Goal: Information Seeking & Learning: Find specific fact

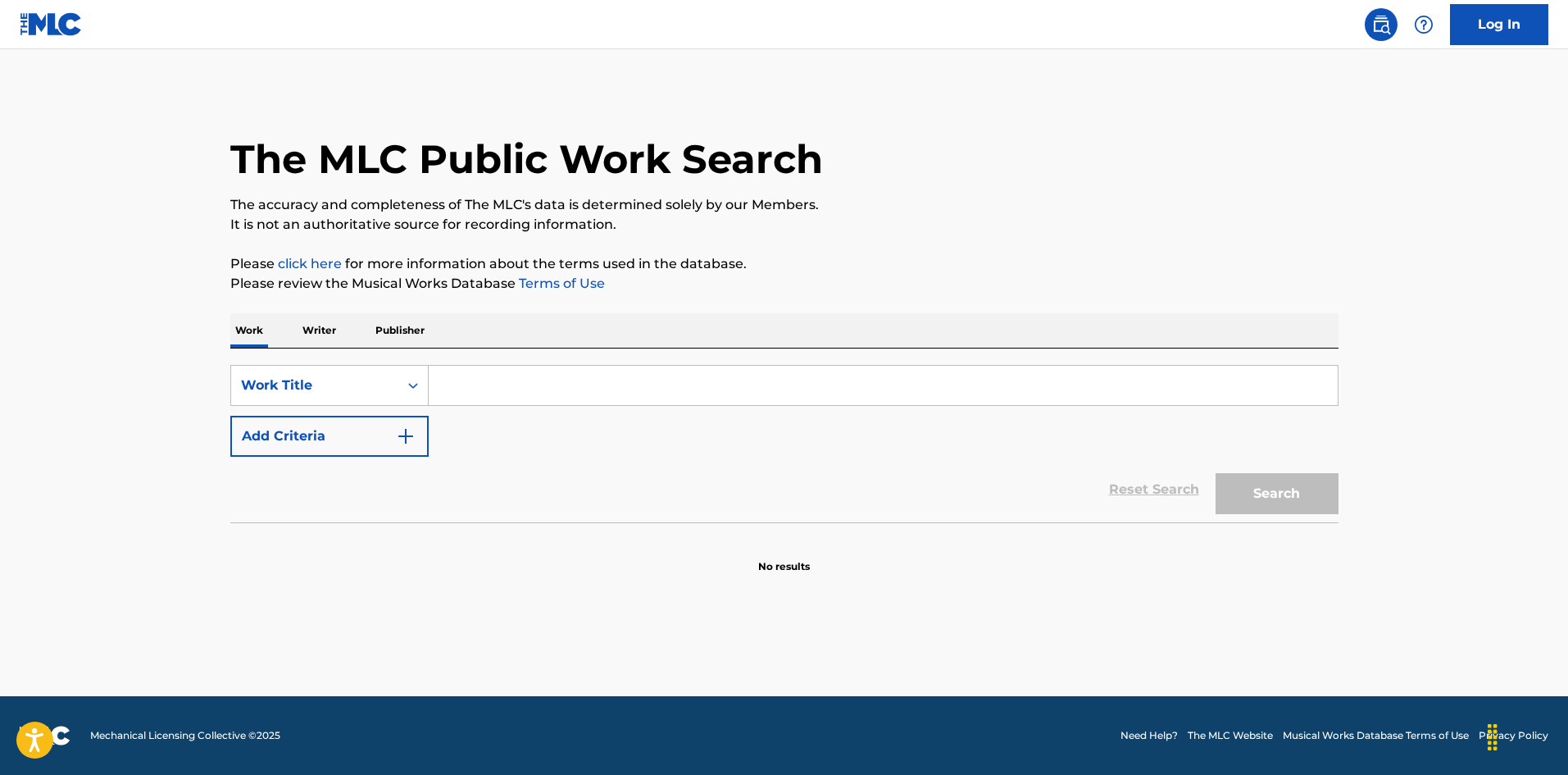
click at [359, 430] on button "Add Criteria" at bounding box center [329, 436] width 199 height 41
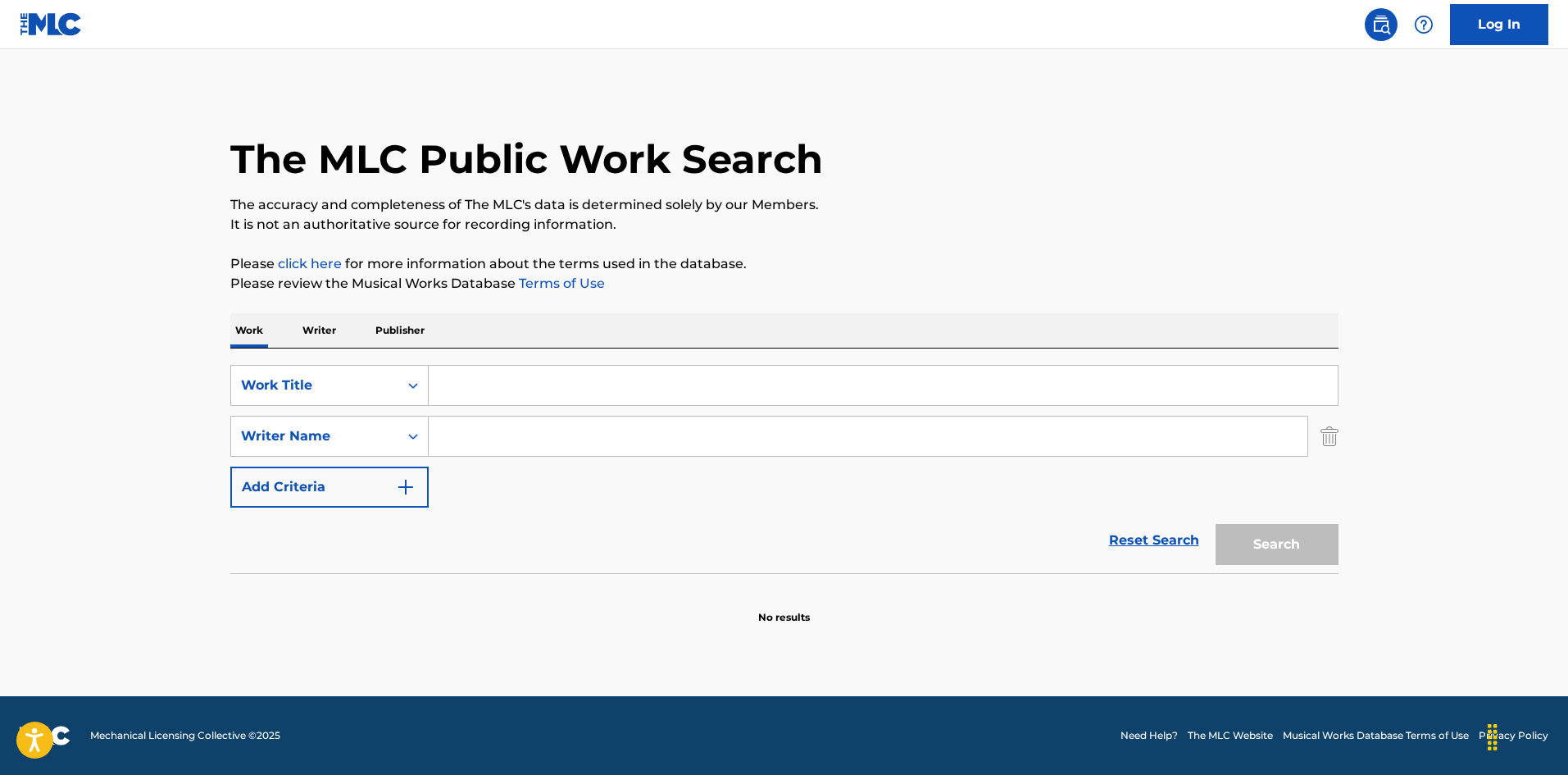
click at [540, 437] on input "Search Form" at bounding box center [868, 436] width 879 height 39
paste input "[PERSON_NAME]"
type input "[PERSON_NAME]"
drag, startPoint x: 562, startPoint y: 395, endPoint x: 848, endPoint y: 491, distance: 301.7
click at [562, 396] on input "Search Form" at bounding box center [883, 385] width 909 height 39
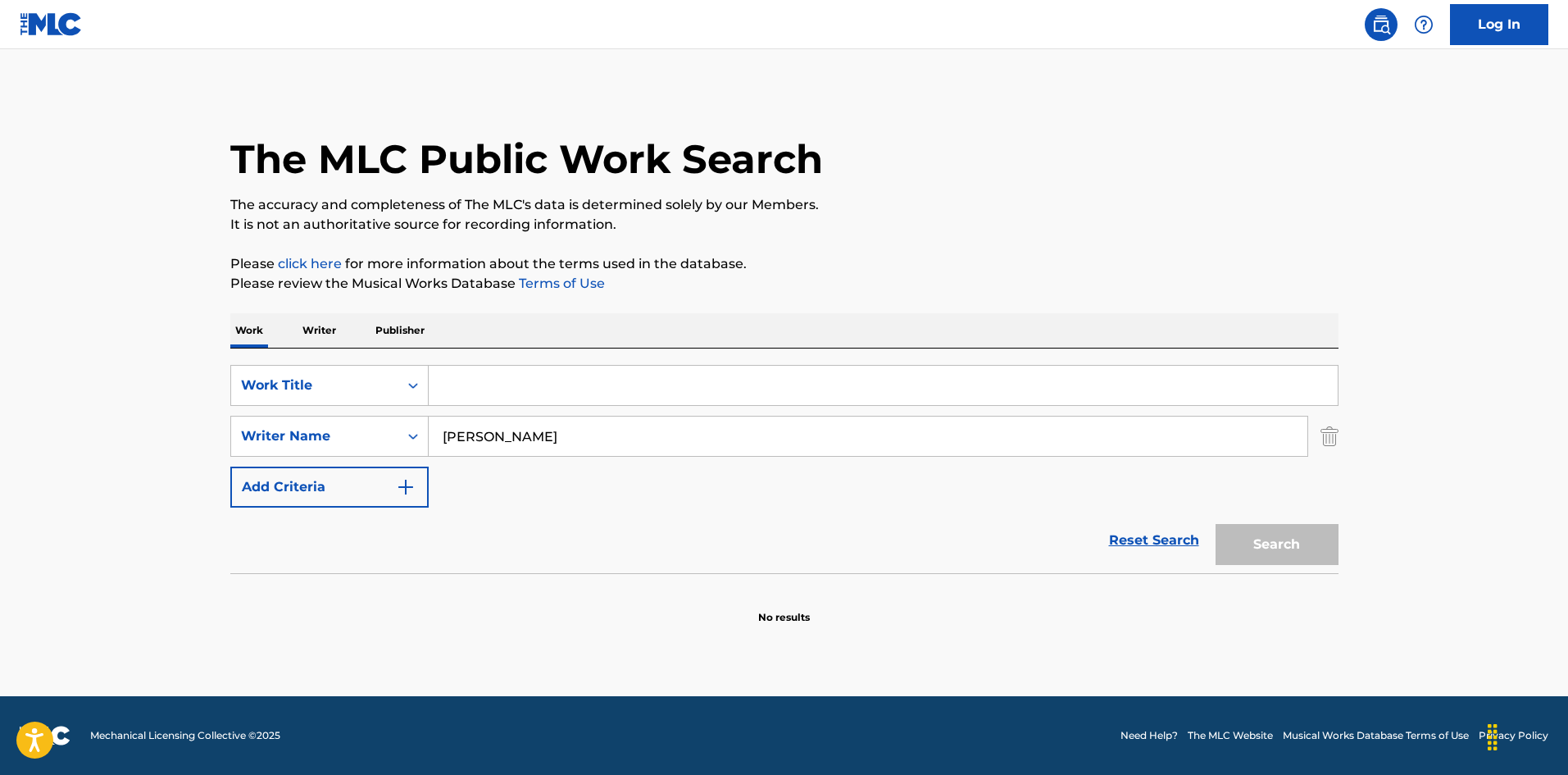
paste input "Guilty"
type input "Guilty"
click at [1262, 543] on button "Search" at bounding box center [1277, 544] width 123 height 41
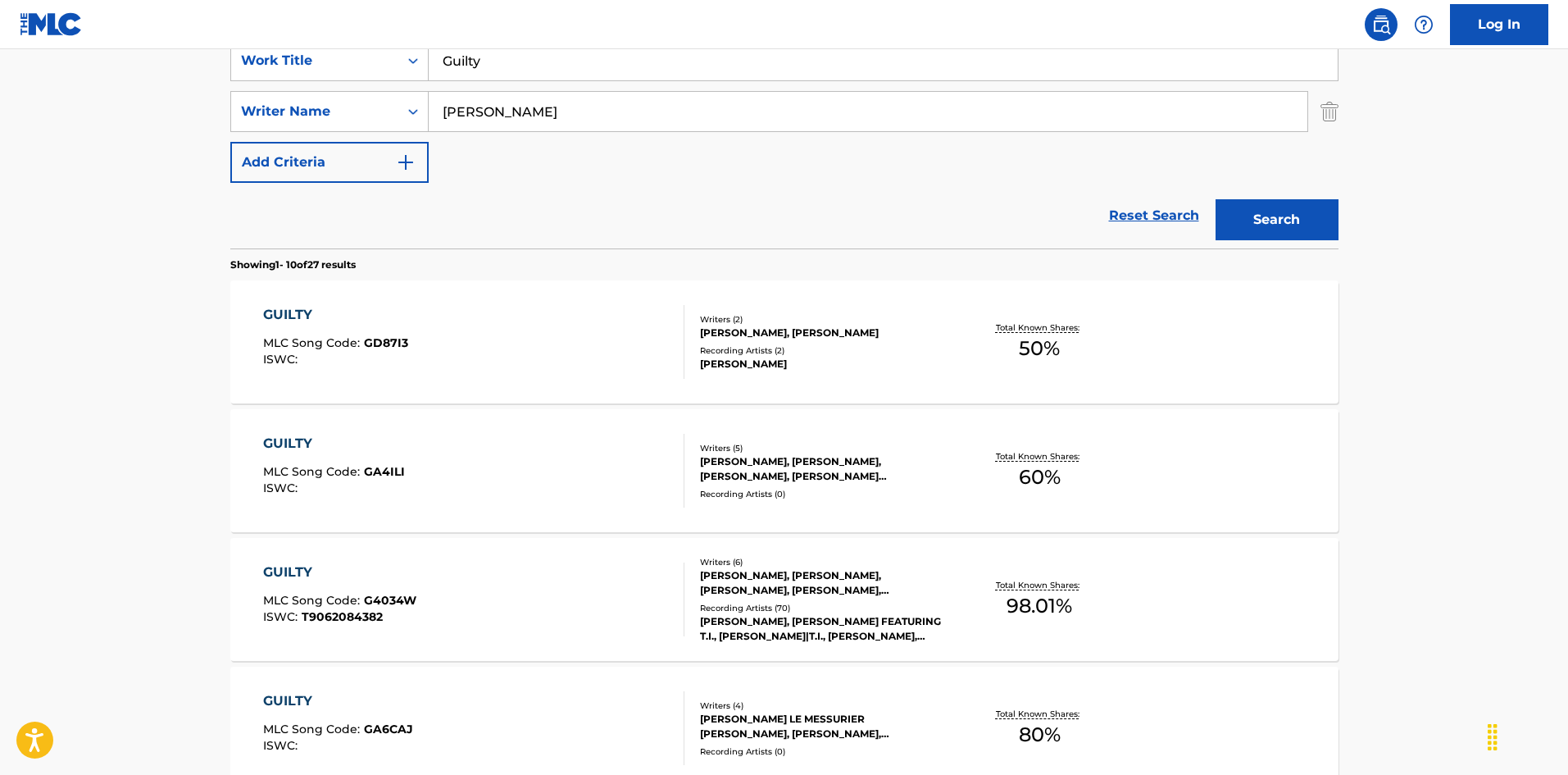
scroll to position [328, 0]
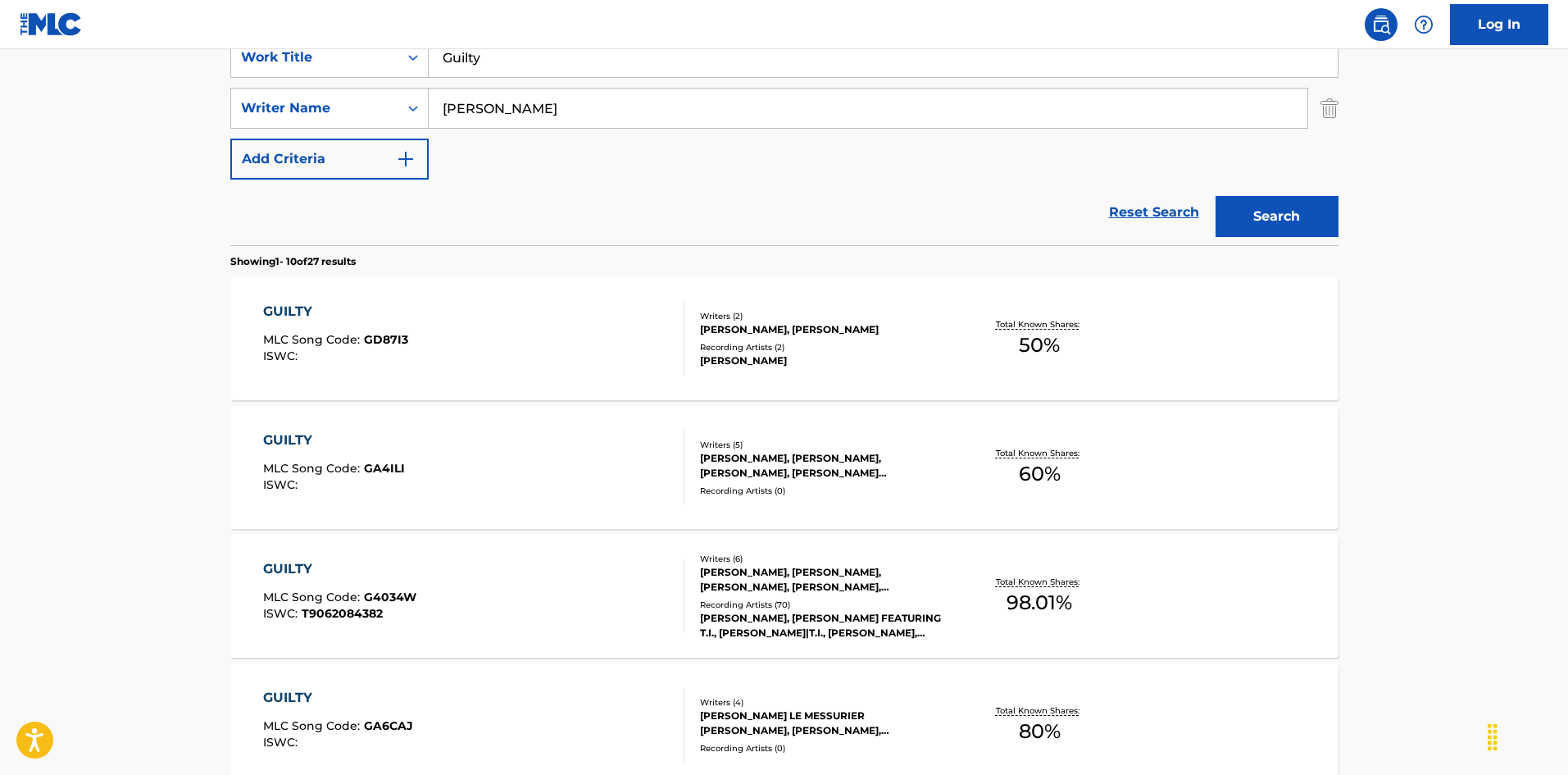
click at [554, 595] on div "GUILTY MLC Song Code : G4034W ISWC : T9062084382" at bounding box center [473, 595] width 422 height 74
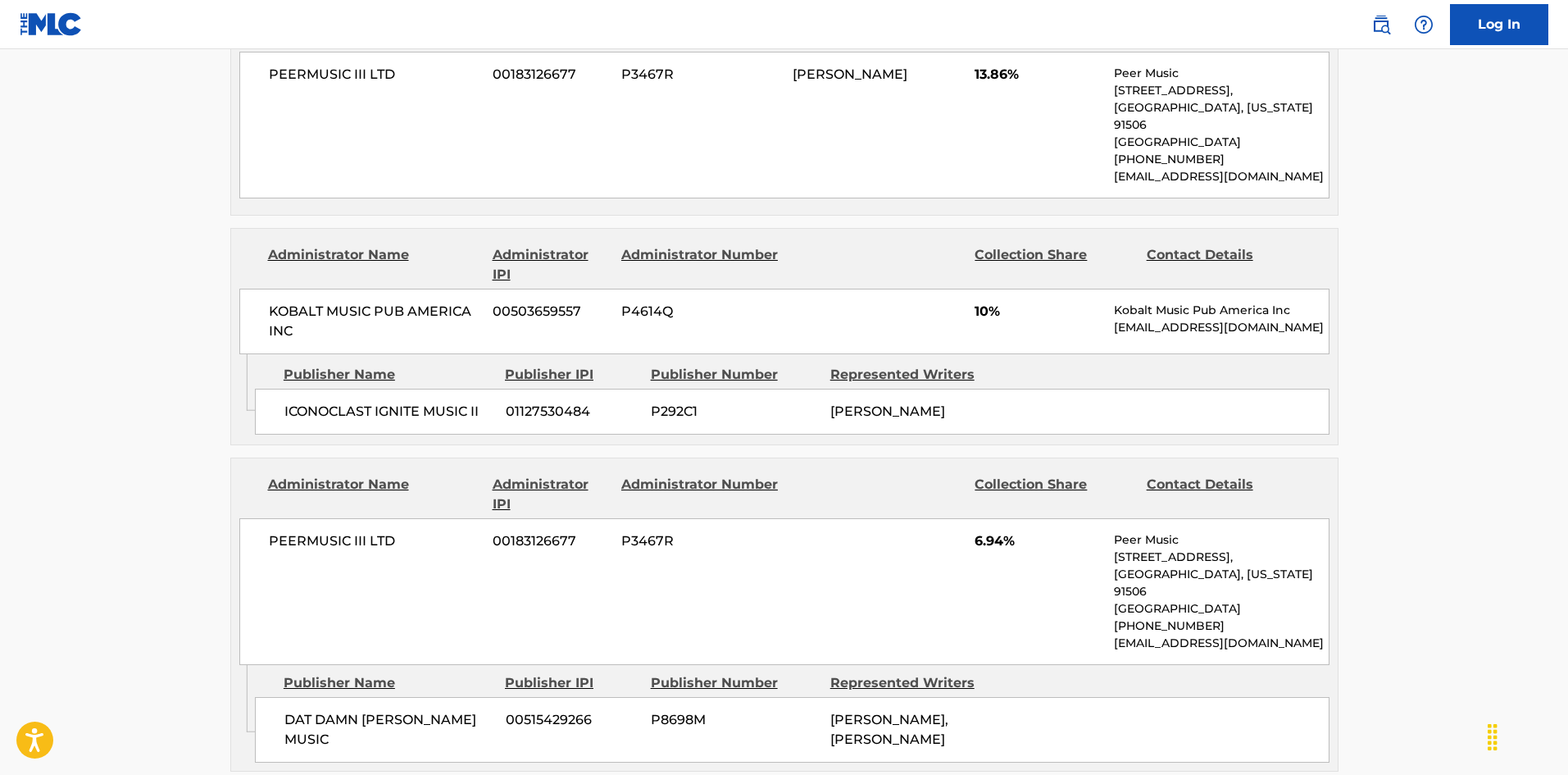
scroll to position [1658, 0]
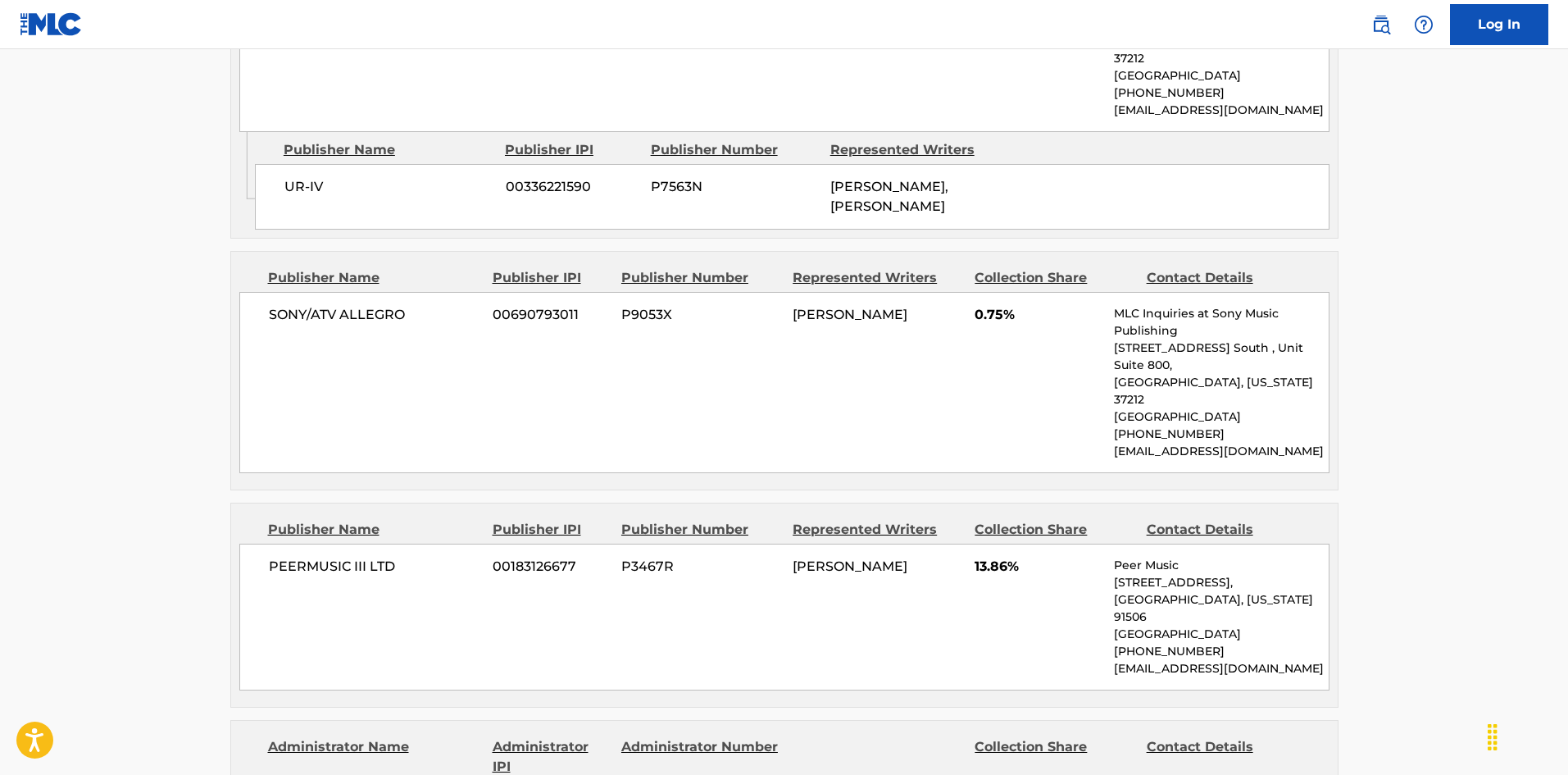
drag, startPoint x: 555, startPoint y: 595, endPoint x: 87, endPoint y: 363, distance: 522.3
click at [81, 363] on main "< Back to public search results Copy work link GUILTY Work Detail Member Work I…" at bounding box center [784, 145] width 1568 height 3508
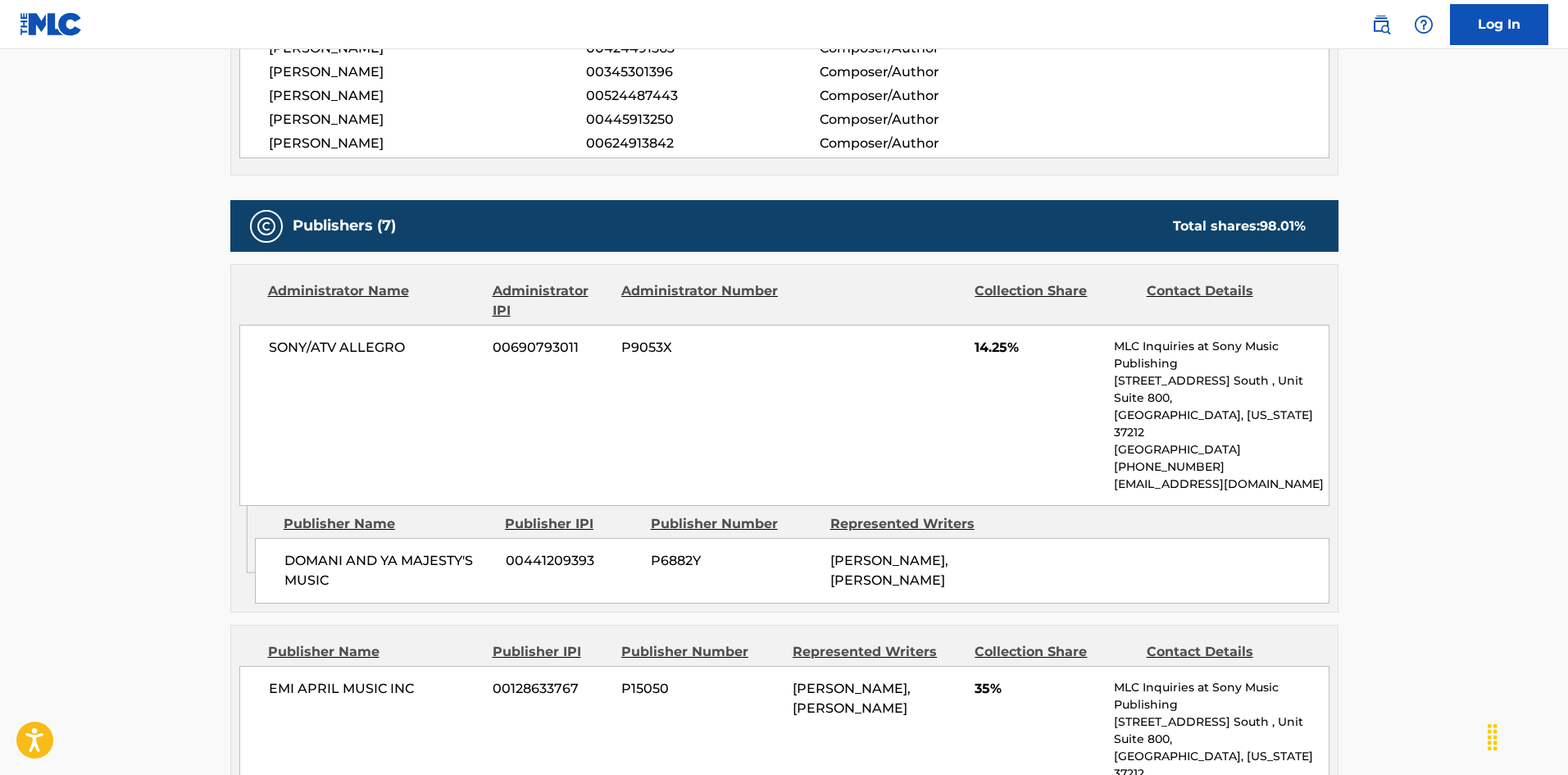
scroll to position [674, 0]
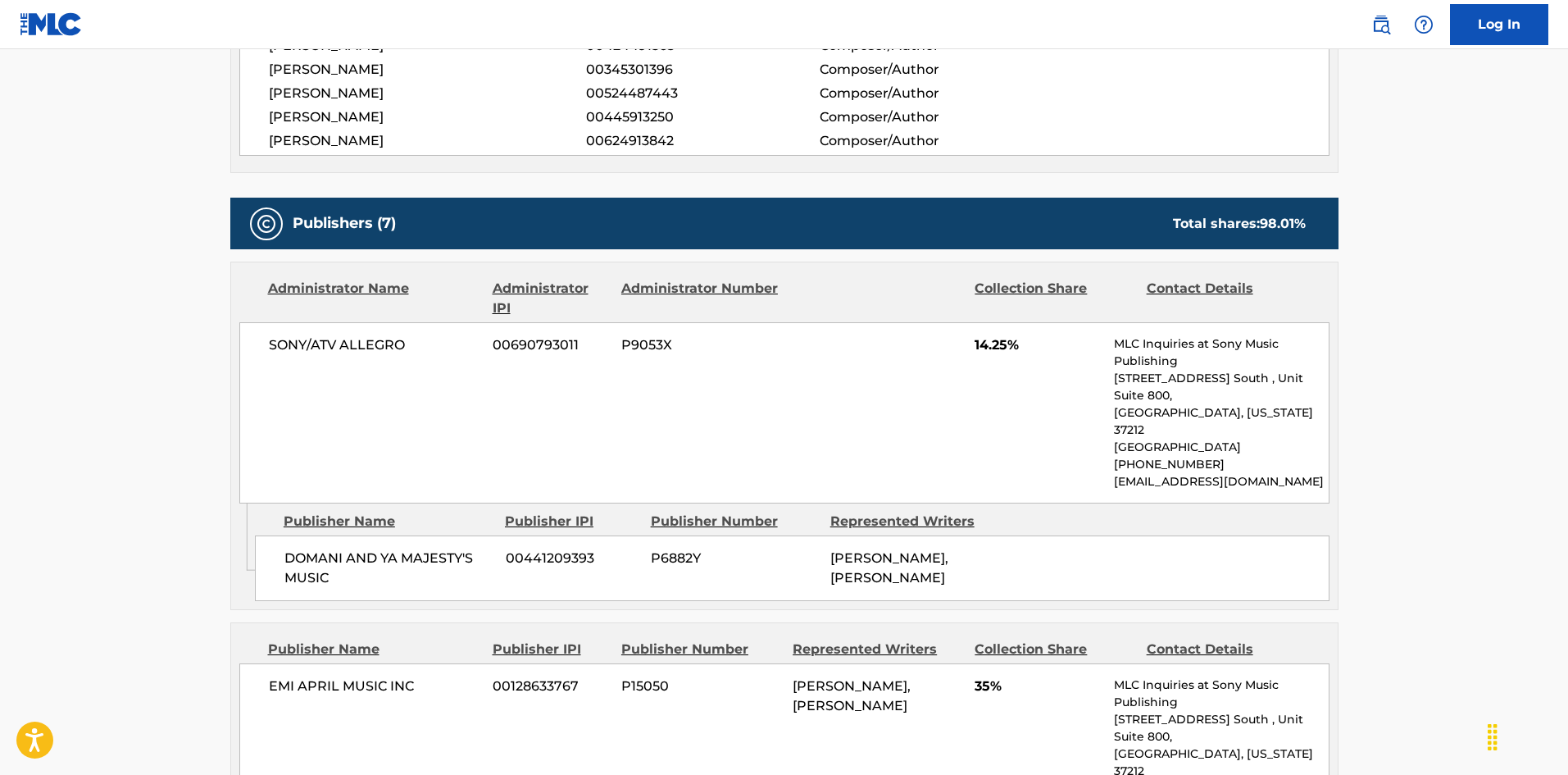
click at [285, 548] on span "DOMANI AND YA MAJESTY'S MUSIC" at bounding box center [388, 567] width 209 height 39
drag, startPoint x: 285, startPoint y: 517, endPoint x: 326, endPoint y: 534, distance: 44.4
click at [326, 548] on span "DOMANI AND YA MAJESTY'S MUSIC" at bounding box center [388, 567] width 209 height 39
copy div "DOMANI AND YA MAJESTY'S MUSIC"
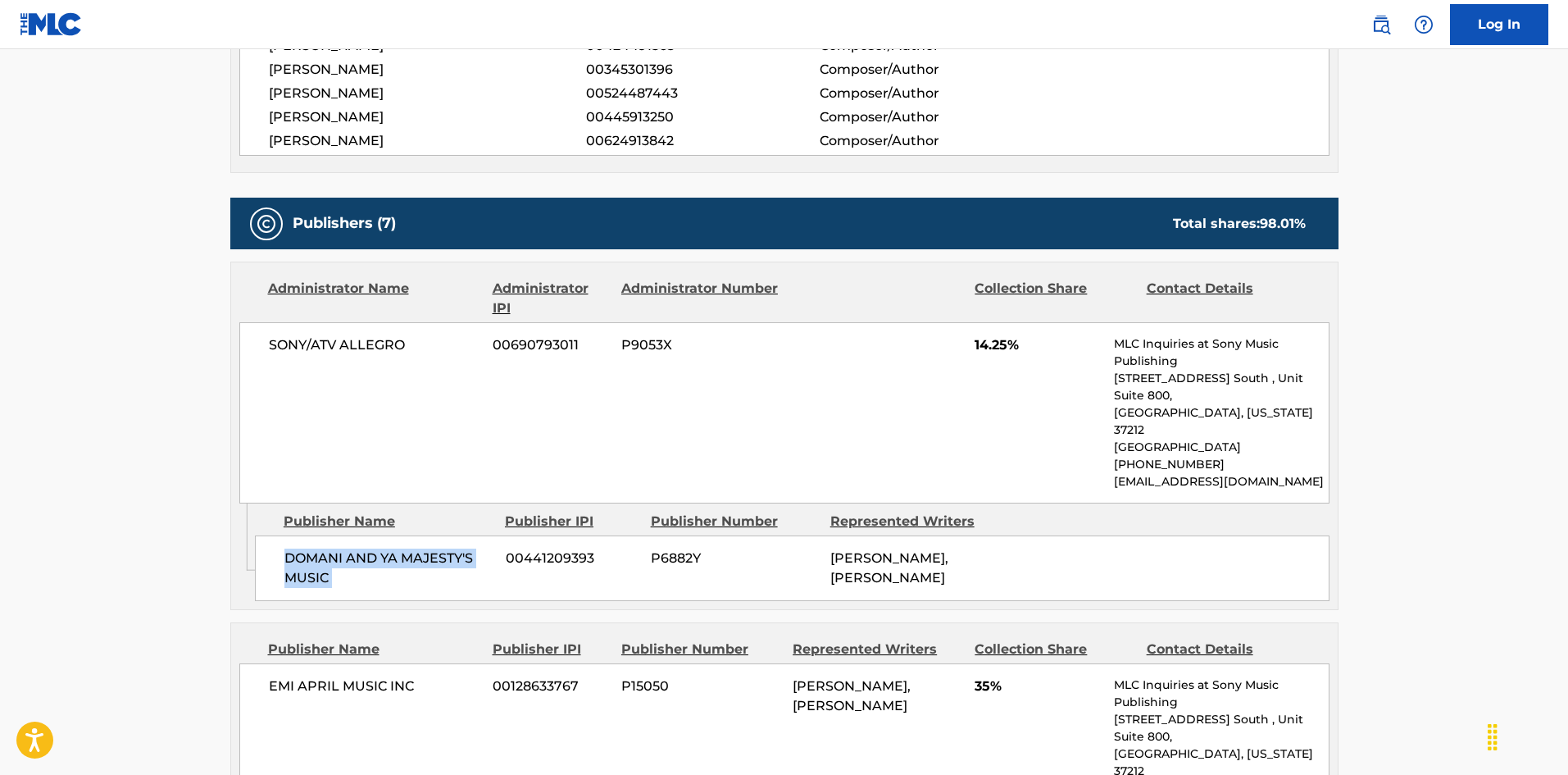
scroll to position [838, 0]
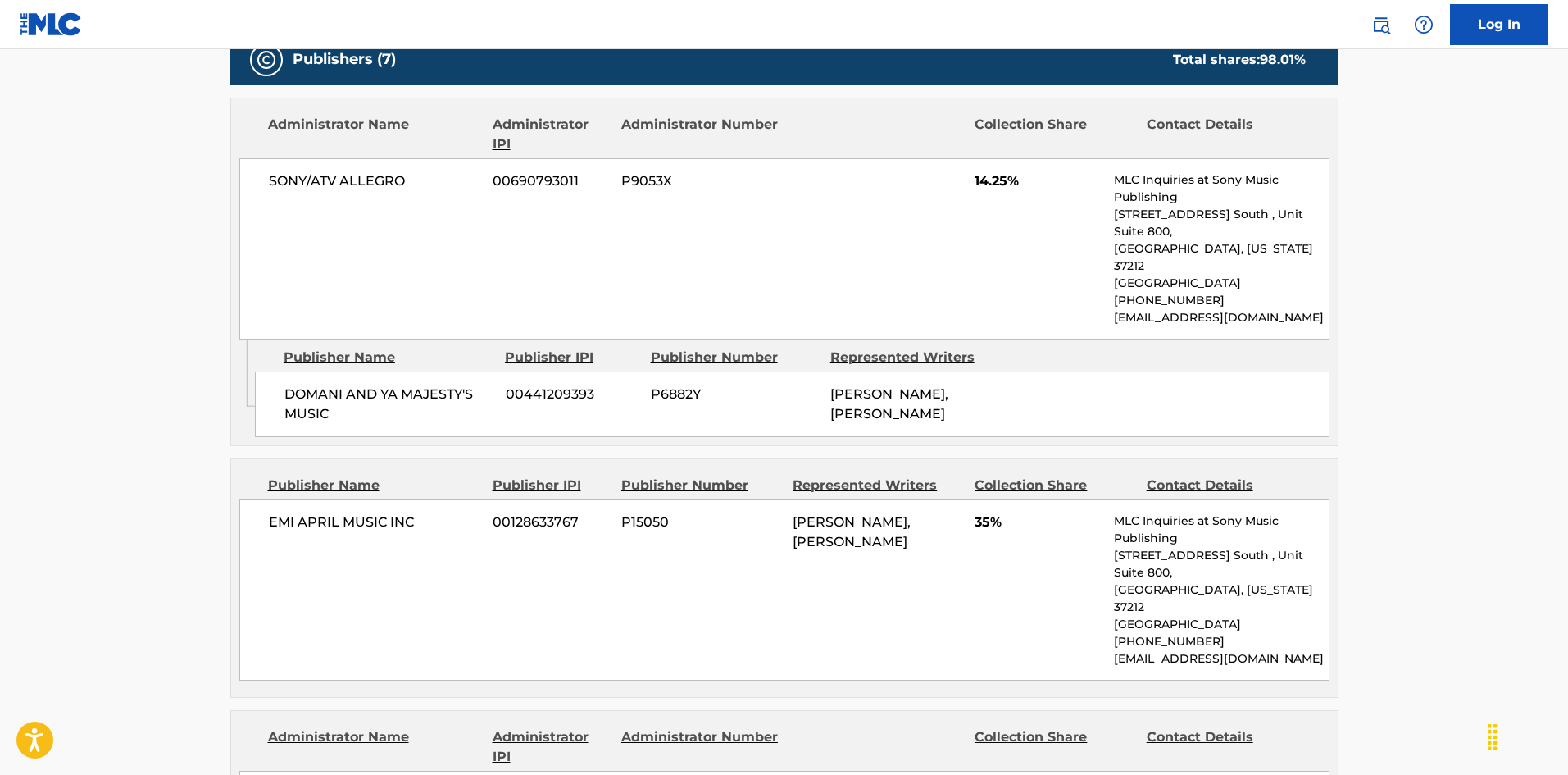
click at [274, 514] on span "EMI APRIL MUSIC INC" at bounding box center [374, 522] width 212 height 20
drag, startPoint x: 274, startPoint y: 514, endPoint x: 419, endPoint y: 510, distance: 145.1
click at [419, 512] on span "EMI APRIL MUSIC INC" at bounding box center [374, 522] width 212 height 20
copy div "EMI APRIL MUSIC INC"
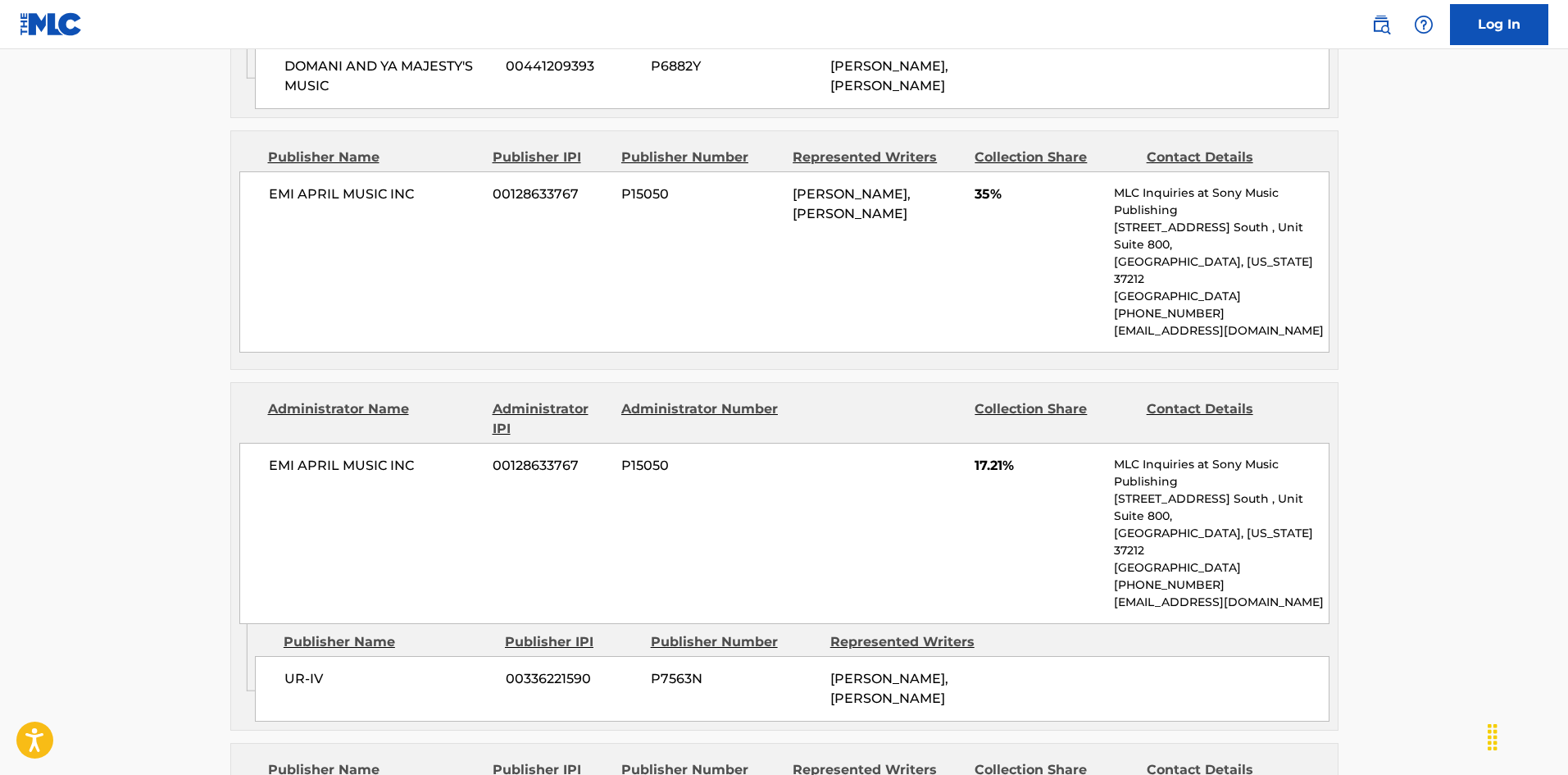
click at [277, 656] on div "UR-IV 00336221590 P7563N [PERSON_NAME], [PERSON_NAME]" at bounding box center [792, 689] width 1074 height 66
drag, startPoint x: 277, startPoint y: 594, endPoint x: 316, endPoint y: 595, distance: 39.0
click at [316, 656] on div "UR-IV 00336221590 P7563N [PERSON_NAME], [PERSON_NAME]" at bounding box center [792, 689] width 1074 height 66
copy span "UR-IV"
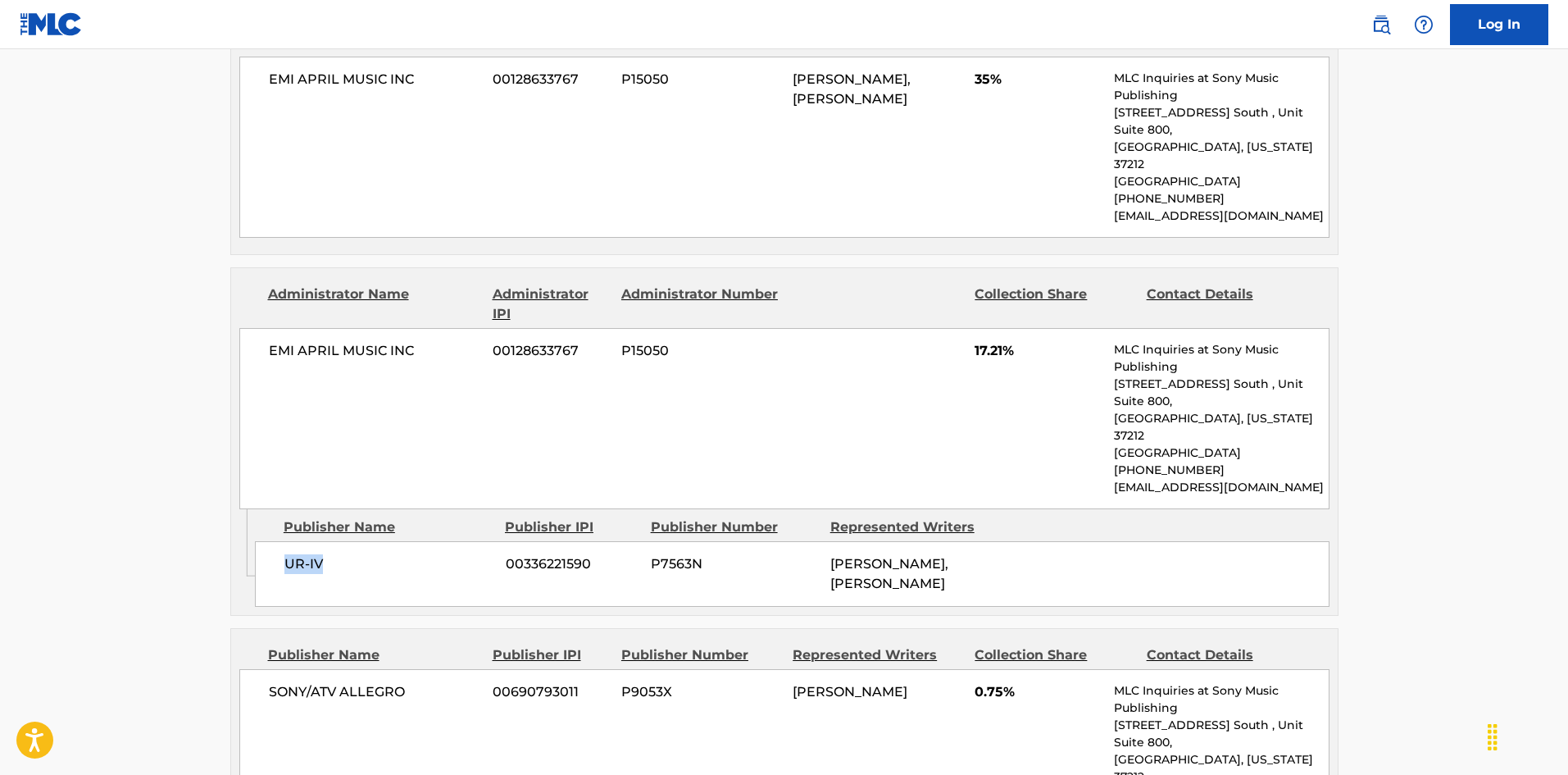
scroll to position [1577, 0]
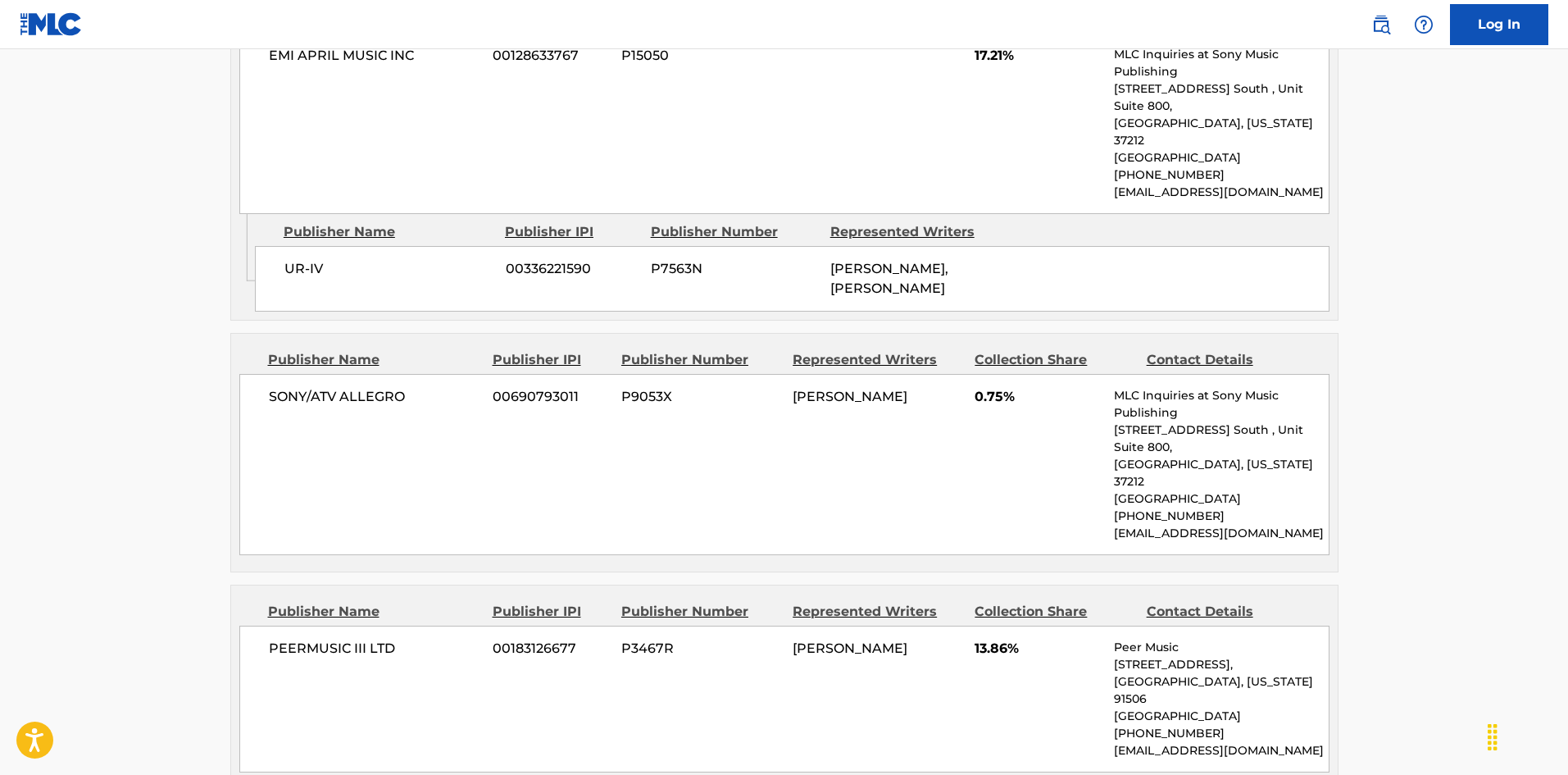
click at [275, 387] on span "SONY/ATV ALLEGRO" at bounding box center [374, 397] width 212 height 20
drag, startPoint x: 275, startPoint y: 308, endPoint x: 353, endPoint y: 308, distance: 78.0
click at [353, 387] on span "SONY/ATV ALLEGRO" at bounding box center [374, 397] width 212 height 20
copy span "SONY/ATV ALLEGRO"
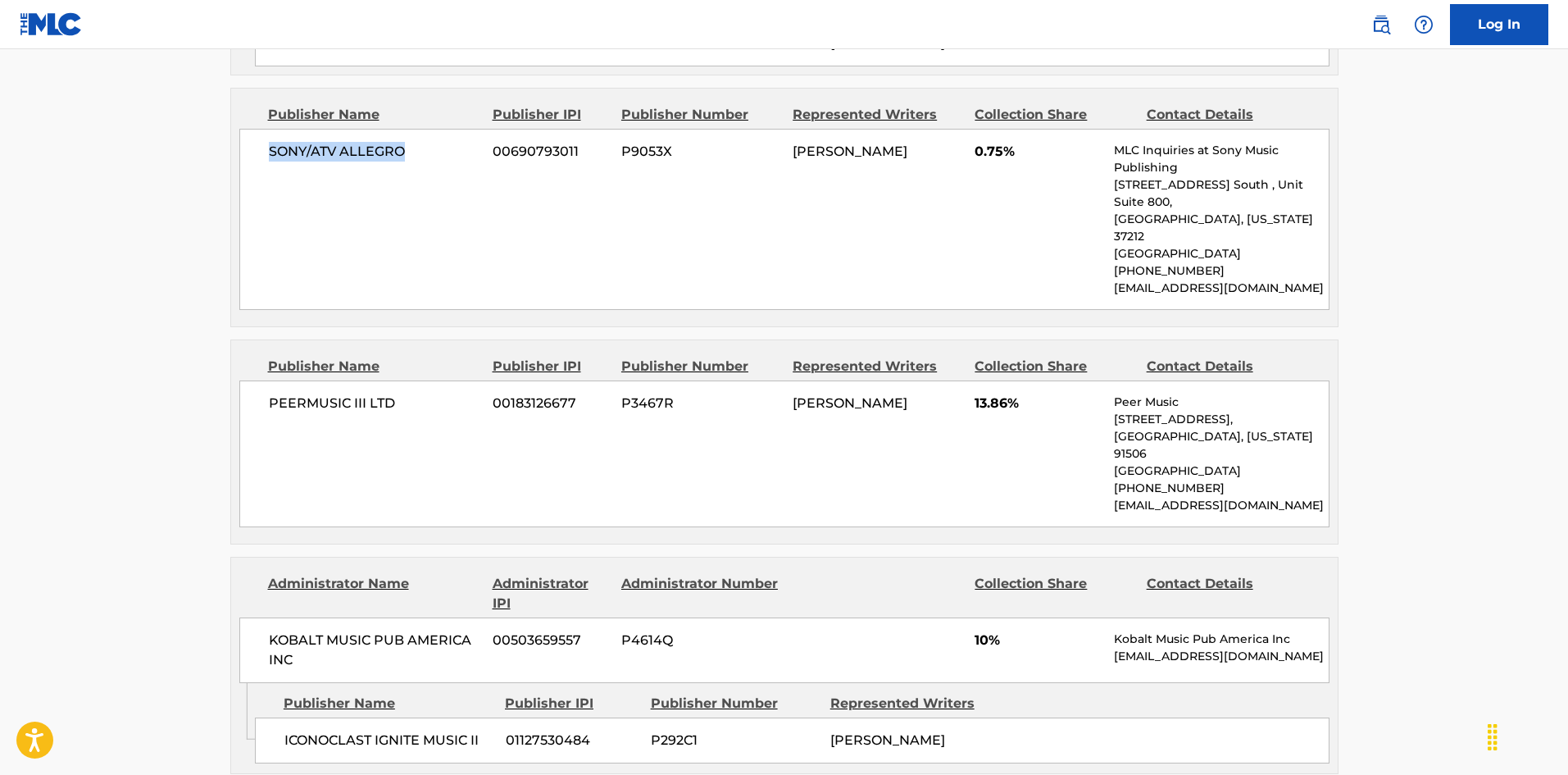
scroll to position [1822, 0]
click at [290, 392] on span "PEERMUSIC III LTD" at bounding box center [374, 402] width 212 height 20
drag, startPoint x: 290, startPoint y: 293, endPoint x: 389, endPoint y: 299, distance: 99.2
click at [389, 379] on div "PEERMUSIC III LTD 00183126677 P3467R [PERSON_NAME] 13.86% Peer Music [STREET_AD…" at bounding box center [784, 452] width 1090 height 146
copy div "PEERMUSIC III LTD"
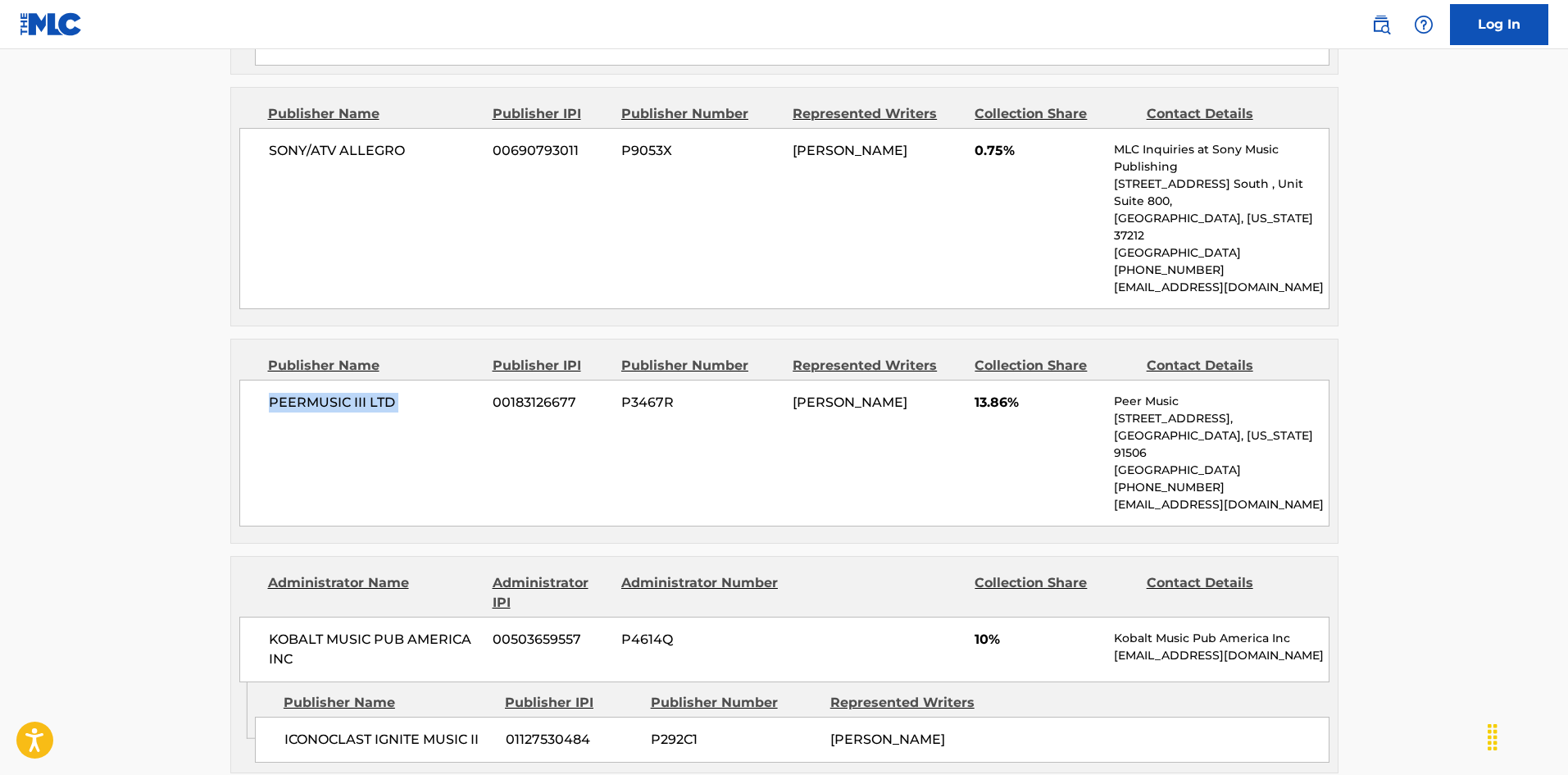
scroll to position [2068, 0]
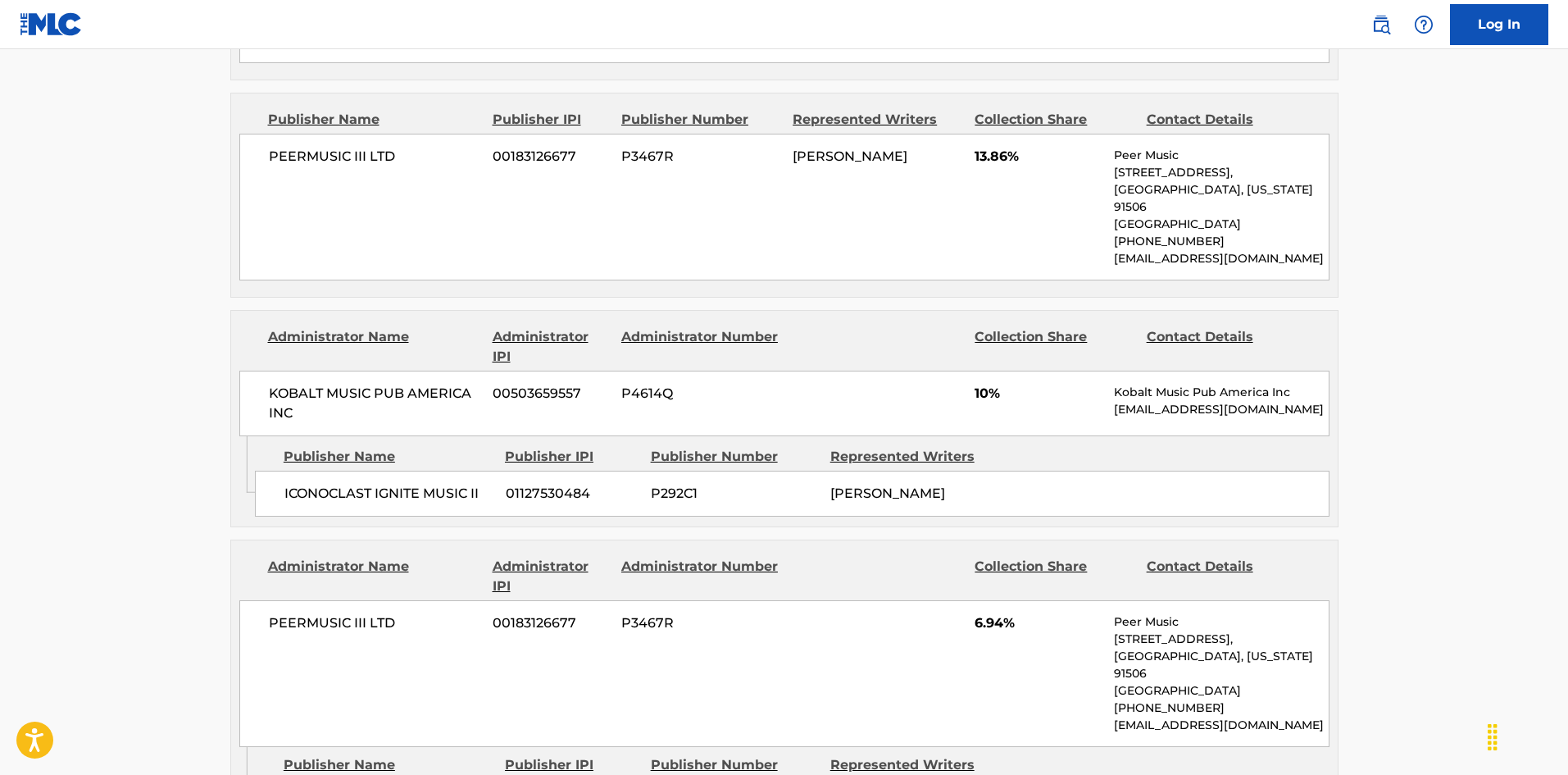
click at [300, 484] on span "ICONOCLAST IGNITE MUSIC II" at bounding box center [388, 494] width 209 height 20
drag, startPoint x: 300, startPoint y: 373, endPoint x: 392, endPoint y: 373, distance: 92.0
click at [392, 484] on span "ICONOCLAST IGNITE MUSIC II" at bounding box center [388, 494] width 209 height 20
copy span "ICONOCLAST IGNITE"
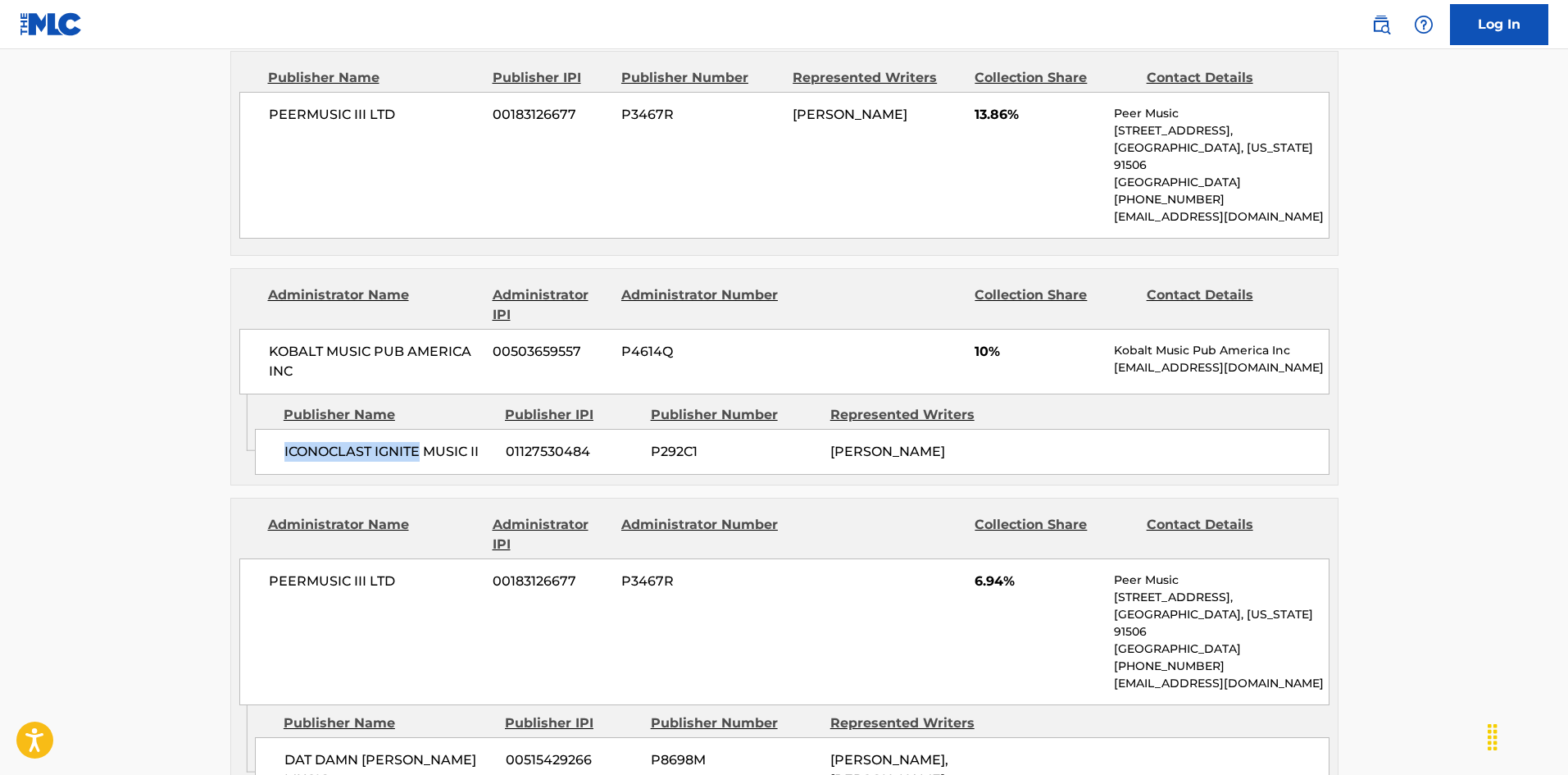
scroll to position [2150, 0]
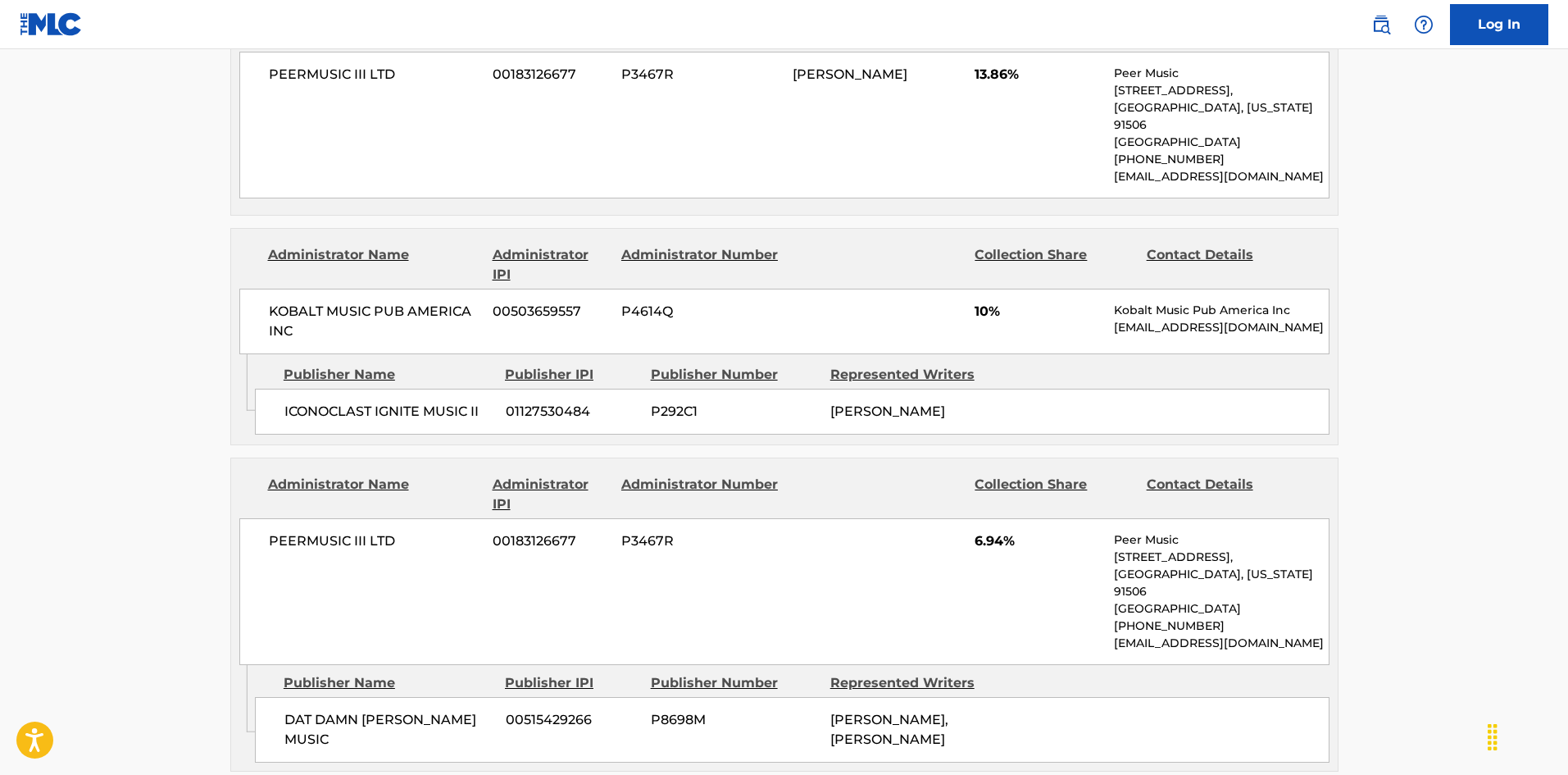
click at [297, 678] on span "DAT DAMN [PERSON_NAME] MUSIC" at bounding box center [388, 729] width 209 height 39
drag, startPoint x: 297, startPoint y: 605, endPoint x: 372, endPoint y: 604, distance: 75.0
click at [372, 678] on span "DAT DAMN [PERSON_NAME] MUSIC" at bounding box center [388, 729] width 209 height 39
copy span "DAT [PERSON_NAME]"
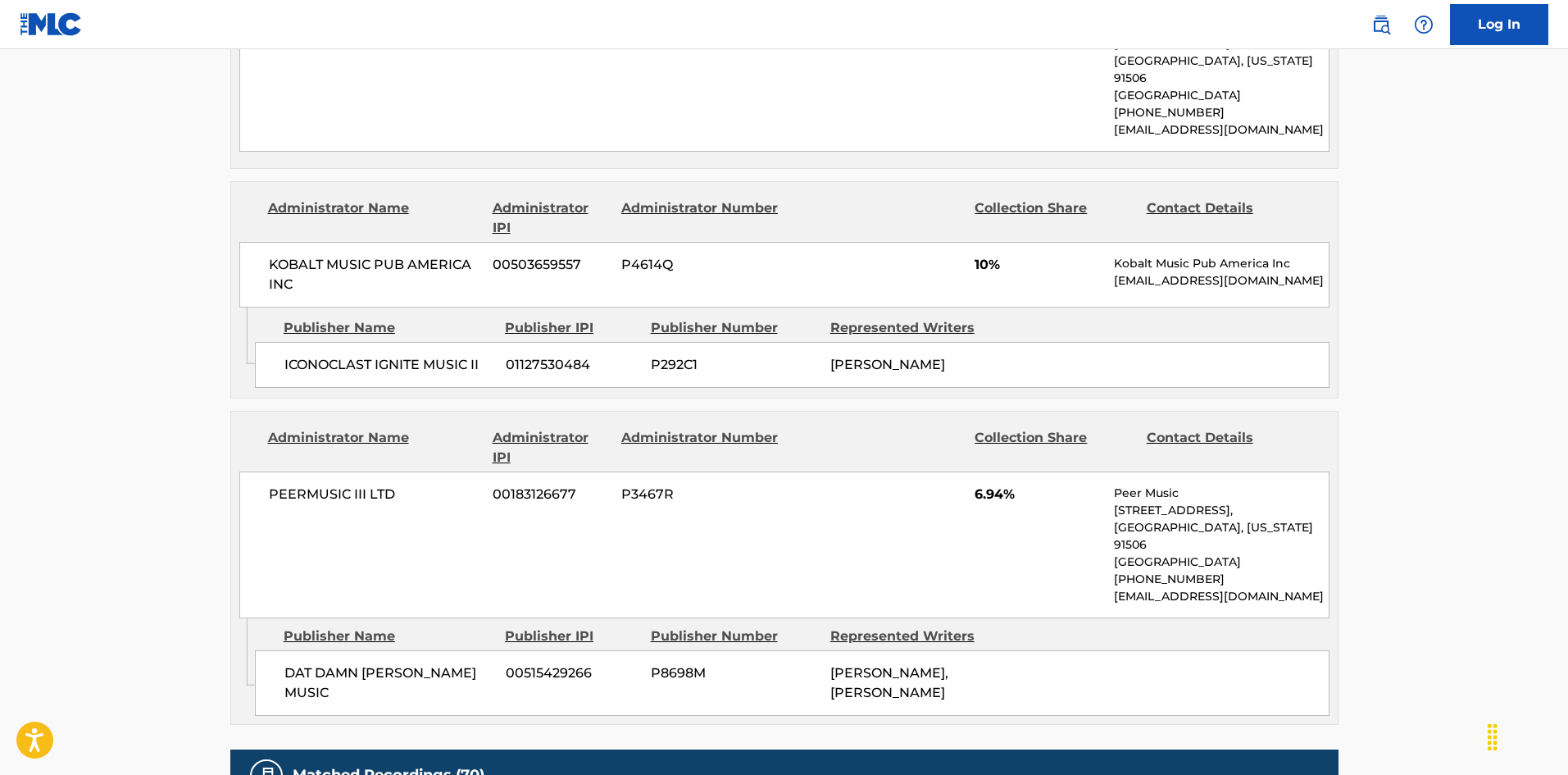
scroll to position [2263, 0]
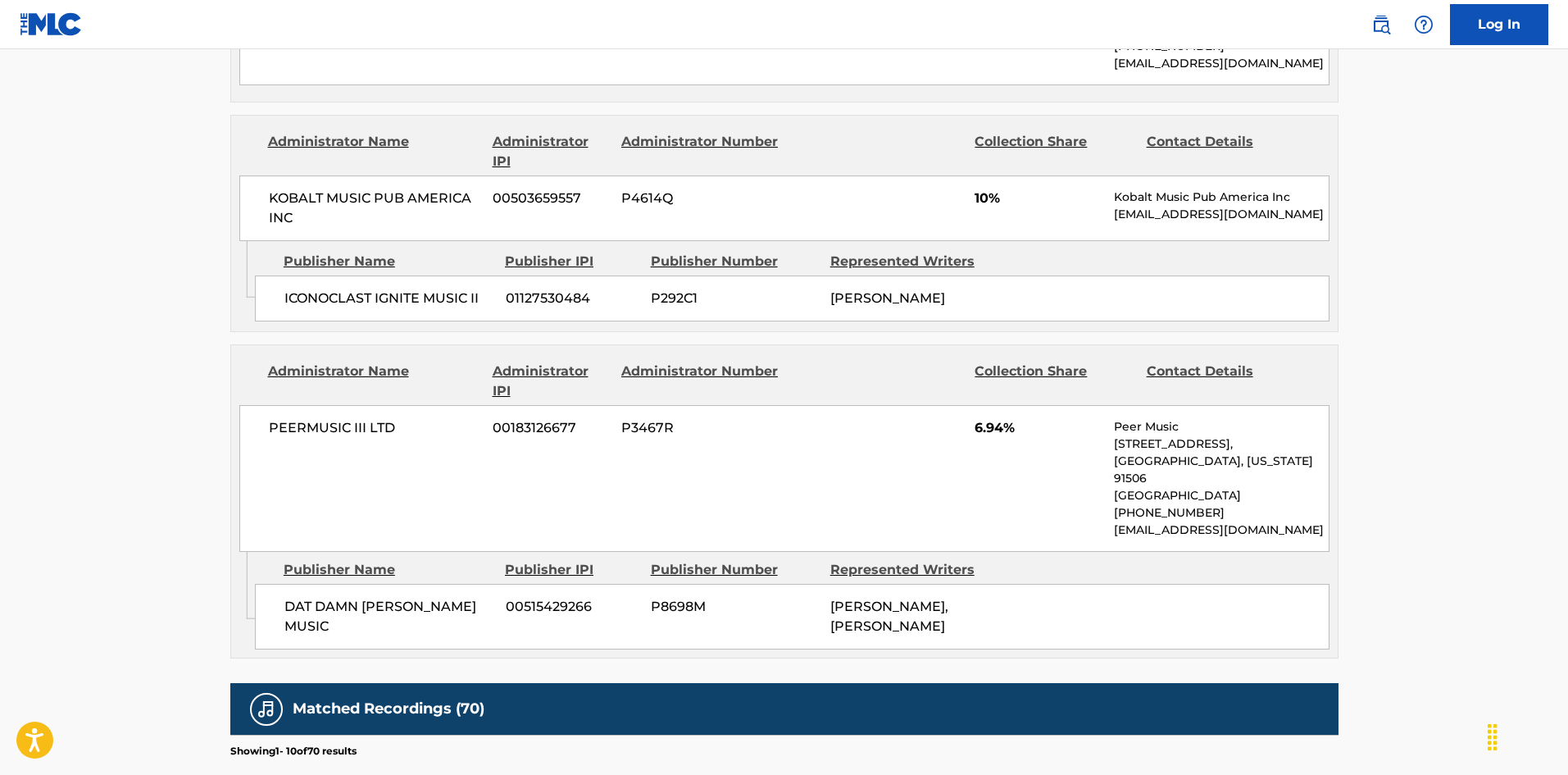
scroll to position [328, 0]
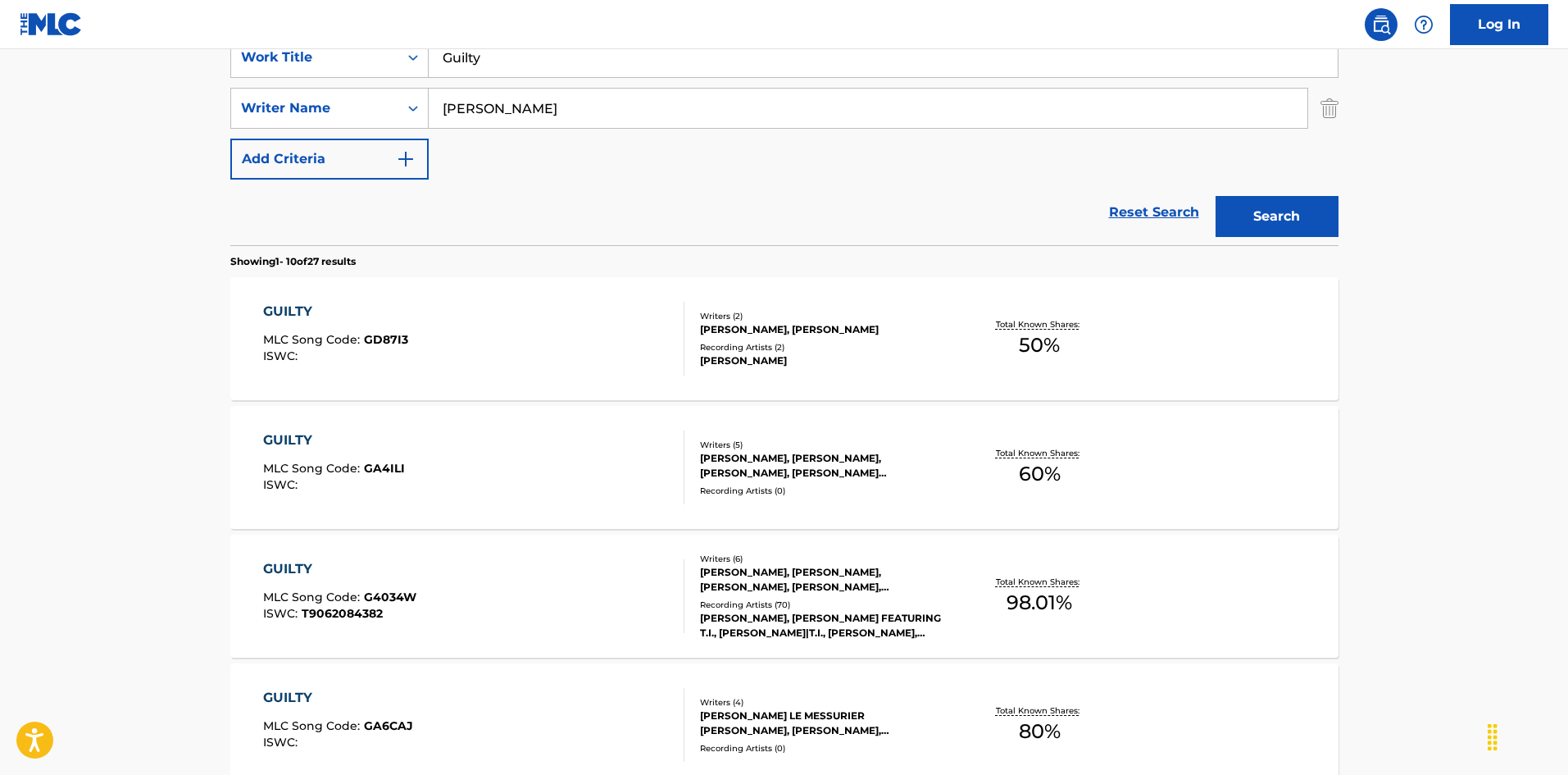
click at [403, 595] on span "G4034W" at bounding box center [390, 597] width 52 height 15
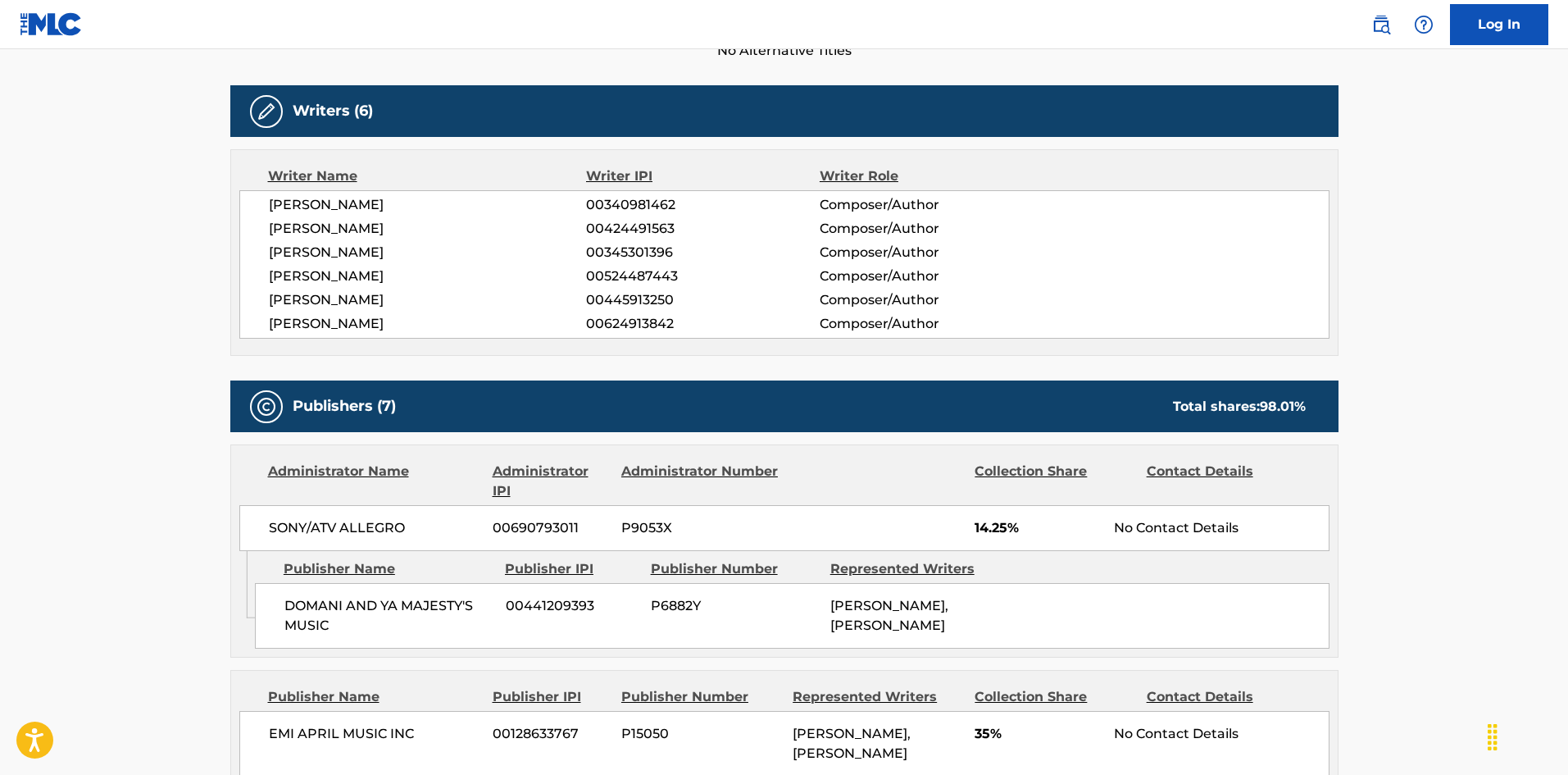
drag, startPoint x: 396, startPoint y: 625, endPoint x: 12, endPoint y: 593, distance: 385.3
click at [12, 593] on main "< Back to public search results Copy work link GUILTY Work Detail Member Work I…" at bounding box center [784, 735] width 1568 height 2355
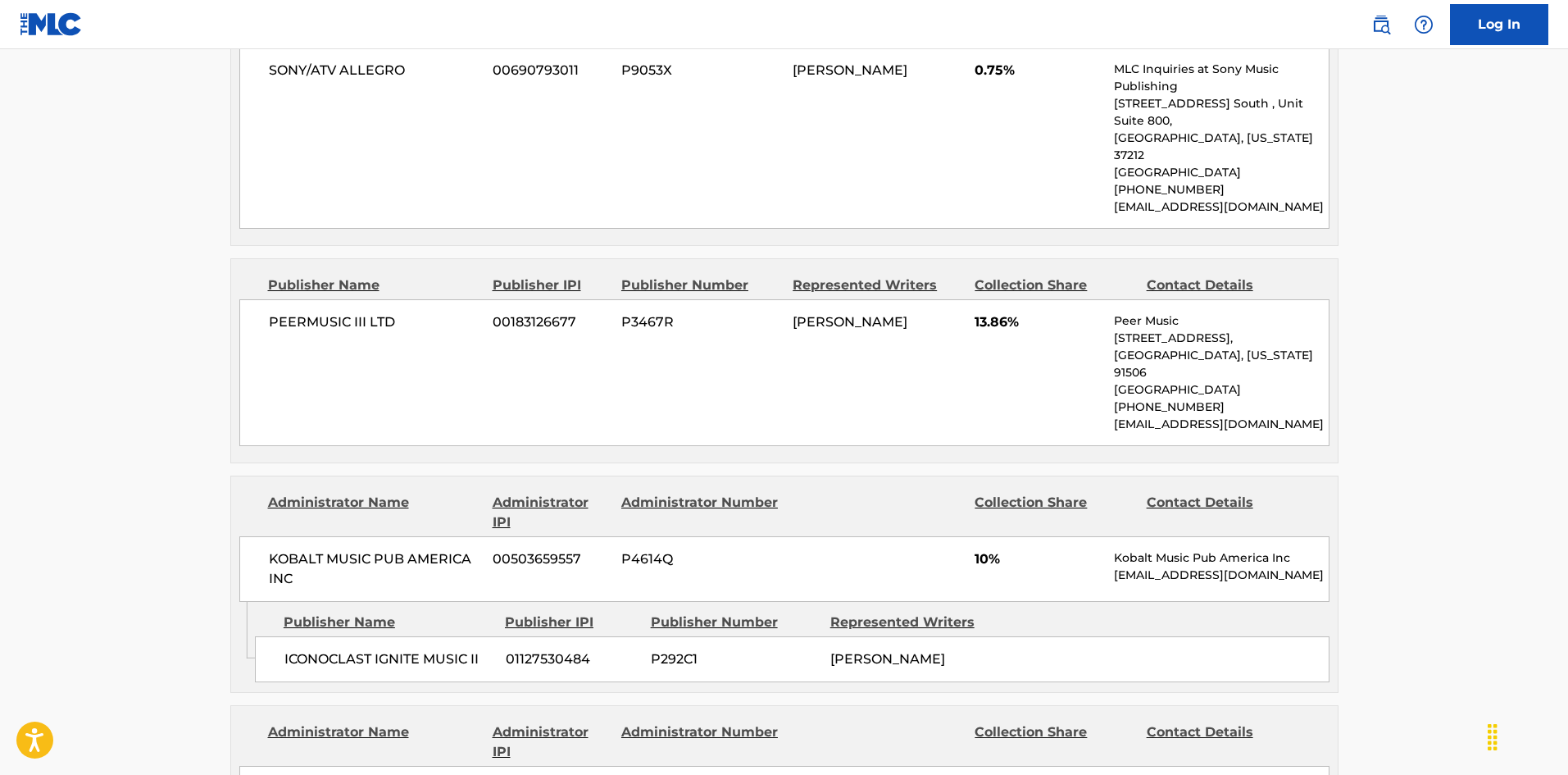
scroll to position [1904, 0]
click at [302, 648] on span "ICONOCLAST IGNITE MUSIC II" at bounding box center [388, 658] width 209 height 20
drag, startPoint x: 302, startPoint y: 538, endPoint x: 445, endPoint y: 536, distance: 143.0
click at [445, 648] on span "ICONOCLAST IGNITE MUSIC II" at bounding box center [388, 658] width 209 height 20
copy span "ICONOCLAST IGNITE MUSIC"
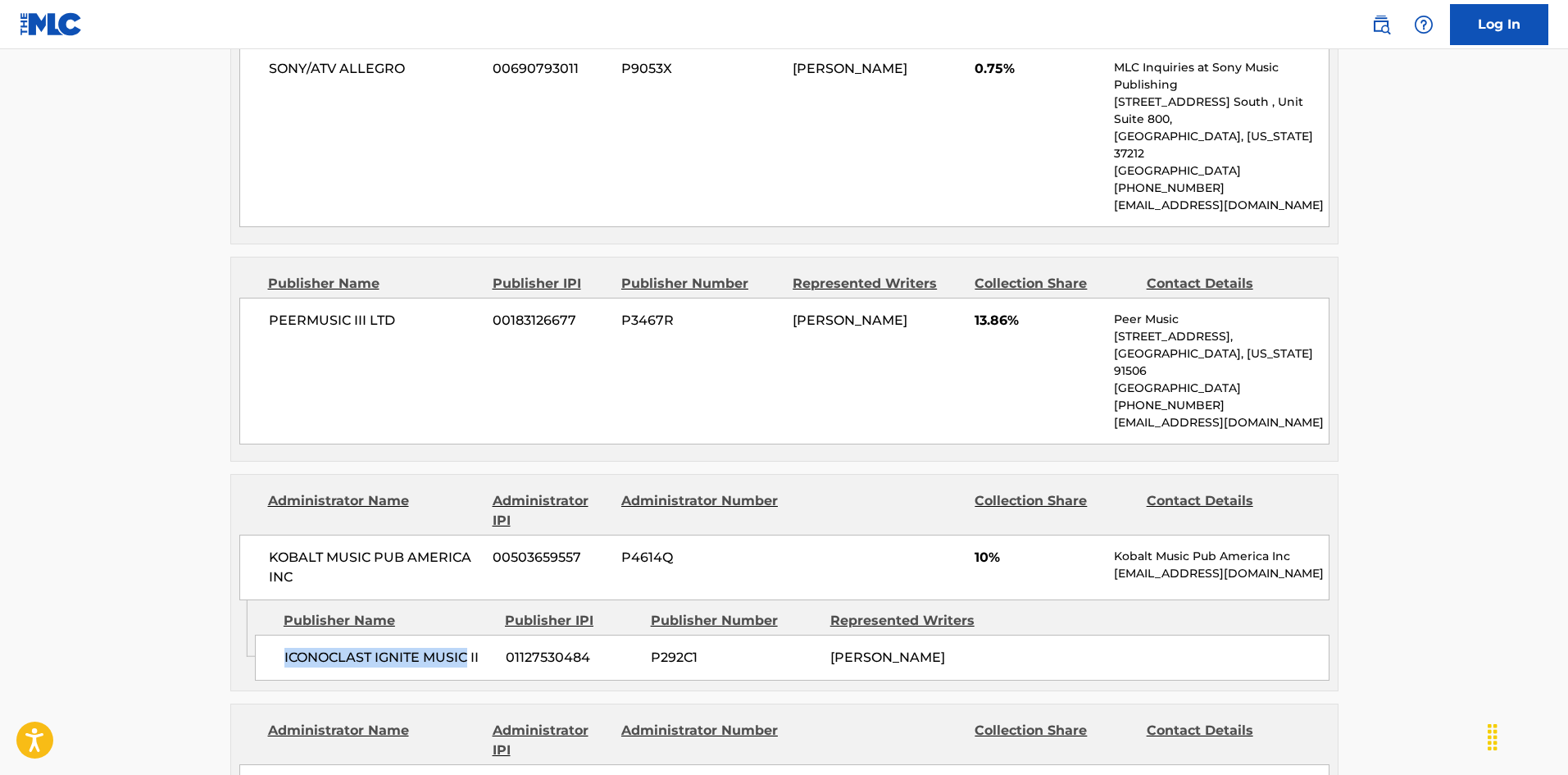
click at [282, 634] on div "ICONOCLAST IGNITE MUSIC II 01127530484 P292C1 [PERSON_NAME]" at bounding box center [792, 657] width 1074 height 46
drag, startPoint x: 282, startPoint y: 541, endPoint x: 472, endPoint y: 546, distance: 190.1
click at [472, 634] on div "ICONOCLAST IGNITE MUSIC II 01127530484 P292C1 [PERSON_NAME]" at bounding box center [792, 657] width 1074 height 46
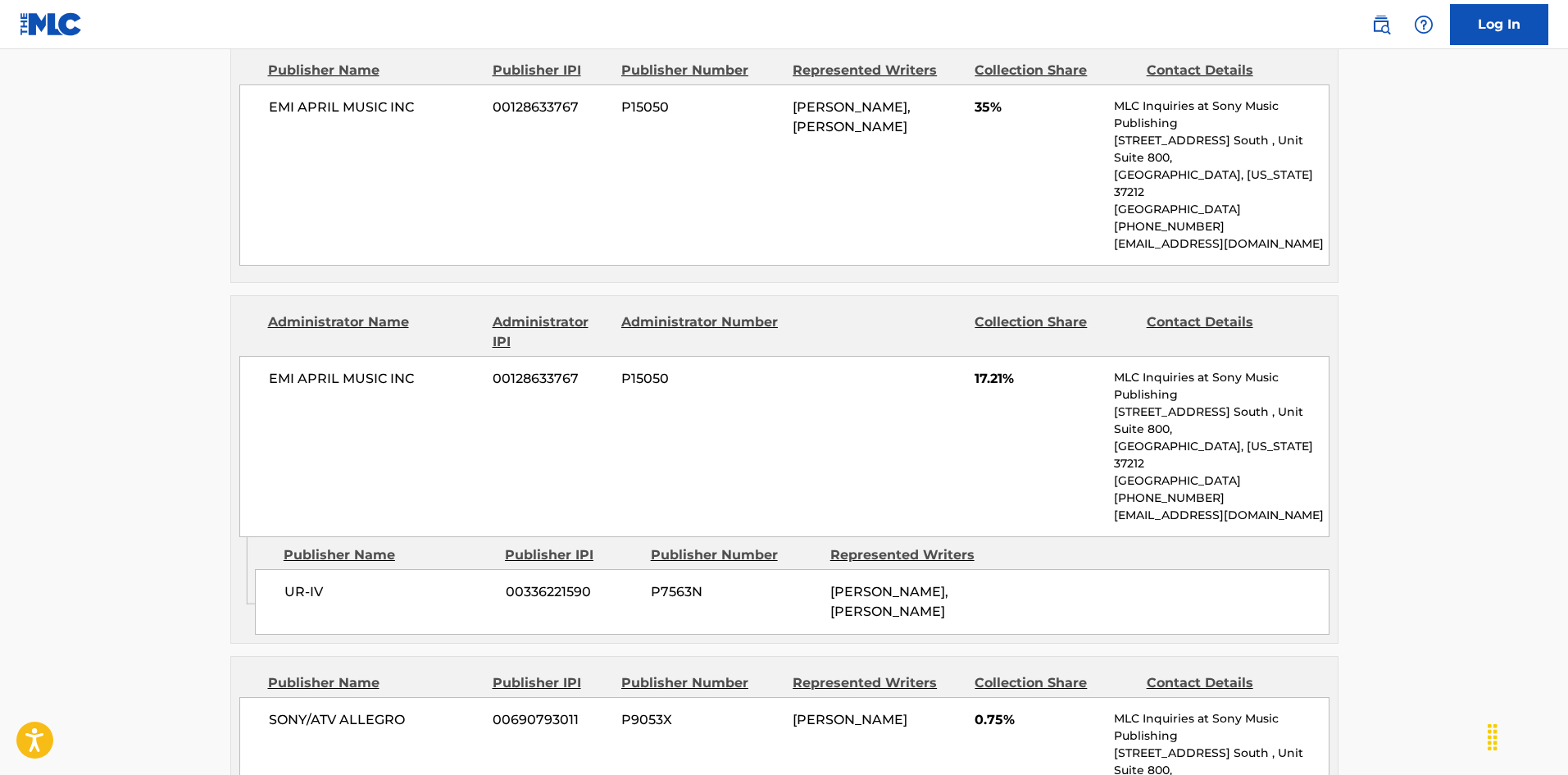
scroll to position [1248, 0]
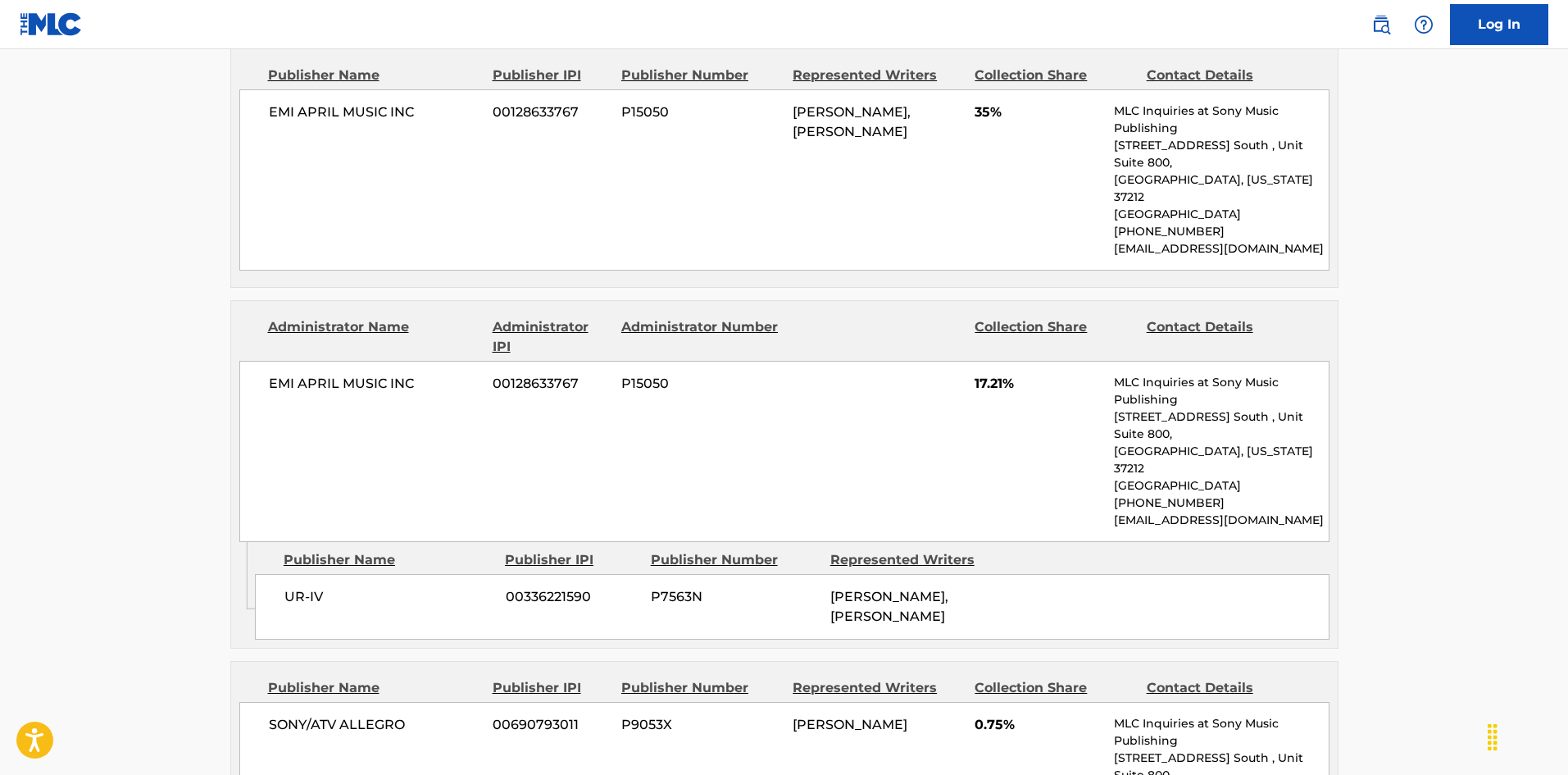
click at [284, 587] on span "UR-IV" at bounding box center [388, 597] width 209 height 20
drag, startPoint x: 284, startPoint y: 506, endPoint x: 318, endPoint y: 508, distance: 34.1
click at [318, 587] on span "UR-IV" at bounding box center [388, 597] width 209 height 20
copy div "UR-IV"
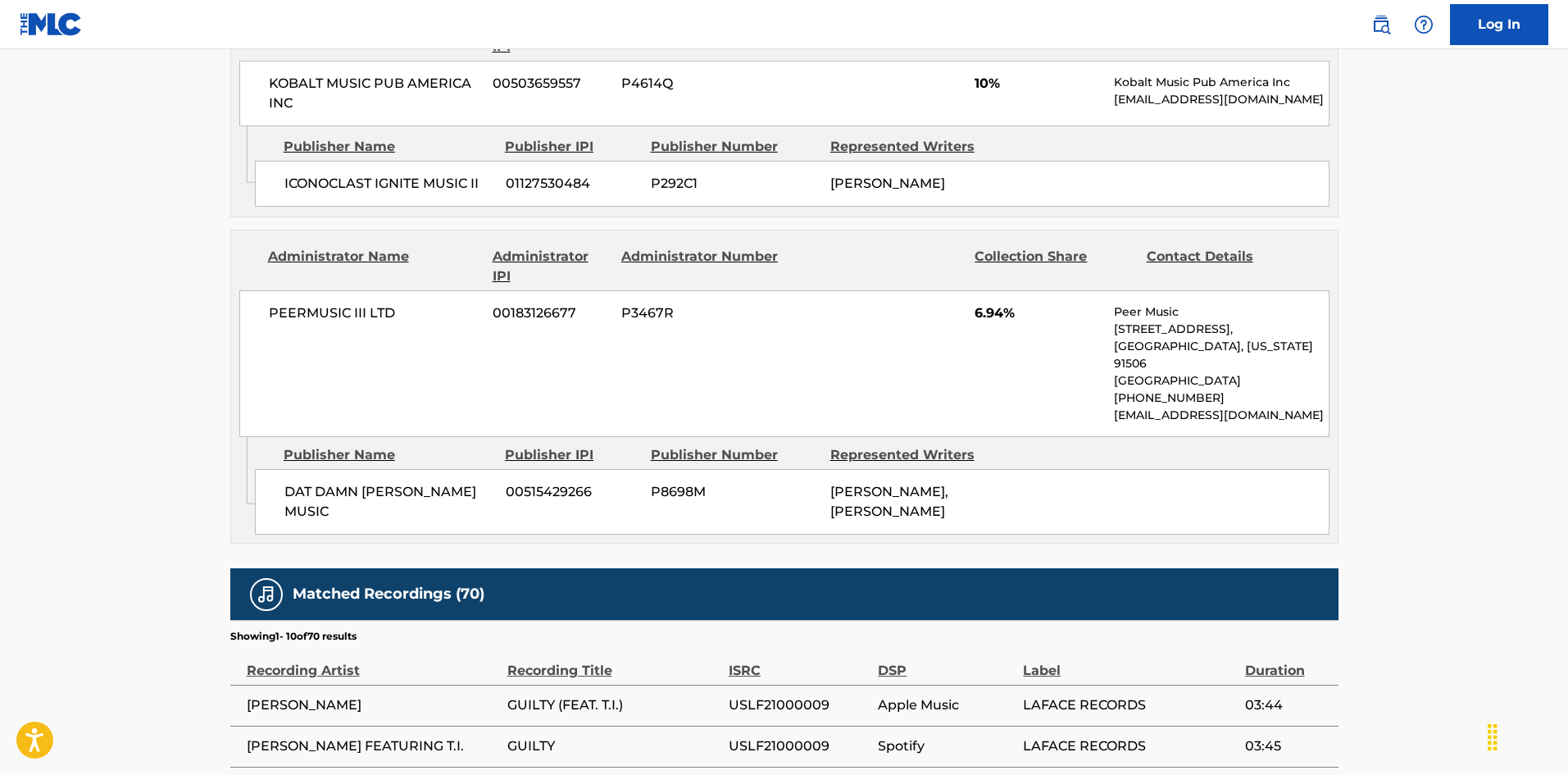
scroll to position [2478, 0]
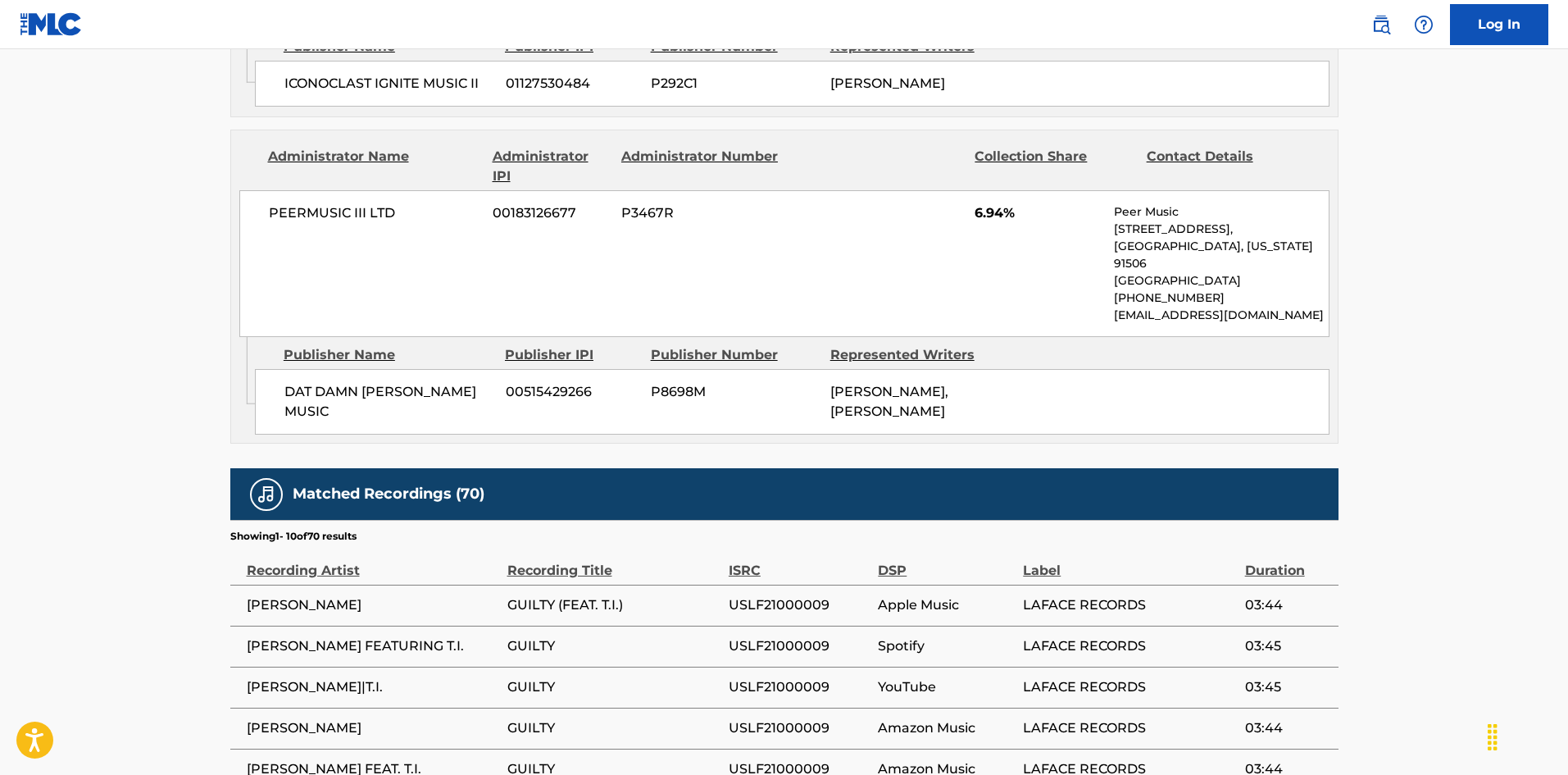
click at [293, 382] on span "DAT DAMN [PERSON_NAME] MUSIC" at bounding box center [388, 401] width 209 height 39
drag, startPoint x: 293, startPoint y: 269, endPoint x: 344, endPoint y: 269, distance: 51.0
click at [344, 382] on span "DAT DAMN [PERSON_NAME] MUSIC" at bounding box center [388, 401] width 209 height 39
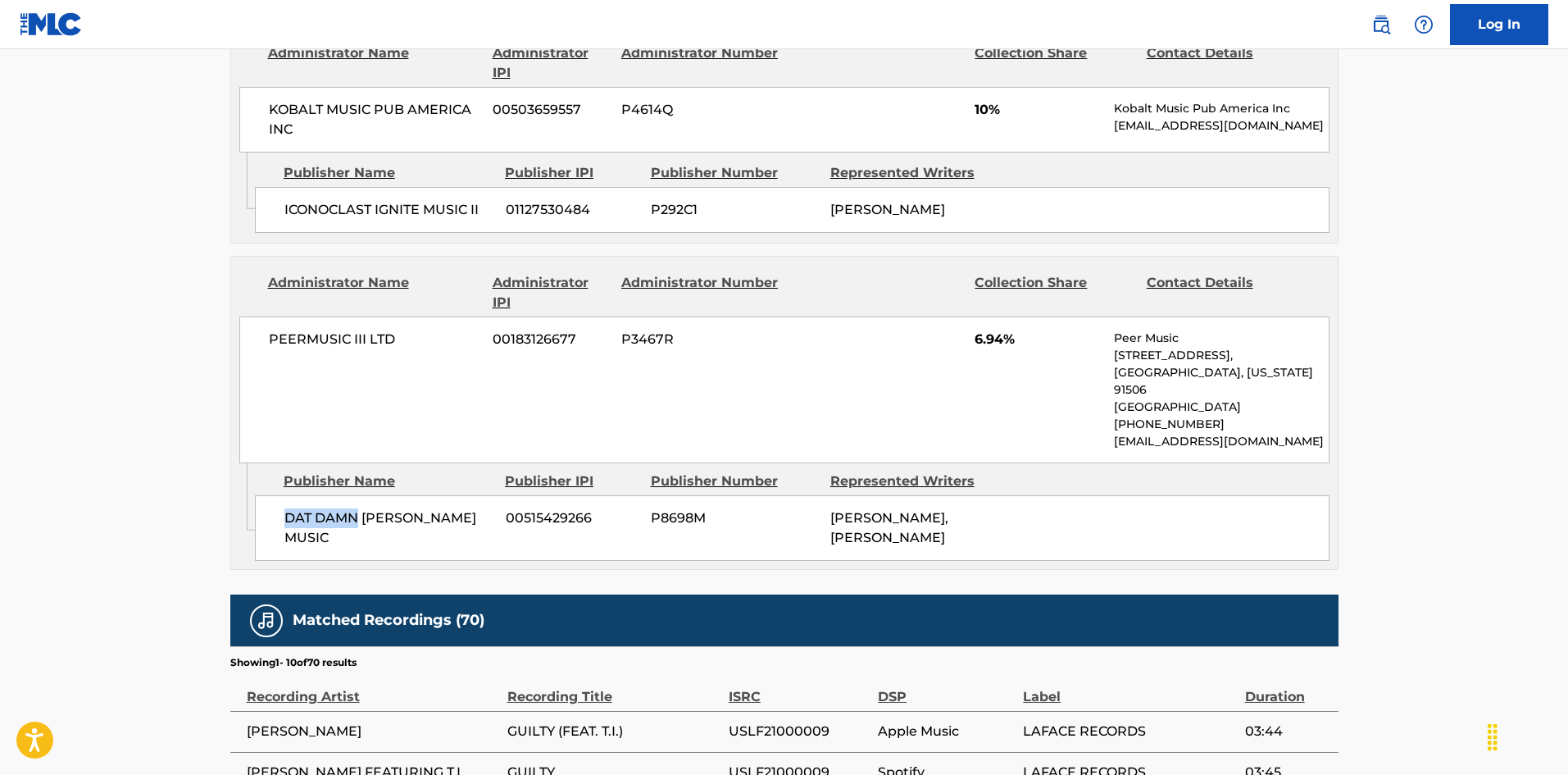
scroll to position [2232, 0]
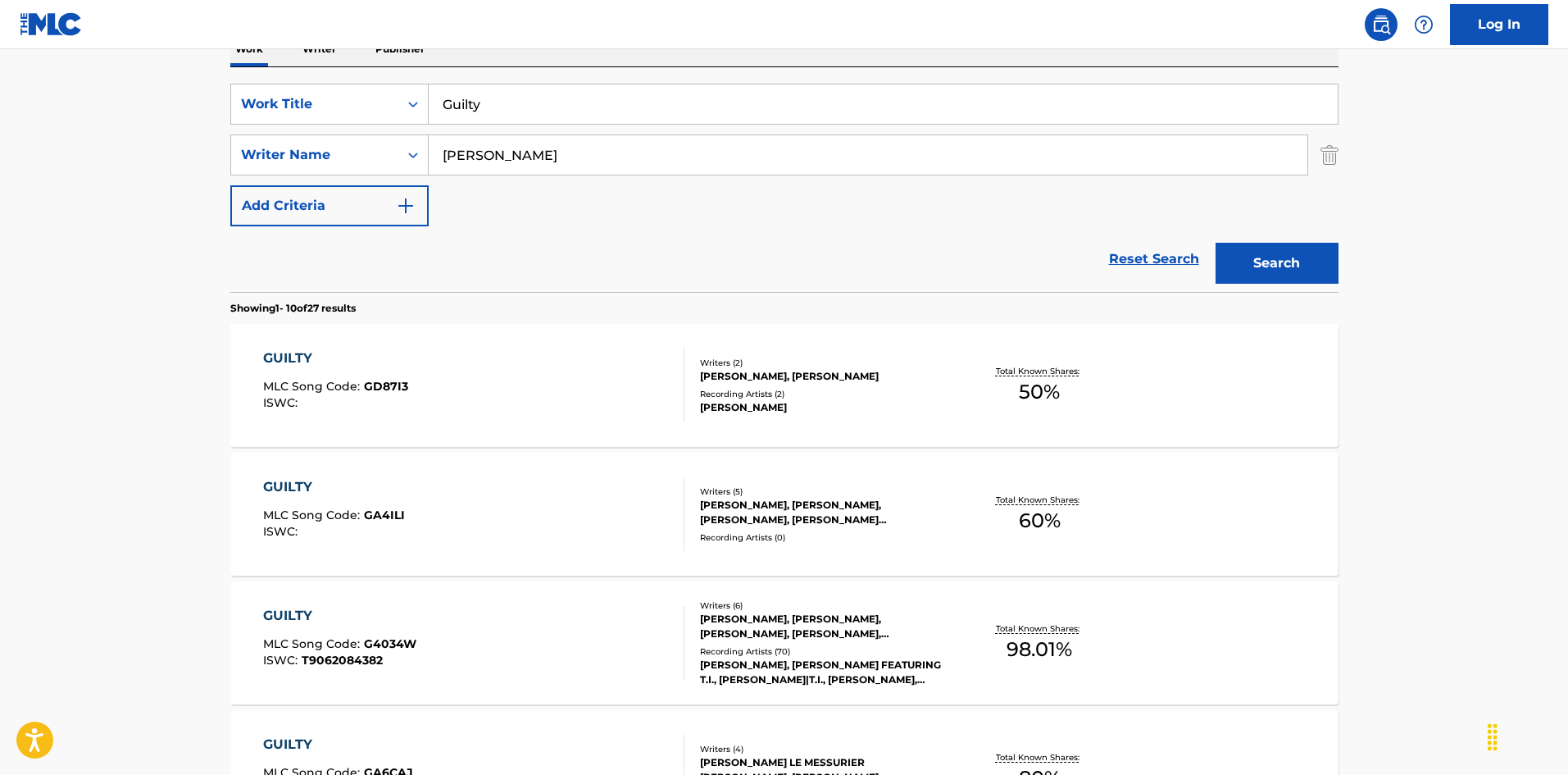
scroll to position [164, 0]
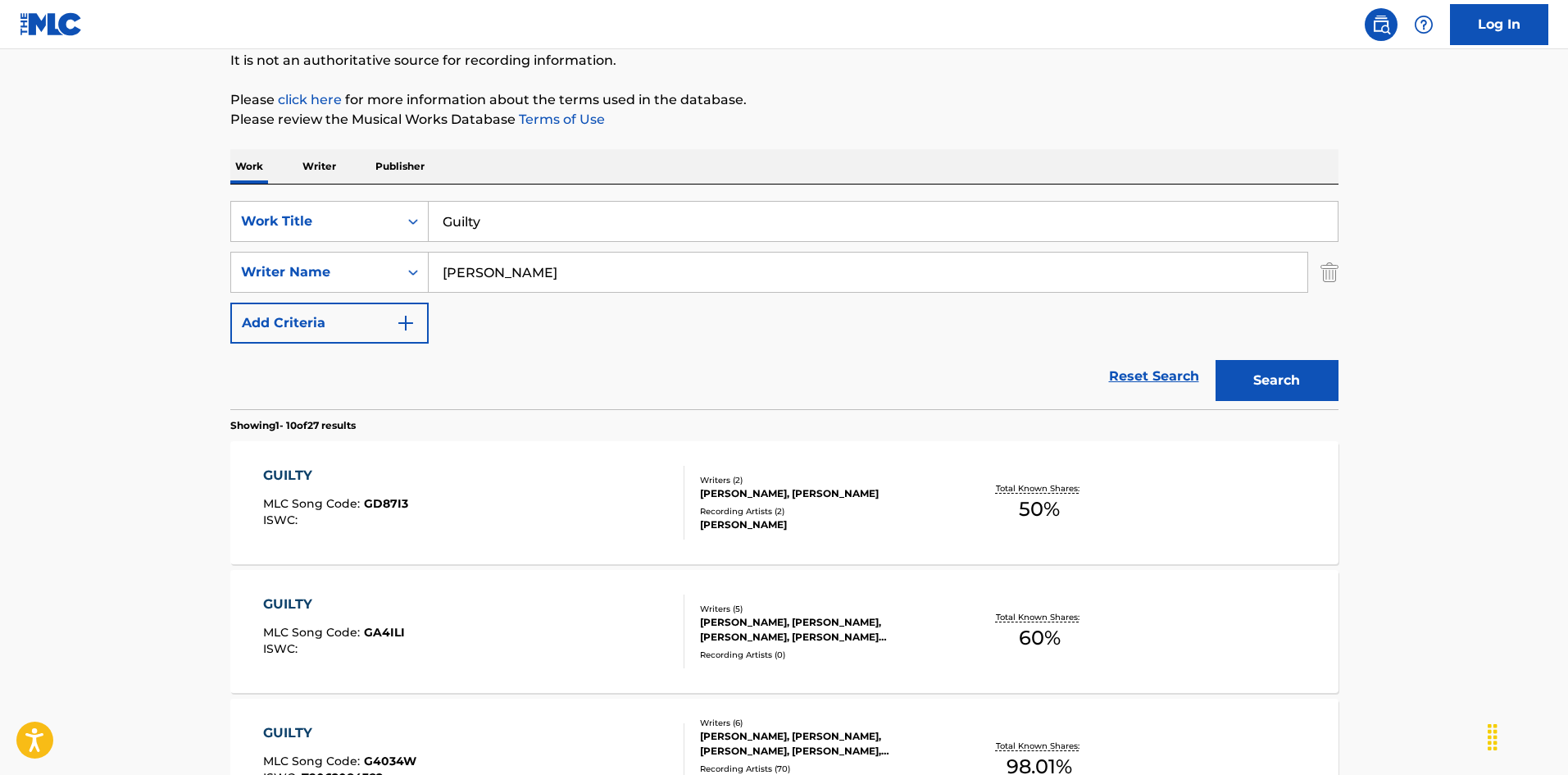
drag, startPoint x: 522, startPoint y: 175, endPoint x: 511, endPoint y: 203, distance: 30.1
click at [522, 175] on div "Work Writer Publisher" at bounding box center [784, 165] width 1108 height 34
click at [505, 219] on input "Guilty" at bounding box center [883, 220] width 909 height 39
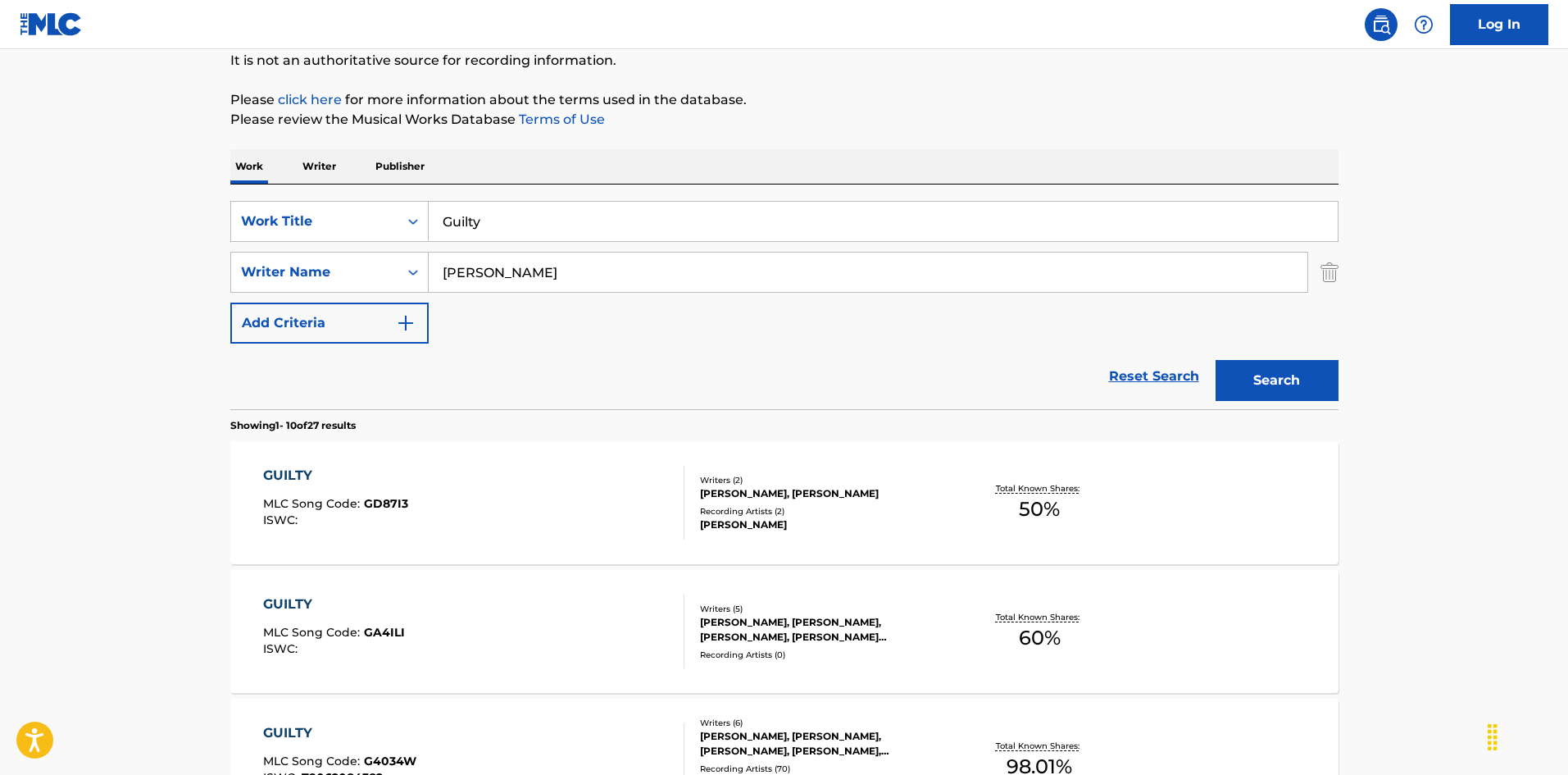
paste input "Here I Stand"
type input "Here I Stand"
click at [1334, 397] on button "Search" at bounding box center [1277, 380] width 123 height 41
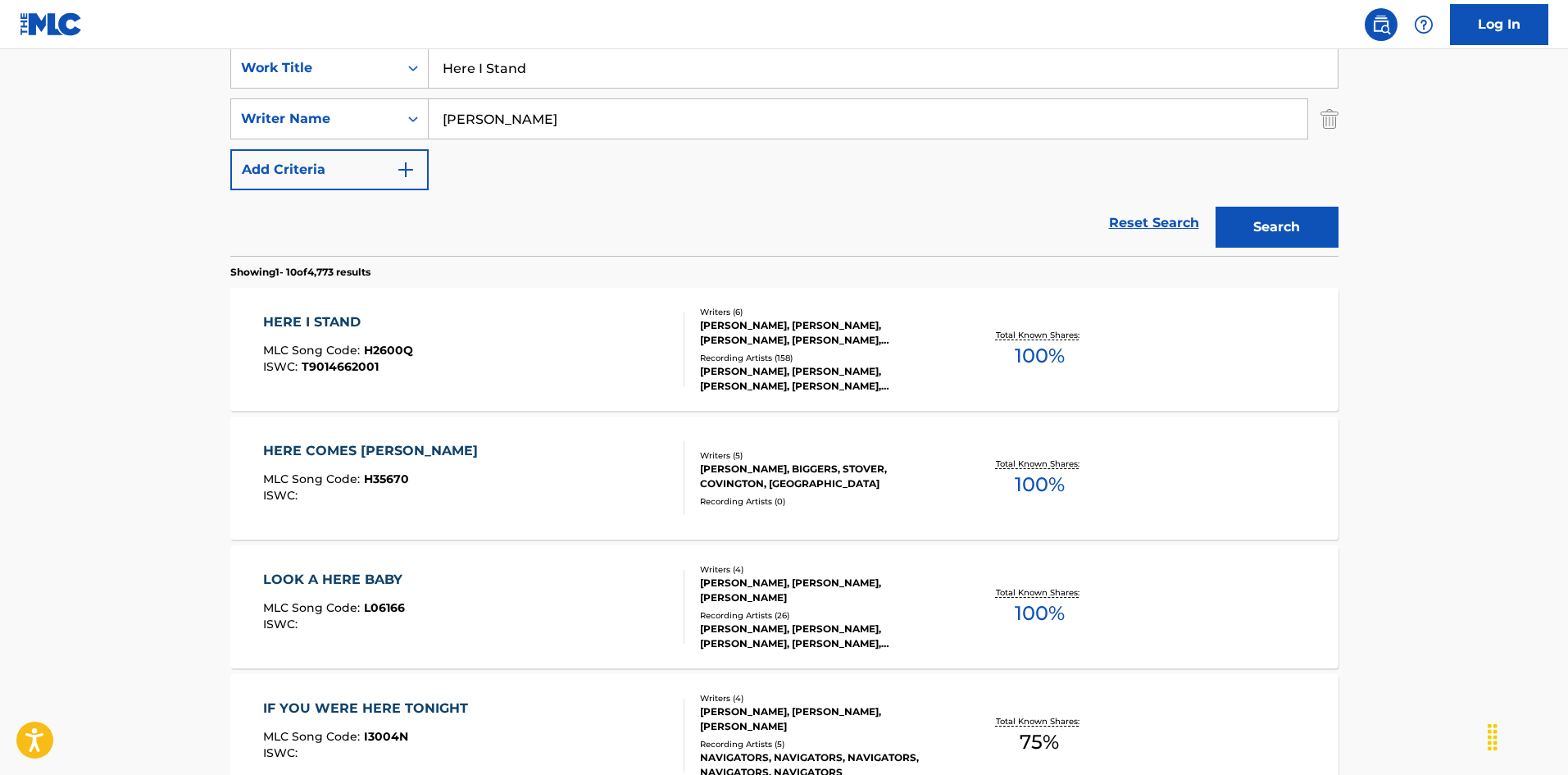
scroll to position [410, 0]
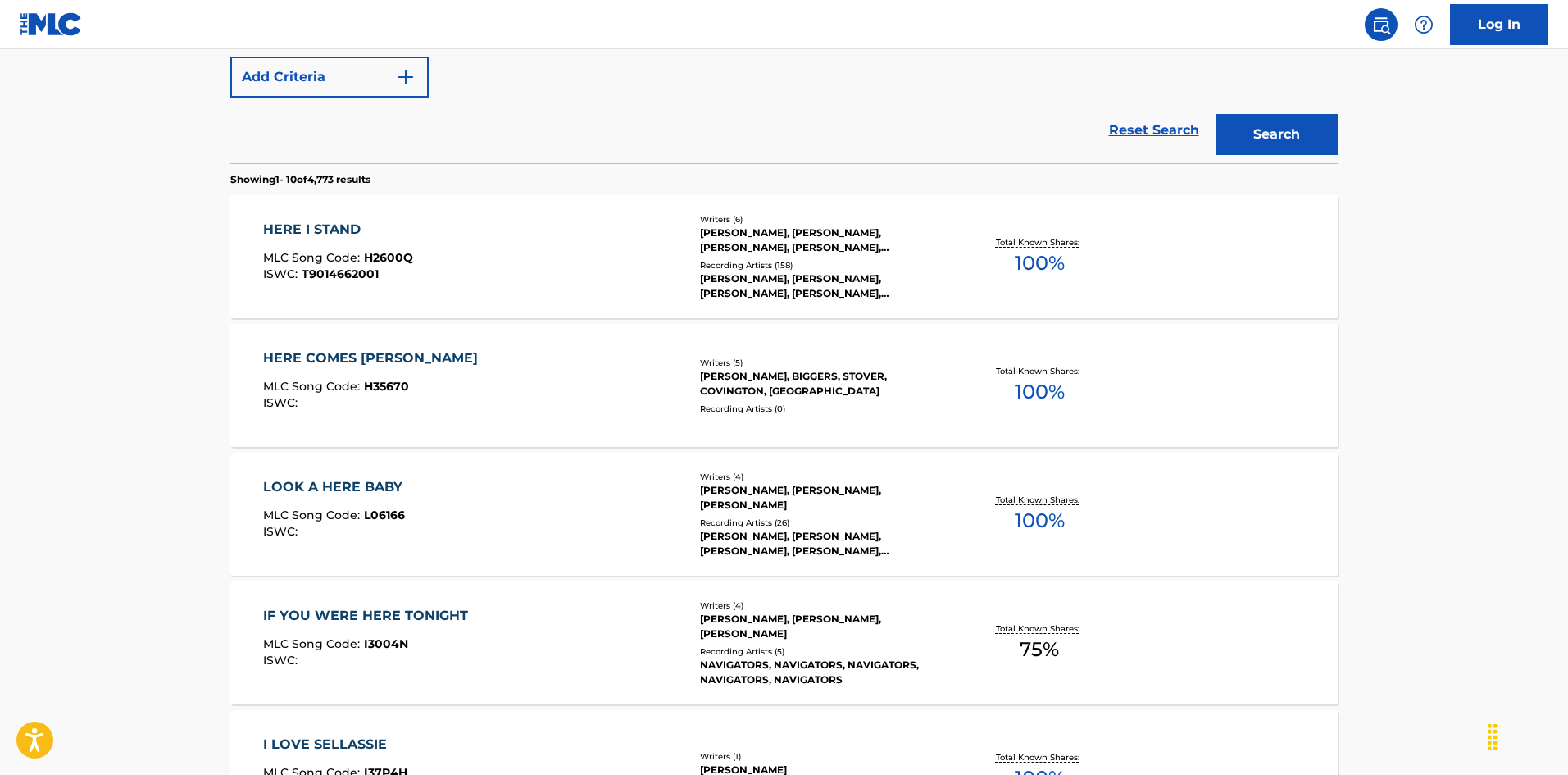
click at [473, 254] on div "HERE I STAND MLC Song Code : H2600Q ISWC : T9014662001" at bounding box center [473, 256] width 422 height 74
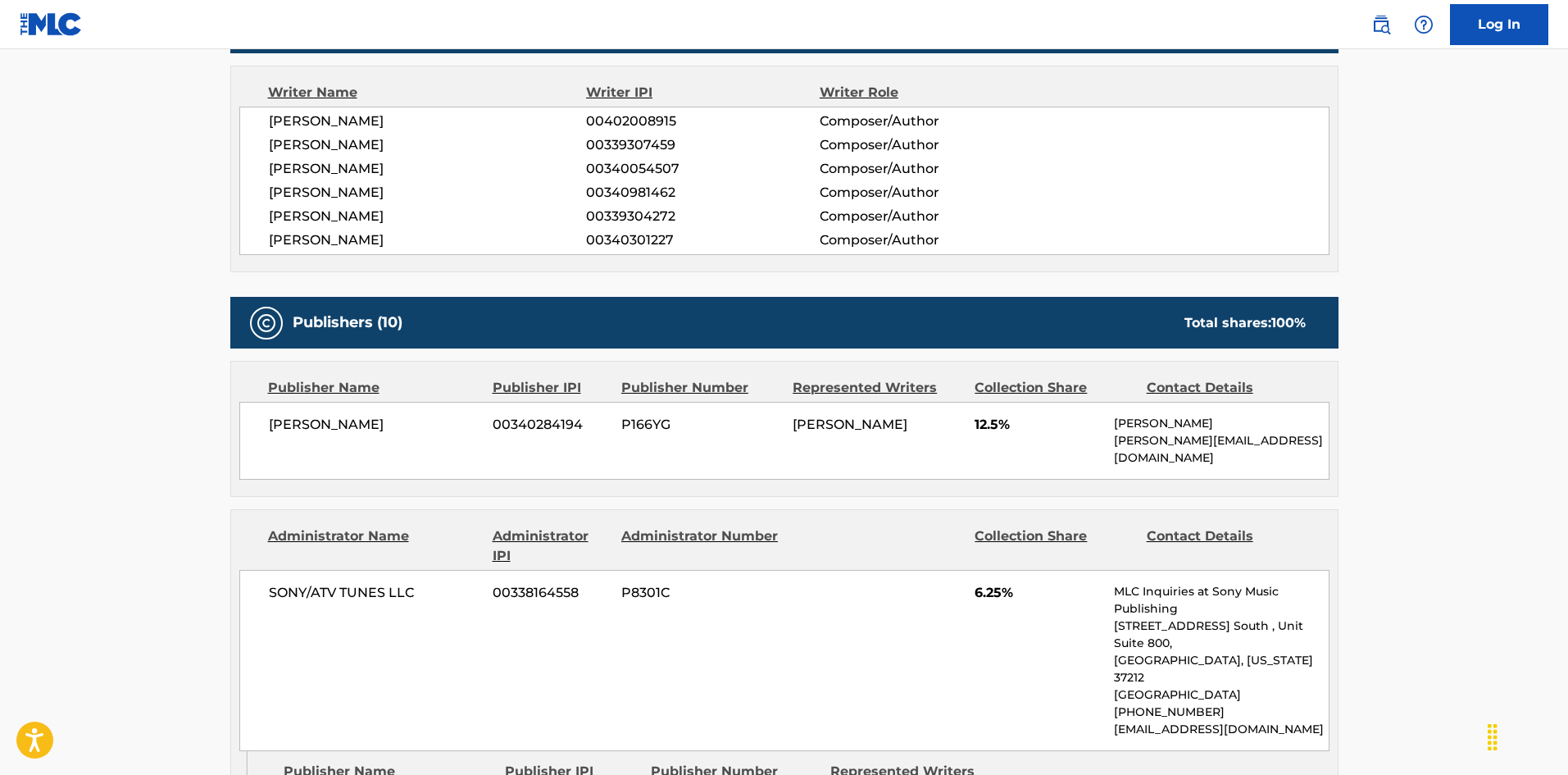
scroll to position [574, 0]
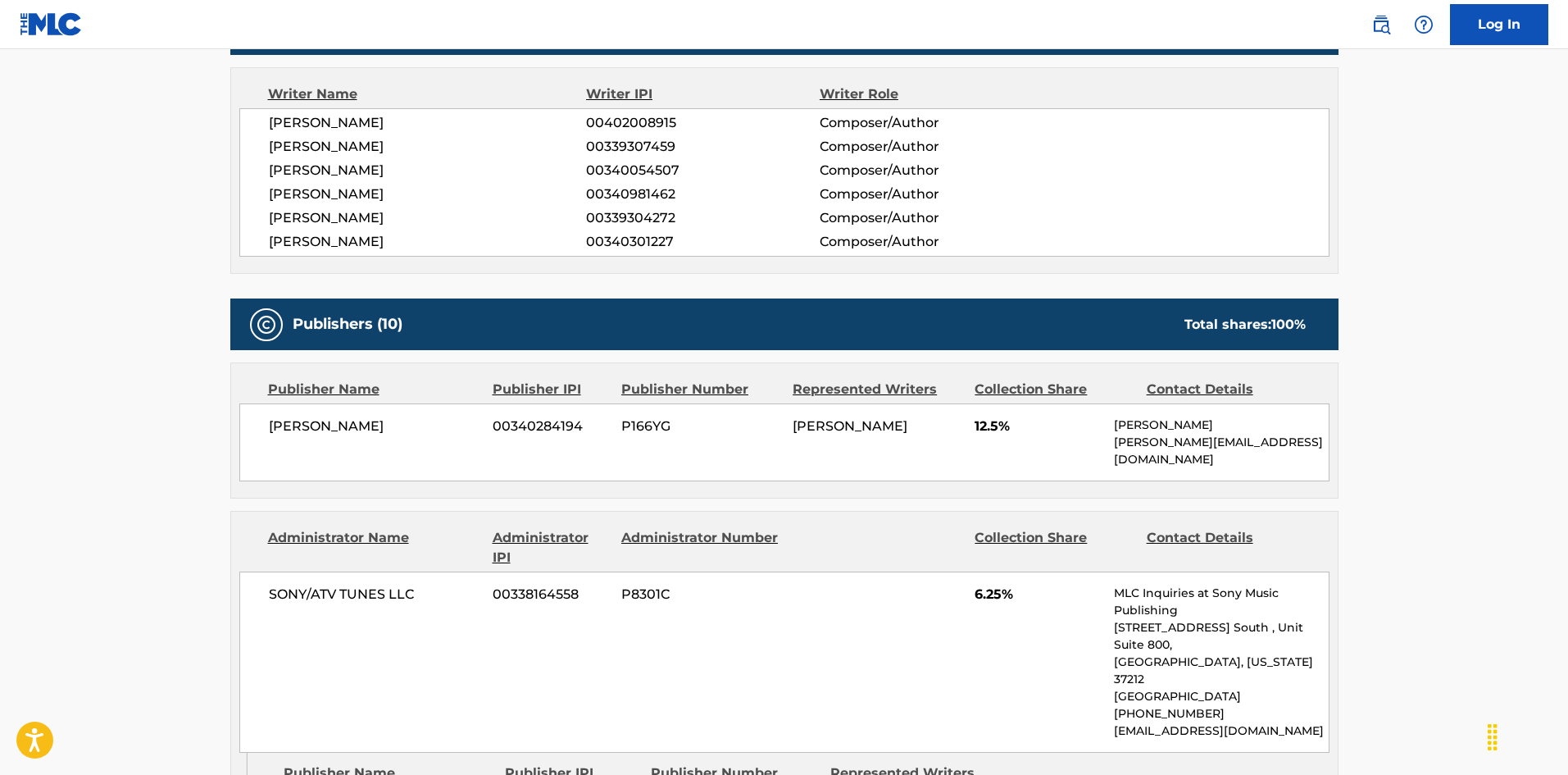
click at [271, 427] on span "[PERSON_NAME]" at bounding box center [374, 427] width 212 height 20
drag, startPoint x: 271, startPoint y: 427, endPoint x: 342, endPoint y: 427, distance: 71.0
click at [342, 427] on span "[PERSON_NAME]" at bounding box center [374, 427] width 212 height 20
click at [284, 585] on span "SONY/ATV TUNES LLC" at bounding box center [374, 595] width 212 height 20
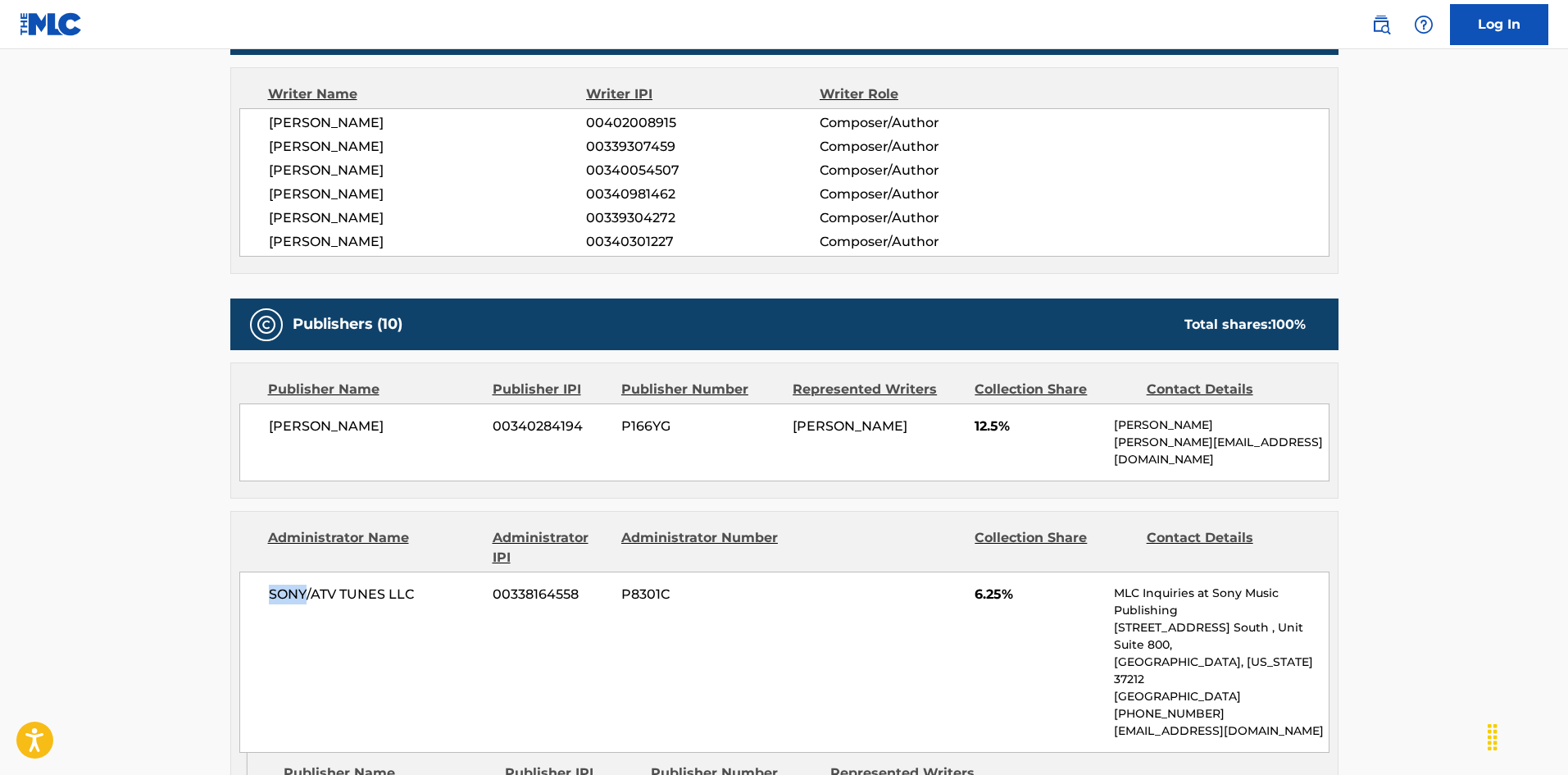
drag, startPoint x: 284, startPoint y: 579, endPoint x: 292, endPoint y: 578, distance: 8.1
click at [292, 585] on span "SONY/ATV TUNES LLC" at bounding box center [374, 595] width 212 height 20
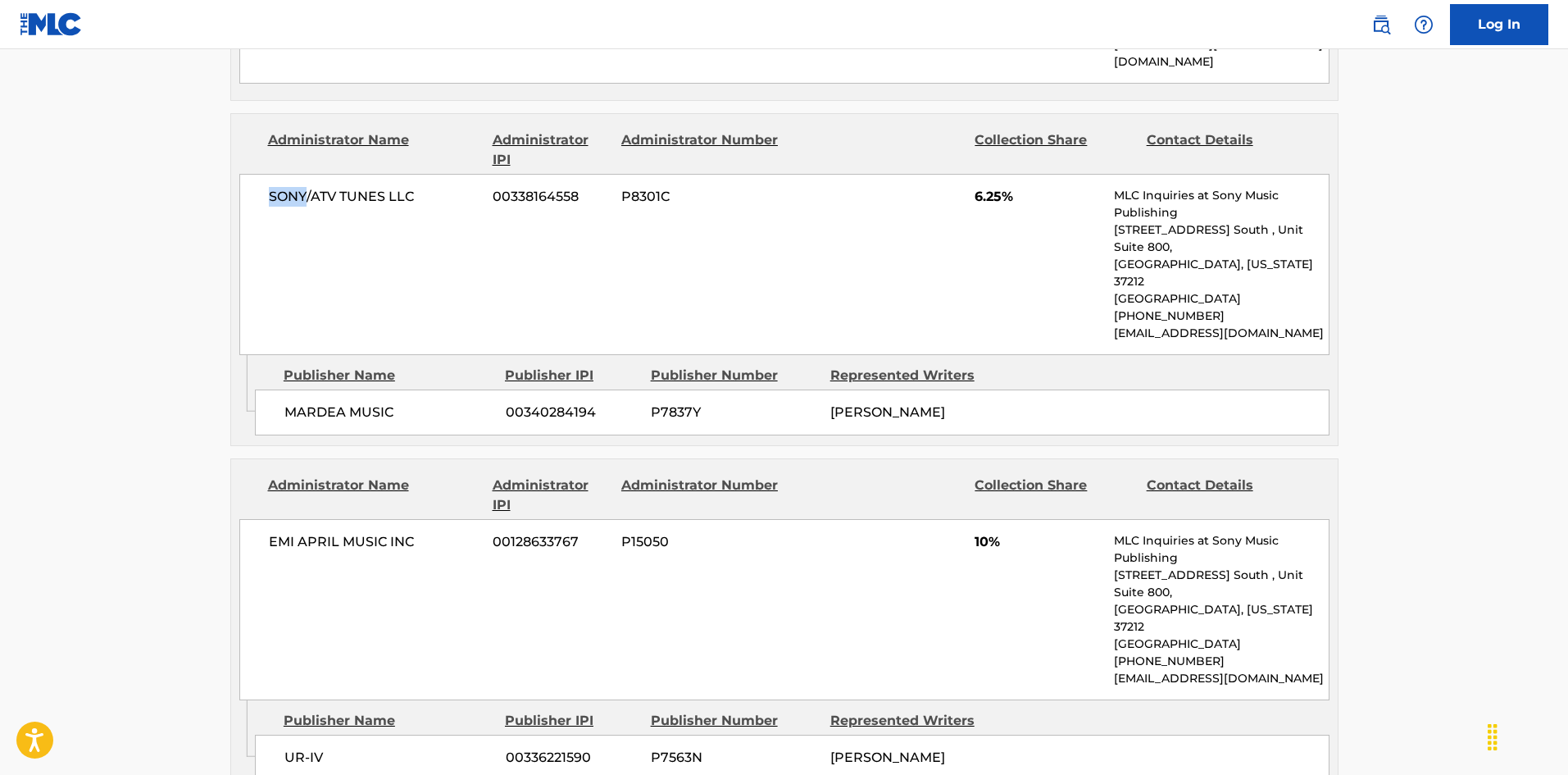
scroll to position [984, 0]
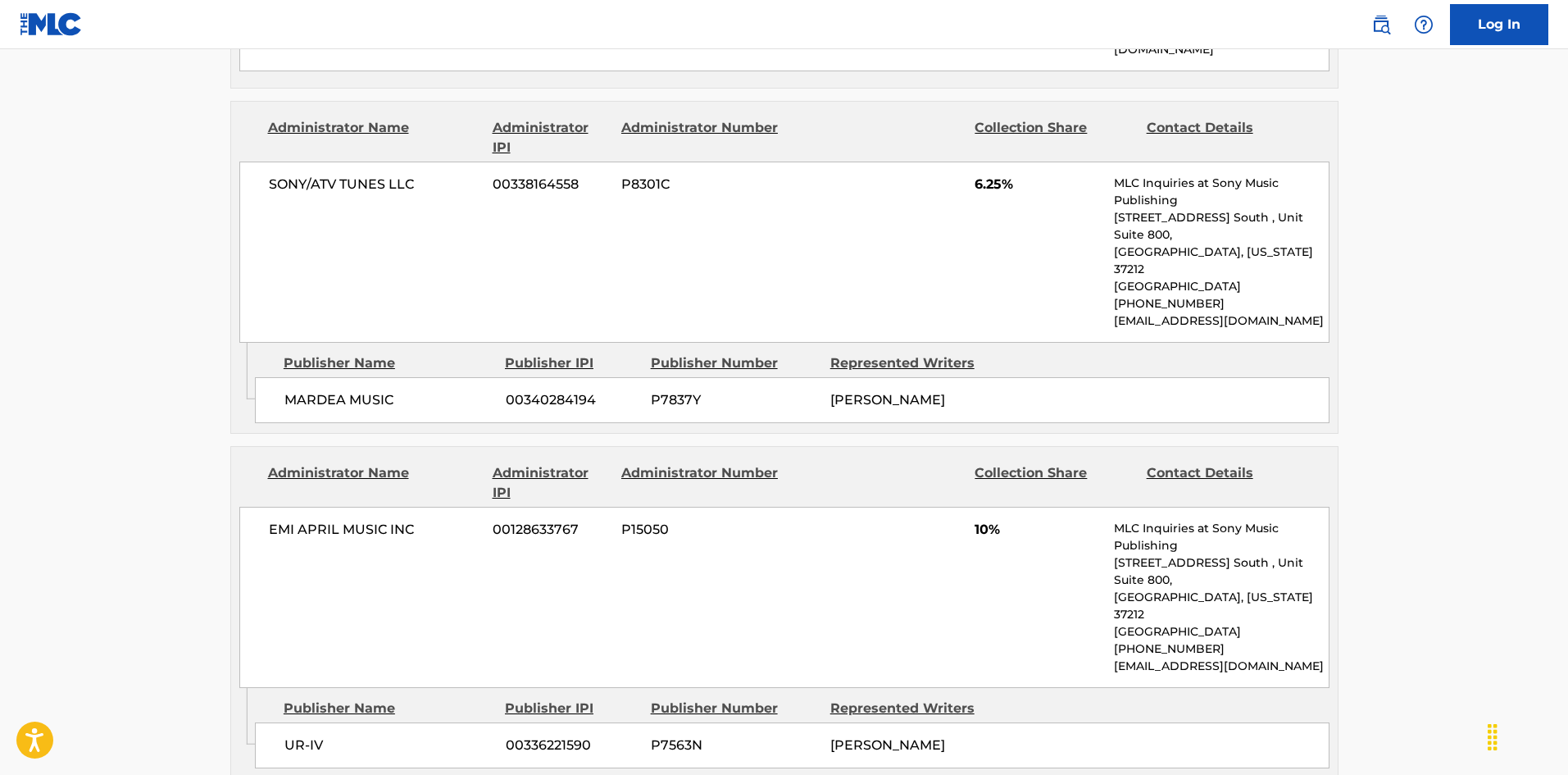
click at [313, 390] on span "MARDEA MUSIC" at bounding box center [388, 400] width 209 height 20
drag, startPoint x: 313, startPoint y: 340, endPoint x: 356, endPoint y: 344, distance: 43.2
click at [356, 390] on span "MARDEA MUSIC" at bounding box center [388, 400] width 209 height 20
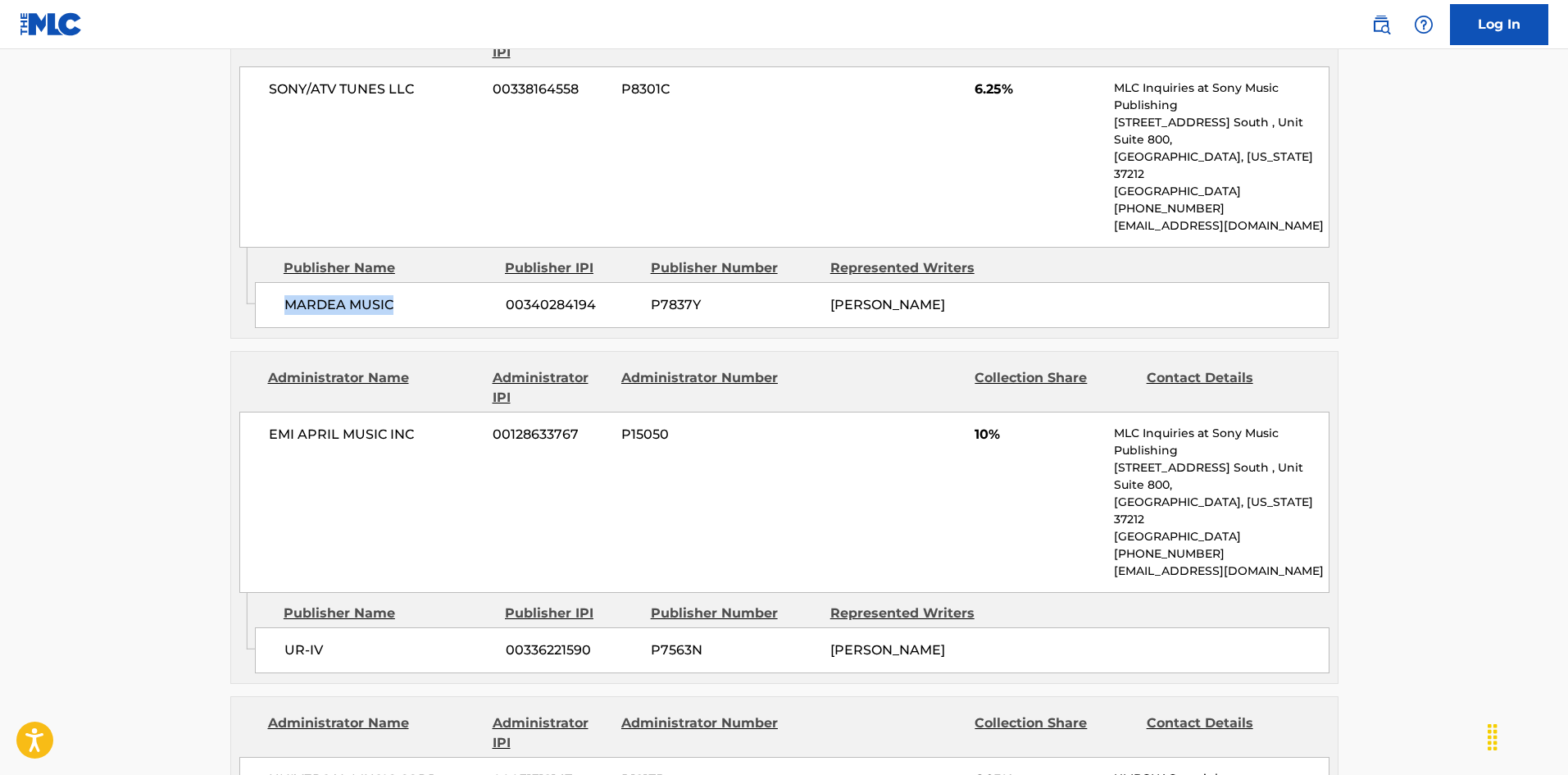
scroll to position [1230, 0]
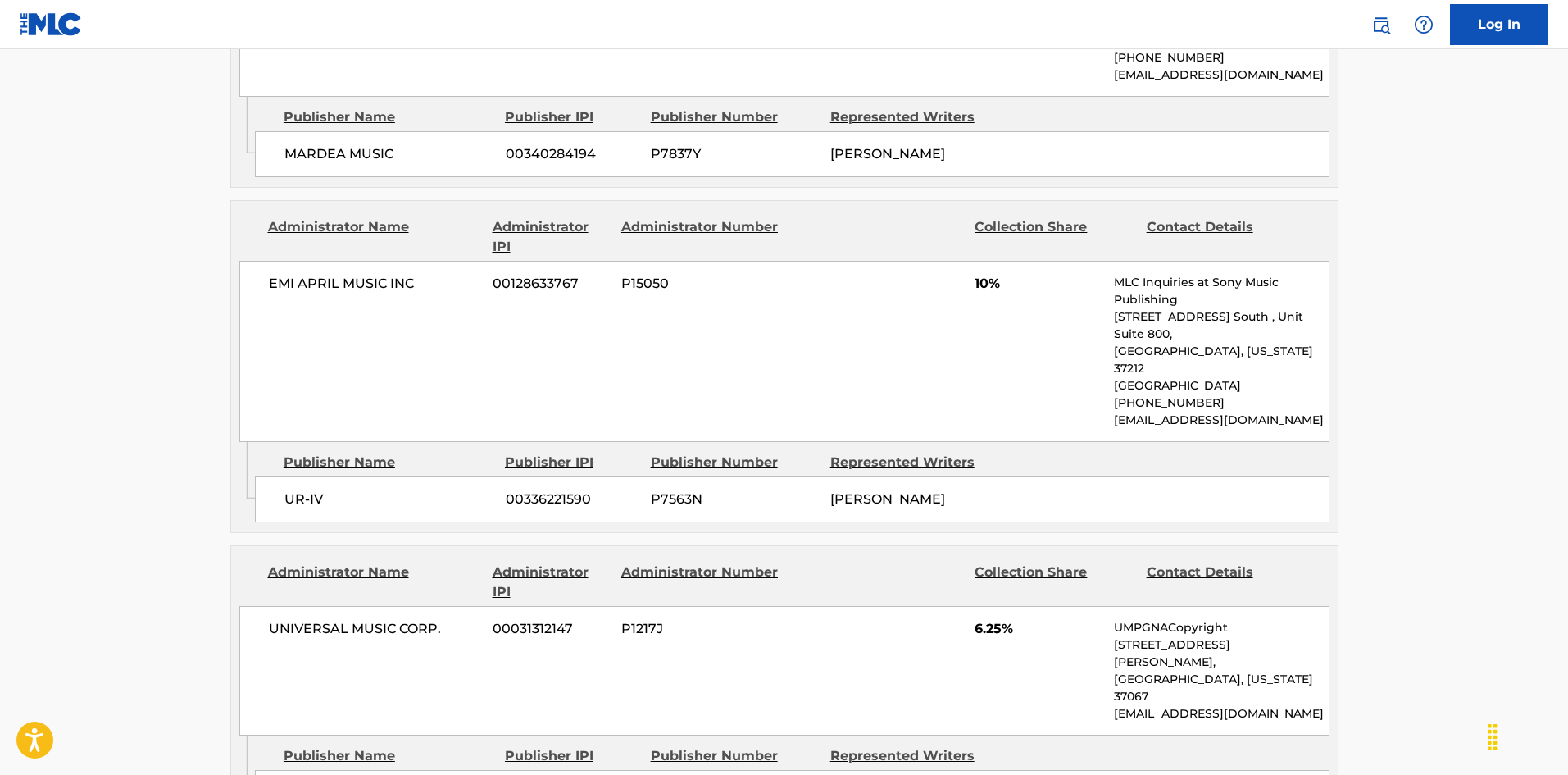
click at [291, 489] on span "UR-IV" at bounding box center [388, 499] width 209 height 20
drag, startPoint x: 291, startPoint y: 406, endPoint x: 305, endPoint y: 410, distance: 14.6
click at [305, 489] on span "UR-IV" at bounding box center [388, 499] width 209 height 20
click at [291, 489] on span "UR-IV" at bounding box center [388, 499] width 209 height 20
drag, startPoint x: 291, startPoint y: 405, endPoint x: 321, endPoint y: 410, distance: 30.4
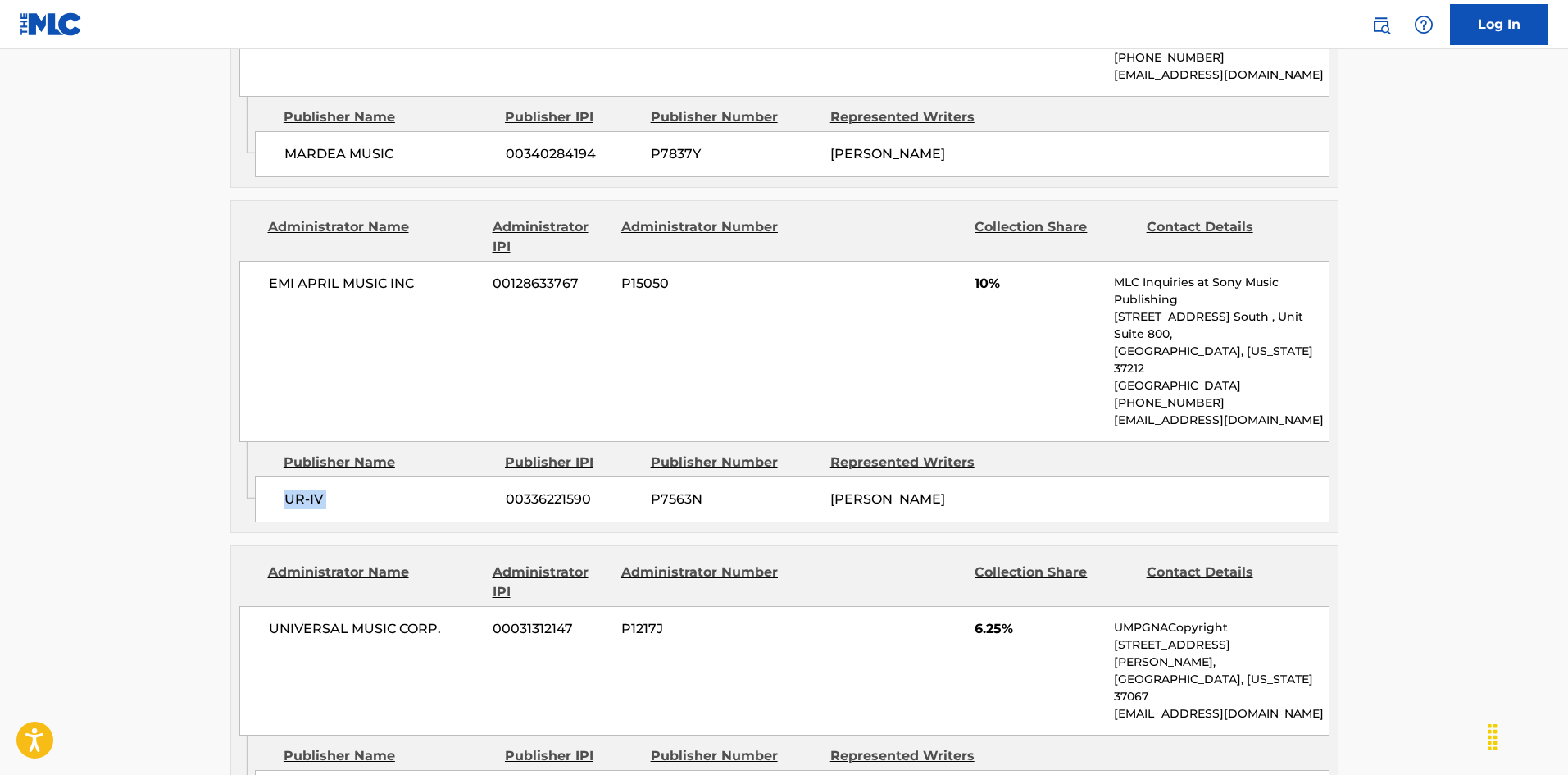
click at [321, 489] on span "UR-IV" at bounding box center [388, 499] width 209 height 20
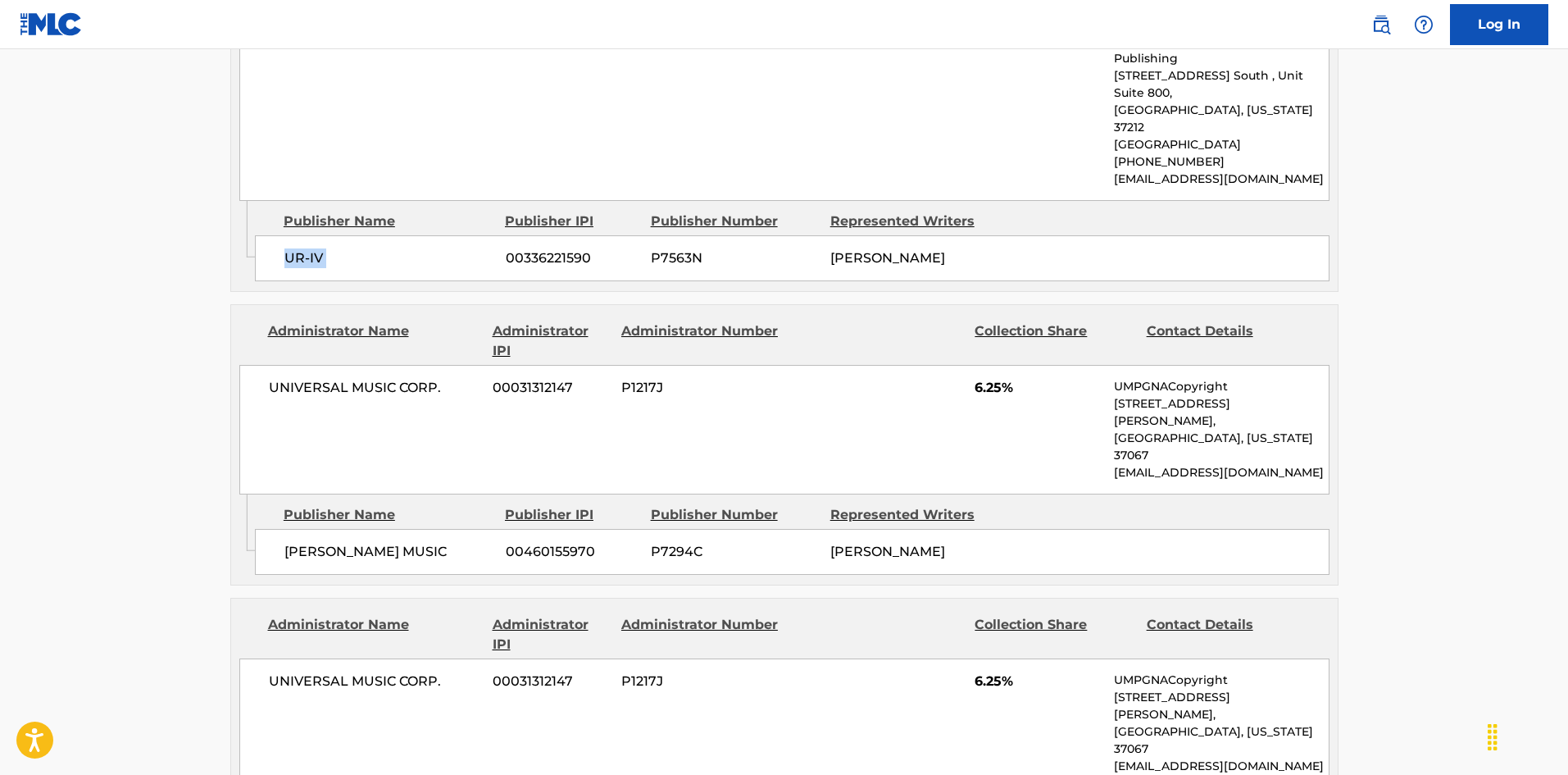
scroll to position [1475, 0]
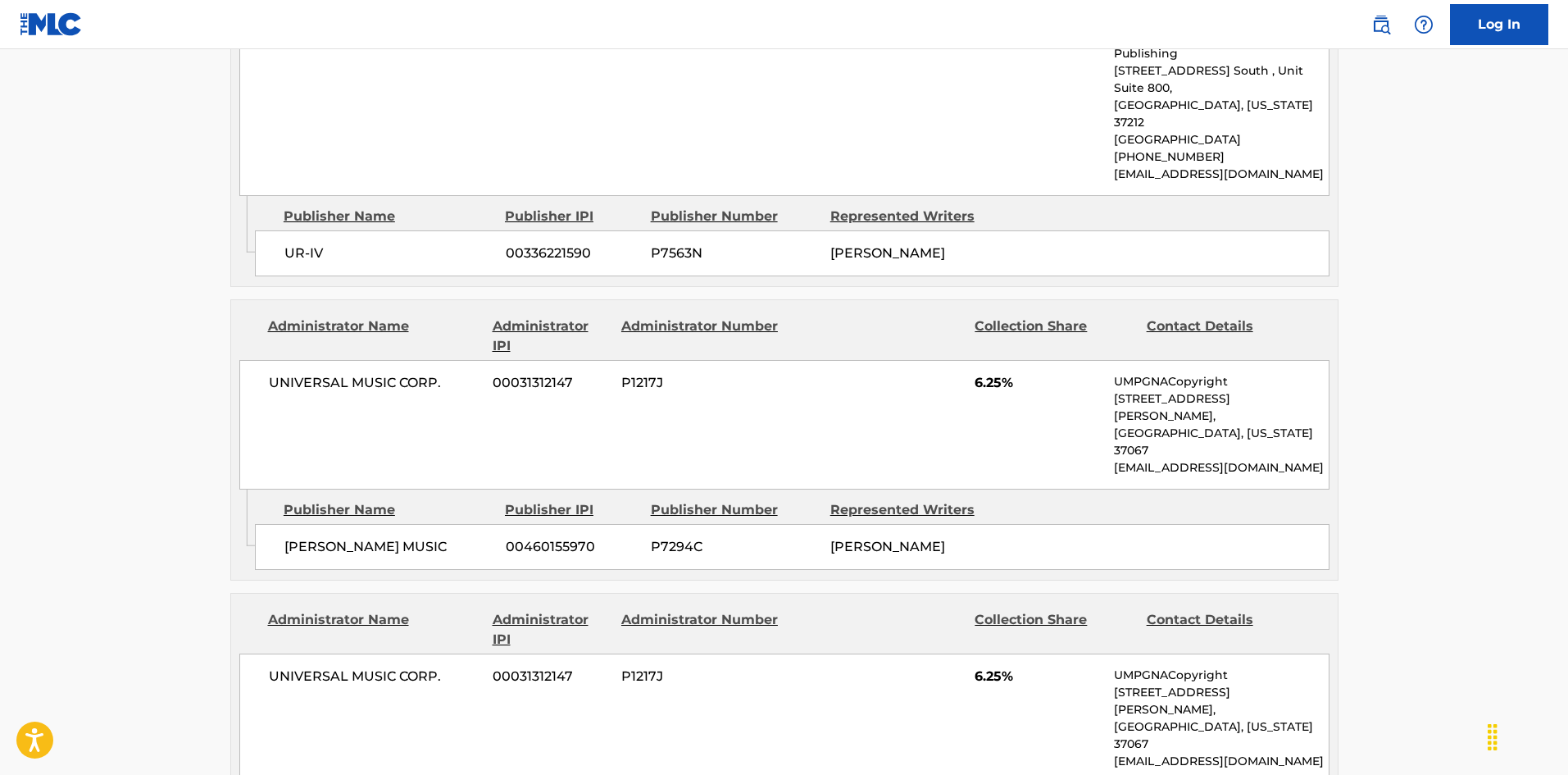
click at [287, 537] on span "[PERSON_NAME] MUSIC" at bounding box center [388, 547] width 209 height 20
drag, startPoint x: 287, startPoint y: 431, endPoint x: 314, endPoint y: 432, distance: 27.0
click at [314, 537] on span "[PERSON_NAME] MUSIC" at bounding box center [388, 547] width 209 height 20
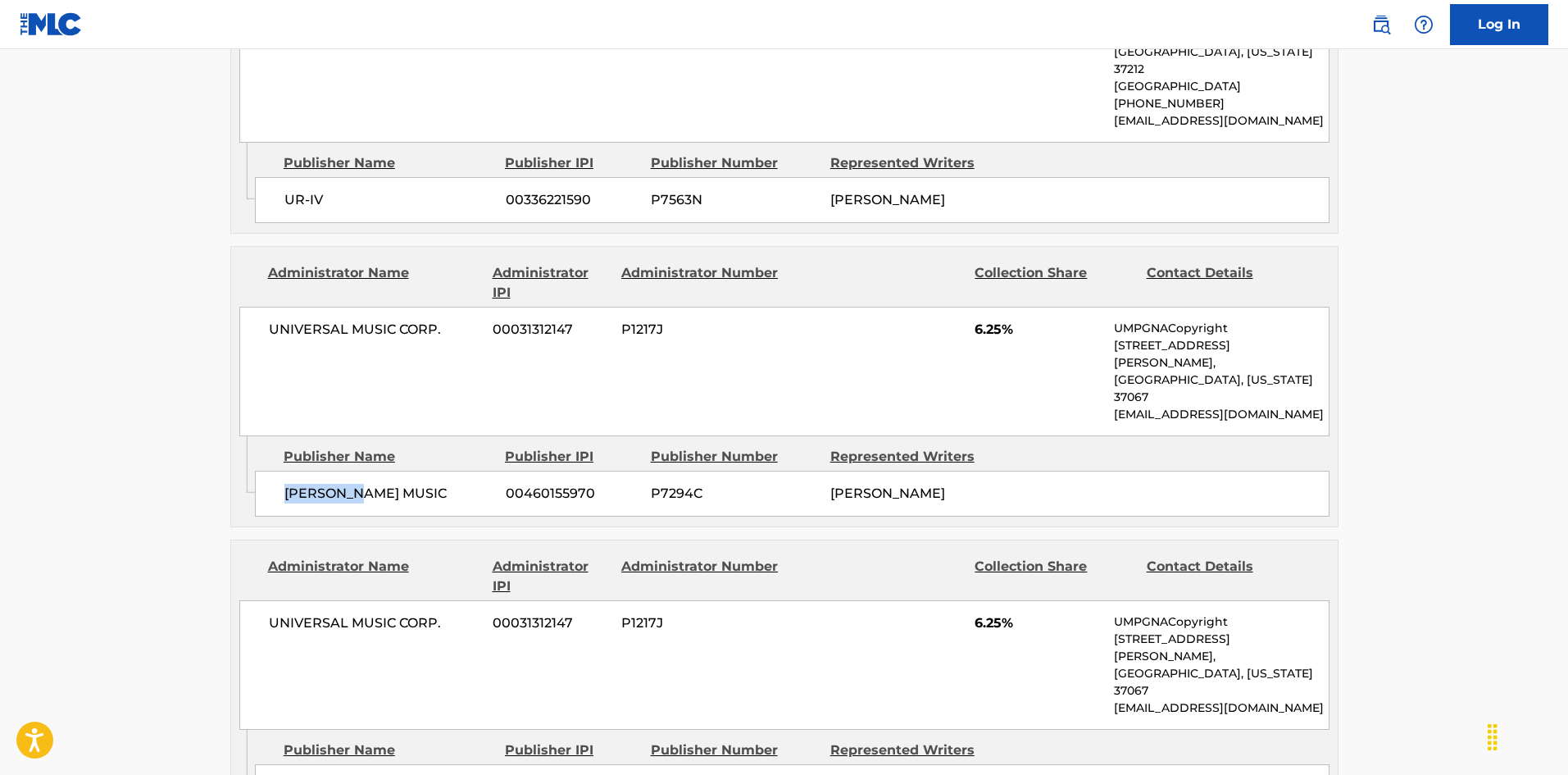
scroll to position [1557, 0]
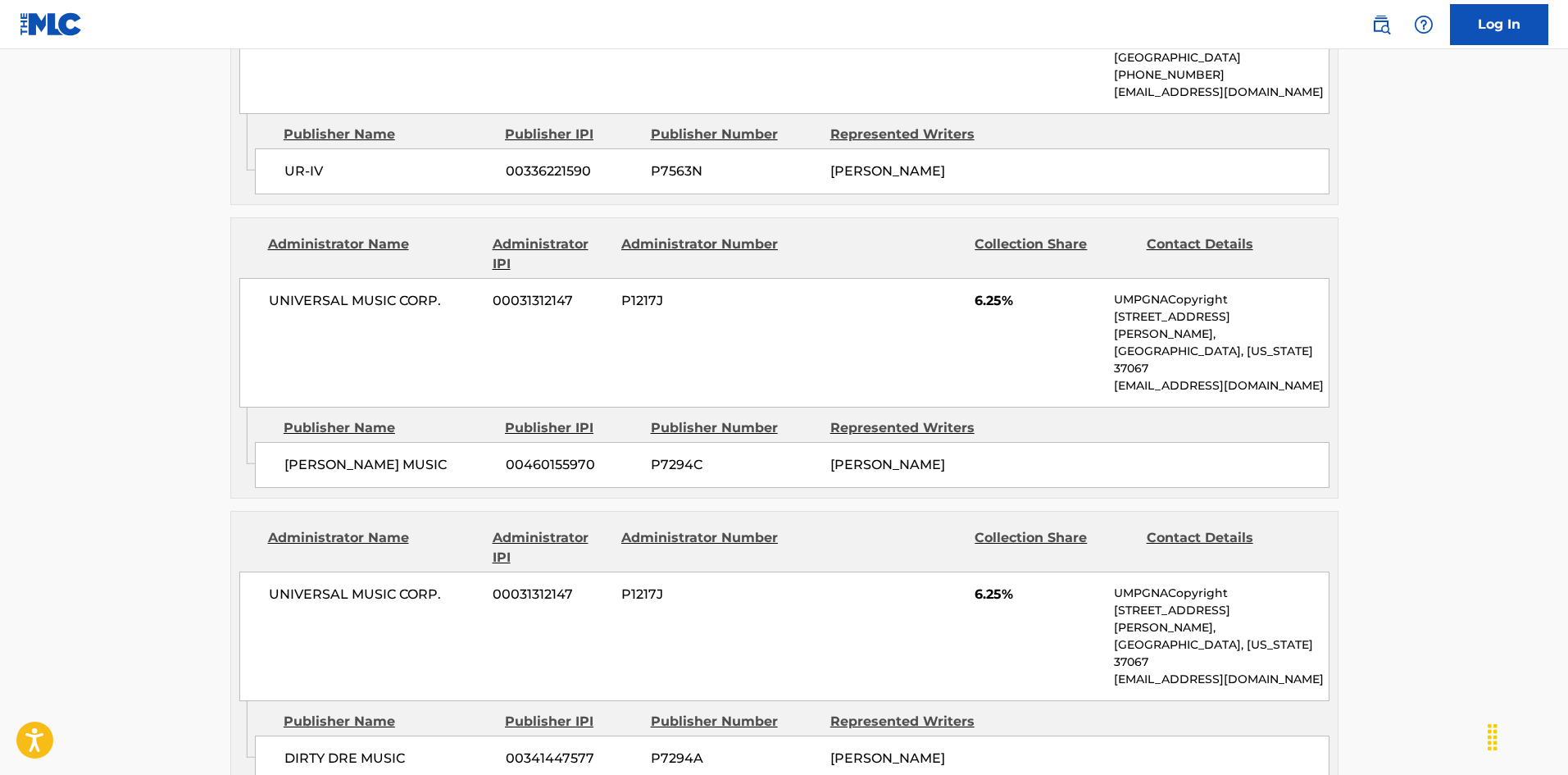
click at [298, 678] on span "DIRTY DRE MUSIC" at bounding box center [388, 758] width 209 height 20
drag, startPoint x: 298, startPoint y: 610, endPoint x: 357, endPoint y: 595, distance: 60.9
click at [357, 678] on span "DIRTY DRE MUSIC" at bounding box center [388, 758] width 209 height 20
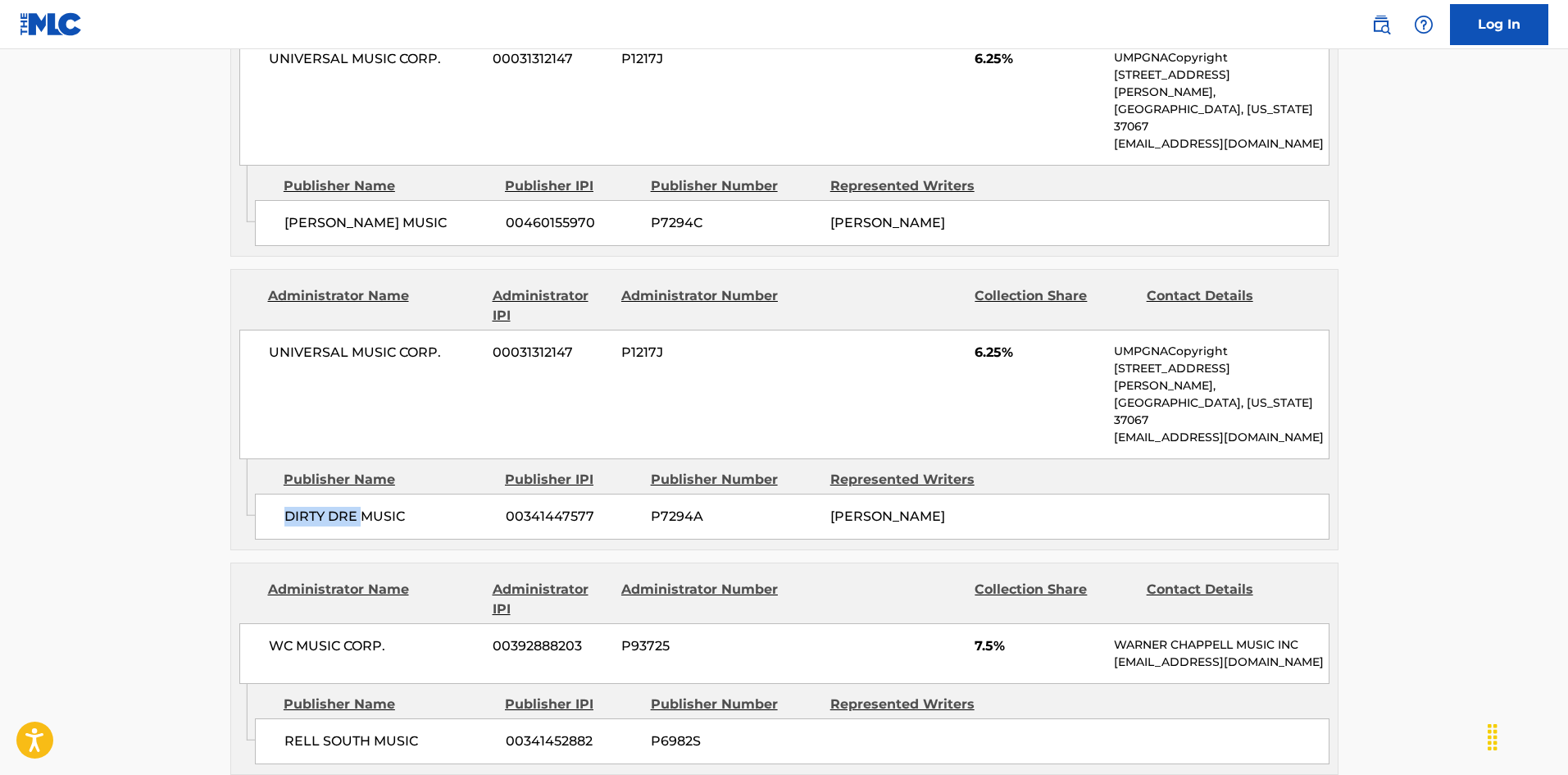
scroll to position [1804, 0]
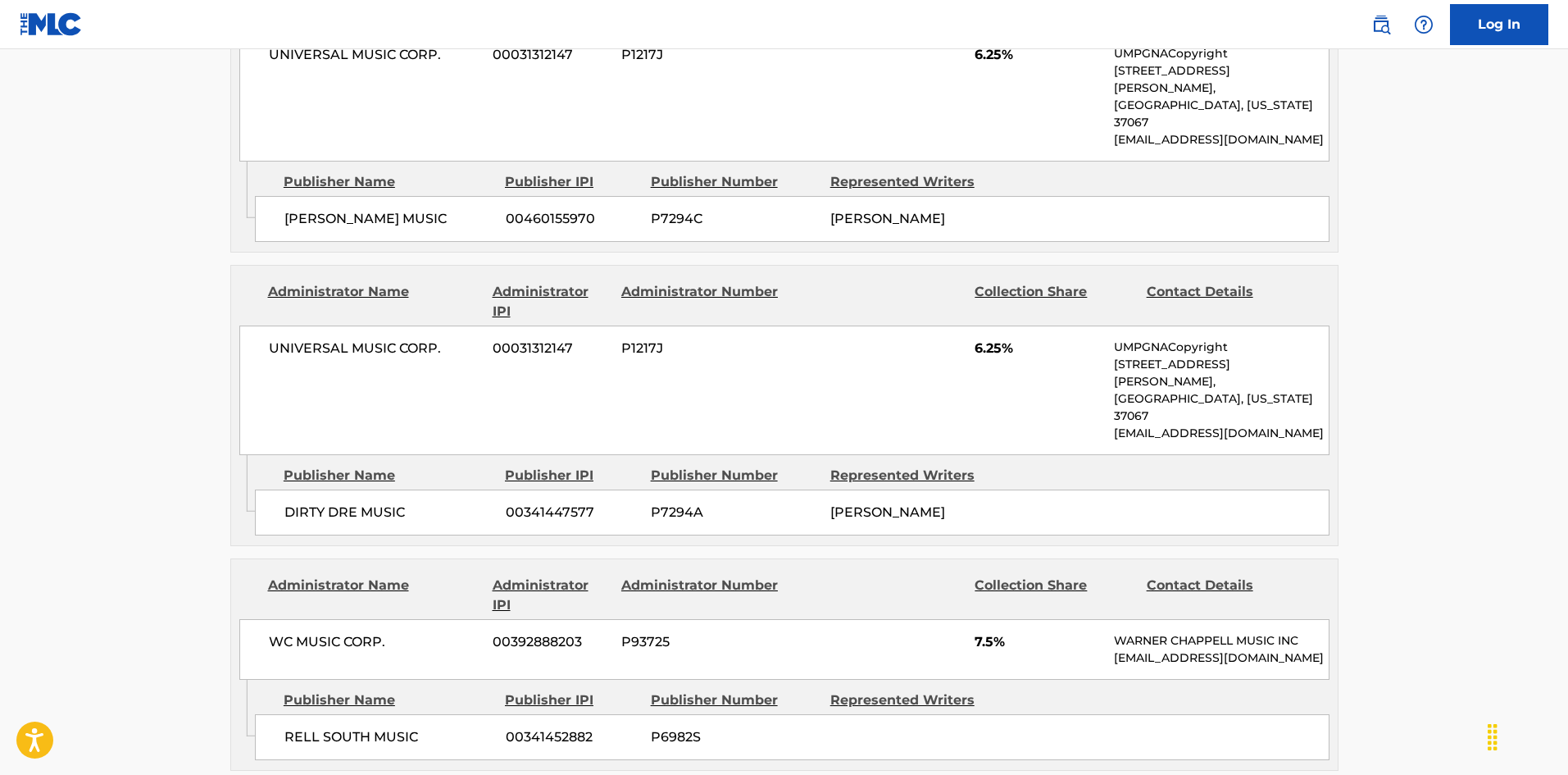
click at [296, 678] on span "RELL SOUTH MUSIC" at bounding box center [388, 737] width 209 height 20
drag, startPoint x: 296, startPoint y: 600, endPoint x: 329, endPoint y: 600, distance: 33.0
click at [329, 678] on span "RELL SOUTH MUSIC" at bounding box center [388, 737] width 209 height 20
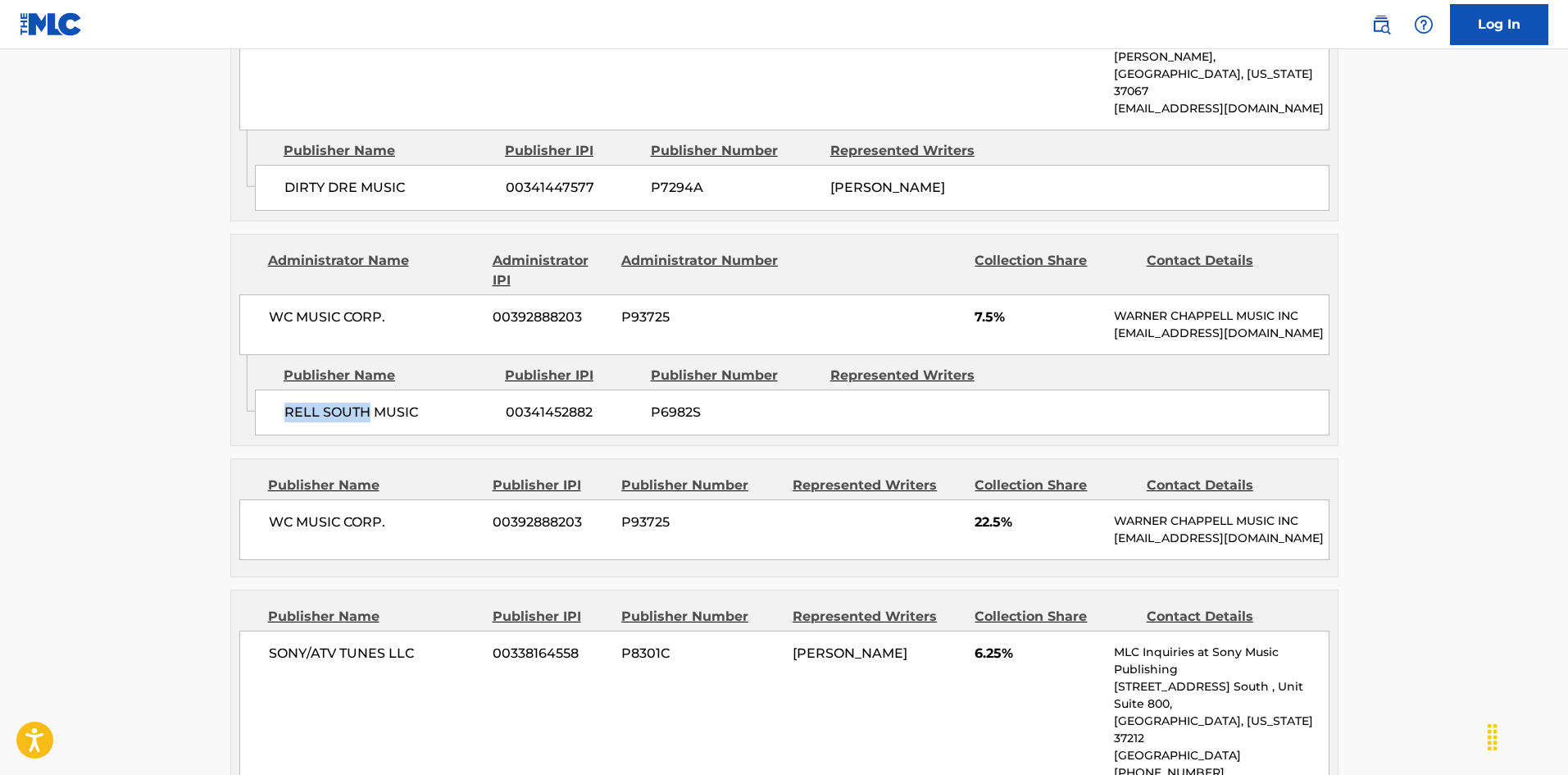
scroll to position [2049, 0]
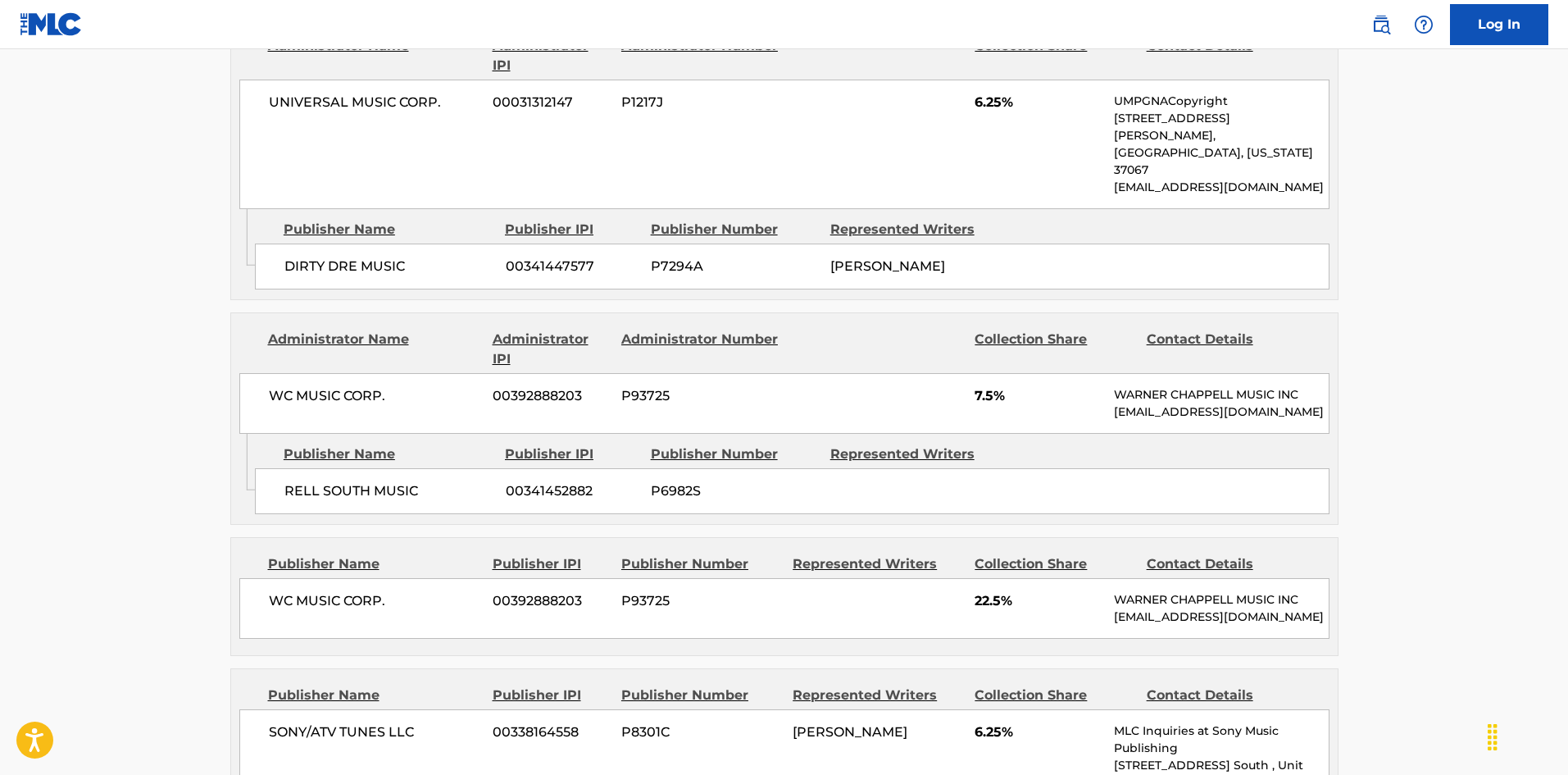
click at [274, 591] on span "WC MUSIC CORP." at bounding box center [374, 601] width 212 height 20
drag, startPoint x: 274, startPoint y: 465, endPoint x: 380, endPoint y: 469, distance: 106.1
click at [380, 591] on span "WC MUSIC CORP." at bounding box center [374, 601] width 212 height 20
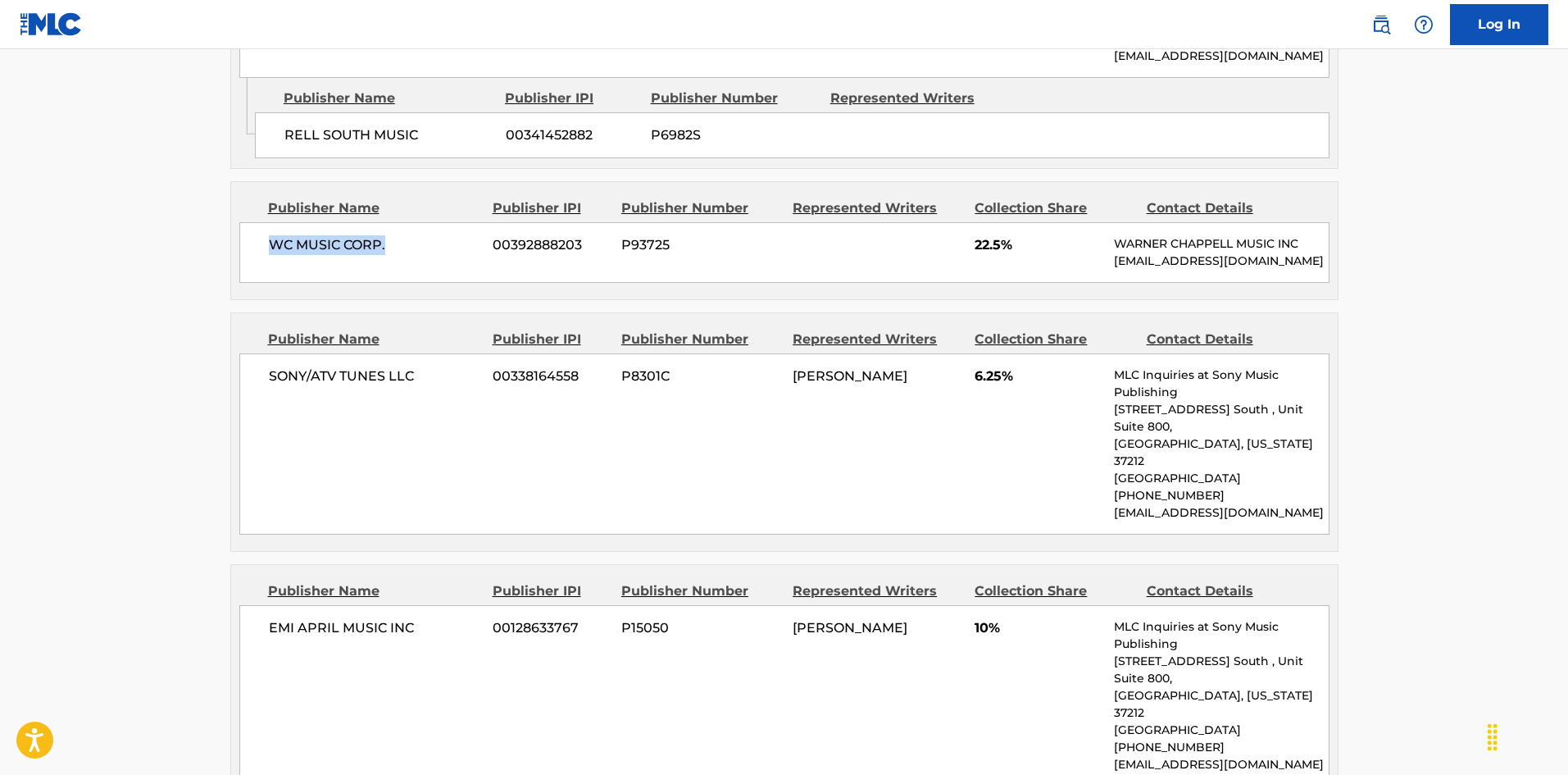
scroll to position [2459, 0]
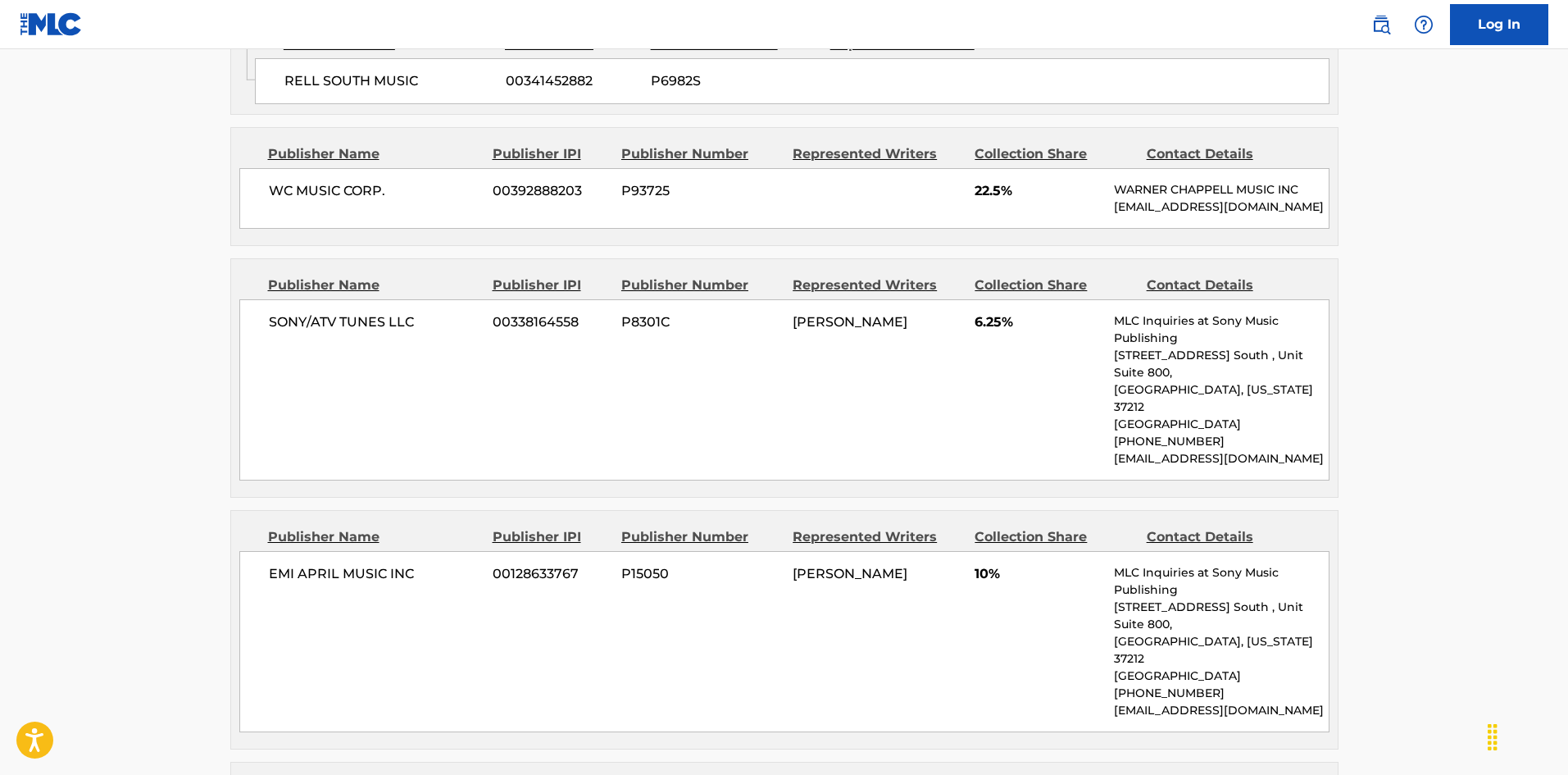
click at [274, 313] on span "SONY/ATV TUNES LLC" at bounding box center [374, 323] width 212 height 20
drag, startPoint x: 274, startPoint y: 195, endPoint x: 401, endPoint y: 199, distance: 127.1
click at [401, 313] on span "SONY/ATV TUNES LLC" at bounding box center [374, 323] width 212 height 20
click at [278, 564] on span "EMI APRIL MUSIC INC" at bounding box center [374, 574] width 212 height 20
drag, startPoint x: 278, startPoint y: 428, endPoint x: 389, endPoint y: 432, distance: 111.1
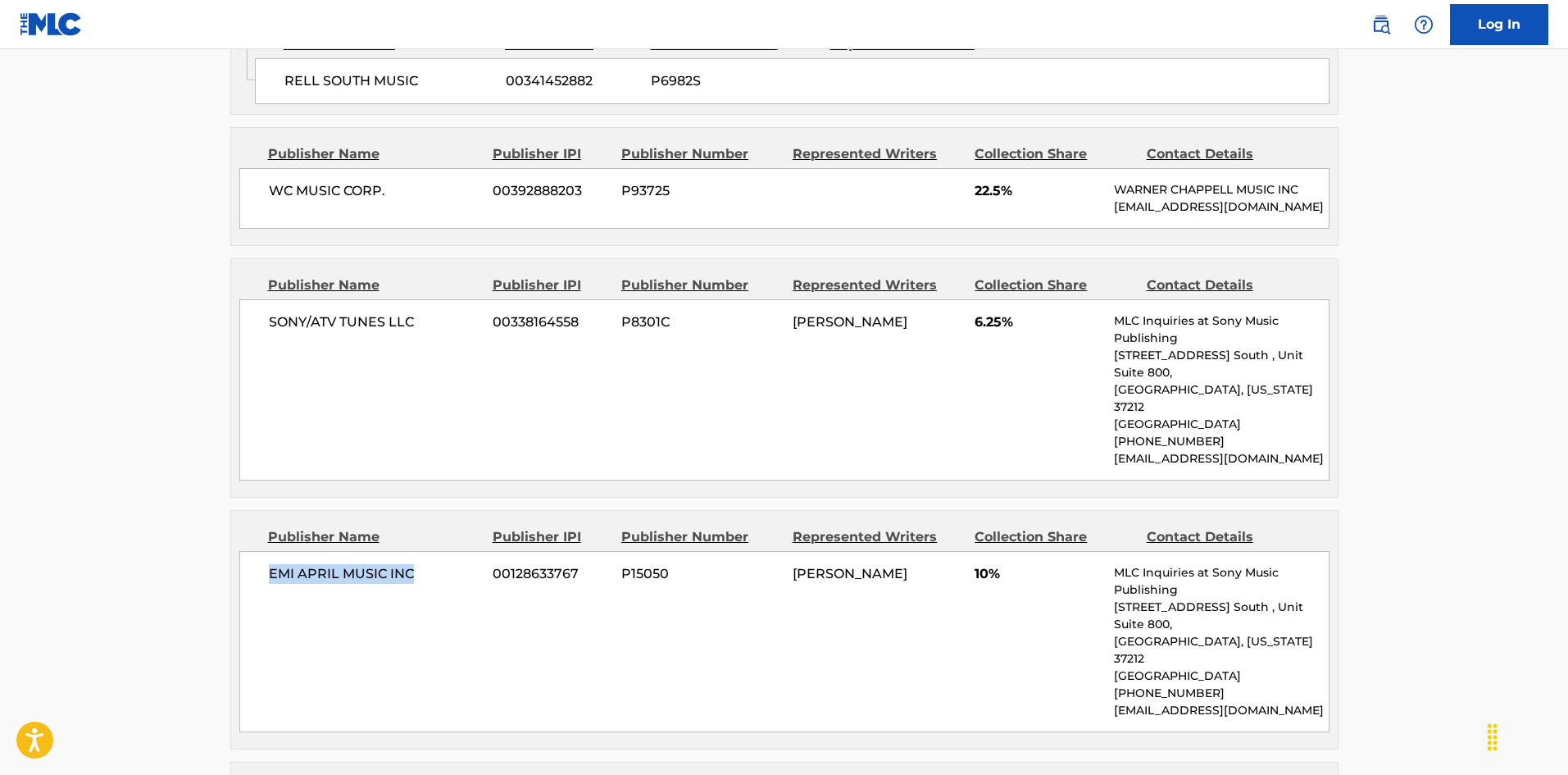
click at [389, 550] on div "EMI APRIL MUSIC INC 00128633767 P15050 [PERSON_NAME] 10% MLC Inquiries at Sony …" at bounding box center [784, 641] width 1090 height 181
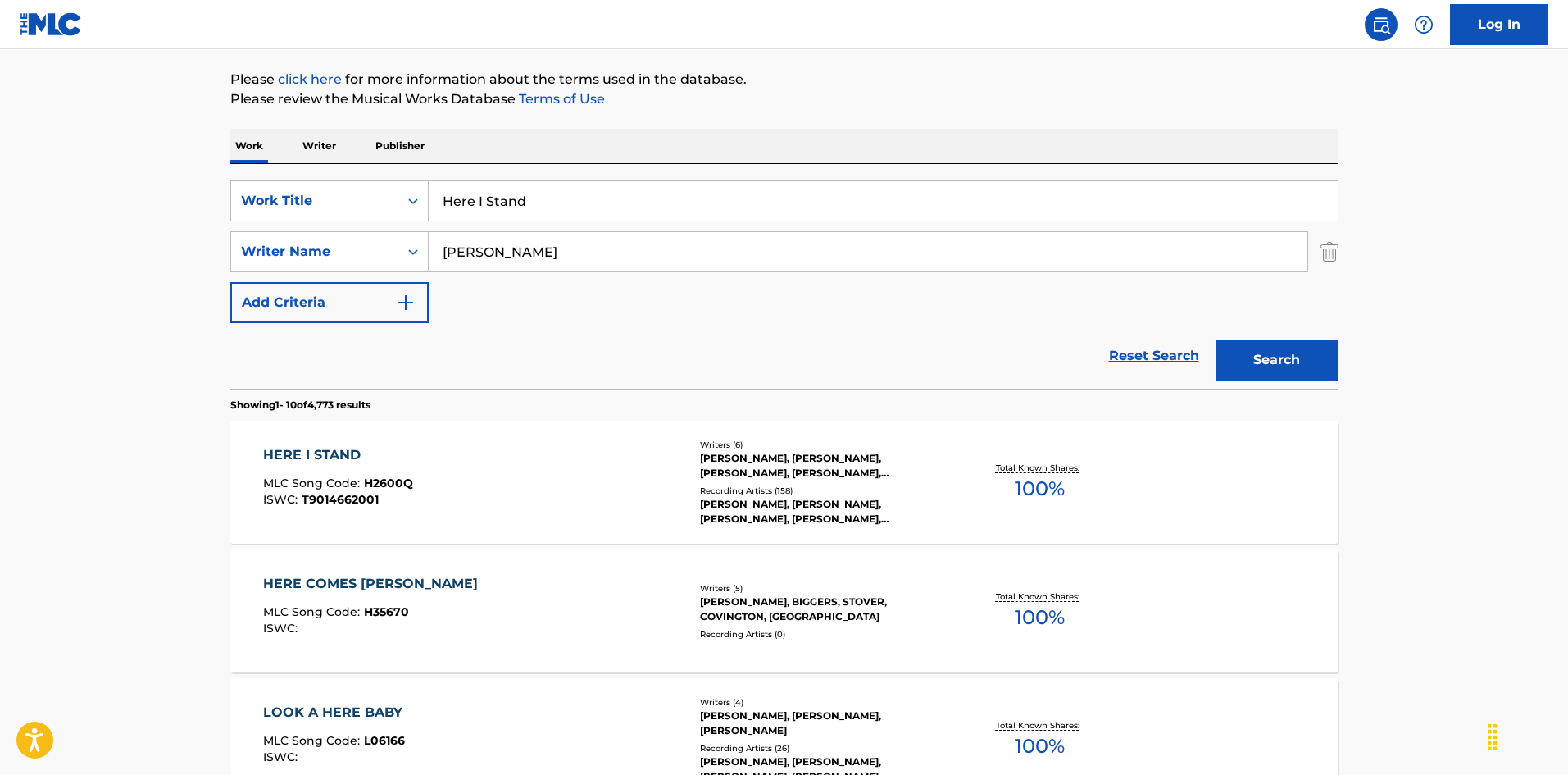
scroll to position [175, 0]
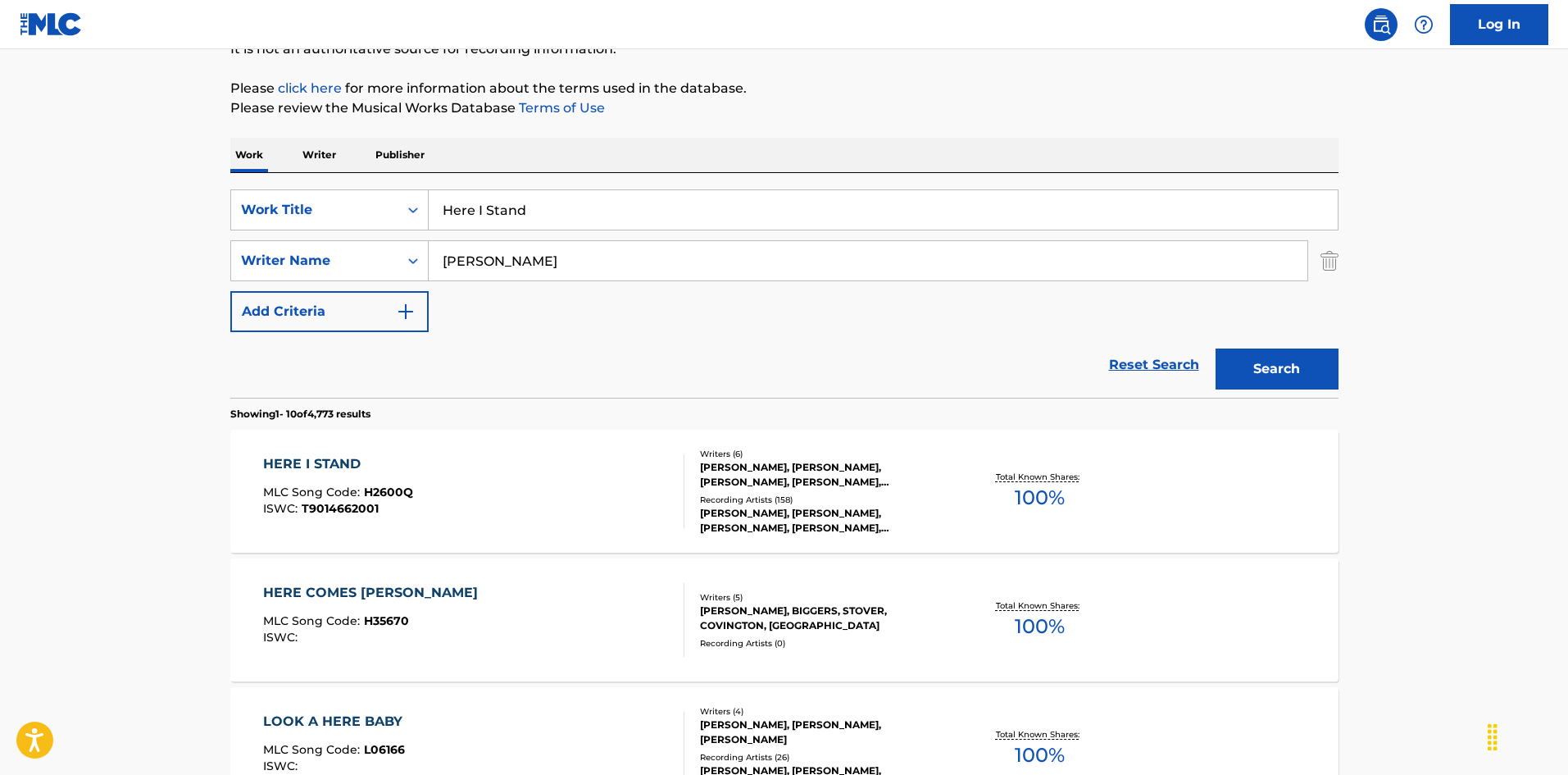
click at [438, 496] on div "HERE I STAND MLC Song Code : H2600Q ISWC : T9014662001" at bounding box center [473, 491] width 422 height 74
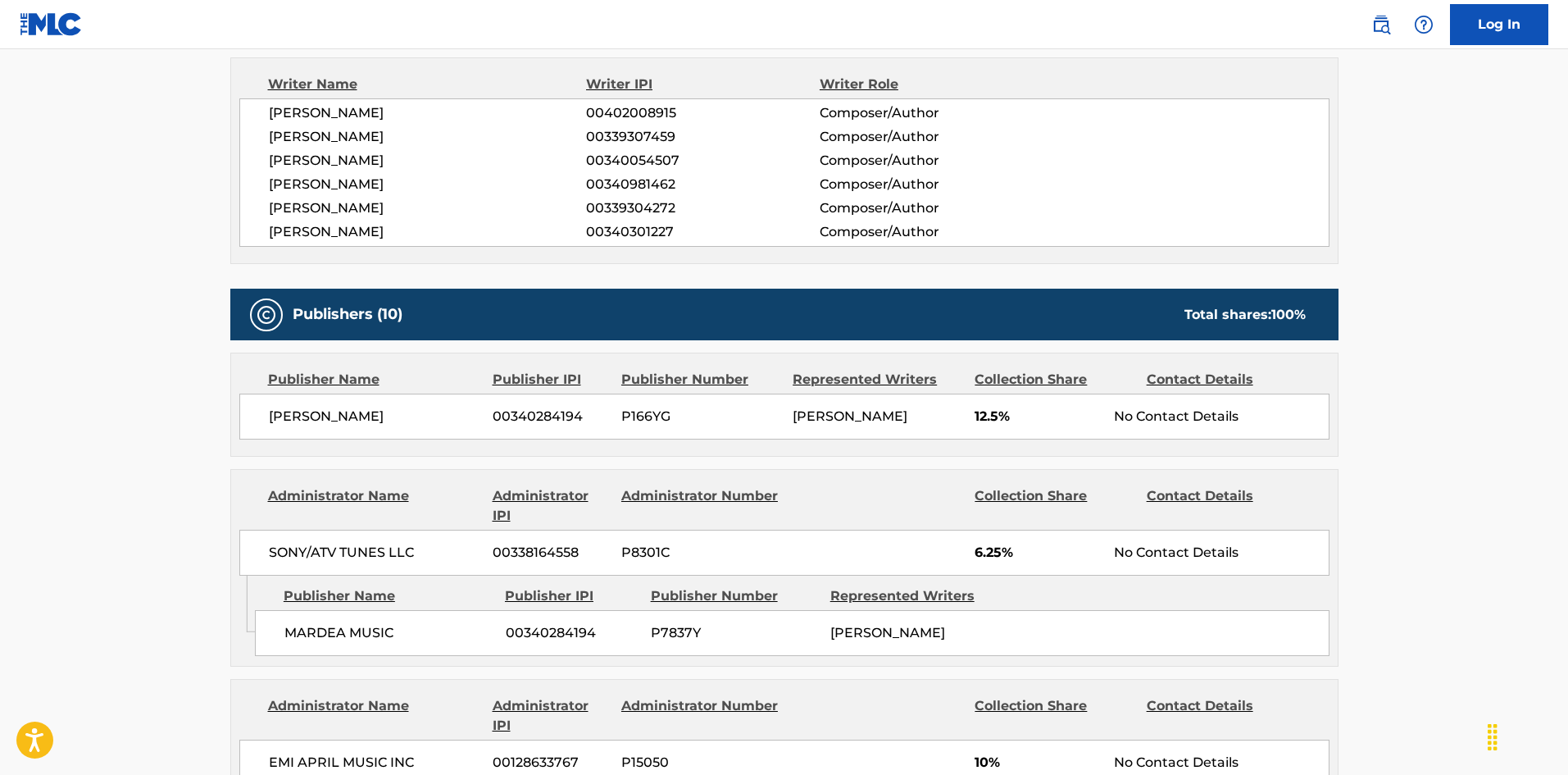
scroll to position [574, 0]
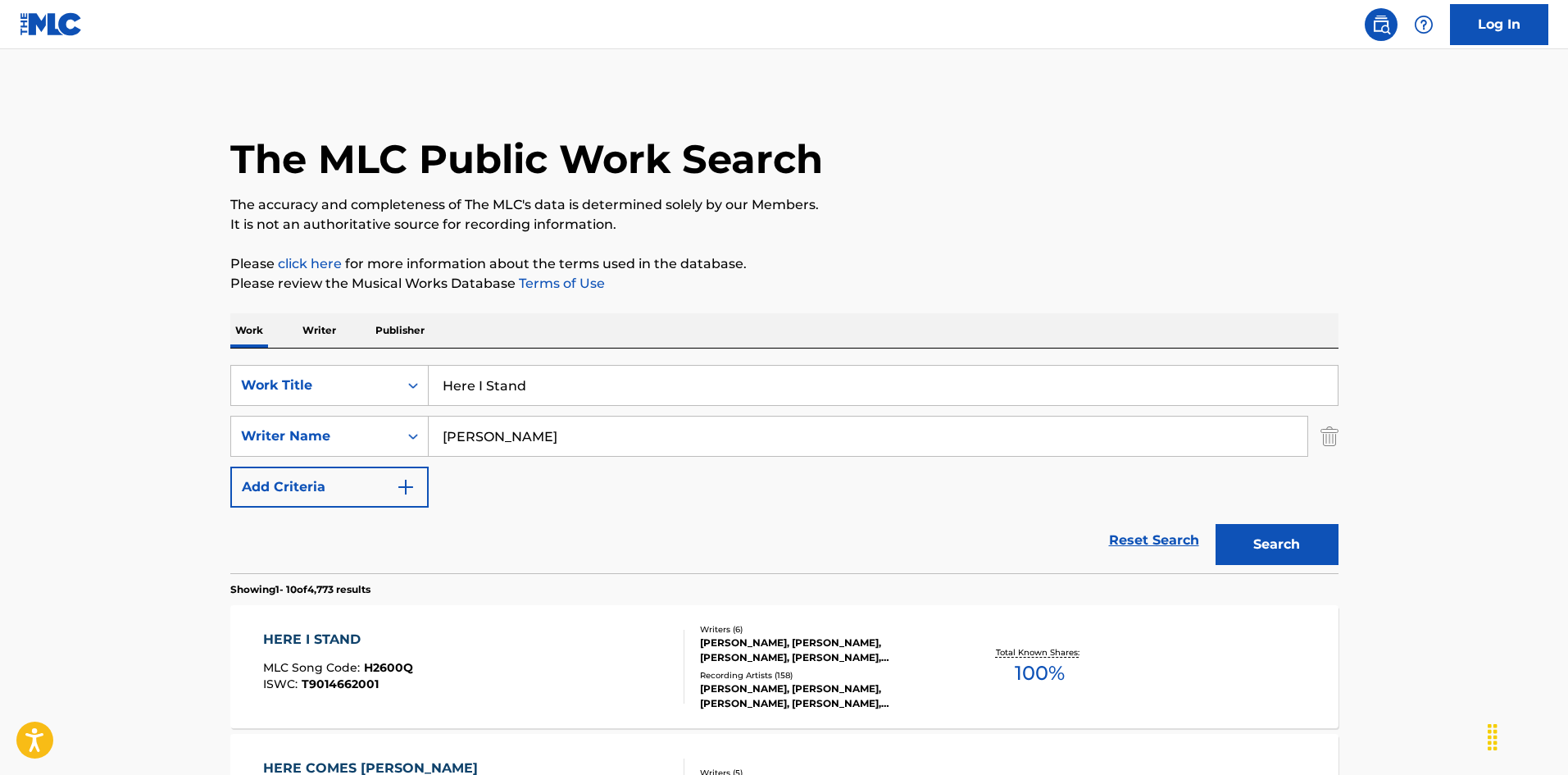
click at [603, 387] on input "Here I Stand" at bounding box center [883, 385] width 909 height 39
paste input "I Care For U"
type input "I Care For U"
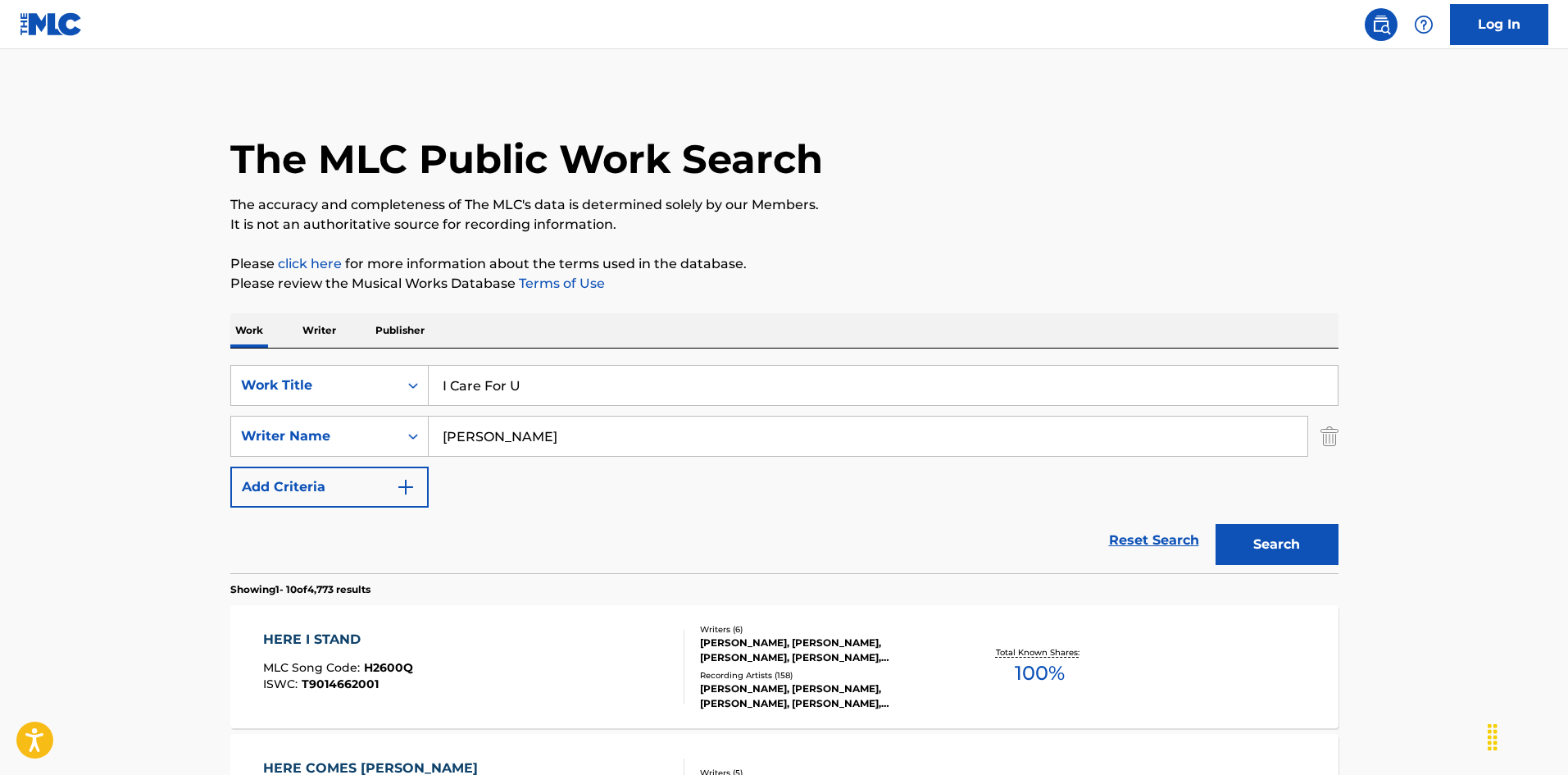
click at [1262, 538] on button "Search" at bounding box center [1277, 544] width 123 height 41
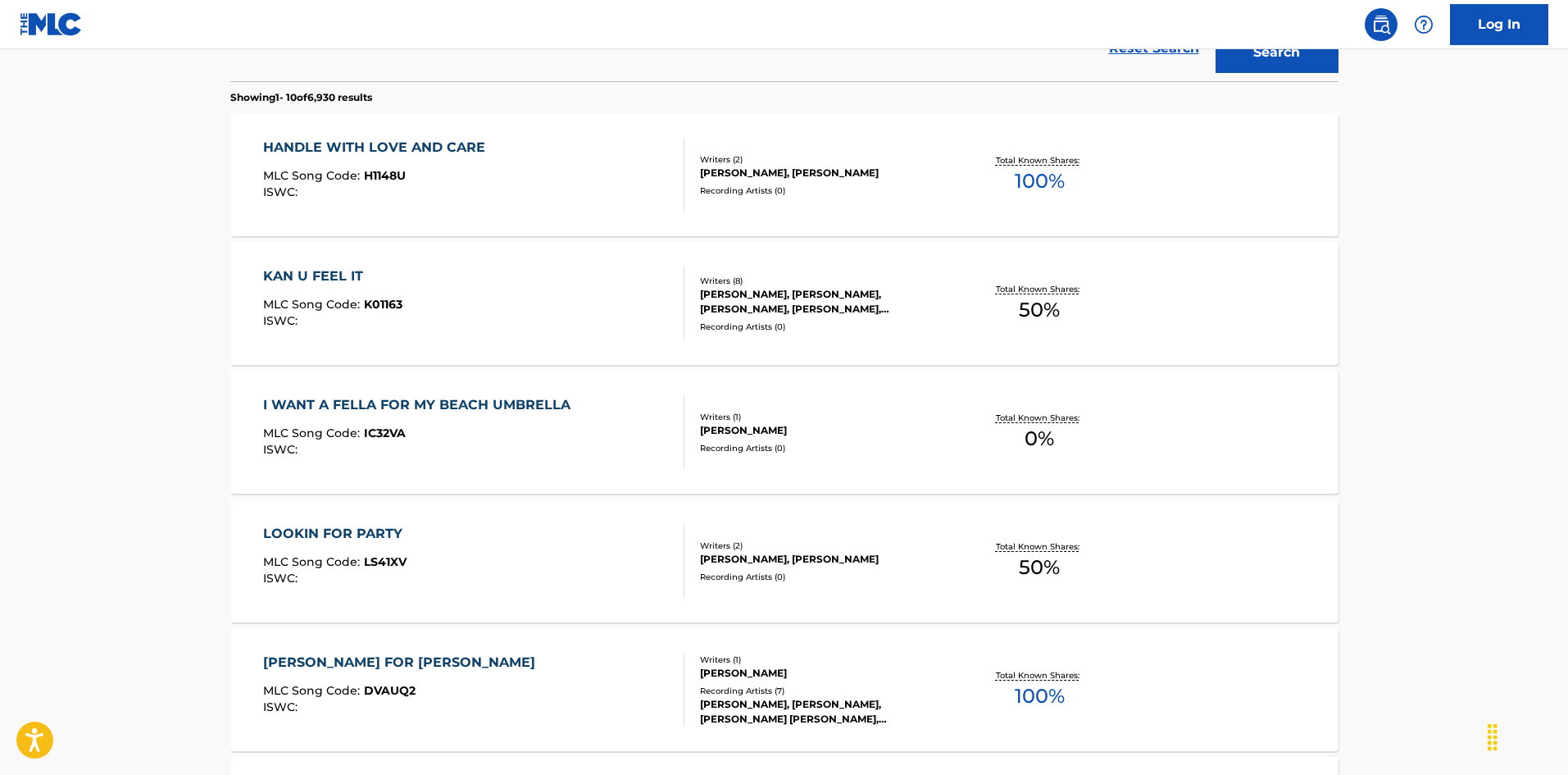
scroll to position [164, 0]
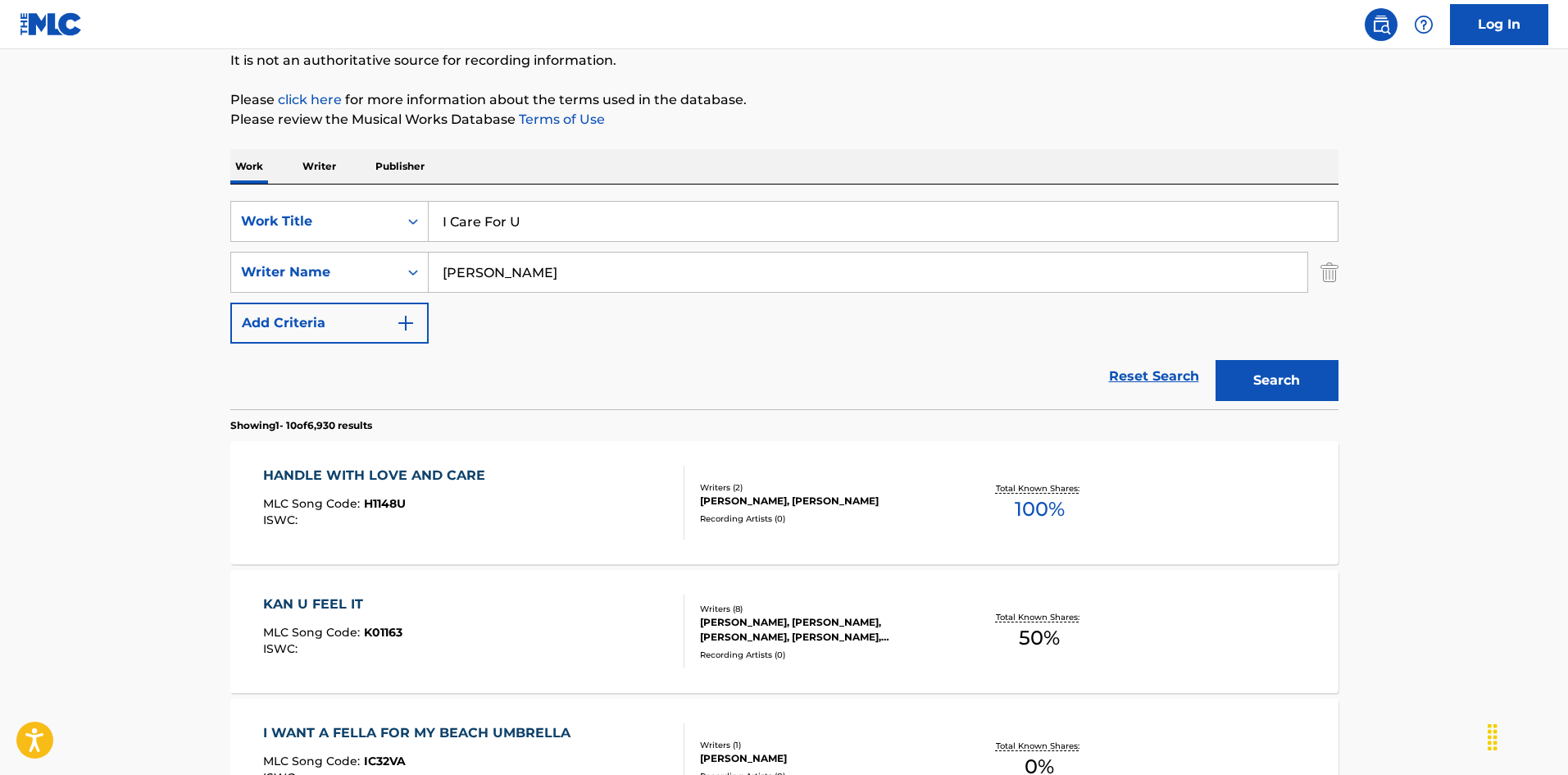
click at [560, 277] on input "[PERSON_NAME]" at bounding box center [868, 272] width 879 height 39
paste input "[PERSON_NAME]"
type input "[PERSON_NAME]"
click at [1321, 395] on button "Search" at bounding box center [1277, 380] width 123 height 41
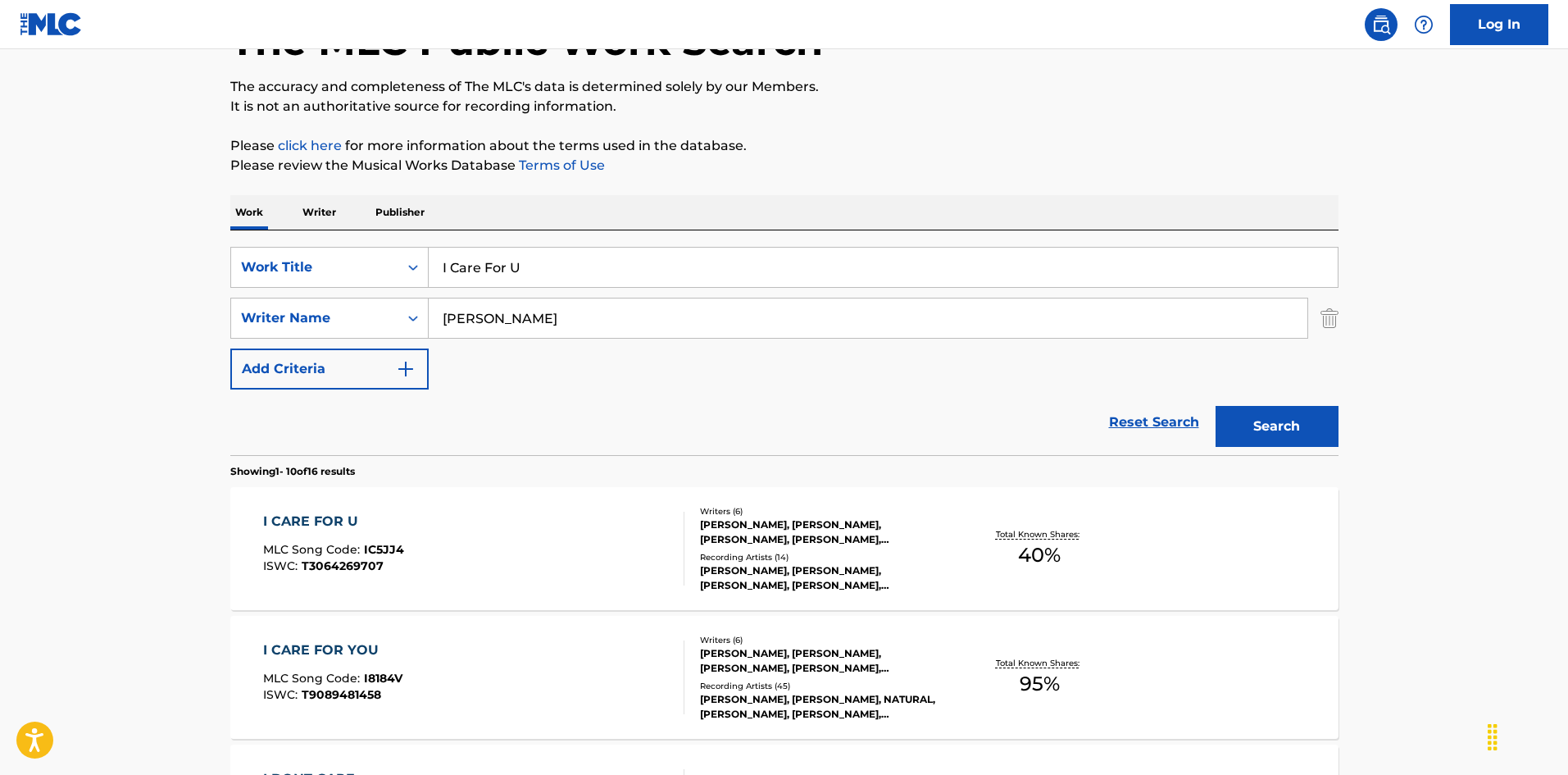
scroll to position [410, 0]
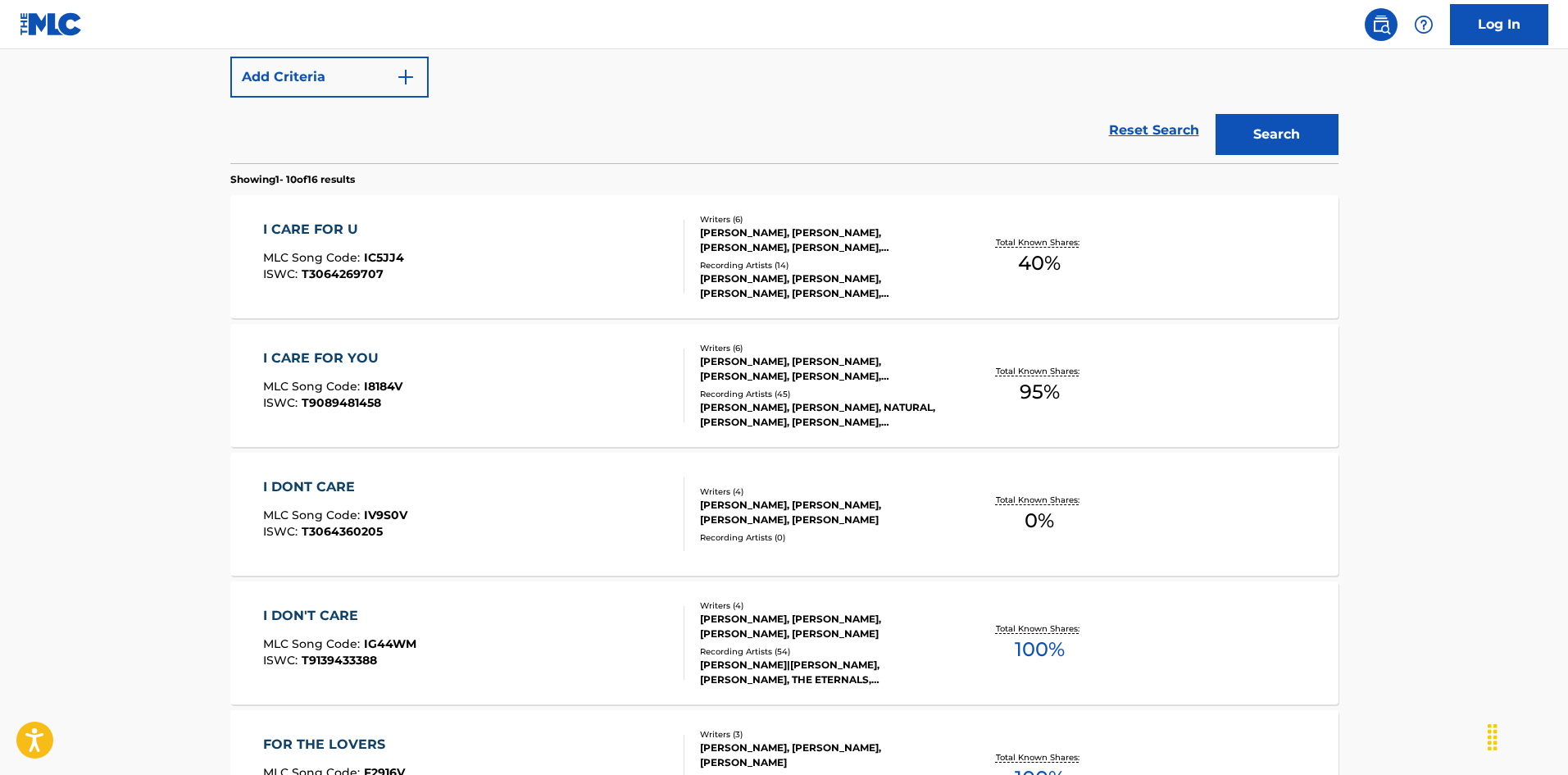
click at [601, 399] on div "I CARE FOR YOU MLC Song Code : I8184V ISWC : T9089481458" at bounding box center [473, 385] width 422 height 74
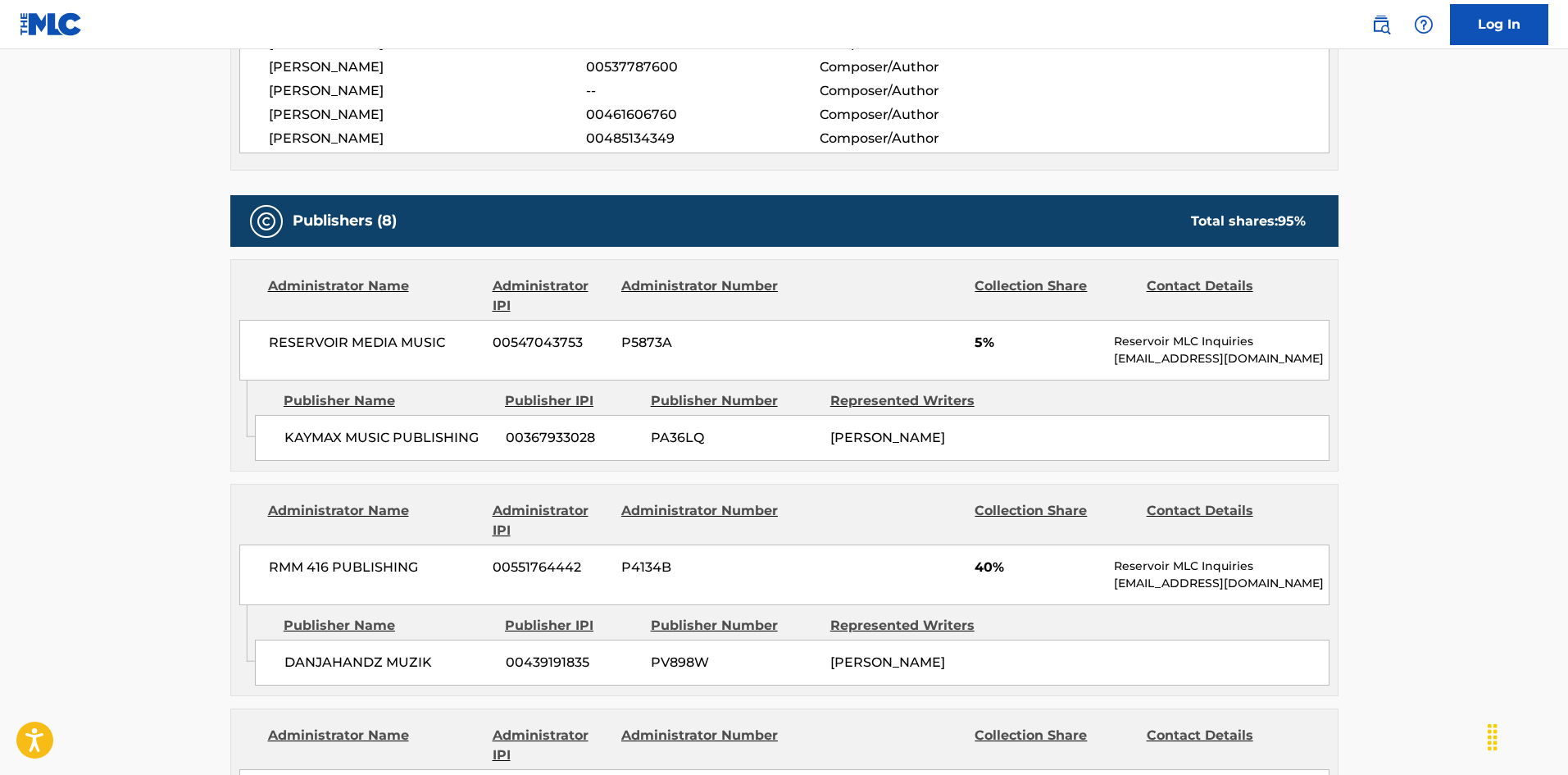
scroll to position [820, 0]
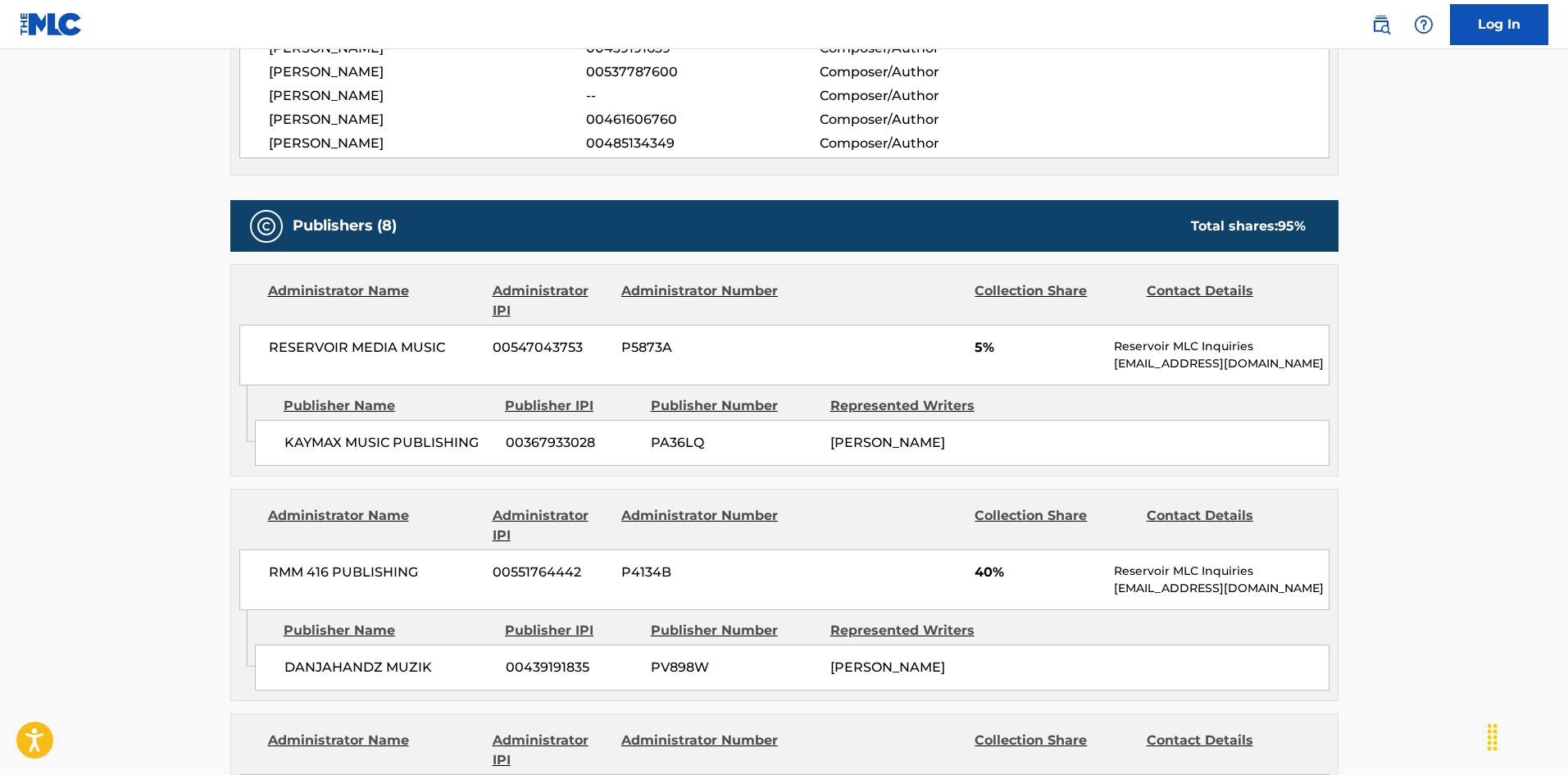
click at [274, 452] on div "KAYMAX MUSIC PUBLISHING 00367933028 PA36LQ [PERSON_NAME]" at bounding box center [792, 442] width 1074 height 46
drag, startPoint x: 274, startPoint y: 452, endPoint x: 326, endPoint y: 438, distance: 53.9
click at [326, 438] on div "KAYMAX MUSIC PUBLISHING 00367933028 PA36LQ [PERSON_NAME]" at bounding box center [792, 442] width 1074 height 46
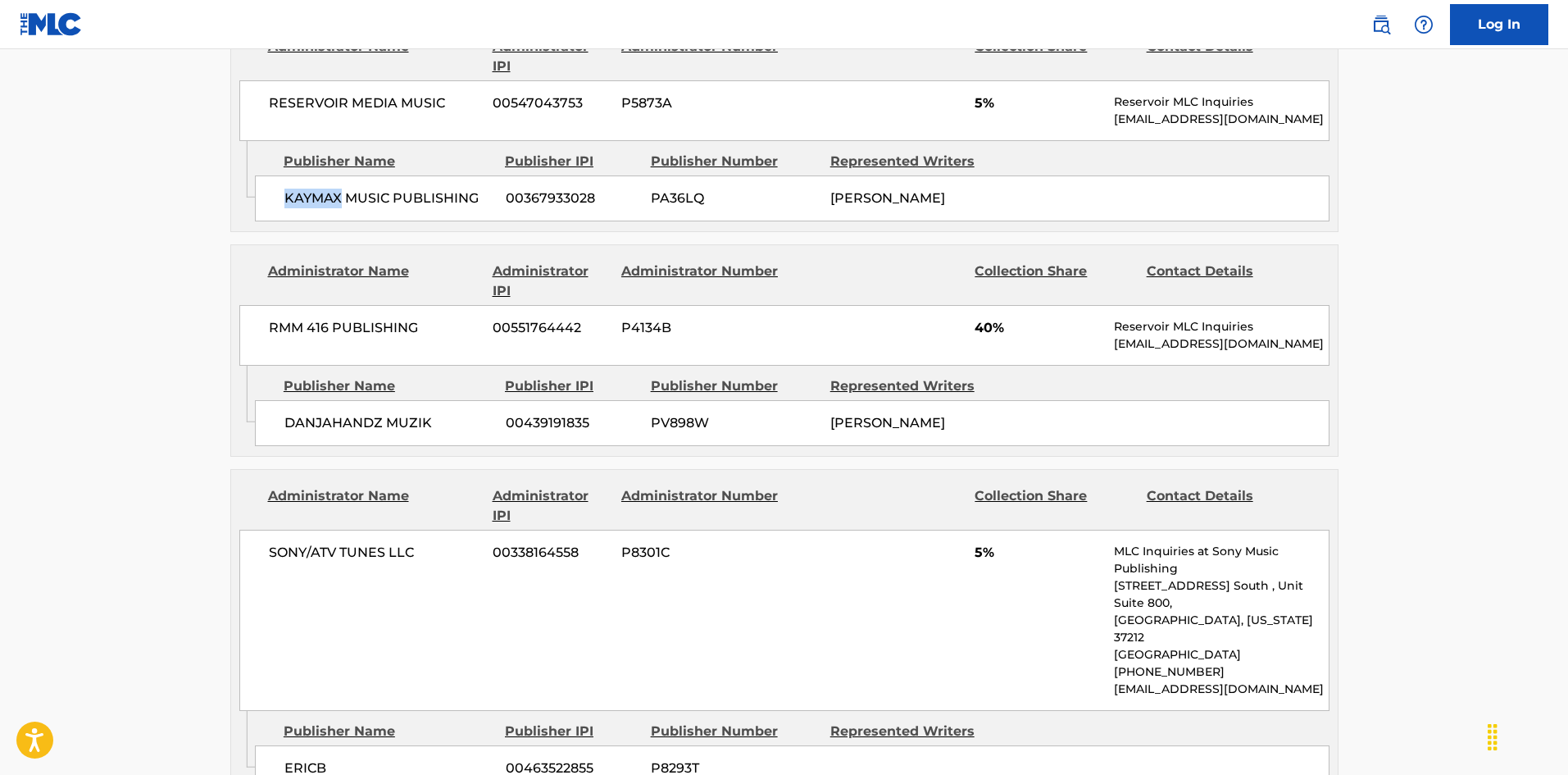
scroll to position [1065, 0]
click at [284, 431] on span "DANJAHANDZ MUZIK" at bounding box center [388, 422] width 209 height 20
drag, startPoint x: 284, startPoint y: 433, endPoint x: 326, endPoint y: 430, distance: 42.1
click at [326, 430] on span "DANJAHANDZ MUZIK" at bounding box center [388, 422] width 209 height 20
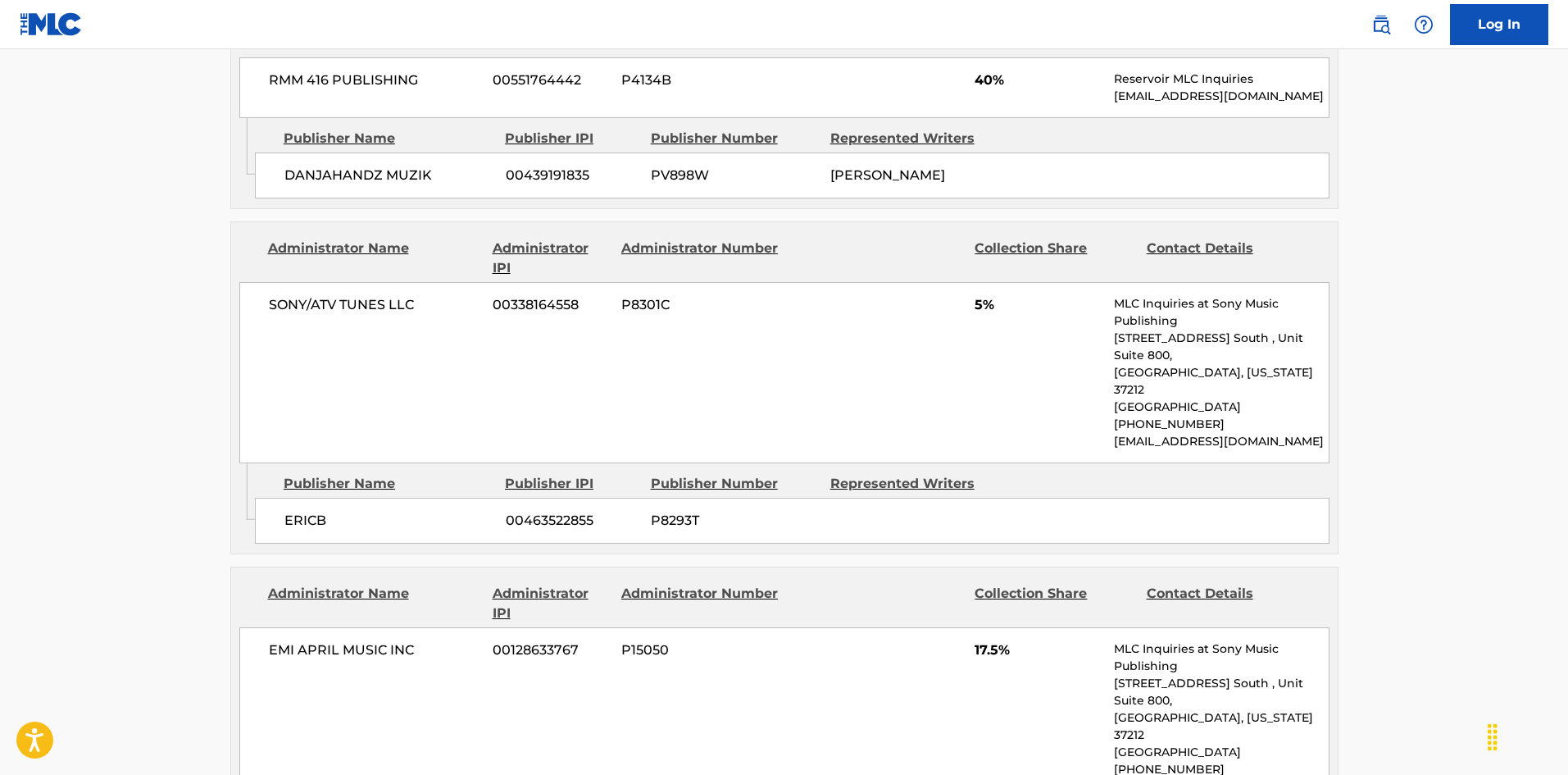
click at [285, 511] on span "ERICB" at bounding box center [388, 521] width 209 height 20
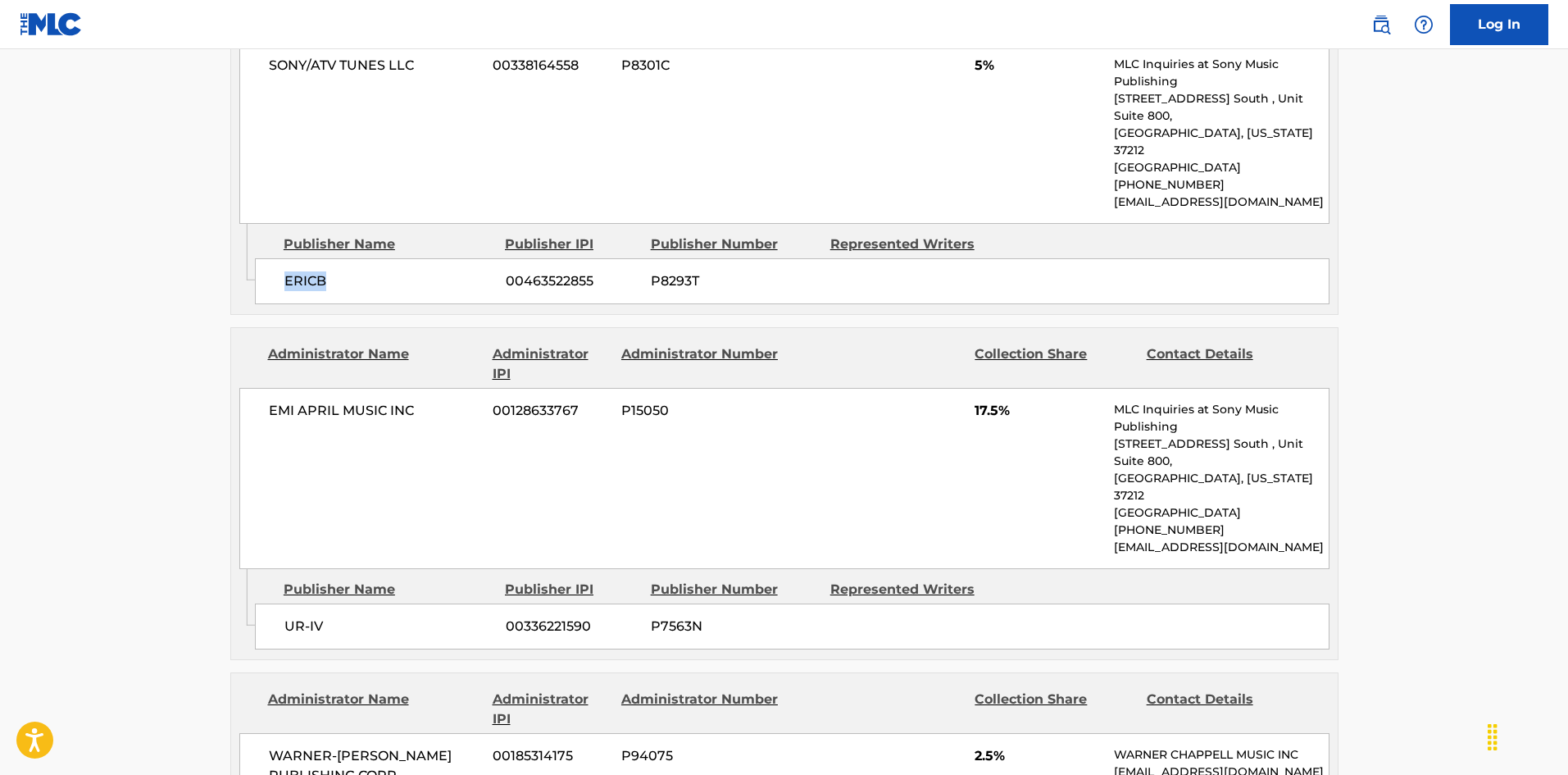
scroll to position [1557, 0]
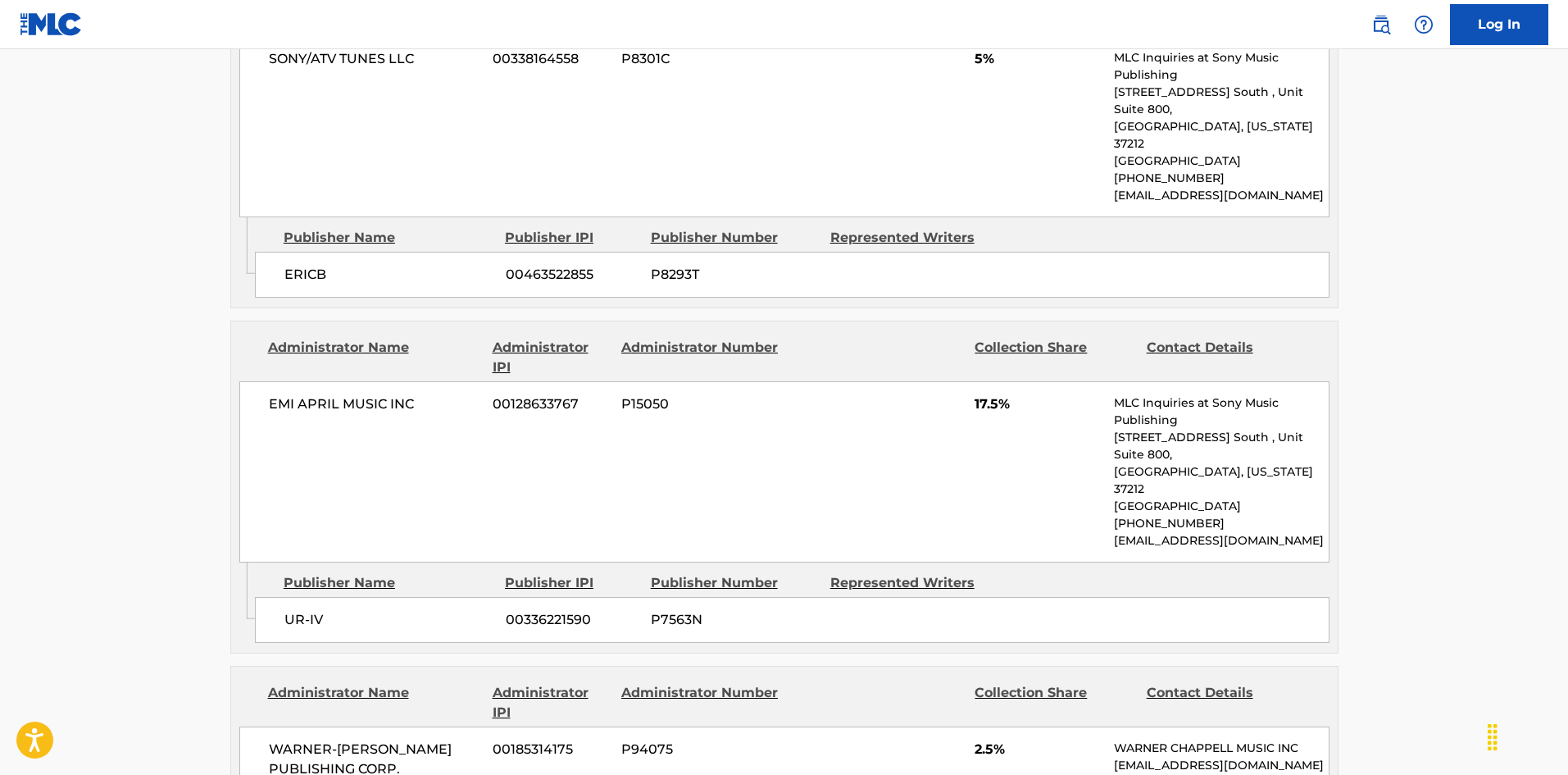
click at [294, 610] on span "UR-IV" at bounding box center [388, 620] width 209 height 20
drag, startPoint x: 294, startPoint y: 579, endPoint x: 303, endPoint y: 531, distance: 48.8
click at [316, 610] on span "UR-IV" at bounding box center [388, 620] width 209 height 20
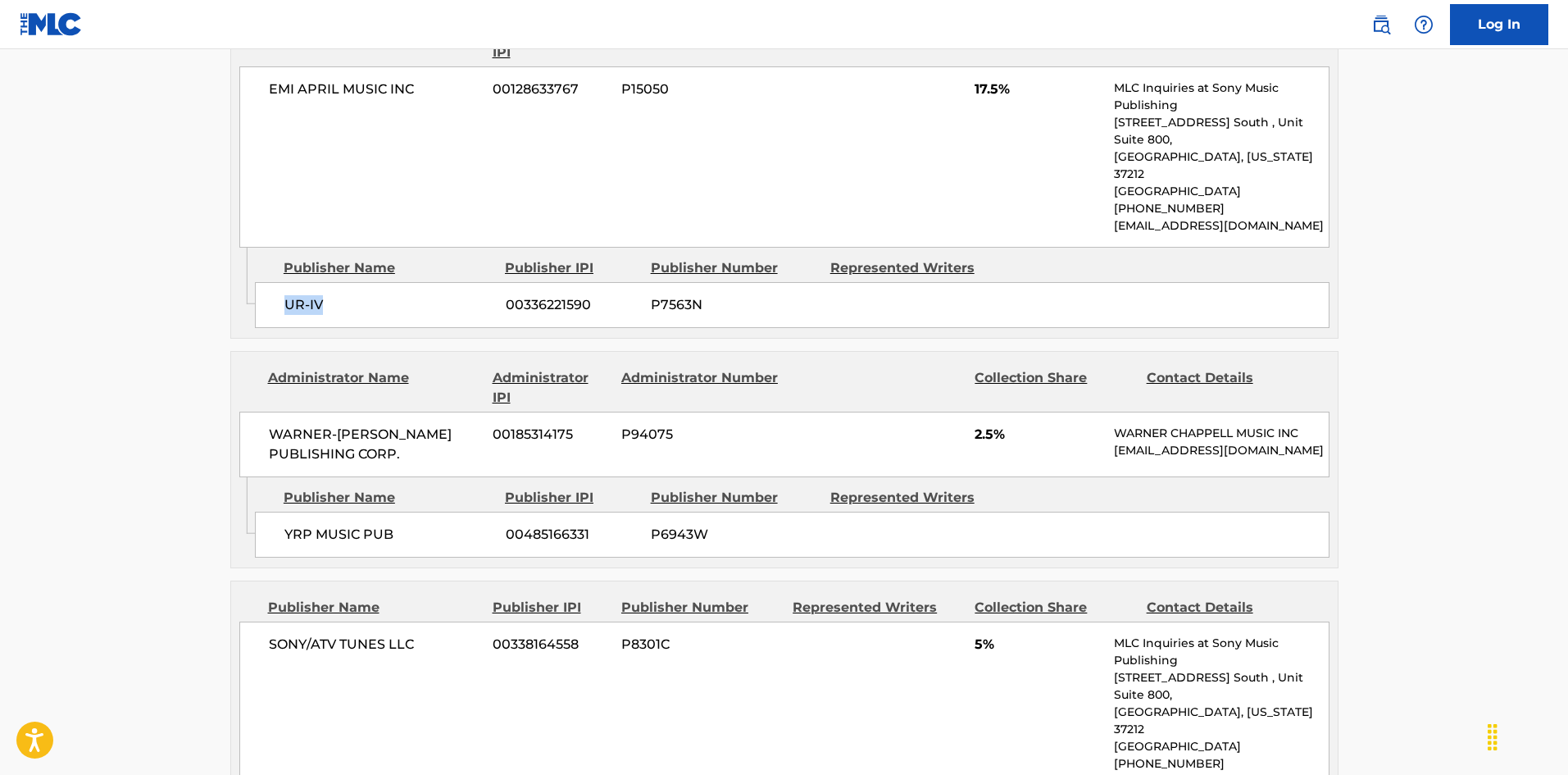
scroll to position [1885, 0]
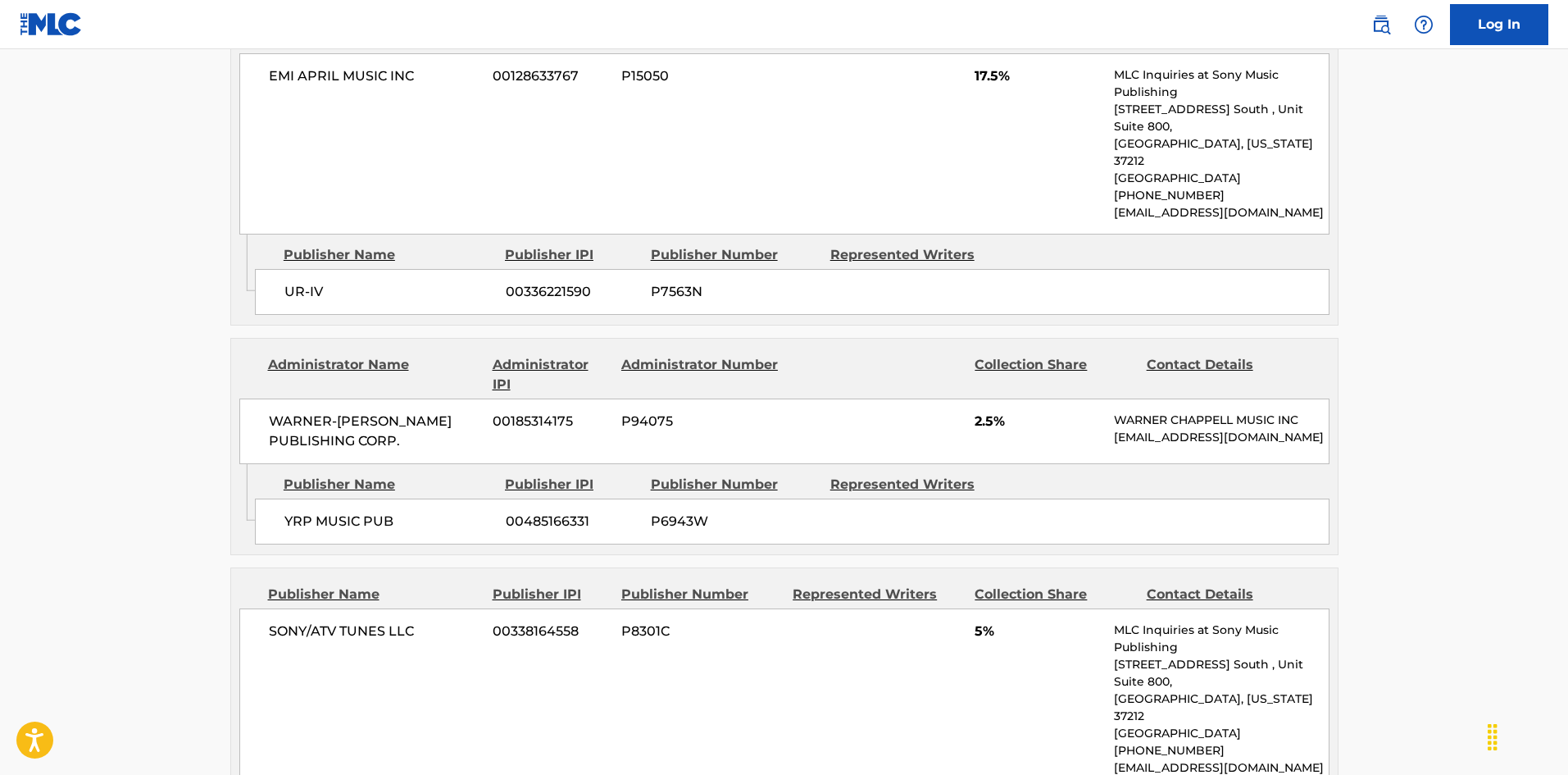
click at [290, 511] on span "YRP MUSIC PUB" at bounding box center [388, 521] width 209 height 20
drag, startPoint x: 290, startPoint y: 493, endPoint x: 308, endPoint y: 493, distance: 18.0
click at [308, 511] on span "YRP MUSIC PUB" at bounding box center [388, 521] width 209 height 20
click at [289, 509] on div "YRP MUSIC PUB 00485166331 P6943W" at bounding box center [792, 521] width 1074 height 46
drag, startPoint x: 289, startPoint y: 509, endPoint x: 373, endPoint y: 502, distance: 84.3
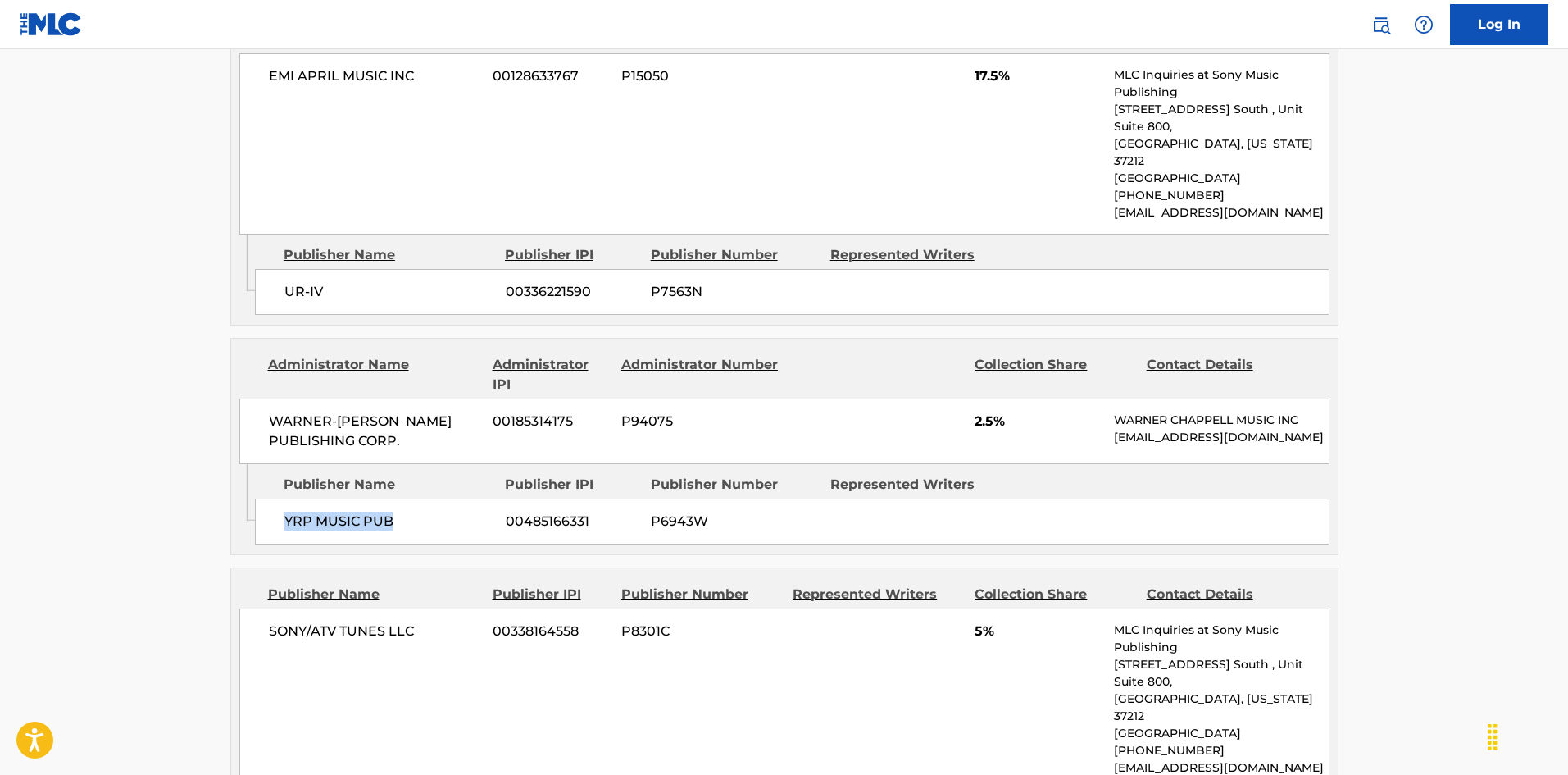
click at [373, 502] on div "YRP MUSIC PUB 00485166331 P6943W" at bounding box center [792, 521] width 1074 height 46
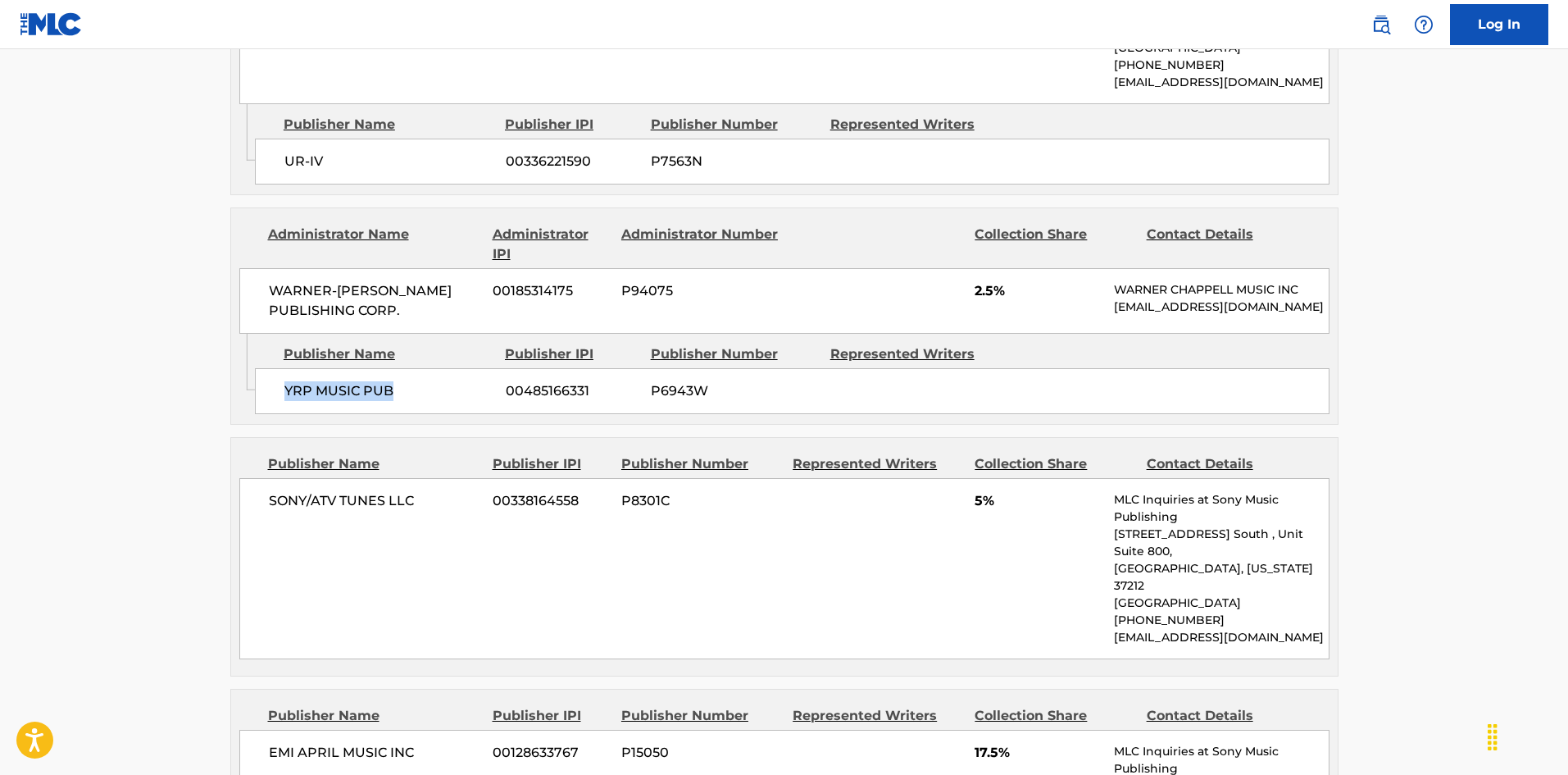
scroll to position [2213, 0]
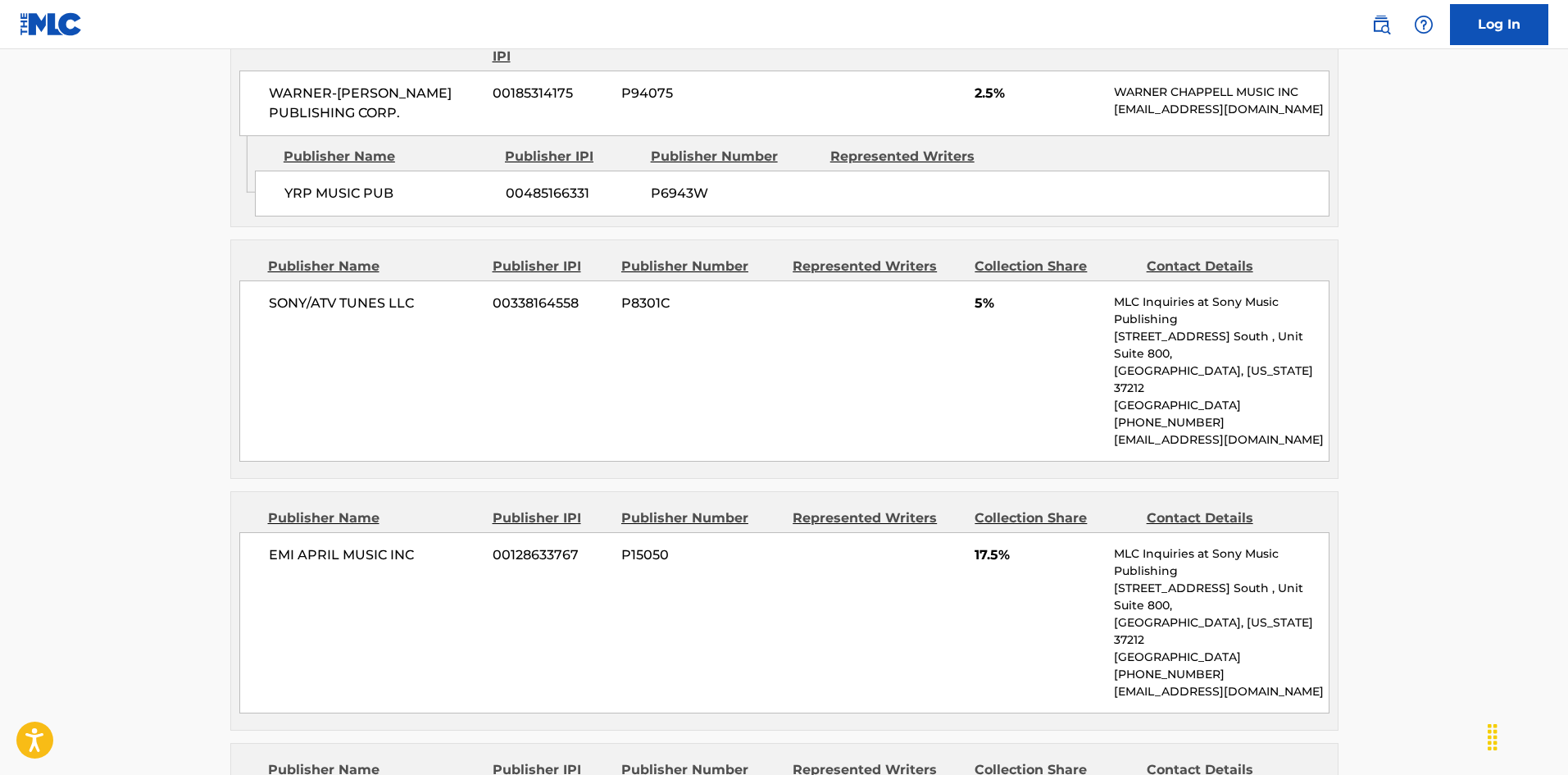
click at [270, 280] on div "SONY/ATV TUNES LLC 00338164558 P8301C 5% MLC Inquiries at Sony Music Publishing…" at bounding box center [784, 371] width 1090 height 181
drag, startPoint x: 270, startPoint y: 265, endPoint x: 391, endPoint y: 266, distance: 121.0
click at [391, 280] on div "SONY/ATV TUNES LLC 00338164558 P8301C 5% MLC Inquiries at Sony Music Publishing…" at bounding box center [784, 371] width 1090 height 181
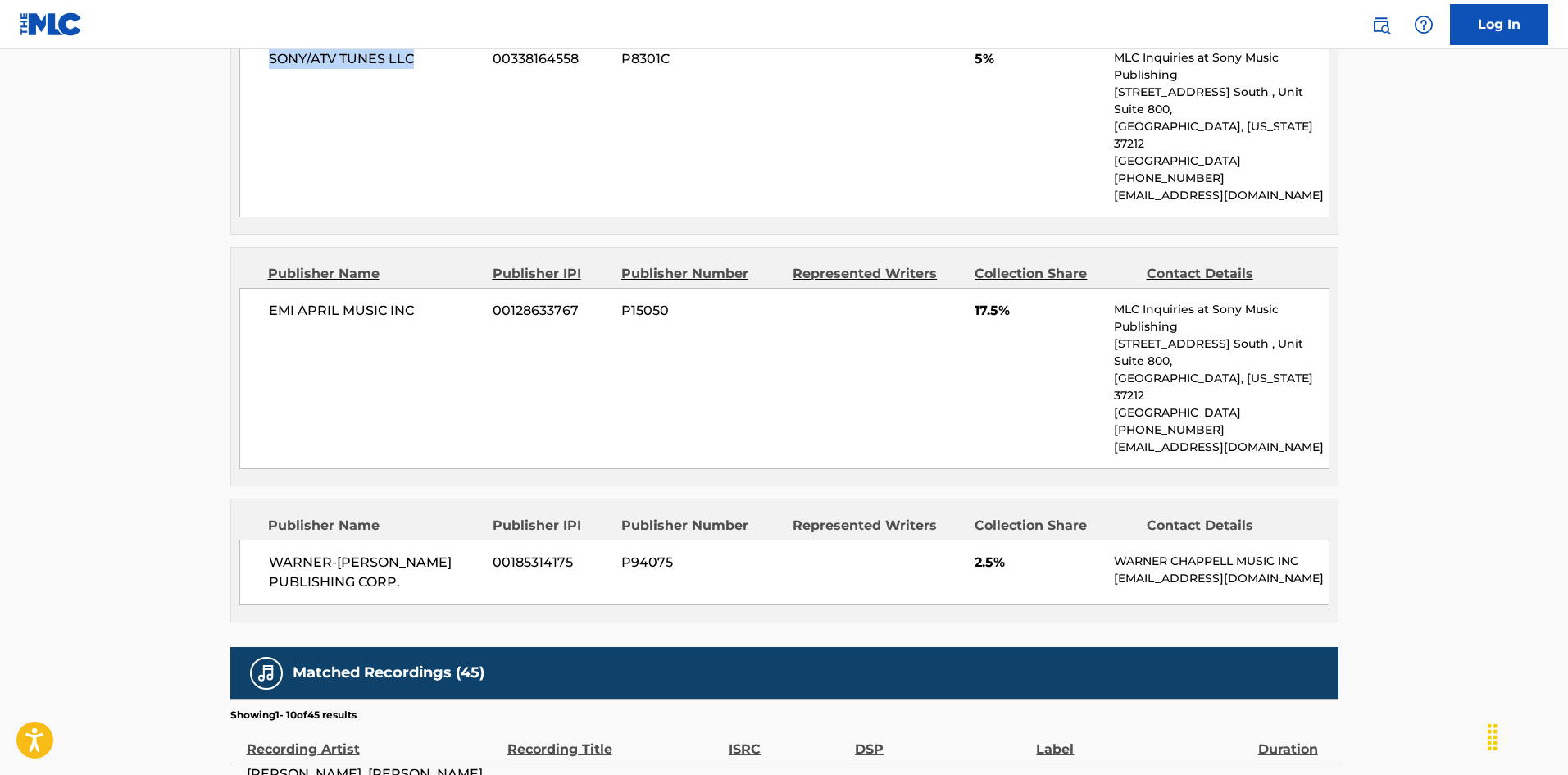
scroll to position [2459, 0]
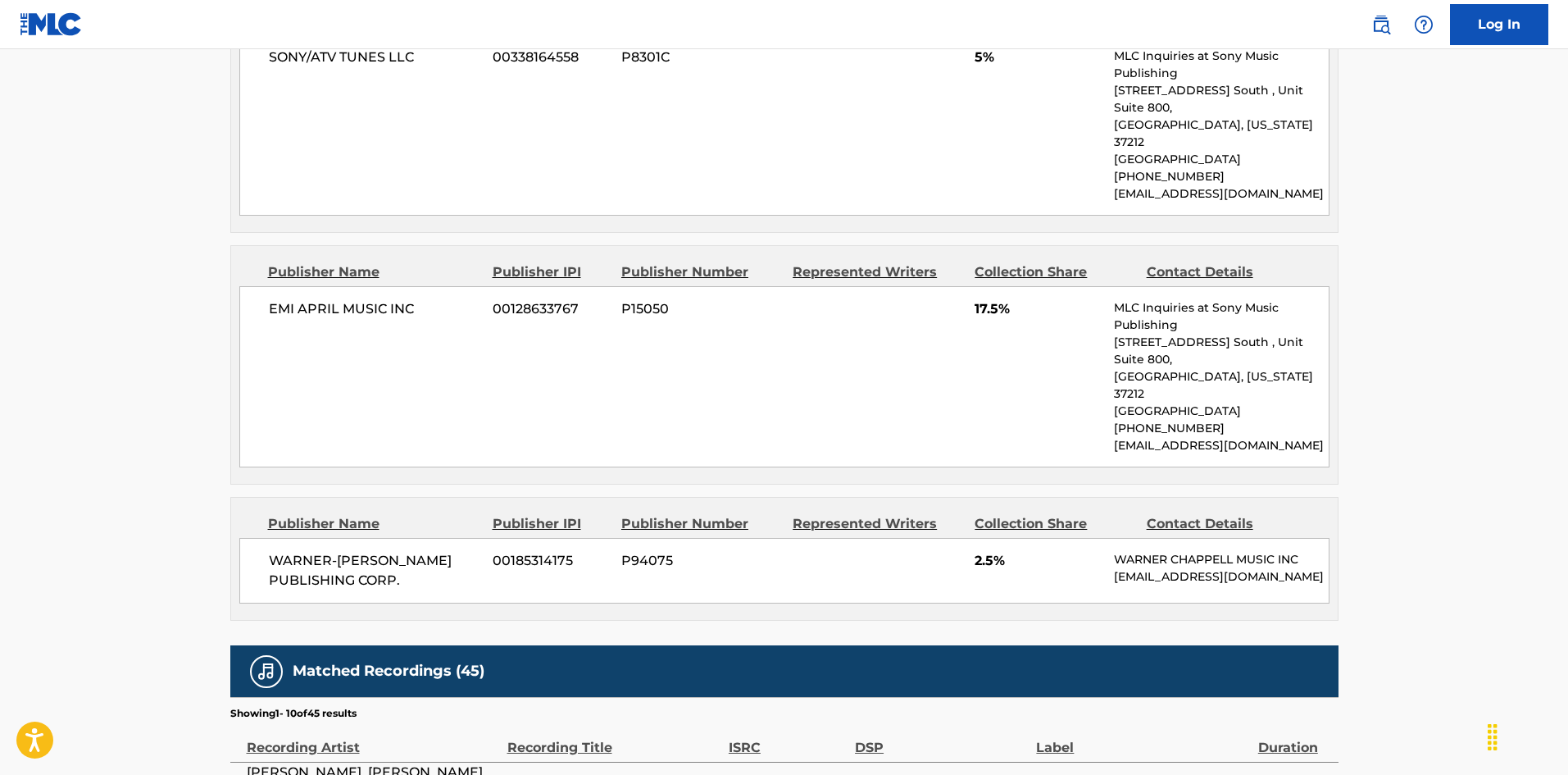
click at [256, 286] on div "EMI APRIL MUSIC INC 00128633767 P15050 17.5% MLC Inquiries at Sony Music Publis…" at bounding box center [784, 377] width 1090 height 181
drag, startPoint x: 256, startPoint y: 247, endPoint x: 399, endPoint y: 232, distance: 143.8
click at [399, 286] on div "EMI APRIL MUSIC INC 00128633767 P15050 17.5% MLC Inquiries at Sony Music Publis…" at bounding box center [784, 377] width 1090 height 181
click at [274, 550] on span "WARNER-[PERSON_NAME] PUBLISHING CORP." at bounding box center [374, 570] width 212 height 39
drag, startPoint x: 274, startPoint y: 462, endPoint x: 436, endPoint y: 499, distance: 166.2
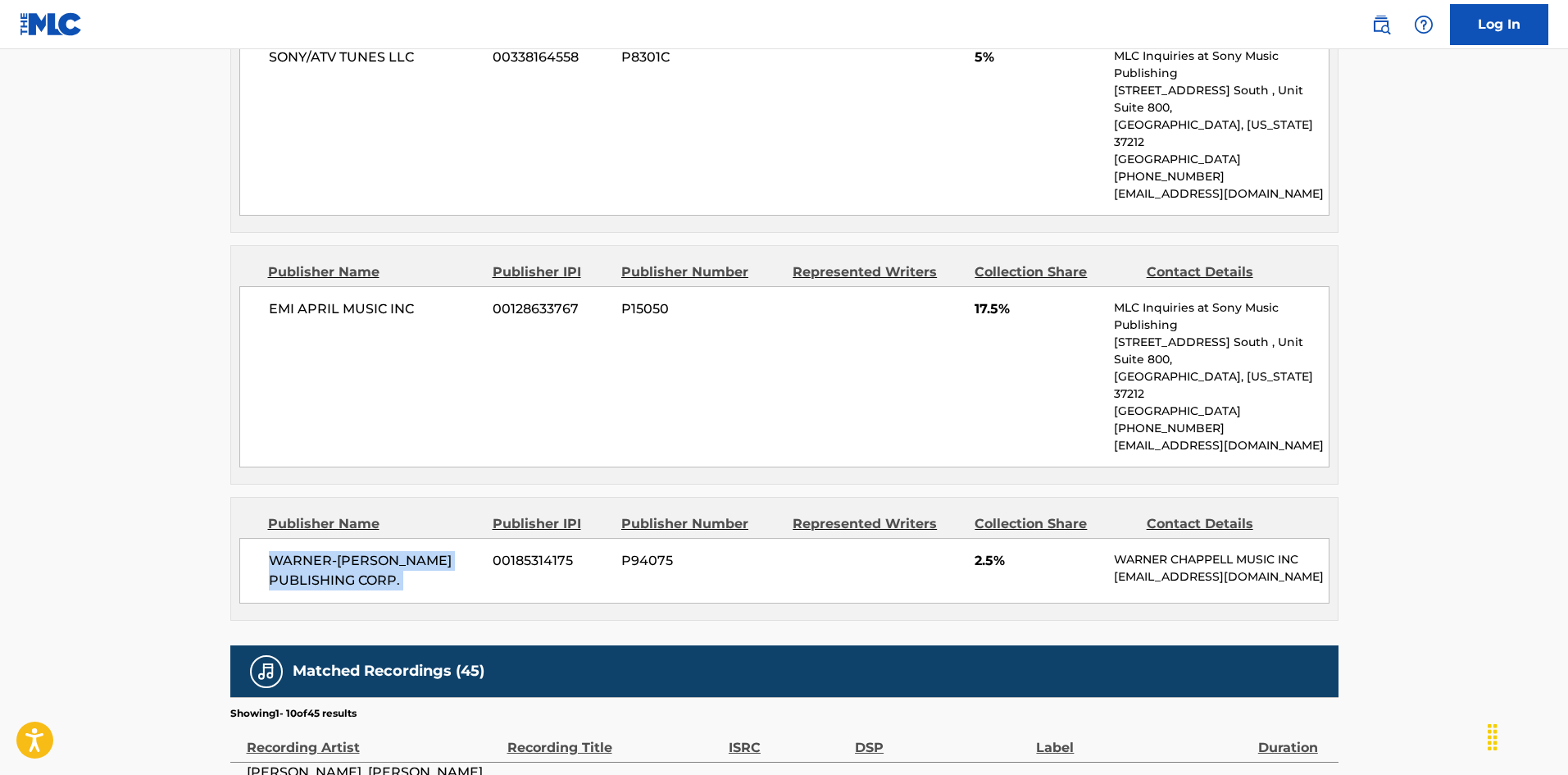
click at [436, 538] on div "WARNER-[PERSON_NAME] PUBLISHING CORP. 00185314175 P94075 2.5% [PERSON_NAME] MUS…" at bounding box center [784, 570] width 1090 height 66
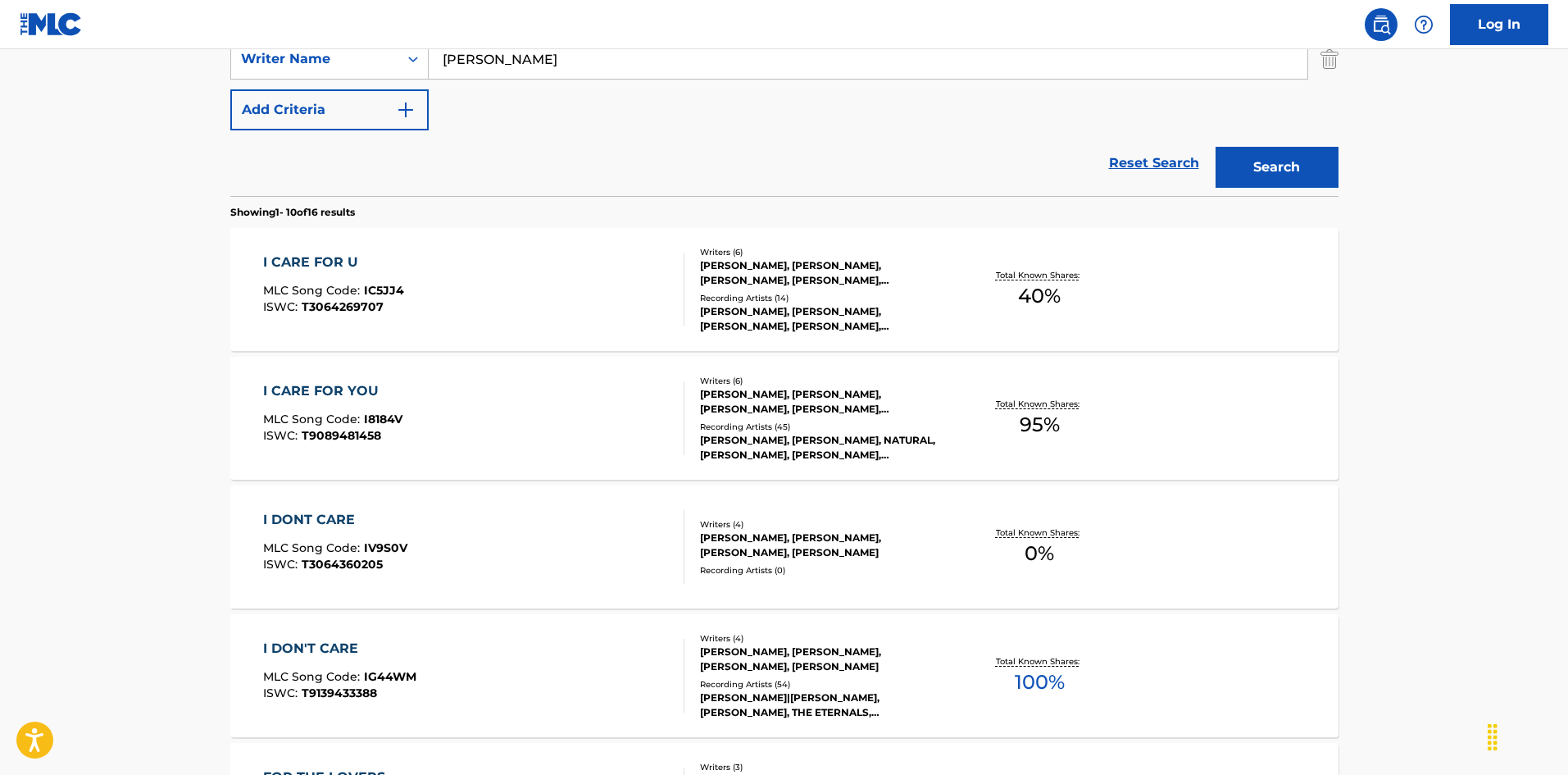
scroll to position [175, 0]
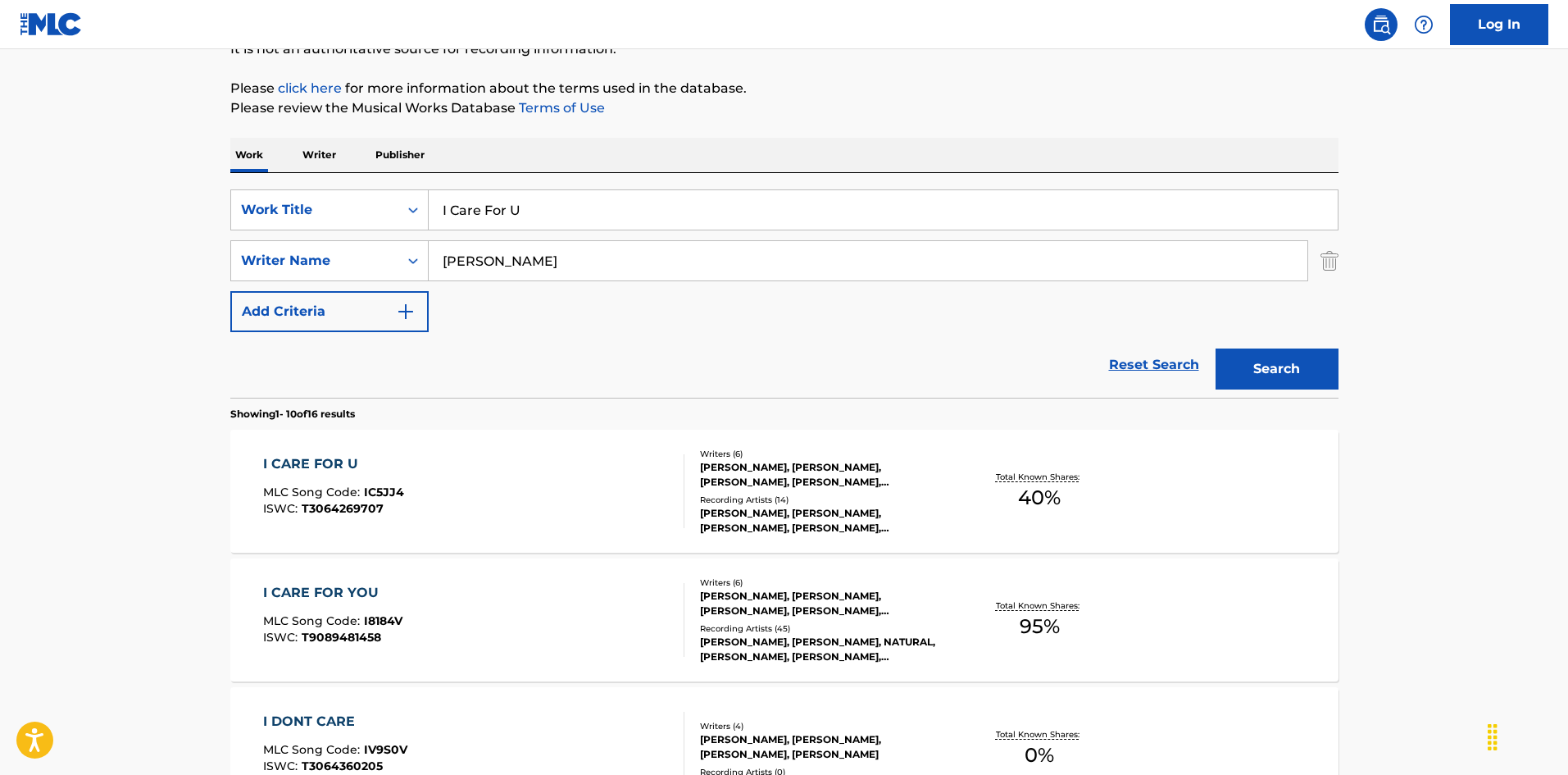
click at [456, 200] on input "I Care For U" at bounding box center [883, 210] width 909 height 39
paste input "Karaoke: U Don't Have To Call"
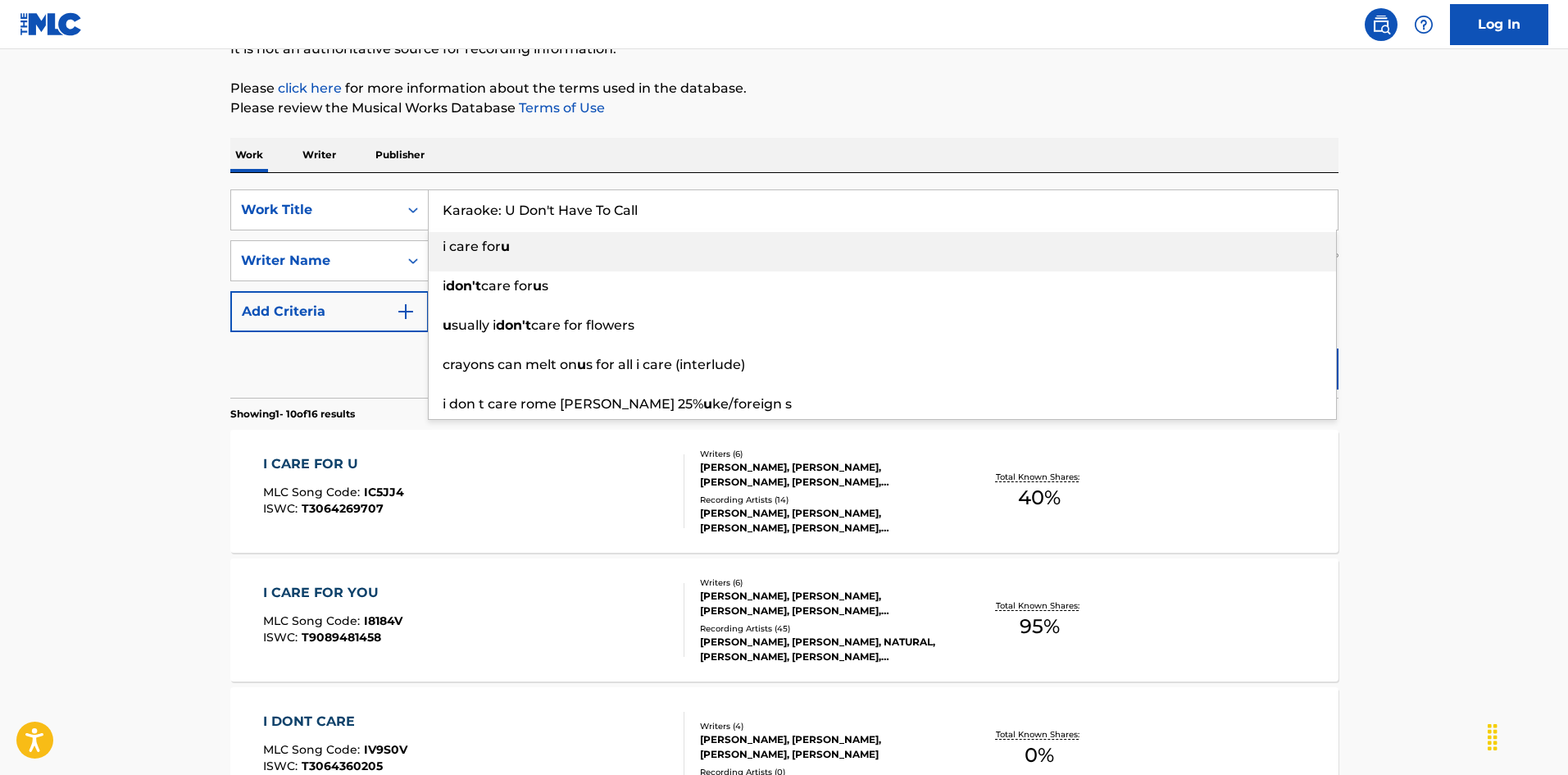
drag, startPoint x: 505, startPoint y: 208, endPoint x: 89, endPoint y: 196, distance: 416.2
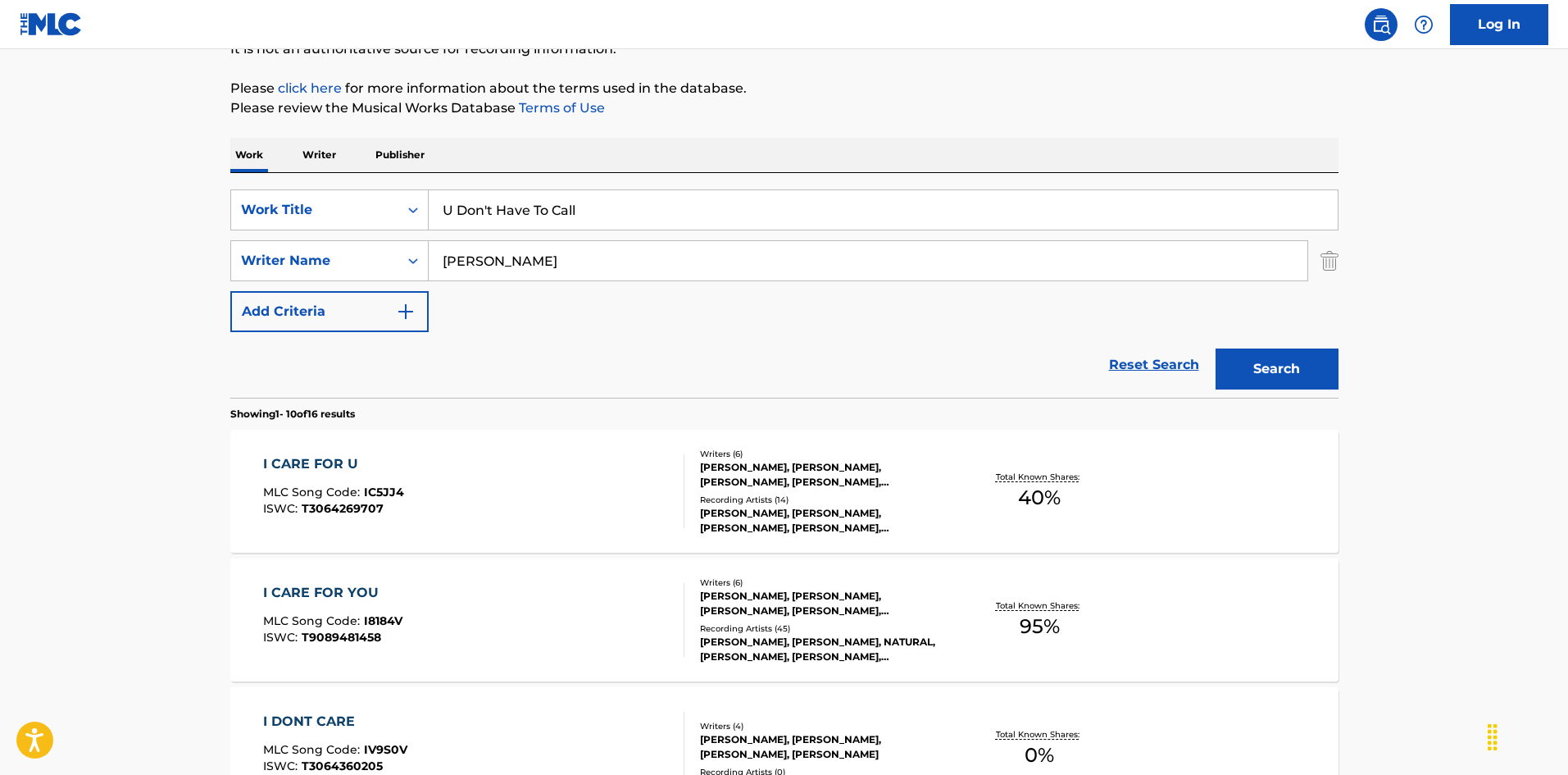
type input "U Don't Have To Call"
click at [1215, 348] on button "Search" at bounding box center [1277, 368] width 123 height 41
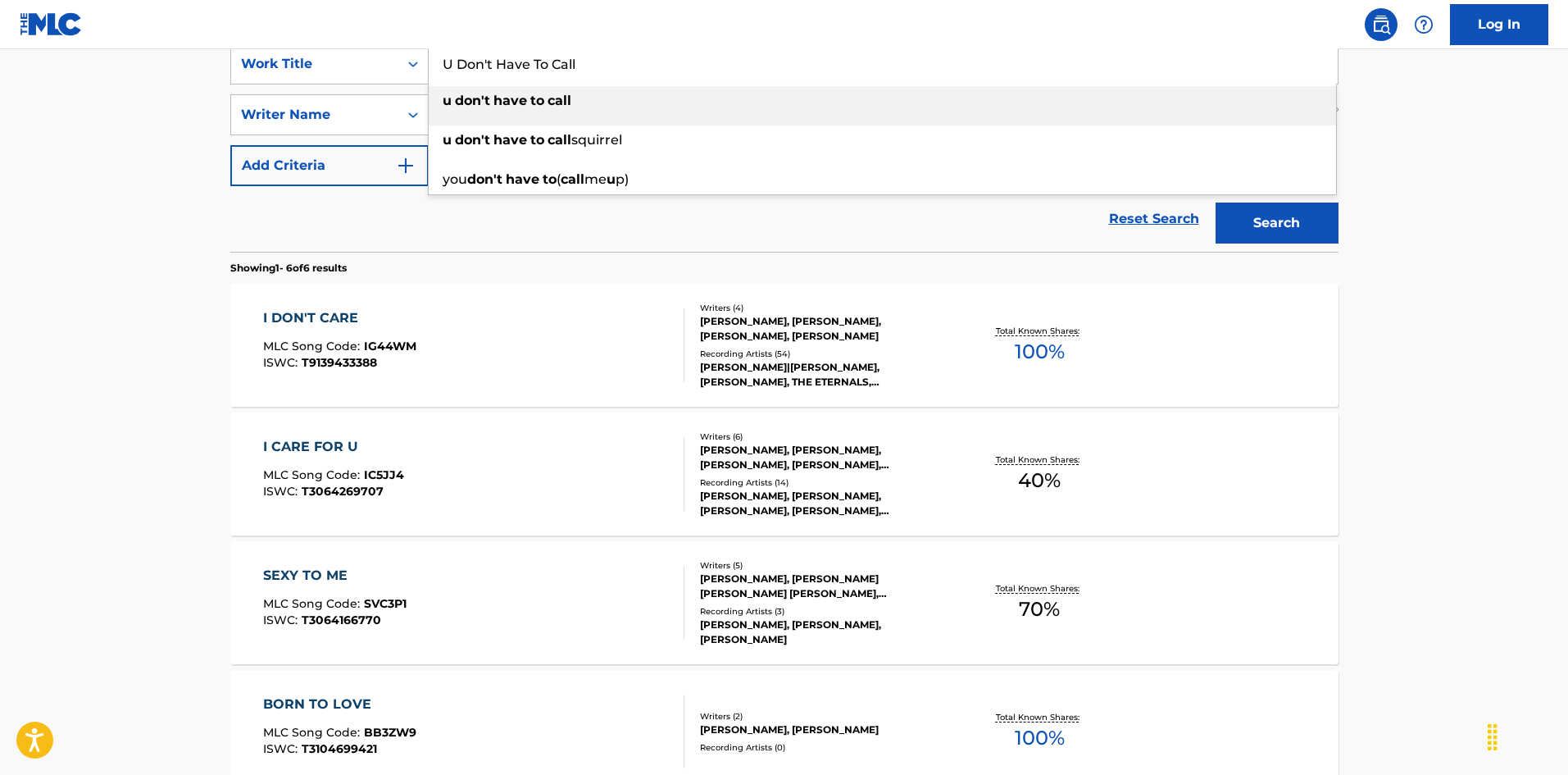
scroll to position [164, 0]
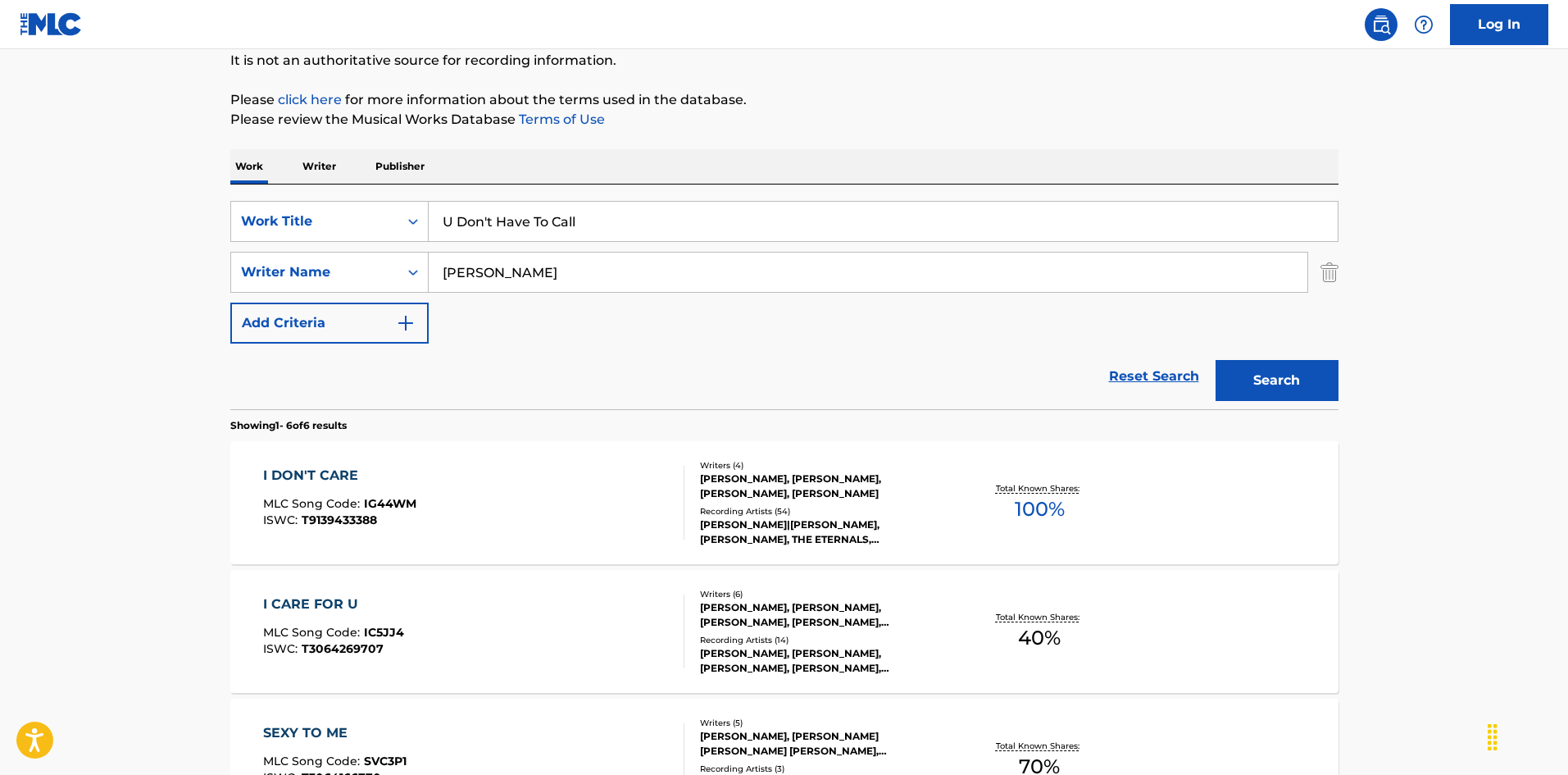
click at [0, 510] on main "The MLC Public Work Search The accuracy and completeness of The MLC's data is d…" at bounding box center [784, 589] width 1568 height 1407
click at [1314, 382] on button "Search" at bounding box center [1277, 380] width 123 height 41
click at [516, 271] on input "[PERSON_NAME]" at bounding box center [868, 272] width 879 height 39
paste input "OKE,CHARLY RECORDS PRESENTS,[PERSON_NAME] & THE 7TH STREET SOUL CHOIR,INFINITE …"
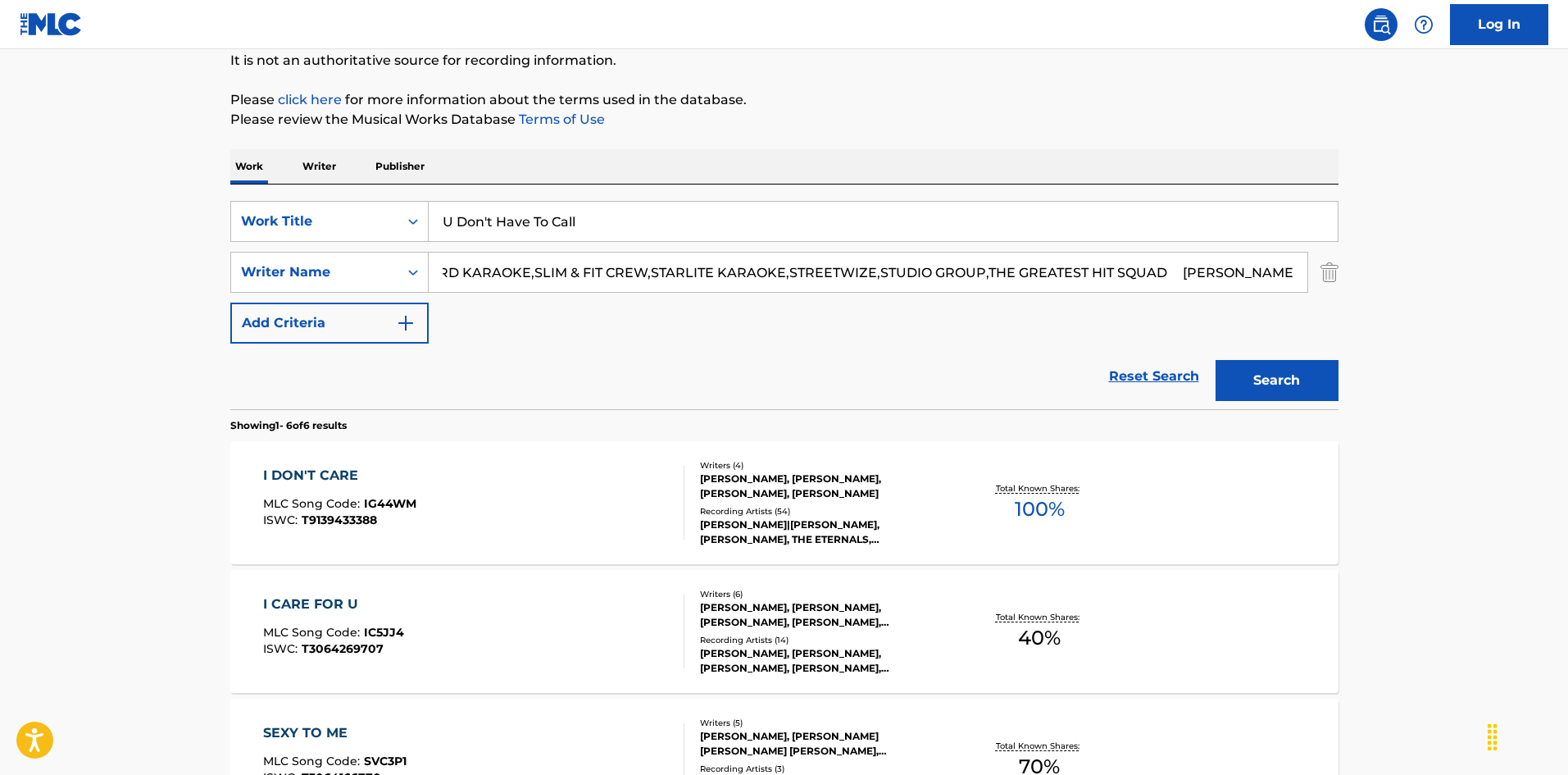
scroll to position [0, 0]
drag, startPoint x: 1225, startPoint y: 275, endPoint x: 0, endPoint y: 224, distance: 1226.1
click at [0, 224] on main "The MLC Public Work Search The accuracy and completeness of The MLC's data is d…" at bounding box center [784, 589] width 1568 height 1407
type input "[PERSON_NAME]"
click at [1215, 360] on button "Search" at bounding box center [1277, 380] width 123 height 41
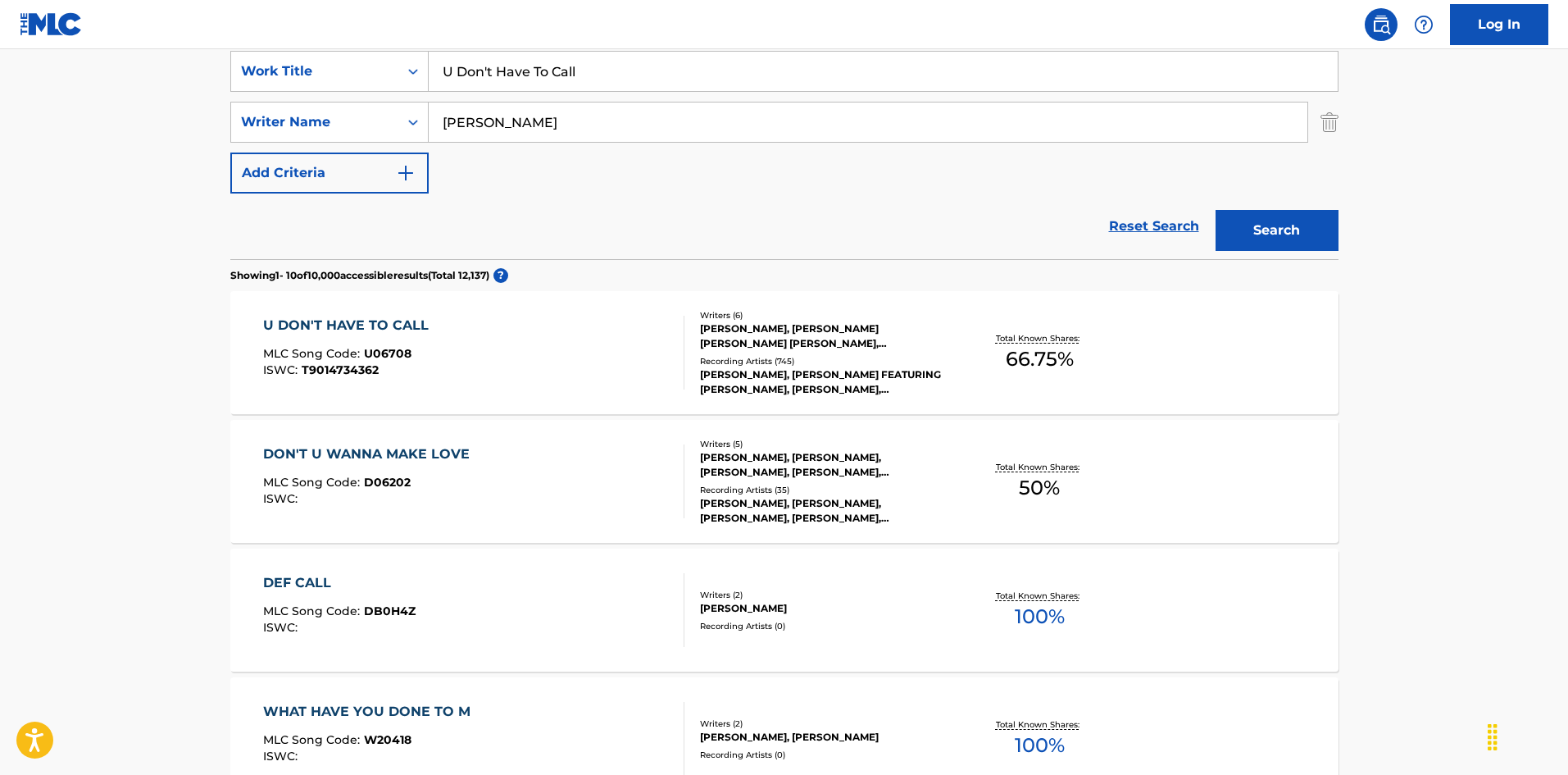
scroll to position [410, 0]
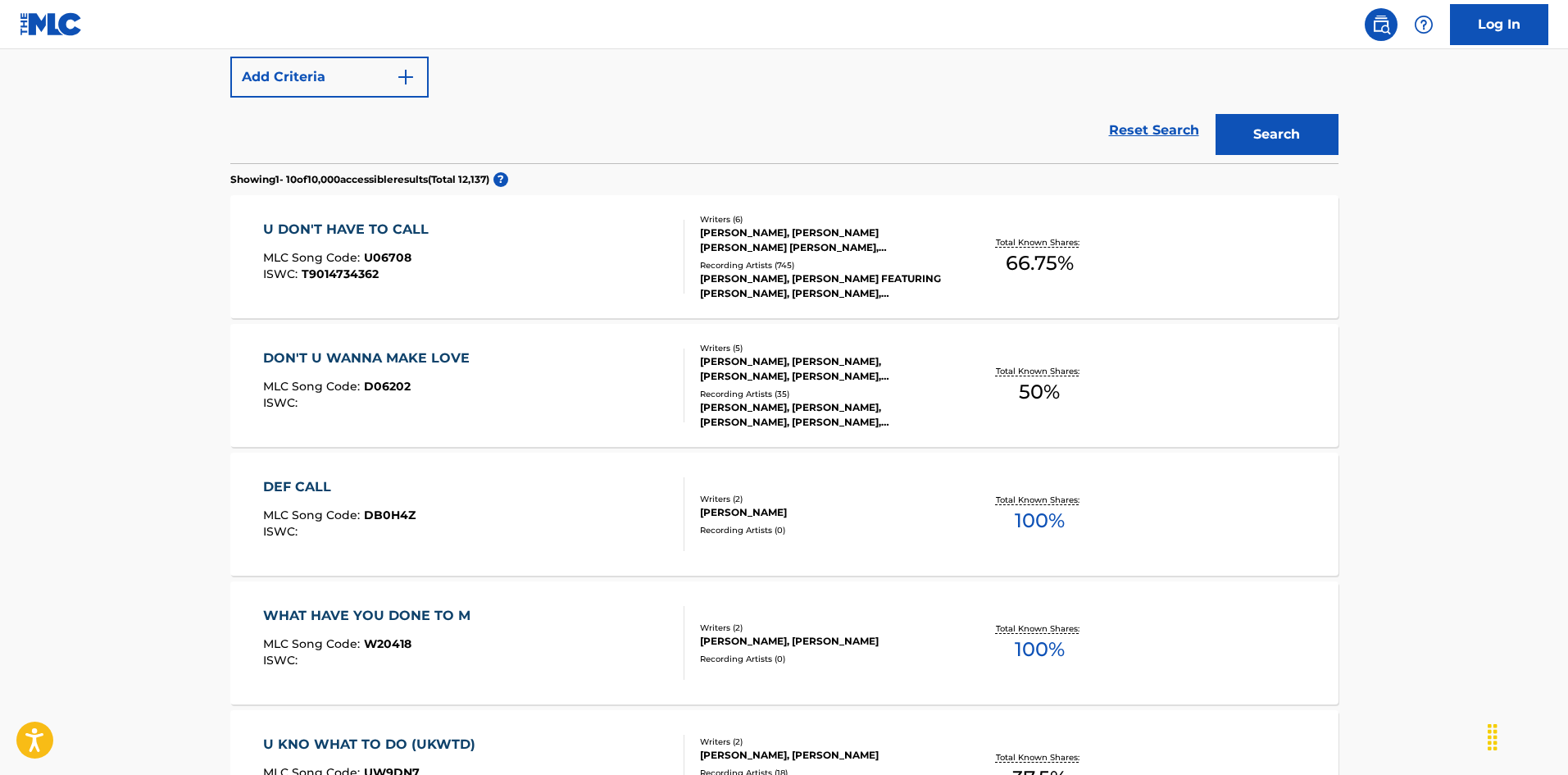
click at [564, 280] on div "U DON'T HAVE TO CALL MLC Song Code : U06708 ISWC : T9014734362" at bounding box center [473, 256] width 422 height 74
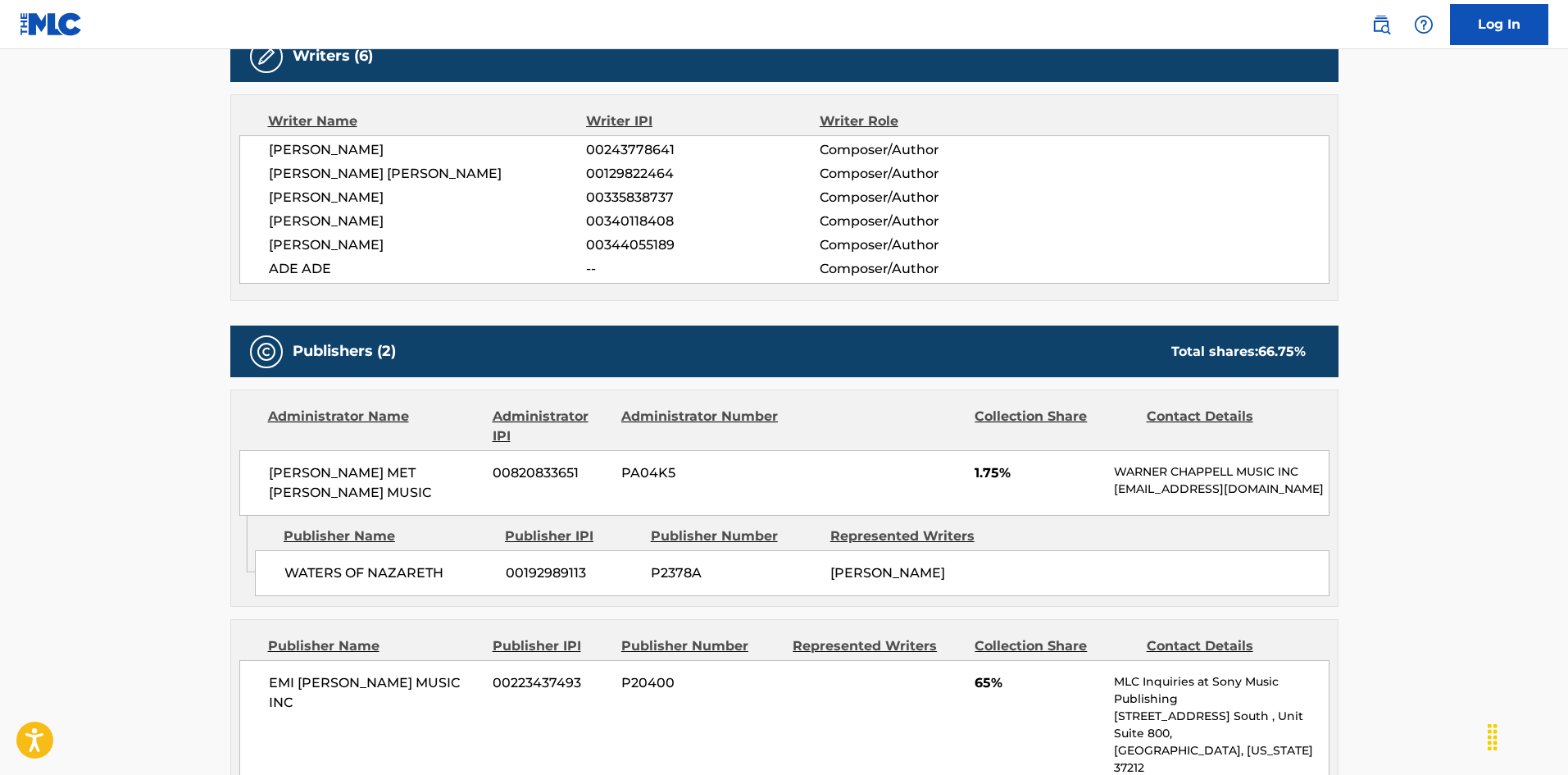
scroll to position [820, 0]
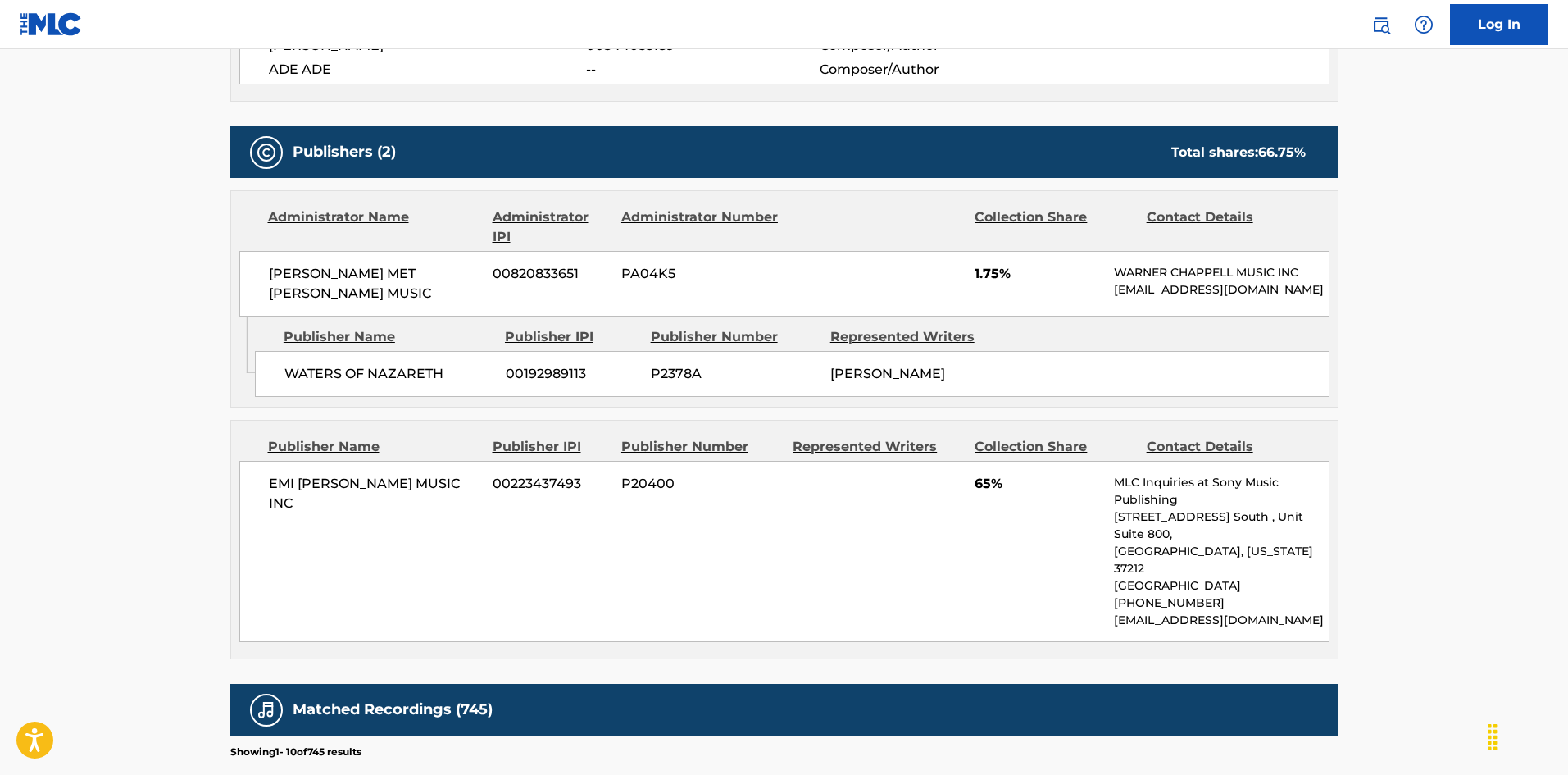
click at [293, 383] on span "WATERS OF NAZARETH" at bounding box center [388, 374] width 209 height 20
drag, startPoint x: 293, startPoint y: 393, endPoint x: 417, endPoint y: 378, distance: 124.9
click at [417, 378] on span "WATERS OF NAZARETH" at bounding box center [388, 374] width 209 height 20
click at [263, 495] on div "EMI [PERSON_NAME] MUSIC INC 00223437493 P20400 65% MLC Inquiries at Sony Music …" at bounding box center [784, 551] width 1090 height 181
drag, startPoint x: 263, startPoint y: 495, endPoint x: 458, endPoint y: 495, distance: 195.0
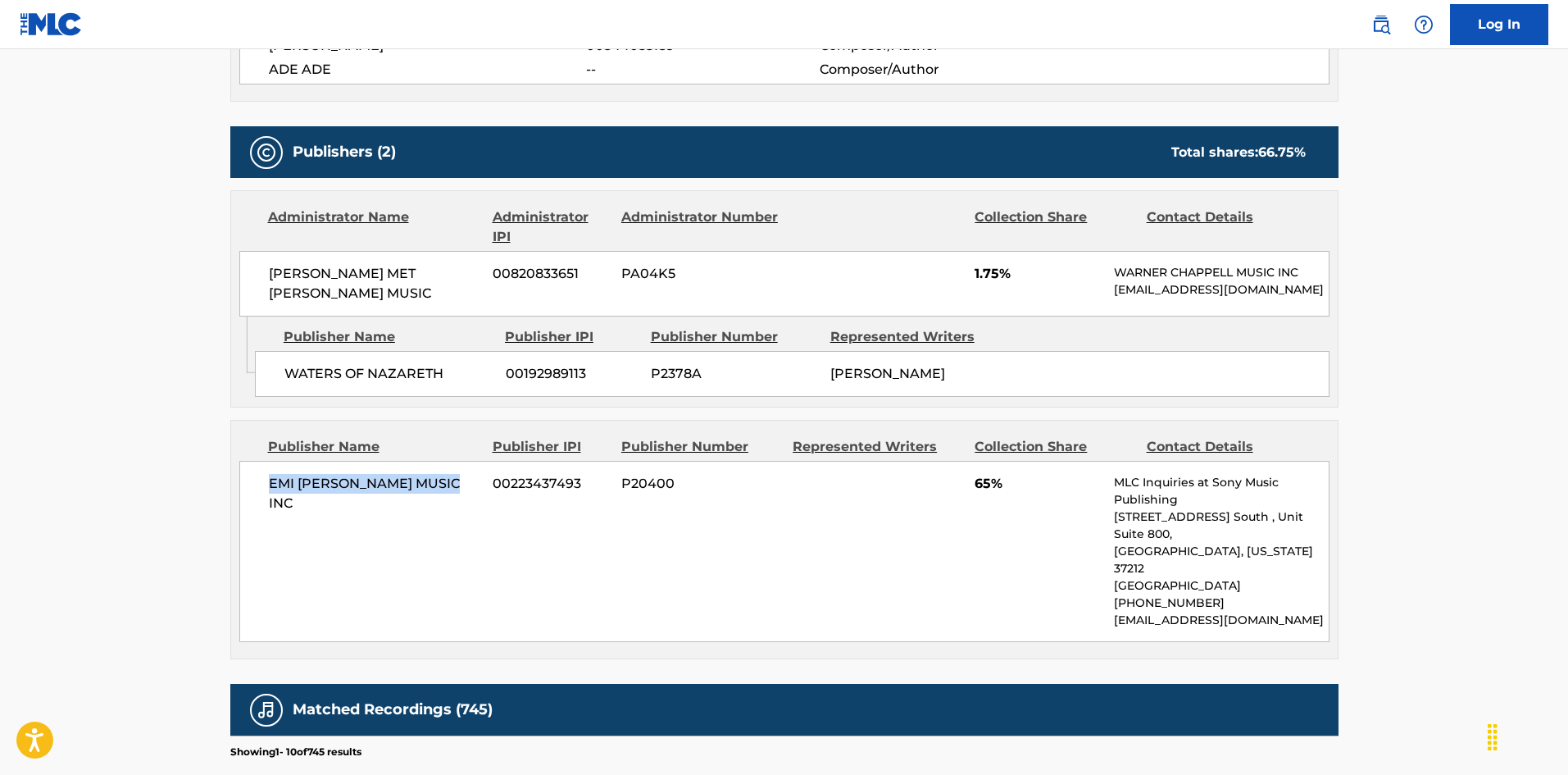
click at [458, 495] on div "EMI [PERSON_NAME] MUSIC INC 00223437493 P20400 65% MLC Inquiries at Sony Music …" at bounding box center [784, 551] width 1090 height 181
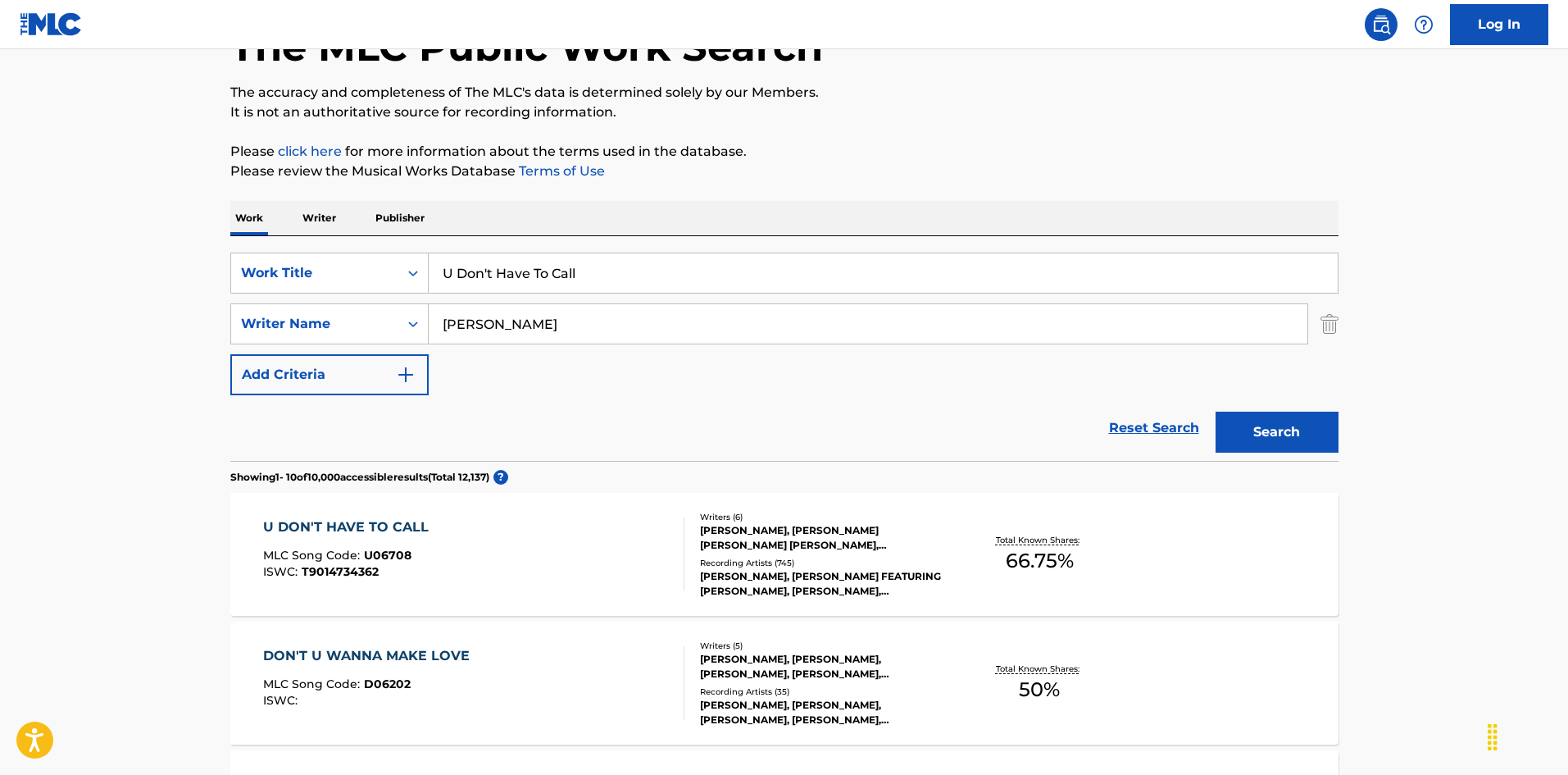
scroll to position [93, 0]
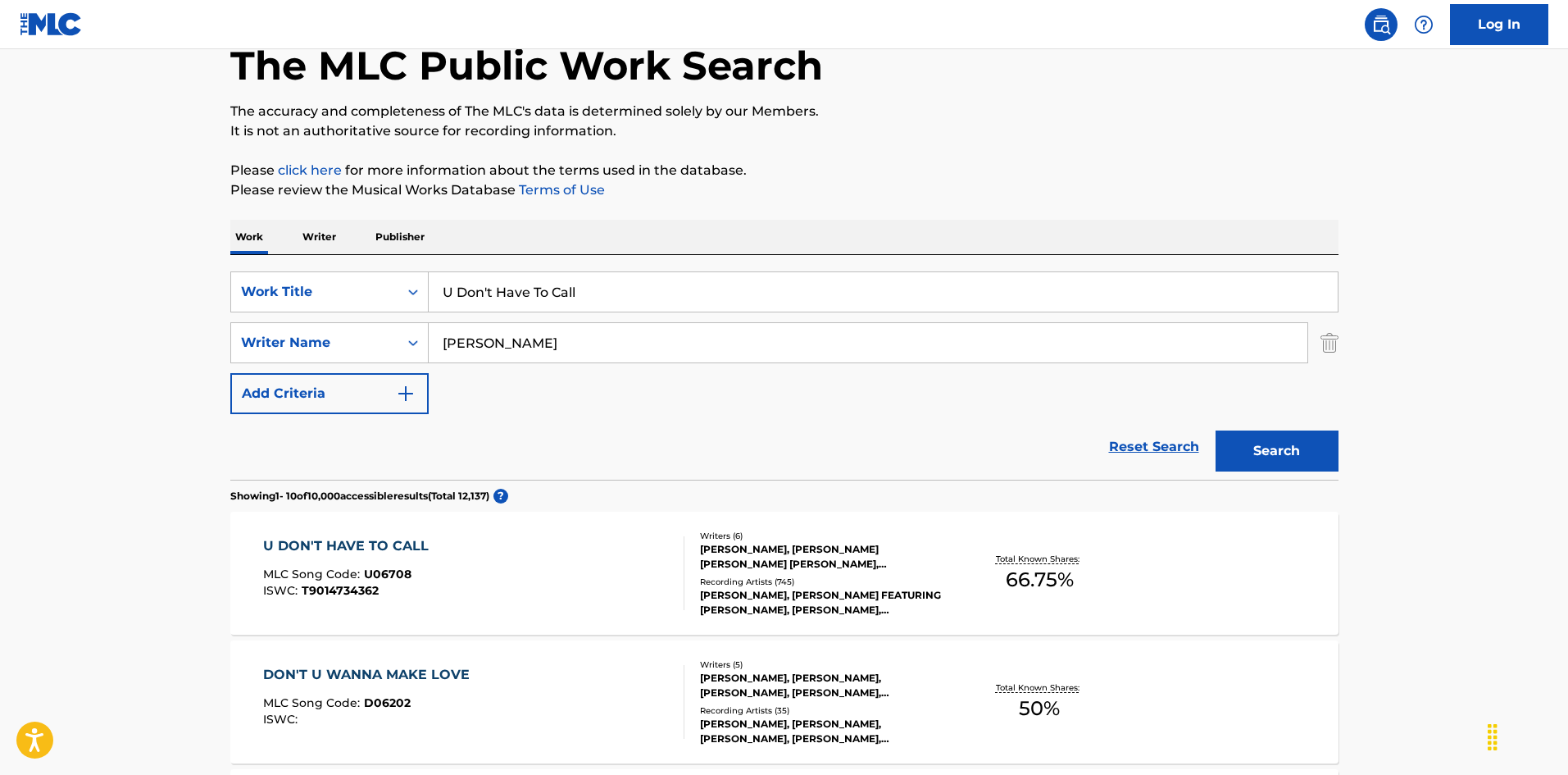
click at [513, 315] on div "SearchWithCriteria52f480d4-f273-419a-962d-ab9672138eb8 Work Title U Don't Have …" at bounding box center [784, 343] width 1108 height 143
click at [527, 294] on input "U Don't Have To Call" at bounding box center [883, 291] width 909 height 39
paste input "Karaoke: U Got It Bad"
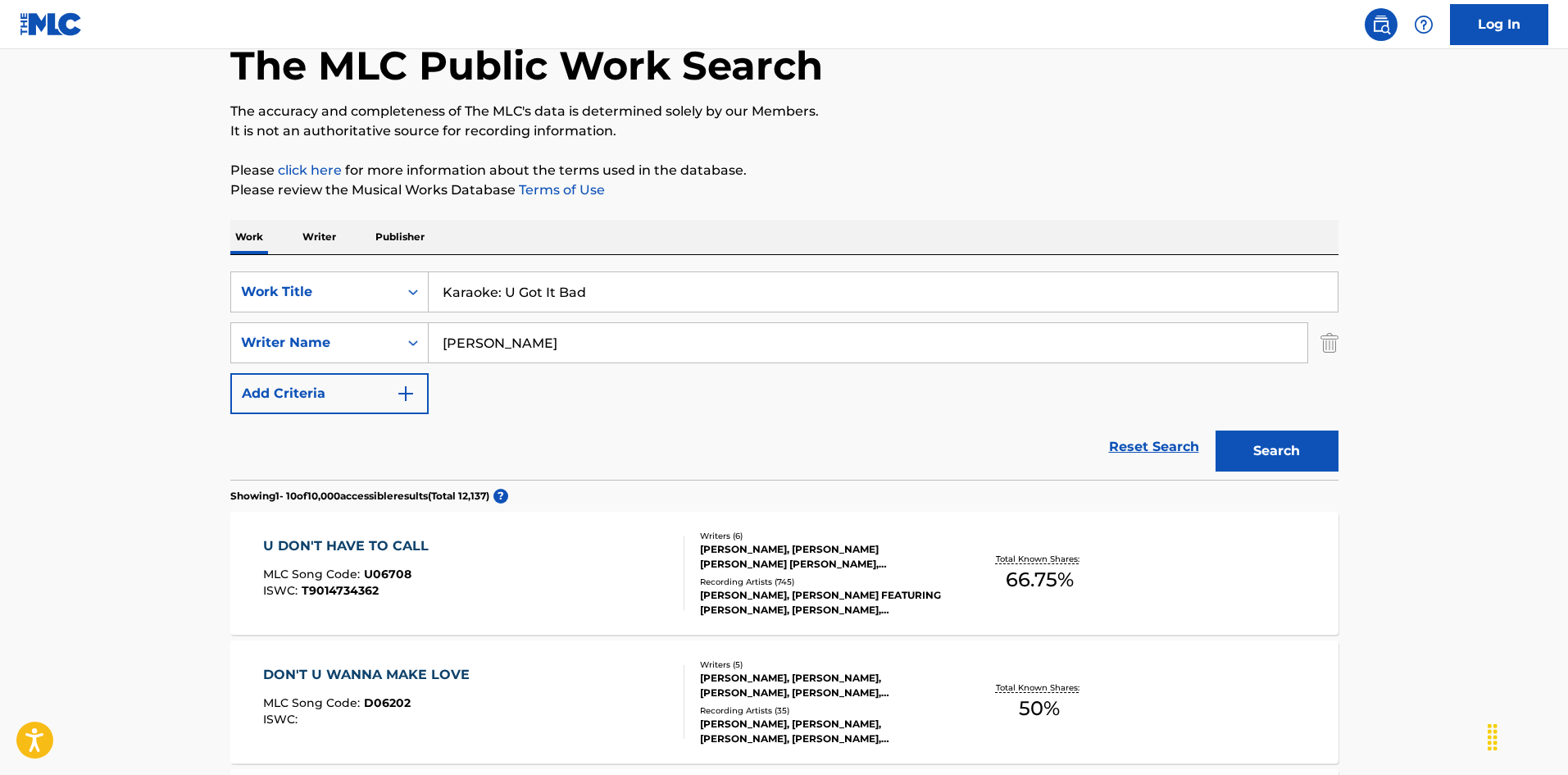
drag, startPoint x: 503, startPoint y: 298, endPoint x: 0, endPoint y: 257, distance: 504.7
type input "U Got It Bad"
click at [1215, 431] on button "Search" at bounding box center [1277, 451] width 123 height 41
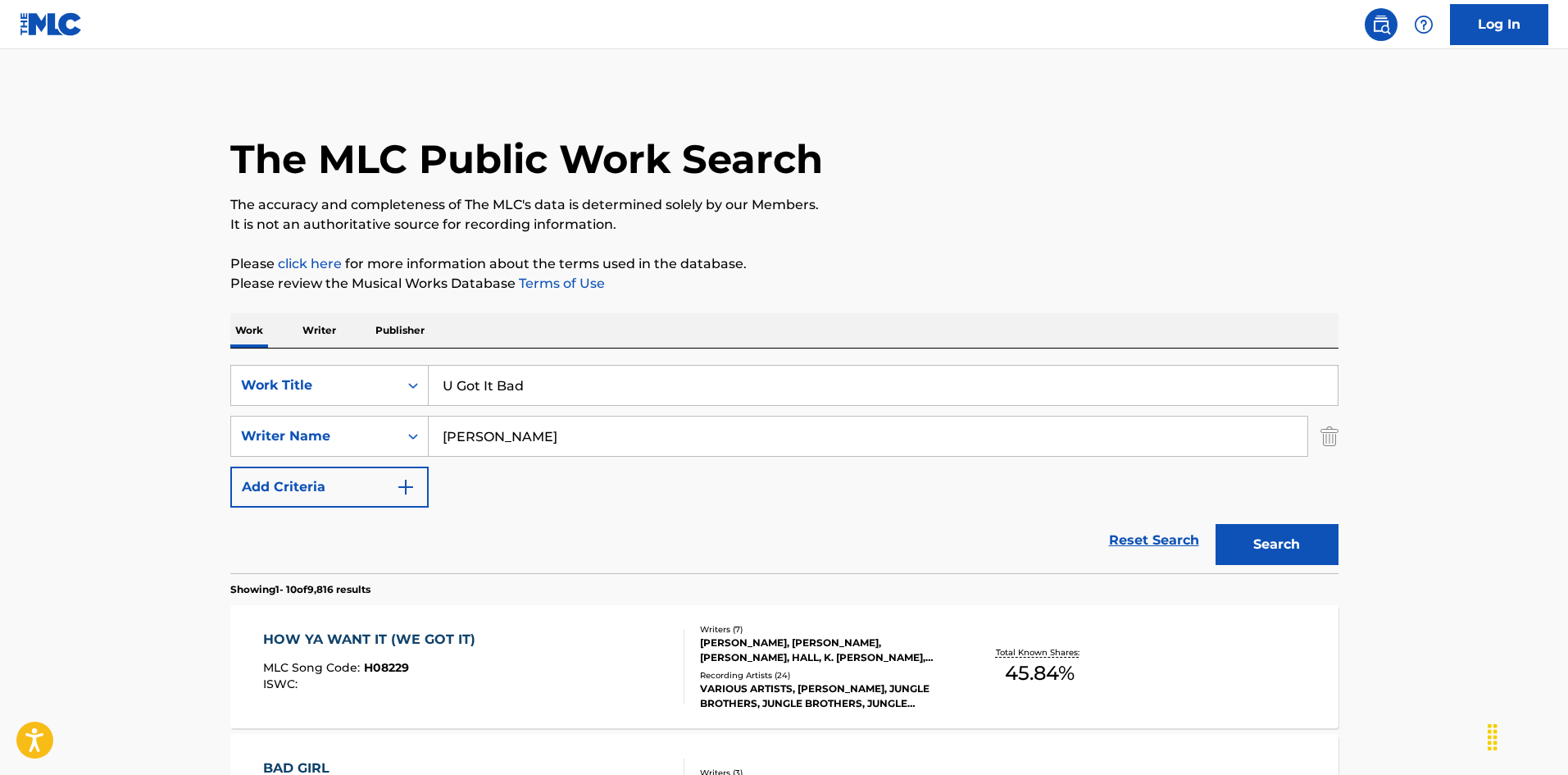
click at [1257, 554] on button "Search" at bounding box center [1277, 544] width 123 height 41
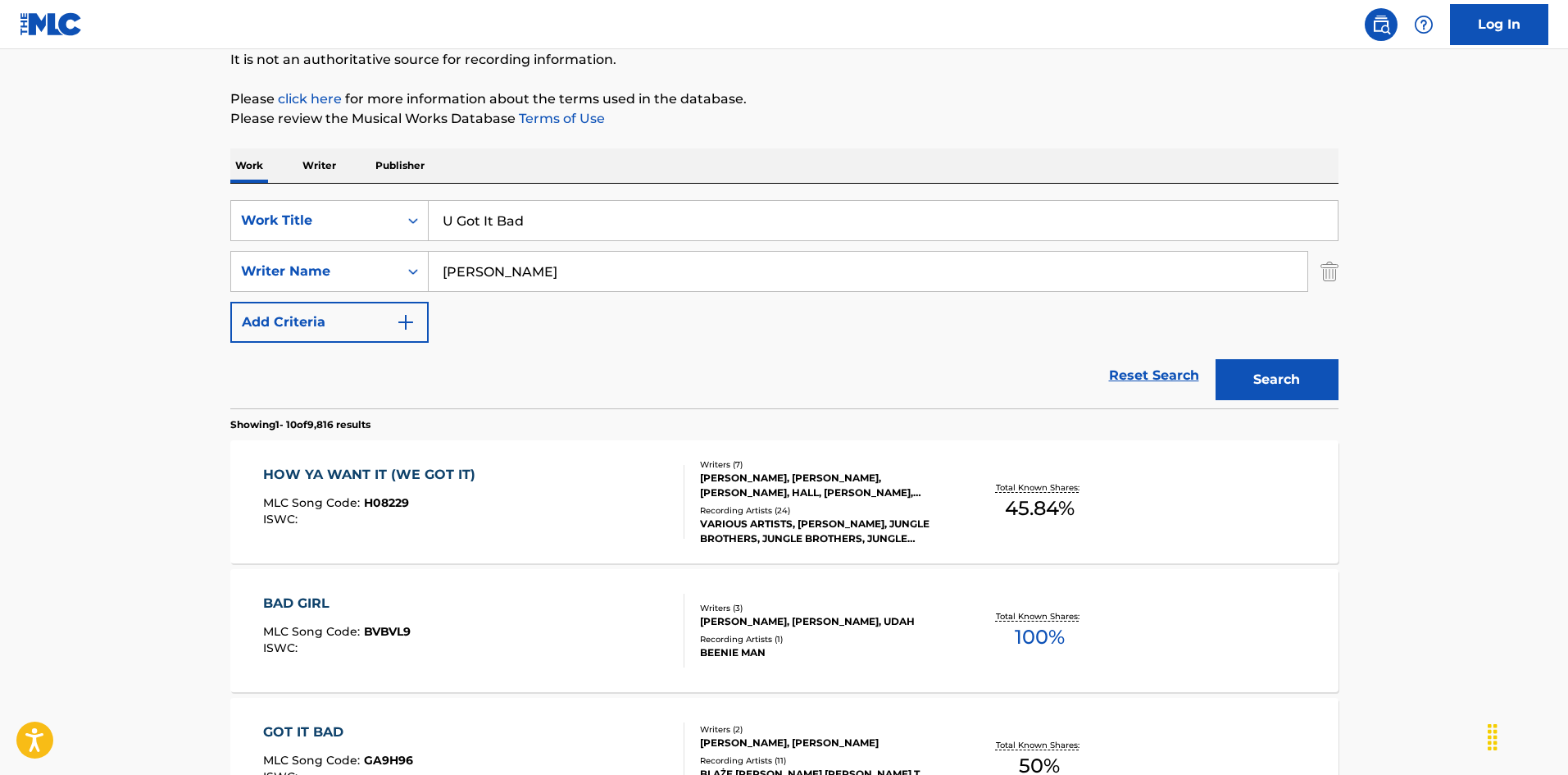
scroll to position [164, 0]
click at [494, 259] on input "[PERSON_NAME]" at bounding box center [868, 272] width 879 height 39
click at [1215, 360] on button "Search" at bounding box center [1277, 380] width 123 height 41
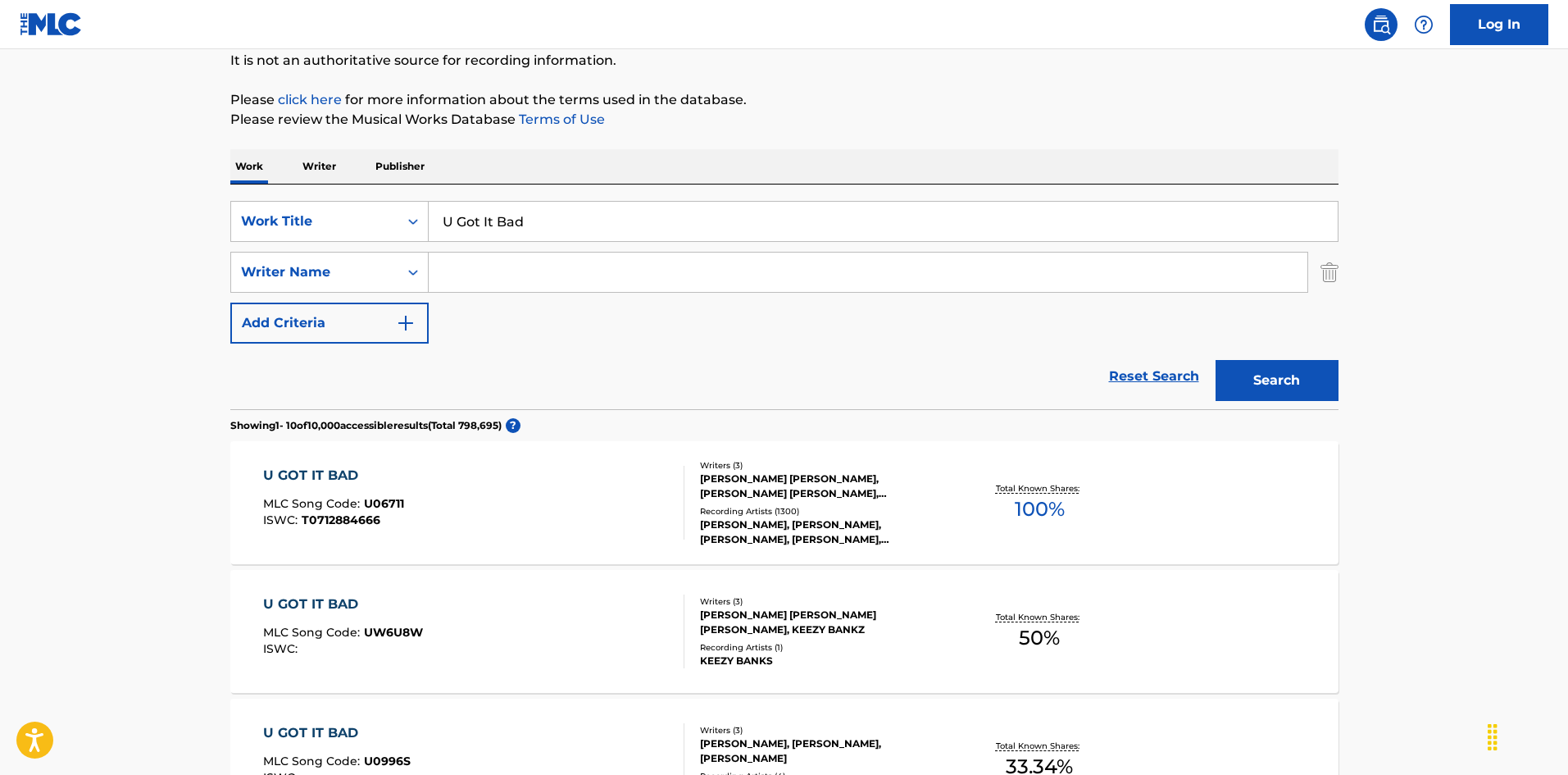
click at [574, 529] on div "U GOT IT BAD MLC Song Code : U06711 ISWC : T0712884666" at bounding box center [473, 502] width 422 height 74
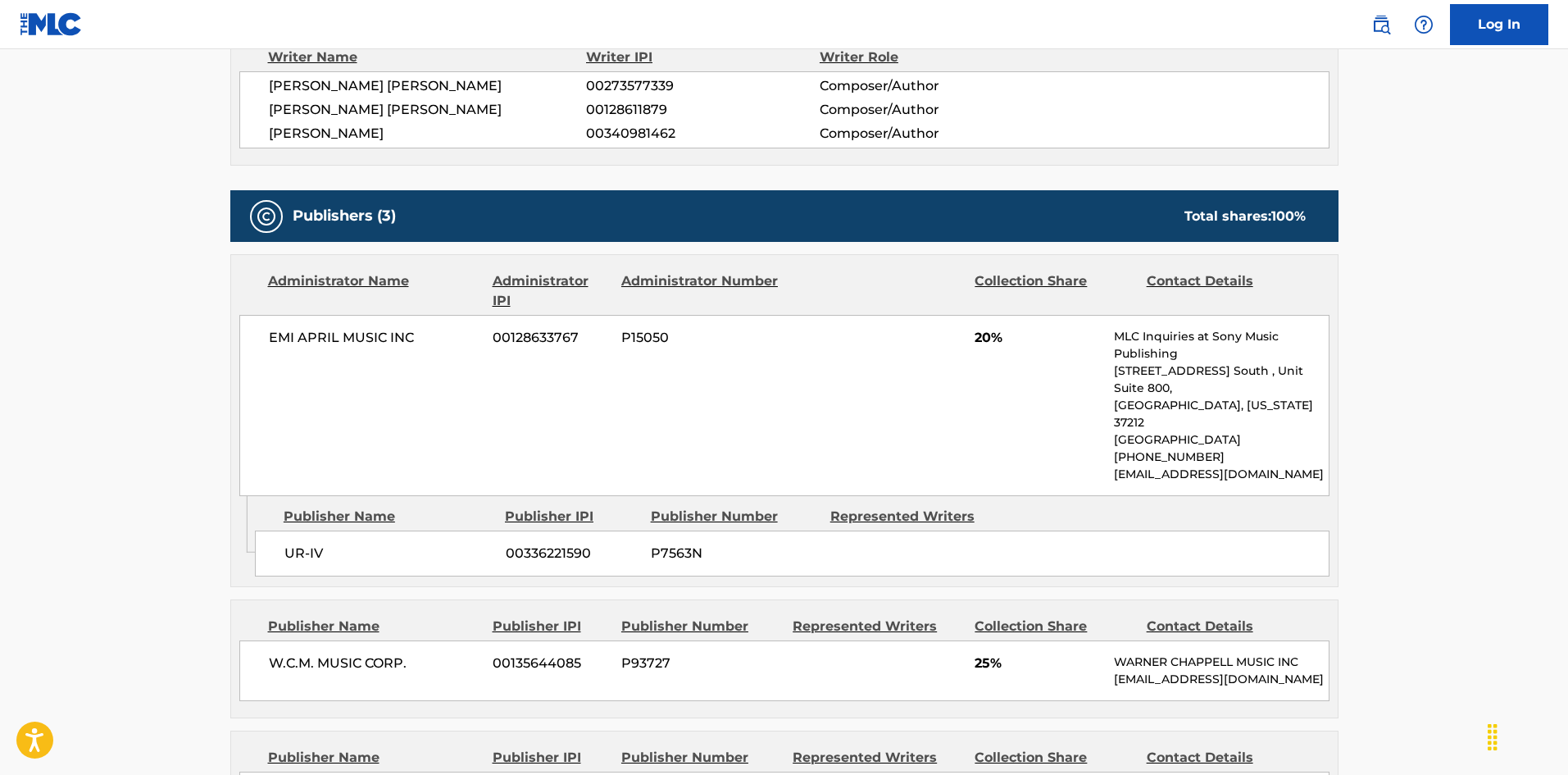
scroll to position [738, 0]
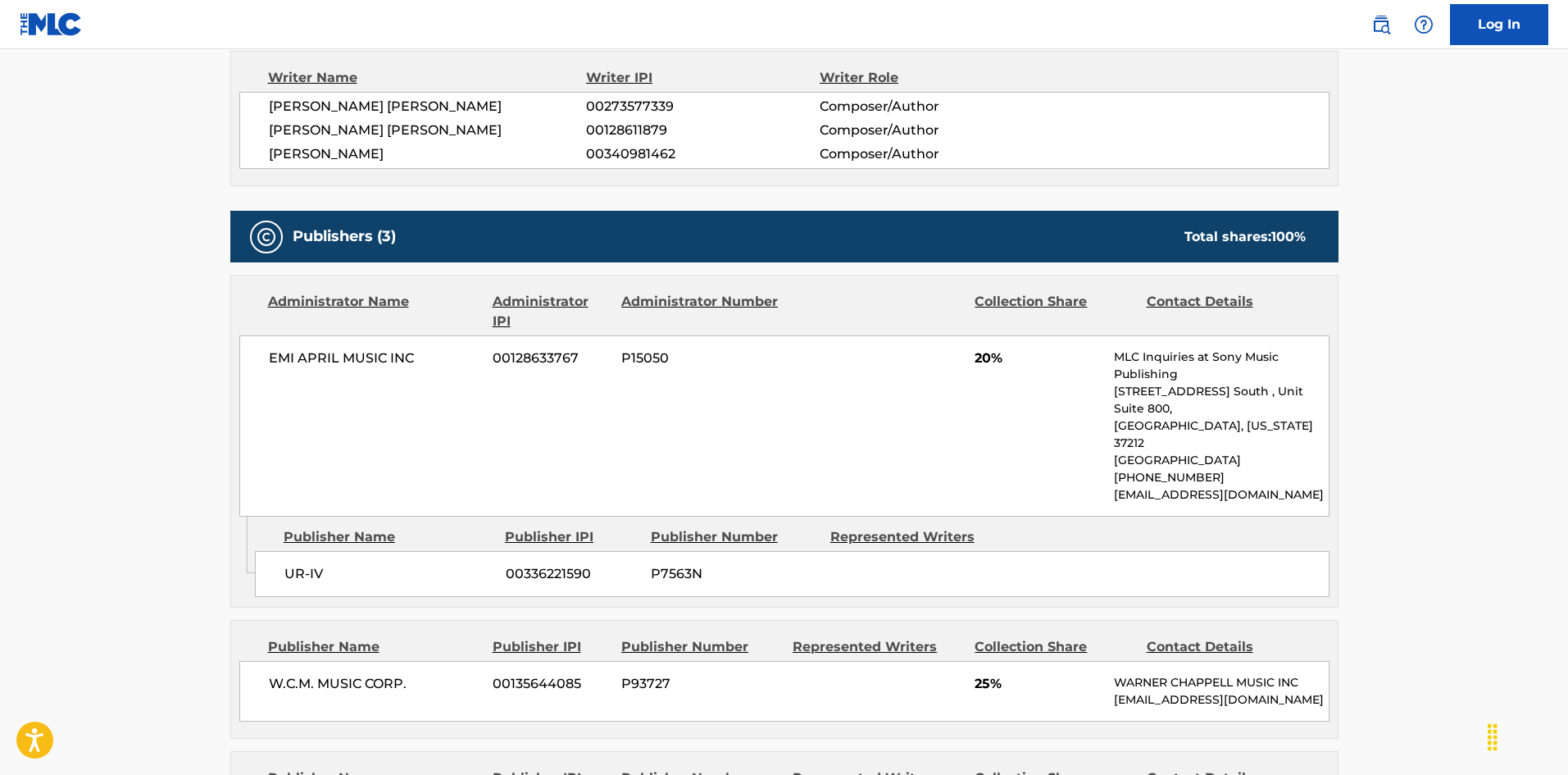
click at [284, 564] on span "UR-IV" at bounding box center [388, 574] width 209 height 20
drag, startPoint x: 284, startPoint y: 541, endPoint x: 311, endPoint y: 541, distance: 27.0
click at [311, 564] on span "UR-IV" at bounding box center [388, 574] width 209 height 20
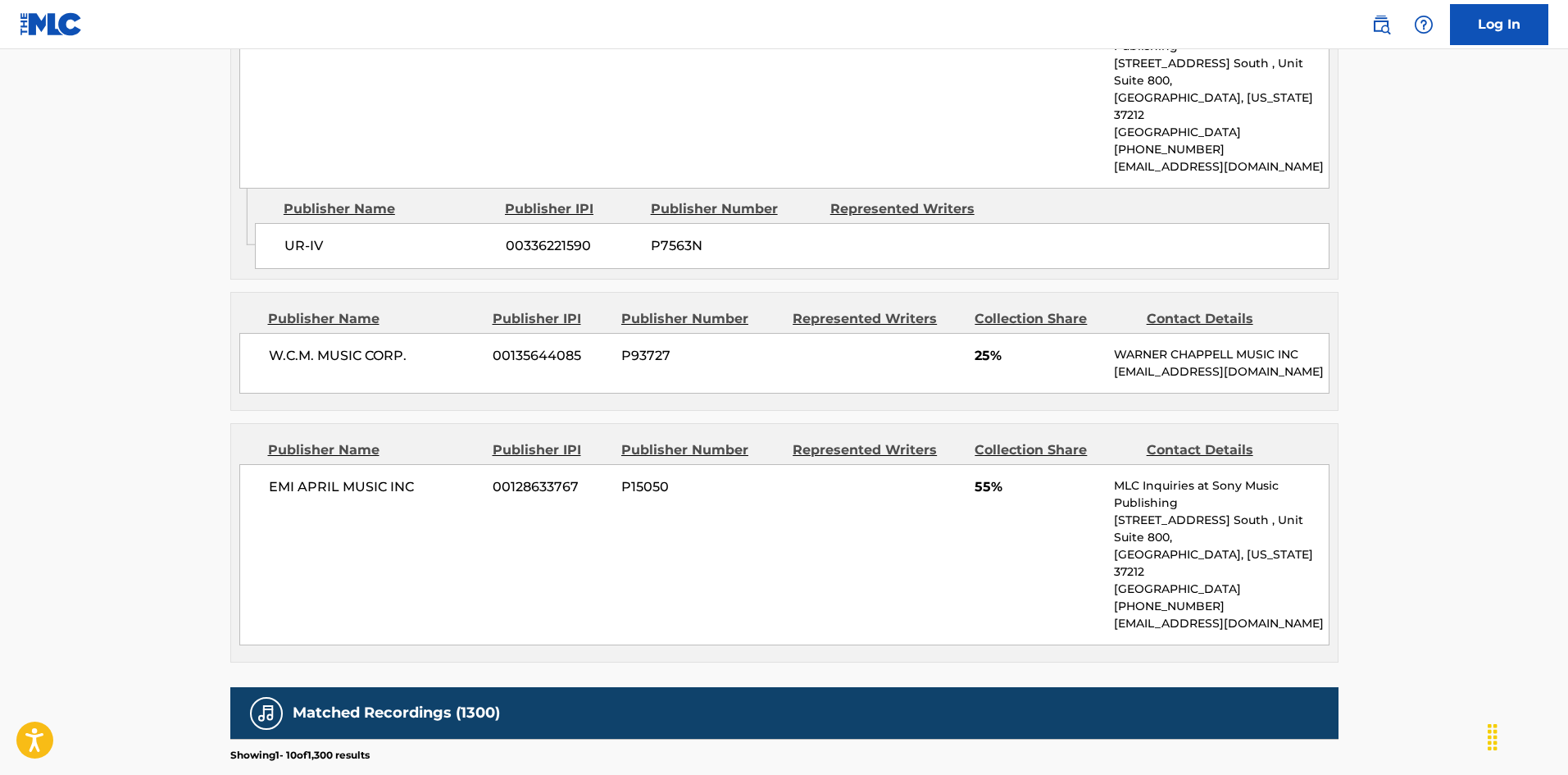
click at [274, 346] on span "W.C.M. MUSIC CORP." at bounding box center [374, 356] width 212 height 20
drag, startPoint x: 274, startPoint y: 323, endPoint x: 403, endPoint y: 323, distance: 129.0
click at [403, 346] on span "W.C.M. MUSIC CORP." at bounding box center [374, 356] width 212 height 20
click at [262, 464] on div "EMI APRIL MUSIC INC 00128633767 P15050 55% MLC Inquiries at Sony Music Publishi…" at bounding box center [784, 555] width 1090 height 181
drag, startPoint x: 262, startPoint y: 460, endPoint x: 398, endPoint y: 463, distance: 136.0
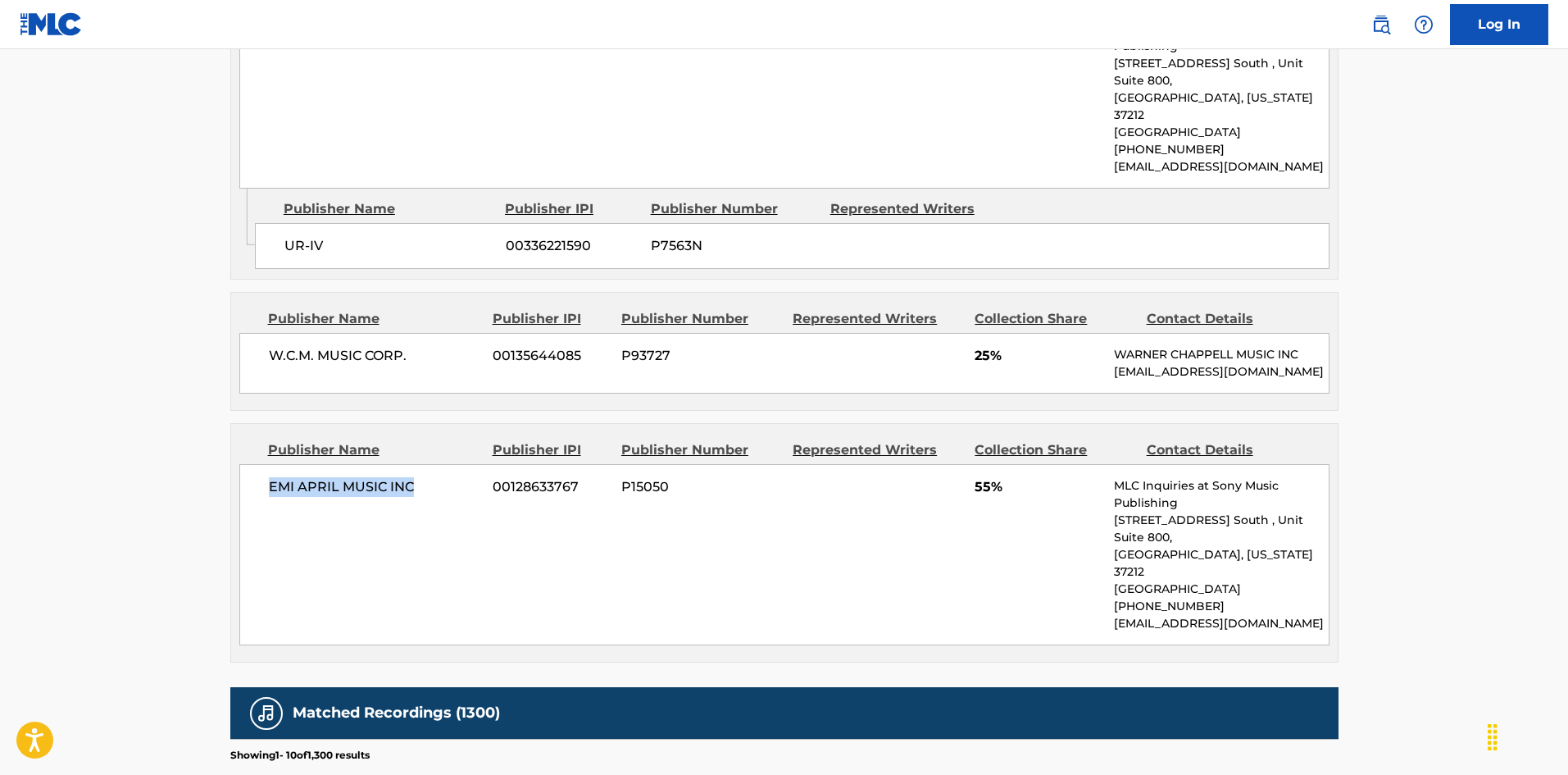
click at [398, 464] on div "EMI APRIL MUSIC INC 00128633767 P15050 55% MLC Inquiries at Sony Music Publishi…" at bounding box center [784, 555] width 1090 height 181
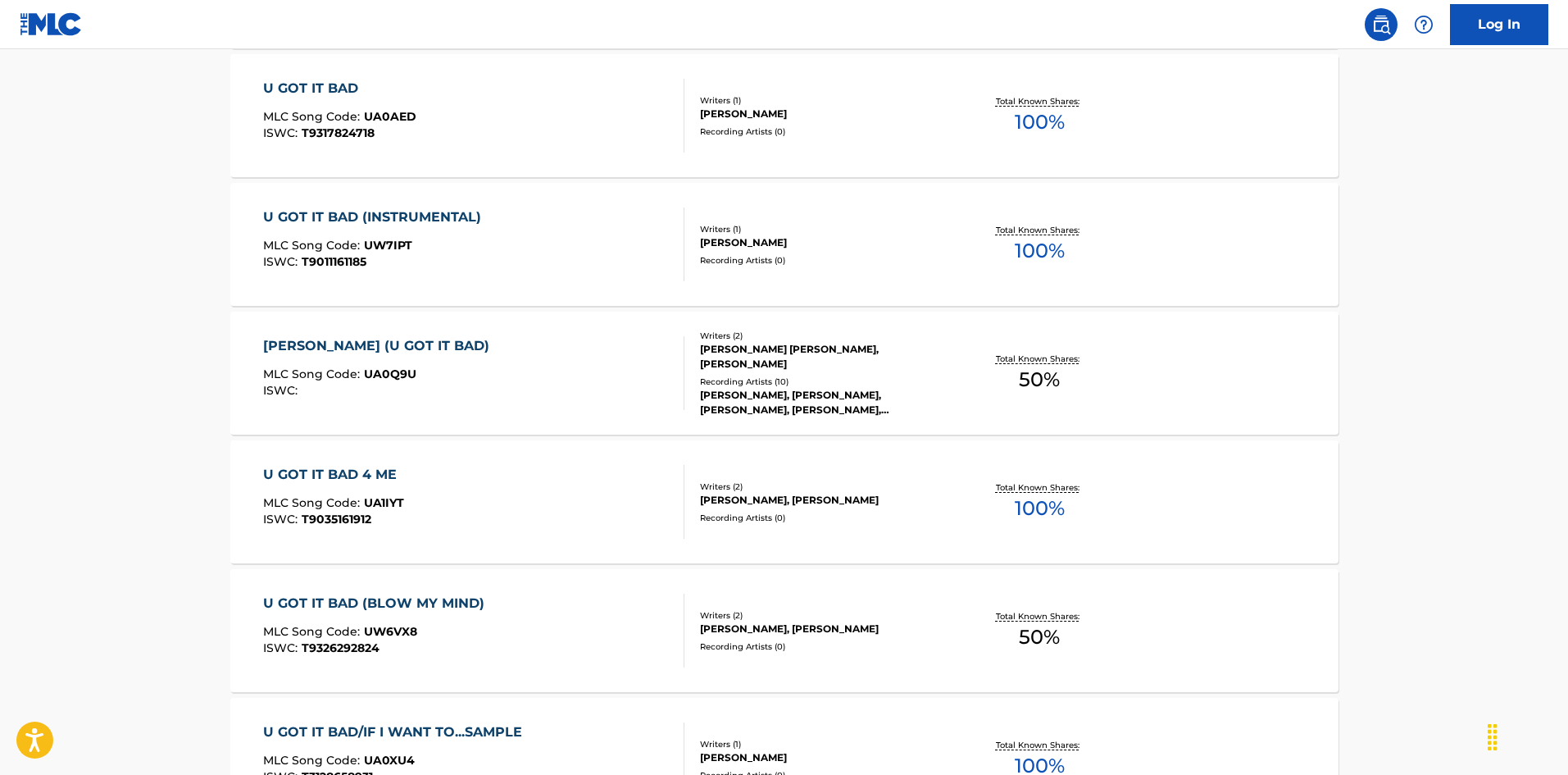
scroll to position [164, 0]
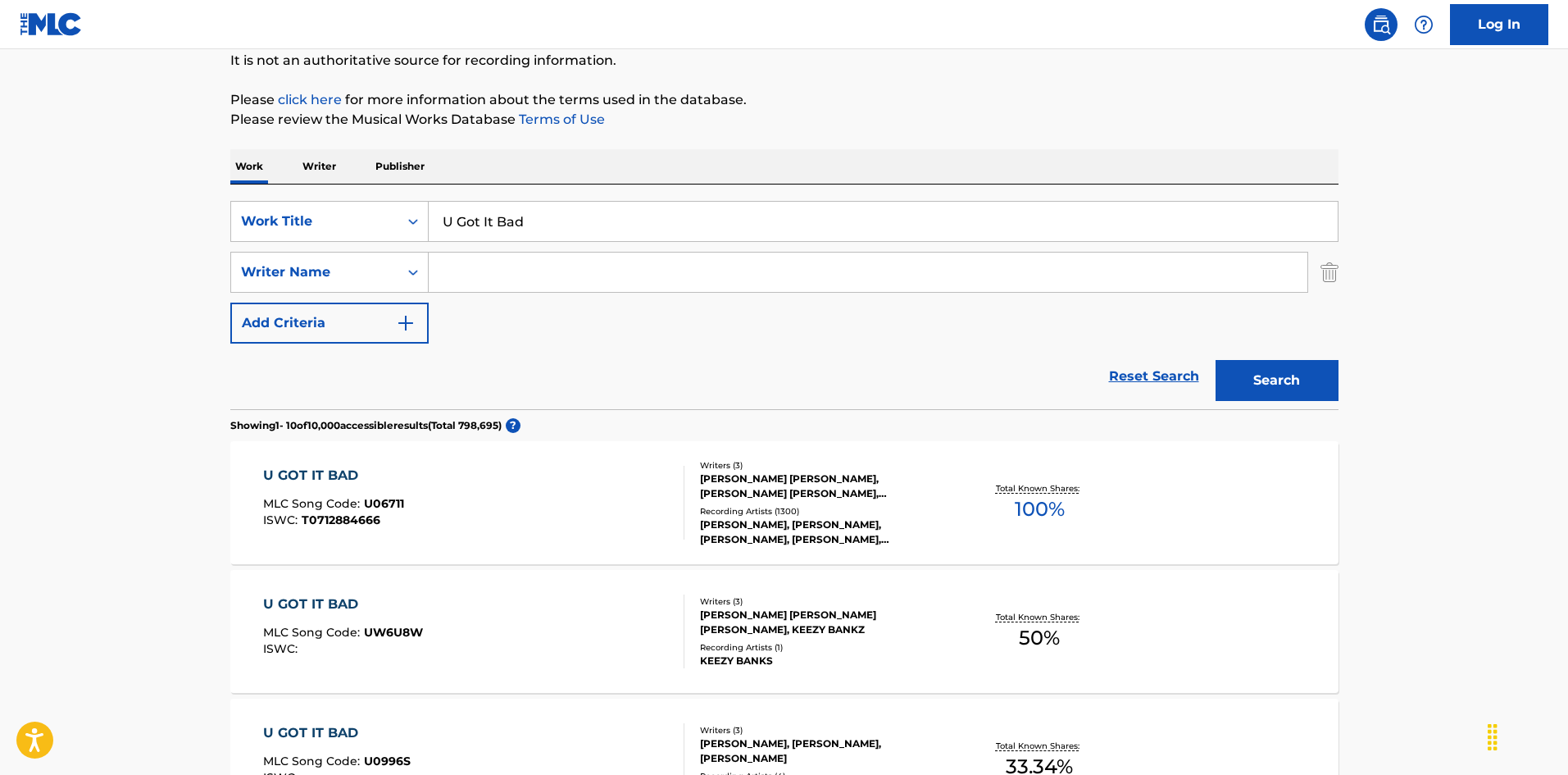
click at [342, 524] on span "T0712884666" at bounding box center [341, 520] width 79 height 15
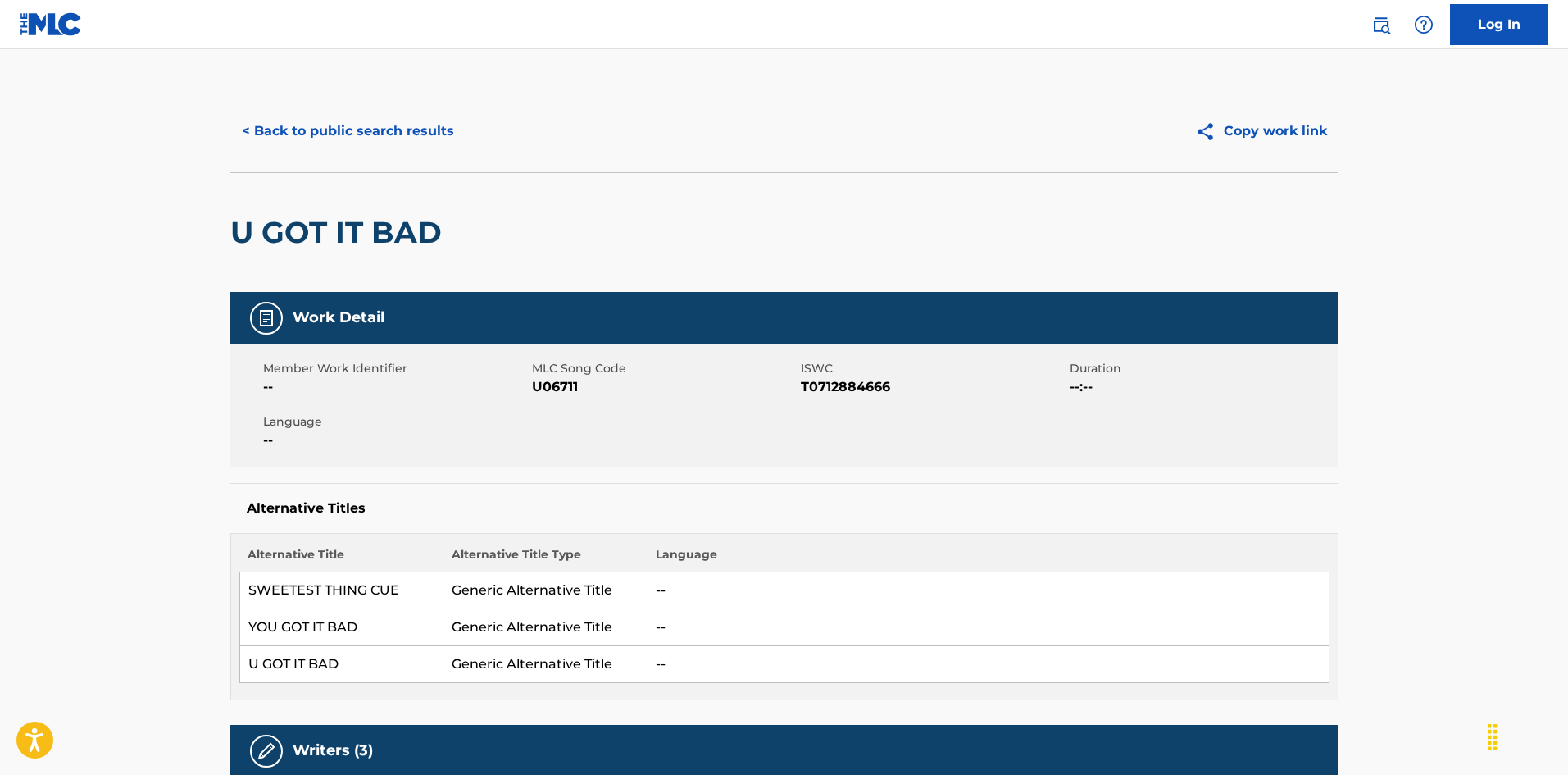
scroll to position [164, 0]
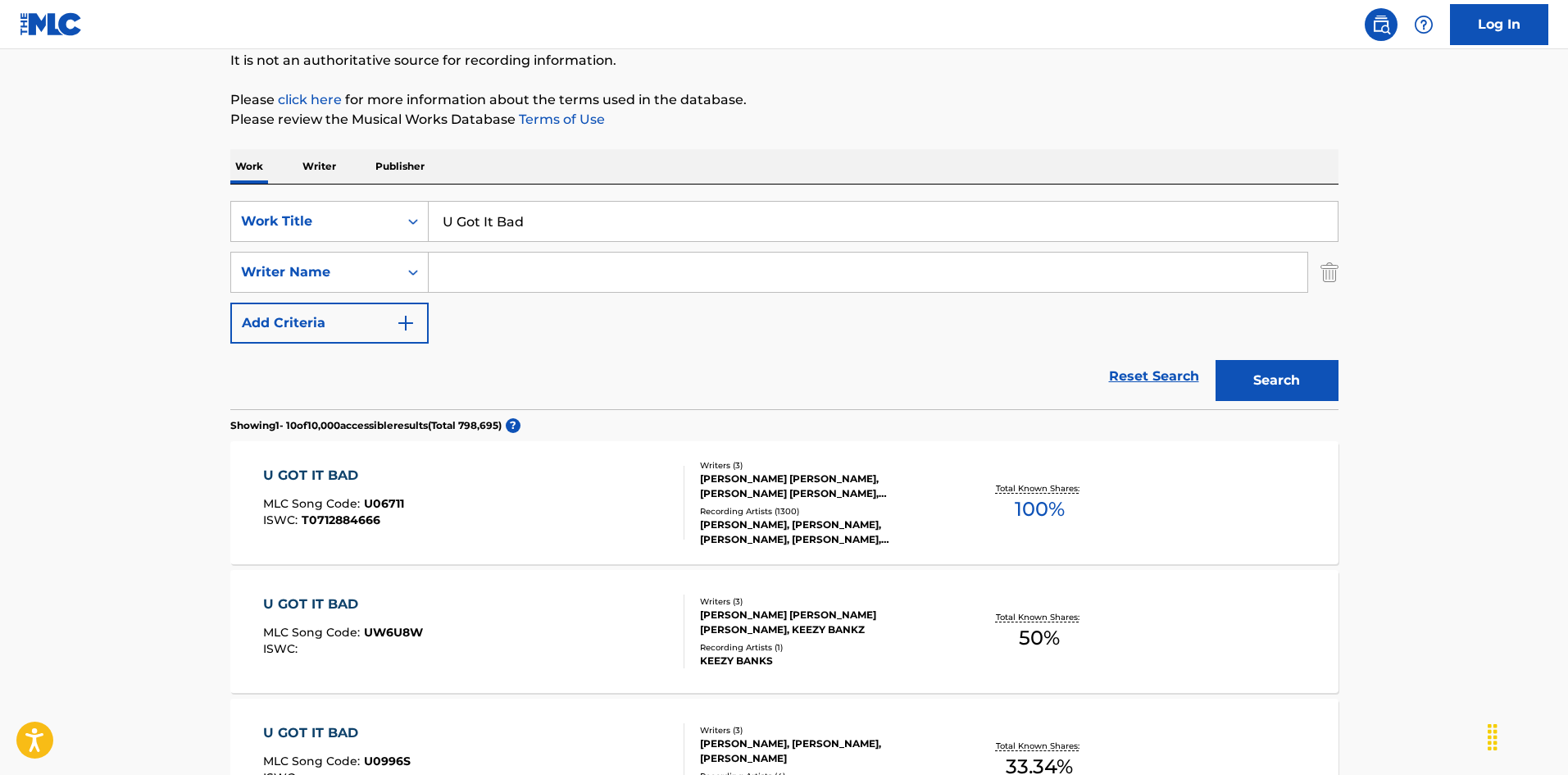
click at [507, 222] on input "U Got It Bad" at bounding box center [883, 220] width 909 height 39
paste input "Karaoke: Yeah! (Feat. Lil' [PERSON_NAME] & [PERSON_NAME]) (Karaoke Minus Track)"
drag, startPoint x: 504, startPoint y: 225, endPoint x: 240, endPoint y: 219, distance: 264.1
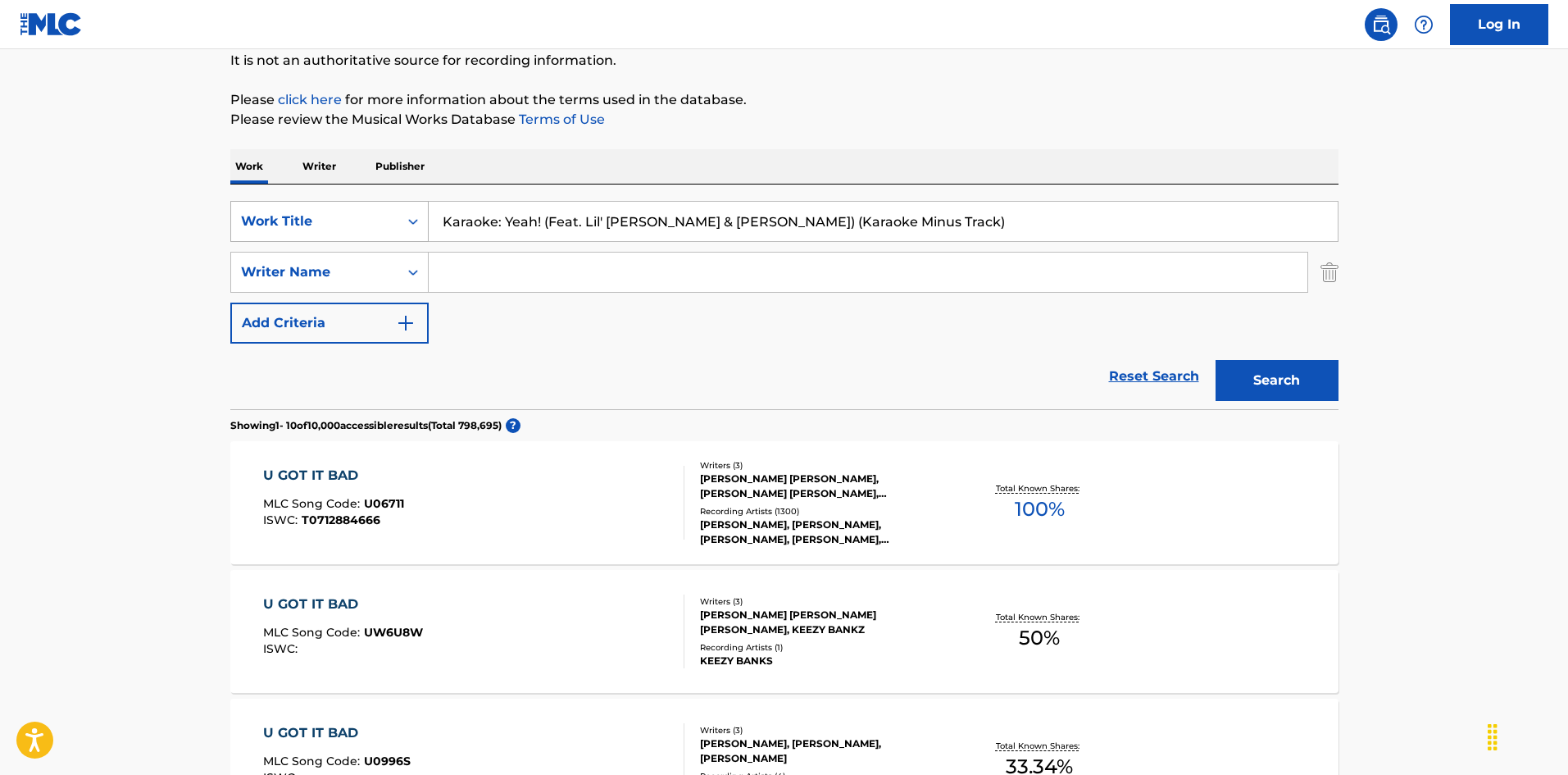
click at [234, 219] on div "SearchWithCriteria52f480d4-f273-419a-962d-ab9672138eb8 Work Title Karaoke: Yeah…" at bounding box center [784, 221] width 1108 height 41
drag, startPoint x: 486, startPoint y: 223, endPoint x: 1214, endPoint y: 233, distance: 728.1
click at [1209, 231] on input "Yeah! (Feat. Lil' [PERSON_NAME] & [PERSON_NAME]) (Karaoke Minus Track)" at bounding box center [883, 220] width 909 height 39
type input "Yeah!"
click at [471, 281] on input "Search Form" at bounding box center [868, 272] width 879 height 39
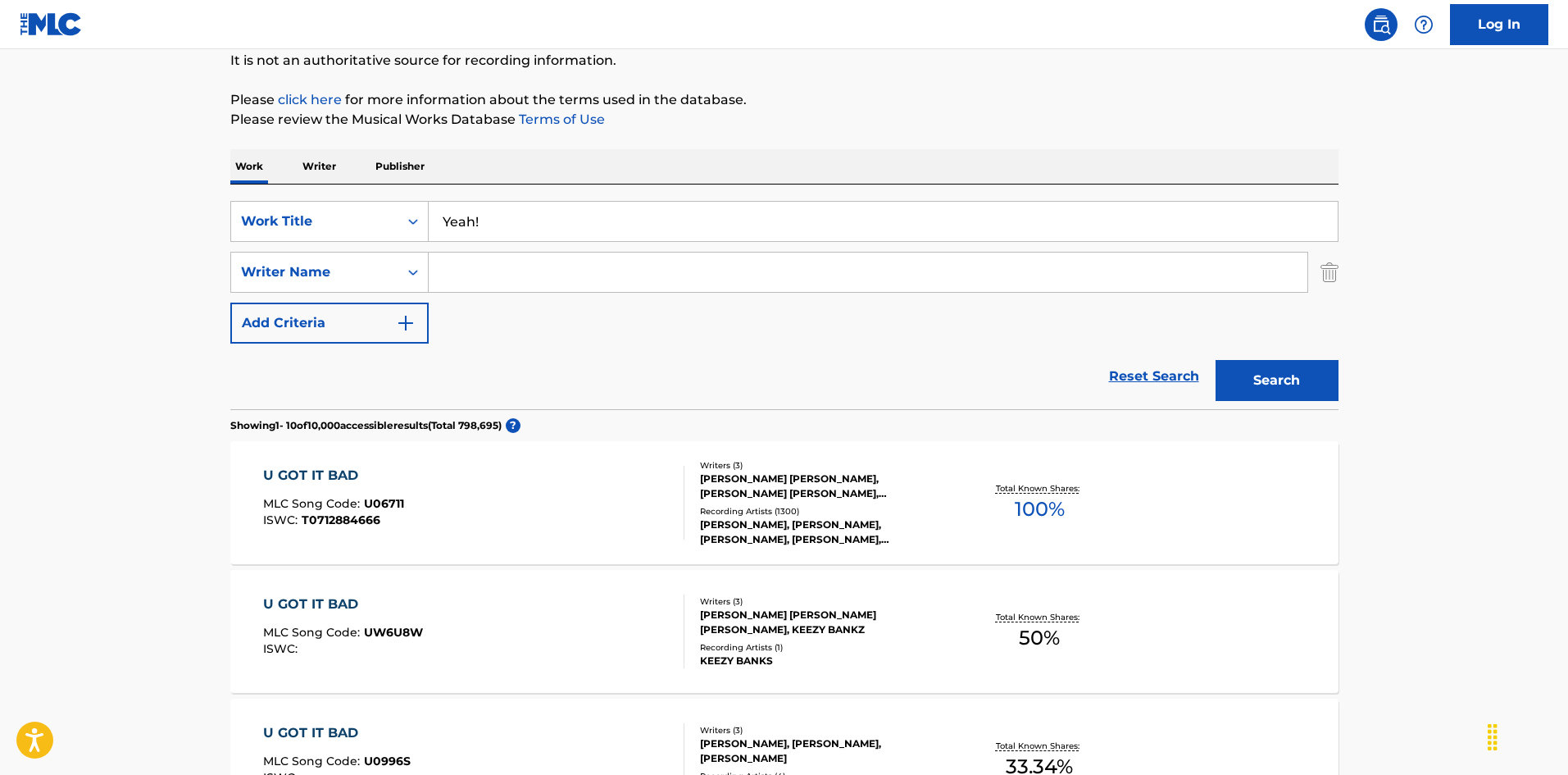
paste input "Jefferson"
type input "Jefferson"
click at [1272, 381] on button "Search" at bounding box center [1277, 380] width 123 height 41
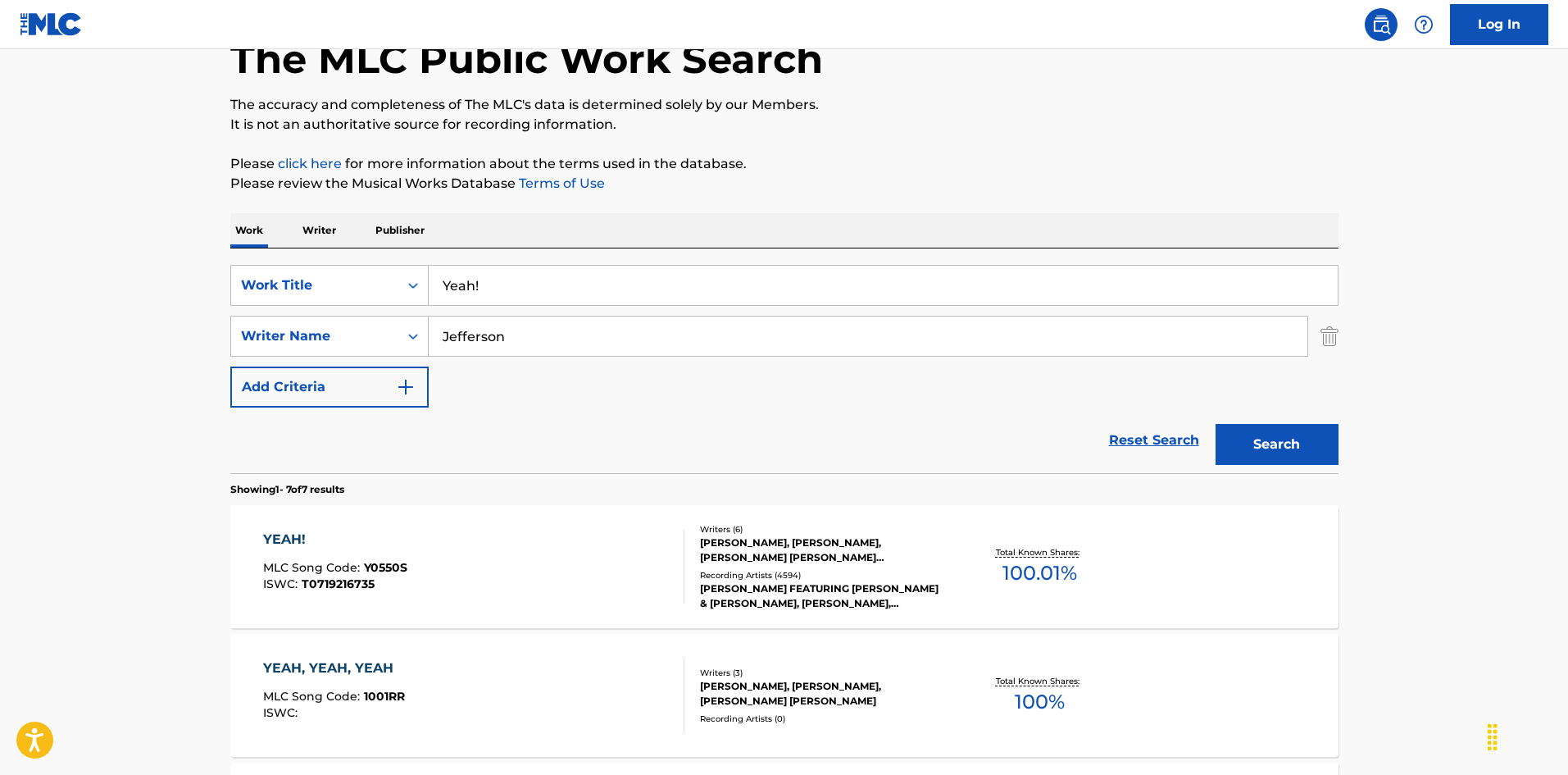
scroll to position [328, 0]
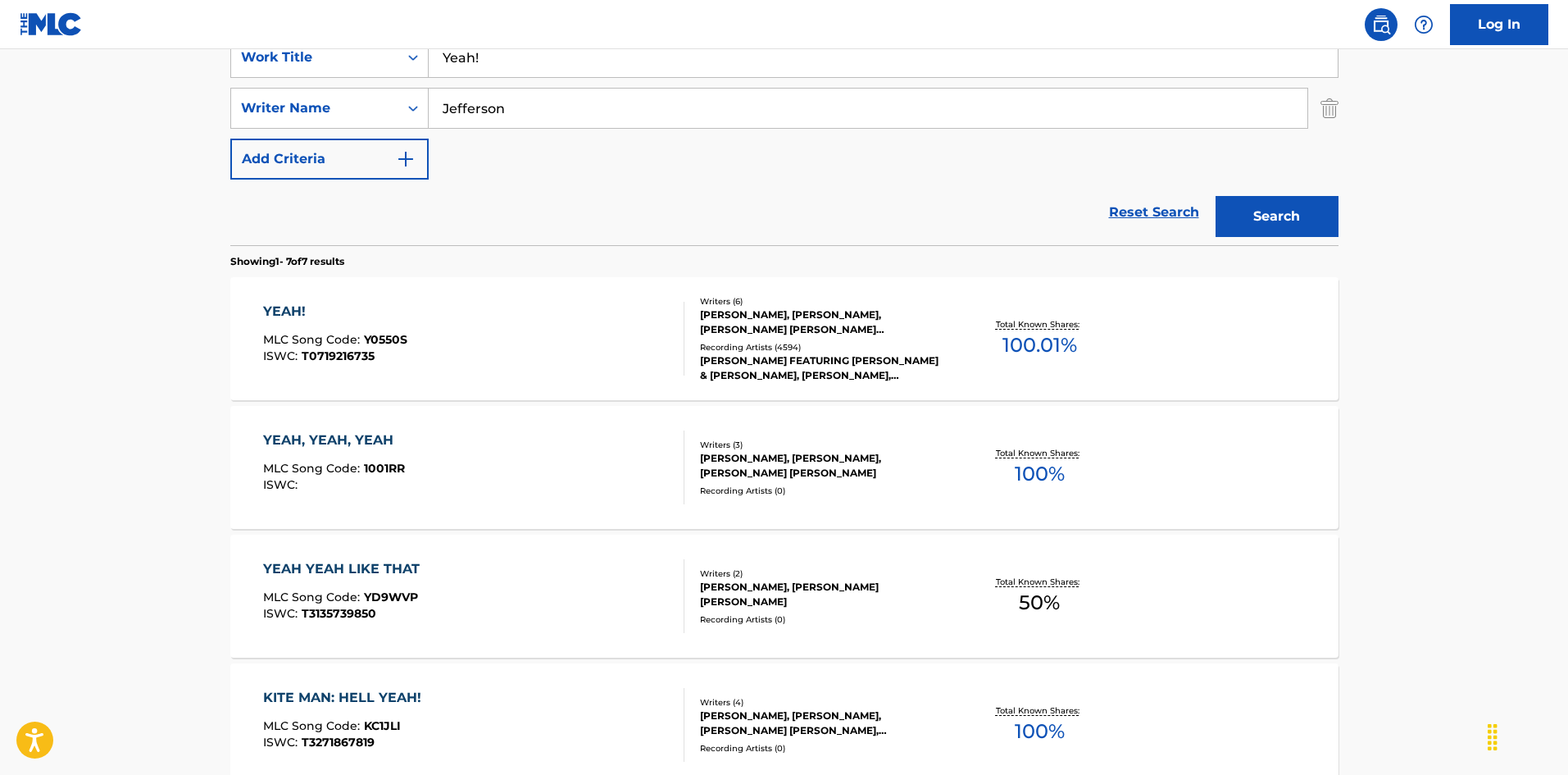
click at [355, 316] on div "YEAH!" at bounding box center [334, 312] width 144 height 20
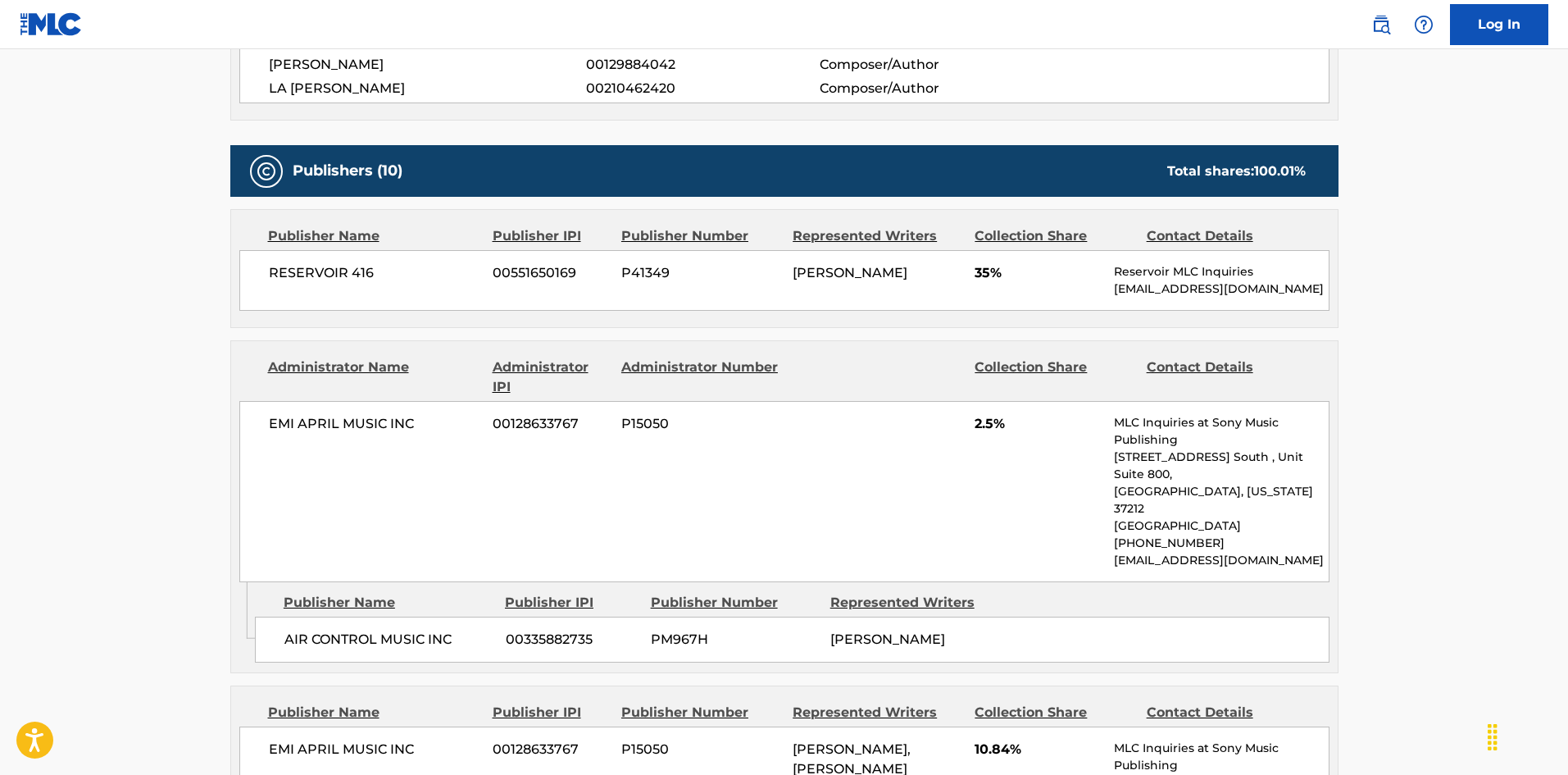
scroll to position [900, 0]
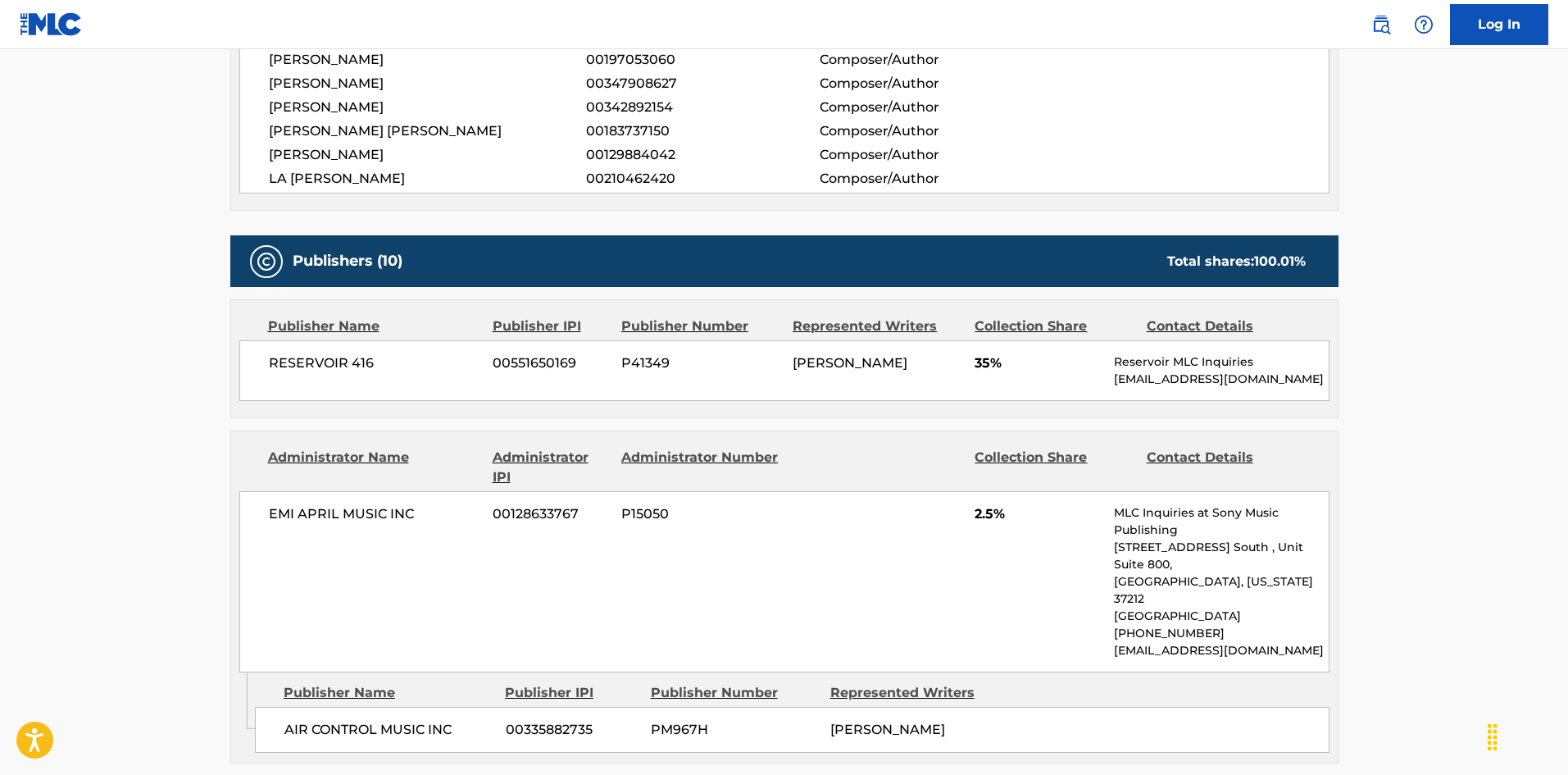
click at [277, 353] on span "RESERVOIR 416" at bounding box center [374, 363] width 212 height 20
drag, startPoint x: 277, startPoint y: 347, endPoint x: 376, endPoint y: 338, distance: 99.4
click at [376, 353] on span "RESERVOIR 416" at bounding box center [374, 363] width 212 height 20
click at [310, 678] on span "AIR CONTROL MUSIC INC" at bounding box center [388, 729] width 209 height 20
drag, startPoint x: 310, startPoint y: 680, endPoint x: 332, endPoint y: 656, distance: 32.6
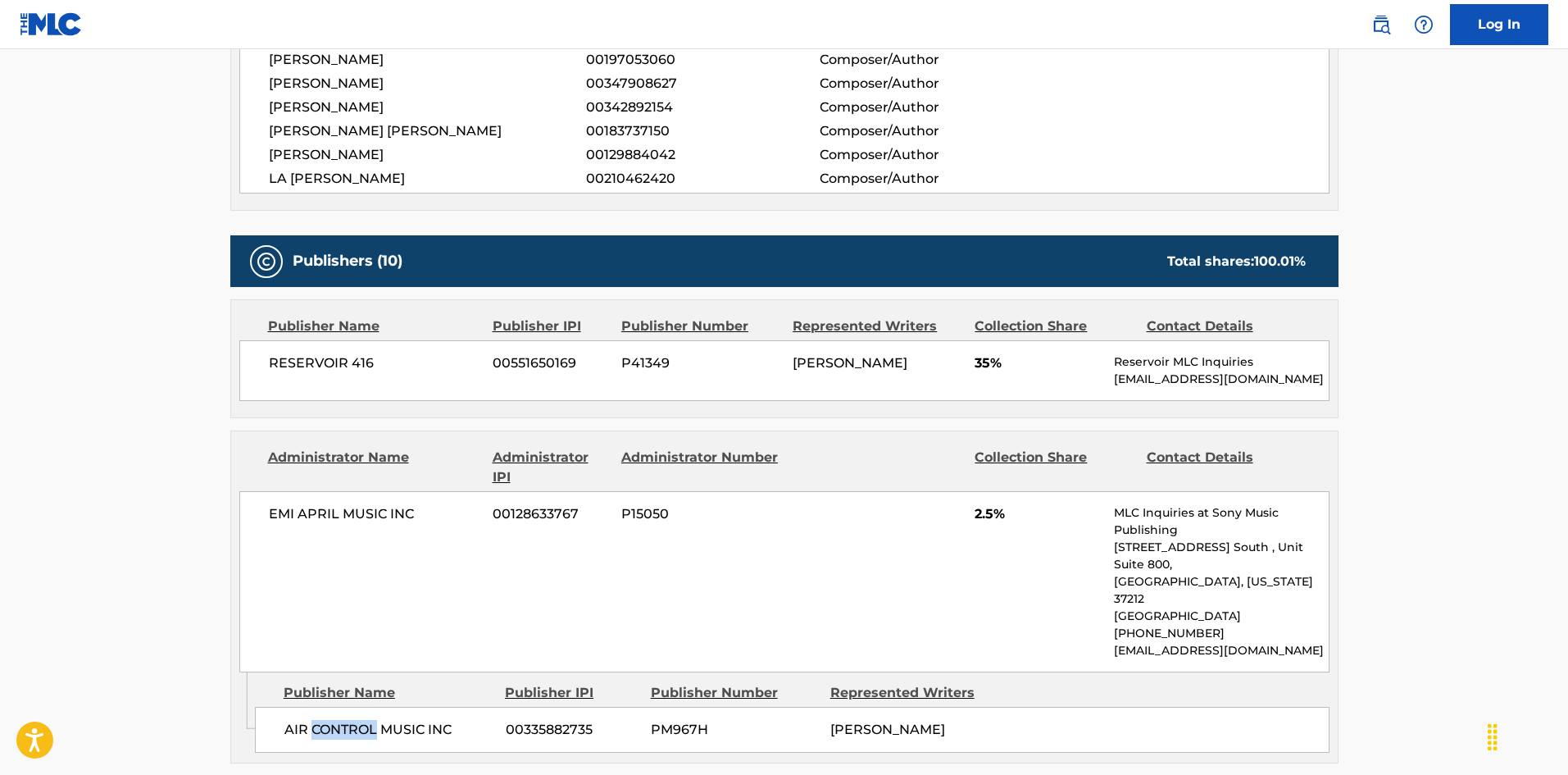
click at [338, 678] on span "AIR CONTROL MUSIC INC" at bounding box center [388, 729] width 209 height 20
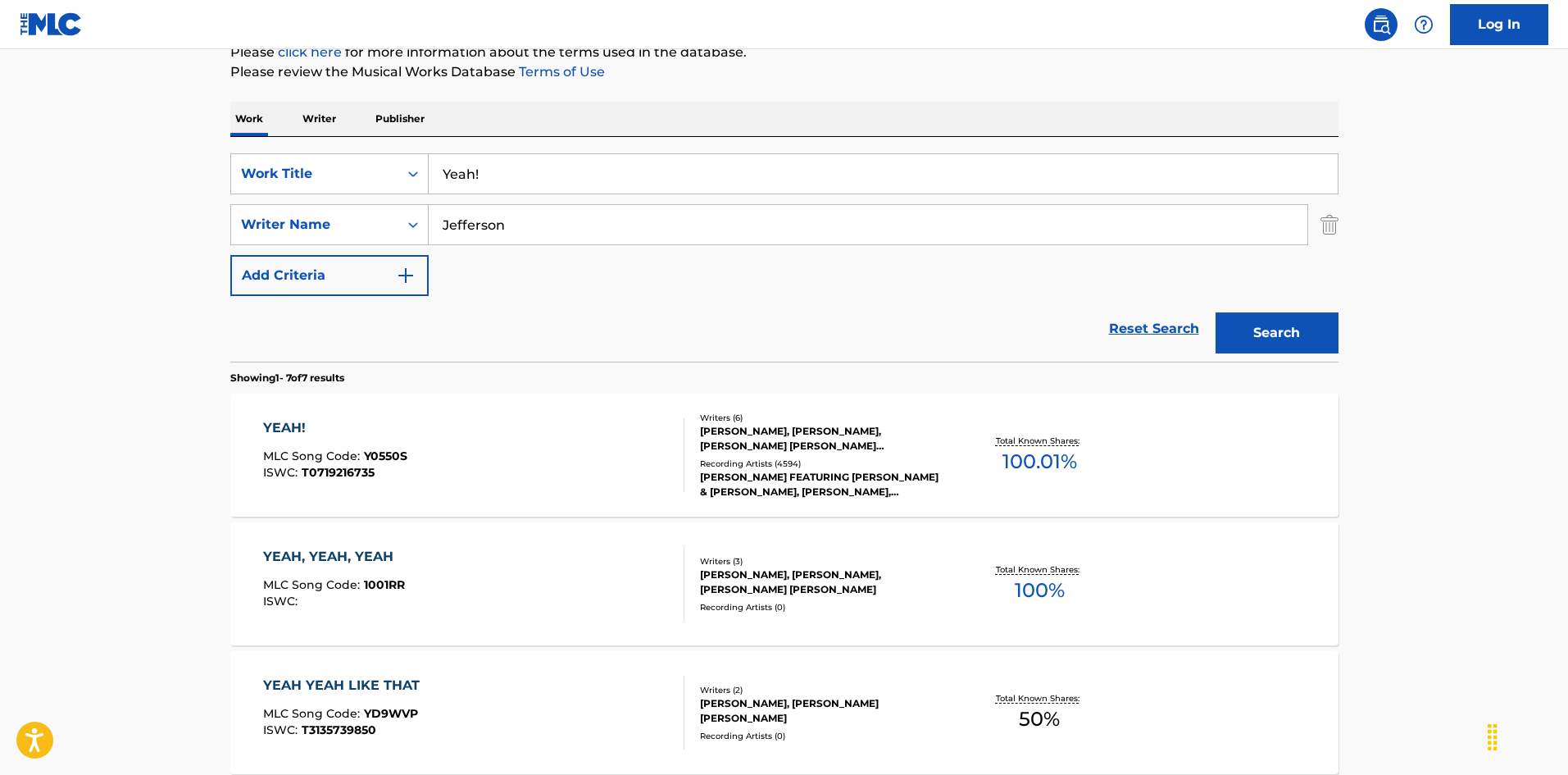
scroll to position [82, 0]
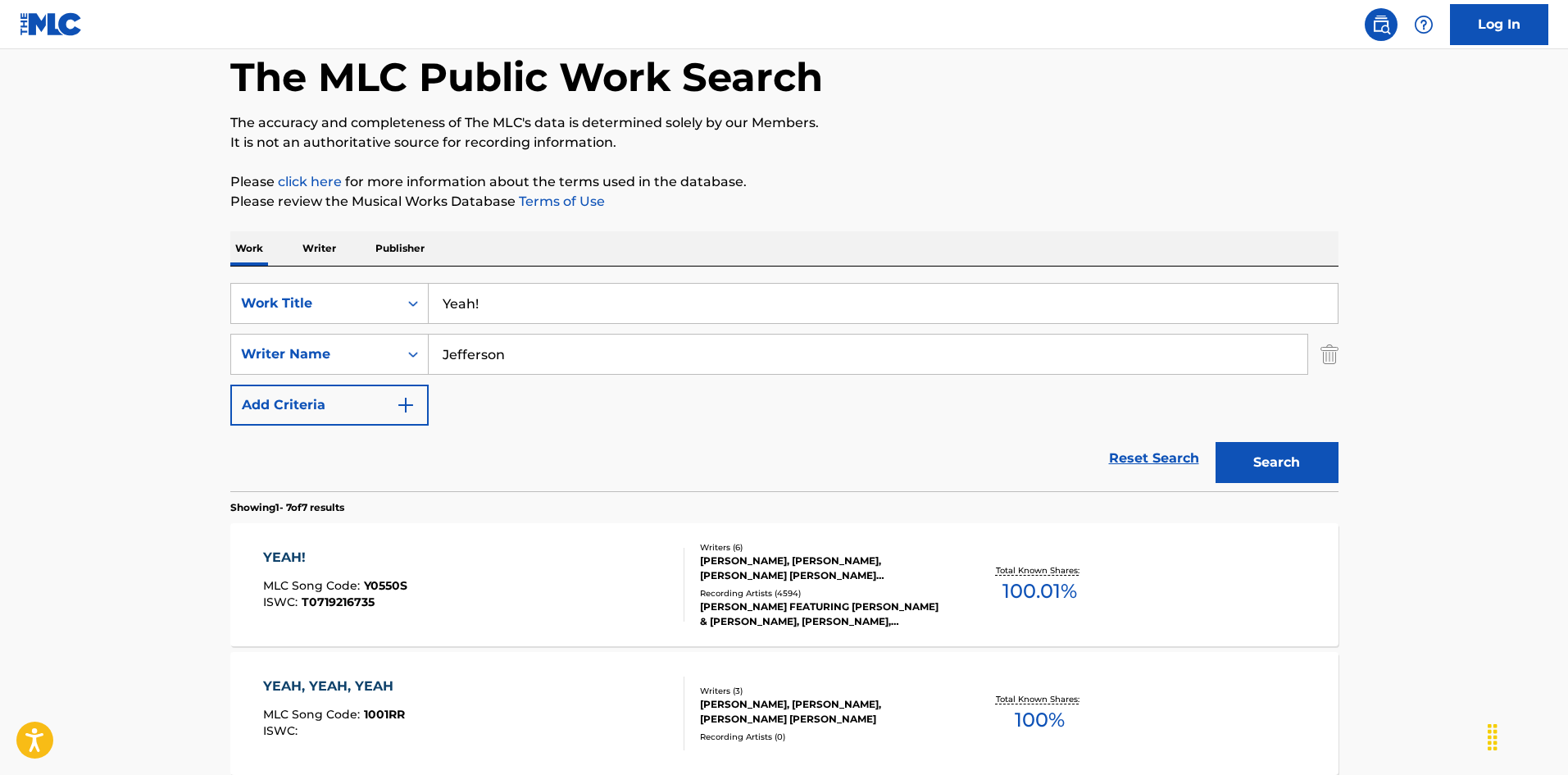
click at [533, 280] on div "SearchWithCriteria52f480d4-f273-419a-962d-ab9672138eb8 Work Title Yeah! SearchW…" at bounding box center [784, 378] width 1108 height 225
click at [534, 288] on input "Yeah!" at bounding box center [883, 303] width 909 height 39
paste input "Lemme See"
click at [534, 288] on input "Yeah!" at bounding box center [883, 303] width 909 height 39
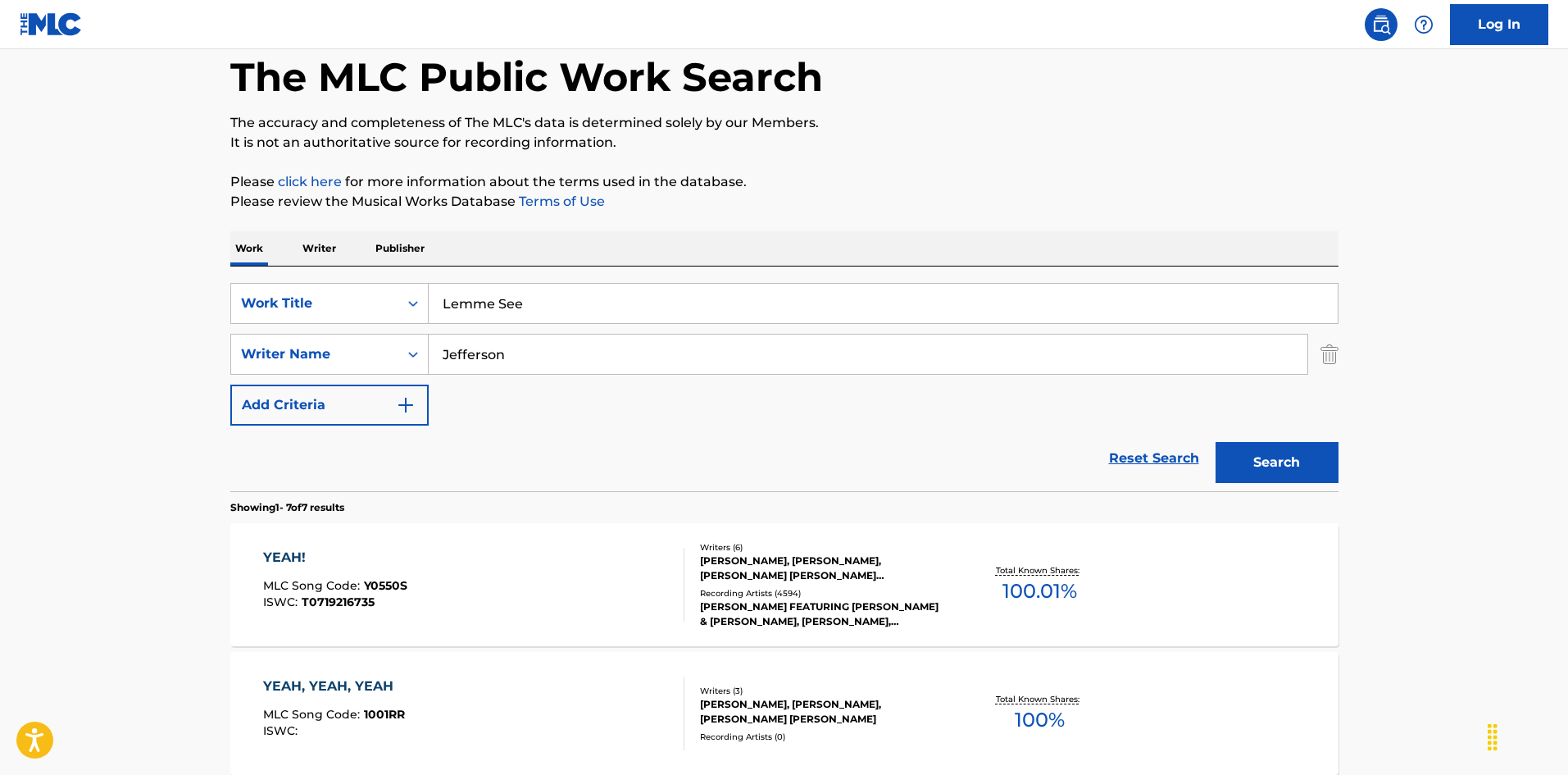
type input "Lemme See"
click at [1215, 442] on button "Search" at bounding box center [1277, 462] width 123 height 41
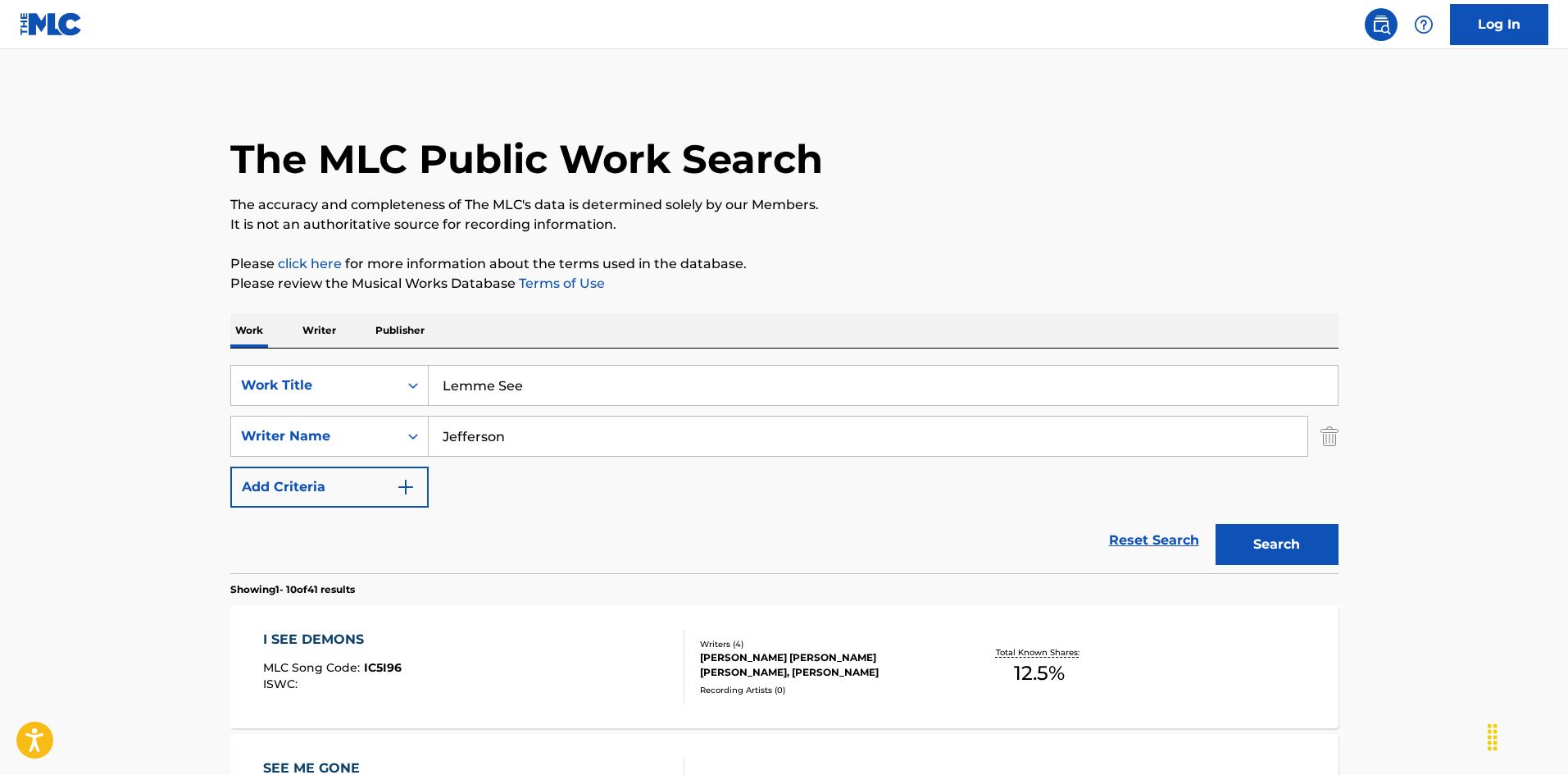
click at [464, 431] on input "Jefferson" at bounding box center [868, 436] width 879 height 39
click at [1215, 524] on button "Search" at bounding box center [1277, 544] width 123 height 41
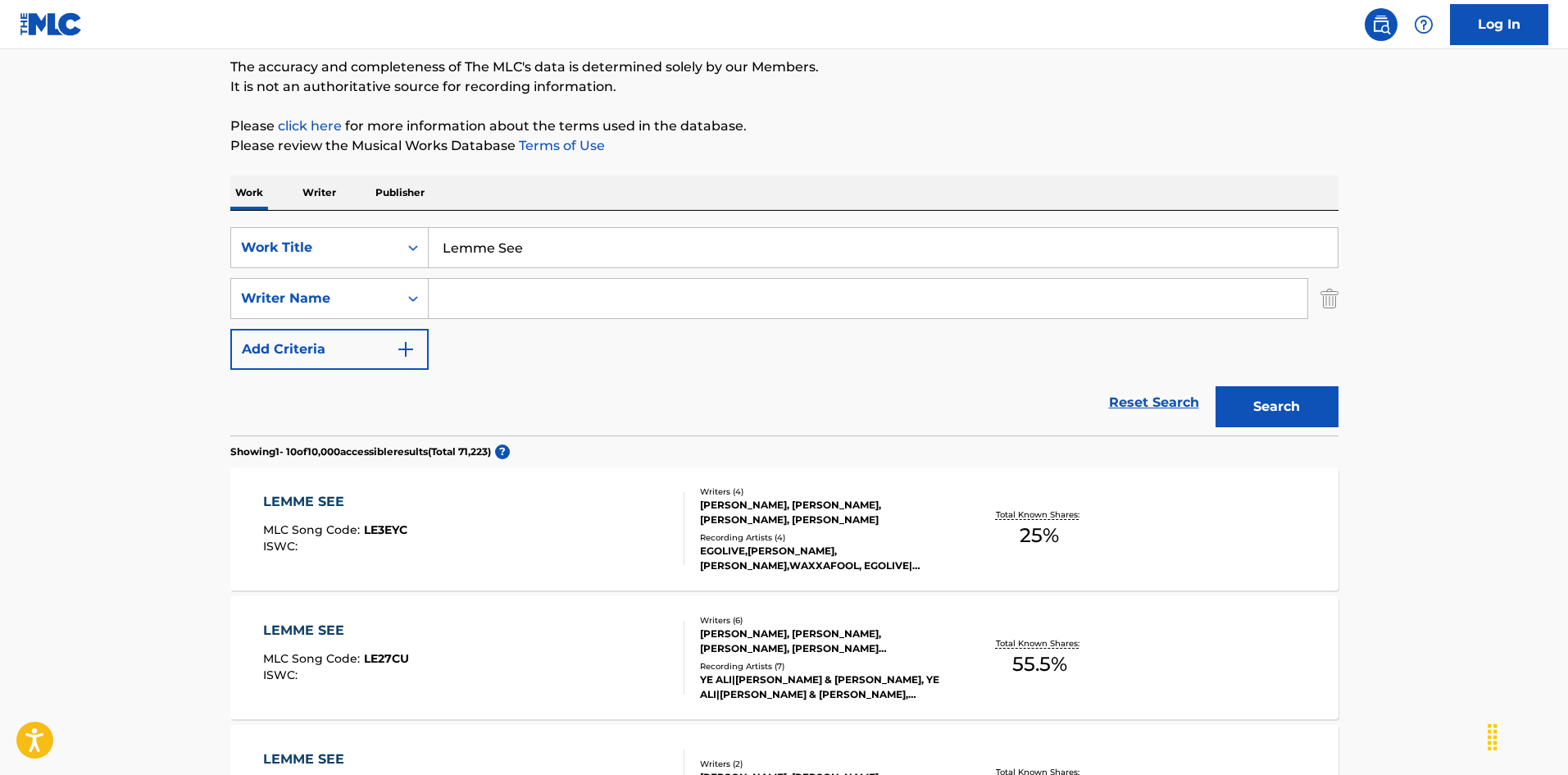
scroll to position [136, 0]
click at [493, 301] on input "Search Form" at bounding box center [868, 300] width 879 height 39
paste input "[PERSON_NAME]"
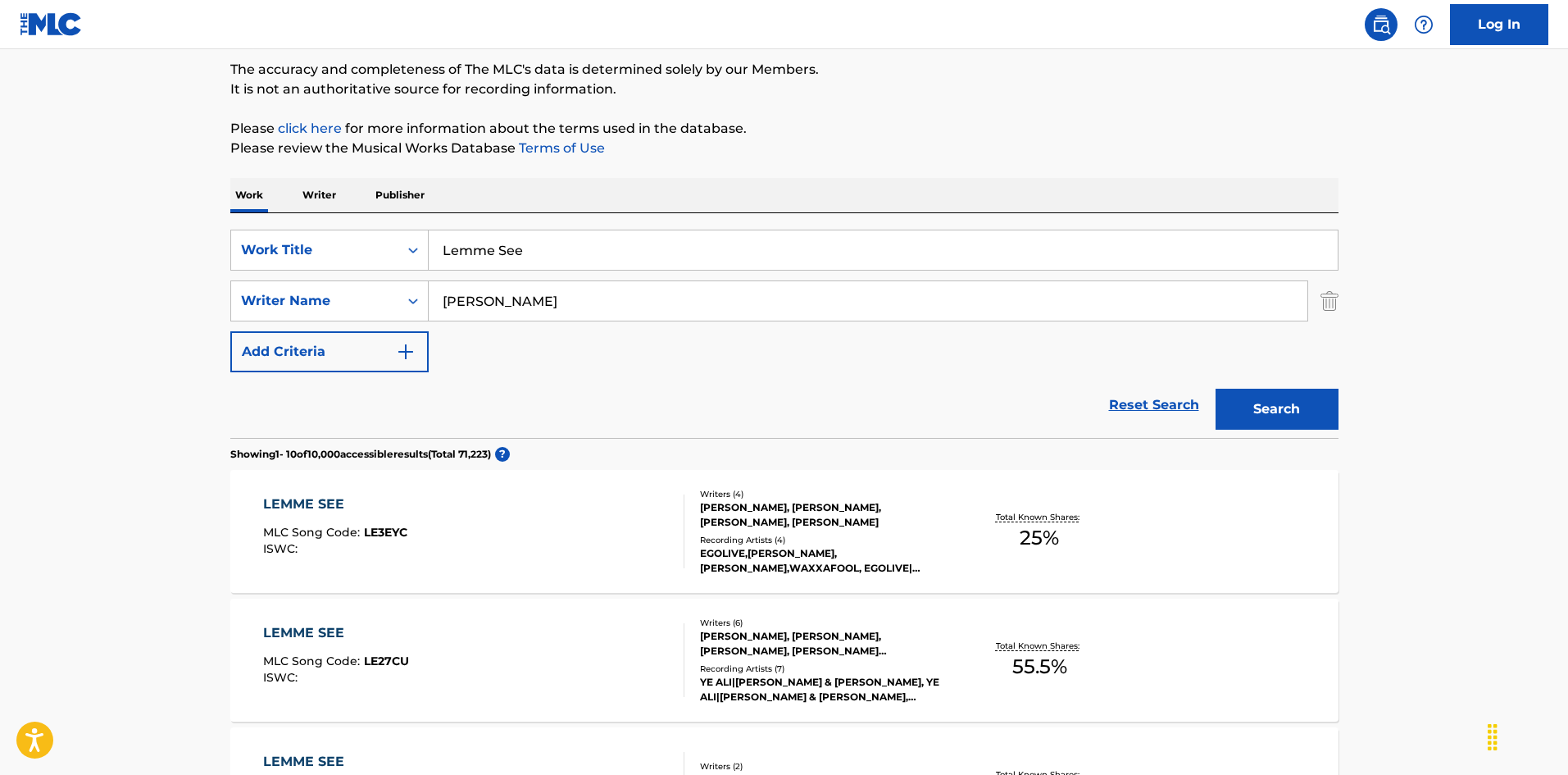
type input "[PERSON_NAME]"
click at [1304, 417] on button "Search" at bounding box center [1277, 408] width 123 height 41
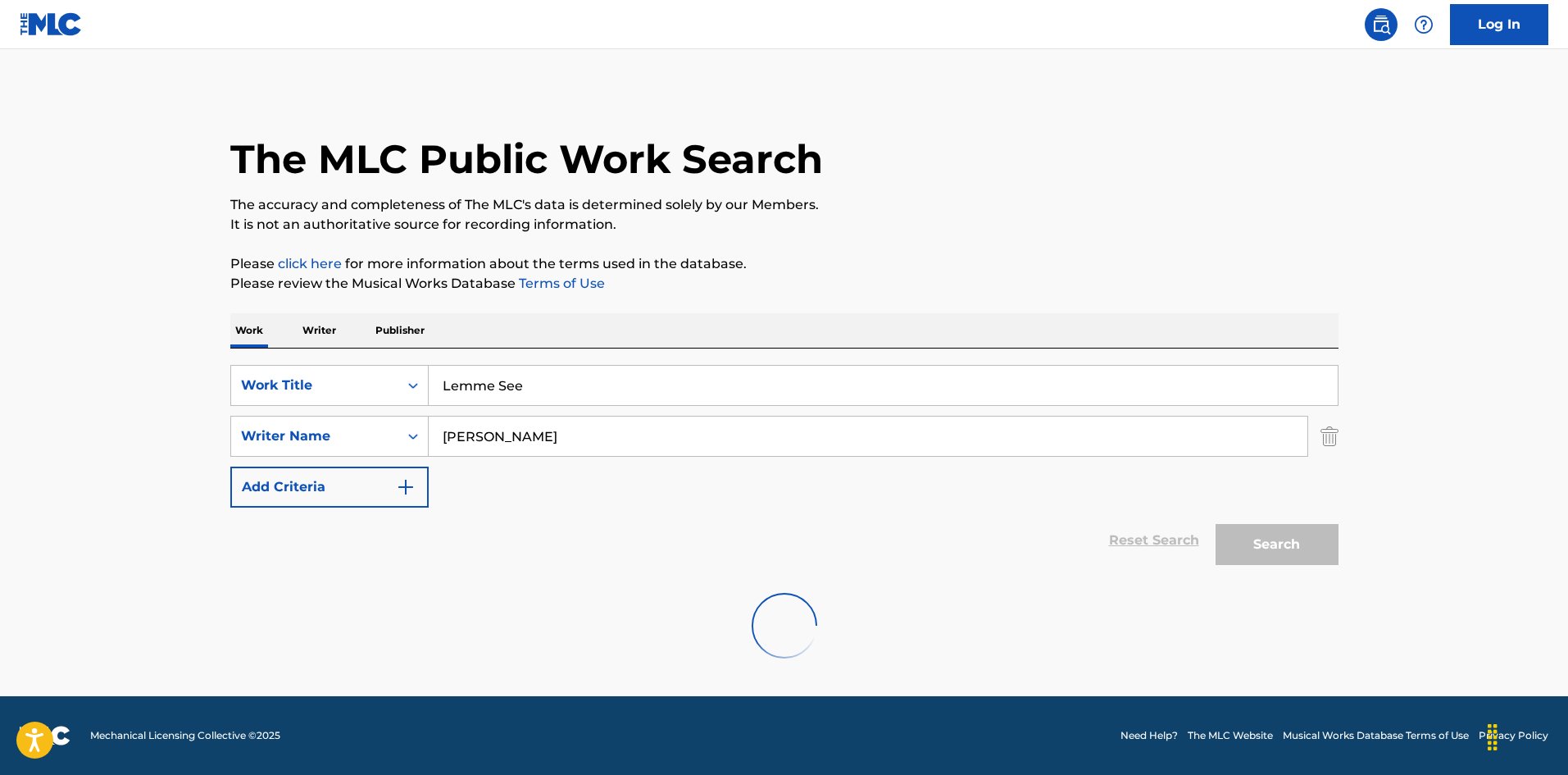
scroll to position [0, 0]
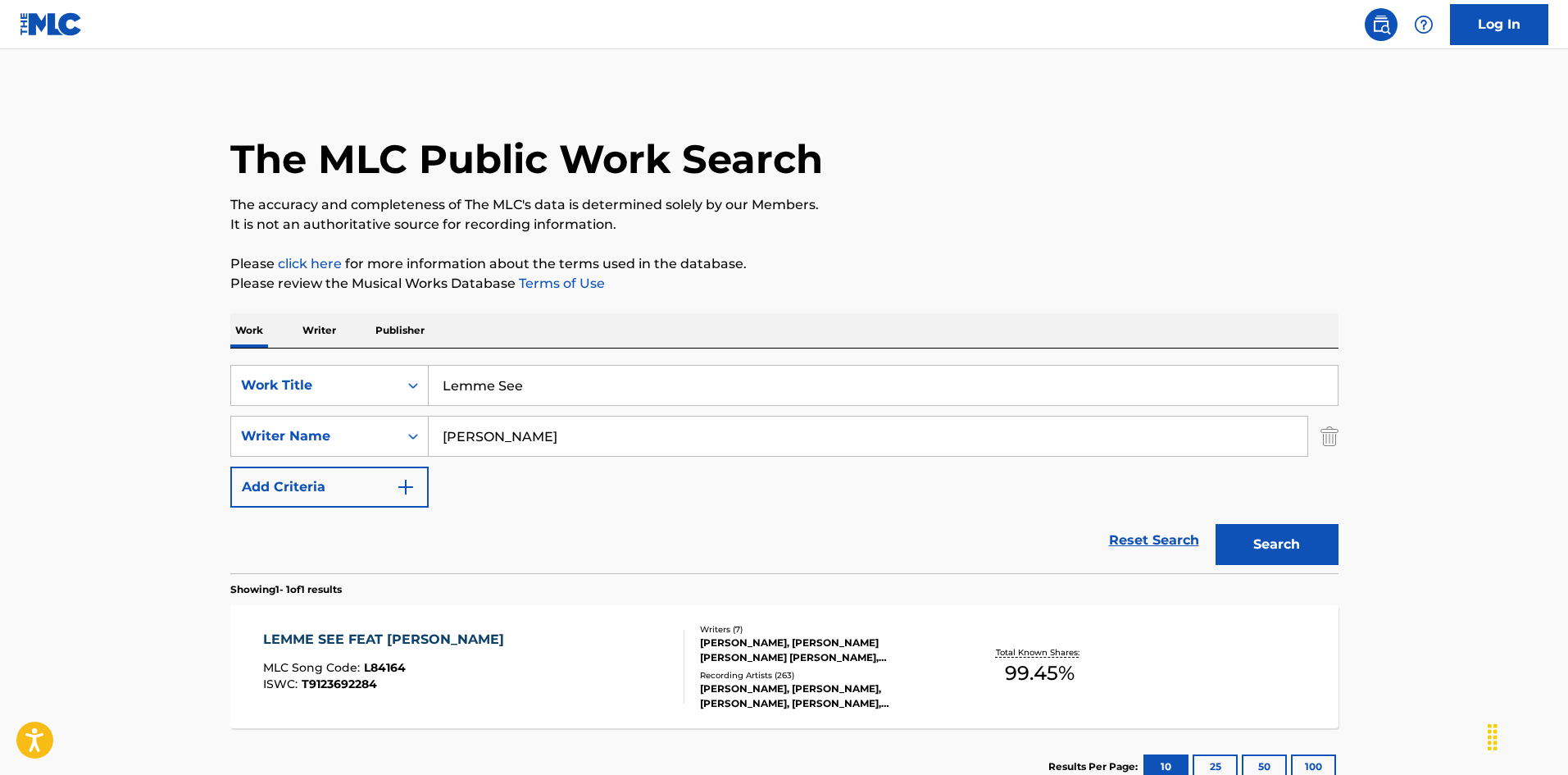
click at [537, 678] on div "LEMME SEE FEAT [PERSON_NAME] MLC Song Code : L84164 ISWC : T9123692284 Writers …" at bounding box center [784, 666] width 1108 height 123
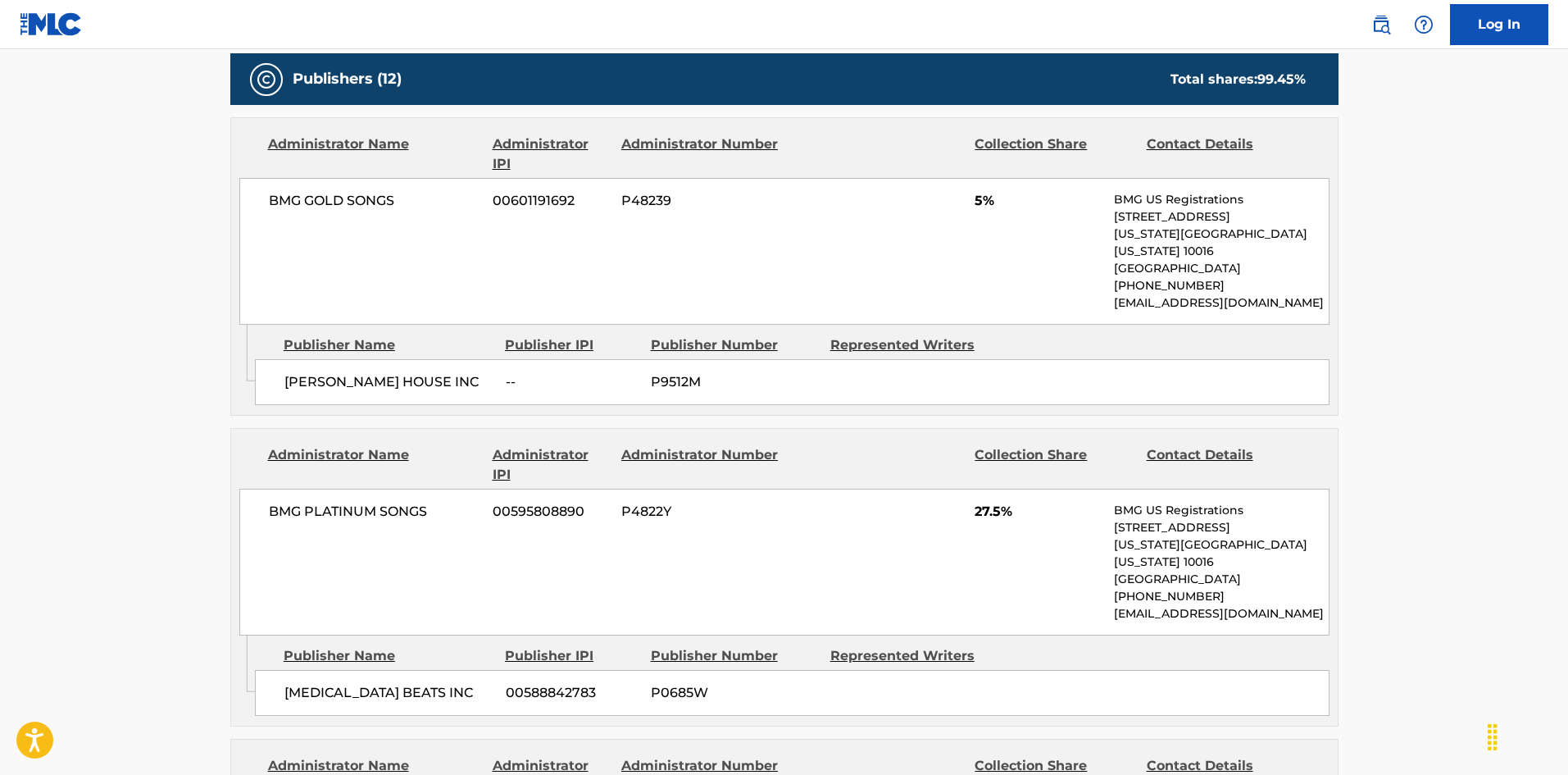
scroll to position [904, 0]
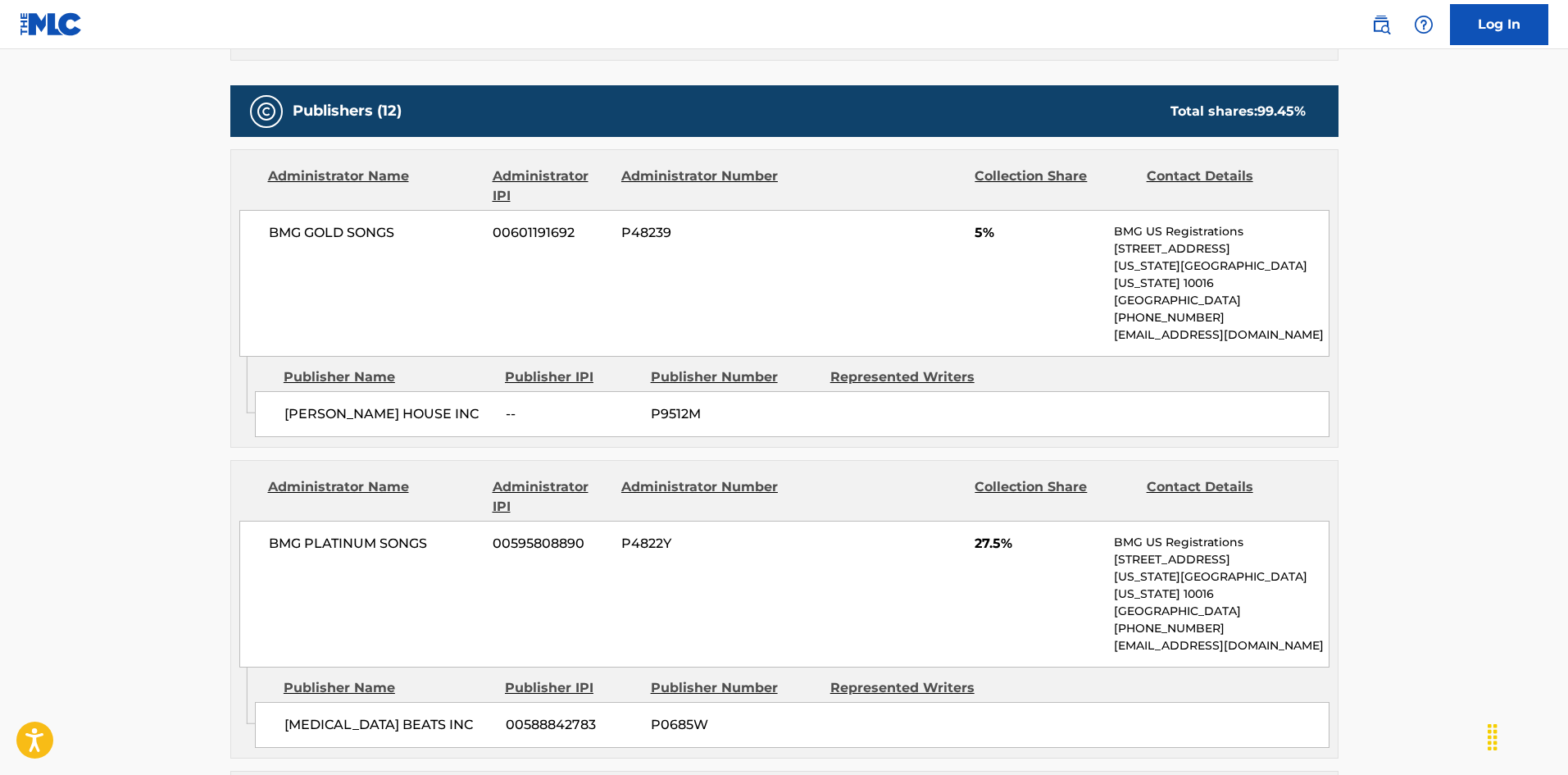
click at [294, 404] on span "[PERSON_NAME] HOUSE INC" at bounding box center [388, 414] width 209 height 20
drag, startPoint x: 294, startPoint y: 402, endPoint x: 346, endPoint y: 385, distance: 54.7
click at [346, 391] on div "[PERSON_NAME] HOUSE INC -- P9512M" at bounding box center [792, 413] width 1074 height 46
click at [299, 678] on span "[MEDICAL_DATA] BEATS INC" at bounding box center [388, 725] width 209 height 20
drag, startPoint x: 301, startPoint y: 692, endPoint x: 229, endPoint y: 380, distance: 320.2
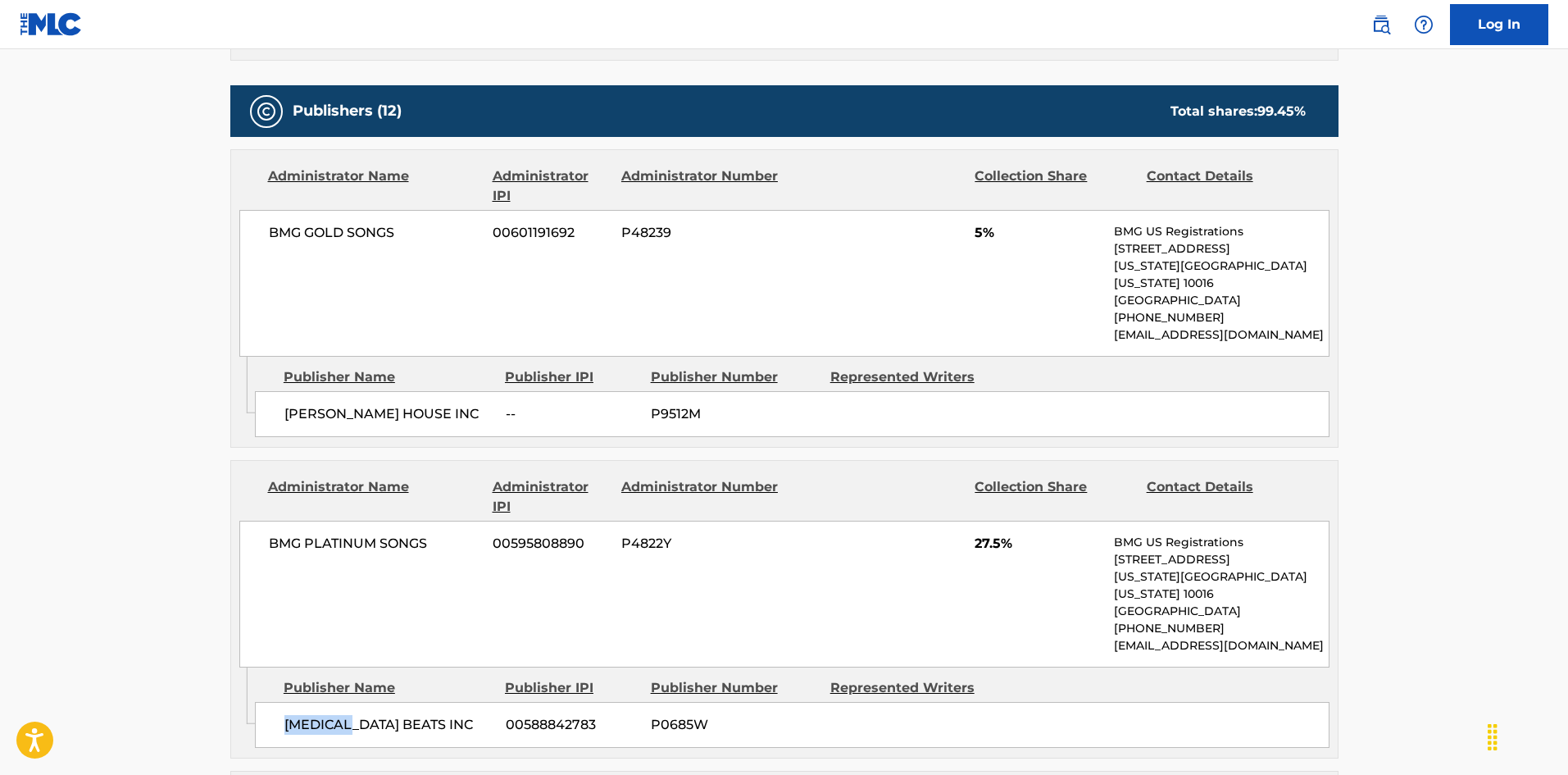
click at [321, 678] on span "[MEDICAL_DATA] BEATS INC" at bounding box center [388, 725] width 209 height 20
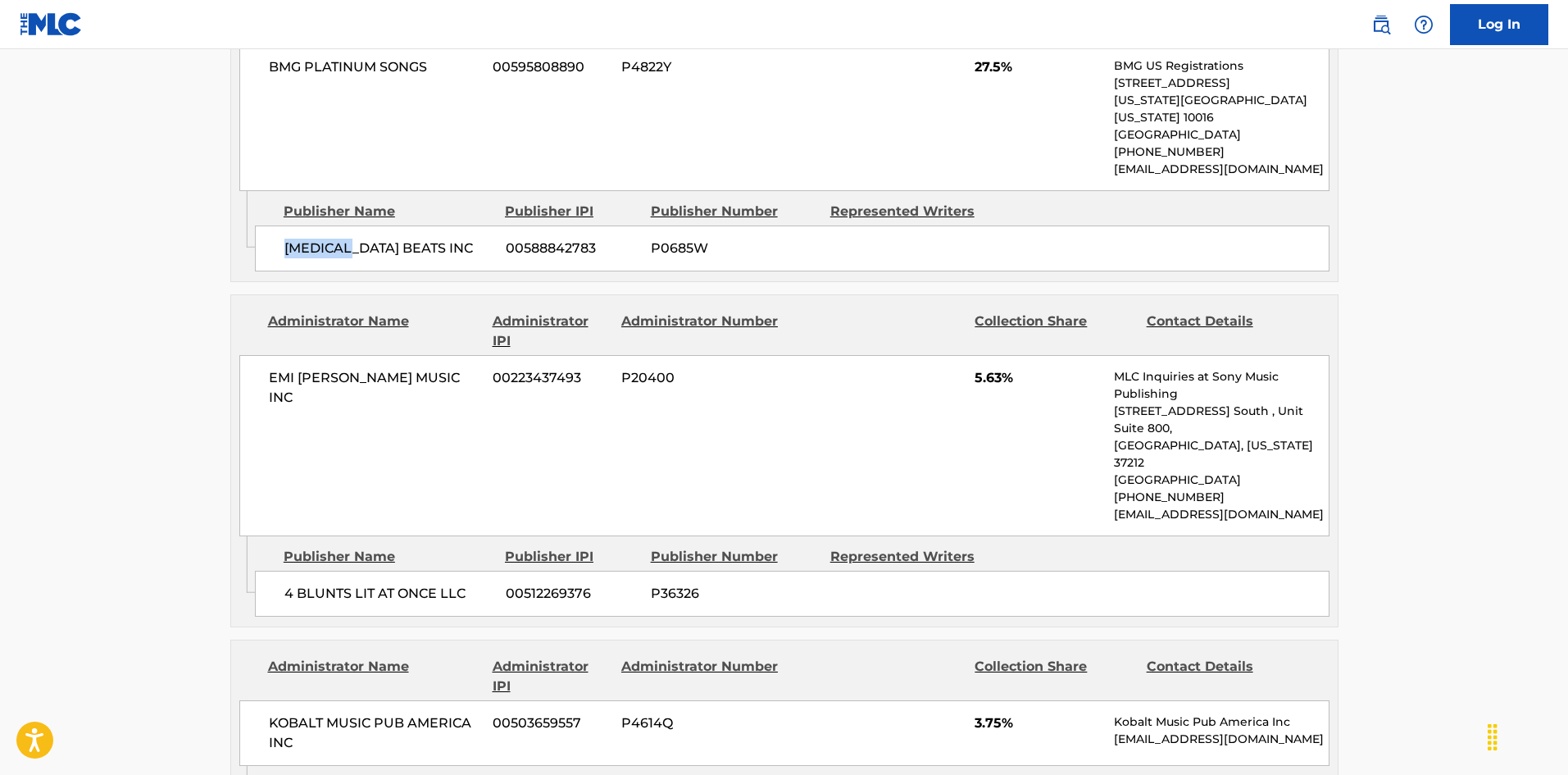
scroll to position [1396, 0]
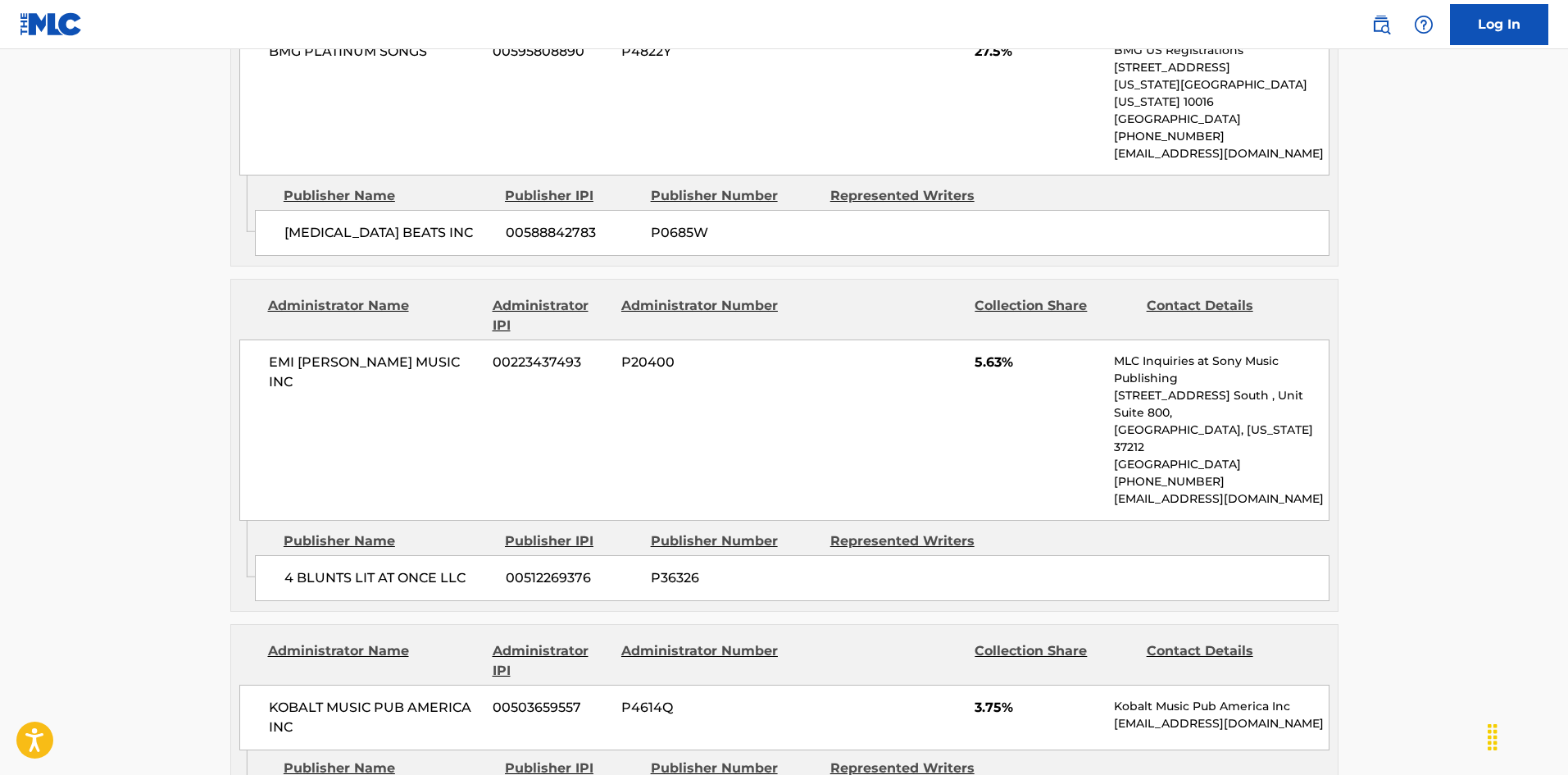
click at [284, 568] on span "4 BLUNTS LIT AT ONCE LLC" at bounding box center [388, 578] width 209 height 20
drag, startPoint x: 284, startPoint y: 512, endPoint x: 309, endPoint y: 474, distance: 45.5
click at [325, 568] on span "4 BLUNTS LIT AT ONCE LLC" at bounding box center [388, 578] width 209 height 20
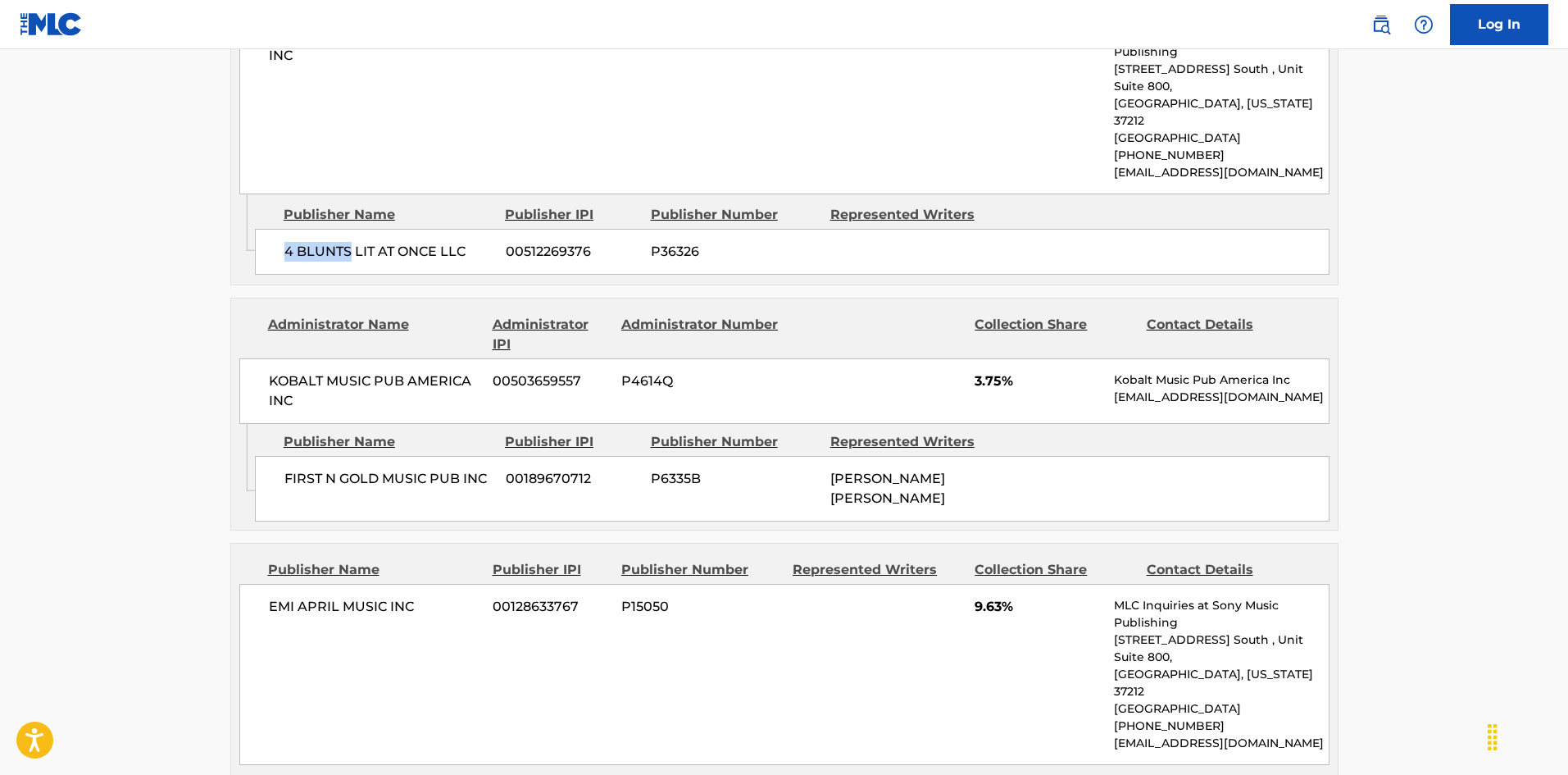
scroll to position [1724, 0]
click at [280, 454] on div "FIRST N GOLD MUSIC PUB INC 00189670712 P6335B [PERSON_NAME] [PERSON_NAME]" at bounding box center [792, 486] width 1074 height 66
drag, startPoint x: 280, startPoint y: 394, endPoint x: 350, endPoint y: 400, distance: 70.3
click at [350, 454] on div "FIRST N GOLD MUSIC PUB INC 00189670712 P6335B [PERSON_NAME] [PERSON_NAME]" at bounding box center [792, 486] width 1074 height 66
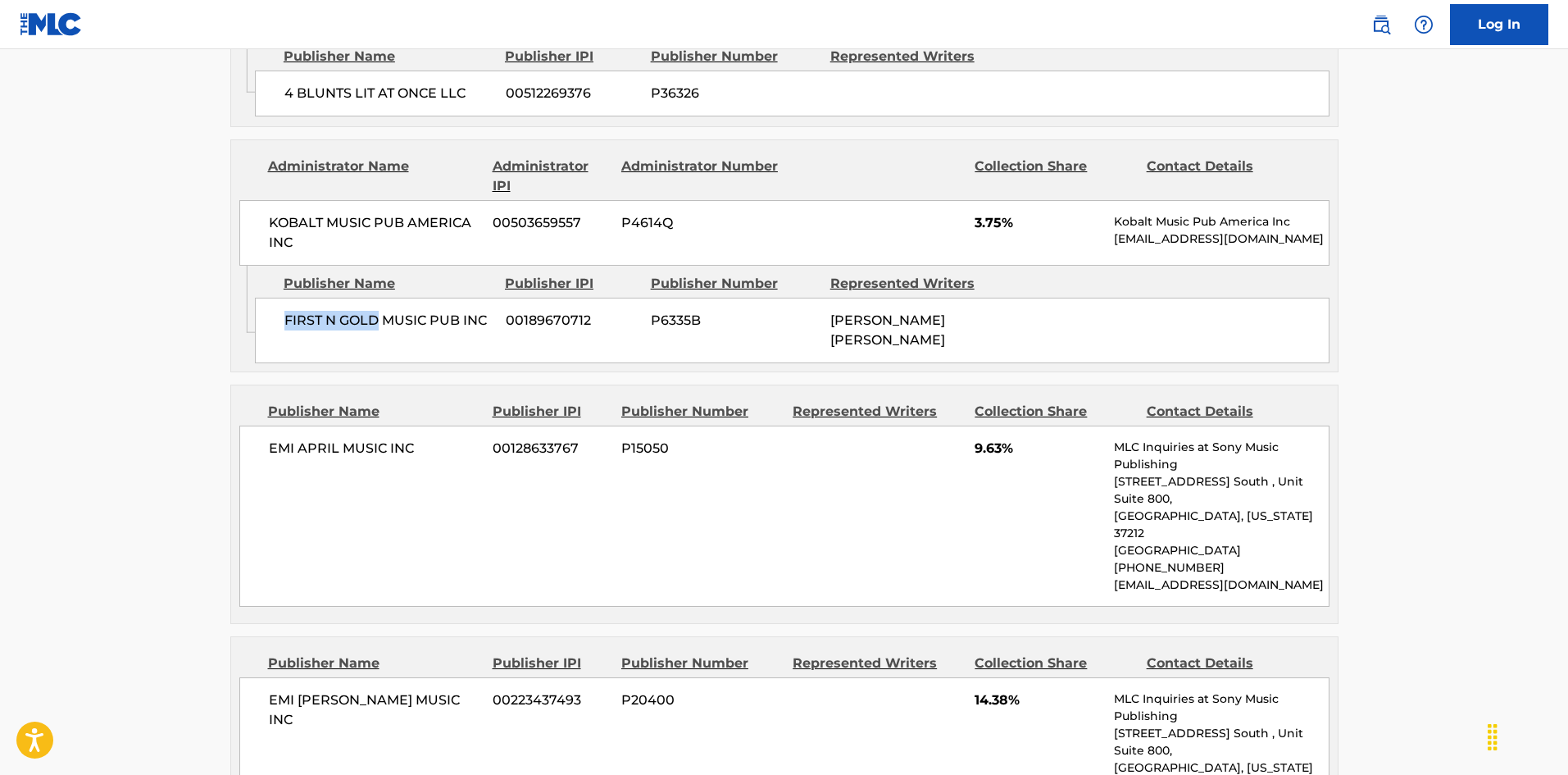
scroll to position [1888, 0]
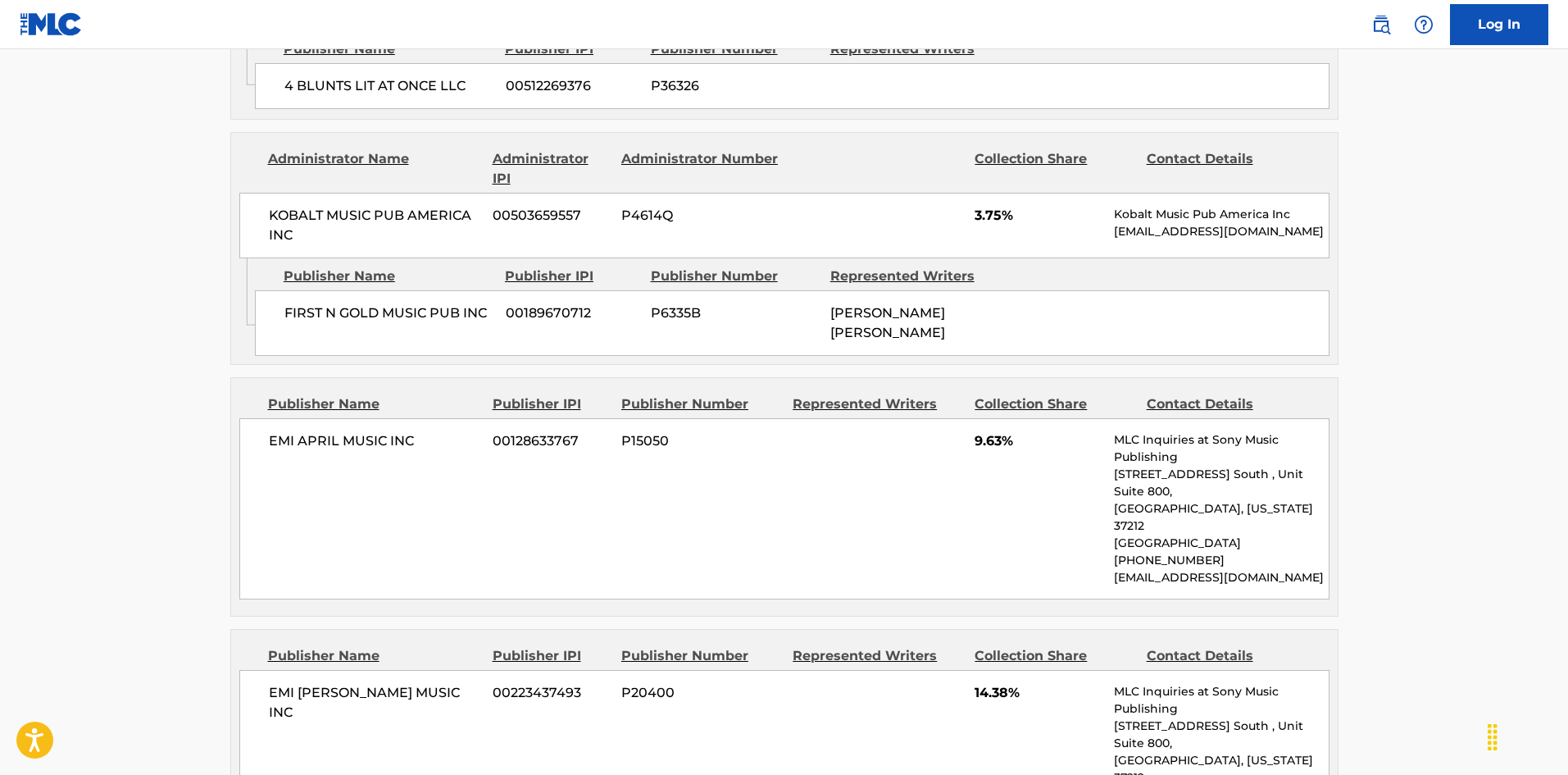
click at [284, 431] on span "EMI APRIL MUSIC INC" at bounding box center [374, 441] width 212 height 20
drag, startPoint x: 284, startPoint y: 381, endPoint x: 388, endPoint y: 374, distance: 104.2
click at [388, 431] on span "EMI APRIL MUSIC INC" at bounding box center [374, 441] width 212 height 20
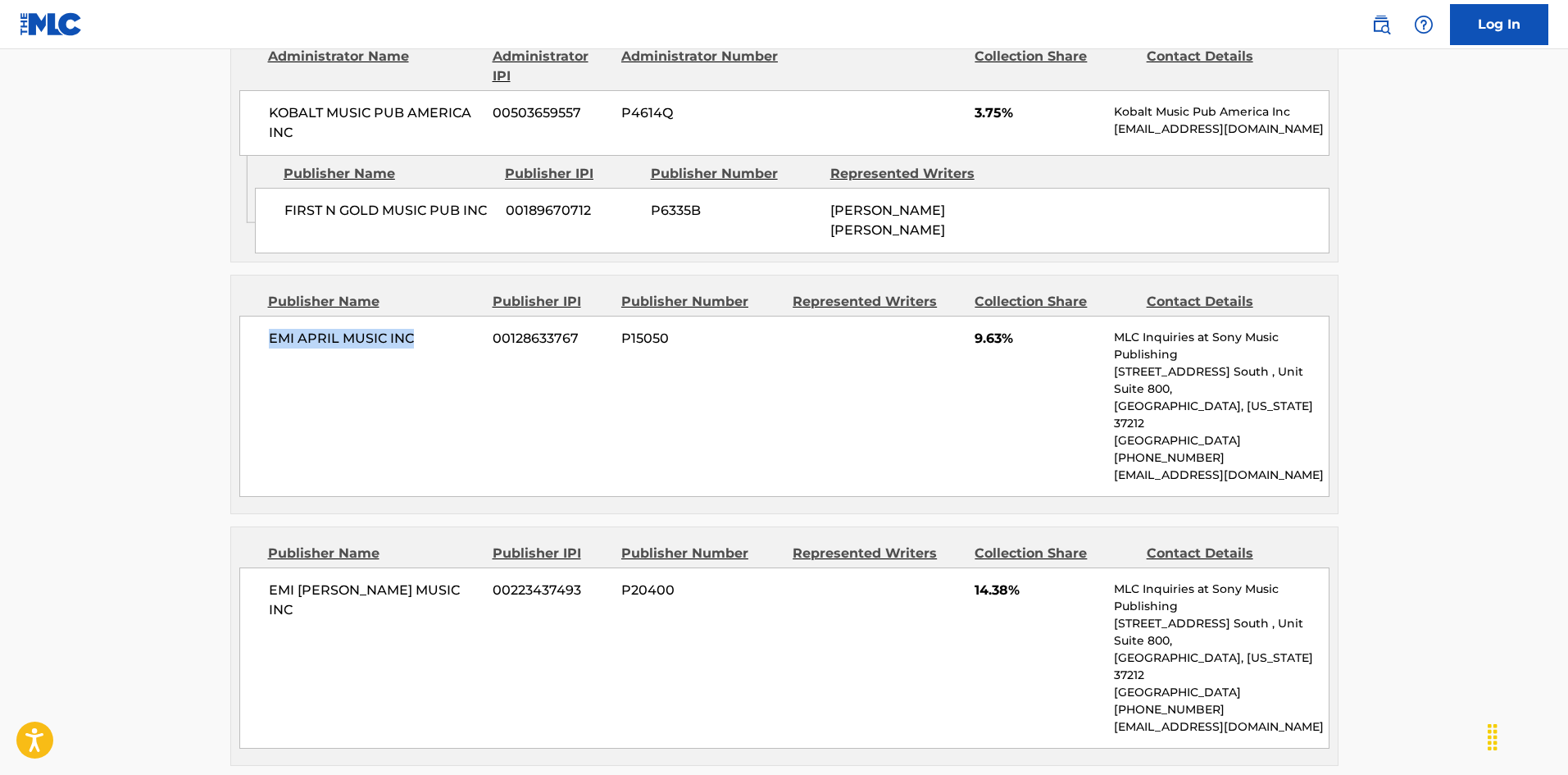
scroll to position [2215, 0]
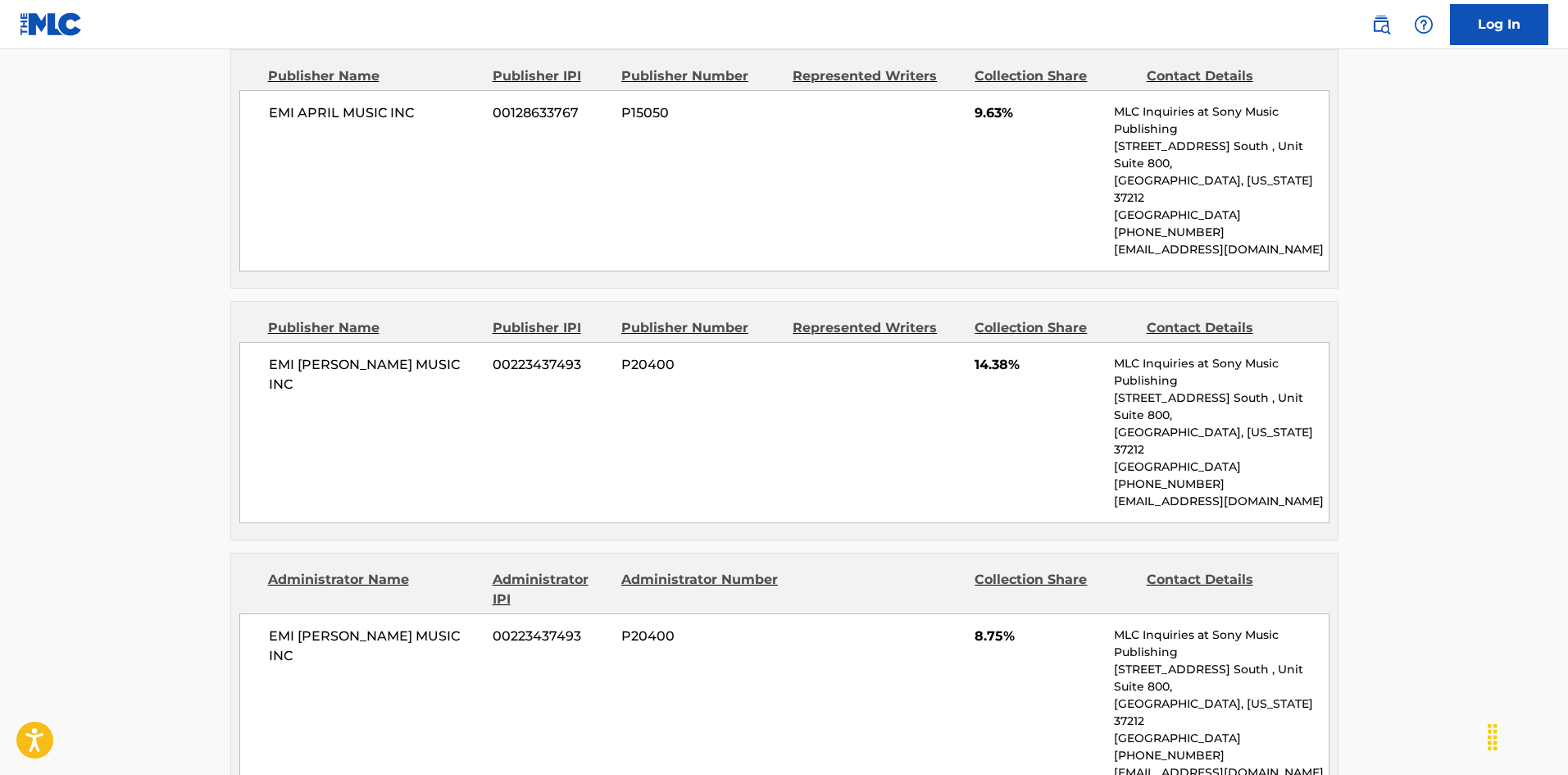
click at [280, 342] on div "EMI [PERSON_NAME] MUSIC INC 00223437493 P20400 14.38% MLC Inquiries at Sony Mus…" at bounding box center [784, 432] width 1090 height 181
drag, startPoint x: 280, startPoint y: 244, endPoint x: 334, endPoint y: 248, distance: 54.1
click at [334, 342] on div "EMI [PERSON_NAME] MUSIC INC 00223437493 P20400 14.38% MLC Inquiries at Sony Mus…" at bounding box center [784, 432] width 1090 height 181
click at [259, 342] on div "EMI [PERSON_NAME] MUSIC INC 00223437493 P20400 14.38% MLC Inquiries at Sony Mus…" at bounding box center [784, 432] width 1090 height 181
drag, startPoint x: 259, startPoint y: 277, endPoint x: 465, endPoint y: 257, distance: 207.0
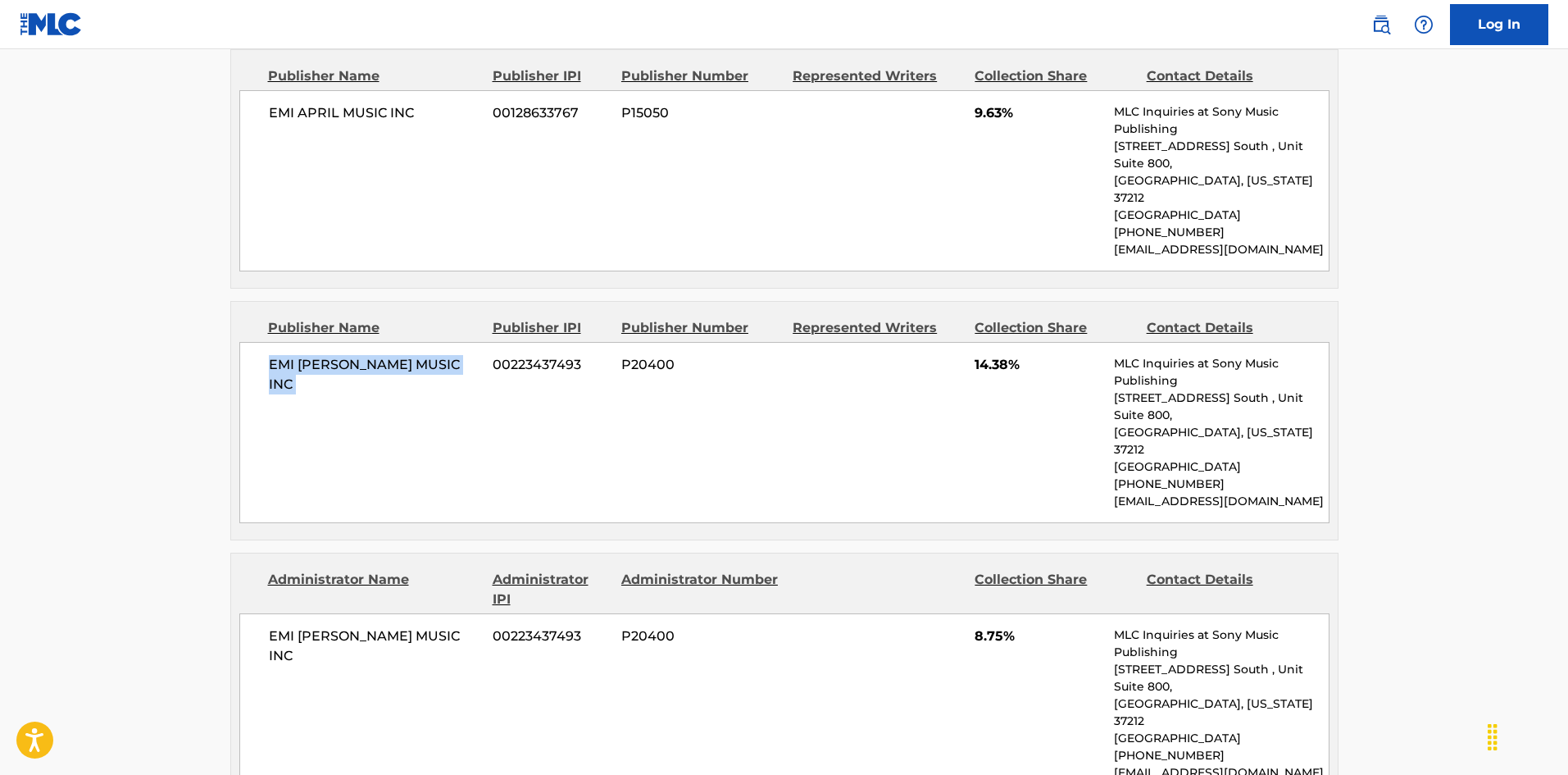
click at [465, 342] on div "EMI [PERSON_NAME] MUSIC INC 00223437493 P20400 14.38% MLC Inquiries at Sony Mus…" at bounding box center [784, 432] width 1090 height 181
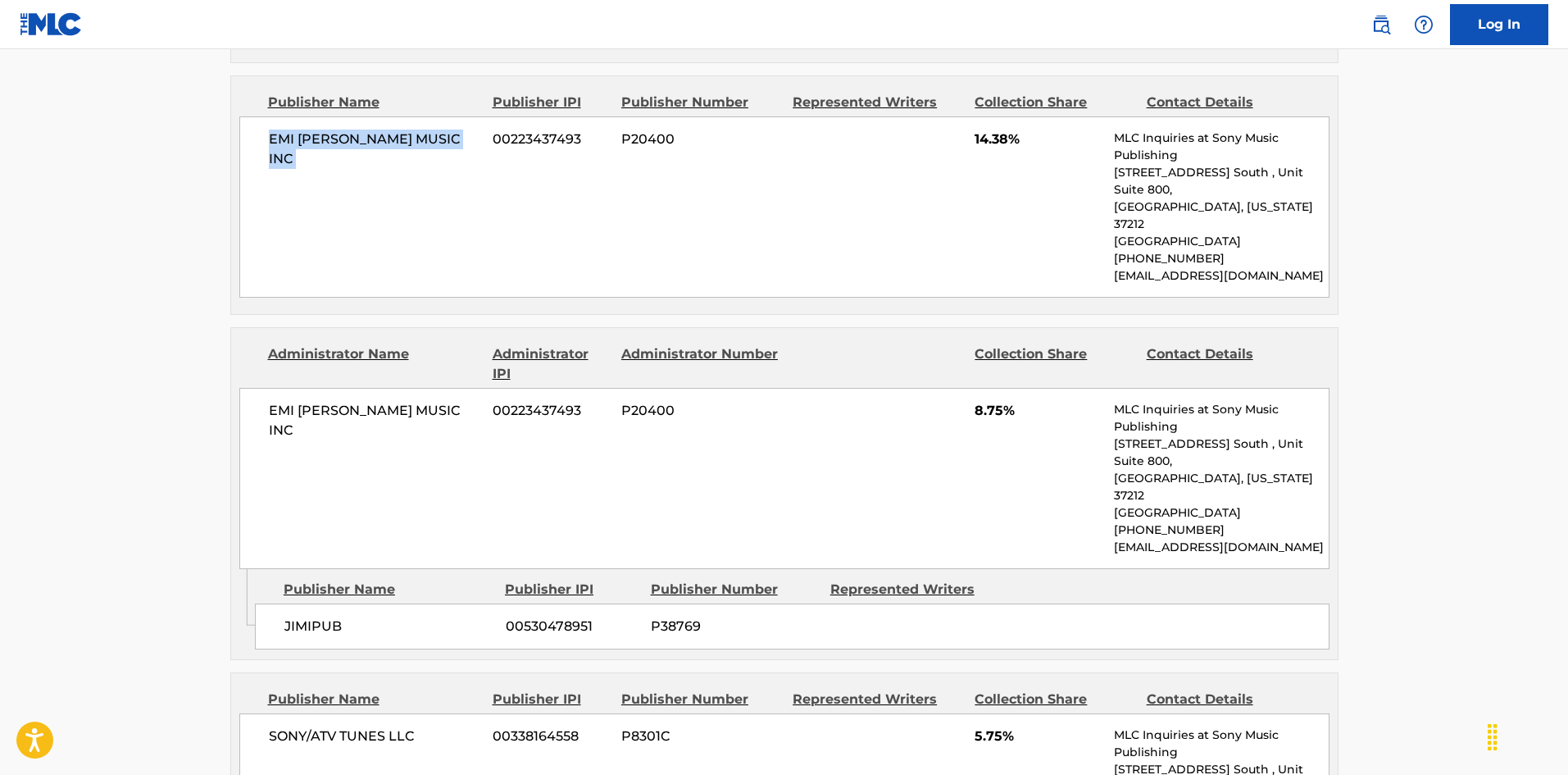
scroll to position [2461, 0]
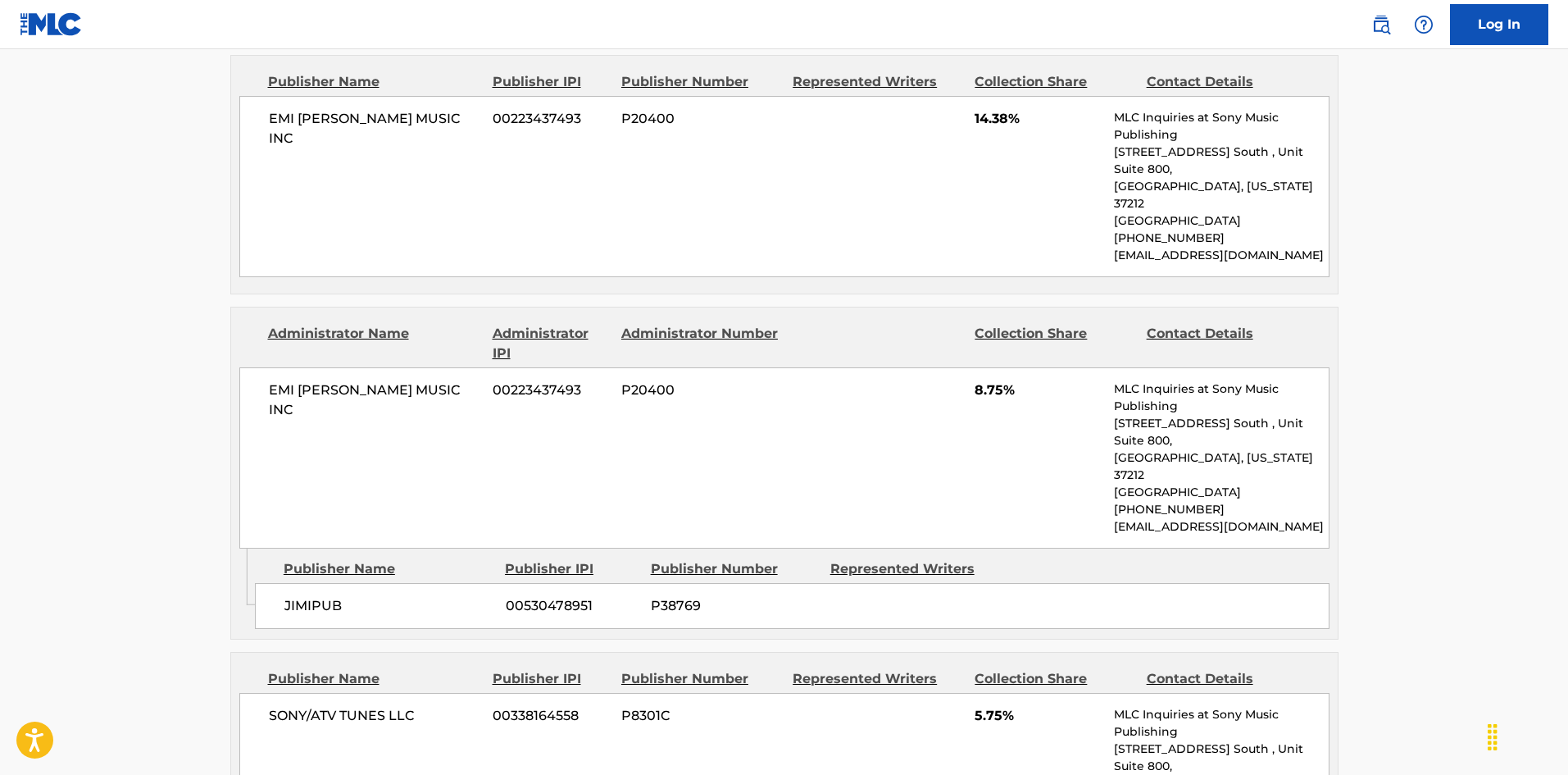
click at [298, 596] on span "JIMIPUB" at bounding box center [388, 606] width 209 height 20
drag, startPoint x: 298, startPoint y: 442, endPoint x: 312, endPoint y: 433, distance: 16.6
click at [312, 596] on span "JIMIPUB" at bounding box center [388, 606] width 209 height 20
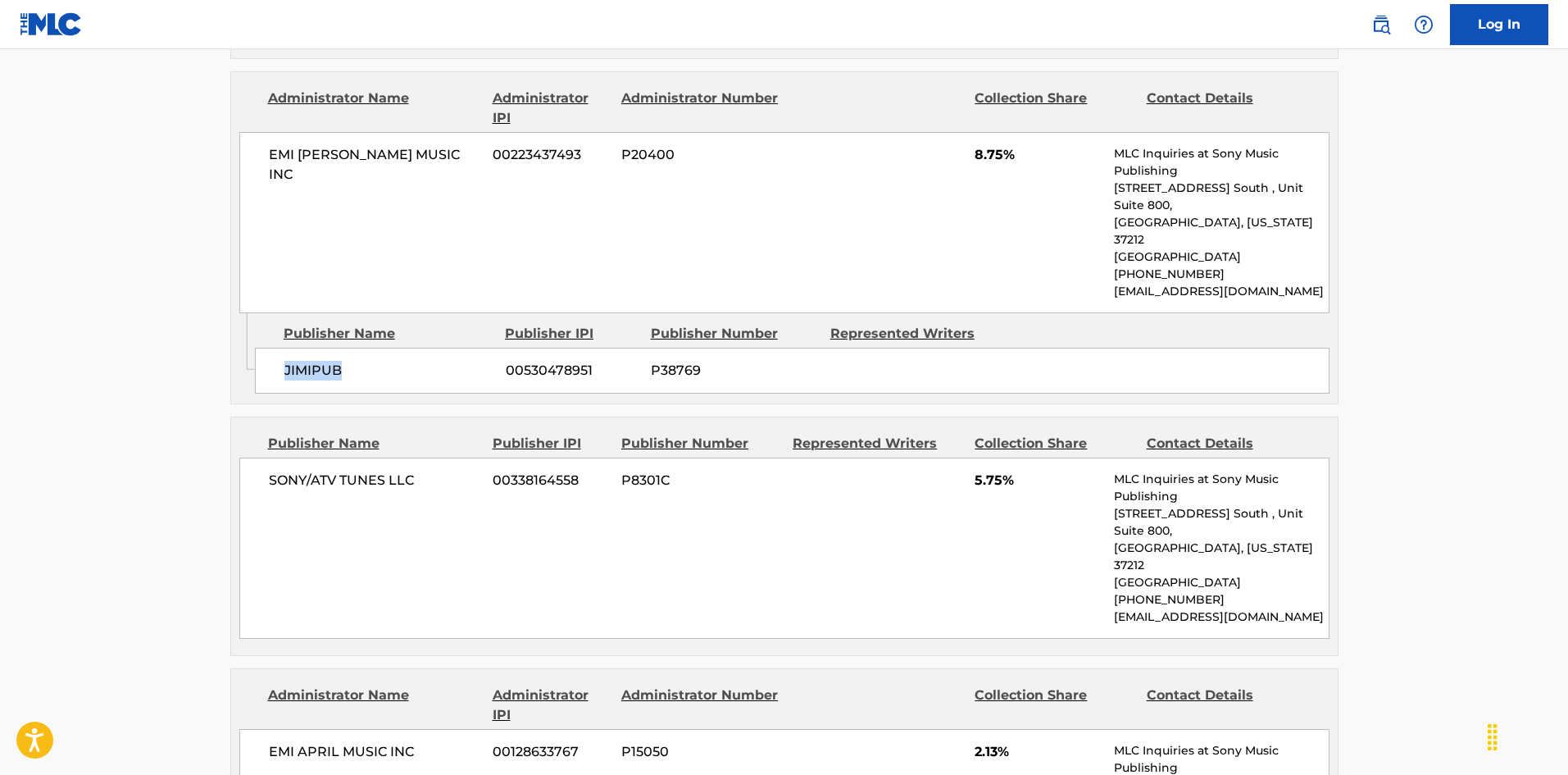
scroll to position [2708, 0]
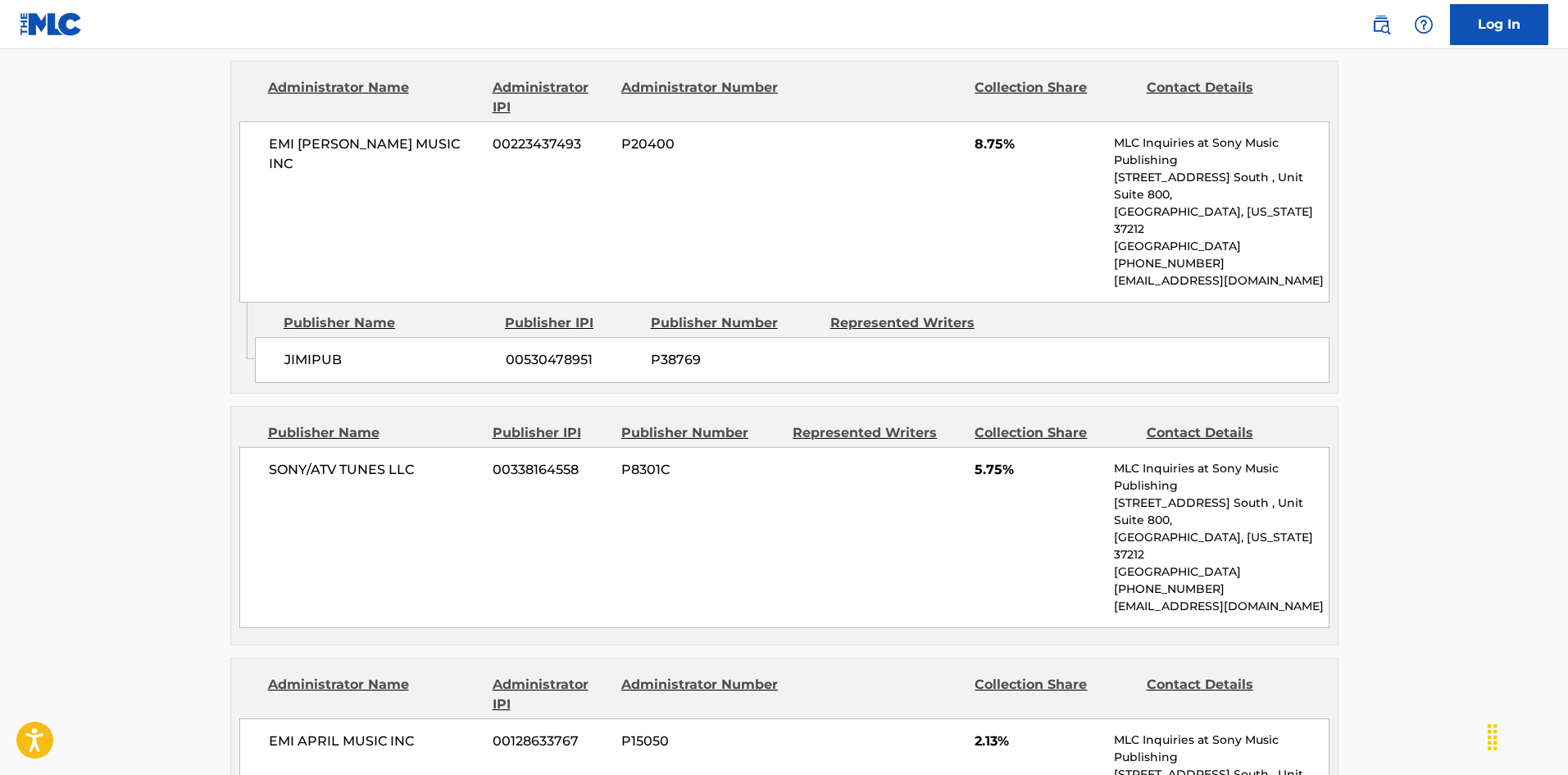
click at [284, 460] on span "SONY/ATV TUNES LLC" at bounding box center [374, 470] width 212 height 20
drag, startPoint x: 284, startPoint y: 297, endPoint x: 401, endPoint y: 290, distance: 117.2
click at [401, 460] on span "SONY/ATV TUNES LLC" at bounding box center [374, 470] width 212 height 20
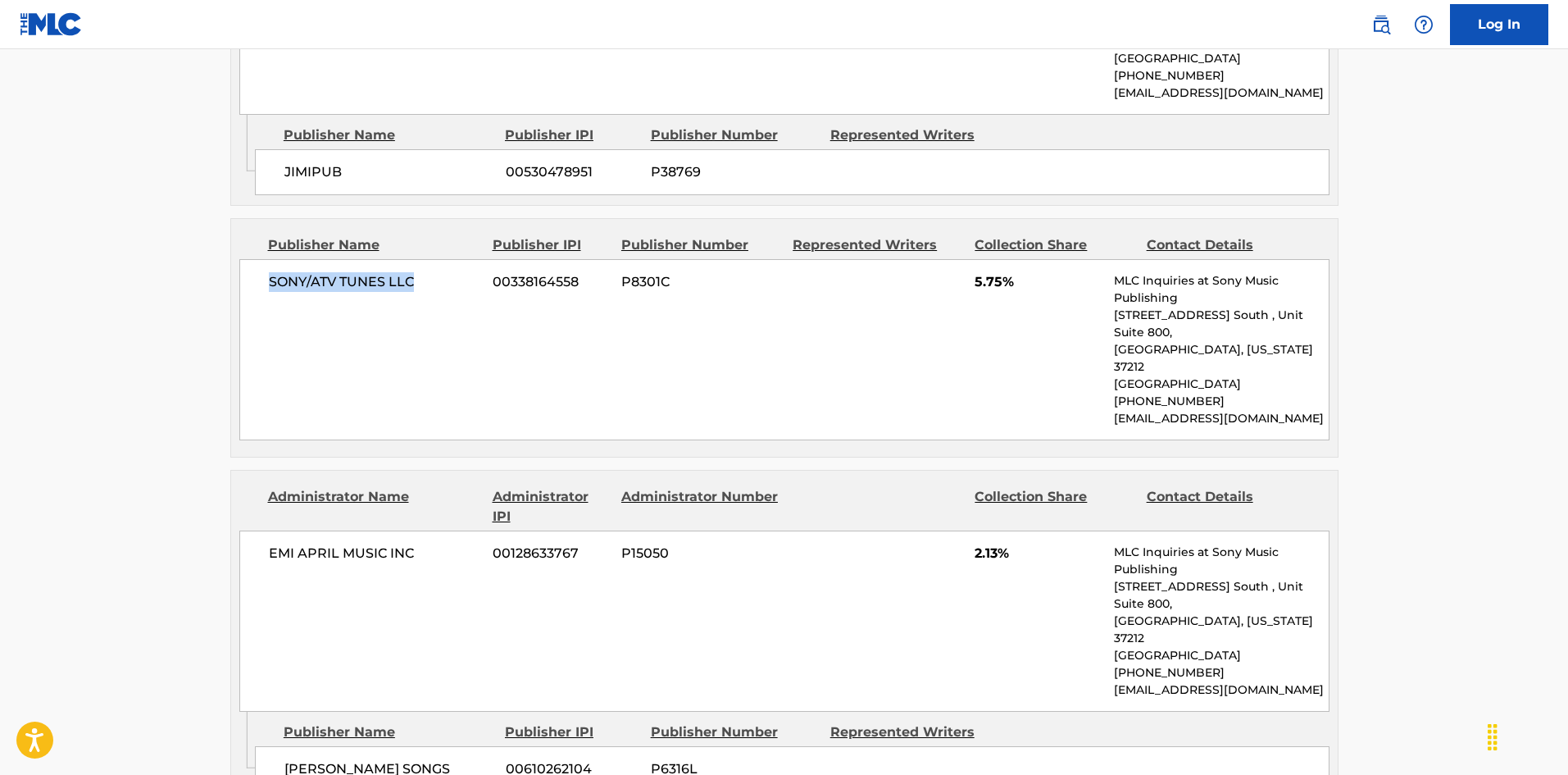
scroll to position [2954, 0]
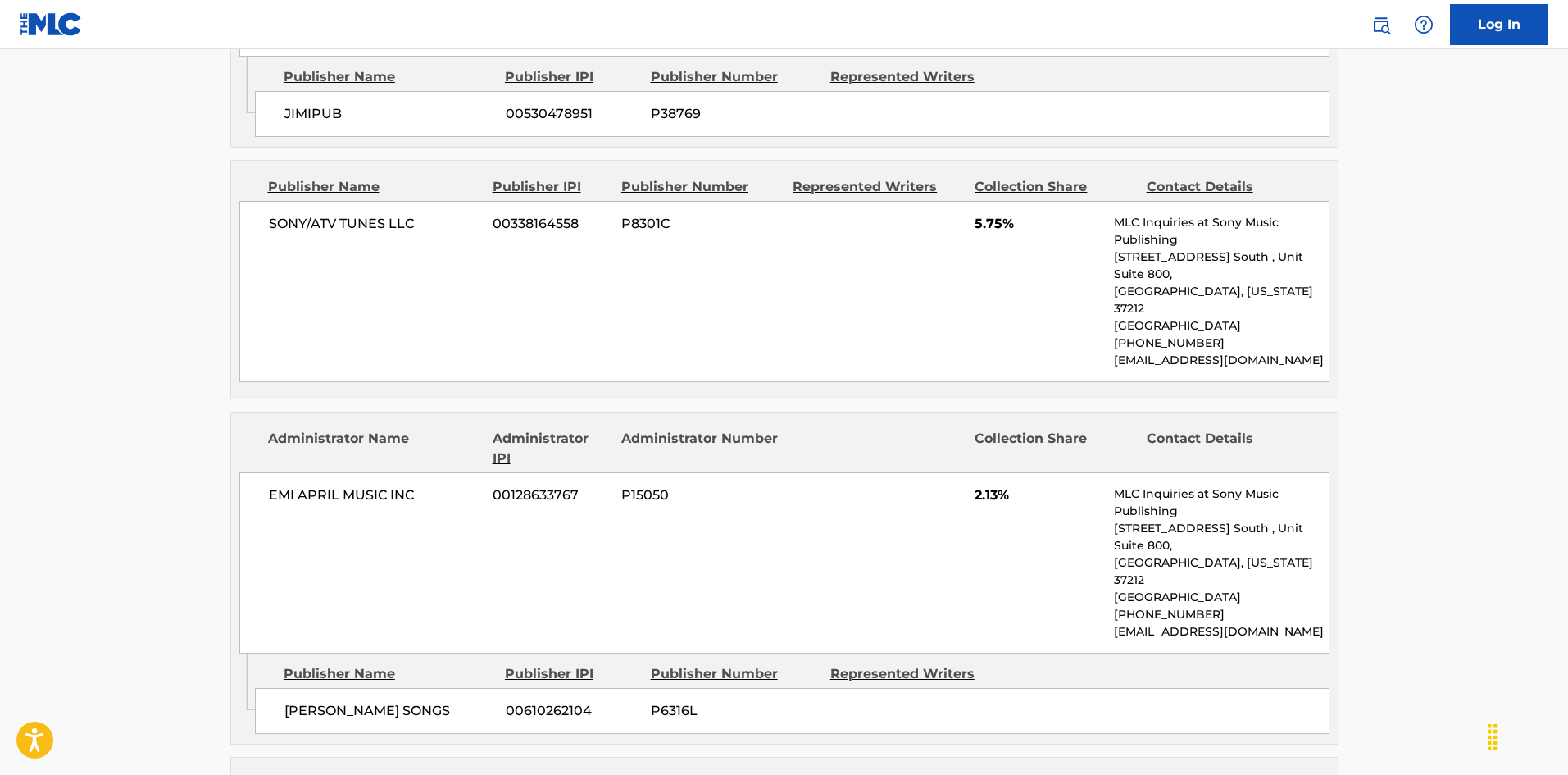
click at [268, 678] on div "[PERSON_NAME] SONGS 00610262104 P6316L" at bounding box center [792, 710] width 1074 height 46
drag, startPoint x: 268, startPoint y: 473, endPoint x: 316, endPoint y: 471, distance: 48.0
click at [316, 678] on div "[PERSON_NAME] SONGS 00610262104 P6316L" at bounding box center [792, 710] width 1074 height 46
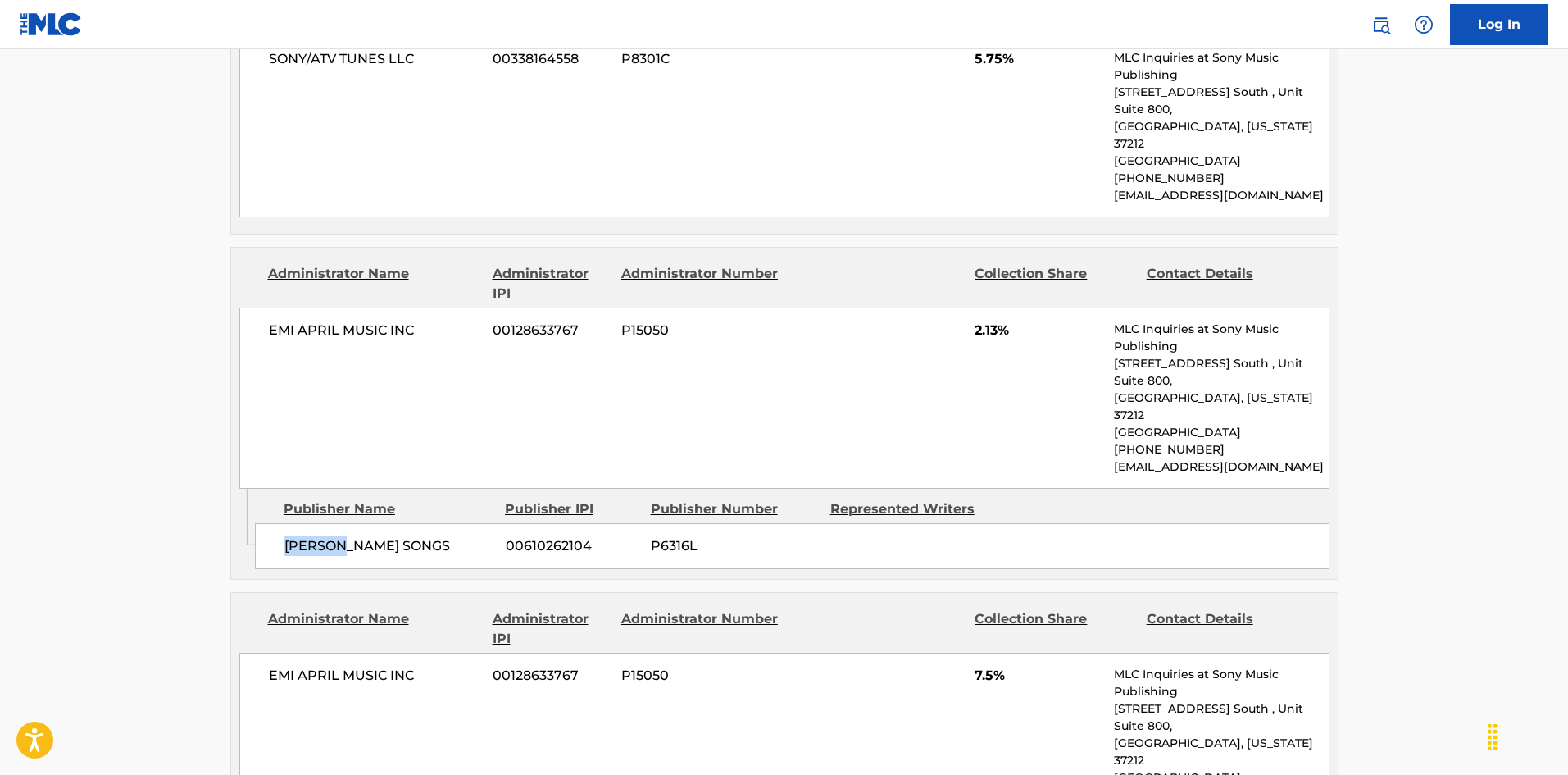
scroll to position [3281, 0]
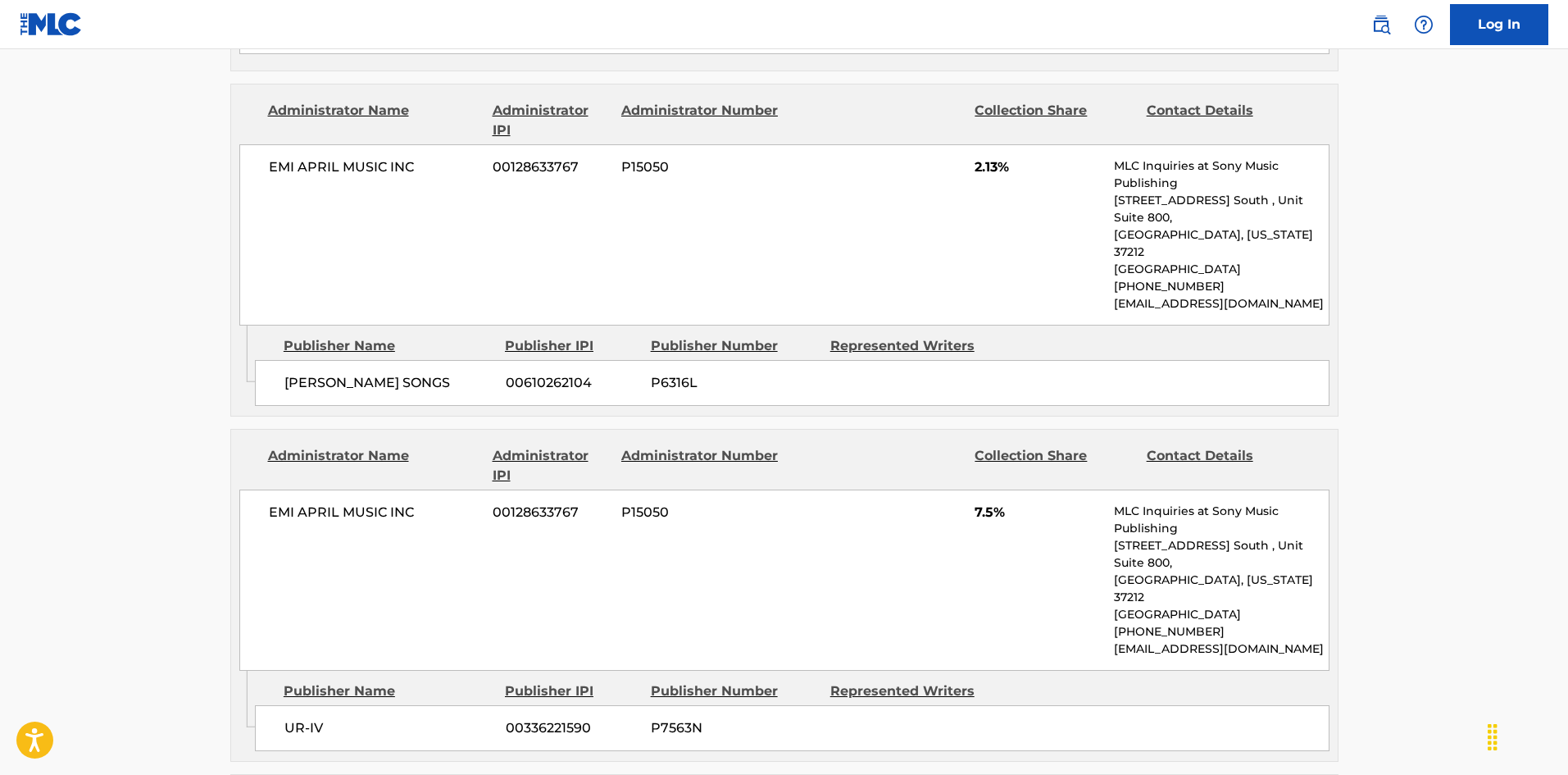
click at [291, 678] on div "UR-IV 00336221590 P7563N" at bounding box center [792, 728] width 1074 height 46
drag, startPoint x: 291, startPoint y: 438, endPoint x: 318, endPoint y: 440, distance: 27.1
click at [318, 678] on div "UR-IV 00336221590 P7563N" at bounding box center [792, 728] width 1074 height 46
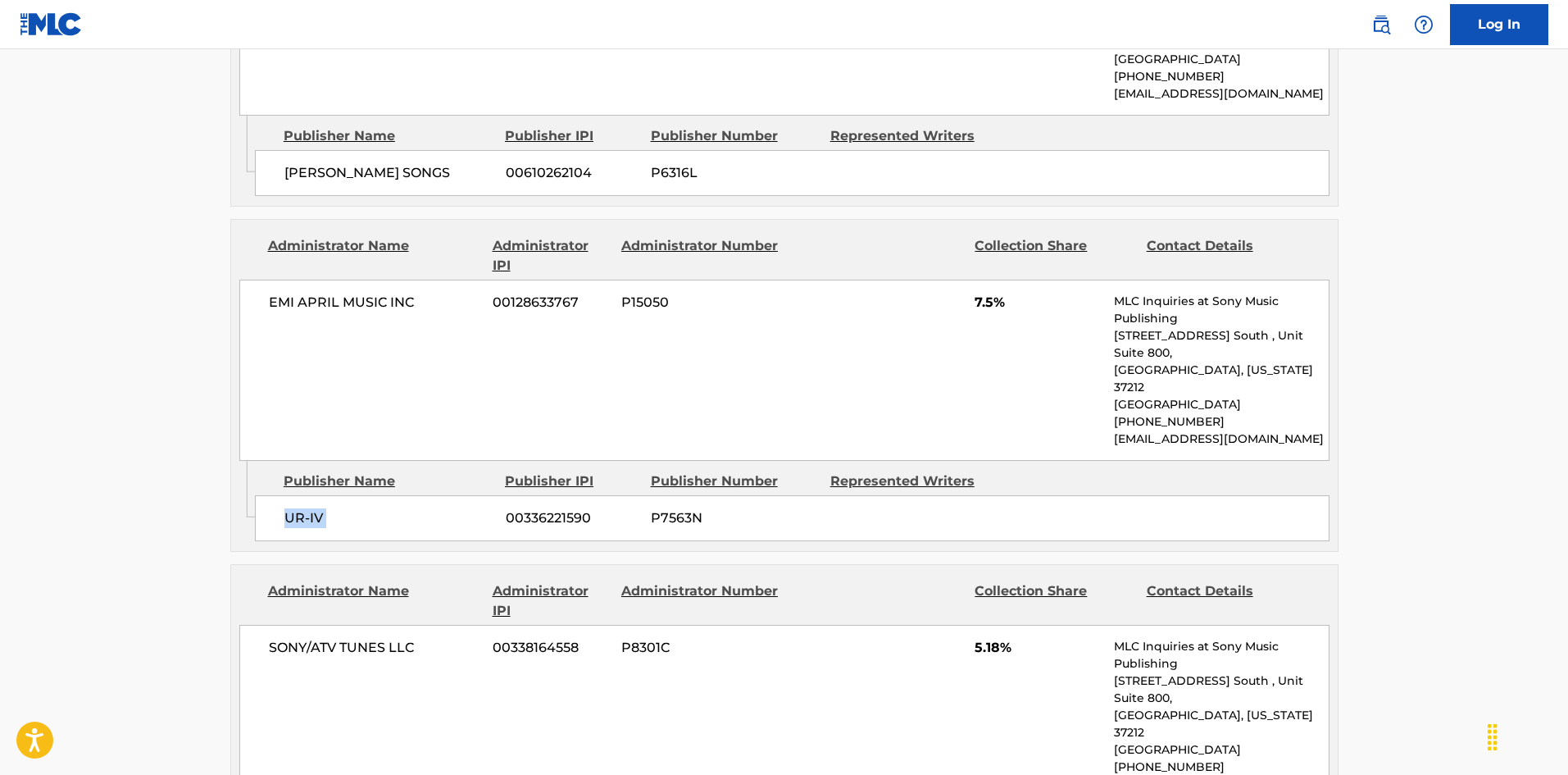
scroll to position [3527, 0]
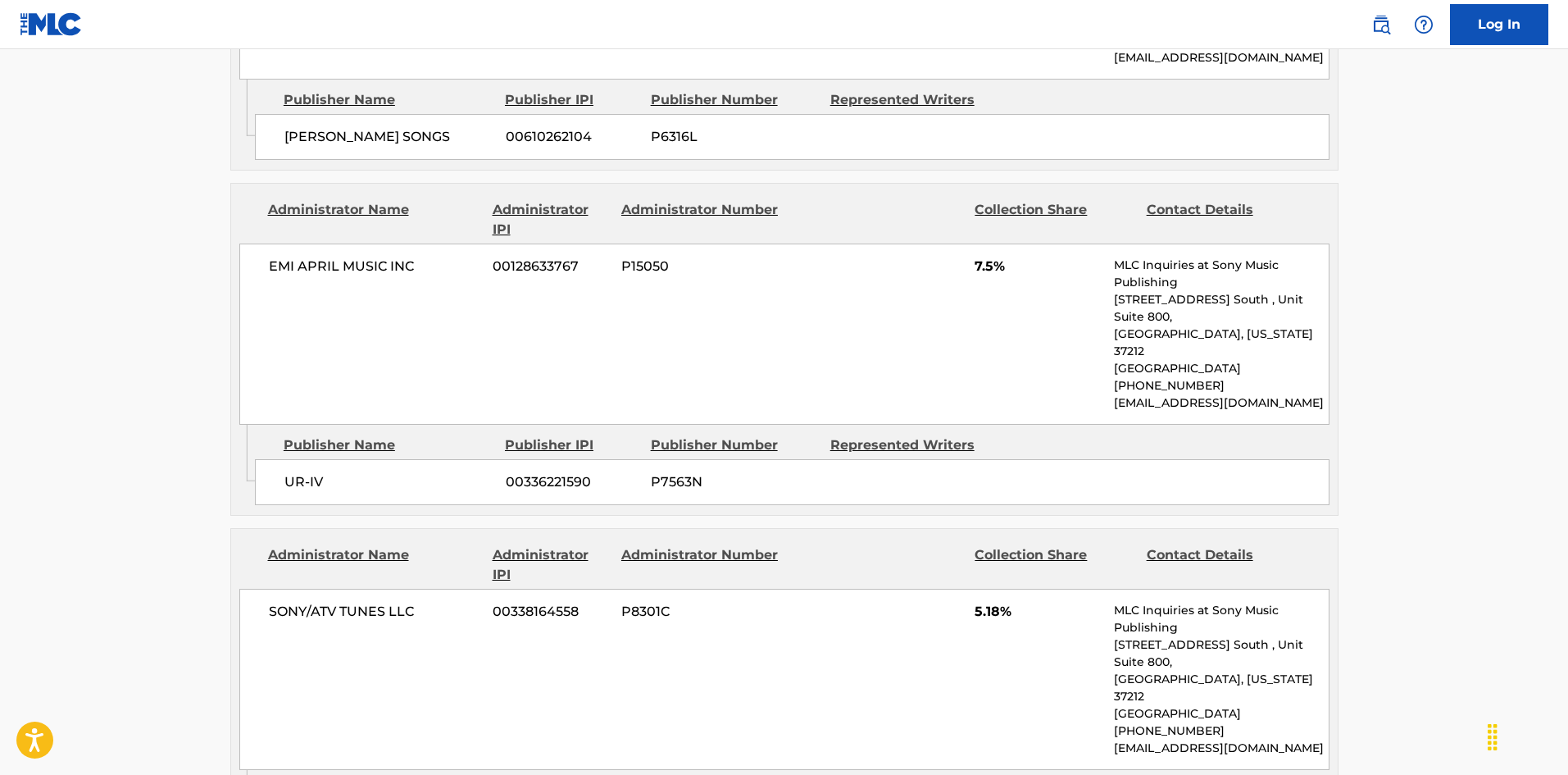
drag, startPoint x: 293, startPoint y: 516, endPoint x: 288, endPoint y: 457, distance: 59.2
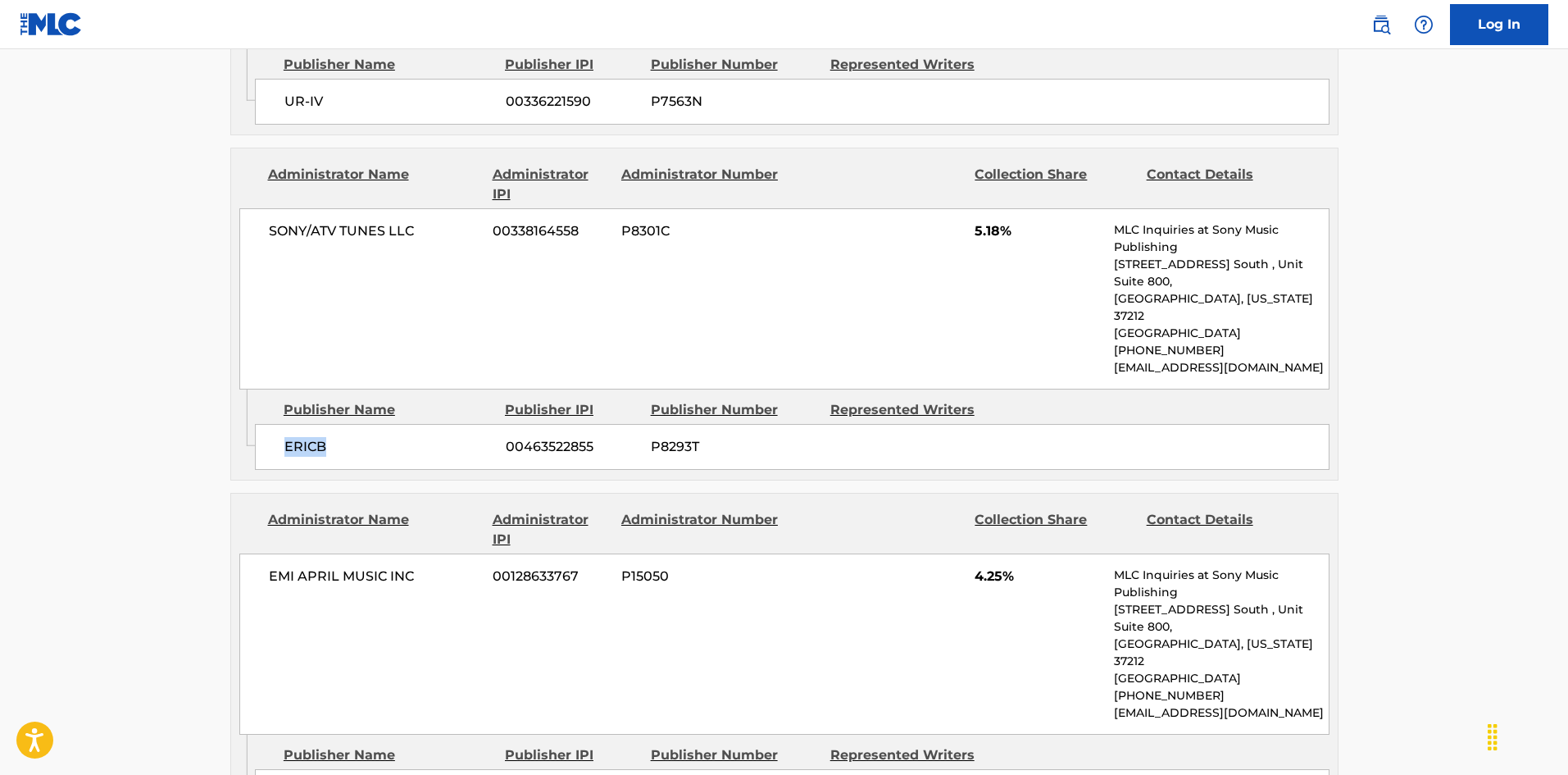
scroll to position [3937, 0]
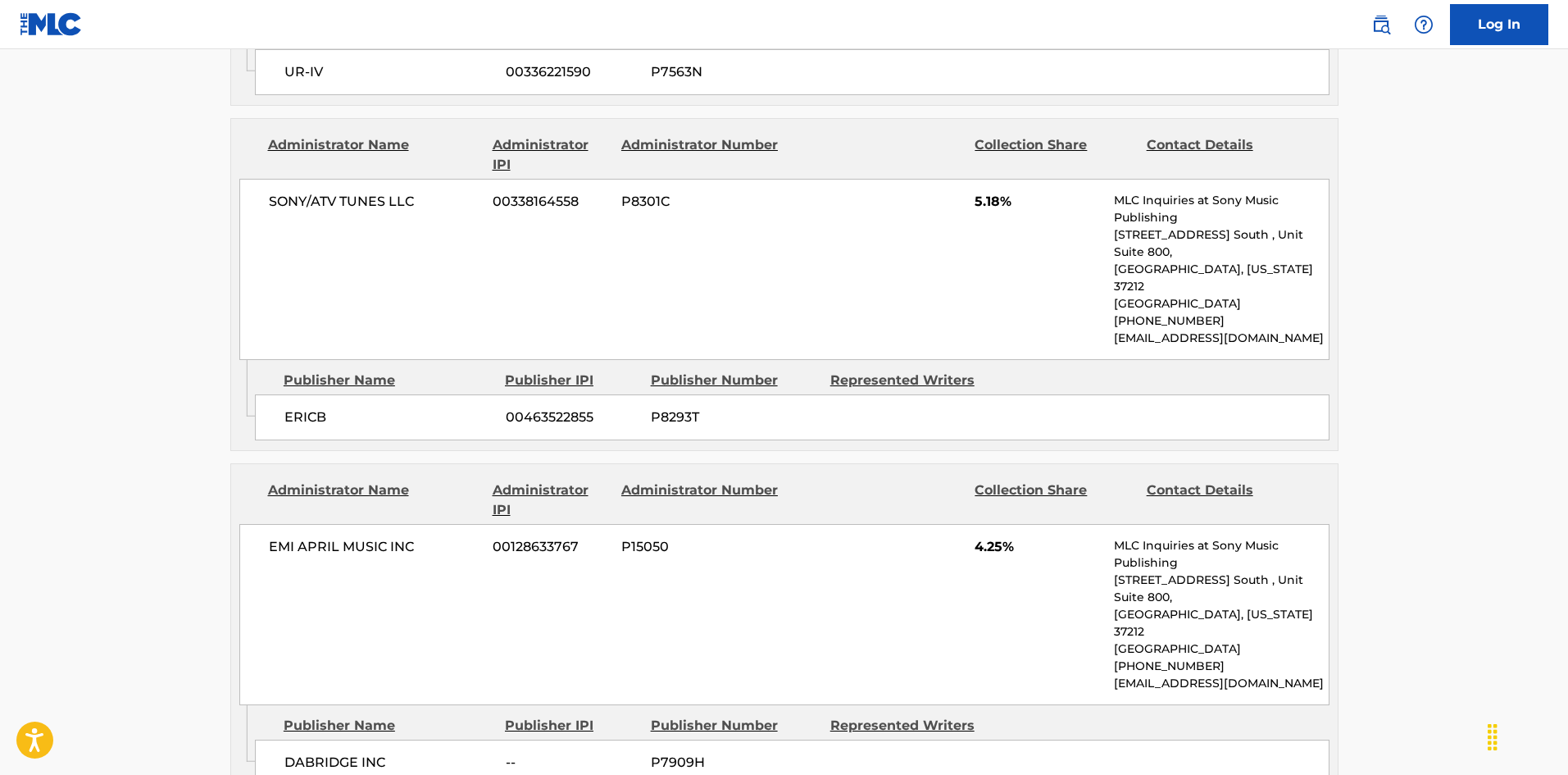
click at [289, 678] on span "DABRIDGE INC" at bounding box center [388, 763] width 209 height 20
drag, startPoint x: 289, startPoint y: 417, endPoint x: 330, endPoint y: 421, distance: 41.2
click at [330, 678] on span "DABRIDGE INC" at bounding box center [388, 763] width 209 height 20
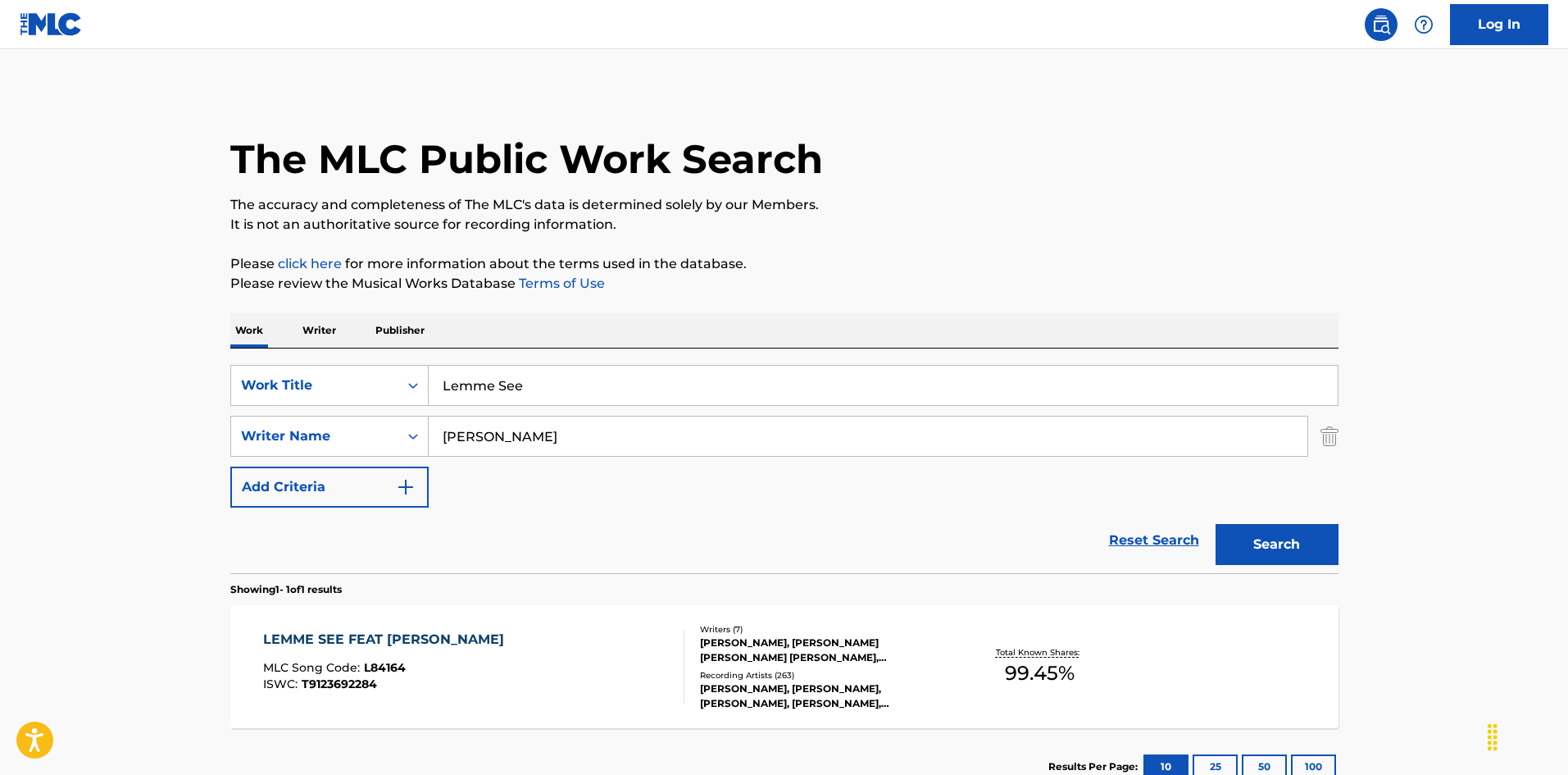
click at [491, 620] on div "LEMME SEE FEAT [PERSON_NAME] MLC Song Code : L84164 ISWC : T9123692284 Writers …" at bounding box center [784, 666] width 1108 height 123
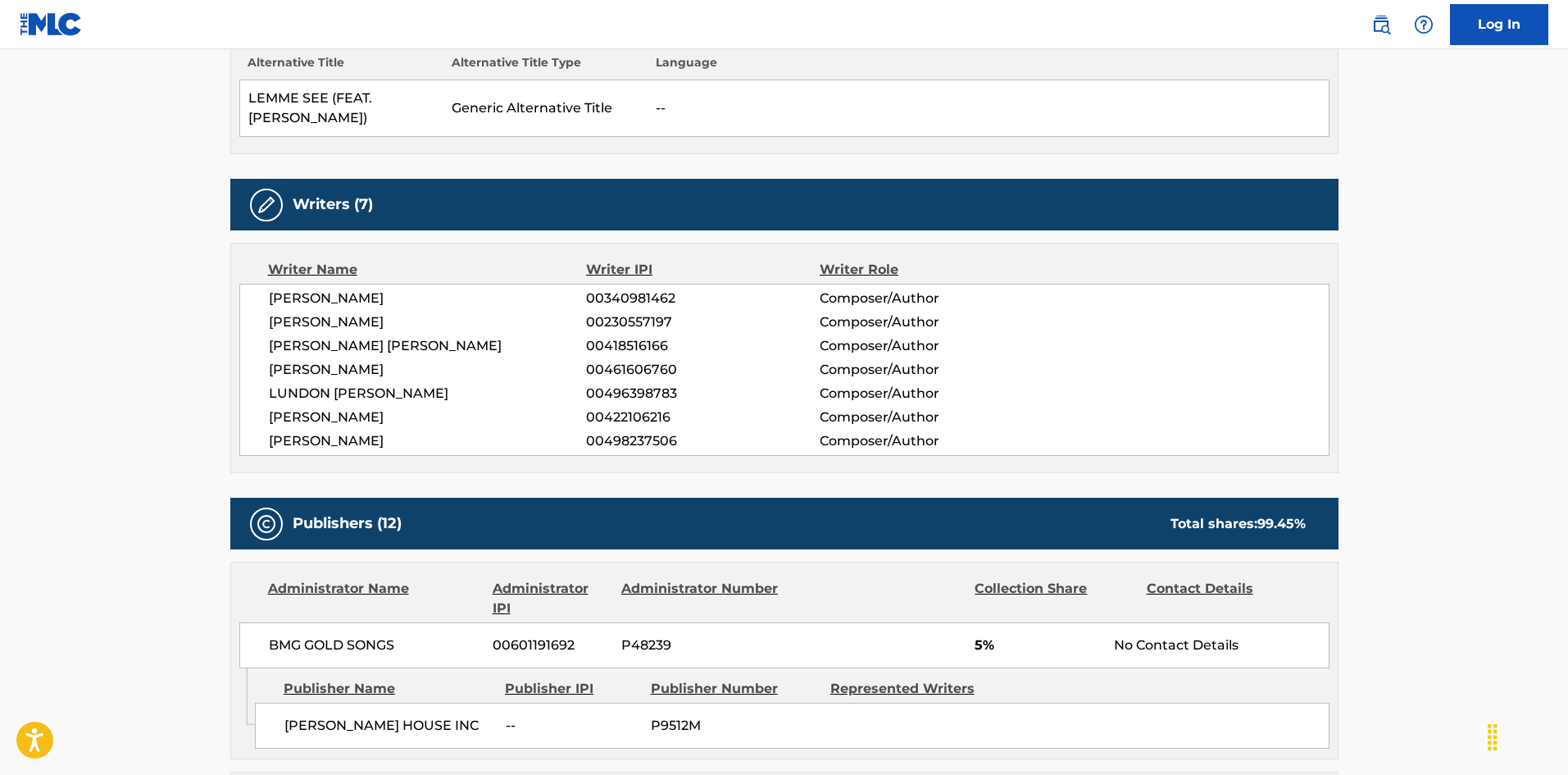
scroll to position [820, 0]
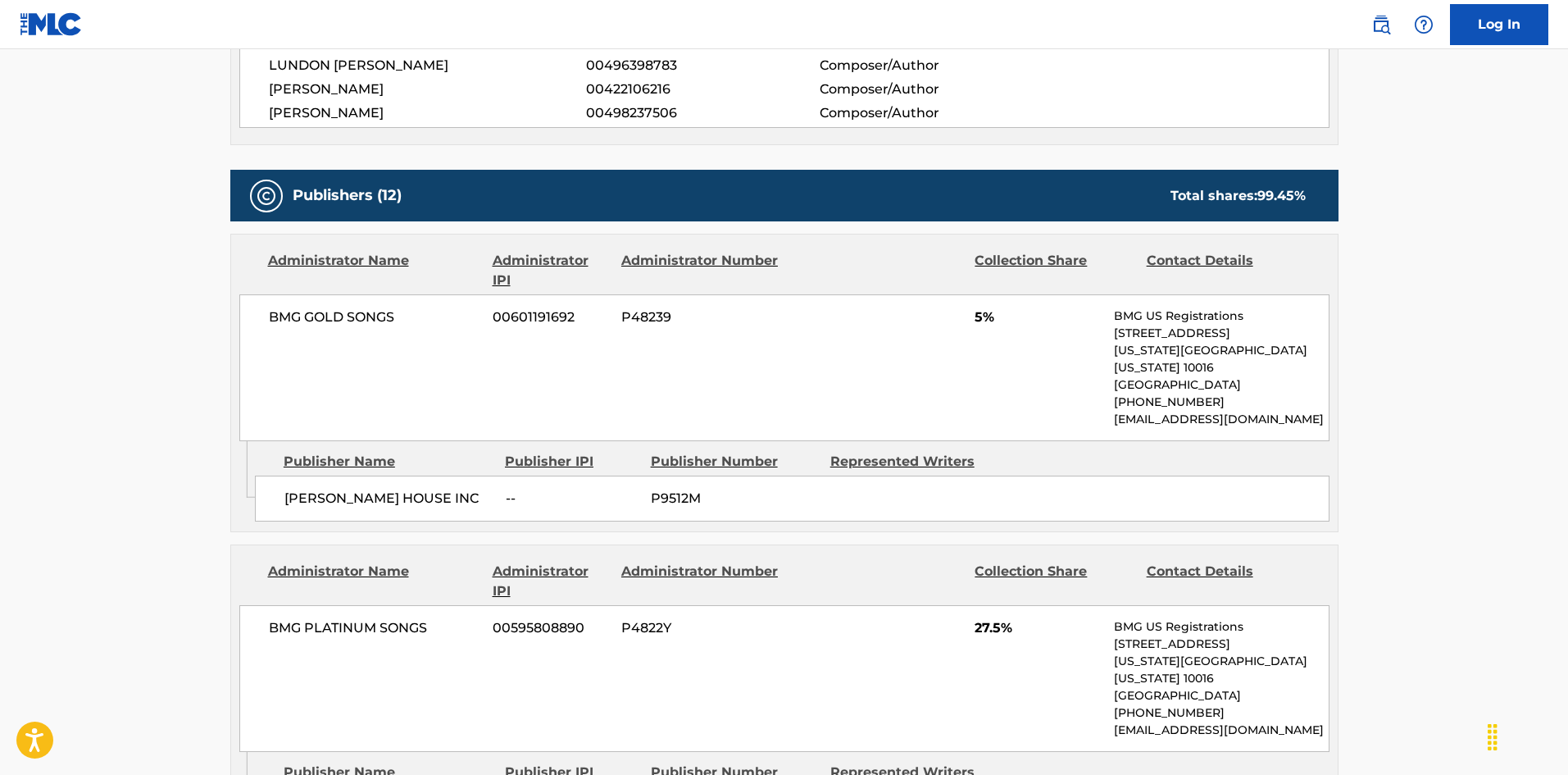
click at [305, 488] on span "[PERSON_NAME] HOUSE INC" at bounding box center [388, 498] width 209 height 20
drag, startPoint x: 305, startPoint y: 485, endPoint x: 329, endPoint y: 363, distance: 124.3
click at [362, 488] on span "[PERSON_NAME] HOUSE INC" at bounding box center [388, 498] width 209 height 20
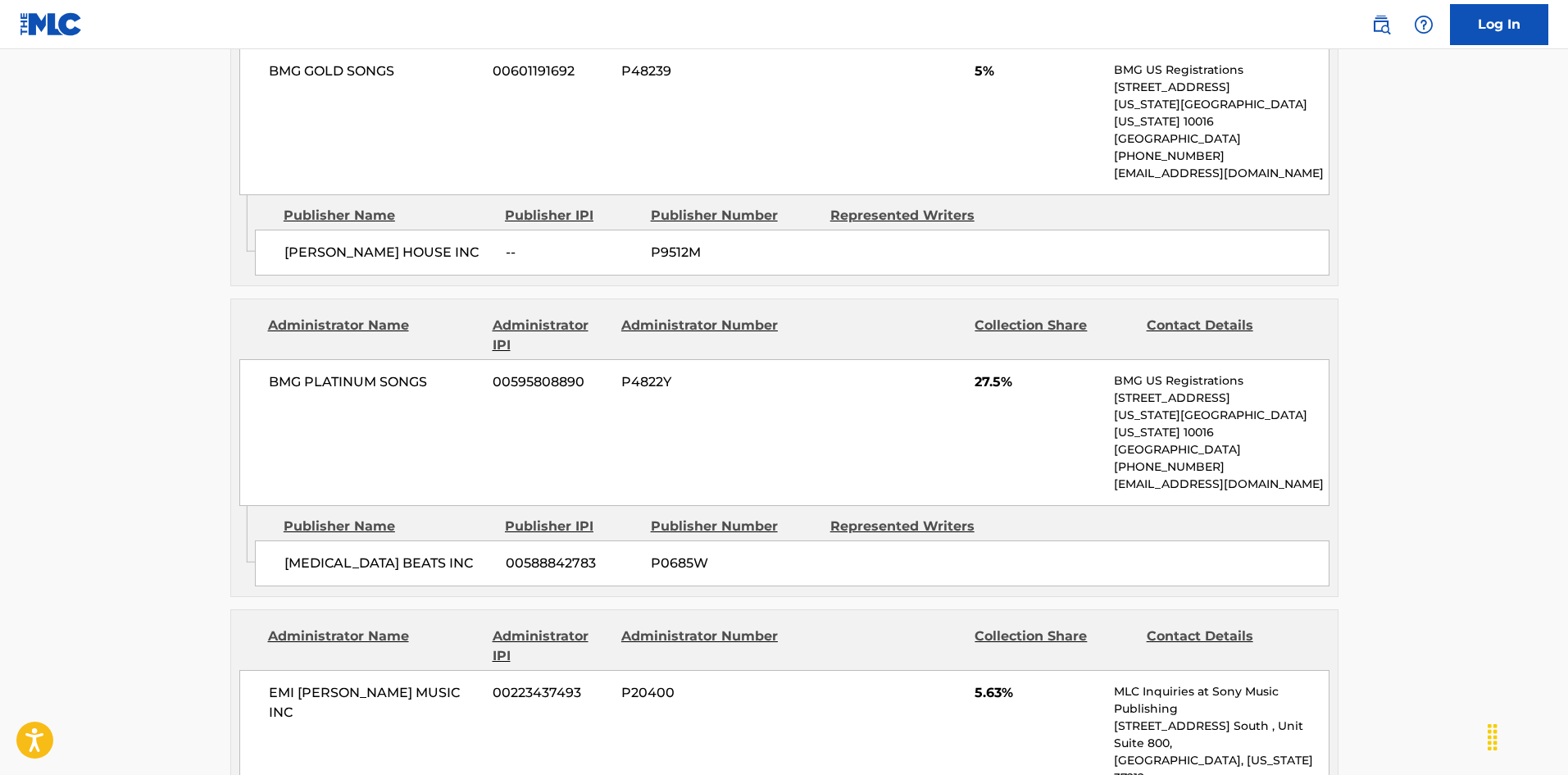
click at [283, 541] on div "[MEDICAL_DATA] BEATS INC 00588842783 P0685W" at bounding box center [792, 563] width 1074 height 46
drag, startPoint x: 283, startPoint y: 536, endPoint x: 367, endPoint y: 527, distance: 84.5
click at [367, 541] on div "[MEDICAL_DATA] BEATS INC 00588842783 P0685W" at bounding box center [792, 563] width 1074 height 46
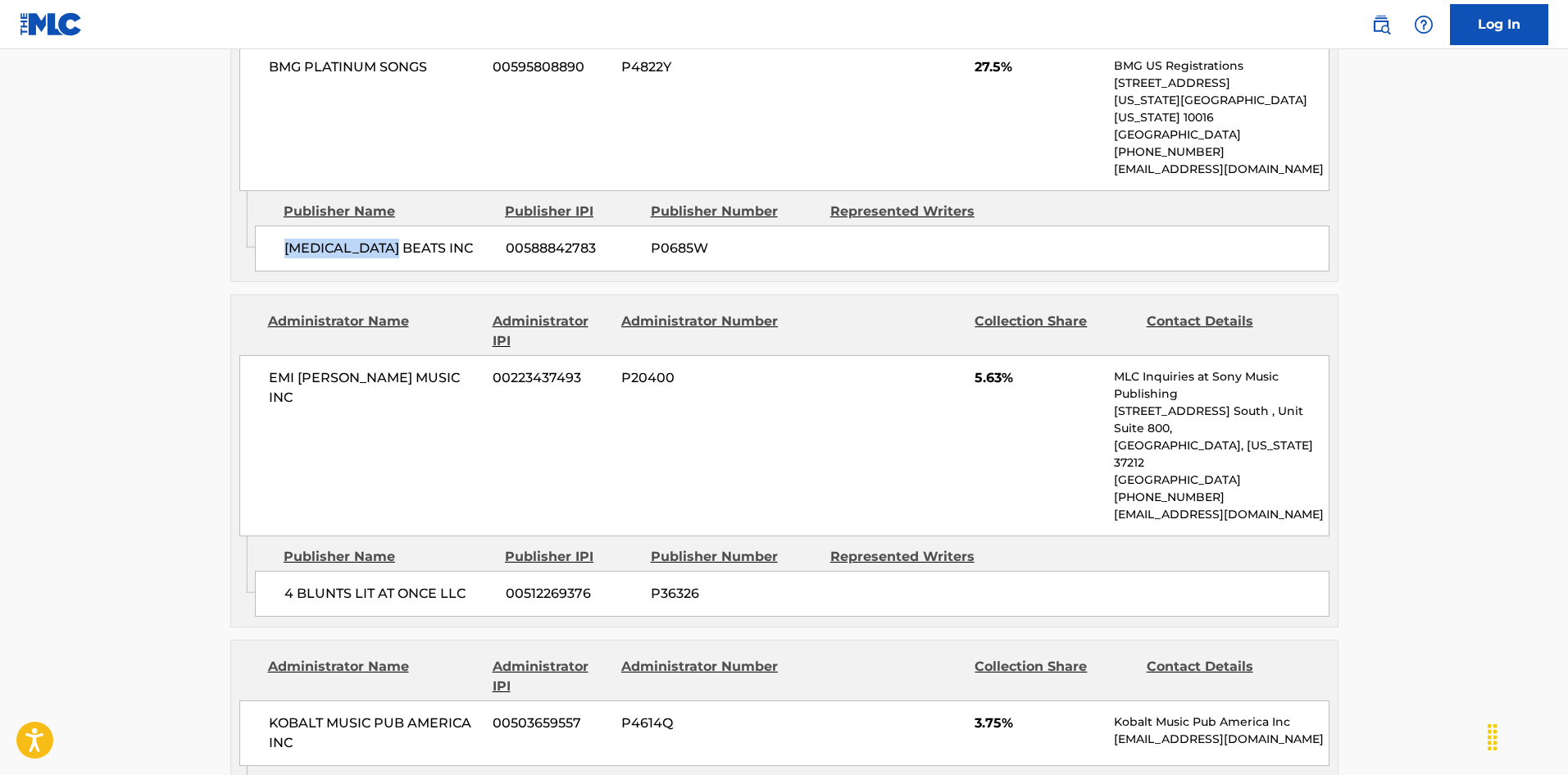
scroll to position [1394, 0]
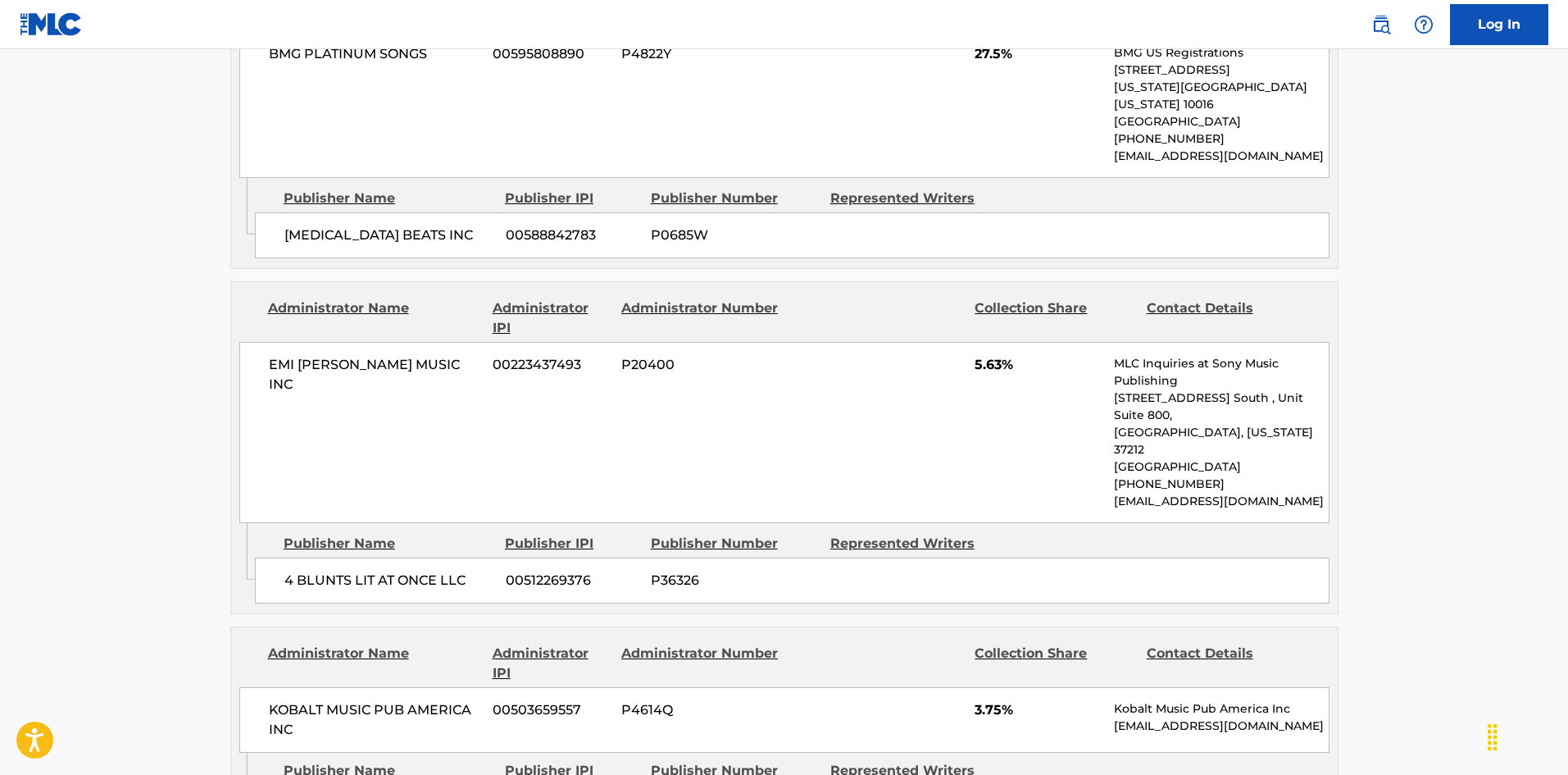
click at [279, 557] on div "4 BLUNTS LIT AT ONCE LLC 00512269376 P36326" at bounding box center [792, 580] width 1074 height 46
drag, startPoint x: 279, startPoint y: 509, endPoint x: 321, endPoint y: 507, distance: 42.0
click at [321, 557] on div "4 BLUNTS LIT AT ONCE LLC 00512269376 P36326" at bounding box center [792, 580] width 1074 height 46
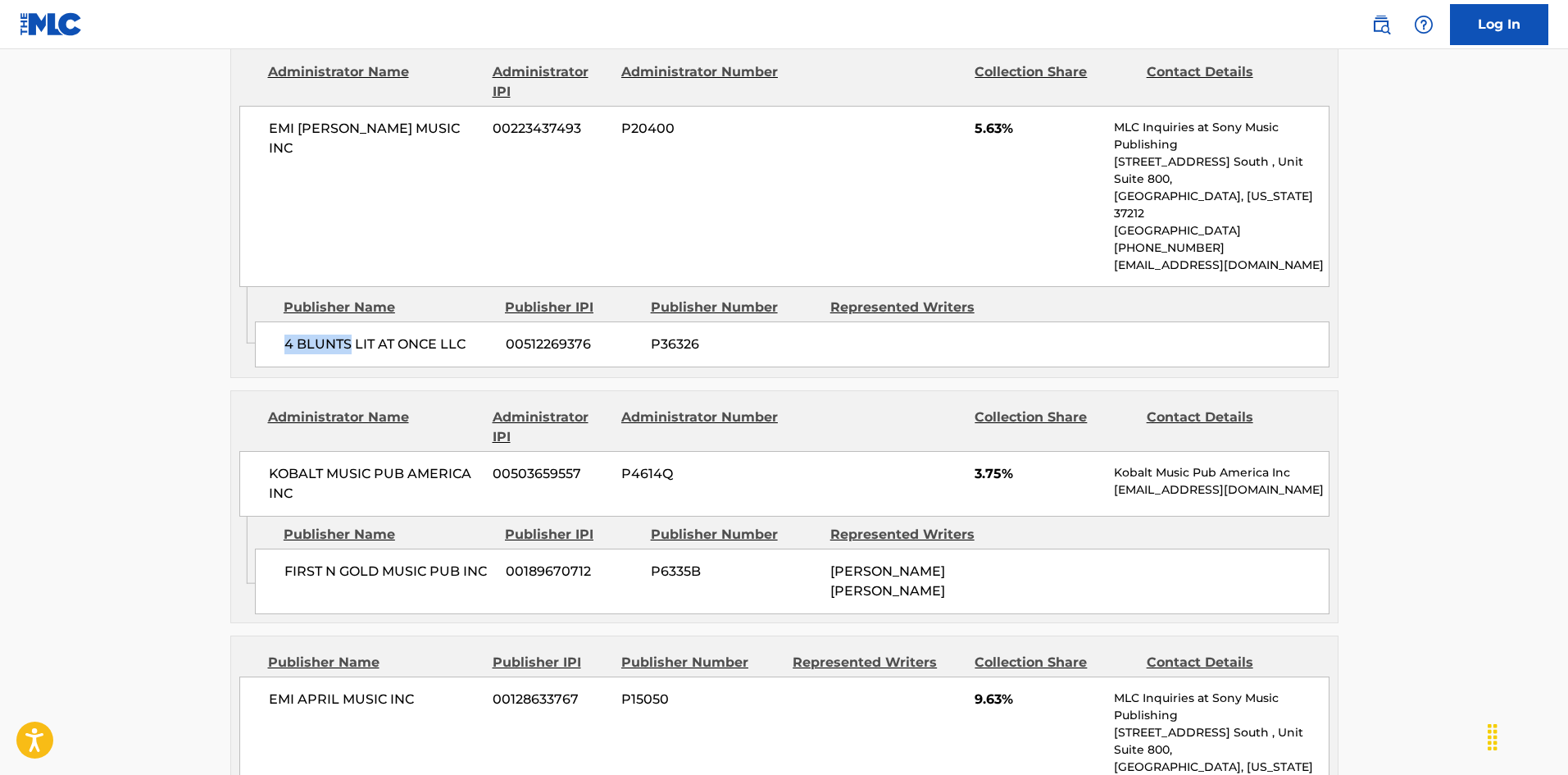
scroll to position [1639, 0]
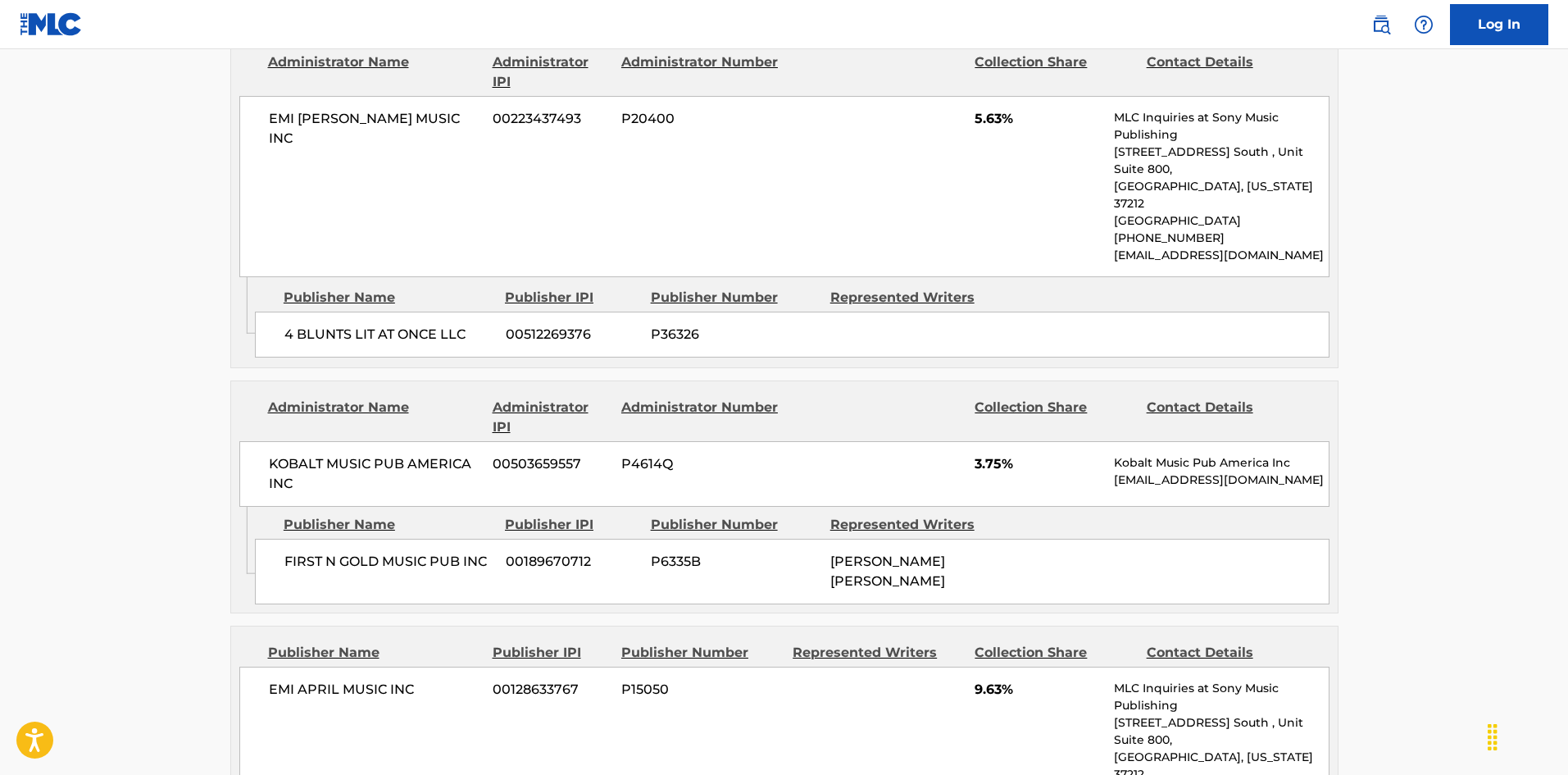
click at [298, 551] on span "FIRST N GOLD MUSIC PUB INC" at bounding box center [388, 561] width 209 height 20
drag, startPoint x: 298, startPoint y: 497, endPoint x: 349, endPoint y: 492, distance: 51.2
click at [349, 551] on span "FIRST N GOLD MUSIC PUB INC" at bounding box center [388, 561] width 209 height 20
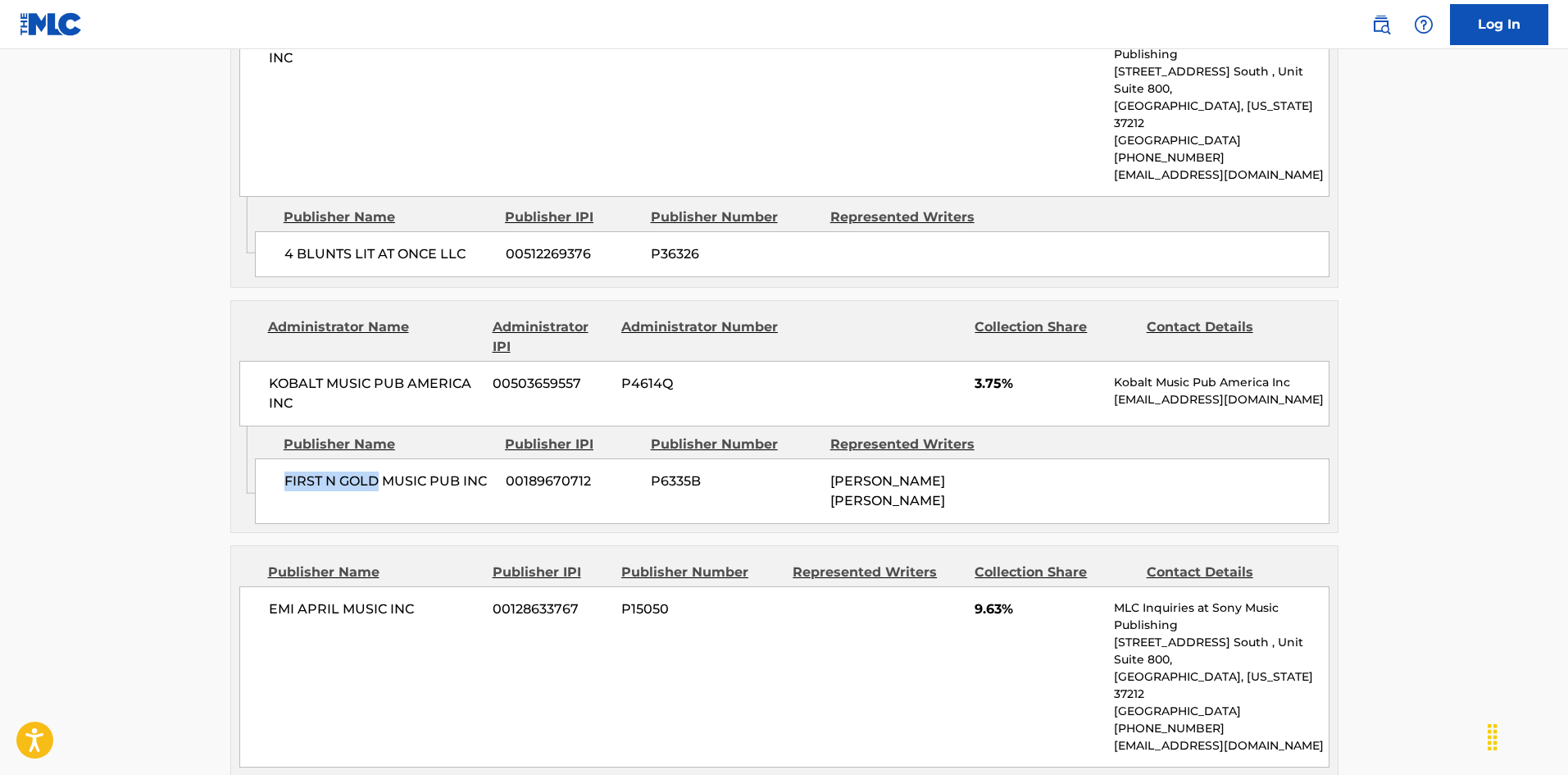
scroll to position [1885, 0]
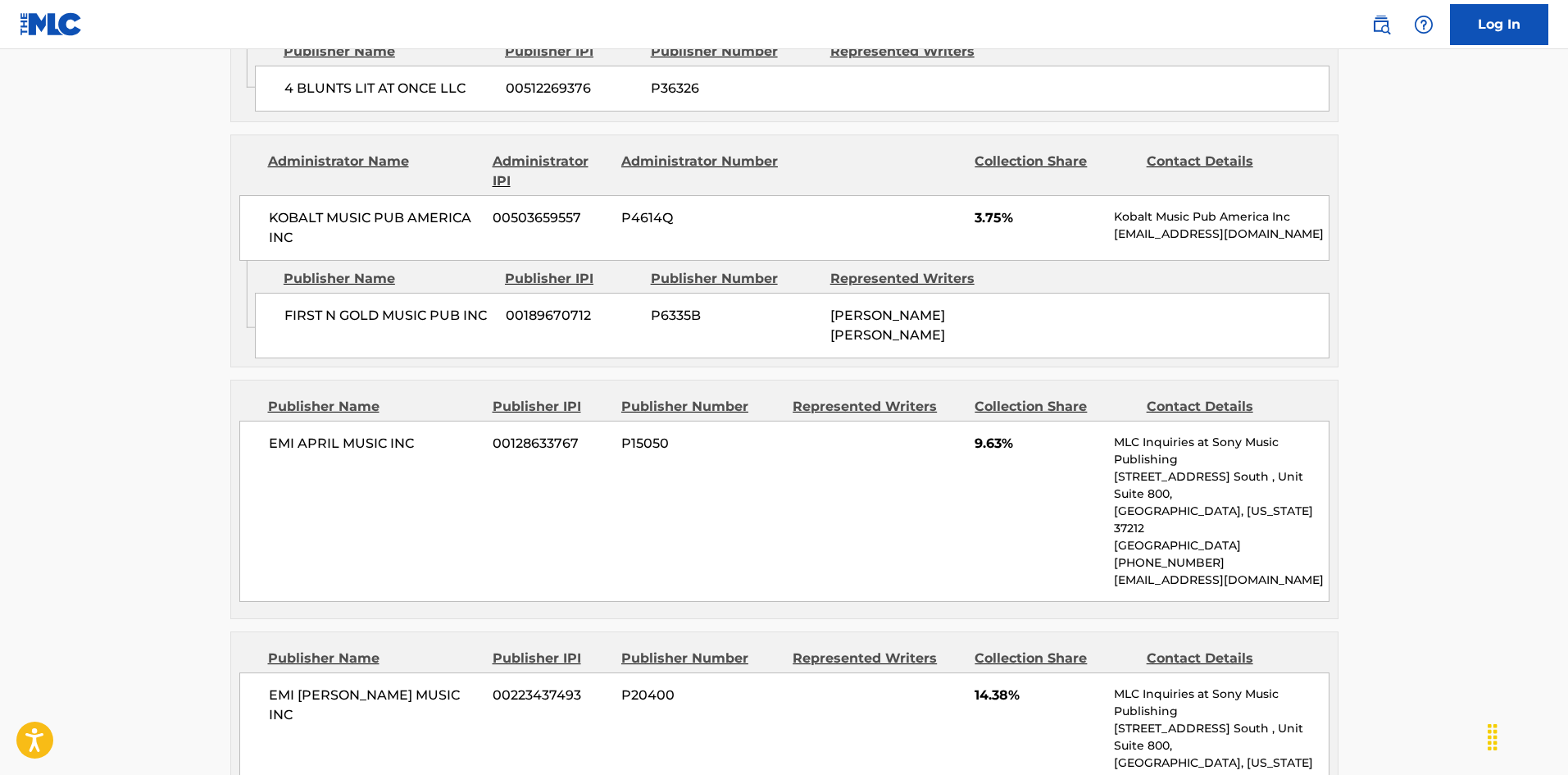
click at [280, 433] on span "EMI APRIL MUSIC INC" at bounding box center [374, 443] width 212 height 20
drag, startPoint x: 280, startPoint y: 370, endPoint x: 375, endPoint y: 369, distance: 95.0
click at [375, 433] on span "EMI APRIL MUSIC INC" at bounding box center [374, 443] width 212 height 20
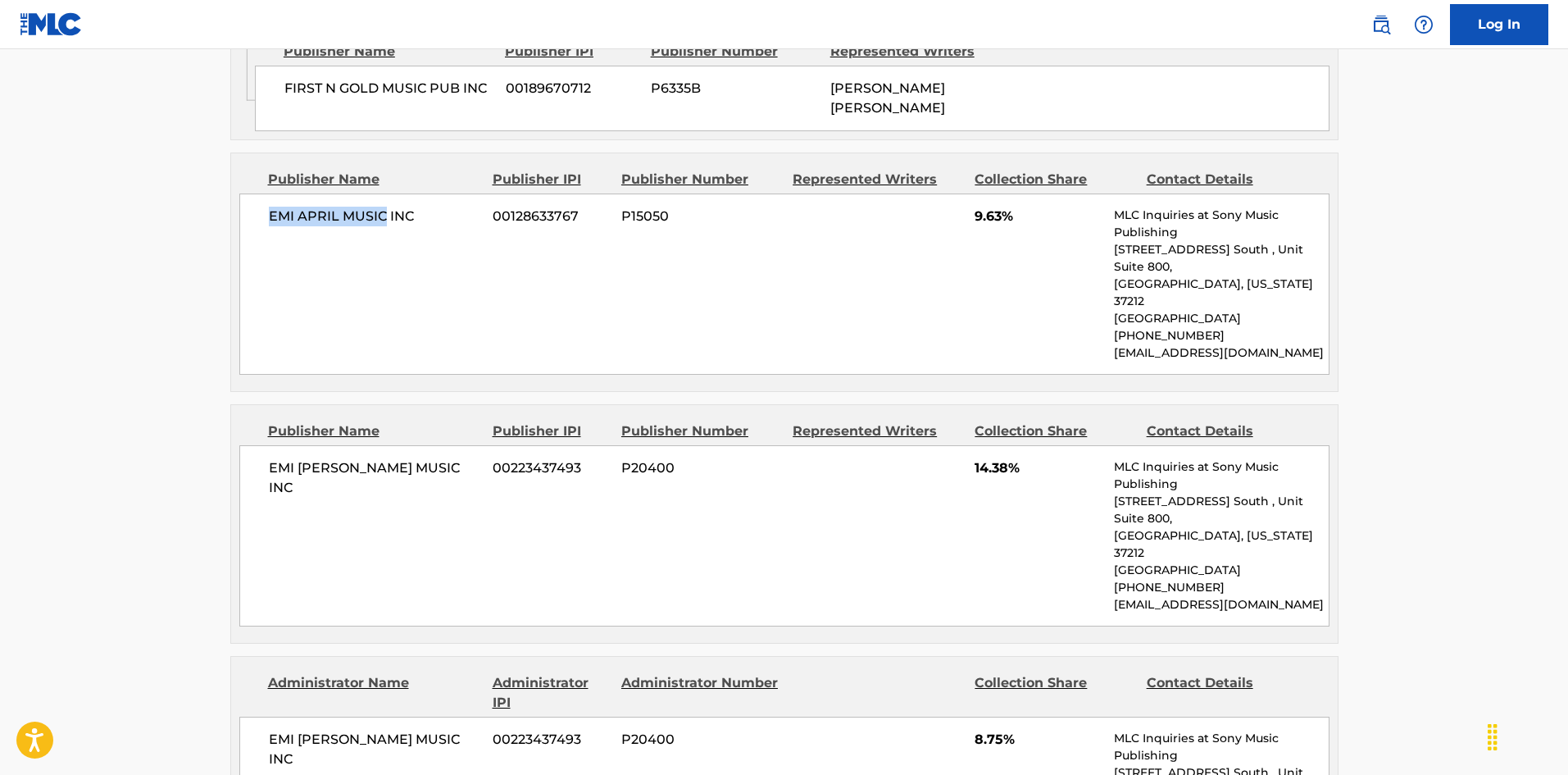
scroll to position [2131, 0]
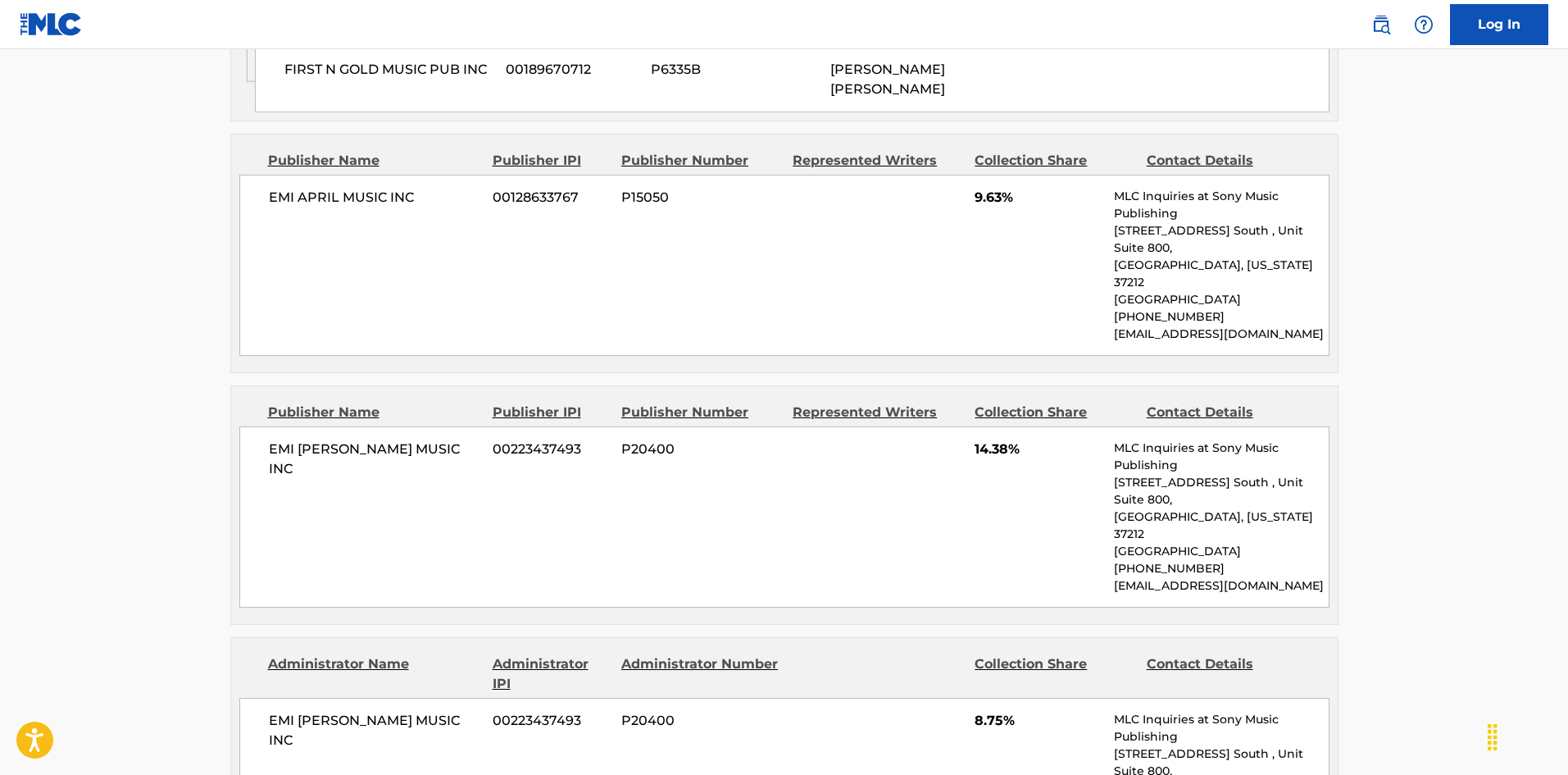
click at [271, 439] on span "EMI [PERSON_NAME] MUSIC INC" at bounding box center [374, 458] width 212 height 39
drag, startPoint x: 271, startPoint y: 348, endPoint x: 413, endPoint y: 348, distance: 142.0
click at [413, 439] on span "EMI [PERSON_NAME] MUSIC INC" at bounding box center [374, 458] width 212 height 39
click at [289, 427] on div "EMI [PERSON_NAME] MUSIC INC 00223437493 P20400 14.38% MLC Inquiries at Sony Mus…" at bounding box center [784, 517] width 1090 height 181
drag, startPoint x: 289, startPoint y: 357, endPoint x: 468, endPoint y: 347, distance: 179.3
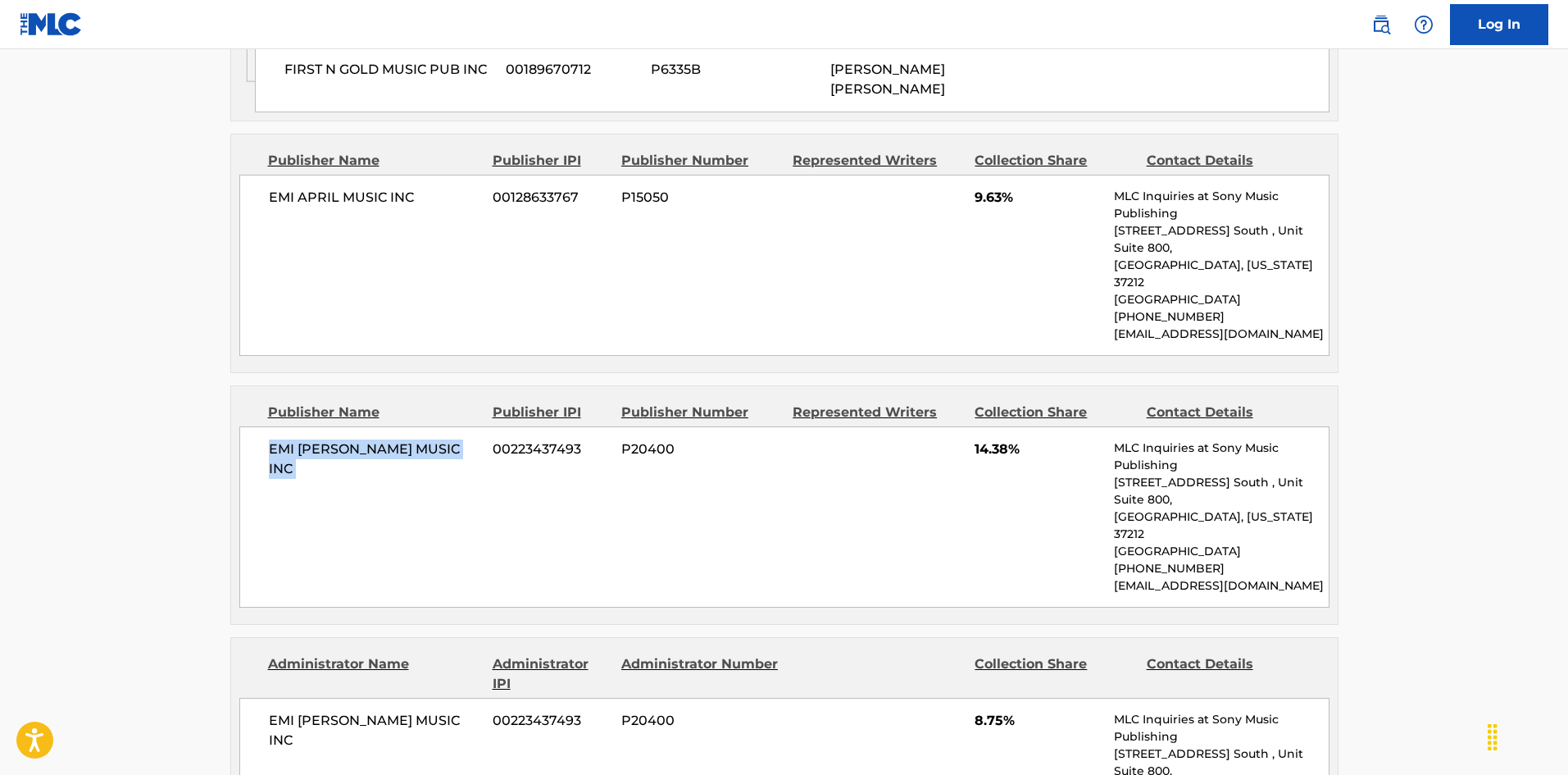
click at [468, 427] on div "EMI [PERSON_NAME] MUSIC INC 00223437493 P20400 14.38% MLC Inquiries at Sony Mus…" at bounding box center [784, 517] width 1090 height 181
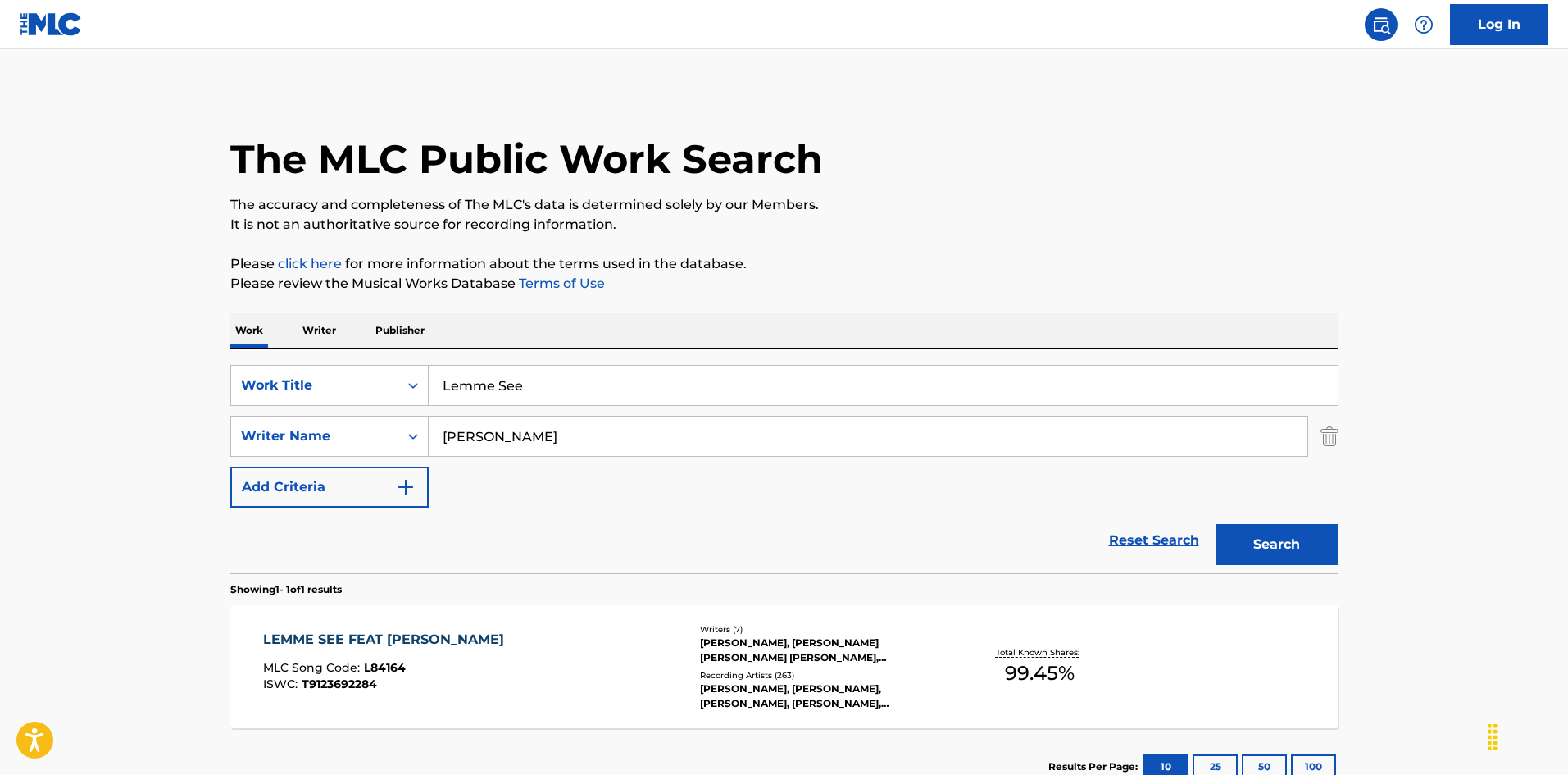
click at [633, 450] on input "[PERSON_NAME]" at bounding box center [868, 436] width 879 height 39
paste input "[PERSON_NAME]"
type input "[PERSON_NAME]"
click at [614, 383] on input "Lemme See" at bounding box center [883, 385] width 909 height 39
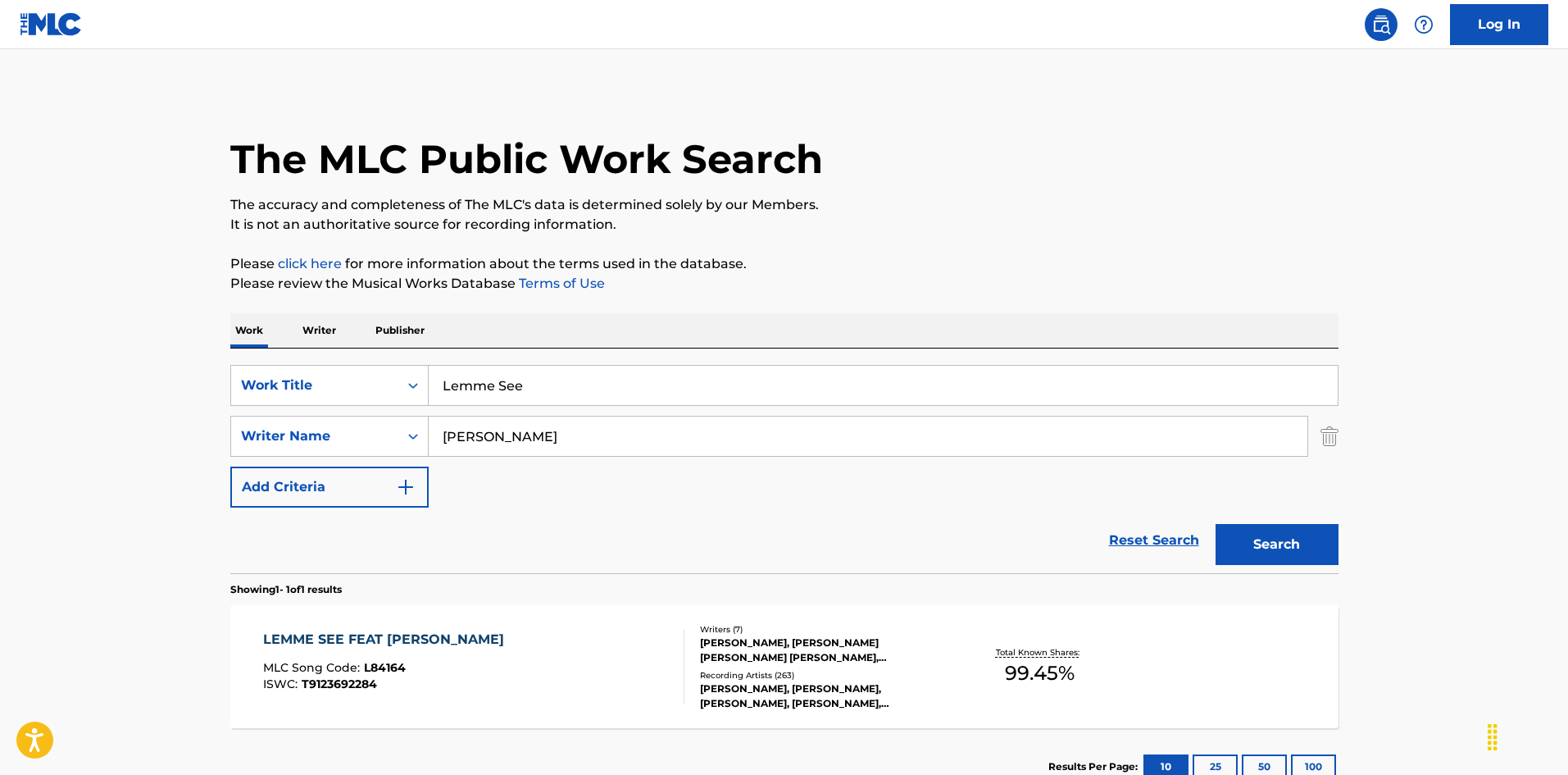
click at [614, 383] on input "Lemme See" at bounding box center [883, 385] width 909 height 39
paste input "he Don't Know"
click at [792, 345] on div "Work Writer Publisher" at bounding box center [784, 330] width 1108 height 34
click at [792, 389] on input "Lemme She Don't Know" at bounding box center [883, 385] width 909 height 39
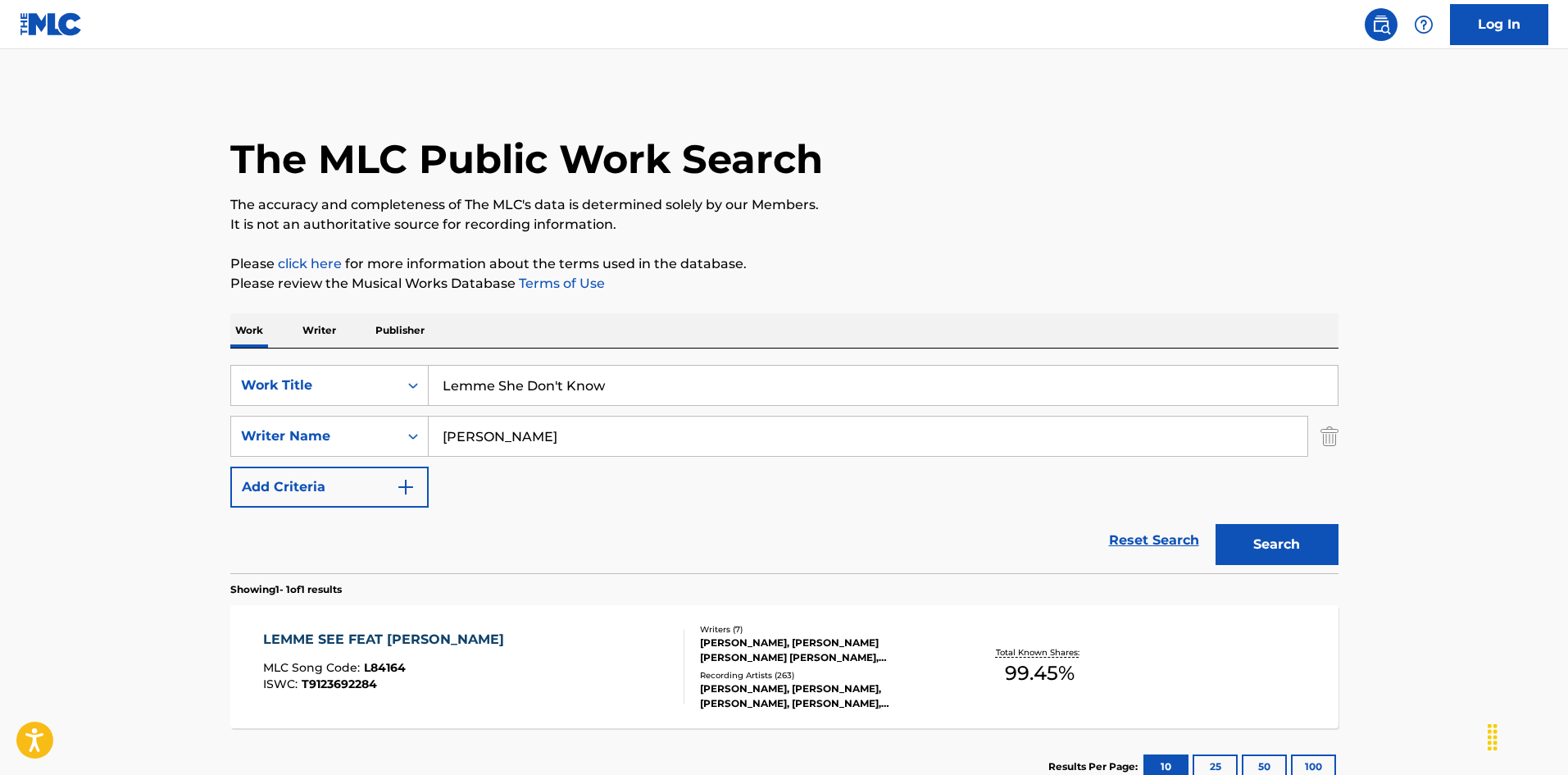
click at [792, 389] on input "Lemme She Don't Know" at bounding box center [883, 385] width 909 height 39
paste input "Search Form"
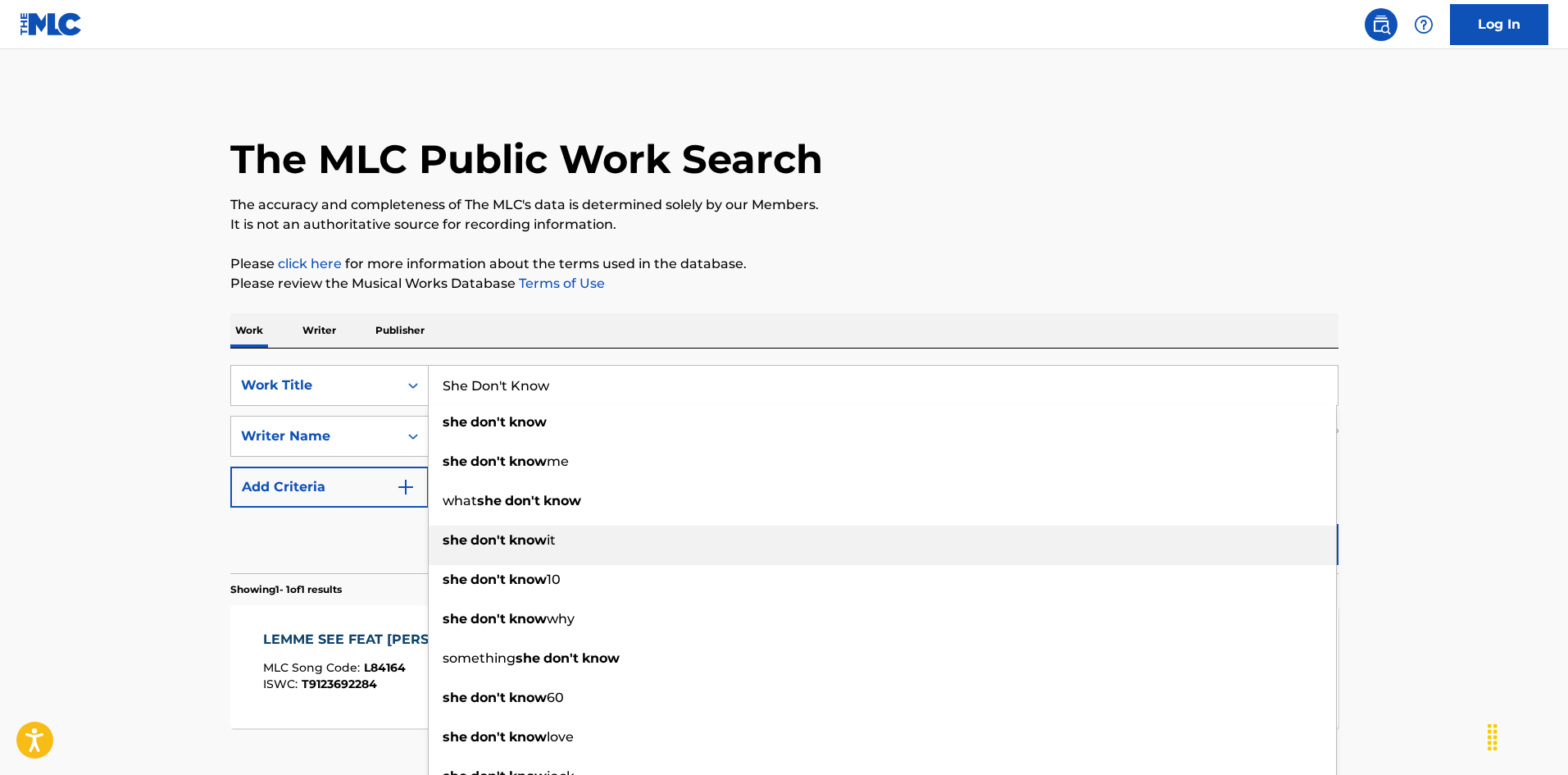
click at [1305, 536] on div "she don't know it" at bounding box center [882, 540] width 907 height 29
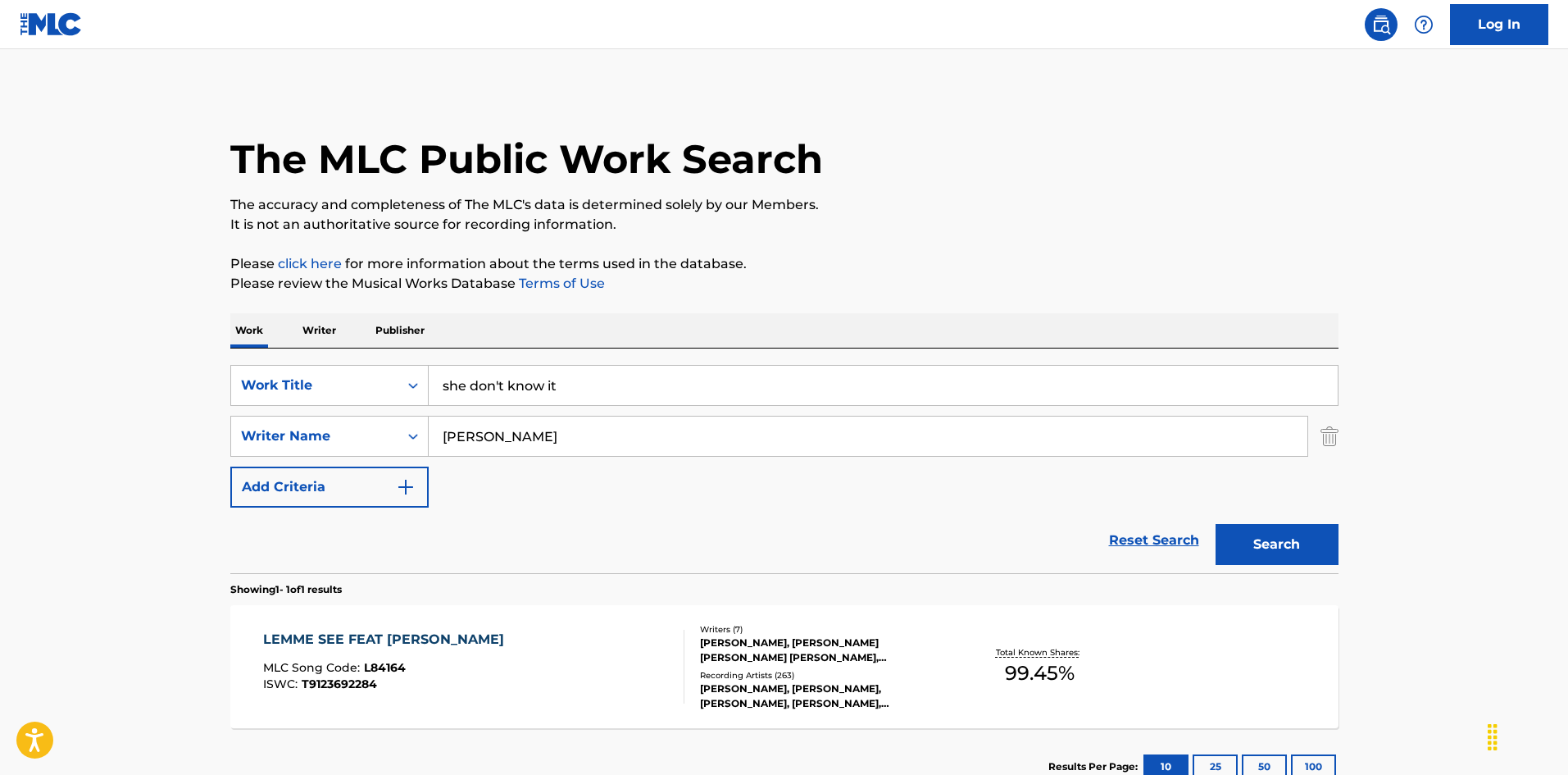
click at [978, 358] on div "SearchWithCriteria52f480d4-f273-419a-962d-ab9672138eb8 Work Title she don't kno…" at bounding box center [784, 461] width 1108 height 225
click at [979, 362] on div "SearchWithCriteria52f480d4-f273-419a-962d-ab9672138eb8 Work Title she don't kno…" at bounding box center [784, 461] width 1108 height 225
click at [974, 378] on input "she don't know it" at bounding box center [883, 385] width 909 height 39
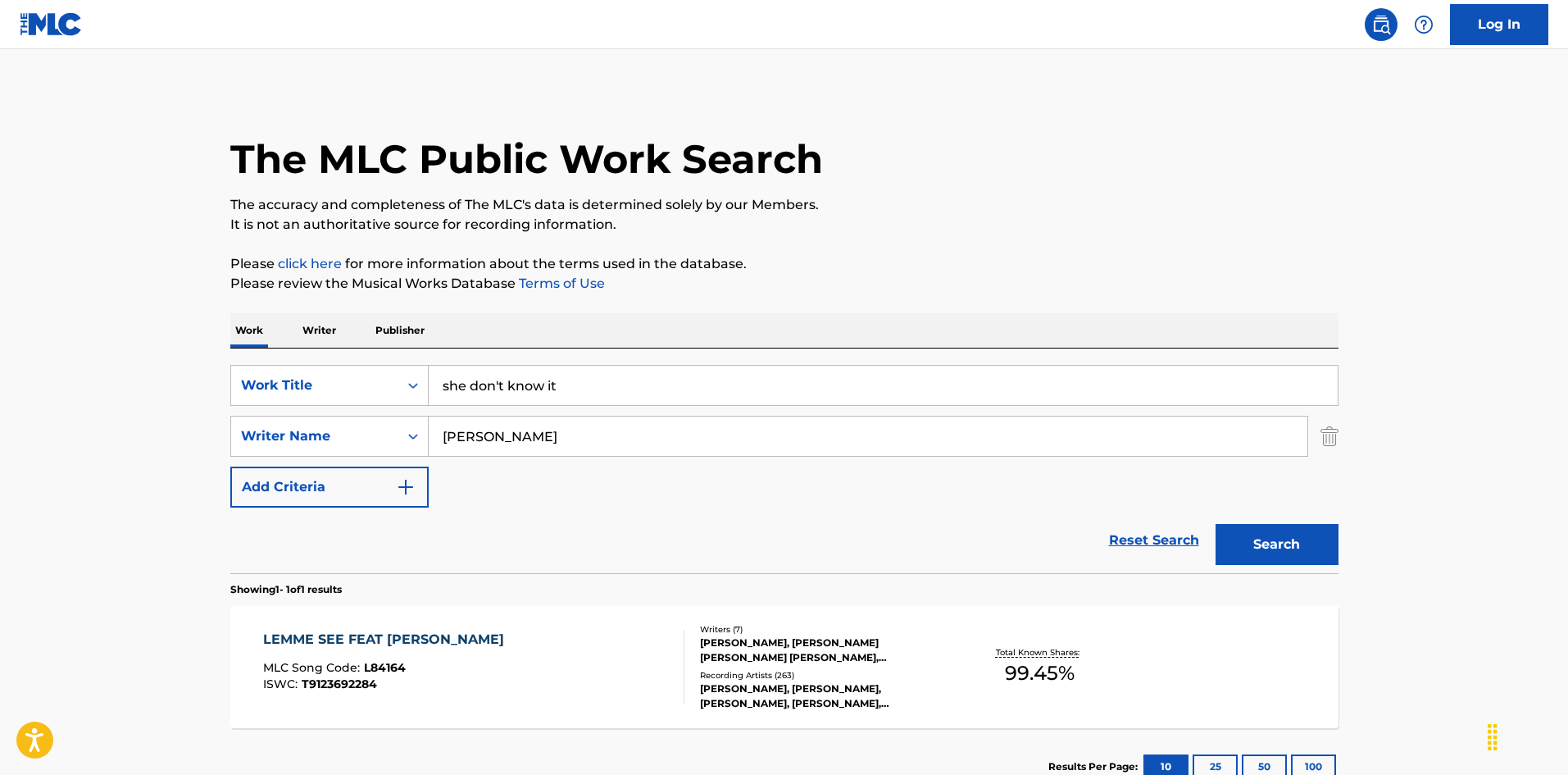
click at [974, 378] on input "she don't know it" at bounding box center [883, 385] width 909 height 39
paste input "She Don't Know"
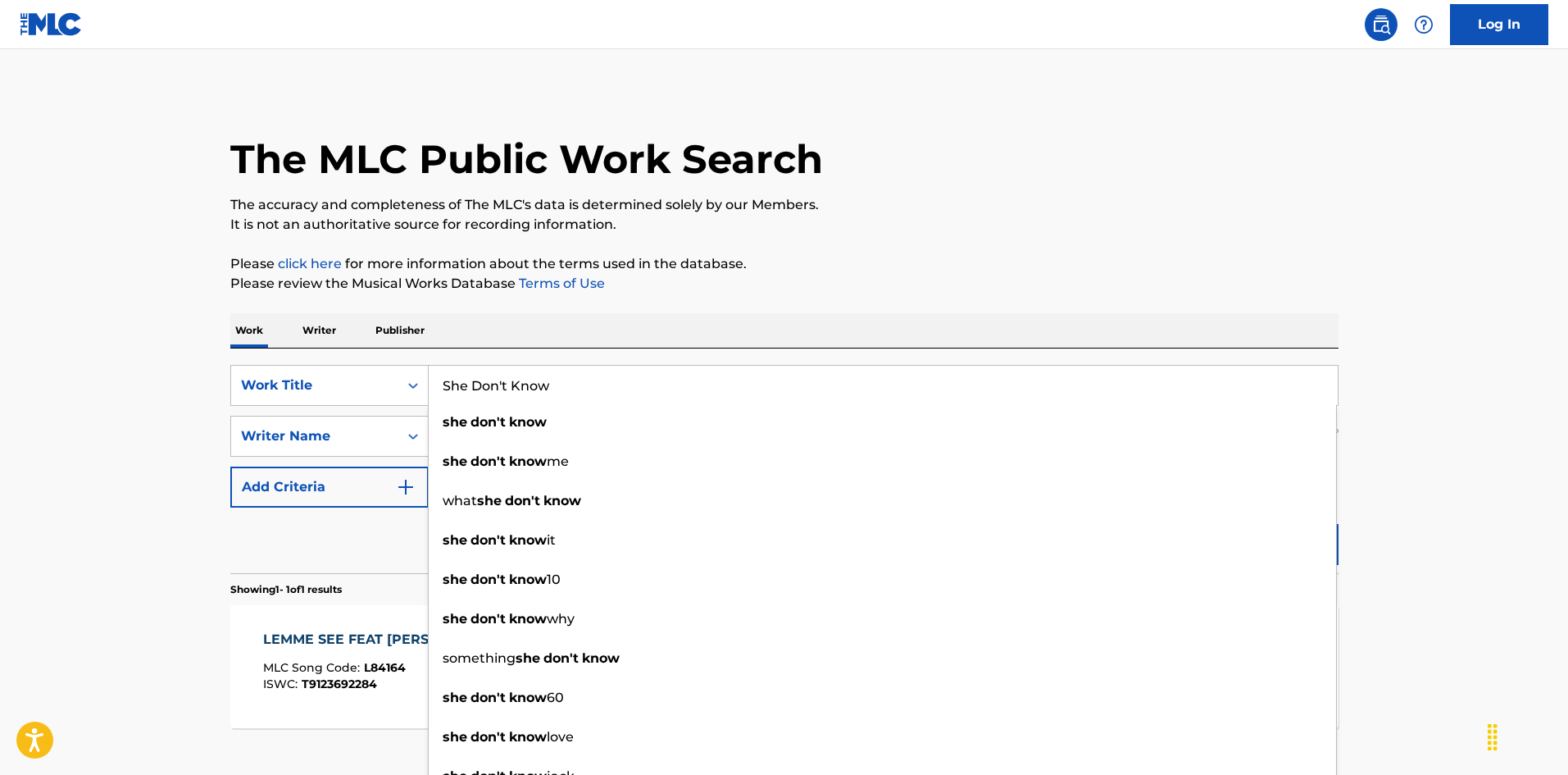
type input "She Don't Know"
click at [1424, 442] on main "The MLC Public Work Search The accuracy and completeness of The MLC's data is d…" at bounding box center [784, 431] width 1568 height 764
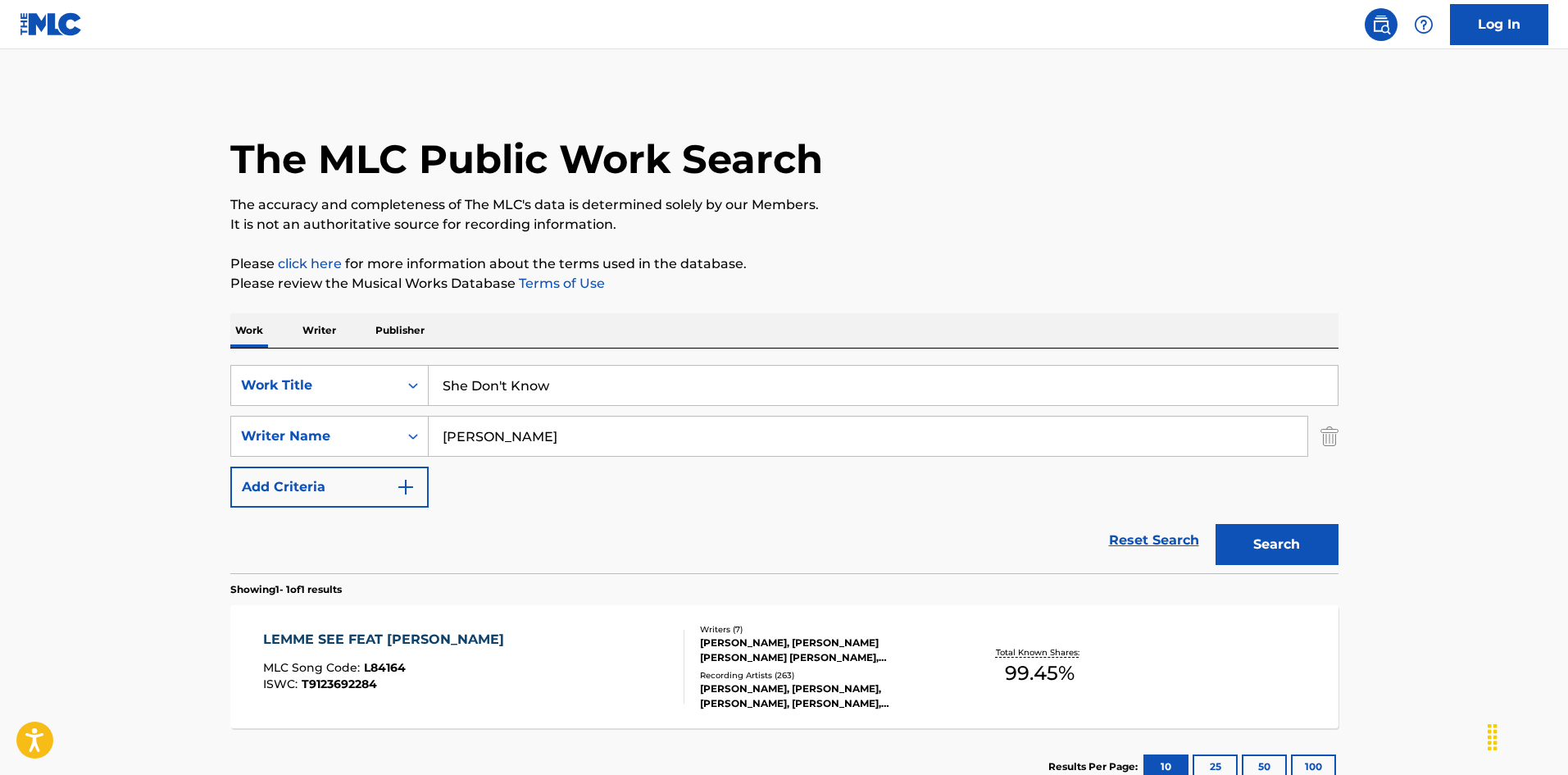
click at [1304, 543] on button "Search" at bounding box center [1277, 544] width 123 height 41
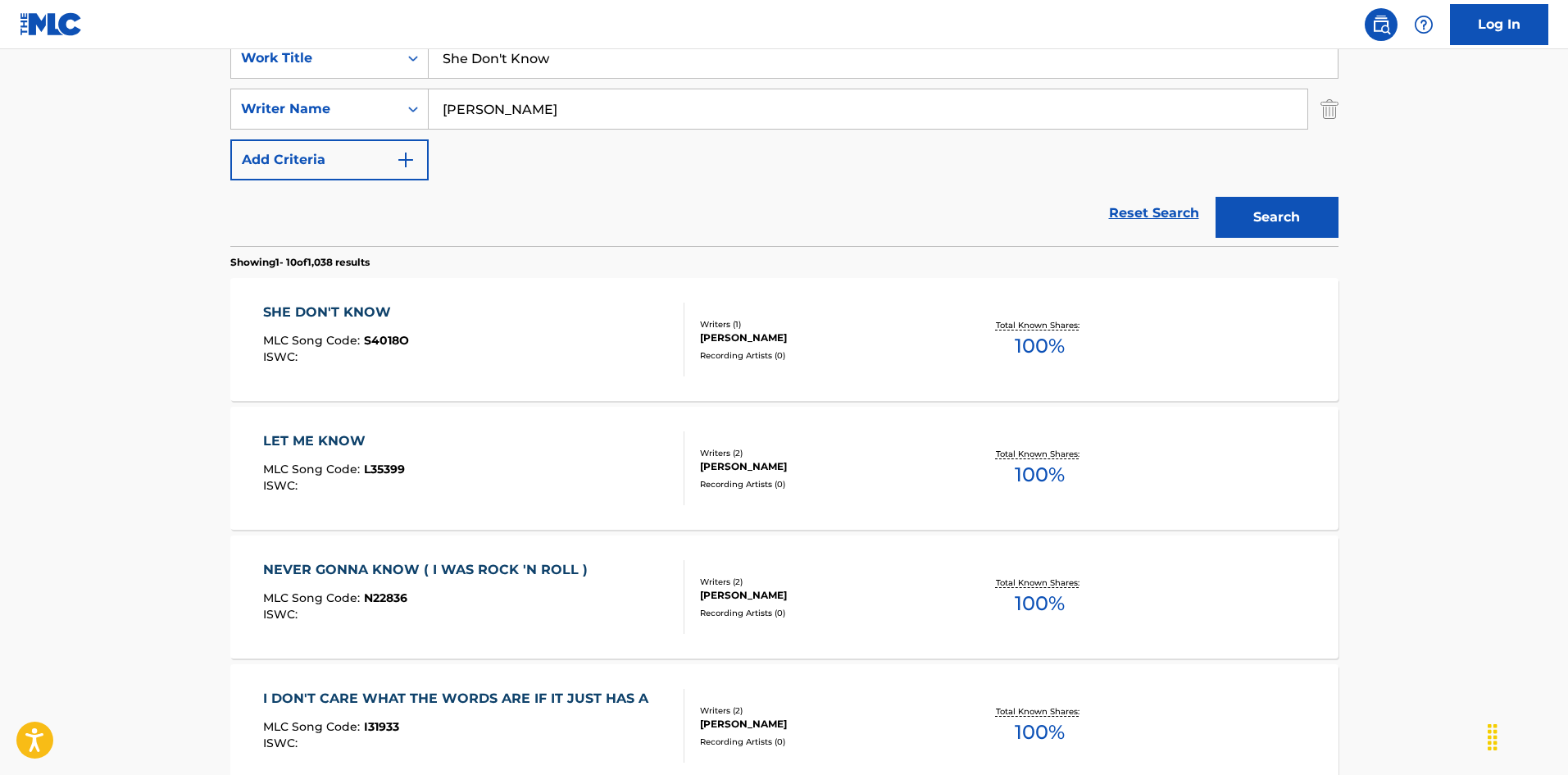
scroll to position [246, 0]
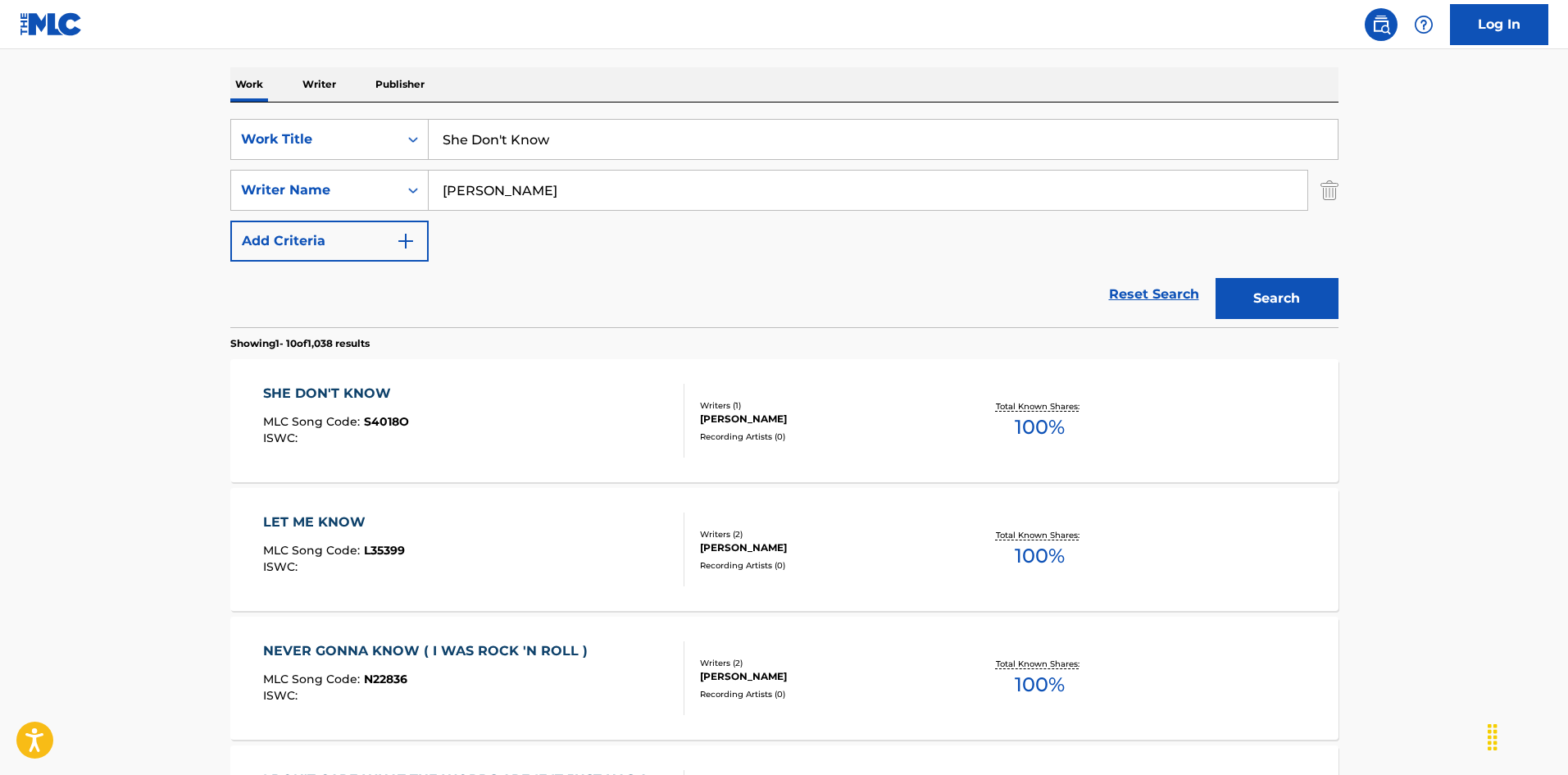
click at [549, 201] on input "[PERSON_NAME]" at bounding box center [868, 190] width 879 height 39
paste input "[PERSON_NAME]"
type input "[PERSON_NAME]"
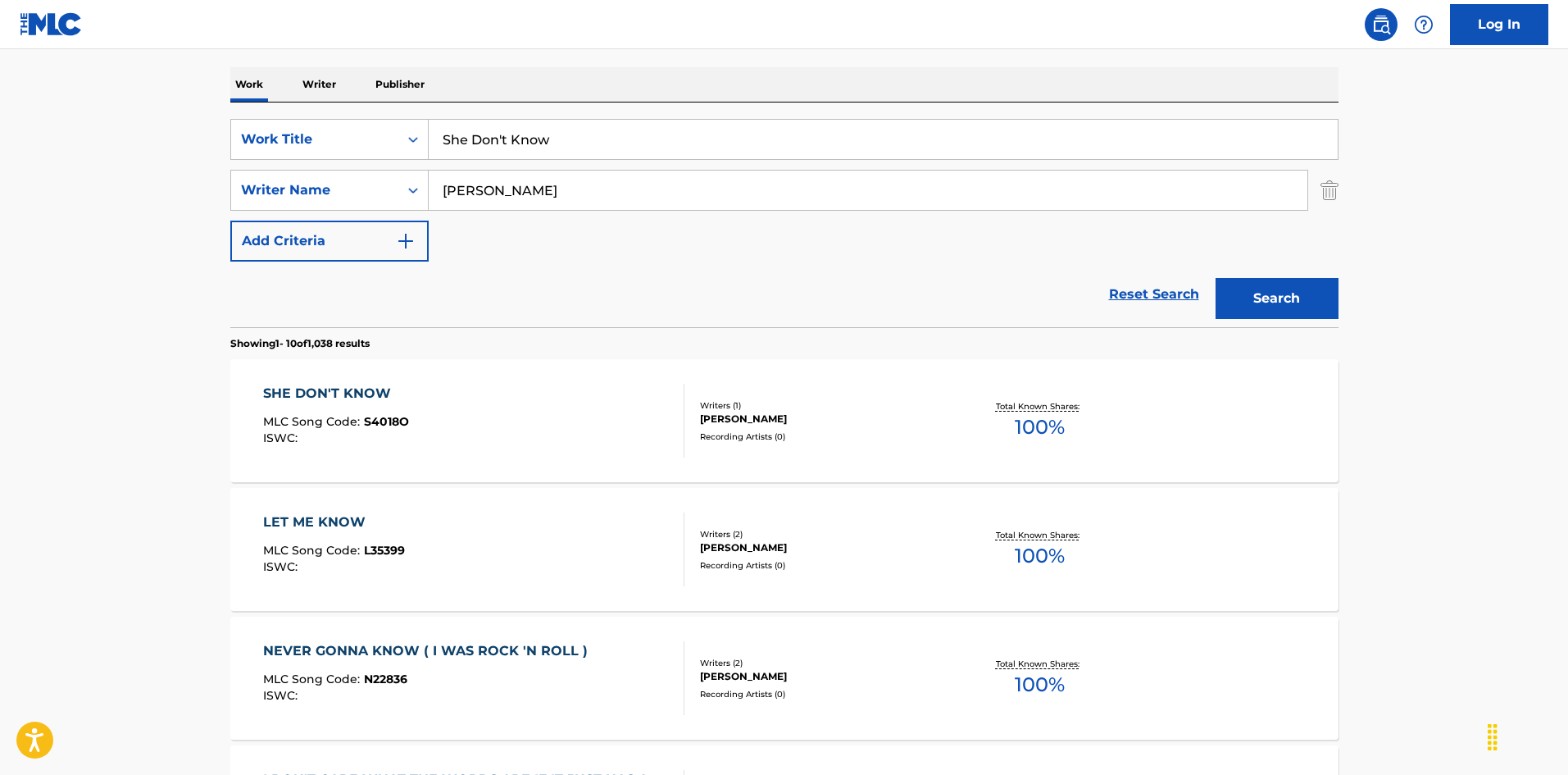
click at [1299, 283] on button "Search" at bounding box center [1277, 298] width 123 height 41
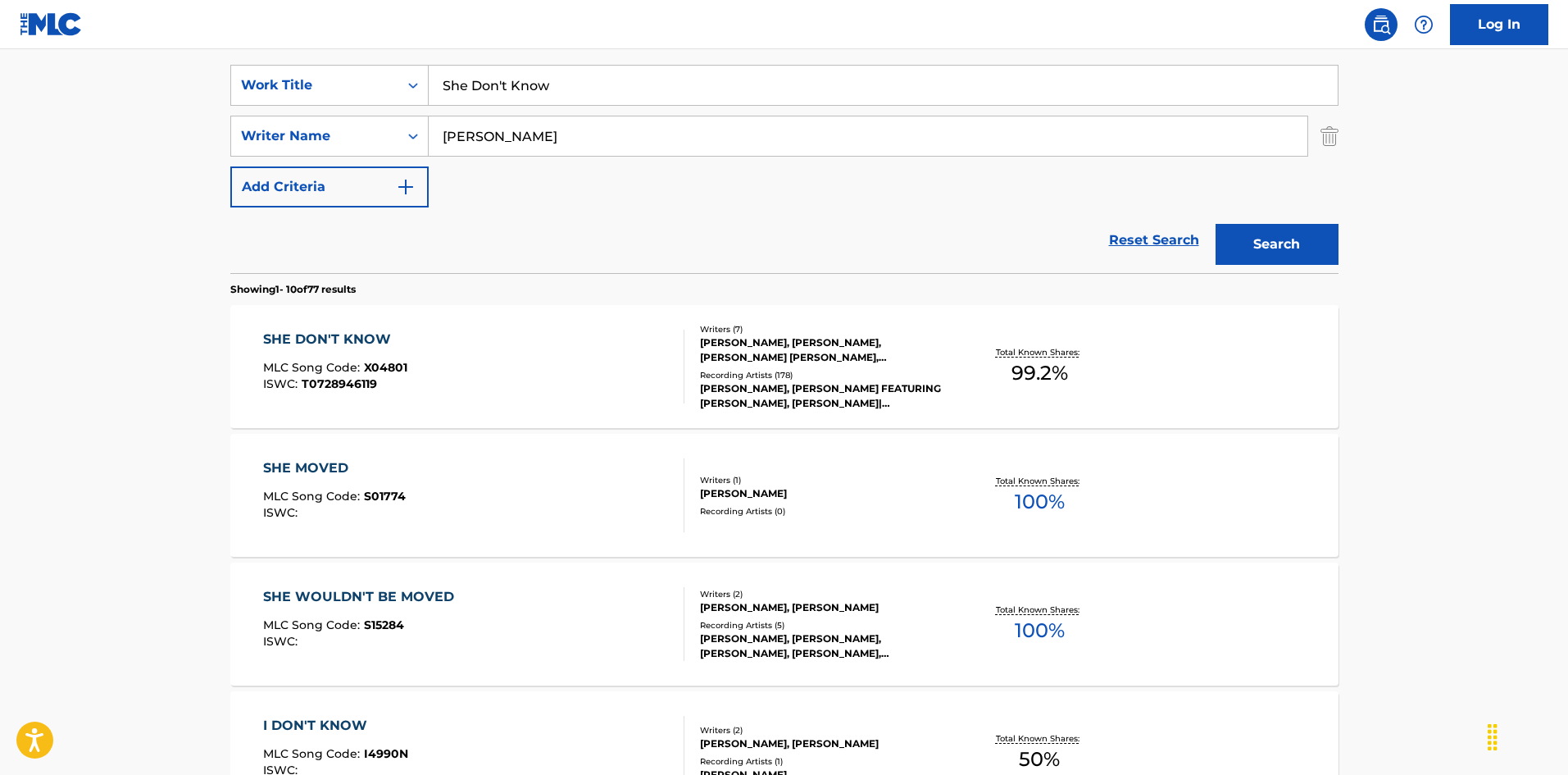
scroll to position [328, 0]
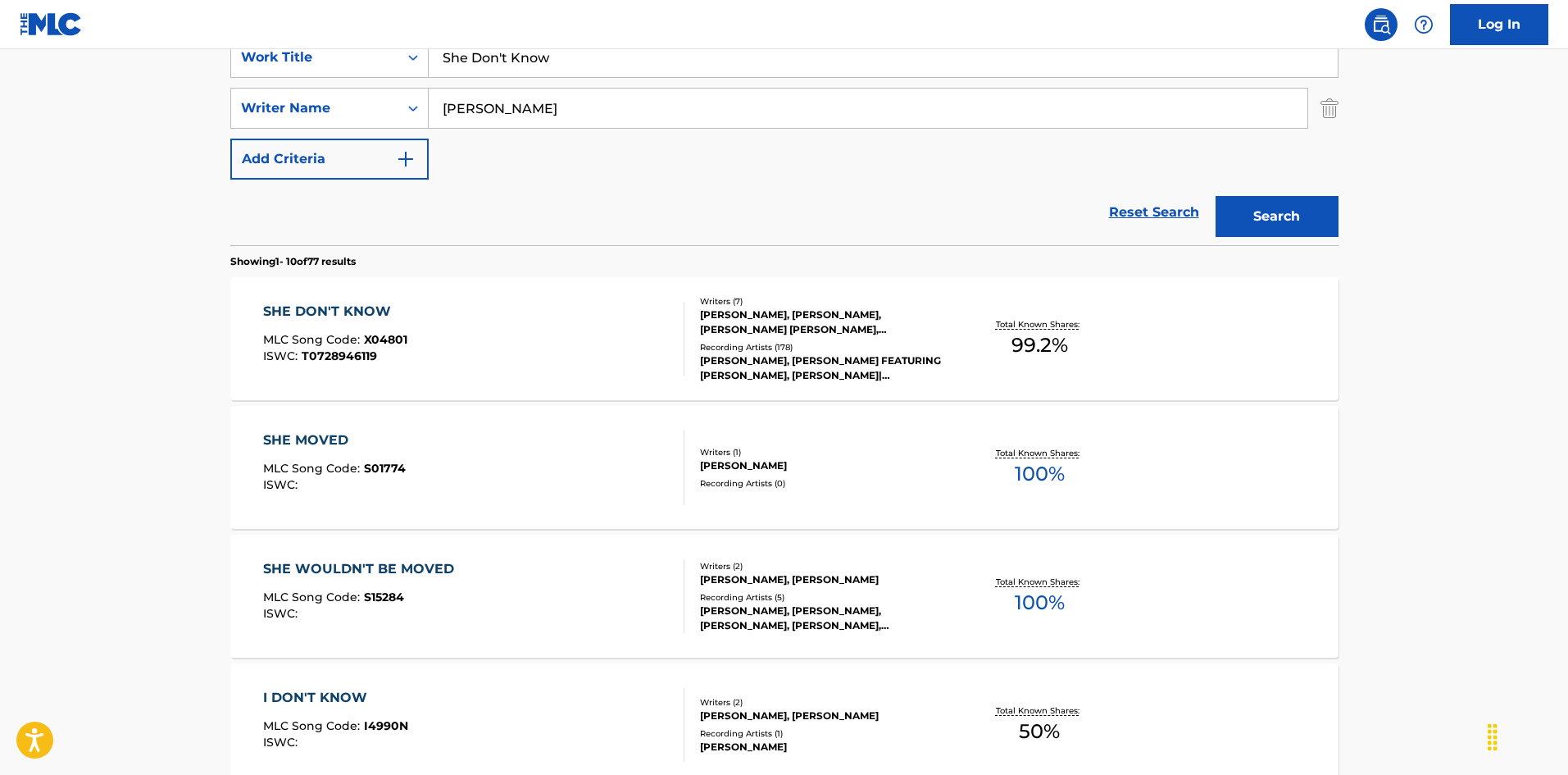
click at [432, 373] on div "SHE DON'T KNOW MLC Song Code : X04801 ISWC : T0728946119" at bounding box center [473, 338] width 422 height 74
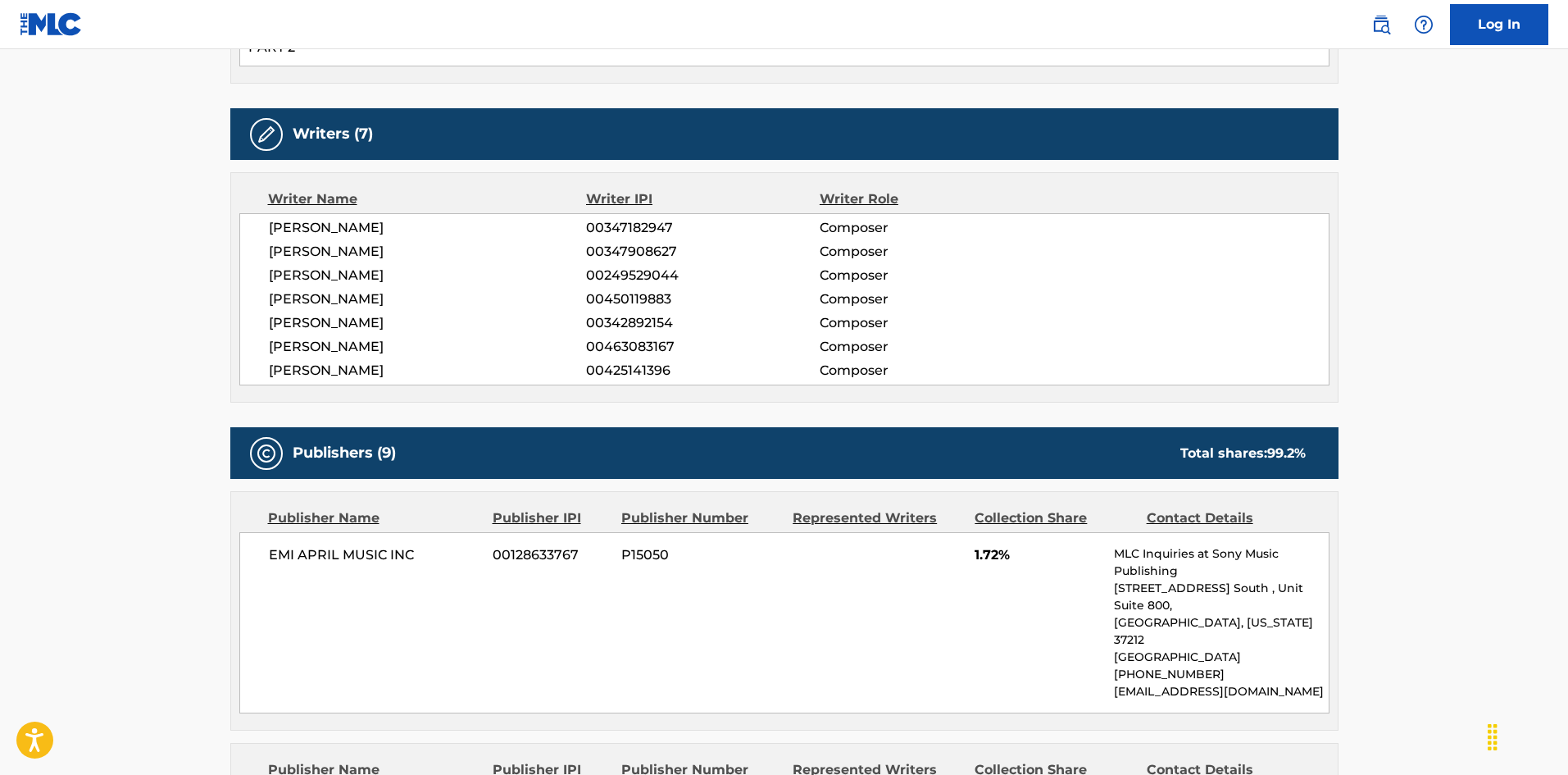
scroll to position [726, 0]
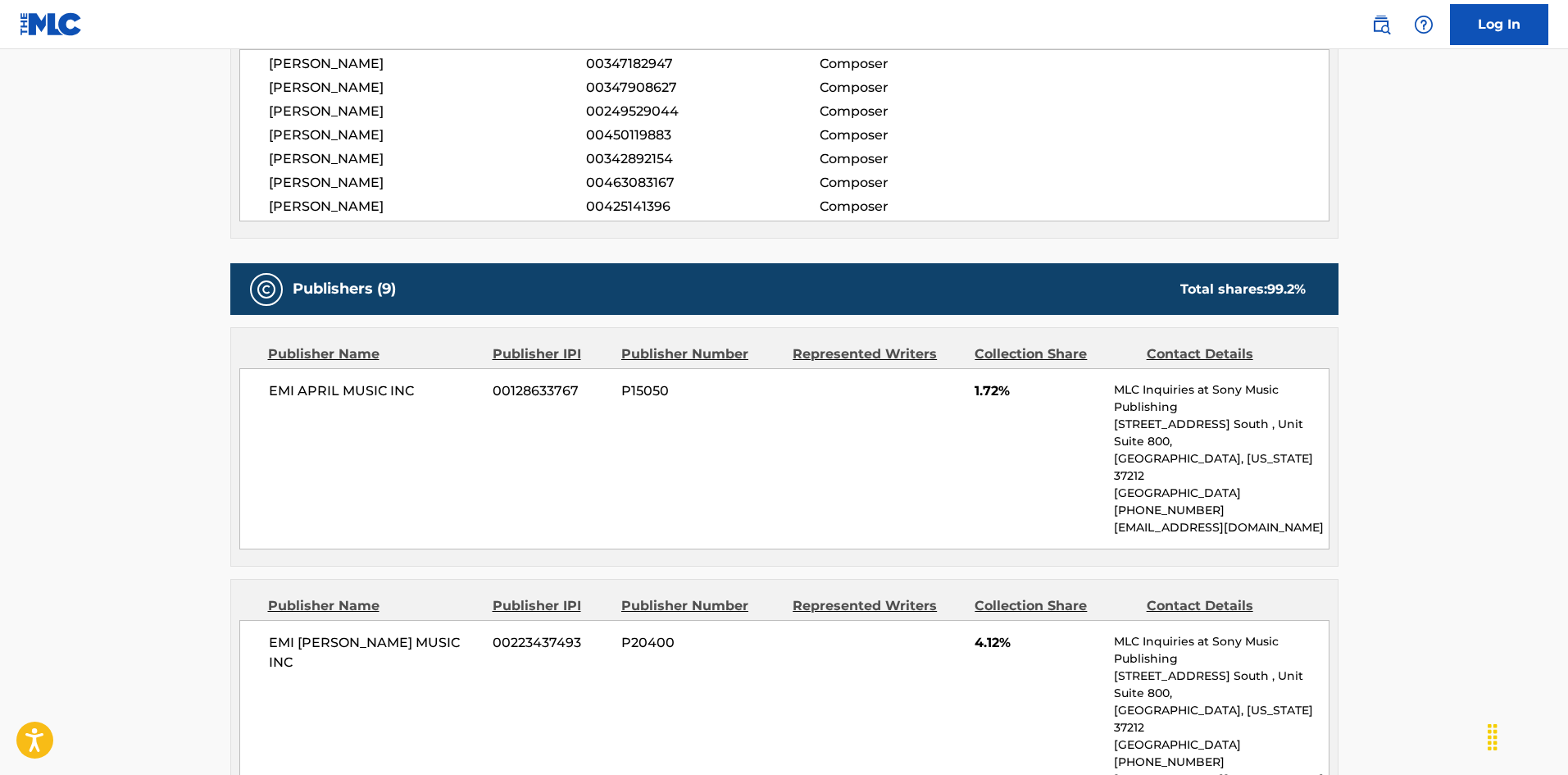
click at [288, 395] on span "EMI APRIL MUSIC INC" at bounding box center [374, 391] width 212 height 20
drag, startPoint x: 288, startPoint y: 395, endPoint x: 423, endPoint y: 399, distance: 135.1
click at [423, 399] on span "EMI APRIL MUSIC INC" at bounding box center [374, 391] width 212 height 20
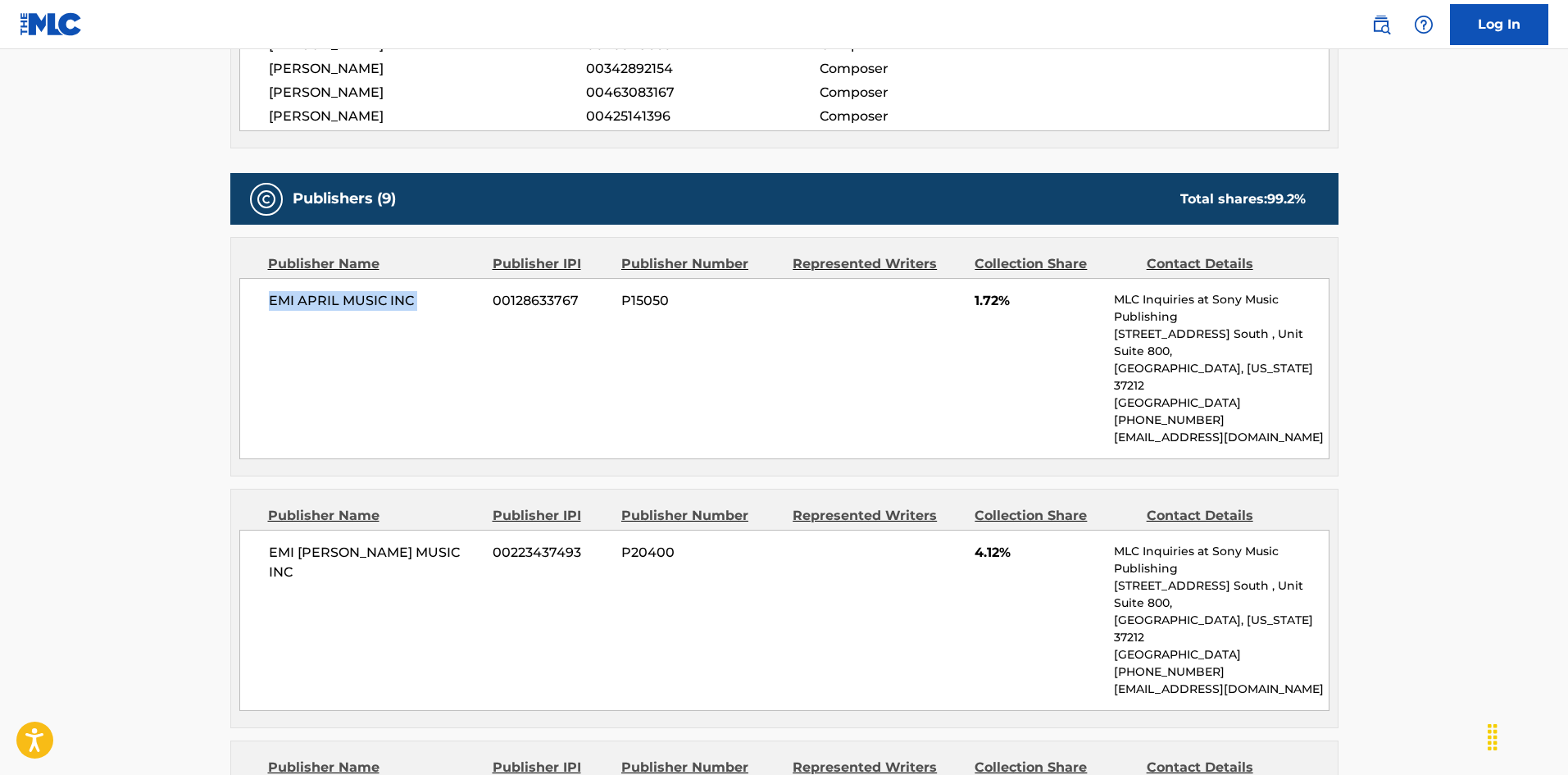
scroll to position [972, 0]
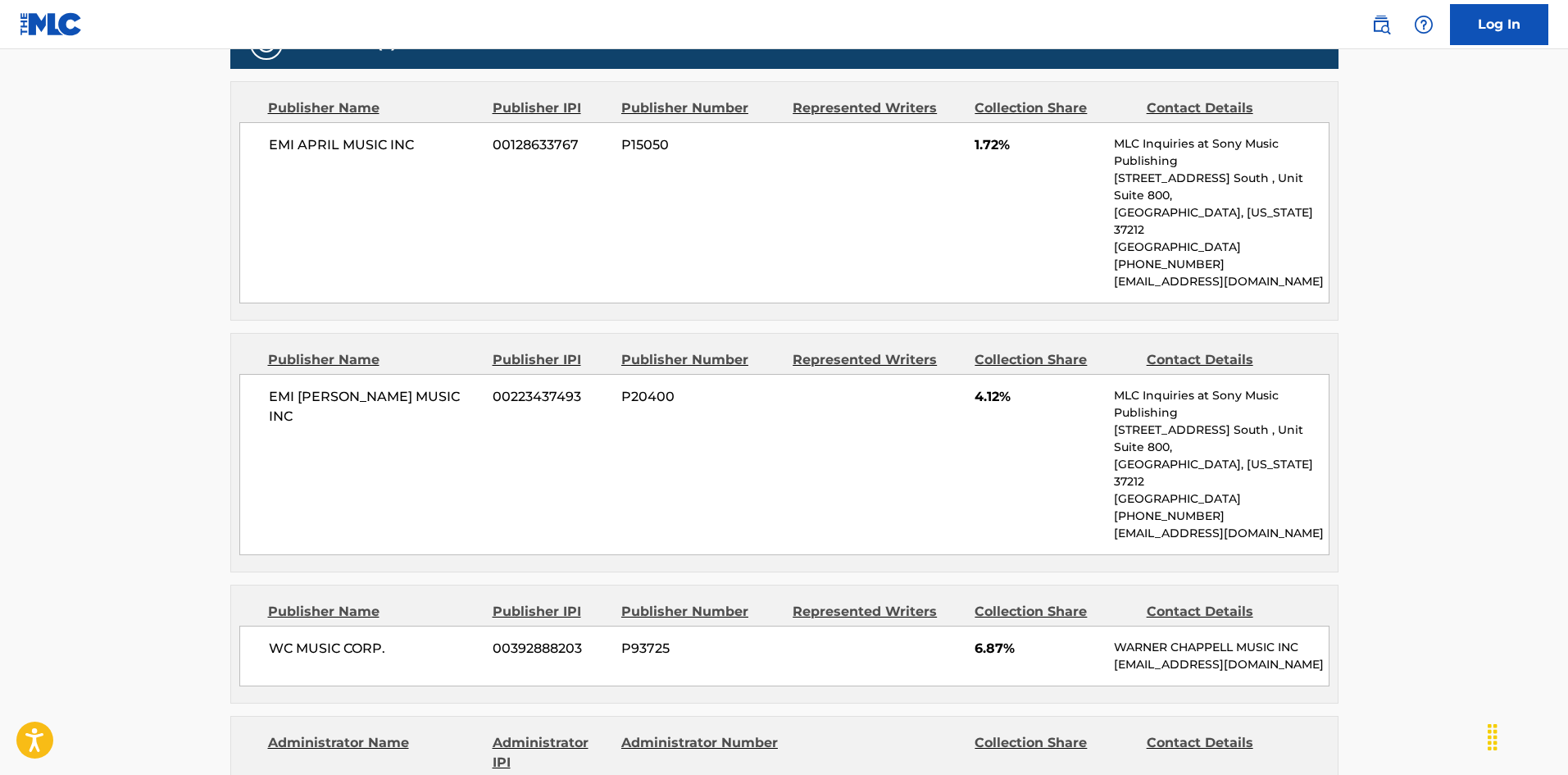
click at [252, 373] on div "EMI [PERSON_NAME] MUSIC INC 00223437493 P20400 4.12% MLC Inquiries at Sony Musi…" at bounding box center [784, 464] width 1090 height 181
drag, startPoint x: 252, startPoint y: 363, endPoint x: 466, endPoint y: 362, distance: 214.0
click at [466, 373] on div "EMI [PERSON_NAME] MUSIC INC 00223437493 P20400 4.12% MLC Inquiries at Sony Musi…" at bounding box center [784, 464] width 1090 height 181
click at [264, 373] on div "EMI [PERSON_NAME] MUSIC INC 00223437493 P20400 4.12% MLC Inquiries at Sony Musi…" at bounding box center [784, 464] width 1090 height 181
drag, startPoint x: 264, startPoint y: 361, endPoint x: 462, endPoint y: 353, distance: 198.2
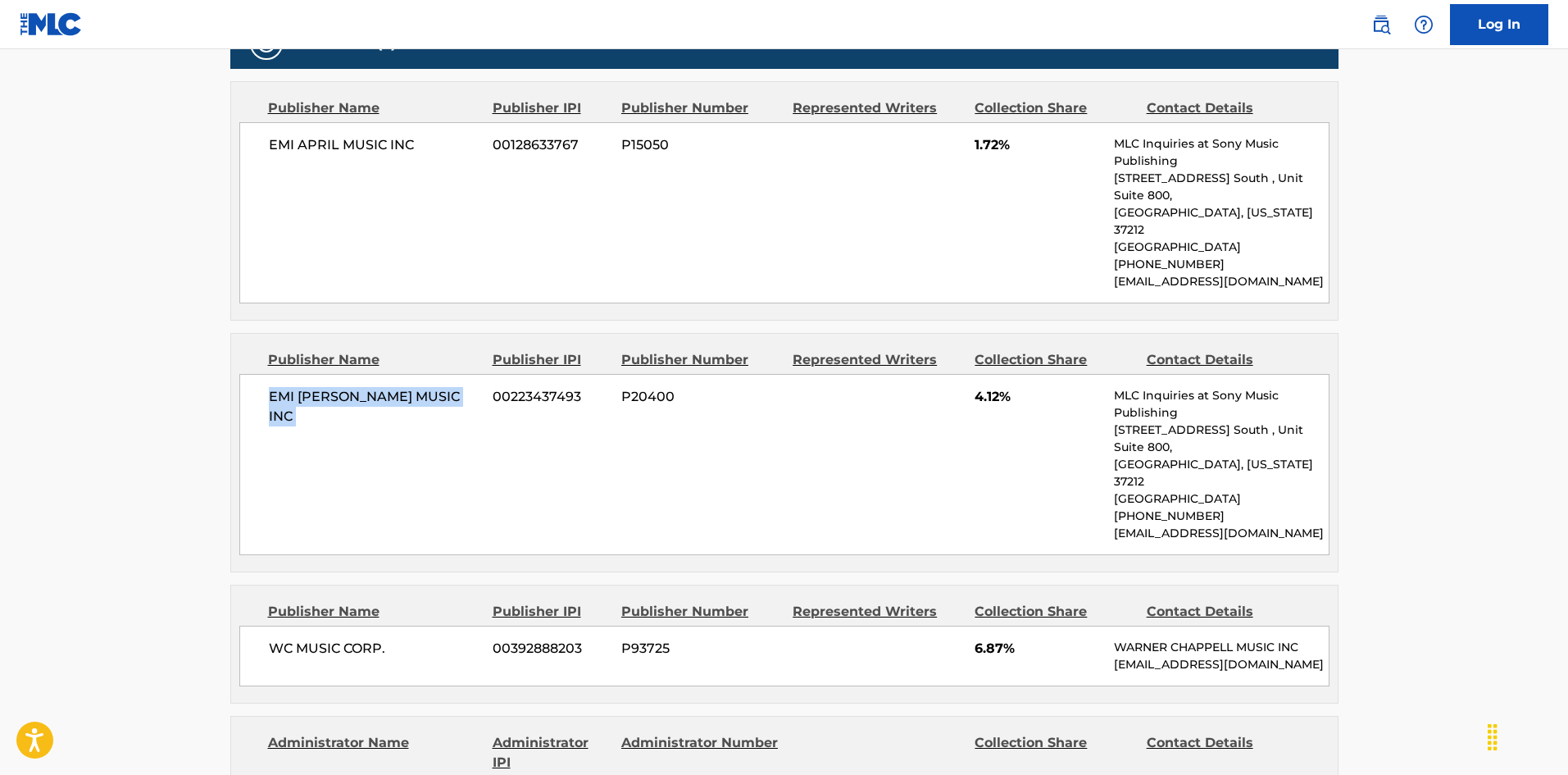
click at [462, 373] on div "EMI [PERSON_NAME] MUSIC INC 00223437493 P20400 4.12% MLC Inquiries at Sony Musi…" at bounding box center [784, 464] width 1090 height 181
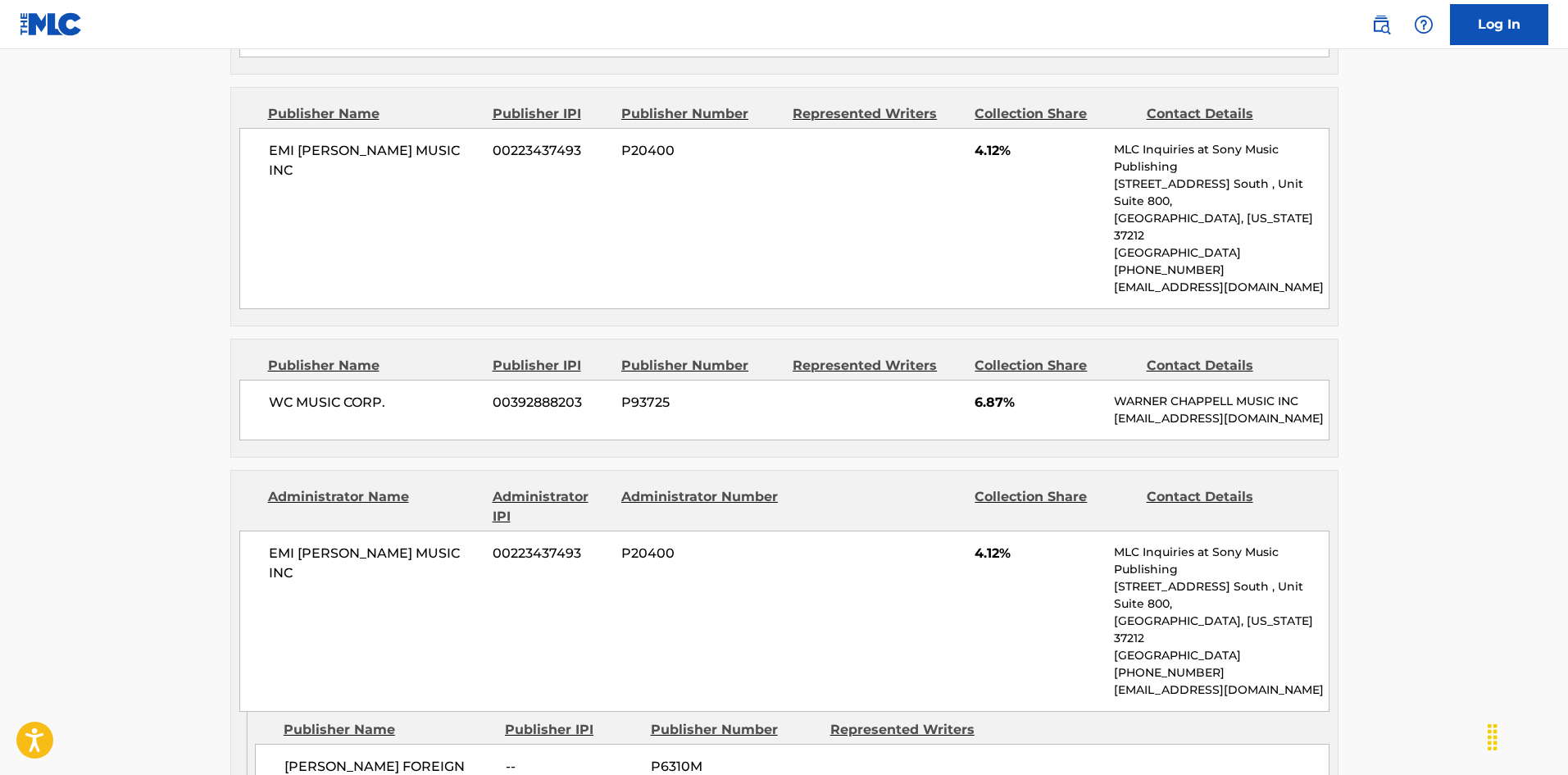
click at [257, 379] on div "WC MUSIC CORP. 00392888203 P93725 6.87% [PERSON_NAME] MUSIC INC [EMAIL_ADDRESS]…" at bounding box center [784, 409] width 1090 height 61
drag, startPoint x: 257, startPoint y: 336, endPoint x: 388, endPoint y: 328, distance: 131.2
click at [388, 379] on div "WC MUSIC CORP. 00392888203 P93725 6.87% [PERSON_NAME] MUSIC INC [EMAIL_ADDRESS]…" at bounding box center [784, 409] width 1090 height 61
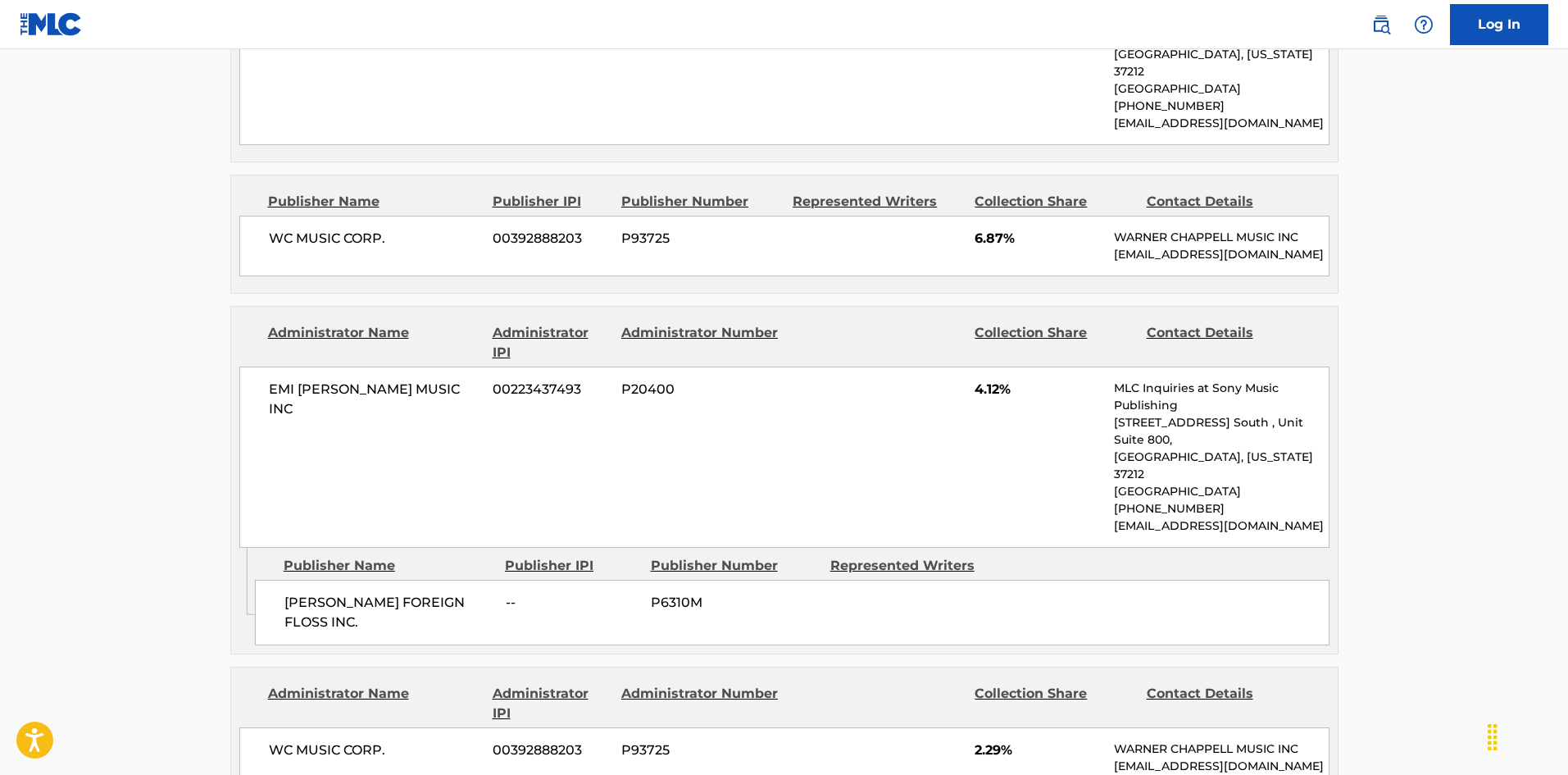
click at [298, 580] on div "[PERSON_NAME] FOREIGN FLOSS INC. -- P6310M" at bounding box center [792, 612] width 1074 height 66
drag, startPoint x: 298, startPoint y: 532, endPoint x: 311, endPoint y: 513, distance: 23.0
click at [311, 580] on div "[PERSON_NAME] FOREIGN FLOSS INC. -- P6310M" at bounding box center [792, 612] width 1074 height 66
click at [291, 593] on span "[PERSON_NAME] FOREIGN FLOSS INC." at bounding box center [388, 612] width 209 height 39
drag, startPoint x: 291, startPoint y: 509, endPoint x: 432, endPoint y: 508, distance: 141.0
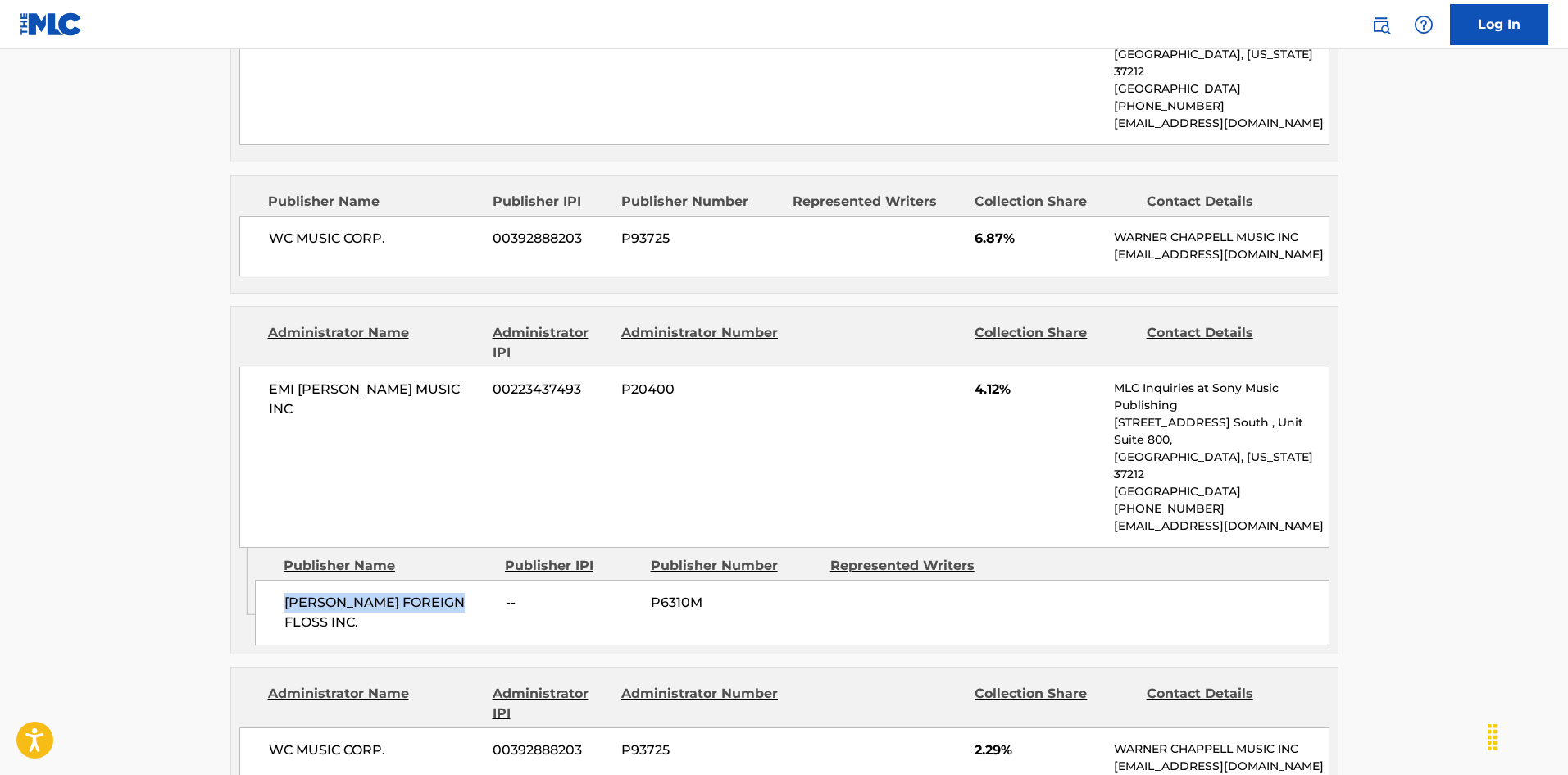
click at [432, 593] on span "[PERSON_NAME] FOREIGN FLOSS INC." at bounding box center [388, 612] width 209 height 39
click at [288, 593] on span "[PERSON_NAME] FOREIGN FLOSS INC." at bounding box center [388, 612] width 209 height 39
drag, startPoint x: 288, startPoint y: 518, endPoint x: 461, endPoint y: 511, distance: 173.1
click at [461, 593] on span "[PERSON_NAME] FOREIGN FLOSS INC." at bounding box center [388, 612] width 209 height 39
click at [101, 363] on main "< Back to public search results Copy work link SHE DON'T KNOW Work Detail Membe…" at bounding box center [784, 723] width 1568 height 4114
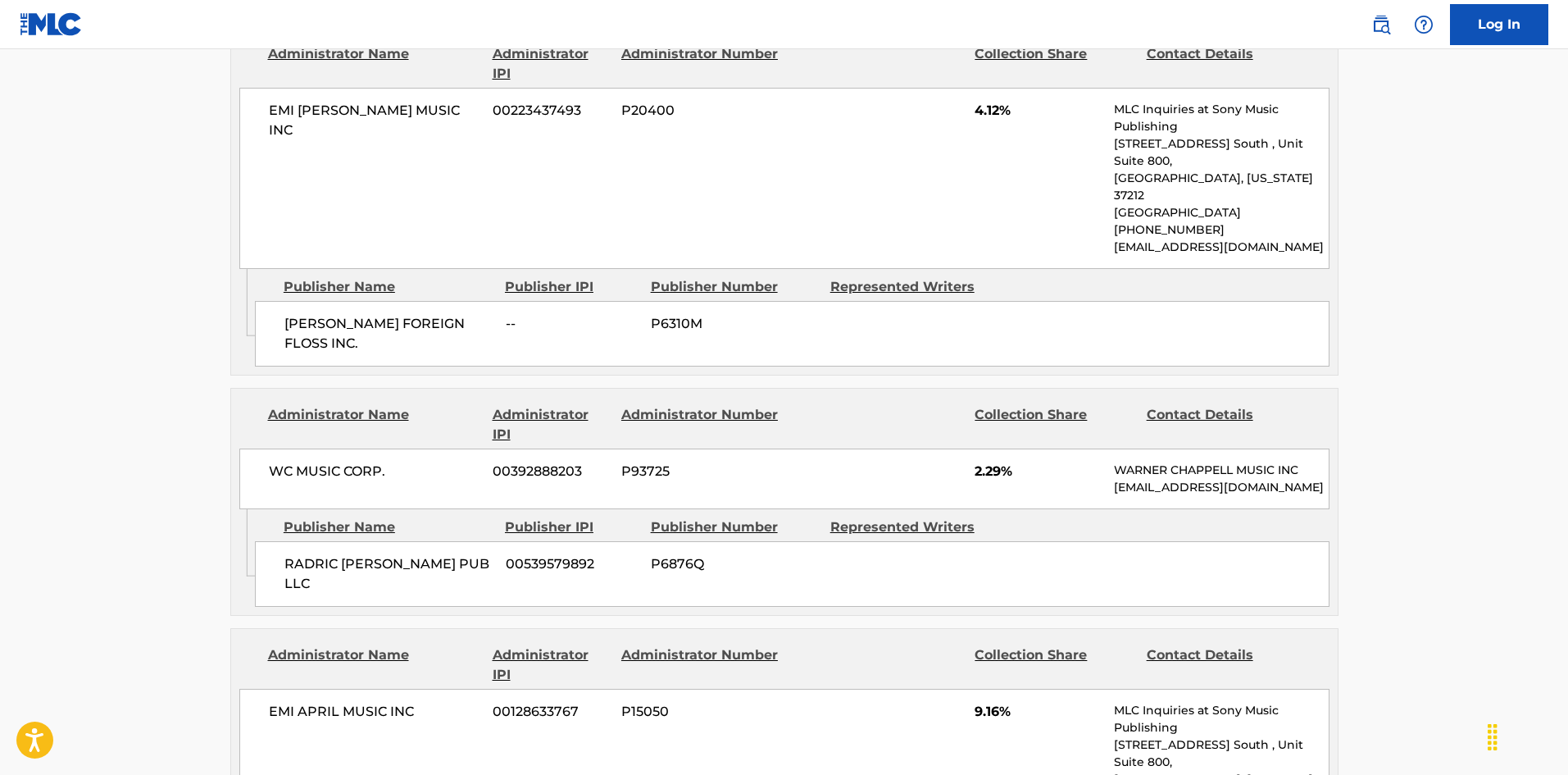
scroll to position [1710, 0]
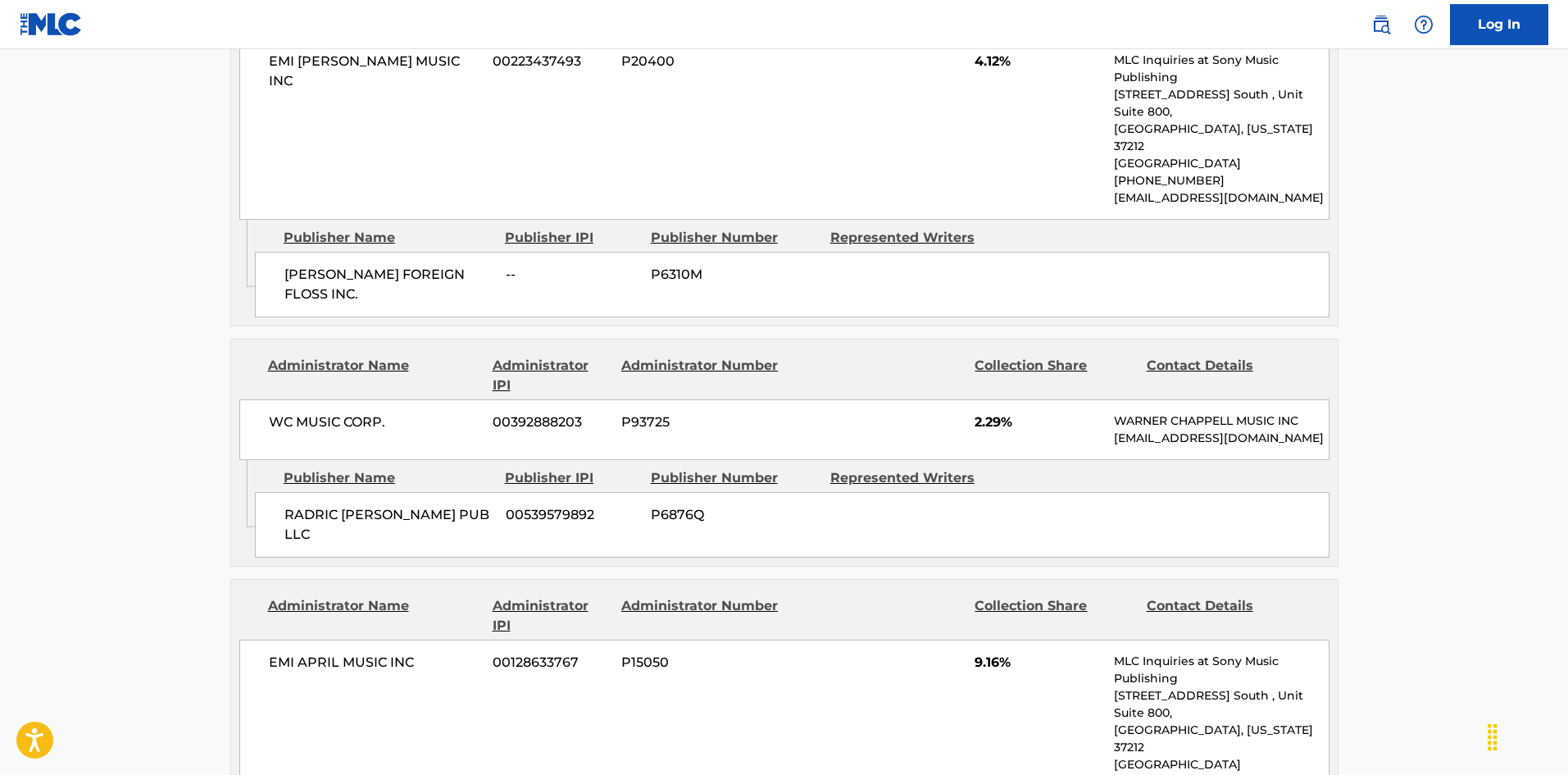
click at [273, 491] on div "RADRIC [PERSON_NAME] PUB LLC 00539579892 P6876Q" at bounding box center [792, 524] width 1074 height 66
drag, startPoint x: 273, startPoint y: 432, endPoint x: 345, endPoint y: 431, distance: 72.0
click at [345, 491] on div "RADRIC [PERSON_NAME] PUB LLC 00539579892 P6876Q" at bounding box center [792, 524] width 1074 height 66
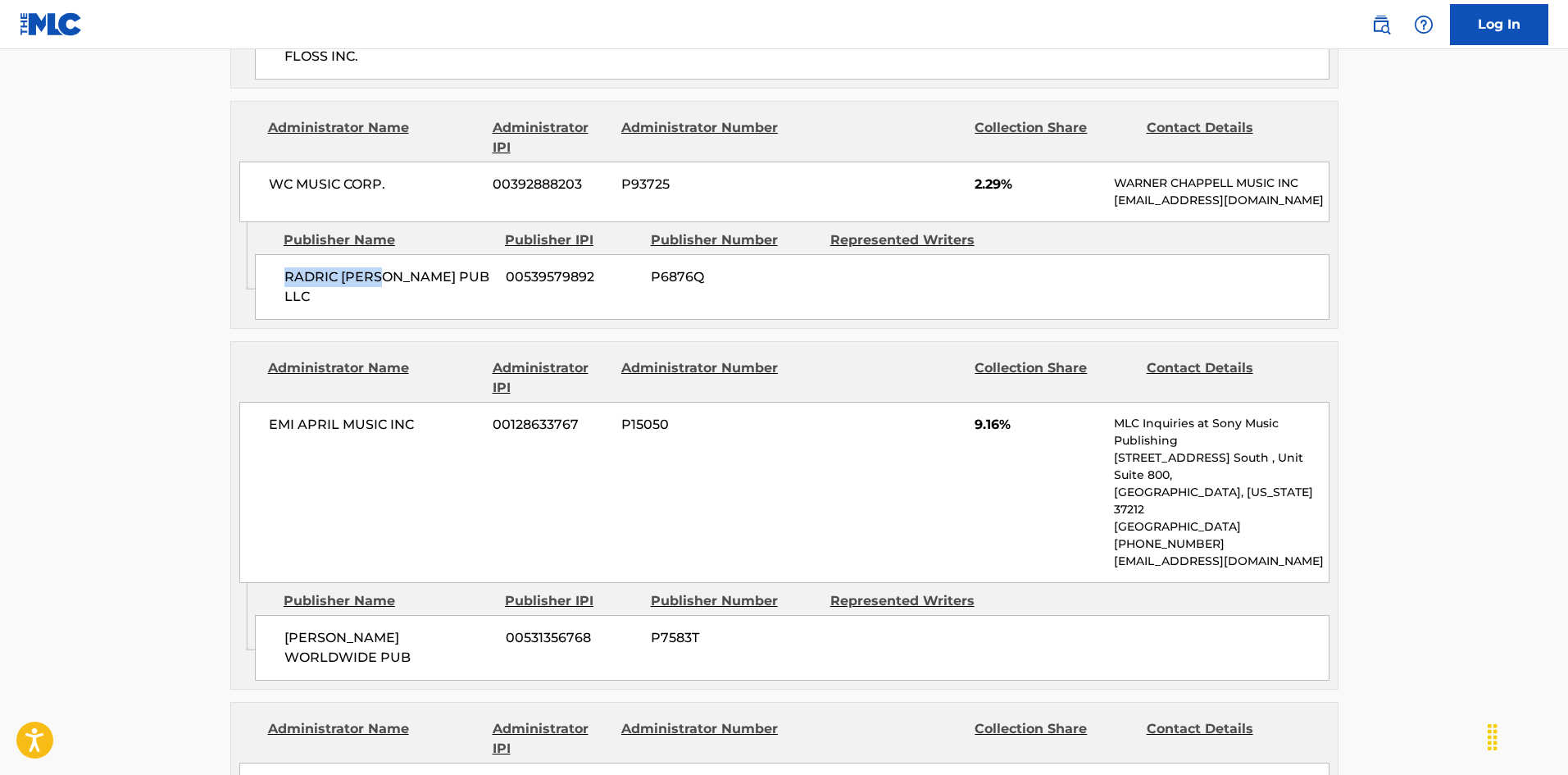
scroll to position [1956, 0]
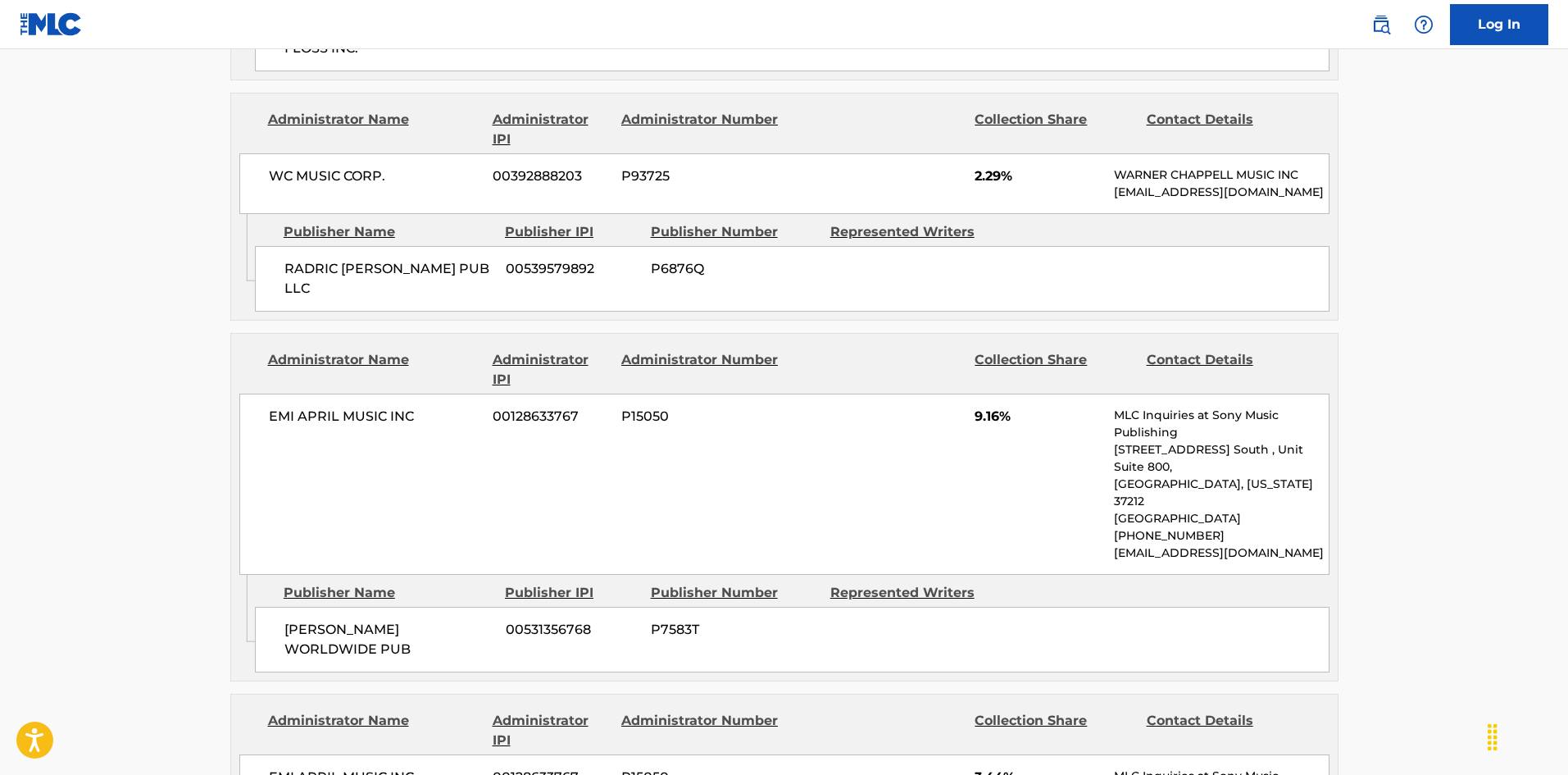
click at [293, 606] on div "[PERSON_NAME] WORLDWIDE PUB 00531356768 P7583T" at bounding box center [792, 639] width 1074 height 66
drag, startPoint x: 293, startPoint y: 483, endPoint x: 332, endPoint y: 485, distance: 39.1
click at [332, 606] on div "[PERSON_NAME] WORLDWIDE PUB 00531356768 P7583T" at bounding box center [792, 639] width 1074 height 66
click at [313, 620] on span "[PERSON_NAME] WORLDWIDE PUB" at bounding box center [388, 639] width 209 height 39
drag, startPoint x: 313, startPoint y: 491, endPoint x: 469, endPoint y: 504, distance: 156.5
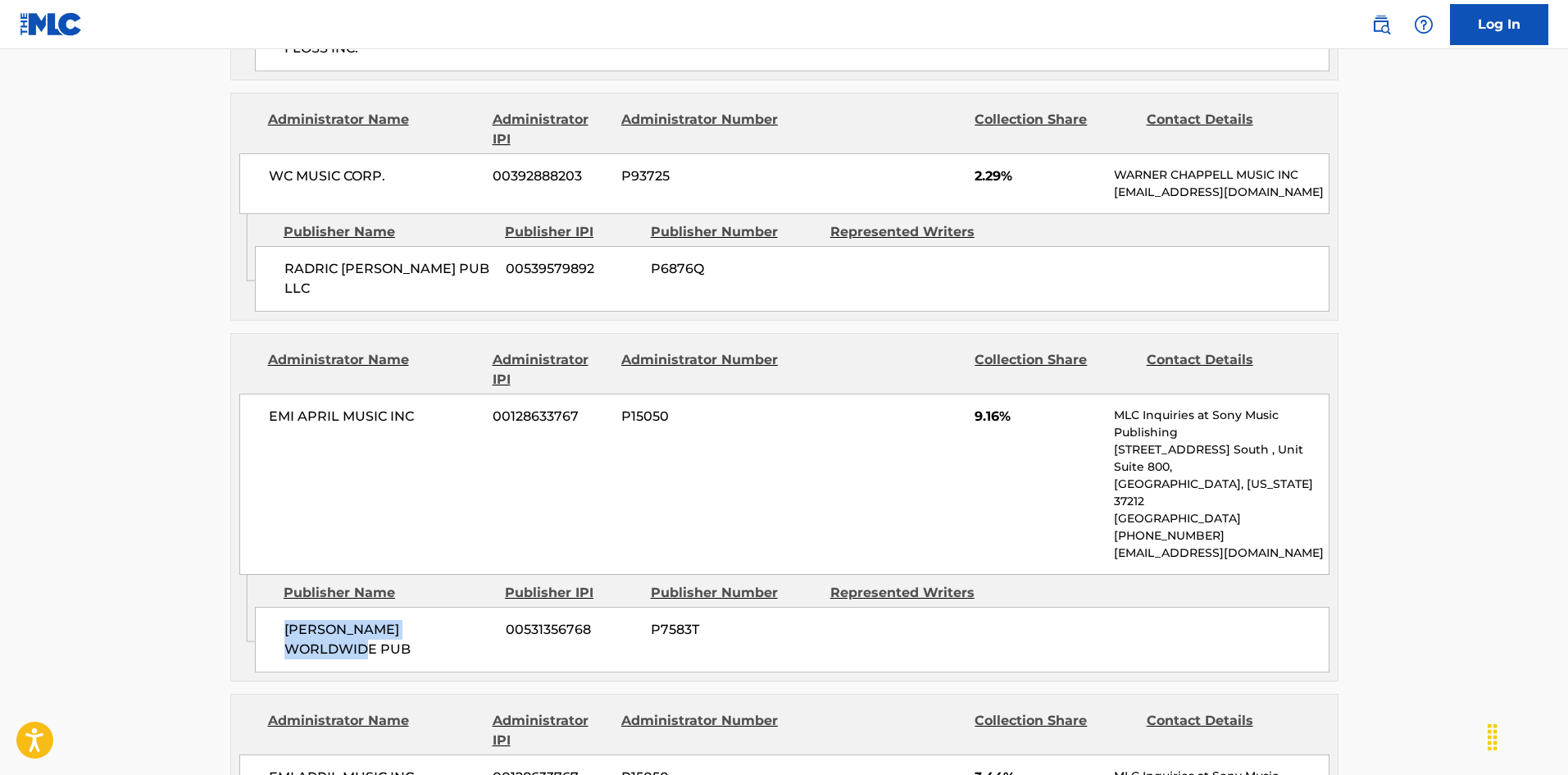
click at [469, 620] on span "[PERSON_NAME] WORLDWIDE PUB" at bounding box center [388, 639] width 209 height 39
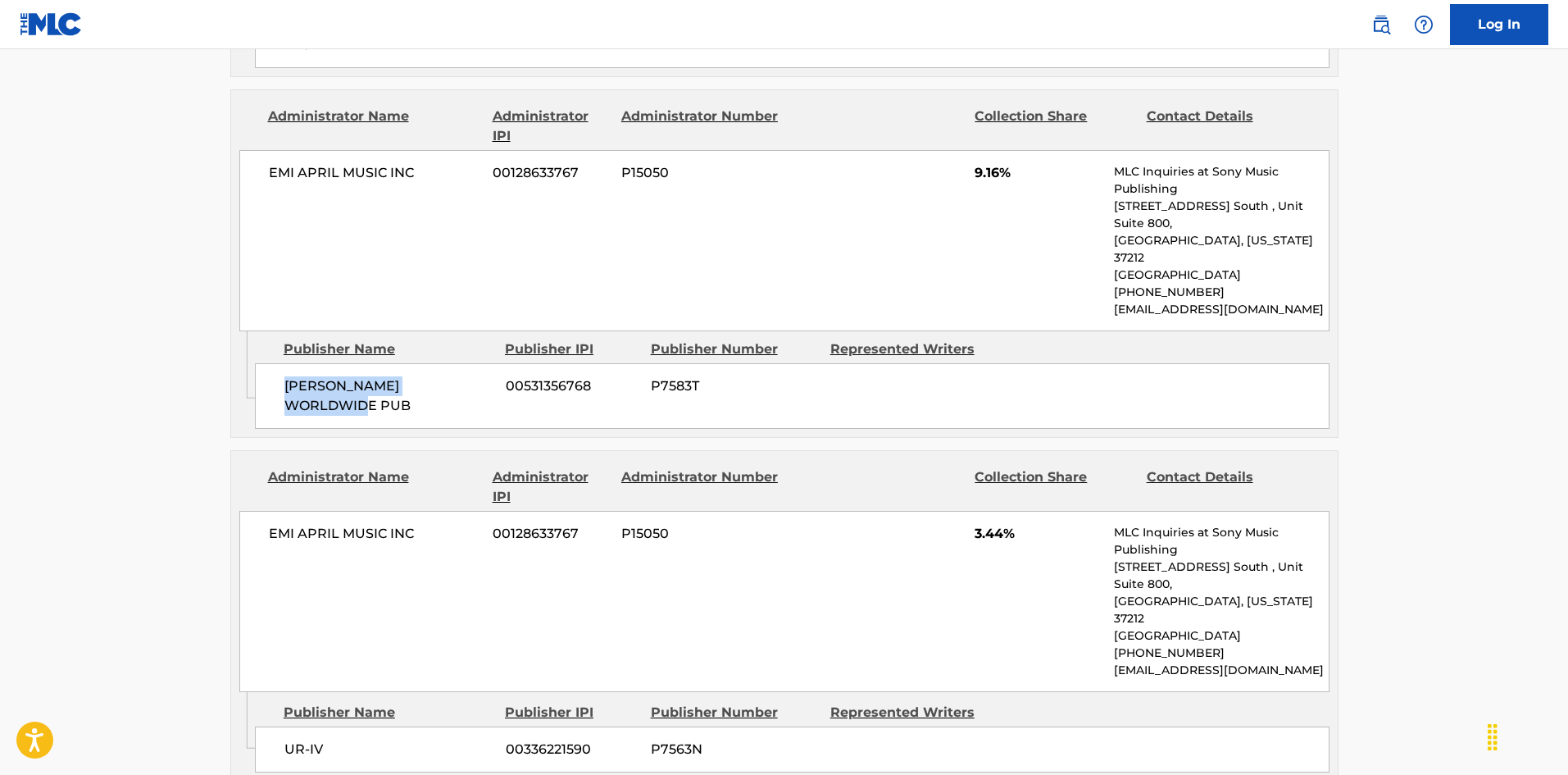
scroll to position [2202, 0]
click at [288, 678] on span "UR-IV" at bounding box center [388, 747] width 209 height 20
drag, startPoint x: 288, startPoint y: 570, endPoint x: 318, endPoint y: 566, distance: 30.3
click at [318, 678] on span "UR-IV" at bounding box center [388, 747] width 209 height 20
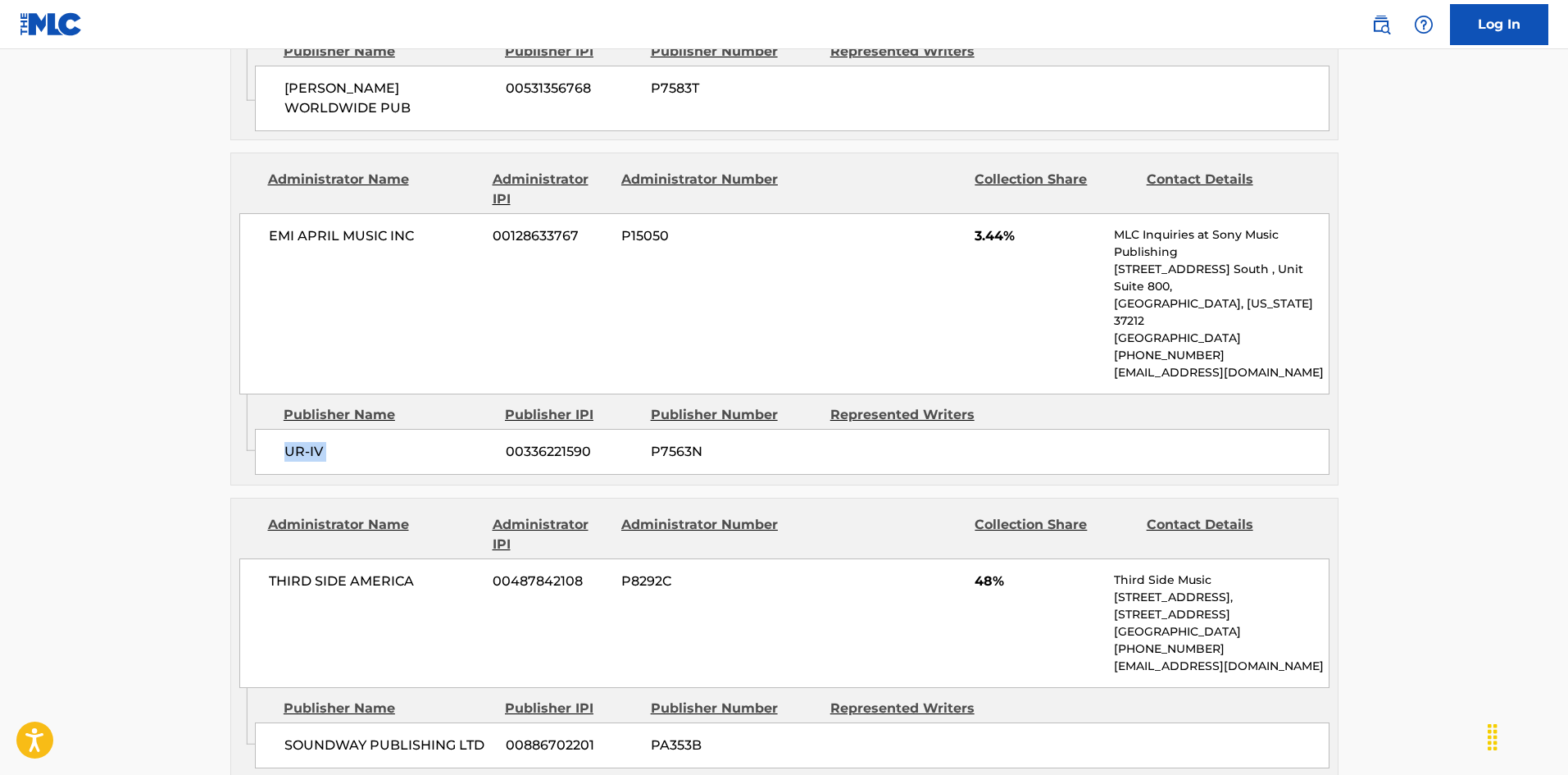
scroll to position [2530, 0]
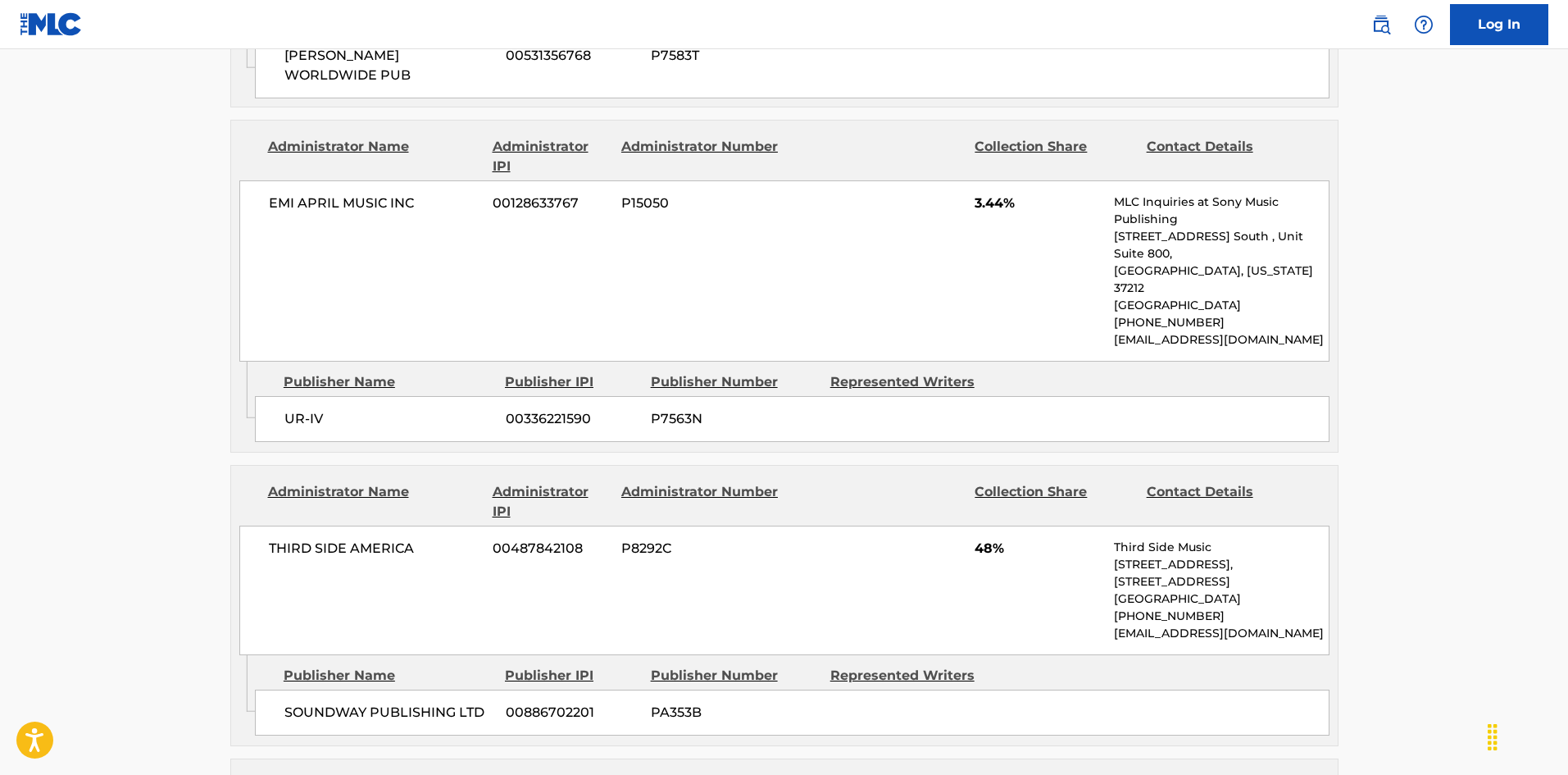
click at [286, 678] on span "SOUNDWAY PUBLISHING LTD" at bounding box center [388, 713] width 209 height 20
drag, startPoint x: 286, startPoint y: 518, endPoint x: 351, endPoint y: 521, distance: 65.1
click at [351, 678] on span "SOUNDWAY PUBLISHING LTD" at bounding box center [388, 713] width 209 height 20
click at [328, 678] on span "SOUNDWAY PUBLISHING LTD" at bounding box center [388, 713] width 209 height 20
drag, startPoint x: 328, startPoint y: 527, endPoint x: 462, endPoint y: 522, distance: 134.1
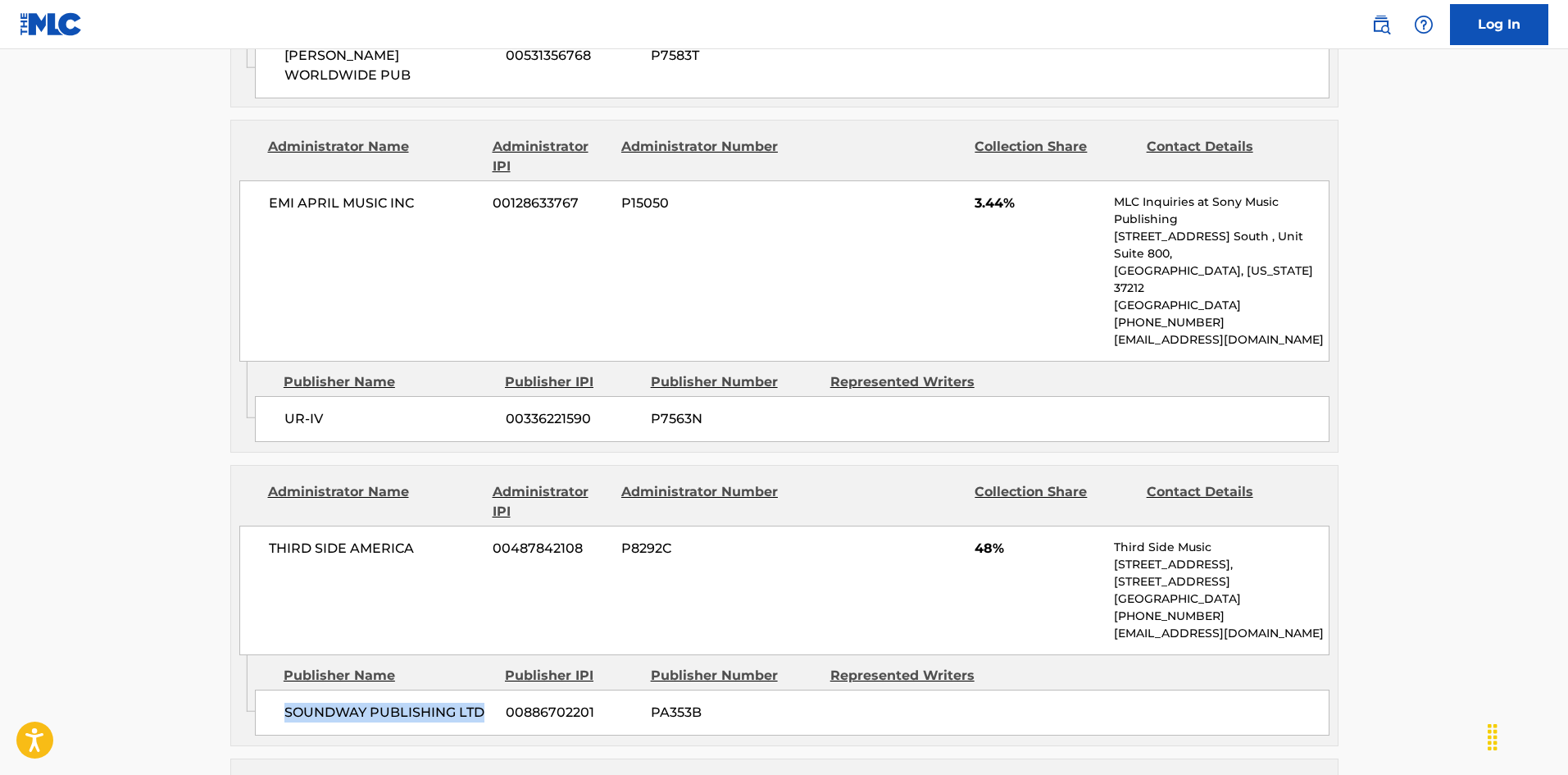
click at [462, 678] on span "SOUNDWAY PUBLISHING LTD" at bounding box center [388, 713] width 209 height 20
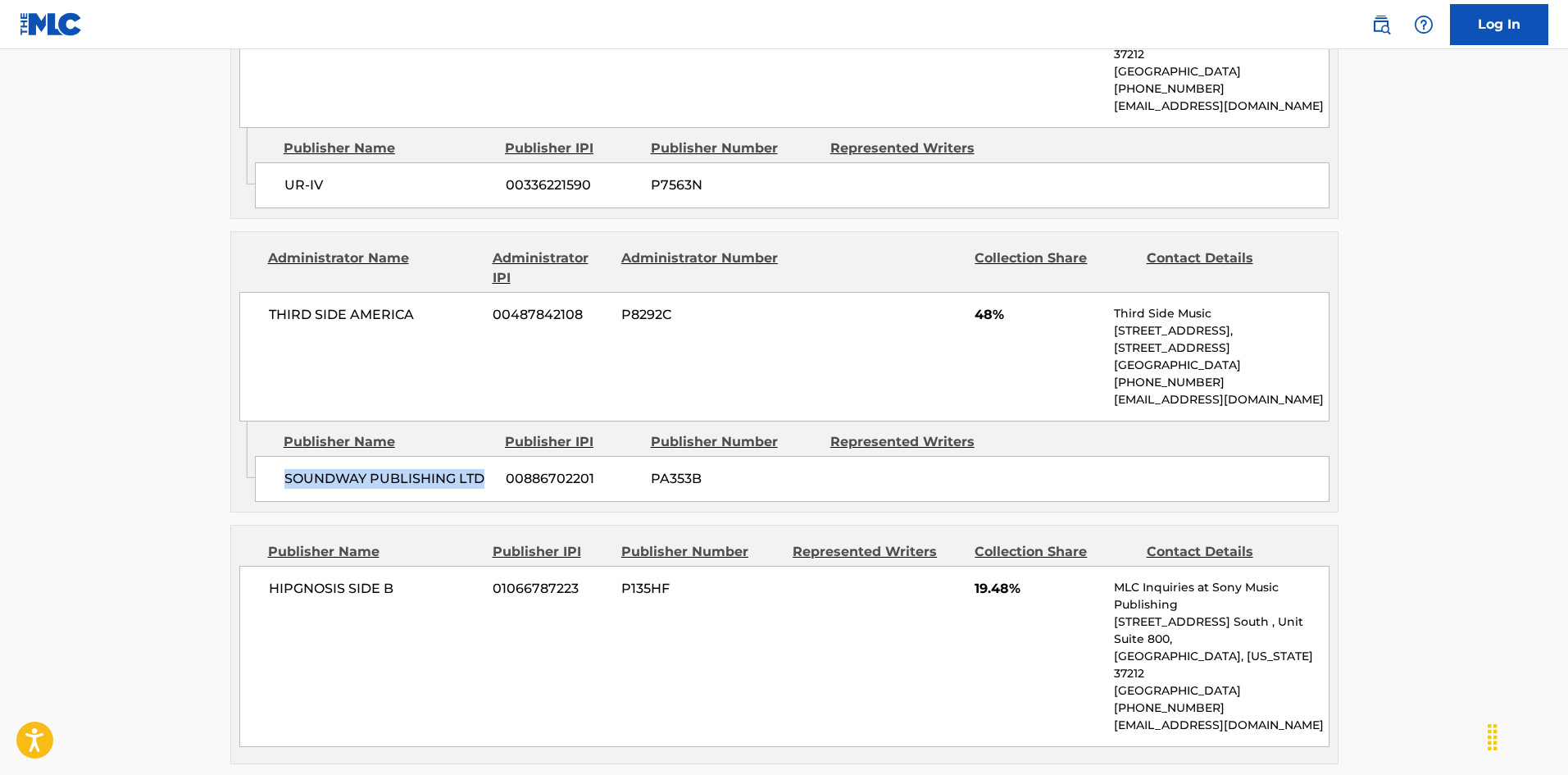
scroll to position [2776, 0]
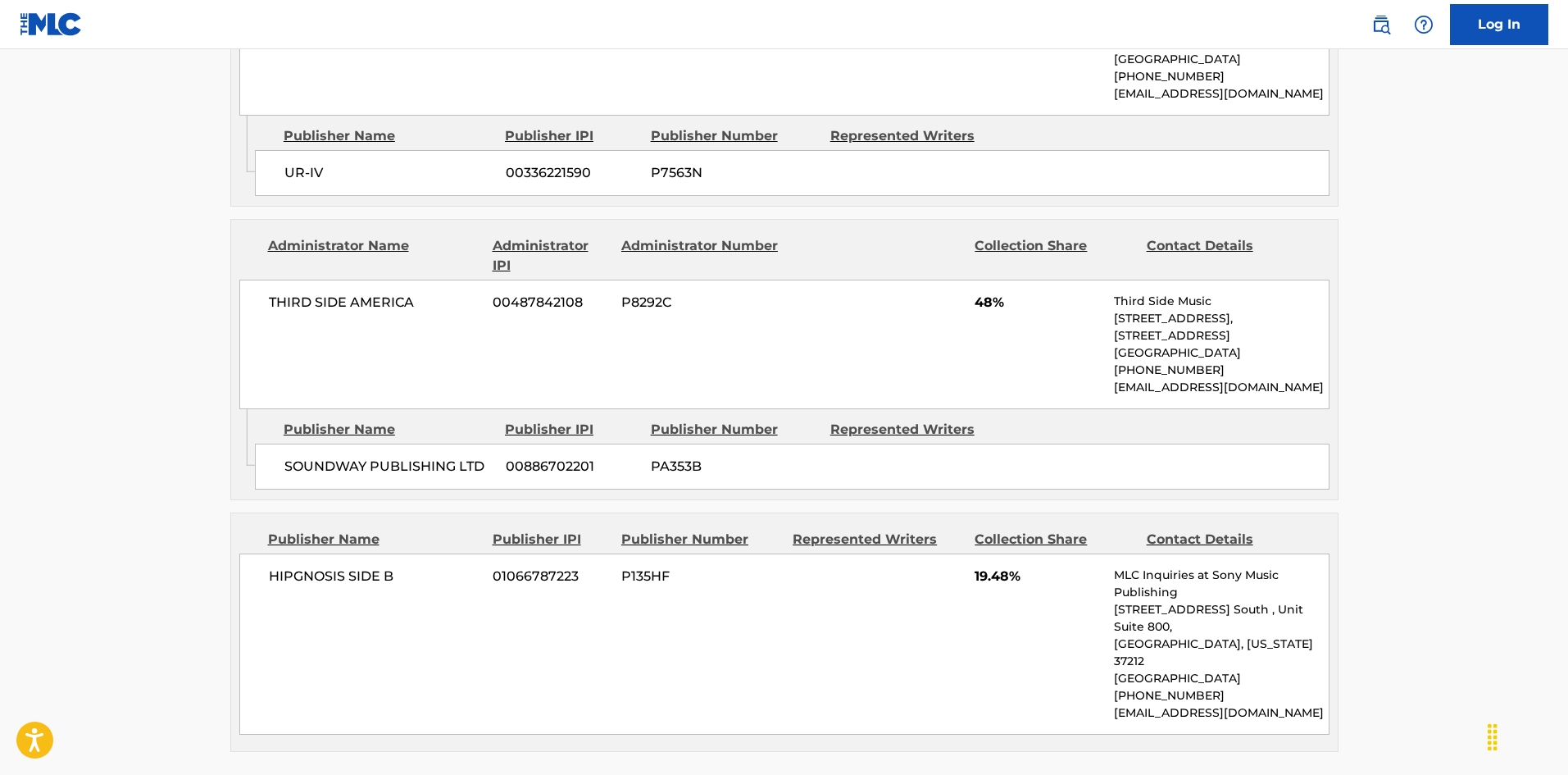
click at [293, 553] on div "HIPGNOSIS SIDE B 01066787223 P135HF 19.48% MLC Inquiries at Sony Music Publishi…" at bounding box center [784, 644] width 1090 height 181
drag, startPoint x: 293, startPoint y: 373, endPoint x: 385, endPoint y: 394, distance: 94.4
click at [385, 553] on div "HIPGNOSIS SIDE B 01066787223 P135HF 19.48% MLC Inquiries at Sony Music Publishi…" at bounding box center [784, 644] width 1090 height 181
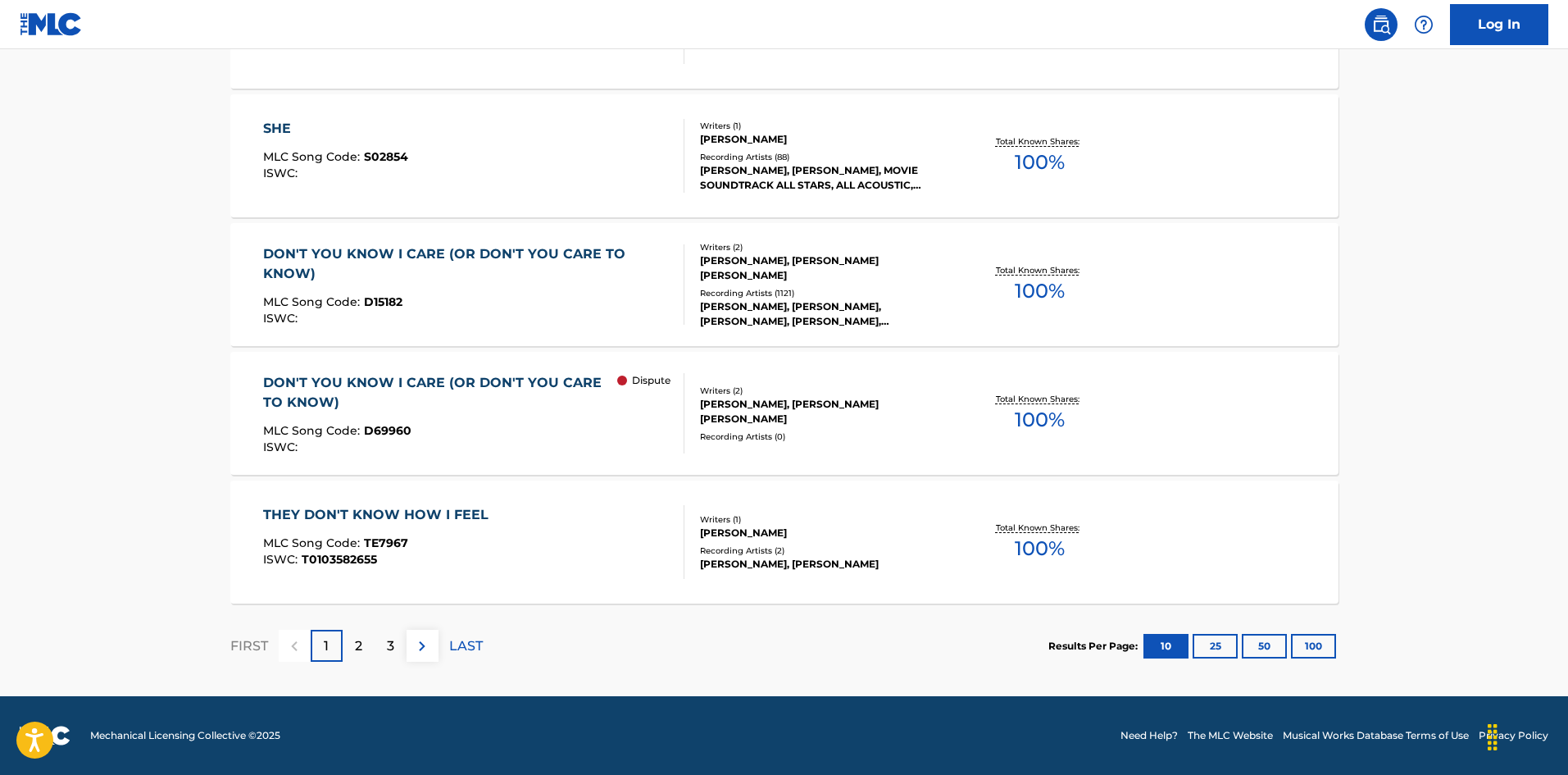
scroll to position [328, 0]
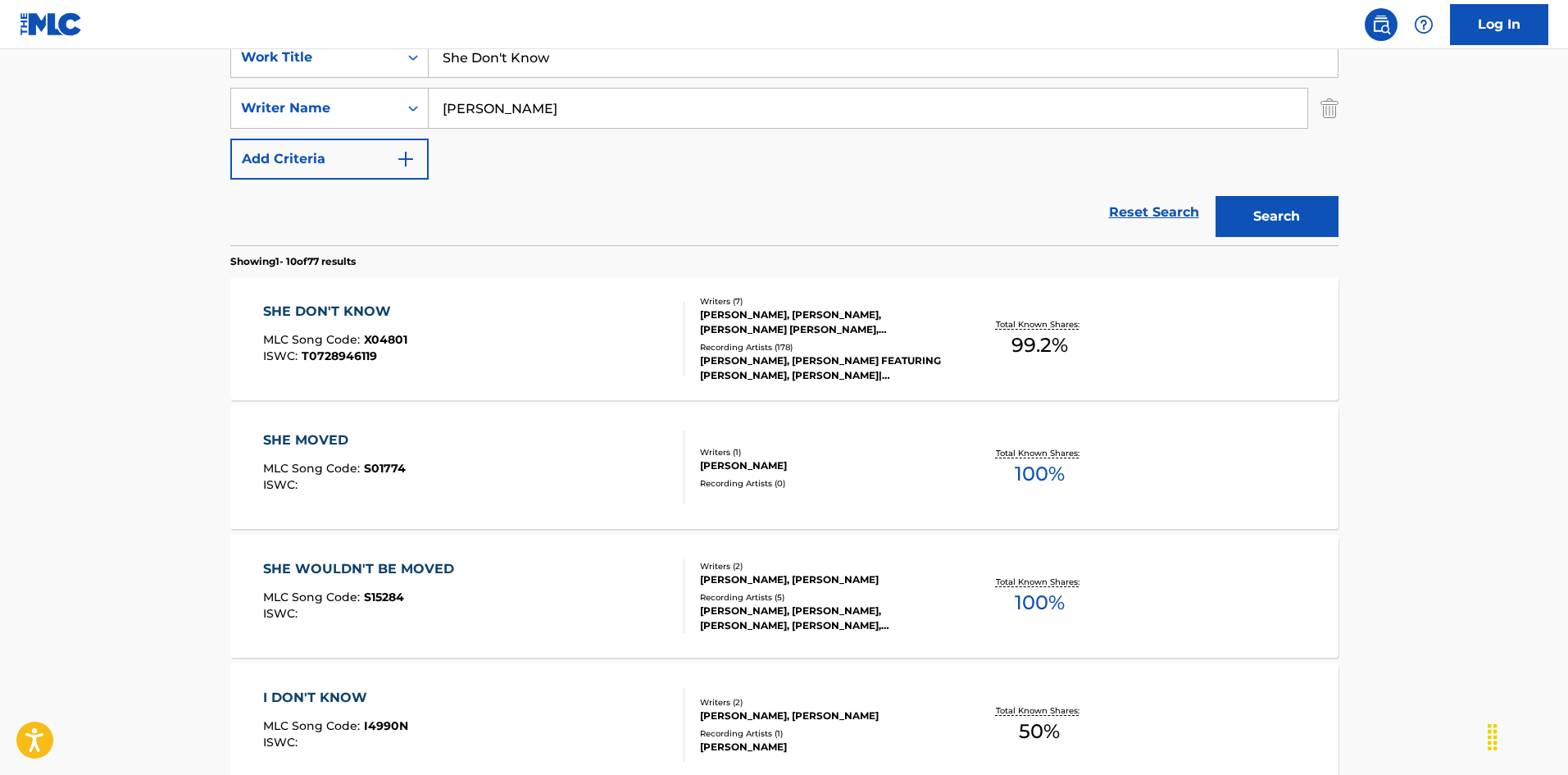
click at [418, 301] on div "SHE DON'T KNOW MLC Song Code : X04801 ISWC : T0728946119 Writers ( 7 ) [PERSON_…" at bounding box center [784, 338] width 1108 height 123
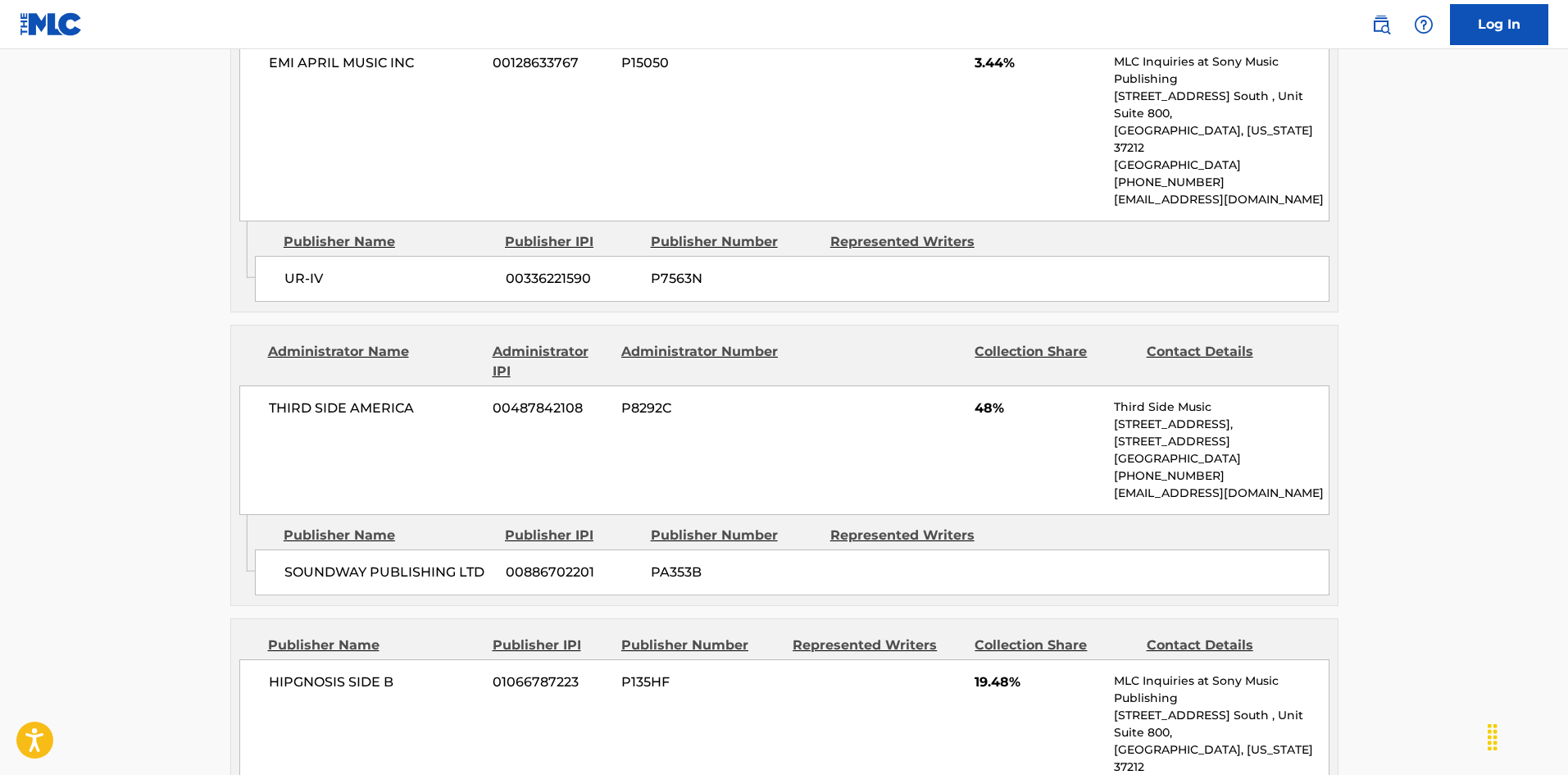
scroll to position [2705, 0]
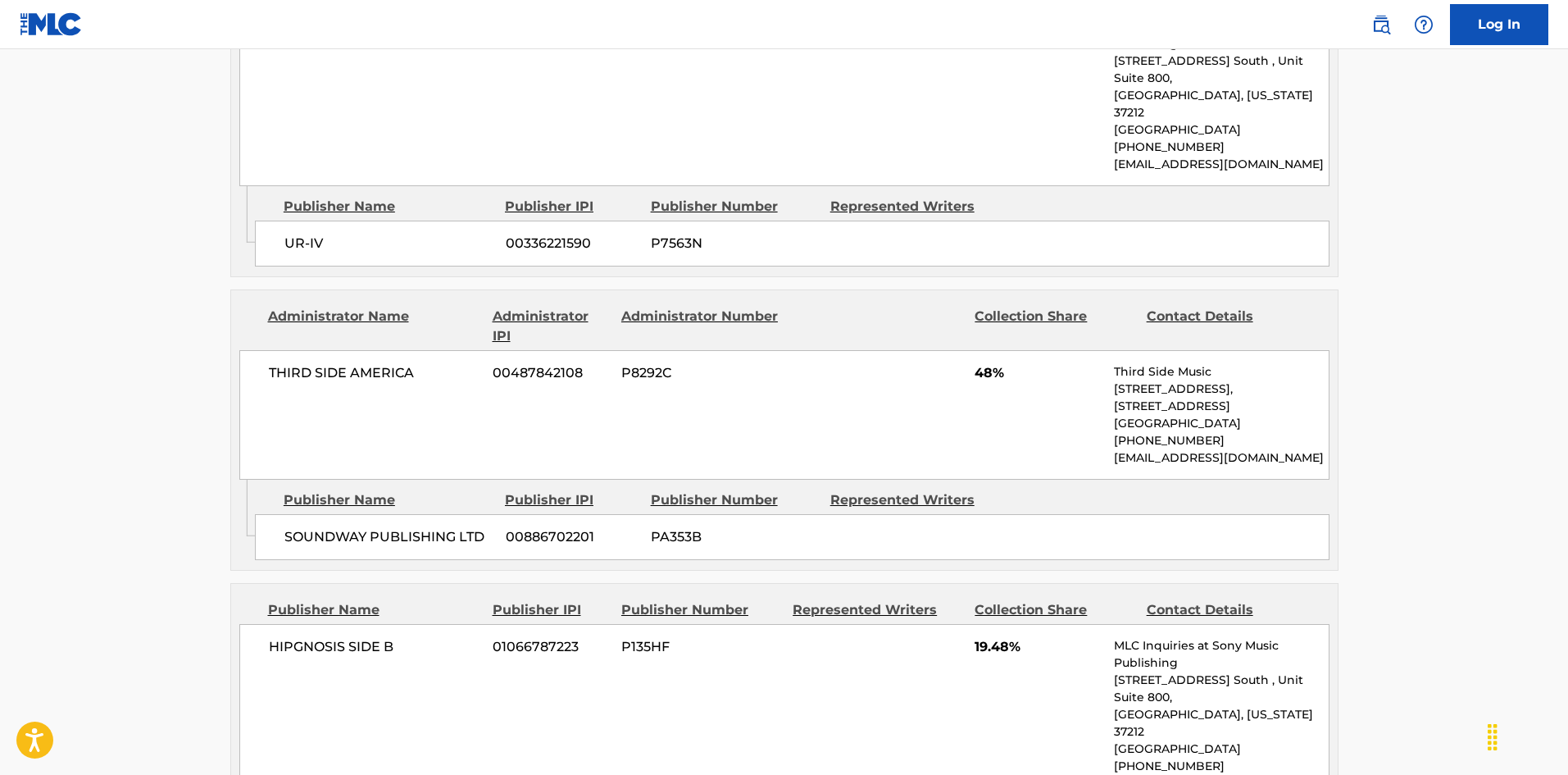
drag, startPoint x: 23, startPoint y: 348, endPoint x: 47, endPoint y: 356, distance: 25.3
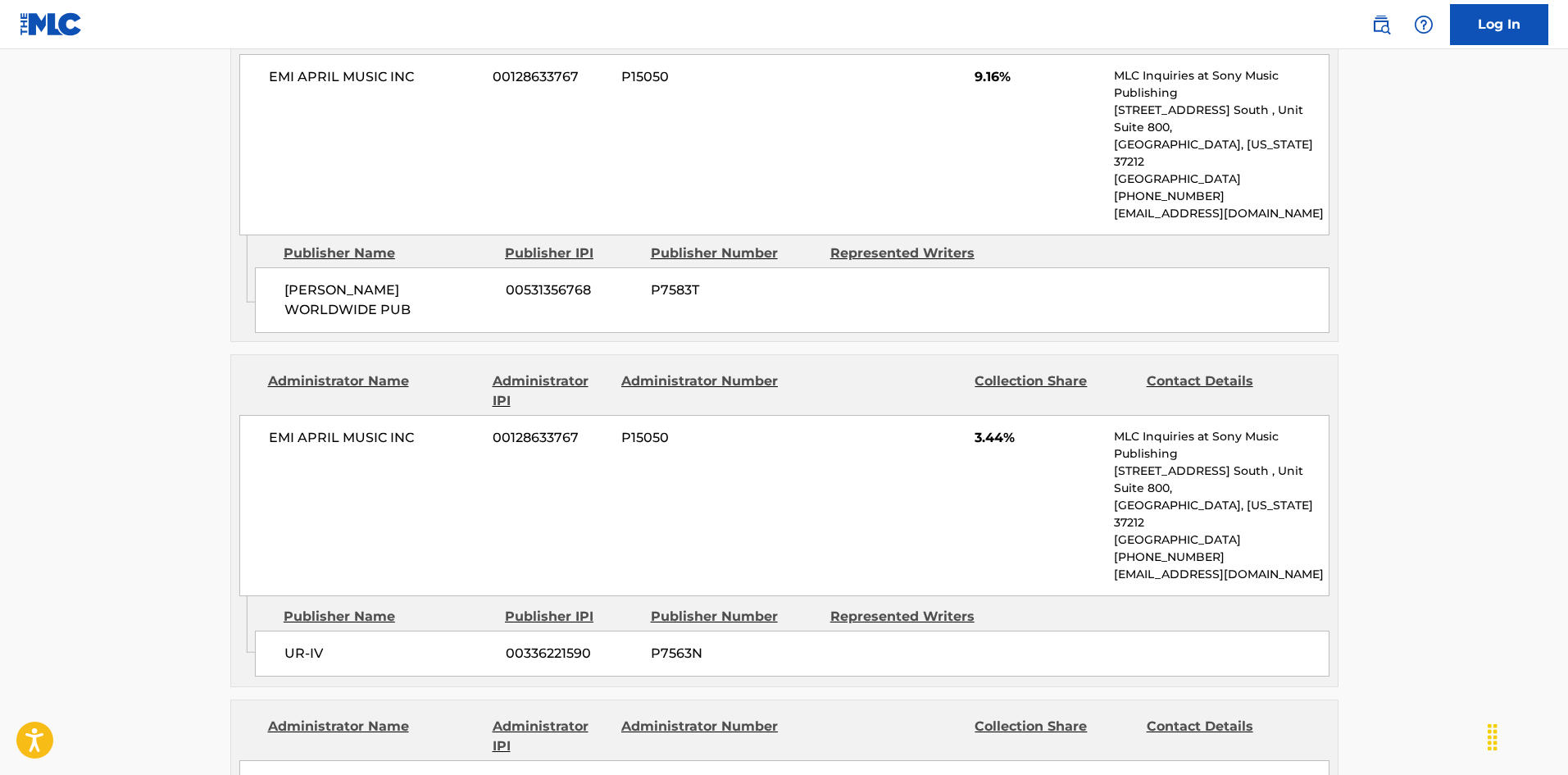
scroll to position [1513, 0]
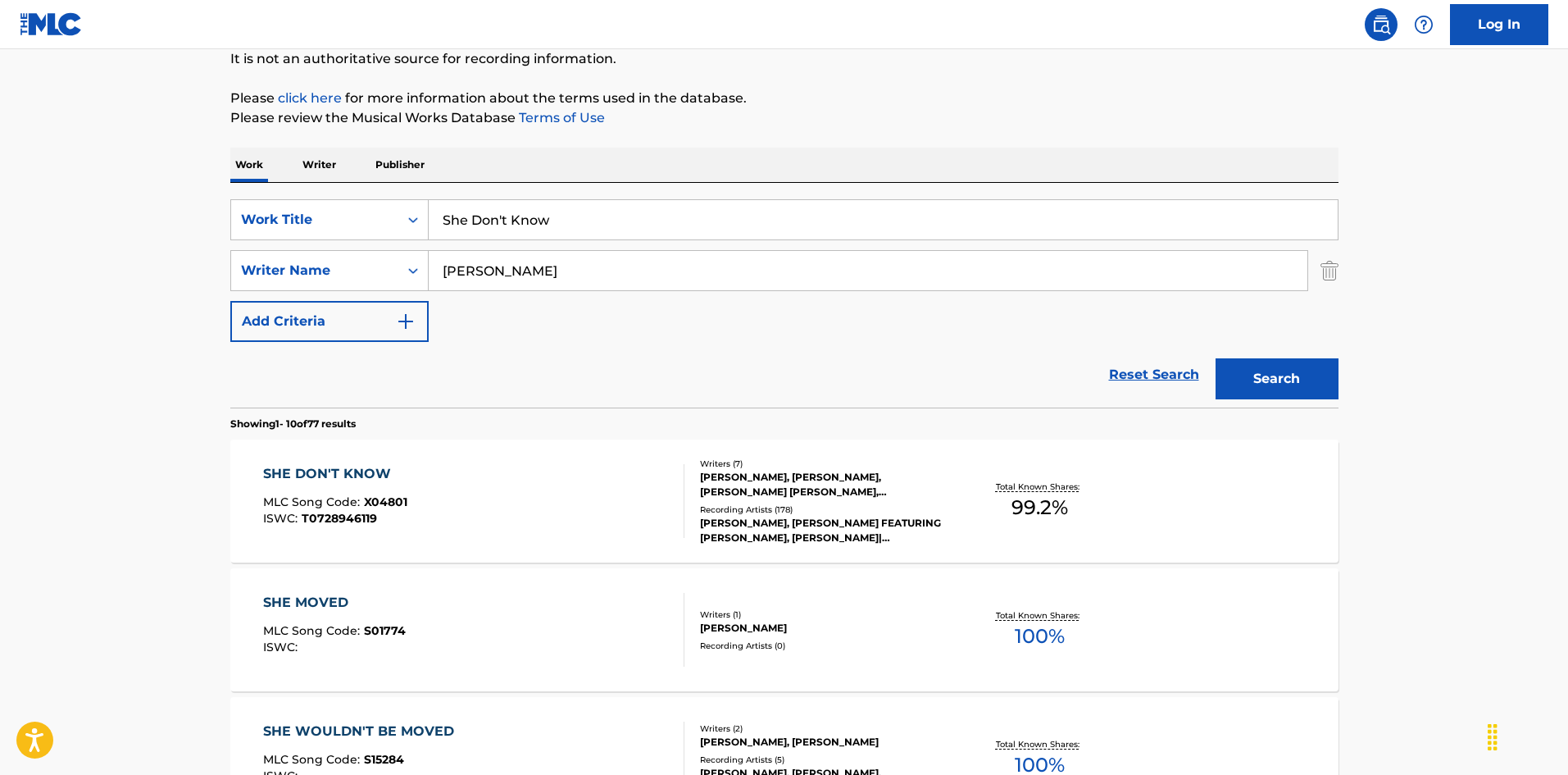
scroll to position [164, 0]
click at [556, 220] on input "She Don't Know" at bounding box center [883, 220] width 909 height 39
paste input "ow Me"
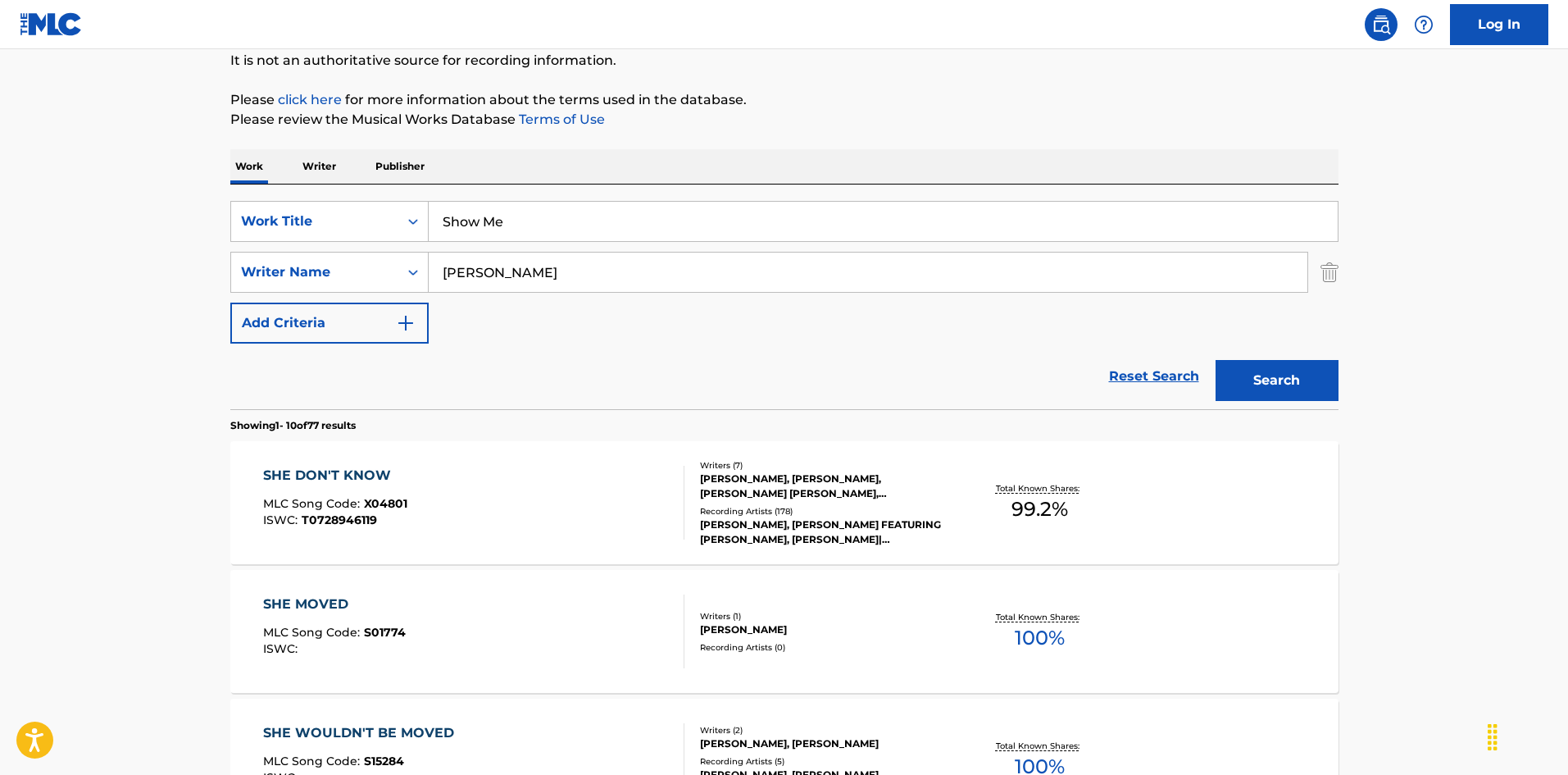
type input "Show Me"
click at [1299, 378] on button "Search" at bounding box center [1277, 380] width 123 height 41
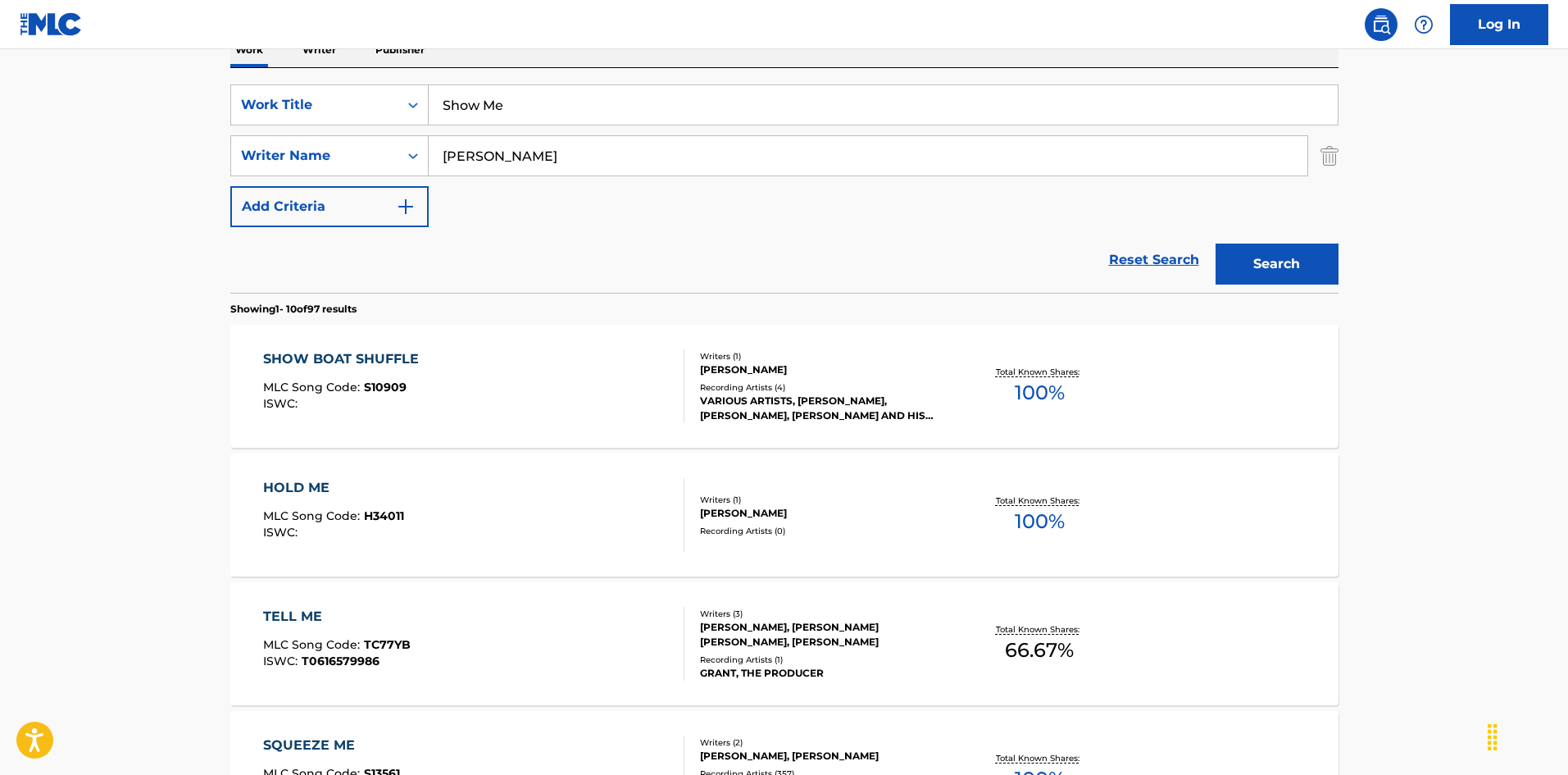
scroll to position [82, 0]
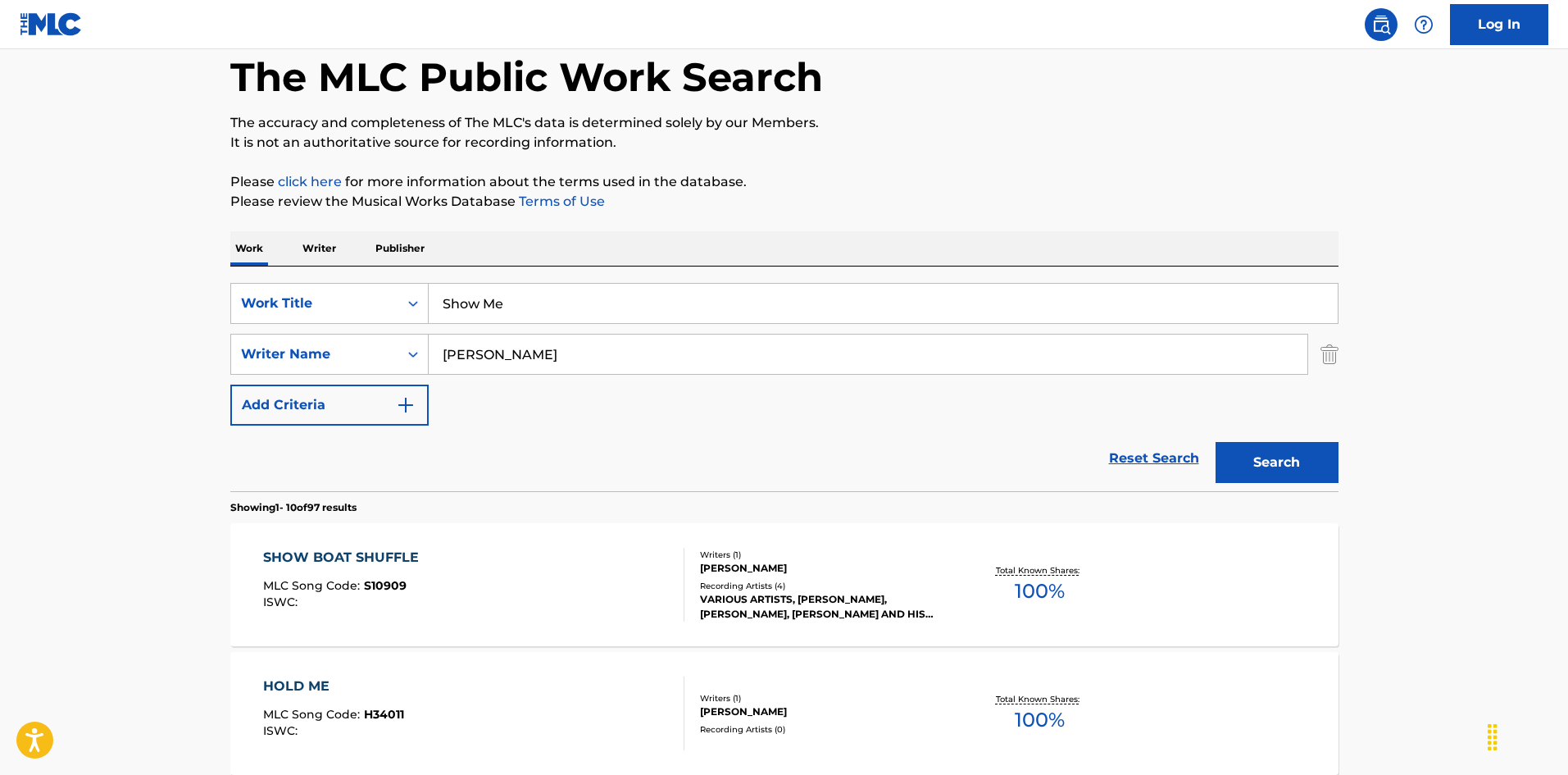
click at [589, 353] on input "[PERSON_NAME]" at bounding box center [868, 353] width 879 height 39
paste input "Cossom"
type input "Cossom"
click at [1300, 458] on button "Search" at bounding box center [1277, 462] width 123 height 41
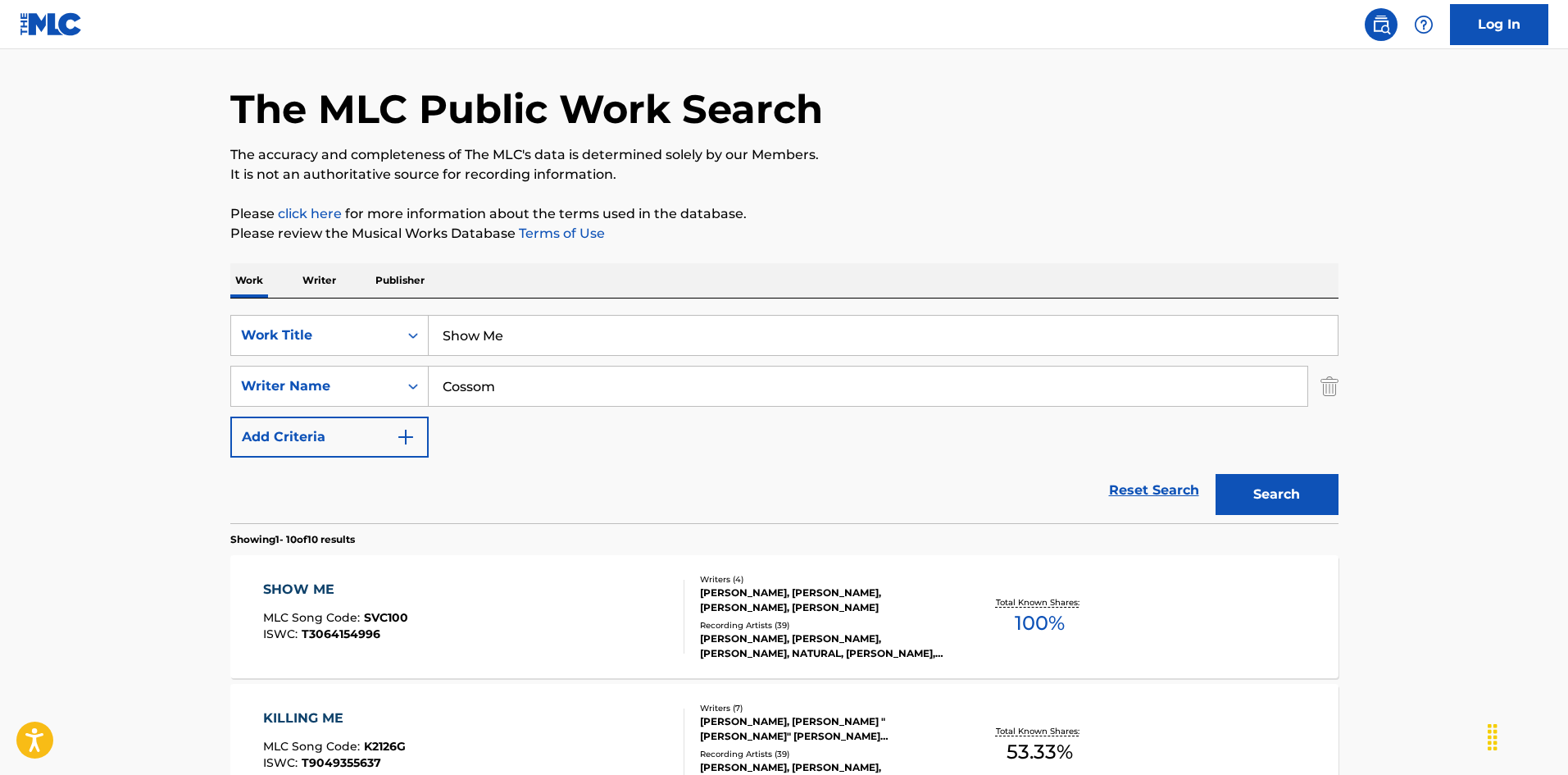
scroll to position [246, 0]
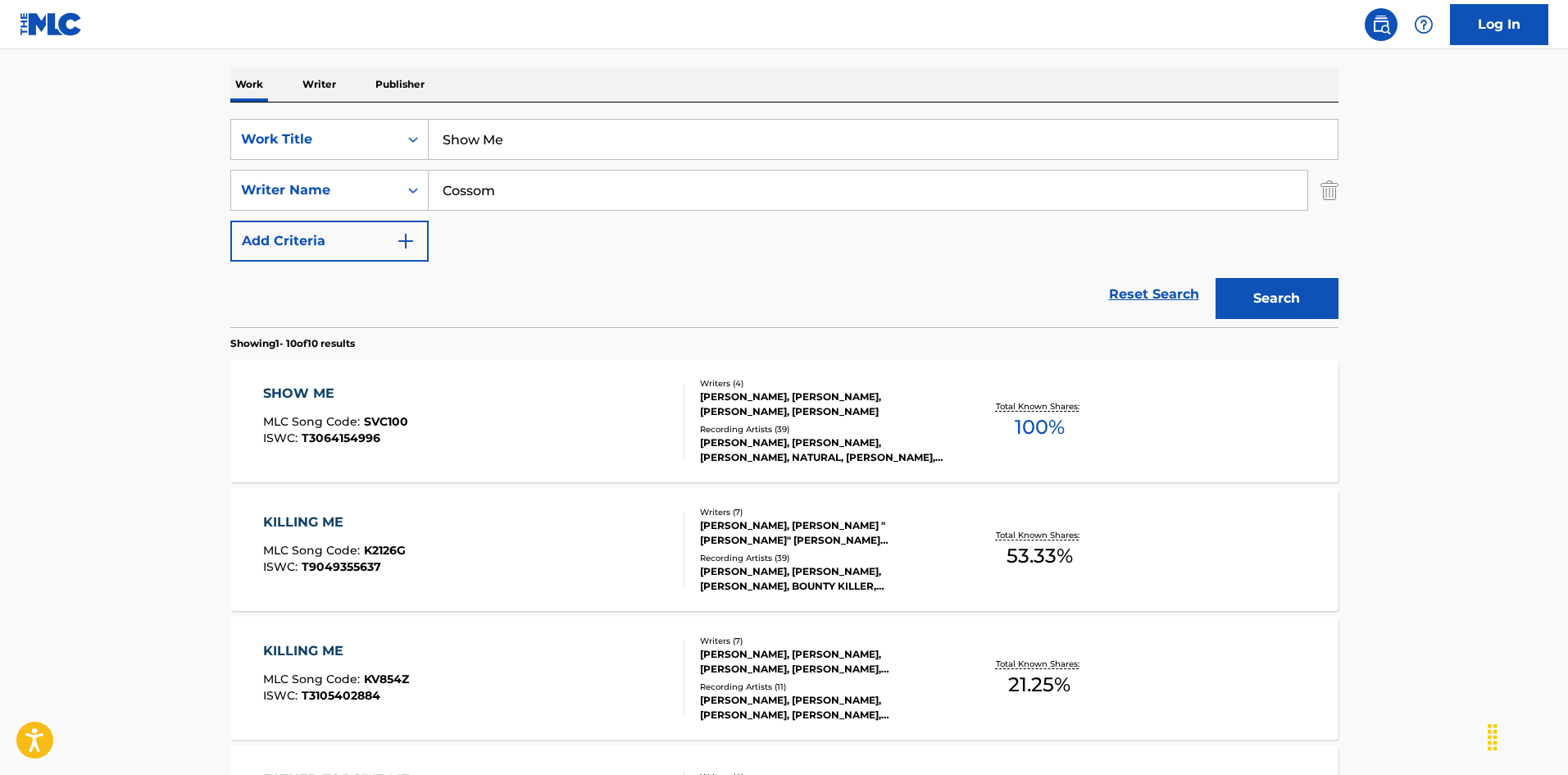
click at [396, 407] on div "SHOW ME MLC Song Code : SVC100 ISWC : T3064154996" at bounding box center [335, 420] width 145 height 74
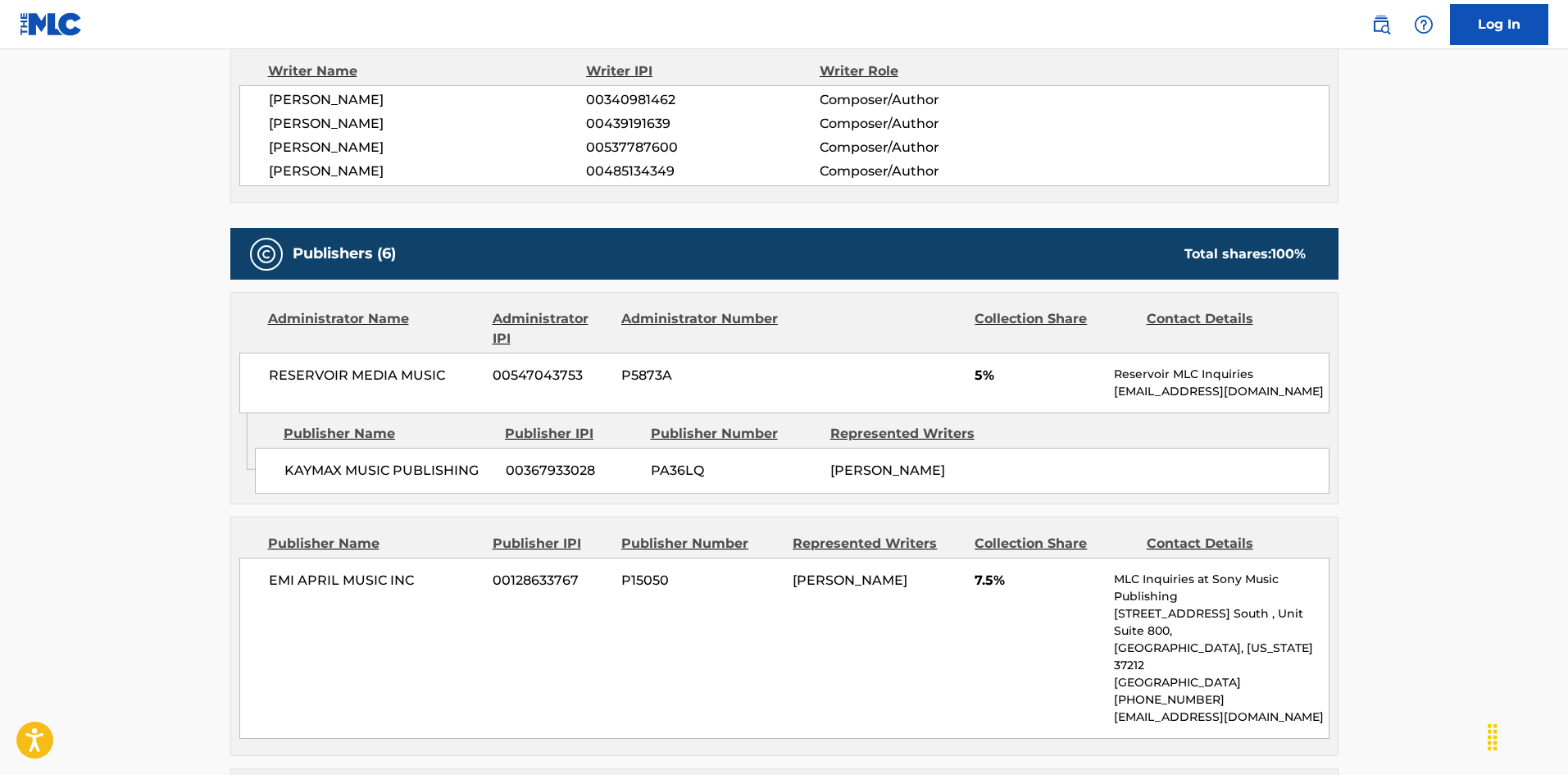
scroll to position [575, 0]
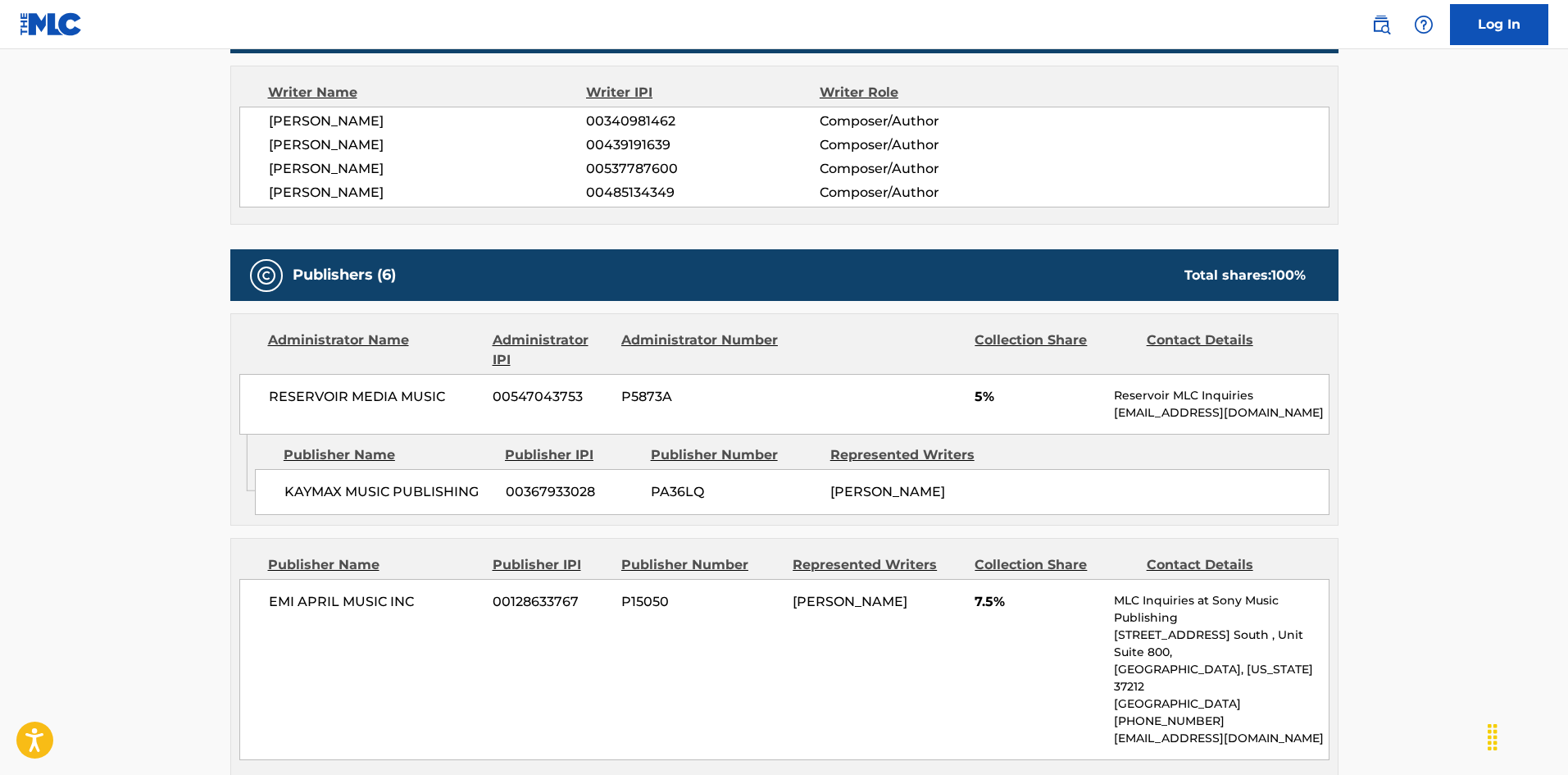
click at [288, 486] on span "KAYMAX MUSIC PUBLISHING" at bounding box center [388, 492] width 209 height 20
drag, startPoint x: 288, startPoint y: 486, endPoint x: 363, endPoint y: 488, distance: 75.0
click at [363, 488] on span "KAYMAX MUSIC PUBLISHING" at bounding box center [388, 492] width 209 height 20
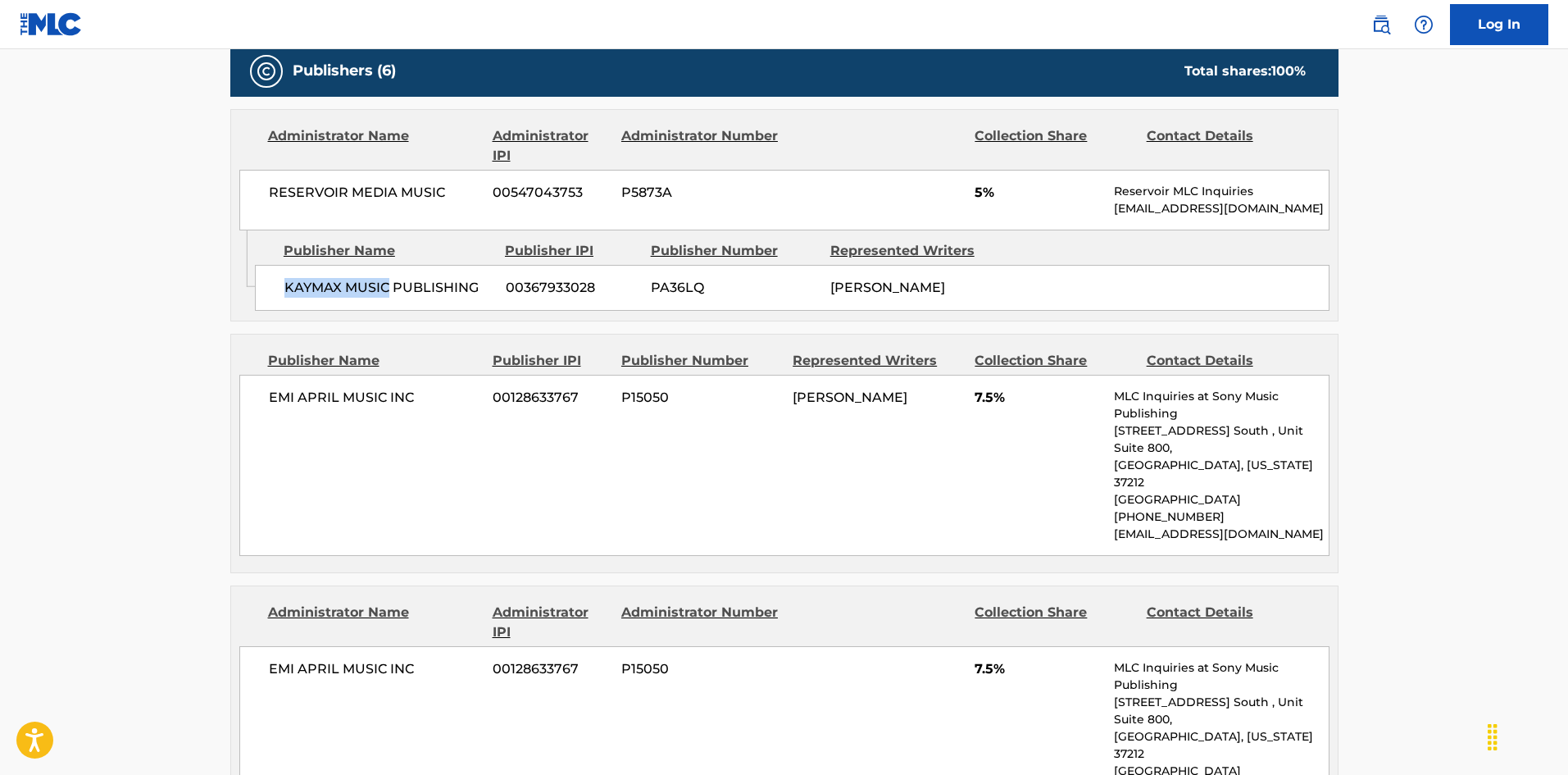
scroll to position [822, 0]
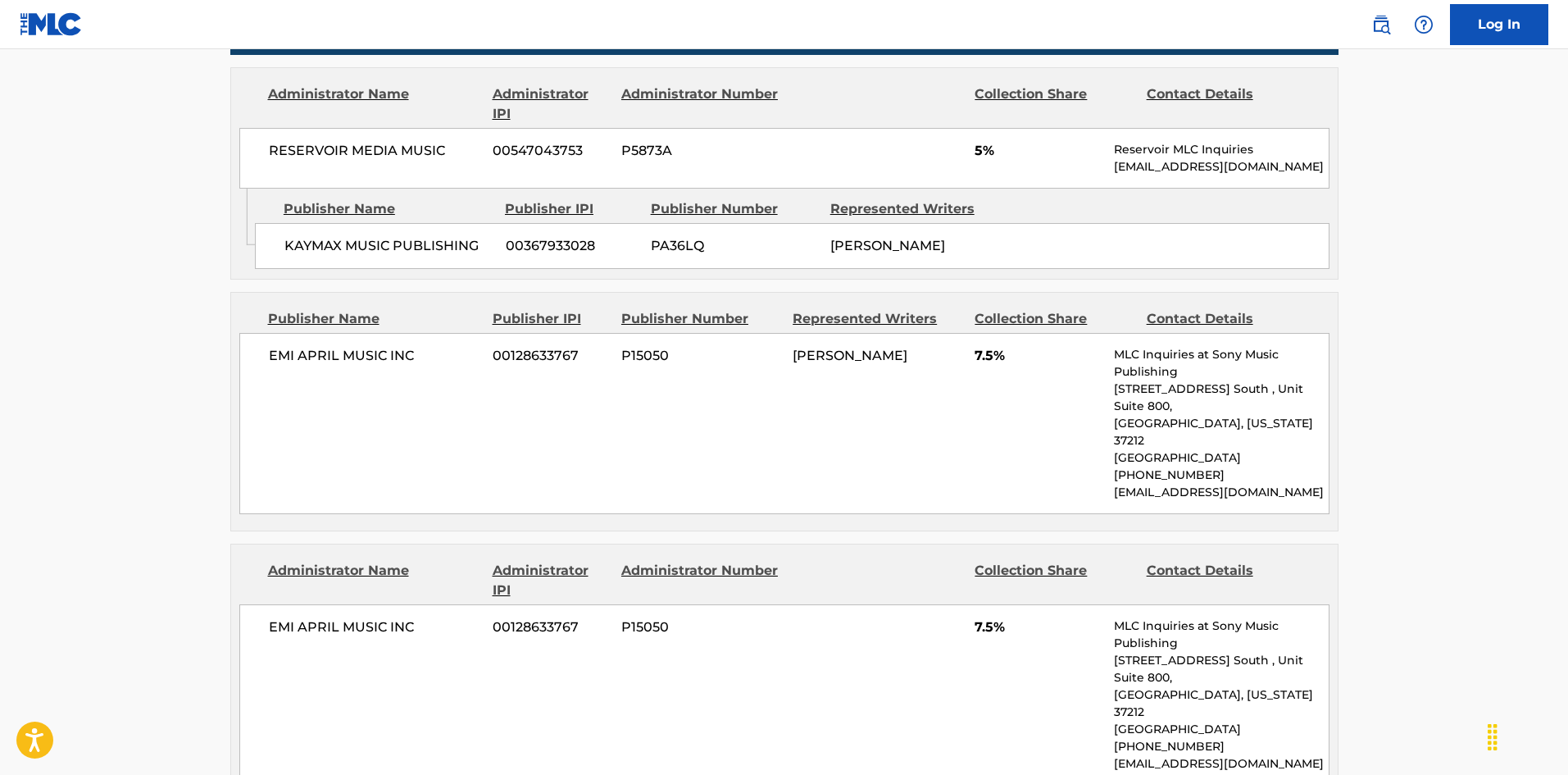
click at [283, 366] on span "EMI APRIL MUSIC INC" at bounding box center [374, 356] width 212 height 20
drag, startPoint x: 283, startPoint y: 372, endPoint x: 397, endPoint y: 366, distance: 114.2
click at [397, 366] on span "EMI APRIL MUSIC INC" at bounding box center [374, 356] width 212 height 20
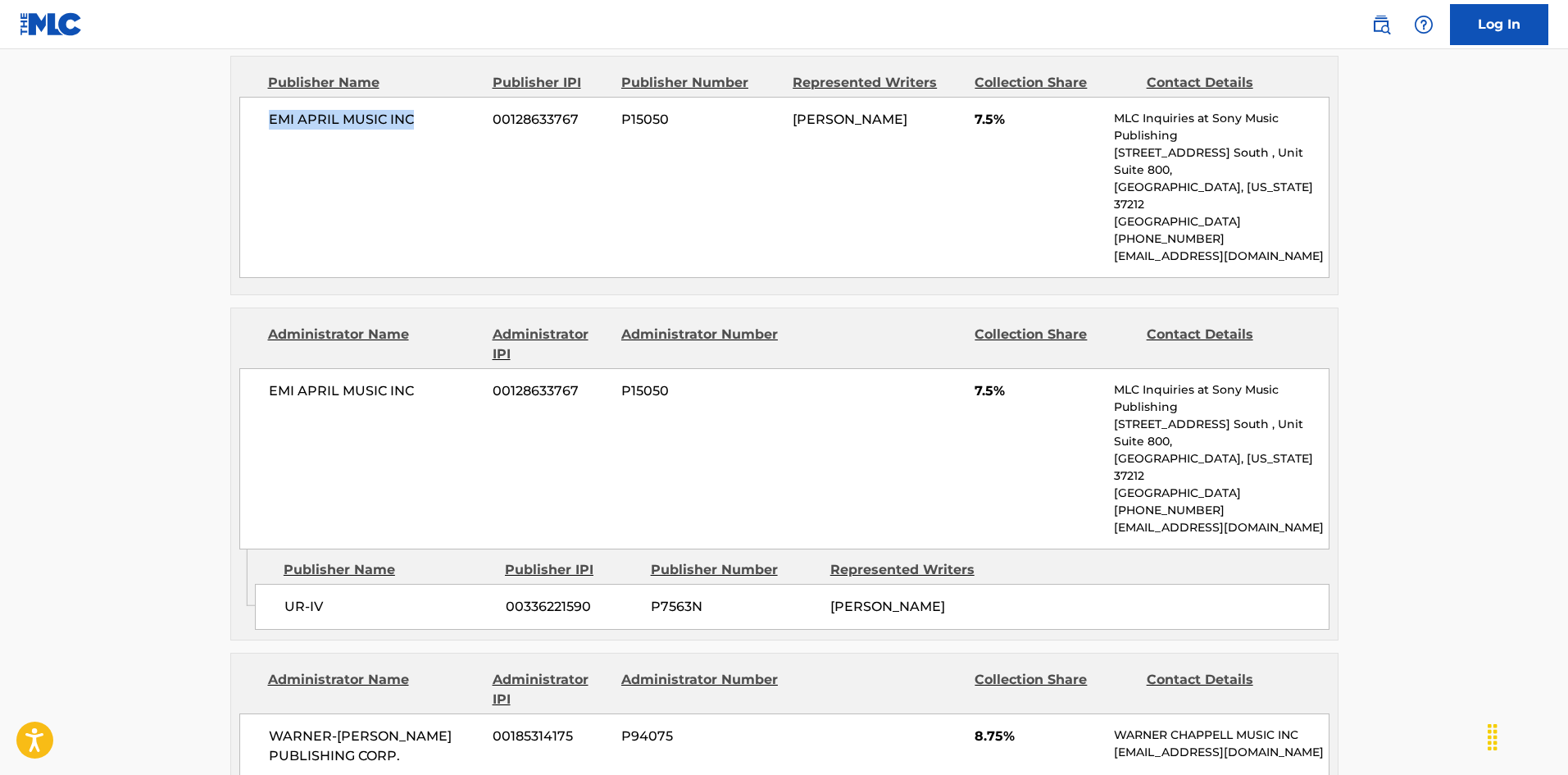
scroll to position [1067, 0]
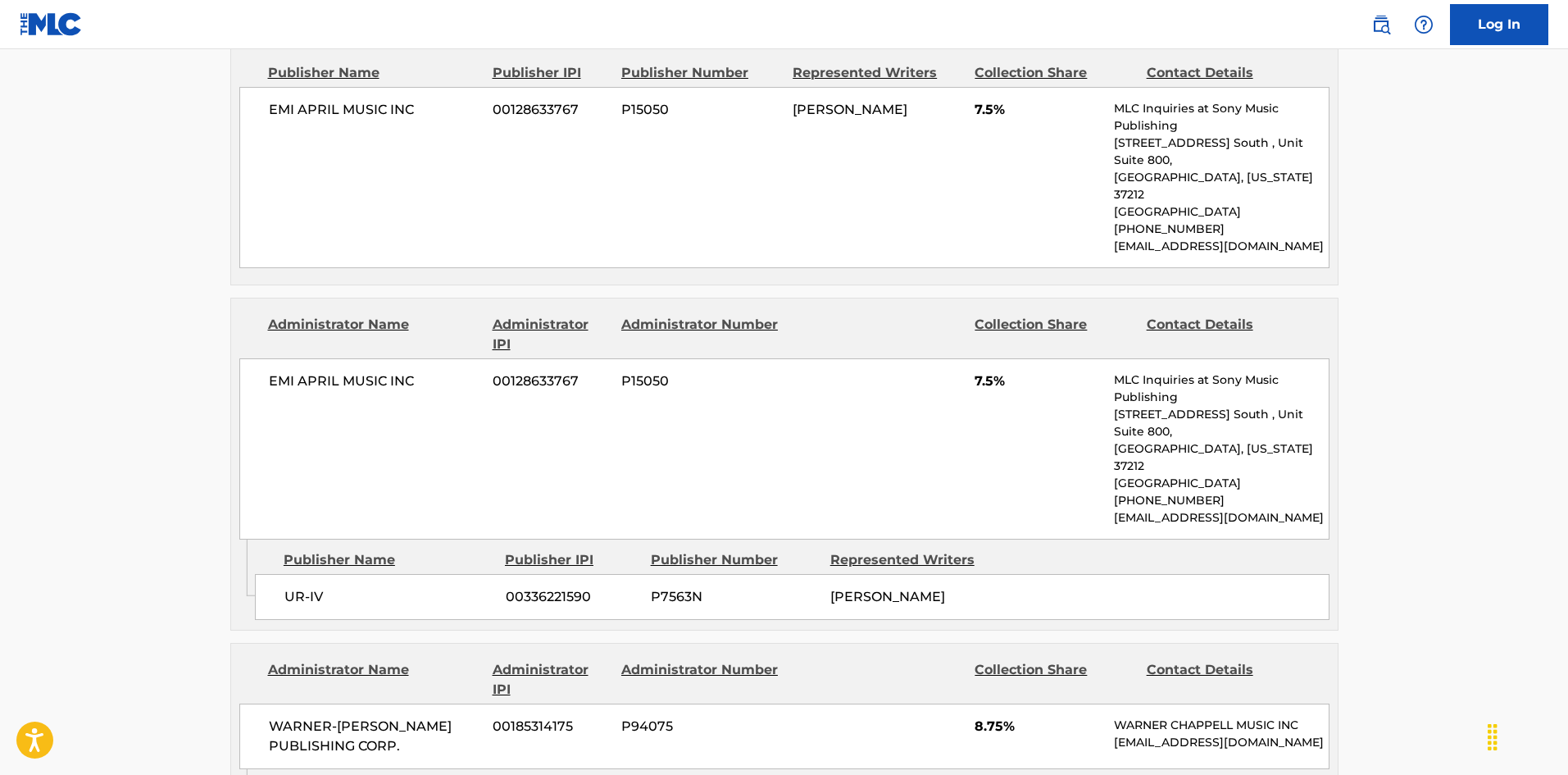
click at [284, 574] on div "UR-IV 00336221590 P7563N [PERSON_NAME]" at bounding box center [792, 596] width 1074 height 46
click at [281, 574] on div "UR-IV 00336221590 P7563N [PERSON_NAME]" at bounding box center [792, 596] width 1074 height 46
drag, startPoint x: 281, startPoint y: 541, endPoint x: 314, endPoint y: 541, distance: 33.0
click at [314, 574] on div "UR-IV 00336221590 P7563N [PERSON_NAME]" at bounding box center [792, 596] width 1074 height 46
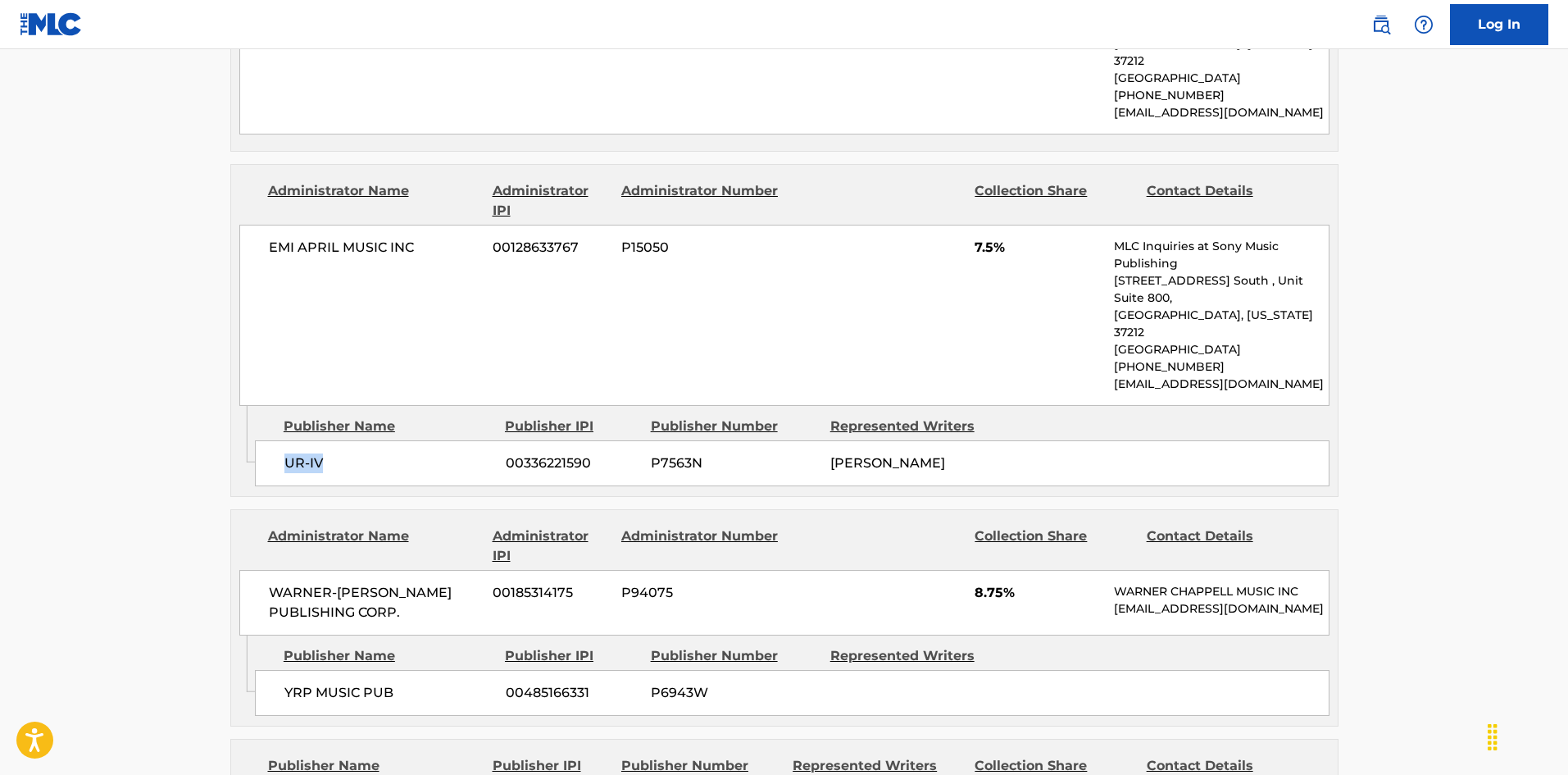
scroll to position [1395, 0]
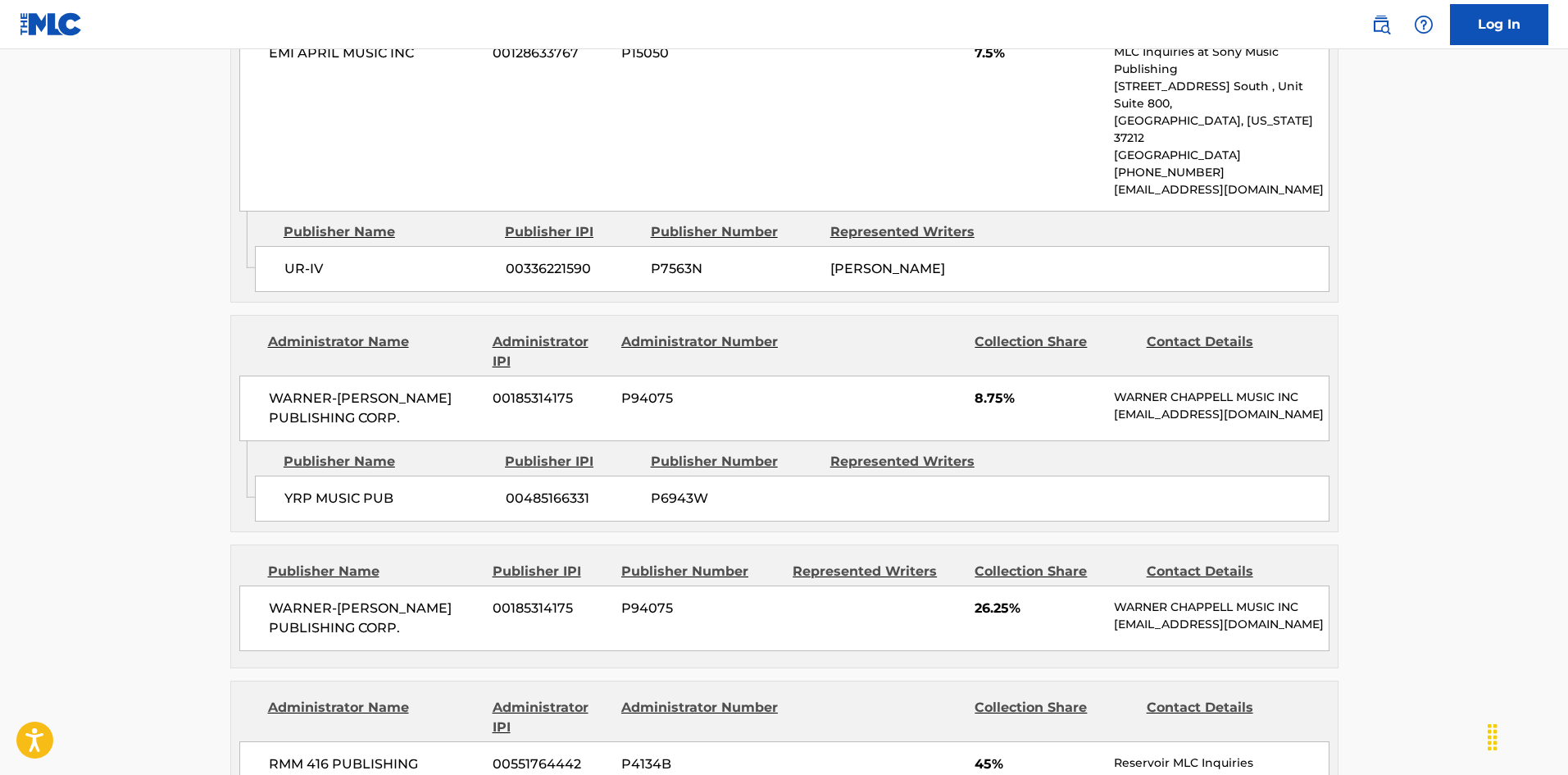
click at [282, 388] on span "WARNER-[PERSON_NAME] PUBLISHING CORP." at bounding box center [374, 407] width 212 height 39
click at [296, 488] on span "YRP MUSIC PUB" at bounding box center [388, 498] width 209 height 20
drag, startPoint x: 296, startPoint y: 452, endPoint x: 329, endPoint y: 453, distance: 33.0
click at [329, 488] on span "YRP MUSIC PUB" at bounding box center [388, 498] width 209 height 20
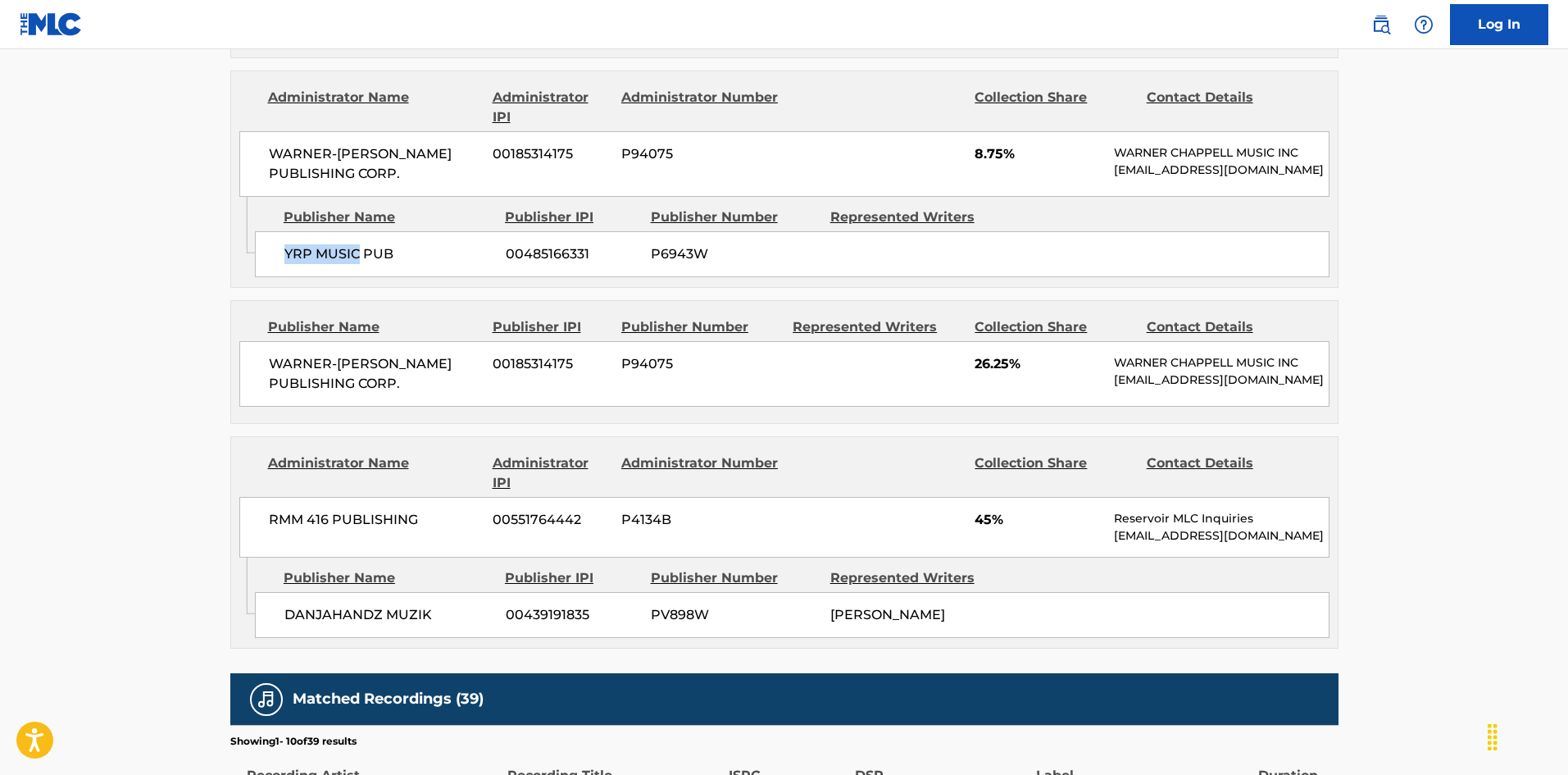
scroll to position [1641, 0]
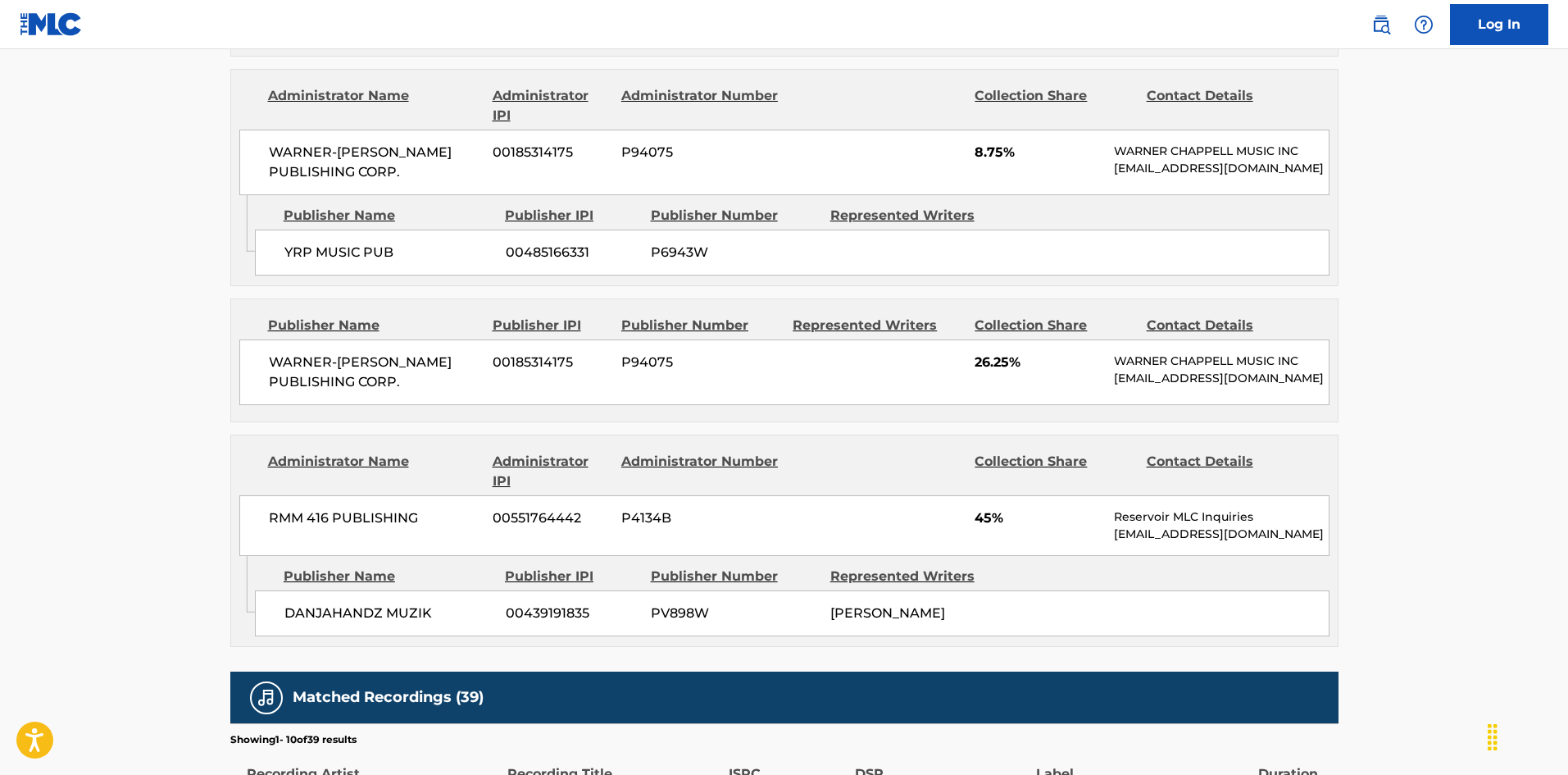
click at [273, 353] on span "WARNER-[PERSON_NAME] PUBLISHING CORP." at bounding box center [374, 372] width 212 height 39
drag, startPoint x: 273, startPoint y: 318, endPoint x: 416, endPoint y: 346, distance: 145.7
click at [416, 353] on span "WARNER-[PERSON_NAME] PUBLISHING CORP." at bounding box center [374, 372] width 212 height 39
click at [293, 603] on span "DANJAHANDZ MUZIK" at bounding box center [388, 613] width 209 height 20
drag, startPoint x: 293, startPoint y: 583, endPoint x: 0, endPoint y: 7, distance: 646.2
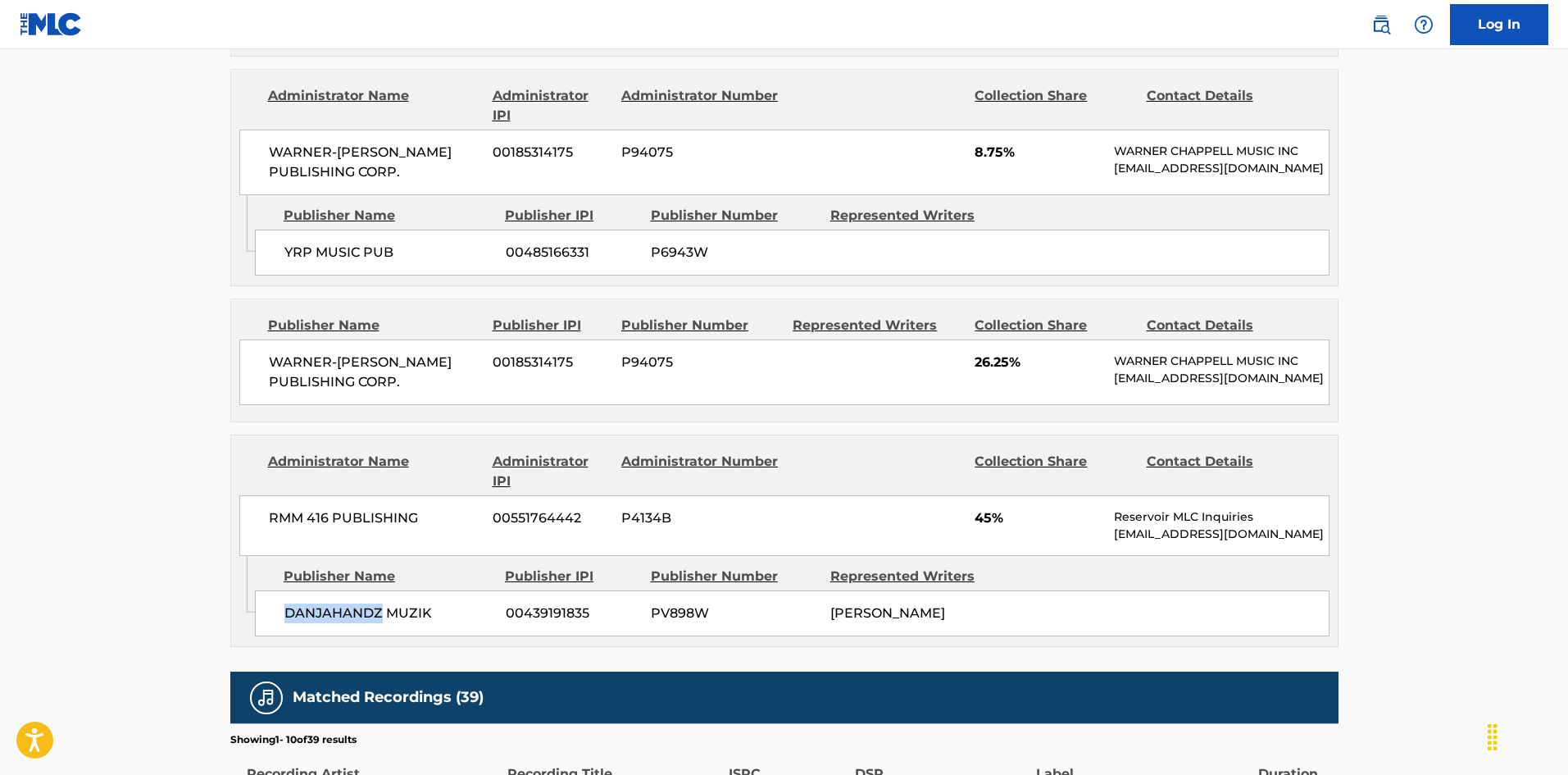
click at [321, 603] on span "DANJAHANDZ MUZIK" at bounding box center [388, 613] width 209 height 20
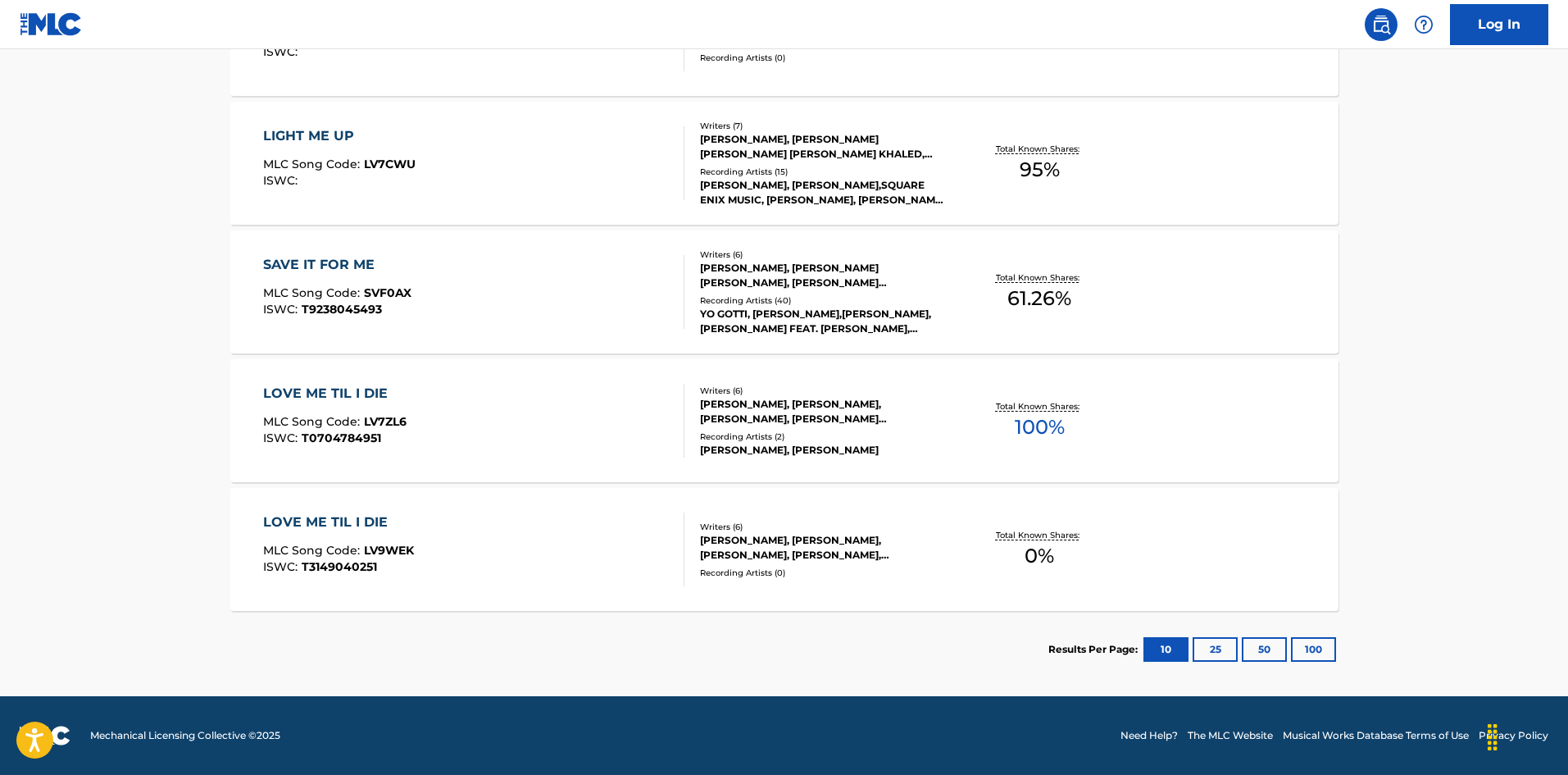
scroll to position [246, 0]
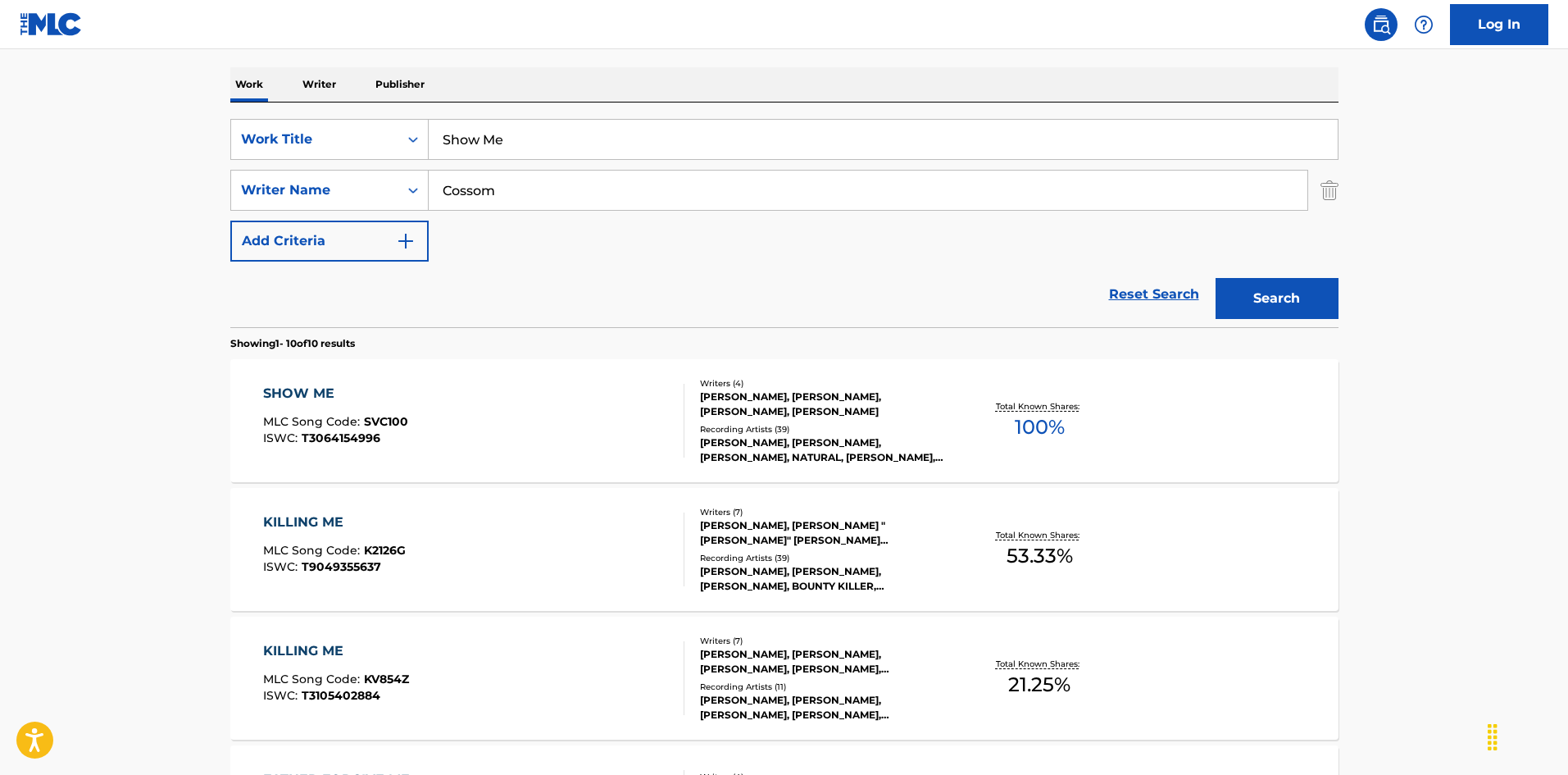
click at [705, 128] on input "Show Me" at bounding box center [883, 139] width 909 height 39
paste input "ins Of My Father"
type input "Sins Of My Father"
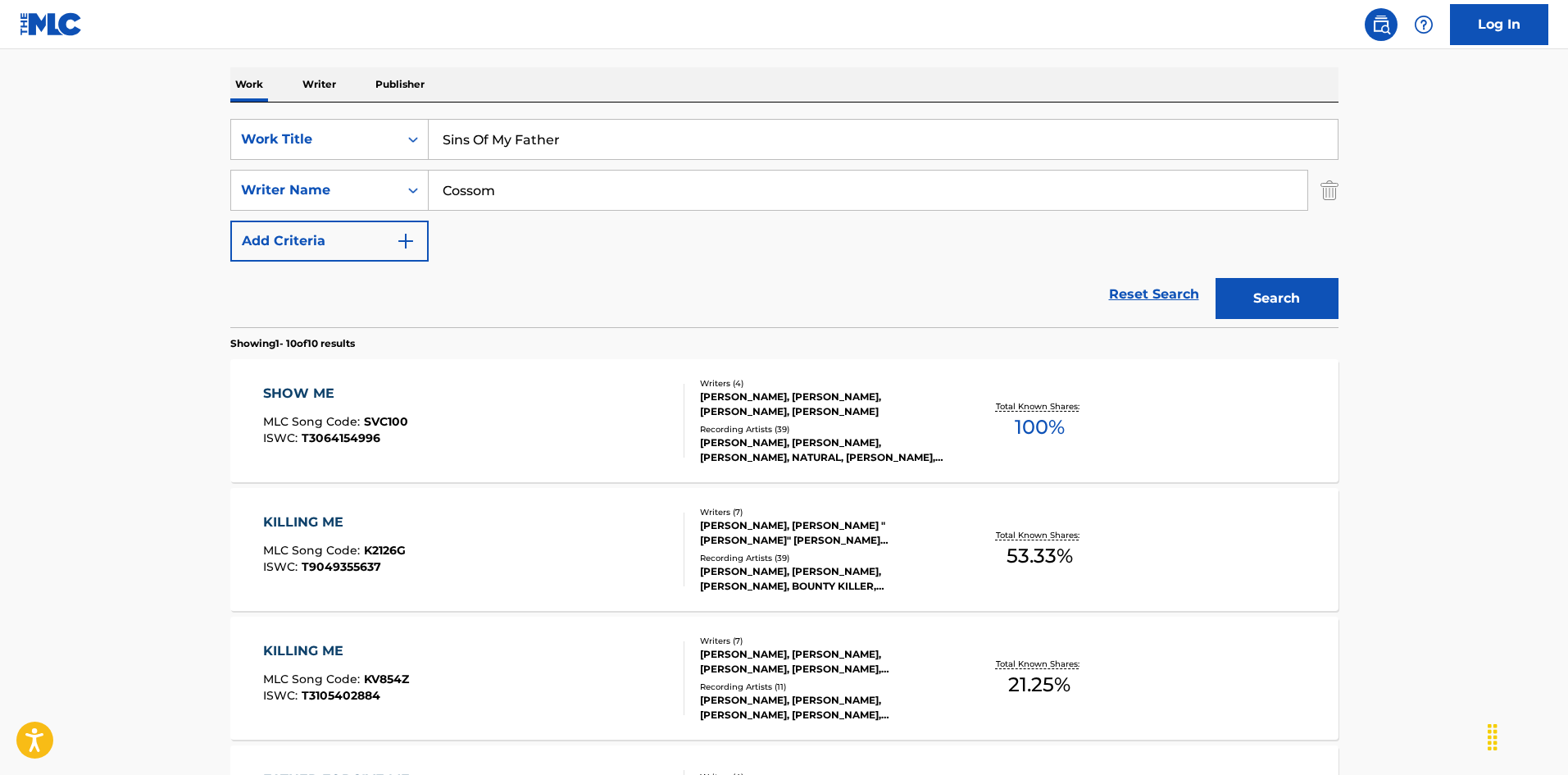
click at [1285, 295] on button "Search" at bounding box center [1277, 298] width 123 height 41
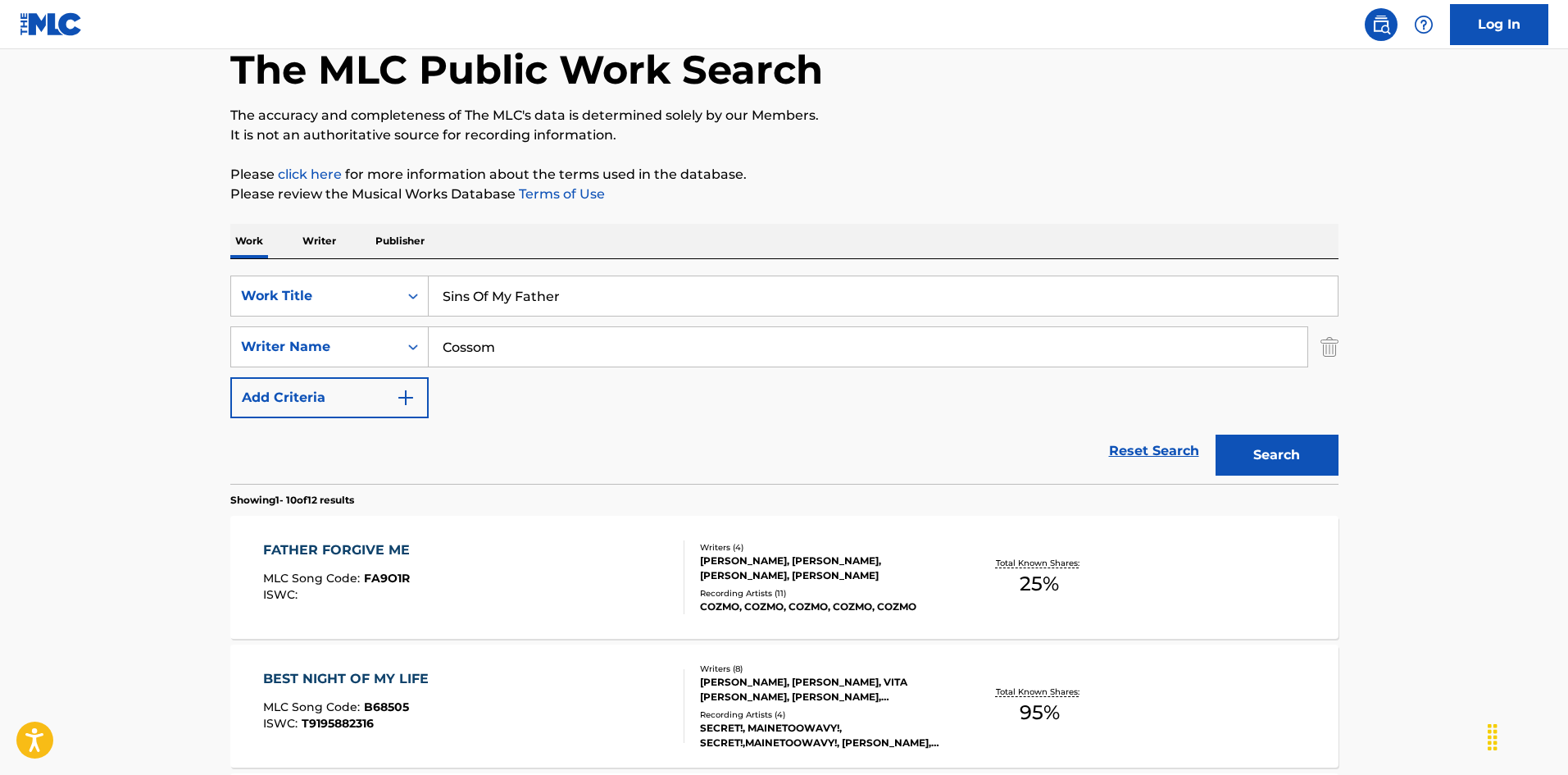
scroll to position [82, 0]
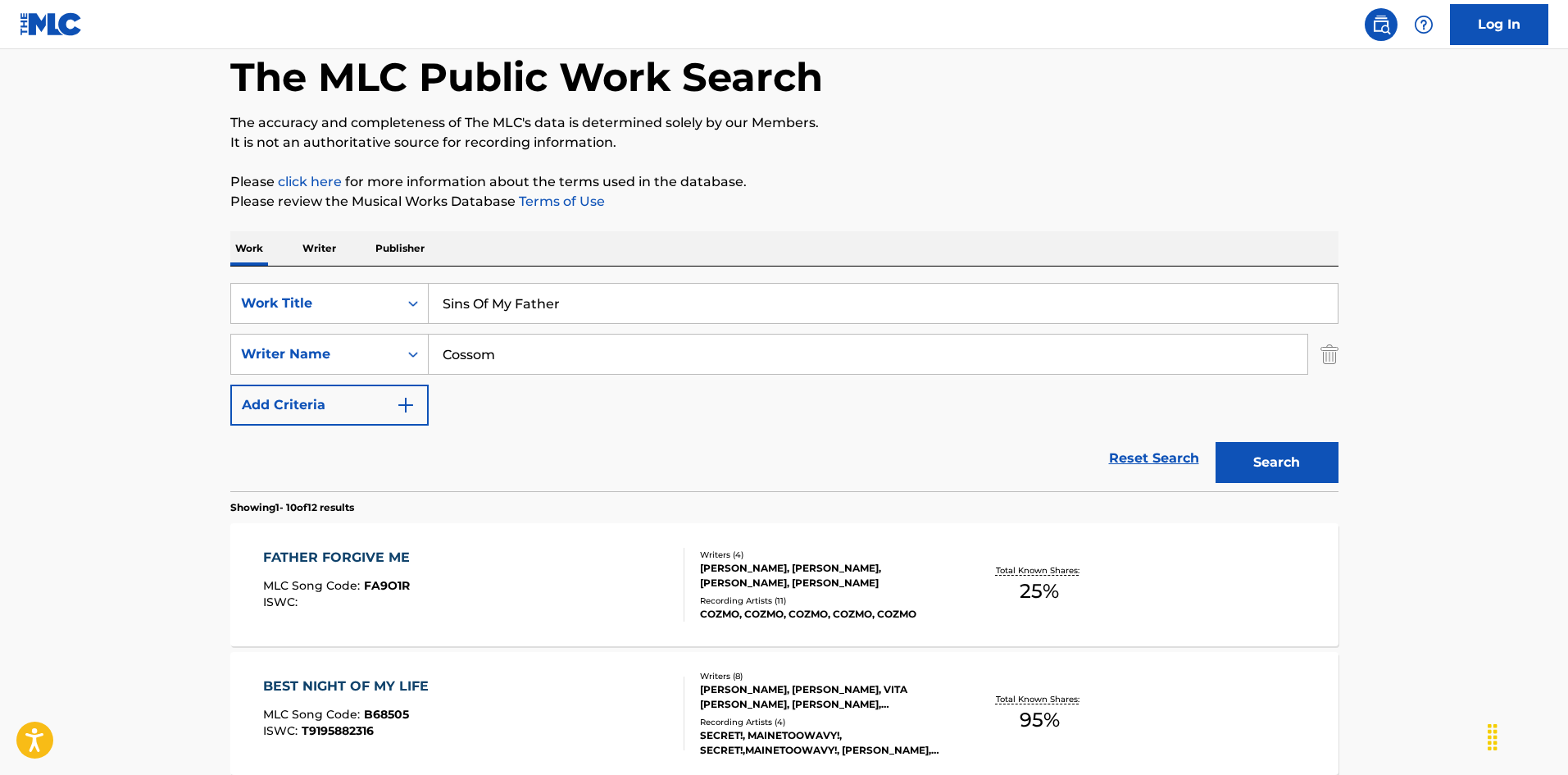
click at [507, 373] on input "Cossom" at bounding box center [868, 353] width 879 height 39
paste input "[PERSON_NAME]"
type input "[PERSON_NAME]"
click at [1257, 459] on button "Search" at bounding box center [1277, 462] width 123 height 41
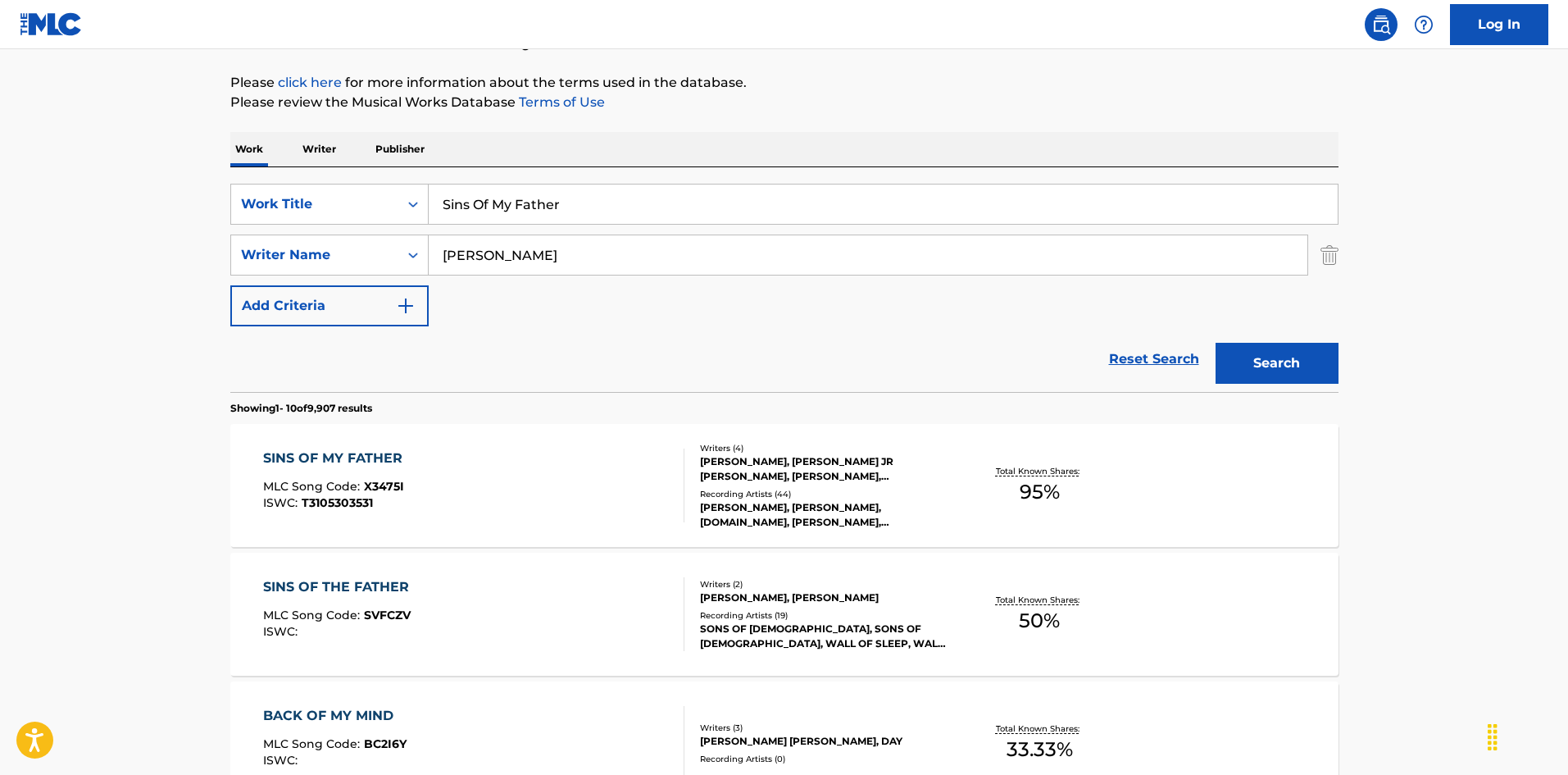
scroll to position [246, 0]
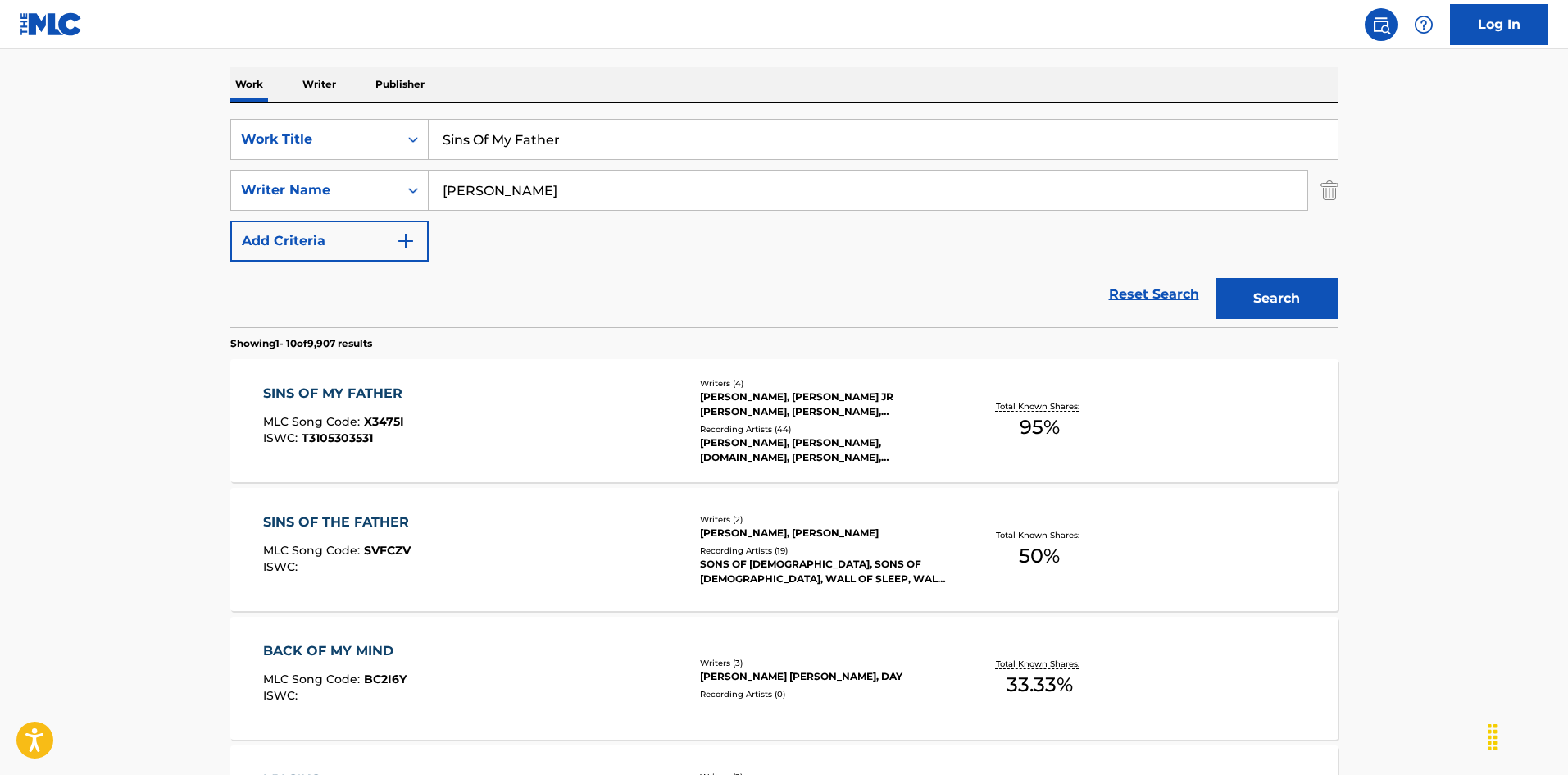
click at [446, 480] on div "SINS OF MY FATHER MLC Song Code : X3475I ISWC : T3105303531 Writers ( 4 ) [PERS…" at bounding box center [784, 421] width 1108 height 123
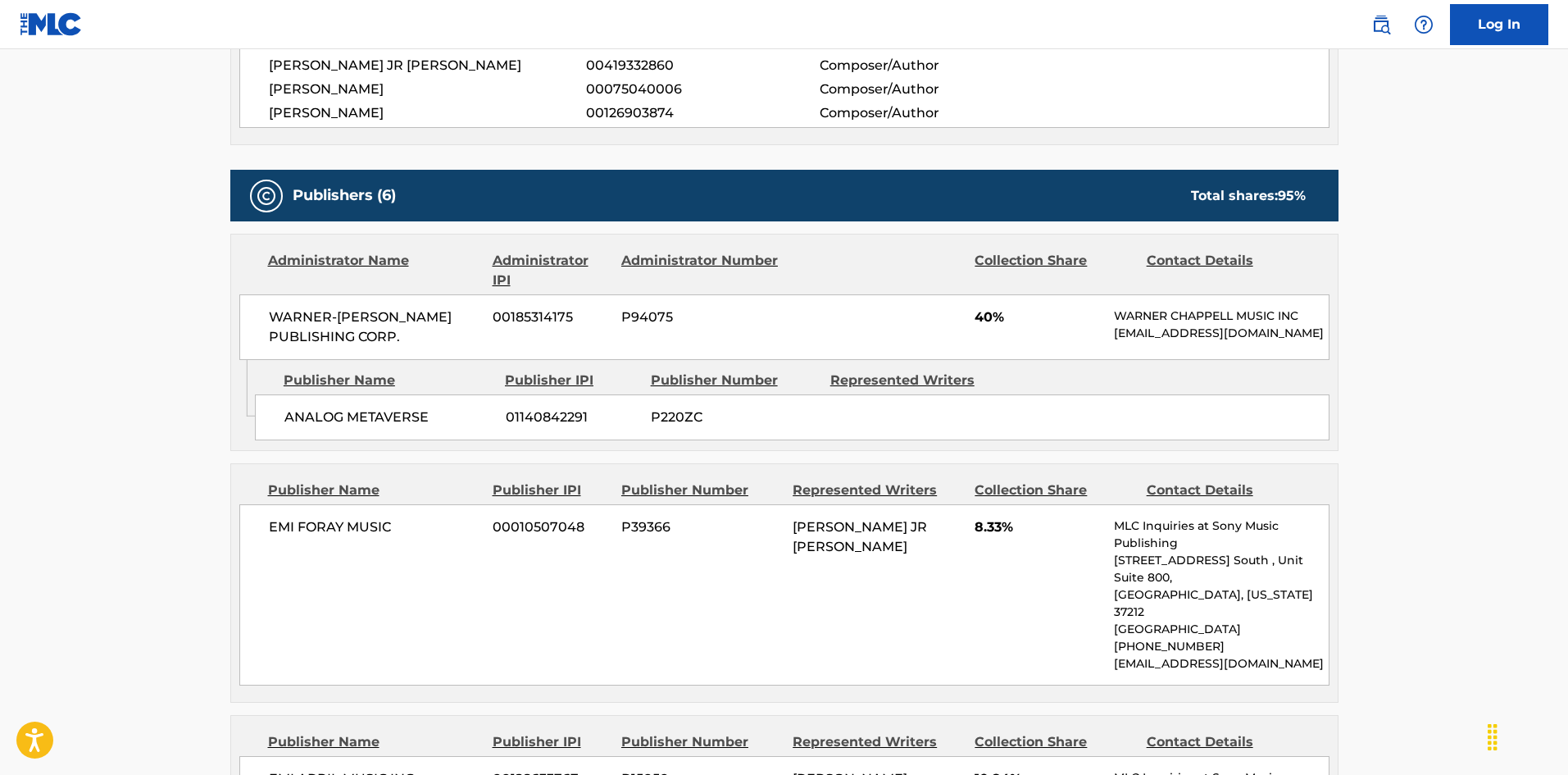
scroll to position [656, 0]
click at [285, 427] on span "ANALOG METAVERSE" at bounding box center [388, 417] width 209 height 20
drag, startPoint x: 285, startPoint y: 431, endPoint x: 425, endPoint y: 425, distance: 140.1
click at [425, 425] on span "ANALOG METAVERSE" at bounding box center [388, 417] width 209 height 20
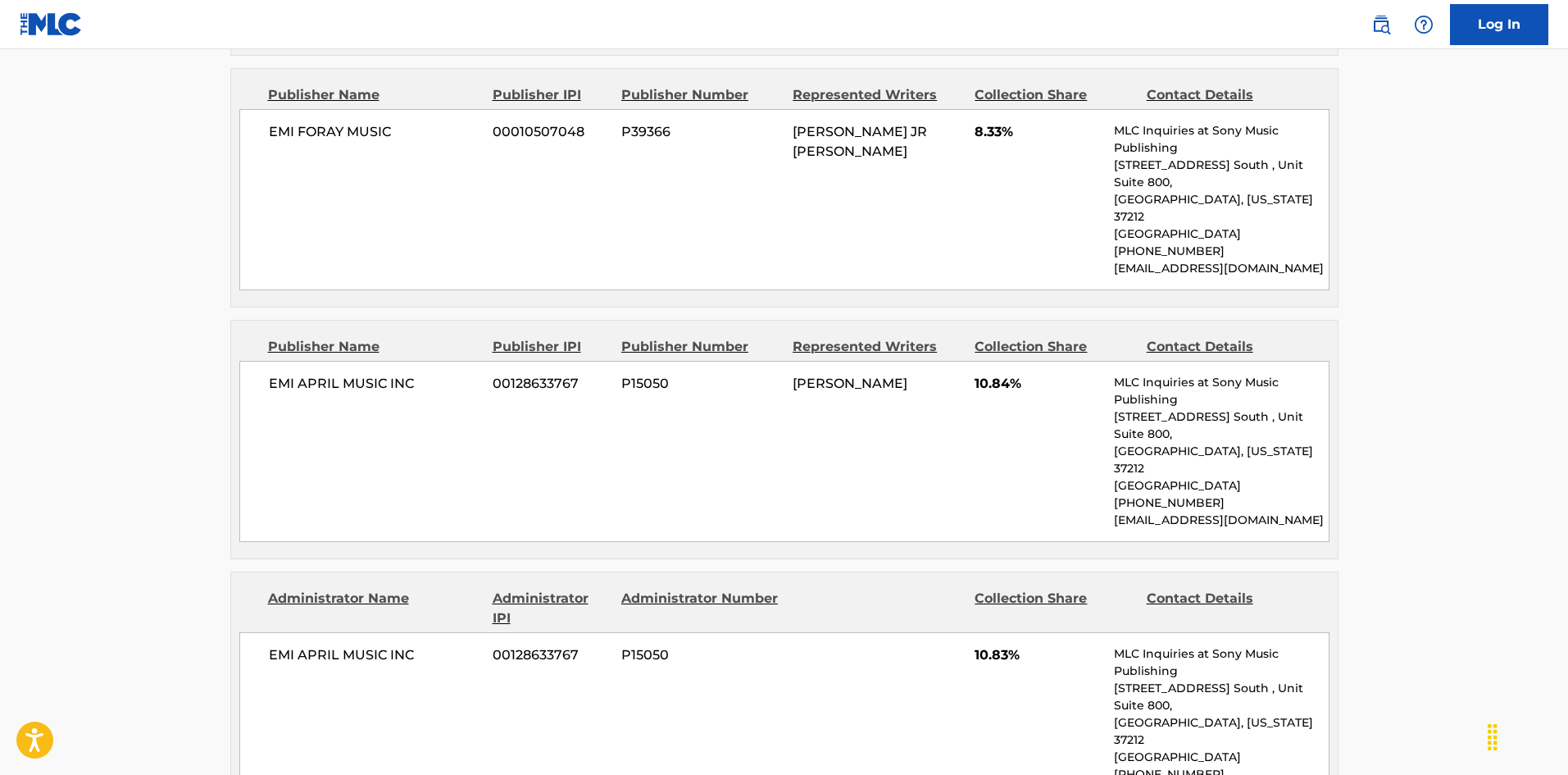
scroll to position [1065, 0]
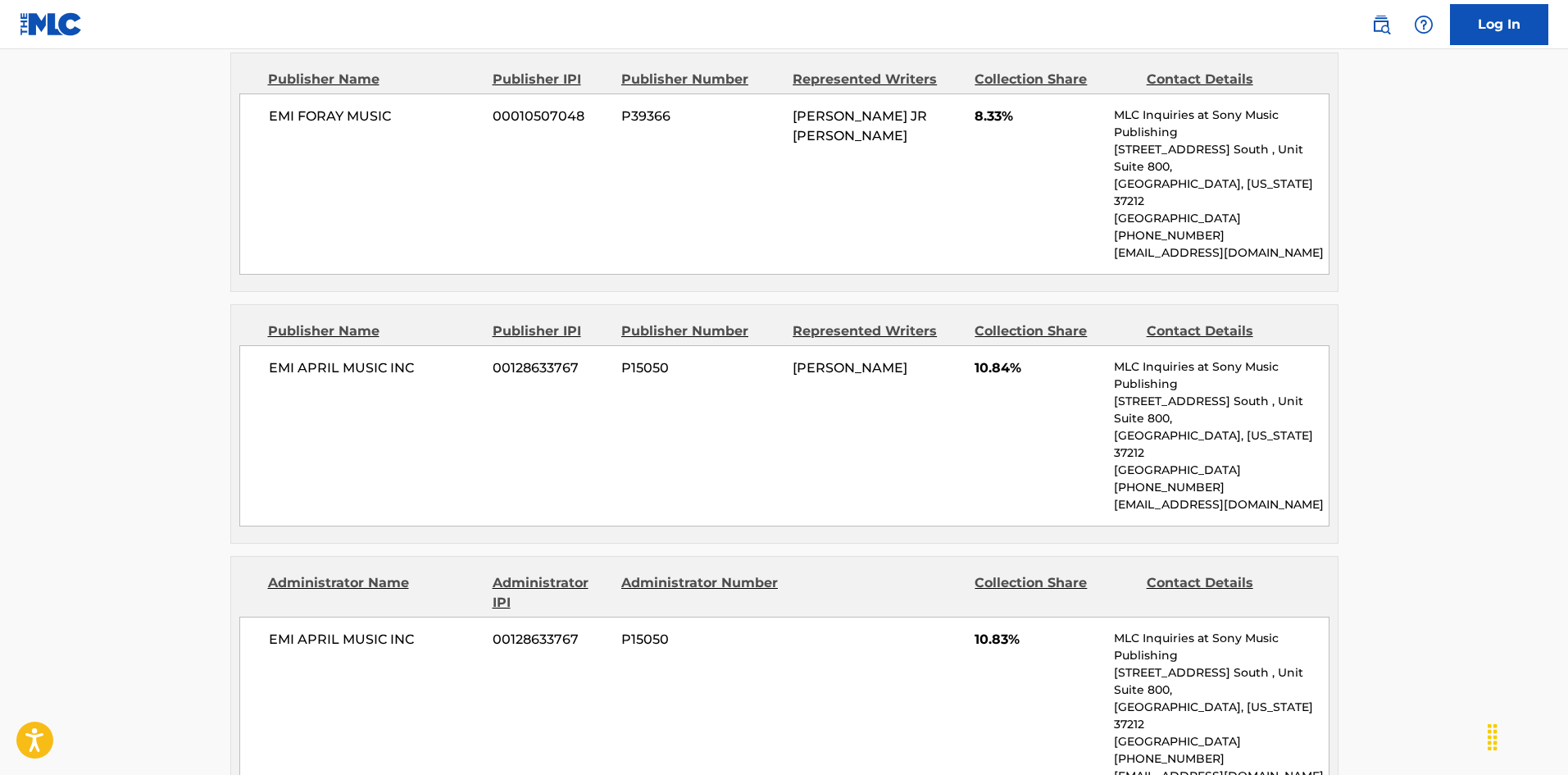
click at [284, 126] on span "EMI FORAY MUSIC" at bounding box center [374, 116] width 212 height 20
drag, startPoint x: 284, startPoint y: 131, endPoint x: 366, endPoint y: 127, distance: 82.1
click at [366, 126] on span "EMI FORAY MUSIC" at bounding box center [374, 116] width 212 height 20
click at [293, 358] on span "EMI APRIL MUSIC INC" at bounding box center [374, 368] width 212 height 20
click at [436, 345] on div "EMI APRIL MUSIC INC 00128633767 P15050 [PERSON_NAME] 10.84% MLC Inquiries at So…" at bounding box center [784, 436] width 1090 height 181
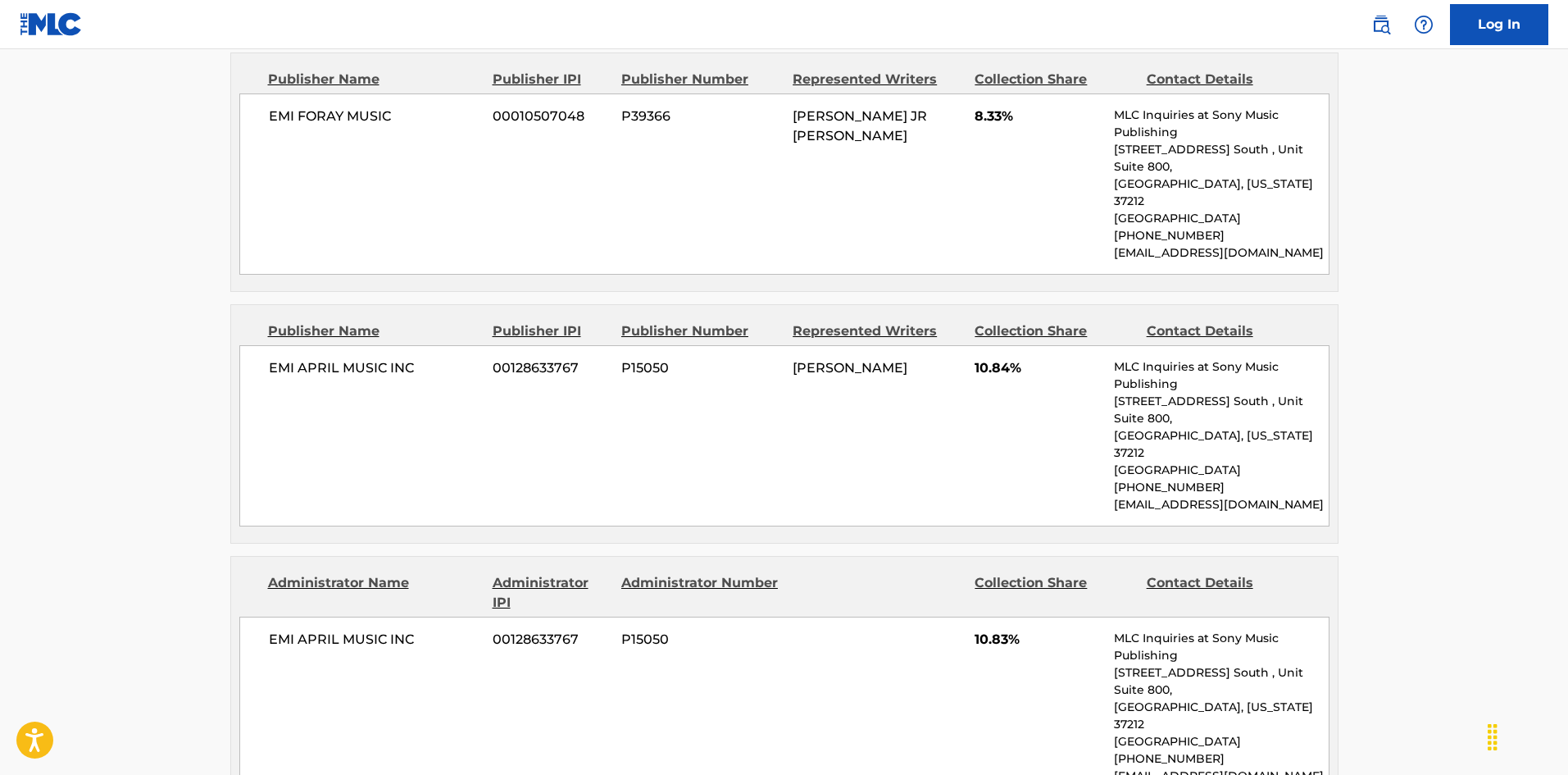
click at [275, 358] on span "EMI APRIL MUSIC INC" at bounding box center [374, 368] width 212 height 20
drag, startPoint x: 275, startPoint y: 342, endPoint x: 409, endPoint y: 341, distance: 134.0
click at [409, 358] on span "EMI APRIL MUSIC INC" at bounding box center [374, 368] width 212 height 20
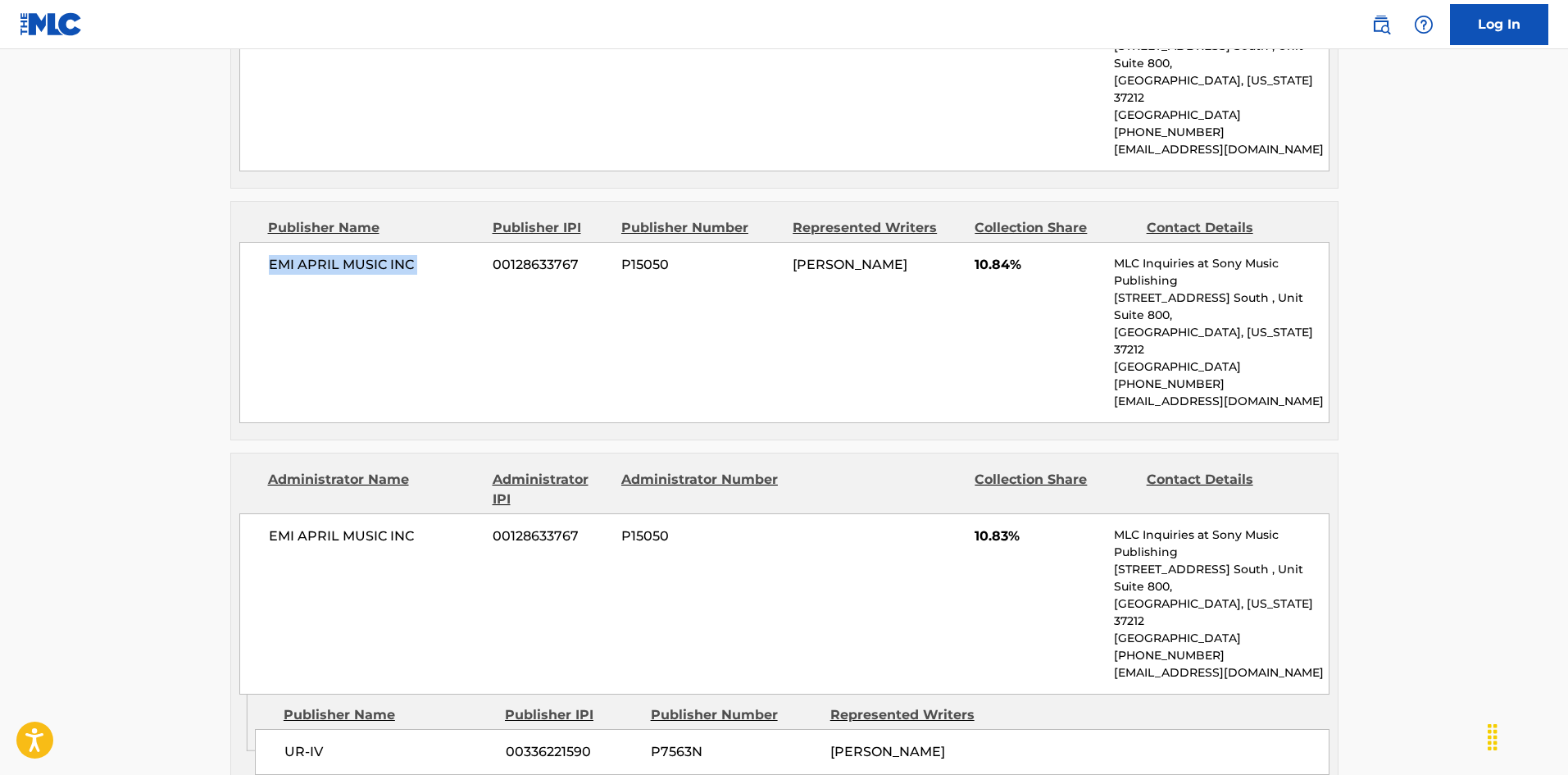
scroll to position [1311, 0]
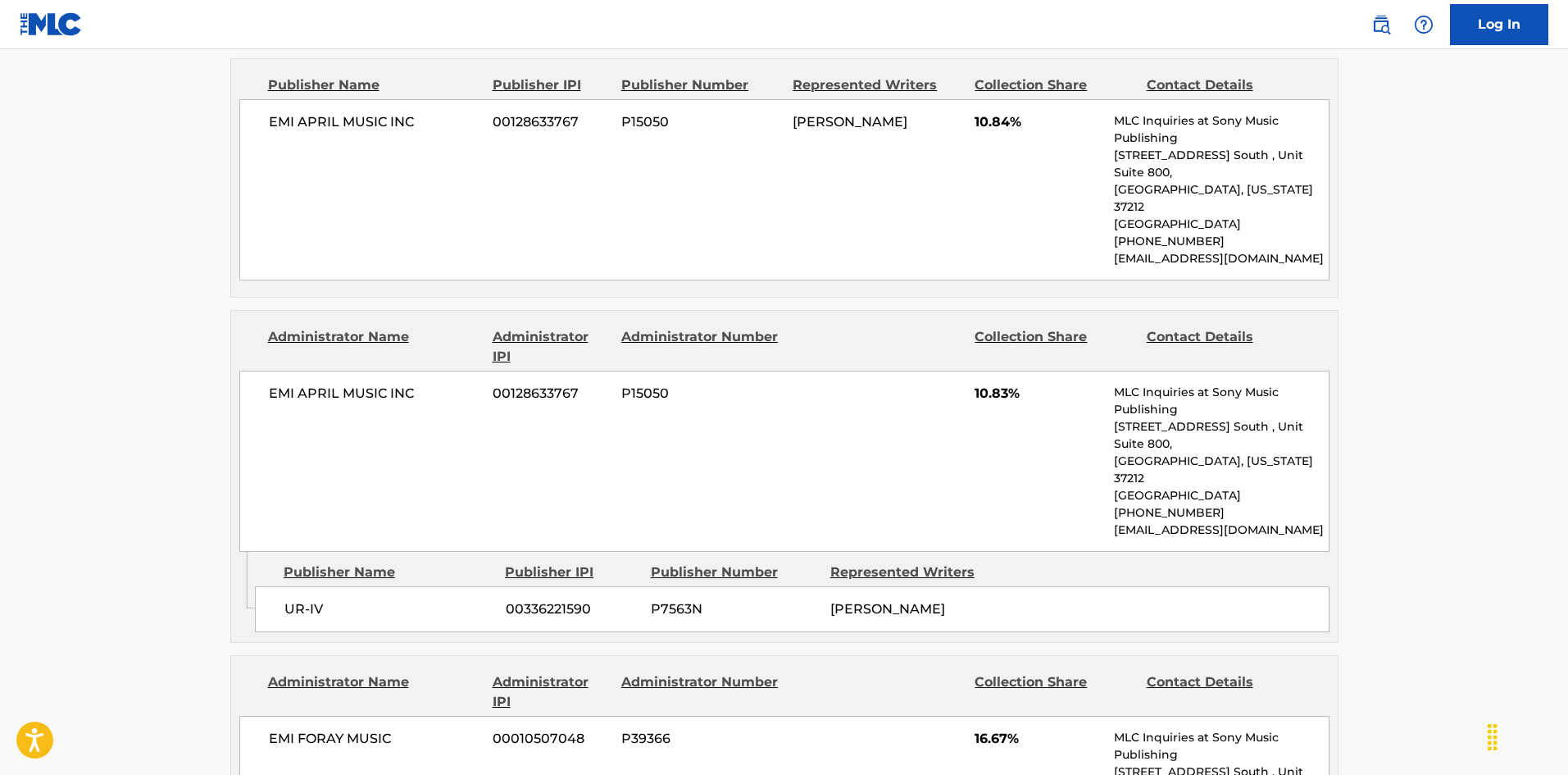
click at [284, 600] on span "UR-IV" at bounding box center [388, 610] width 209 height 20
drag, startPoint x: 284, startPoint y: 521, endPoint x: 325, endPoint y: 524, distance: 41.1
click at [325, 600] on span "UR-IV" at bounding box center [388, 610] width 209 height 20
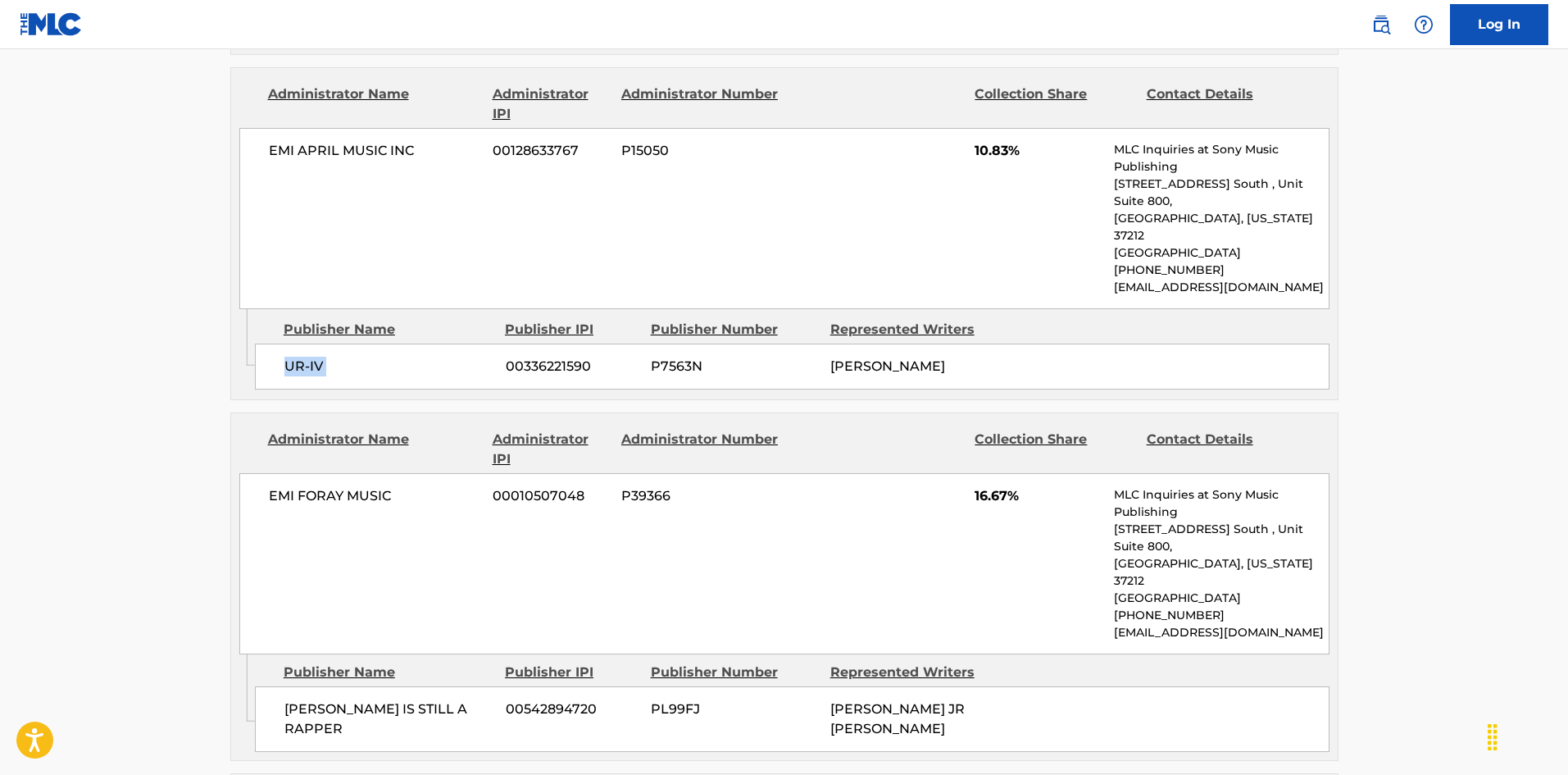
scroll to position [1557, 0]
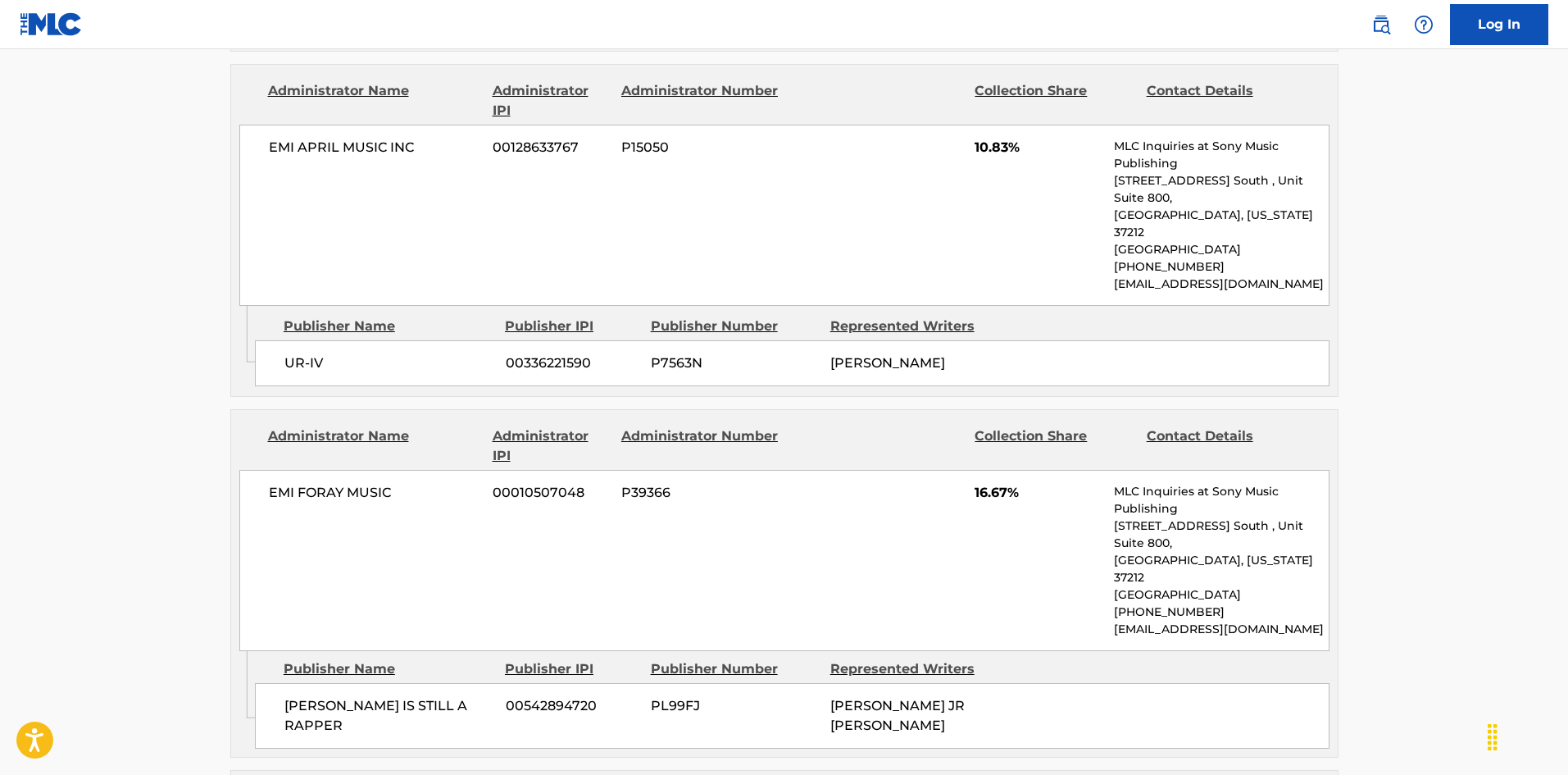
click at [299, 678] on div "[PERSON_NAME] IS STILL A RAPPER 00542894720 PL99FJ [PERSON_NAME] JR [PERSON_NAM…" at bounding box center [792, 715] width 1074 height 66
drag, startPoint x: 299, startPoint y: 590, endPoint x: 319, endPoint y: 45, distance: 545.4
click at [356, 678] on div "[PERSON_NAME] IS STILL A RAPPER 00542894720 PL99FJ [PERSON_NAME] JR [PERSON_NAM…" at bounding box center [792, 715] width 1074 height 66
click at [303, 678] on div "[PERSON_NAME] IS STILL A RAPPER 00542894720 PL99FJ [PERSON_NAME] JR [PERSON_NAM…" at bounding box center [792, 715] width 1074 height 66
drag, startPoint x: 303, startPoint y: 569, endPoint x: 454, endPoint y: 571, distance: 151.0
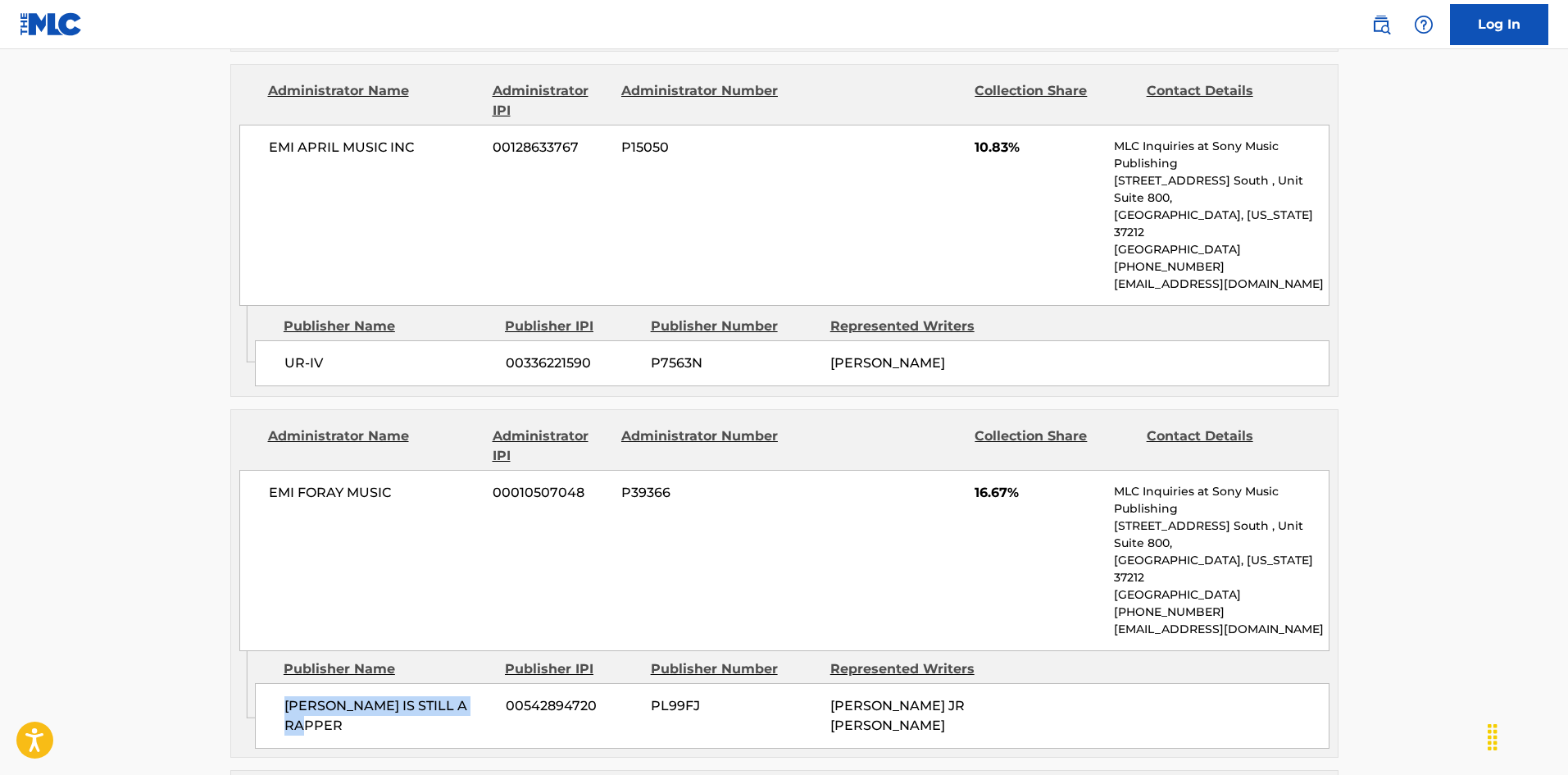
click at [454, 678] on div "[PERSON_NAME] IS STILL A RAPPER 00542894720 PL99FJ [PERSON_NAME] JR [PERSON_NAM…" at bounding box center [792, 715] width 1074 height 66
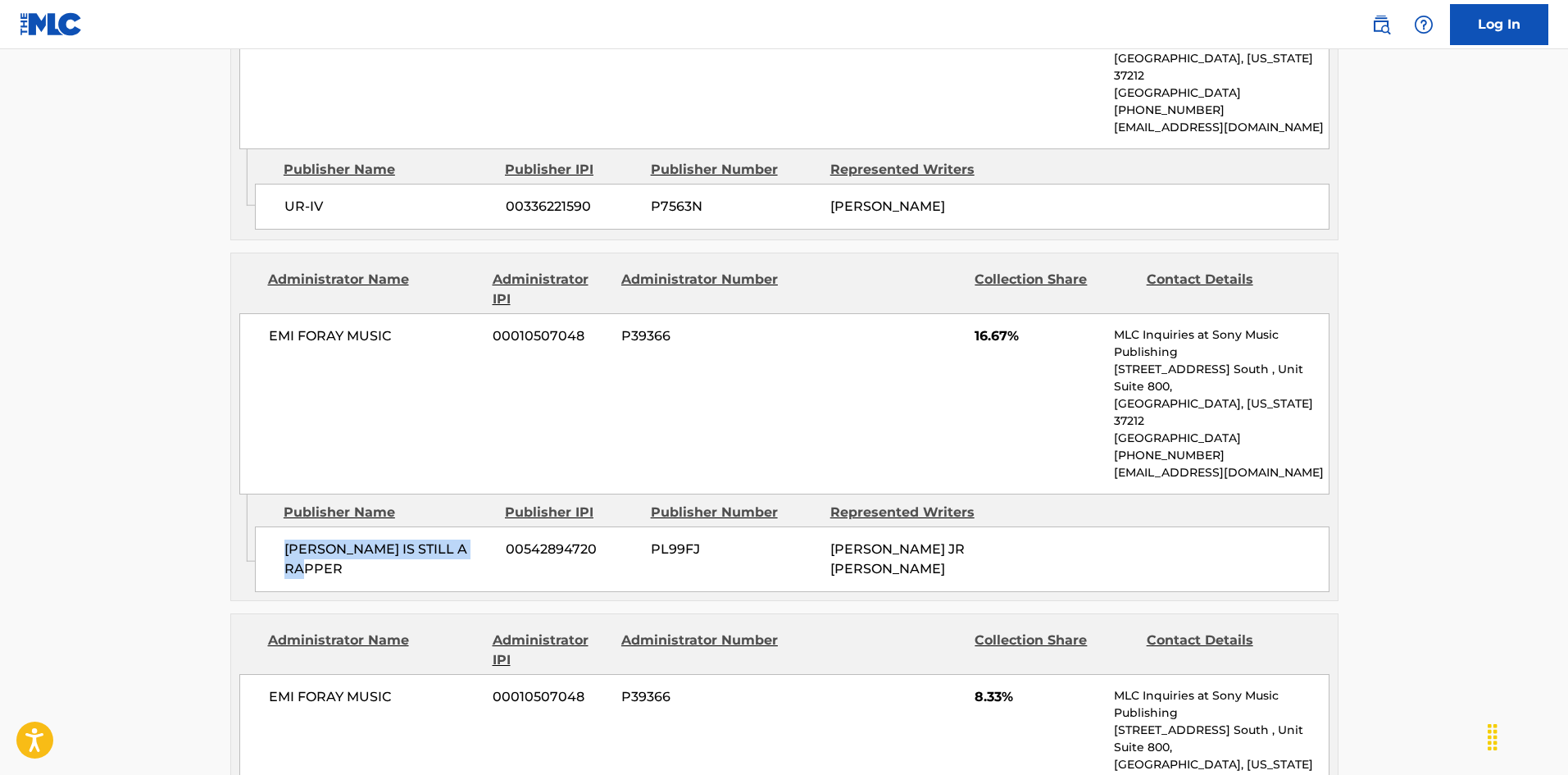
scroll to position [1885, 0]
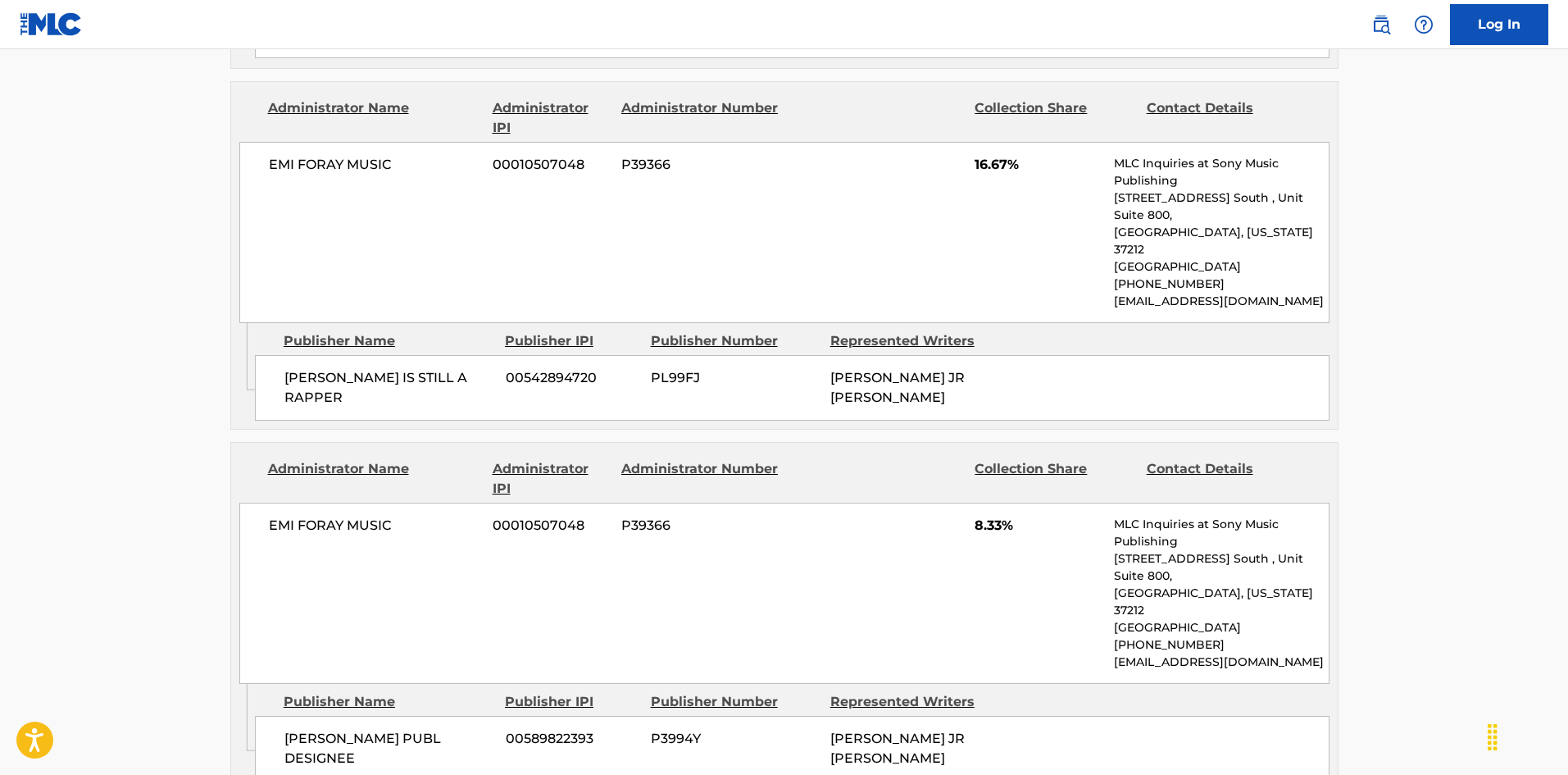
click at [284, 678] on span "[PERSON_NAME] PUBL DESIGNEE" at bounding box center [388, 748] width 209 height 39
drag, startPoint x: 284, startPoint y: 571, endPoint x: 337, endPoint y: 590, distance: 56.3
click at [337, 678] on span "[PERSON_NAME] PUBL DESIGNEE" at bounding box center [388, 748] width 209 height 39
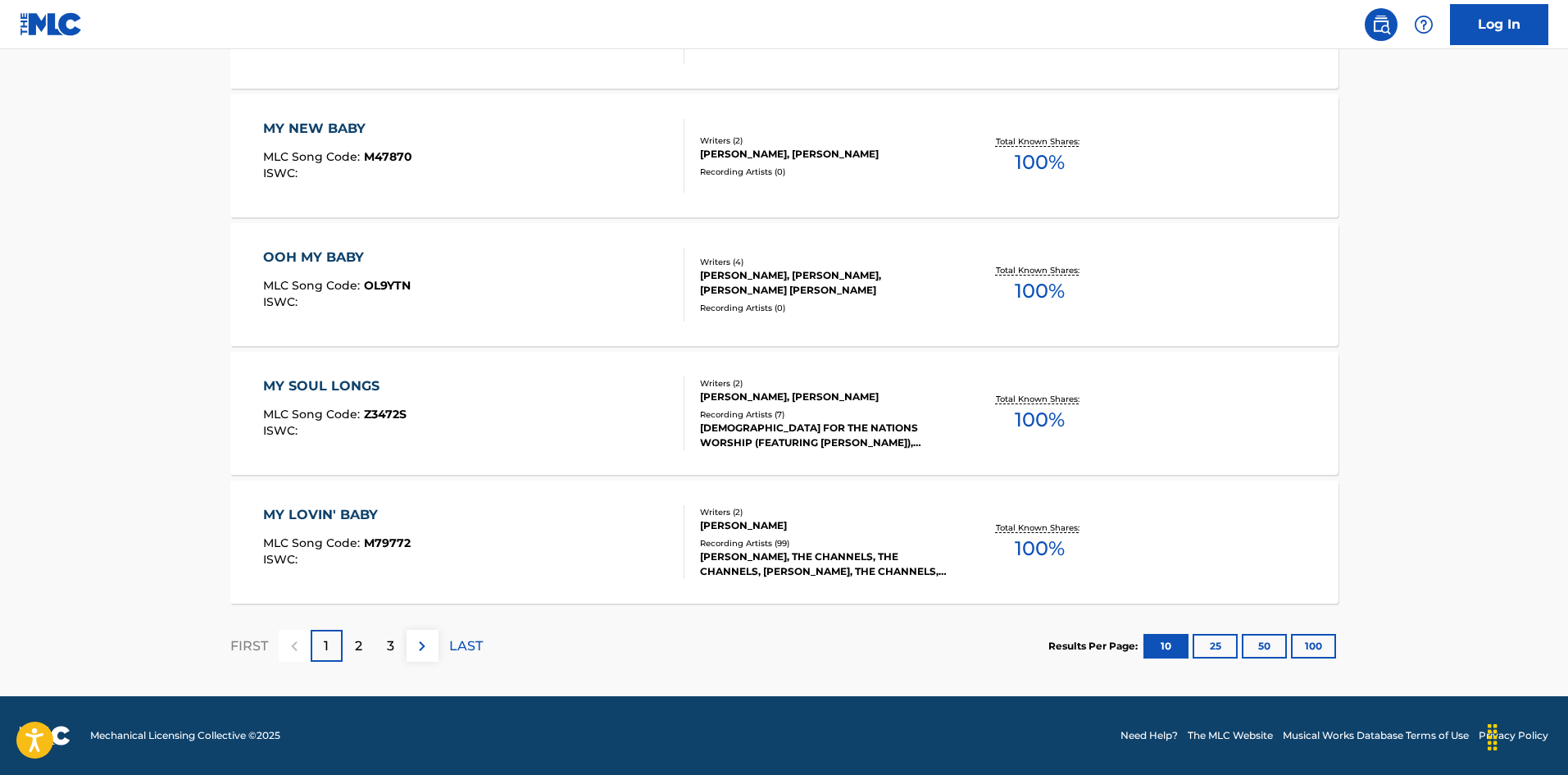
scroll to position [246, 0]
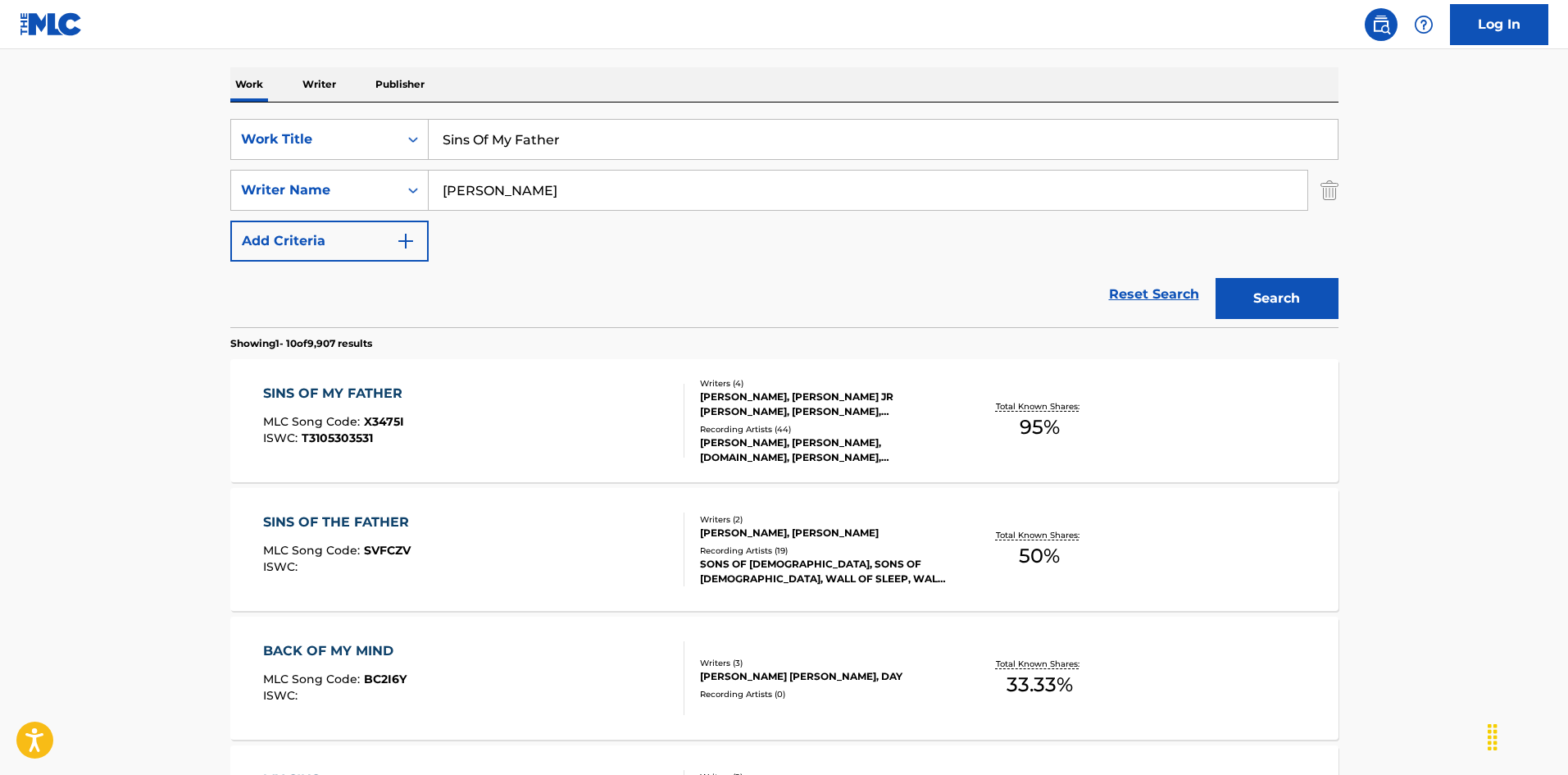
click at [505, 147] on input "Sins Of My Father" at bounding box center [883, 139] width 909 height 39
paste input "omebody To Love (Remix)"
drag, startPoint x: 563, startPoint y: 140, endPoint x: 894, endPoint y: 140, distance: 331.0
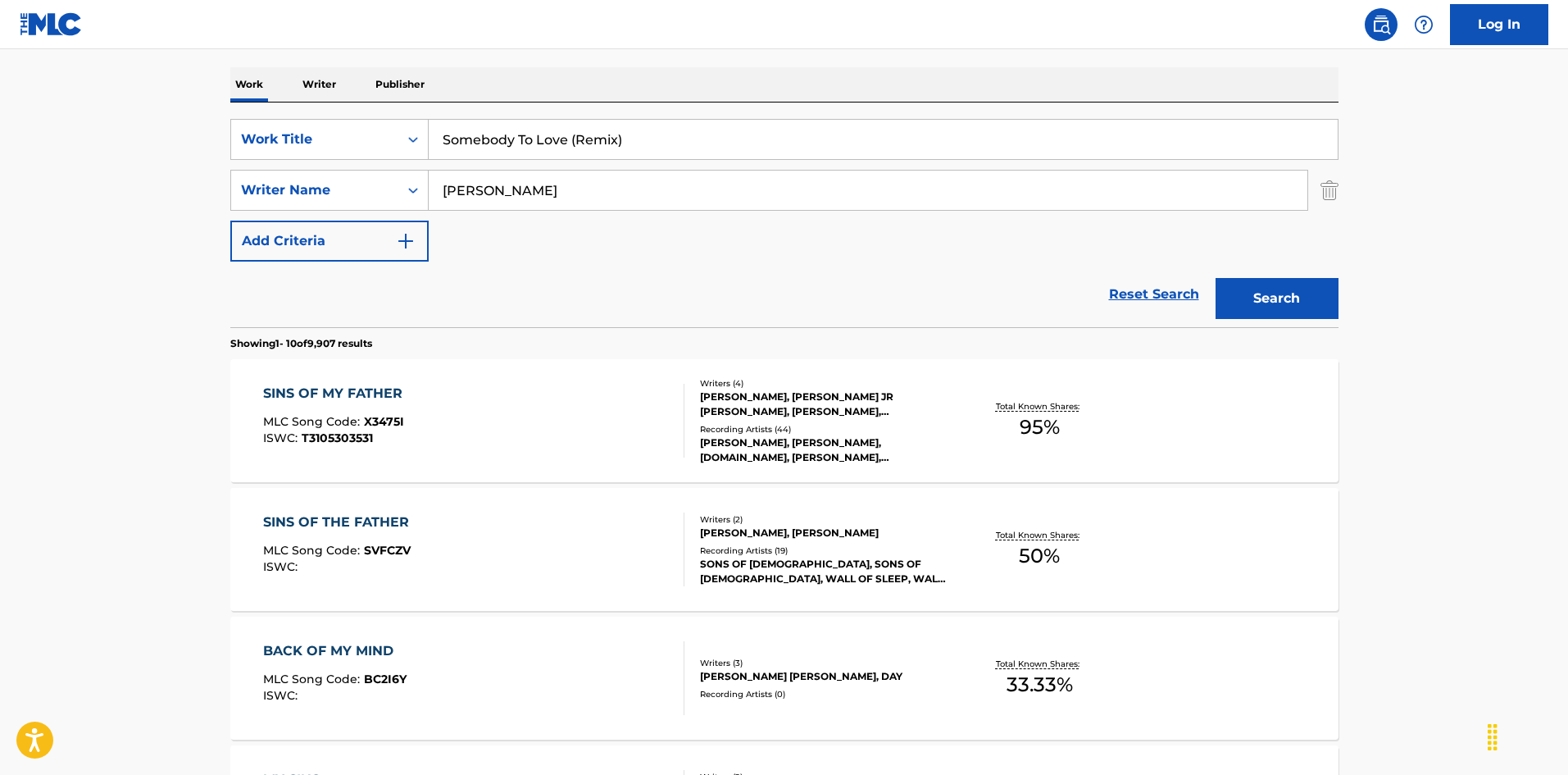
click at [894, 140] on input "Somebody To Love (Remix)" at bounding box center [883, 139] width 909 height 39
click at [565, 132] on input "Somebody To Love (Remix)" at bounding box center [883, 139] width 909 height 39
drag, startPoint x: 565, startPoint y: 132, endPoint x: 934, endPoint y: 133, distance: 369.0
click at [934, 133] on input "Somebody To Love" at bounding box center [883, 139] width 909 height 39
type input "Somebody To Love"
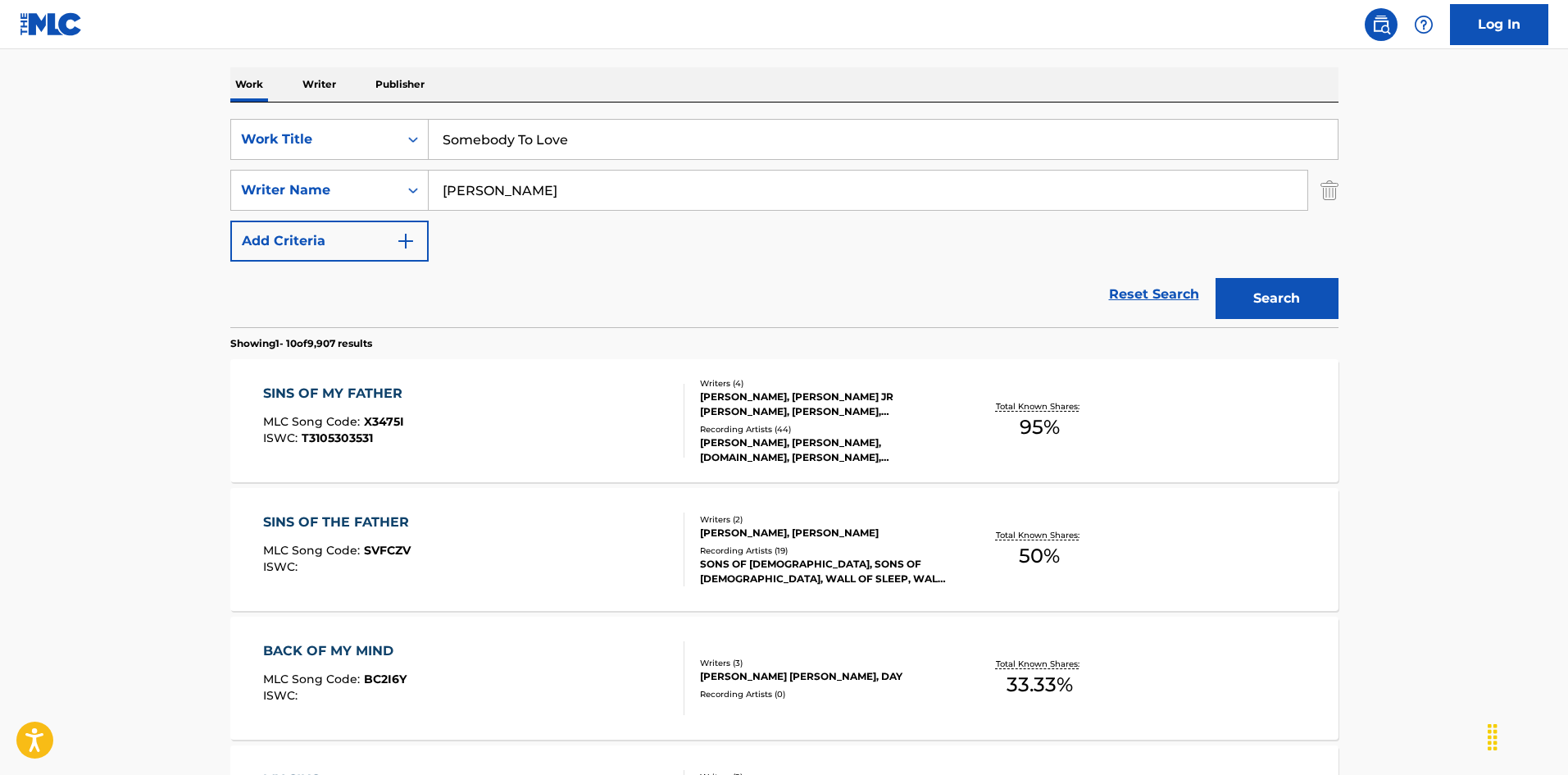
click at [1215, 278] on button "Search" at bounding box center [1277, 298] width 123 height 41
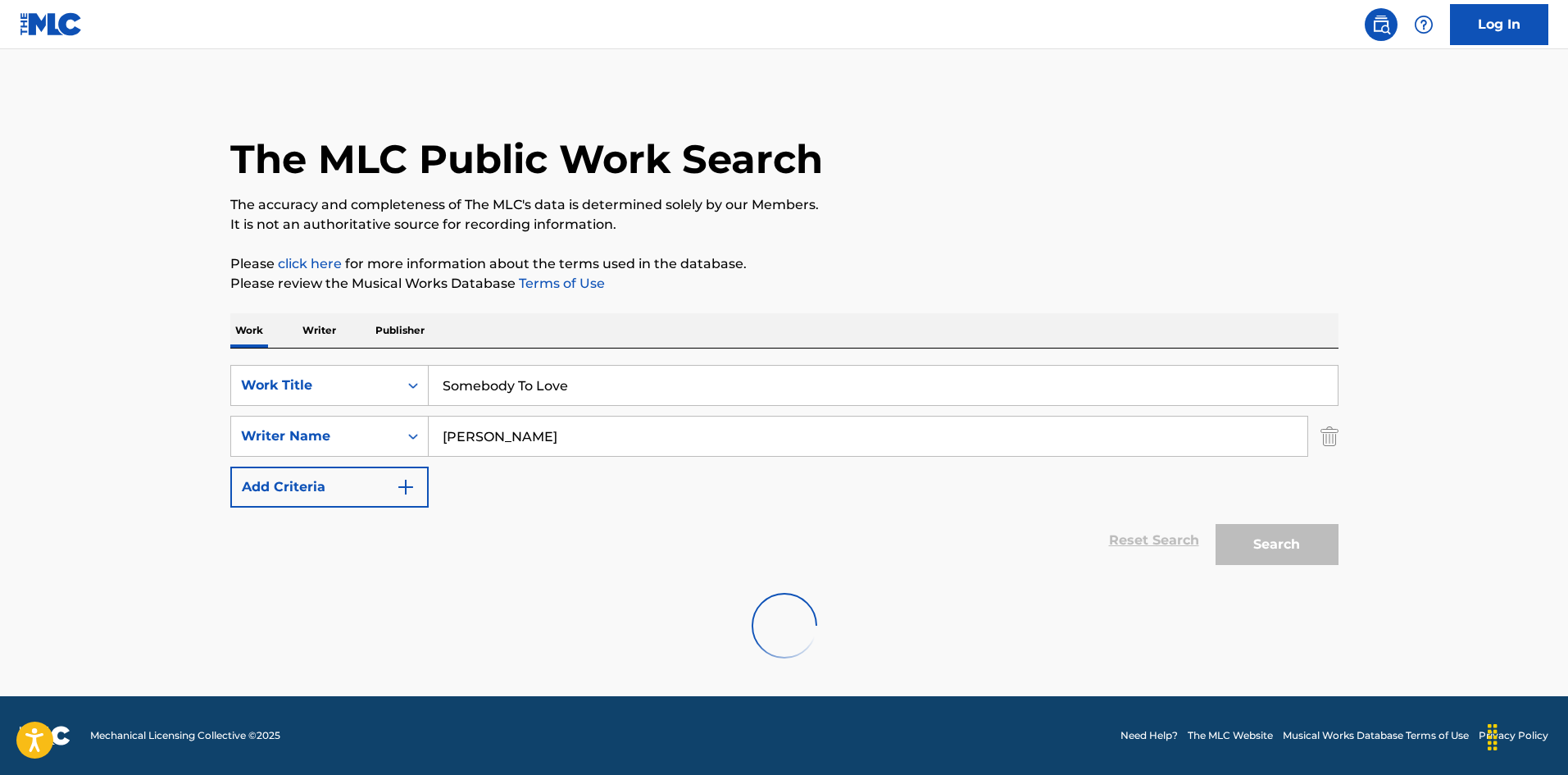
scroll to position [0, 0]
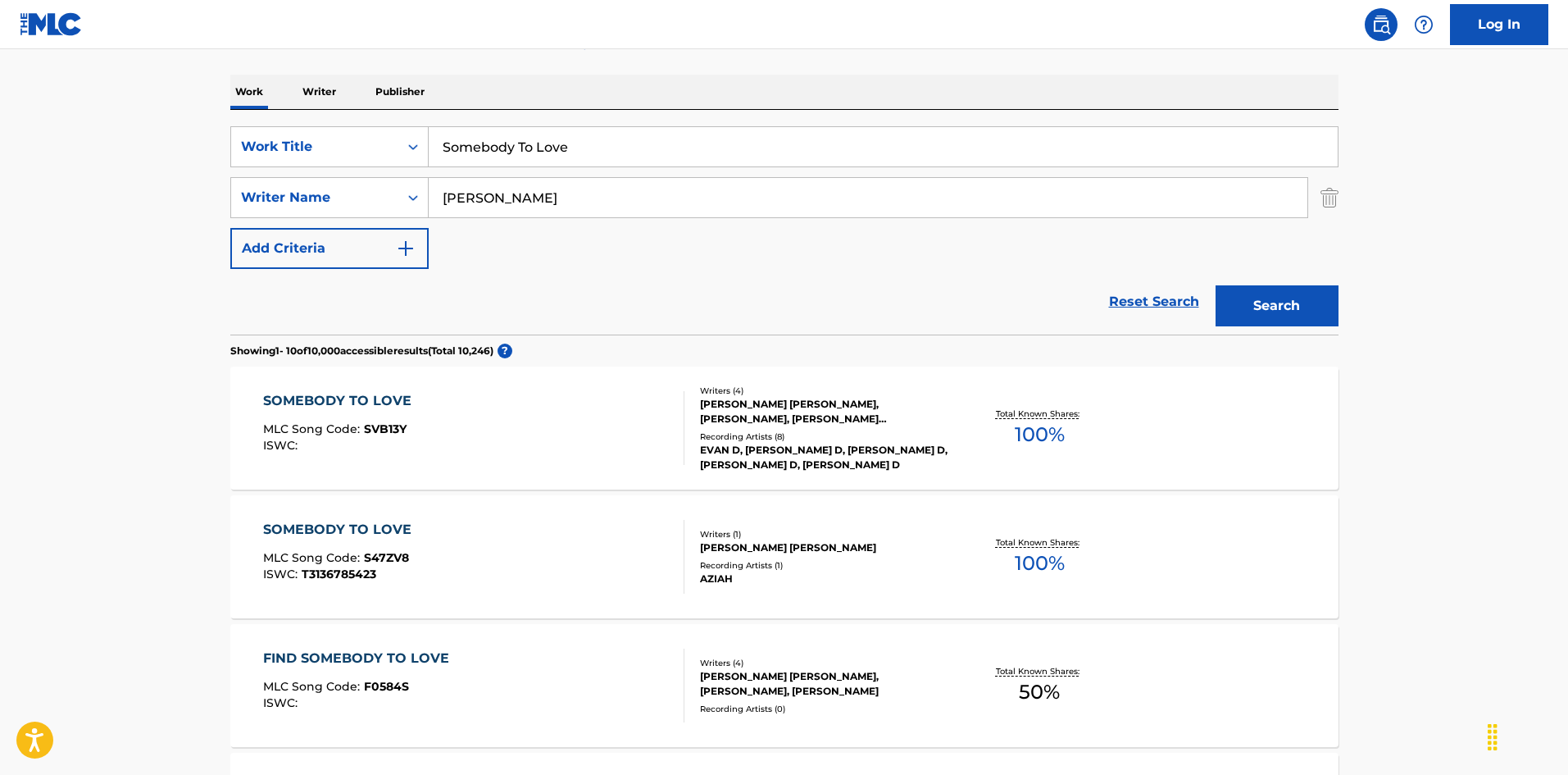
scroll to position [82, 0]
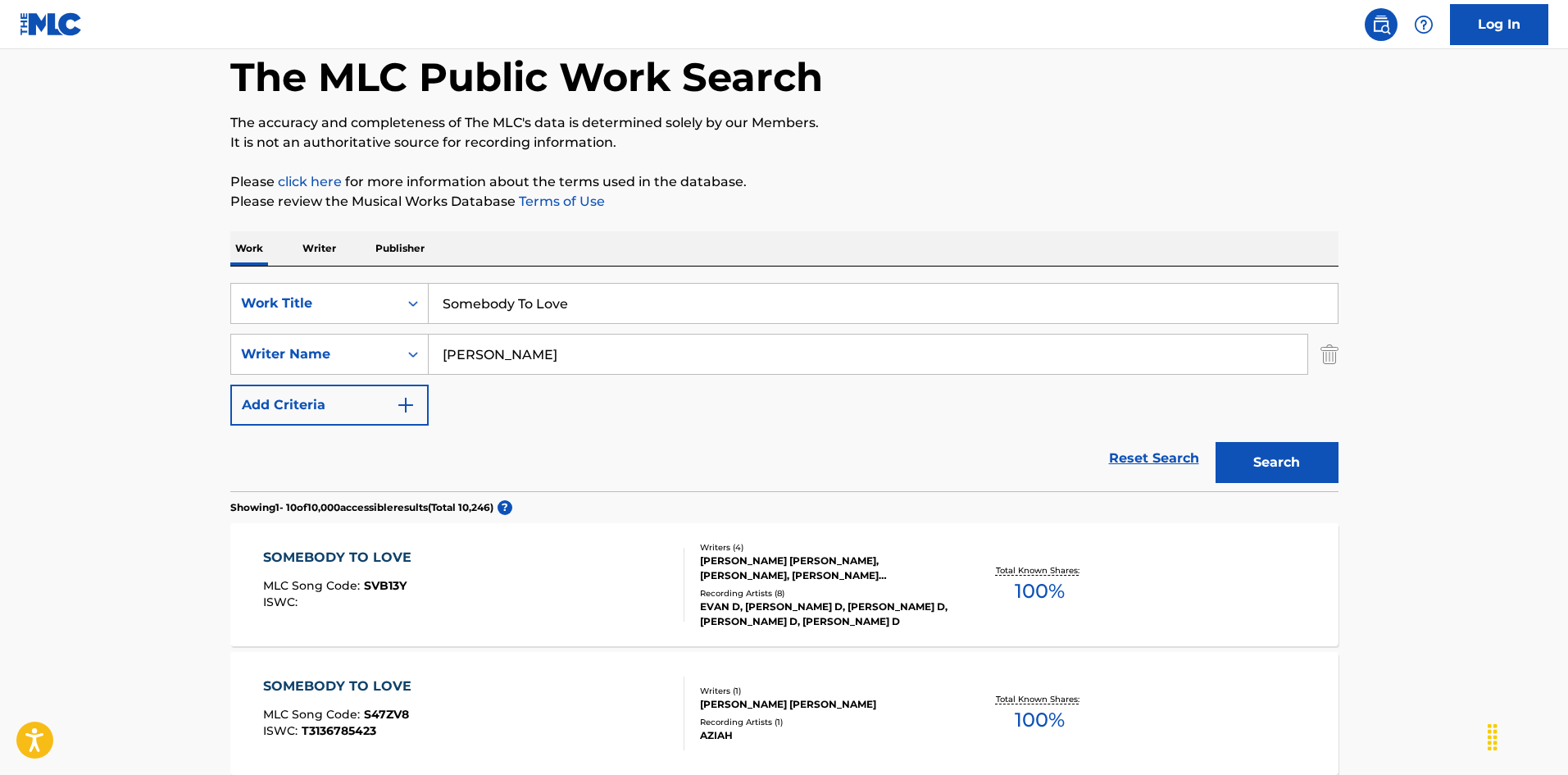
click at [468, 368] on input "[PERSON_NAME]" at bounding box center [868, 353] width 879 height 39
paste input "Yip"
type input "Yip"
click at [1242, 462] on button "Search" at bounding box center [1277, 462] width 123 height 41
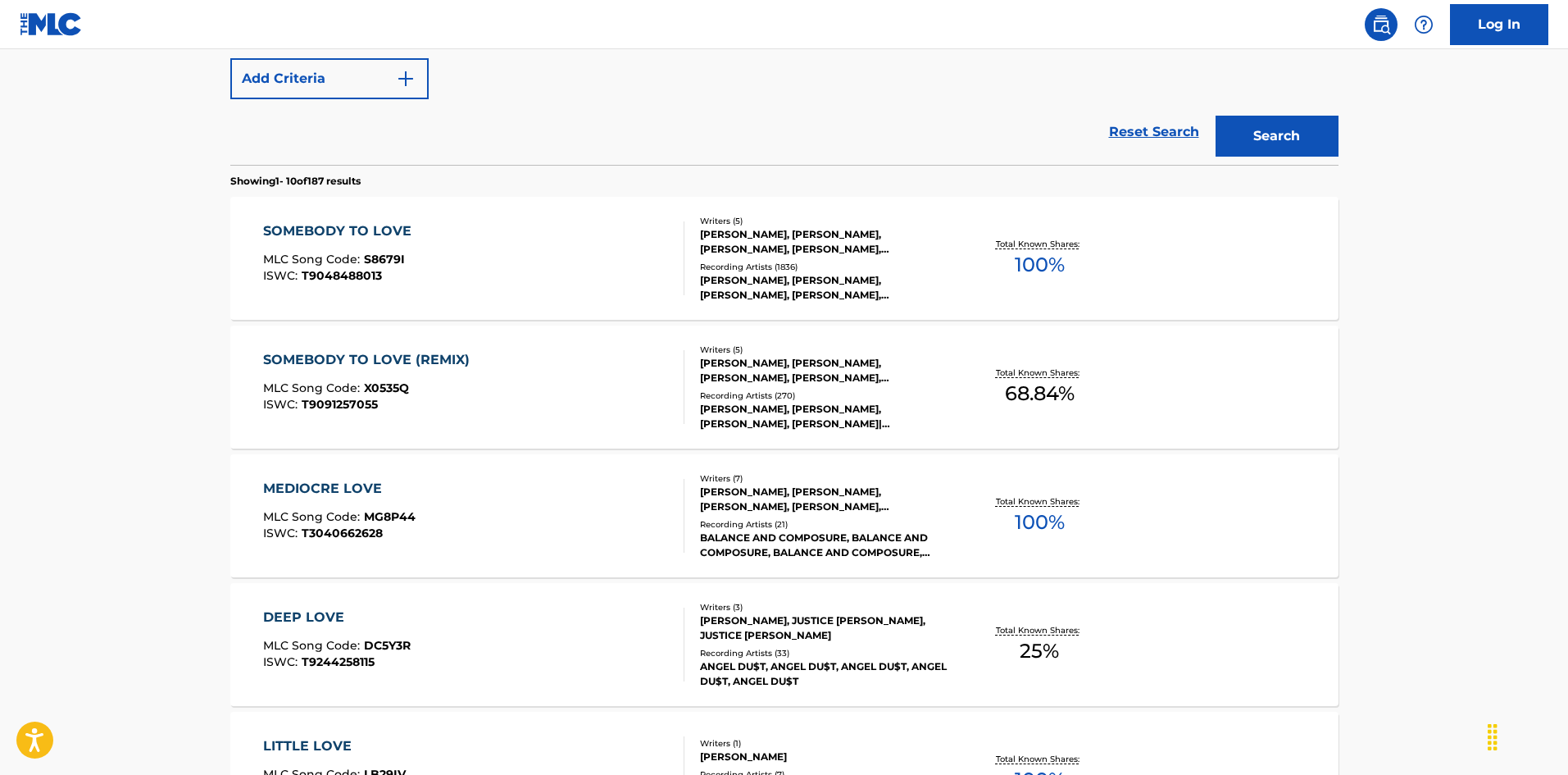
scroll to position [410, 0]
click at [509, 296] on div "SOMEBODY TO LOVE MLC Song Code : S8679I ISWC : T9048488013 Writers ( 5 ) [PERSO…" at bounding box center [784, 257] width 1108 height 123
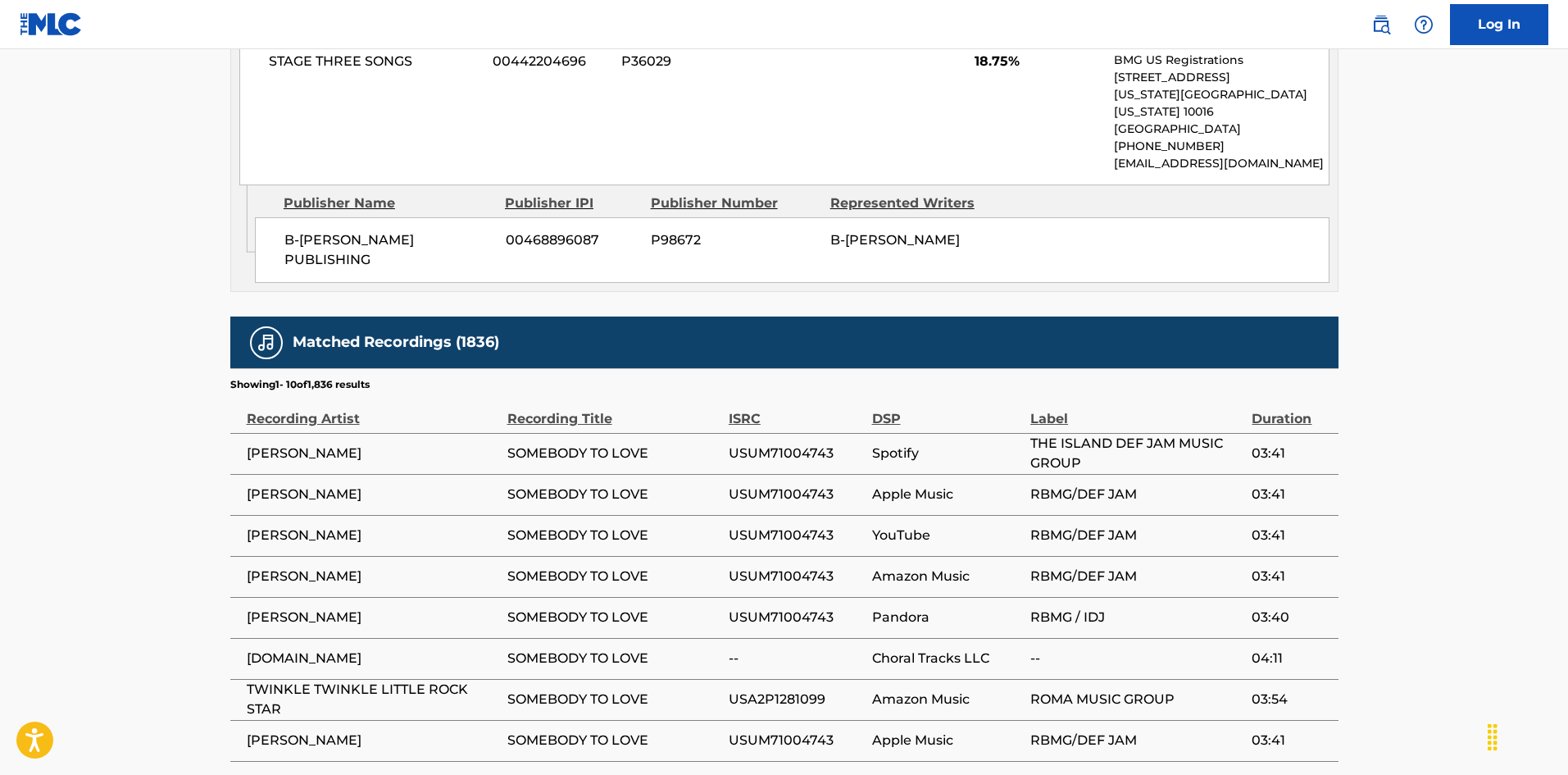
scroll to position [2992, 0]
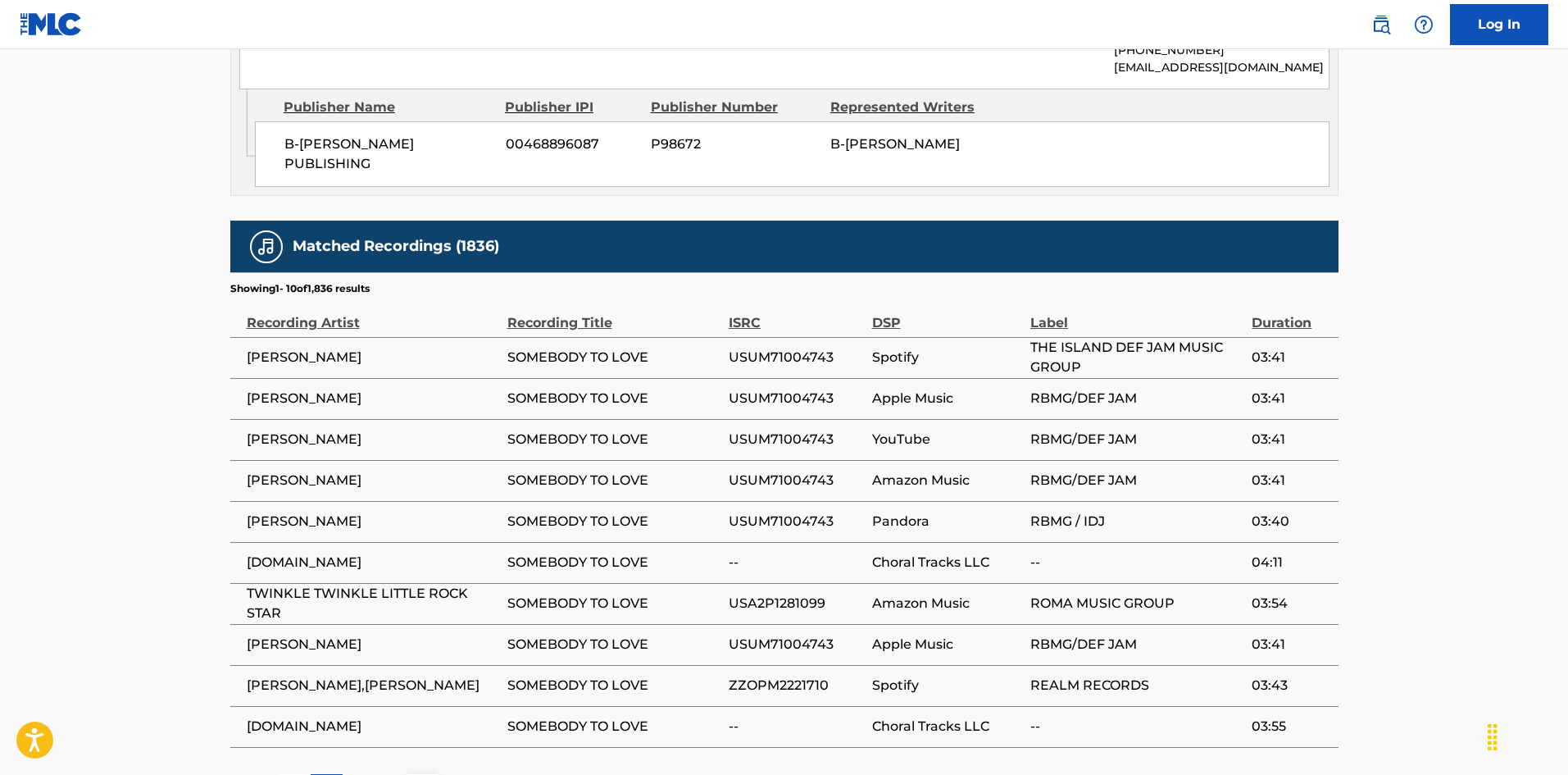
click at [358, 678] on p "2" at bounding box center [358, 789] width 7 height 20
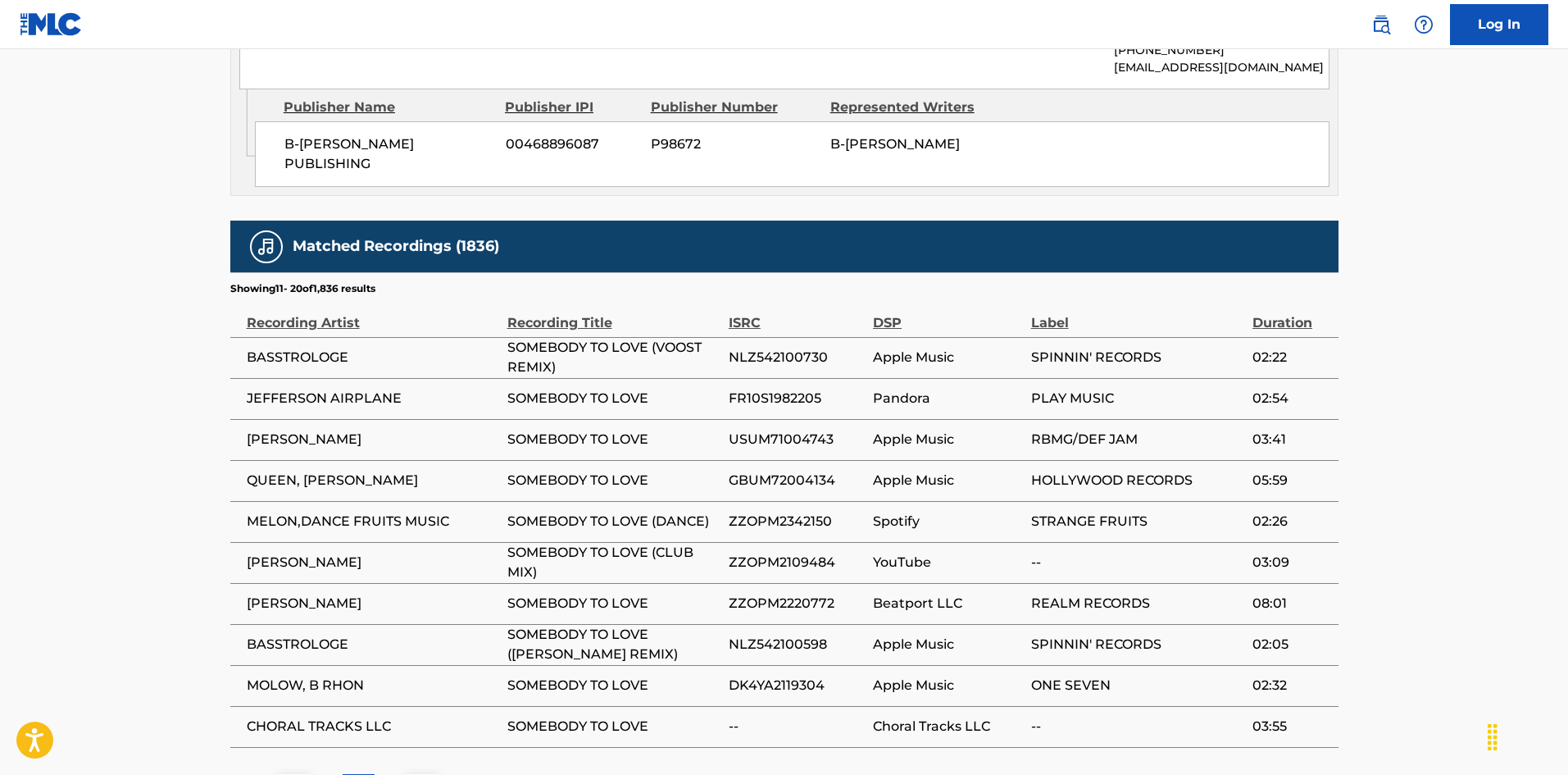
click at [394, 678] on div "3" at bounding box center [390, 790] width 32 height 32
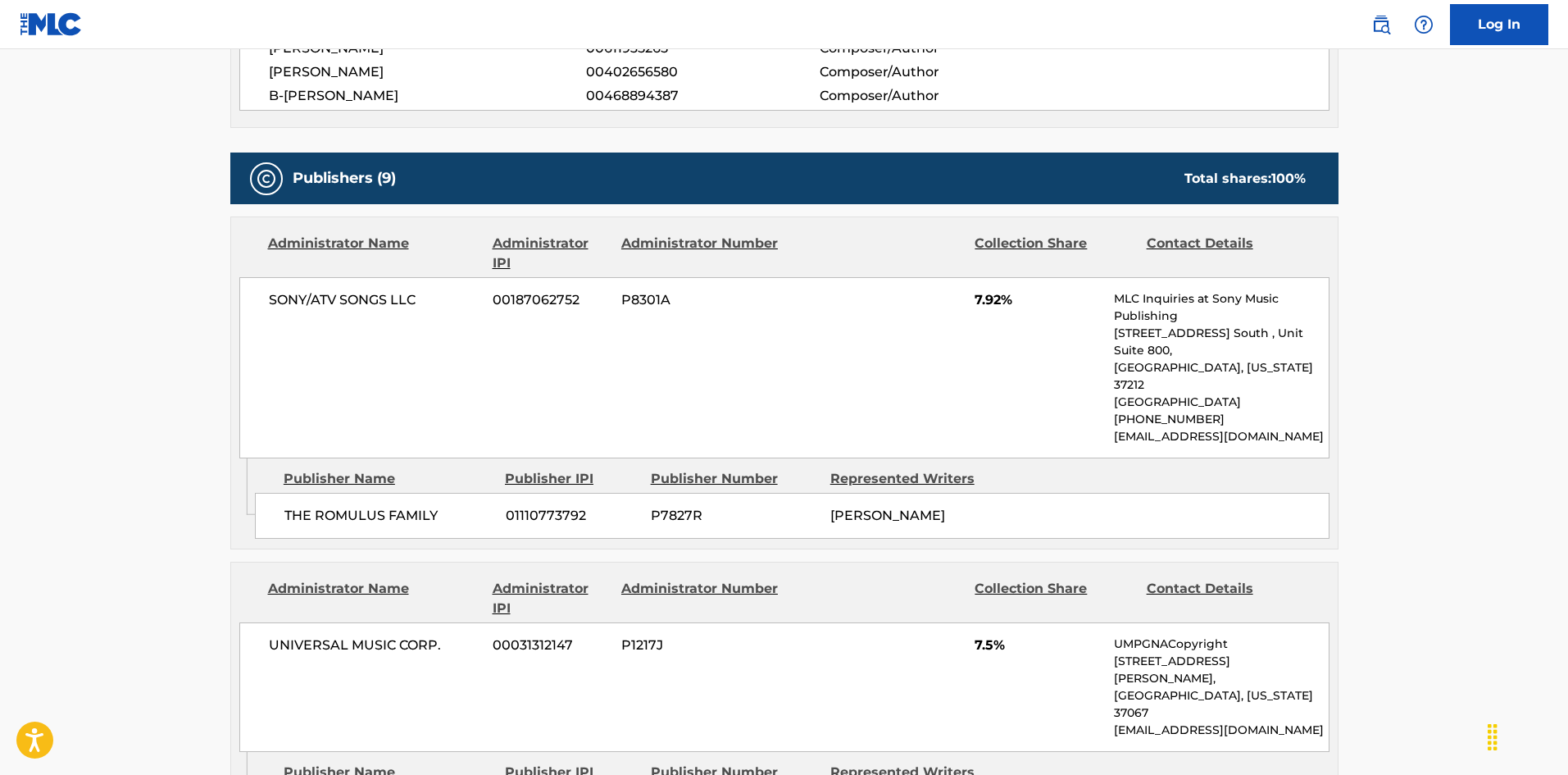
scroll to position [756, 0]
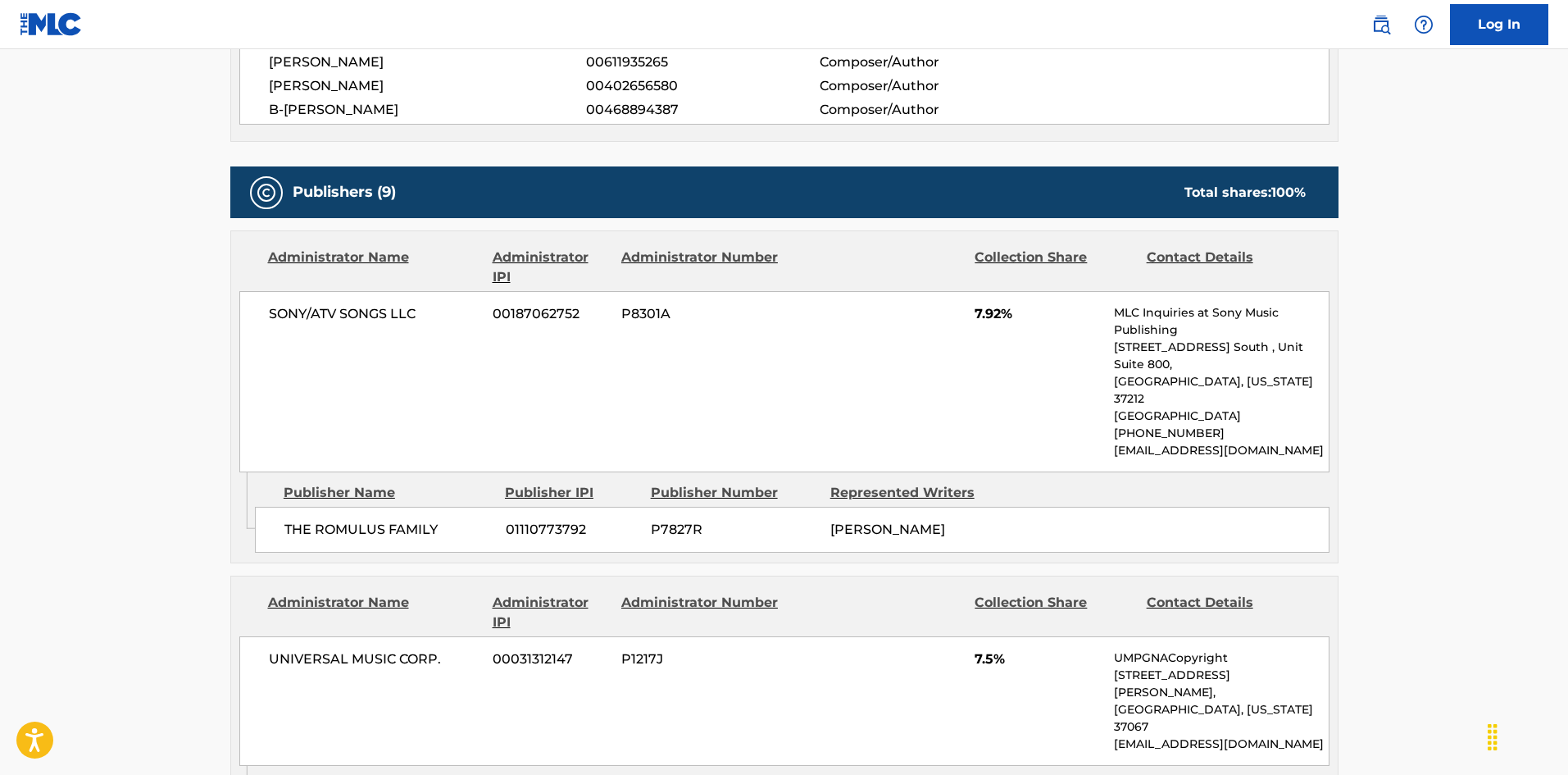
click at [275, 506] on div "THE ROMULUS FAMILY 01110773792 P7827R [PERSON_NAME]" at bounding box center [792, 529] width 1074 height 46
drag, startPoint x: 275, startPoint y: 491, endPoint x: 399, endPoint y: 493, distance: 124.0
click at [399, 506] on div "THE ROMULUS FAMILY 01110773792 P7827R [PERSON_NAME]" at bounding box center [792, 529] width 1074 height 46
click at [296, 520] on span "THE ROMULUS FAMILY" at bounding box center [388, 530] width 209 height 20
drag, startPoint x: 297, startPoint y: 491, endPoint x: 410, endPoint y: 488, distance: 113.0
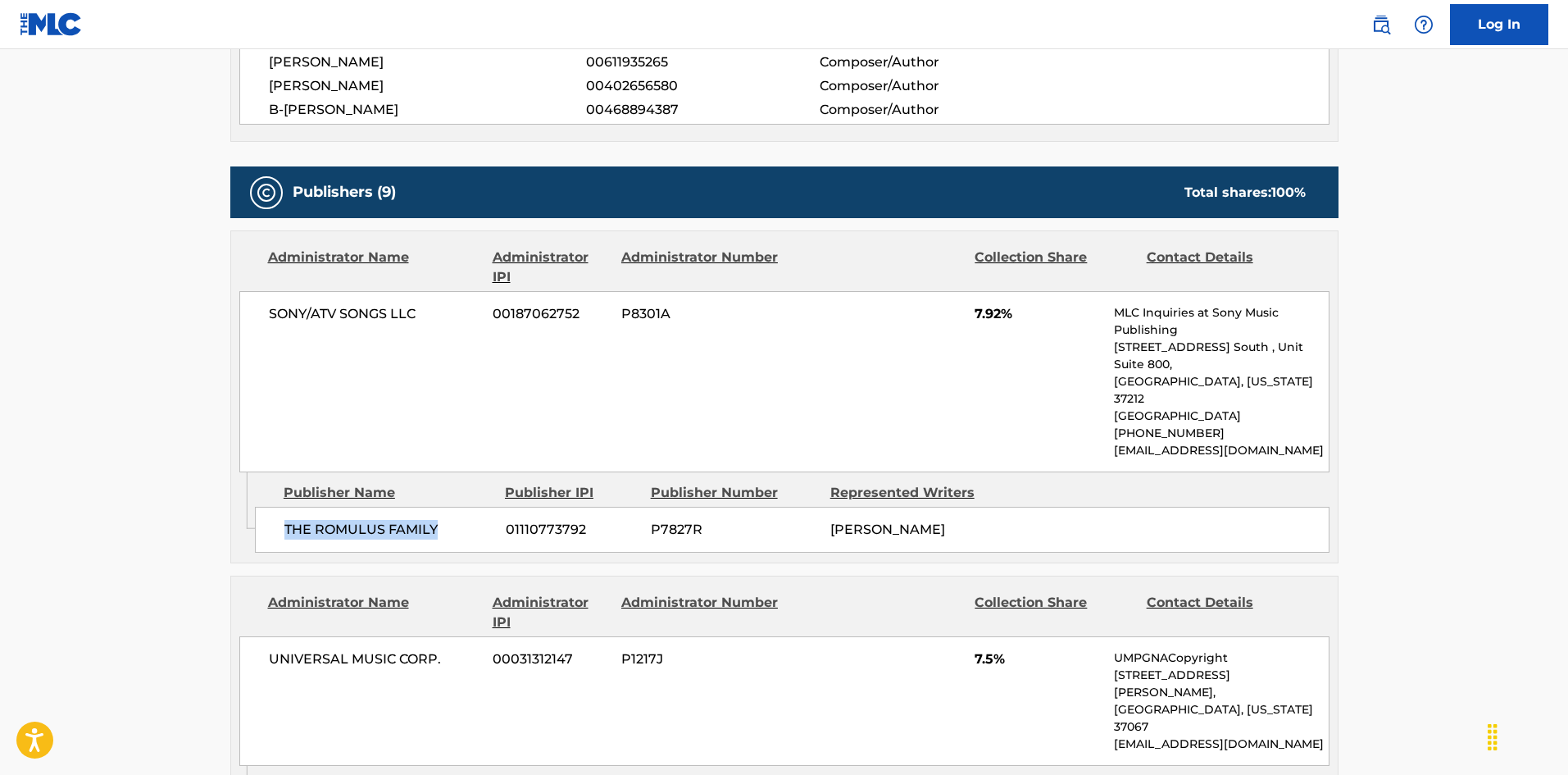
click at [410, 520] on span "THE ROMULUS FAMILY" at bounding box center [388, 530] width 209 height 20
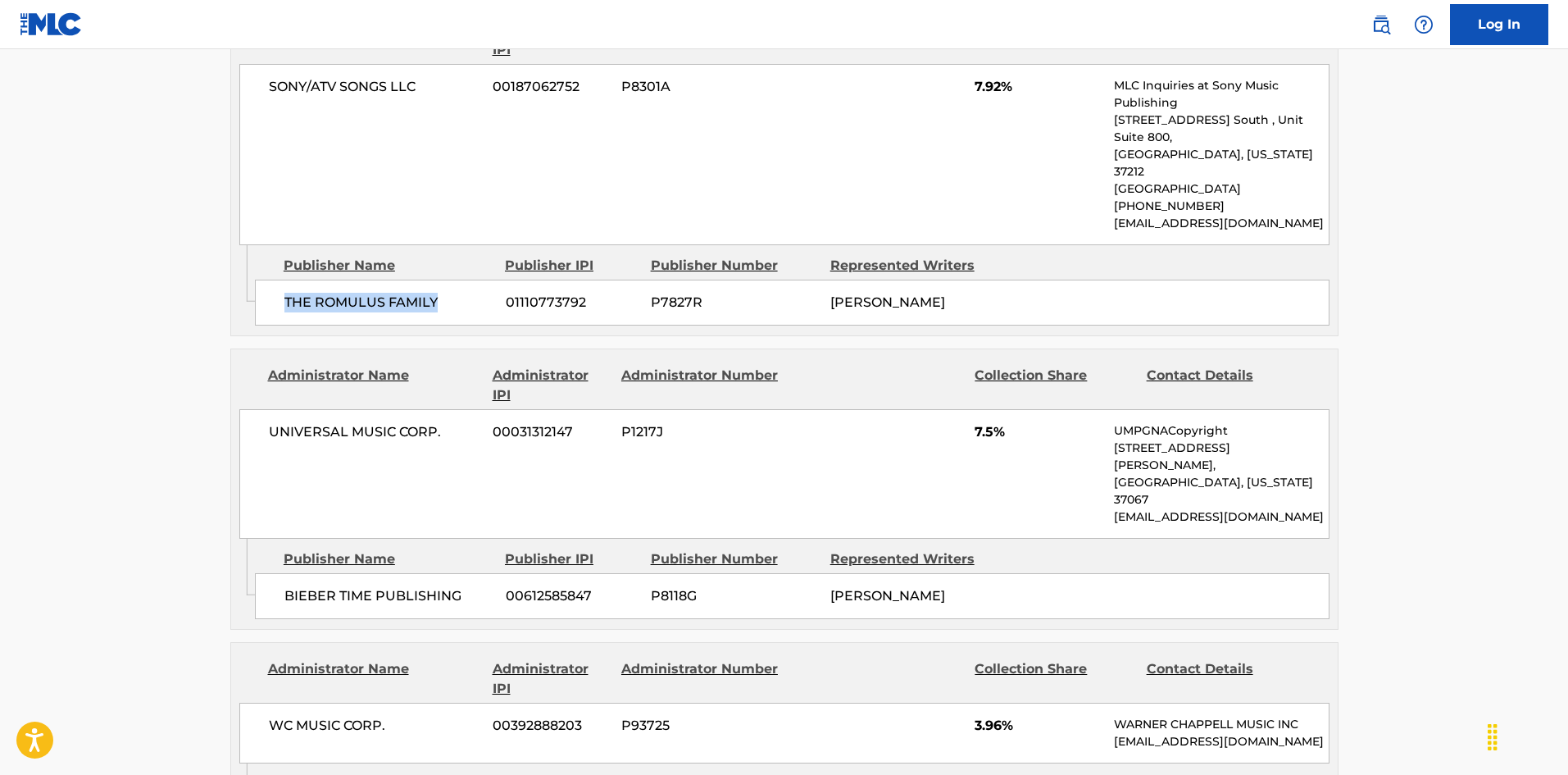
scroll to position [1002, 0]
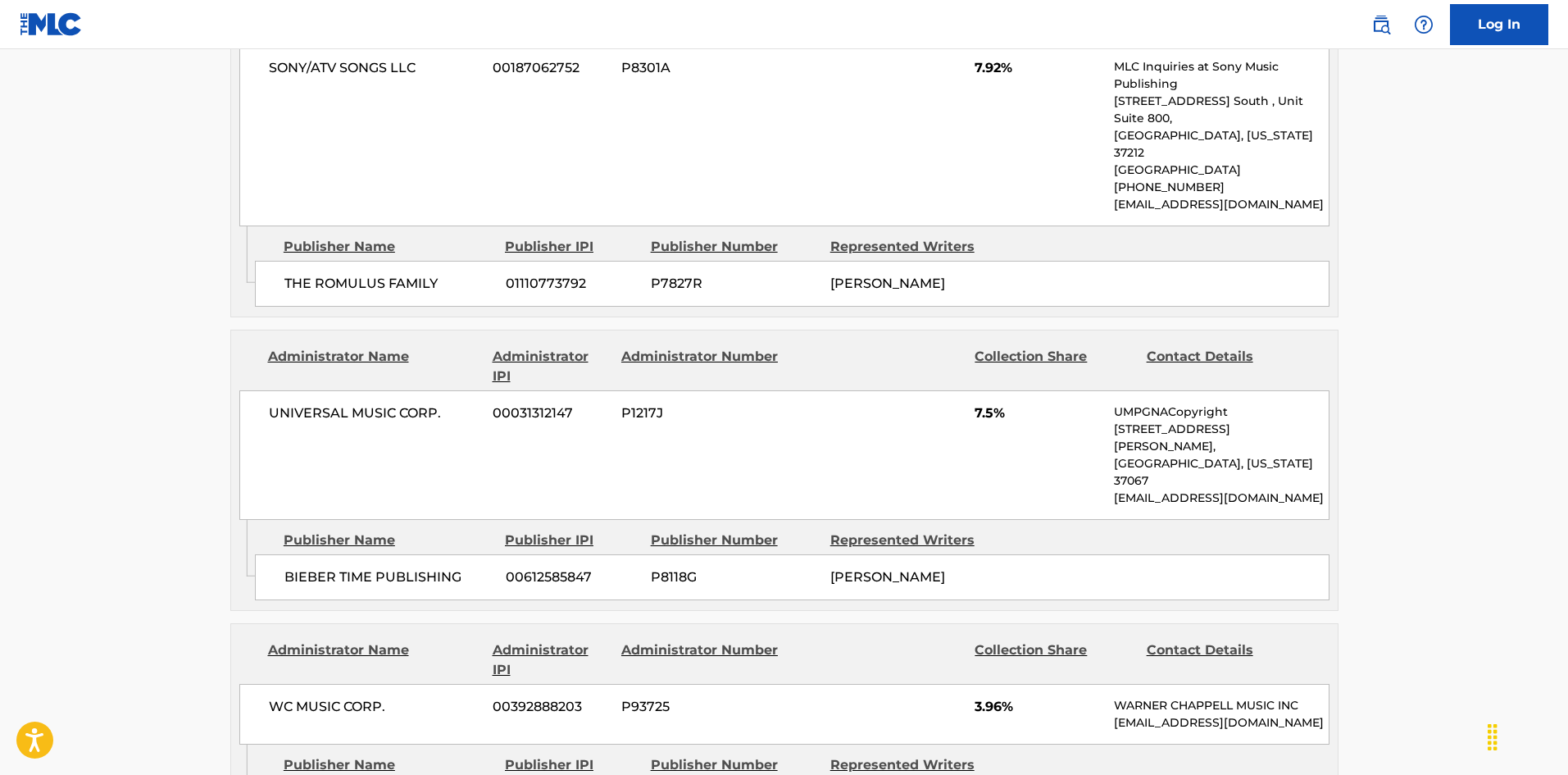
click at [294, 554] on div "BIEBER TIME PUBLISHING 00612585847 P8118G [PERSON_NAME]" at bounding box center [792, 576] width 1074 height 46
drag, startPoint x: 294, startPoint y: 496, endPoint x: 375, endPoint y: 500, distance: 81.1
click at [375, 554] on div "BIEBER TIME PUBLISHING 00612585847 P8118G [PERSON_NAME]" at bounding box center [792, 576] width 1074 height 46
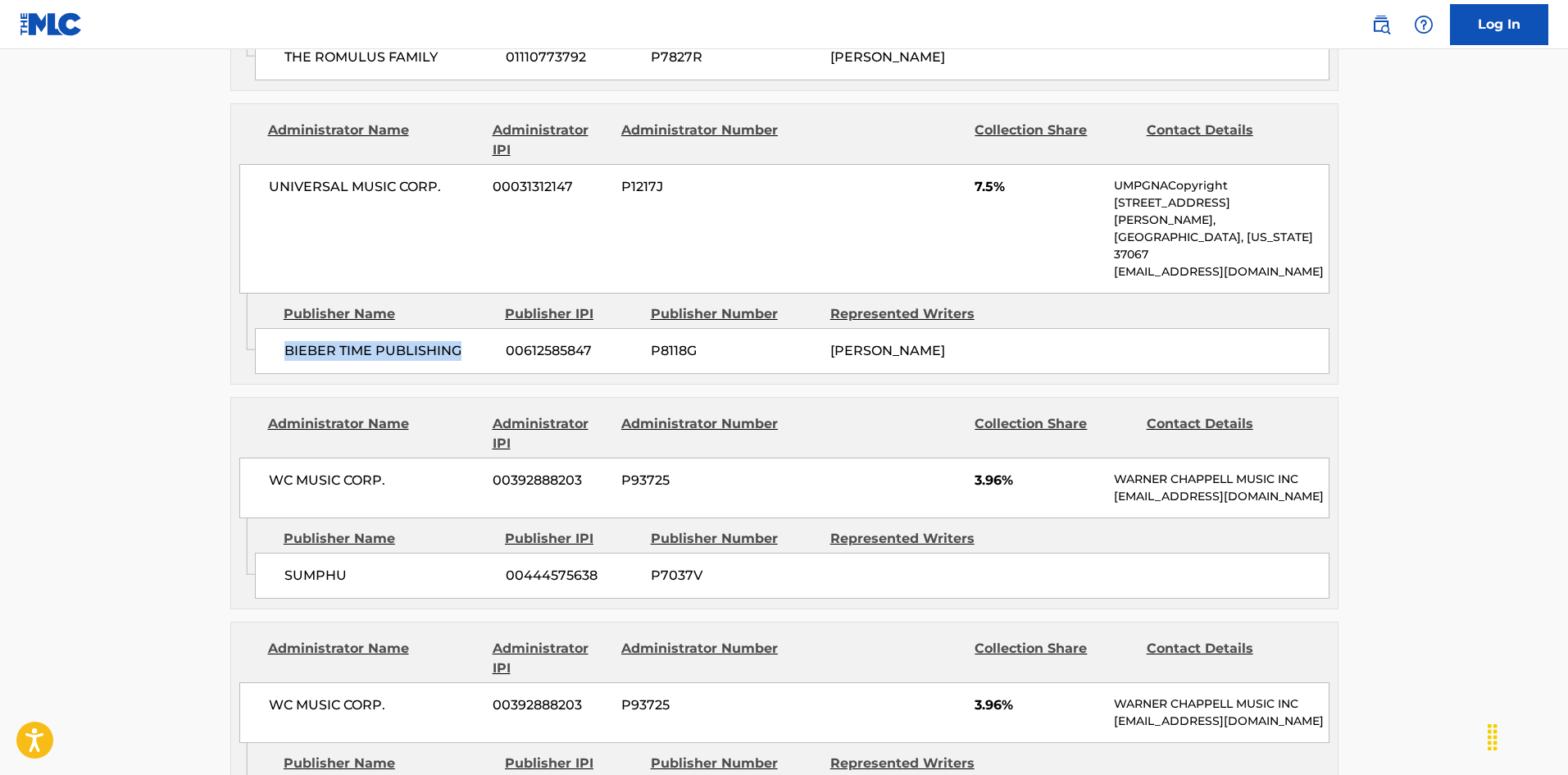
scroll to position [1247, 0]
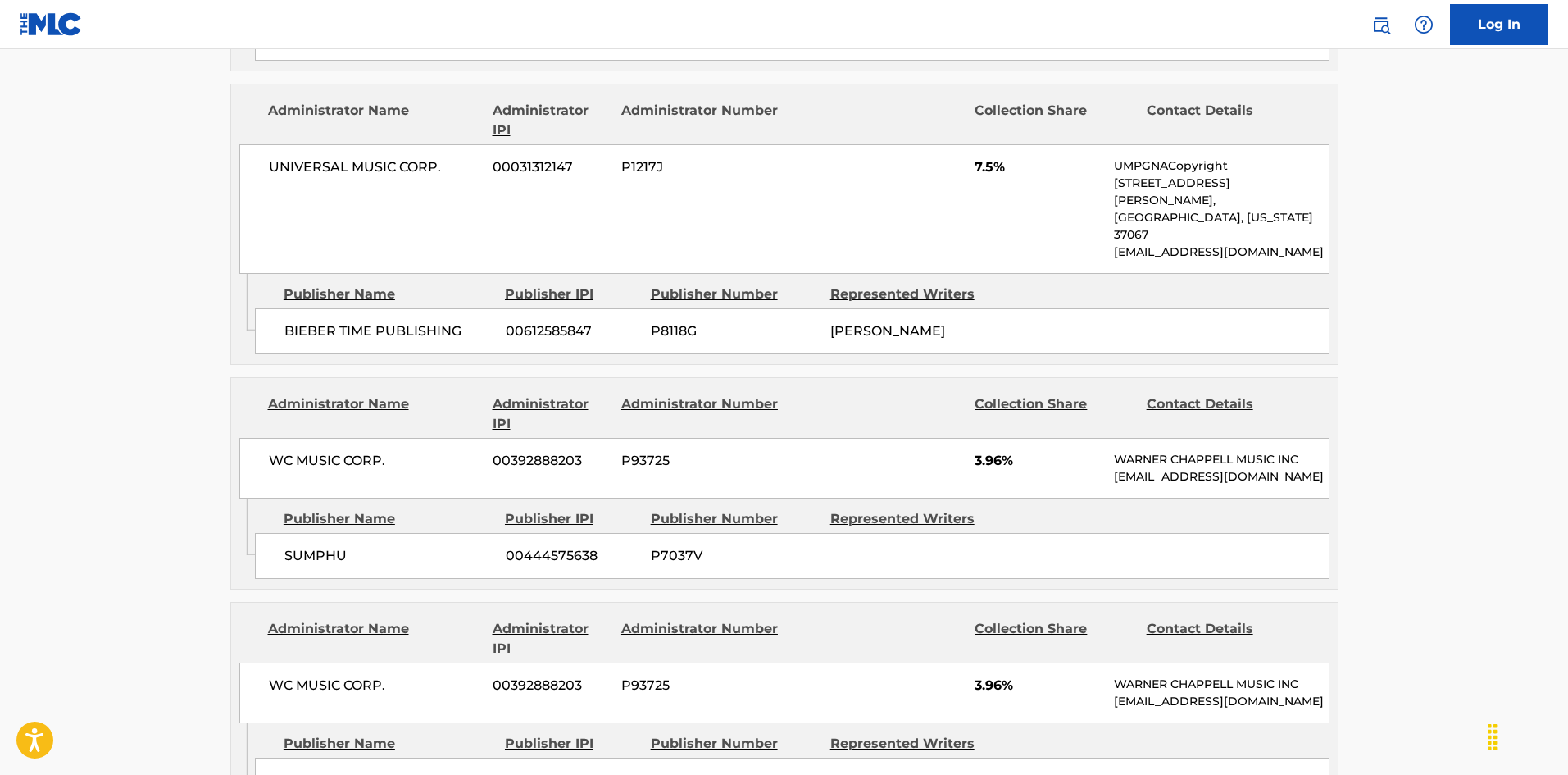
click at [284, 545] on span "SUMPHU" at bounding box center [388, 555] width 209 height 20
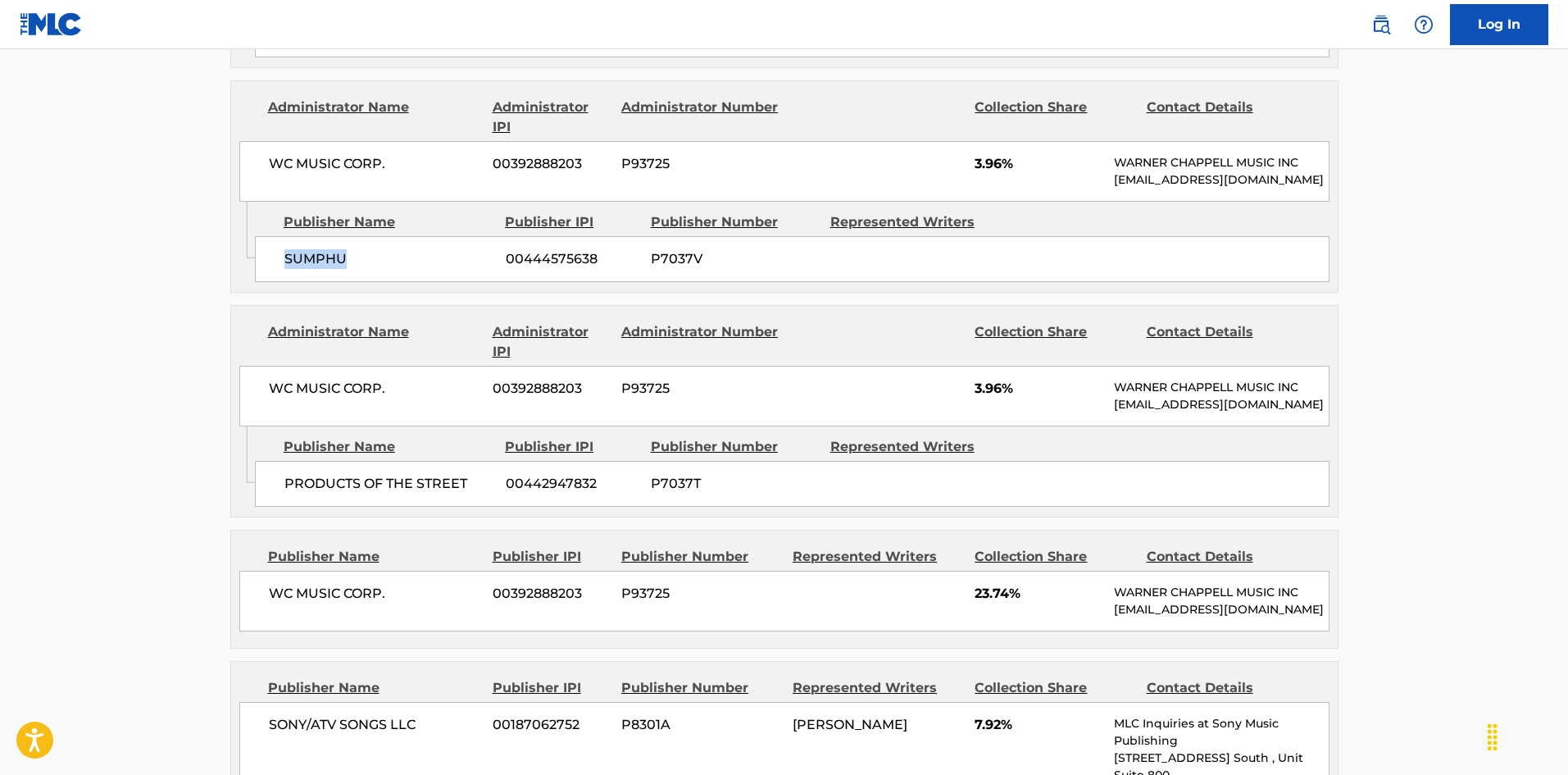
scroll to position [1576, 0]
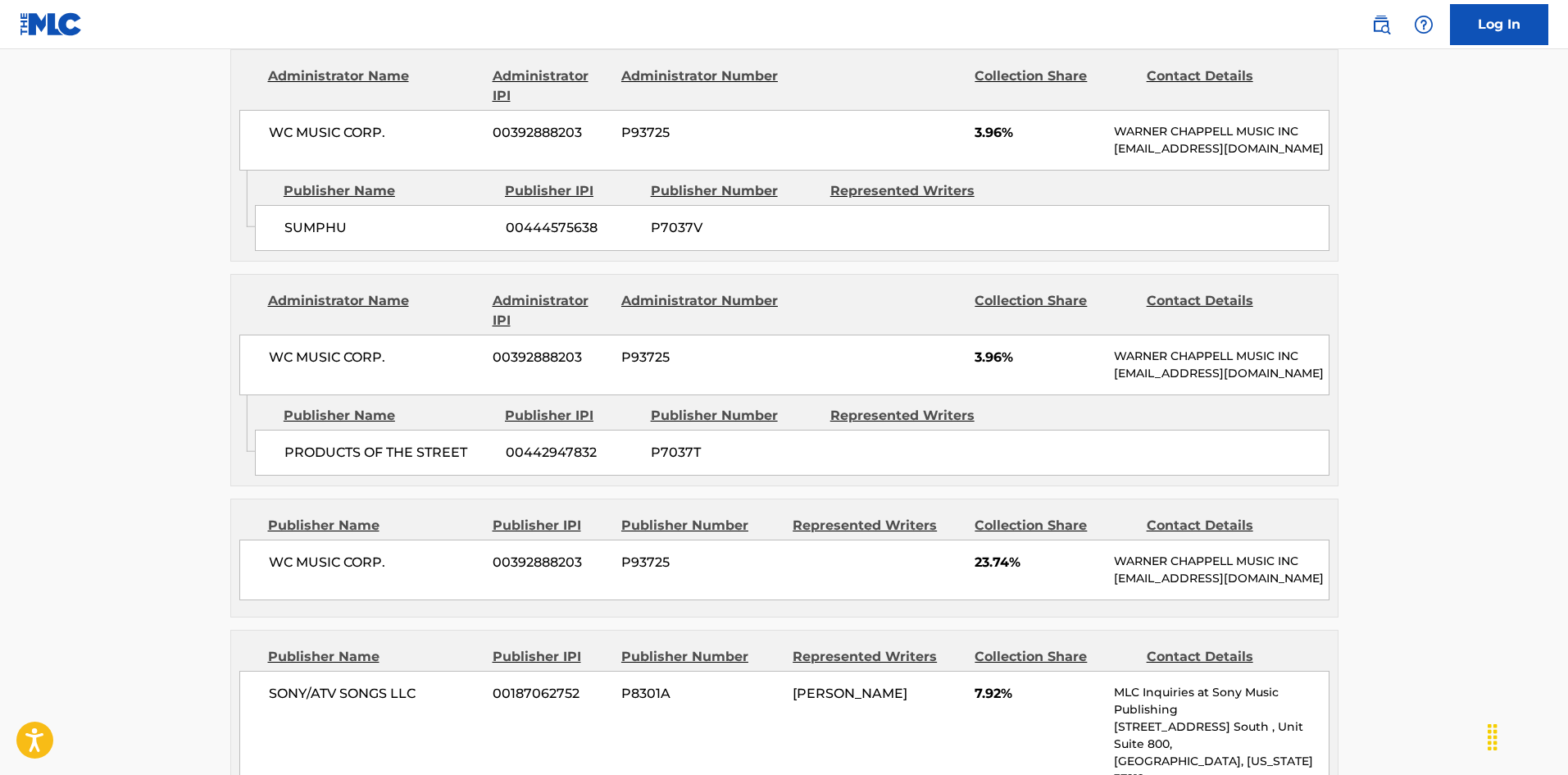
click at [282, 430] on div "PRODUCTS OF THE STREET 00442947832 P7037T" at bounding box center [792, 452] width 1074 height 46
drag, startPoint x: 282, startPoint y: 412, endPoint x: 422, endPoint y: 413, distance: 140.0
click at [422, 430] on div "PRODUCTS OF THE STREET 00442947832 P7037T" at bounding box center [792, 452] width 1074 height 46
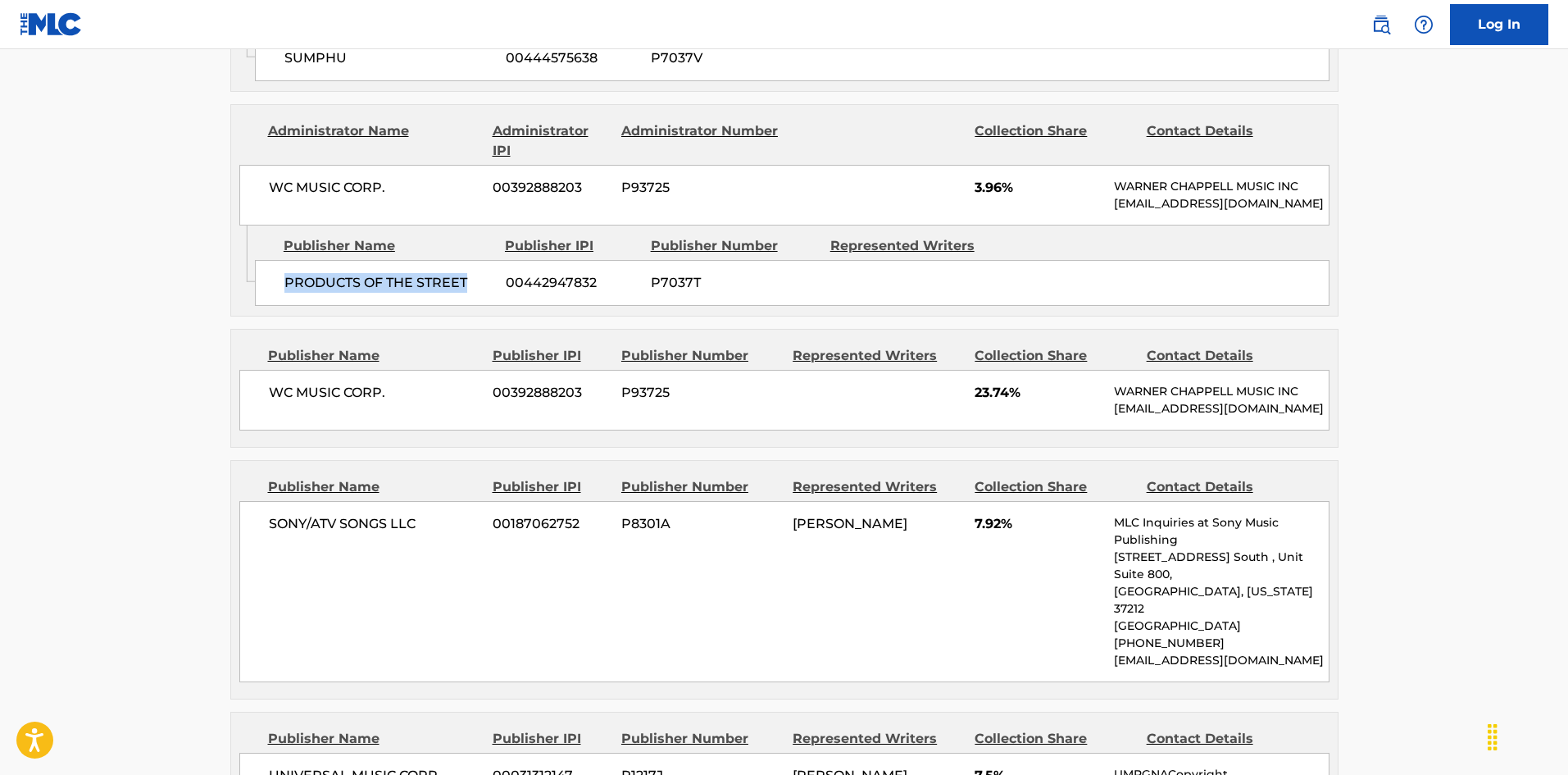
scroll to position [1740, 0]
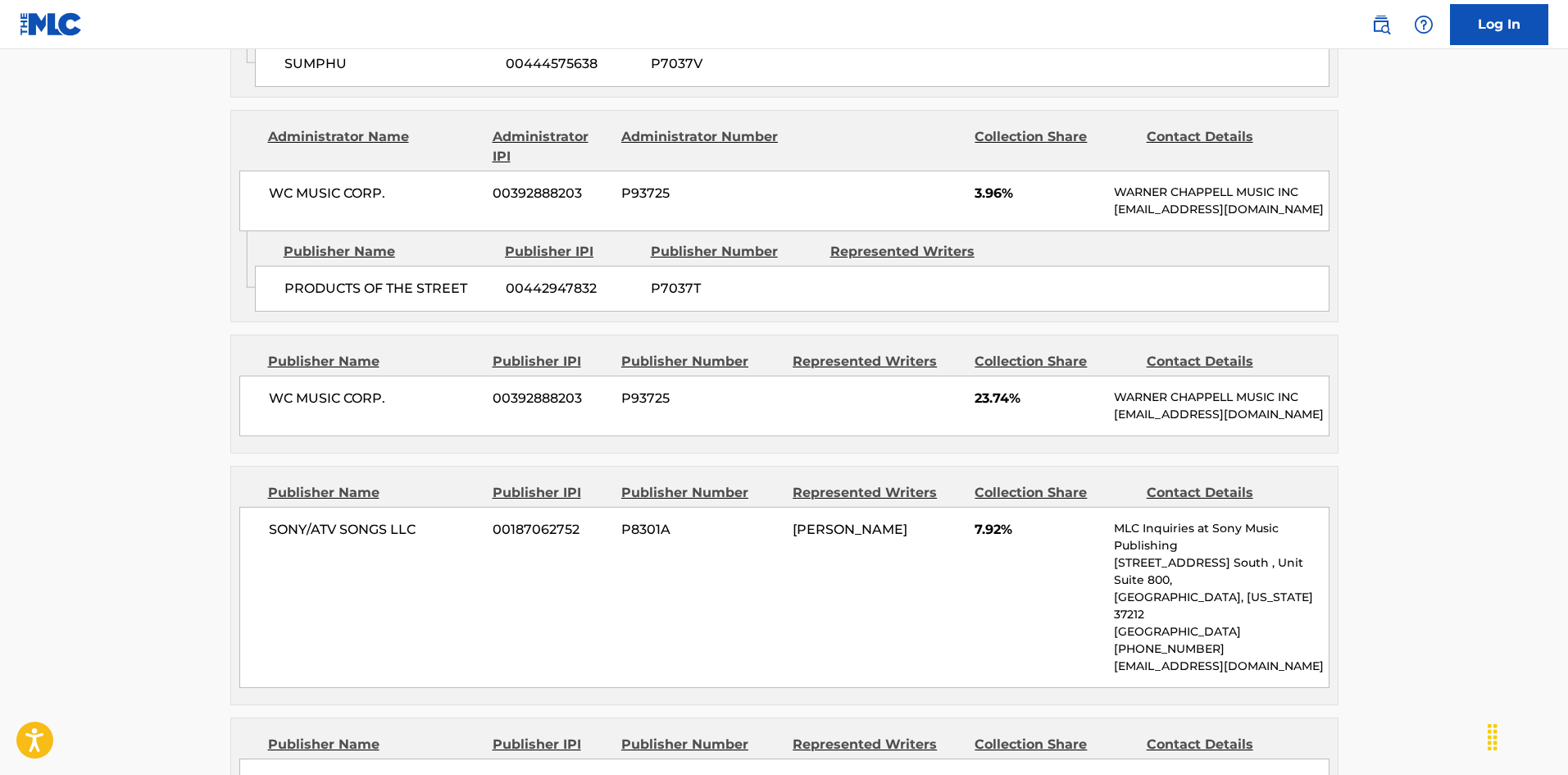
click at [279, 388] on span "WC MUSIC CORP." at bounding box center [374, 398] width 212 height 20
drag, startPoint x: 279, startPoint y: 365, endPoint x: 374, endPoint y: 351, distance: 96.0
click at [374, 375] on div "WC MUSIC CORP. 00392888203 P93725 23.74% [PERSON_NAME] MUSIC INC [EMAIL_ADDRESS…" at bounding box center [784, 405] width 1090 height 61
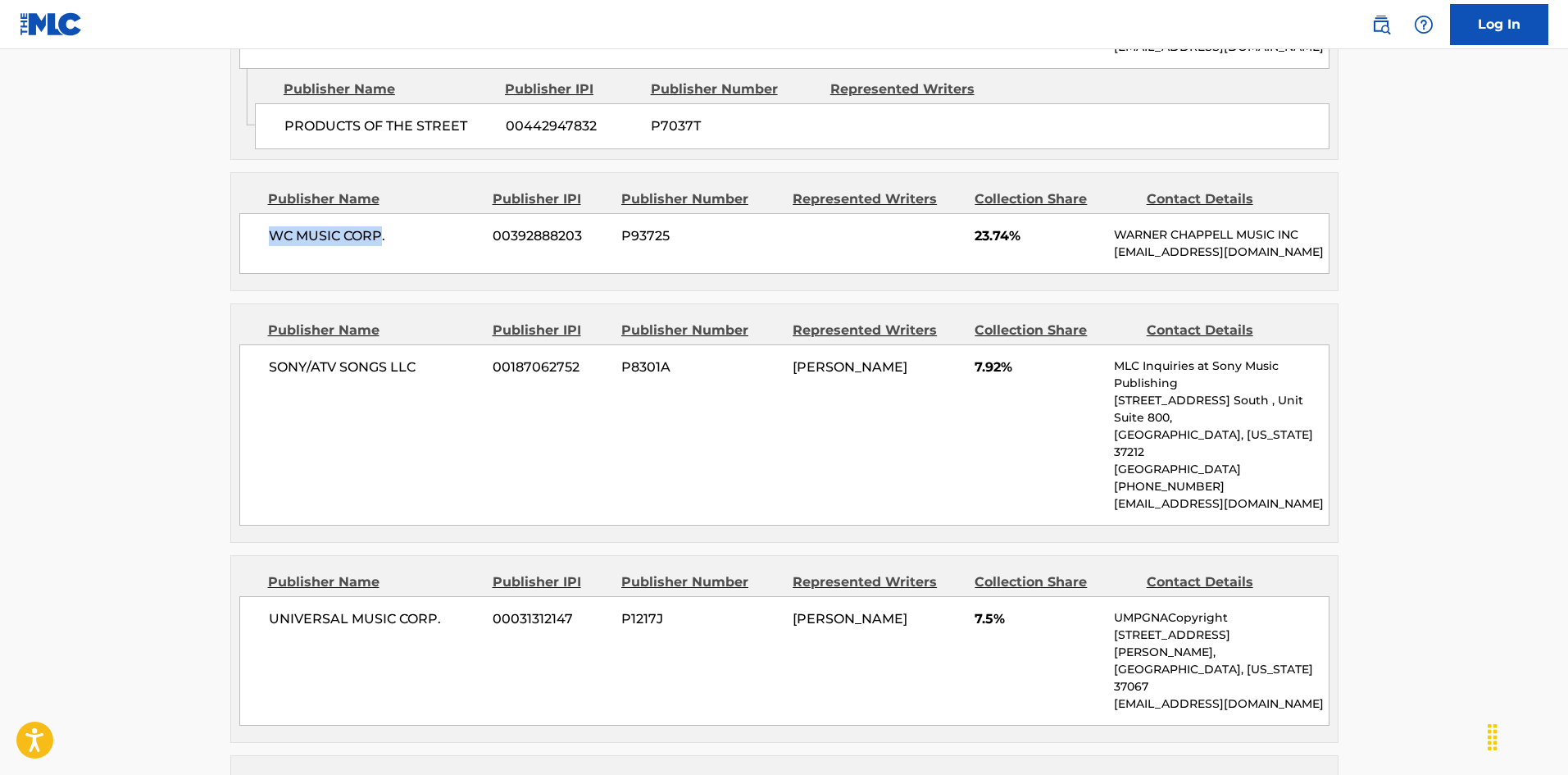
scroll to position [1903, 0]
click at [304, 356] on span "SONY/ATV SONGS LLC" at bounding box center [374, 366] width 212 height 20
drag, startPoint x: 304, startPoint y: 348, endPoint x: 422, endPoint y: 343, distance: 118.1
click at [422, 356] on span "SONY/ATV SONGS LLC" at bounding box center [374, 366] width 212 height 20
click at [313, 356] on span "SONY/ATV SONGS LLC" at bounding box center [374, 366] width 212 height 20
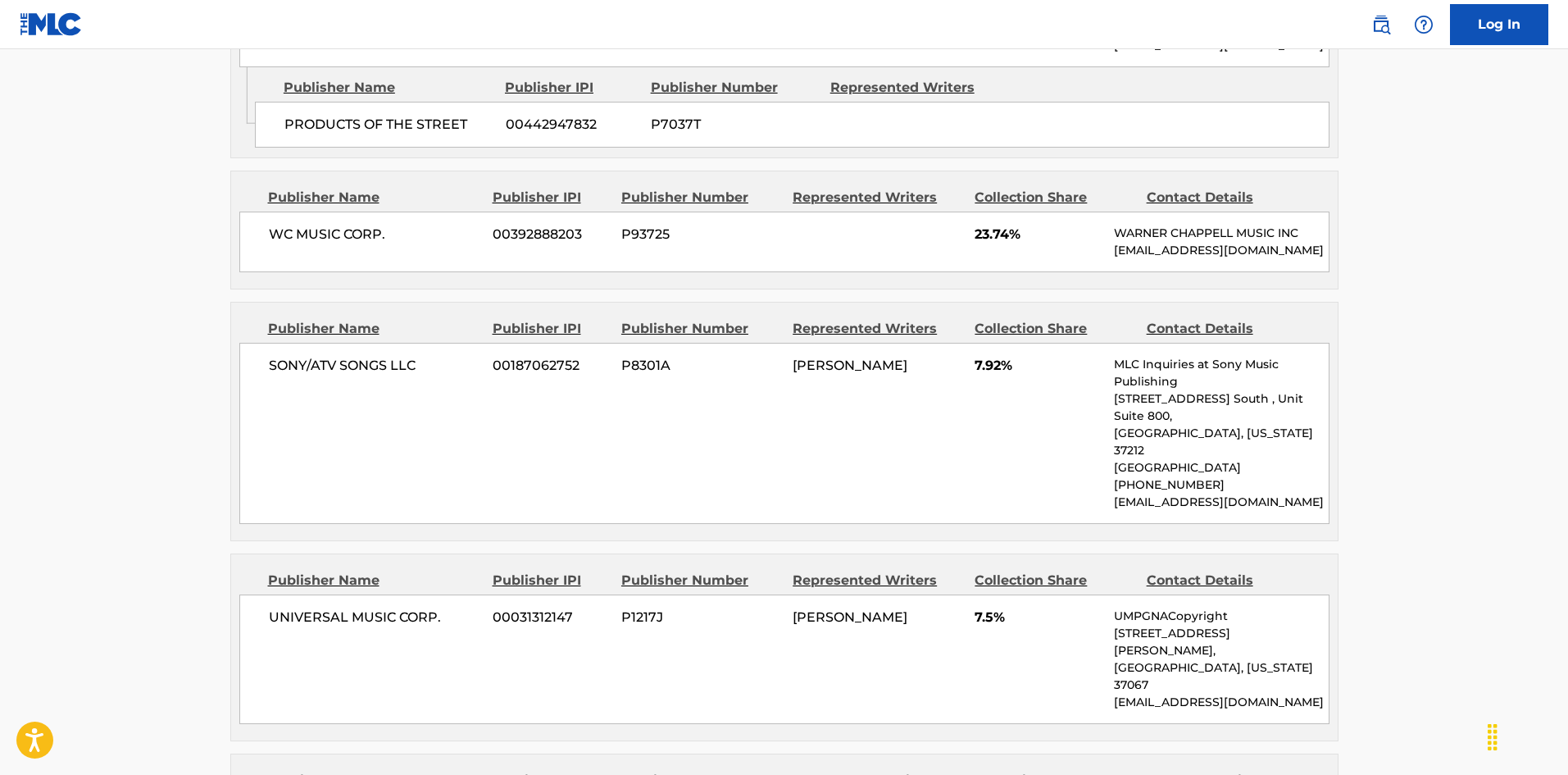
click at [269, 356] on span "SONY/ATV SONGS LLC" at bounding box center [374, 366] width 212 height 20
drag, startPoint x: 268, startPoint y: 353, endPoint x: 406, endPoint y: 346, distance: 138.2
click at [406, 356] on span "SONY/ATV SONGS LLC" at bounding box center [374, 366] width 212 height 20
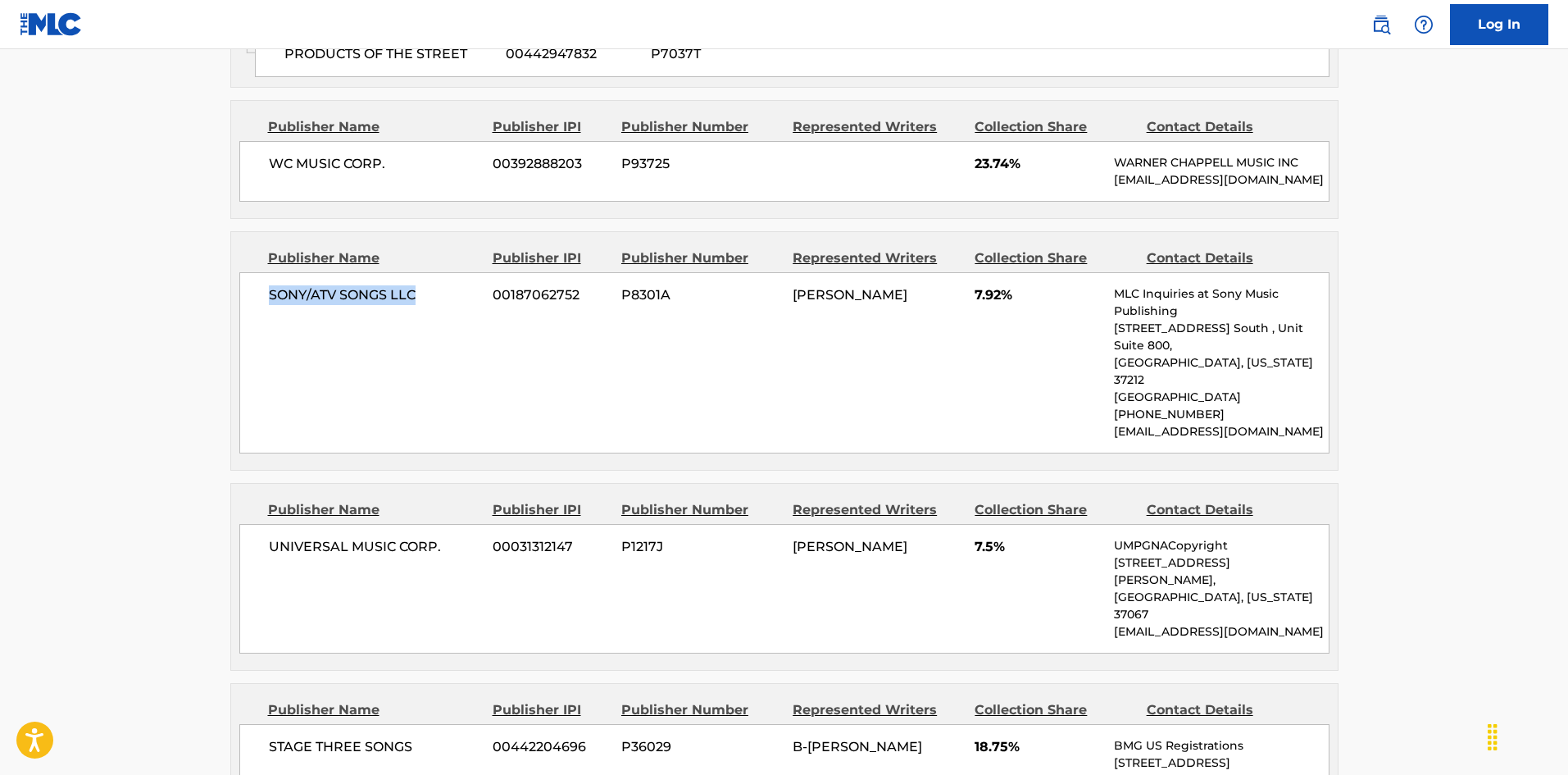
scroll to position [2067, 0]
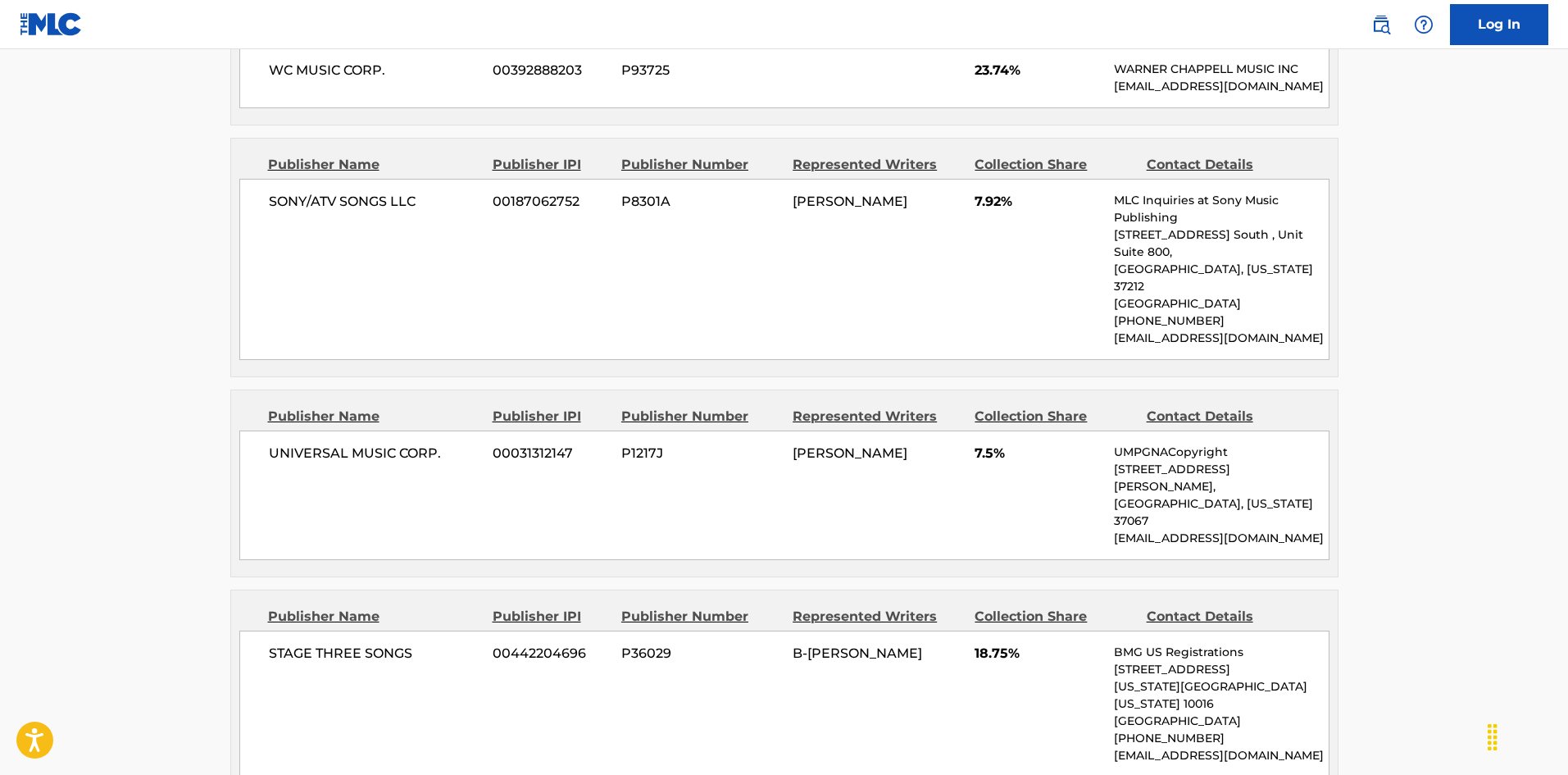
click at [270, 443] on span "UNIVERSAL MUSIC CORP." at bounding box center [374, 453] width 212 height 20
drag, startPoint x: 270, startPoint y: 404, endPoint x: 417, endPoint y: 400, distance: 147.1
click at [417, 443] on span "UNIVERSAL MUSIC CORP." at bounding box center [374, 453] width 212 height 20
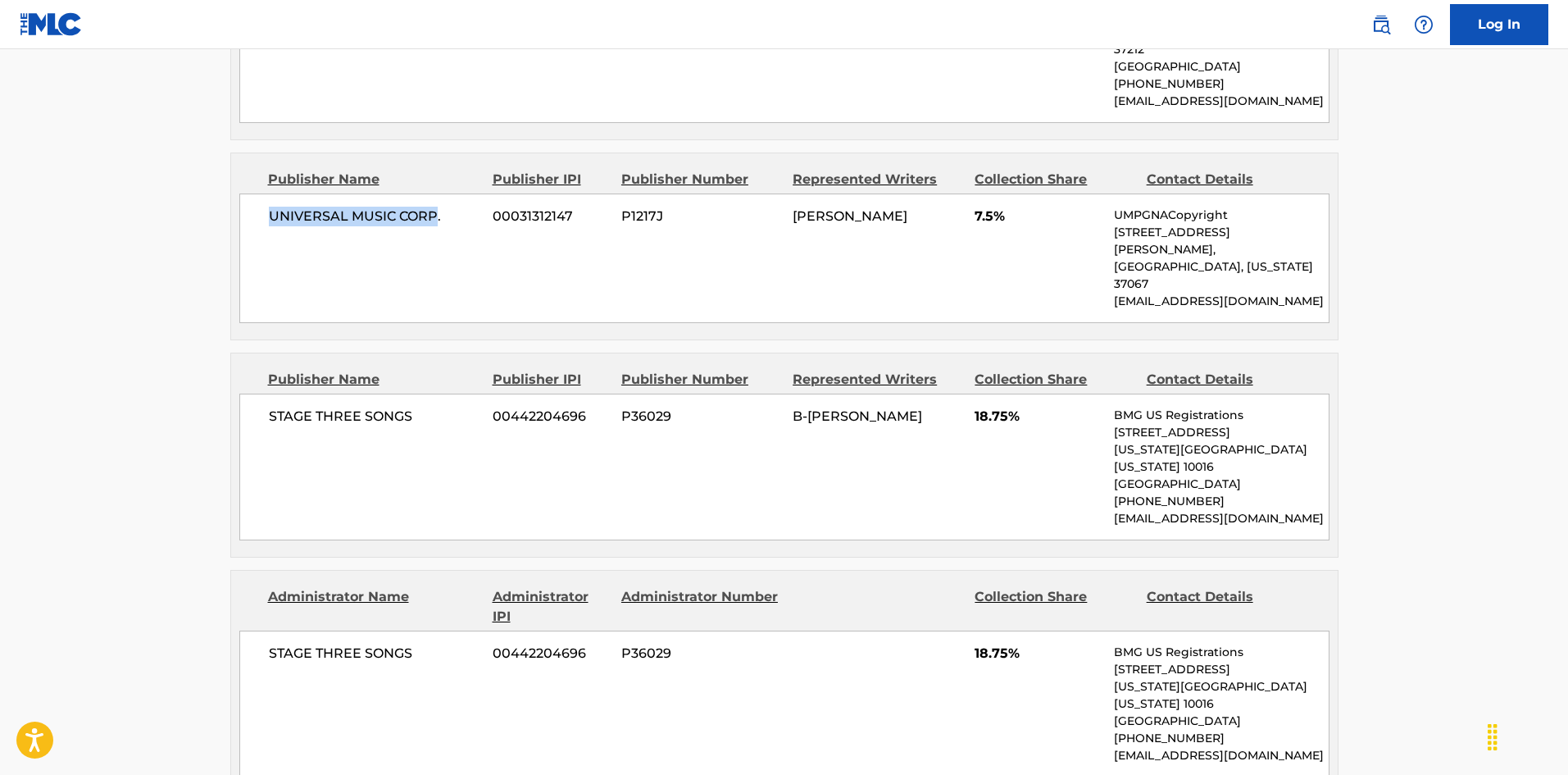
scroll to position [2313, 0]
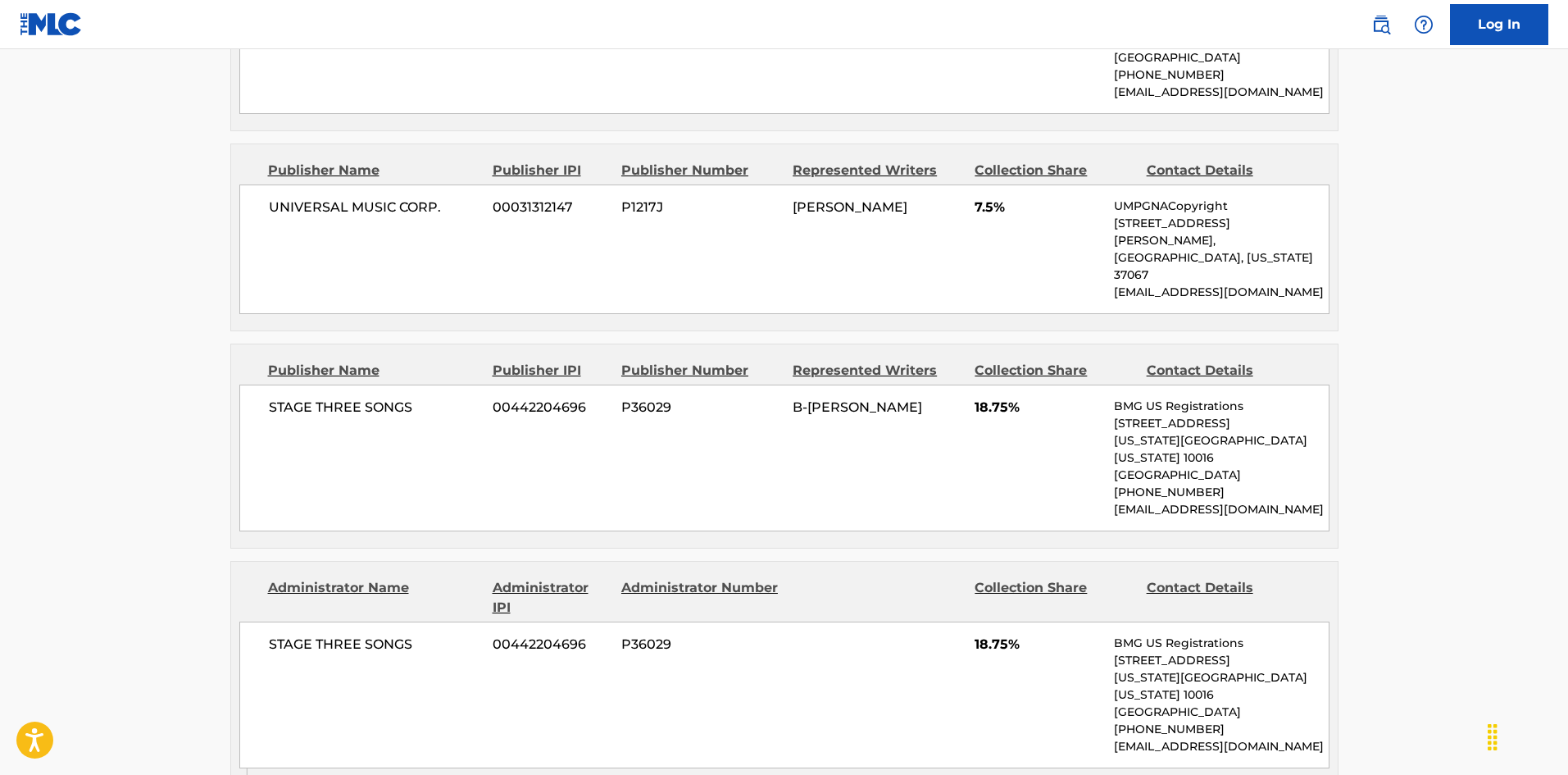
click at [269, 397] on span "STAGE THREE SONGS" at bounding box center [374, 407] width 212 height 20
drag, startPoint x: 268, startPoint y: 323, endPoint x: 393, endPoint y: 313, distance: 125.4
click at [393, 397] on span "STAGE THREE SONGS" at bounding box center [374, 407] width 212 height 20
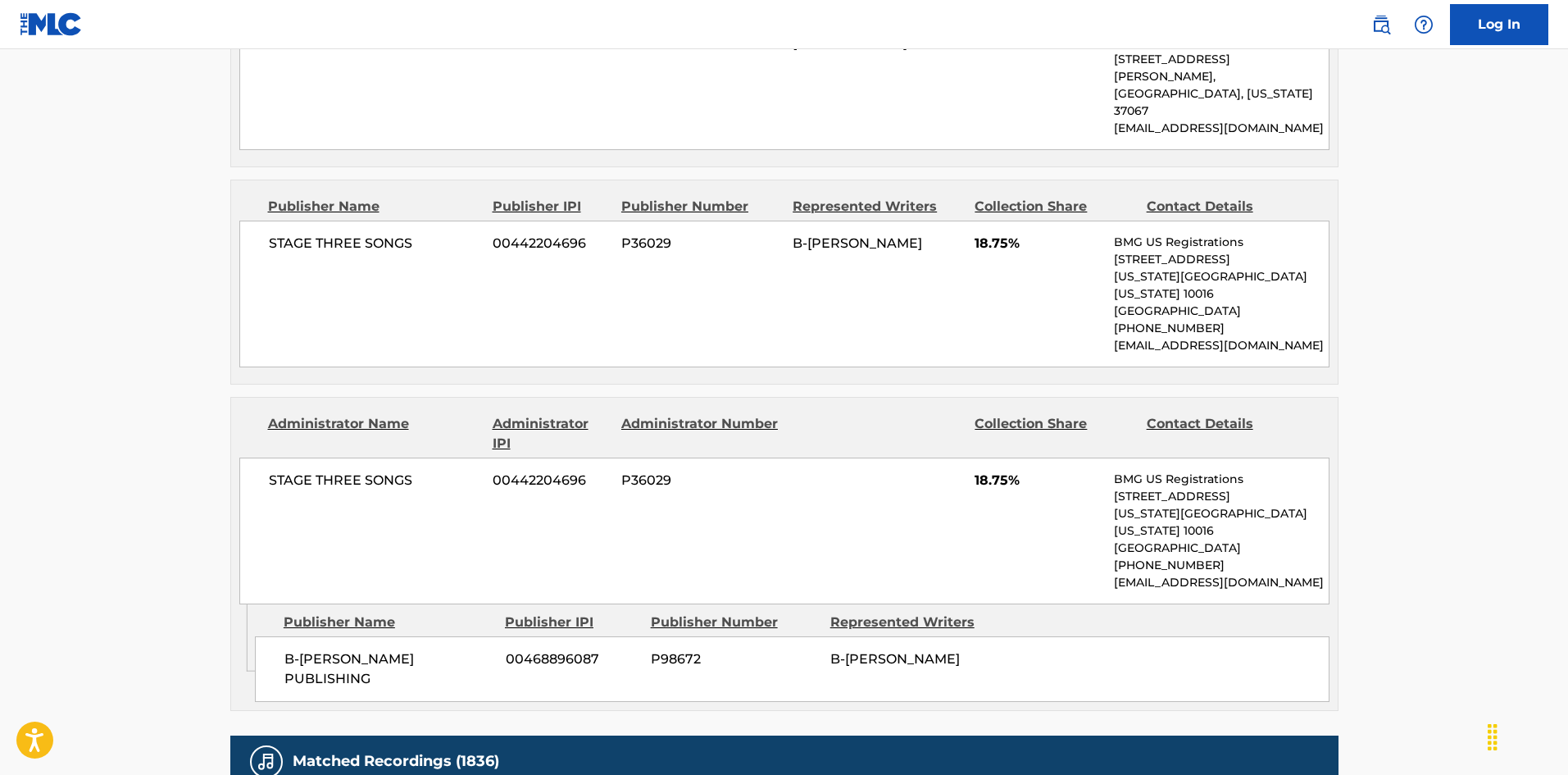
click at [281, 636] on div "B-[PERSON_NAME] PUBLISHING 00468896087 P98672 B-[PERSON_NAME]" at bounding box center [792, 669] width 1074 height 66
click at [344, 636] on div "B-[PERSON_NAME] PUBLISHING 00468896087 P98672 B-[PERSON_NAME]" at bounding box center [792, 669] width 1074 height 66
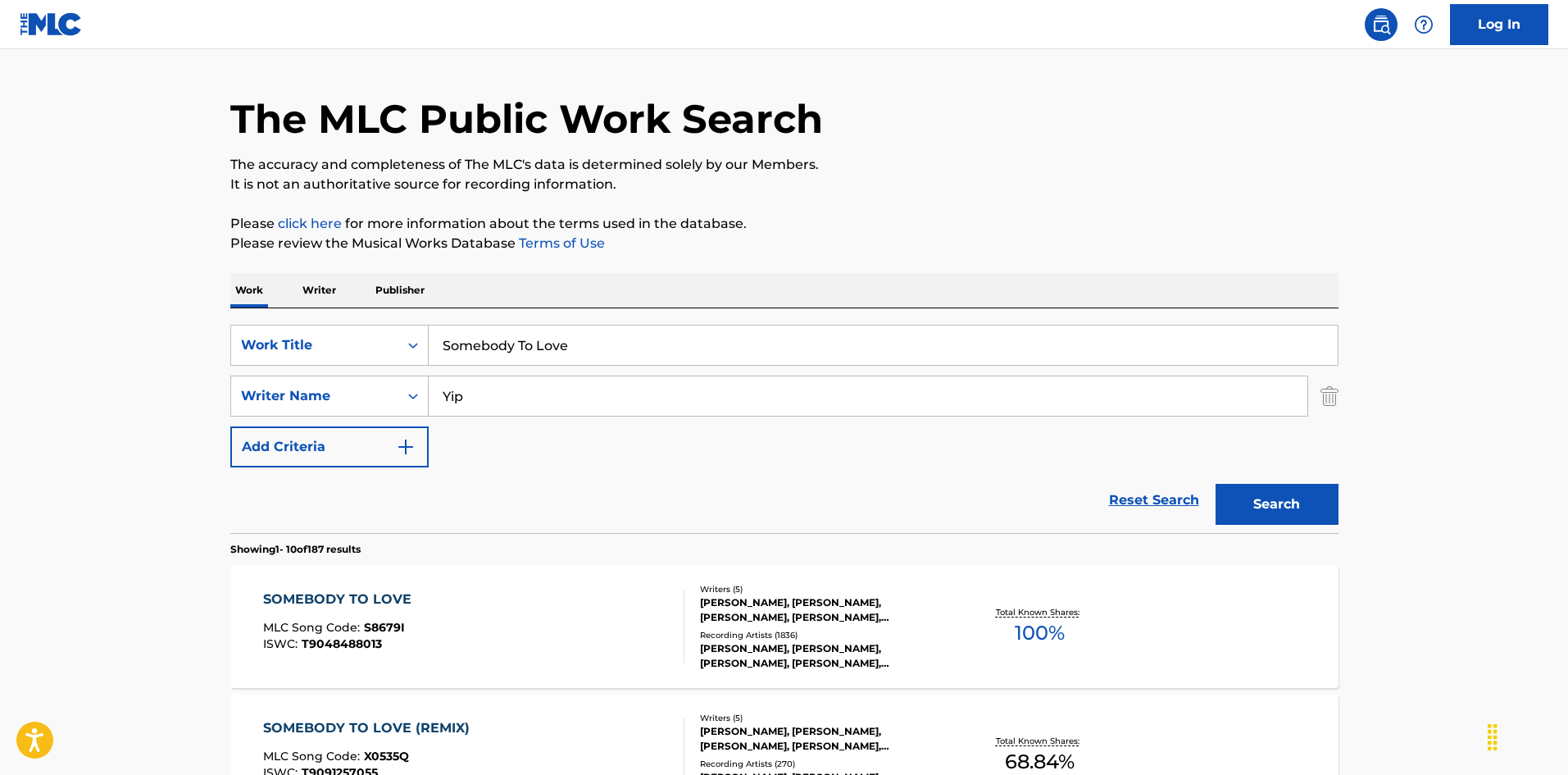
scroll to position [12, 0]
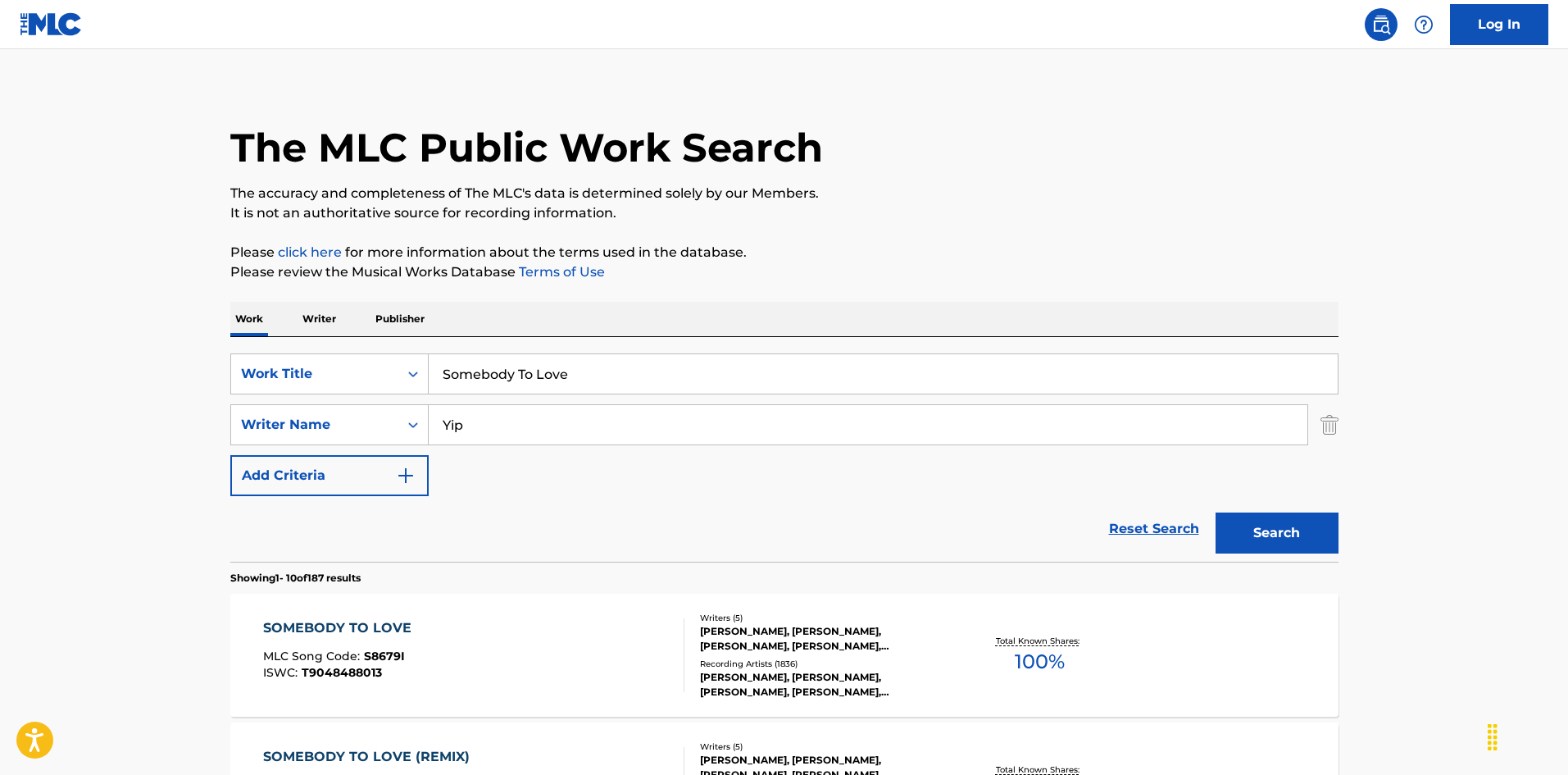
click at [585, 377] on input "Somebody To Love" at bounding box center [883, 373] width 909 height 39
paste input "Tell M"
type input "Tell Me"
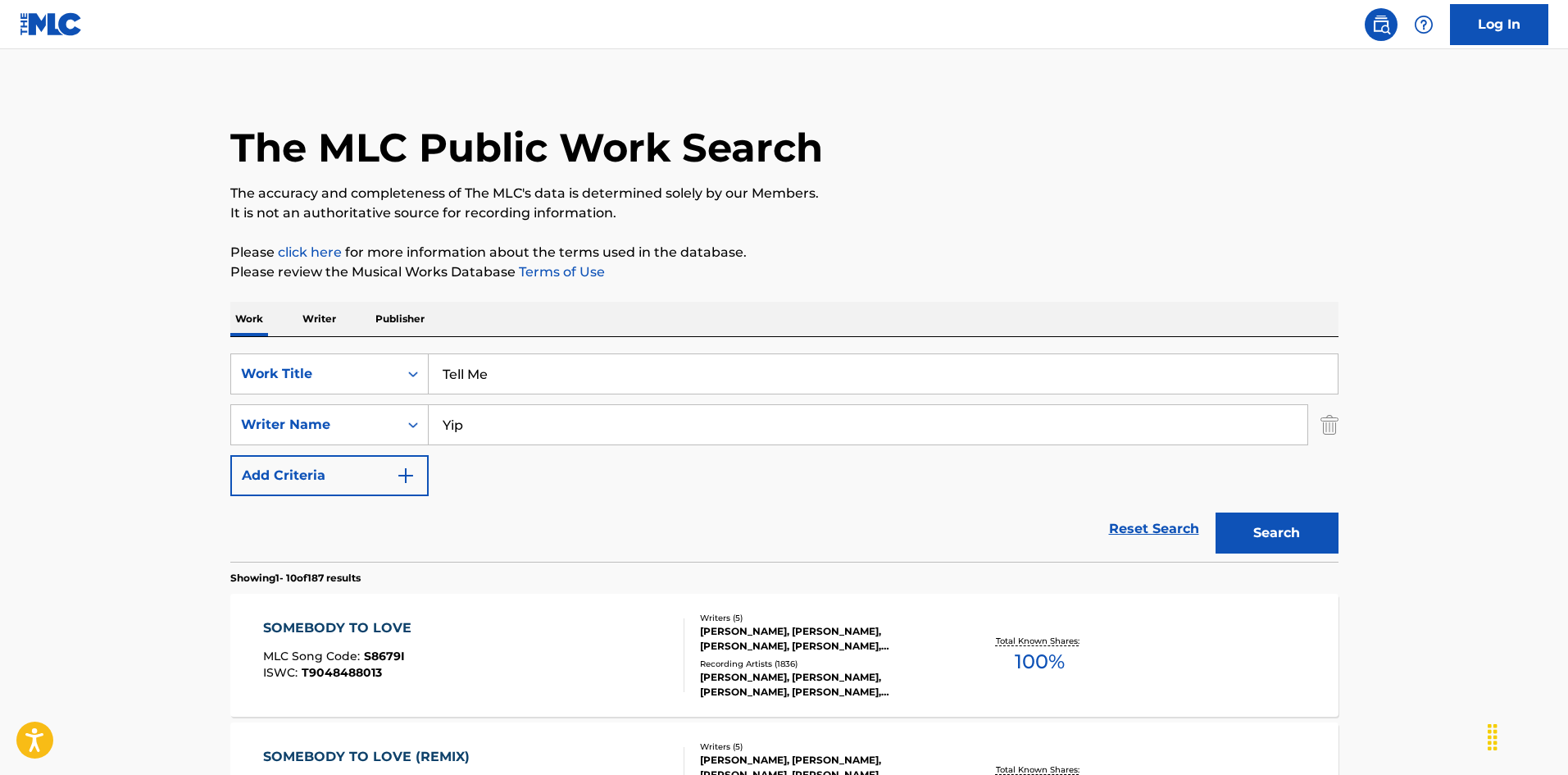
click at [1250, 524] on button "Search" at bounding box center [1277, 532] width 123 height 41
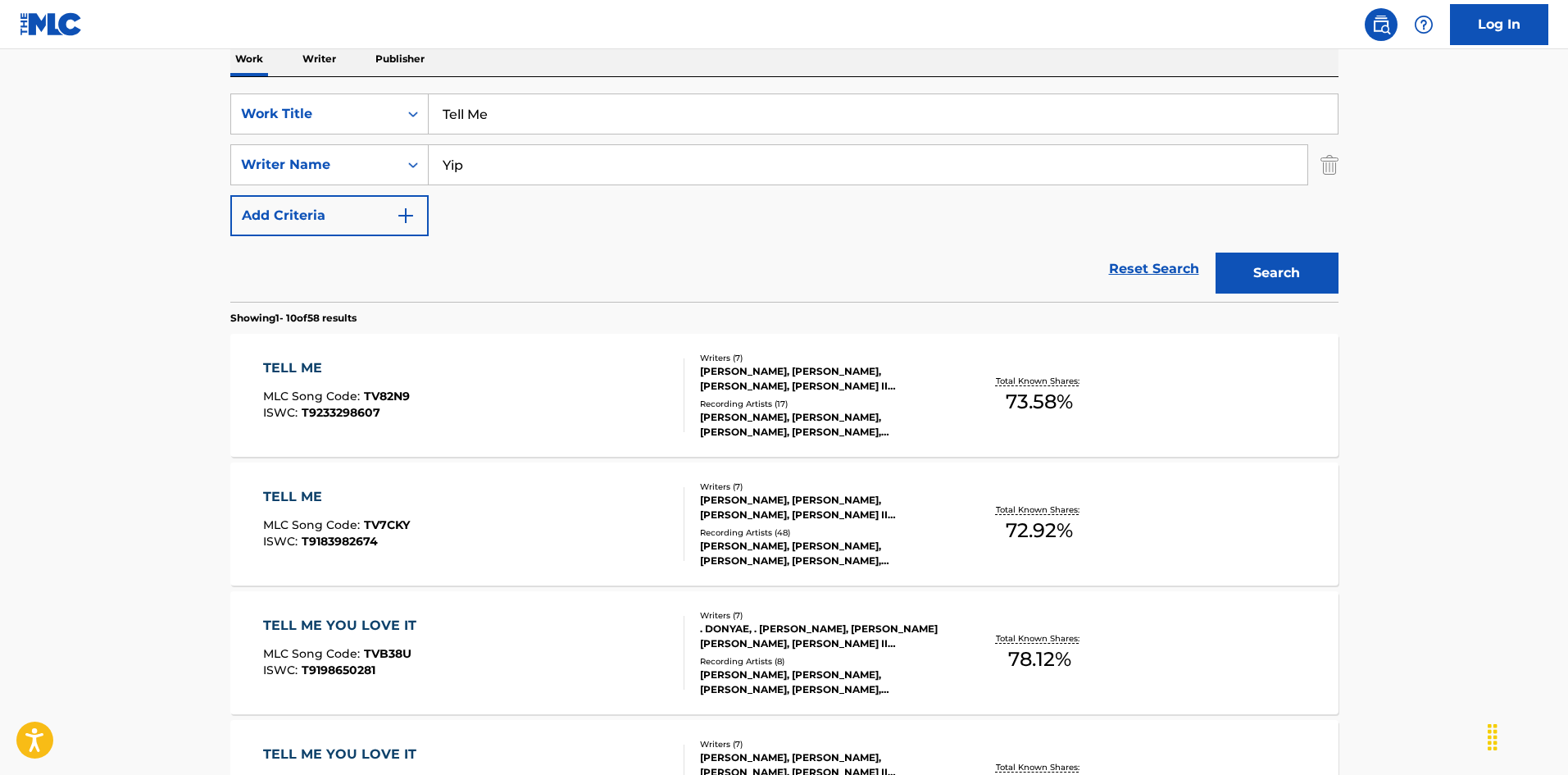
scroll to position [0, 0]
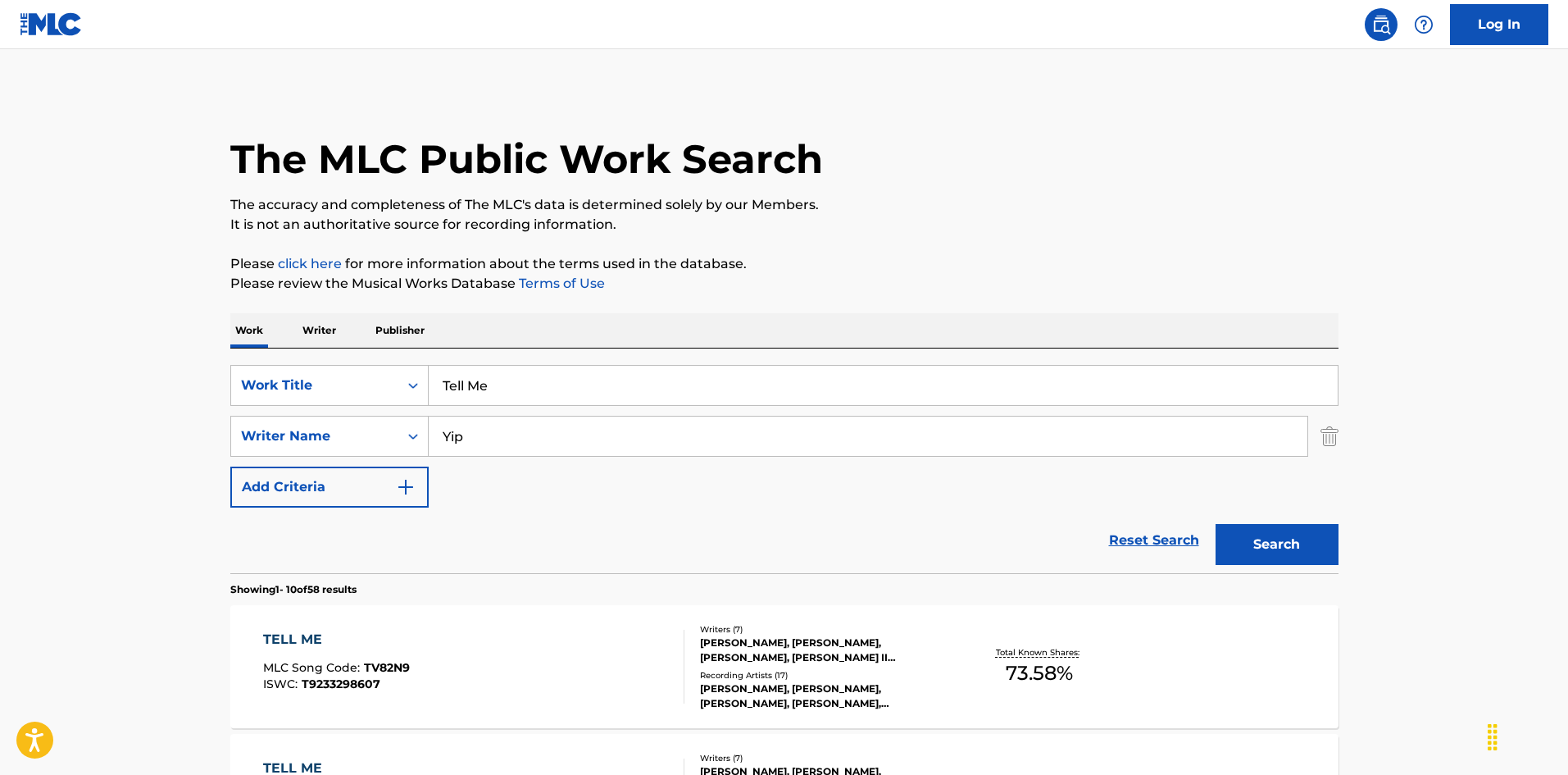
click at [549, 415] on div "SearchWithCriteria52f480d4-f273-419a-962d-ab9672138eb8 Work Title Tell Me Searc…" at bounding box center [784, 437] width 1108 height 143
click at [549, 420] on input "Yip" at bounding box center [868, 436] width 879 height 39
click at [548, 454] on input "Yip" at bounding box center [868, 436] width 879 height 39
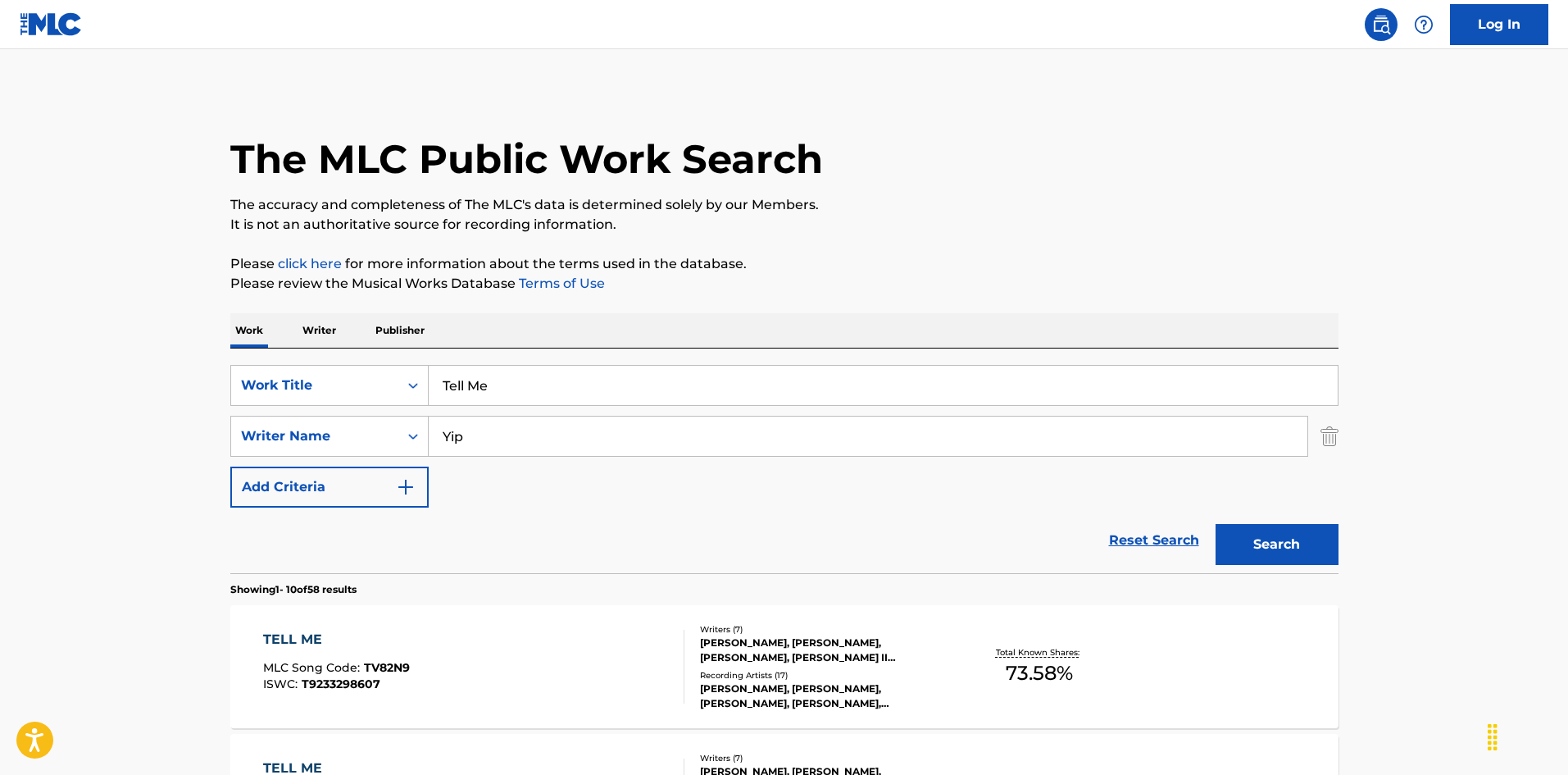
paste input "[PERSON_NAME]"
type input "[PERSON_NAME]"
click at [1293, 572] on div "Search" at bounding box center [1273, 540] width 131 height 66
click at [1304, 547] on button "Search" at bounding box center [1277, 544] width 123 height 41
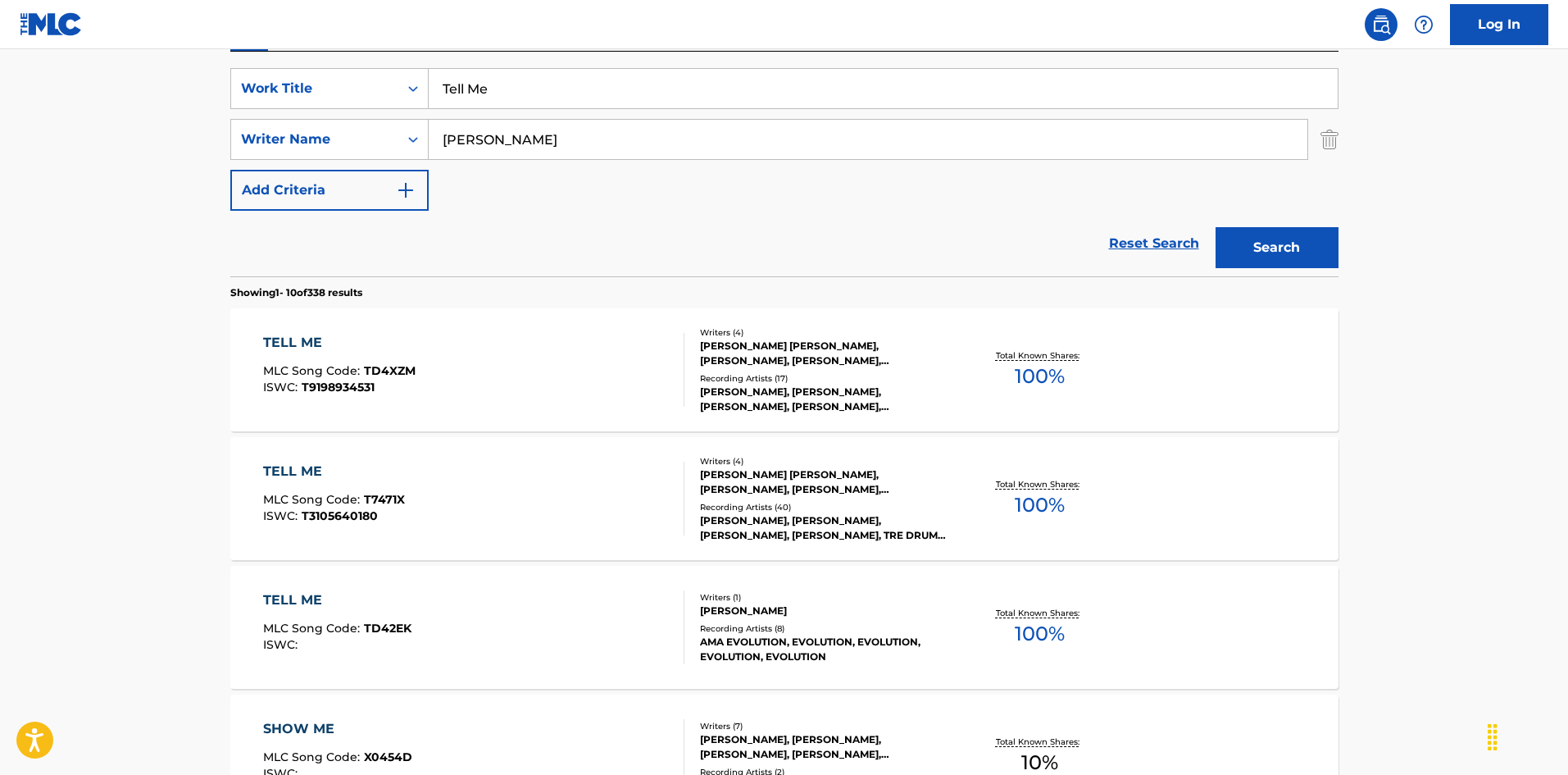
scroll to position [328, 0]
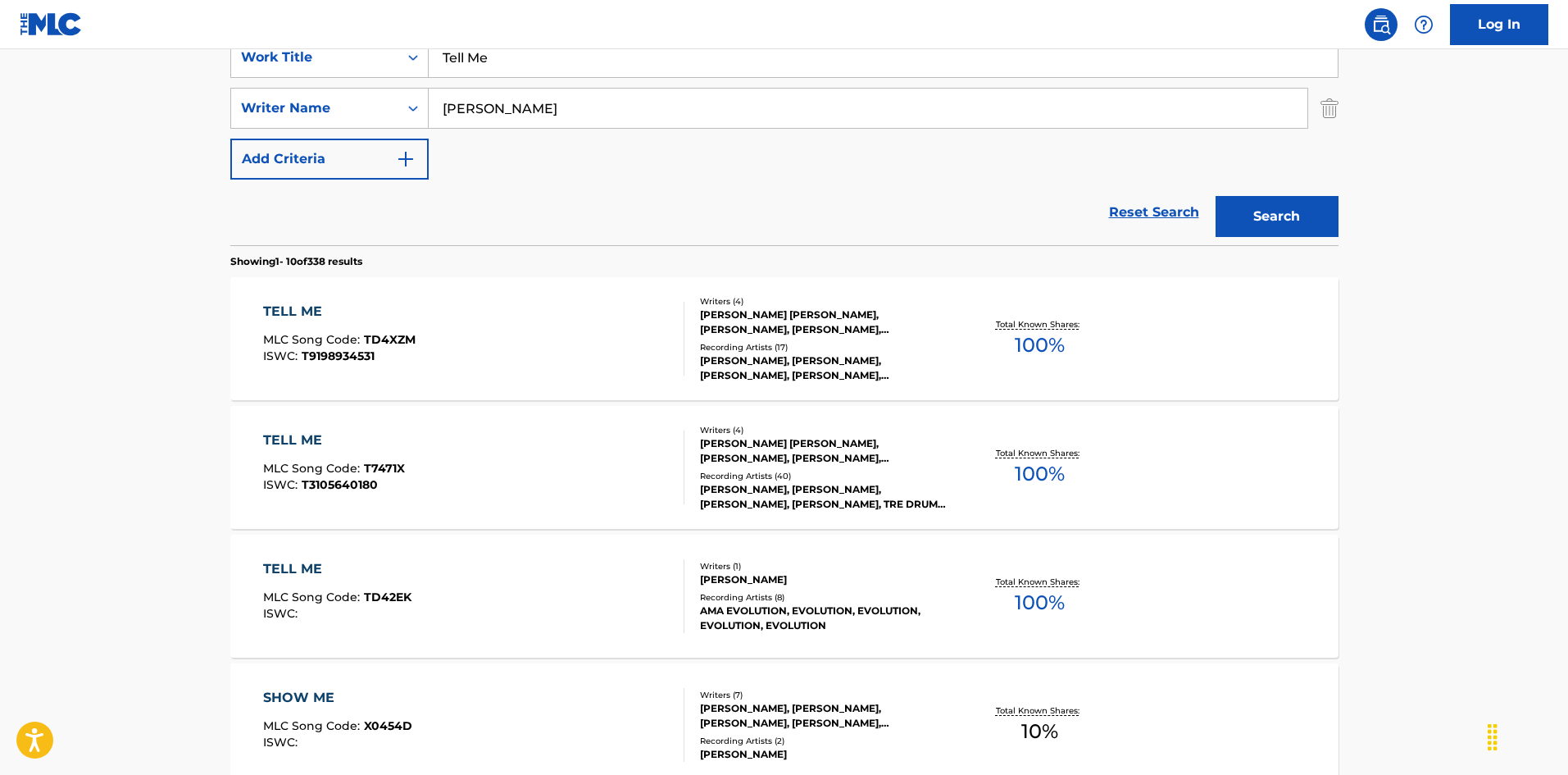
click at [475, 354] on div "TELL ME MLC Song Code : TD4XZM ISWC : T9198934531" at bounding box center [473, 338] width 422 height 74
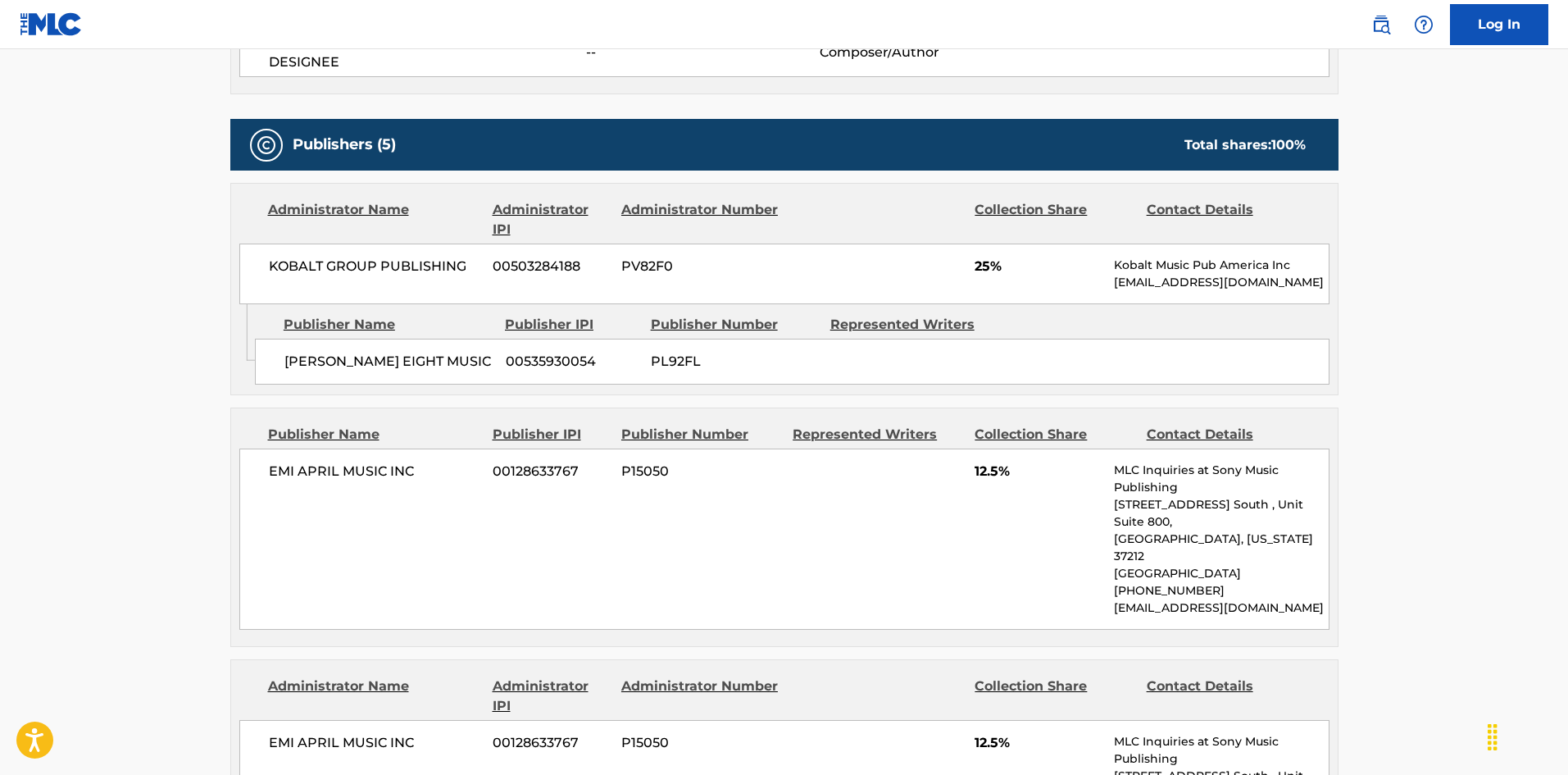
scroll to position [901, 0]
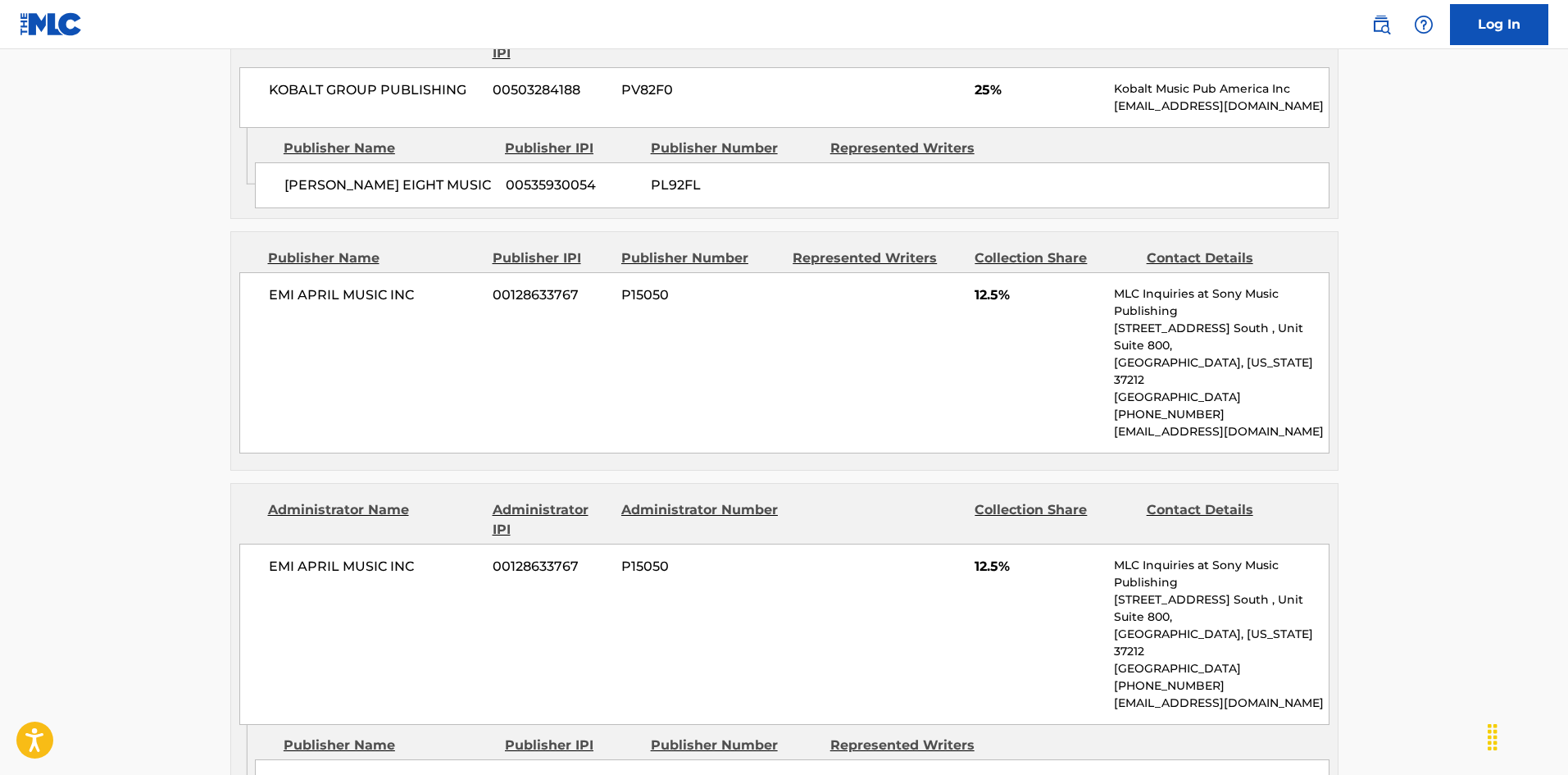
click at [263, 272] on div "EMI APRIL MUSIC INC 00128633767 P15050 12.5% MLC Inquiries at Sony Music Publis…" at bounding box center [784, 363] width 1090 height 181
drag, startPoint x: 263, startPoint y: 265, endPoint x: 438, endPoint y: 266, distance: 175.0
click at [438, 272] on div "EMI APRIL MUSIC INC 00128633767 P15050 12.5% MLC Inquiries at Sony Music Publis…" at bounding box center [784, 363] width 1090 height 181
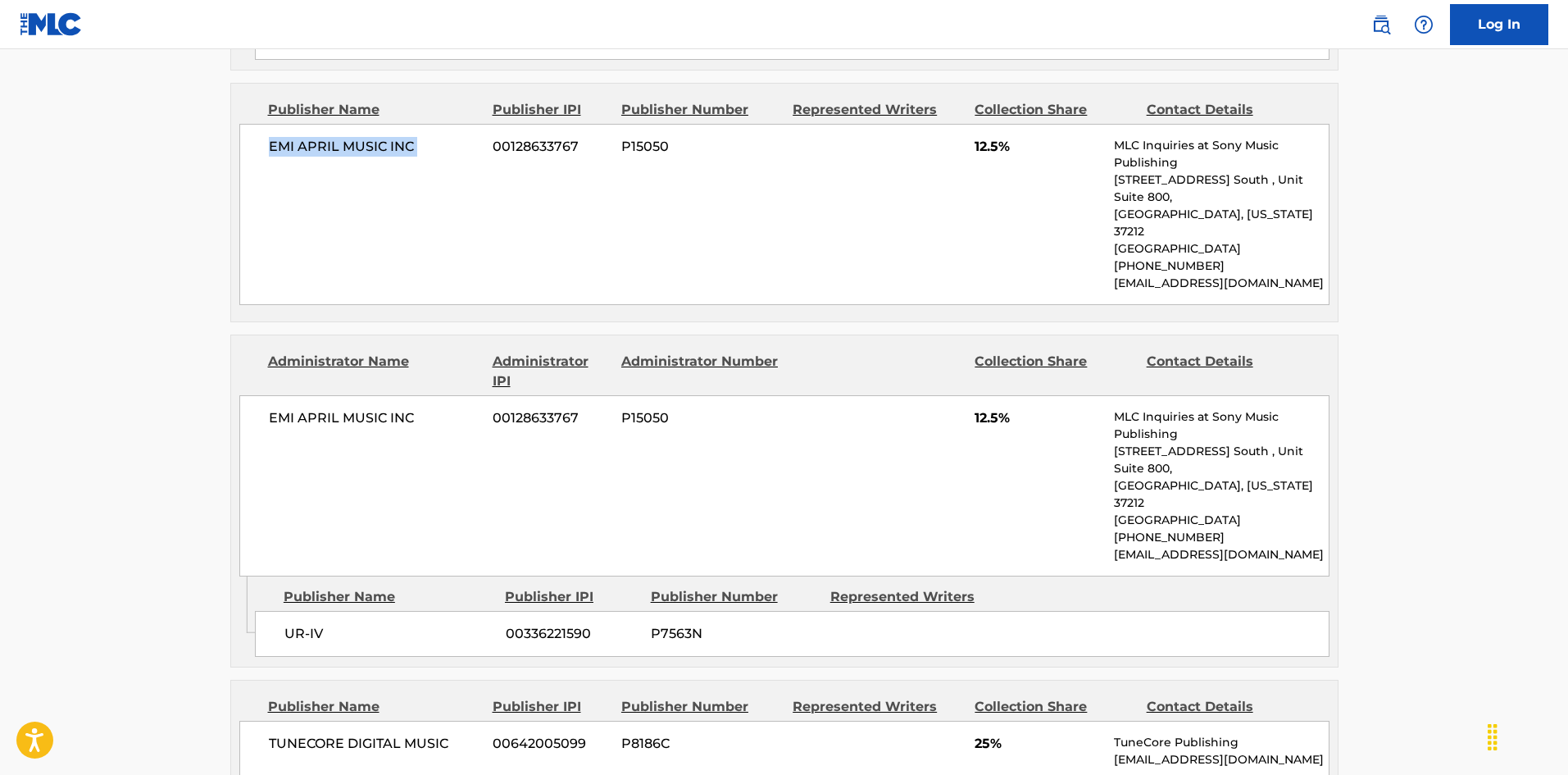
scroll to position [1065, 0]
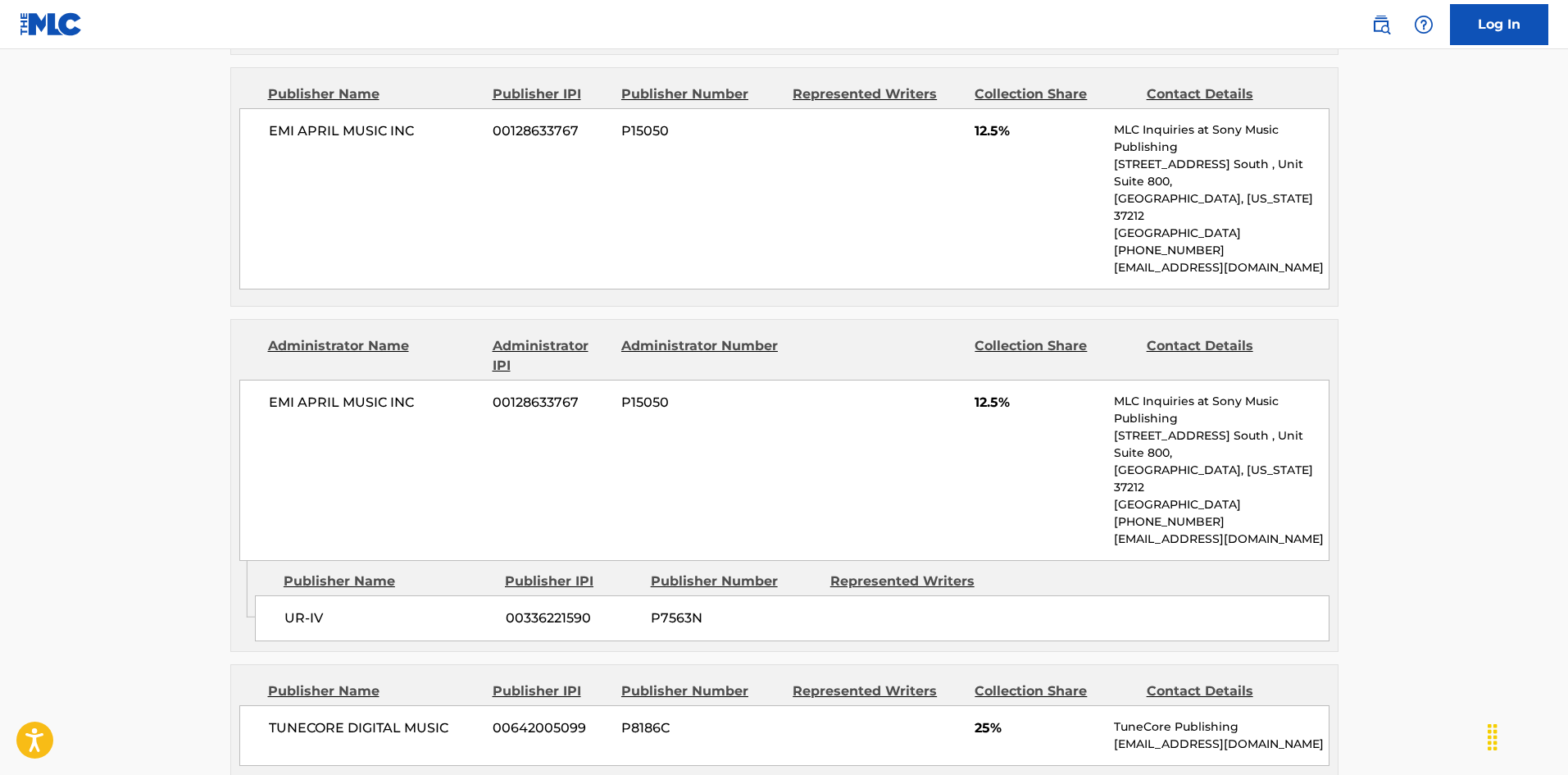
click at [284, 595] on div "UR-IV 00336221590 P7563N" at bounding box center [792, 618] width 1074 height 46
drag, startPoint x: 284, startPoint y: 517, endPoint x: 317, endPoint y: 525, distance: 34.0
click at [317, 595] on div "UR-IV 00336221590 P7563N" at bounding box center [792, 618] width 1074 height 46
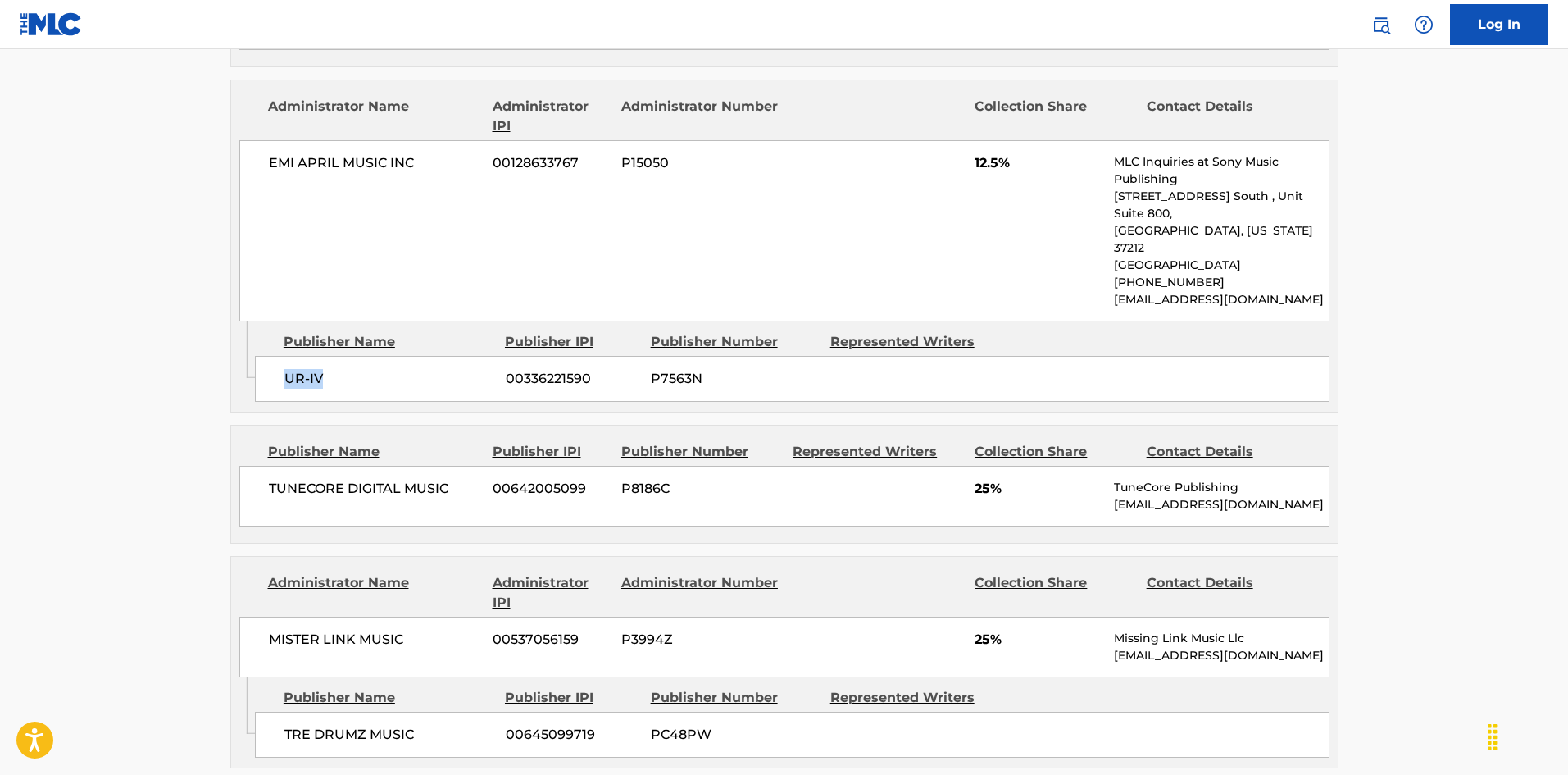
scroll to position [1311, 0]
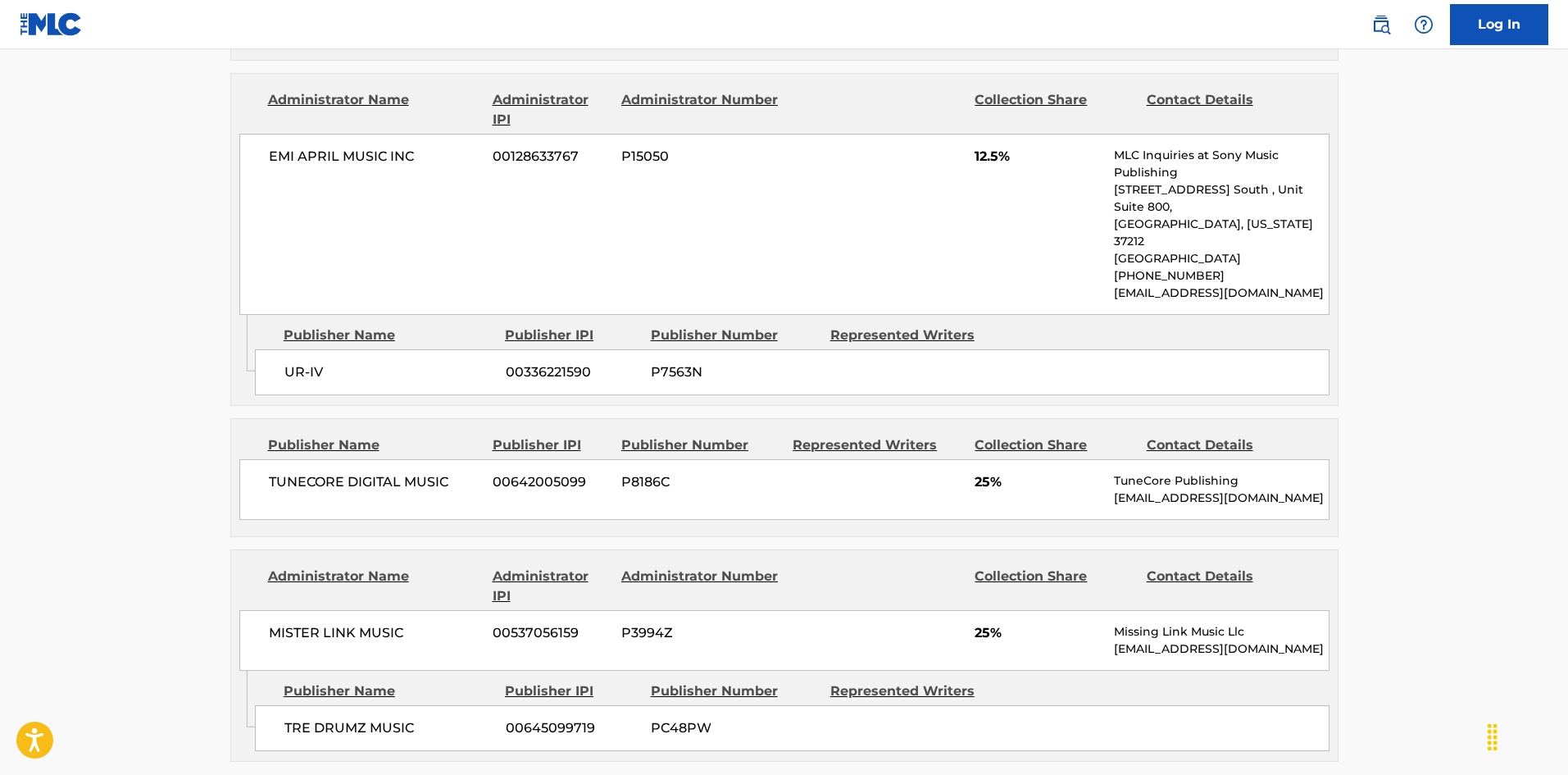
click at [259, 459] on div "TUNECORE DIGITAL MUSIC 00642005099 P8186C 25% TuneCore Publishing [EMAIL_ADDRES…" at bounding box center [784, 489] width 1090 height 61
drag, startPoint x: 259, startPoint y: 408, endPoint x: 432, endPoint y: 392, distance: 173.7
click at [432, 459] on div "TUNECORE DIGITAL MUSIC 00642005099 P8186C 25% TuneCore Publishing [EMAIL_ADDRES…" at bounding box center [784, 489] width 1090 height 61
click at [275, 678] on div "TRE DRUMZ MUSIC 00645099719 PC48PW" at bounding box center [792, 728] width 1074 height 46
drag, startPoint x: 275, startPoint y: 639, endPoint x: 373, endPoint y: 588, distance: 110.5
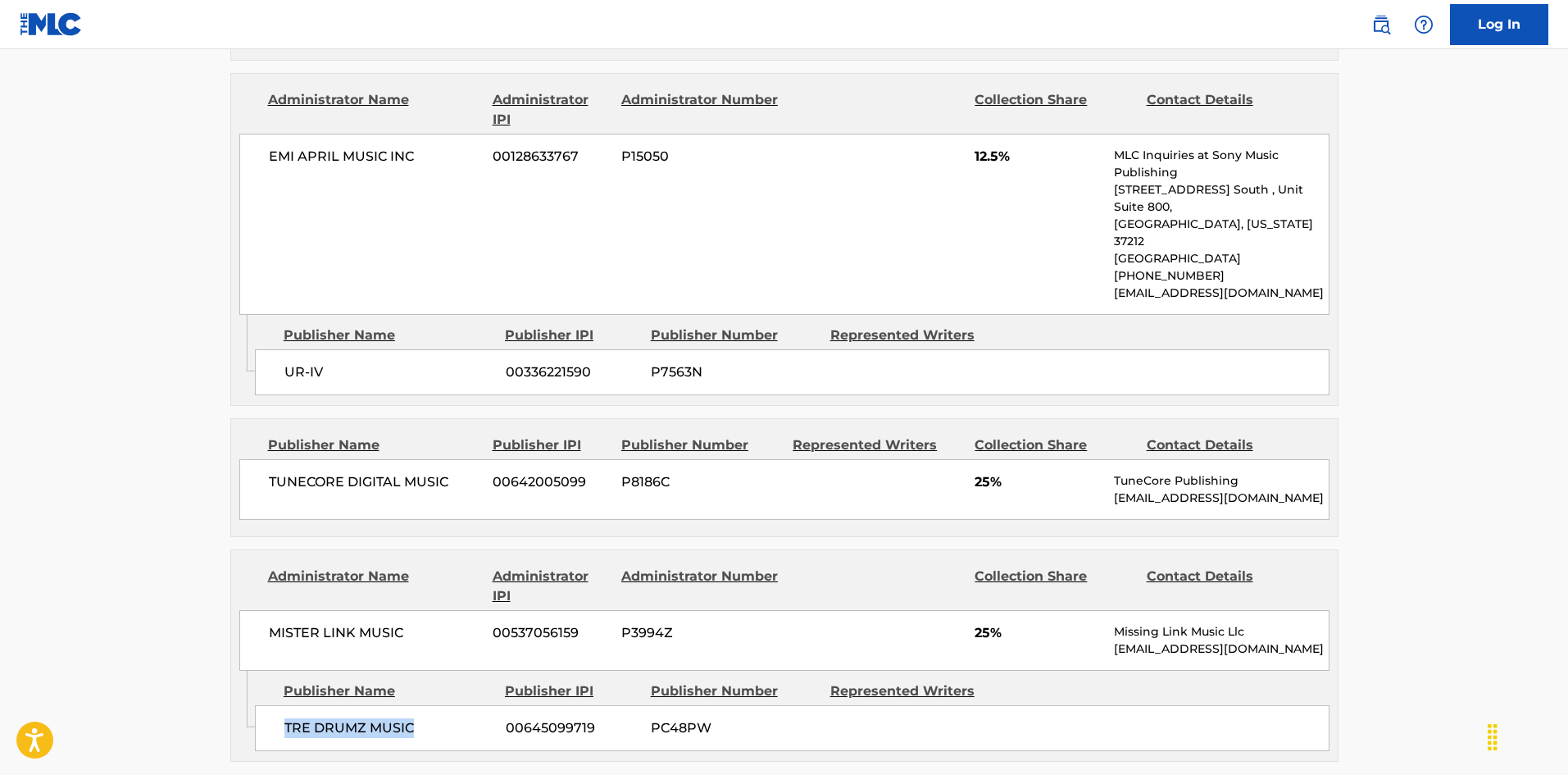
click at [393, 678] on div "TRE DRUMZ MUSIC 00645099719 PC48PW" at bounding box center [792, 728] width 1074 height 46
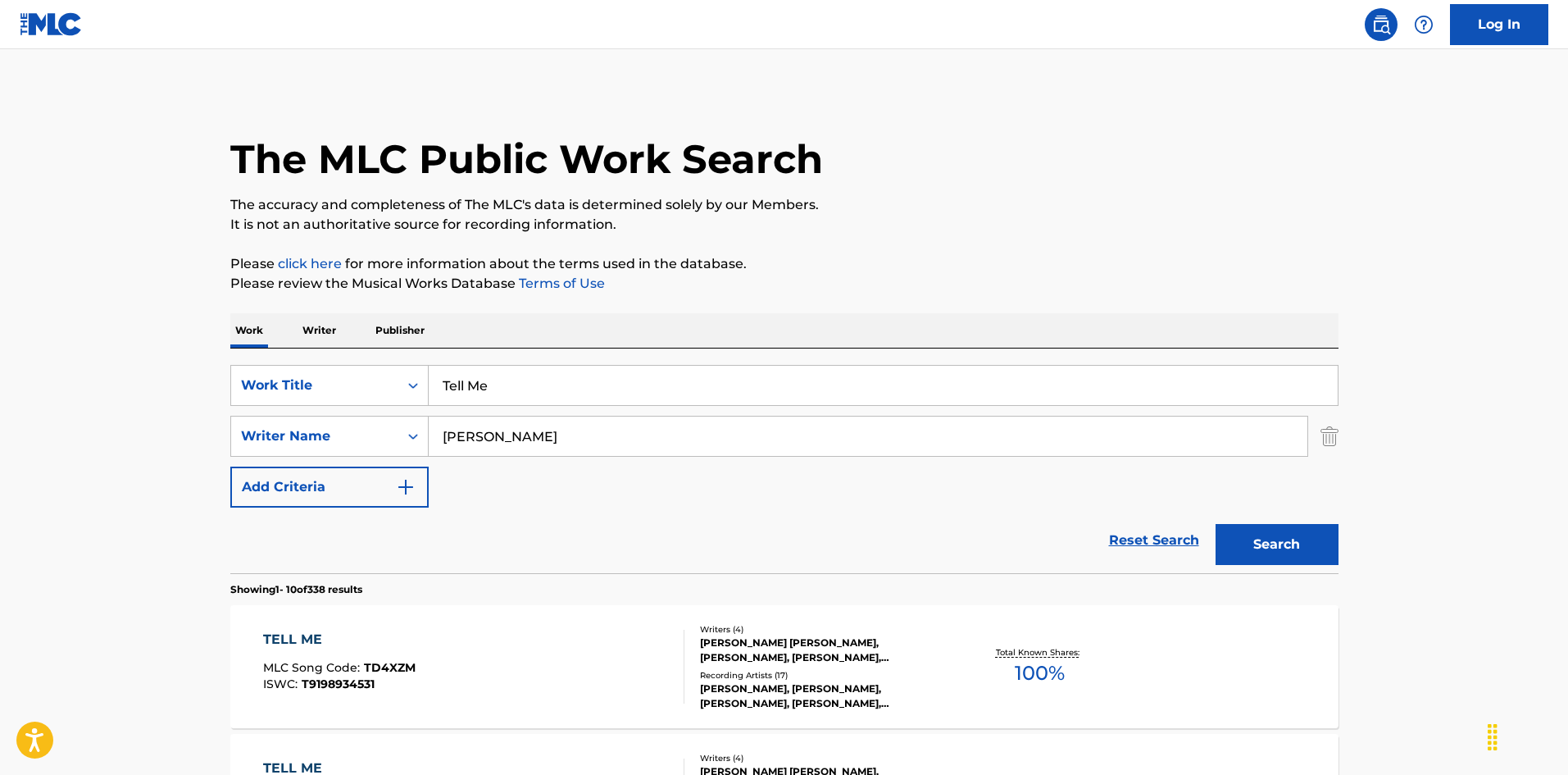
click at [561, 383] on input "Tell Me" at bounding box center [883, 385] width 909 height 39
paste input "his Ain't Sex"
type input "This Ain't Sex"
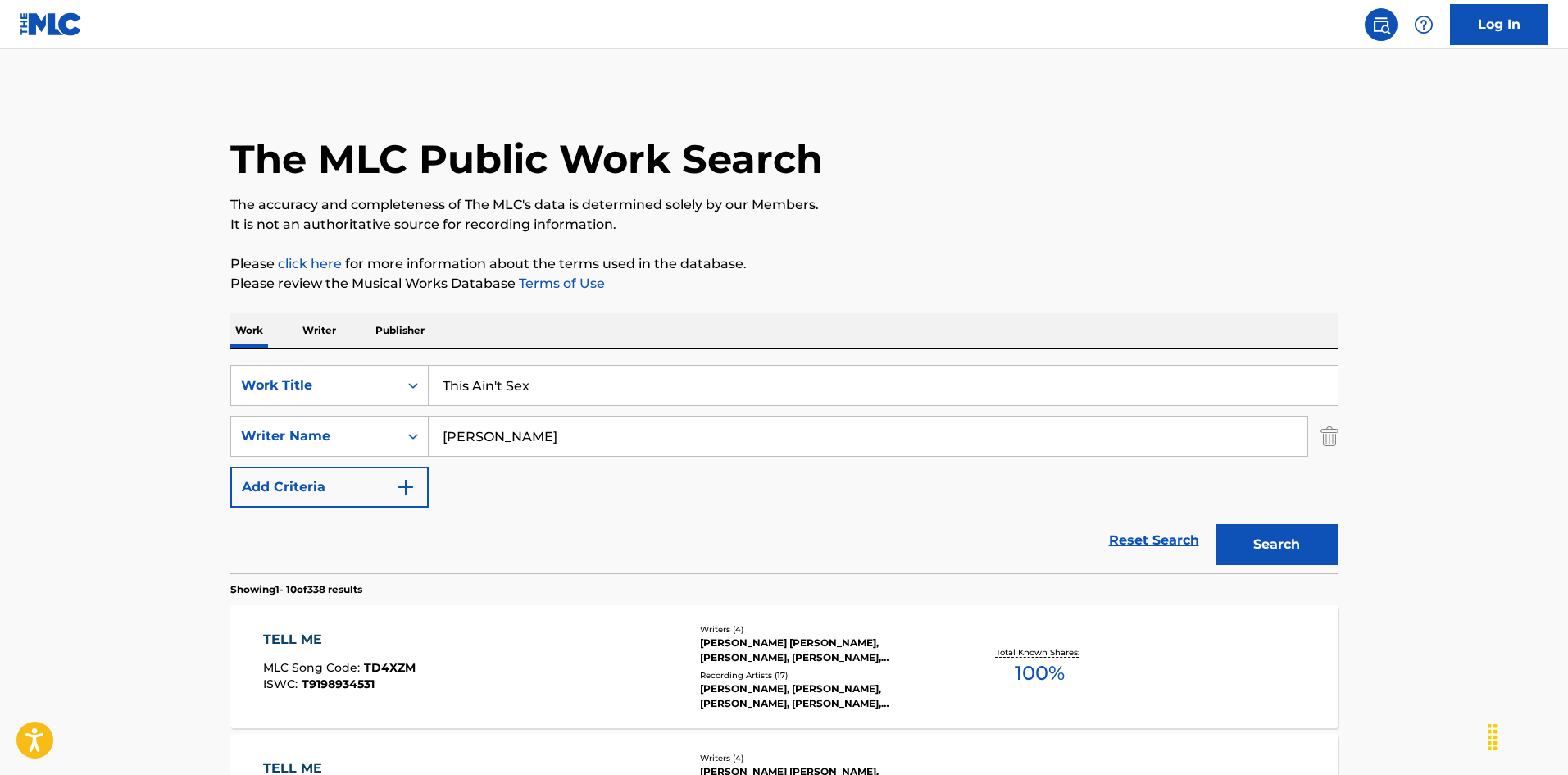
click at [529, 441] on input "[PERSON_NAME]" at bounding box center [868, 436] width 879 height 39
click at [1215, 524] on button "Search" at bounding box center [1277, 544] width 123 height 41
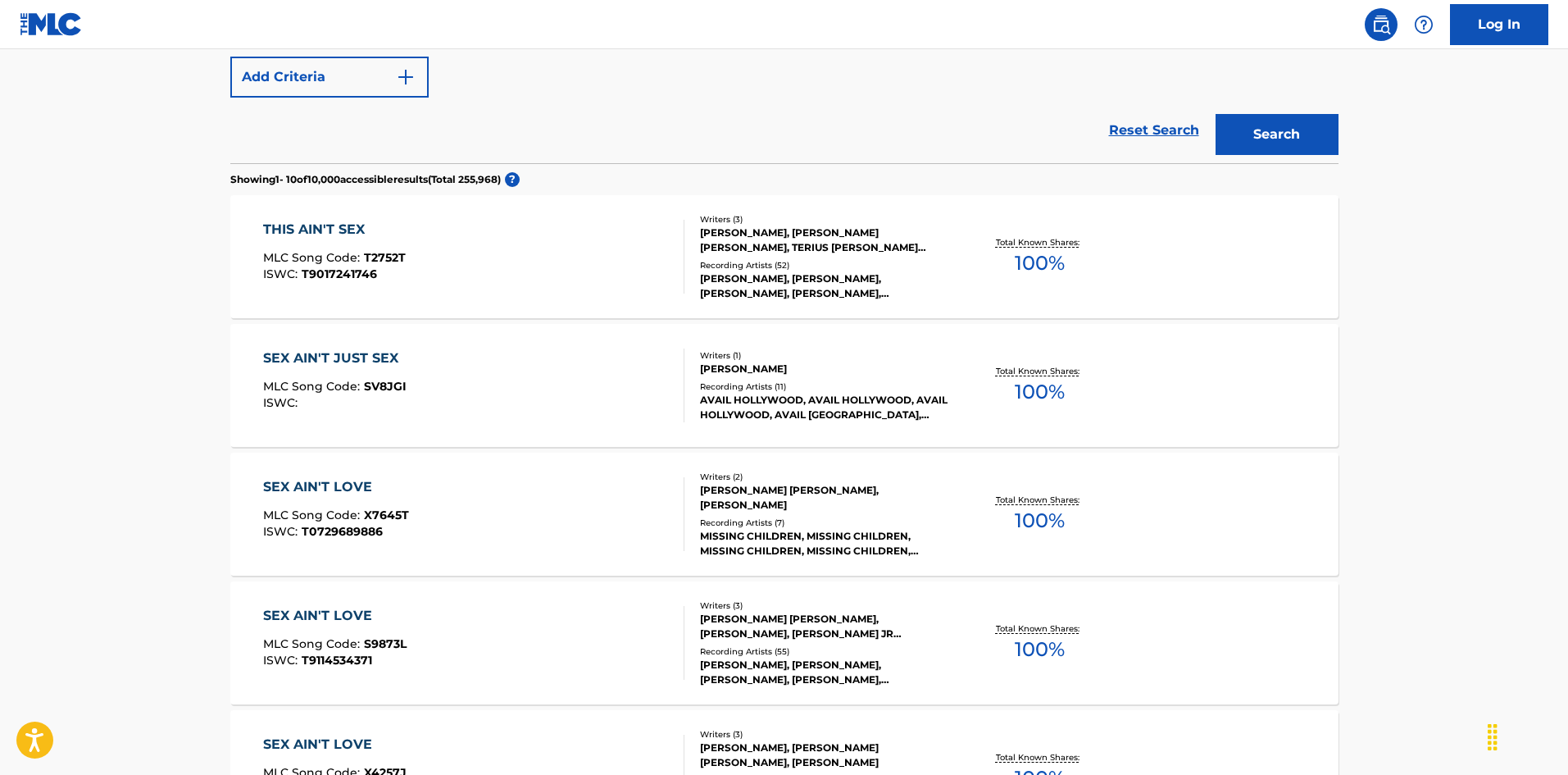
click at [521, 254] on div "THIS AIN'T SEX MLC Song Code : T2752T ISWC : T9017241746" at bounding box center [473, 256] width 422 height 74
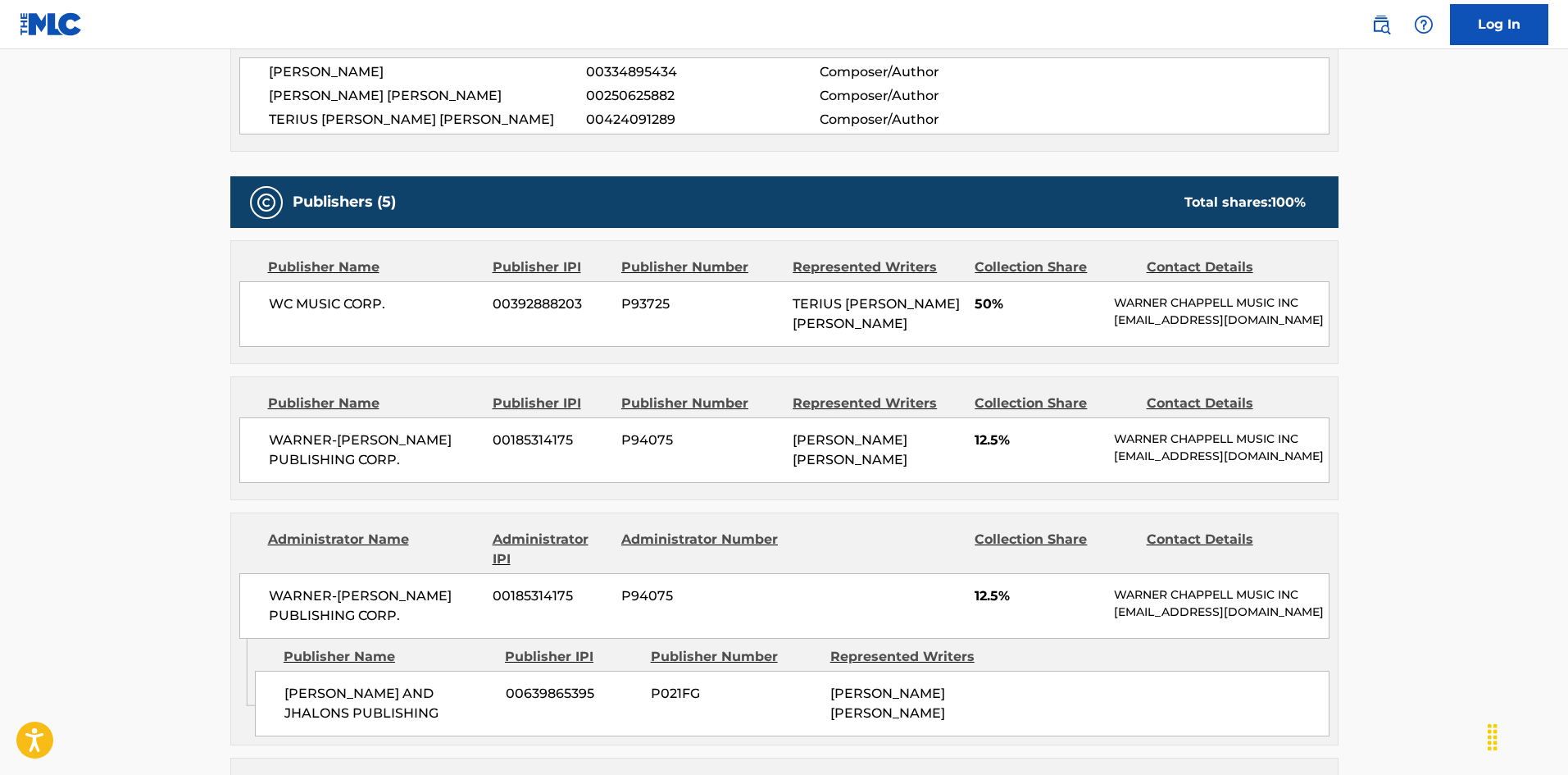
scroll to position [574, 0]
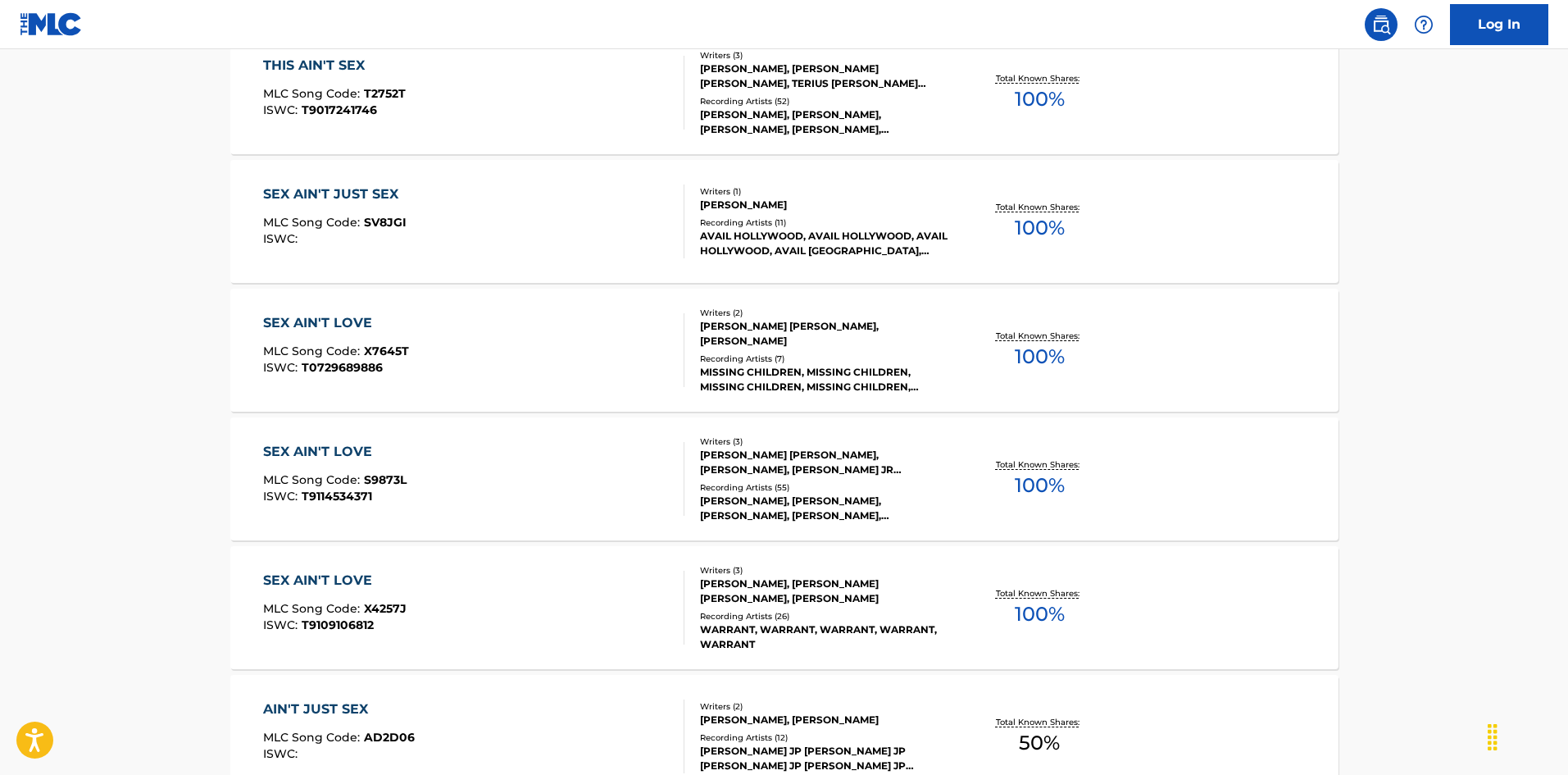
scroll to position [503, 0]
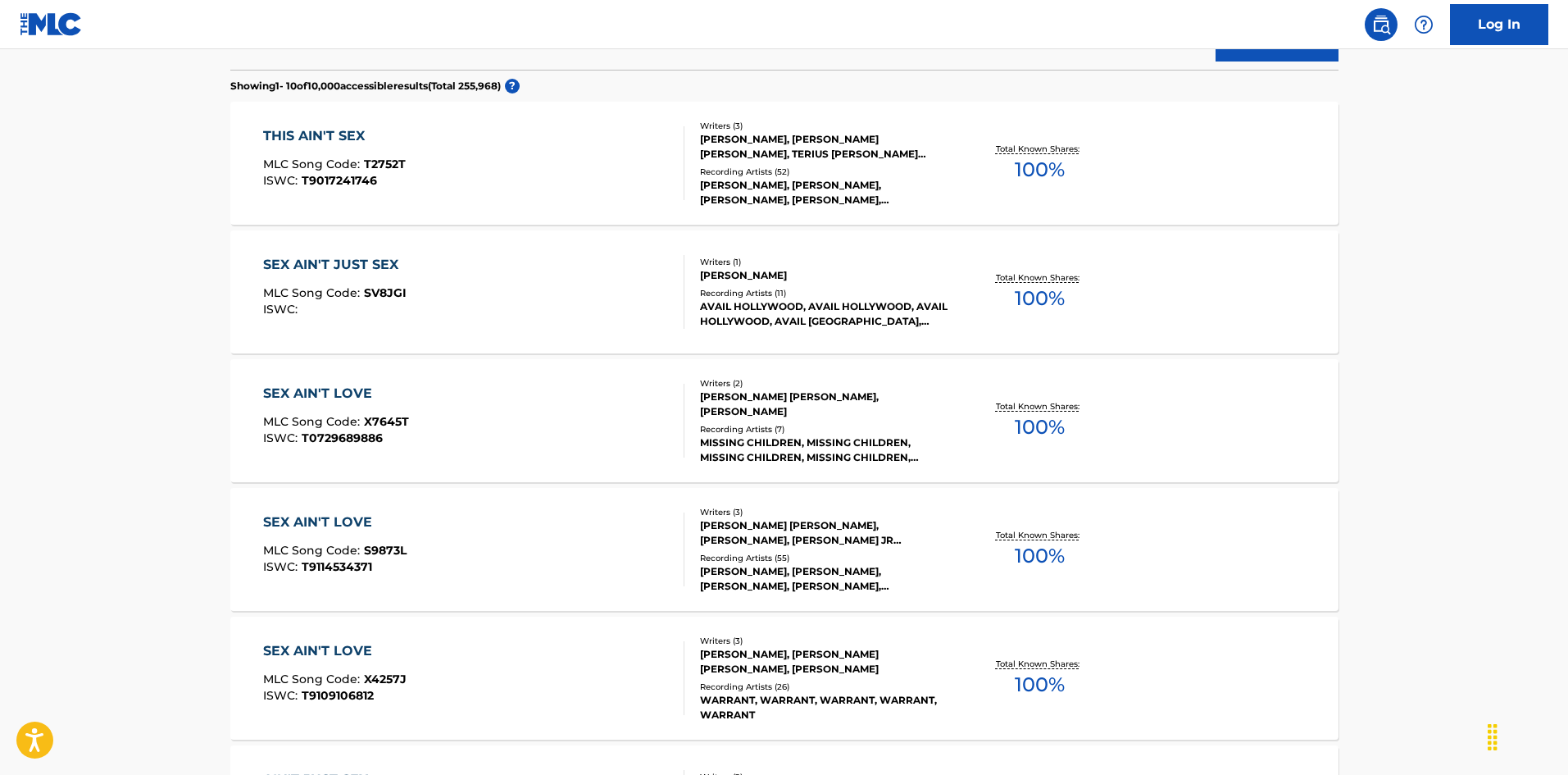
click at [473, 200] on div "THIS AIN'T SEX MLC Song Code : T2752T ISWC : T9017241746 Writers ( 3 ) [PERSON_…" at bounding box center [784, 163] width 1108 height 123
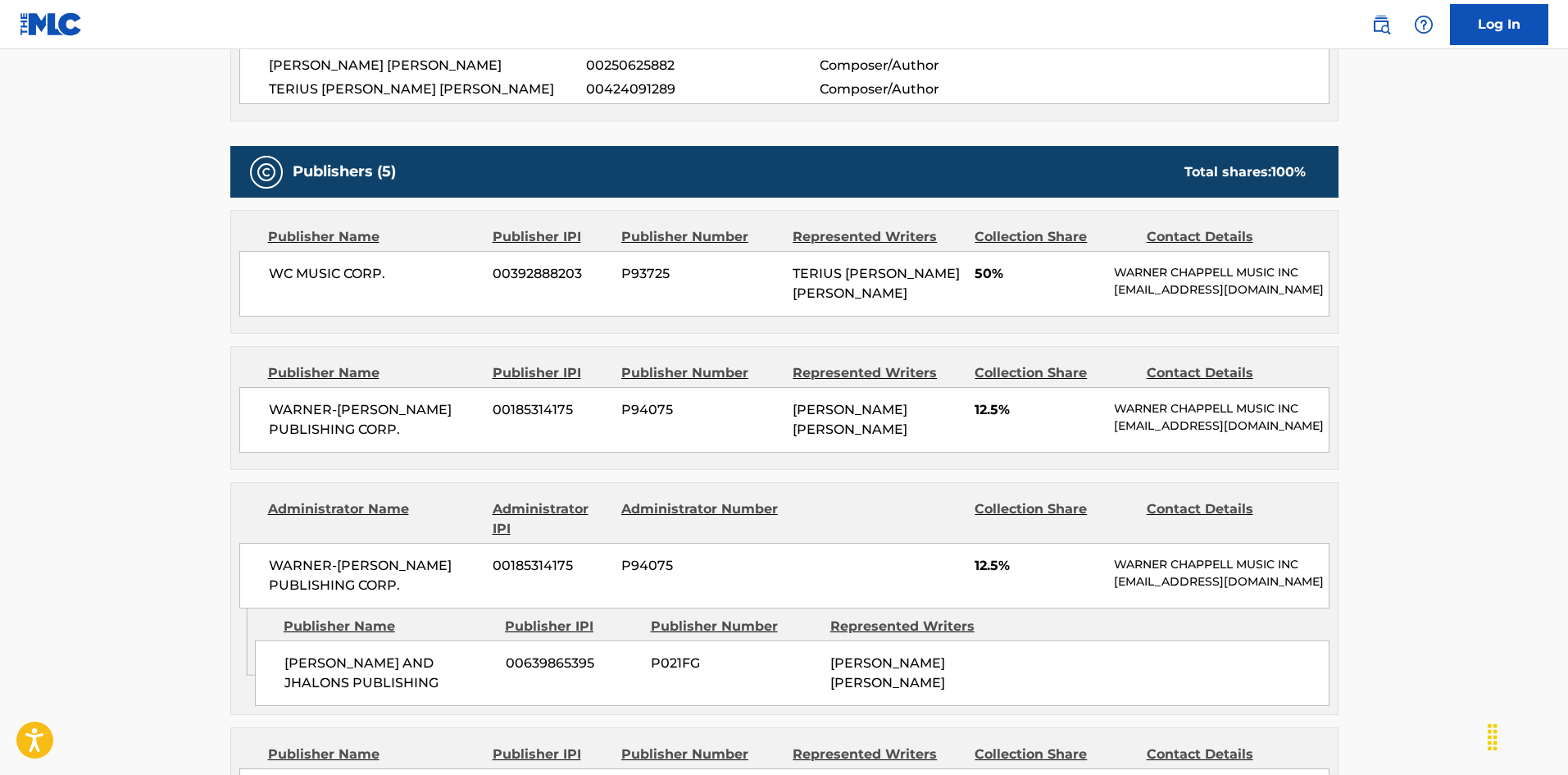
scroll to position [656, 0]
click at [262, 401] on div "WARNER-[PERSON_NAME] PUBLISHING CORP. 00185314175 P94075 [PERSON_NAME] [PERSON_…" at bounding box center [784, 418] width 1090 height 66
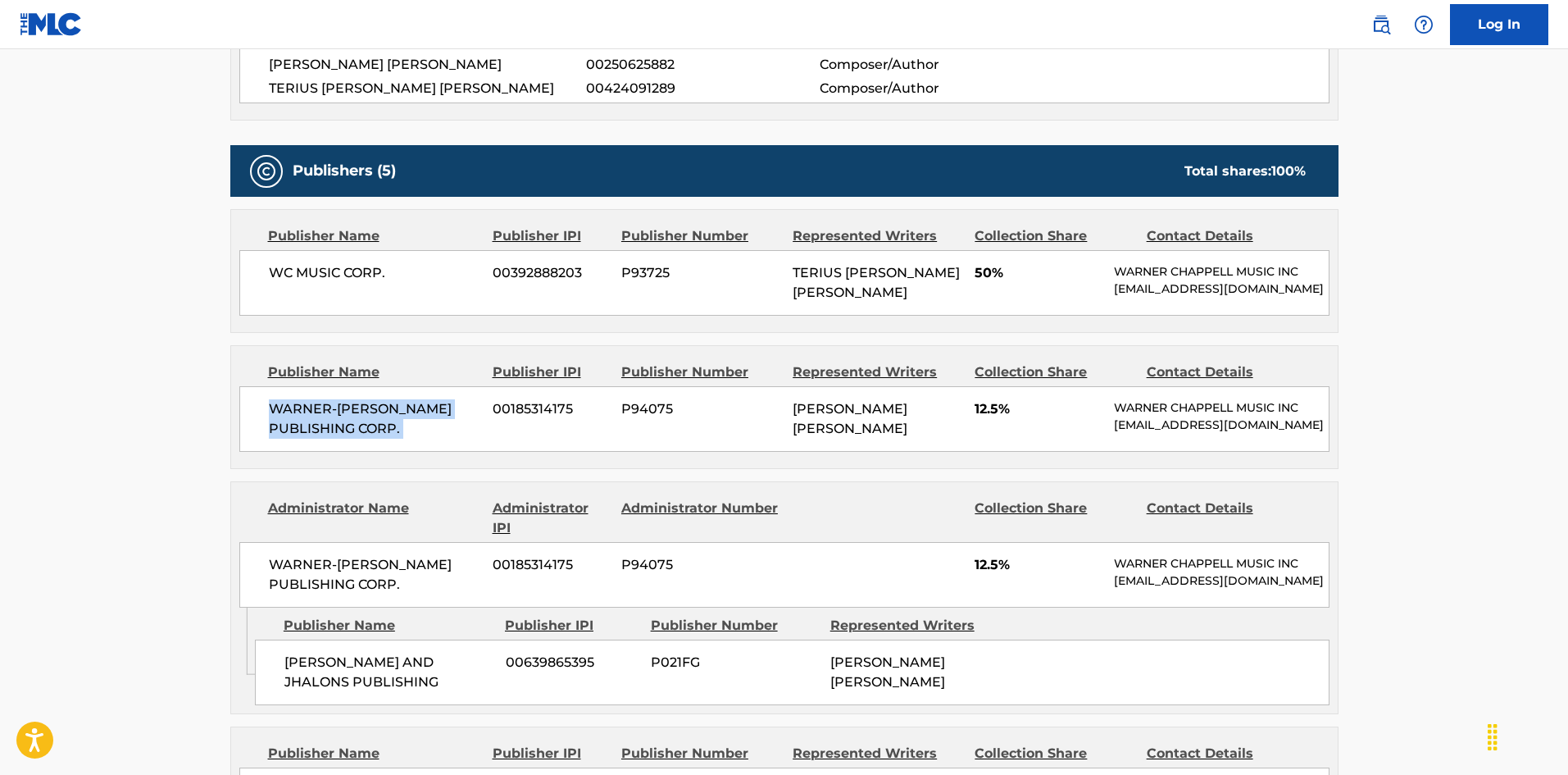
drag, startPoint x: 262, startPoint y: 401, endPoint x: 427, endPoint y: 432, distance: 167.9
click at [427, 432] on div "WARNER-[PERSON_NAME] PUBLISHING CORP. 00185314175 P94075 [PERSON_NAME] [PERSON_…" at bounding box center [784, 418] width 1090 height 66
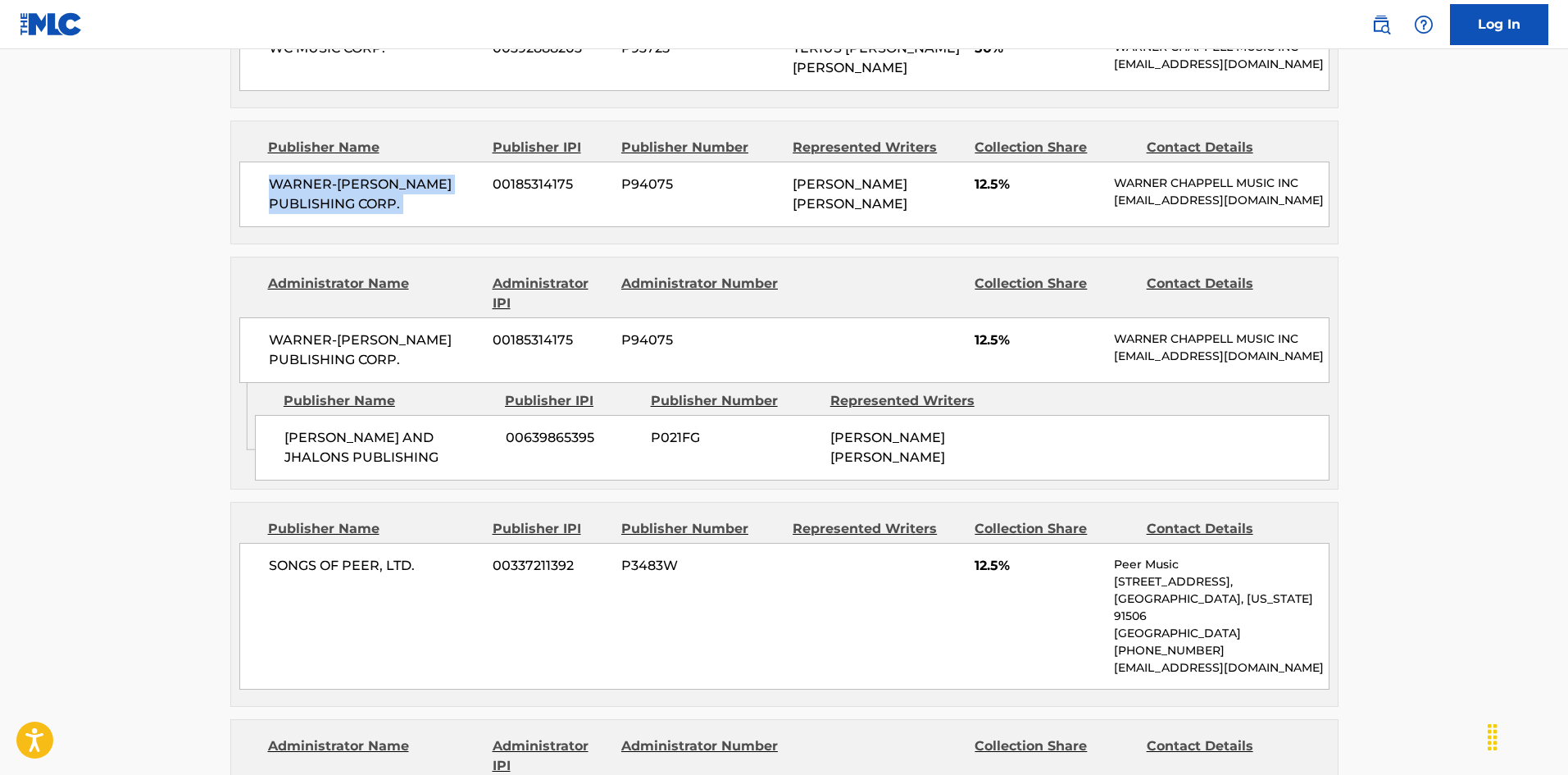
scroll to position [901, 0]
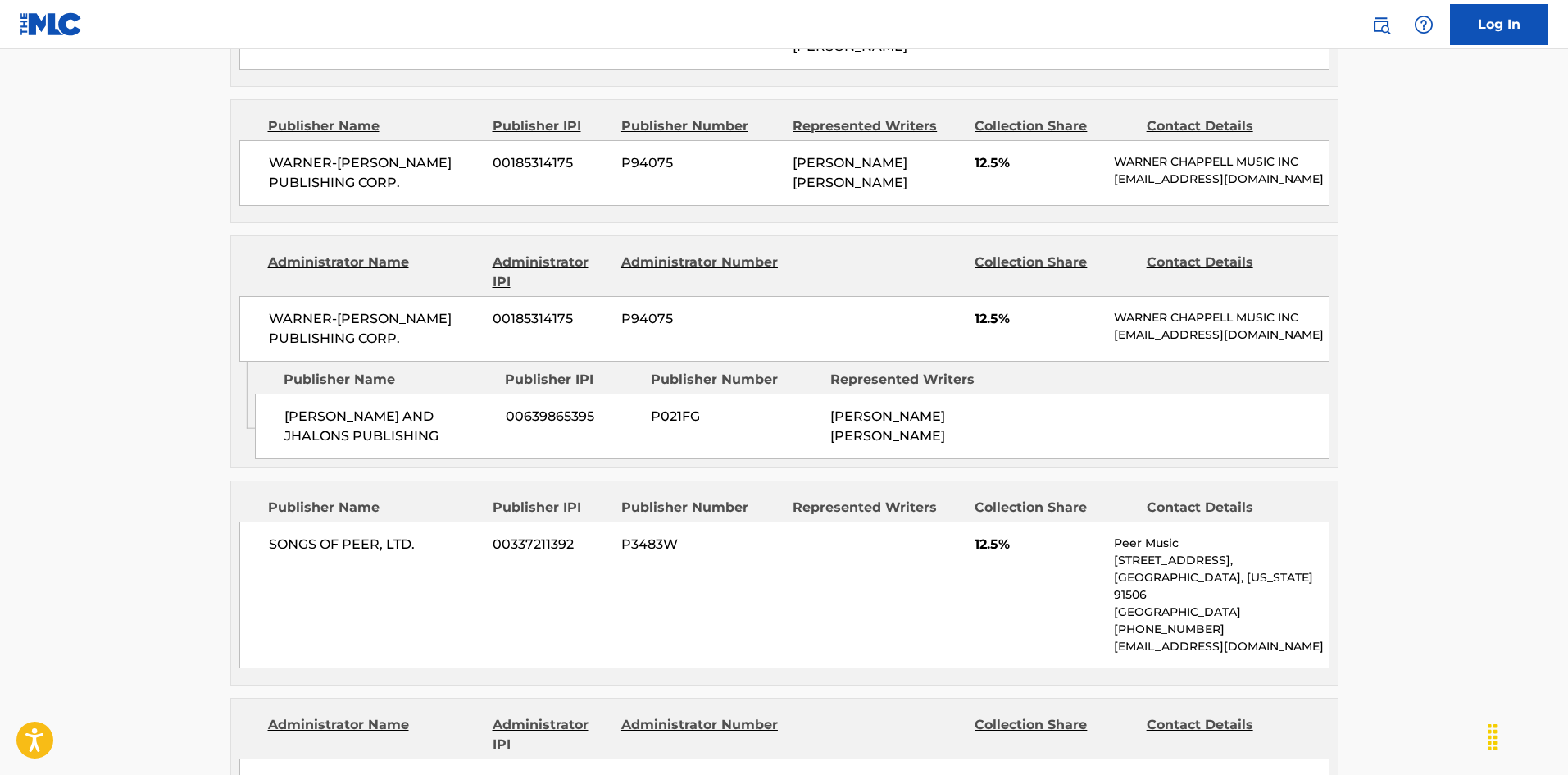
click at [286, 438] on div "[PERSON_NAME] AND JHALONS PUBLISHING 00639865395 P021FG [PERSON_NAME] [PERSON_N…" at bounding box center [792, 426] width 1074 height 66
drag, startPoint x: 286, startPoint y: 438, endPoint x: 362, endPoint y: 483, distance: 88.3
click at [362, 459] on div "[PERSON_NAME] AND JHALONS PUBLISHING 00639865395 P021FG [PERSON_NAME] [PERSON_N…" at bounding box center [792, 426] width 1074 height 66
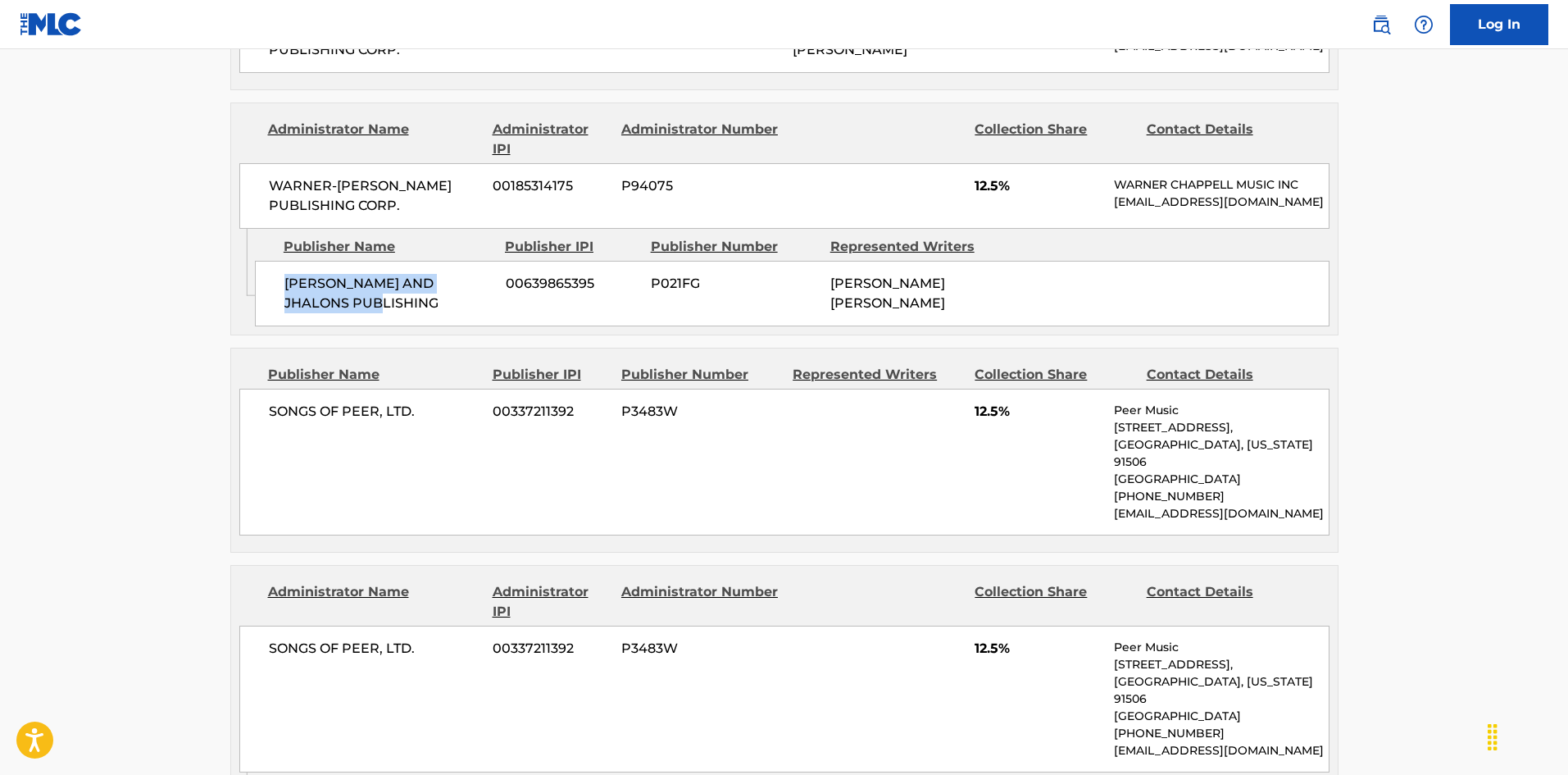
scroll to position [1230, 0]
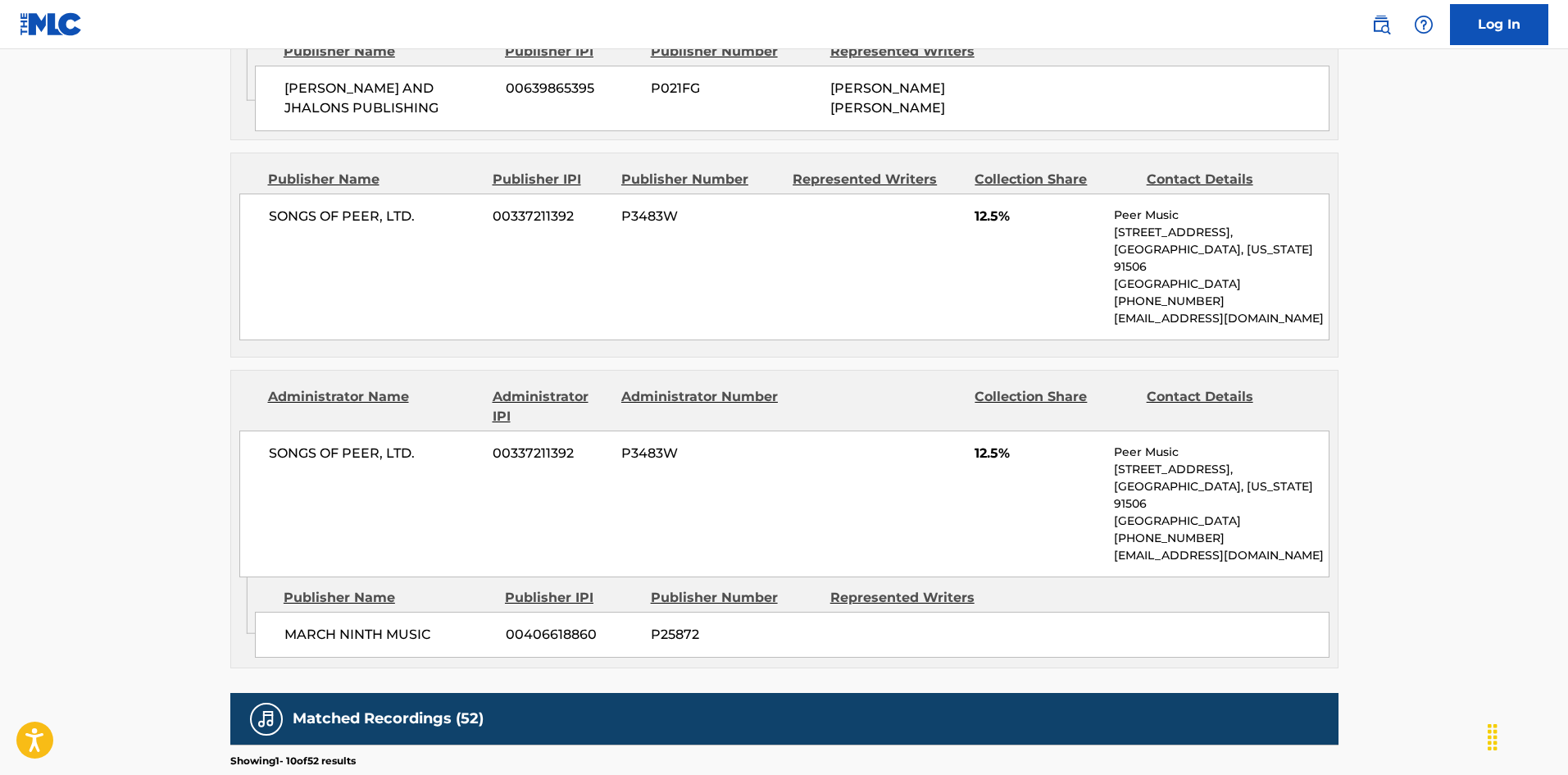
click at [264, 244] on div "SONGS OF PEER, LTD. 00337211392 P3483W 12.5% Peer Music [STREET_ADDRESS][US_STA…" at bounding box center [784, 267] width 1090 height 146
drag, startPoint x: 264, startPoint y: 244, endPoint x: 402, endPoint y: 256, distance: 138.5
click at [402, 256] on div "SONGS OF PEER, LTD. 00337211392 P3483W 12.5% Peer Music [STREET_ADDRESS][US_STA…" at bounding box center [784, 267] width 1090 height 146
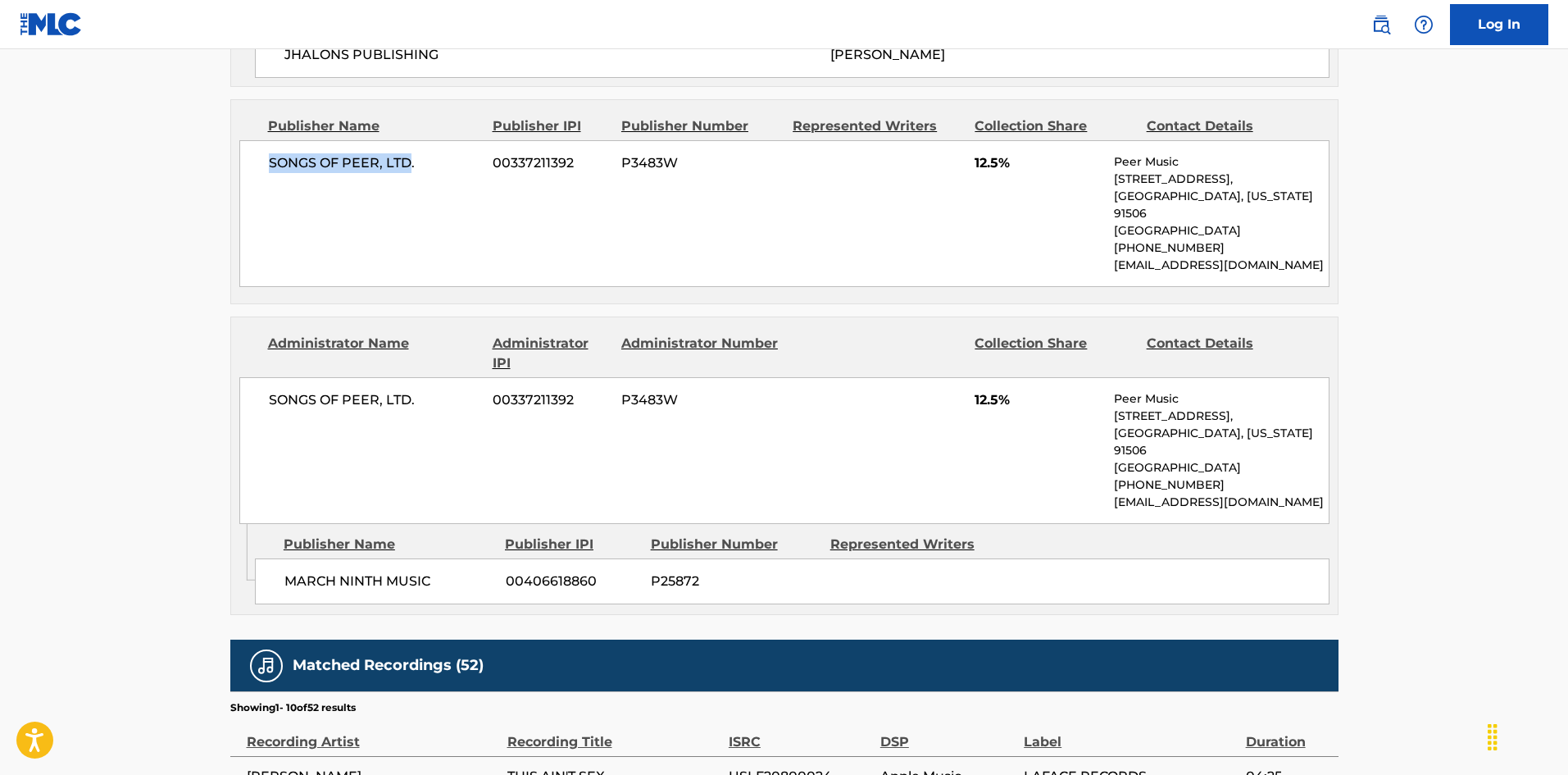
scroll to position [1311, 0]
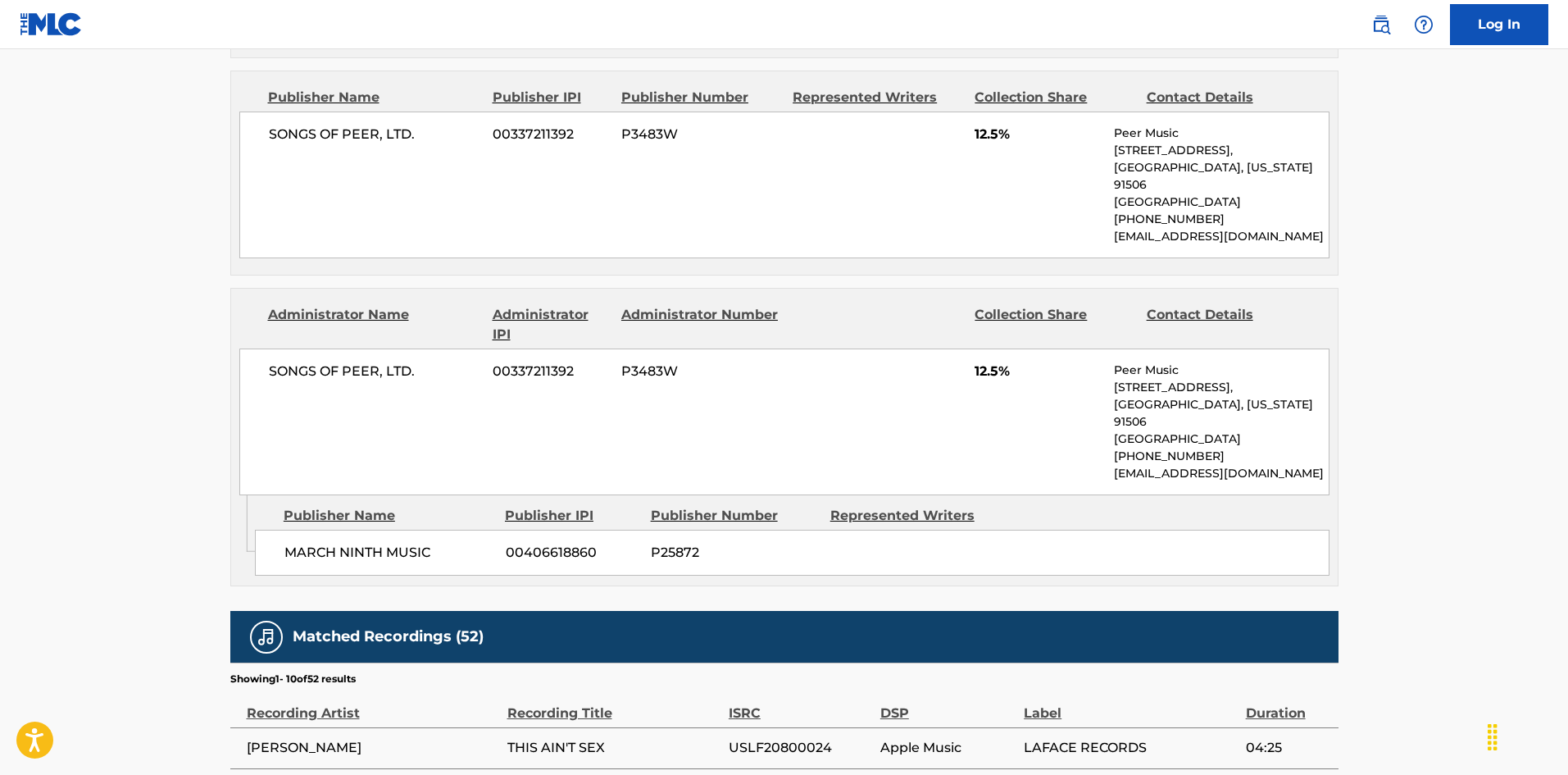
click at [293, 562] on span "MARCH NINTH MUSIC" at bounding box center [388, 553] width 209 height 20
drag, startPoint x: 293, startPoint y: 582, endPoint x: 362, endPoint y: 573, distance: 69.6
click at [362, 573] on div "MARCH NINTH MUSIC 00406618860 P25872" at bounding box center [792, 552] width 1074 height 46
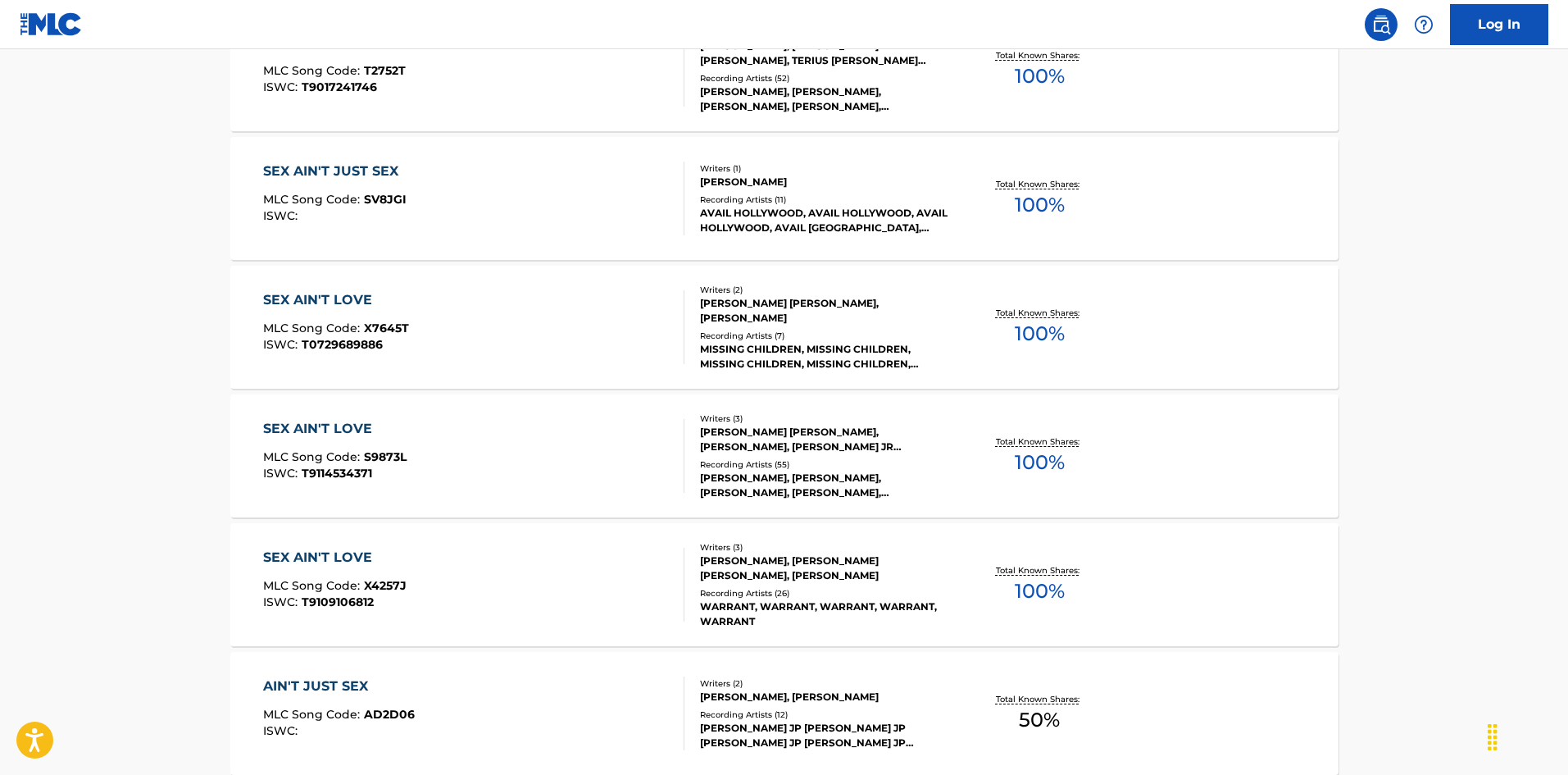
scroll to position [187, 0]
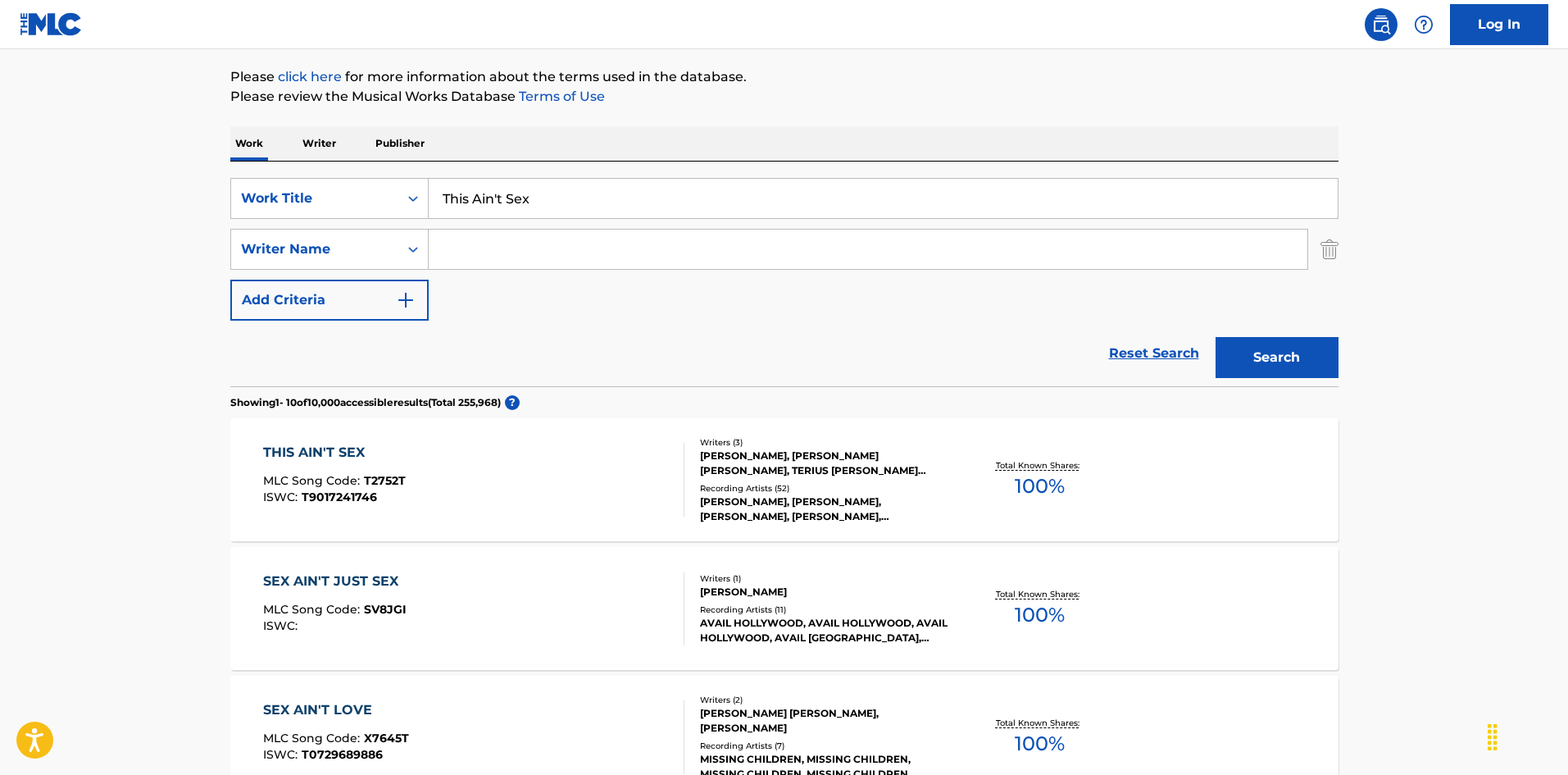
click at [522, 210] on input "This Ain't Sex" at bounding box center [883, 198] width 909 height 39
paste input "Christmas"
type input "This Christmas"
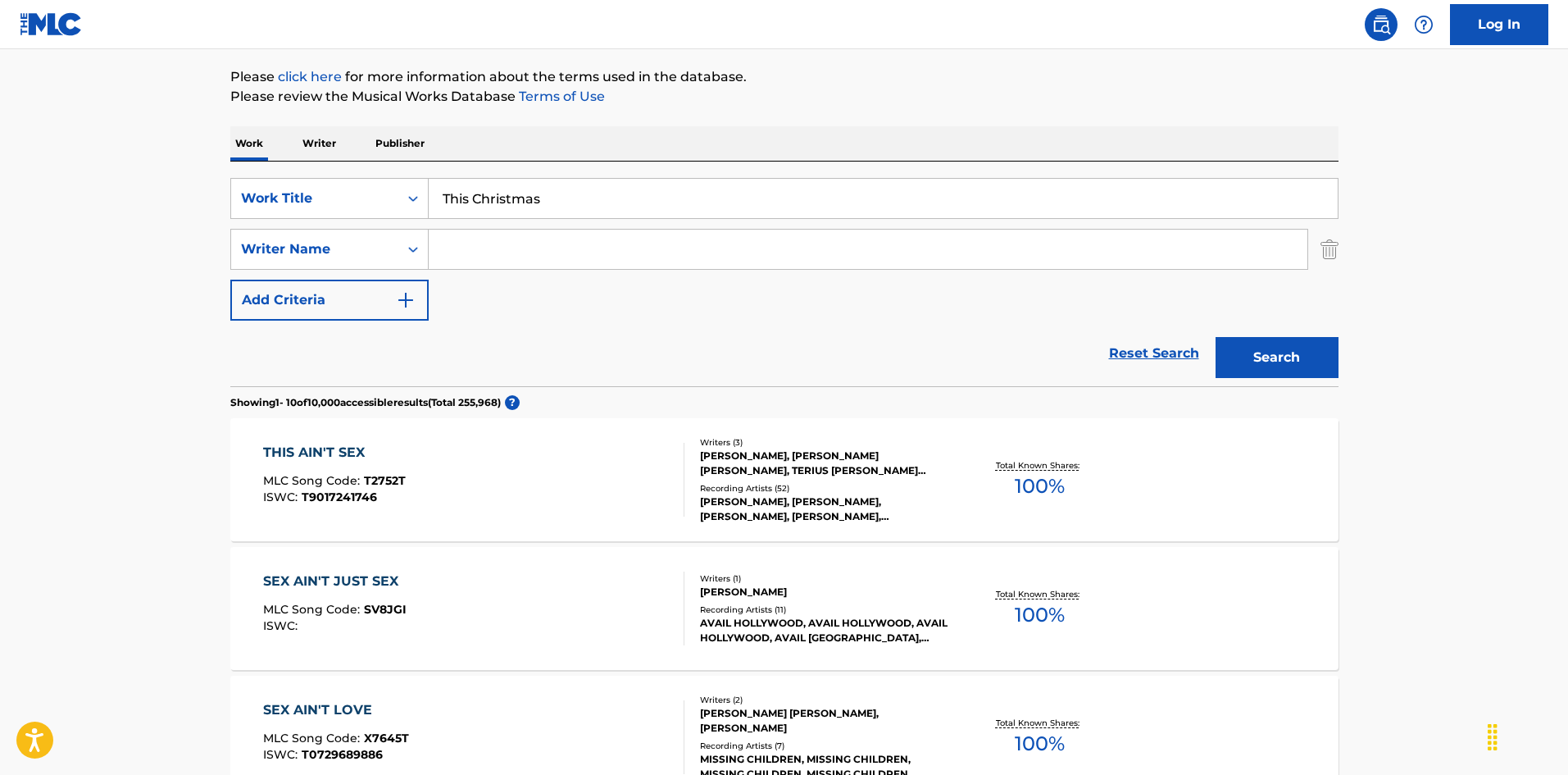
click at [465, 259] on input "Search Form" at bounding box center [868, 249] width 879 height 39
paste input "Hathaway"
type input "Hathaway"
click at [1298, 356] on button "Search" at bounding box center [1277, 357] width 123 height 41
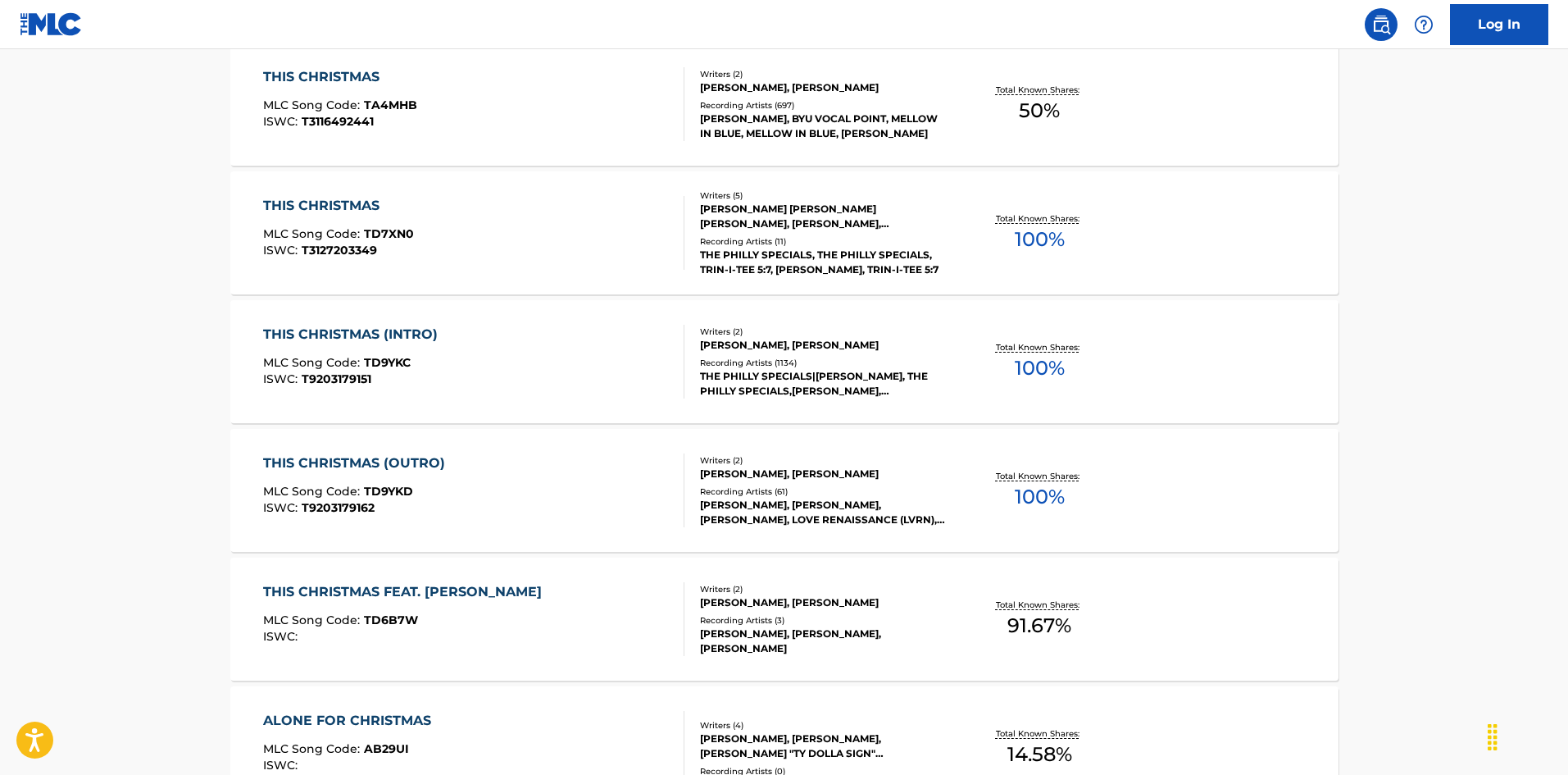
scroll to position [491, 0]
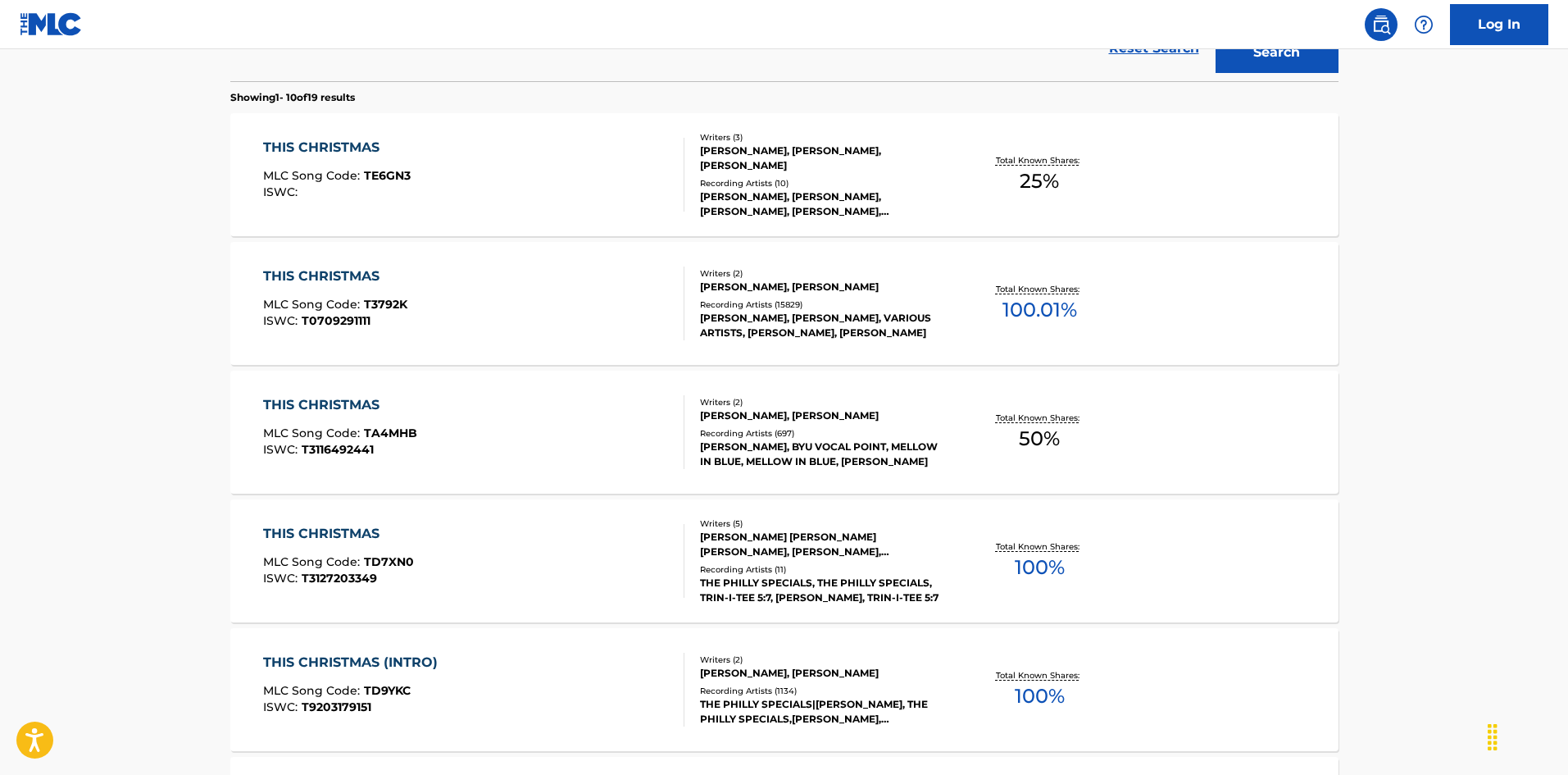
click at [503, 327] on div "THIS CHRISTMAS MLC Song Code : T3792K ISWC : T0709291111" at bounding box center [473, 303] width 422 height 74
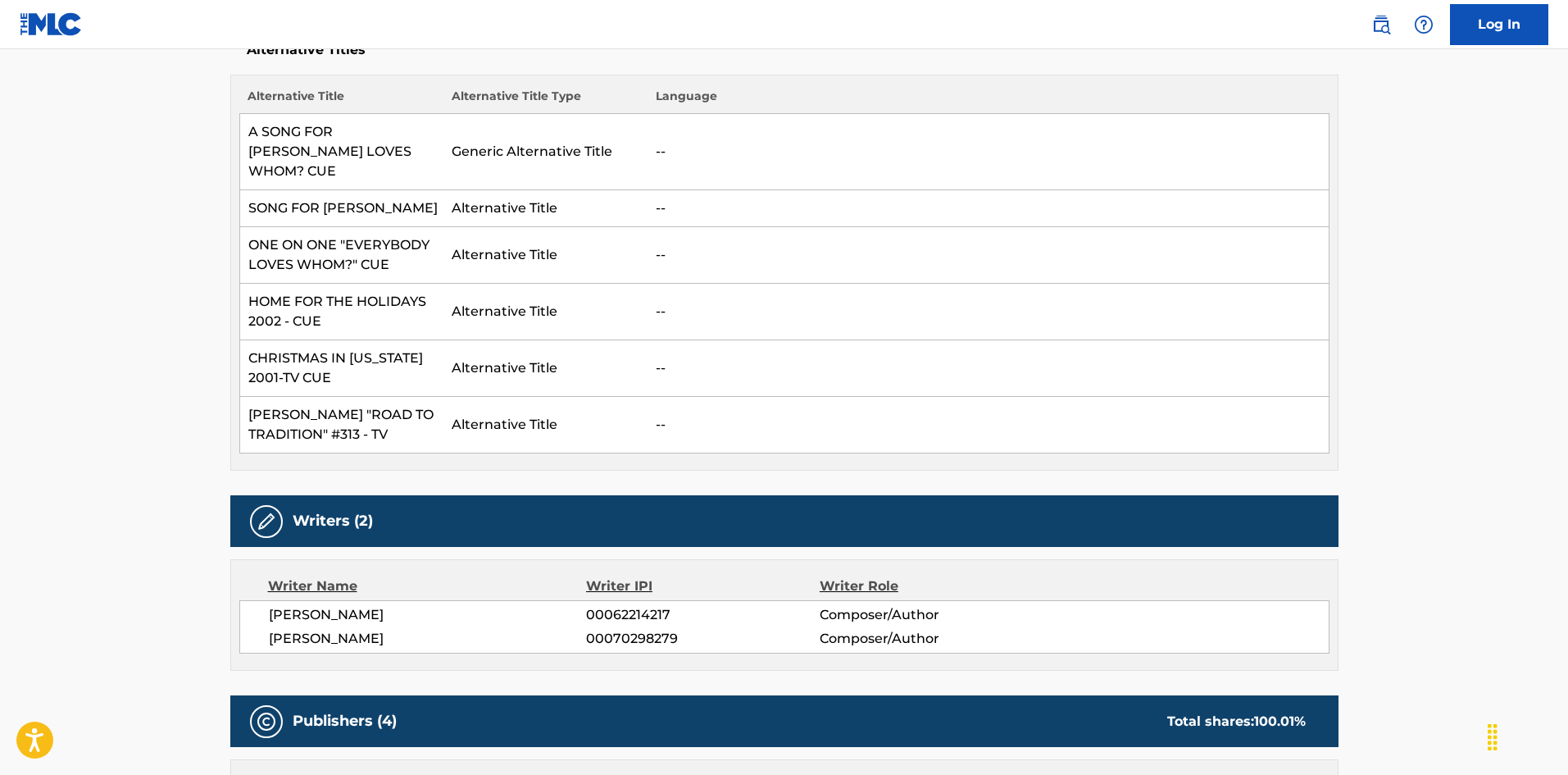
scroll to position [464, 0]
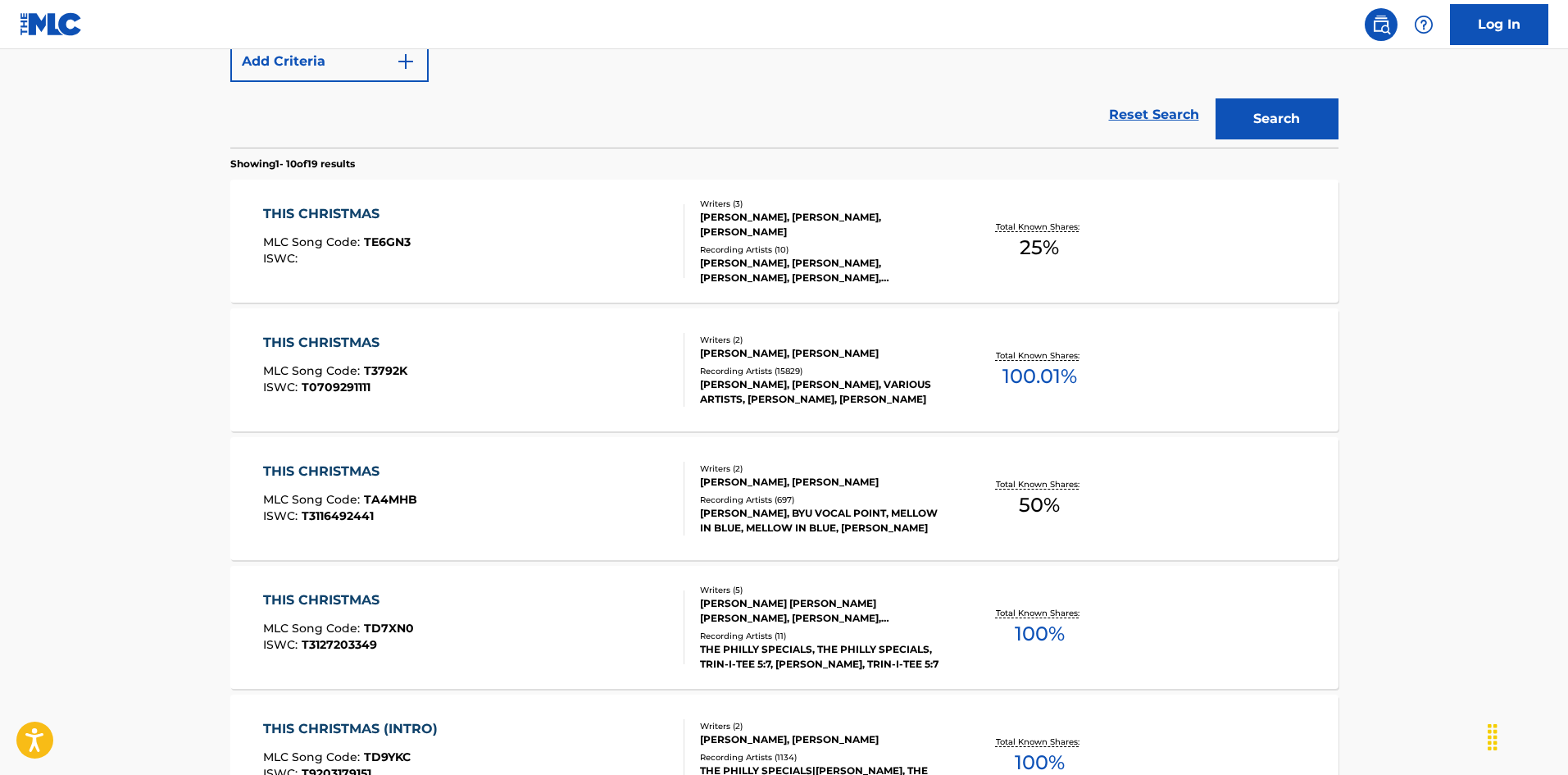
scroll to position [175, 0]
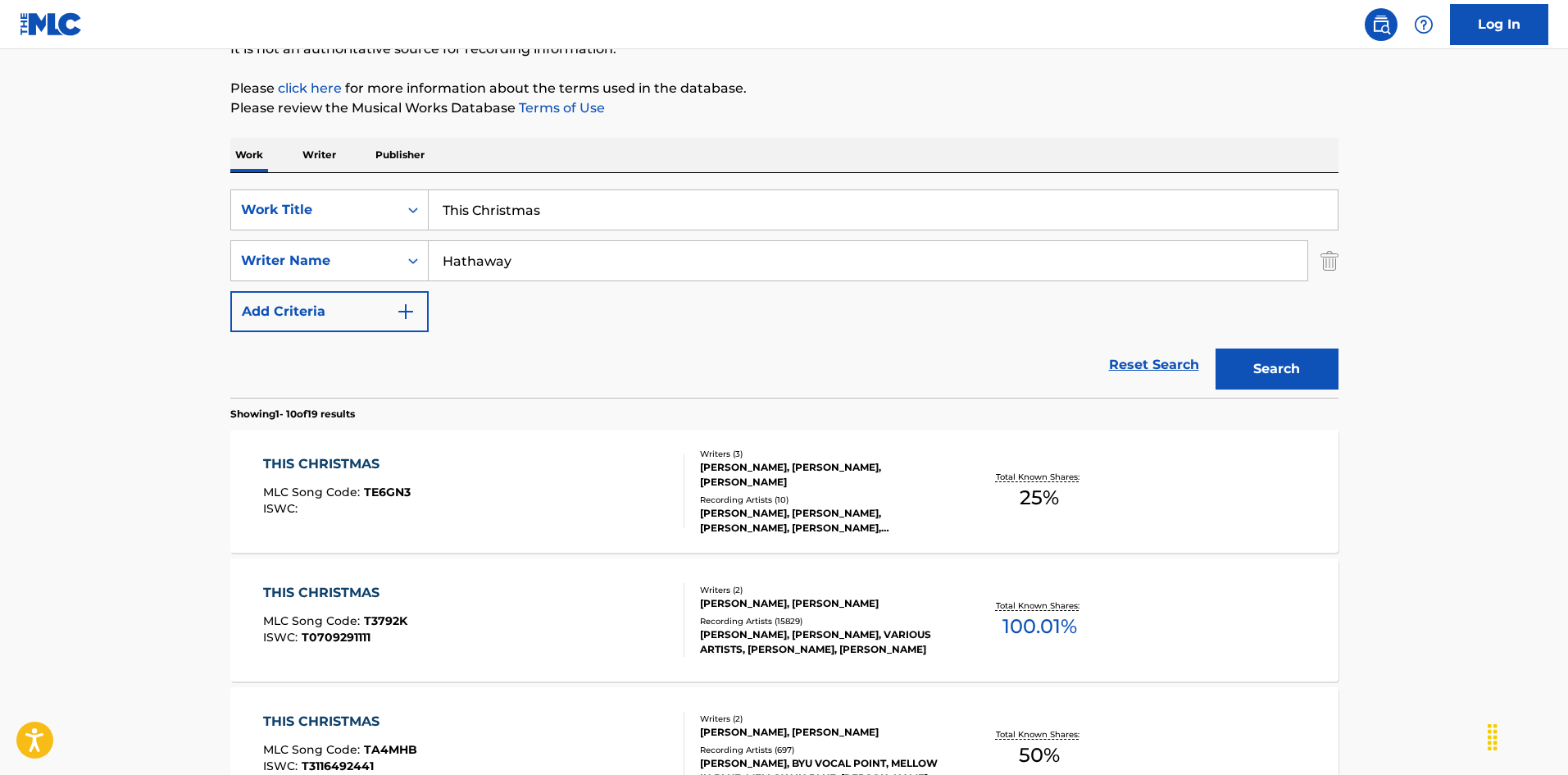
click at [691, 211] on input "This Christmas" at bounding box center [883, 210] width 909 height 39
paste input "Day"
type input "This Day"
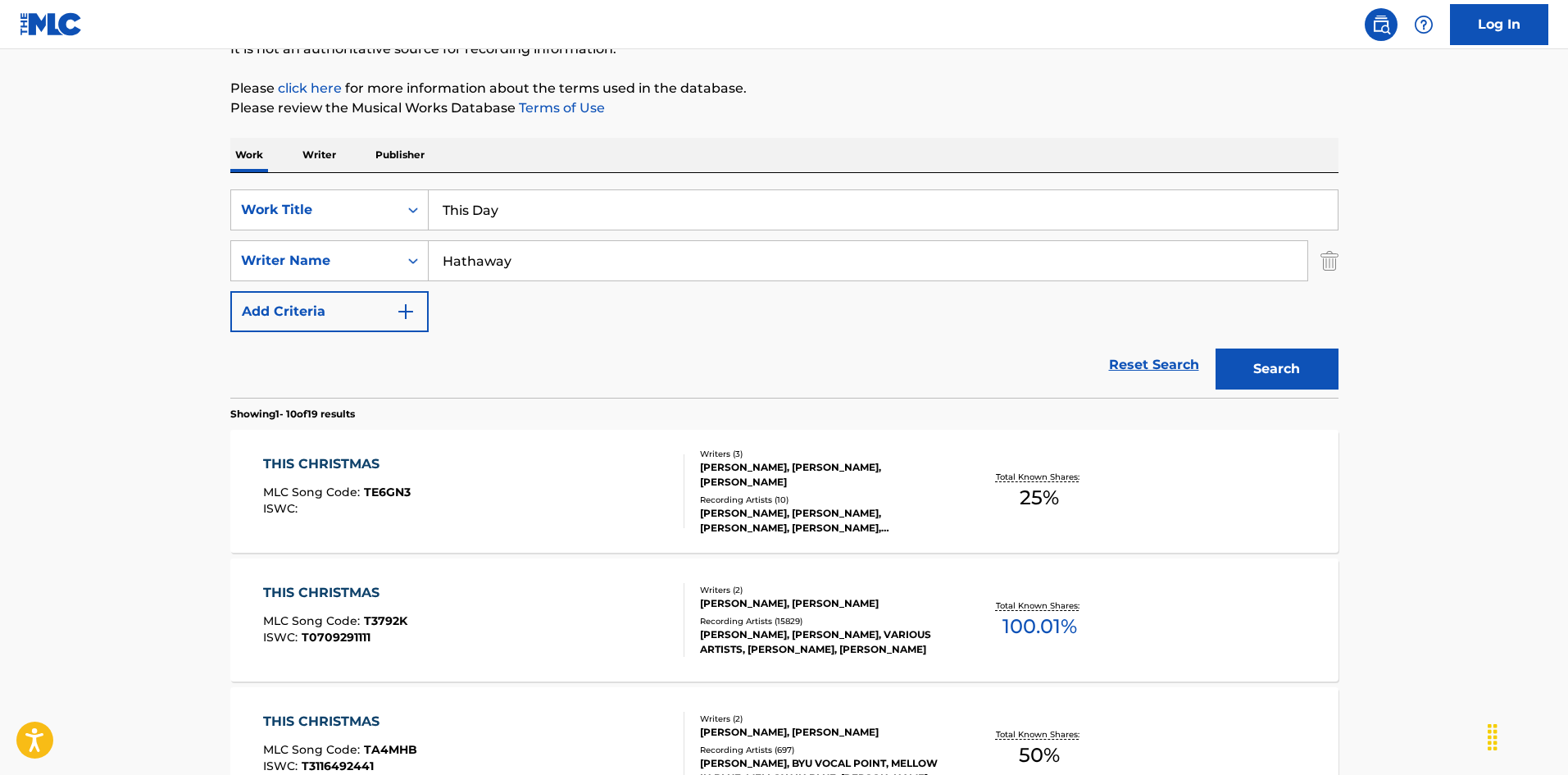
click at [635, 258] on input "Hathaway" at bounding box center [868, 260] width 879 height 39
paste input "[PERSON_NAME] II [PERSON_NAME]"
click at [581, 264] on input "[PERSON_NAME] II [PERSON_NAME]" at bounding box center [868, 260] width 879 height 39
drag, startPoint x: 589, startPoint y: 264, endPoint x: 281, endPoint y: 248, distance: 308.4
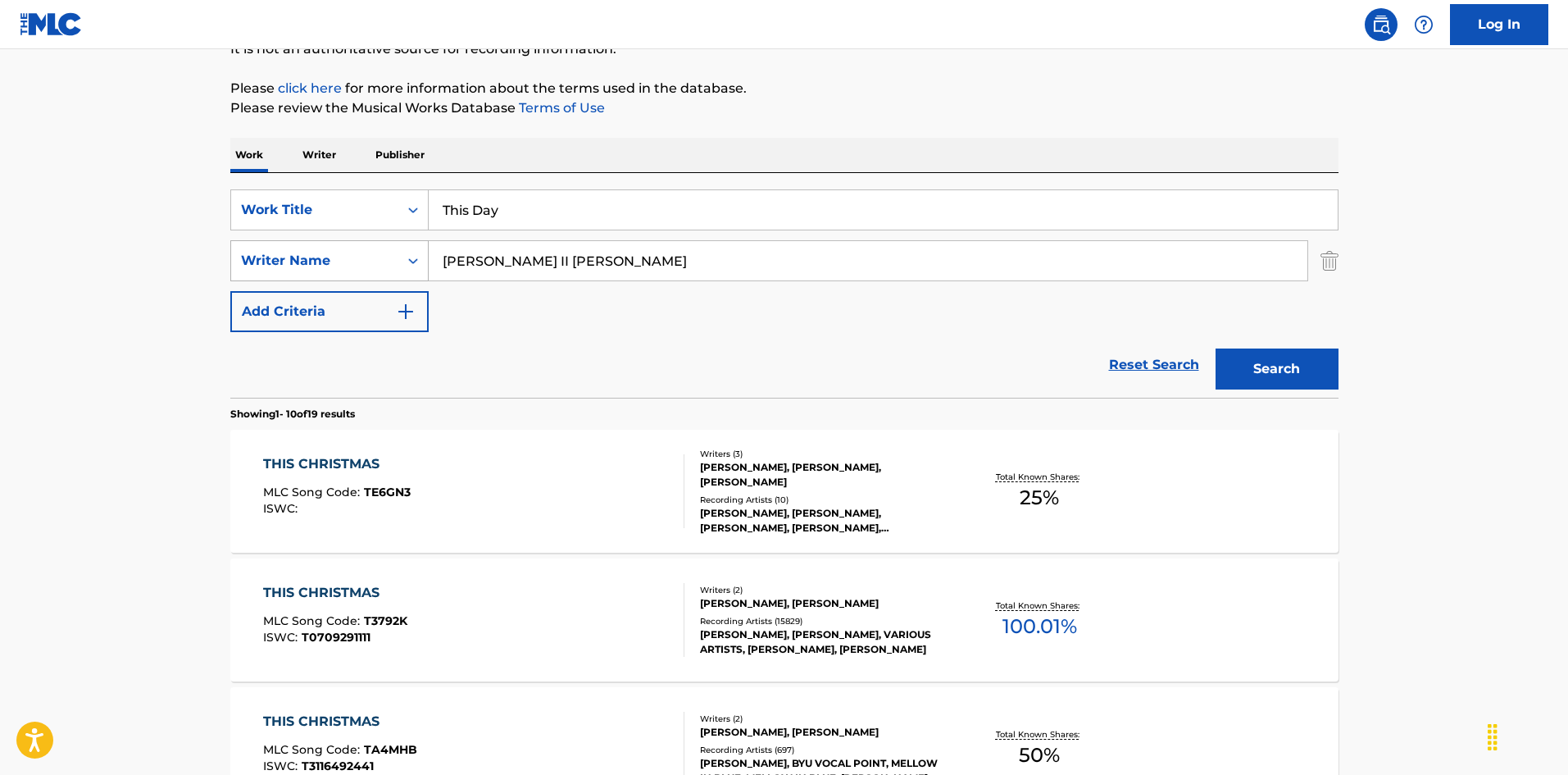
click at [281, 248] on div "SearchWithCriteriad9bf841c-aec5-4c66-b3ca-3172cb94cacd Writer Name [PERSON_NAME…" at bounding box center [784, 260] width 1108 height 41
type input "[PERSON_NAME]"
click at [1215, 348] on button "Search" at bounding box center [1277, 368] width 123 height 41
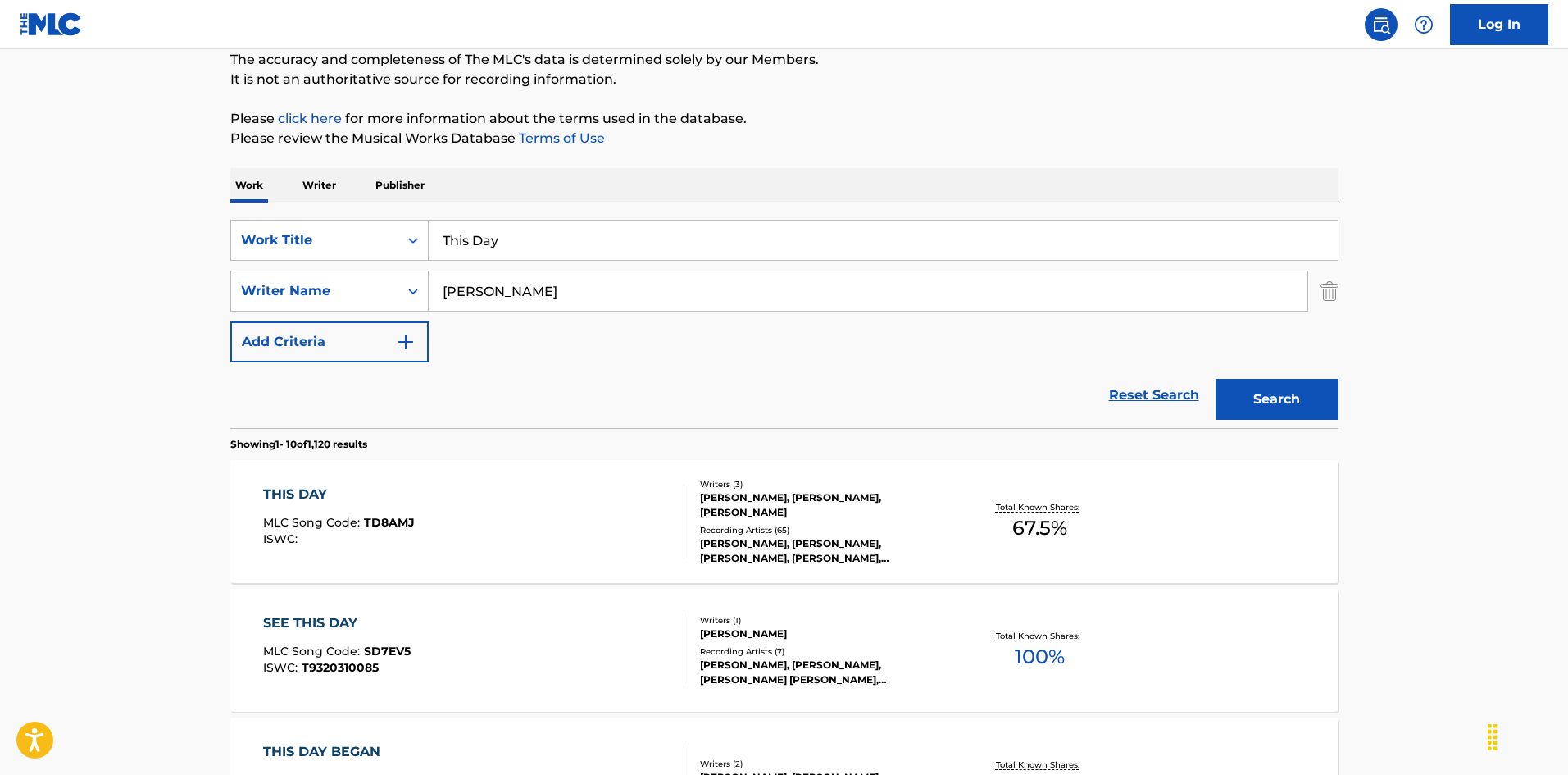
scroll to position [328, 0]
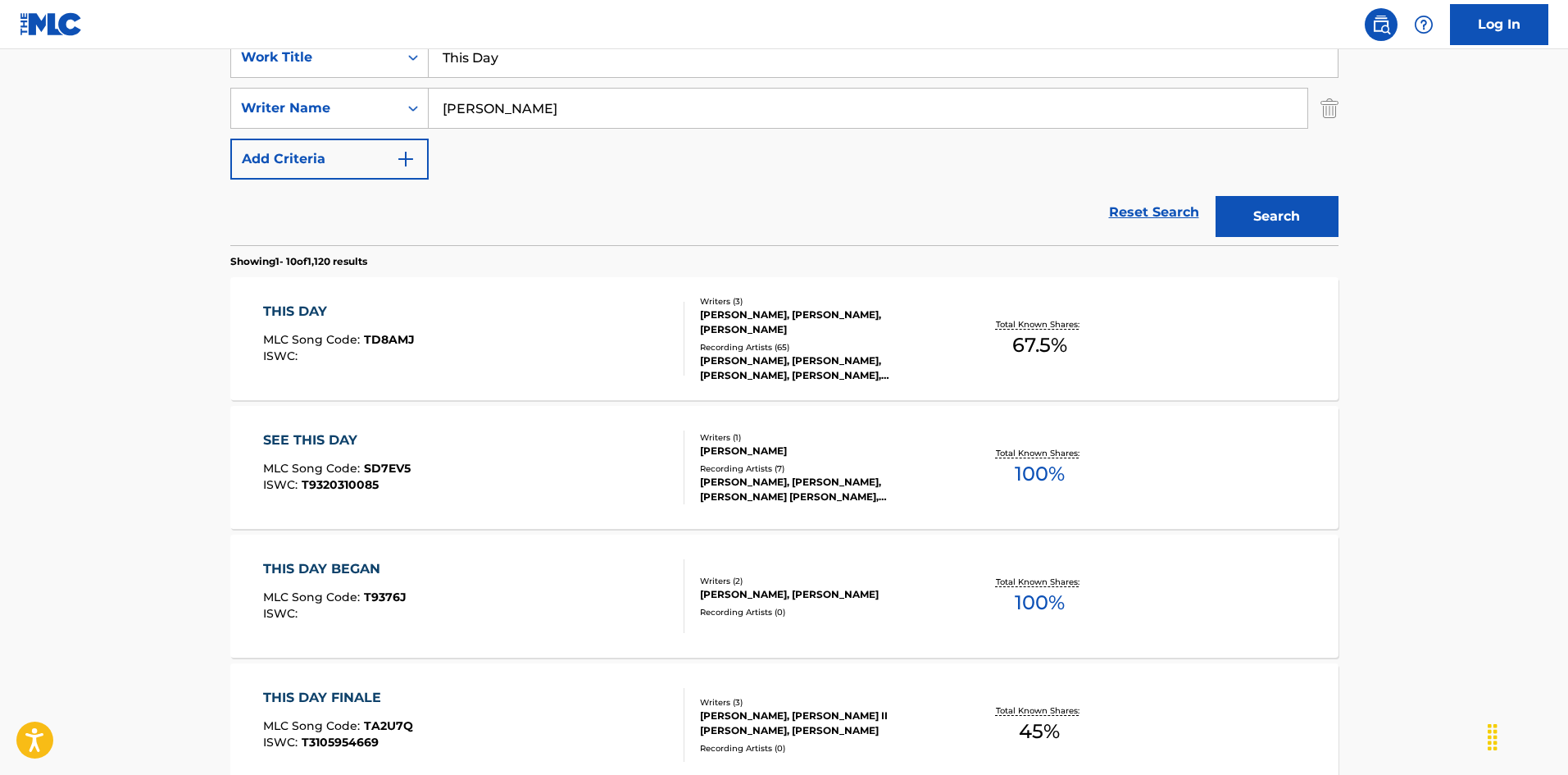
click at [397, 303] on div "THIS DAY" at bounding box center [338, 312] width 151 height 20
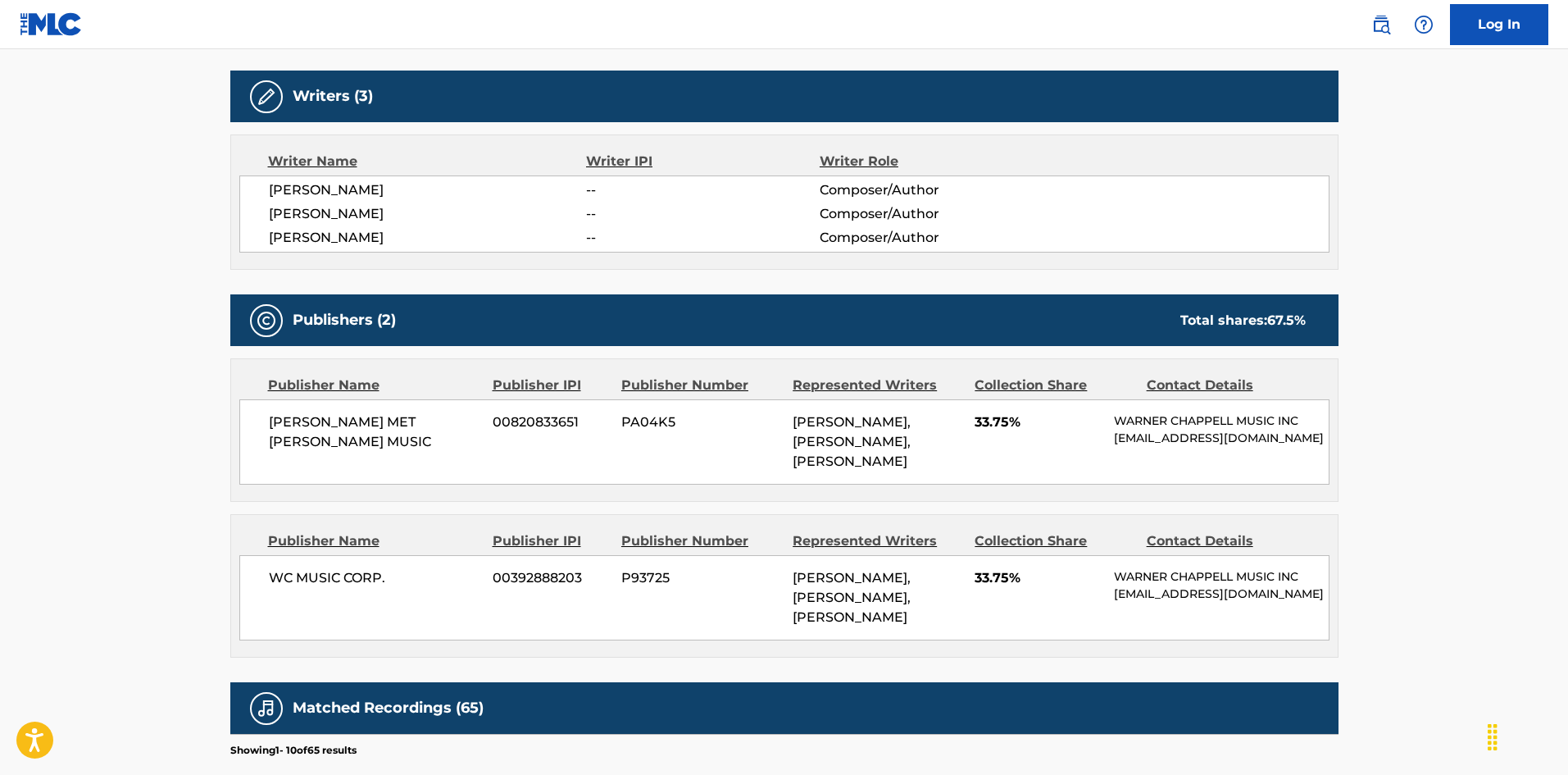
scroll to position [656, 0]
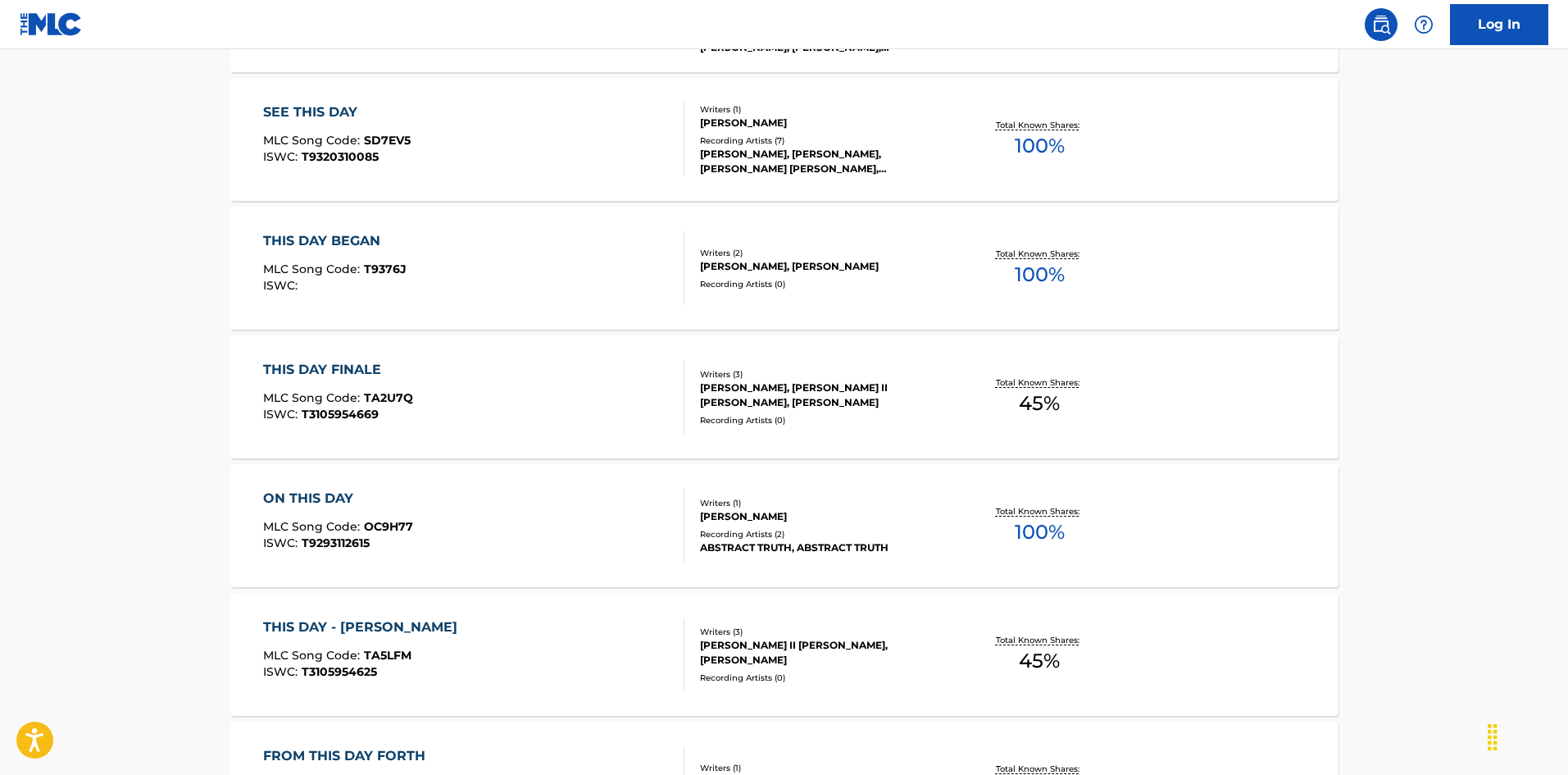
scroll to position [328, 0]
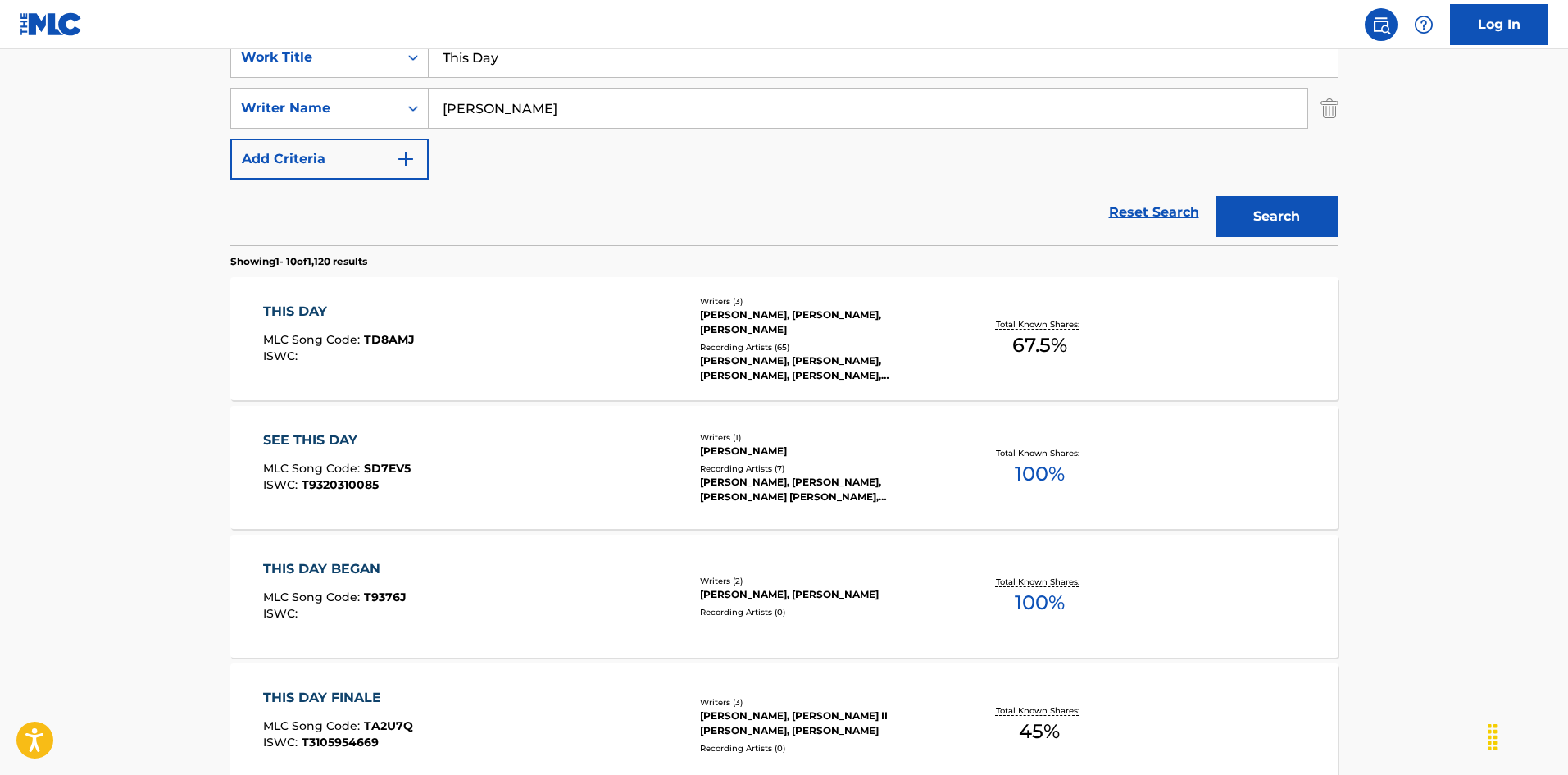
click at [494, 53] on input "This Day" at bounding box center [883, 57] width 909 height 39
paste input "Trading Places"
click at [777, 55] on input "This Trading Places" at bounding box center [883, 57] width 909 height 39
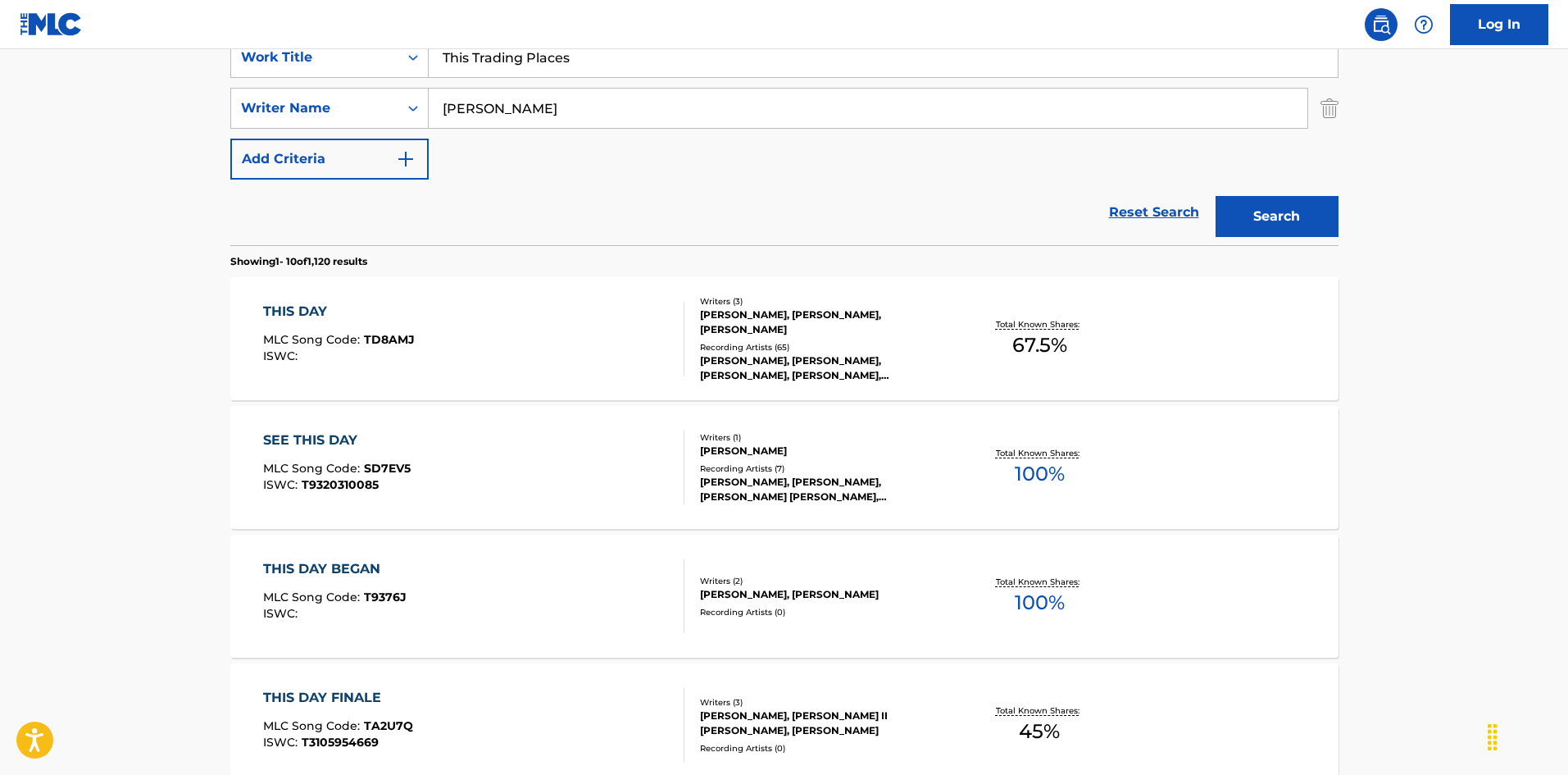
click at [777, 55] on input "This Trading Places" at bounding box center [883, 57] width 909 height 39
paste input "Search Form"
type input "Trading Places"
click at [717, 97] on input "[PERSON_NAME]" at bounding box center [868, 107] width 879 height 39
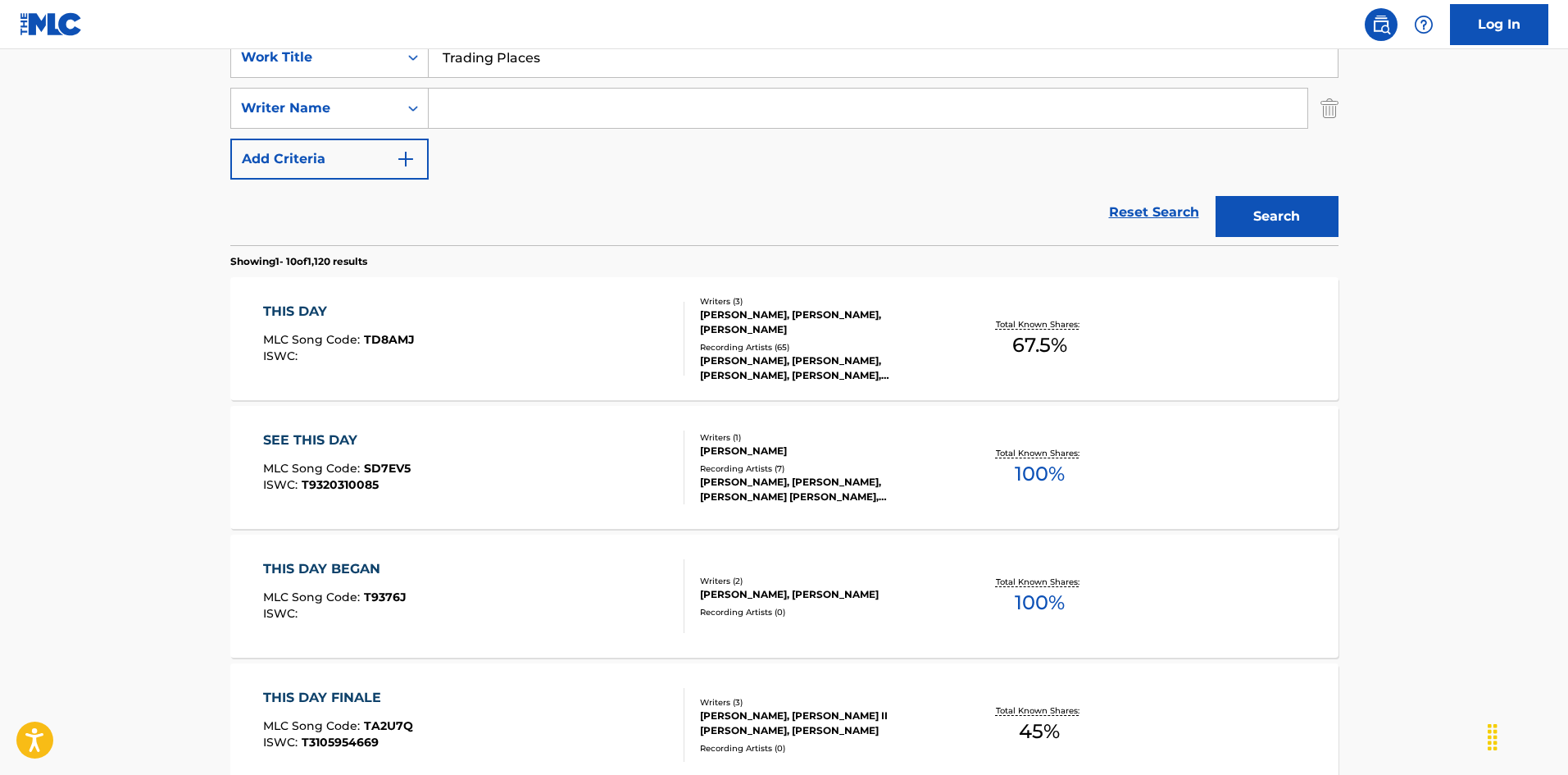
click at [1215, 196] on button "Search" at bounding box center [1277, 216] width 123 height 41
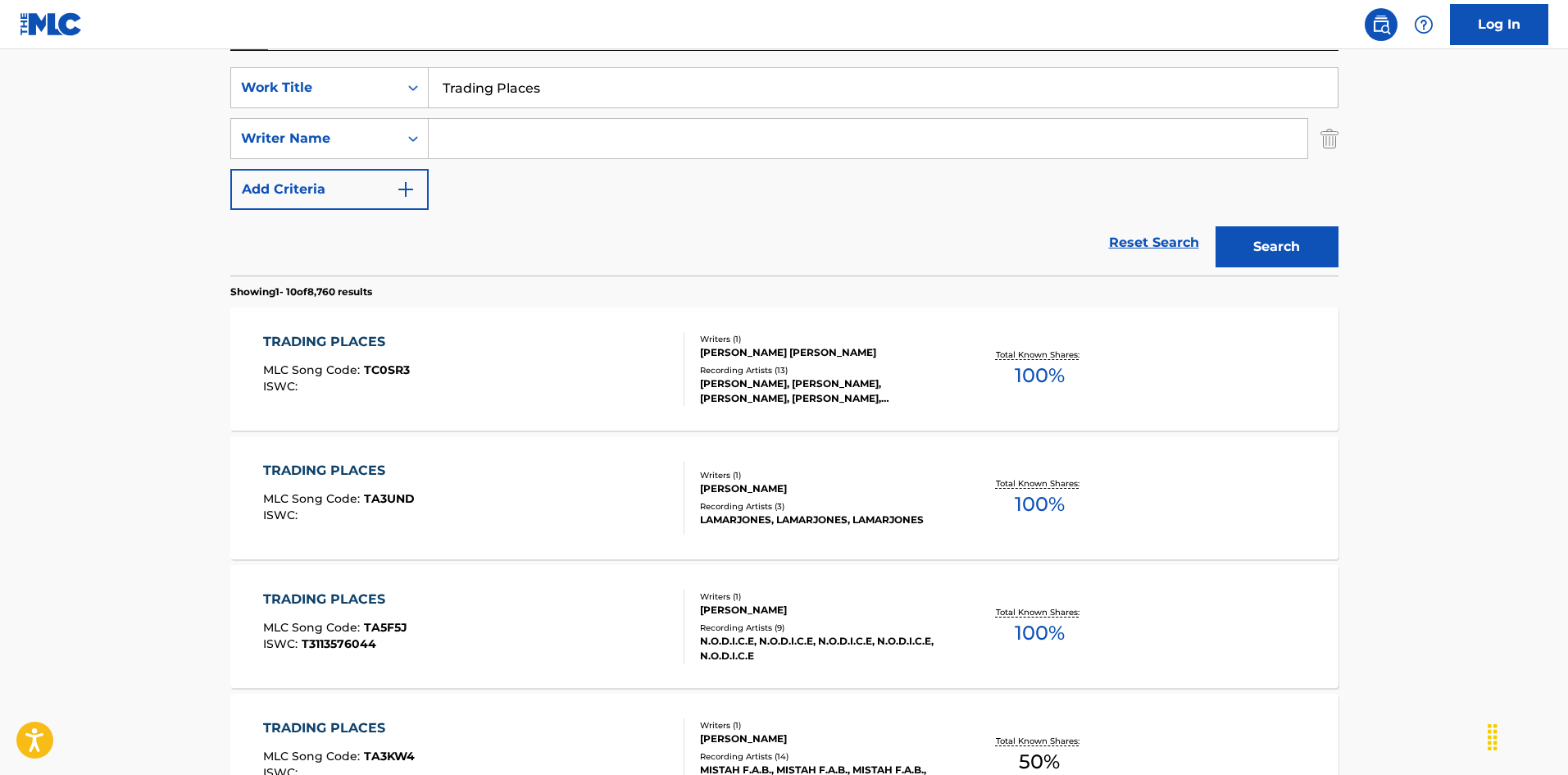
scroll to position [136, 0]
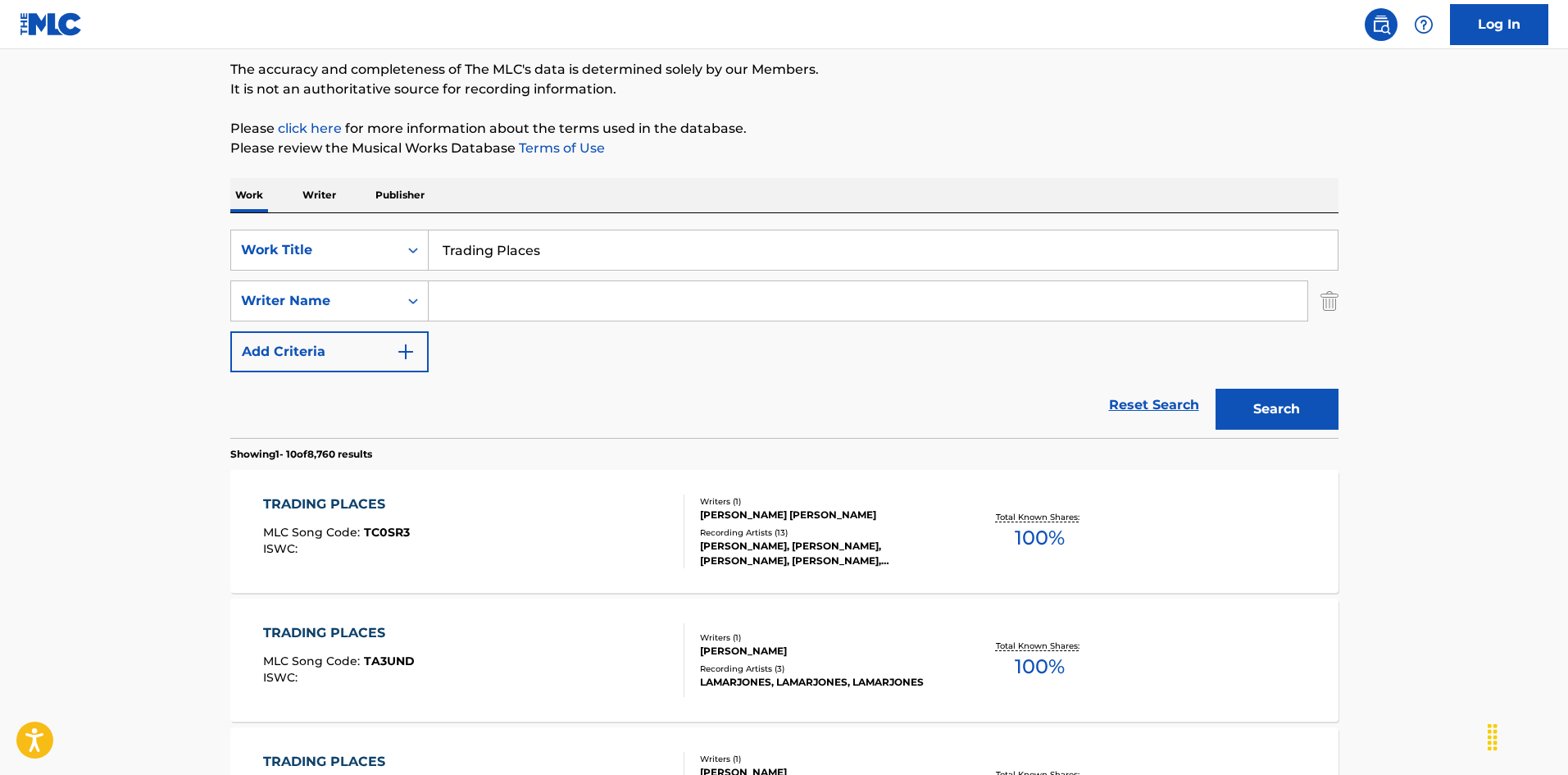
click at [534, 291] on input "Search Form" at bounding box center [868, 300] width 879 height 39
paste input "[PERSON_NAME]"
type input "[PERSON_NAME]"
click at [1231, 406] on button "Search" at bounding box center [1277, 408] width 123 height 41
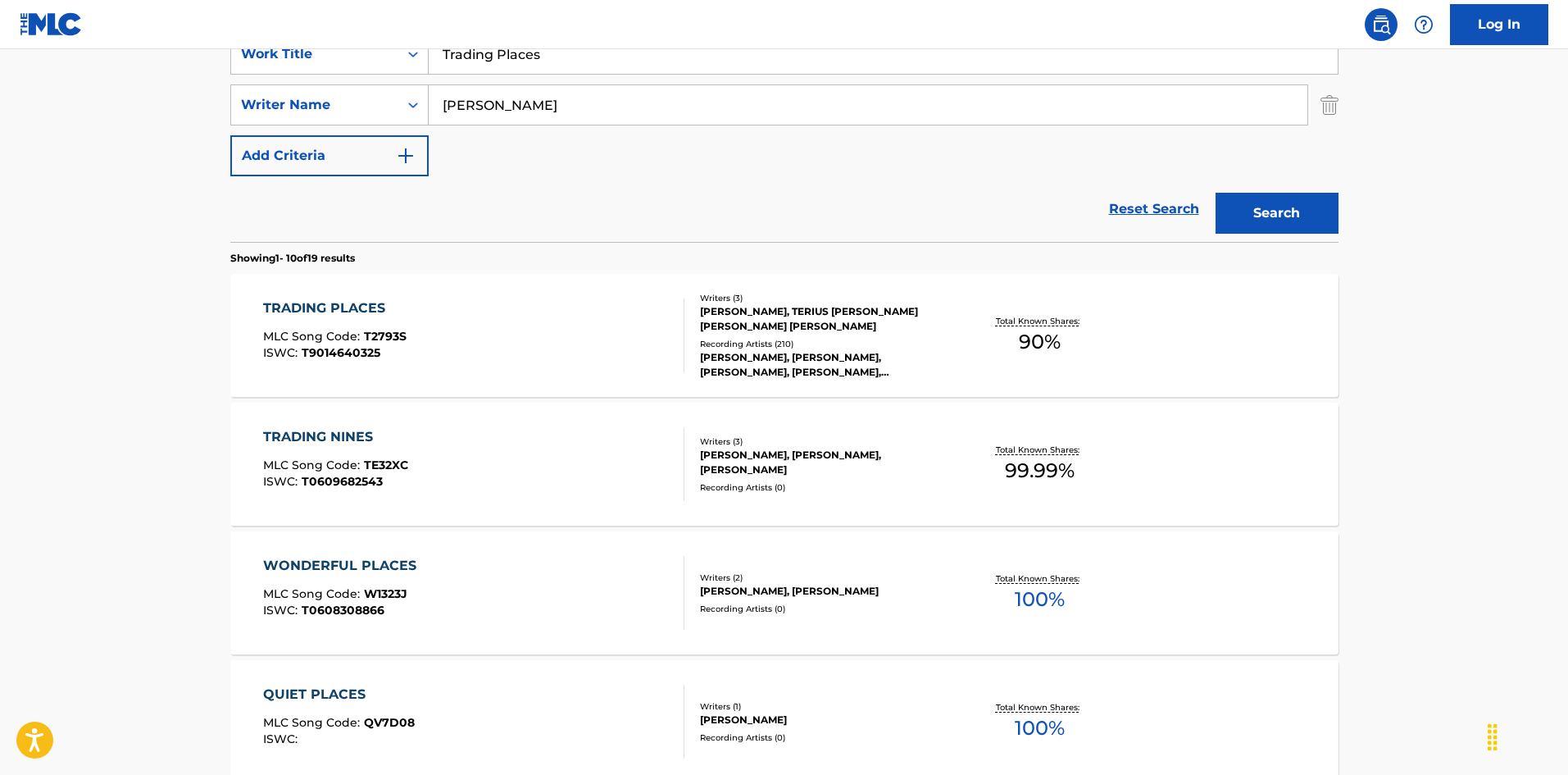
scroll to position [246, 0]
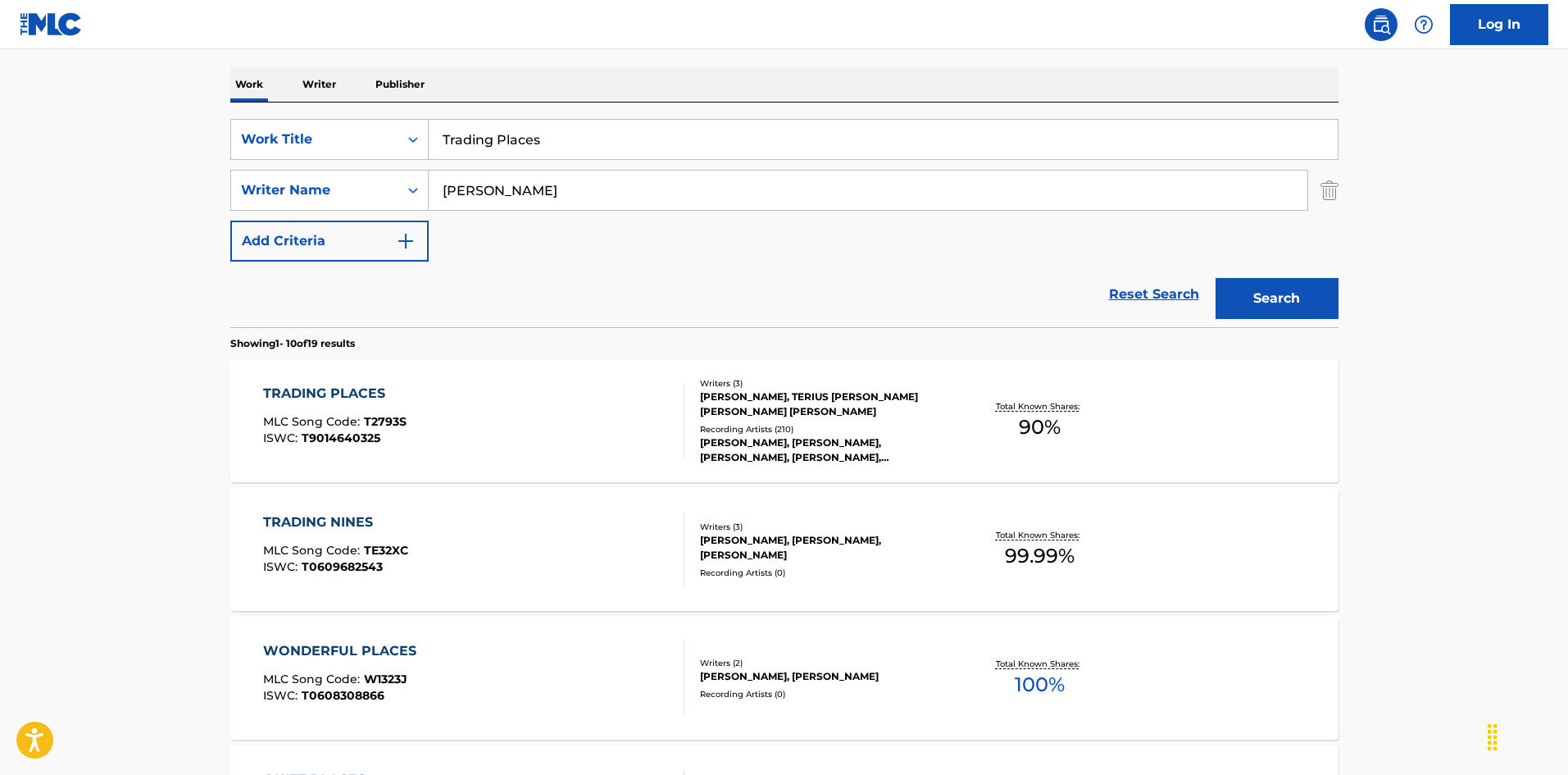
click at [480, 407] on div "TRADING PLACES MLC Song Code : T2793S ISWC : T9014640325" at bounding box center [473, 420] width 422 height 74
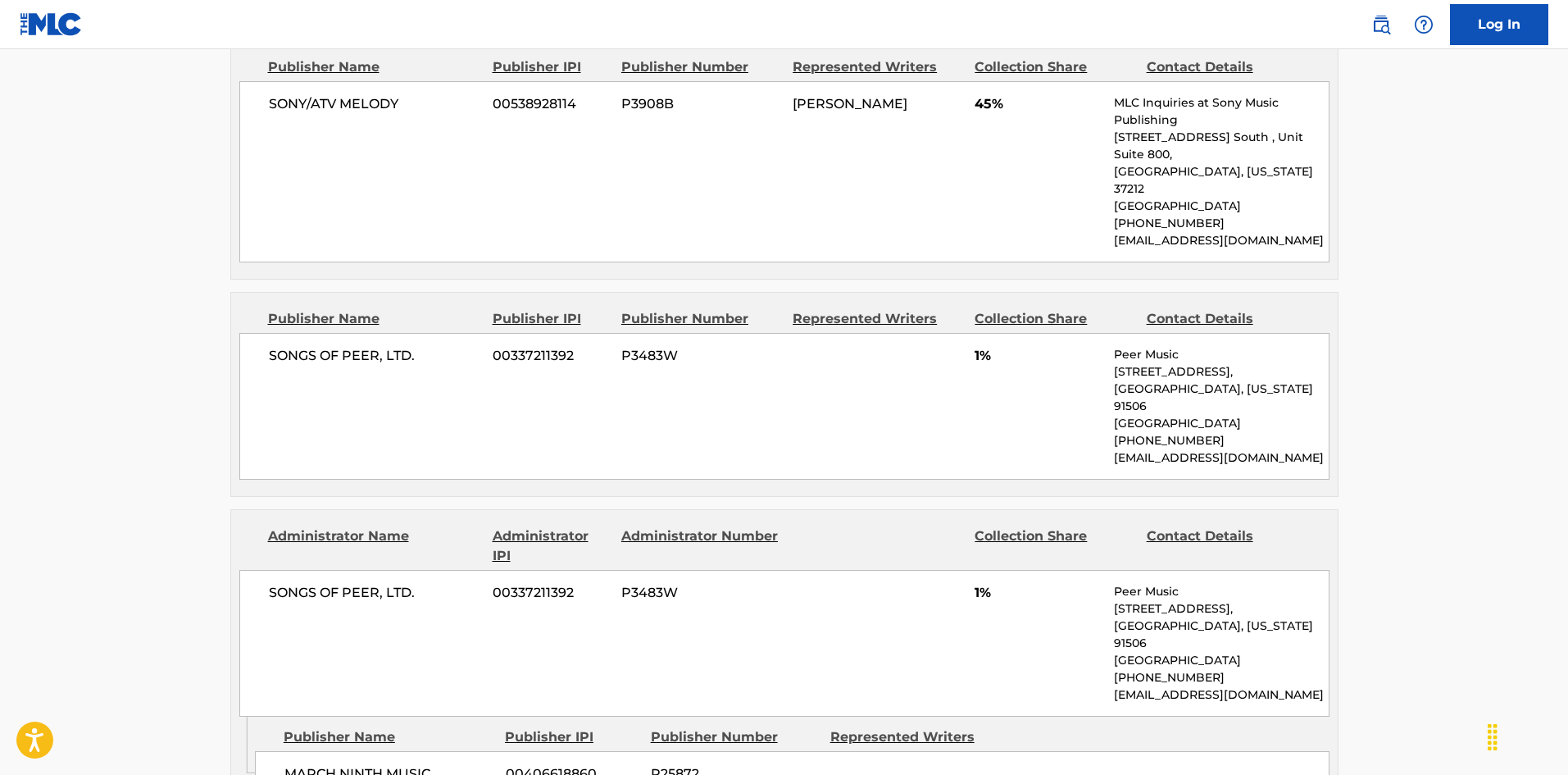
scroll to position [715, 0]
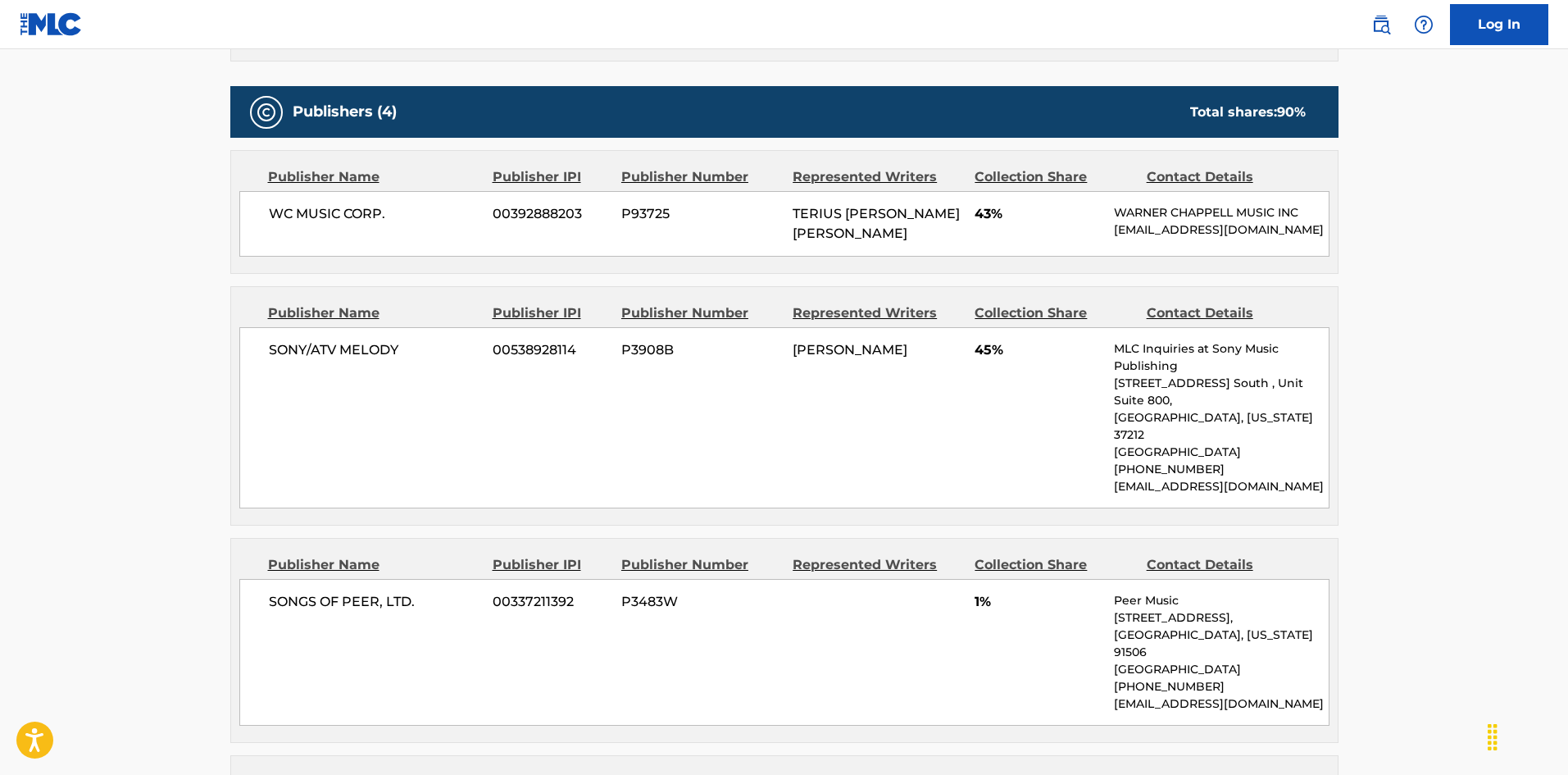
click at [299, 358] on span "SONY/ATV MELODY" at bounding box center [374, 350] width 212 height 20
drag, startPoint x: 299, startPoint y: 358, endPoint x: 387, endPoint y: 369, distance: 88.7
click at [387, 360] on span "SONY/ATV MELODY" at bounding box center [374, 350] width 212 height 20
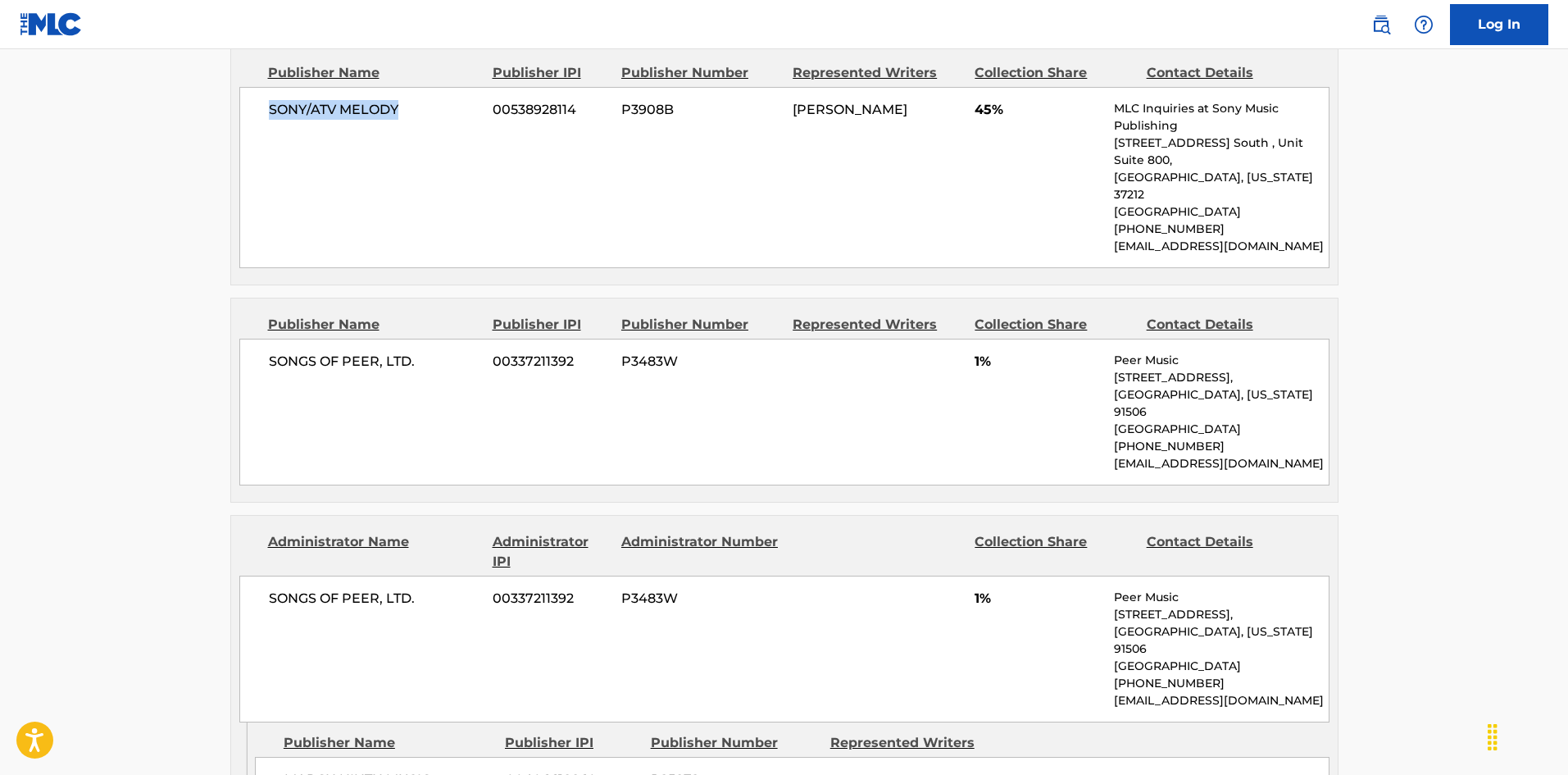
scroll to position [960, 0]
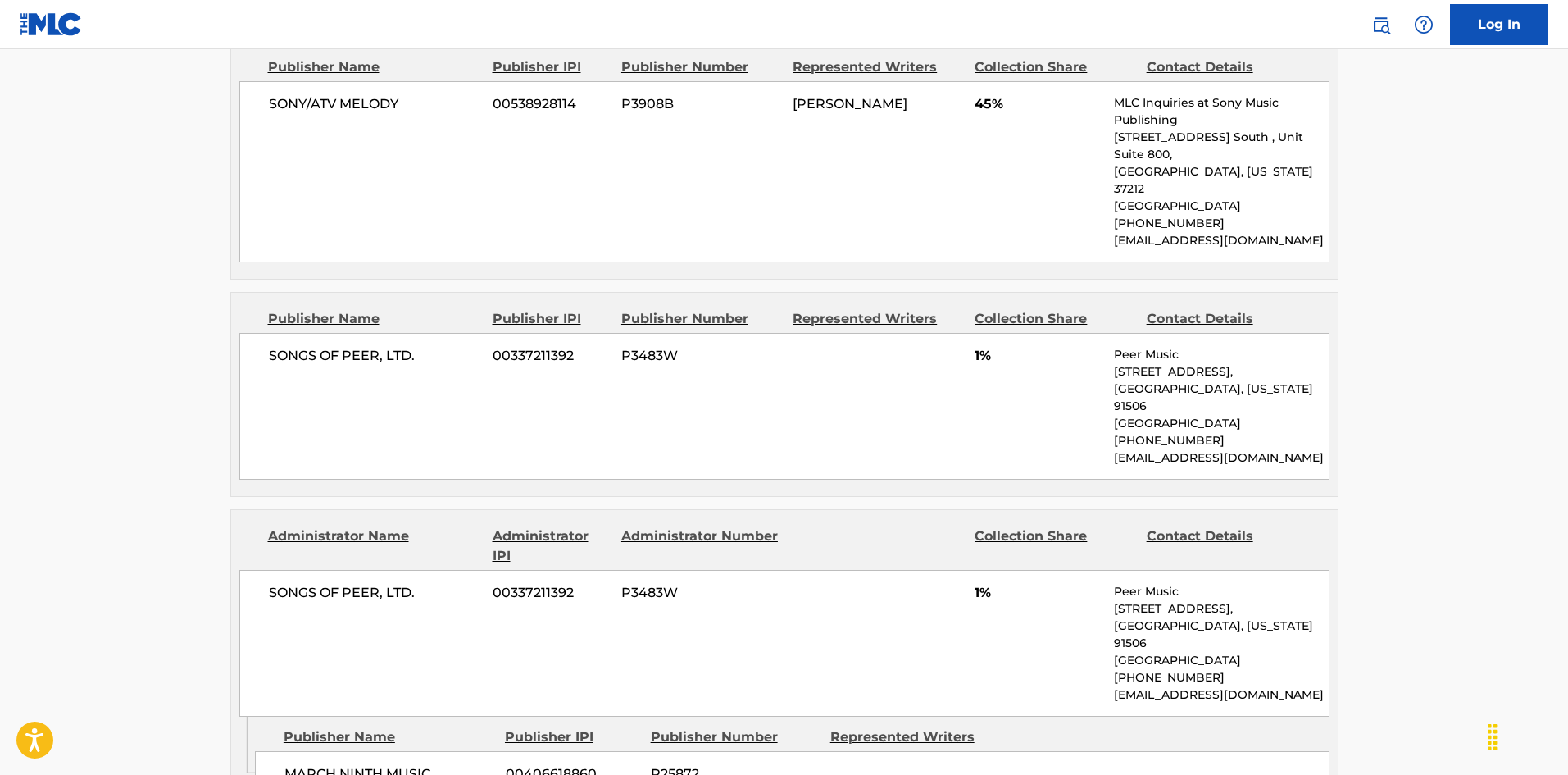
click at [288, 346] on span "SONGS OF PEER, LTD." at bounding box center [374, 356] width 212 height 20
drag, startPoint x: 288, startPoint y: 336, endPoint x: 383, endPoint y: 325, distance: 95.6
click at [383, 346] on span "SONGS OF PEER, LTD." at bounding box center [374, 356] width 212 height 20
click at [285, 355] on div "SONGS OF PEER, LTD. 00337211392 P3483W 1% Peer Music [STREET_ADDRESS][US_STATE]…" at bounding box center [784, 406] width 1090 height 146
drag, startPoint x: 285, startPoint y: 355, endPoint x: 412, endPoint y: 345, distance: 127.4
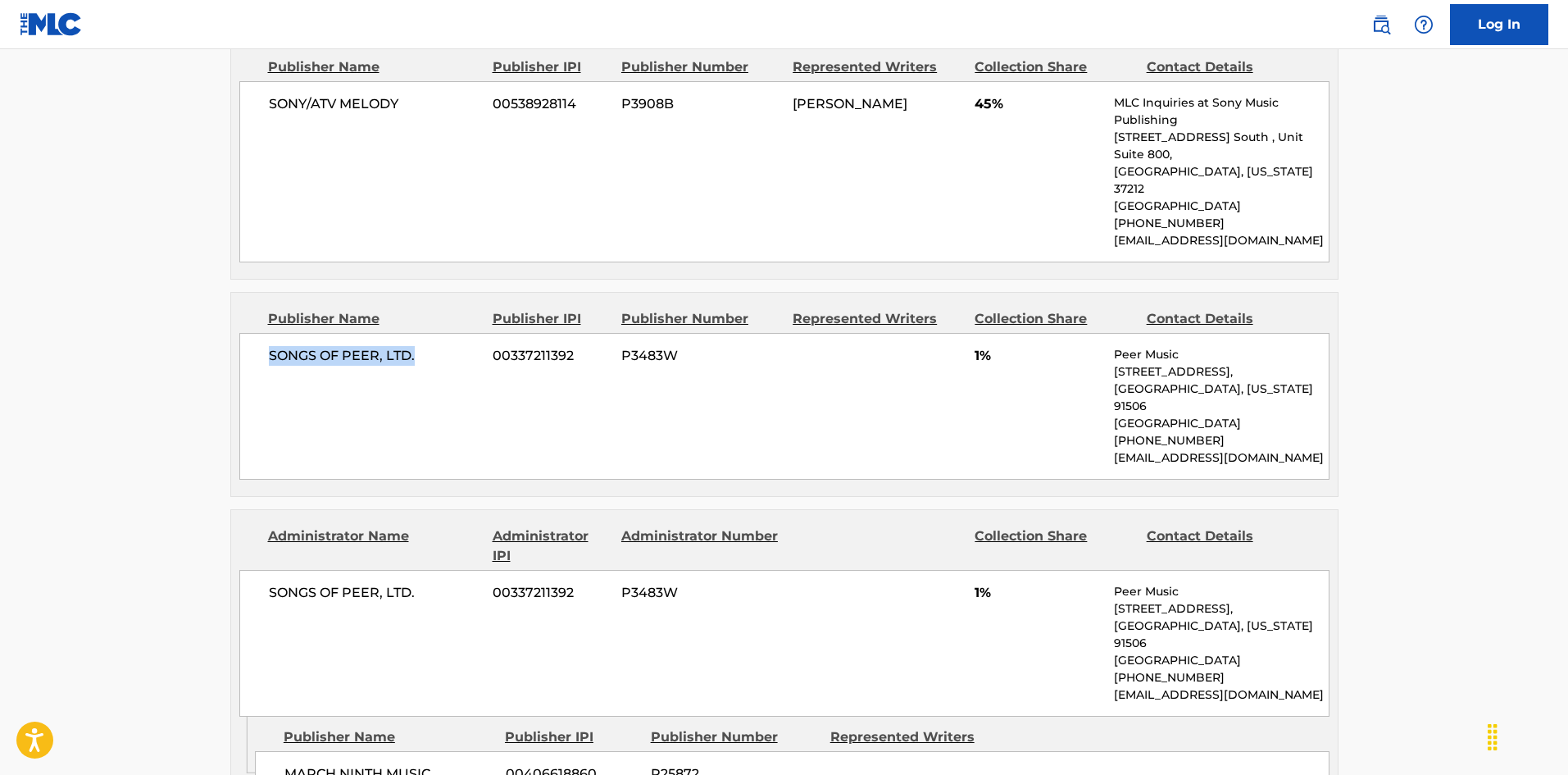
click at [412, 345] on div "SONGS OF PEER, LTD. 00337211392 P3483W 1% Peer Music [STREET_ADDRESS][US_STATE]…" at bounding box center [784, 406] width 1090 height 146
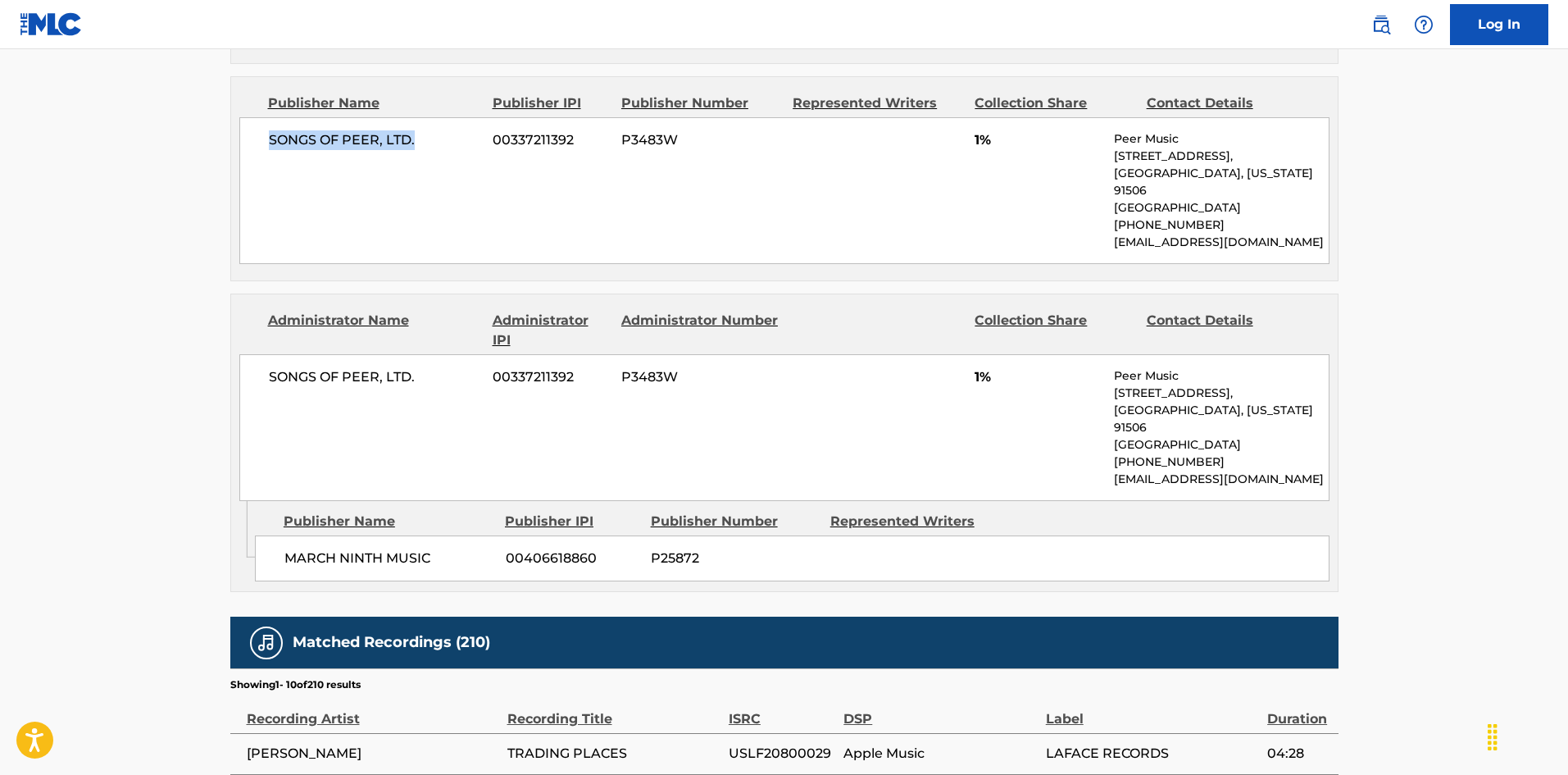
scroll to position [1207, 0]
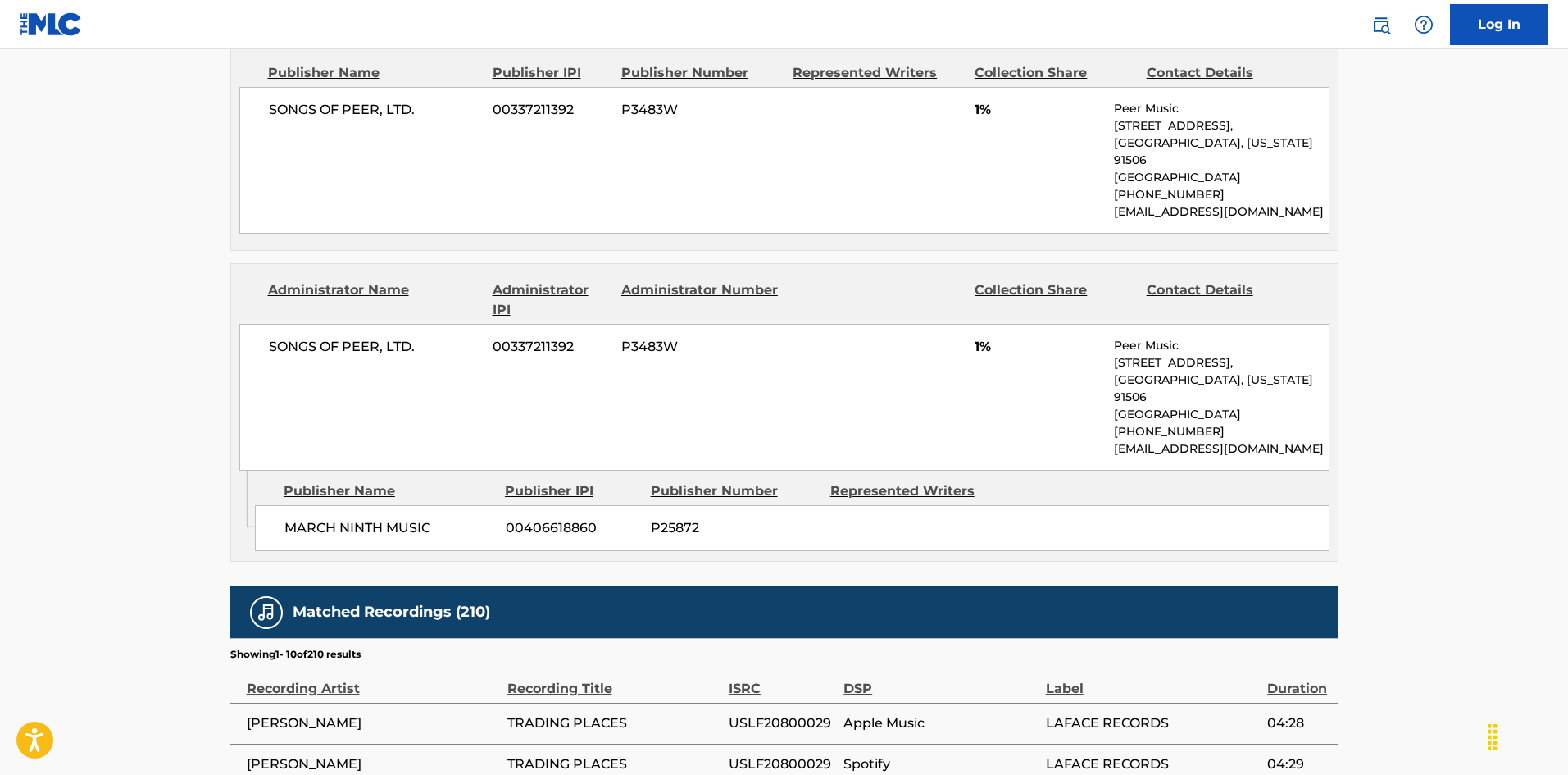
click at [279, 505] on div "MARCH NINTH MUSIC 00406618860 P25872" at bounding box center [792, 527] width 1074 height 46
drag, startPoint x: 279, startPoint y: 498, endPoint x: 339, endPoint y: 498, distance: 60.0
click at [339, 505] on div "MARCH NINTH MUSIC 00406618860 P25872" at bounding box center [792, 527] width 1074 height 46
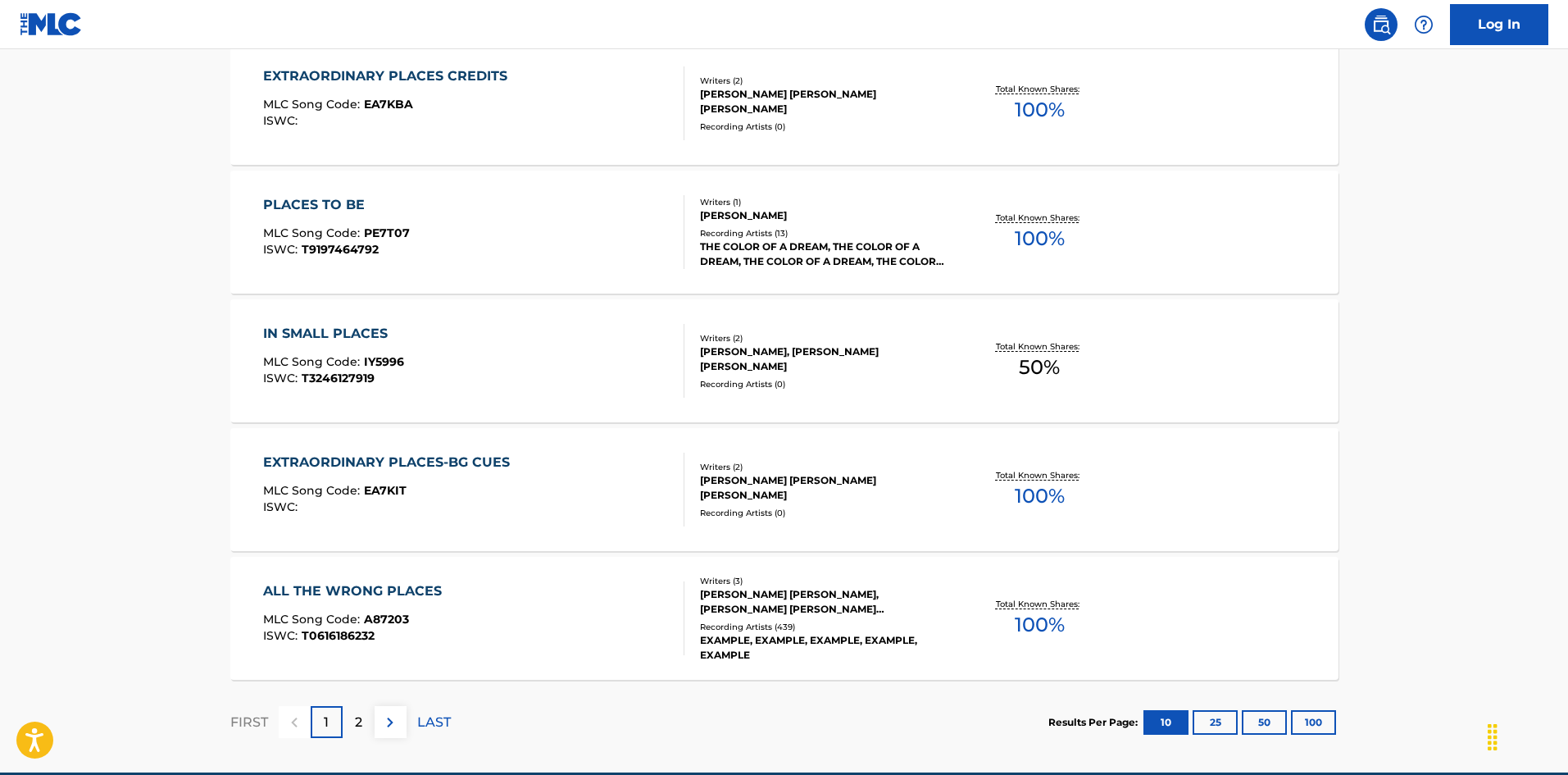
scroll to position [246, 0]
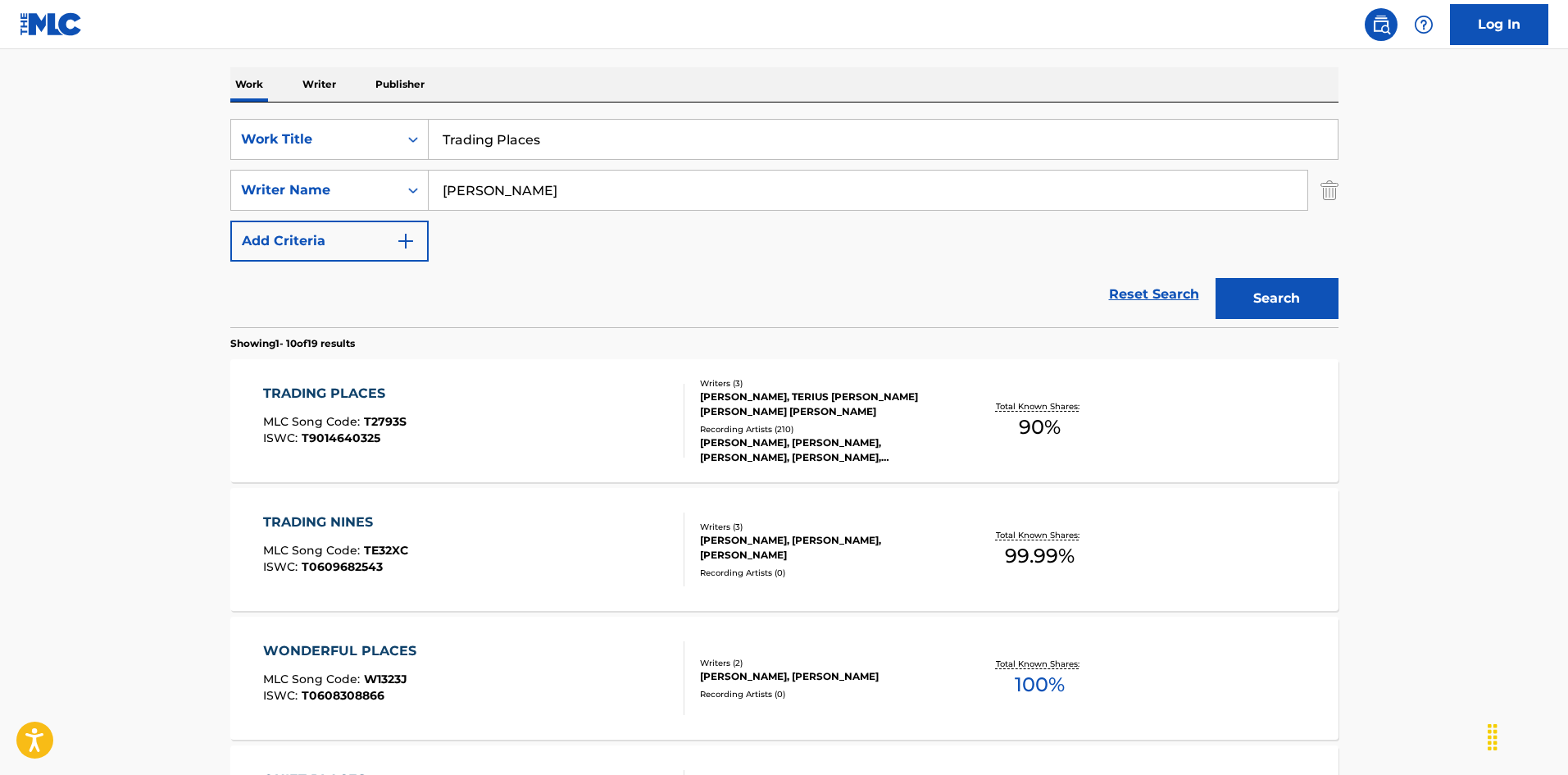
click at [560, 157] on input "Trading Places" at bounding box center [883, 139] width 909 height 39
paste input "work It Out"
type input "Twork It Out"
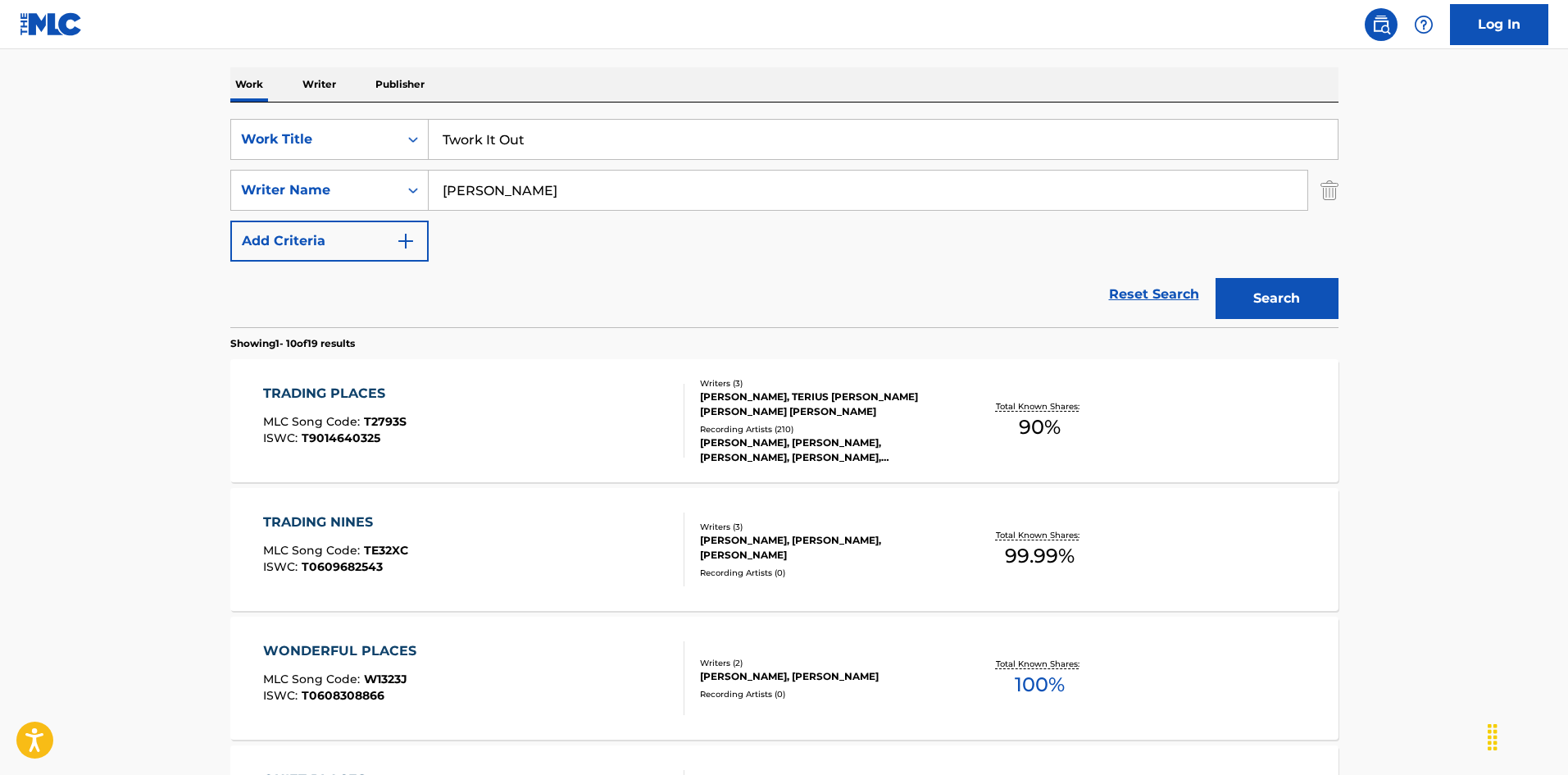
click at [1280, 314] on button "Search" at bounding box center [1277, 298] width 123 height 41
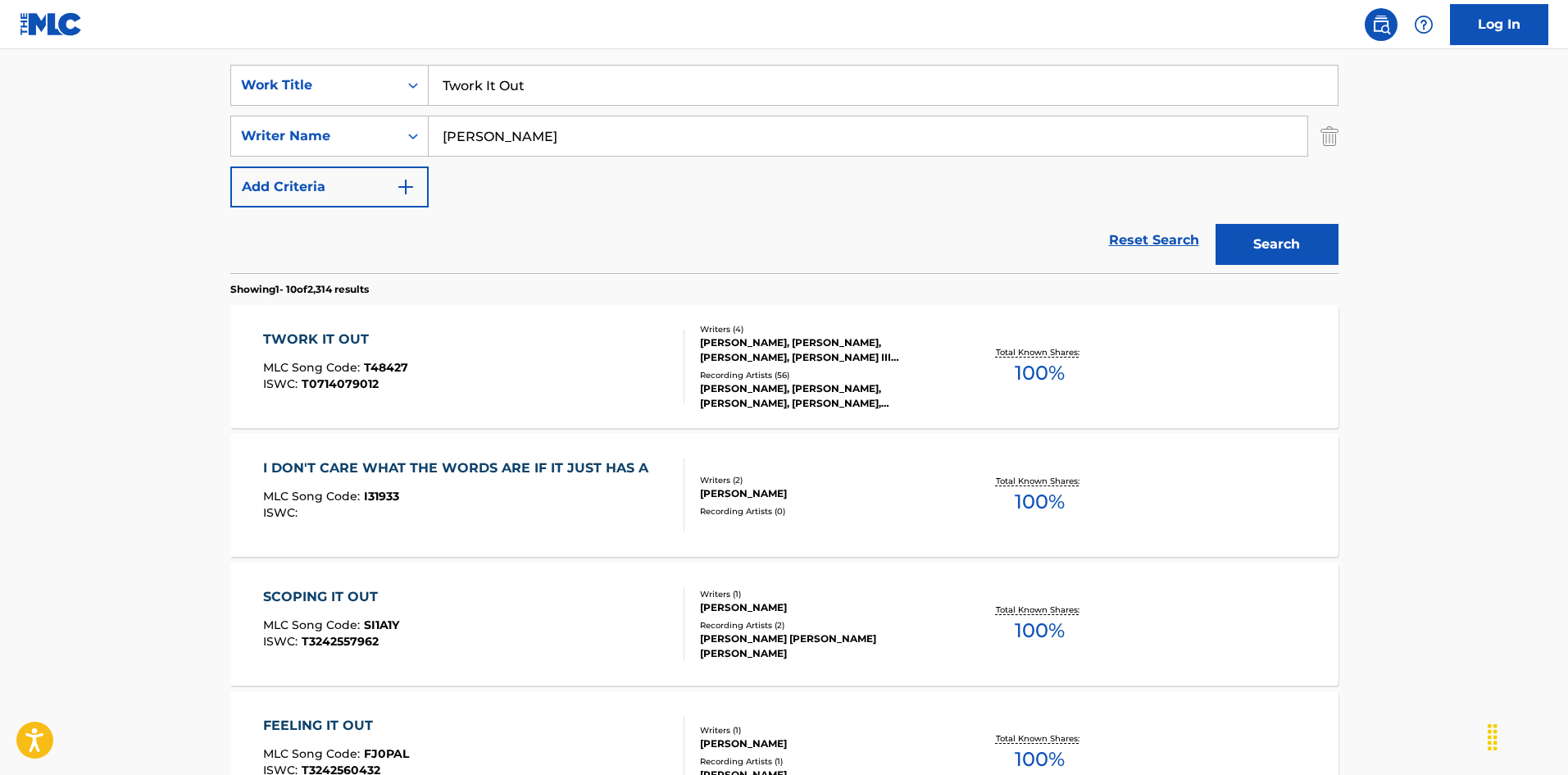
scroll to position [328, 0]
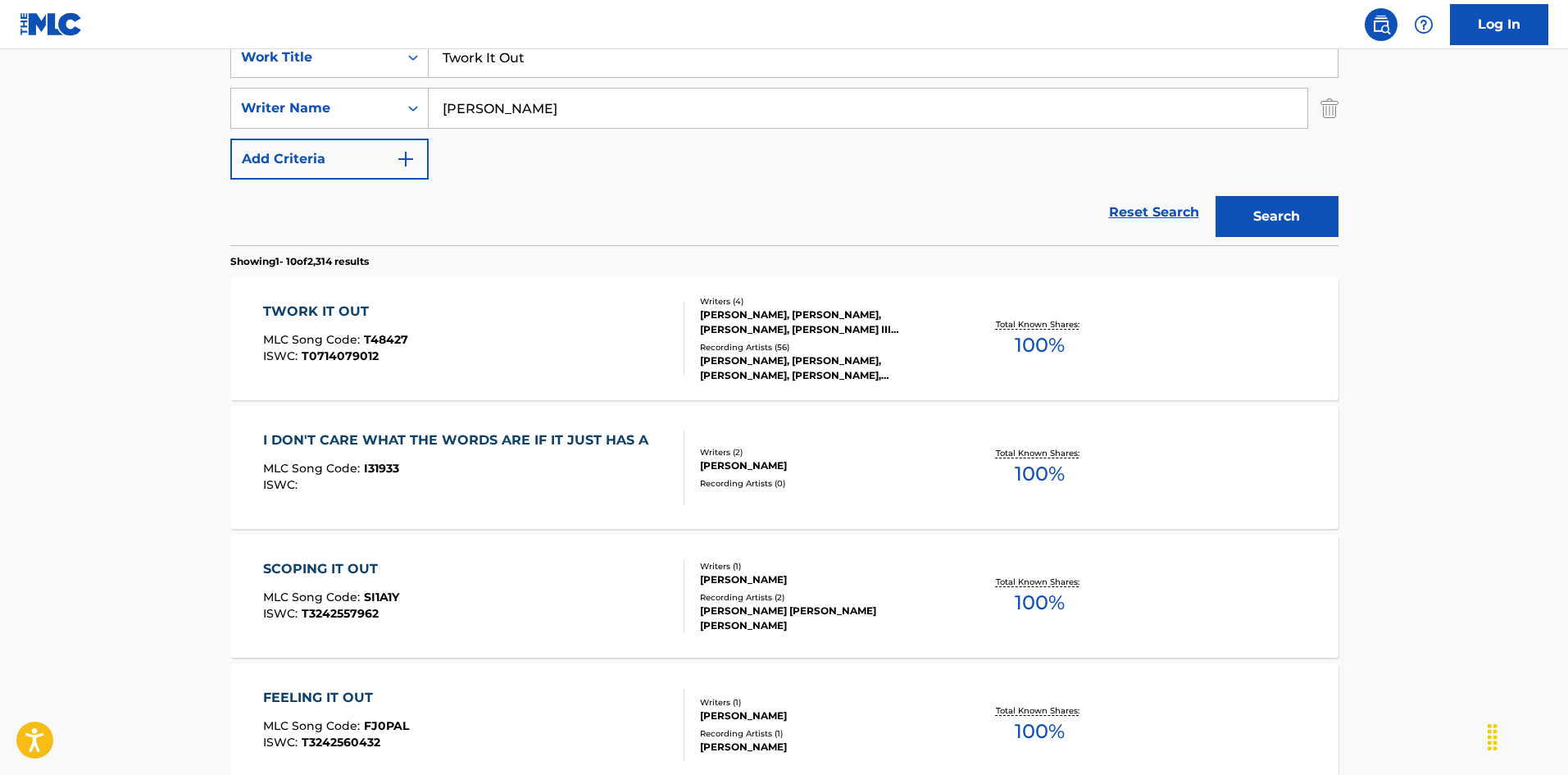
click at [488, 328] on div "TWORK IT OUT MLC Song Code : T48427 ISWC : T0714079012" at bounding box center [473, 338] width 422 height 74
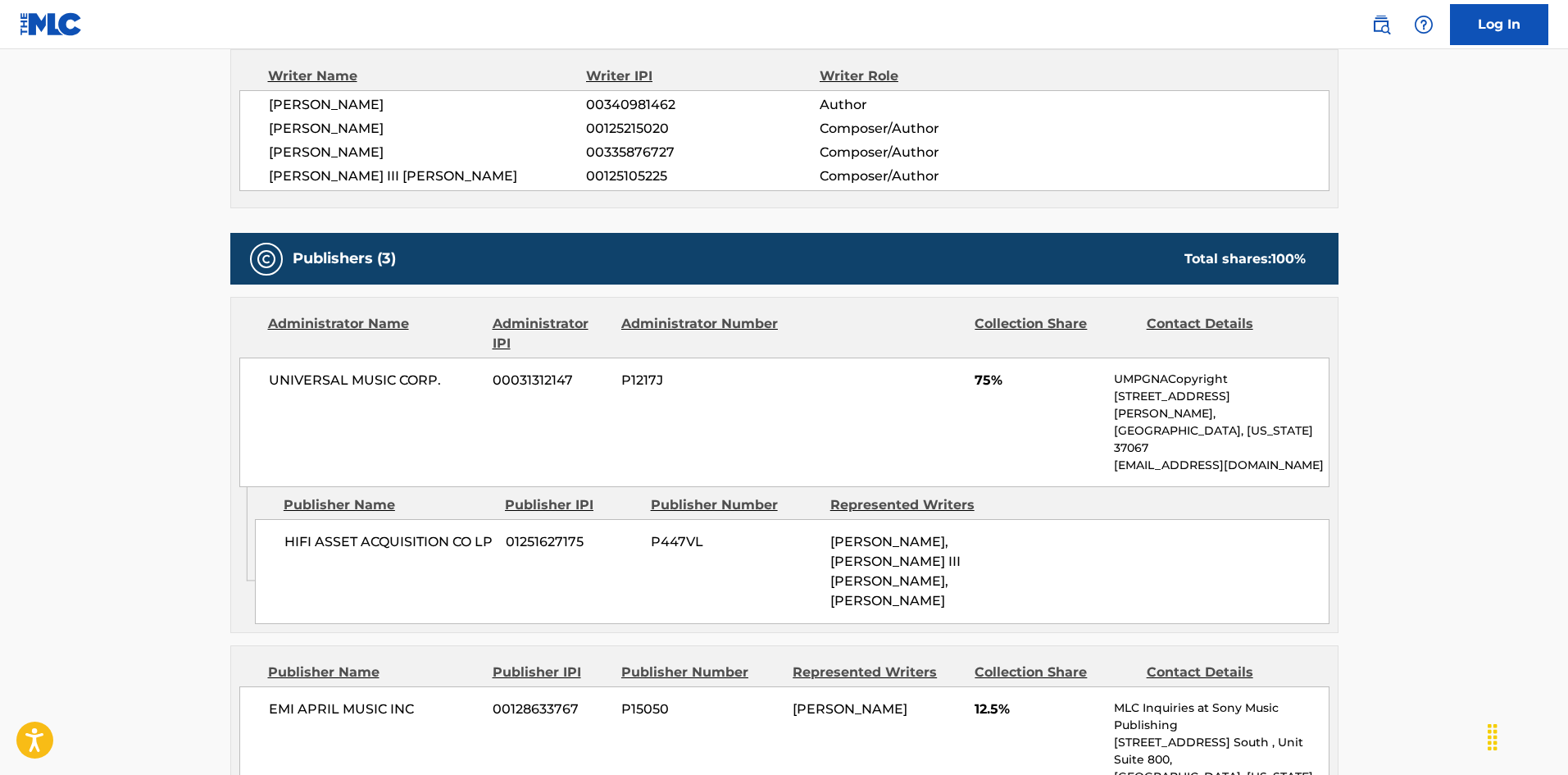
scroll to position [574, 0]
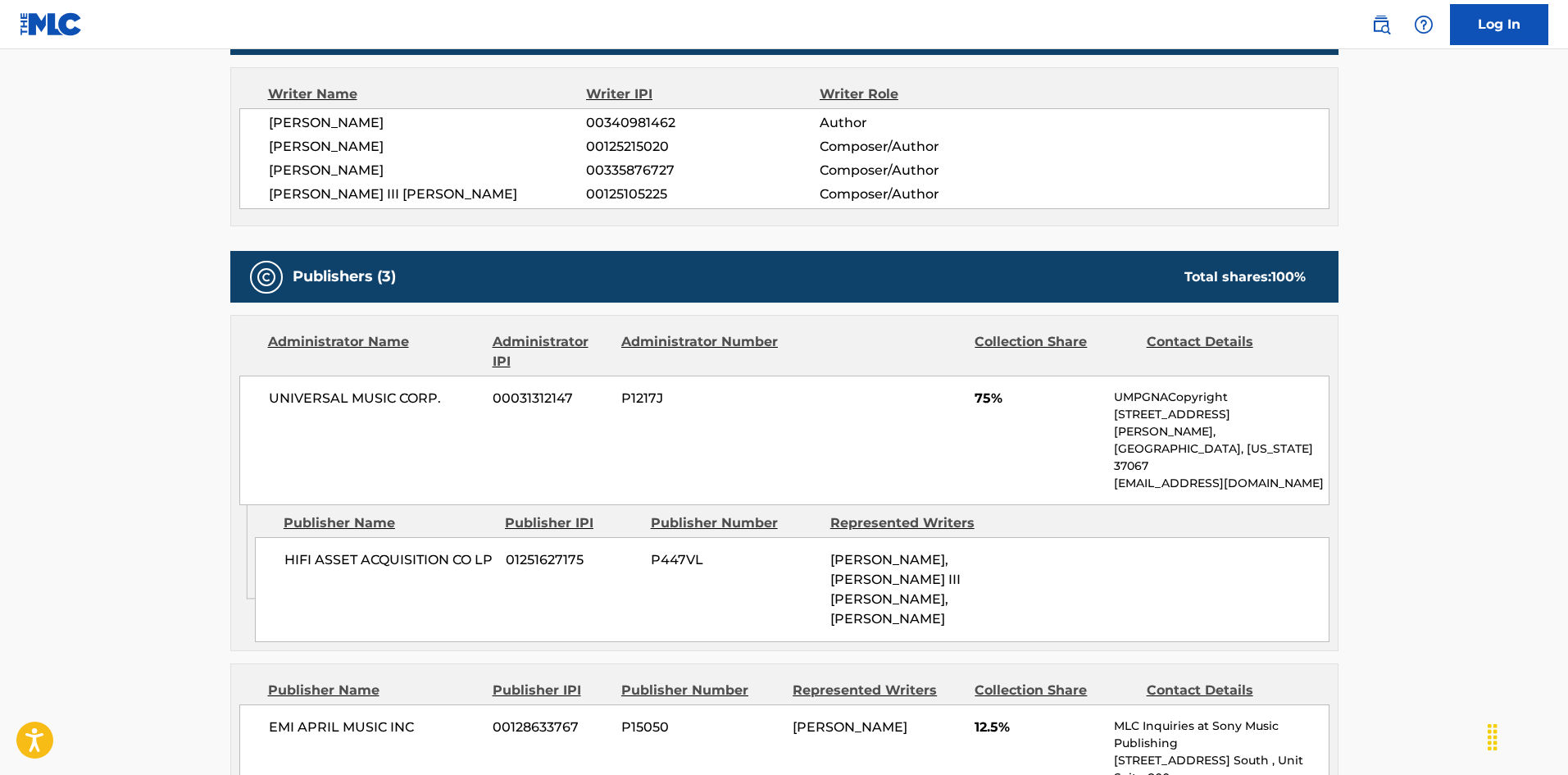
click at [292, 550] on span "HIFI ASSET ACQUISITION CO LP" at bounding box center [388, 560] width 209 height 20
drag, startPoint x: 292, startPoint y: 522, endPoint x: 350, endPoint y: 530, distance: 58.5
click at [350, 550] on span "HIFI ASSET ACQUISITION CO LP" at bounding box center [388, 560] width 209 height 20
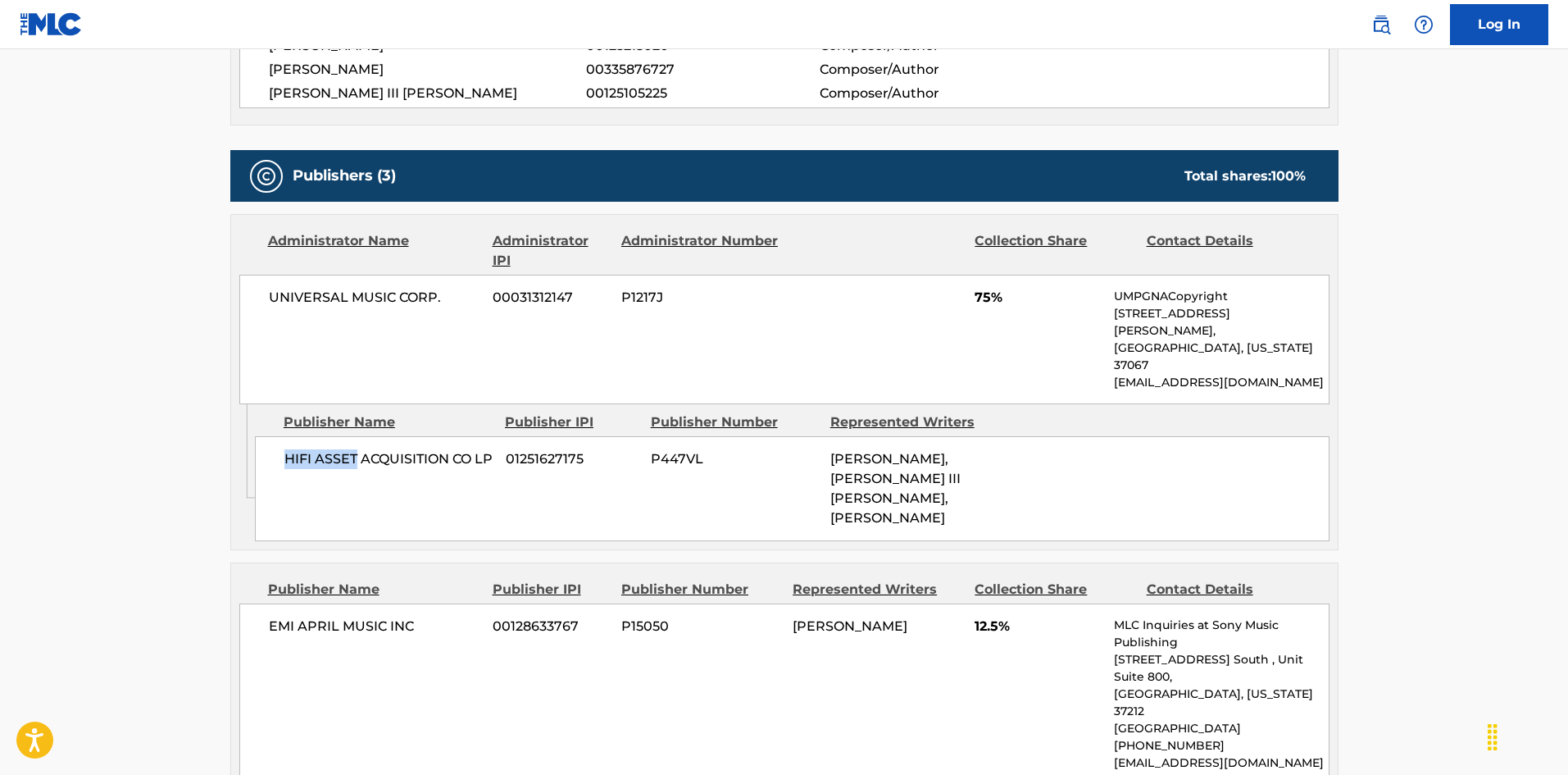
scroll to position [820, 0]
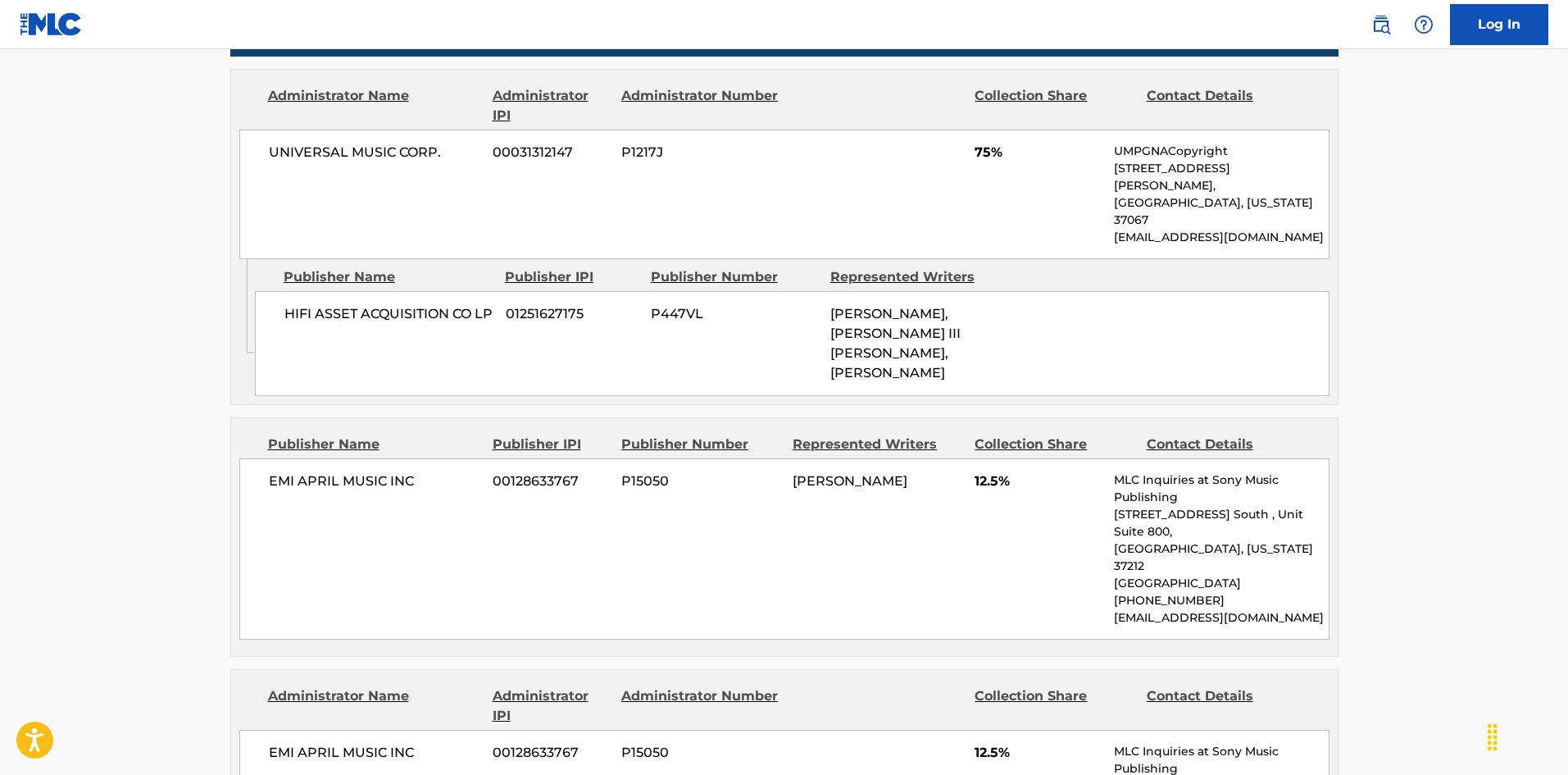
click at [286, 458] on div "EMI APRIL MUSIC INC 00128633767 P15050 [PERSON_NAME] 12.5% MLC Inquiries at Son…" at bounding box center [784, 549] width 1090 height 181
drag, startPoint x: 286, startPoint y: 431, endPoint x: 411, endPoint y: 431, distance: 125.0
click at [411, 458] on div "EMI APRIL MUSIC INC 00128633767 P15050 [PERSON_NAME] 12.5% MLC Inquiries at Son…" at bounding box center [784, 549] width 1090 height 181
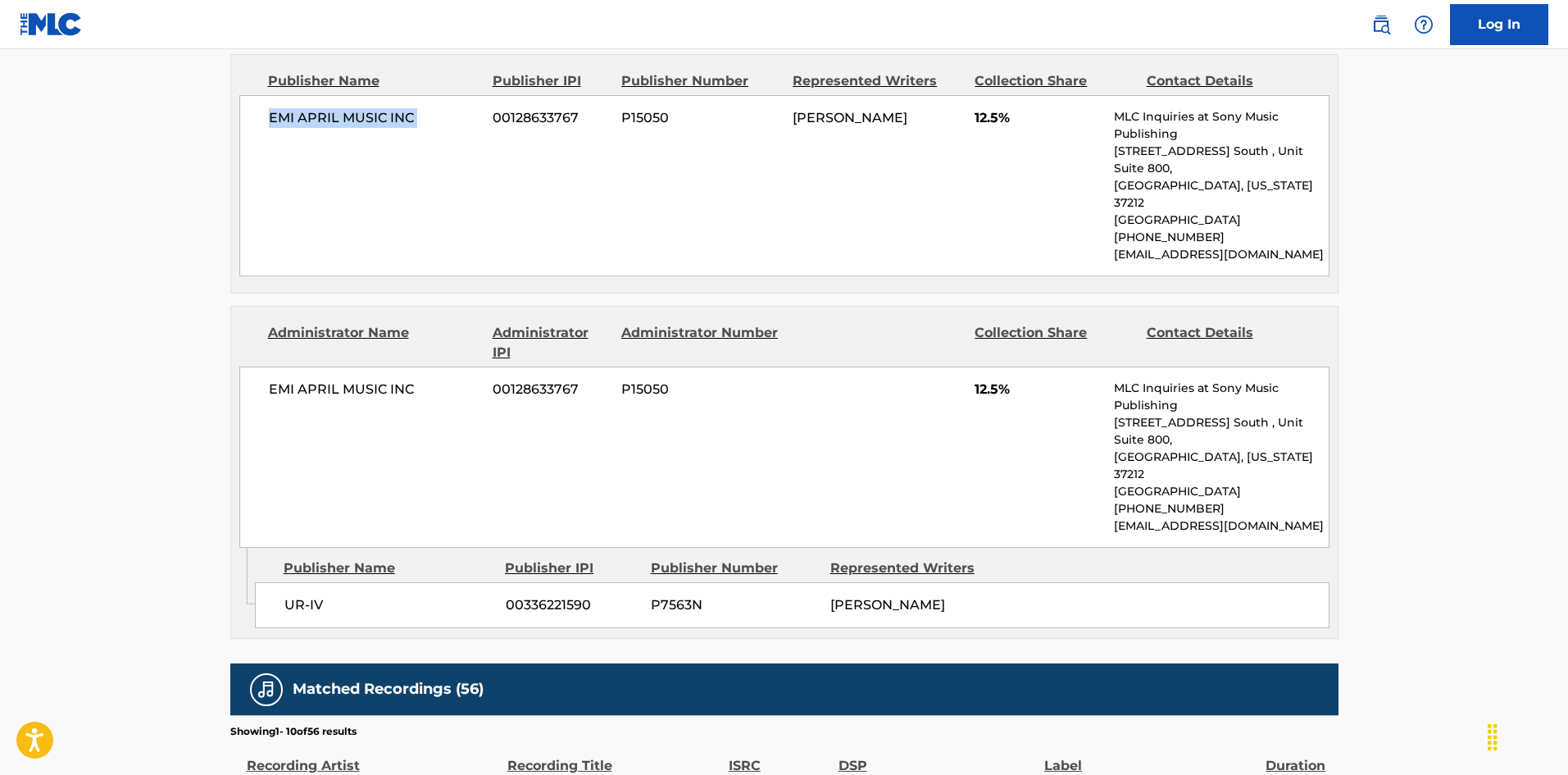
scroll to position [1230, 0]
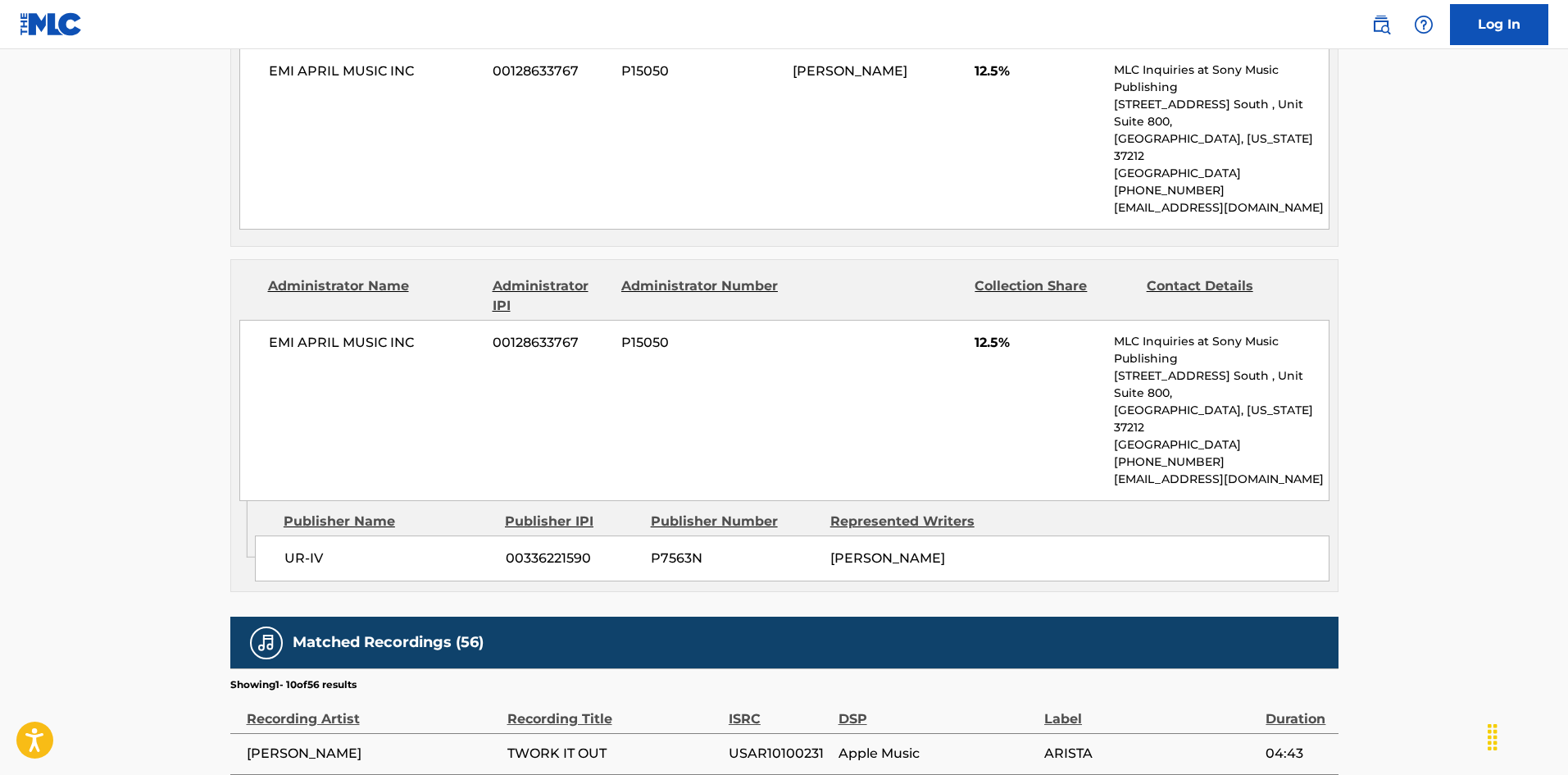
click at [282, 536] on div "UR-IV 00336221590 P7563N [PERSON_NAME]" at bounding box center [792, 558] width 1074 height 46
drag, startPoint x: 282, startPoint y: 436, endPoint x: 313, endPoint y: 41, distance: 396.2
click at [313, 536] on div "UR-IV 00336221590 P7563N [PERSON_NAME]" at bounding box center [792, 558] width 1074 height 46
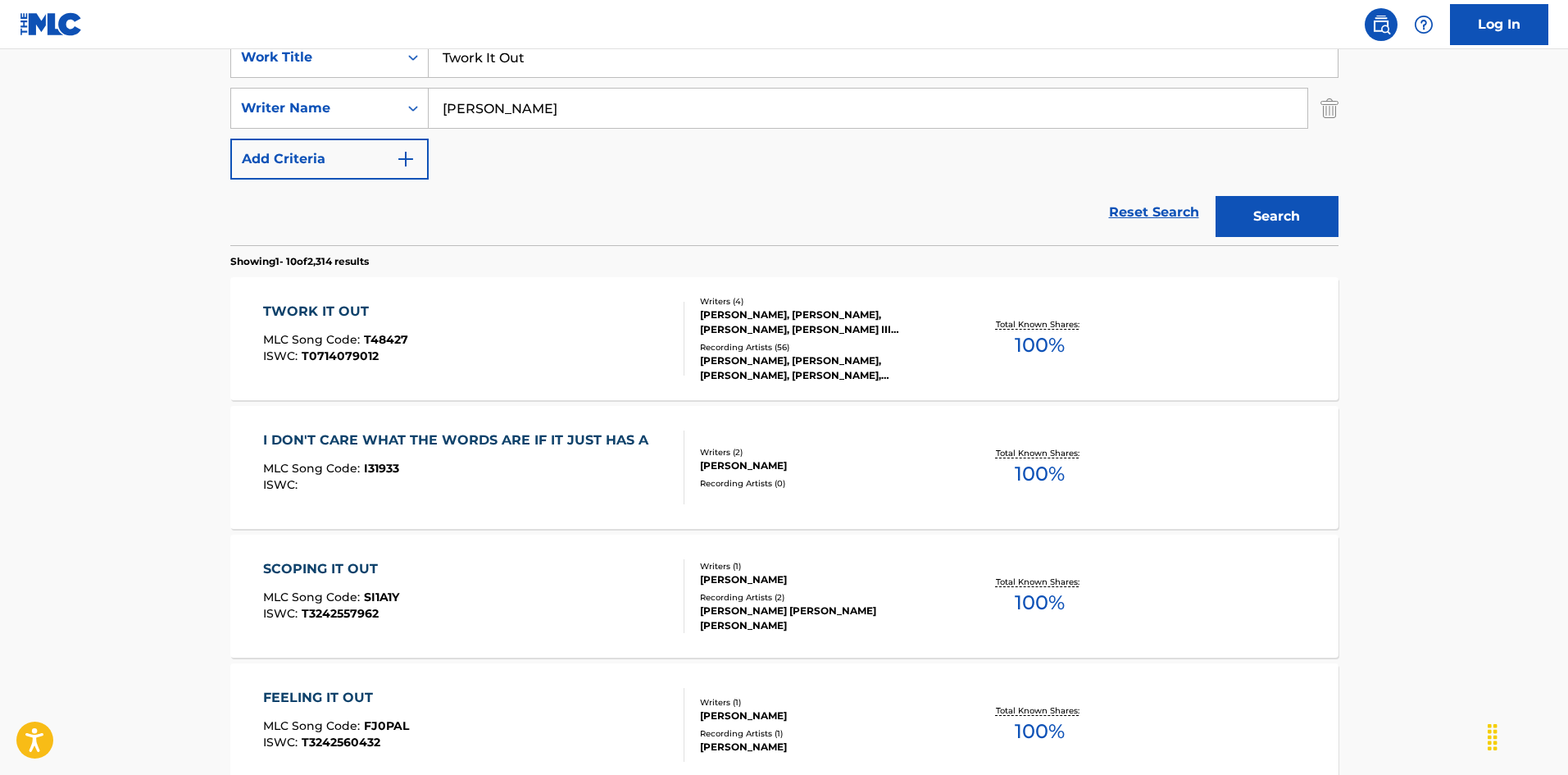
scroll to position [164, 0]
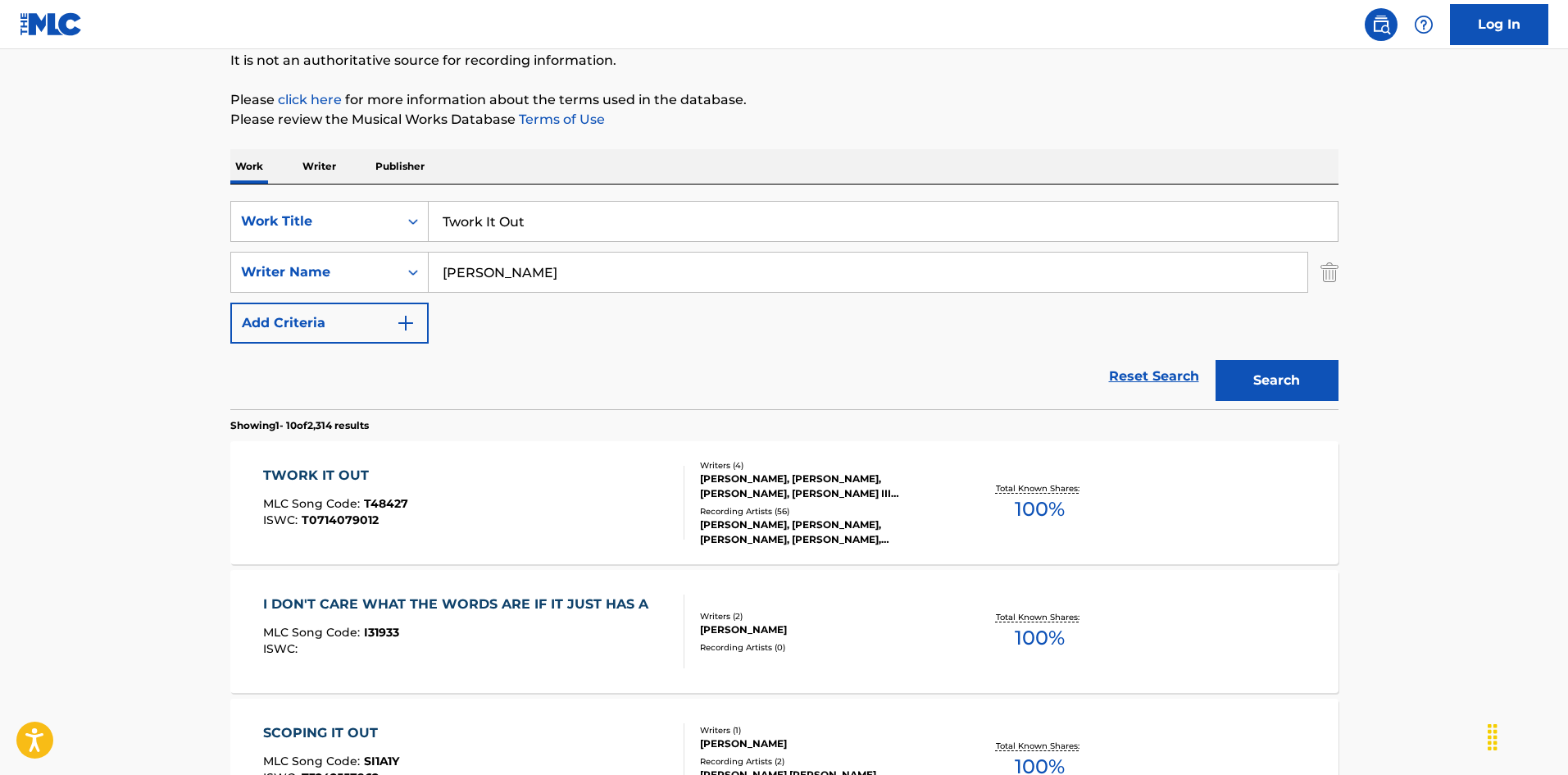
click at [519, 239] on input "Twork It Out" at bounding box center [883, 220] width 909 height 39
paste input "U Don't Have To Call"
type input "U Don't Have To Call"
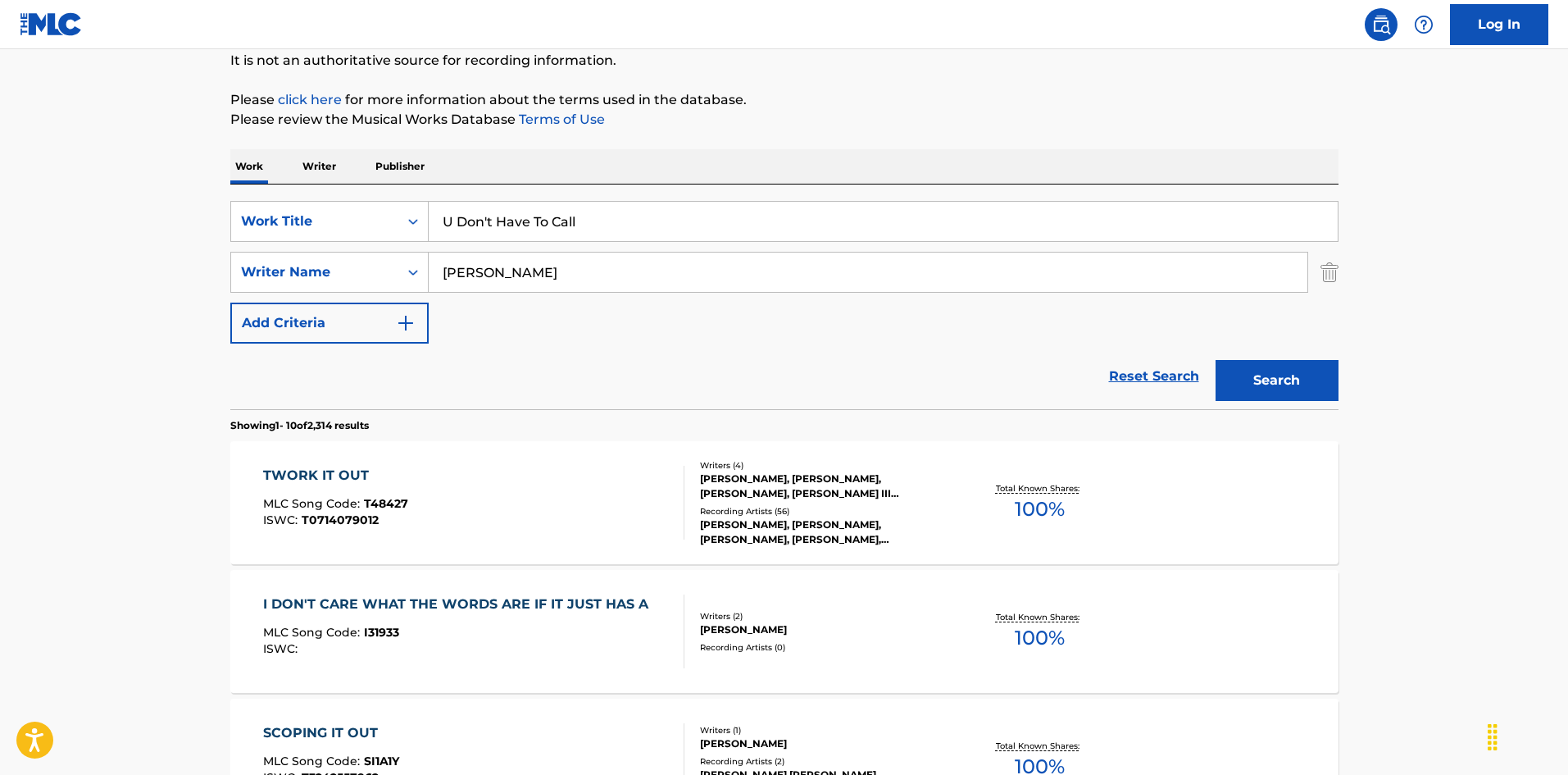
click at [1283, 402] on div "Search" at bounding box center [1273, 376] width 131 height 66
click at [1291, 379] on button "Search" at bounding box center [1277, 380] width 123 height 41
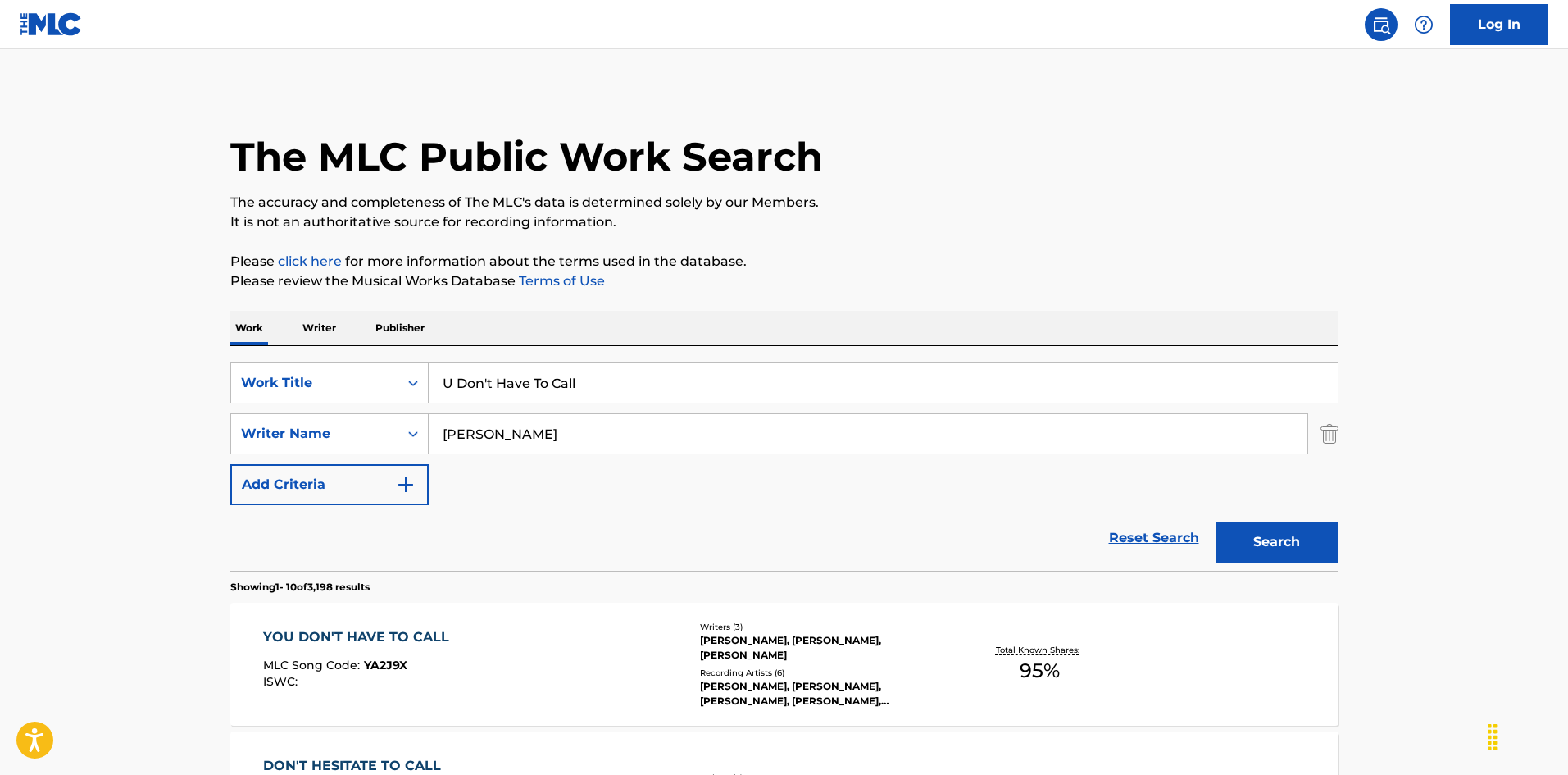
scroll to position [0, 0]
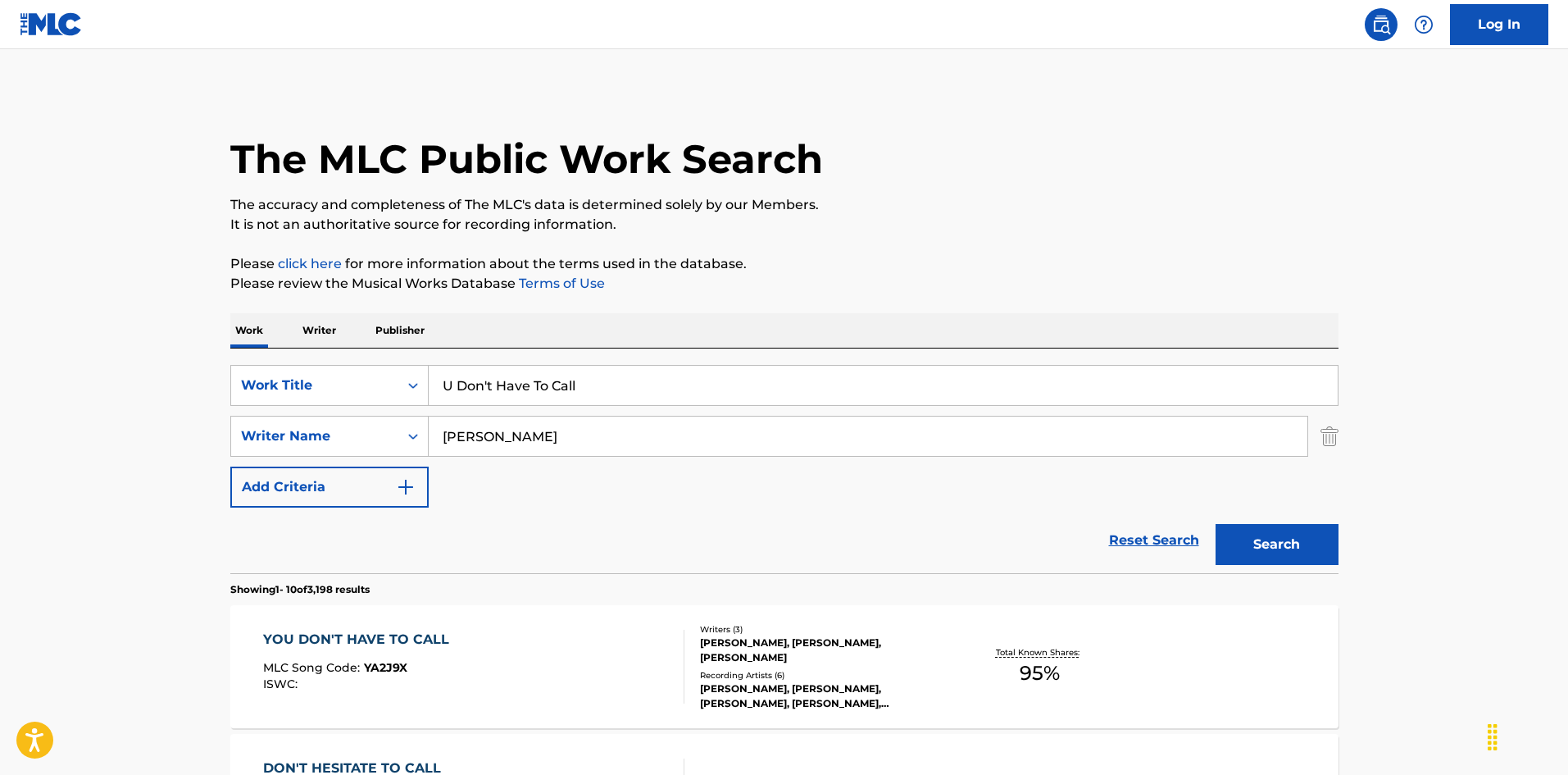
click at [632, 427] on input "[PERSON_NAME]" at bounding box center [868, 436] width 879 height 39
click at [633, 427] on input "[PERSON_NAME]" at bounding box center [868, 436] width 879 height 39
paste input "[PERSON_NAME]"
type input "[PERSON_NAME]"
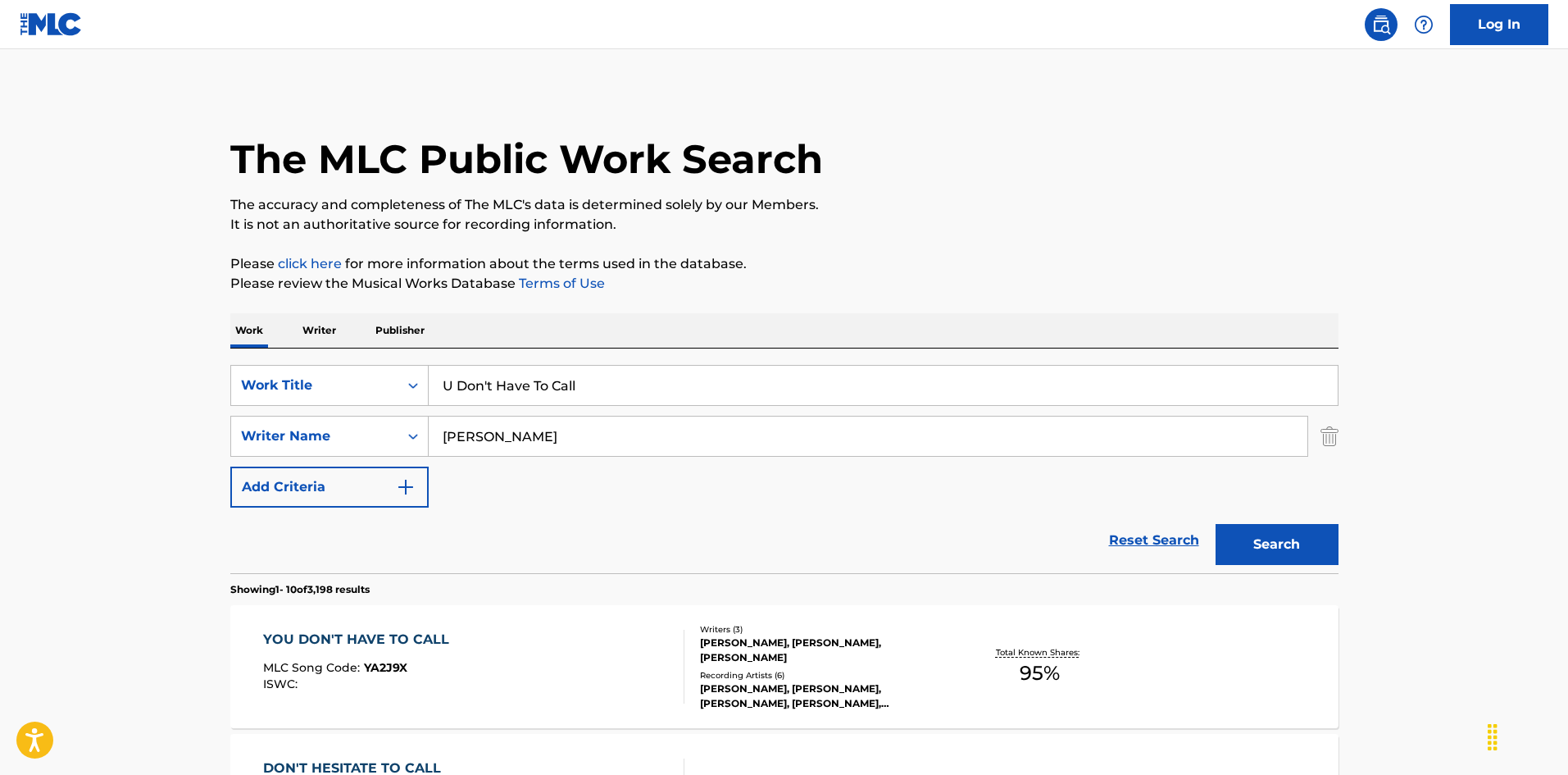
click at [1294, 546] on button "Search" at bounding box center [1277, 544] width 123 height 41
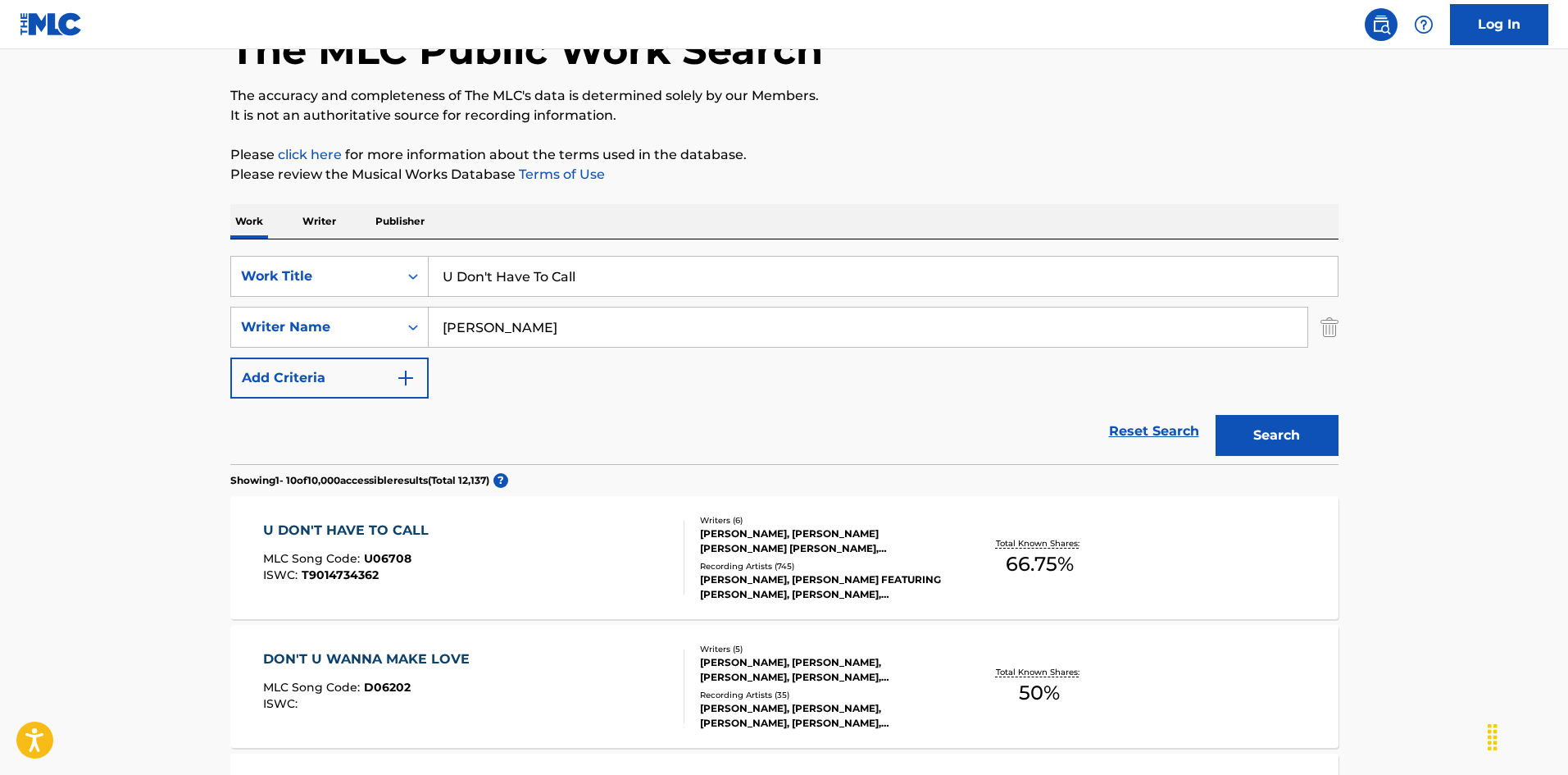
scroll to position [328, 0]
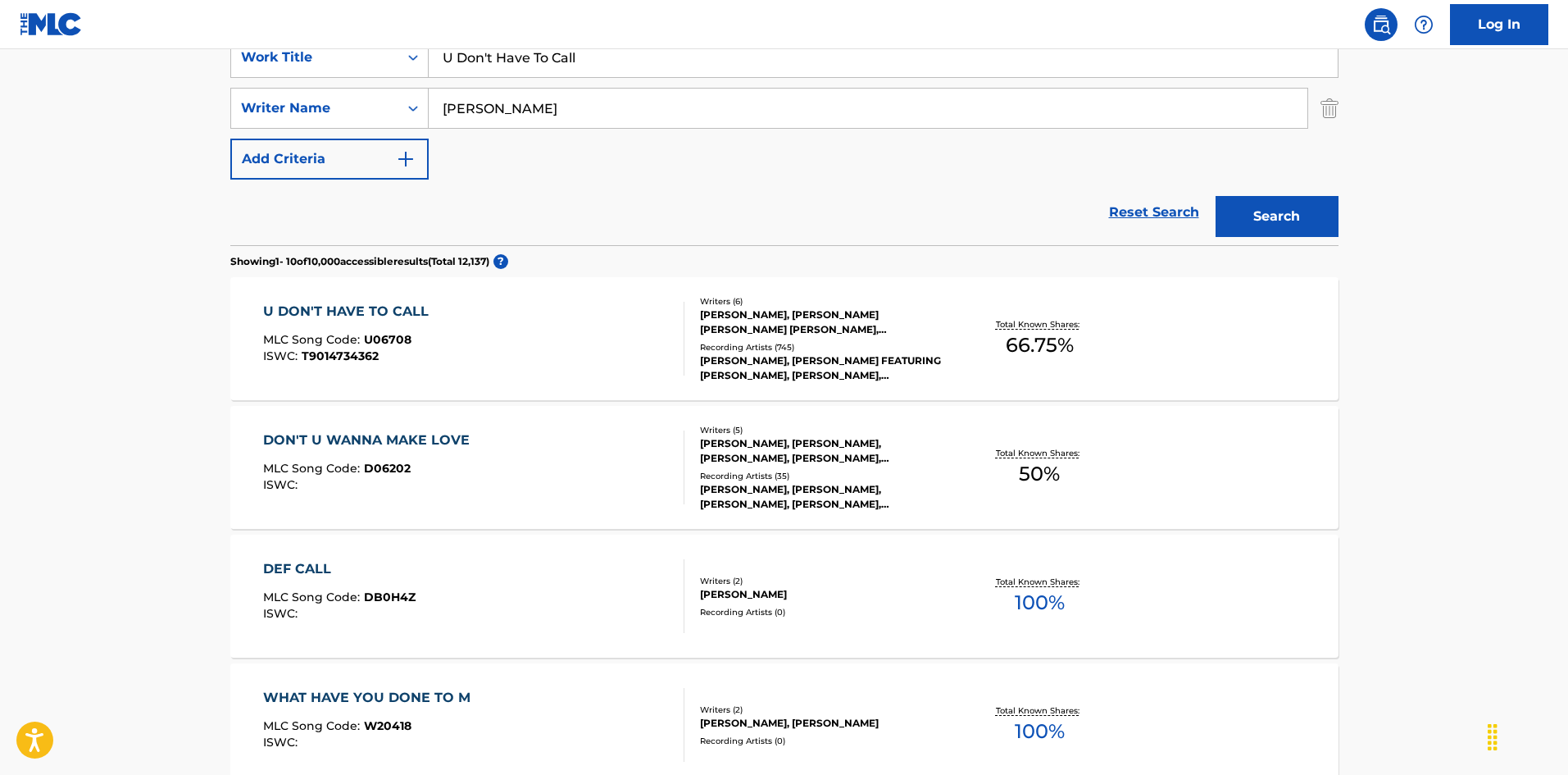
click at [407, 367] on div "U DON'T HAVE TO CALL MLC Song Code : U06708 ISWC : T9014734362" at bounding box center [349, 338] width 174 height 74
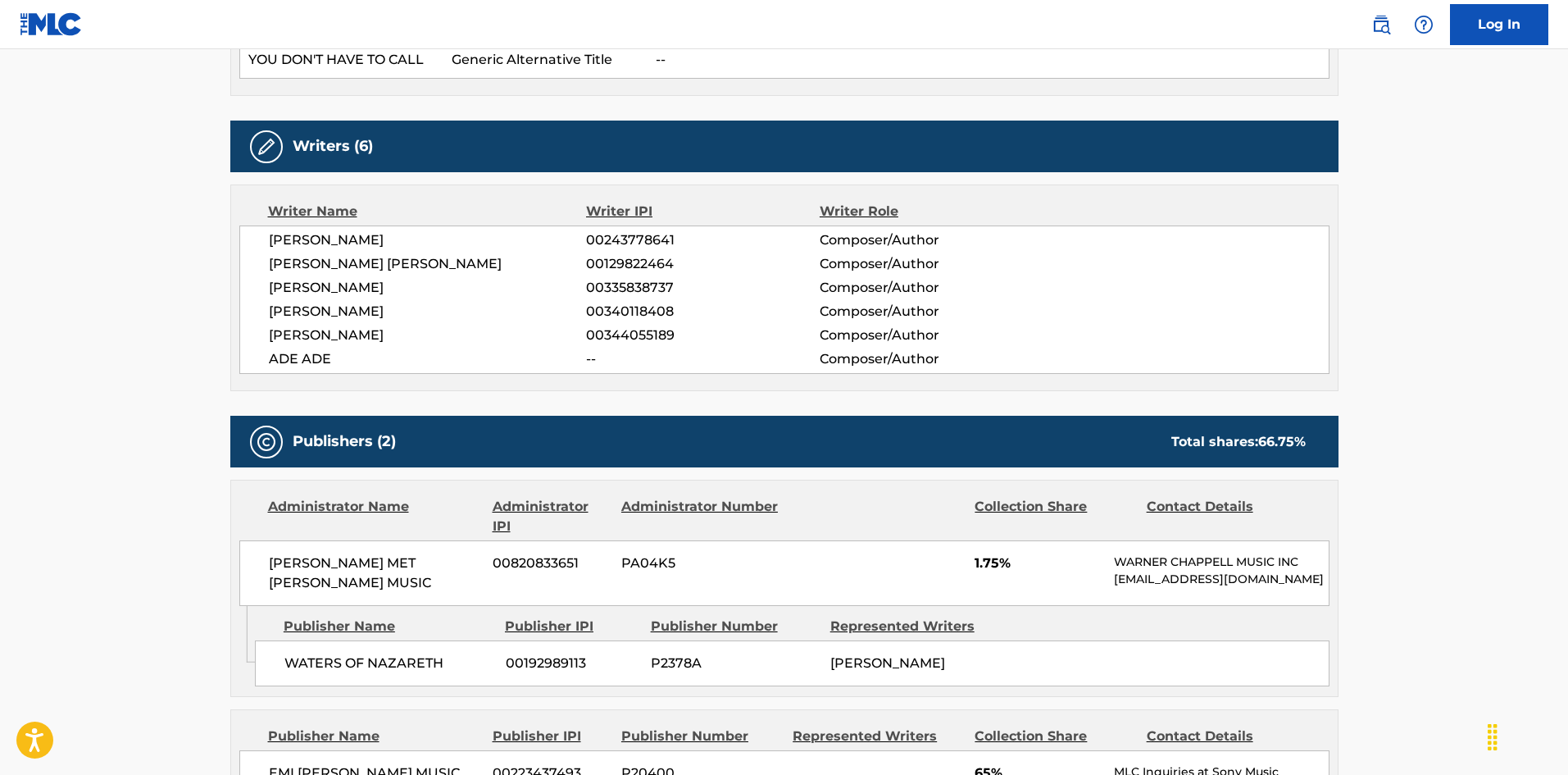
scroll to position [820, 0]
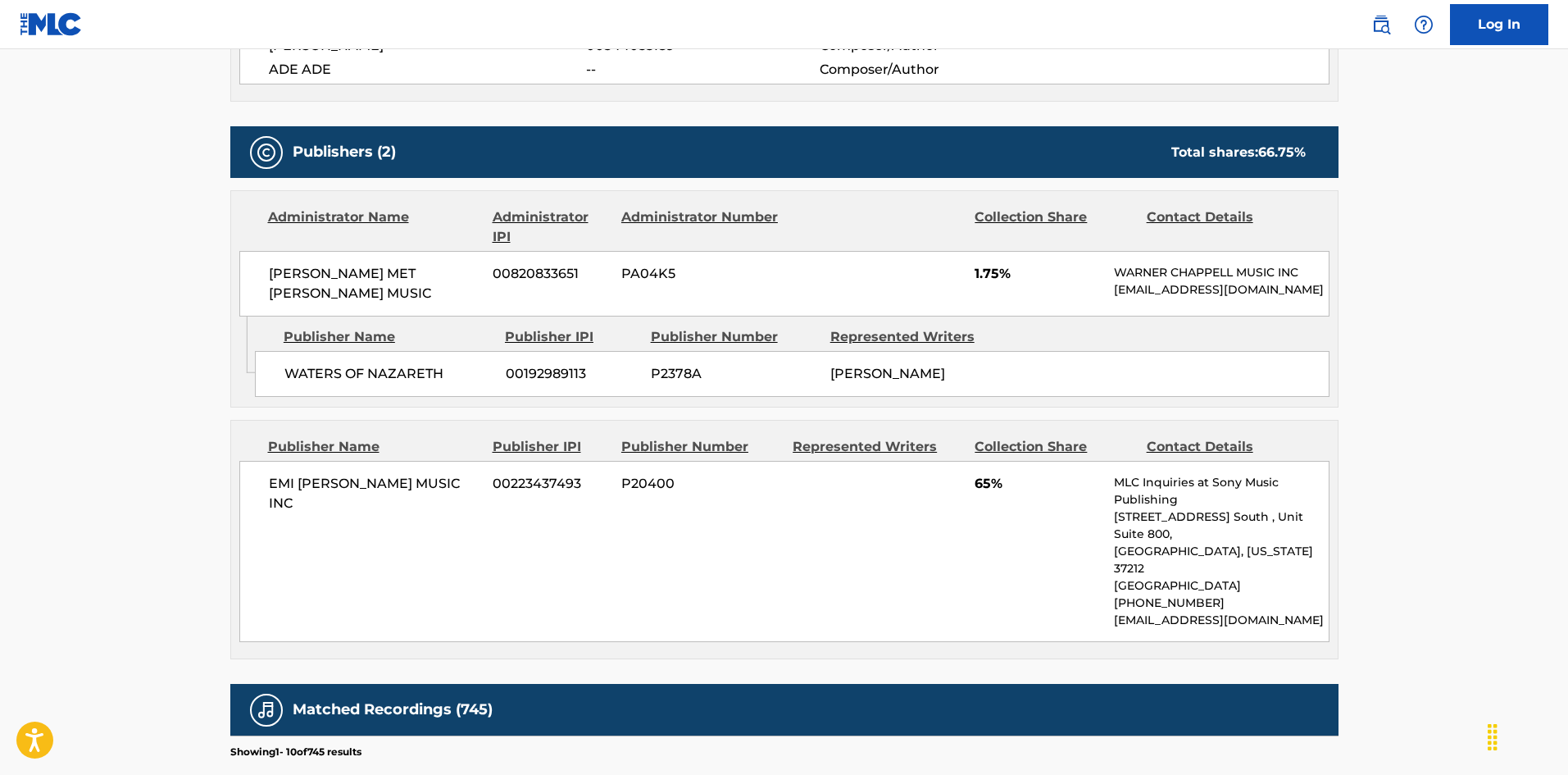
click at [304, 383] on span "WATERS OF NAZARETH" at bounding box center [388, 374] width 209 height 20
drag, startPoint x: 304, startPoint y: 393, endPoint x: 436, endPoint y: 392, distance: 132.0
click at [436, 383] on span "WATERS OF NAZARETH" at bounding box center [388, 374] width 209 height 20
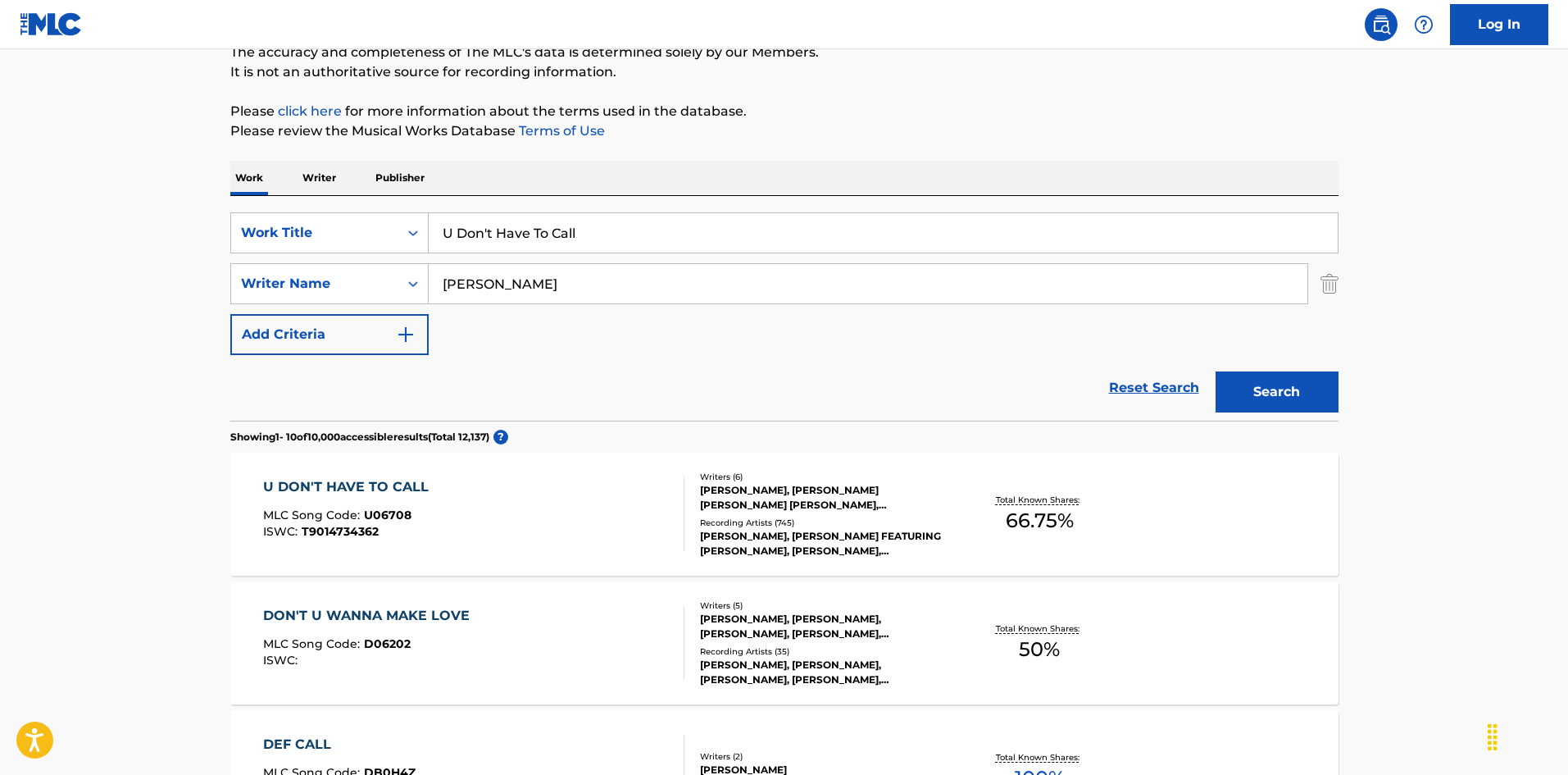
scroll to position [82, 0]
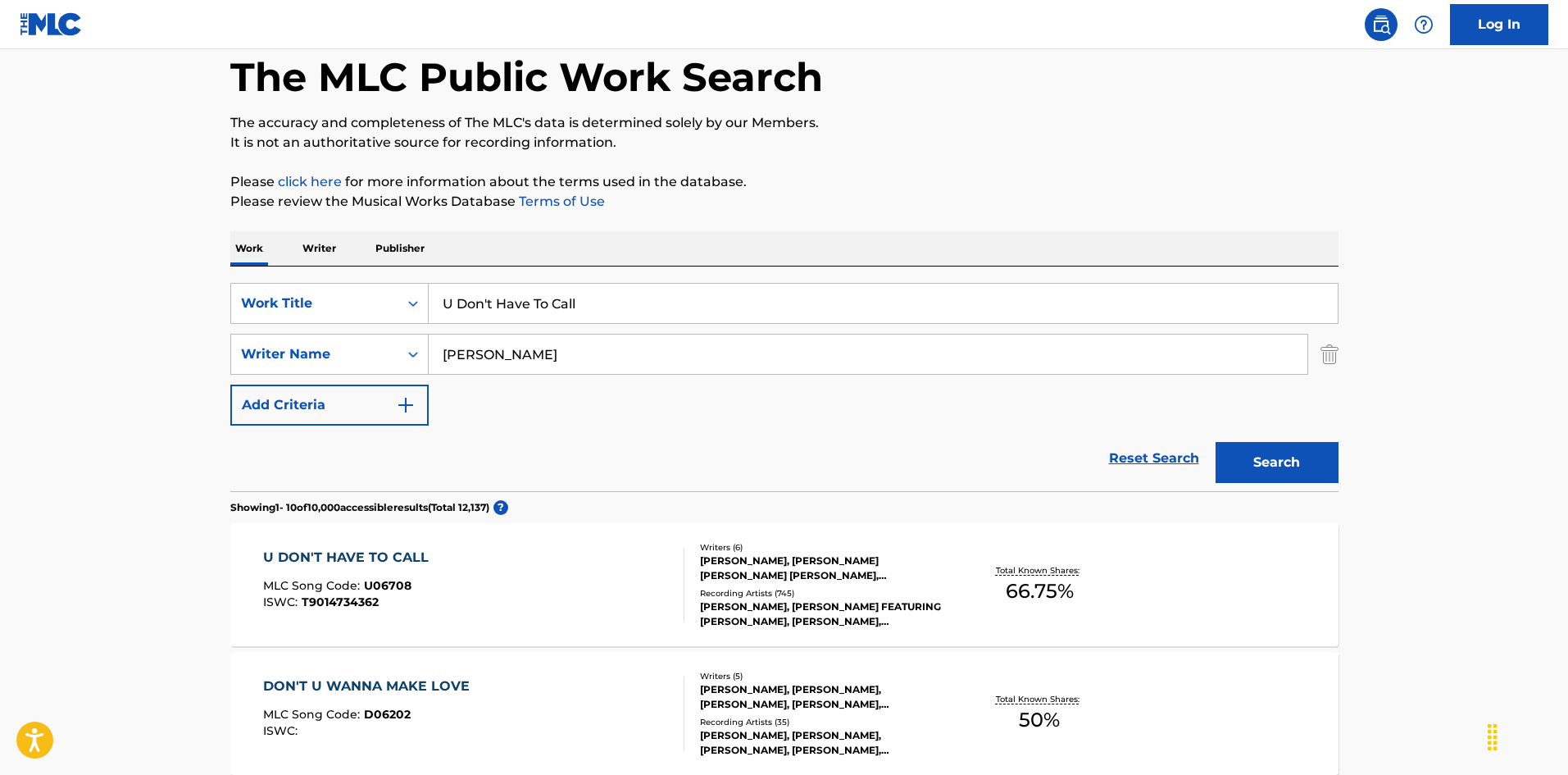
click at [496, 289] on input "U Don't Have To Call" at bounding box center [883, 303] width 909 height 39
paste input "Got It Bad"
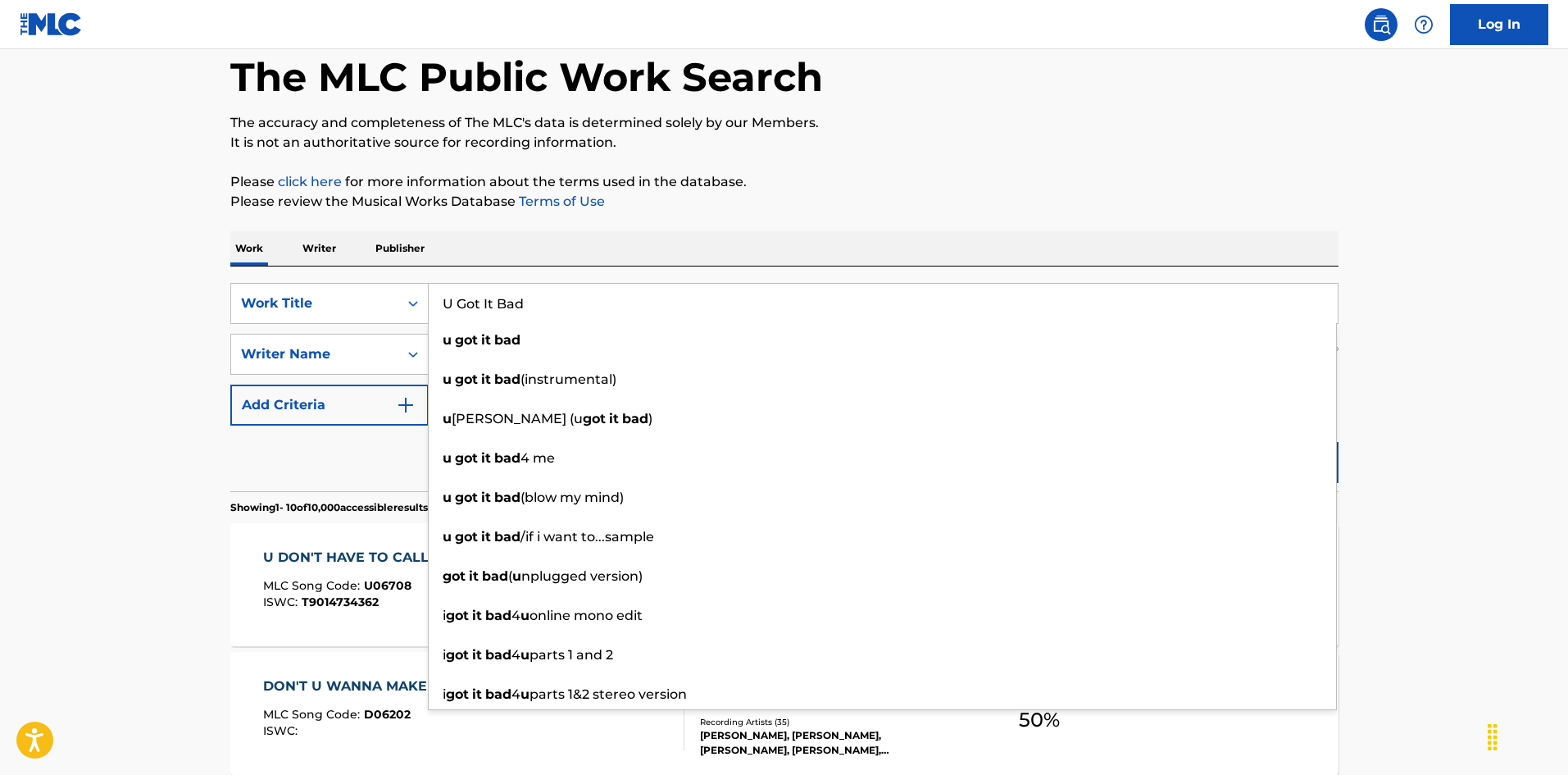
type input "U Got It Bad"
drag, startPoint x: 7, startPoint y: 305, endPoint x: 29, endPoint y: 307, distance: 22.1
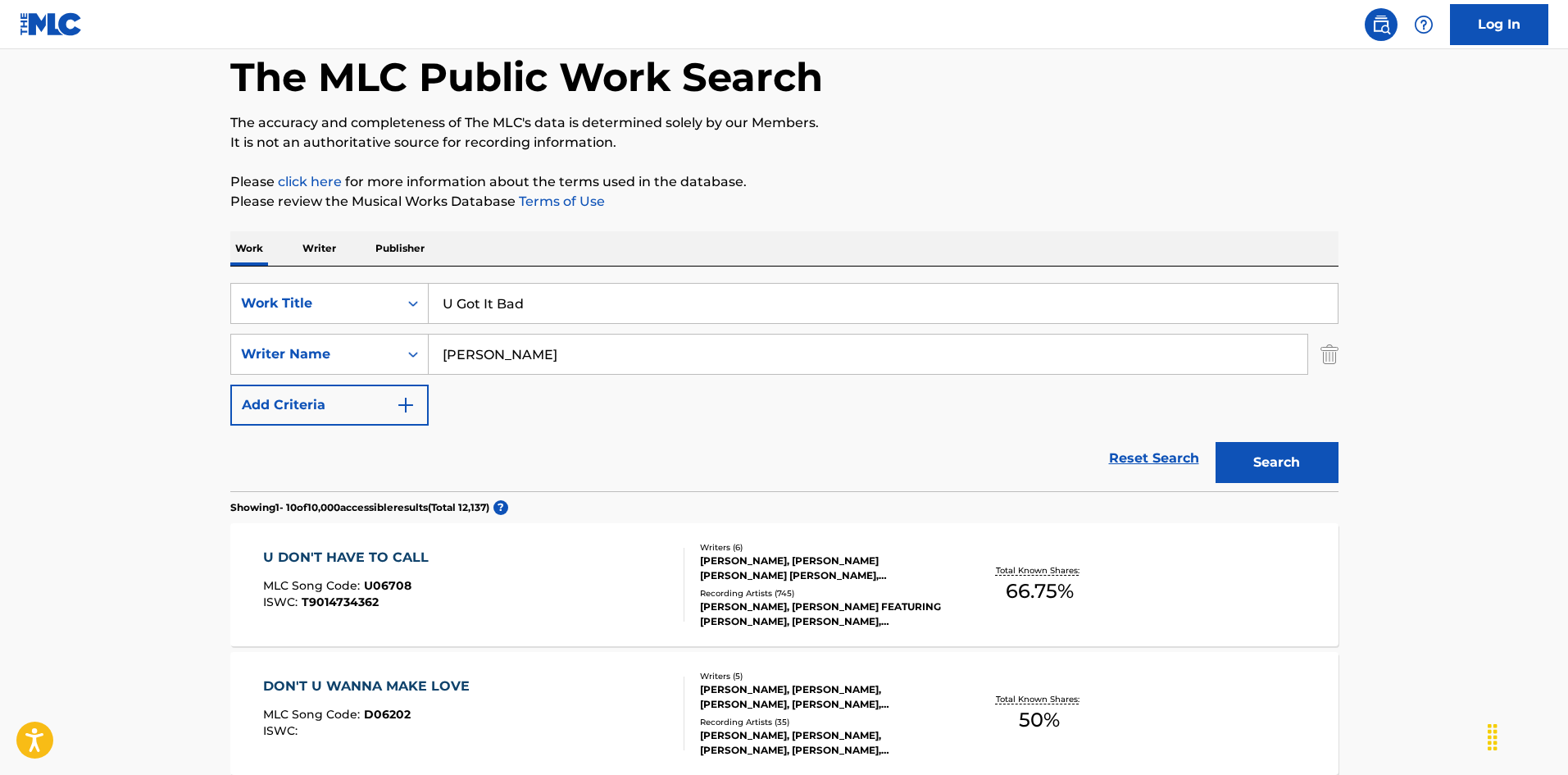
click at [486, 352] on input "[PERSON_NAME]" at bounding box center [868, 353] width 879 height 39
click at [1215, 442] on button "Search" at bounding box center [1277, 462] width 123 height 41
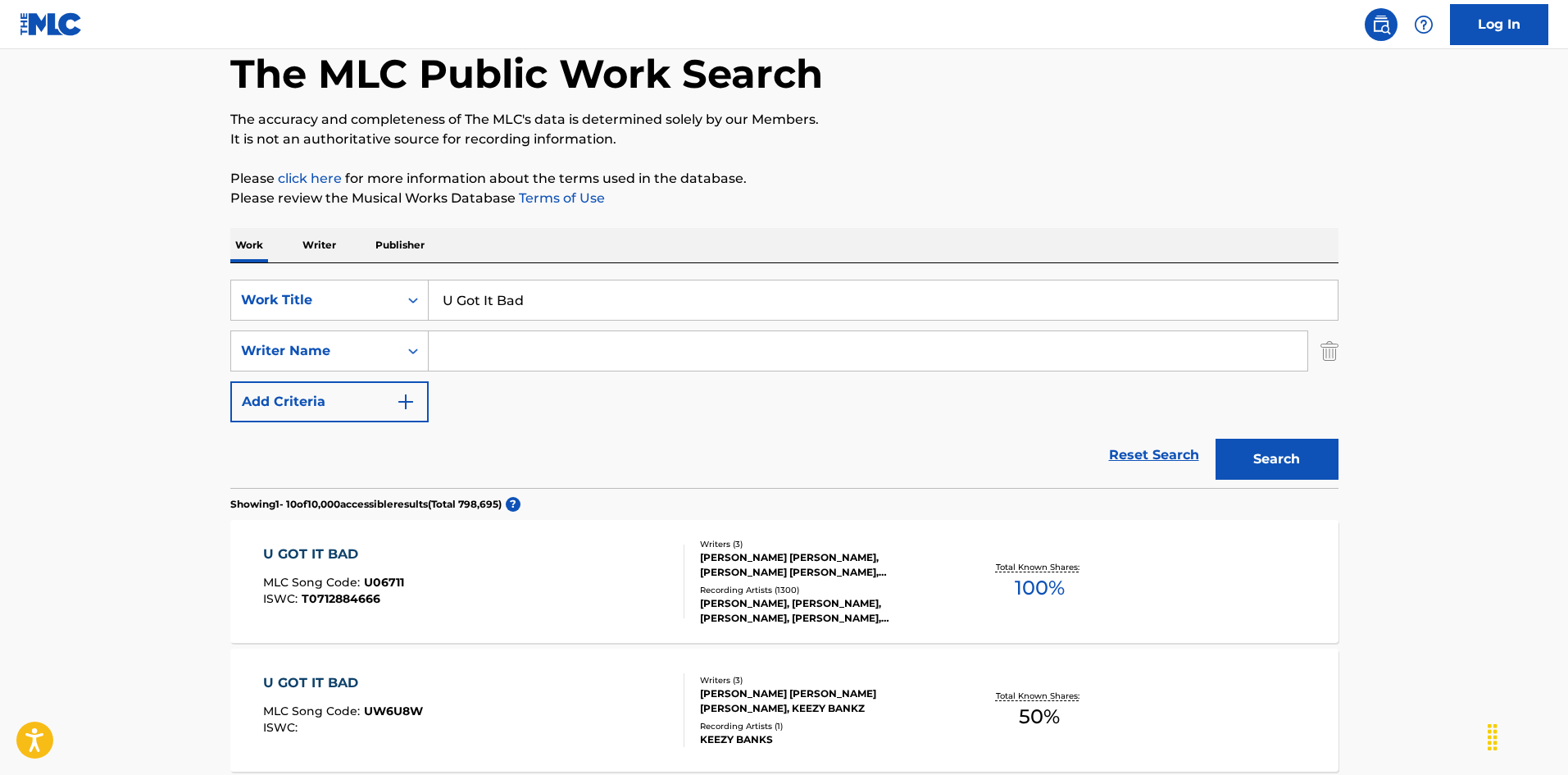
scroll to position [328, 0]
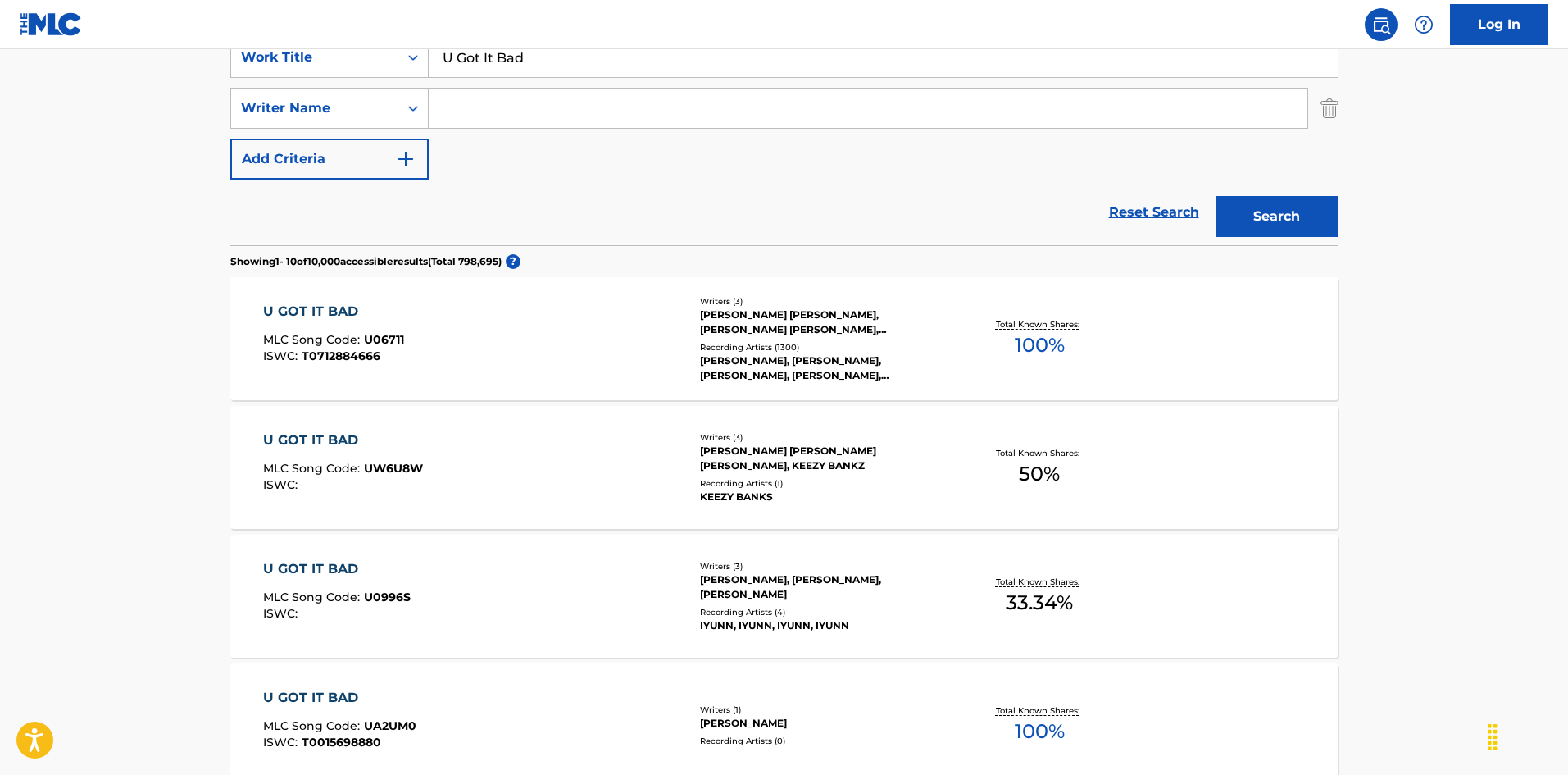
click at [520, 358] on div "U GOT IT BAD MLC Song Code : U06711 ISWC : T0712884666" at bounding box center [473, 338] width 422 height 74
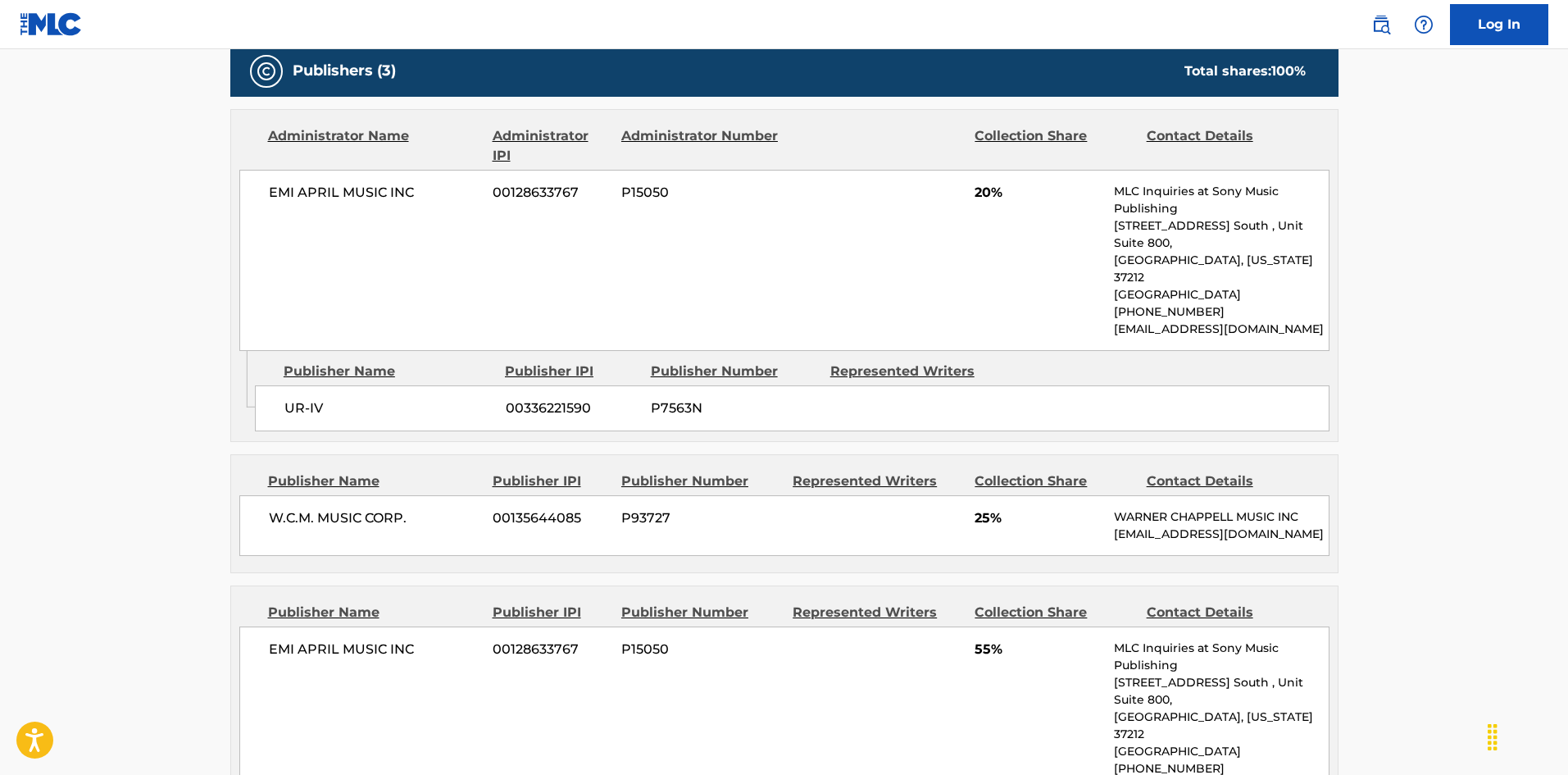
scroll to position [984, 0]
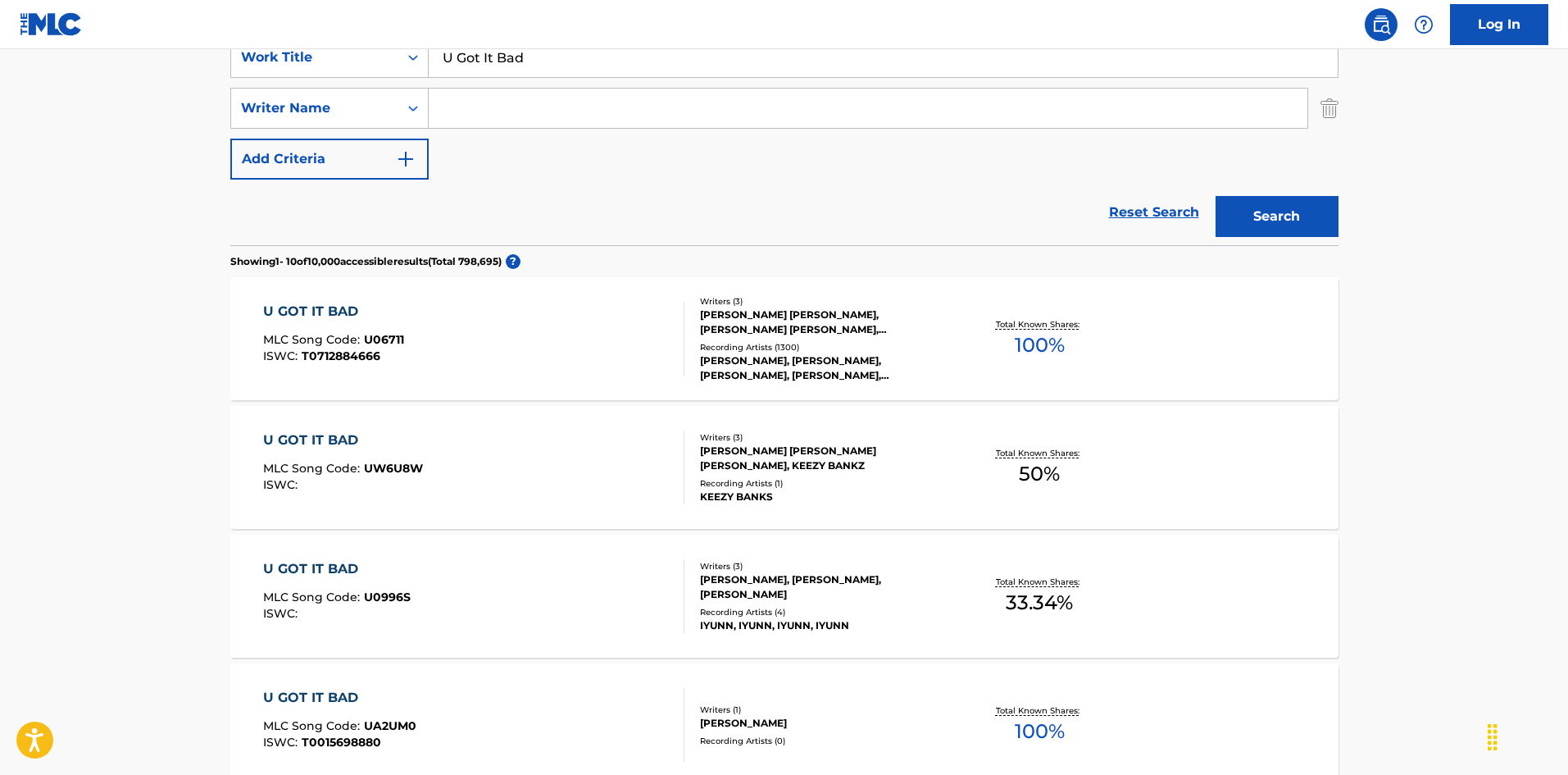
scroll to position [164, 0]
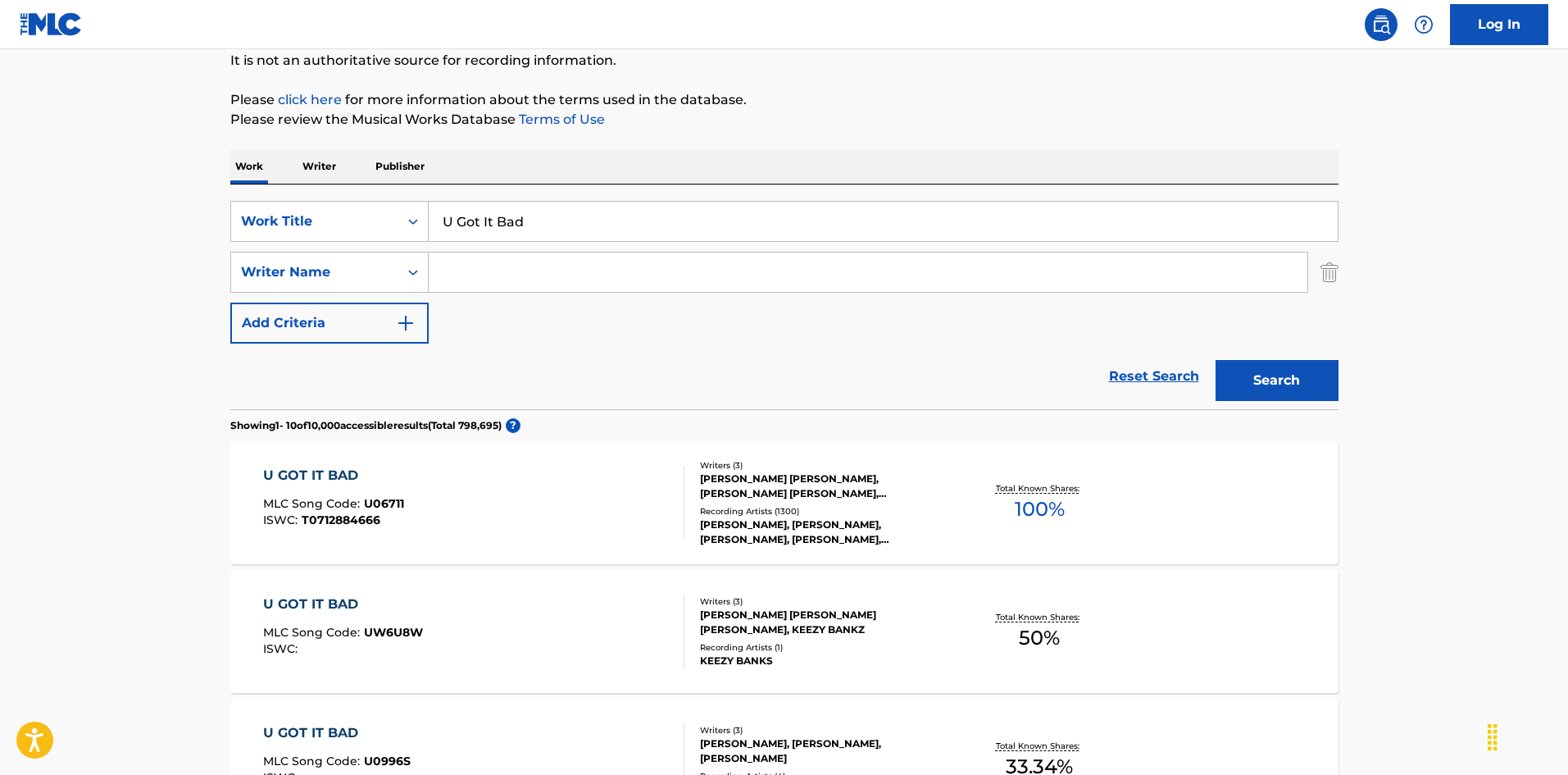
click at [499, 230] on input "U Got It Bad" at bounding box center [883, 220] width 909 height 39
paste input "-Turn"
type input "U-Turn"
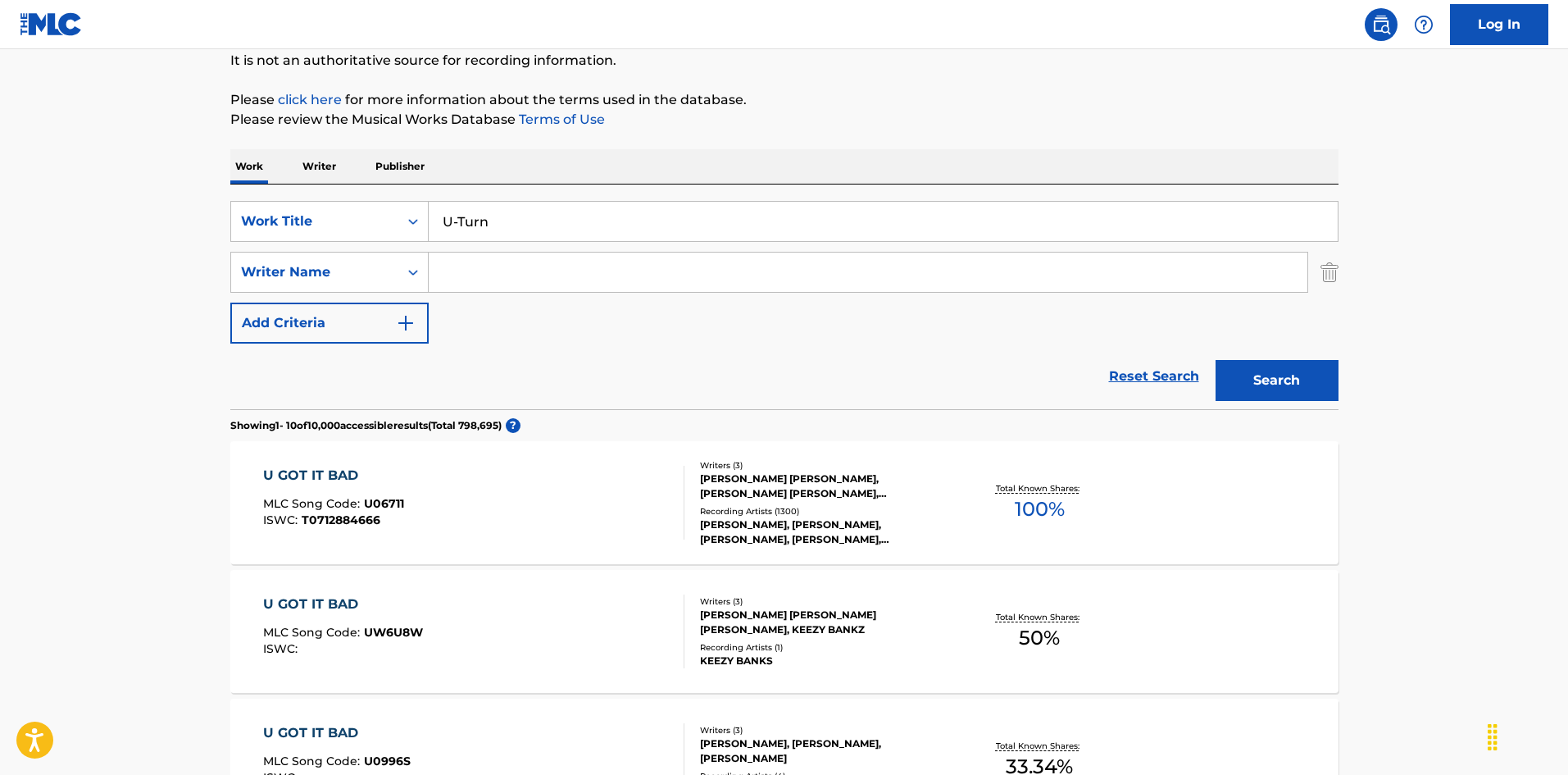
drag, startPoint x: 1382, startPoint y: 155, endPoint x: 1374, endPoint y: 195, distance: 40.8
click at [1329, 366] on button "Search" at bounding box center [1277, 380] width 123 height 41
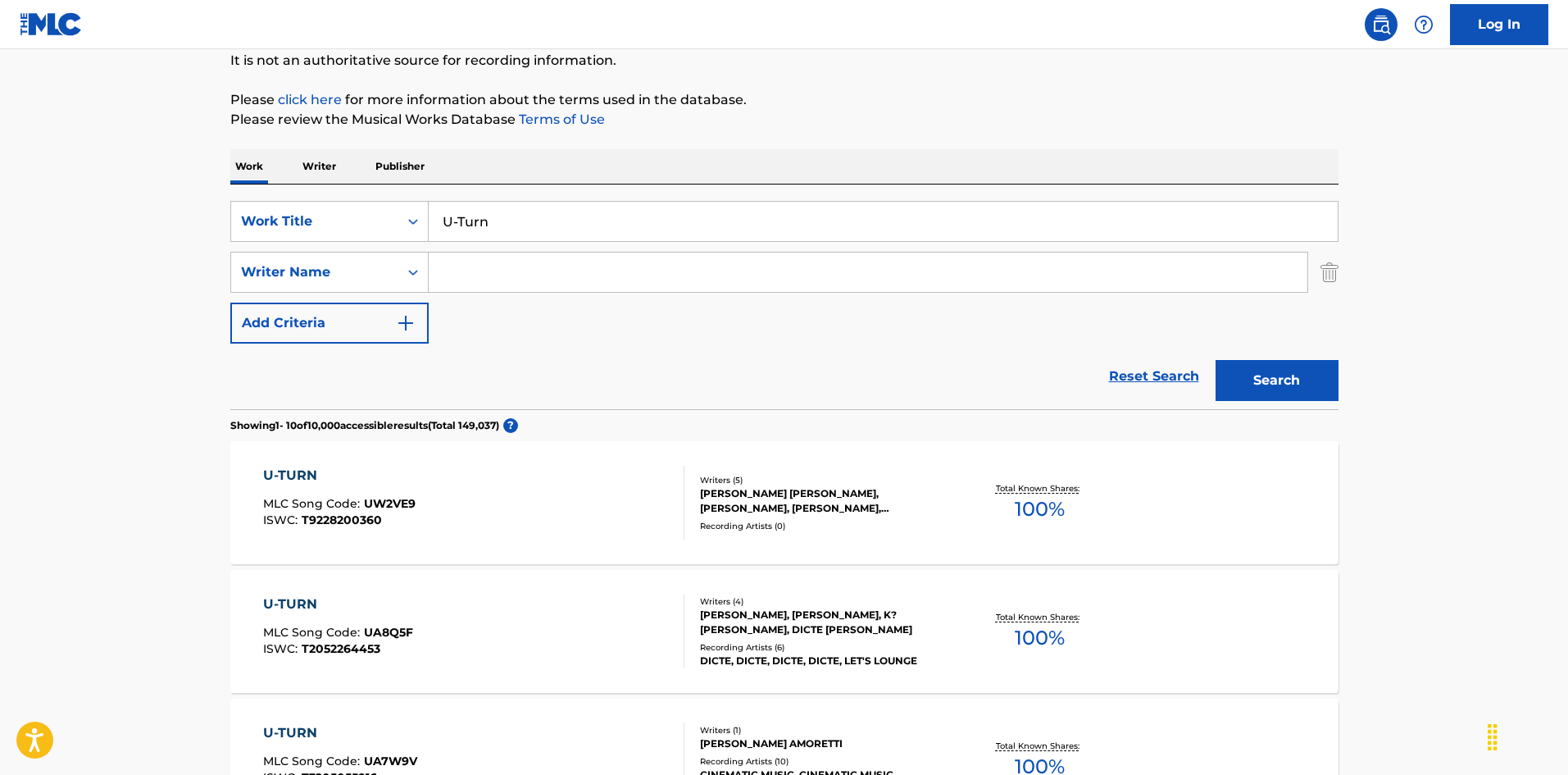
click at [478, 291] on input "Search Form" at bounding box center [868, 272] width 879 height 39
paste input "Dupri"
type input "Dupri"
click at [1288, 350] on div "Search" at bounding box center [1273, 376] width 131 height 66
click at [1283, 383] on button "Search" at bounding box center [1277, 380] width 123 height 41
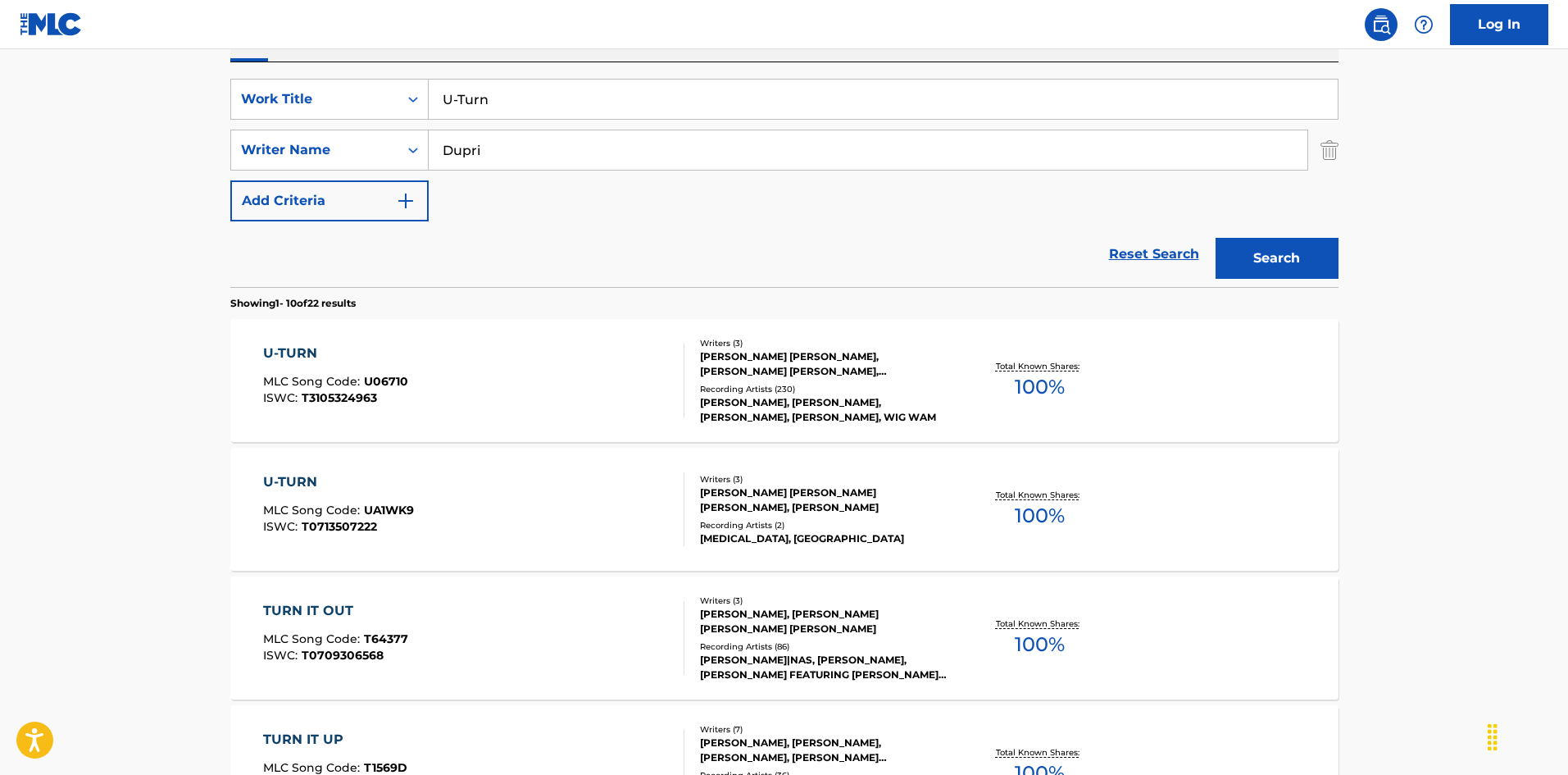
scroll to position [328, 0]
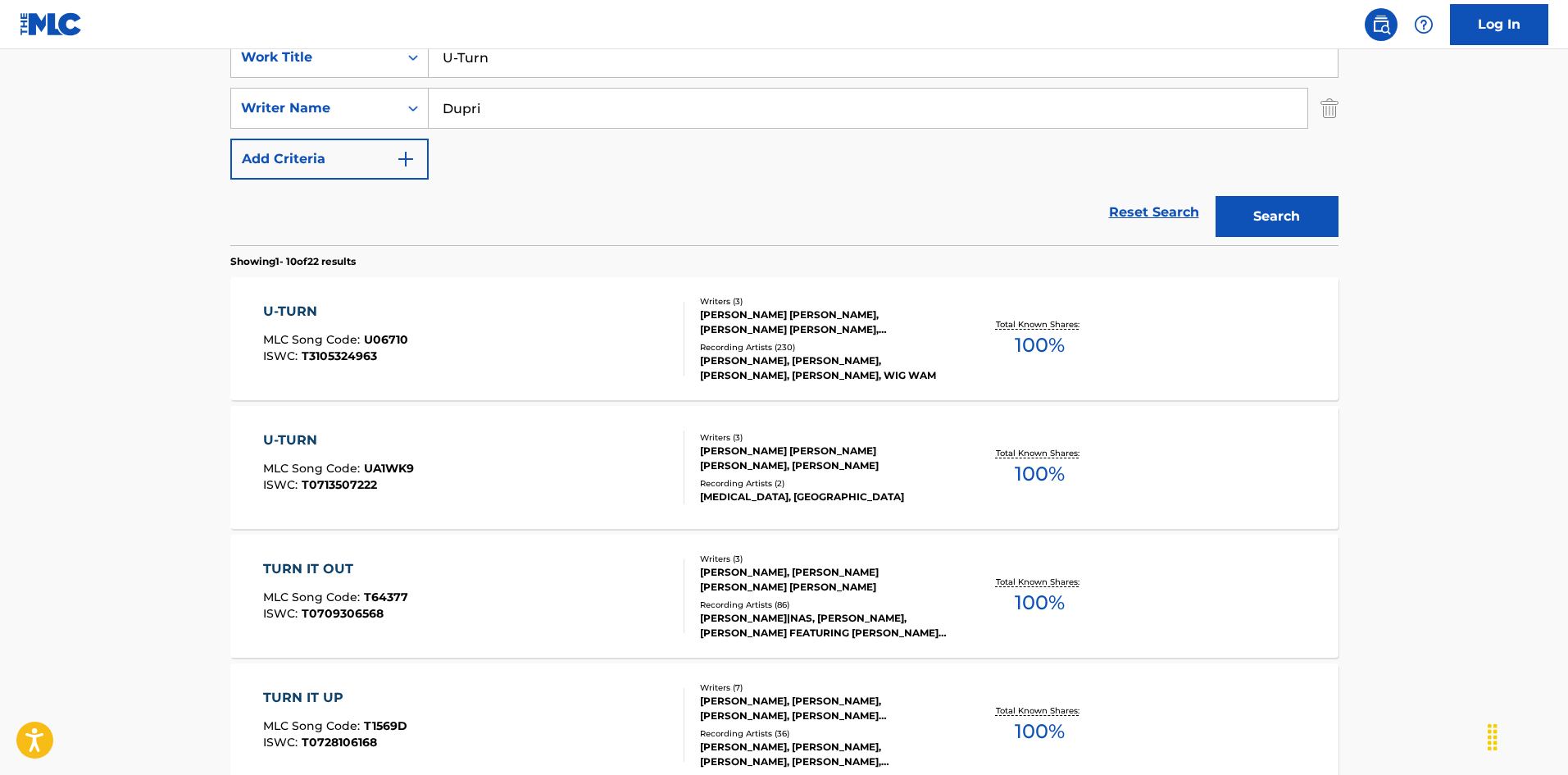
click at [461, 373] on div "U-TURN MLC Song Code : U06710 ISWC : T3105324963" at bounding box center [473, 338] width 422 height 74
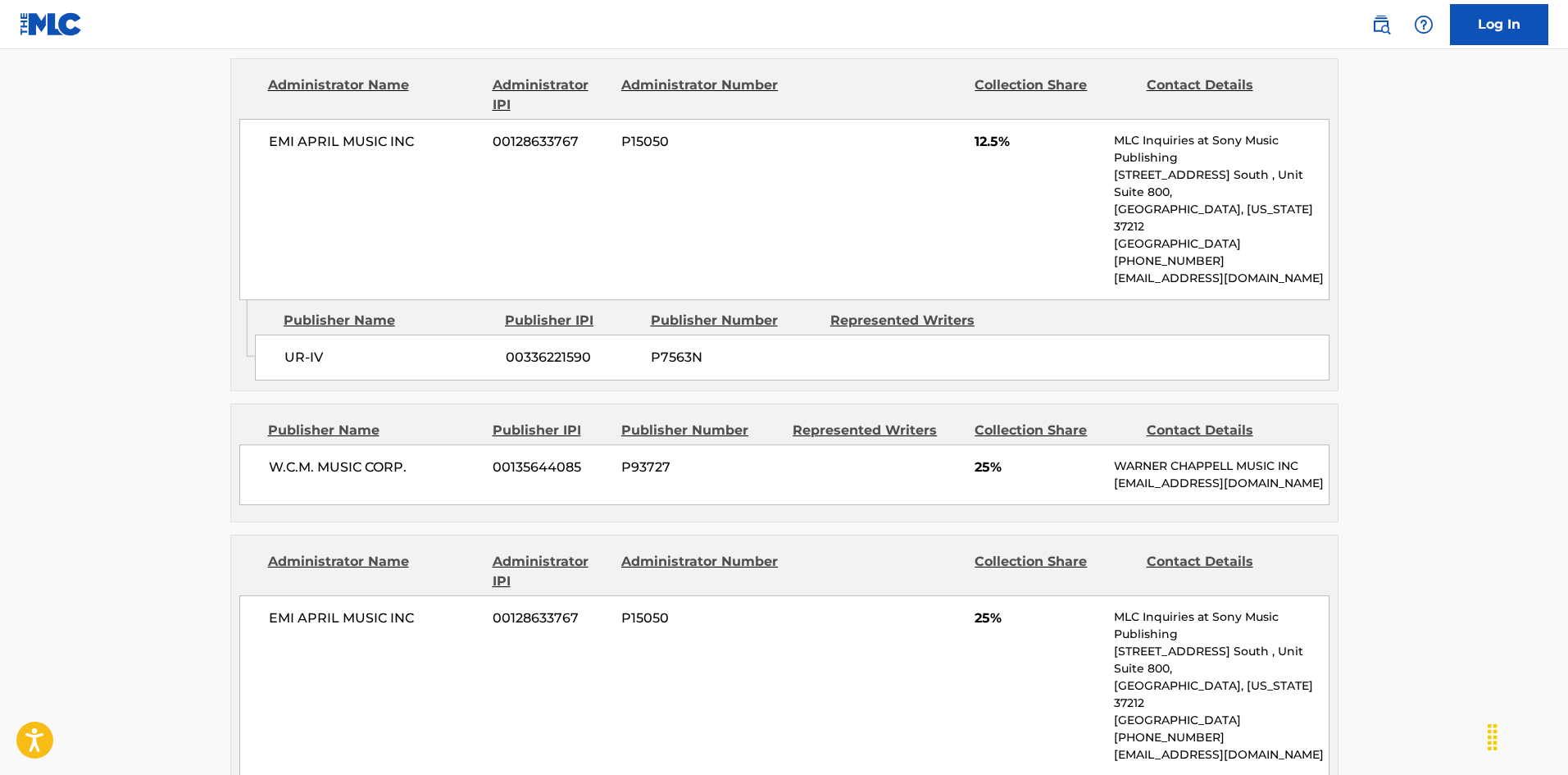
scroll to position [984, 0]
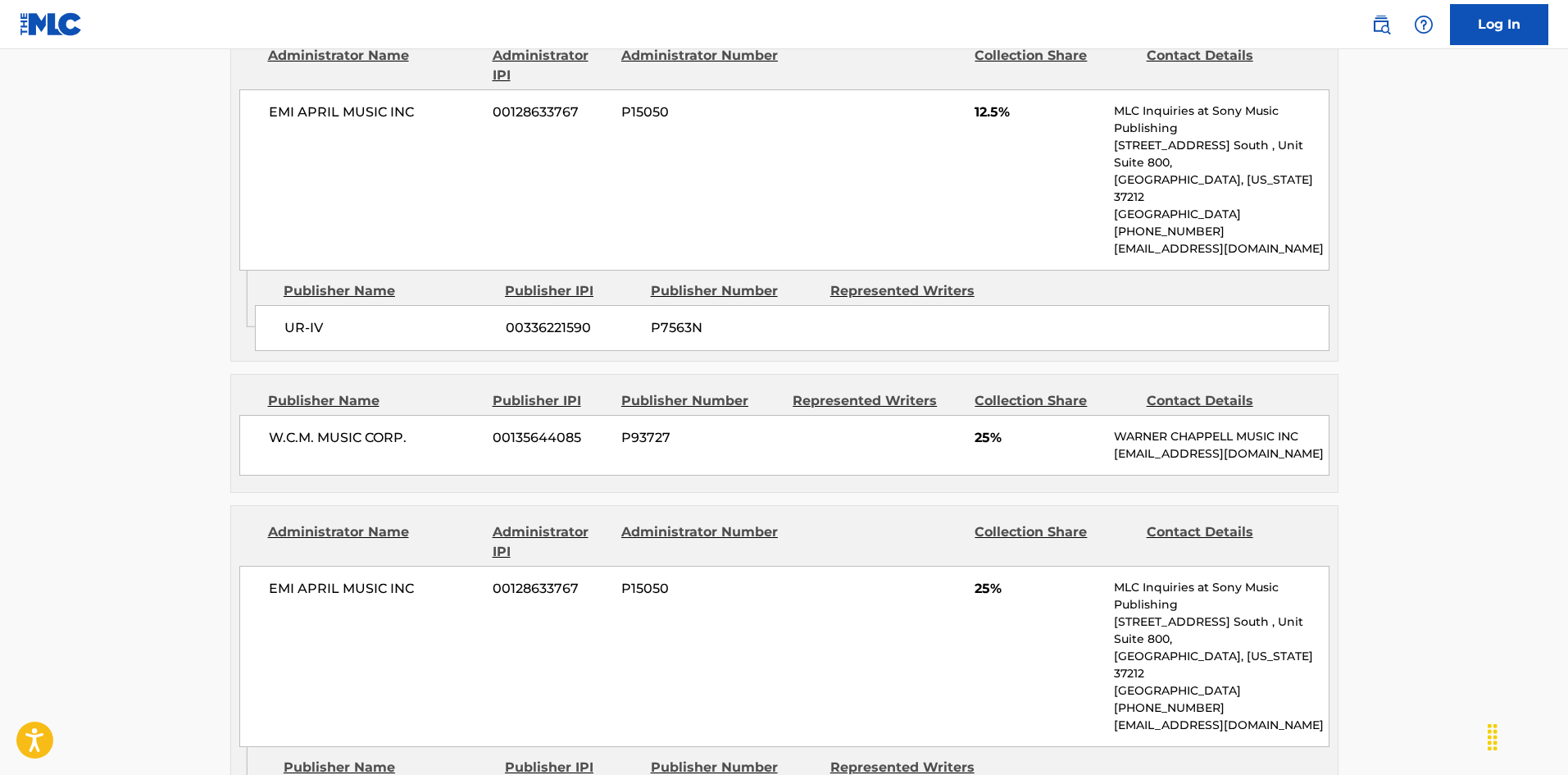
click at [301, 318] on span "UR-IV" at bounding box center [388, 328] width 209 height 20
drag, startPoint x: 301, startPoint y: 297, endPoint x: 318, endPoint y: 296, distance: 17.0
click at [318, 318] on span "UR-IV" at bounding box center [388, 328] width 209 height 20
click at [284, 318] on span "UR-IV" at bounding box center [388, 328] width 209 height 20
drag, startPoint x: 284, startPoint y: 286, endPoint x: 313, endPoint y: 293, distance: 29.8
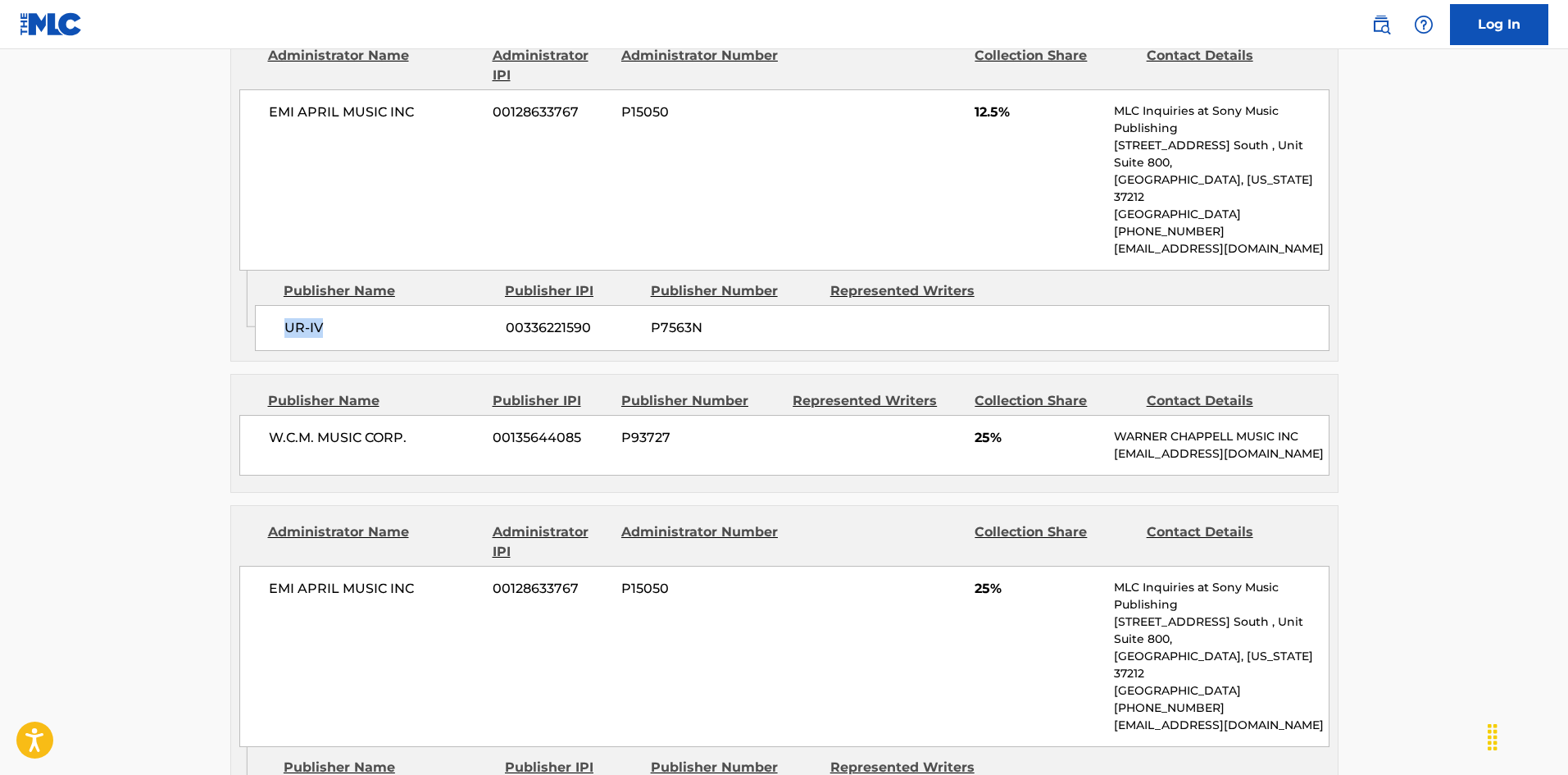
click at [313, 318] on span "UR-IV" at bounding box center [388, 328] width 209 height 20
click at [279, 428] on span "W.C.M. MUSIC CORP." at bounding box center [374, 438] width 212 height 20
click at [262, 415] on div "W.C.M. MUSIC CORP. 00135644085 P93727 25% [PERSON_NAME] MUSIC INC [EMAIL_ADDRES…" at bounding box center [784, 445] width 1090 height 61
drag, startPoint x: 262, startPoint y: 400, endPoint x: 431, endPoint y: 415, distance: 169.7
click at [431, 415] on div "W.C.M. MUSIC CORP. 00135644085 P93727 25% [PERSON_NAME] MUSIC INC [EMAIL_ADDRES…" at bounding box center [784, 445] width 1090 height 61
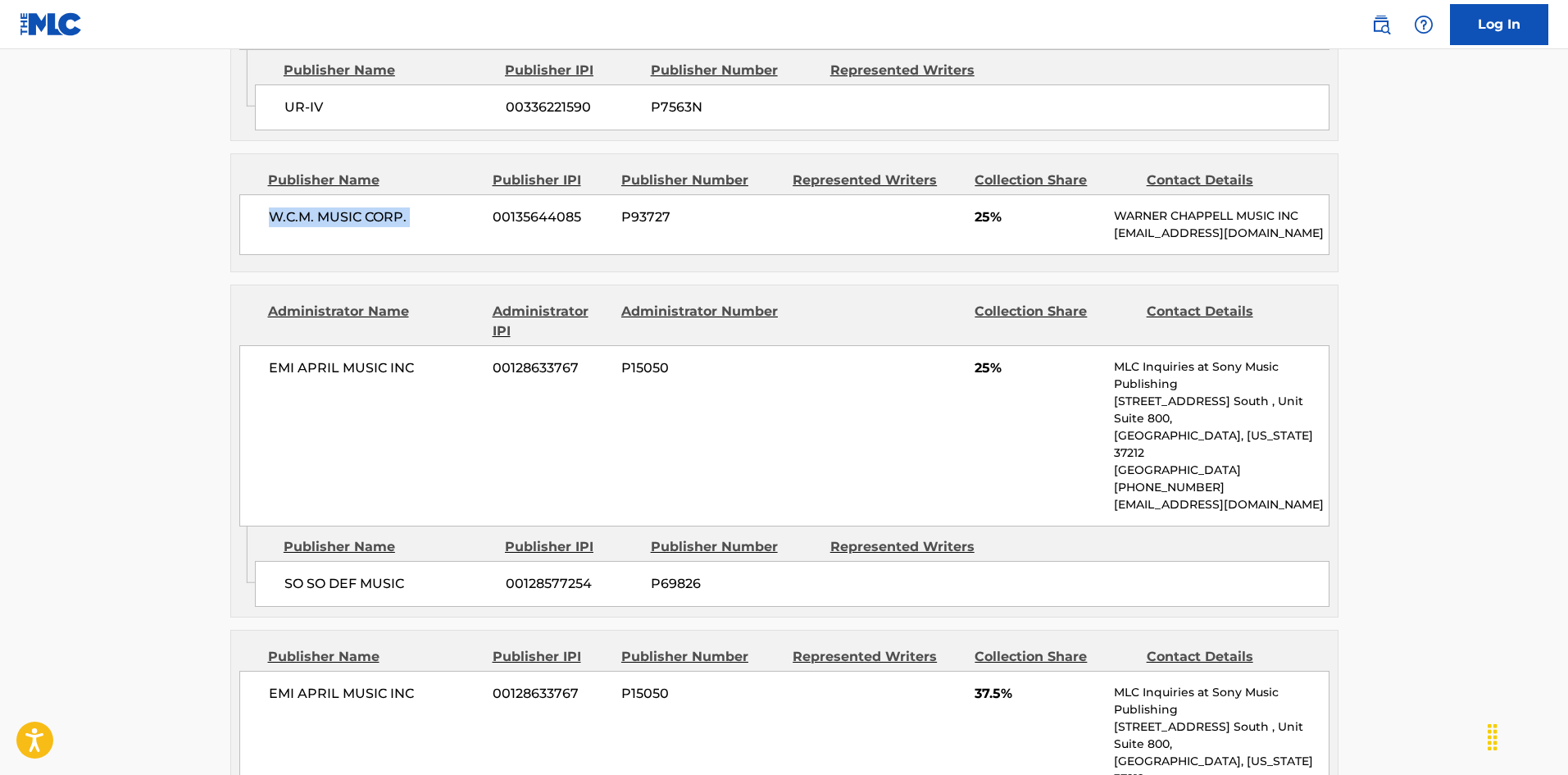
scroll to position [1230, 0]
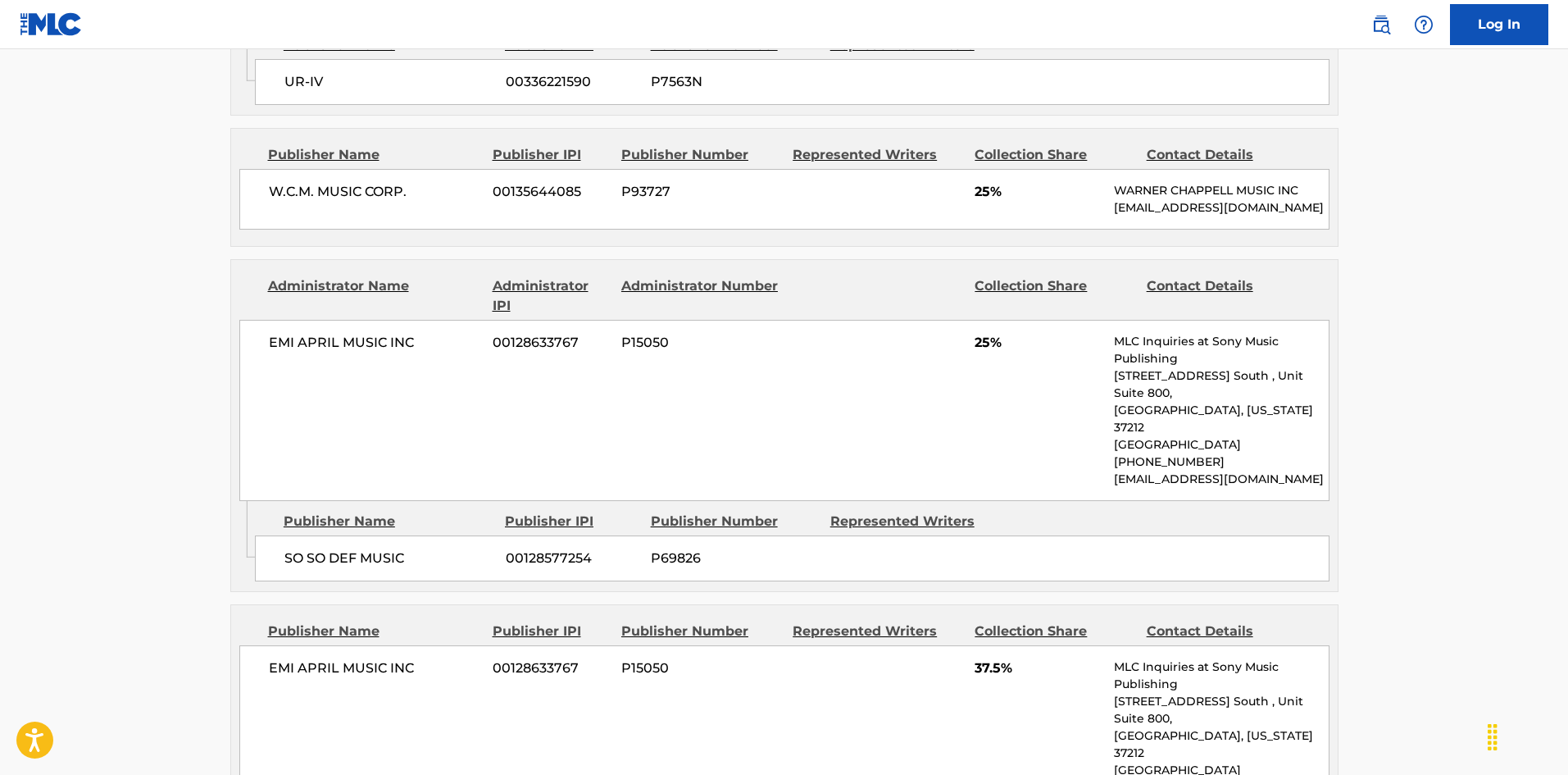
click at [284, 548] on span "SO SO DEF MUSIC" at bounding box center [388, 558] width 209 height 20
drag, startPoint x: 284, startPoint y: 506, endPoint x: 388, endPoint y: 502, distance: 104.1
click at [388, 548] on span "SO SO DEF MUSIC" at bounding box center [388, 558] width 209 height 20
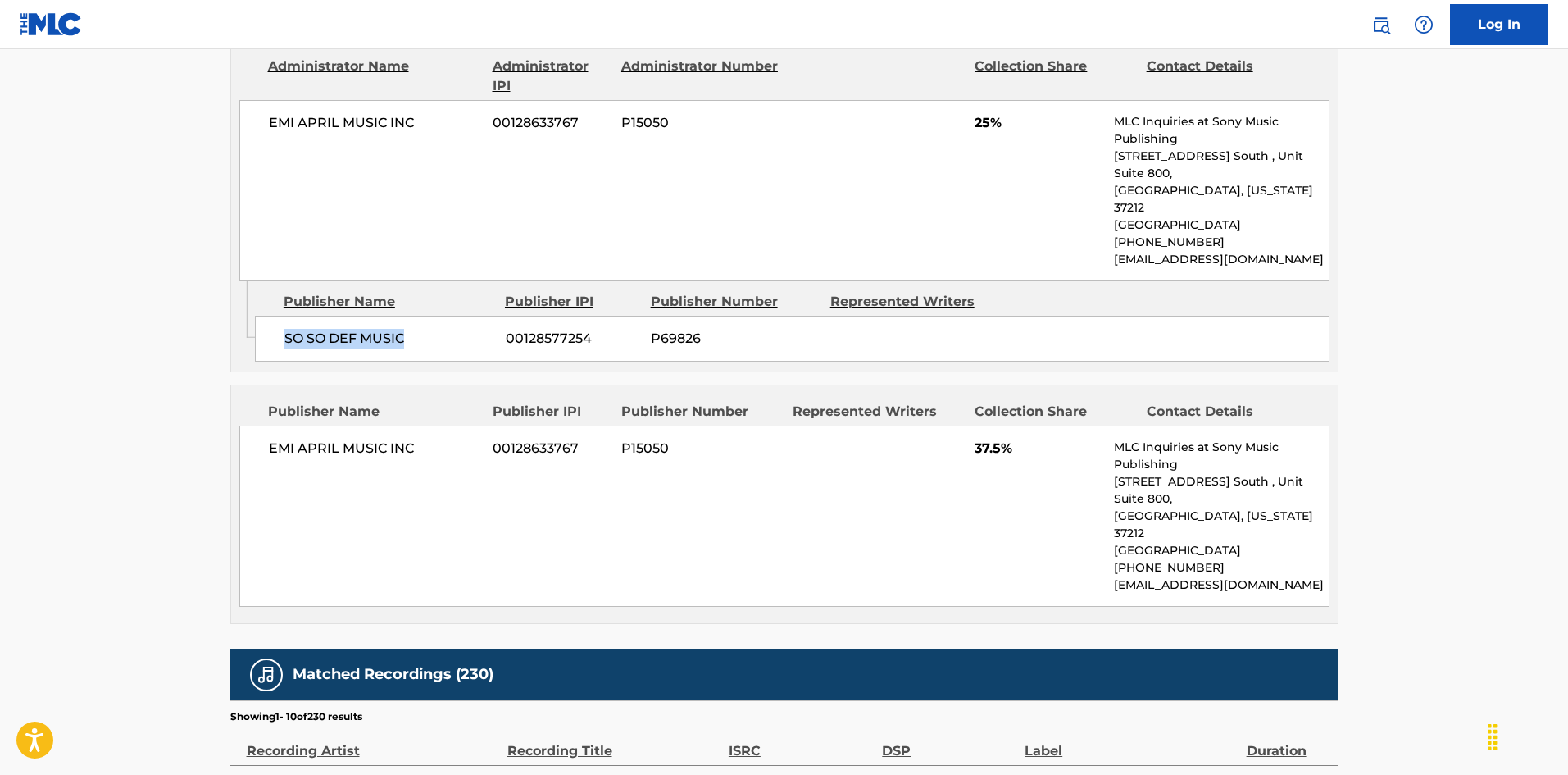
scroll to position [1311, 0]
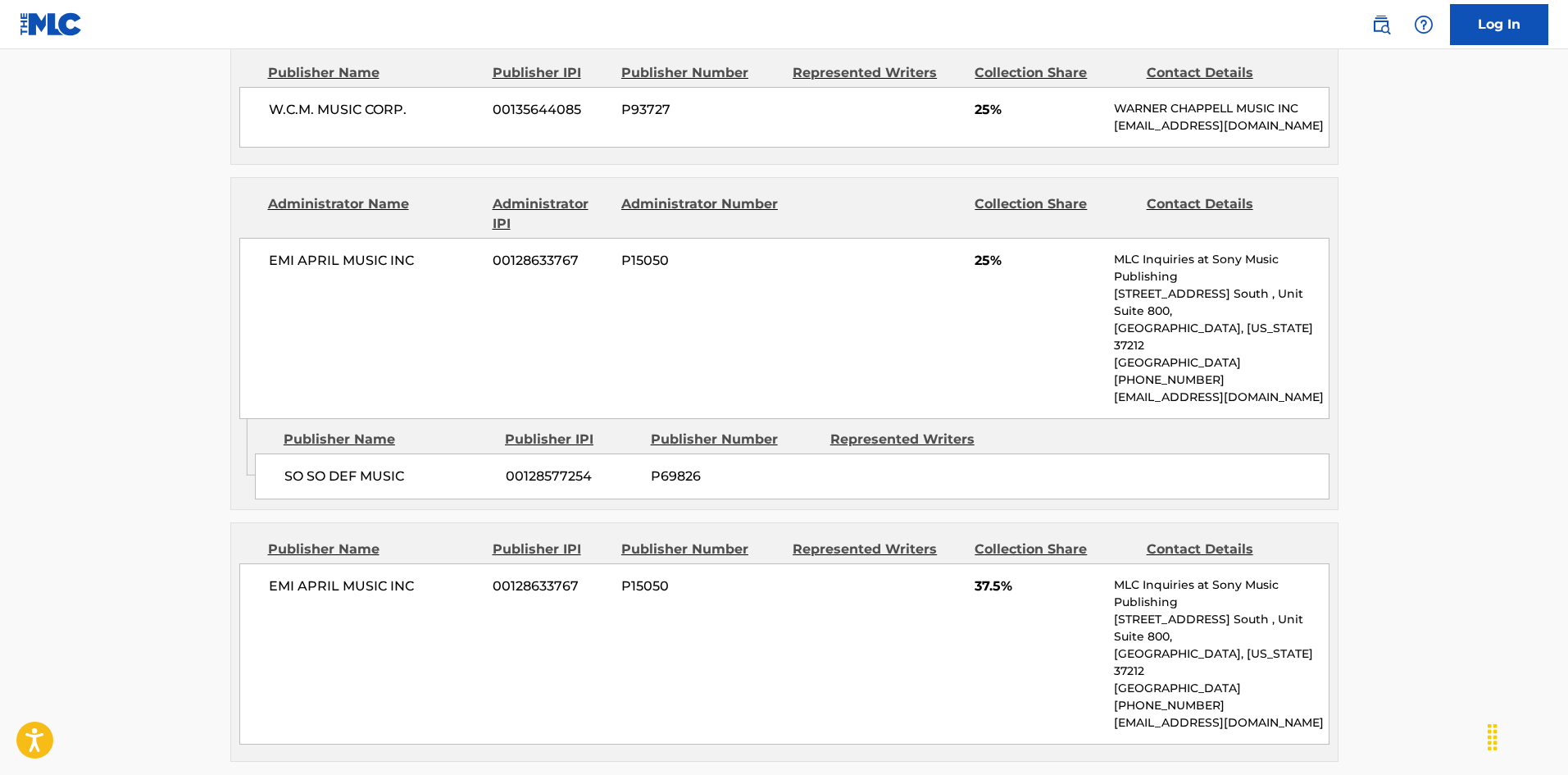
click at [285, 576] on span "EMI APRIL MUSIC INC" at bounding box center [374, 586] width 212 height 20
drag, startPoint x: 285, startPoint y: 538, endPoint x: 418, endPoint y: 532, distance: 133.1
click at [418, 576] on span "EMI APRIL MUSIC INC" at bounding box center [374, 586] width 212 height 20
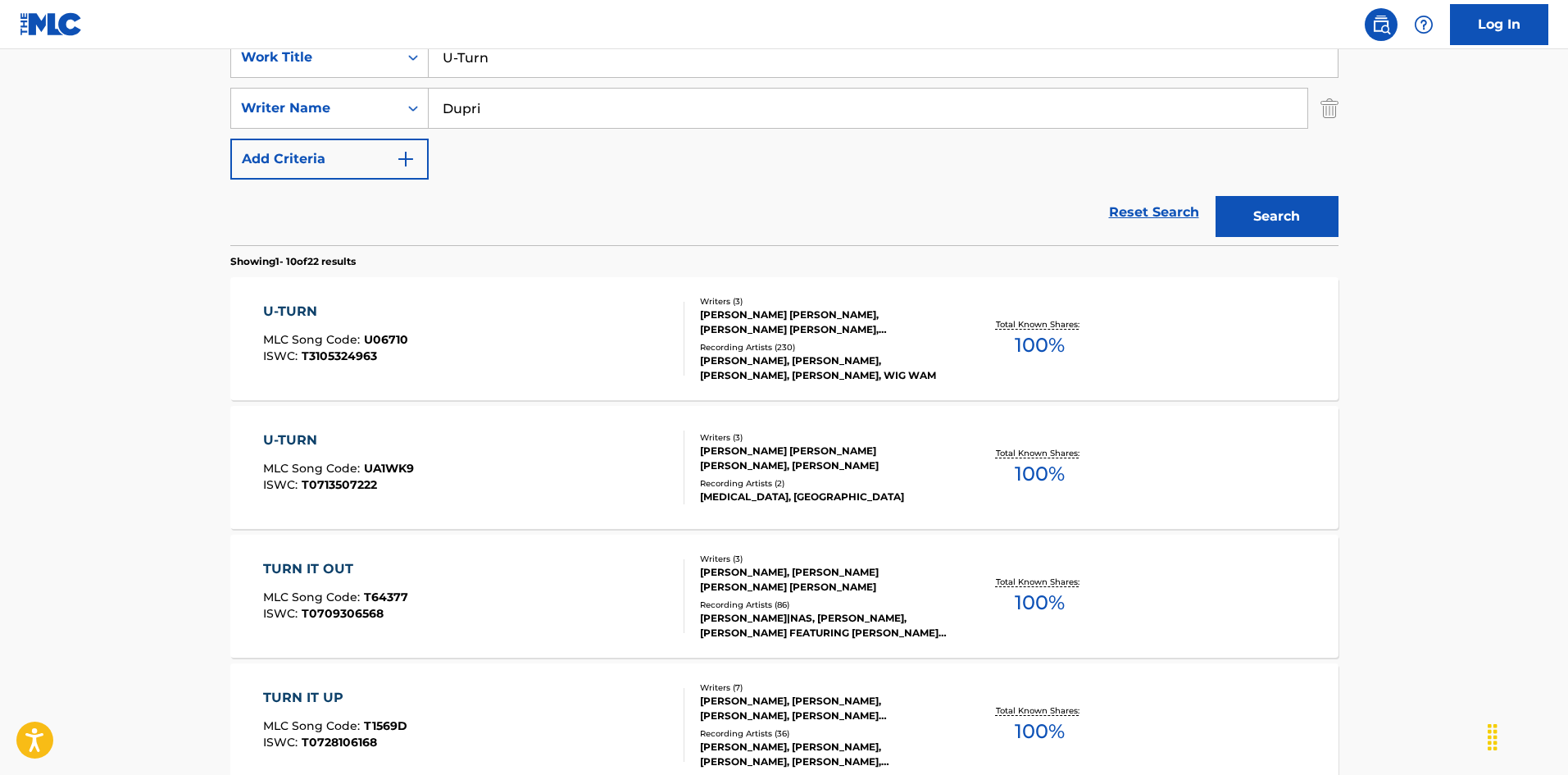
click at [419, 353] on div "U-TURN MLC Song Code : U06710 ISWC : T3105324963" at bounding box center [473, 338] width 422 height 74
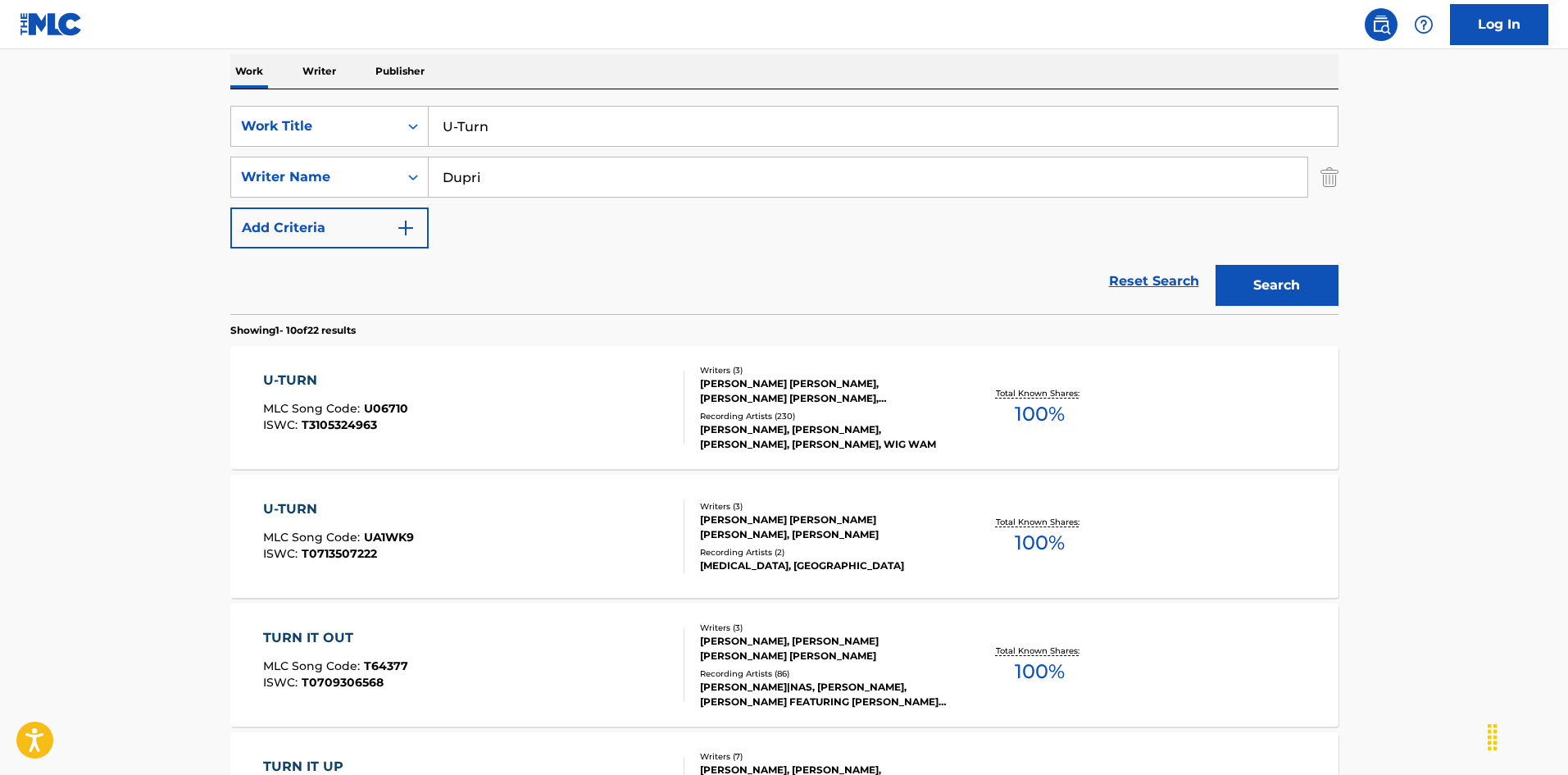
scroll to position [164, 0]
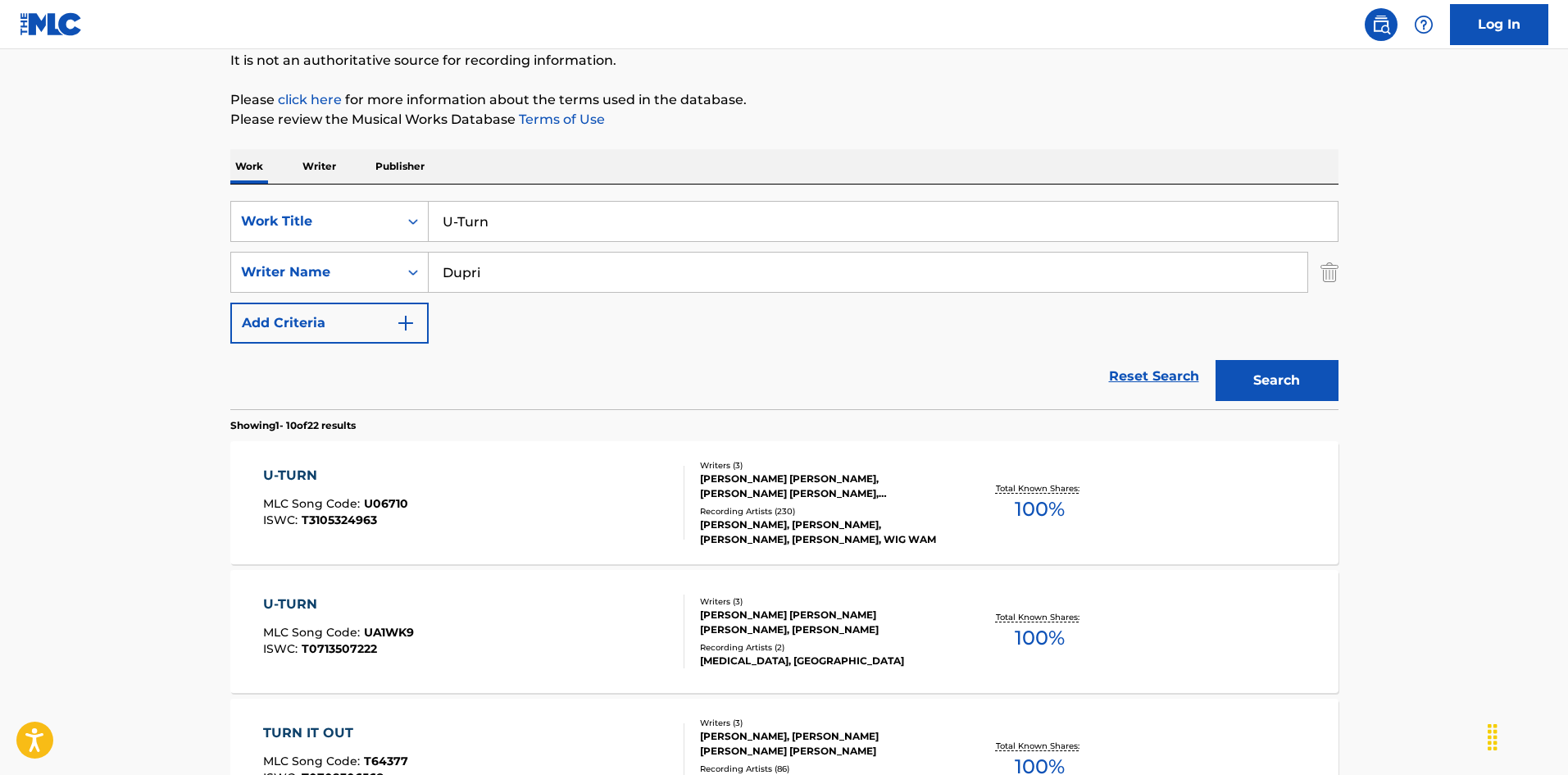
click at [503, 225] on input "U-Turn" at bounding box center [883, 220] width 909 height 39
paste input "What Happened To U"
type input "What Happened To U"
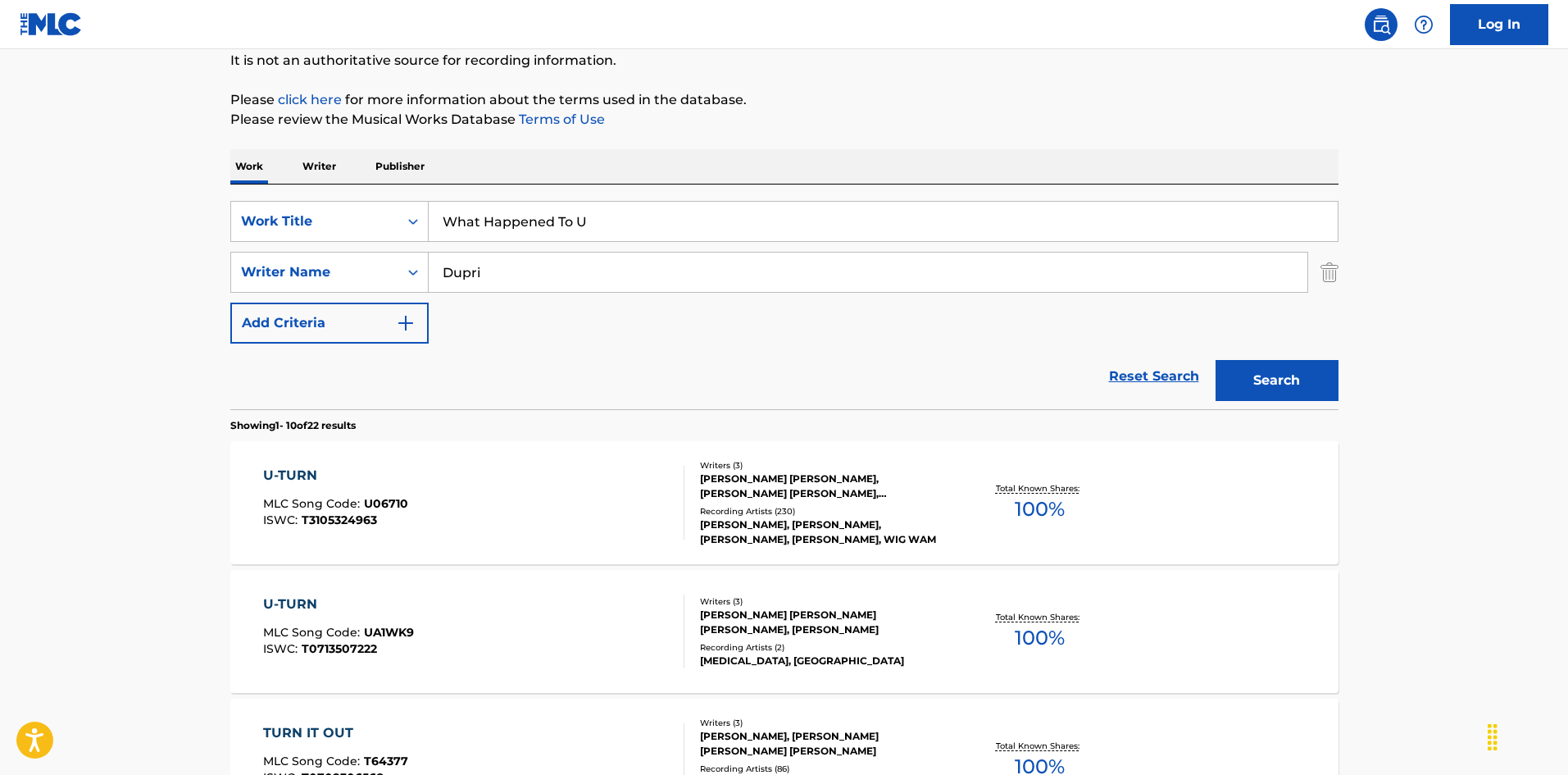
click at [1244, 367] on button "Search" at bounding box center [1277, 380] width 123 height 41
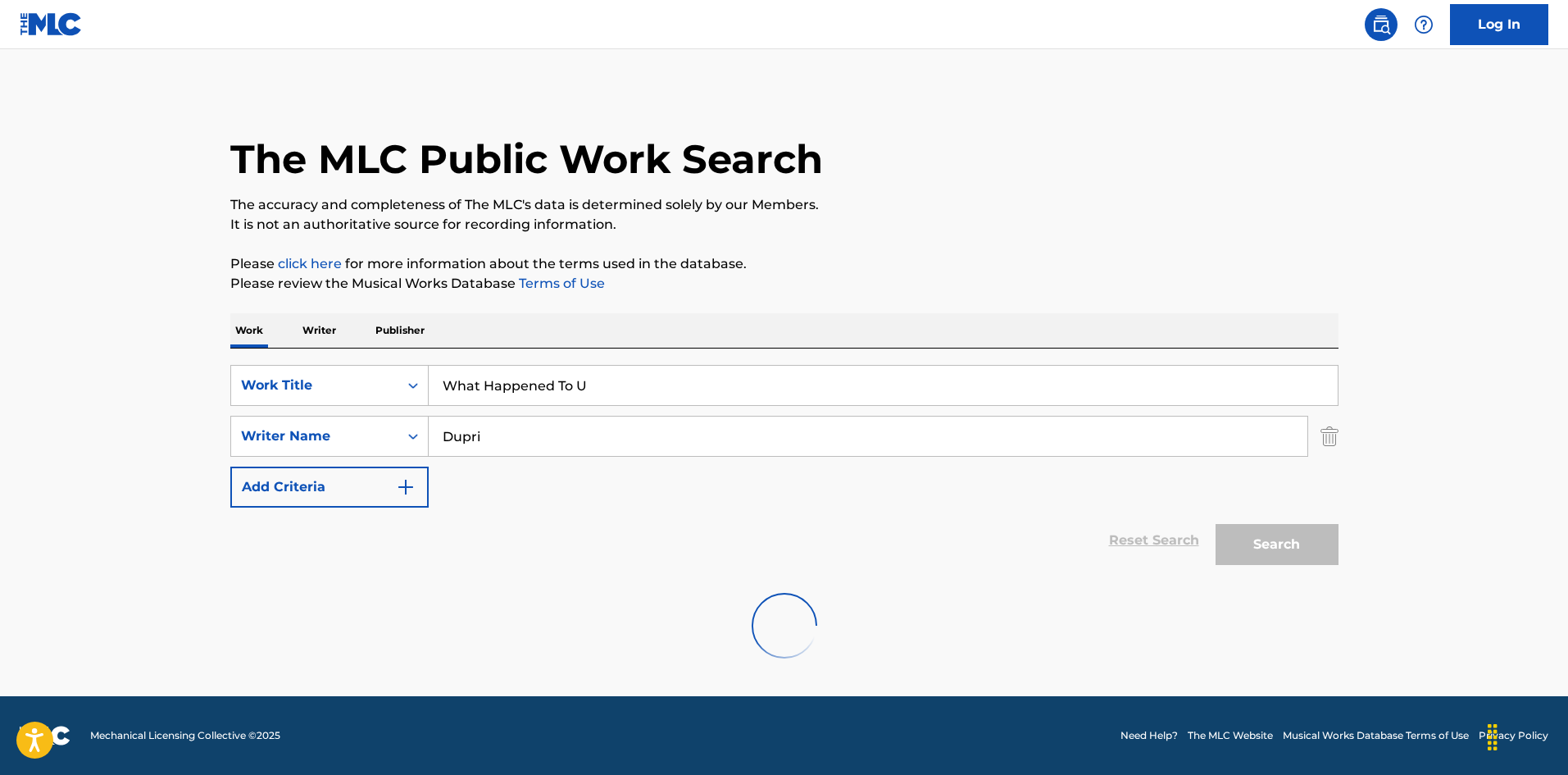
scroll to position [0, 0]
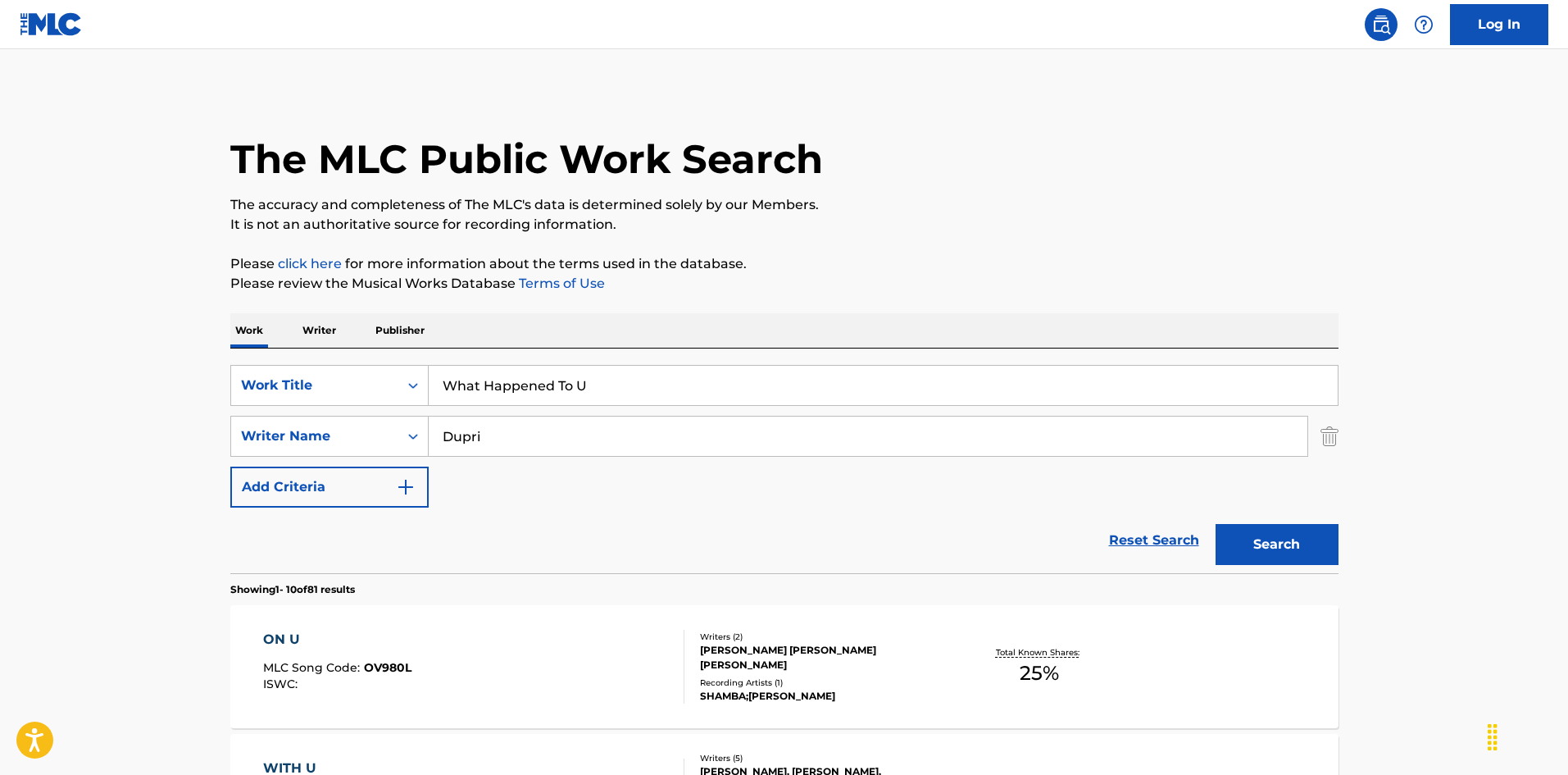
click at [618, 442] on input "Dupri" at bounding box center [868, 436] width 879 height 39
paste input "[PERSON_NAME]"
click at [1296, 549] on button "Search" at bounding box center [1277, 544] width 123 height 41
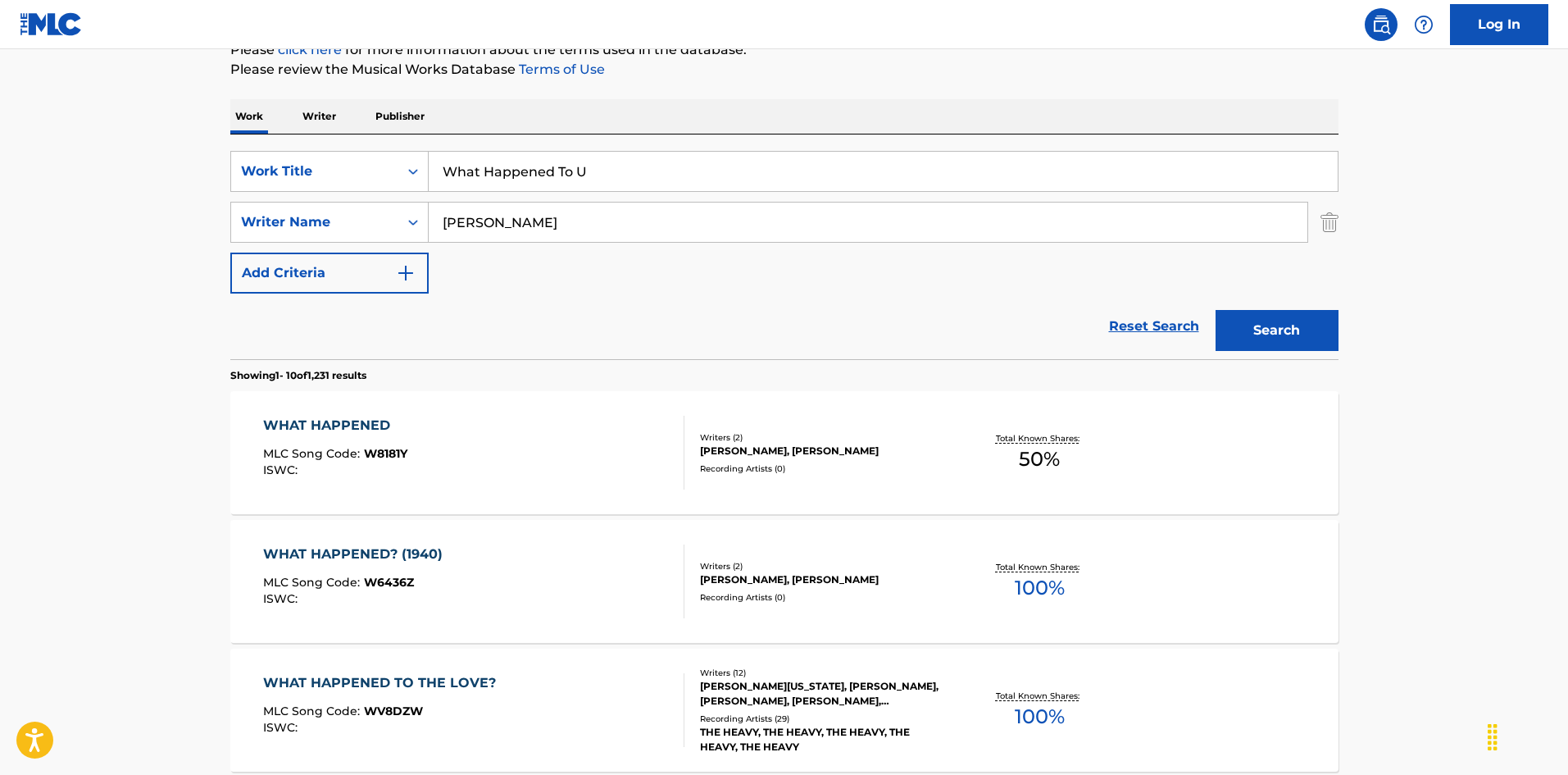
scroll to position [82, 0]
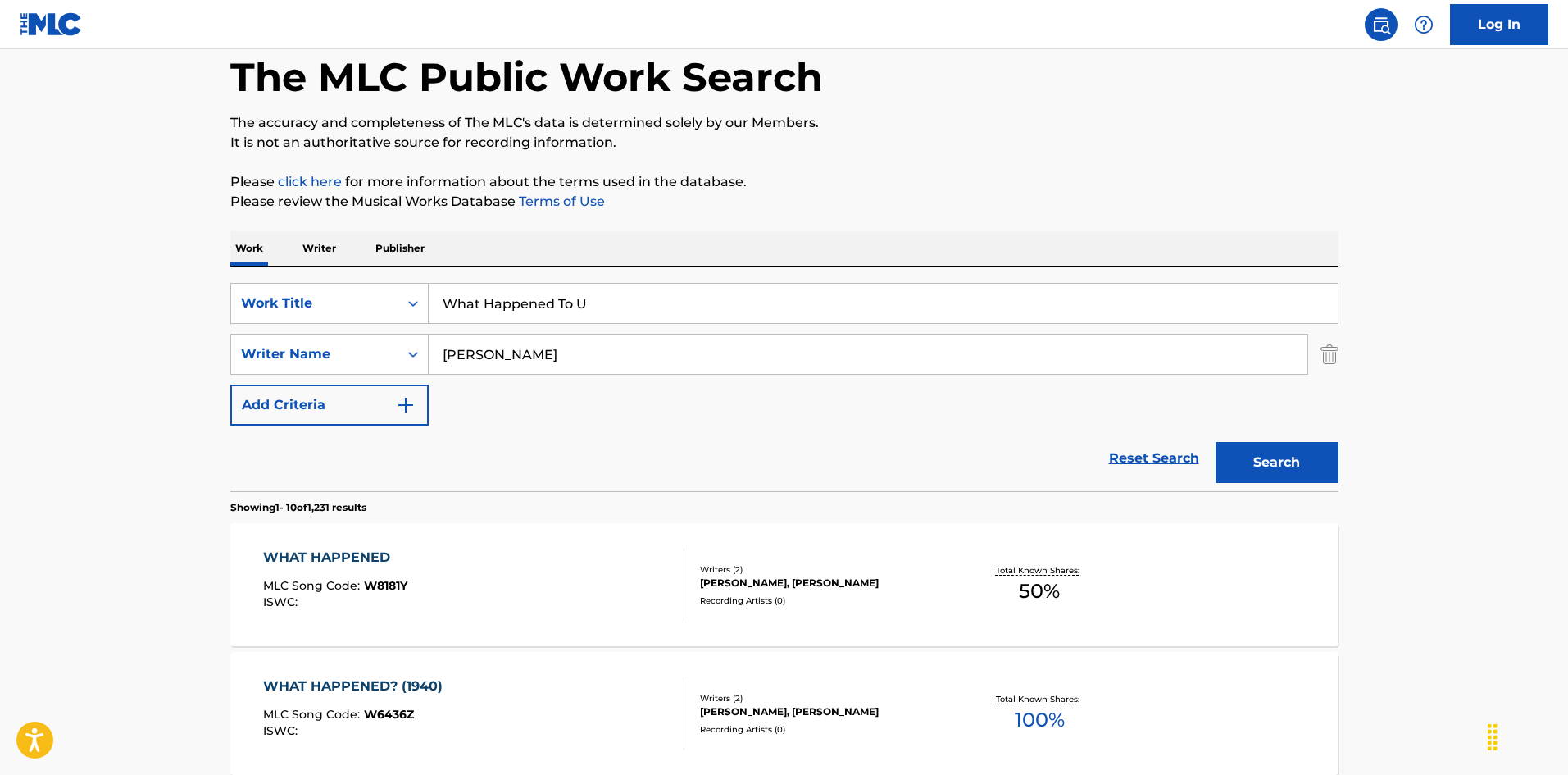
click at [1263, 457] on button "Search" at bounding box center [1277, 462] width 123 height 41
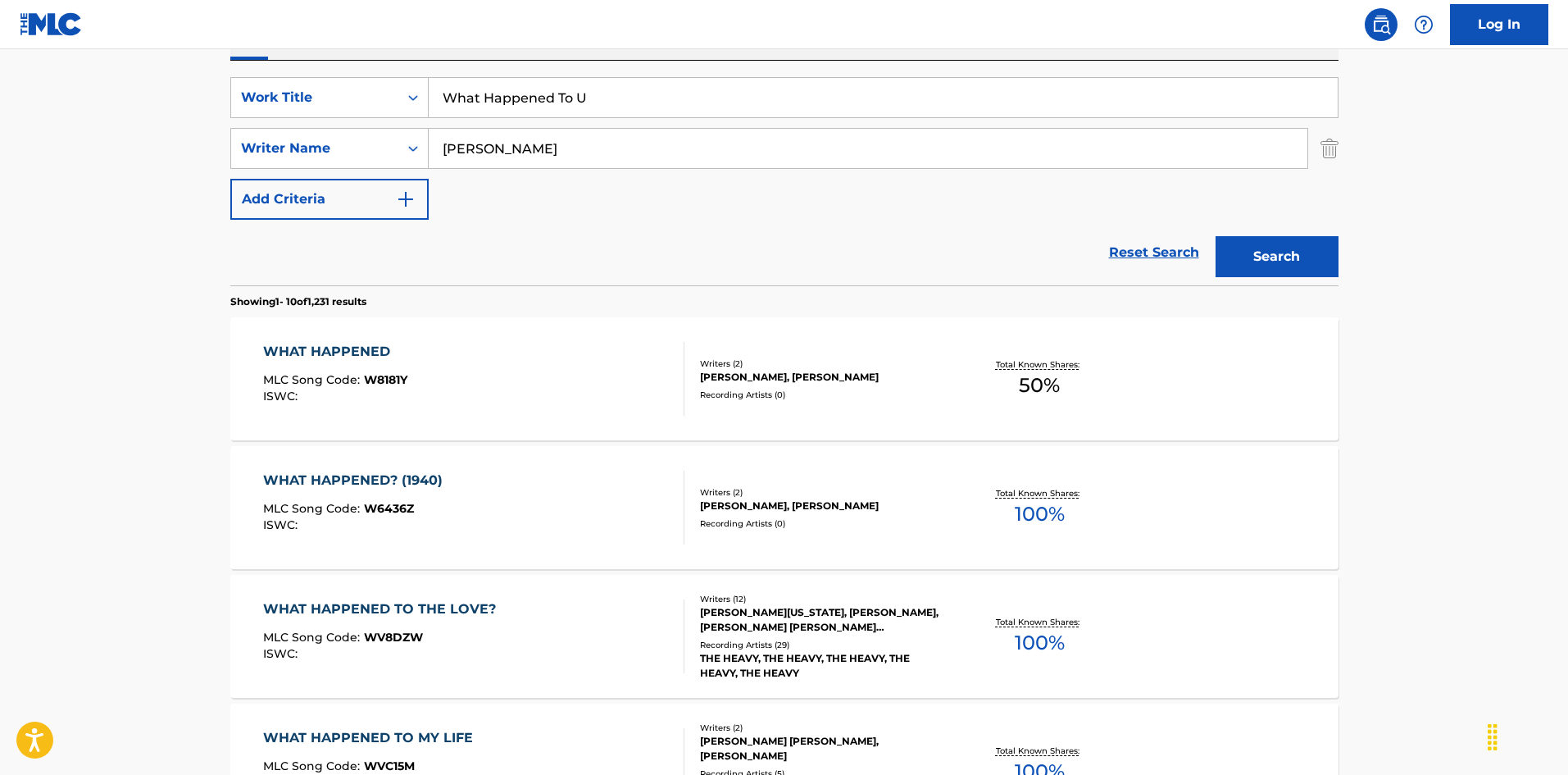
scroll to position [164, 0]
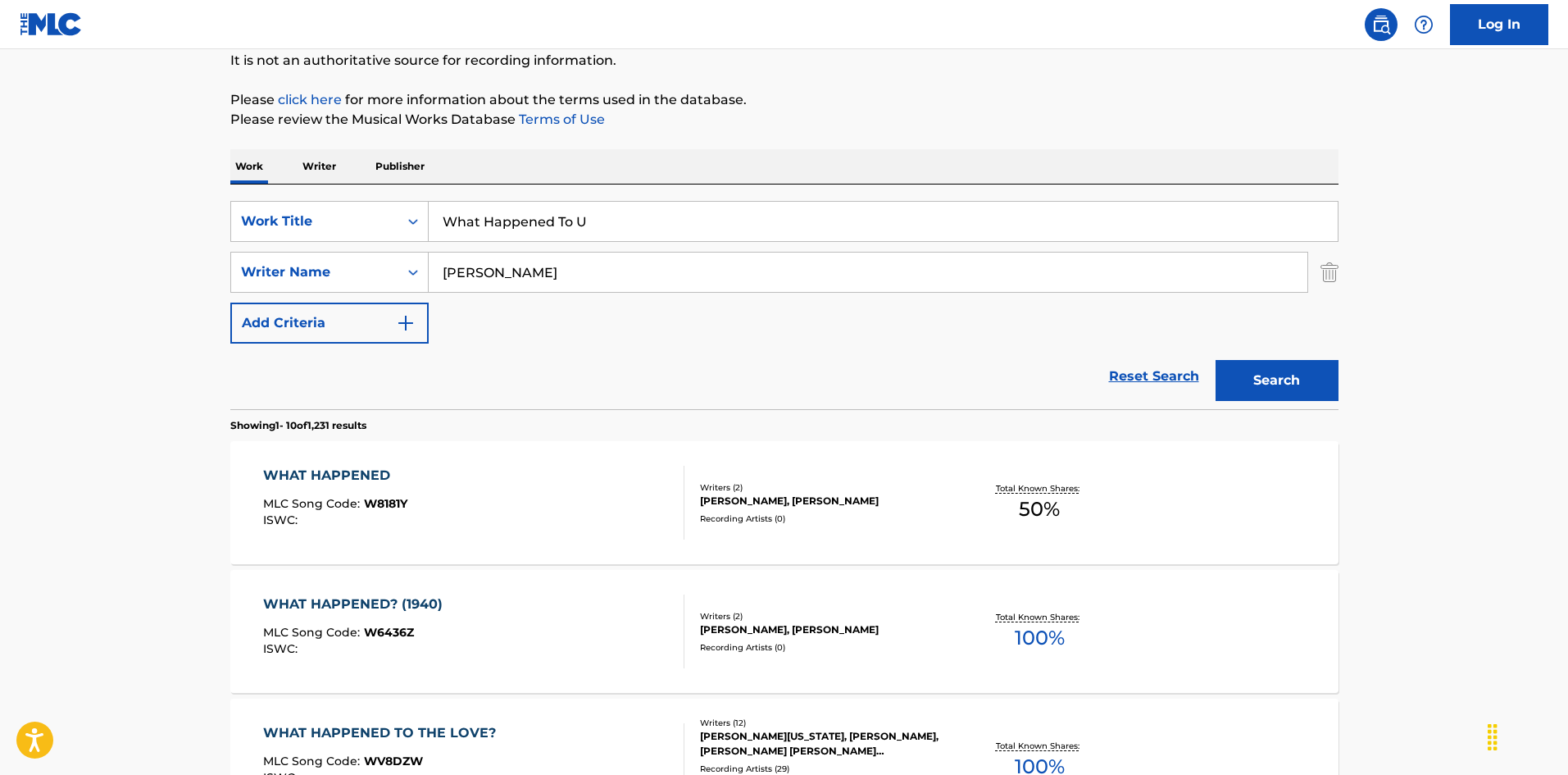
click at [463, 293] on div "SearchWithCriteria52f480d4-f273-419a-962d-ab9672138eb8 Work Title What Happened…" at bounding box center [784, 273] width 1108 height 143
click at [499, 271] on input "[PERSON_NAME]" at bounding box center [868, 272] width 879 height 39
paste input "[PERSON_NAME]"
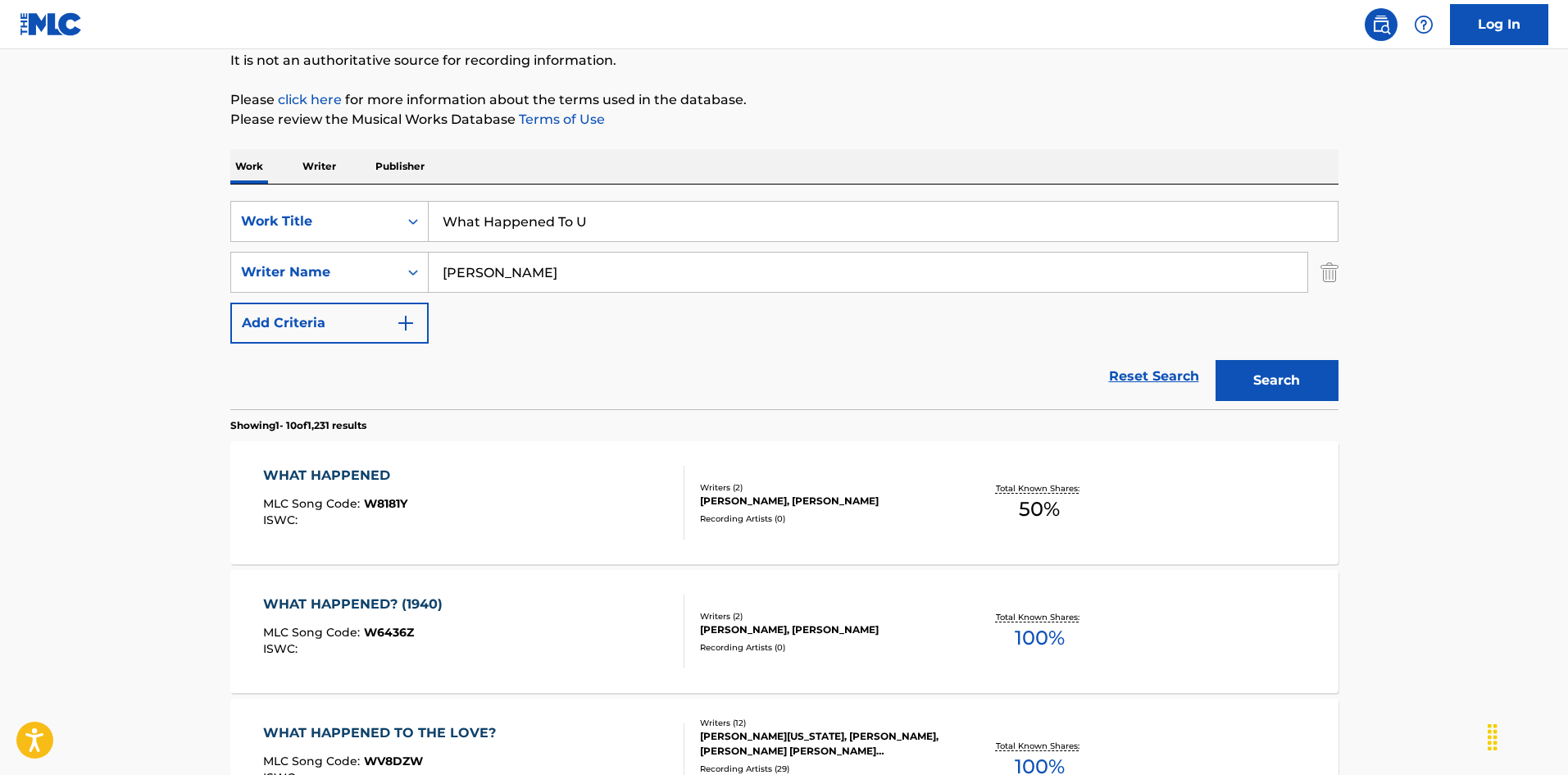
type input "[PERSON_NAME]"
click at [1287, 383] on button "Search" at bounding box center [1277, 380] width 123 height 41
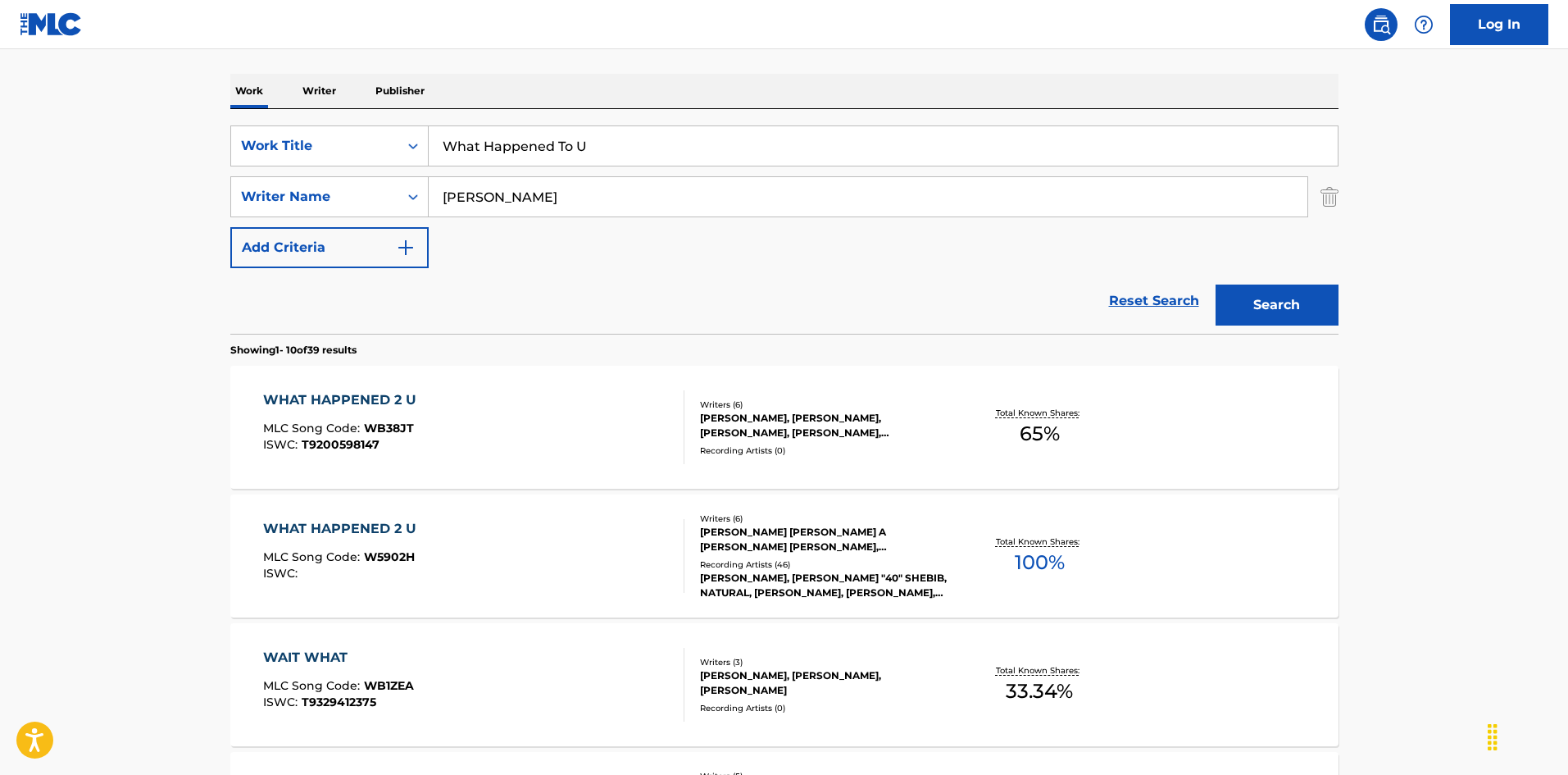
scroll to position [246, 0]
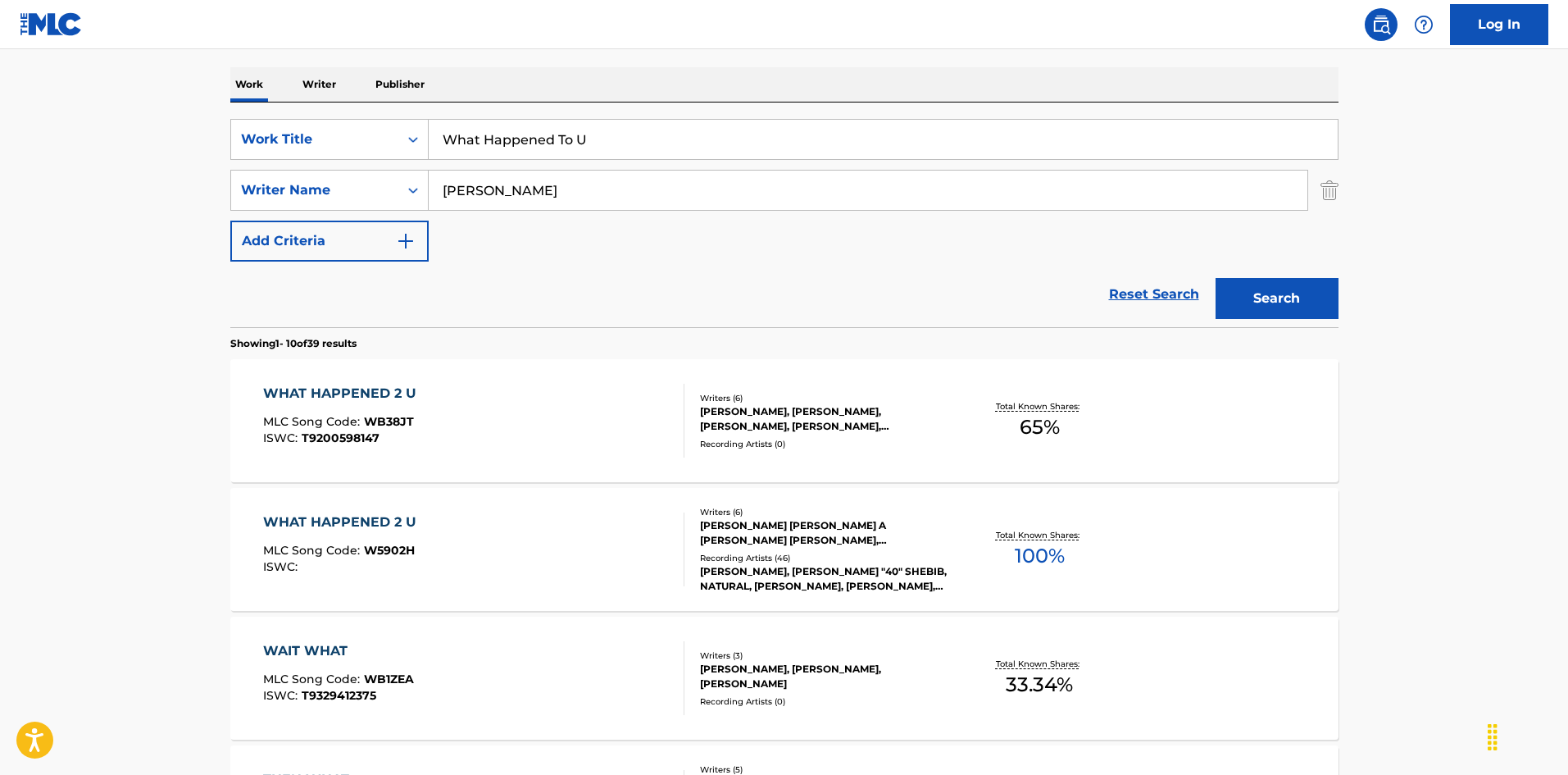
click at [505, 555] on div "WHAT HAPPENED 2 U MLC Song Code : W5902H ISWC :" at bounding box center [473, 549] width 422 height 74
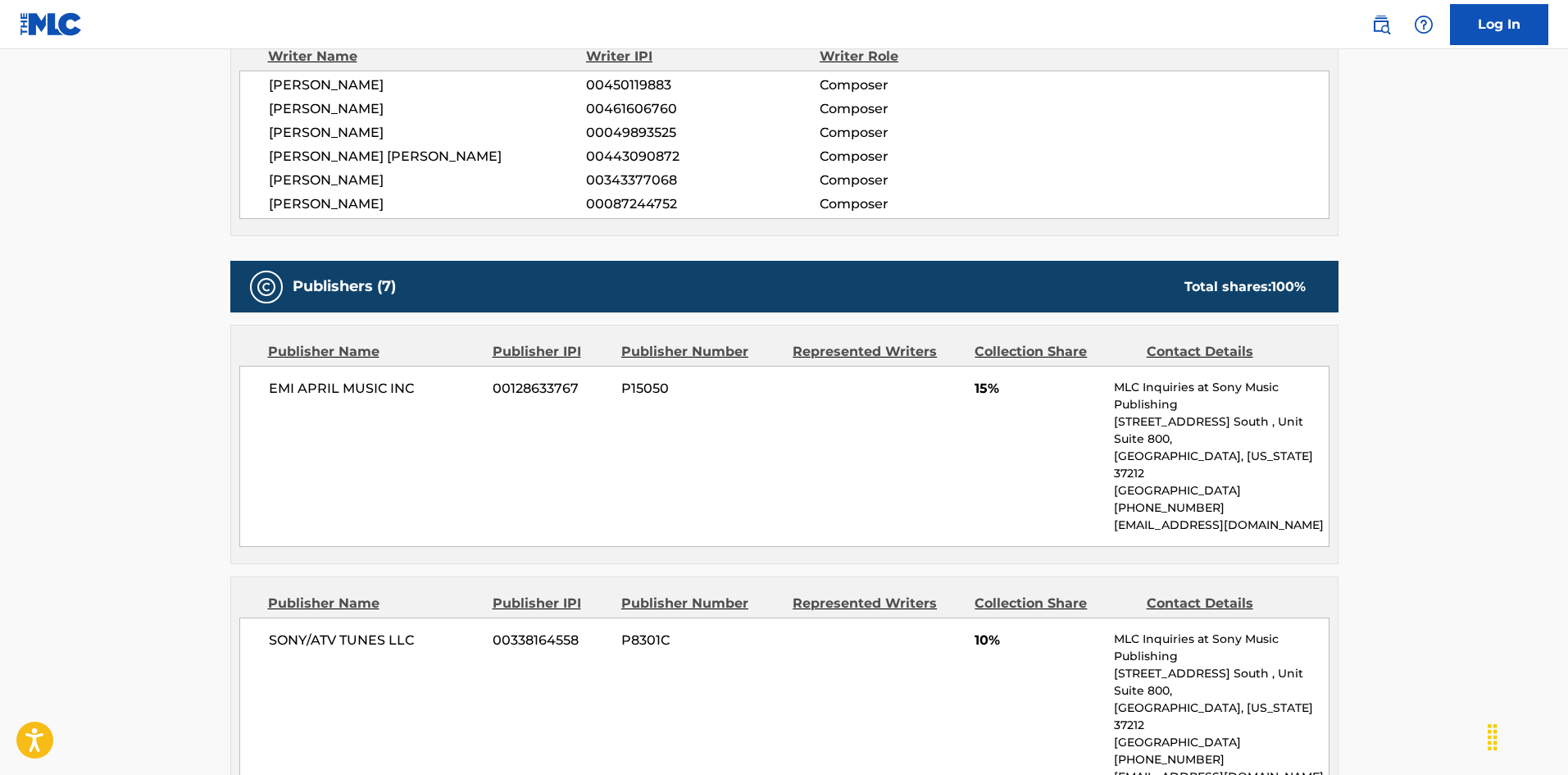
scroll to position [738, 0]
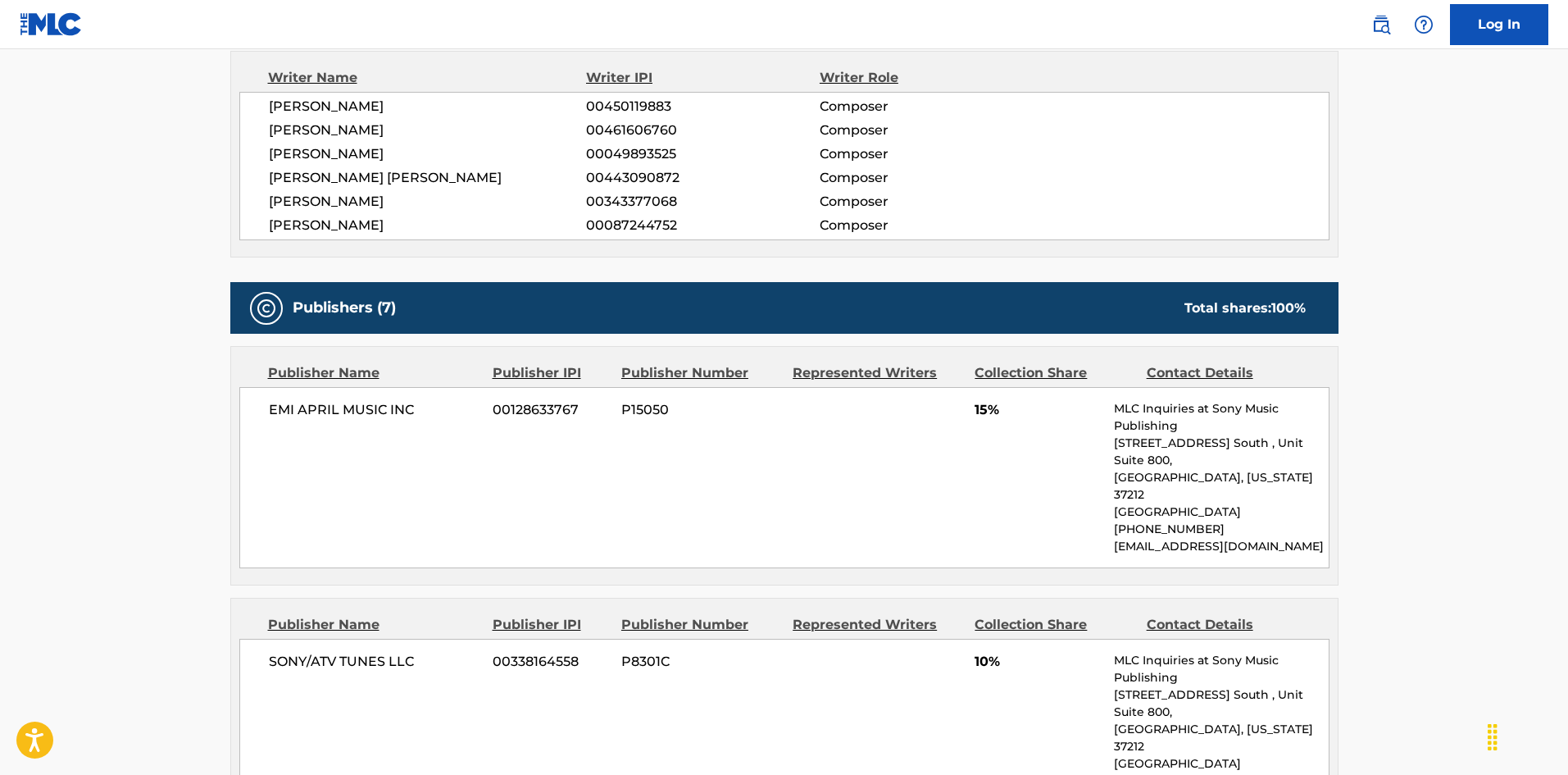
click at [259, 397] on div "EMI APRIL MUSIC INC 00128633767 P15050 15% MLC Inquiries at Sony Music Publishi…" at bounding box center [784, 477] width 1090 height 181
drag, startPoint x: 259, startPoint y: 397, endPoint x: 390, endPoint y: 397, distance: 131.0
click at [390, 397] on div "EMI APRIL MUSIC INC 00128633767 P15050 15% MLC Inquiries at Sony Music Publishi…" at bounding box center [784, 477] width 1090 height 181
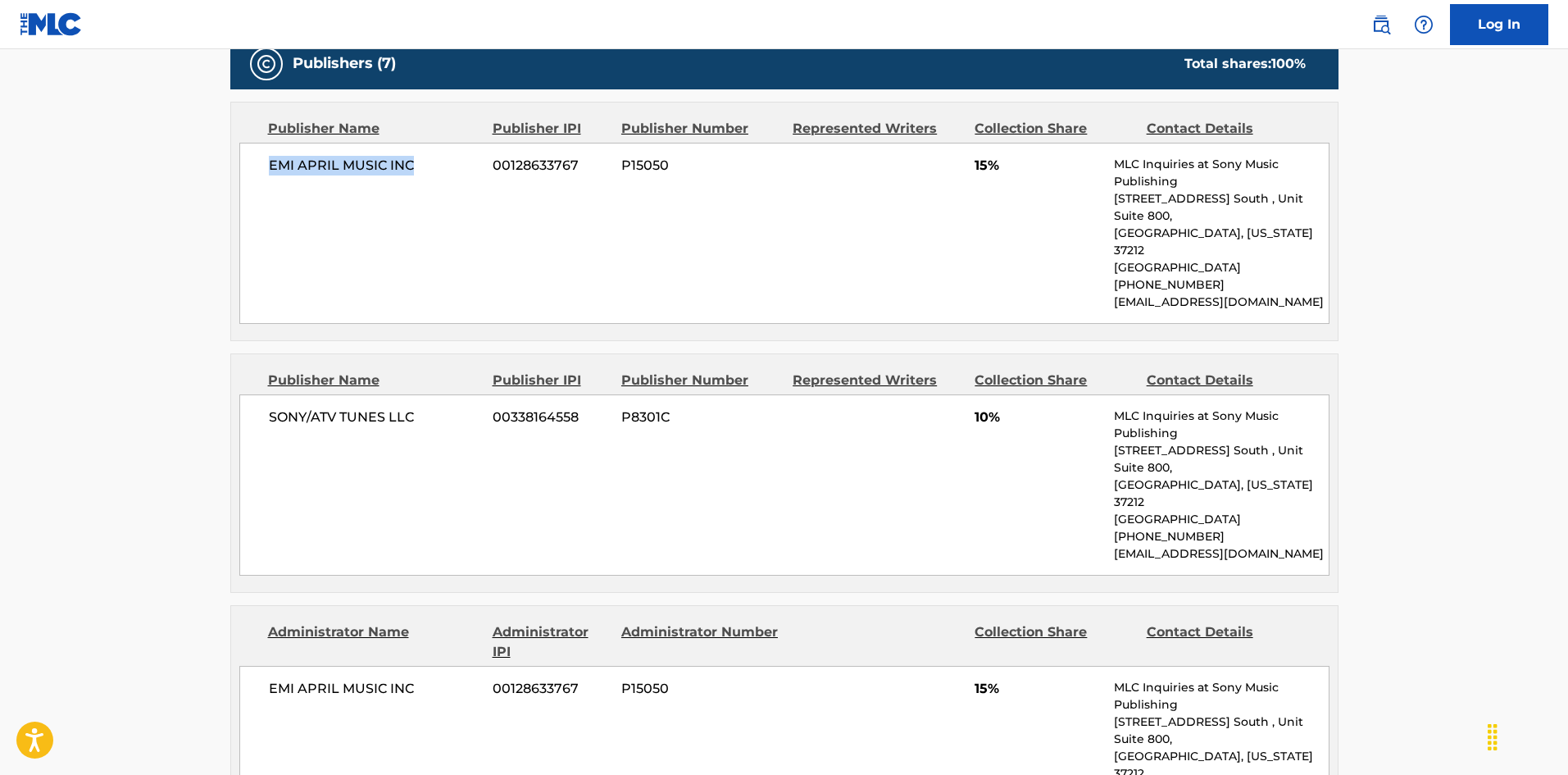
scroll to position [984, 0]
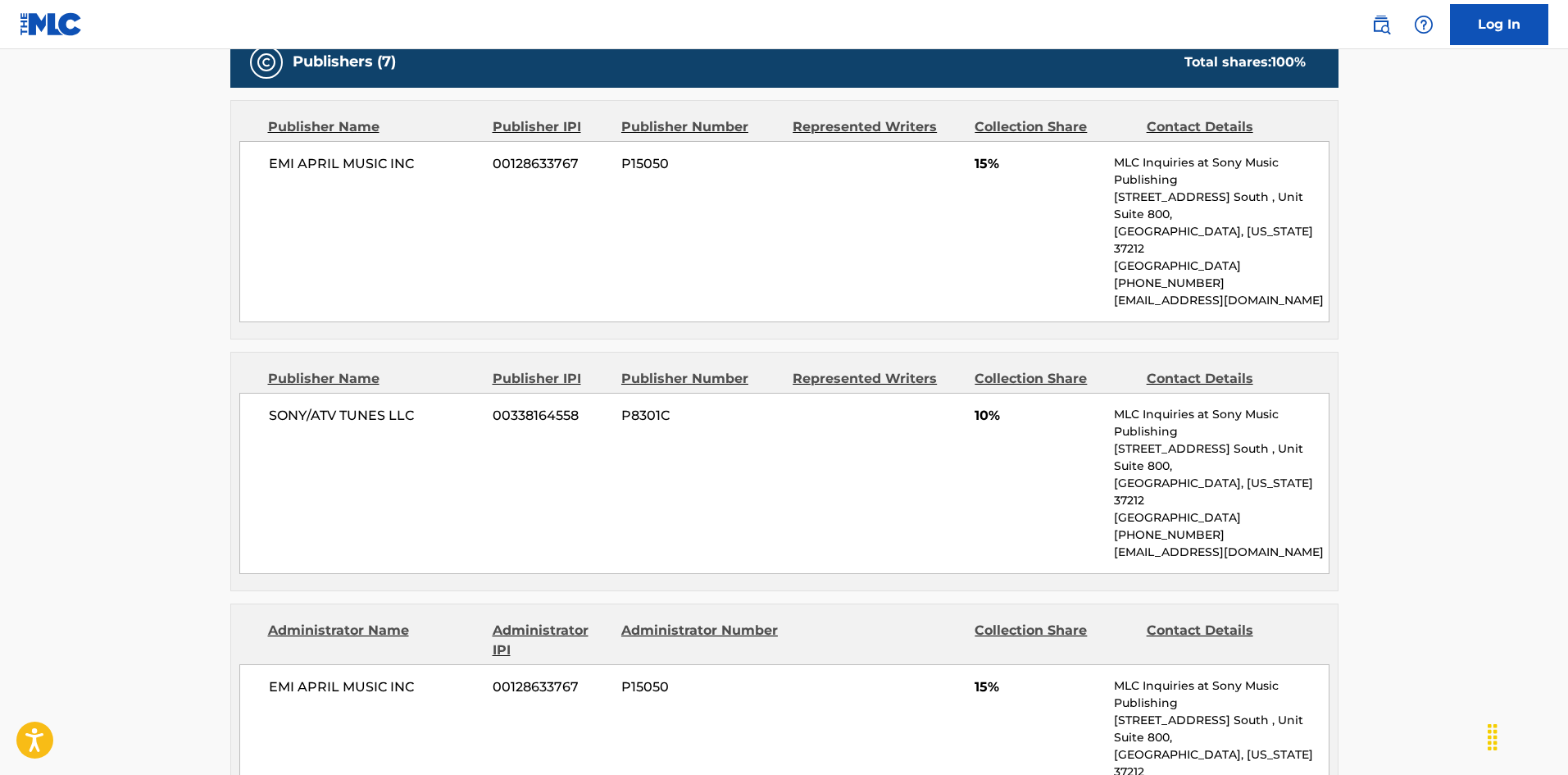
click at [274, 406] on span "SONY/ATV TUNES LLC" at bounding box center [374, 416] width 212 height 20
drag, startPoint x: 274, startPoint y: 389, endPoint x: 392, endPoint y: 388, distance: 118.0
click at [392, 406] on span "SONY/ATV TUNES LLC" at bounding box center [374, 416] width 212 height 20
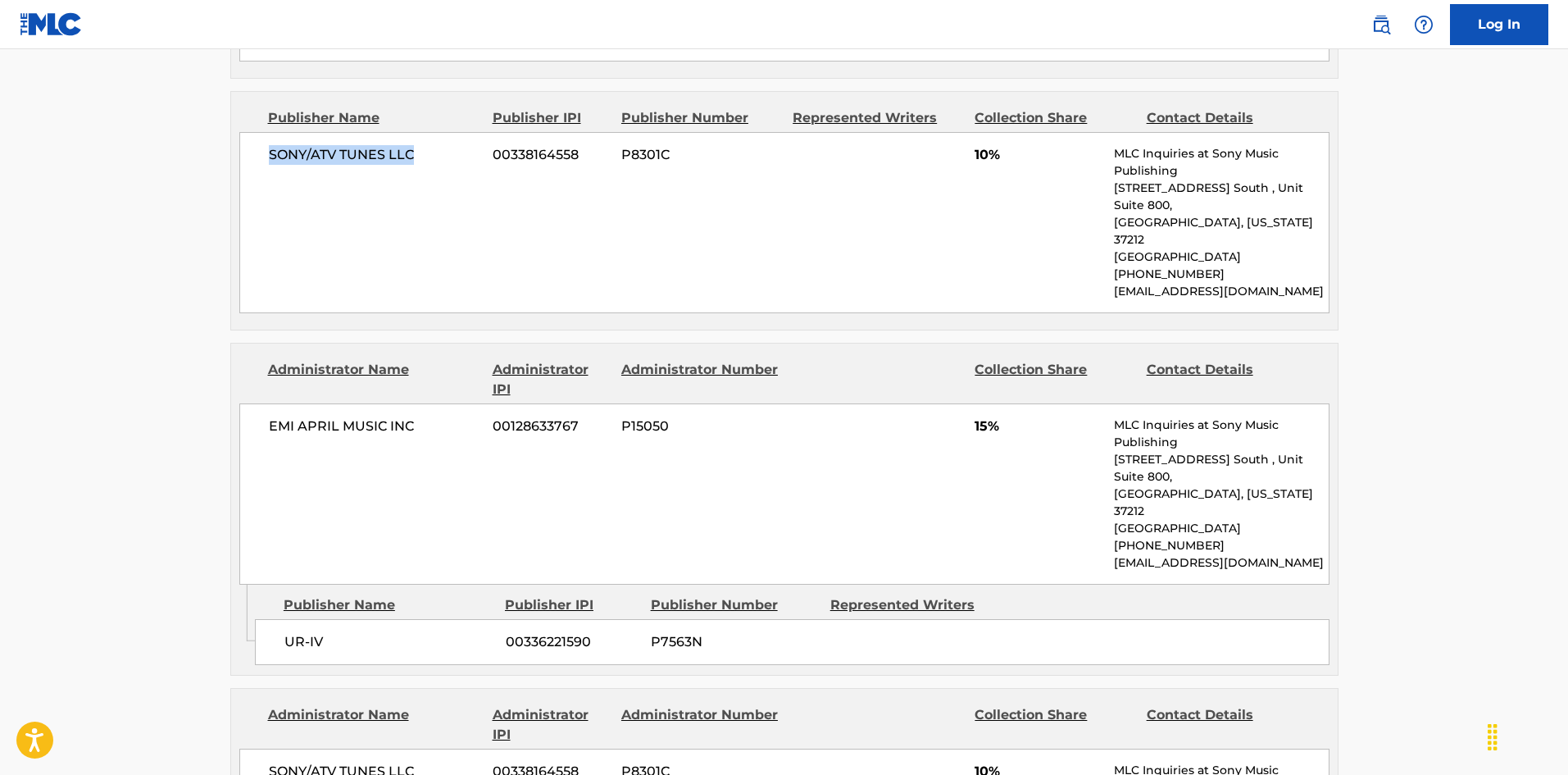
scroll to position [1311, 0]
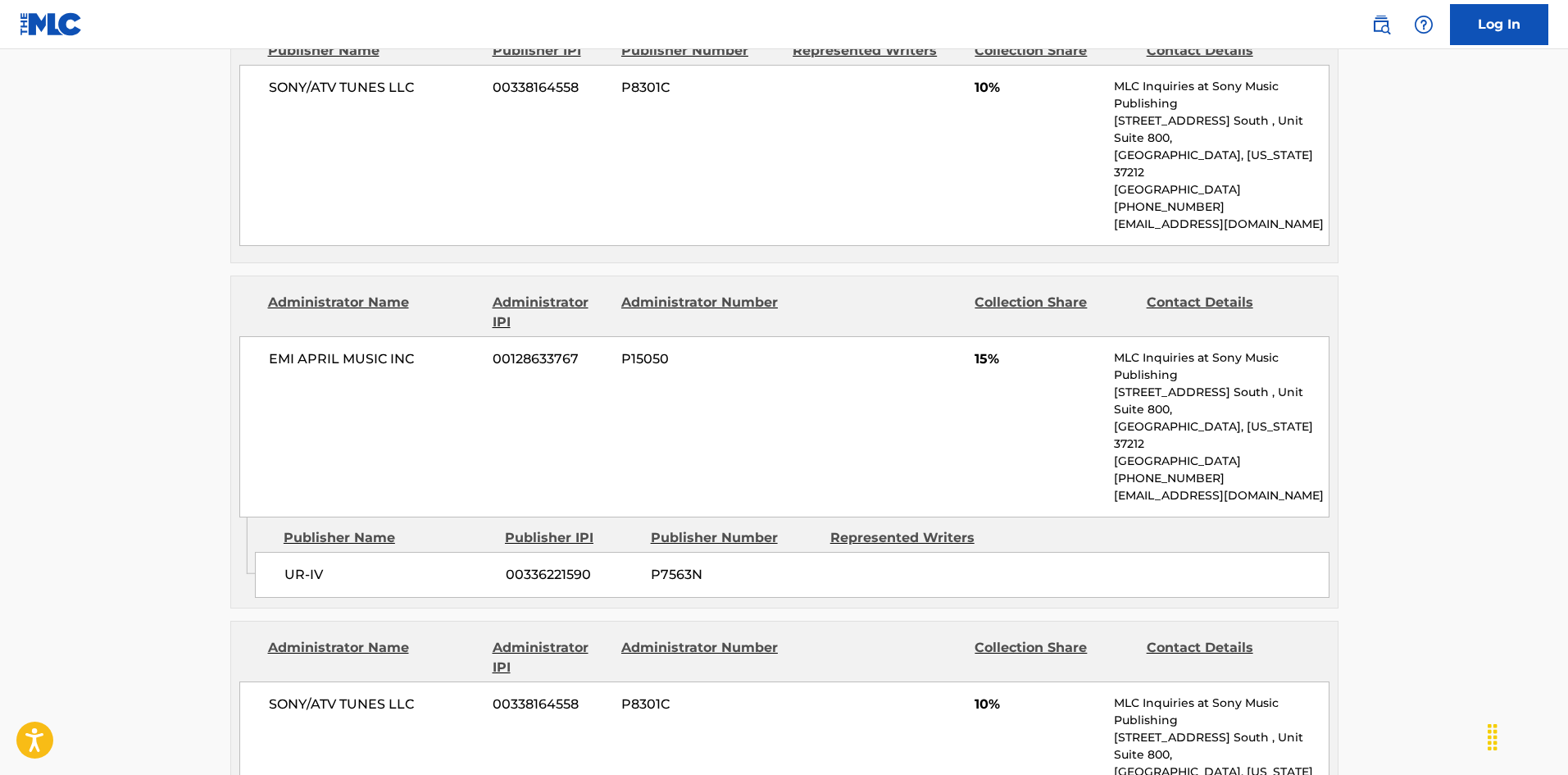
click at [295, 565] on span "UR-IV" at bounding box center [388, 575] width 209 height 20
drag, startPoint x: 295, startPoint y: 480, endPoint x: 286, endPoint y: 26, distance: 454.1
click at [318, 565] on span "UR-IV" at bounding box center [388, 575] width 209 height 20
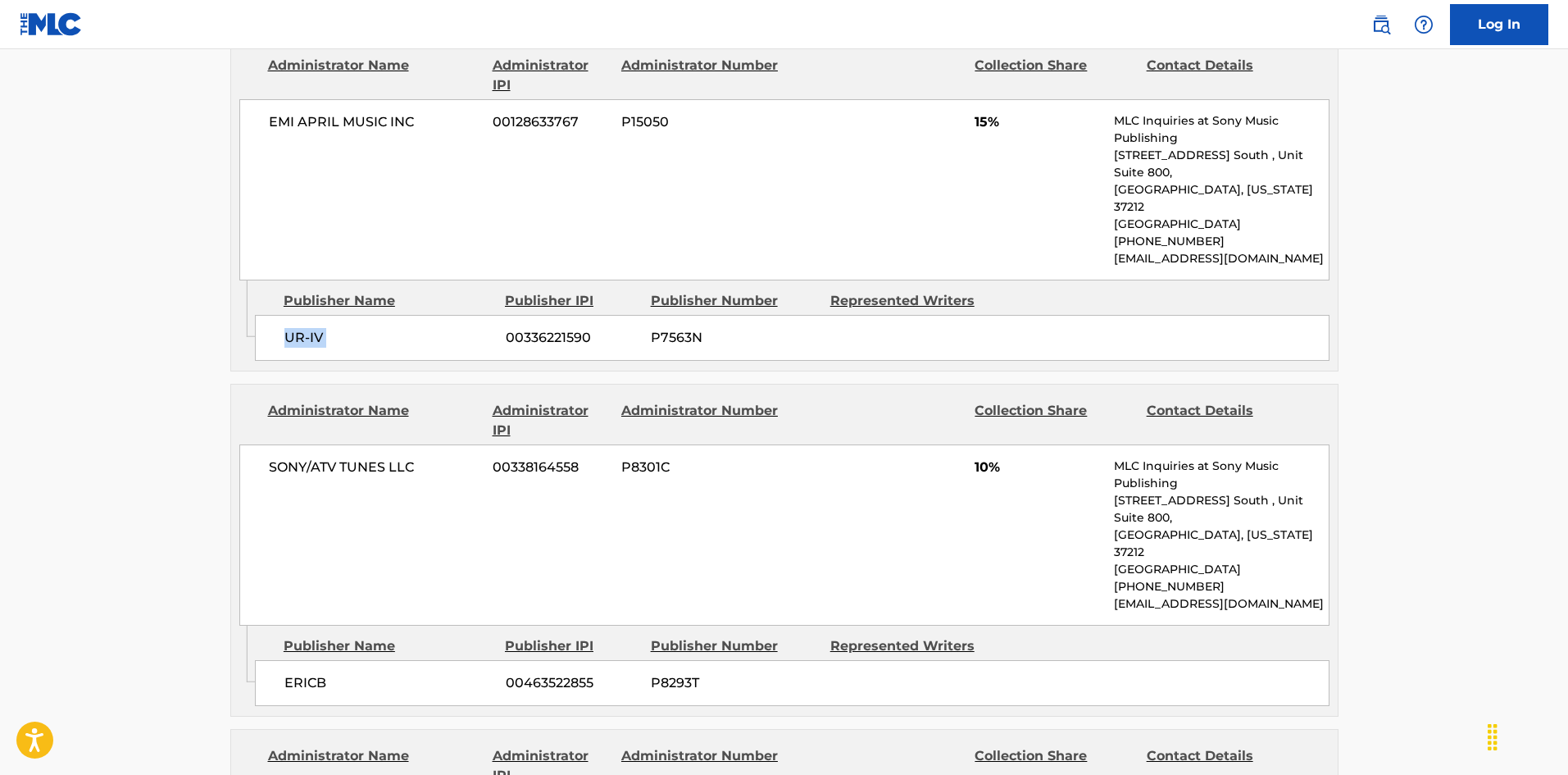
scroll to position [1557, 0]
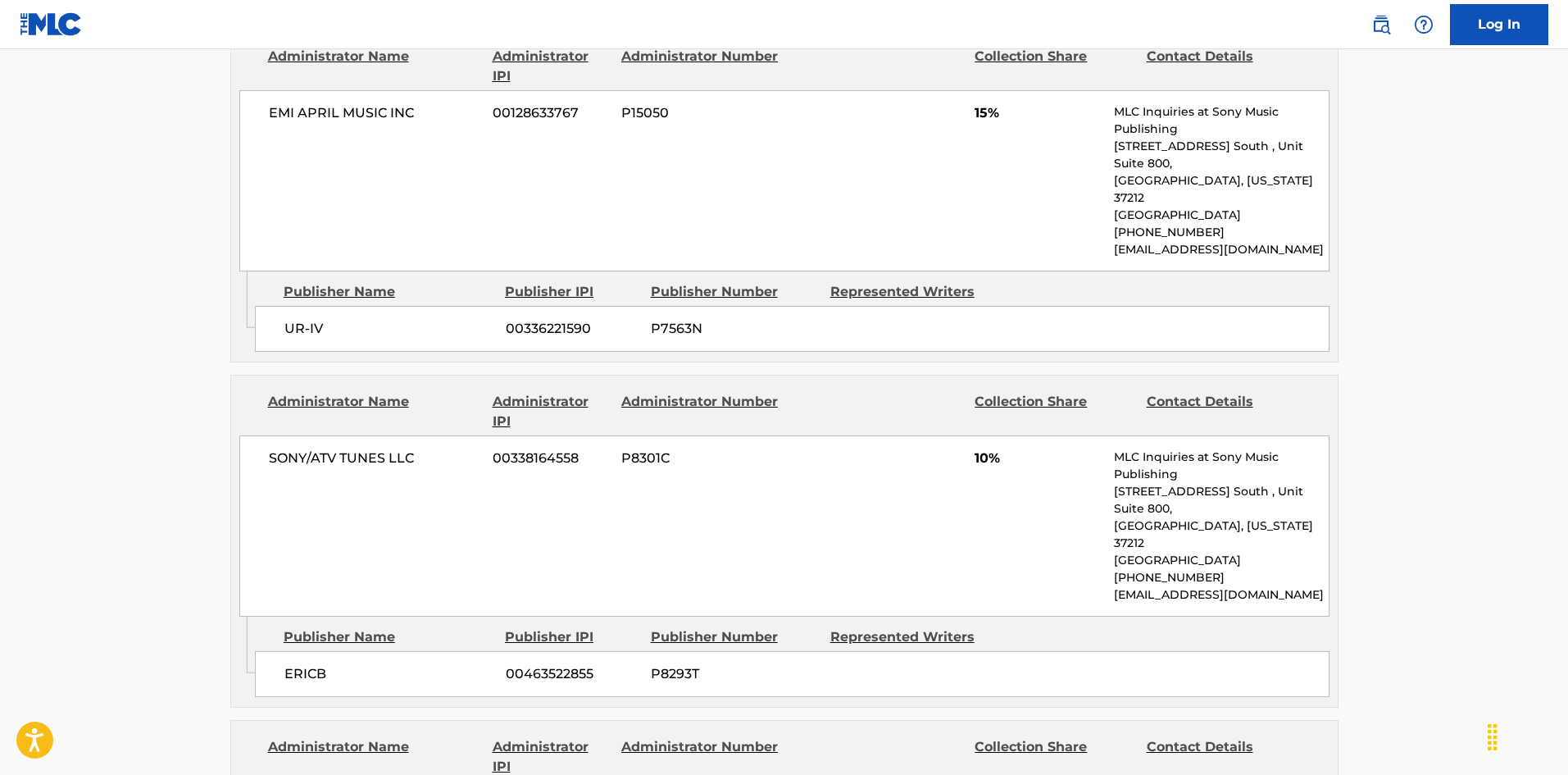
click at [288, 664] on span "ERICB" at bounding box center [388, 674] width 209 height 20
drag, startPoint x: 288, startPoint y: 537, endPoint x: 301, endPoint y: 528, distance: 15.8
click at [301, 664] on span "ERICB" at bounding box center [388, 674] width 209 height 20
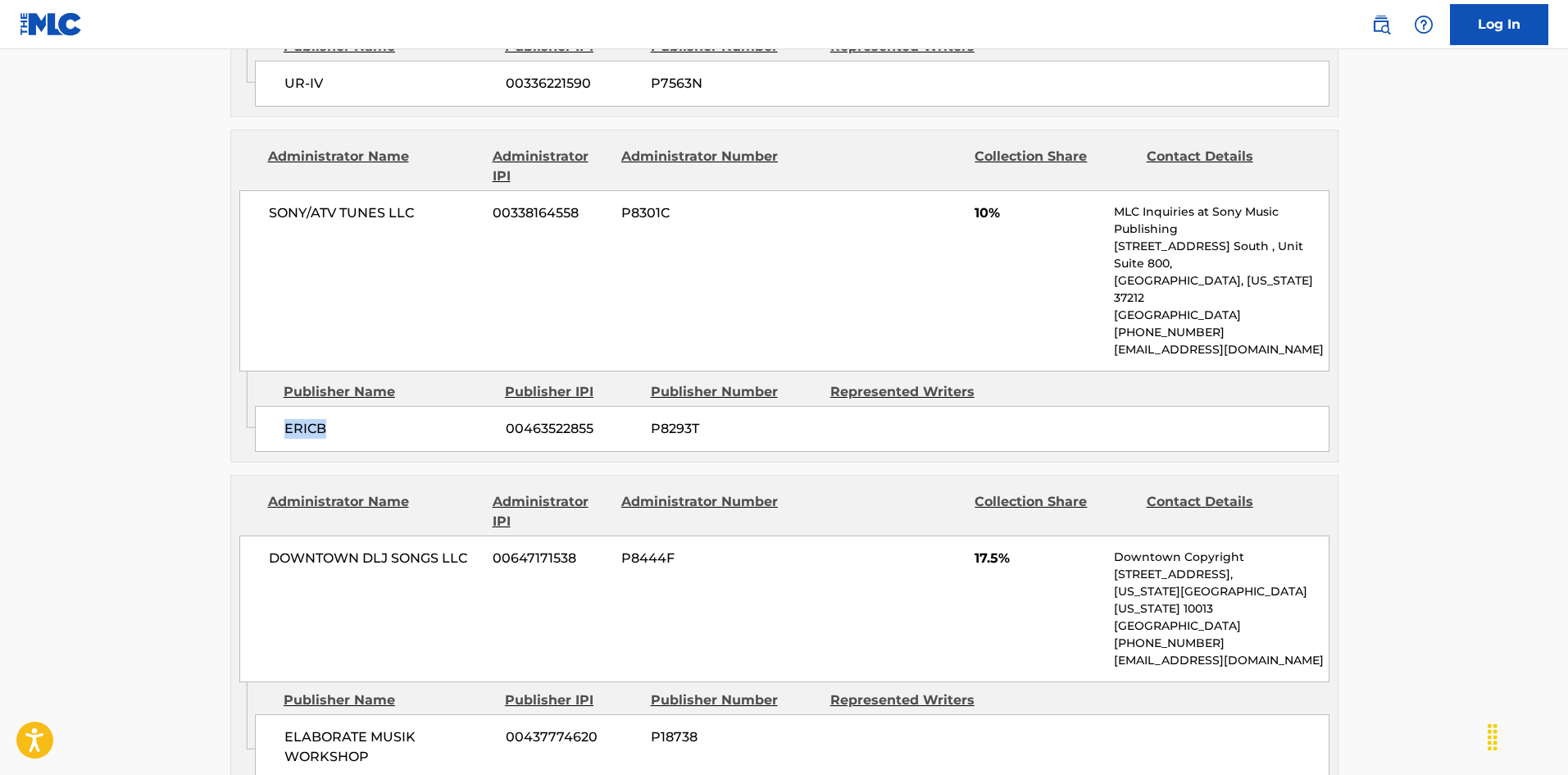
scroll to position [1804, 0]
click at [300, 678] on span "ELABORATE MUSIK WORKSHOP" at bounding box center [388, 745] width 209 height 39
drag, startPoint x: 300, startPoint y: 594, endPoint x: 322, endPoint y: 588, distance: 22.8
click at [322, 678] on span "ELABORATE MUSIK WORKSHOP" at bounding box center [388, 745] width 209 height 39
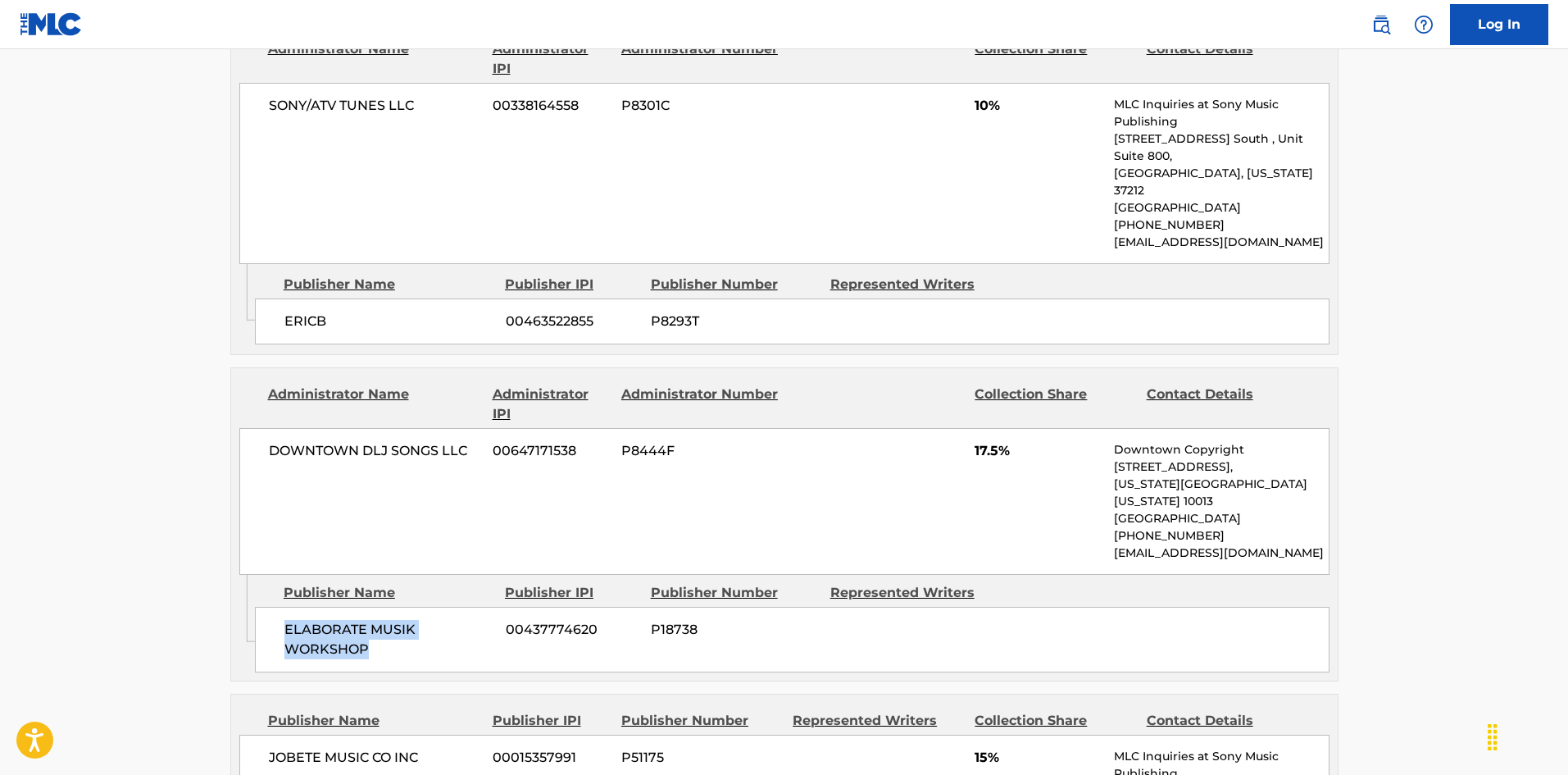
scroll to position [2131, 0]
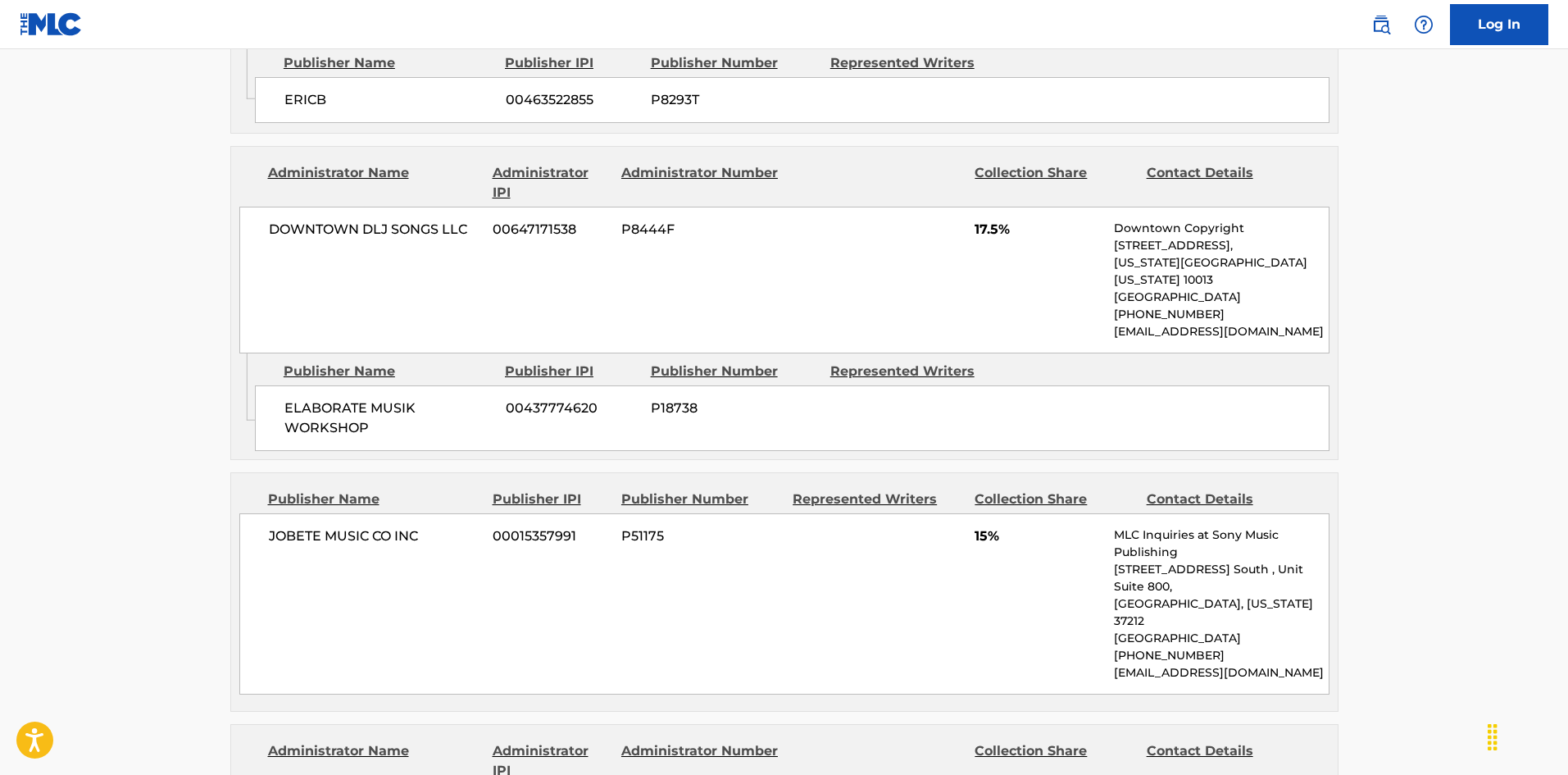
click at [264, 513] on div "JOBETE MUSIC CO INC 00015357991 P51175 15% MLC Inquiries at Sony Music Publishi…" at bounding box center [784, 604] width 1090 height 181
drag, startPoint x: 264, startPoint y: 385, endPoint x: 434, endPoint y: 380, distance: 170.1
click at [434, 513] on div "JOBETE MUSIC CO INC 00015357991 P51175 15% MLC Inquiries at Sony Music Publishi…" at bounding box center [784, 604] width 1090 height 181
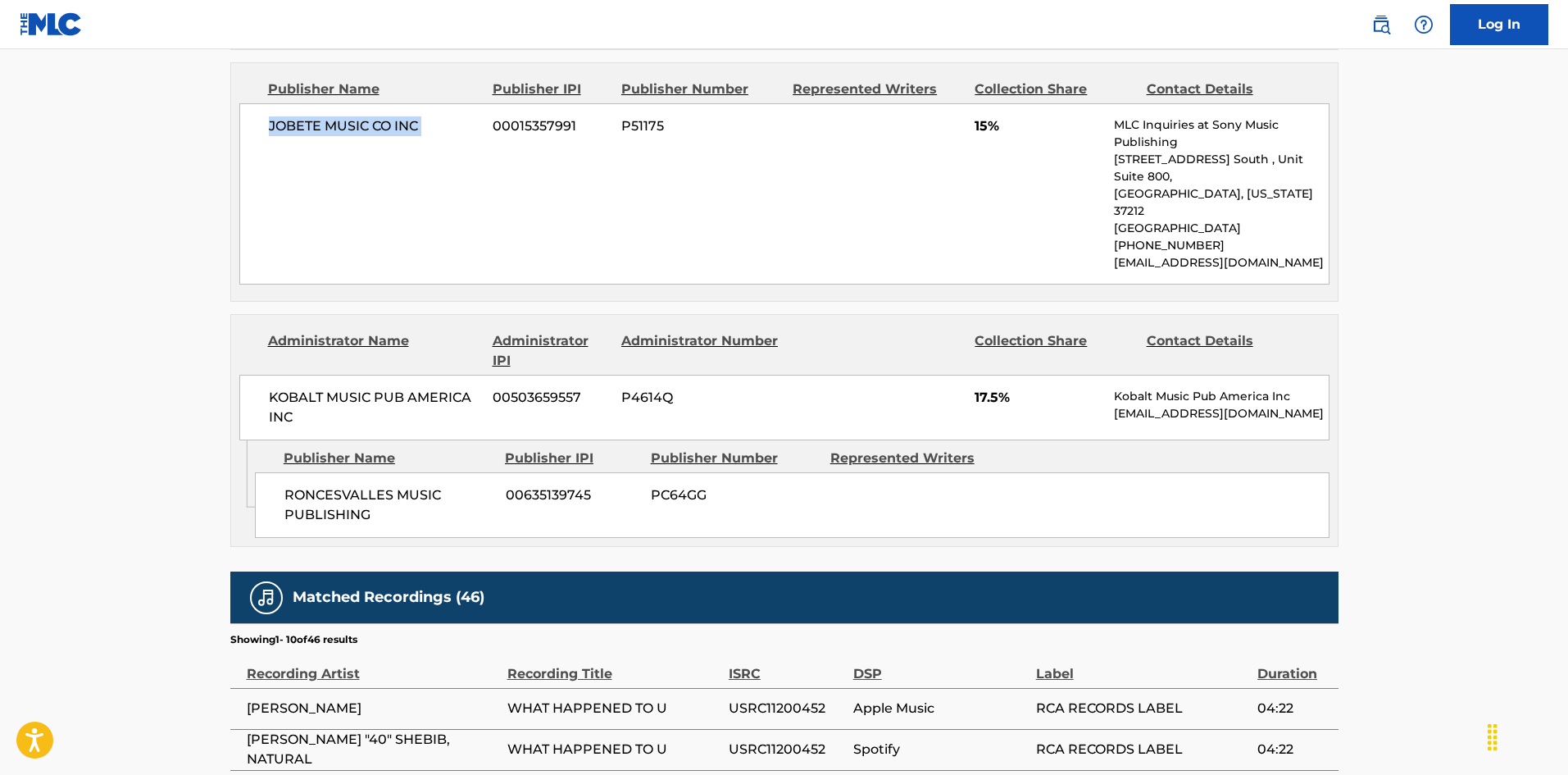
scroll to position [2295, 0]
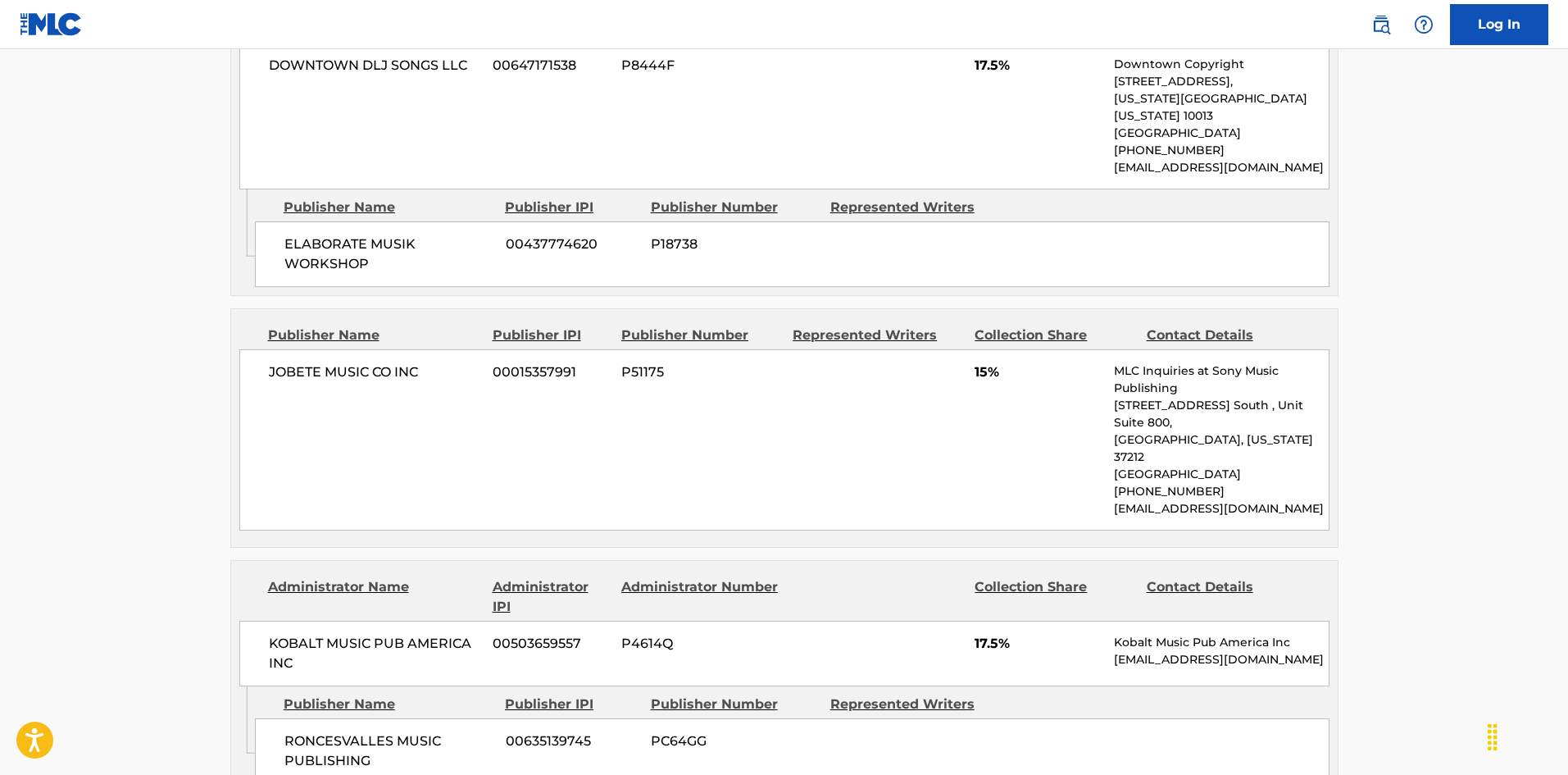
click at [305, 678] on span "RONCESVALLES MUSIC PUBLISHING" at bounding box center [388, 750] width 209 height 39
drag, startPoint x: 305, startPoint y: 545, endPoint x: 348, endPoint y: 552, distance: 43.6
click at [348, 678] on span "RONCESVALLES MUSIC PUBLISHING" at bounding box center [388, 750] width 209 height 39
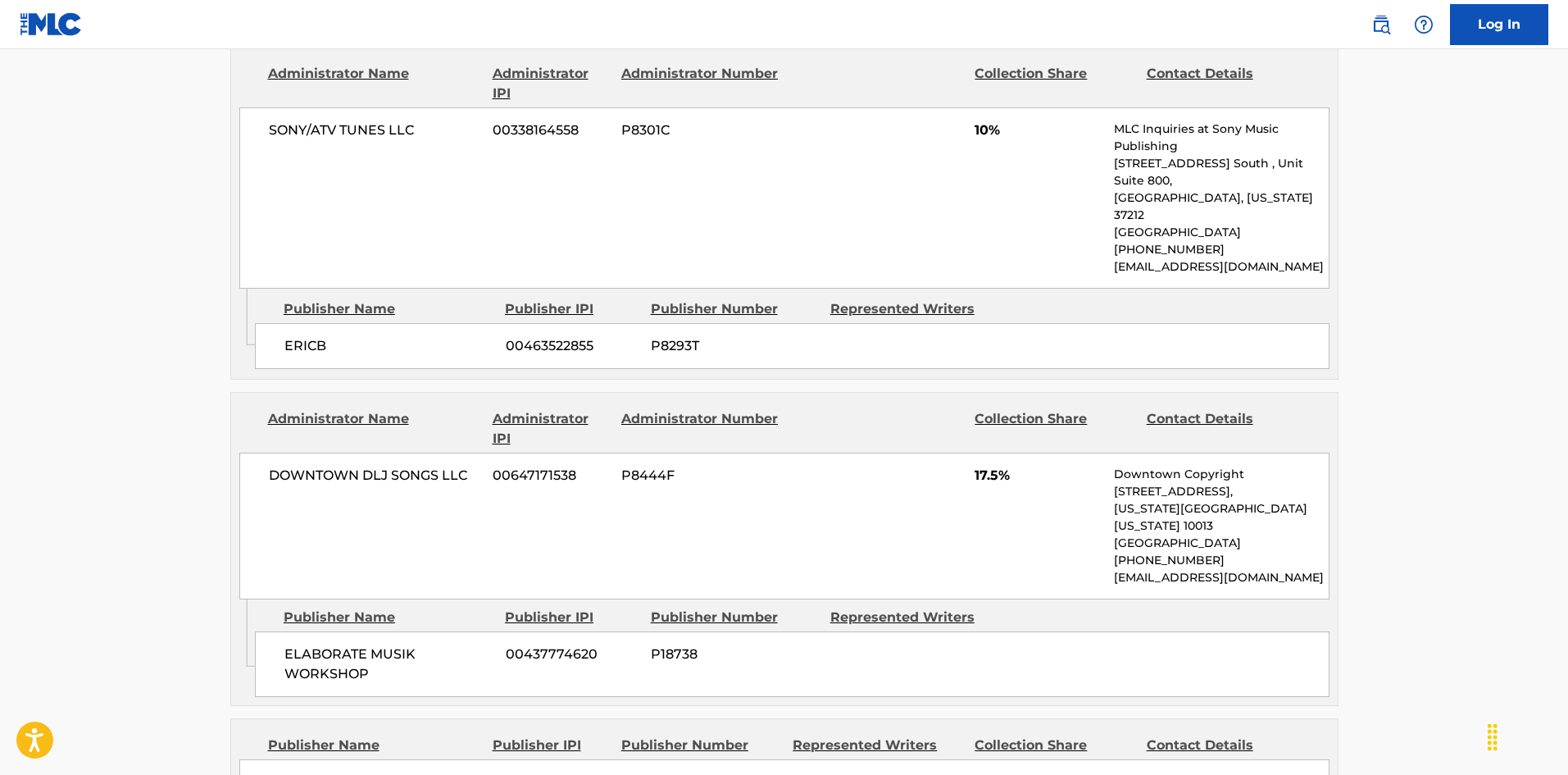
scroll to position [246, 0]
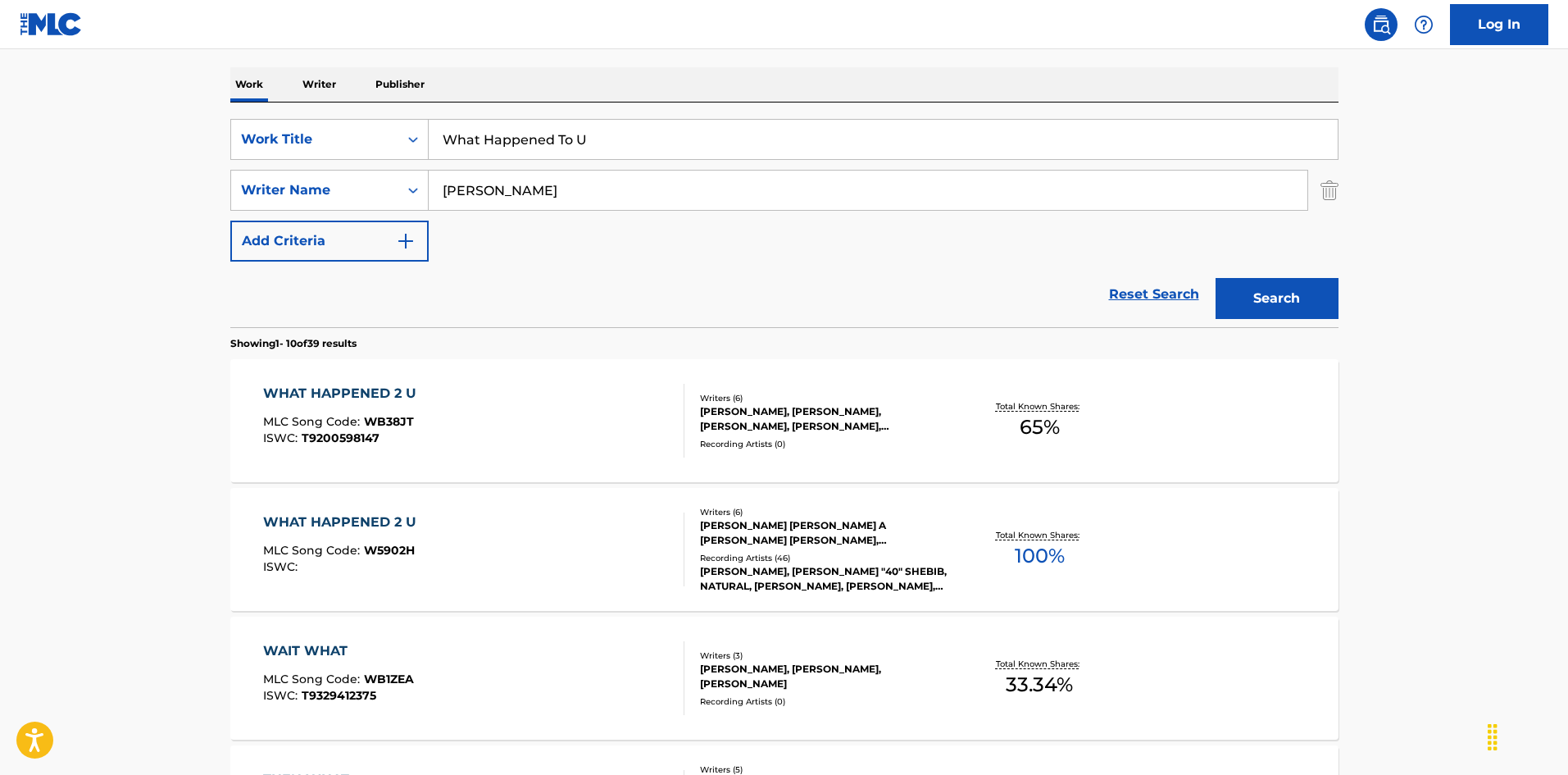
click at [534, 192] on input "[PERSON_NAME]" at bounding box center [868, 190] width 879 height 39
paste input "[PERSON_NAME]"
type input "[PERSON_NAME]"
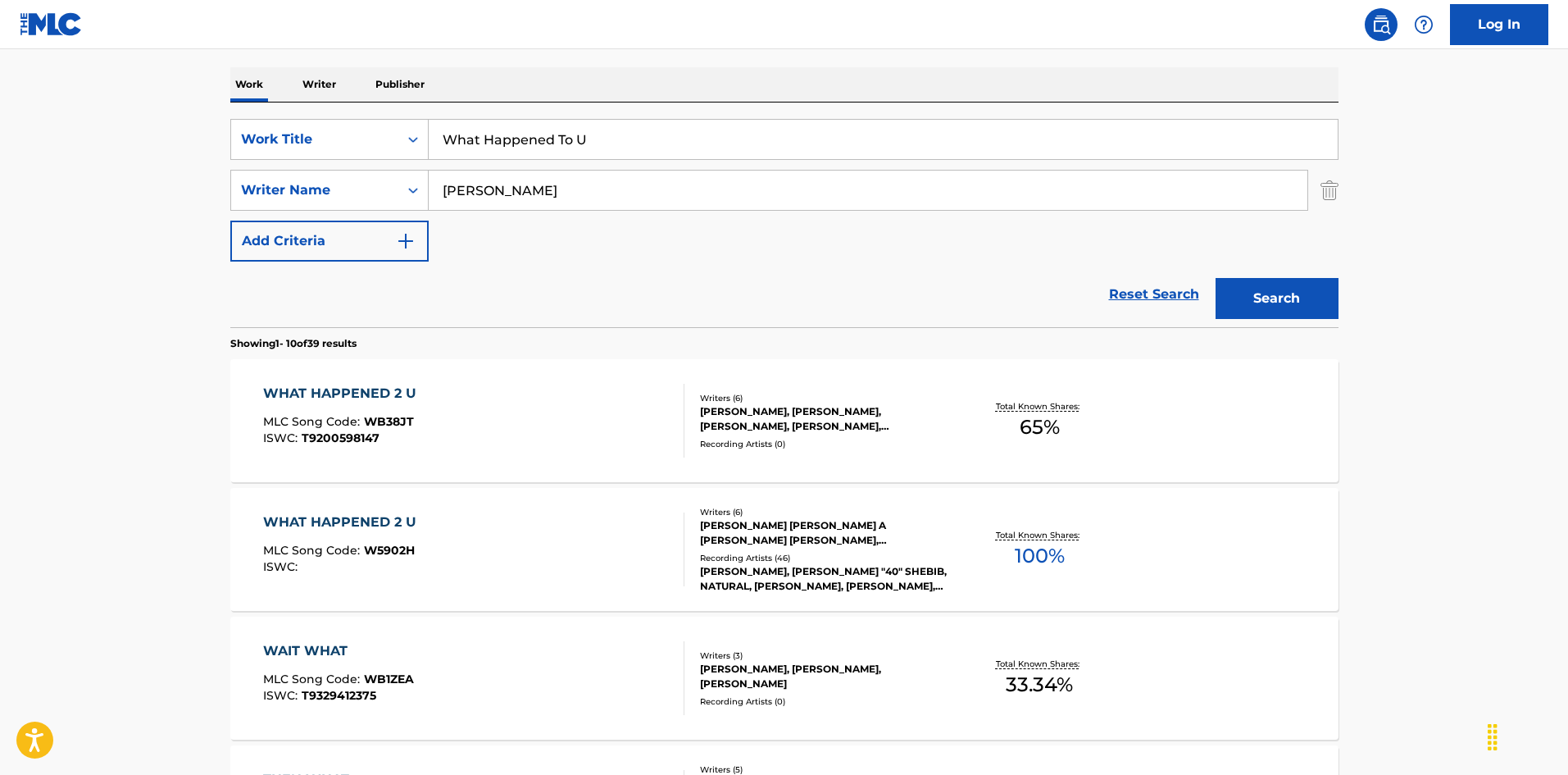
click at [642, 143] on input "What Happened To U" at bounding box center [883, 139] width 909 height 39
paste input "100 Bottles"
type input "100 Bottles"
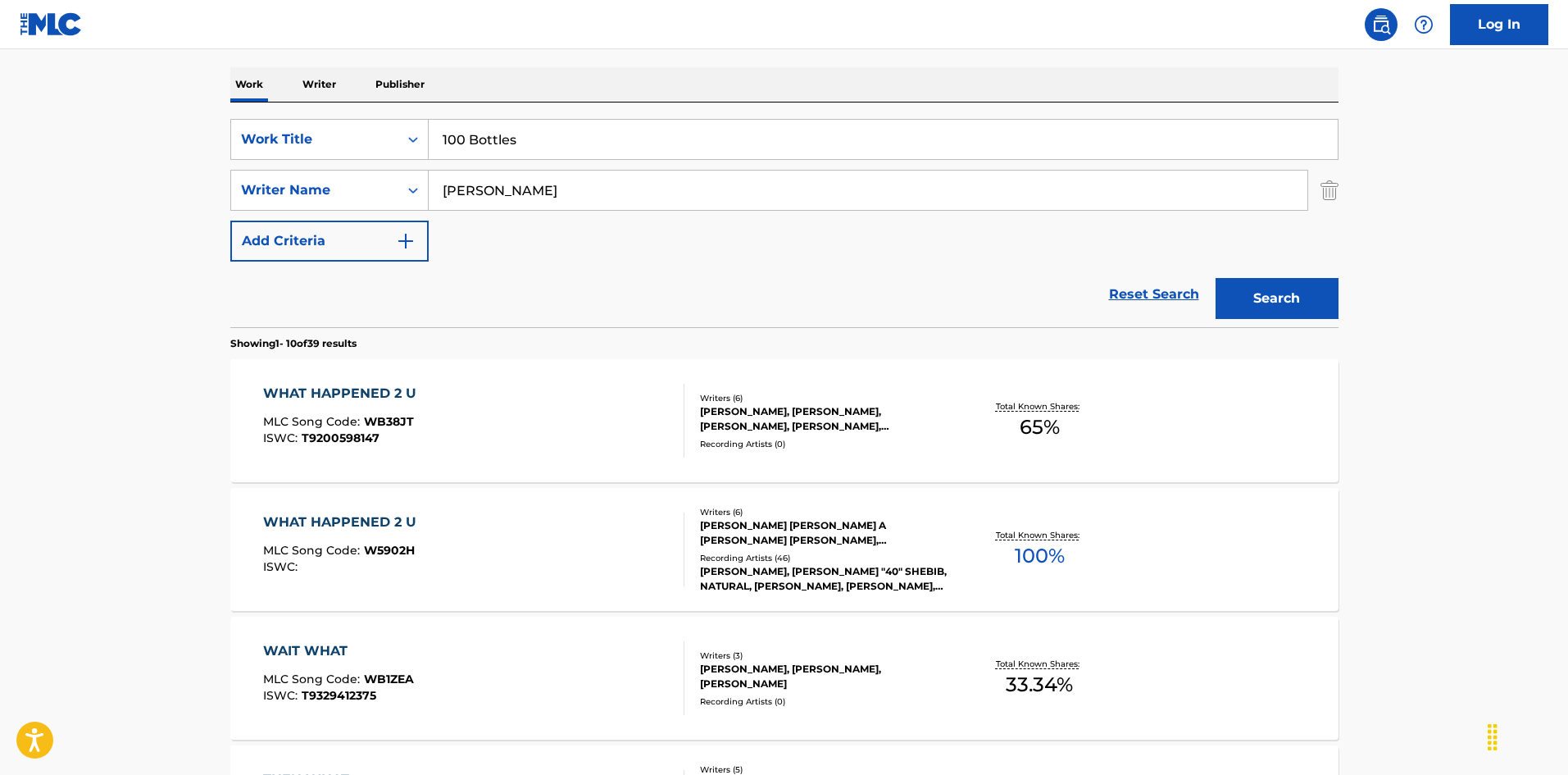
click at [1291, 284] on button "Search" at bounding box center [1277, 298] width 123 height 41
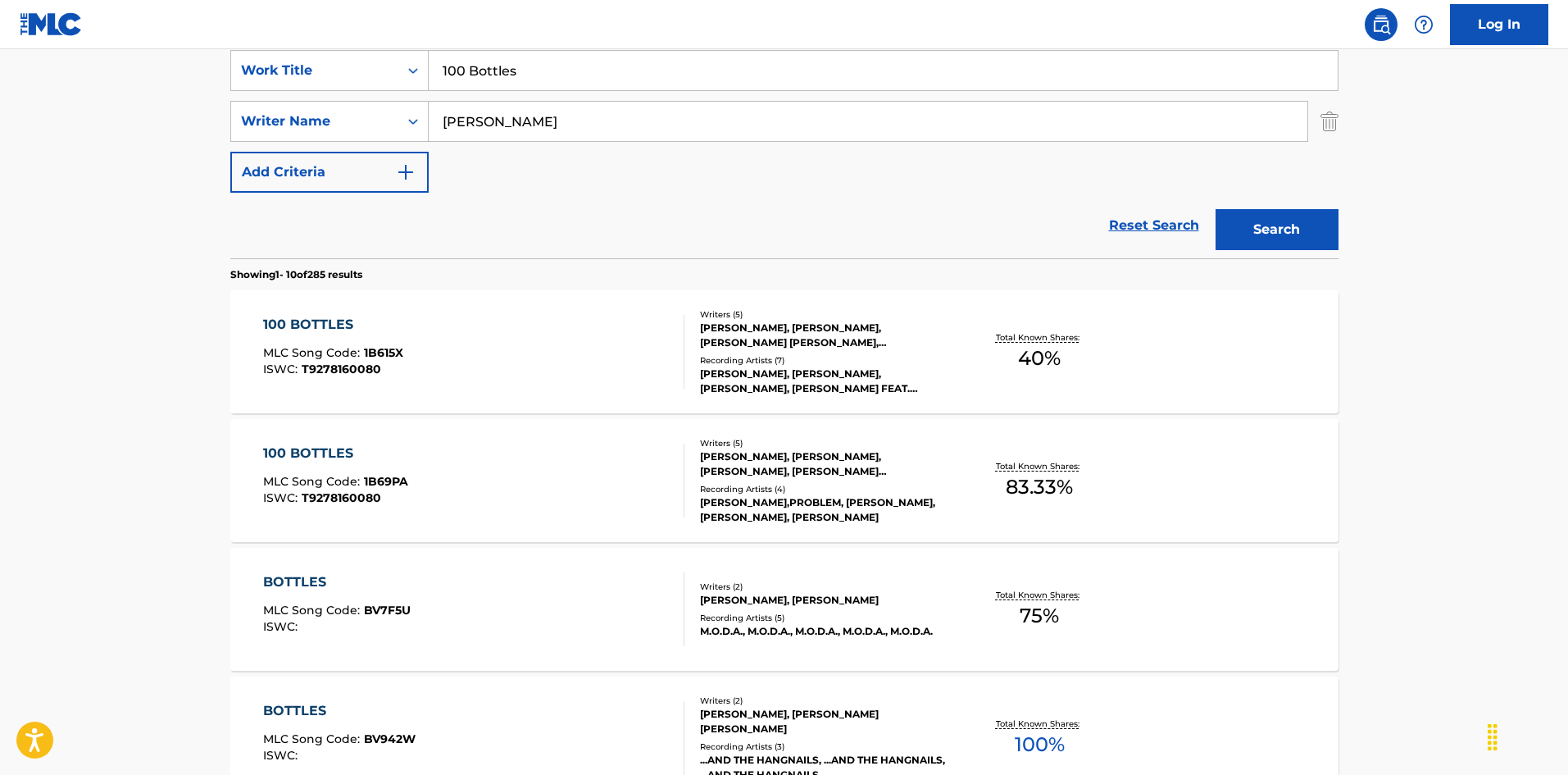
scroll to position [328, 0]
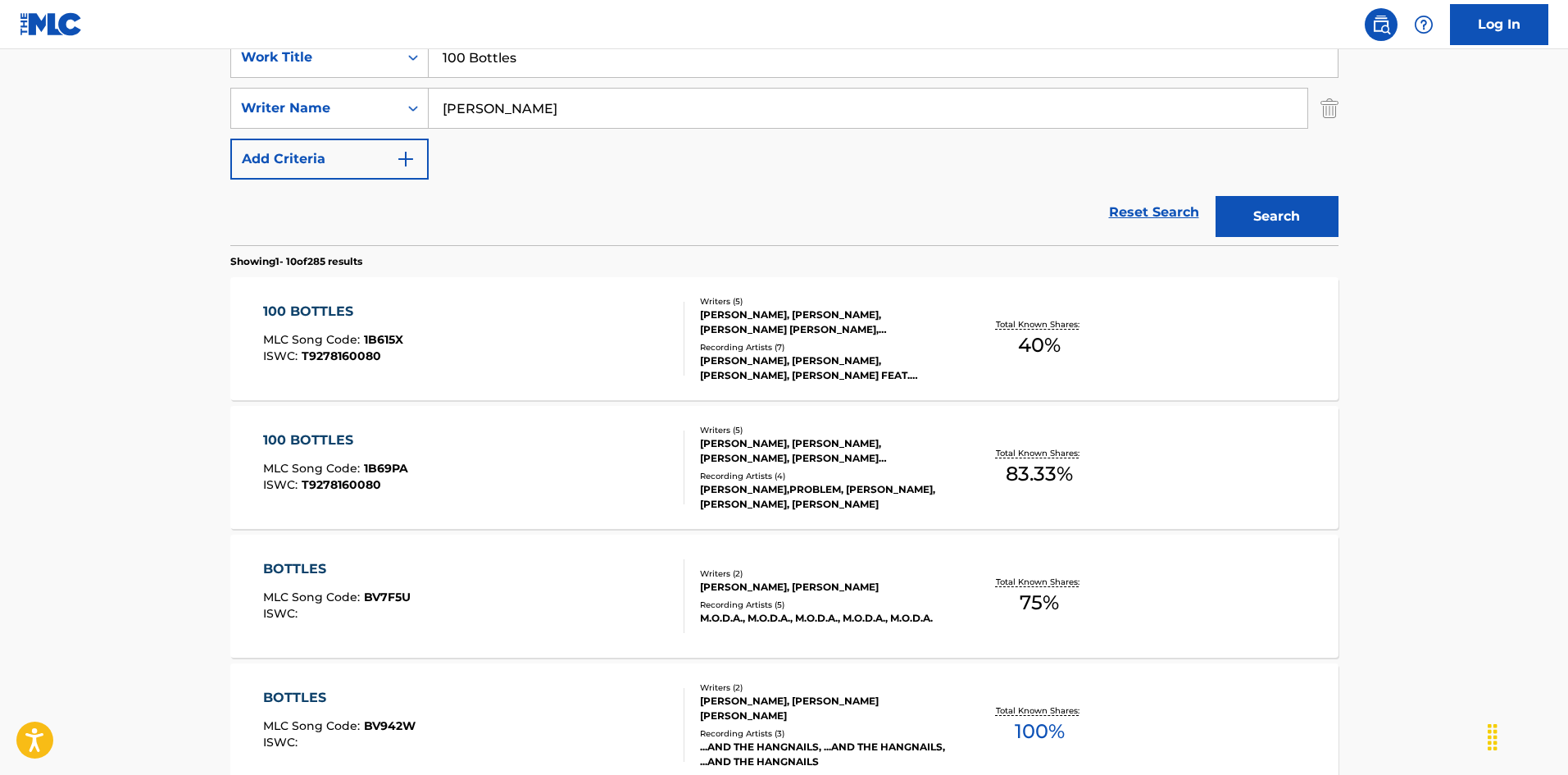
click at [561, 484] on div "100 BOTTLES MLC Song Code : 1B69PA ISWC : T9278160080" at bounding box center [473, 467] width 422 height 74
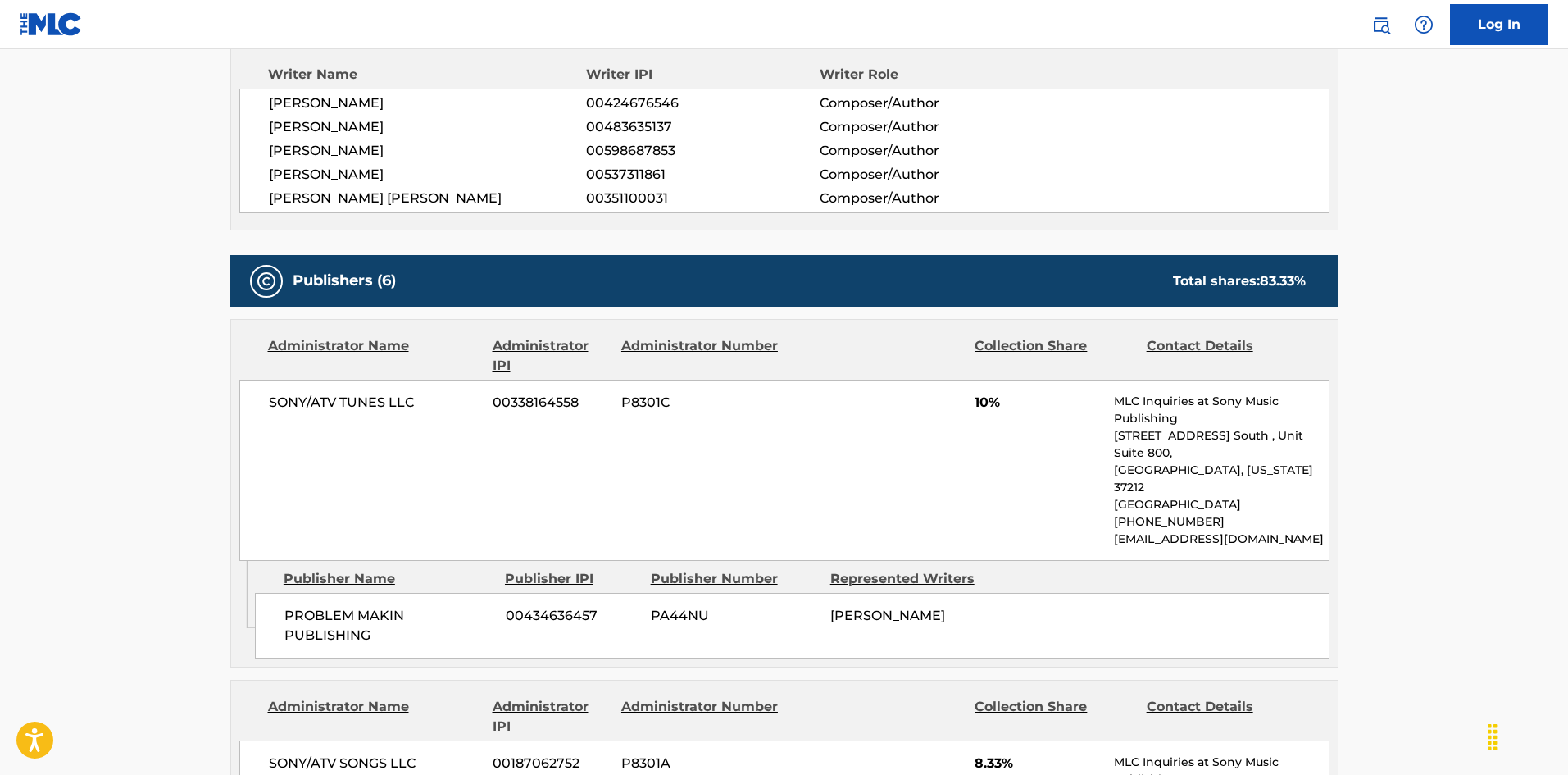
scroll to position [593, 0]
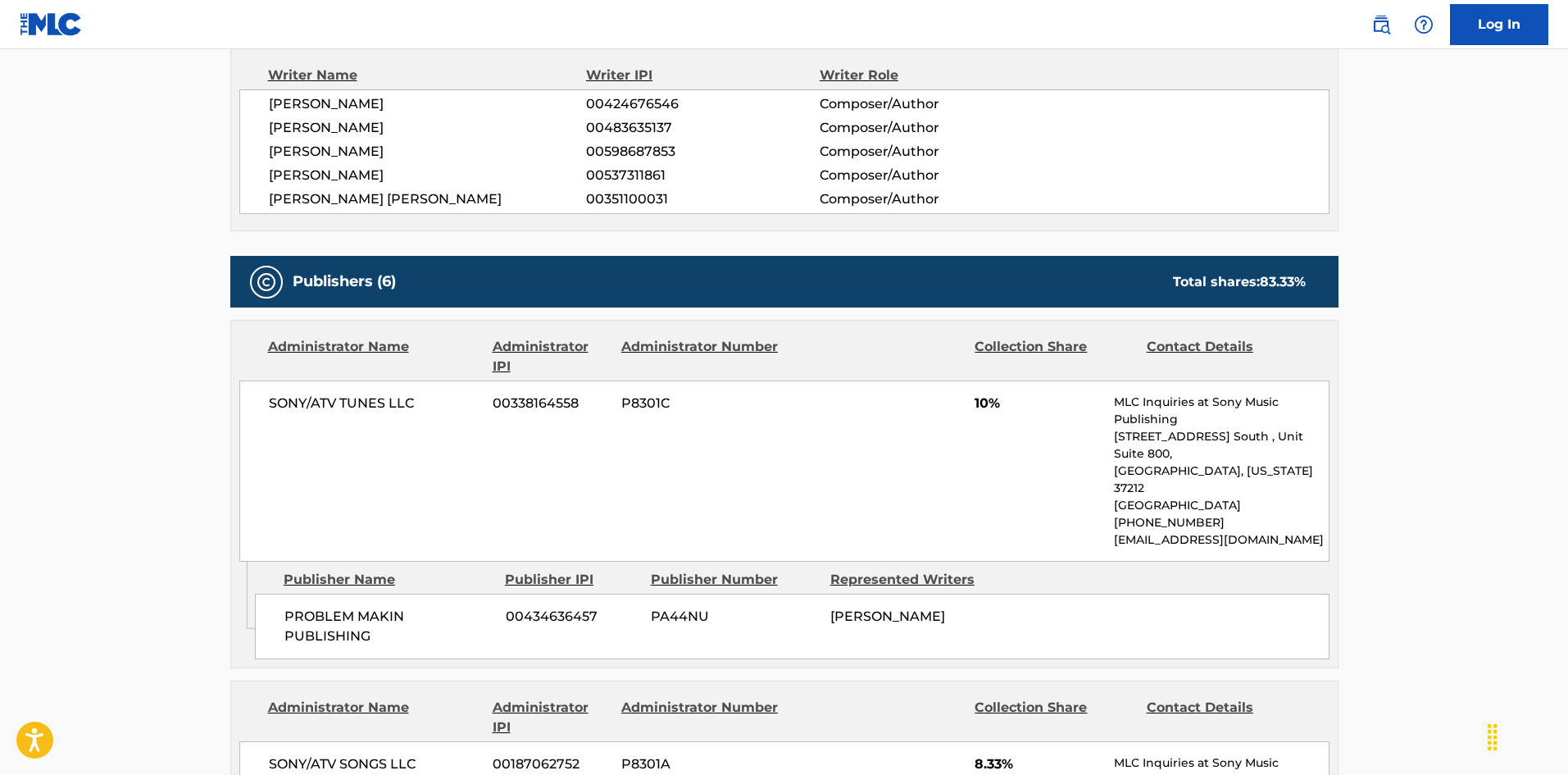
click at [295, 606] on span "PROBLEM MAKIN PUBLISHING" at bounding box center [388, 625] width 209 height 39
drag, startPoint x: 295, startPoint y: 576, endPoint x: 374, endPoint y: 571, distance: 79.2
click at [374, 594] on div "PROBLEM MAKIN PUBLISHING 00434636457 PA44NU [PERSON_NAME]" at bounding box center [792, 626] width 1074 height 66
click at [313, 606] on span "PROBLEM MAKIN PUBLISHING" at bounding box center [388, 625] width 209 height 39
drag, startPoint x: 313, startPoint y: 575, endPoint x: 245, endPoint y: 107, distance: 472.9
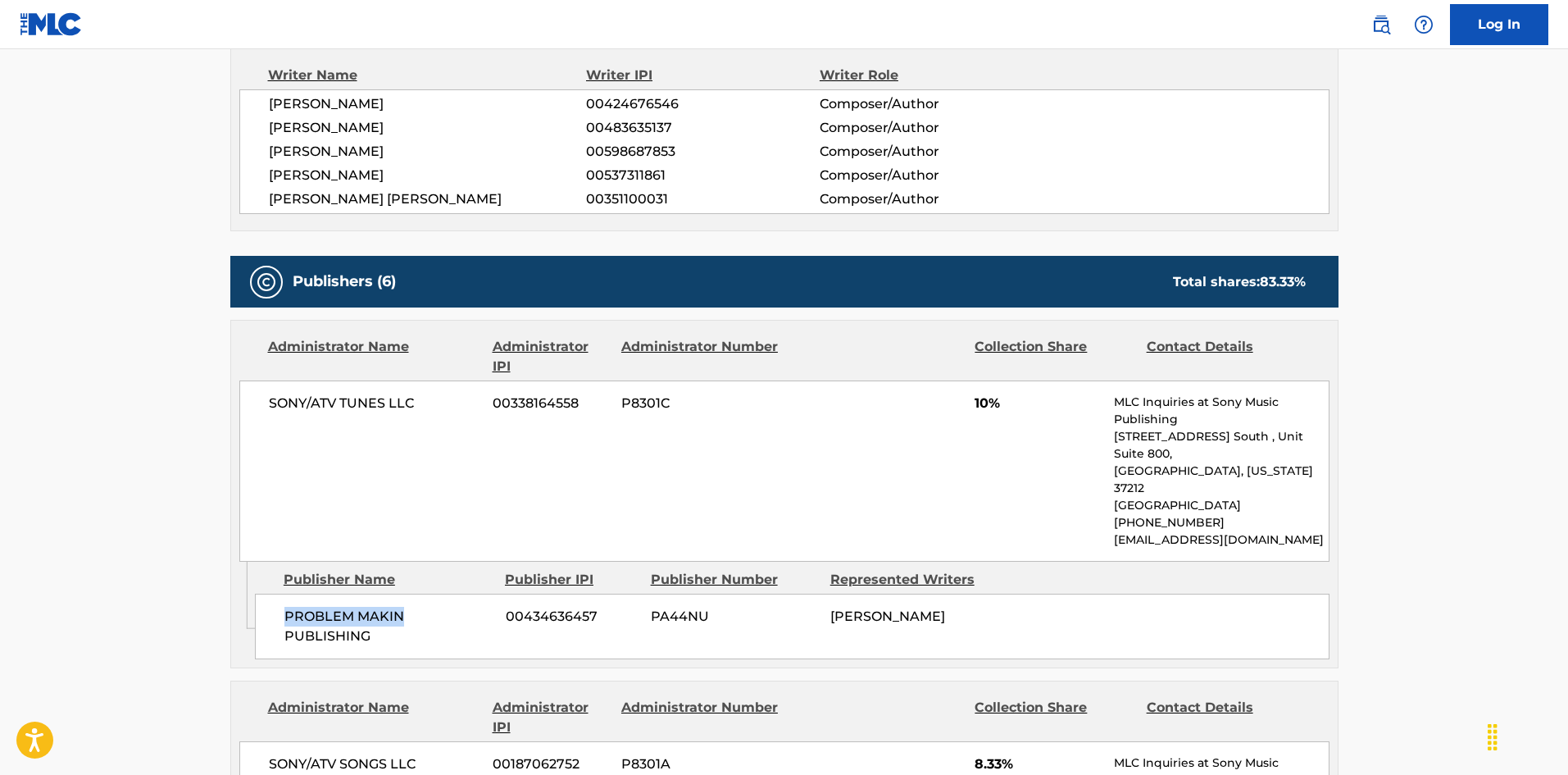
click at [356, 606] on span "PROBLEM MAKIN PUBLISHING" at bounding box center [388, 625] width 209 height 39
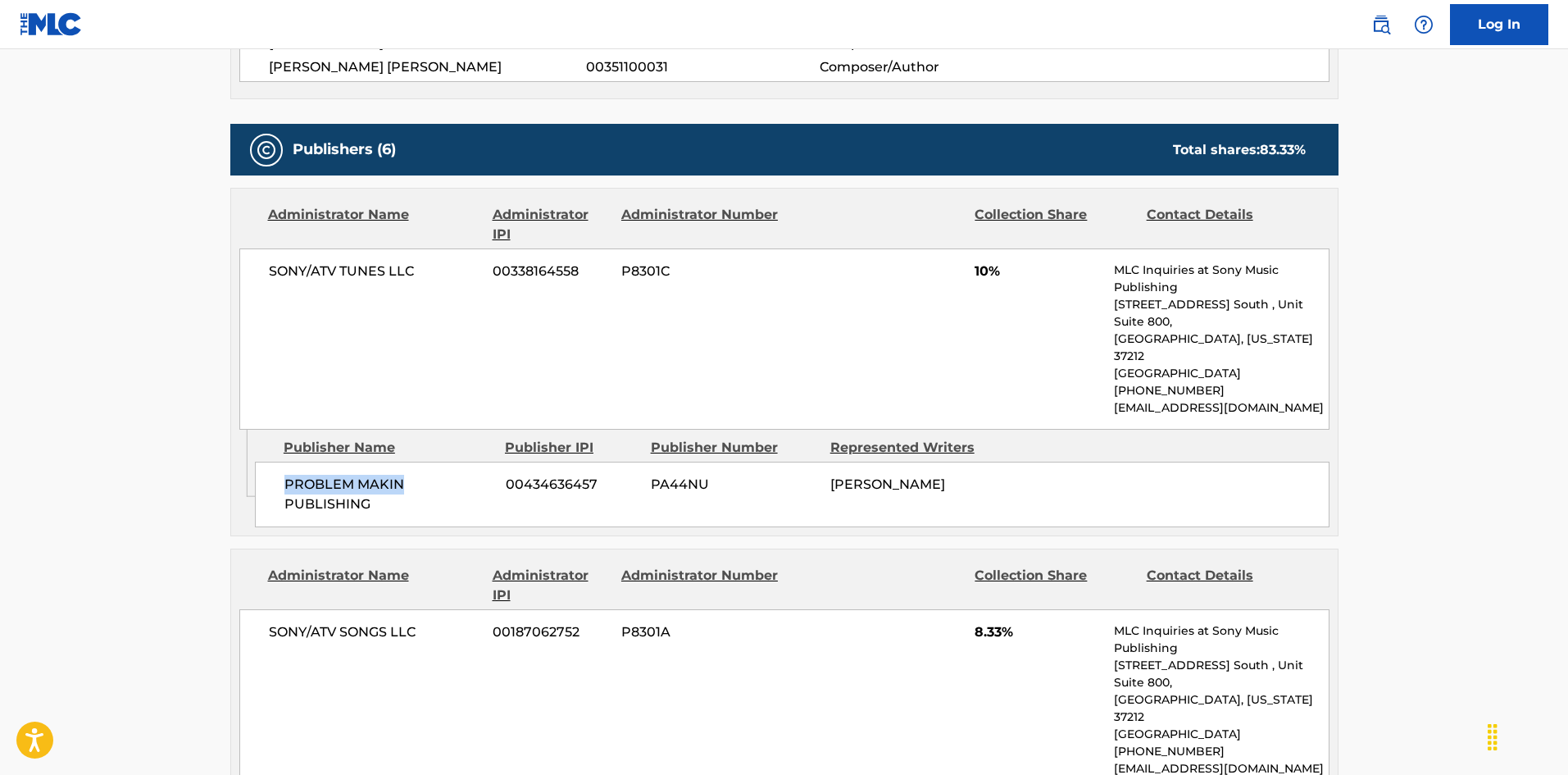
scroll to position [757, 0]
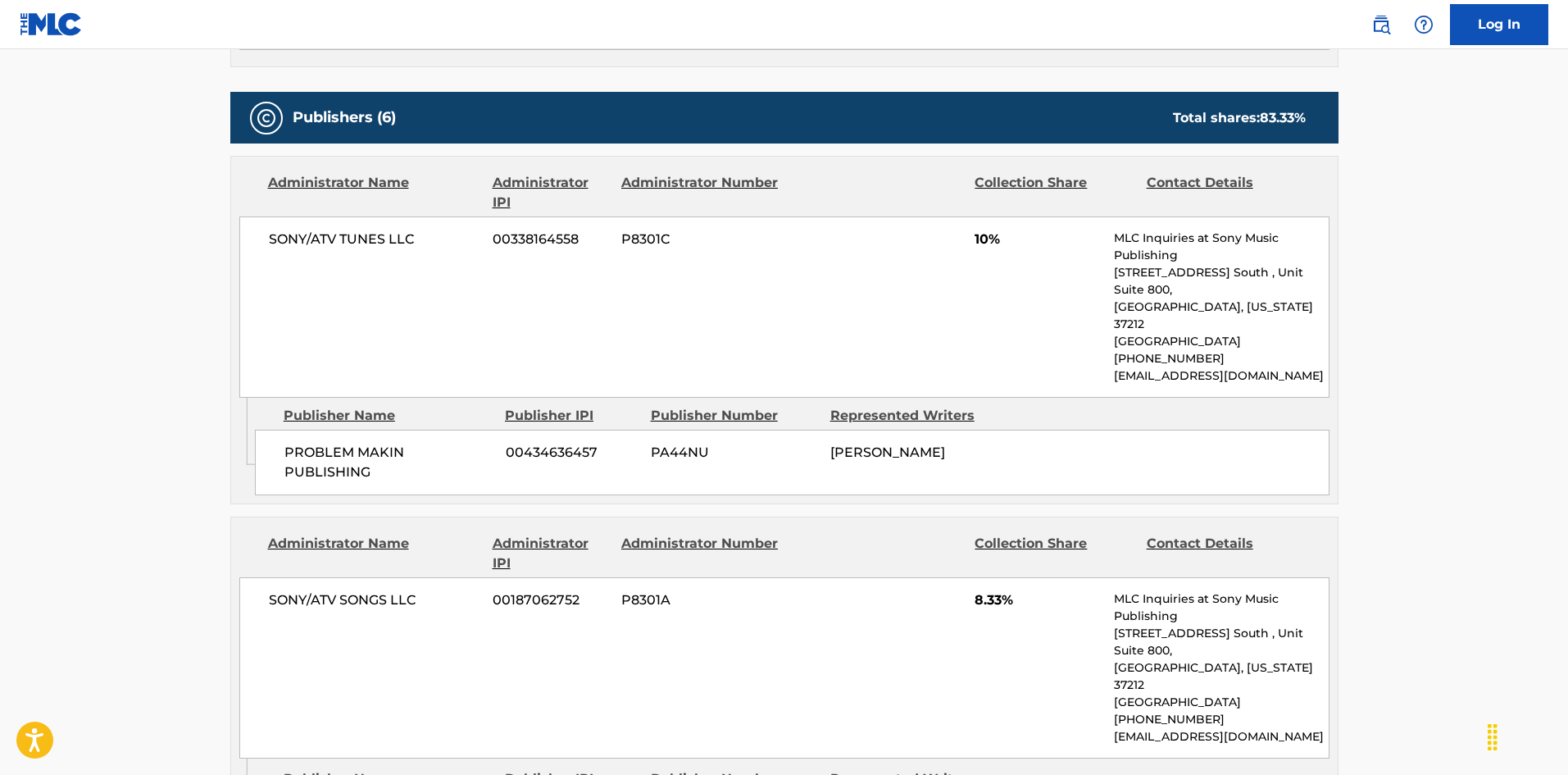
drag, startPoint x: 313, startPoint y: 728, endPoint x: 306, endPoint y: 46, distance: 682.0
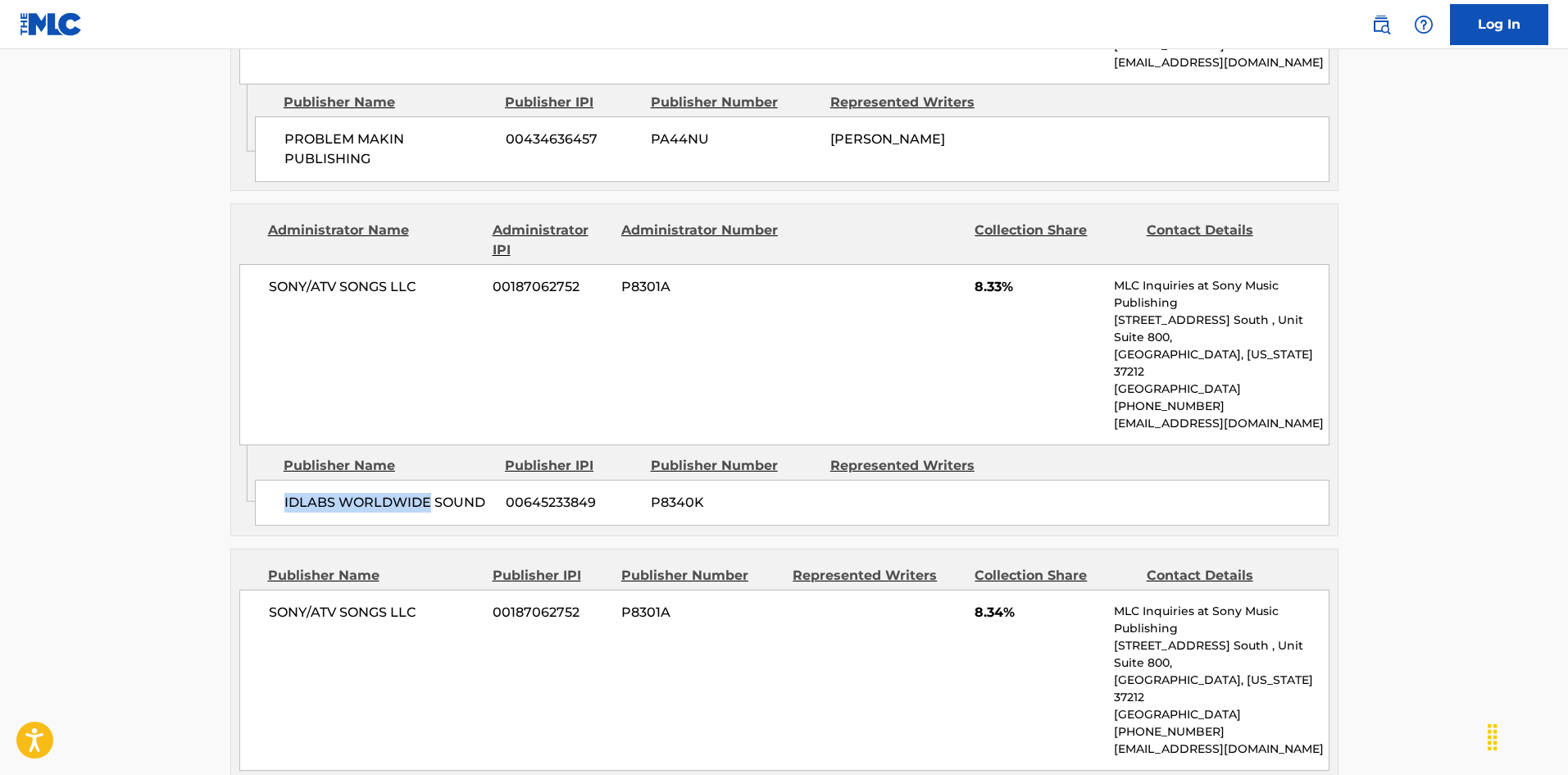
scroll to position [1084, 0]
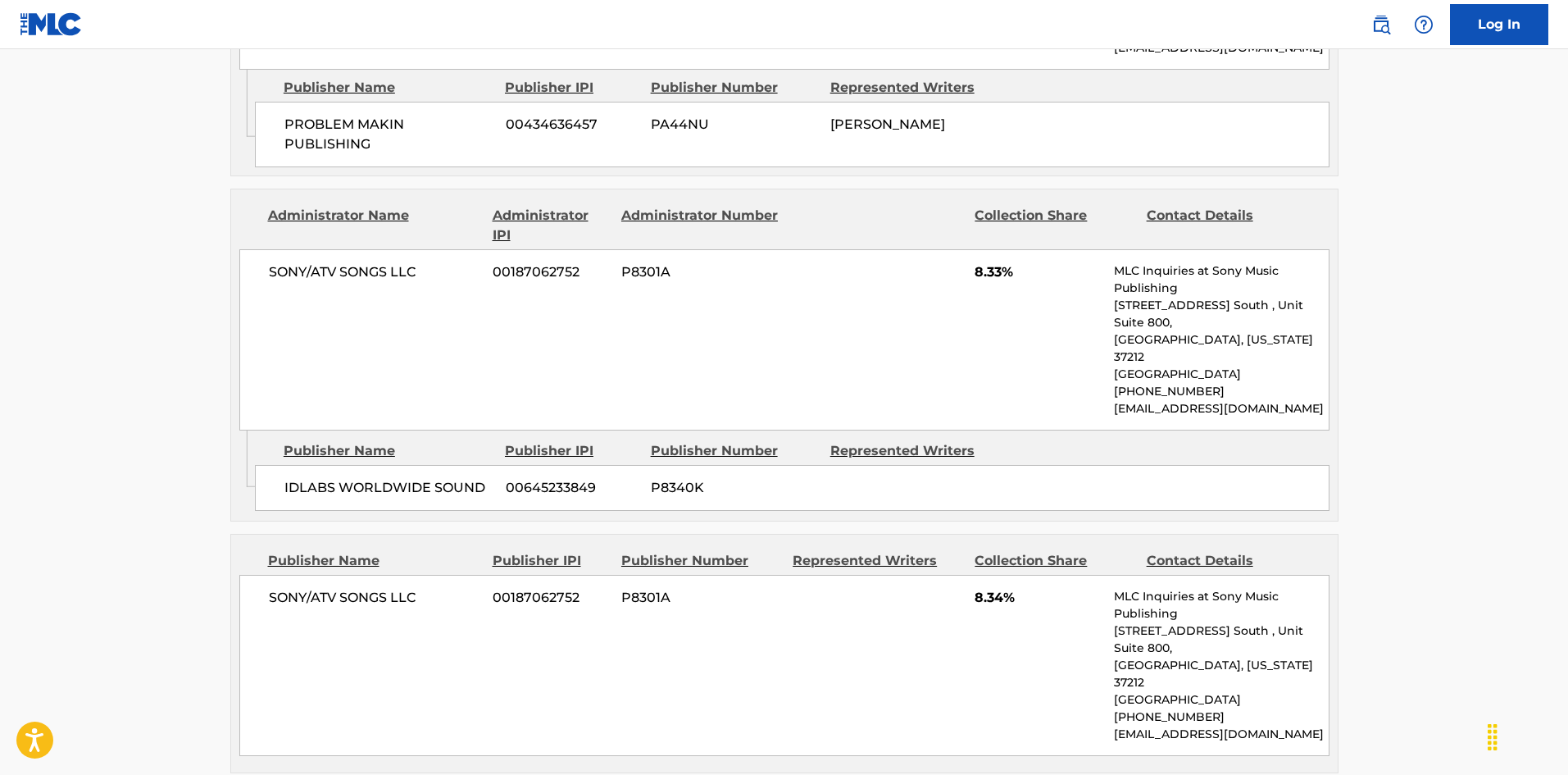
click at [264, 575] on div "SONY/ATV SONGS LLC 00187062752 P8301A 8.34% MLC Inquiries at Sony Music Publish…" at bounding box center [784, 665] width 1090 height 181
drag, startPoint x: 264, startPoint y: 526, endPoint x: 391, endPoint y: 521, distance: 127.1
click at [391, 575] on div "SONY/ATV SONGS LLC 00187062752 P8301A 8.34% MLC Inquiries at Sony Music Publish…" at bounding box center [784, 665] width 1090 height 181
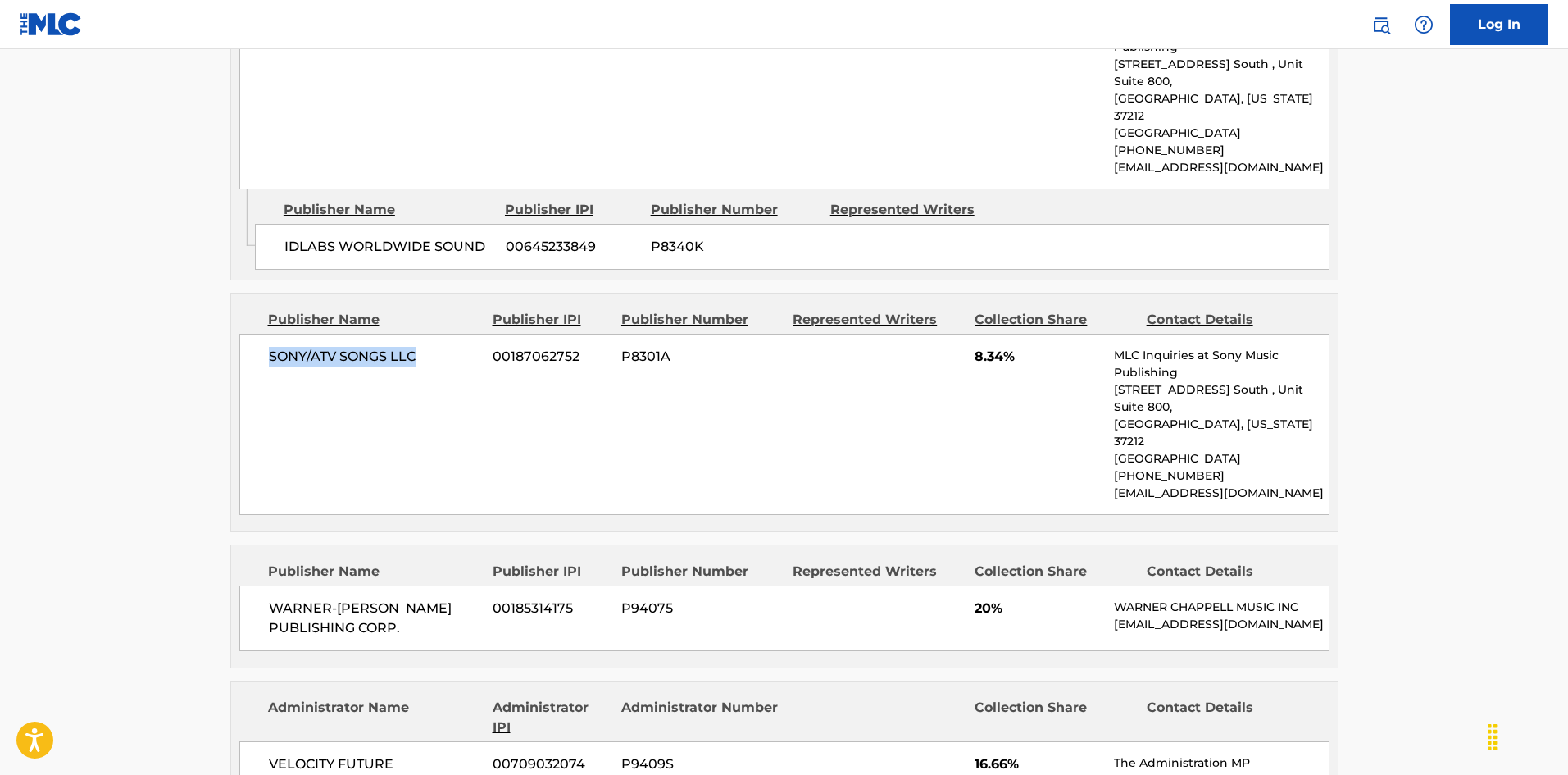
scroll to position [1330, 0]
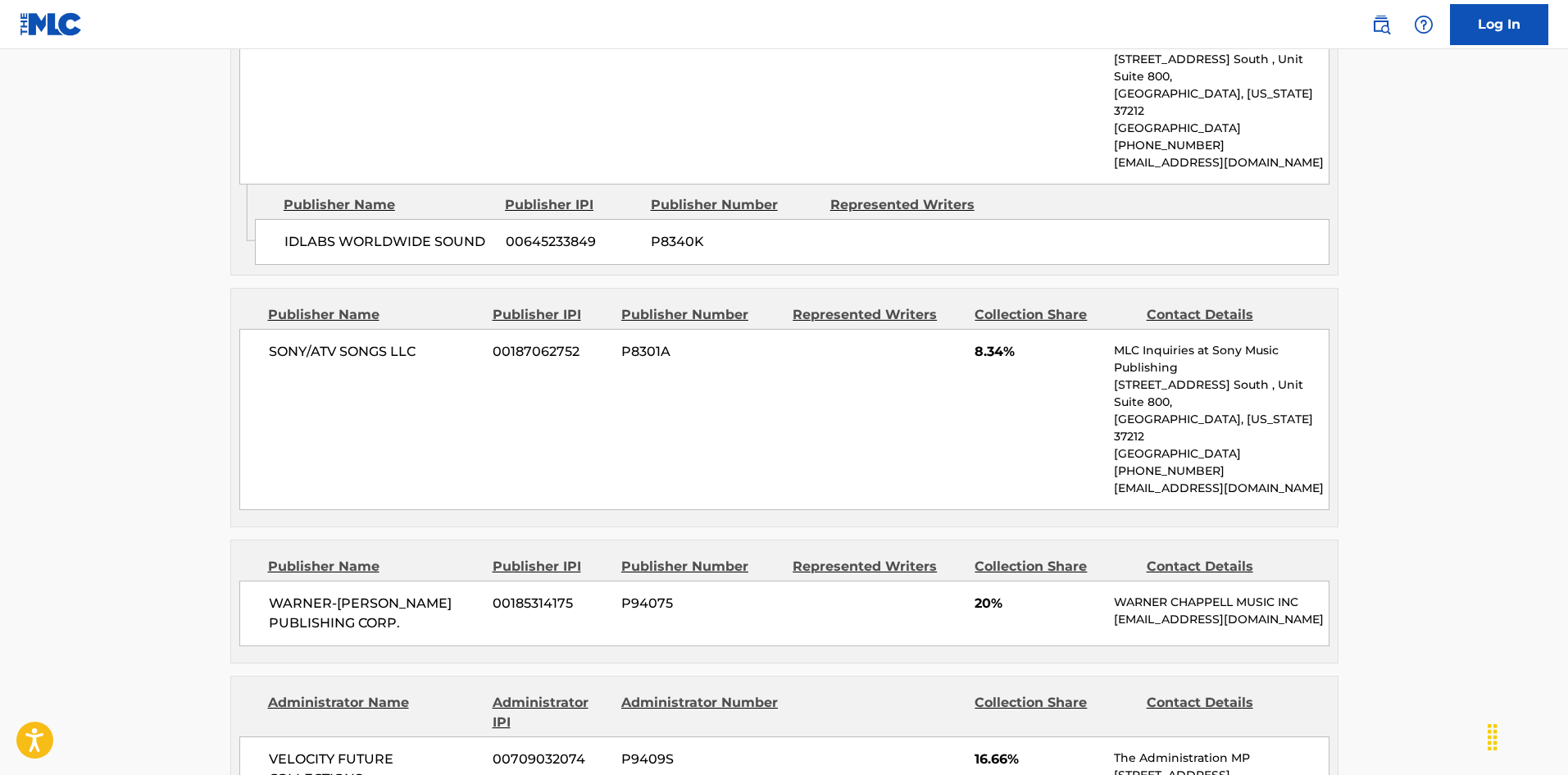
click at [297, 594] on span "WARNER-[PERSON_NAME] PUBLISHING CORP." at bounding box center [374, 613] width 212 height 39
drag, startPoint x: 297, startPoint y: 486, endPoint x: 387, endPoint y: 499, distance: 90.9
click at [387, 594] on span "WARNER-[PERSON_NAME] PUBLISHING CORP." at bounding box center [374, 613] width 212 height 39
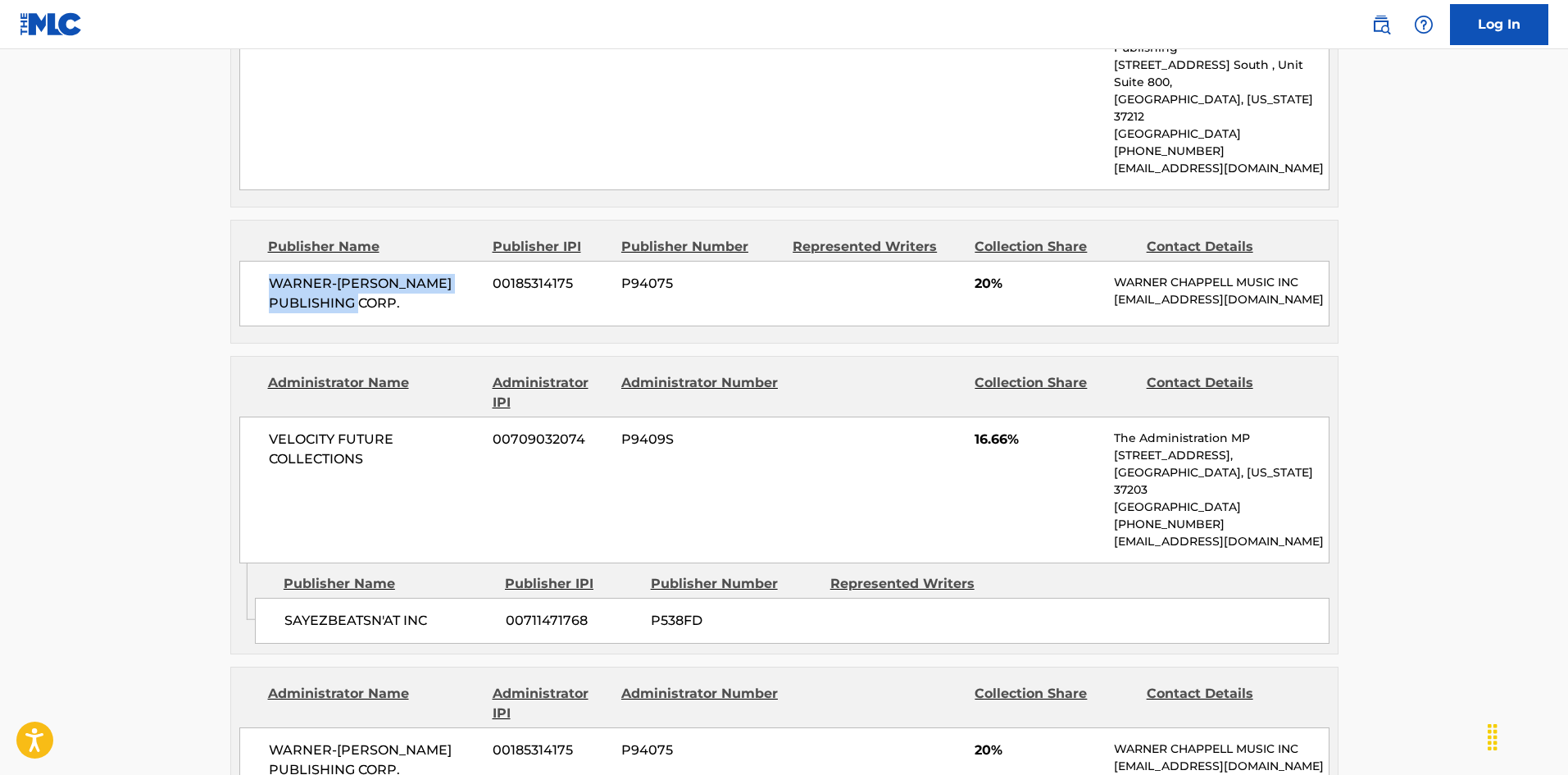
scroll to position [1658, 0]
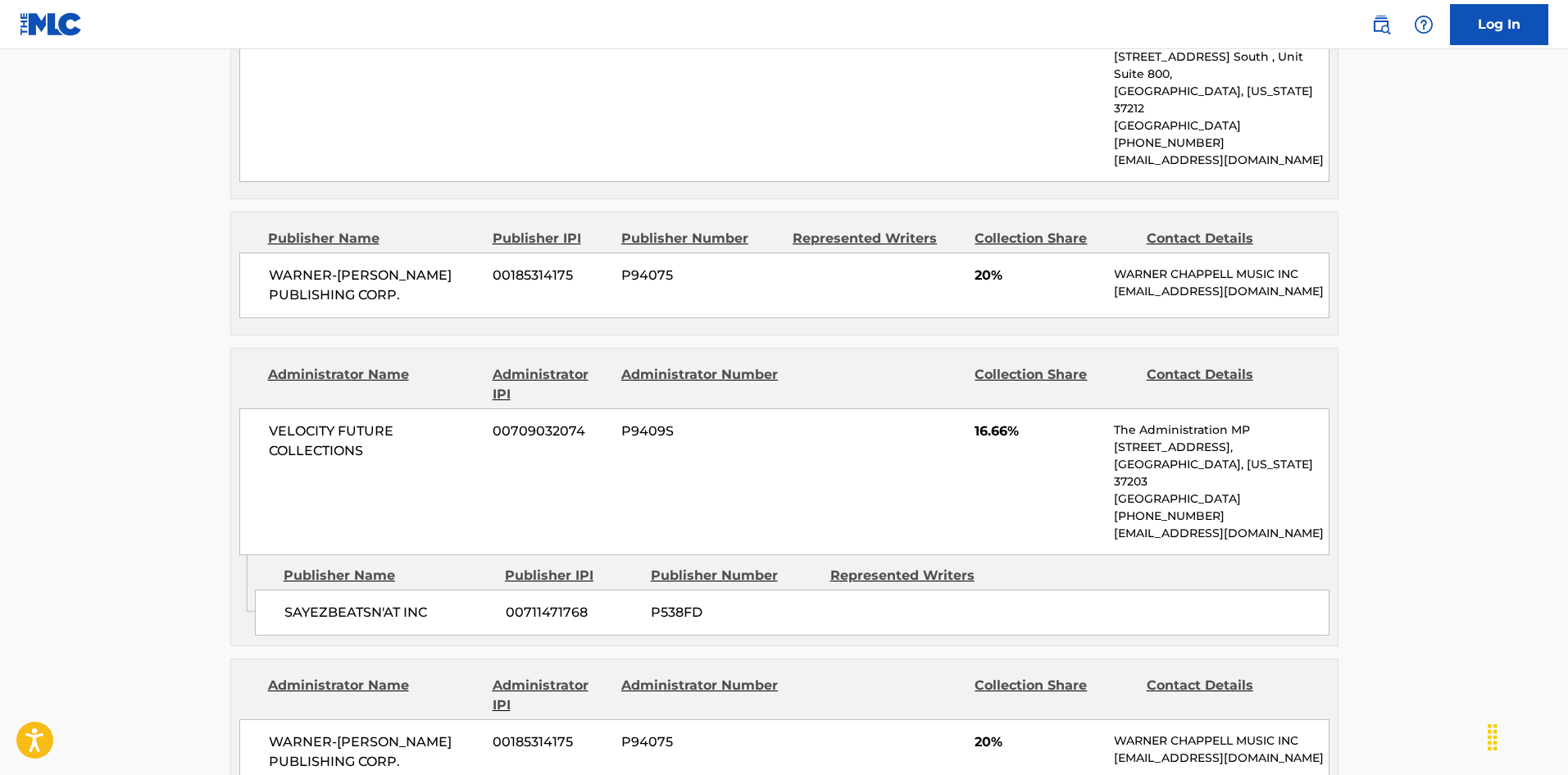
click at [339, 603] on span "SAYEZBEATSN'AT INC" at bounding box center [388, 613] width 209 height 20
drag, startPoint x: 339, startPoint y: 493, endPoint x: 392, endPoint y: 493, distance: 53.0
click at [392, 603] on span "SAYEZBEATSN'AT INC" at bounding box center [388, 613] width 209 height 20
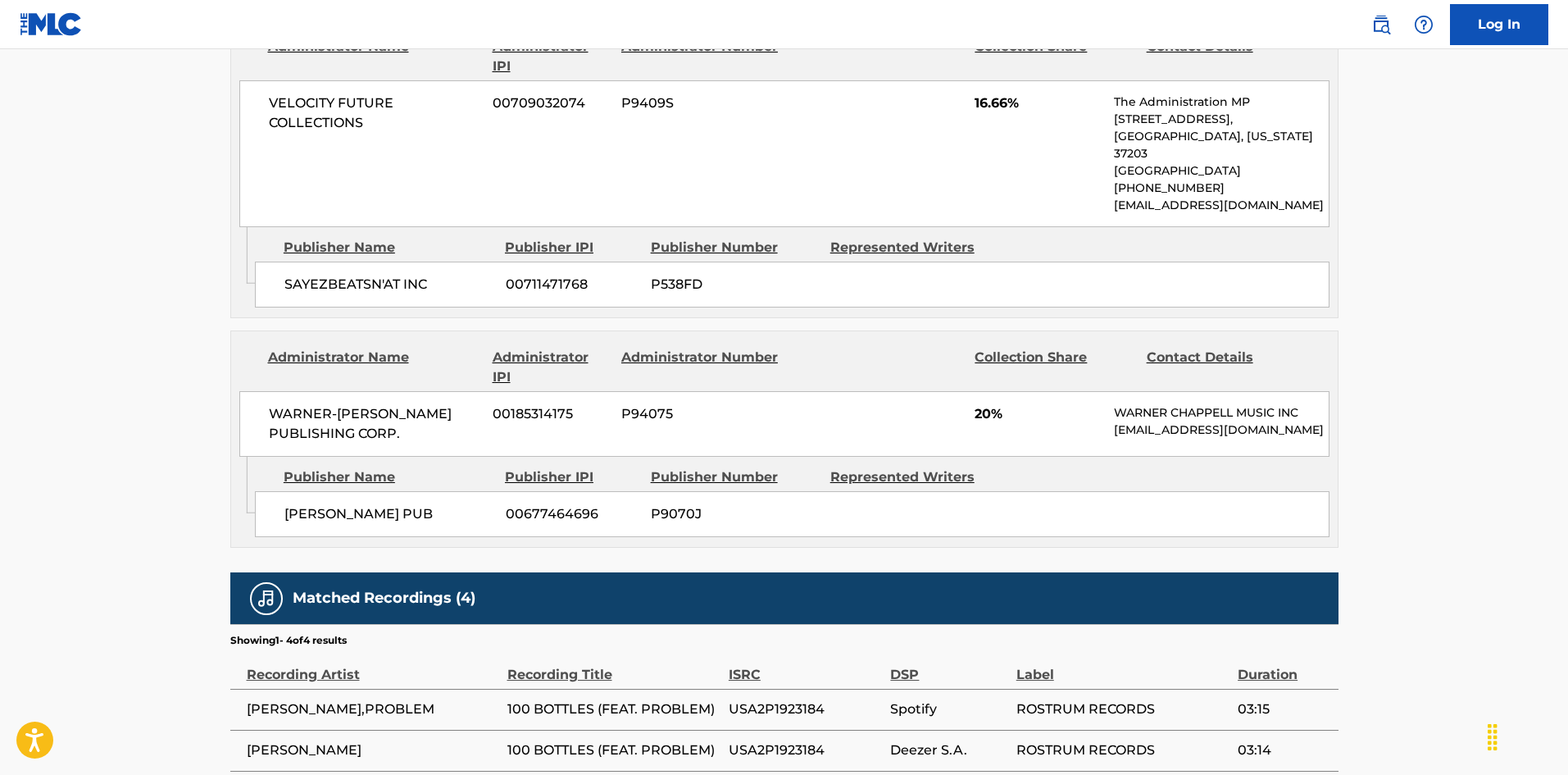
click at [292, 504] on span "[PERSON_NAME] PUB" at bounding box center [388, 514] width 209 height 20
drag, startPoint x: 292, startPoint y: 402, endPoint x: 352, endPoint y: 402, distance: 60.0
click at [352, 504] on span "[PERSON_NAME] PUB" at bounding box center [388, 514] width 209 height 20
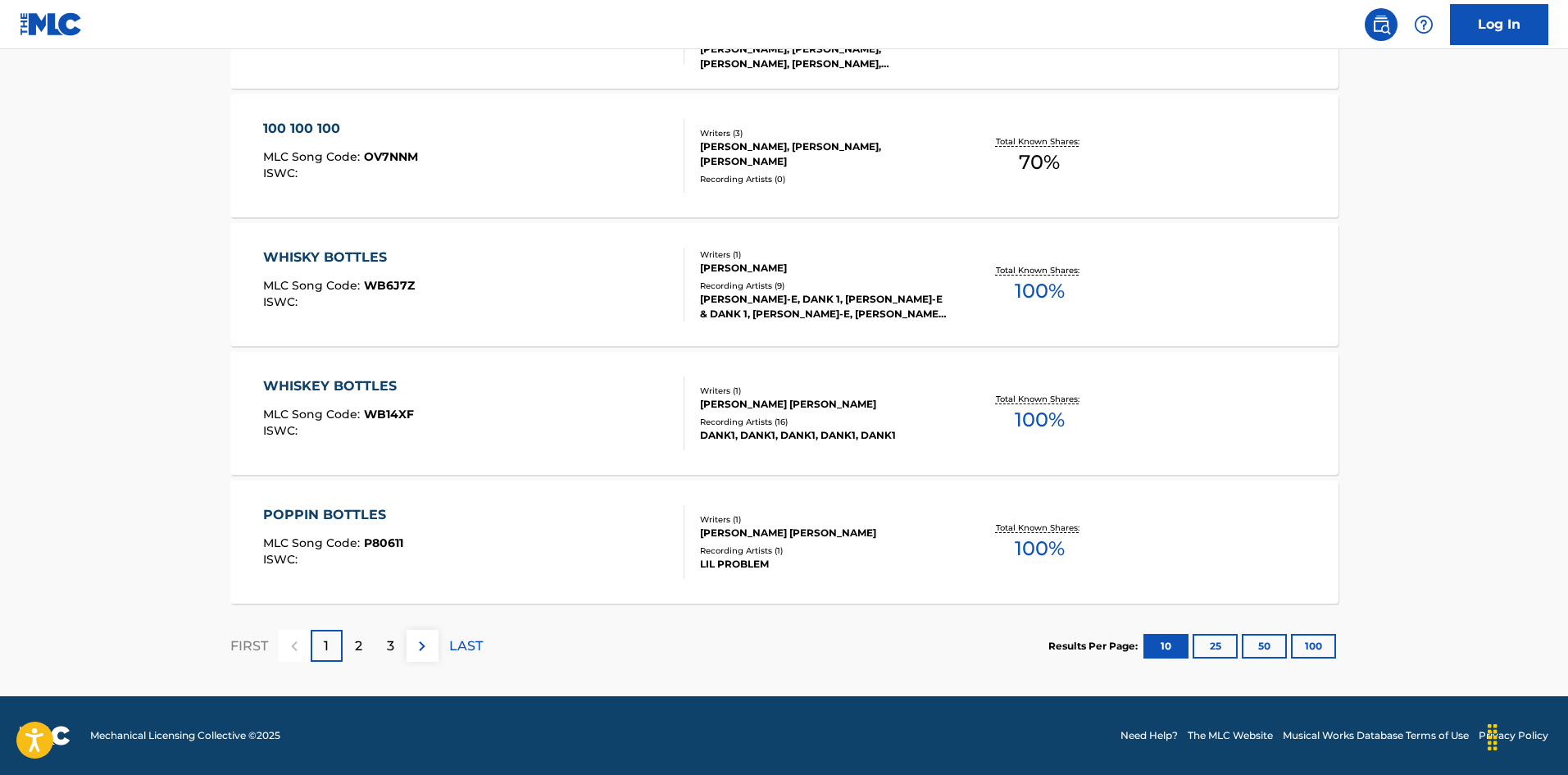
scroll to position [328, 0]
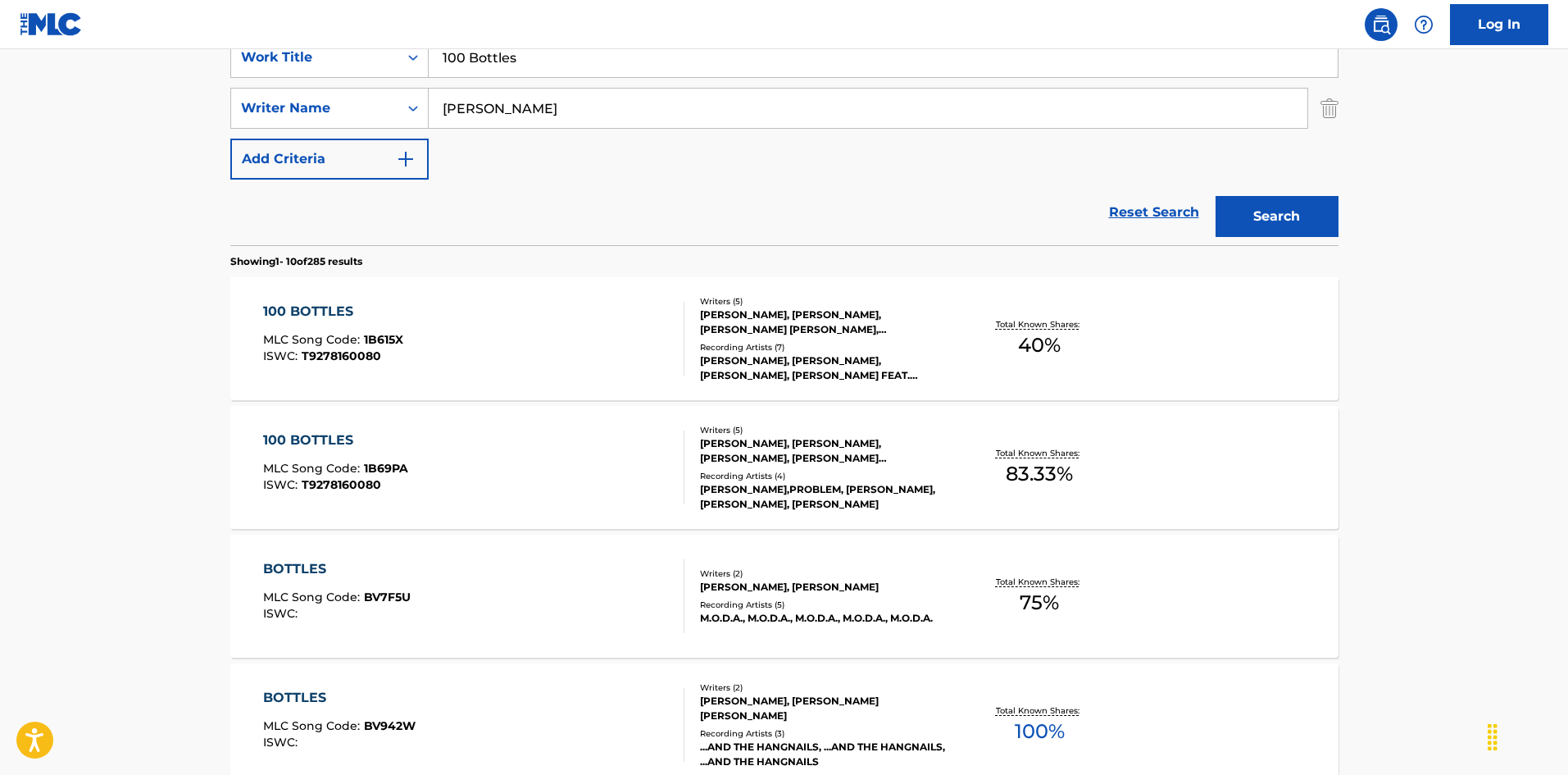
click at [513, 58] on input "100 Bottles" at bounding box center [883, 57] width 909 height 39
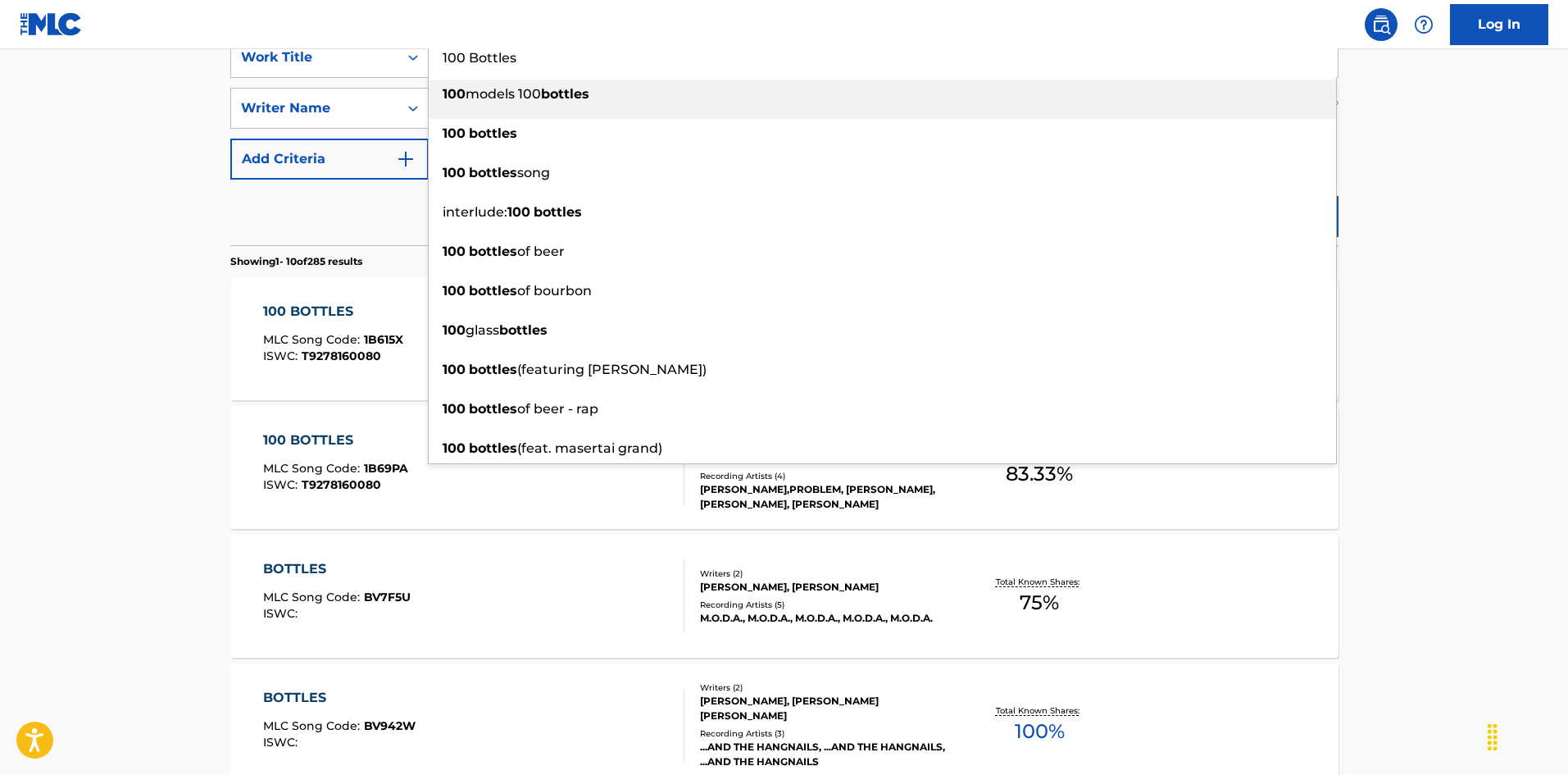
click at [588, 89] on strong "bottles" at bounding box center [565, 94] width 48 height 16
type input "100 models 100 bottles"
click at [588, 89] on input "[PERSON_NAME]" at bounding box center [868, 107] width 879 height 39
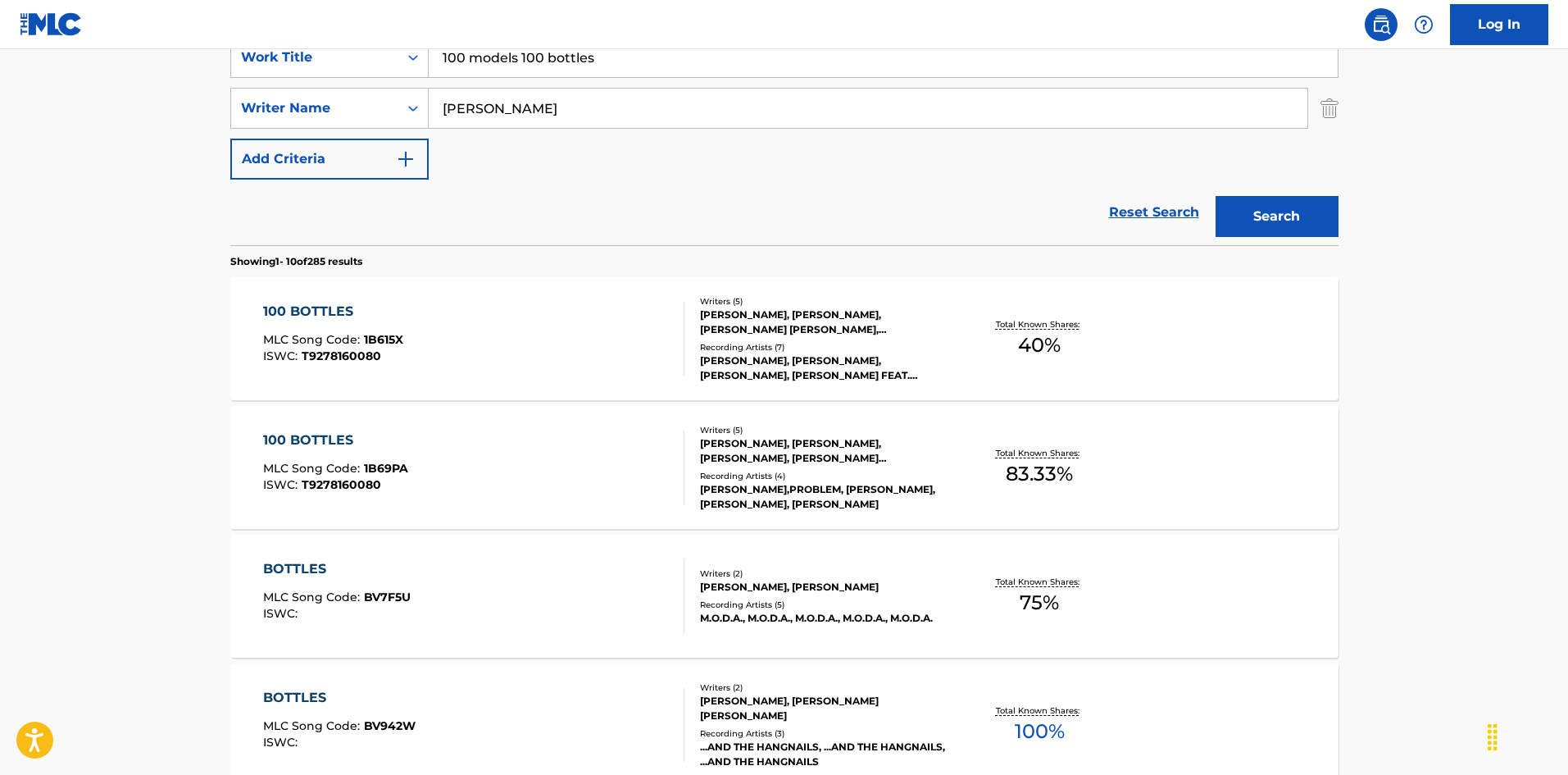
click at [574, 111] on input "[PERSON_NAME]" at bounding box center [868, 107] width 879 height 39
paste input "[PERSON_NAME]"
type input "[PERSON_NAME]"
click at [524, 57] on input "100 models 100 bottles" at bounding box center [883, 57] width 909 height 39
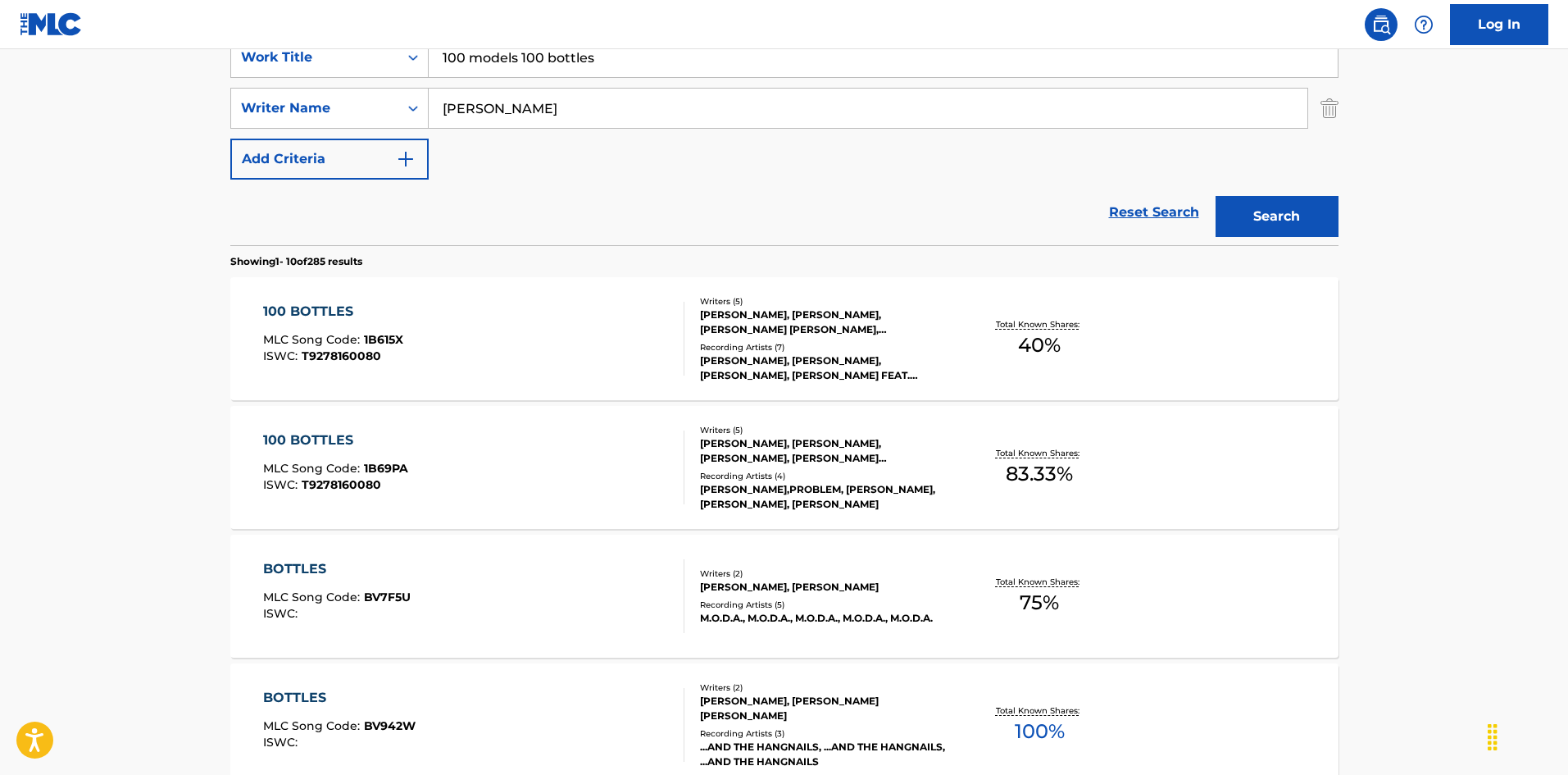
click at [524, 57] on input "100 models 100 bottles" at bounding box center [883, 57] width 909 height 39
paste input "B"
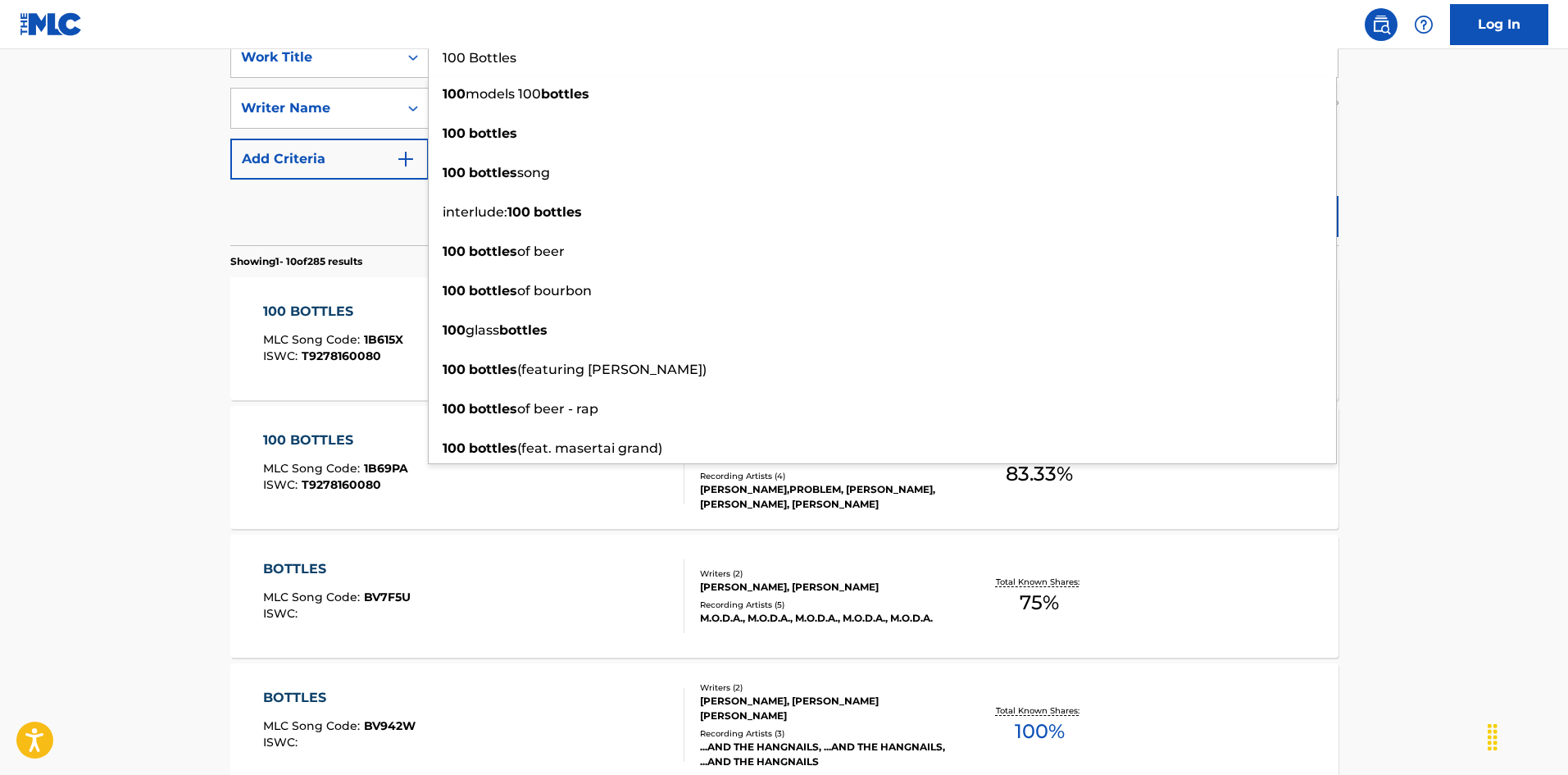
click at [1424, 193] on main "The MLC Public Work Search The accuracy and completeness of The MLC's data is d…" at bounding box center [784, 686] width 1568 height 1929
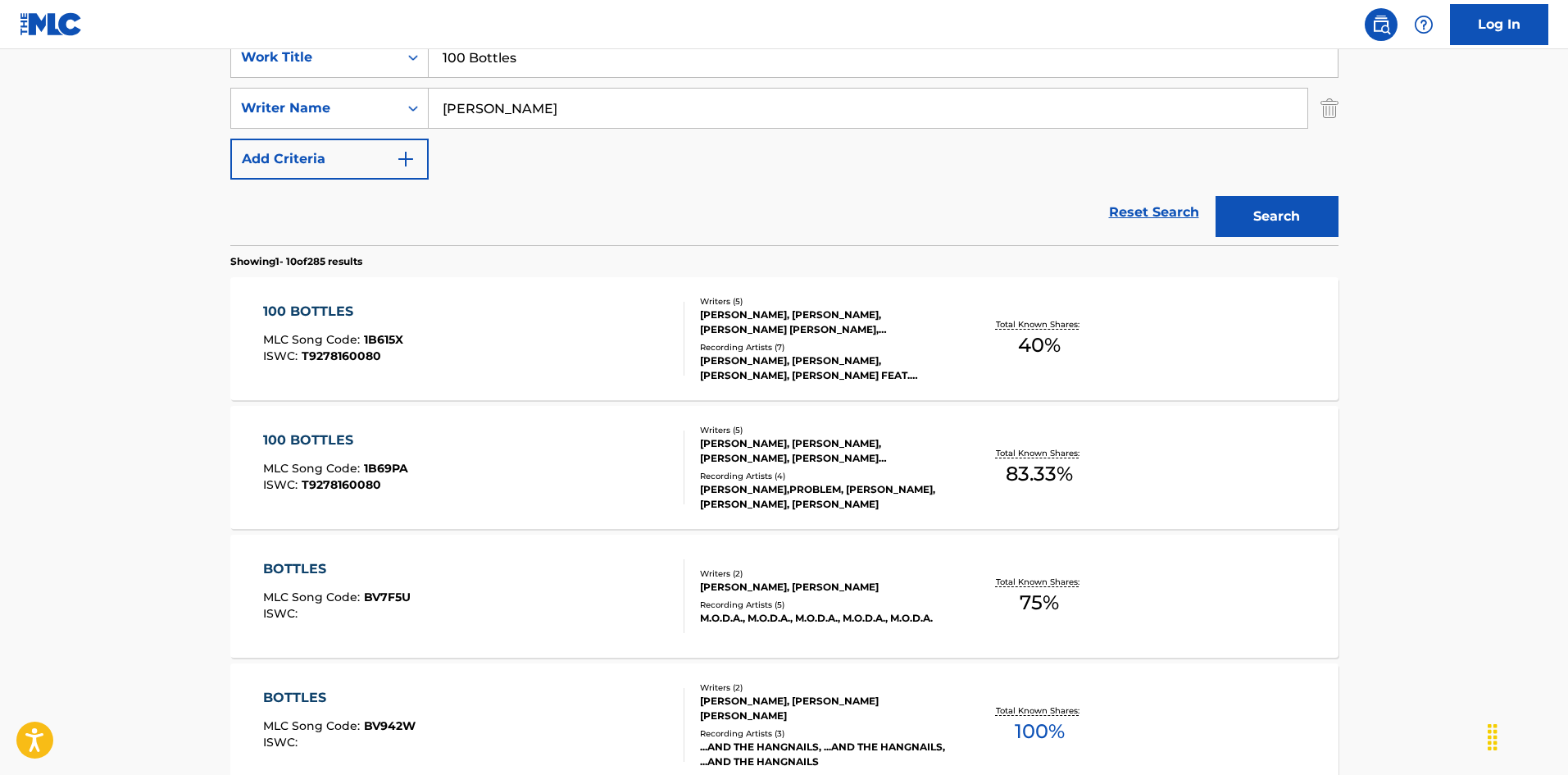
click at [1314, 213] on button "Search" at bounding box center [1277, 216] width 123 height 41
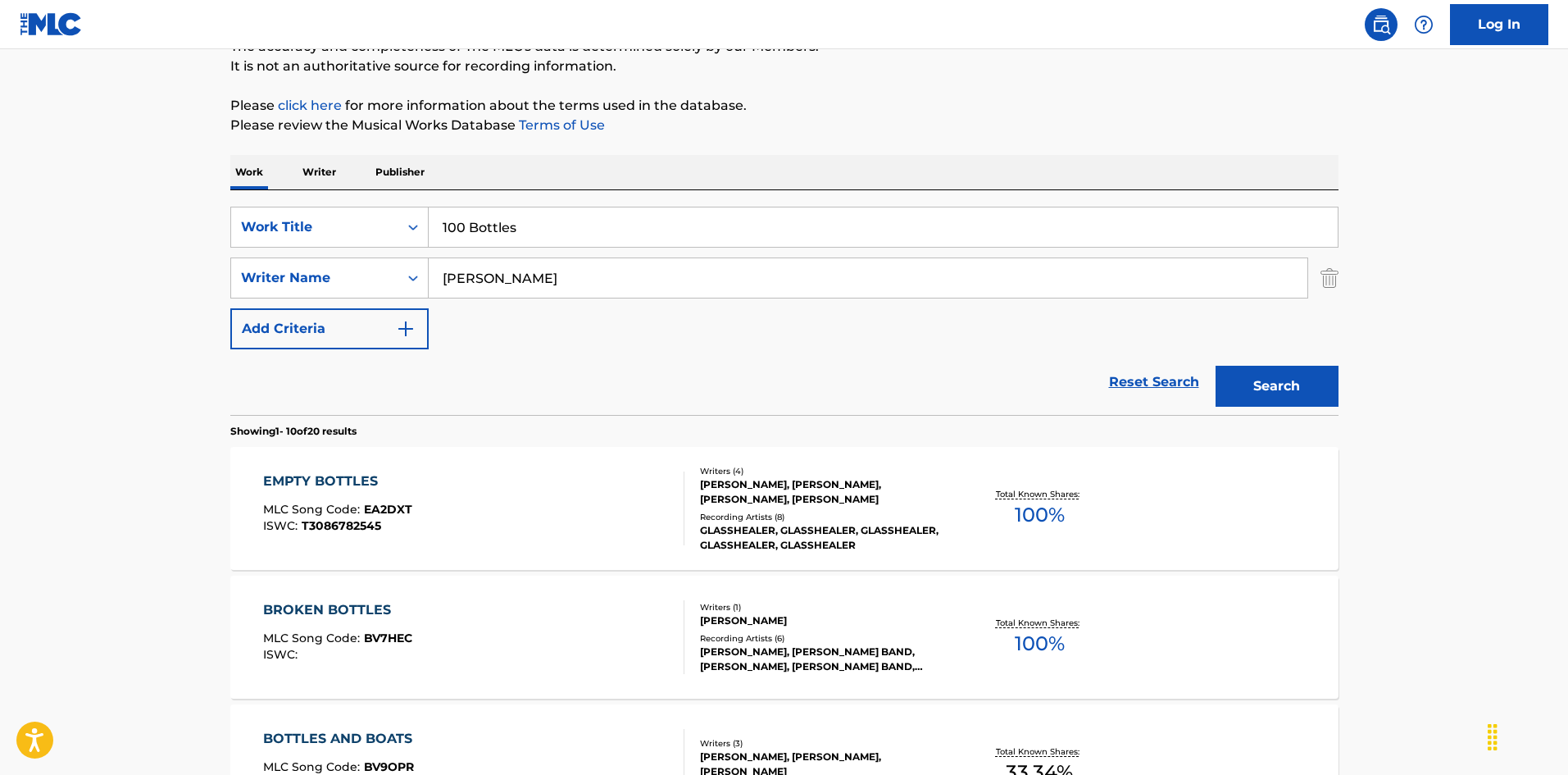
scroll to position [164, 0]
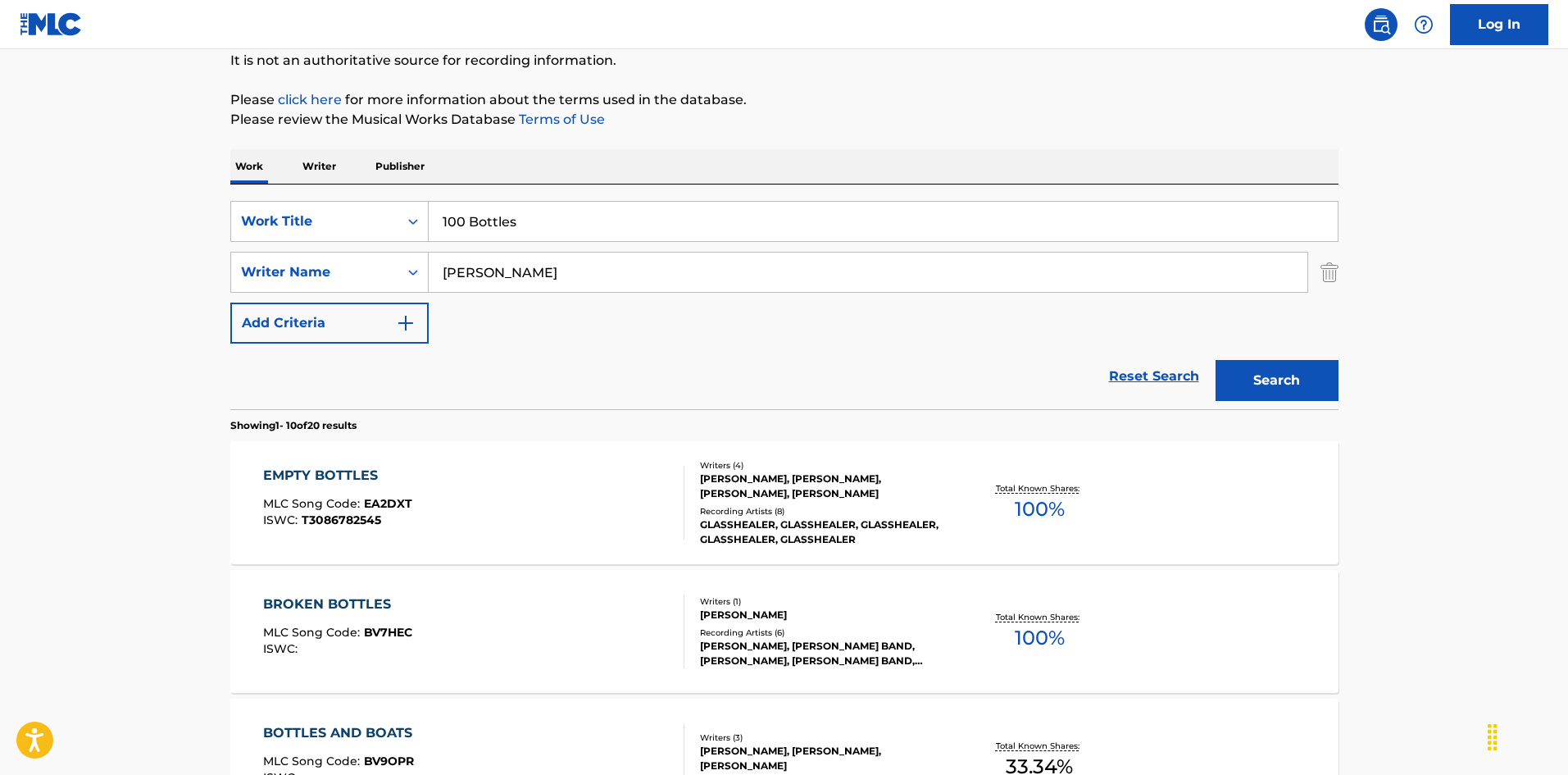
click at [692, 229] on input "100 Bottles" at bounding box center [883, 220] width 909 height 39
paste input "0 WOMEN"
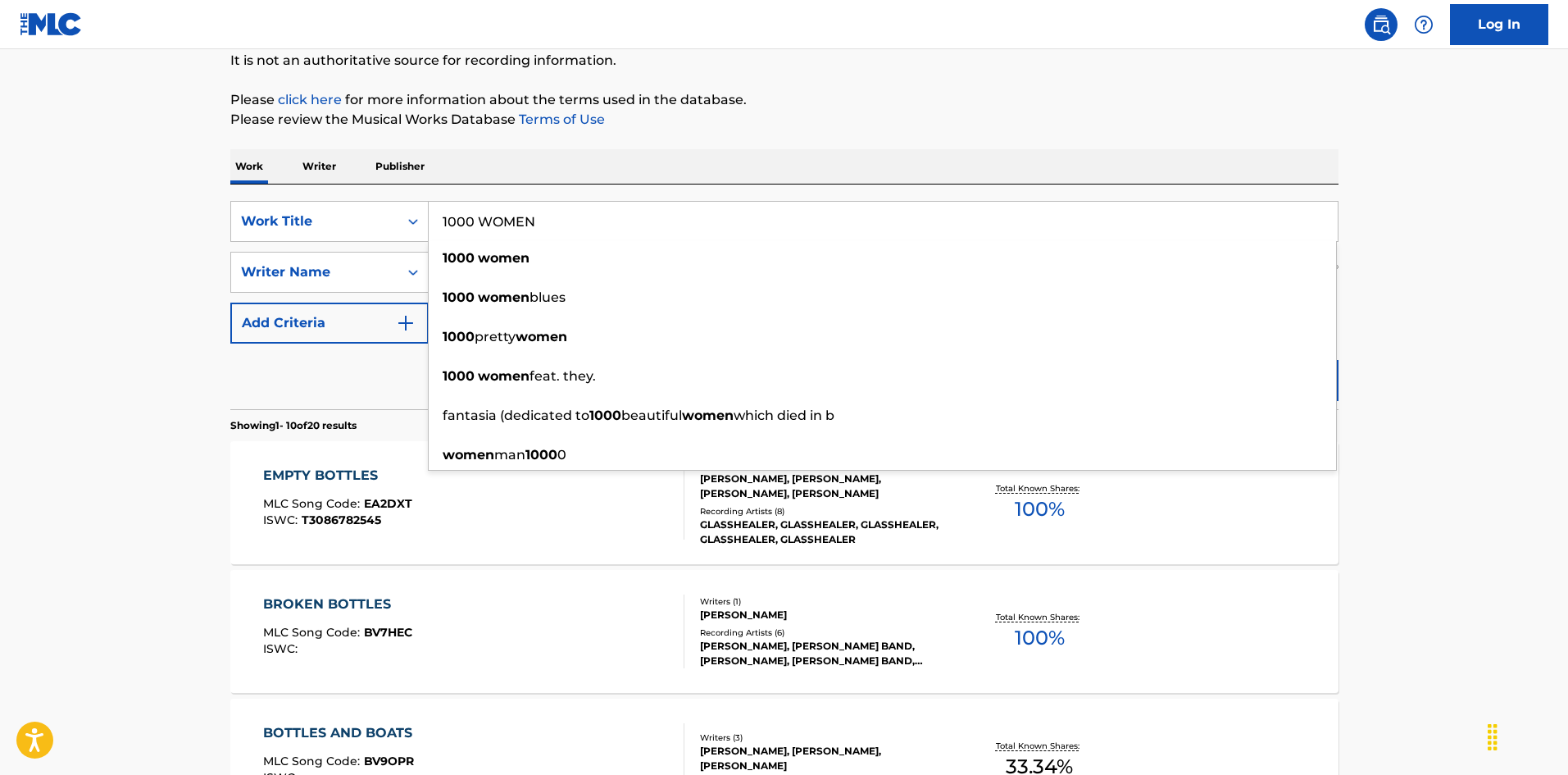
type input "1000 WOMEN"
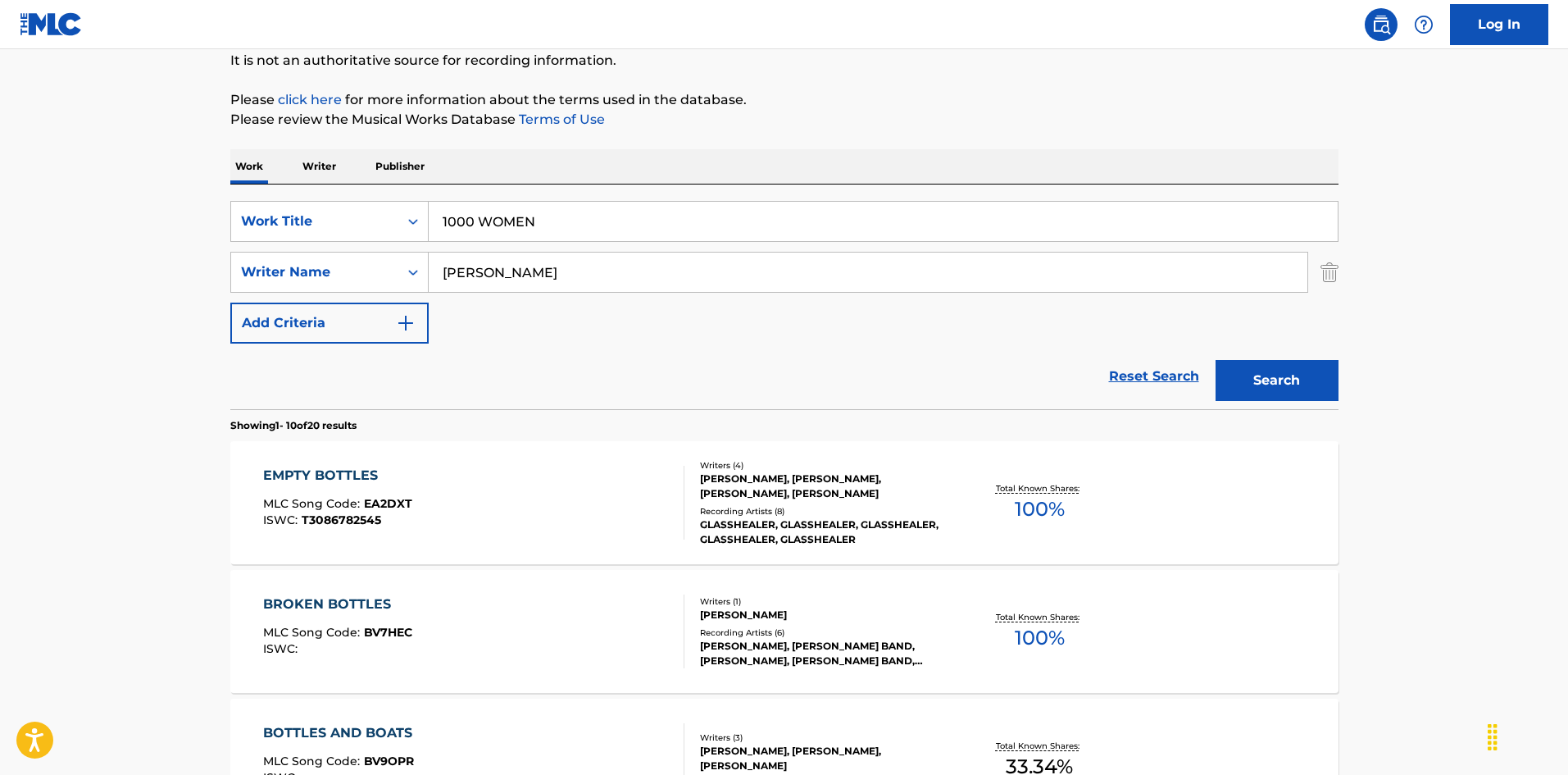
click at [1280, 368] on button "Search" at bounding box center [1277, 380] width 123 height 41
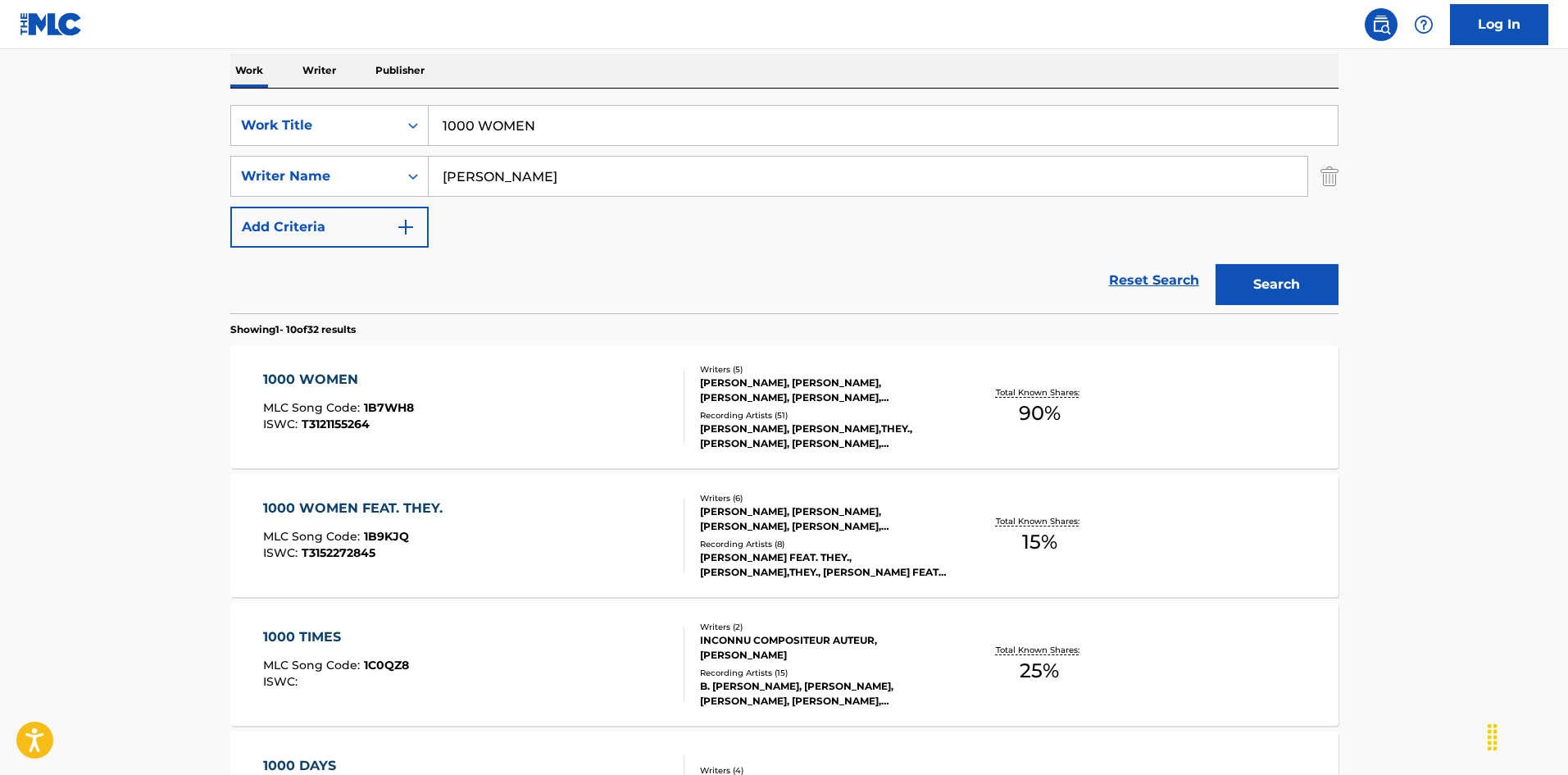
scroll to position [328, 0]
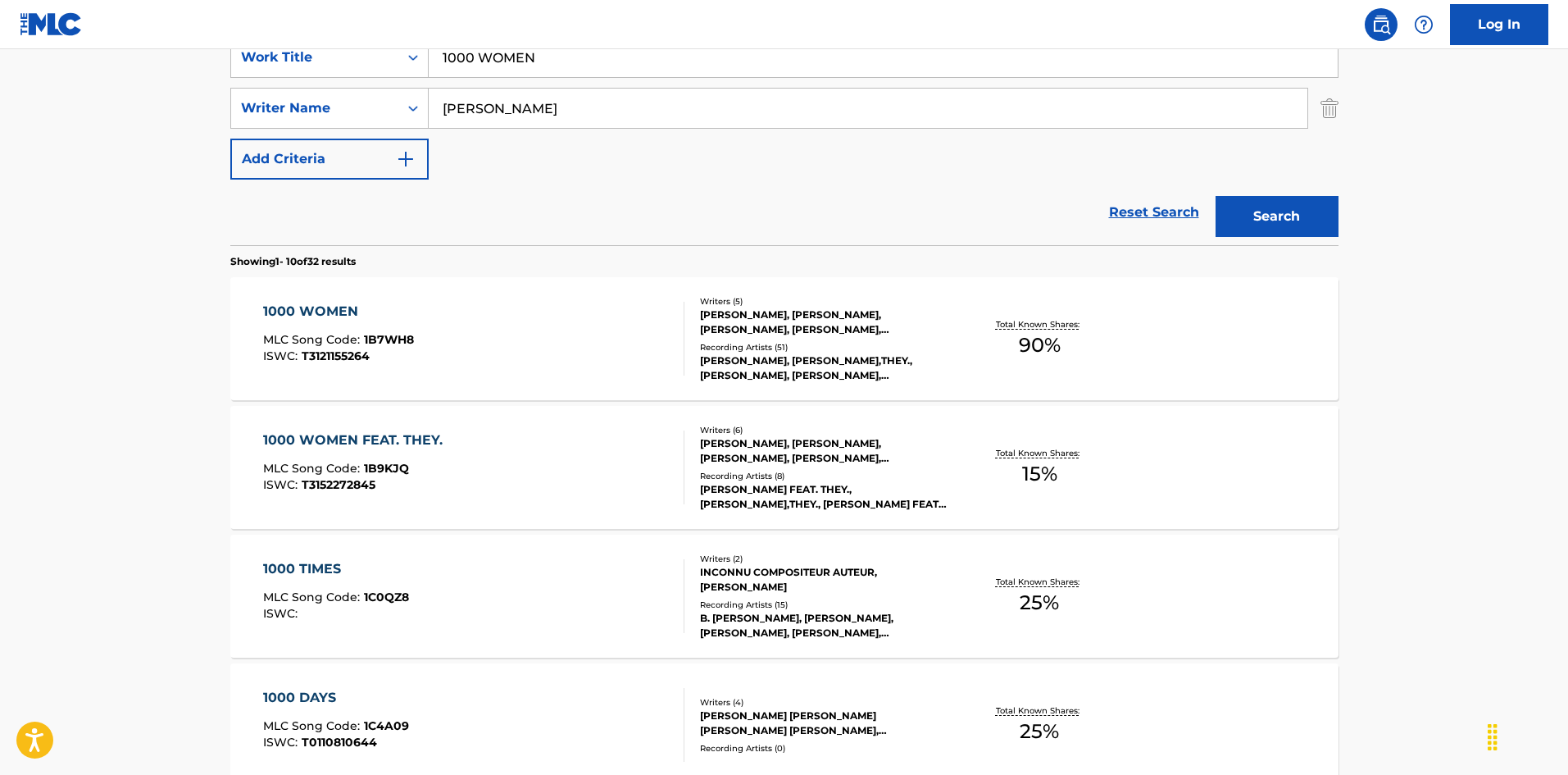
click at [457, 339] on div "1000 WOMEN MLC Song Code : 1B7WH8 ISWC : T3121155264" at bounding box center [473, 338] width 422 height 74
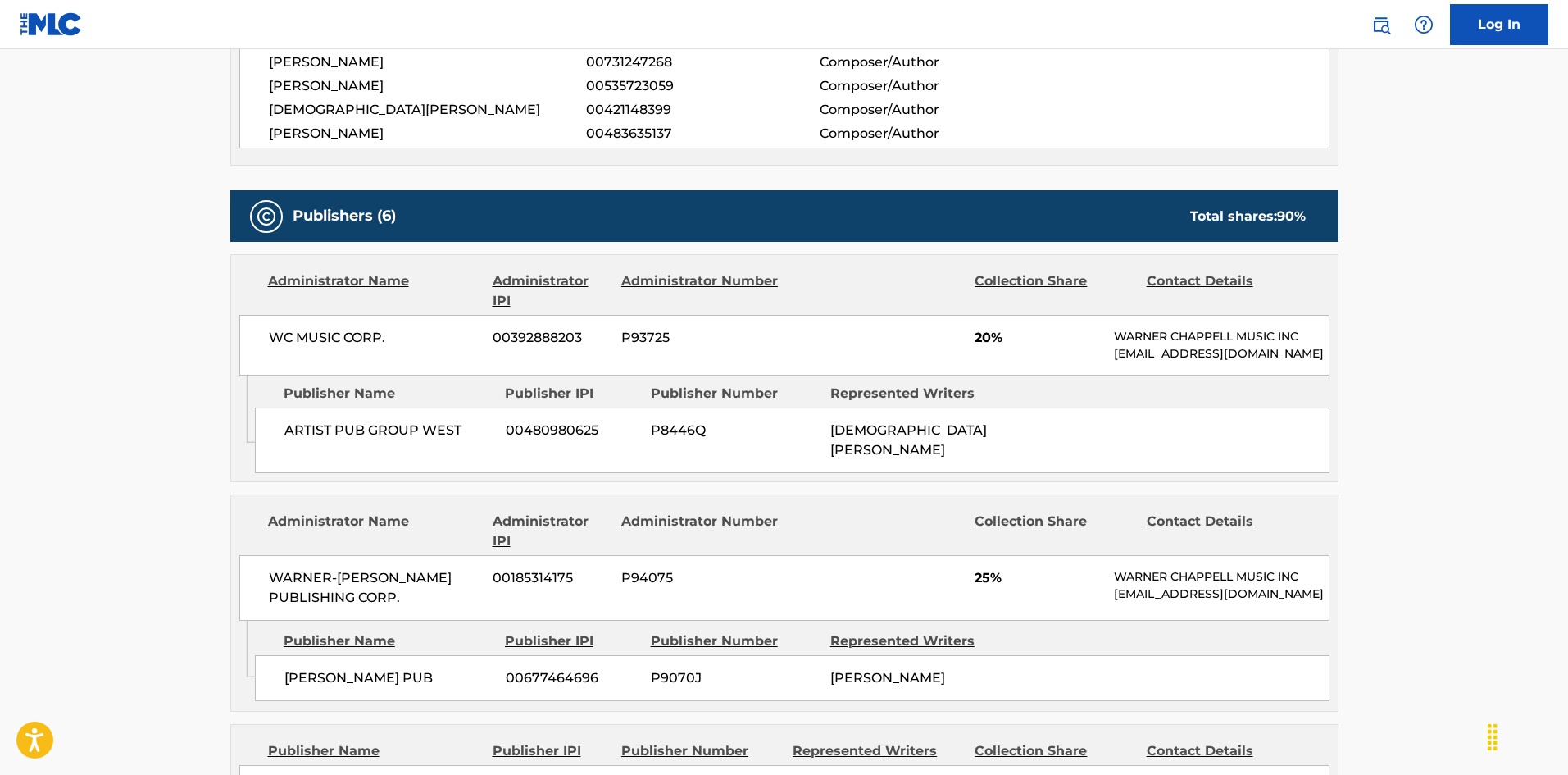
scroll to position [738, 0]
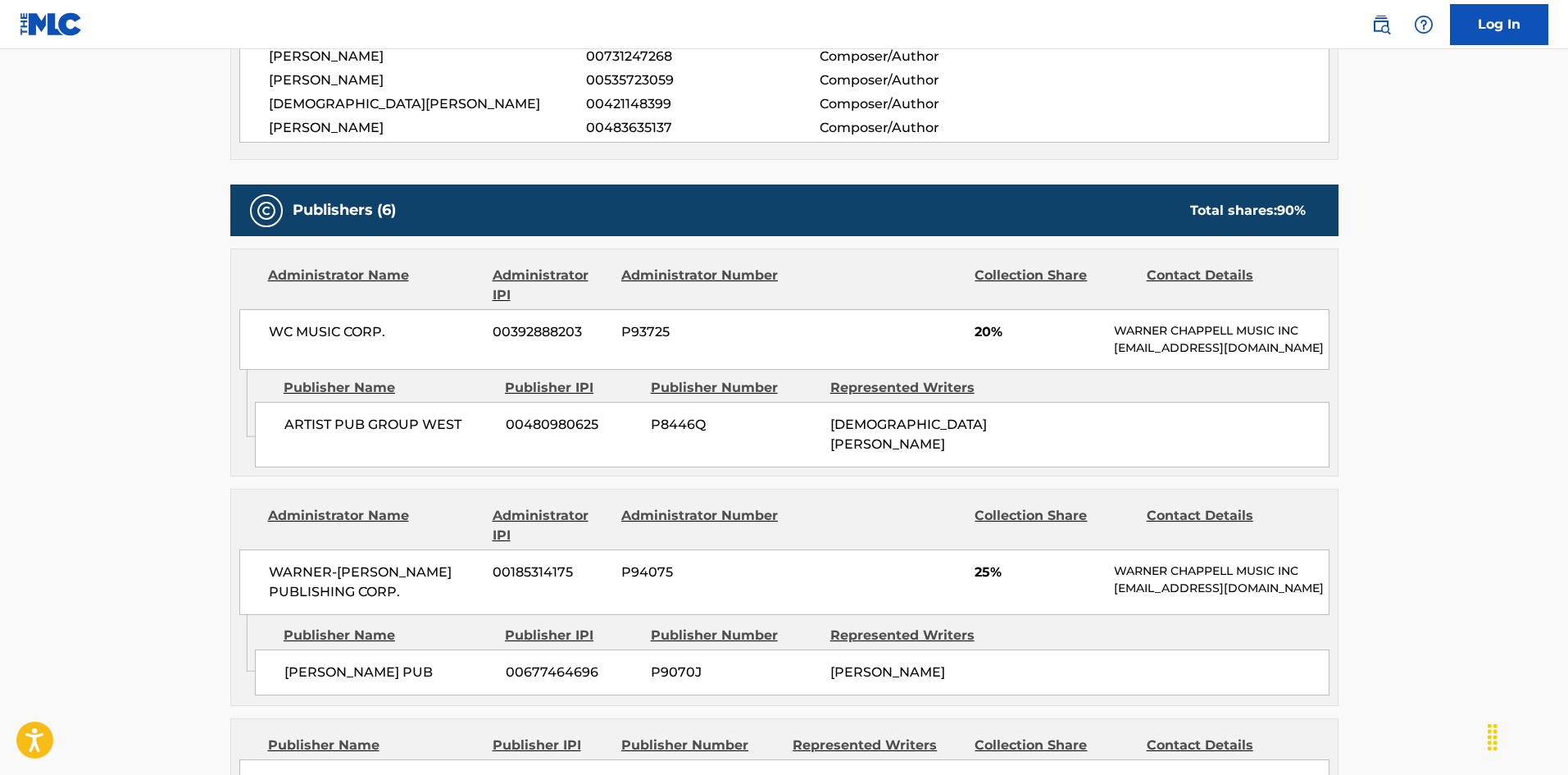
click at [302, 456] on div "ARTIST PUB GROUP WEST 00480980625 P8446Q [PERSON_NAME]" at bounding box center [792, 434] width 1074 height 66
drag, startPoint x: 302, startPoint y: 456, endPoint x: 431, endPoint y: 449, distance: 129.2
click at [431, 449] on div "ARTIST PUB GROUP WEST 00480980625 P8446Q [PERSON_NAME]" at bounding box center [792, 434] width 1074 height 66
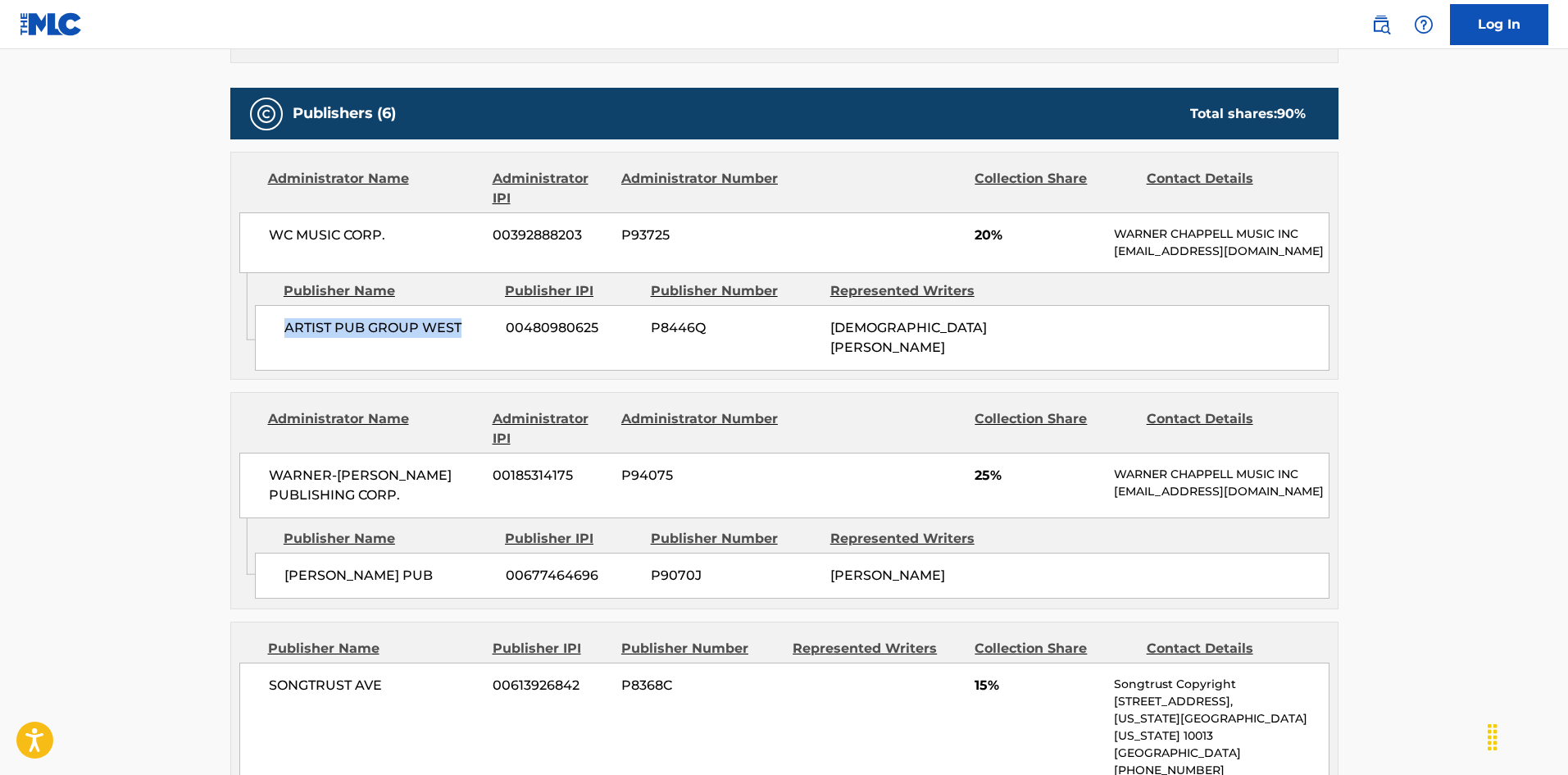
scroll to position [984, 0]
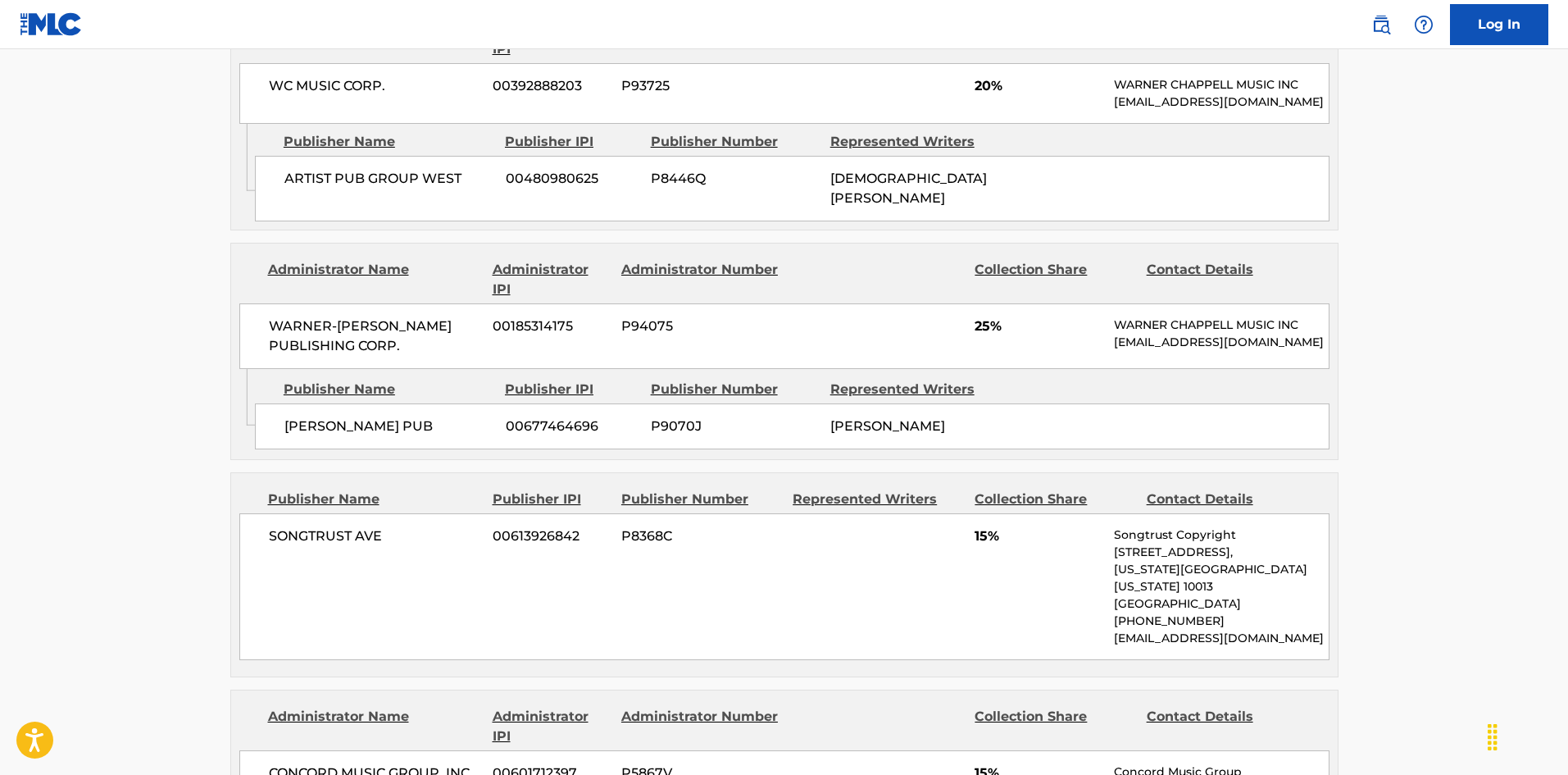
click at [298, 436] on span "[PERSON_NAME] PUB" at bounding box center [388, 427] width 209 height 20
drag, startPoint x: 298, startPoint y: 447, endPoint x: 339, endPoint y: 441, distance: 41.4
click at [339, 436] on span "[PERSON_NAME] PUB" at bounding box center [388, 427] width 209 height 20
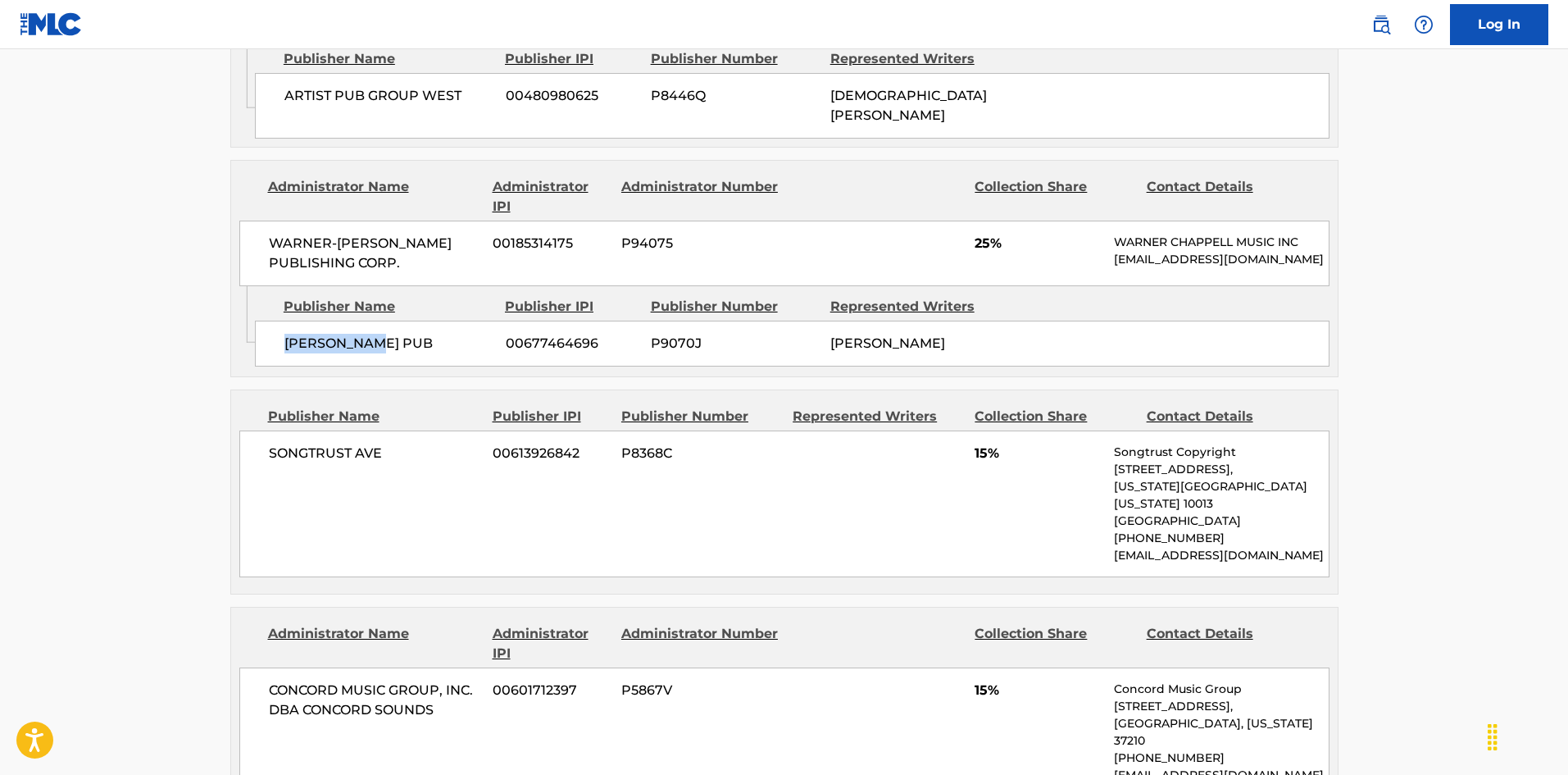
scroll to position [1230, 0]
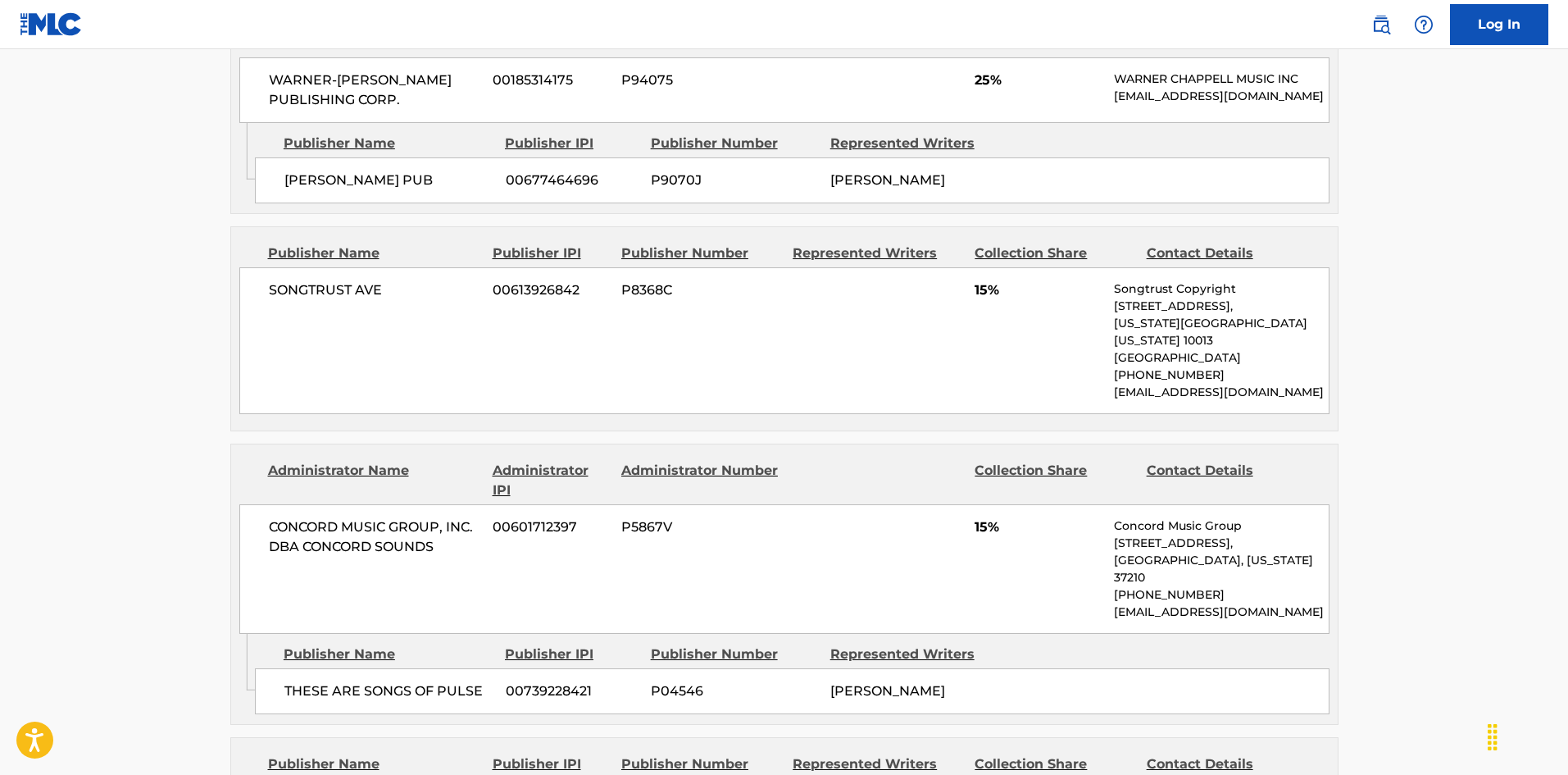
click at [279, 309] on div "SONGTRUST AVE 00613926842 P8368C 15% Songtrust Copyright [STREET_ADDRESS][US_ST…" at bounding box center [784, 340] width 1090 height 146
drag, startPoint x: 279, startPoint y: 309, endPoint x: 385, endPoint y: 314, distance: 106.1
click at [385, 314] on div "SONGTRUST AVE 00613926842 P8368C 15% Songtrust Copyright [STREET_ADDRESS][US_ST…" at bounding box center [784, 340] width 1090 height 146
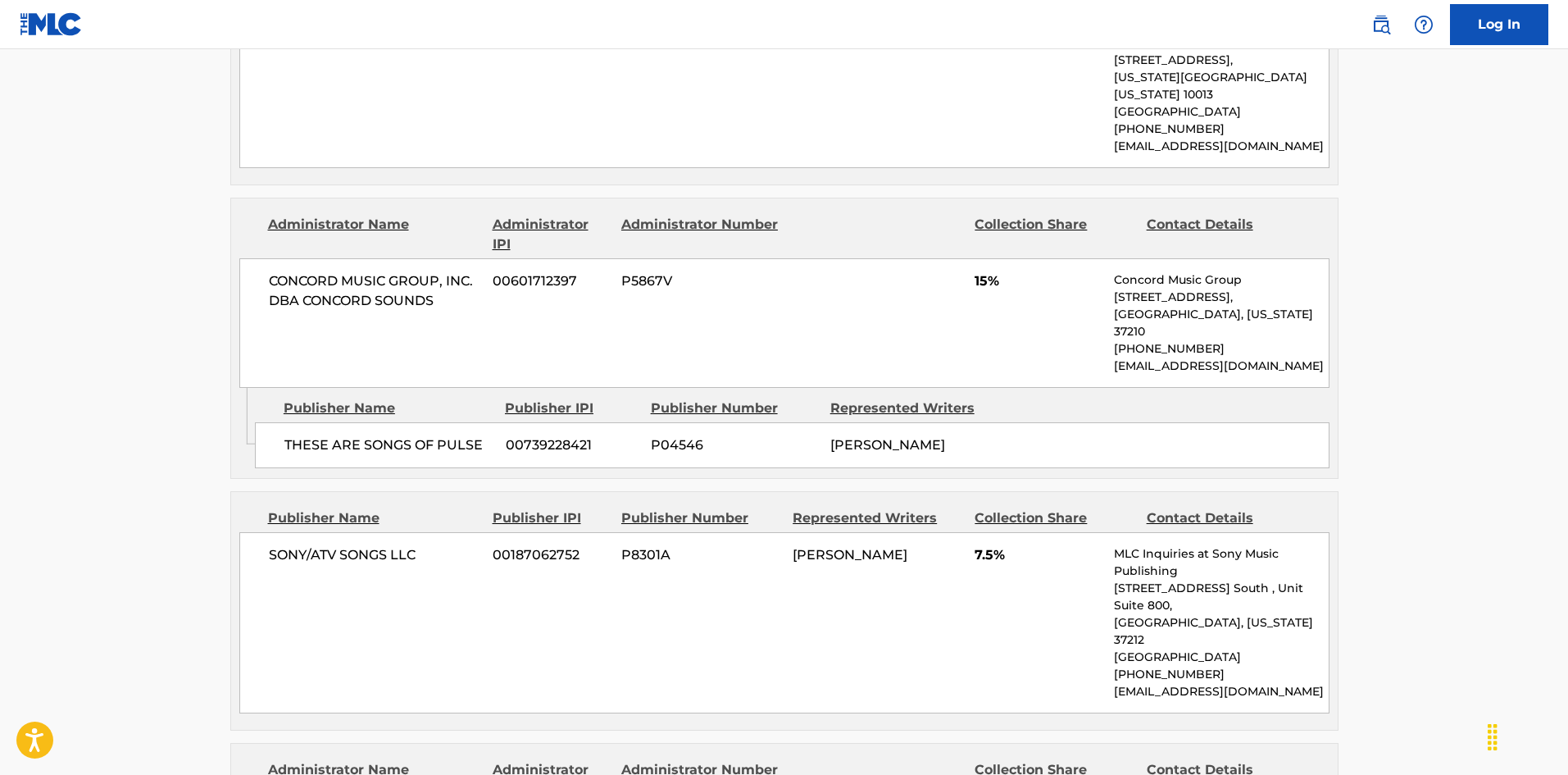
click at [297, 435] on span "THESE ARE SONGS OF PULSE" at bounding box center [388, 445] width 209 height 20
drag, startPoint x: 297, startPoint y: 431, endPoint x: 465, endPoint y: 421, distance: 168.3
click at [465, 422] on div "THESE ARE SONGS OF PULSE 00739228421 P04546 [PERSON_NAME]" at bounding box center [792, 445] width 1074 height 46
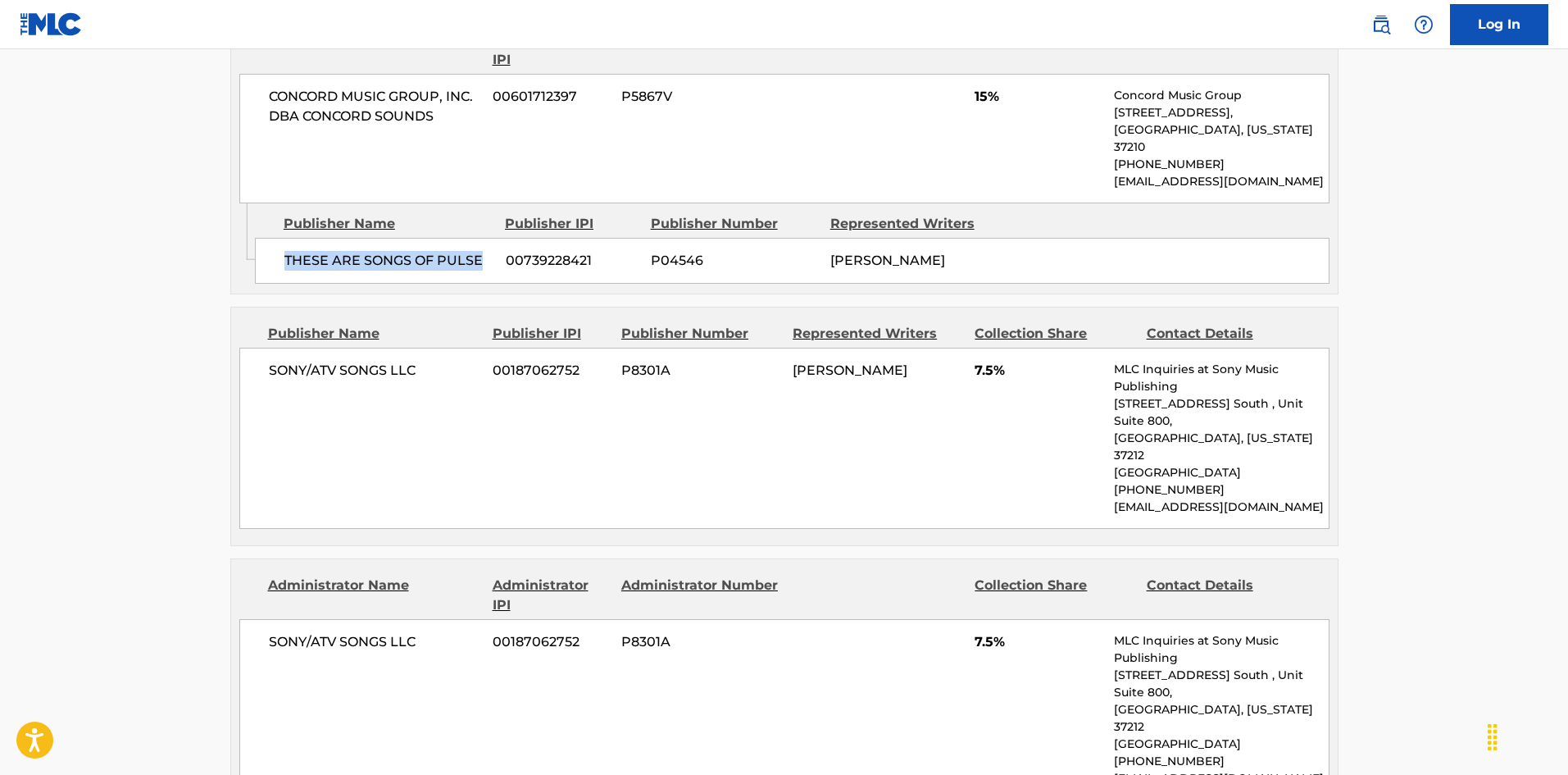
scroll to position [1721, 0]
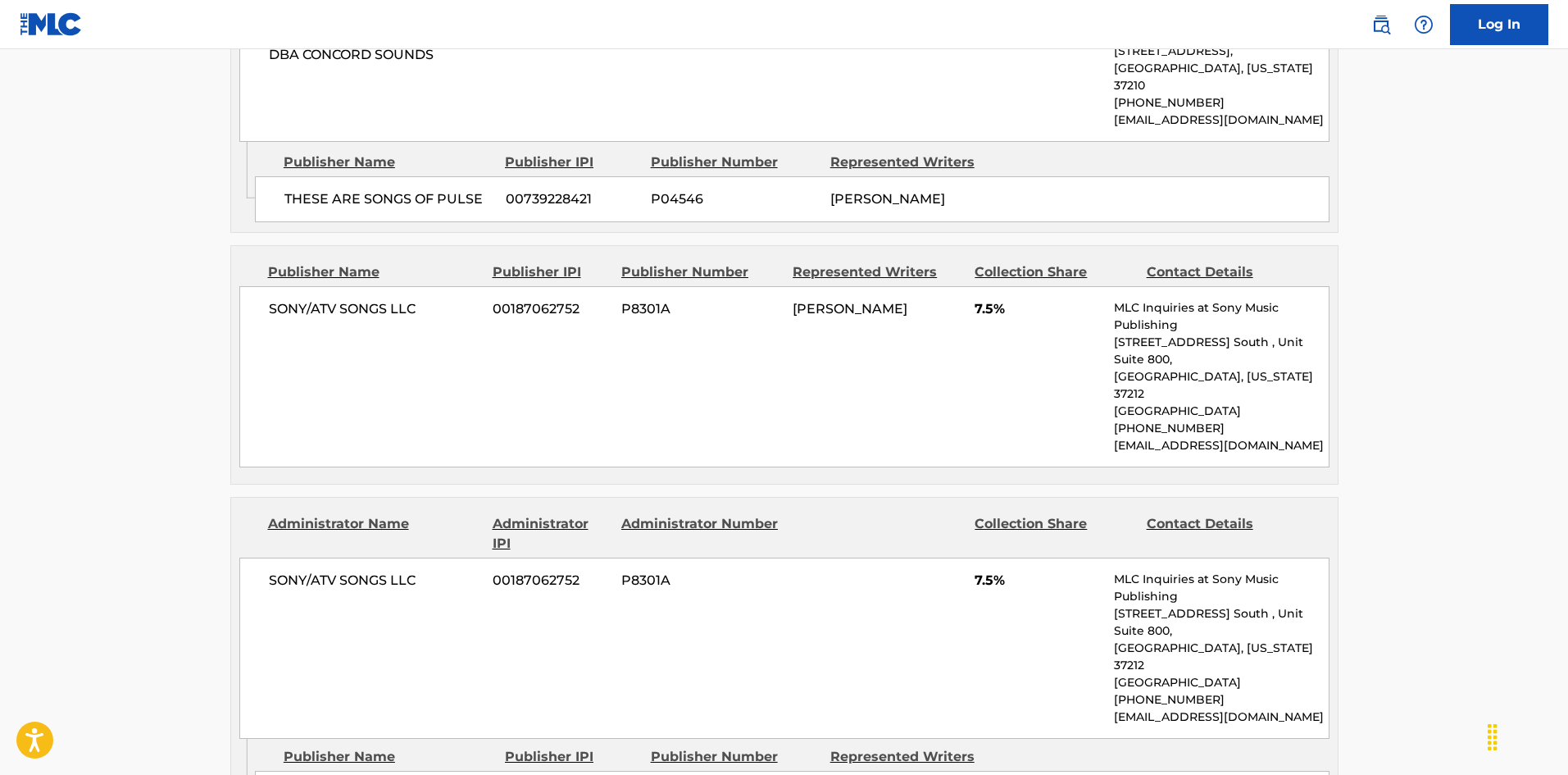
click at [300, 318] on span "SONY/ATV SONGS LLC" at bounding box center [374, 309] width 212 height 20
drag, startPoint x: 300, startPoint y: 318, endPoint x: 394, endPoint y: 318, distance: 94.0
click at [394, 318] on span "SONY/ATV SONGS LLC" at bounding box center [374, 309] width 212 height 20
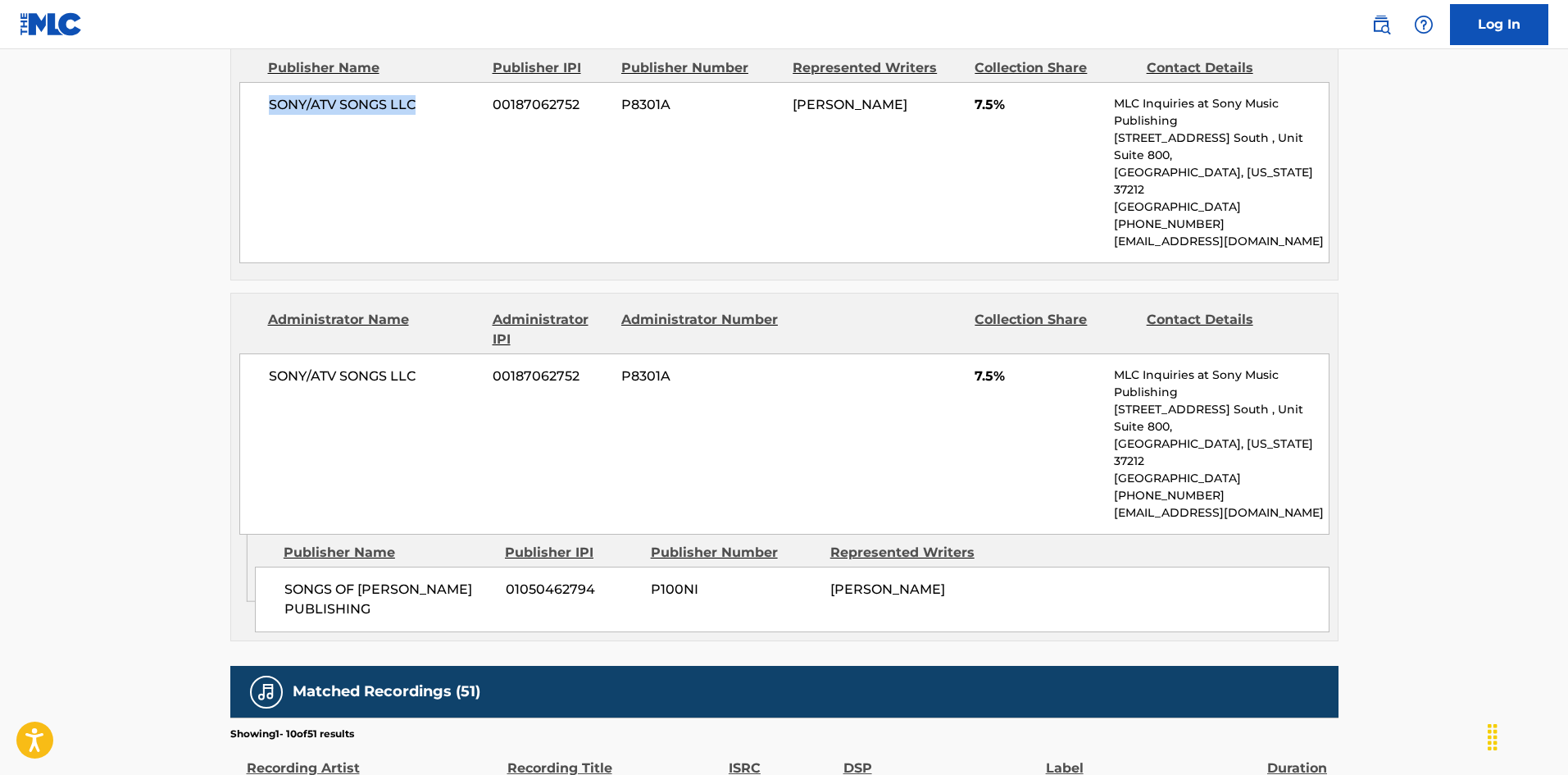
scroll to position [1967, 0]
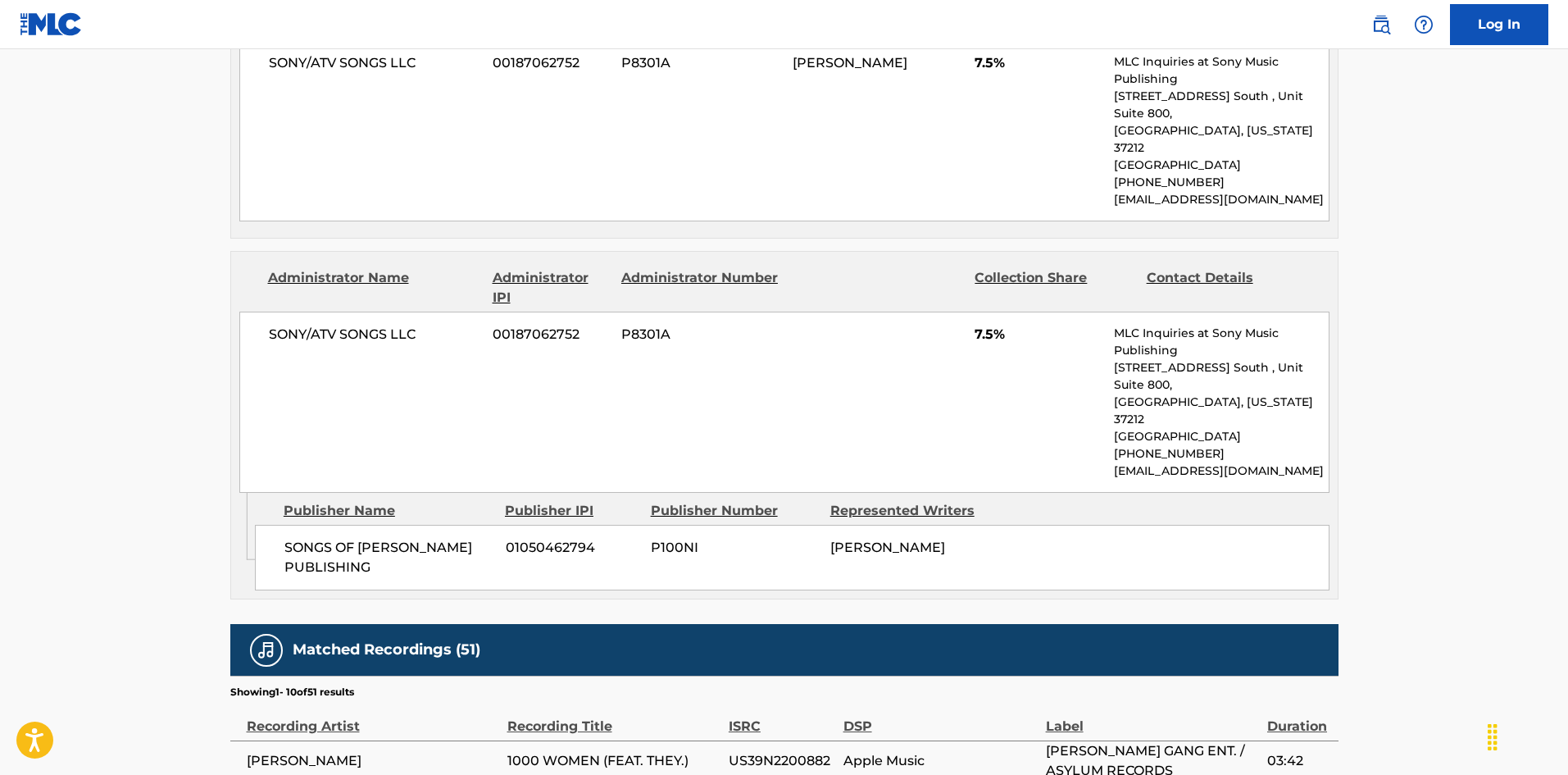
click at [308, 538] on span "SONGS OF [PERSON_NAME] PUBLISHING" at bounding box center [388, 557] width 209 height 39
drag, startPoint x: 308, startPoint y: 486, endPoint x: 373, endPoint y: 496, distance: 65.8
click at [373, 538] on span "SONGS OF [PERSON_NAME] PUBLISHING" at bounding box center [388, 557] width 209 height 39
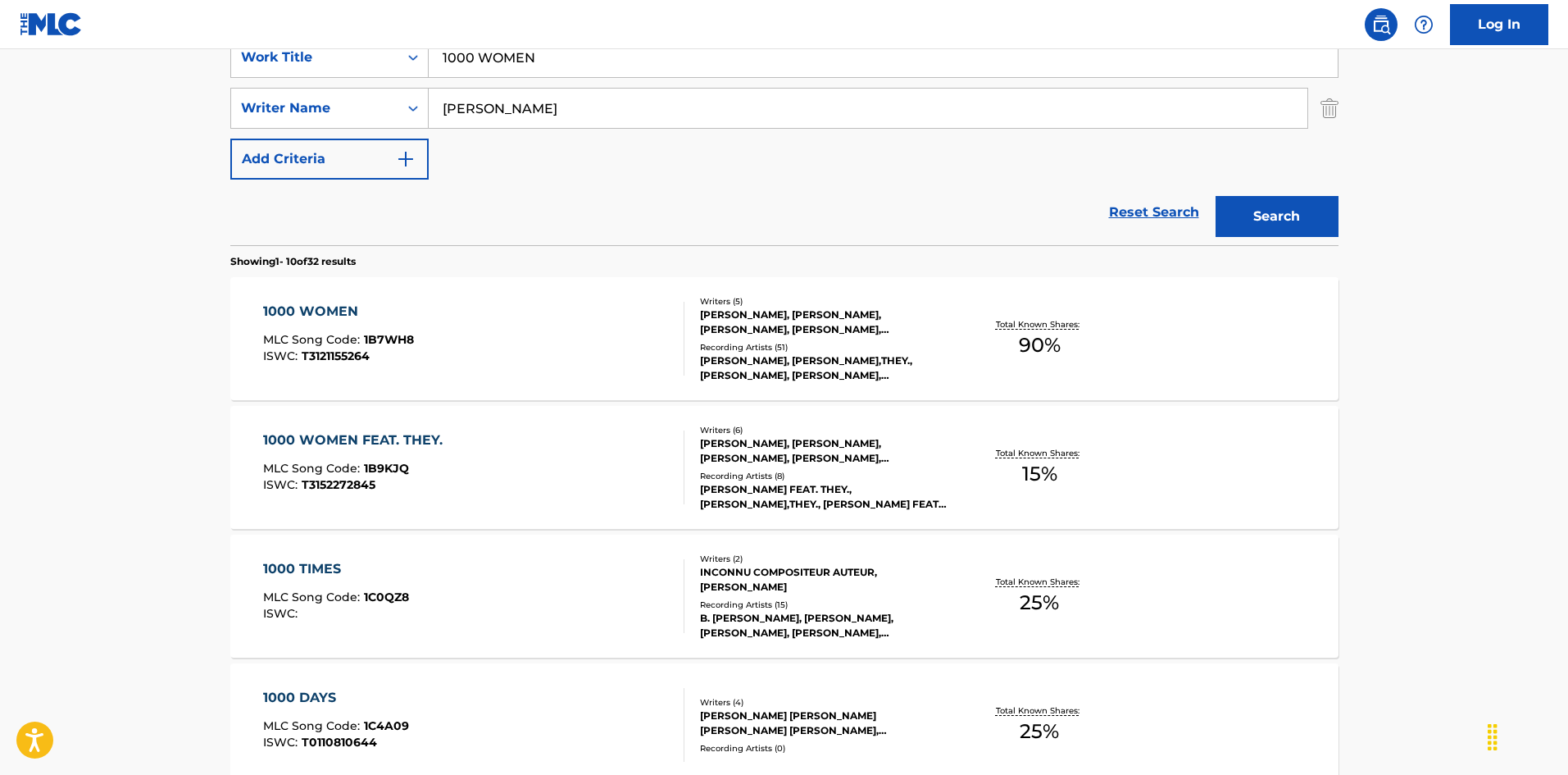
scroll to position [246, 0]
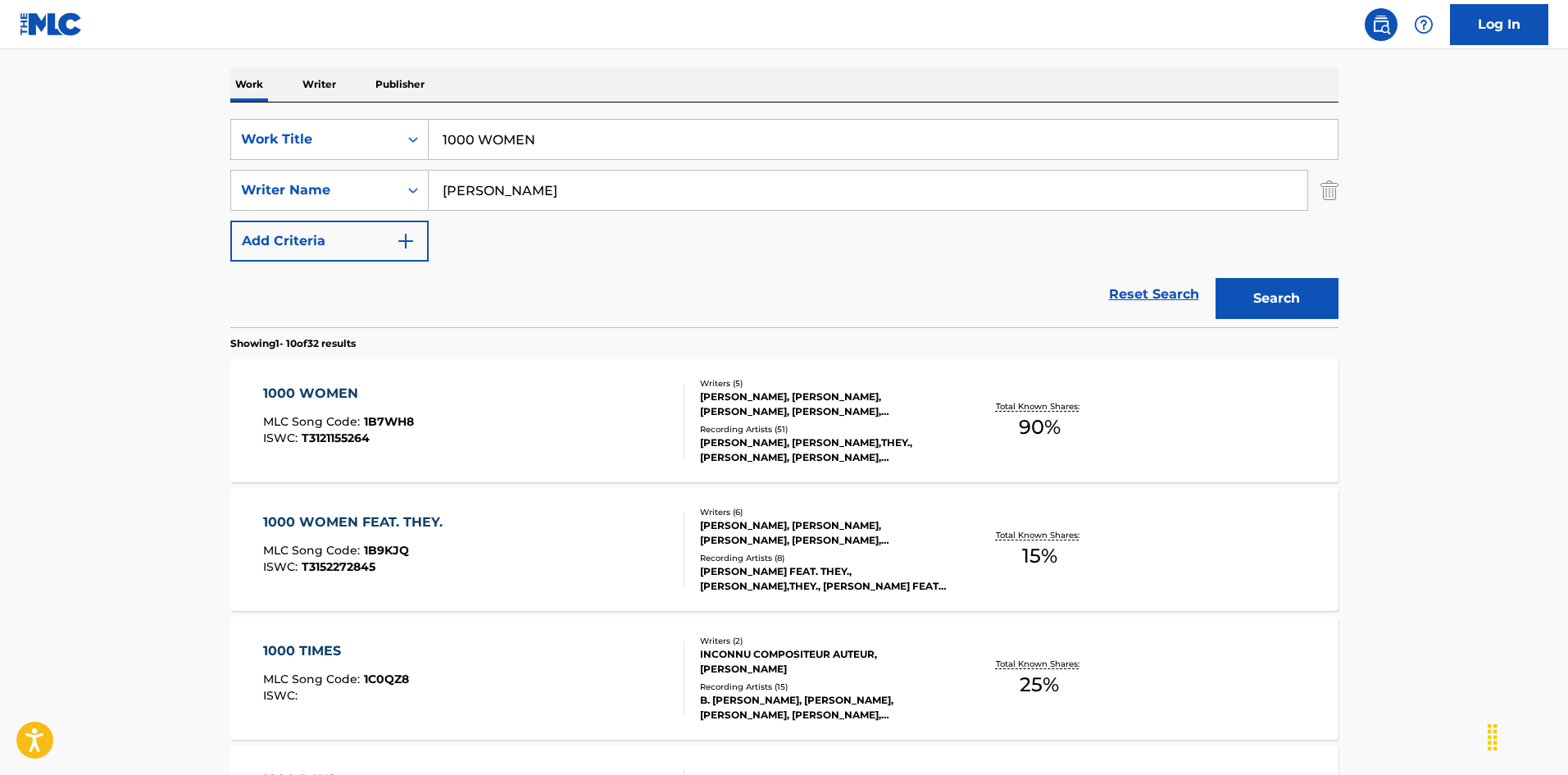
click at [534, 137] on input "1000 WOMEN" at bounding box center [883, 139] width 909 height 39
paste input "All In My Blood"
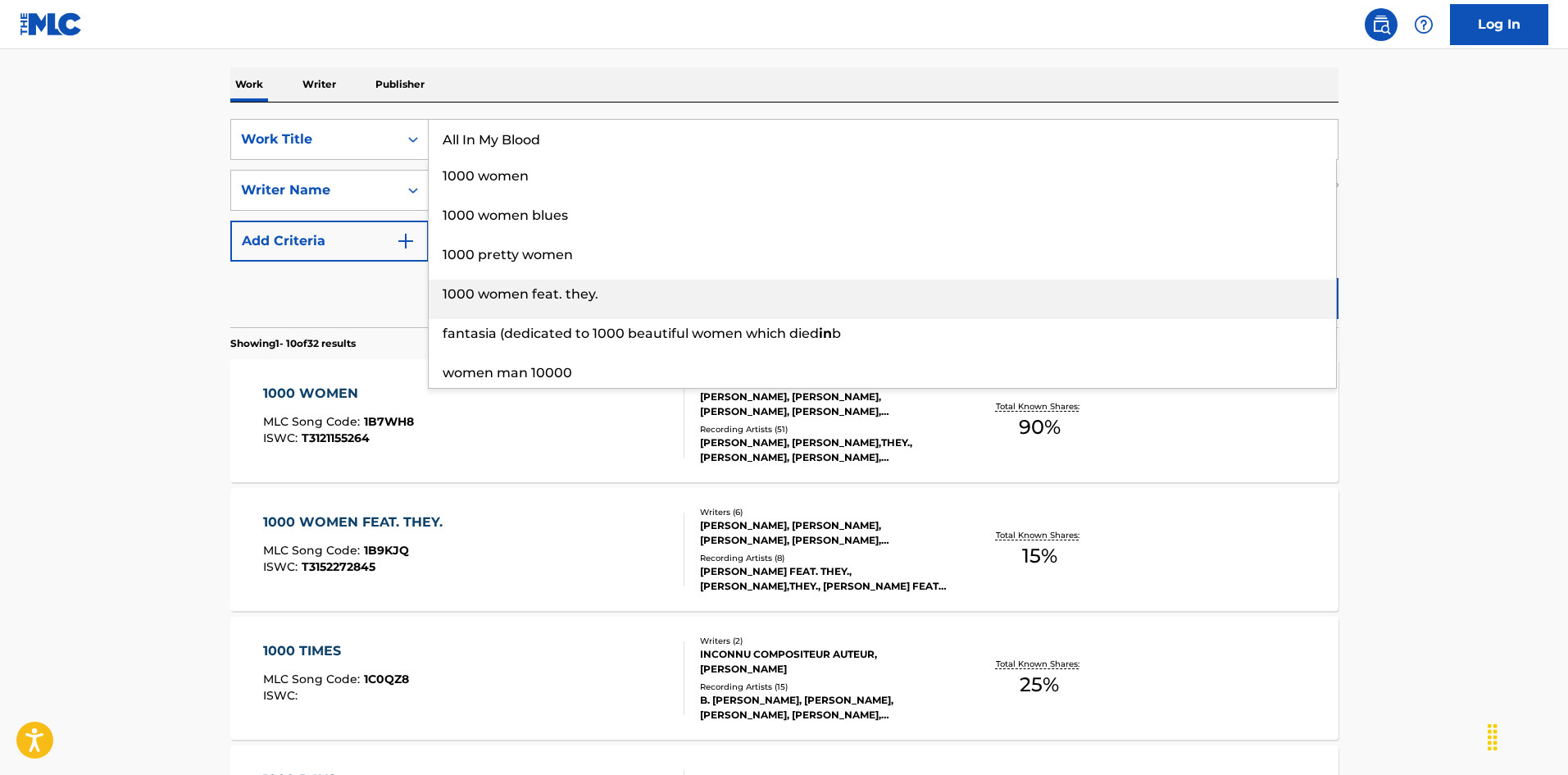
type input "All In My Blood"
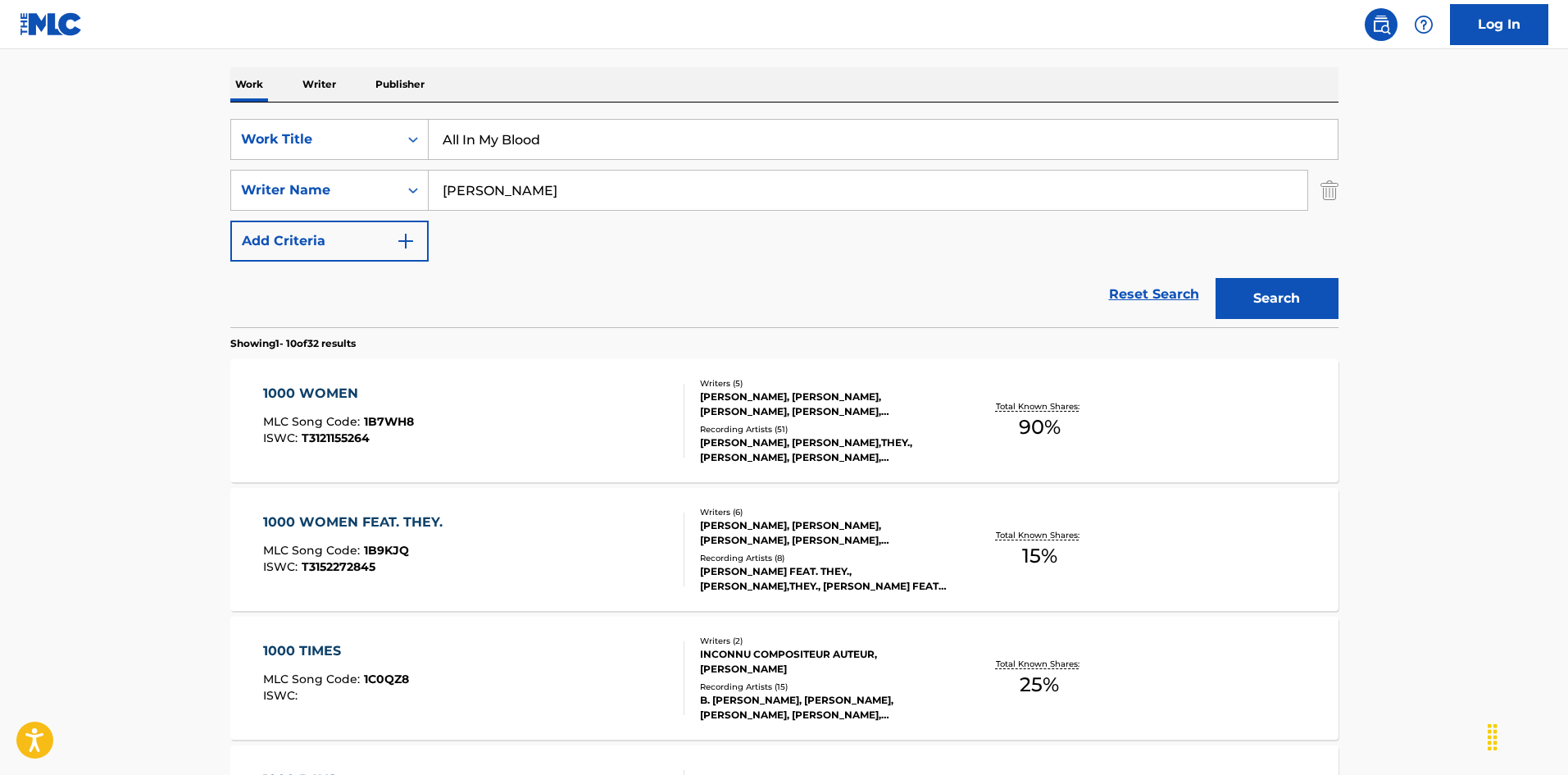
click at [1424, 133] on main "The MLC Public Work Search The accuracy and completeness of The MLC's data is d…" at bounding box center [784, 768] width 1568 height 1929
click at [1278, 314] on button "Search" at bounding box center [1277, 298] width 123 height 41
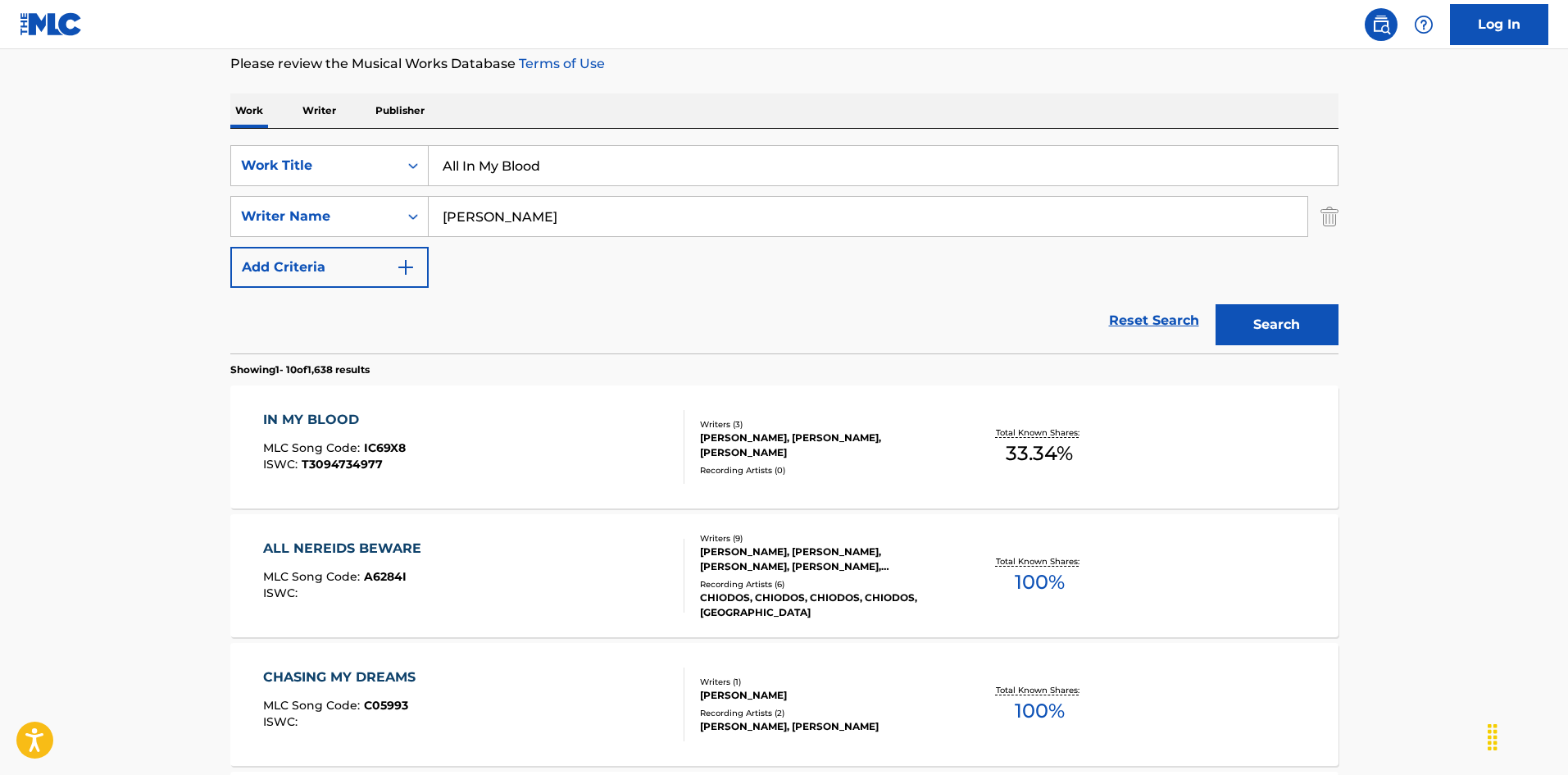
scroll to position [328, 0]
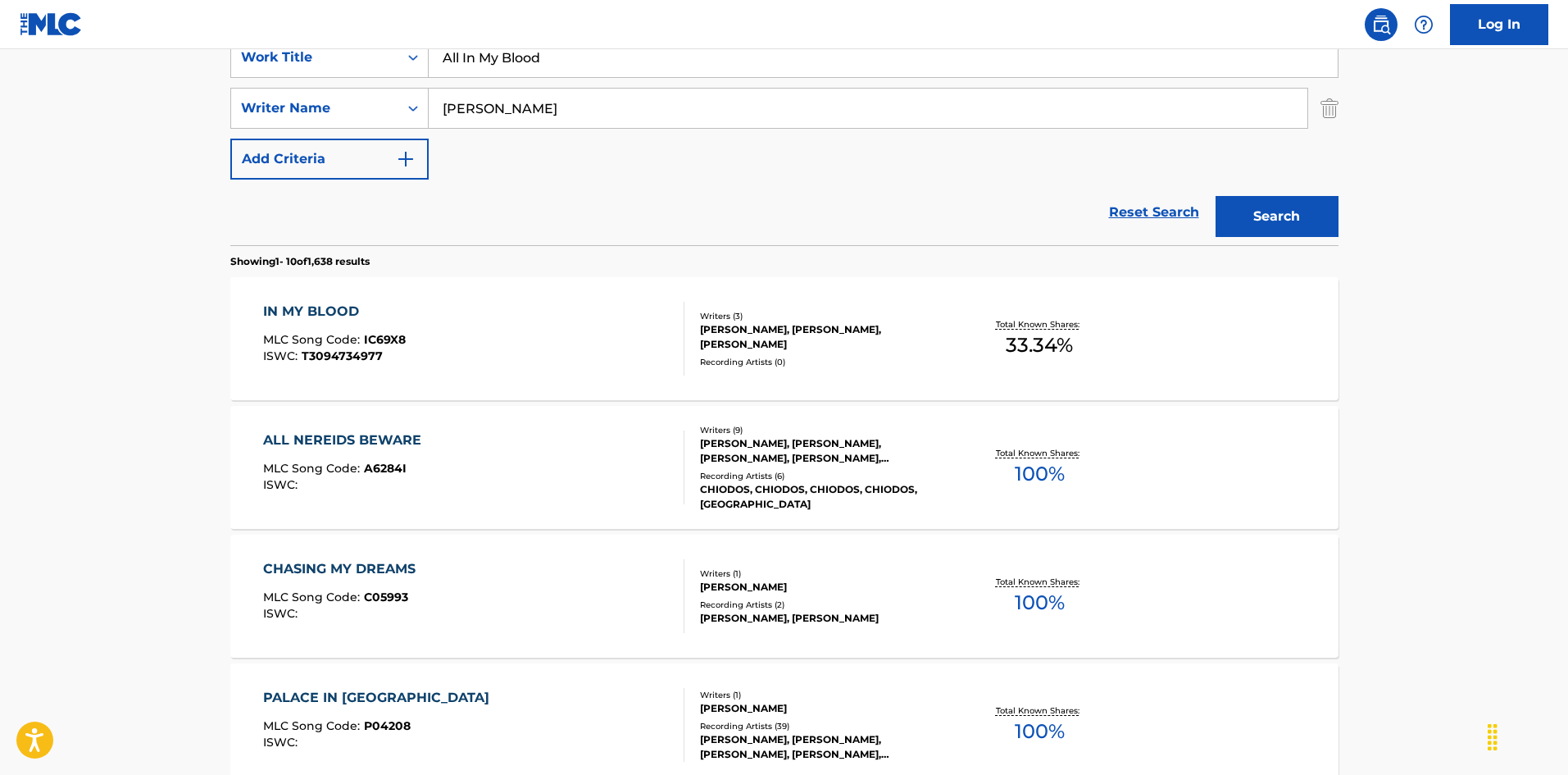
click at [610, 91] on input "[PERSON_NAME]" at bounding box center [868, 107] width 879 height 39
paste input "[PERSON_NAME]"
click at [1314, 205] on button "Search" at bounding box center [1277, 216] width 123 height 41
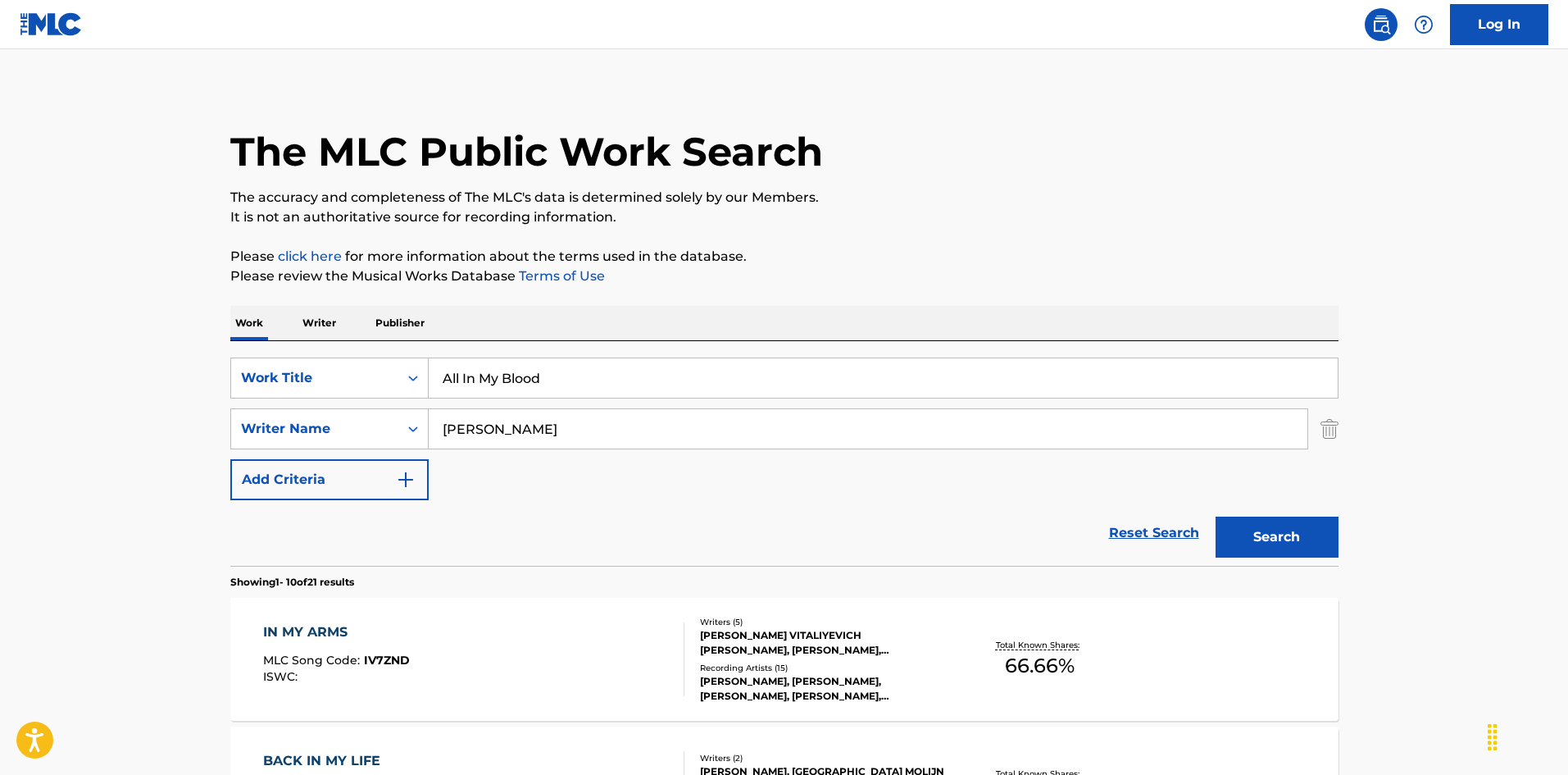
scroll to position [0, 0]
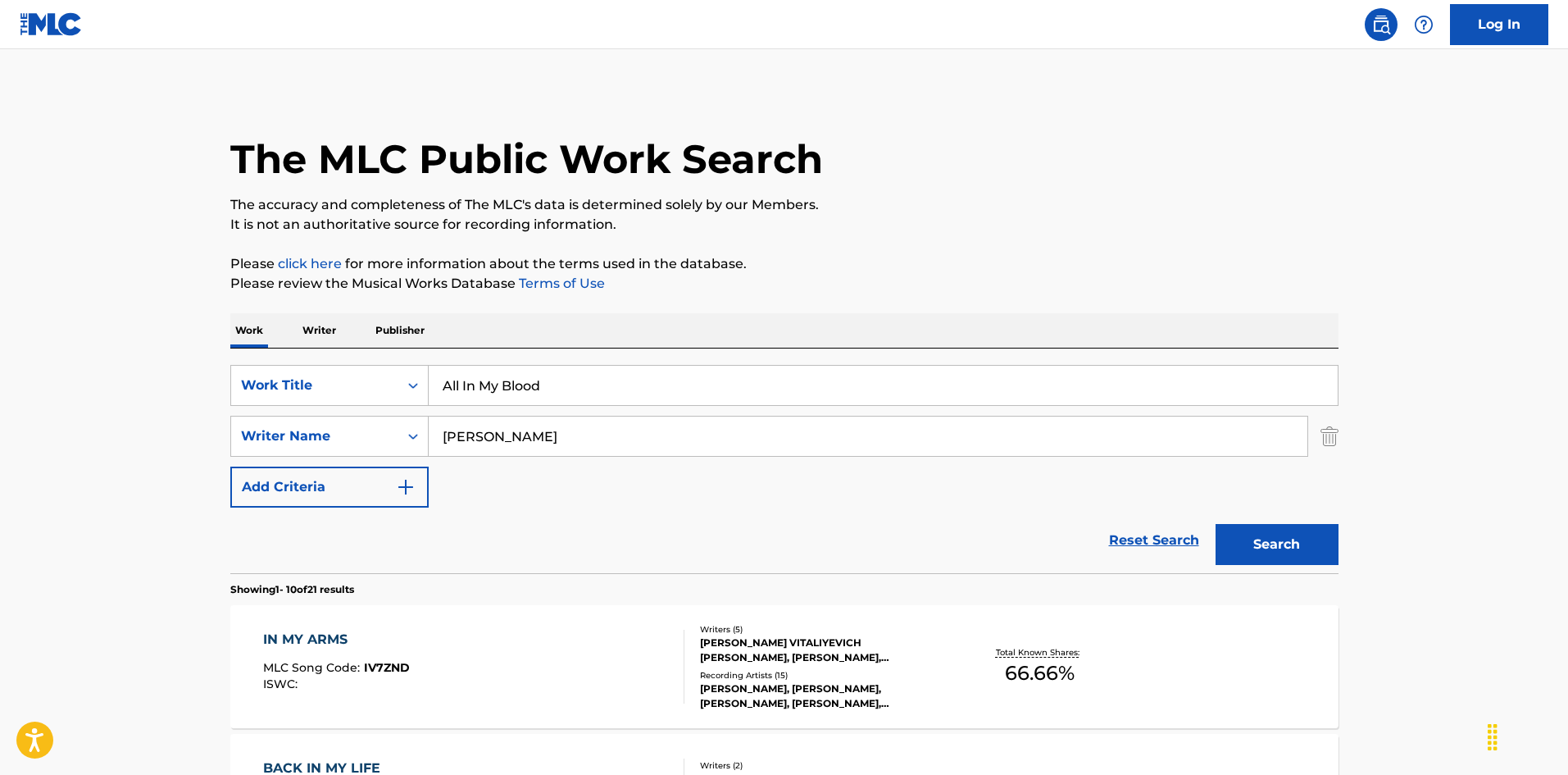
click at [511, 445] on input "[PERSON_NAME]" at bounding box center [868, 436] width 879 height 39
paste input "MOLIJN"
click at [1288, 551] on button "Search" at bounding box center [1277, 544] width 123 height 41
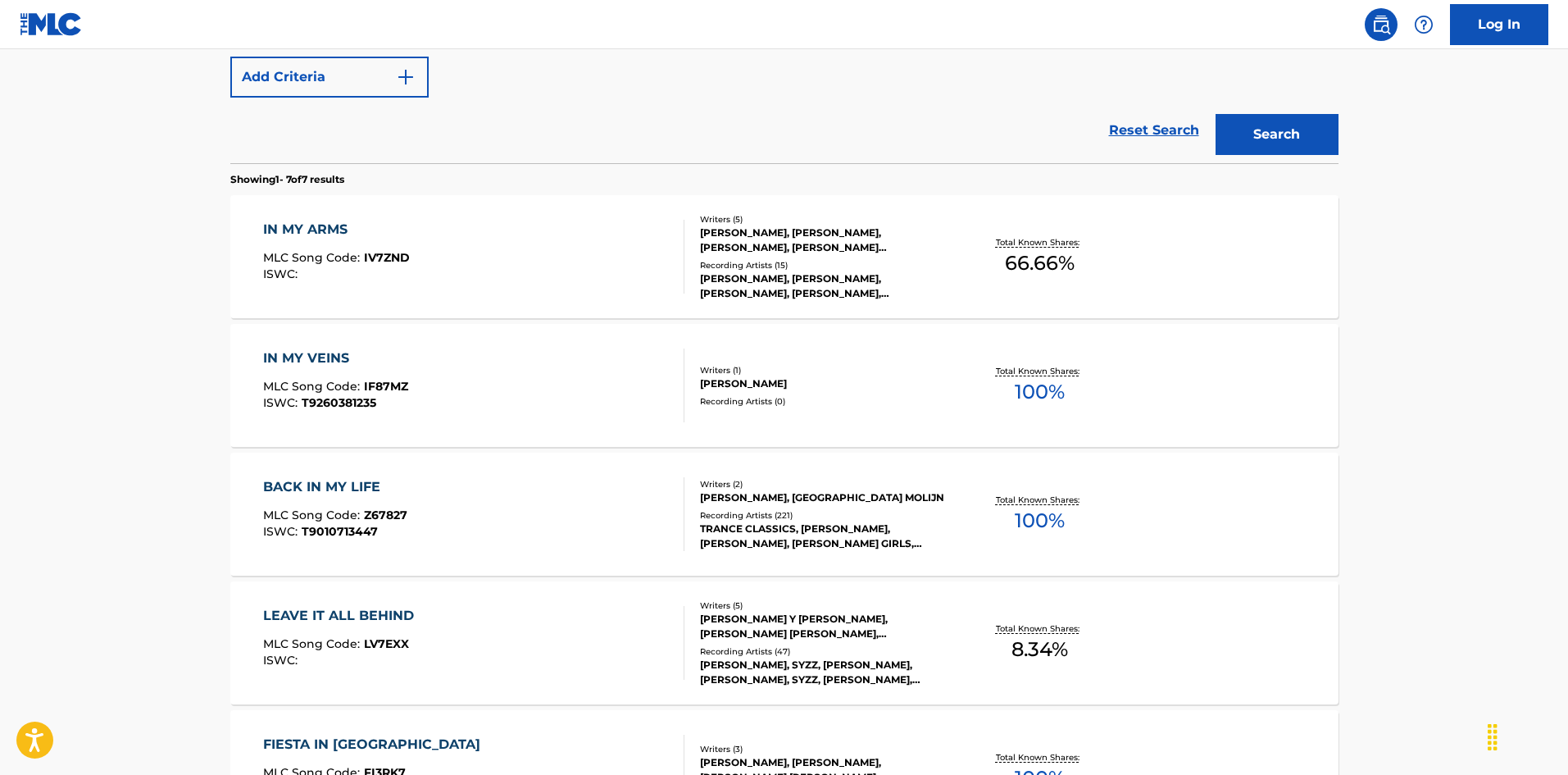
scroll to position [164, 0]
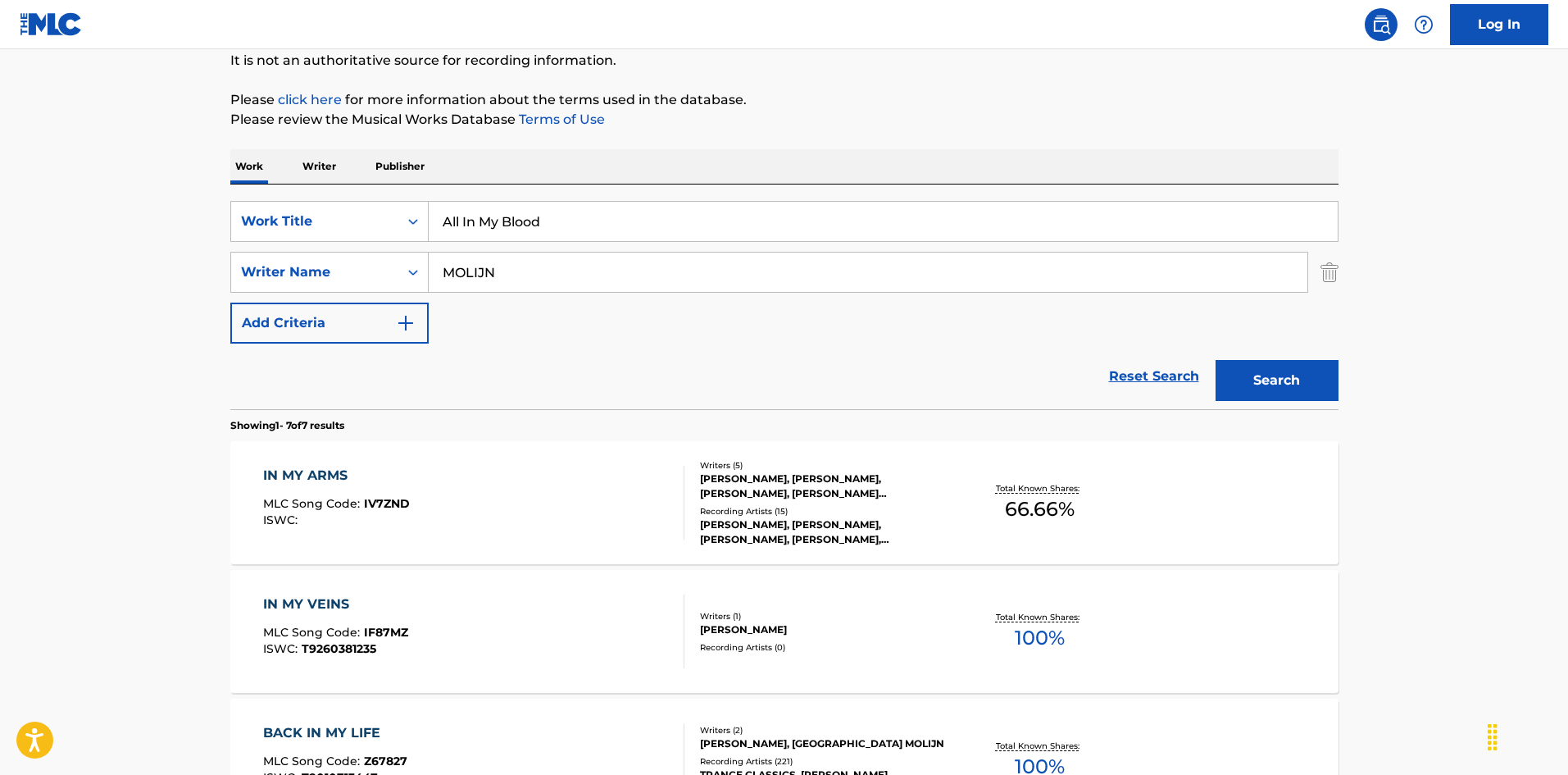
click at [530, 279] on input "MOLIJN" at bounding box center [868, 272] width 879 height 39
paste input "BROW"
type input "BROWN"
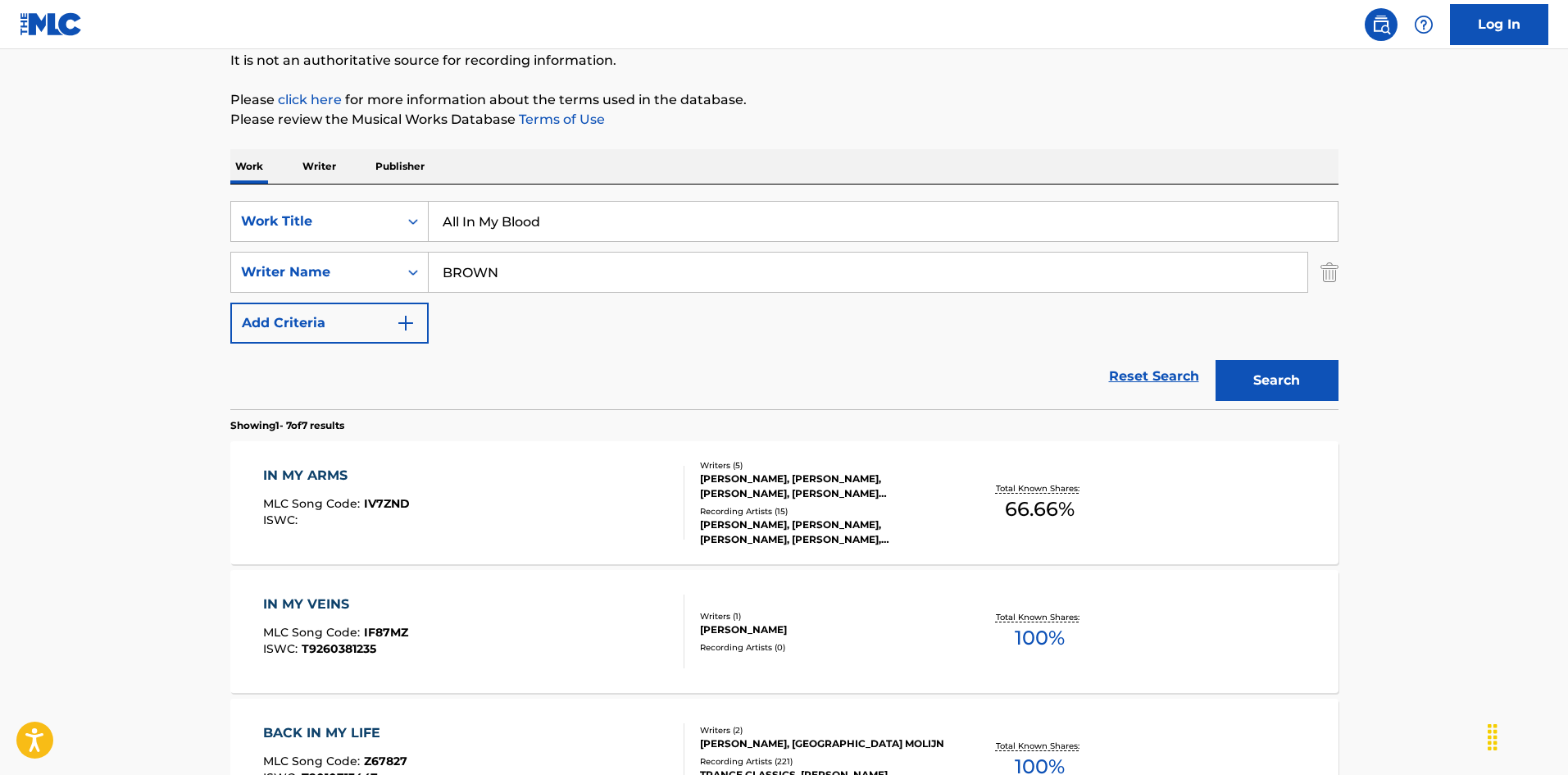
click at [1270, 383] on button "Search" at bounding box center [1277, 380] width 123 height 41
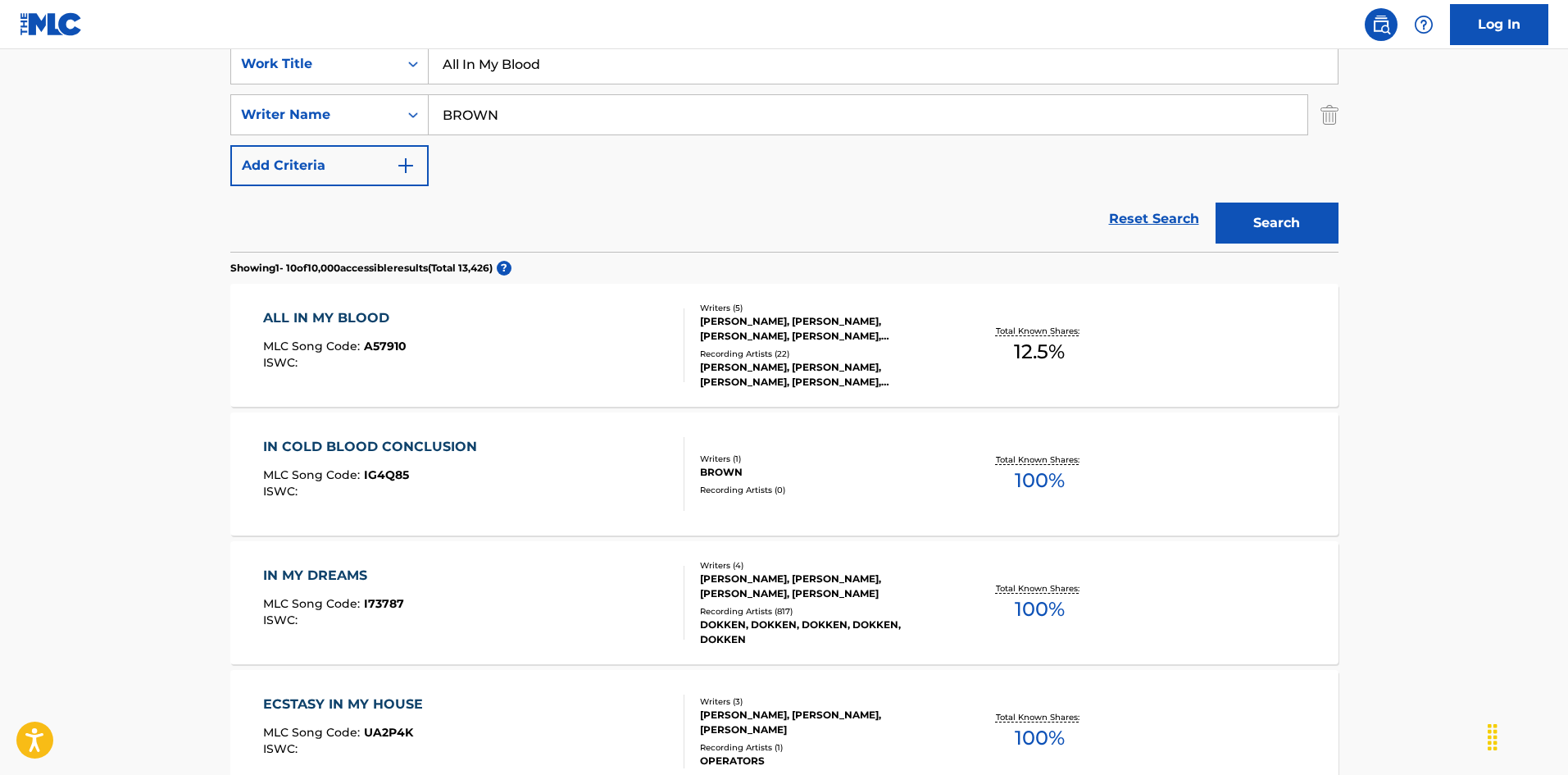
scroll to position [328, 0]
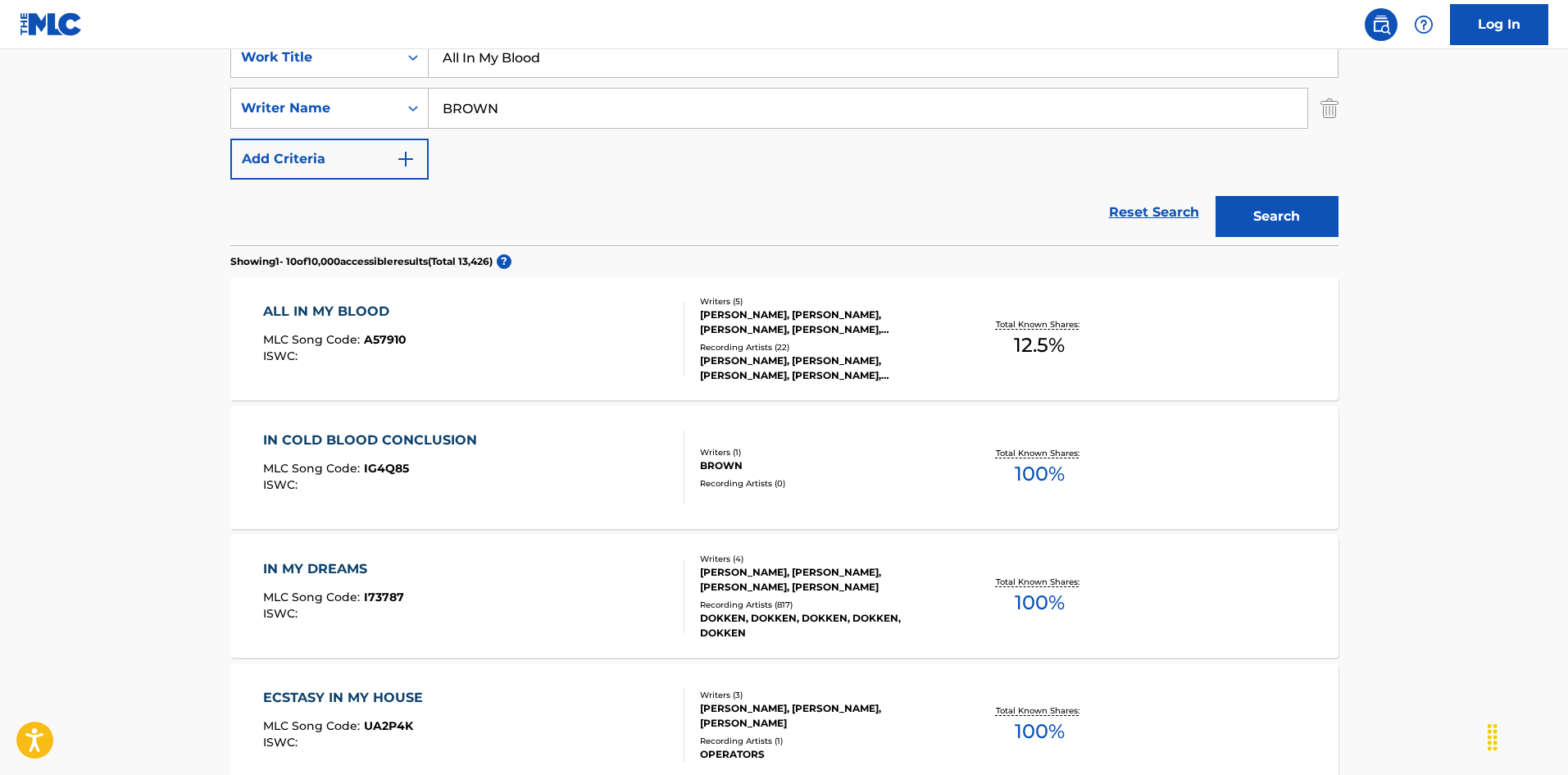
click at [560, 363] on div "ALL IN MY BLOOD MLC Song Code : A57910 ISWC :" at bounding box center [473, 338] width 422 height 74
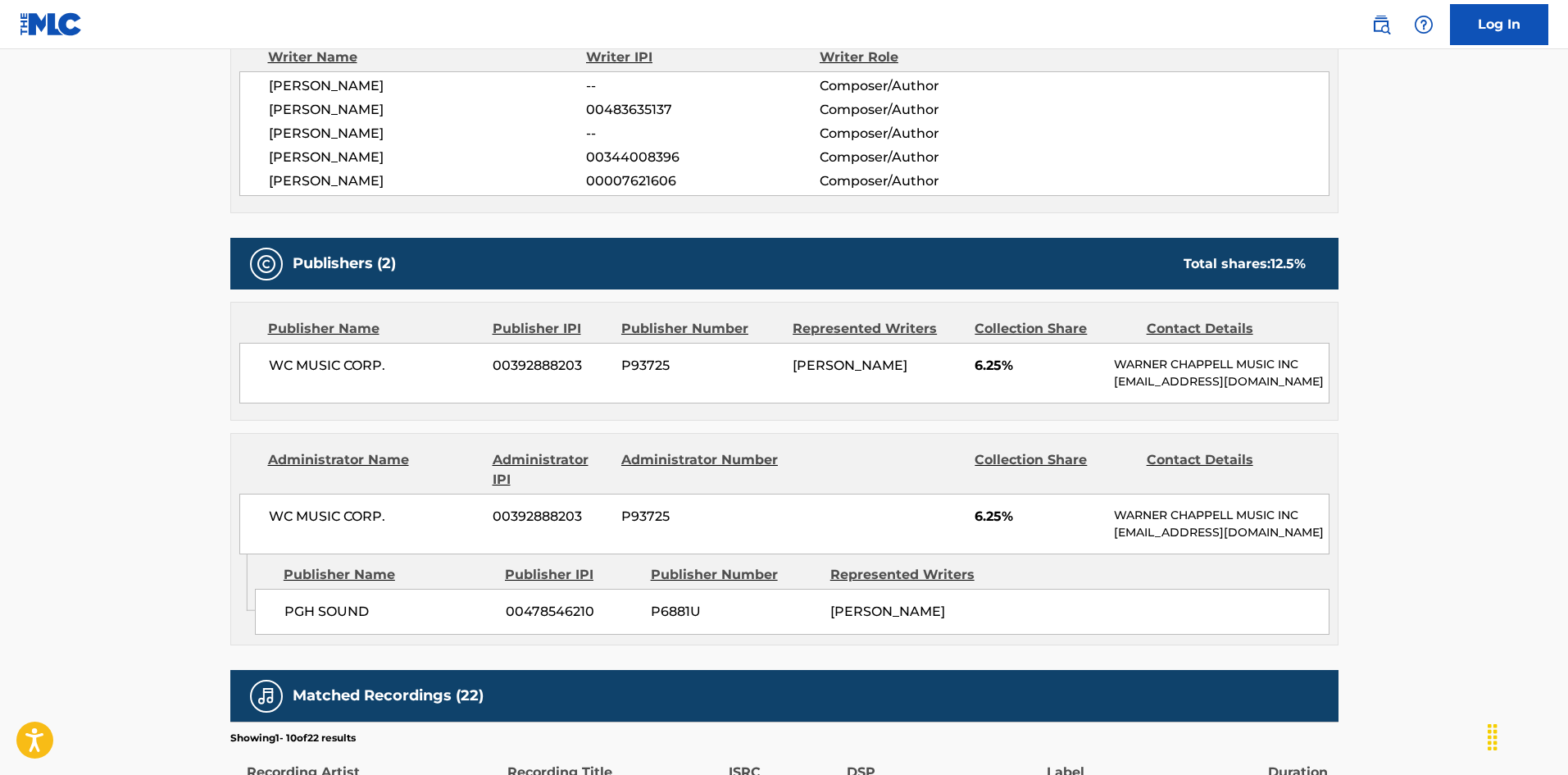
scroll to position [984, 0]
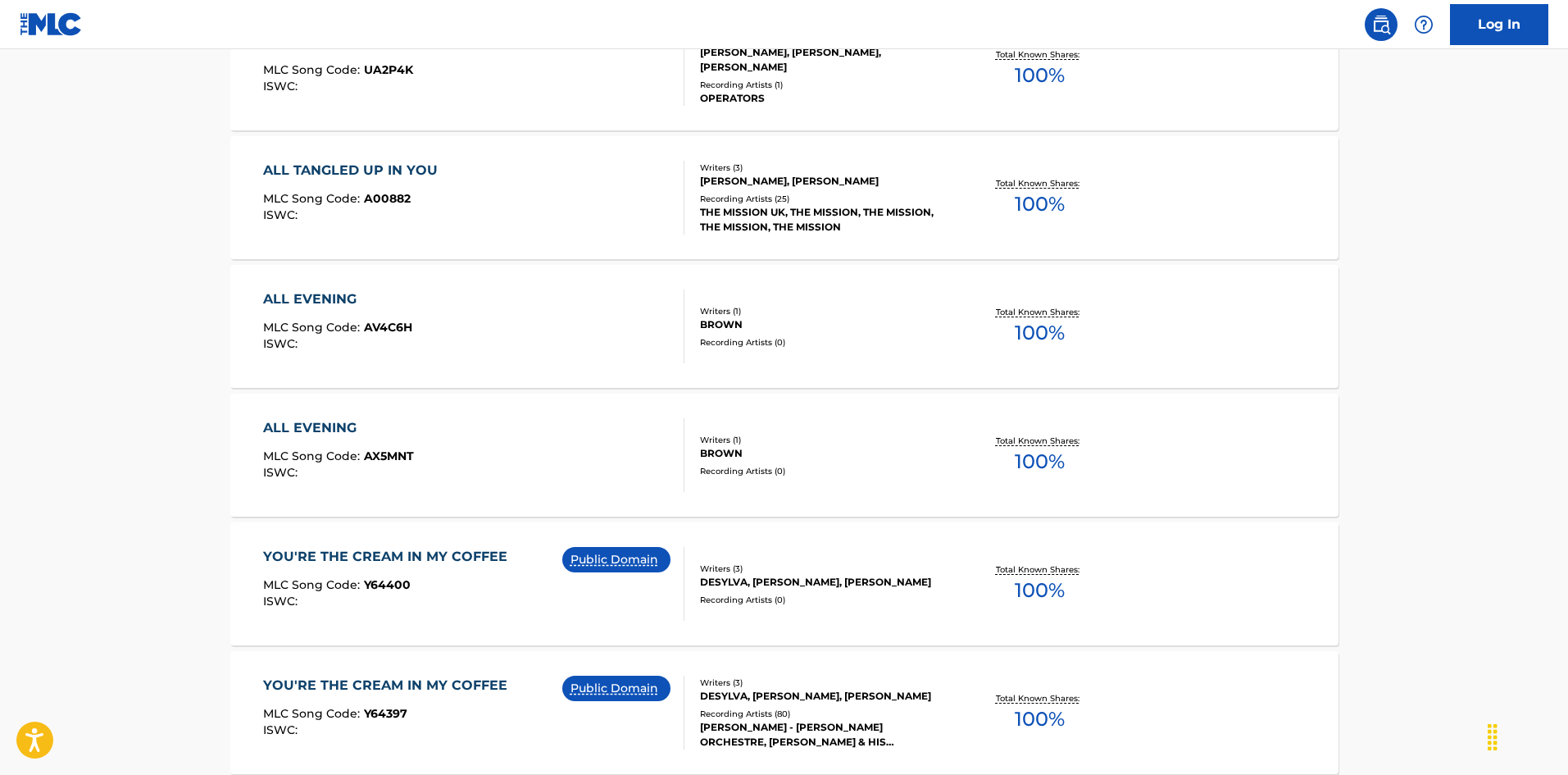
scroll to position [328, 0]
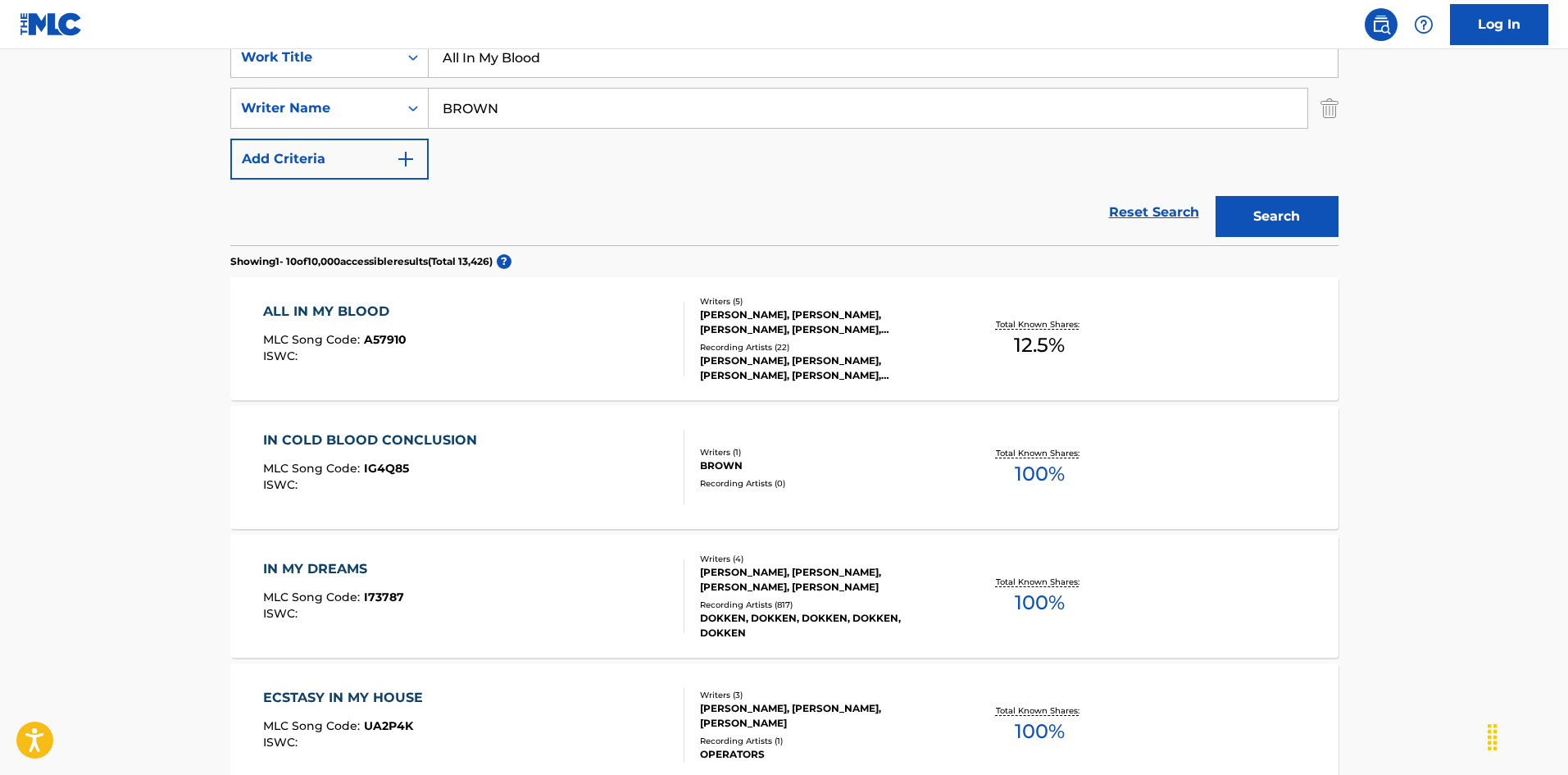
click at [540, 68] on input "All In My Blood" at bounding box center [883, 57] width 909 height 39
paste input "Of A Sudden"
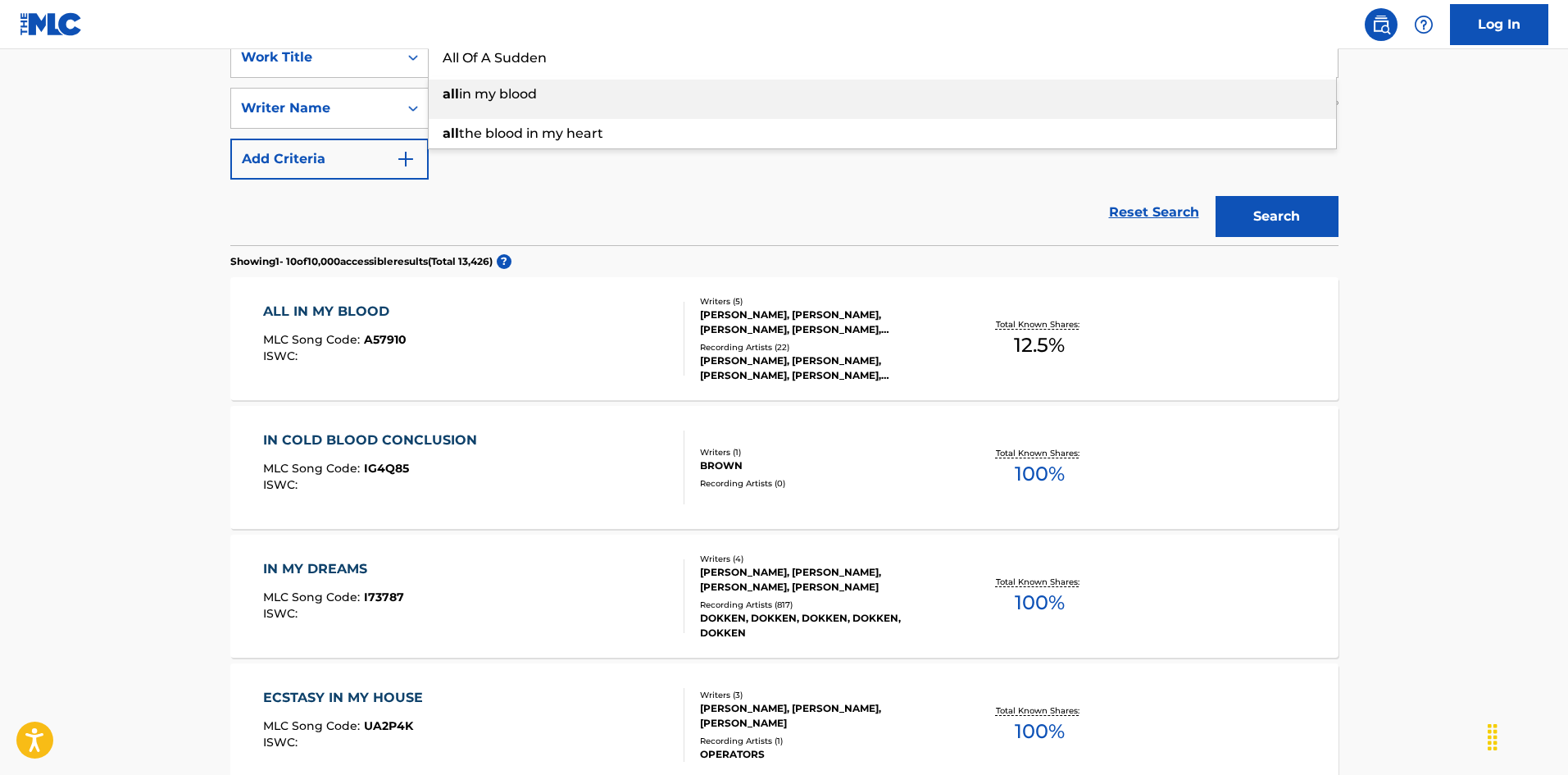
type input "All Of A Sudden"
click at [1304, 206] on button "Search" at bounding box center [1277, 216] width 123 height 41
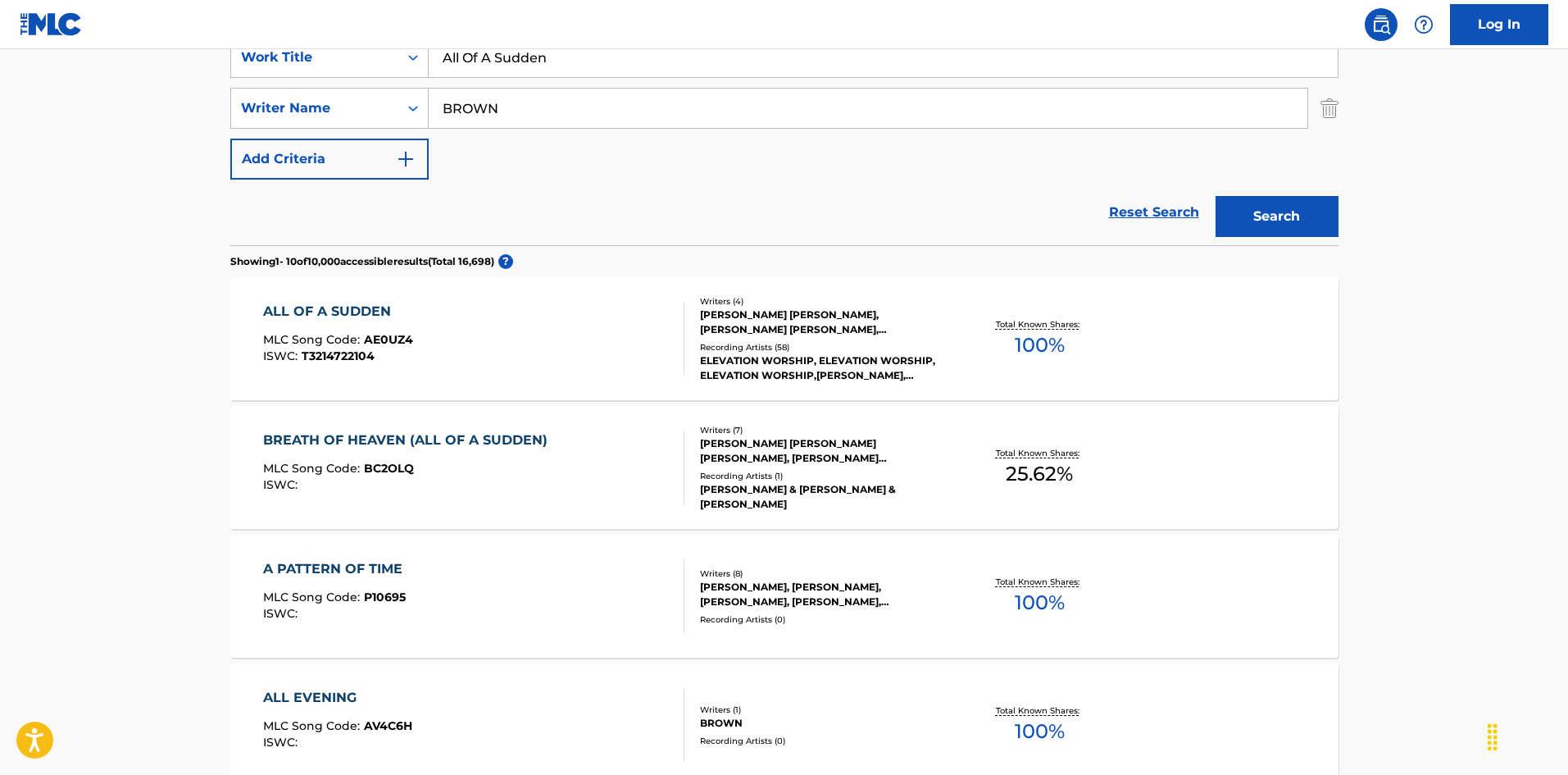
click at [429, 327] on div "ALL OF A SUDDEN MLC Song Code : AE0UZ4 ISWC : T3214722104" at bounding box center [473, 338] width 422 height 74
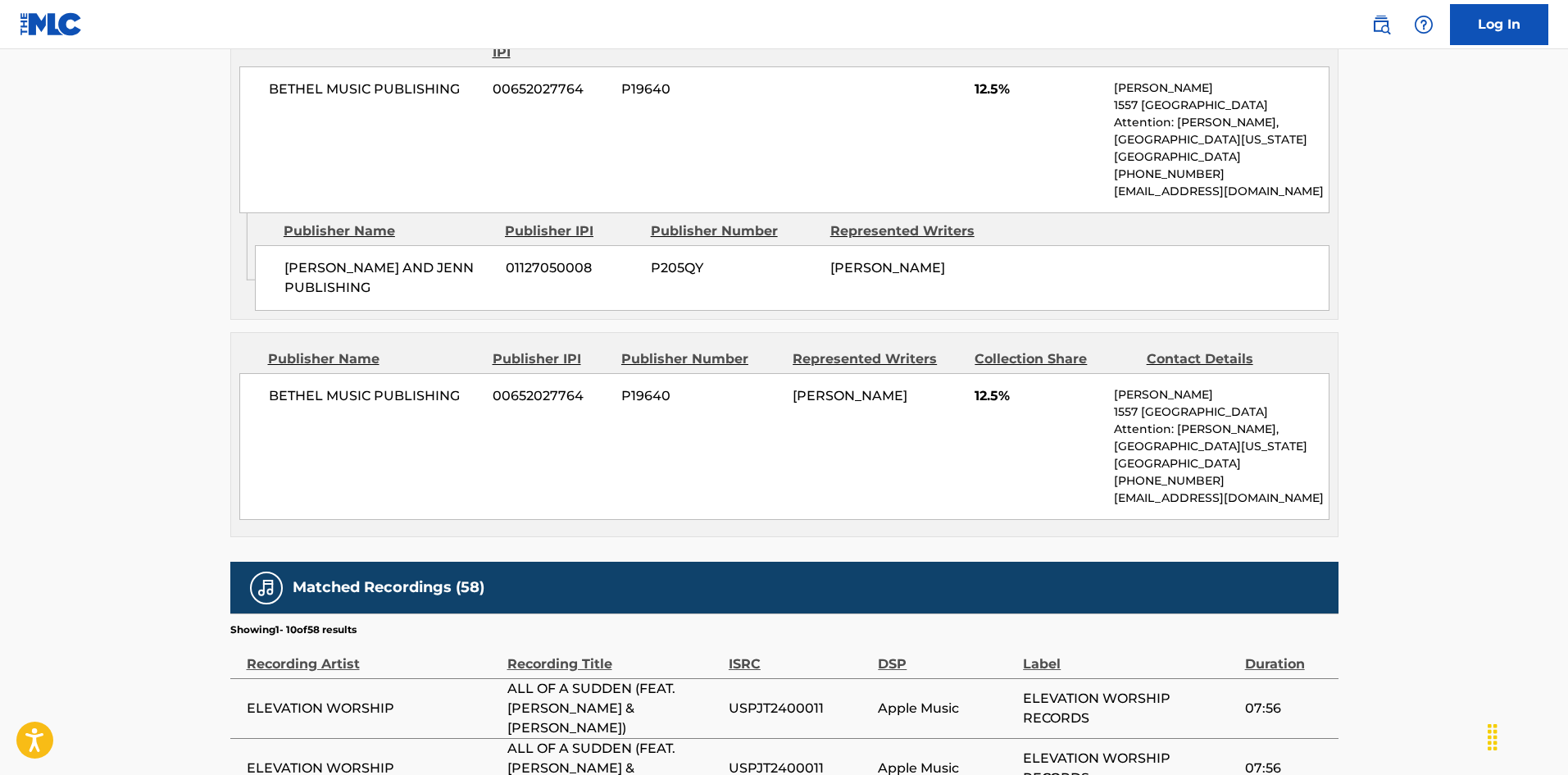
scroll to position [1982, 0]
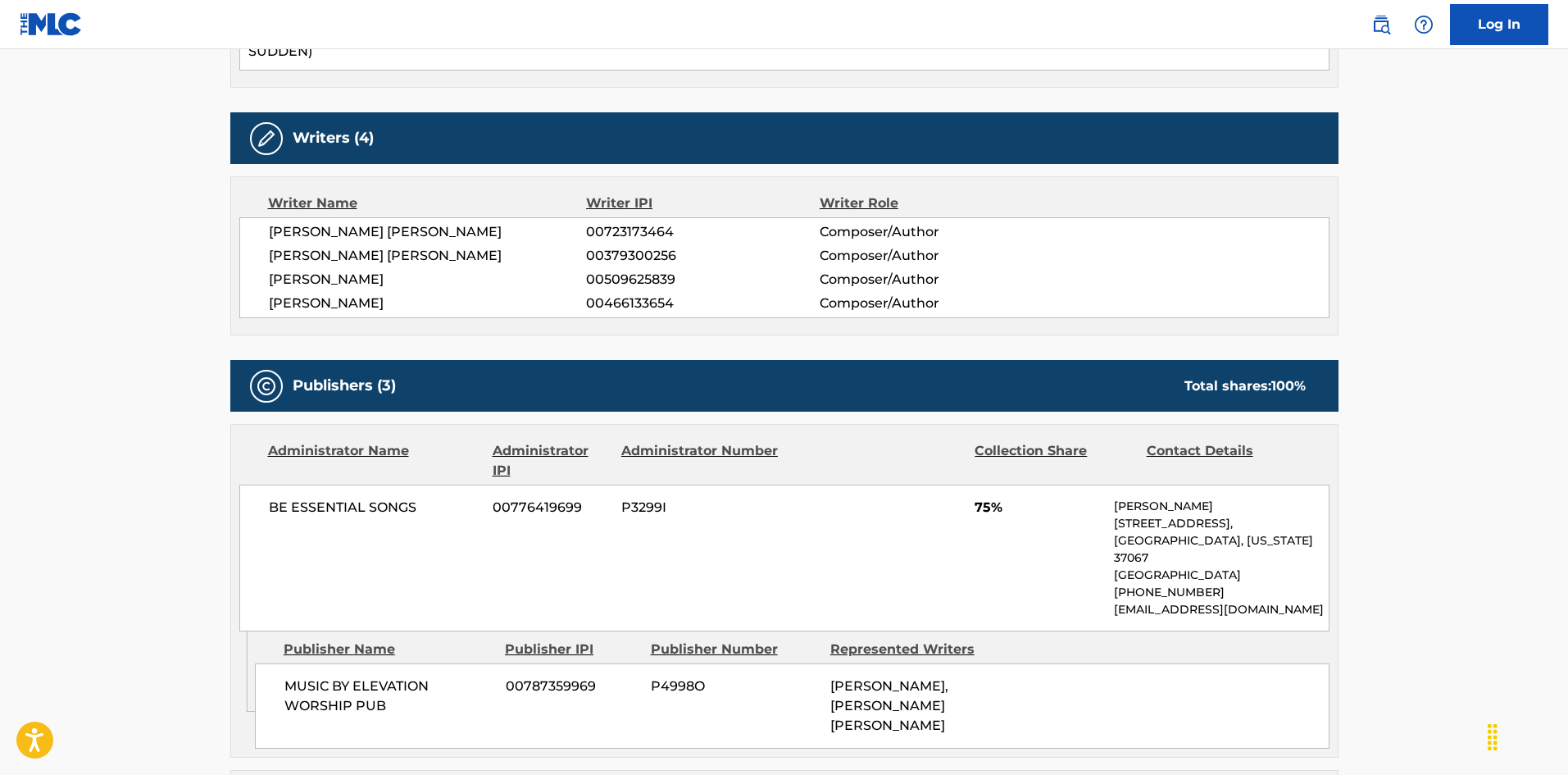
scroll to position [328, 0]
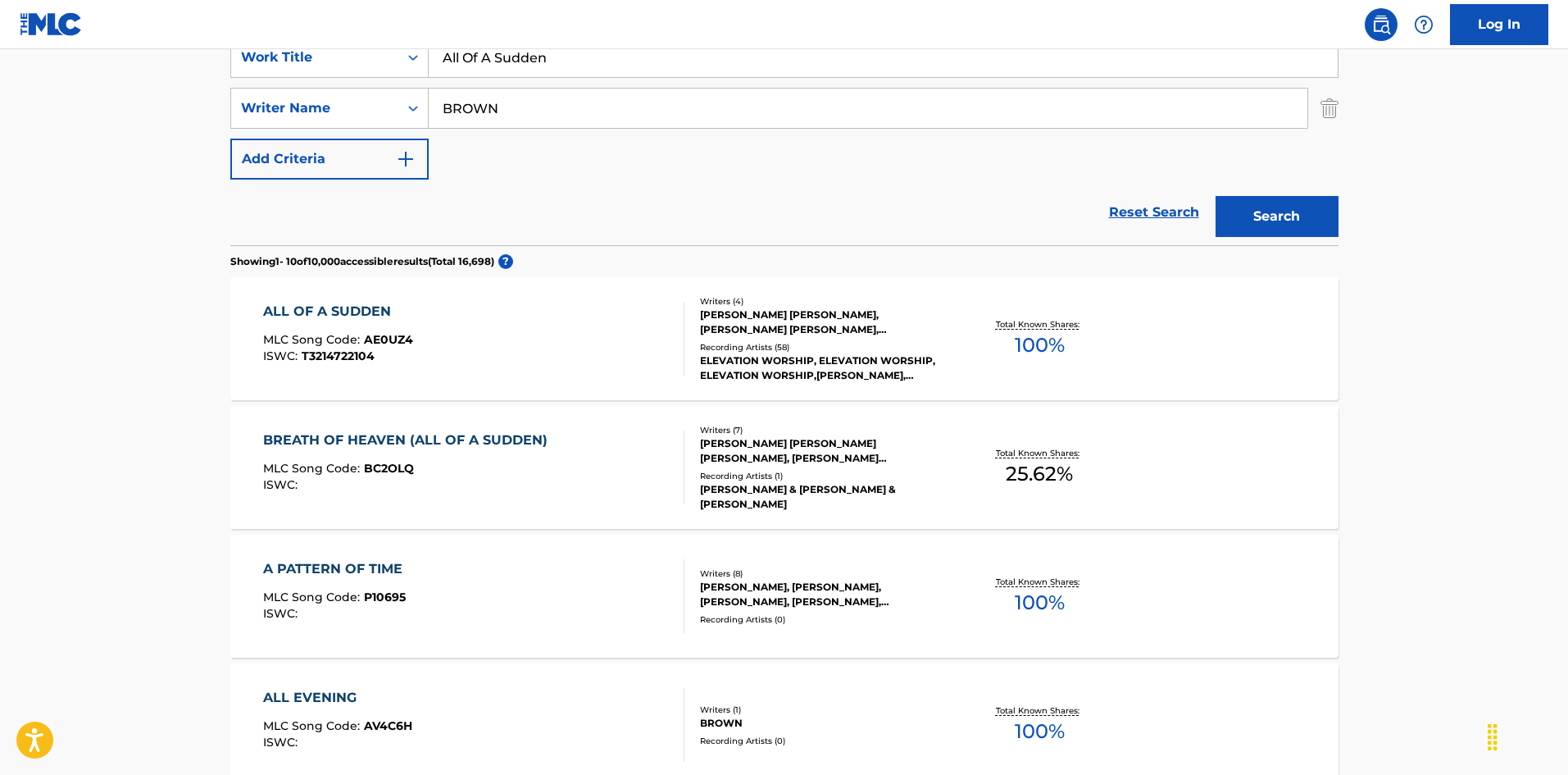
click at [459, 110] on input "BROWN" at bounding box center [868, 107] width 879 height 39
paste input "[PERSON_NAME]"
drag, startPoint x: 546, startPoint y: 107, endPoint x: 161, endPoint y: 67, distance: 387.1
click at [161, 67] on main "The MLC Public Work Search The accuracy and completeness of The MLC's data is d…" at bounding box center [784, 686] width 1568 height 1929
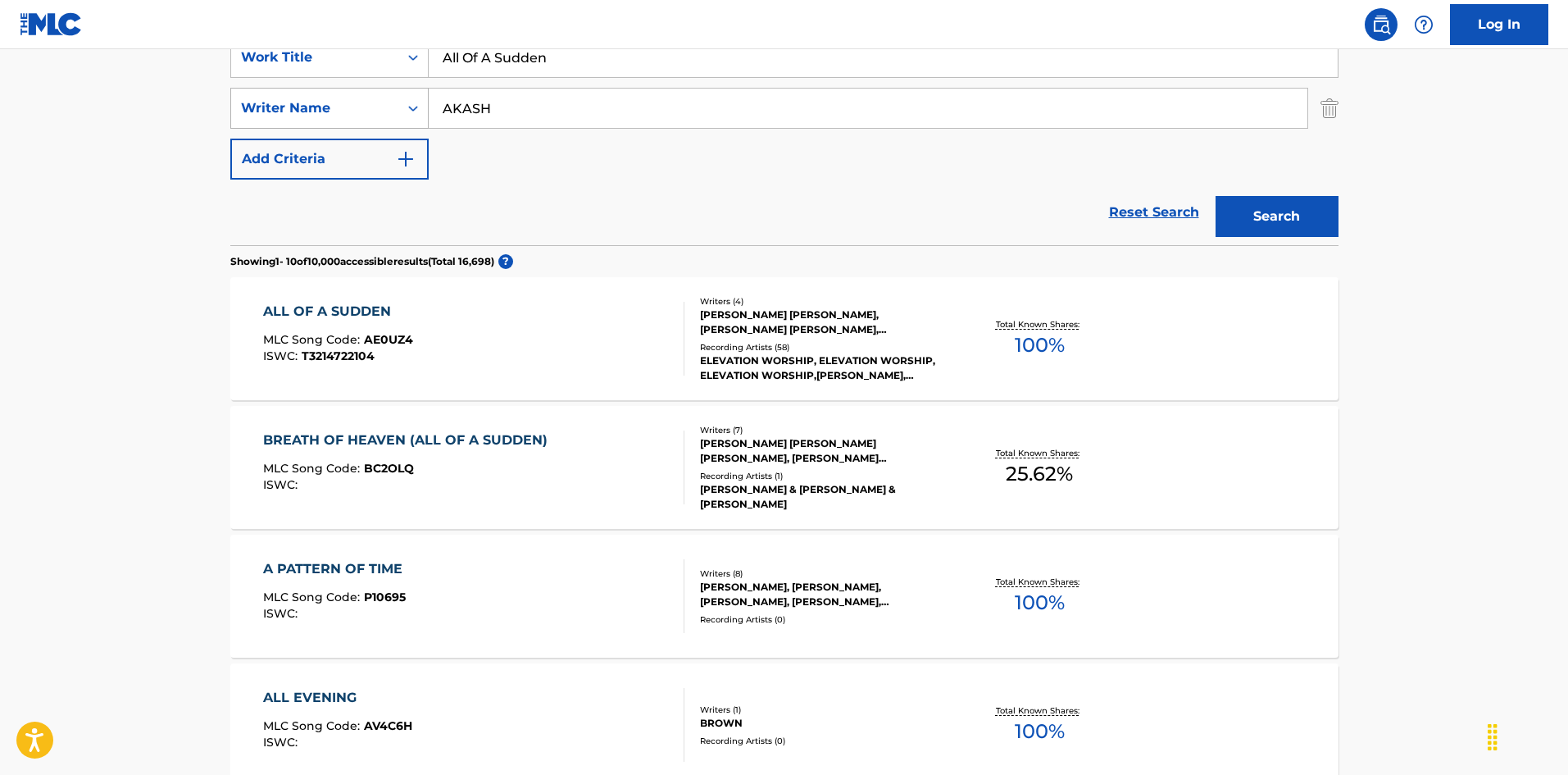
drag, startPoint x: 445, startPoint y: 115, endPoint x: 330, endPoint y: 106, distance: 115.4
click at [330, 106] on div "SearchWithCriteriad9bf841c-aec5-4c66-b3ca-3172cb94cacd Writer Name [PERSON_NAME]" at bounding box center [784, 107] width 1108 height 41
type input "AKASH"
click at [1215, 196] on button "Search" at bounding box center [1277, 216] width 123 height 41
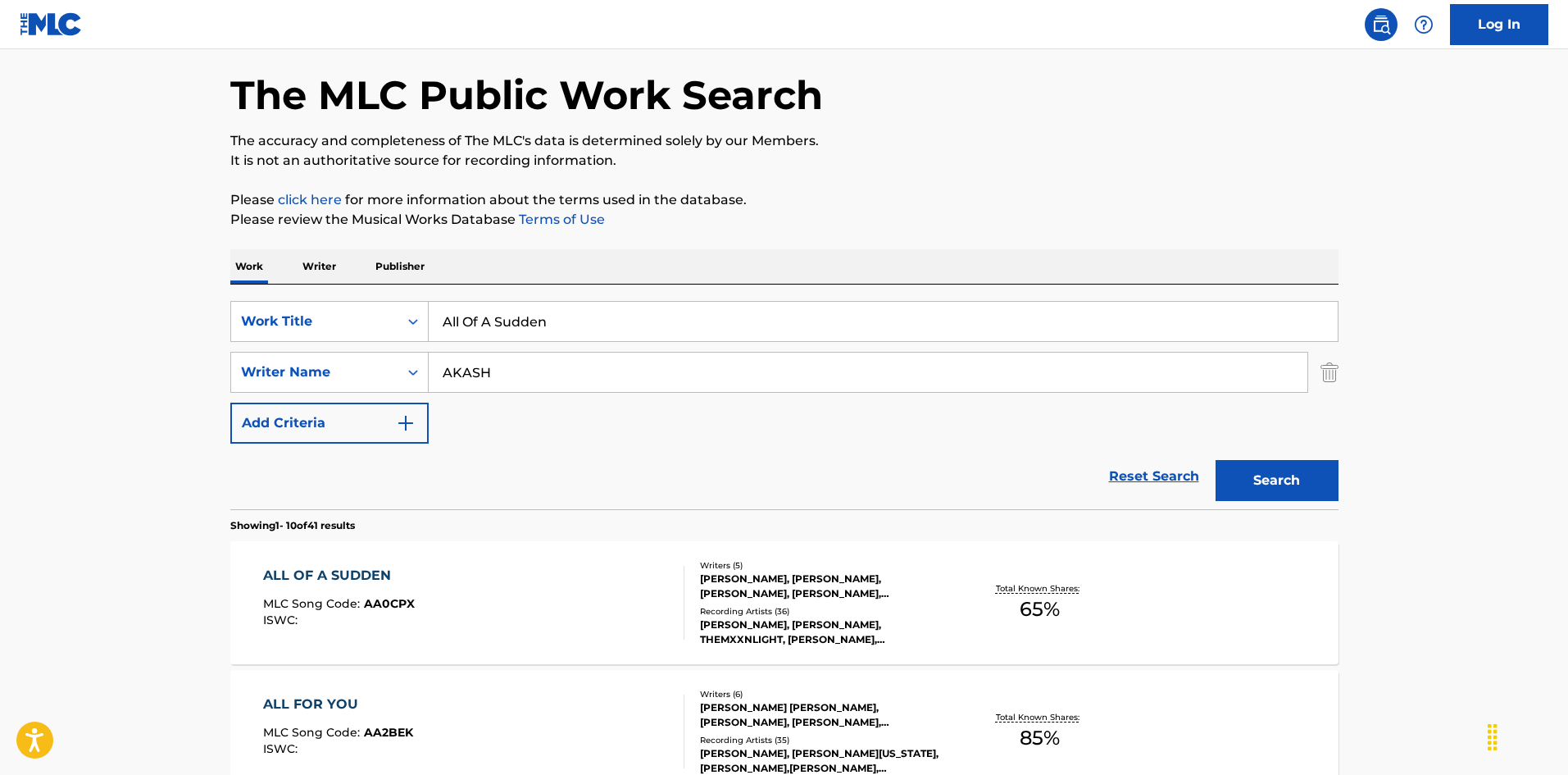
scroll to position [246, 0]
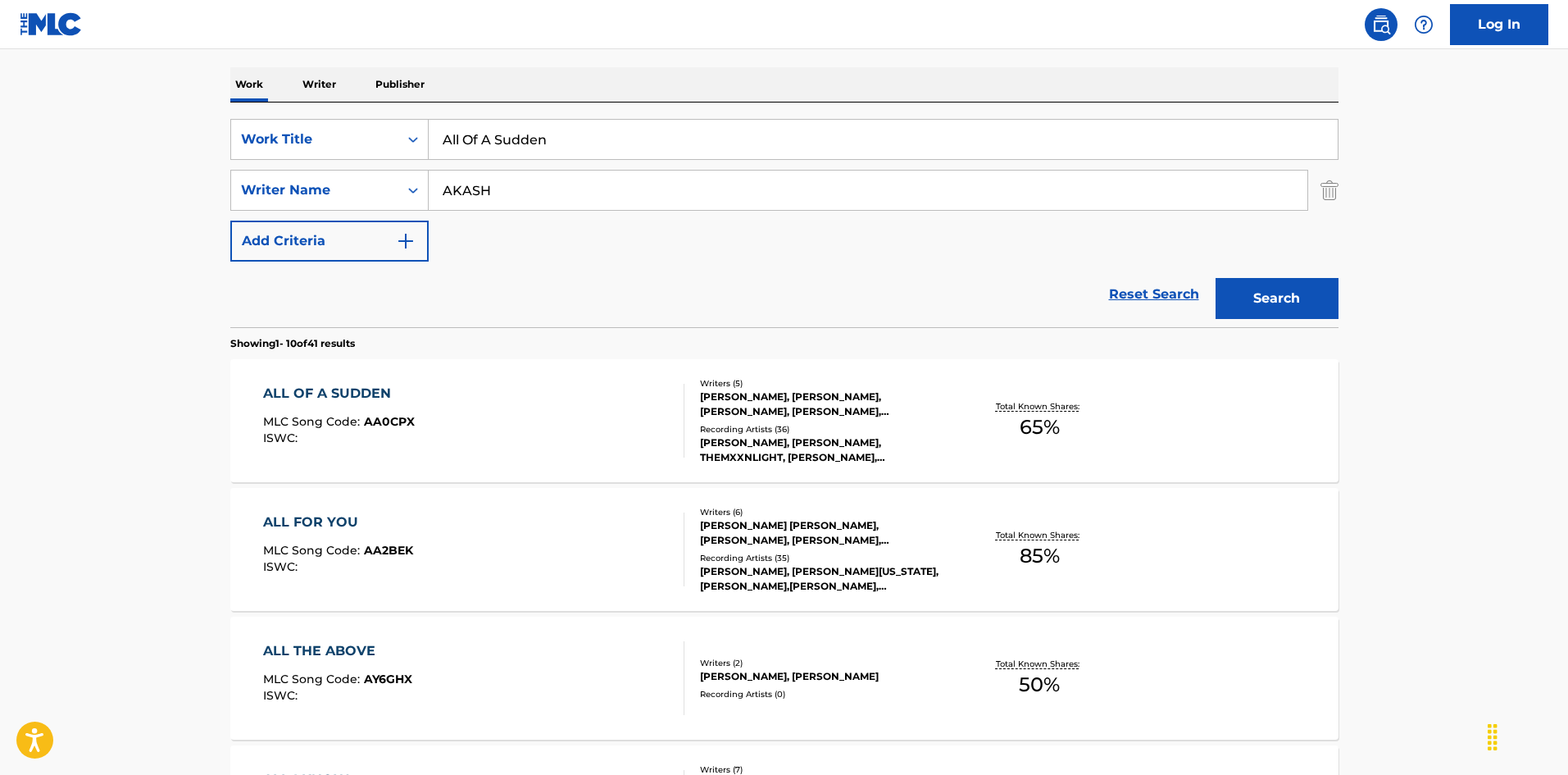
click at [556, 435] on div "ALL OF A SUDDEN MLC Song Code : AA0CPX ISWC :" at bounding box center [473, 420] width 422 height 74
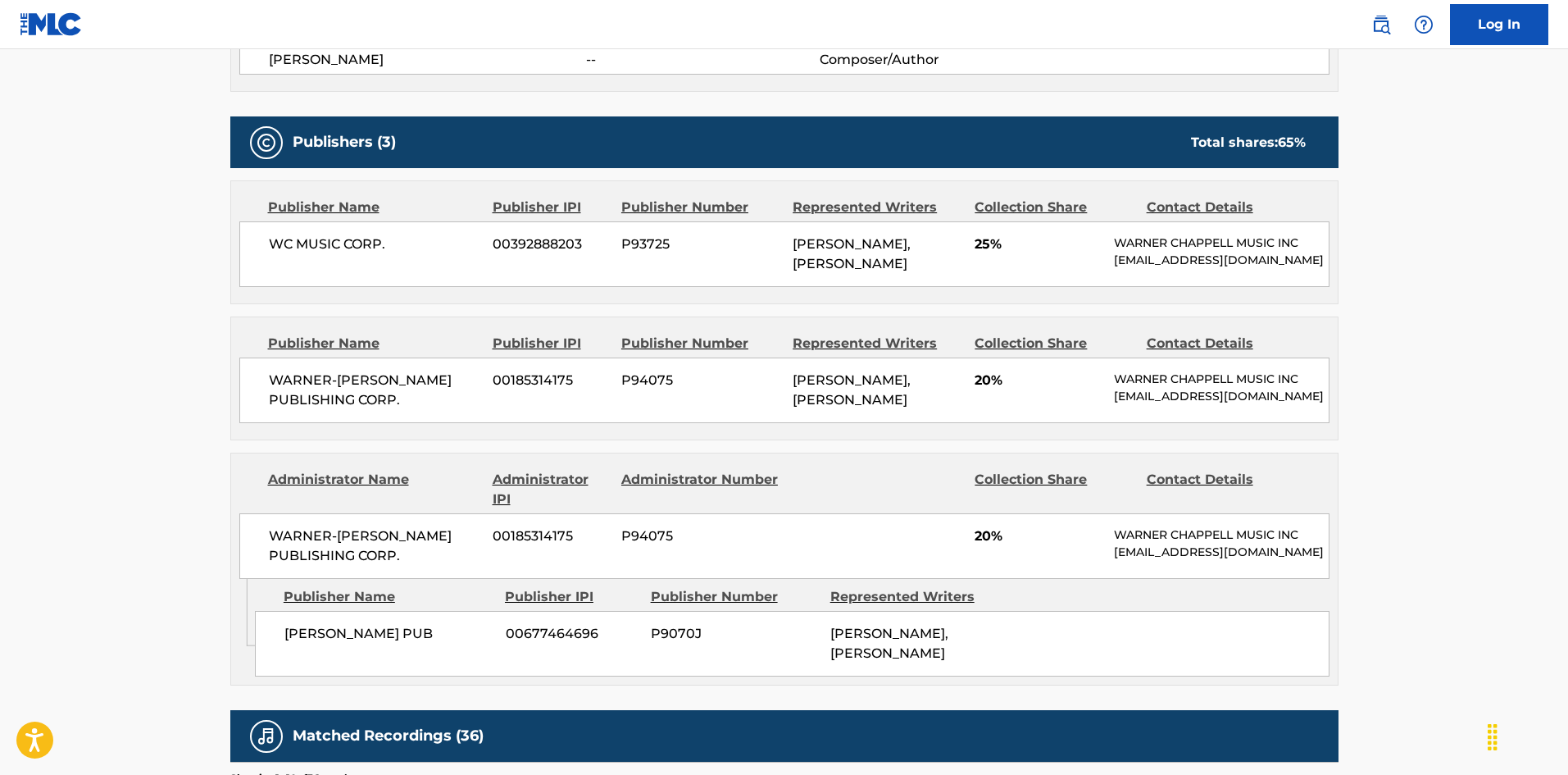
scroll to position [820, 0]
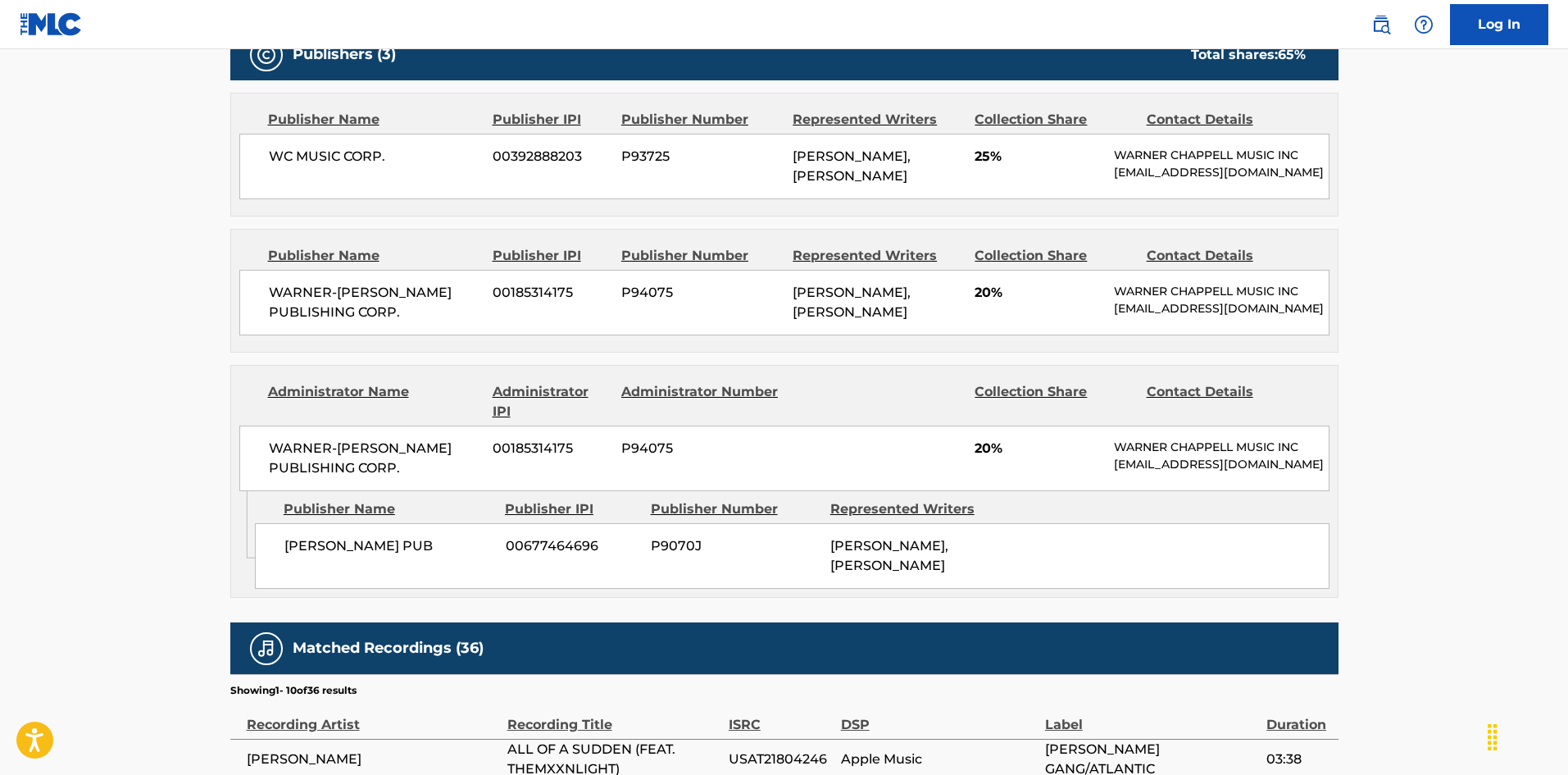
click at [277, 305] on span "WARNER-[PERSON_NAME] PUBLISHING CORP." at bounding box center [374, 302] width 212 height 39
drag, startPoint x: 277, startPoint y: 305, endPoint x: 401, endPoint y: 331, distance: 126.7
click at [401, 322] on span "WARNER-[PERSON_NAME] PUBLISHING CORP." at bounding box center [374, 302] width 212 height 39
click at [304, 555] on span "[PERSON_NAME] PUB" at bounding box center [388, 546] width 209 height 20
drag, startPoint x: 304, startPoint y: 595, endPoint x: 368, endPoint y: 587, distance: 64.5
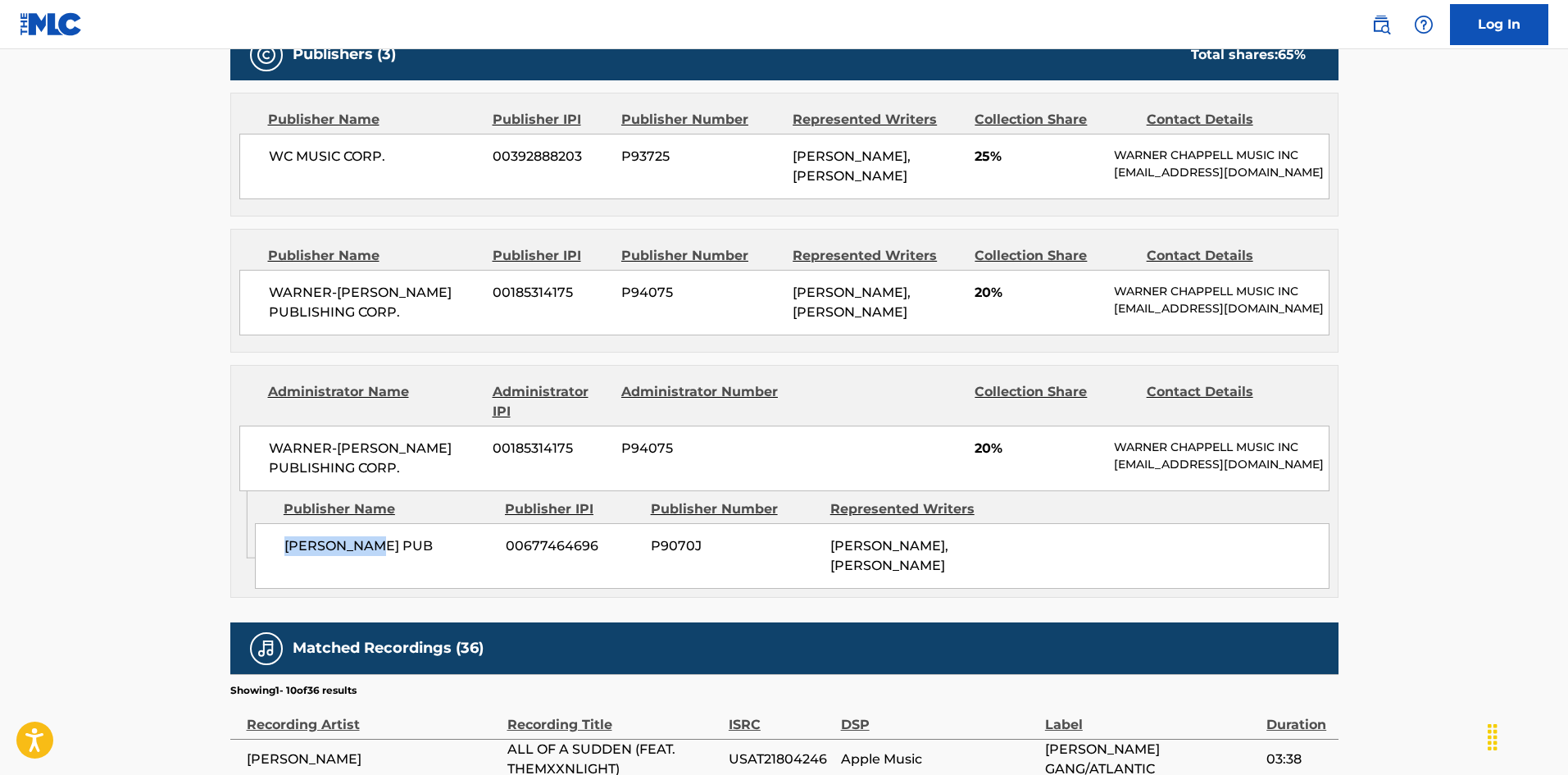
click at [368, 555] on span "[PERSON_NAME] PUB" at bounding box center [388, 546] width 209 height 20
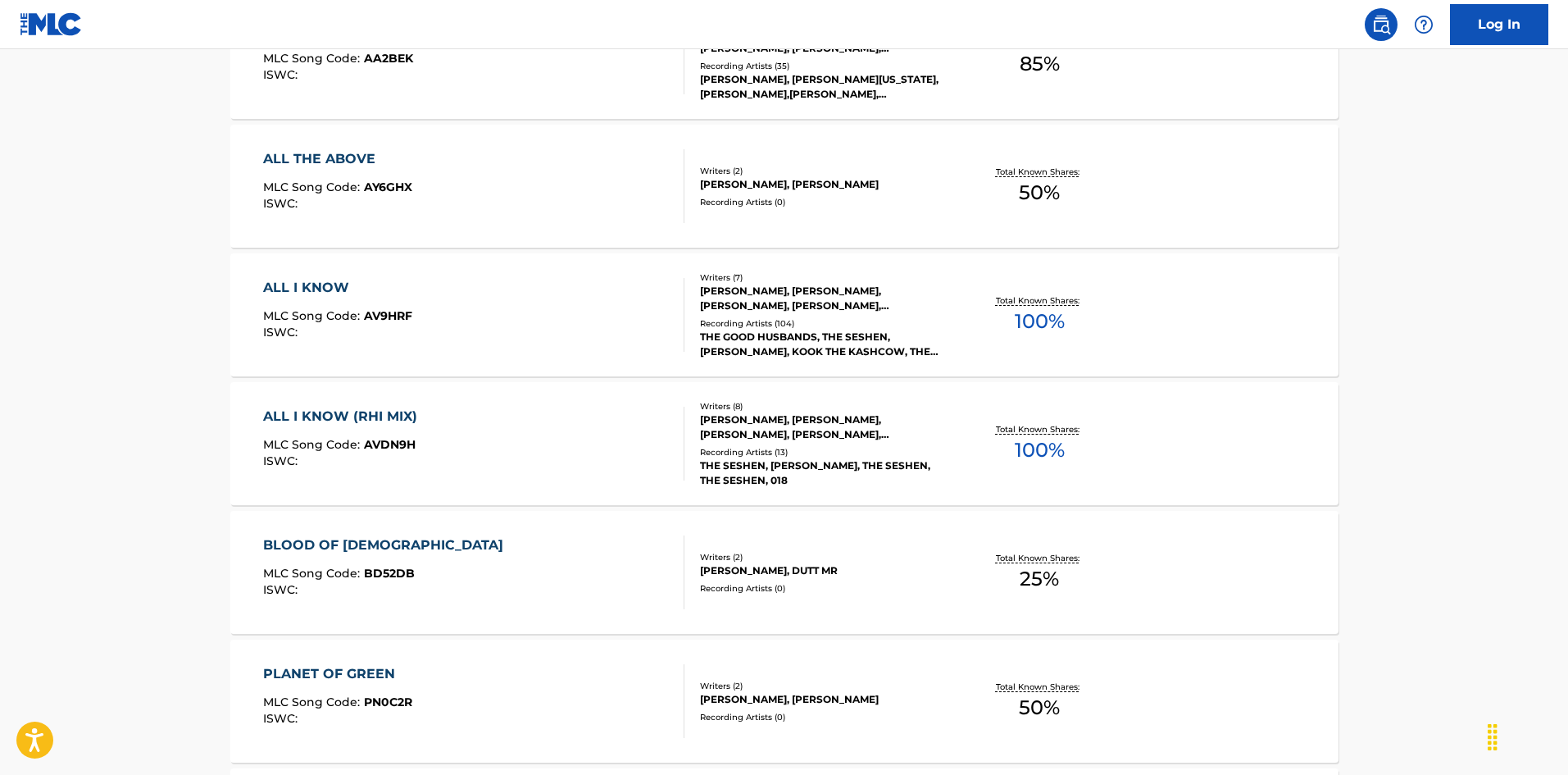
scroll to position [246, 0]
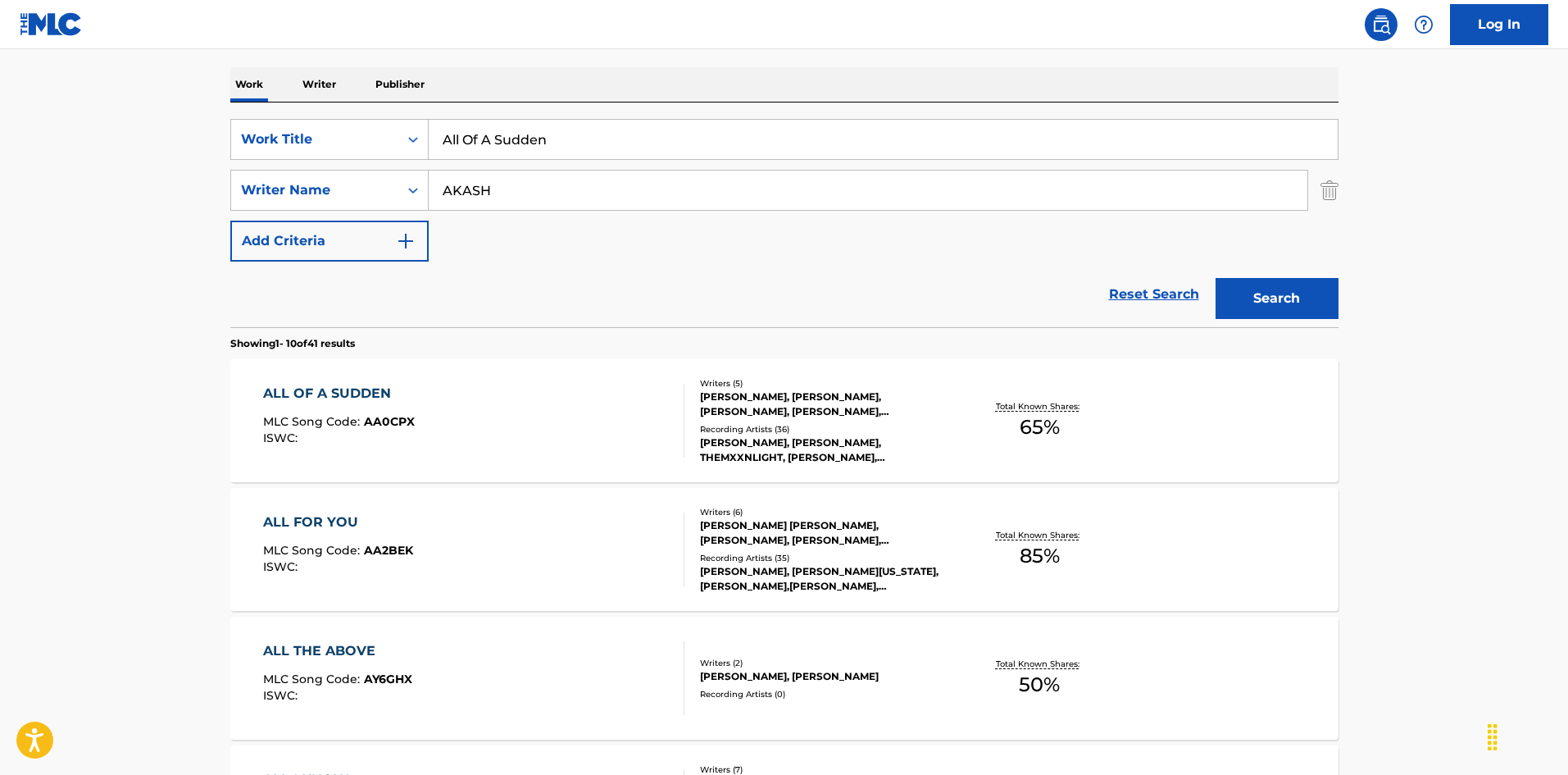
click at [542, 200] on input "AKASH" at bounding box center [868, 190] width 879 height 39
paste input "[PERSON_NAME]"
drag, startPoint x: 580, startPoint y: 195, endPoint x: 138, endPoint y: 179, distance: 442.3
click at [138, 179] on main "The MLC Public Work Search The accuracy and completeness of The MLC's data is d…" at bounding box center [784, 768] width 1568 height 1929
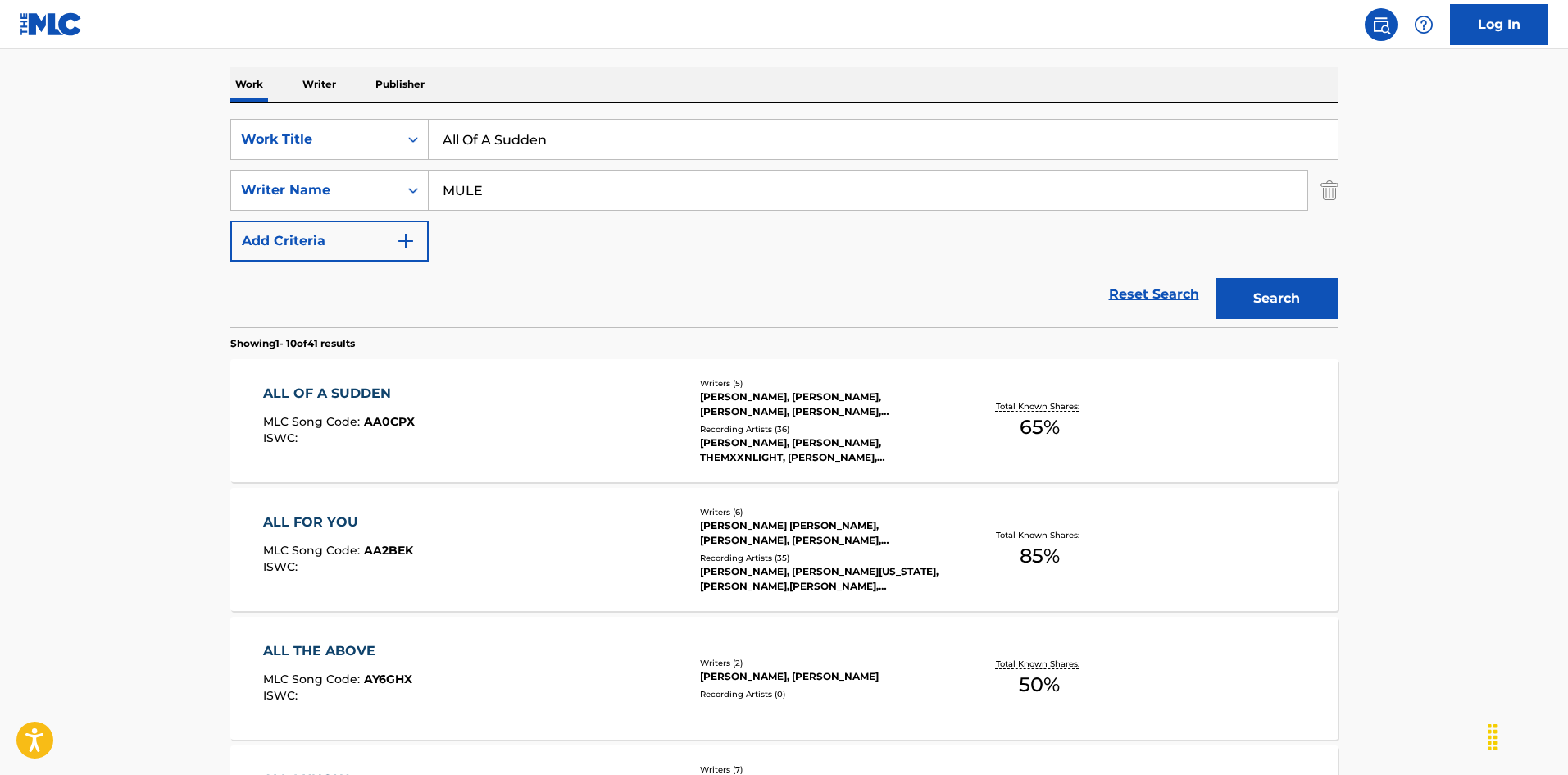
click at [1215, 278] on button "Search" at bounding box center [1277, 298] width 123 height 41
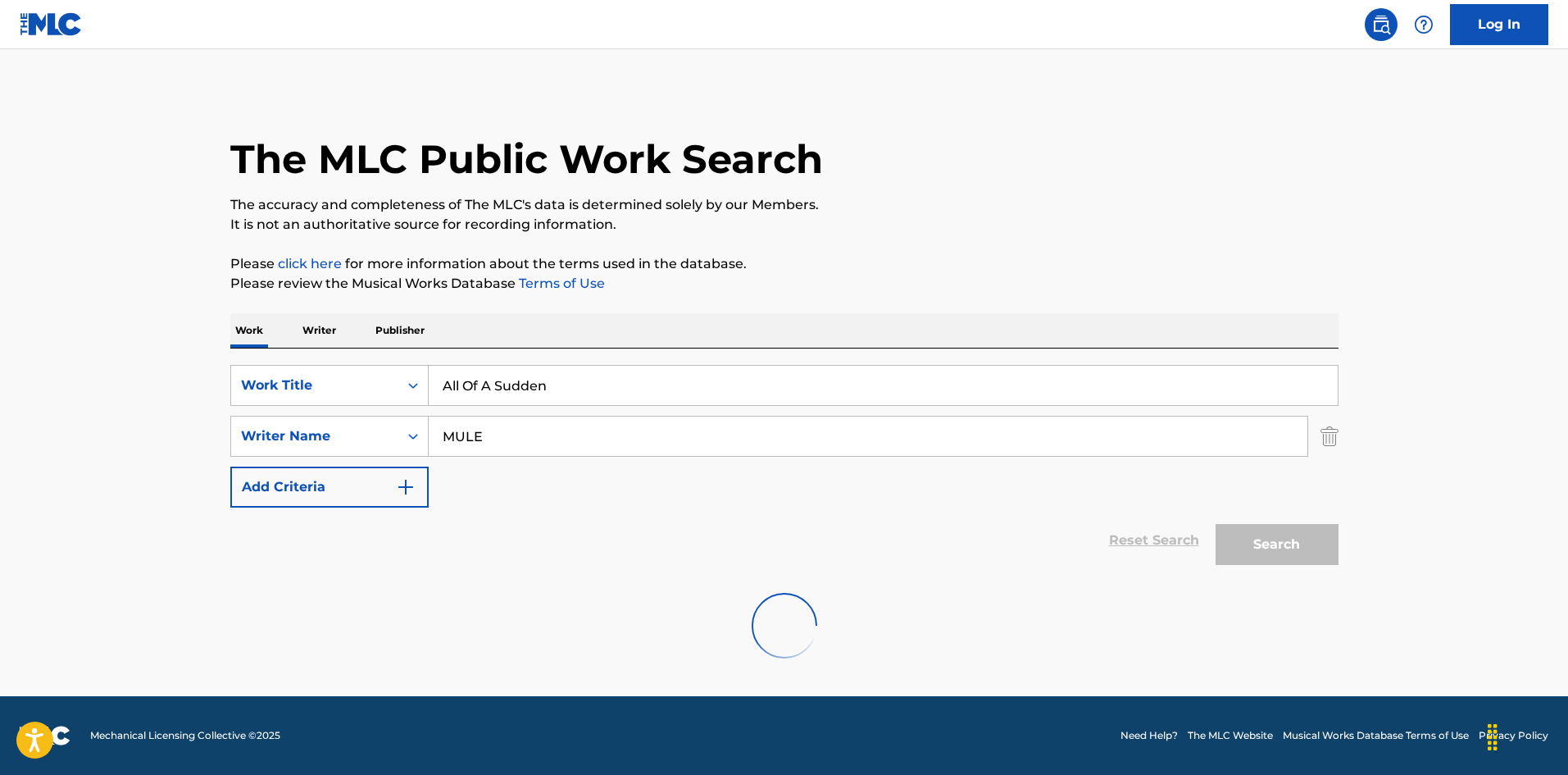
scroll to position [0, 0]
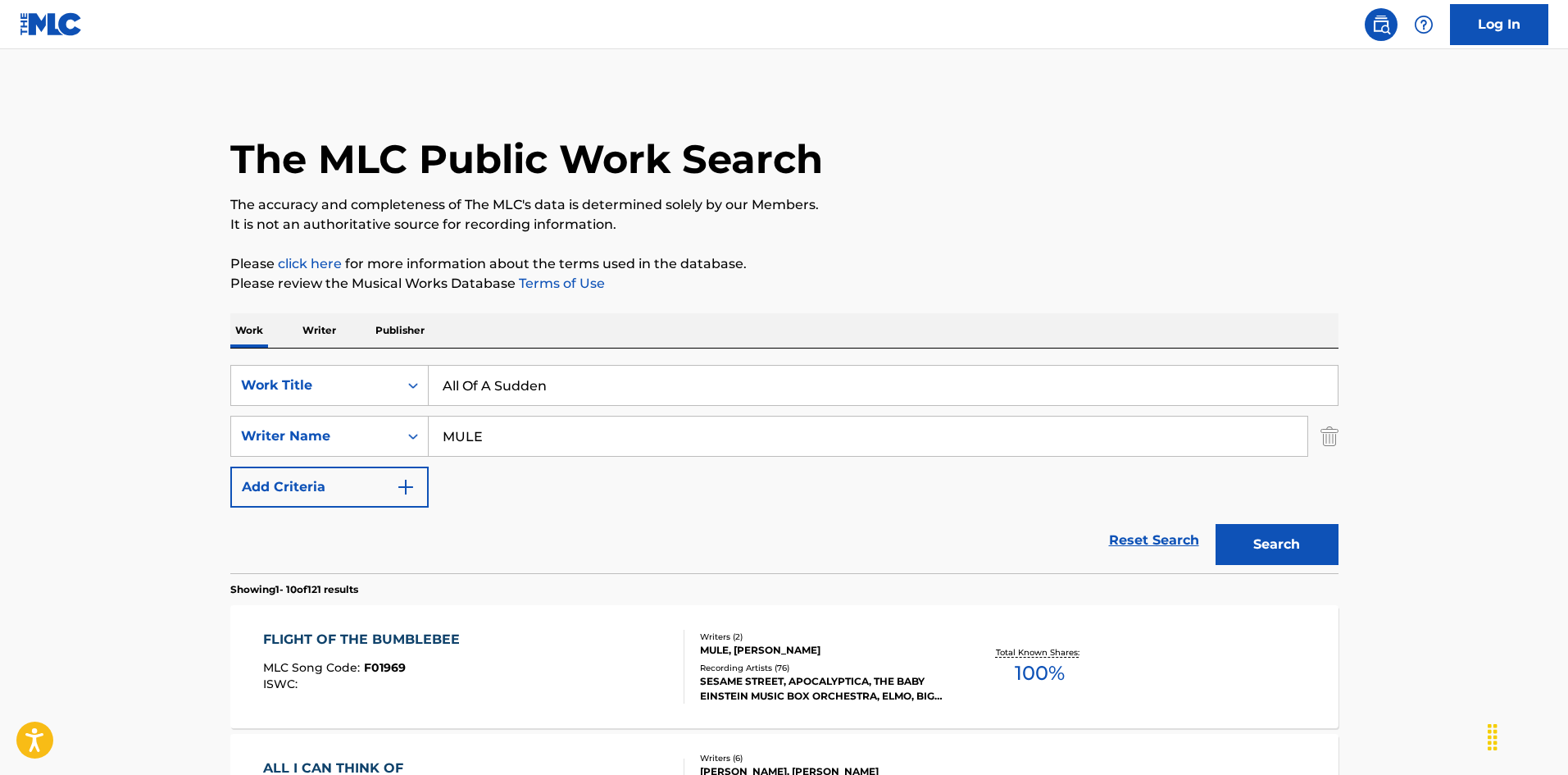
click at [1308, 553] on button "Search" at bounding box center [1277, 544] width 123 height 41
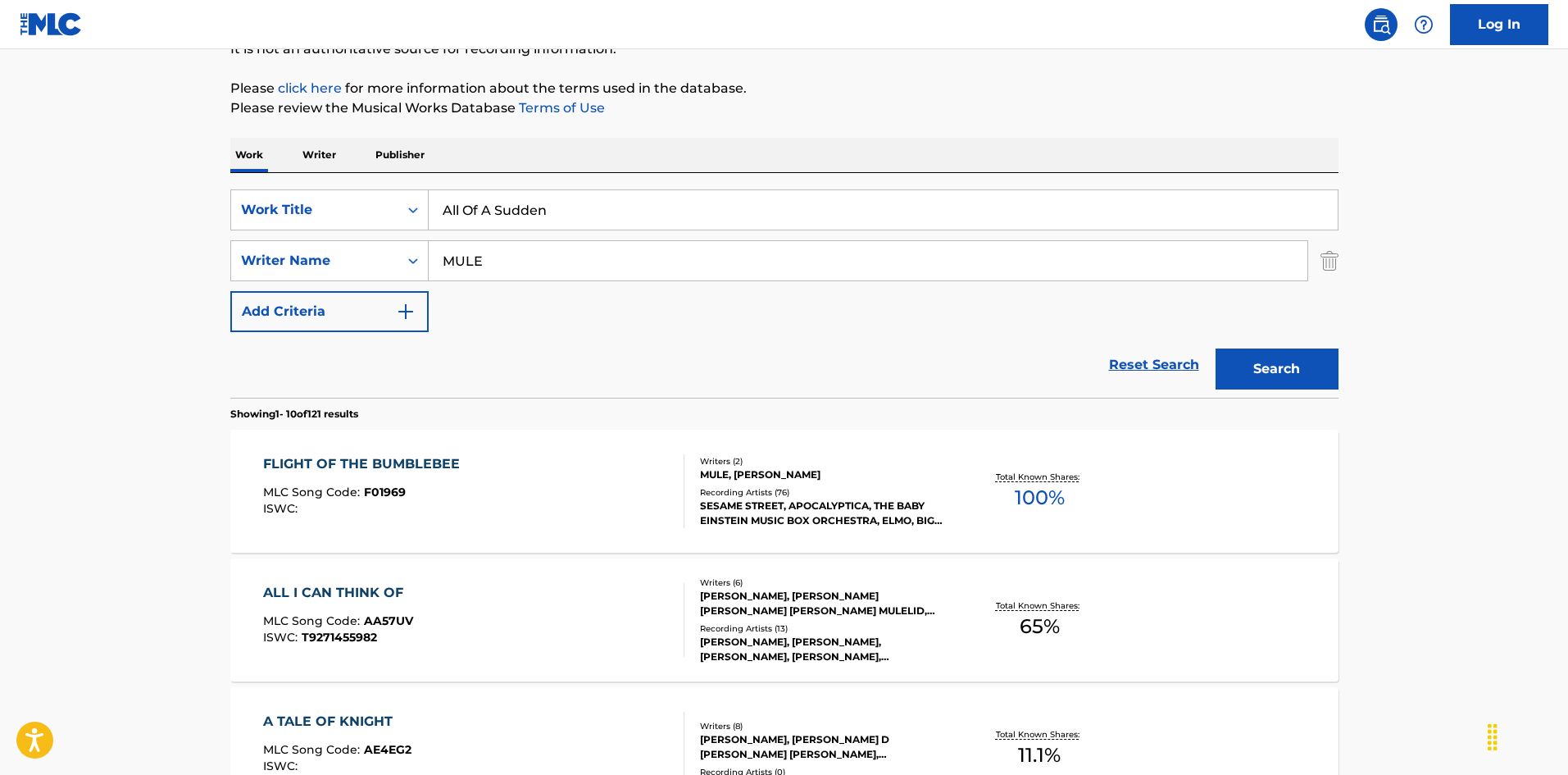
scroll to position [328, 0]
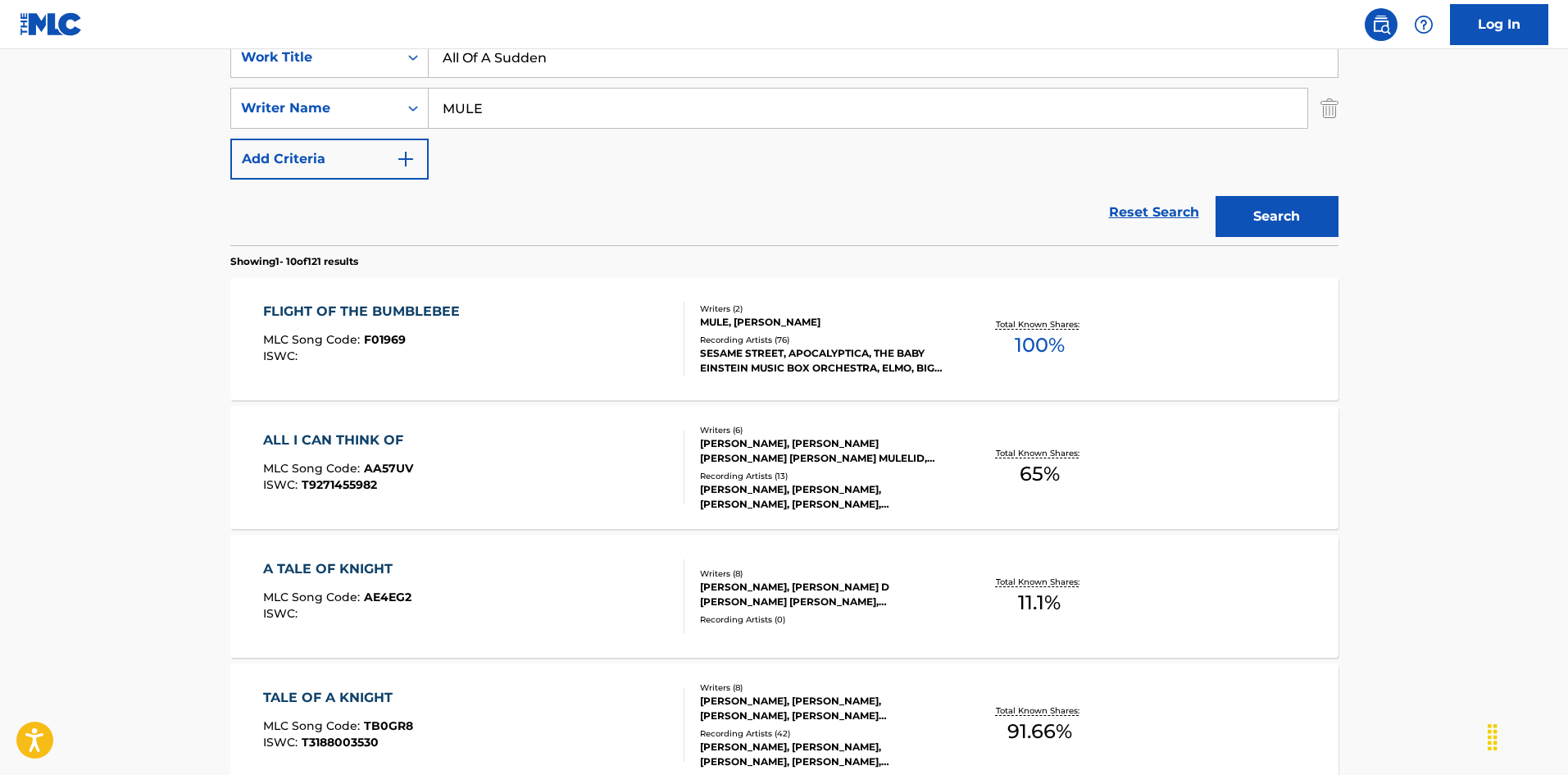
click at [579, 113] on input "MULE" at bounding box center [868, 107] width 879 height 39
paste input "[PERSON_NAME]"
click at [1293, 217] on button "Search" at bounding box center [1277, 216] width 123 height 41
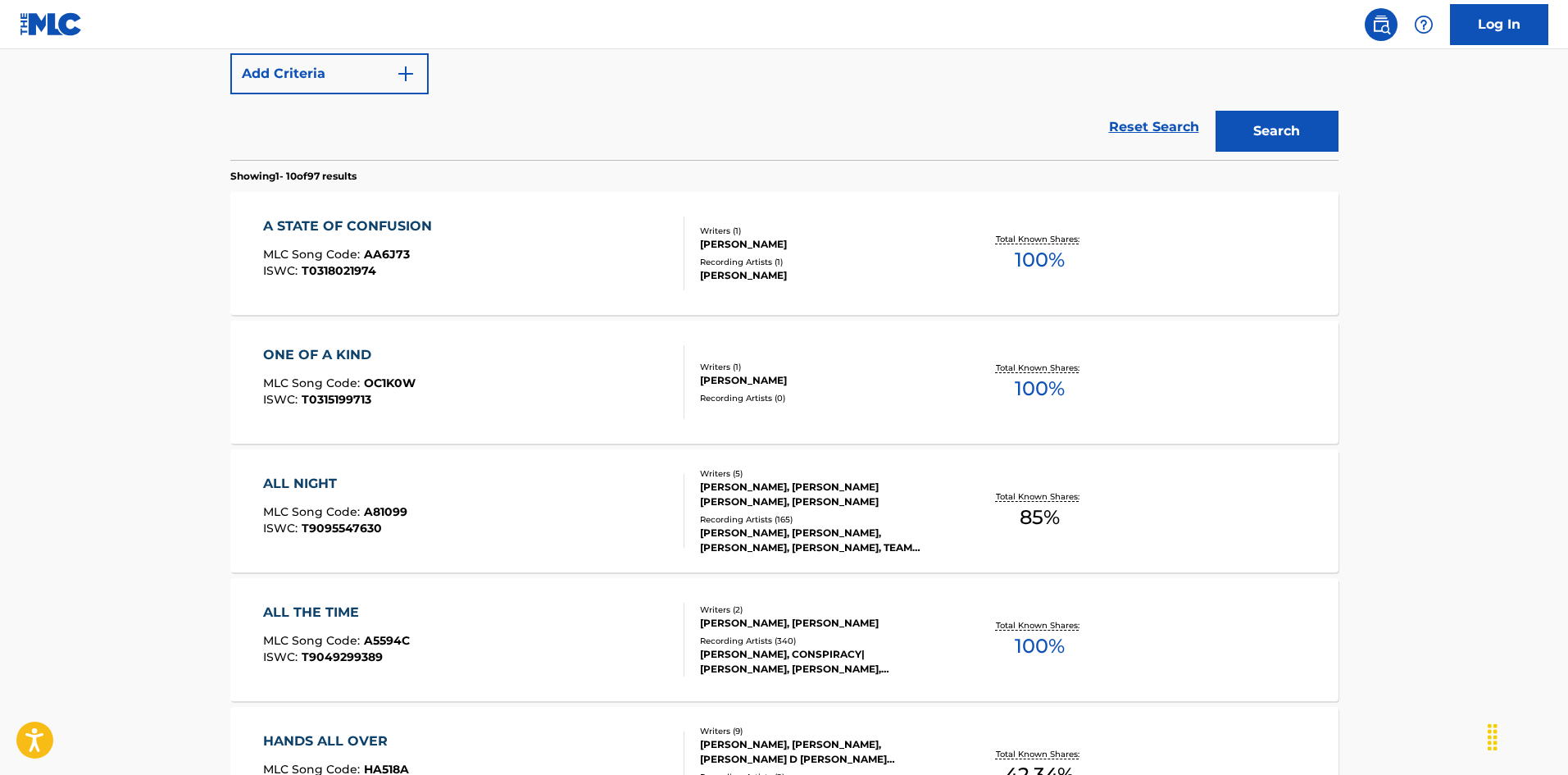
scroll to position [164, 0]
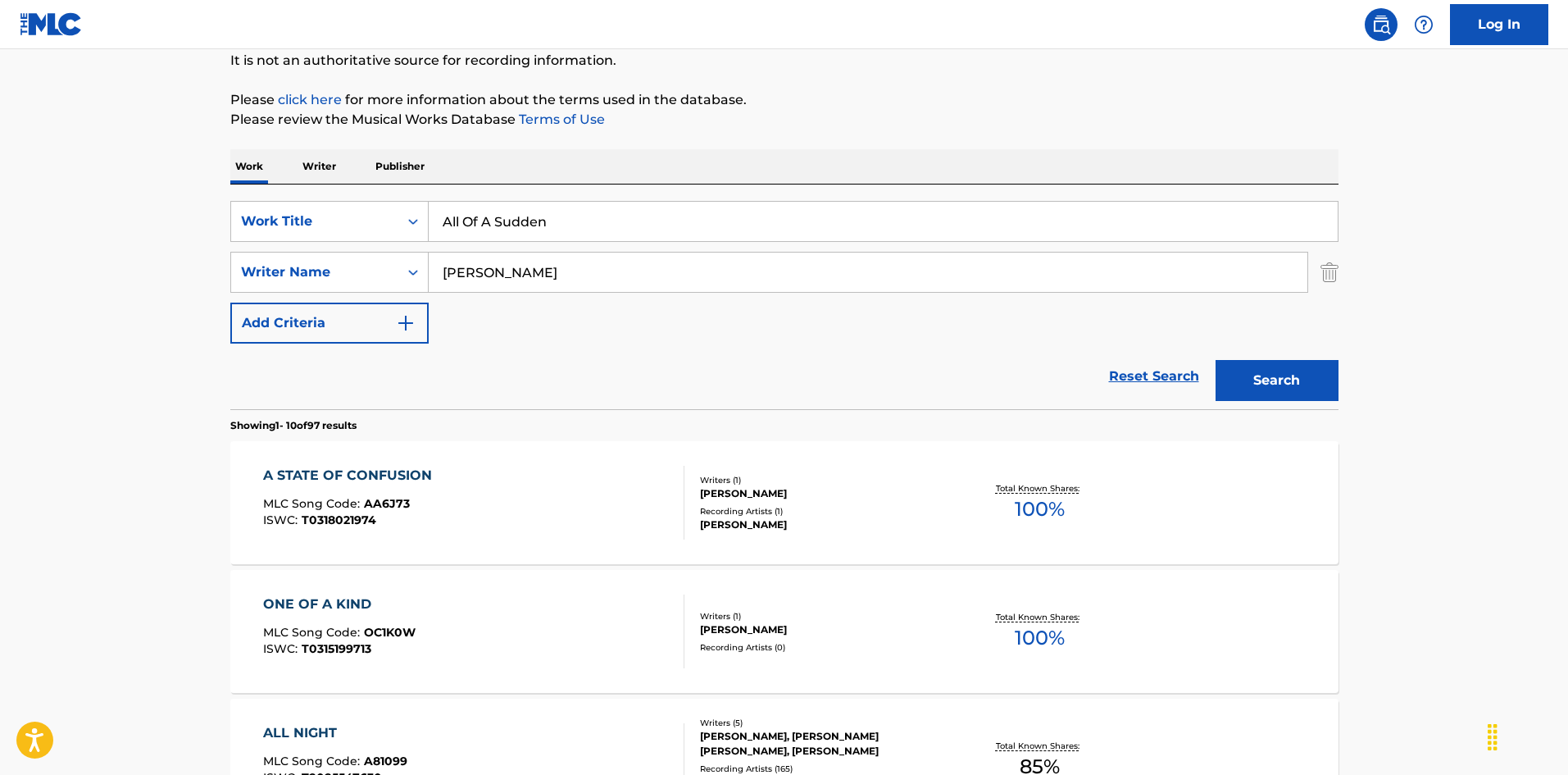
click at [477, 284] on input "[PERSON_NAME]" at bounding box center [868, 272] width 879 height 39
paste input "BONI"
click at [1302, 389] on button "Search" at bounding box center [1277, 380] width 123 height 41
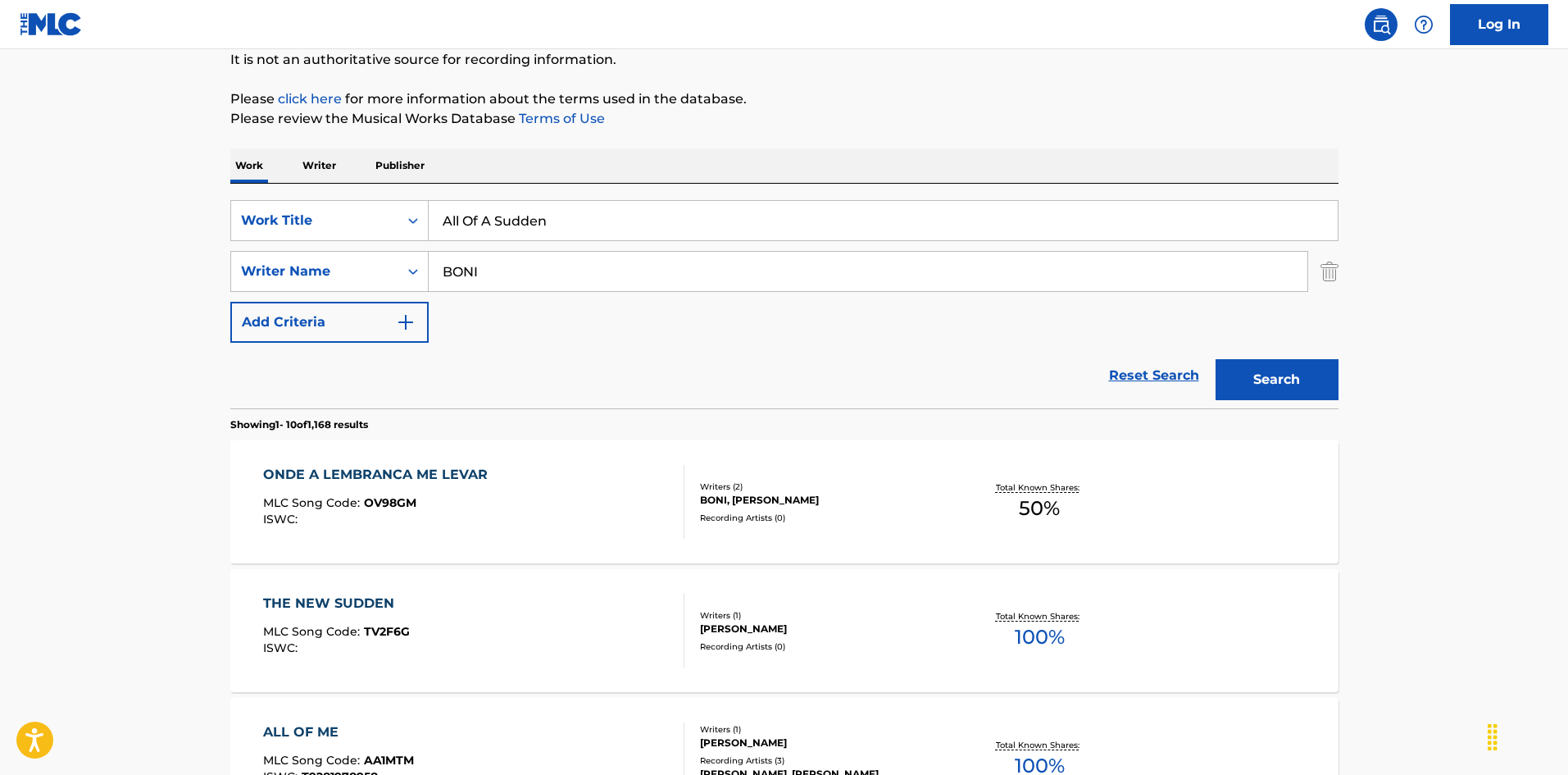
scroll to position [0, 0]
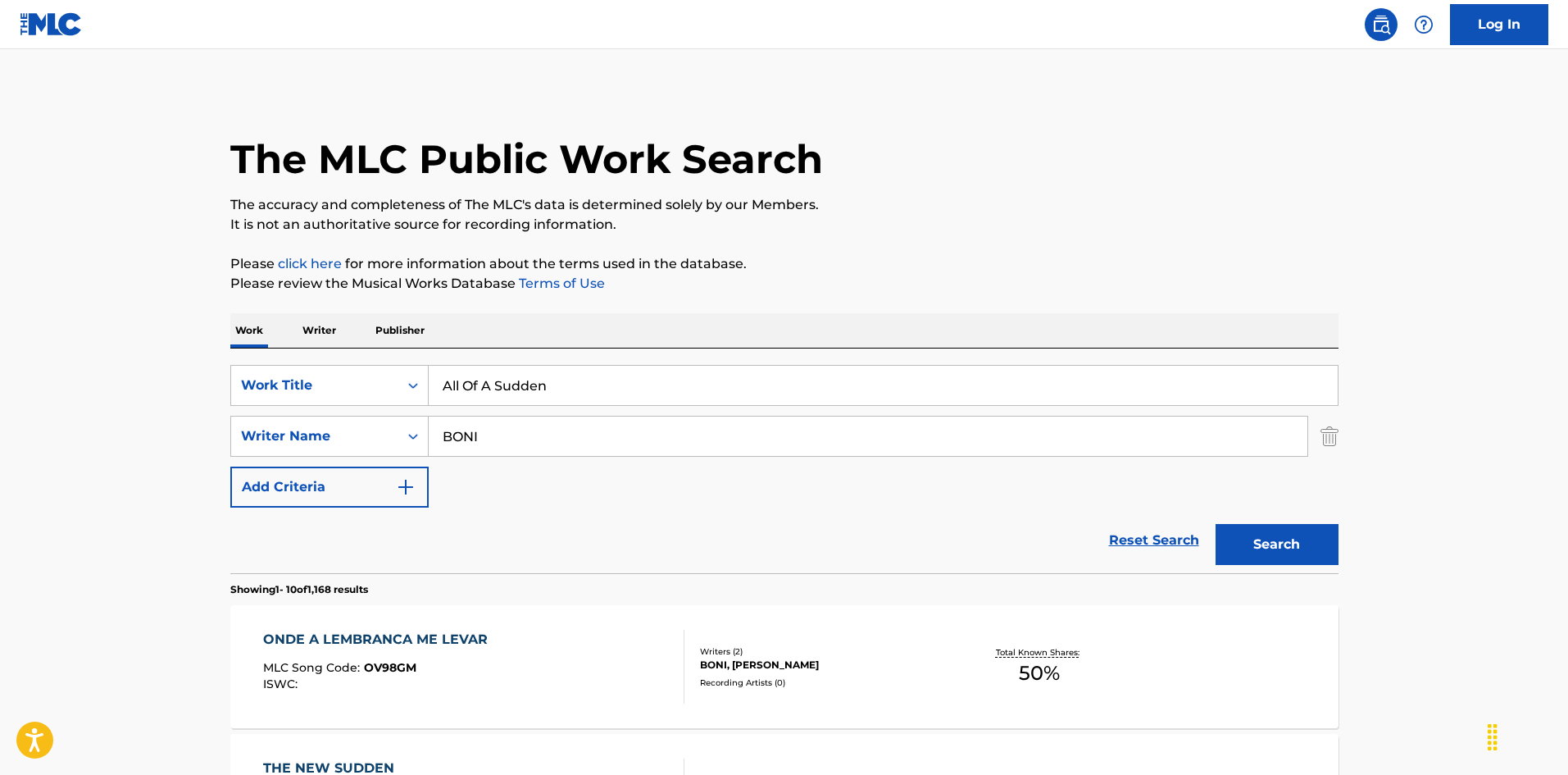
click at [471, 427] on input "BONI" at bounding box center [868, 436] width 879 height 39
paste input "THOMAZ"
type input "THOMAZ"
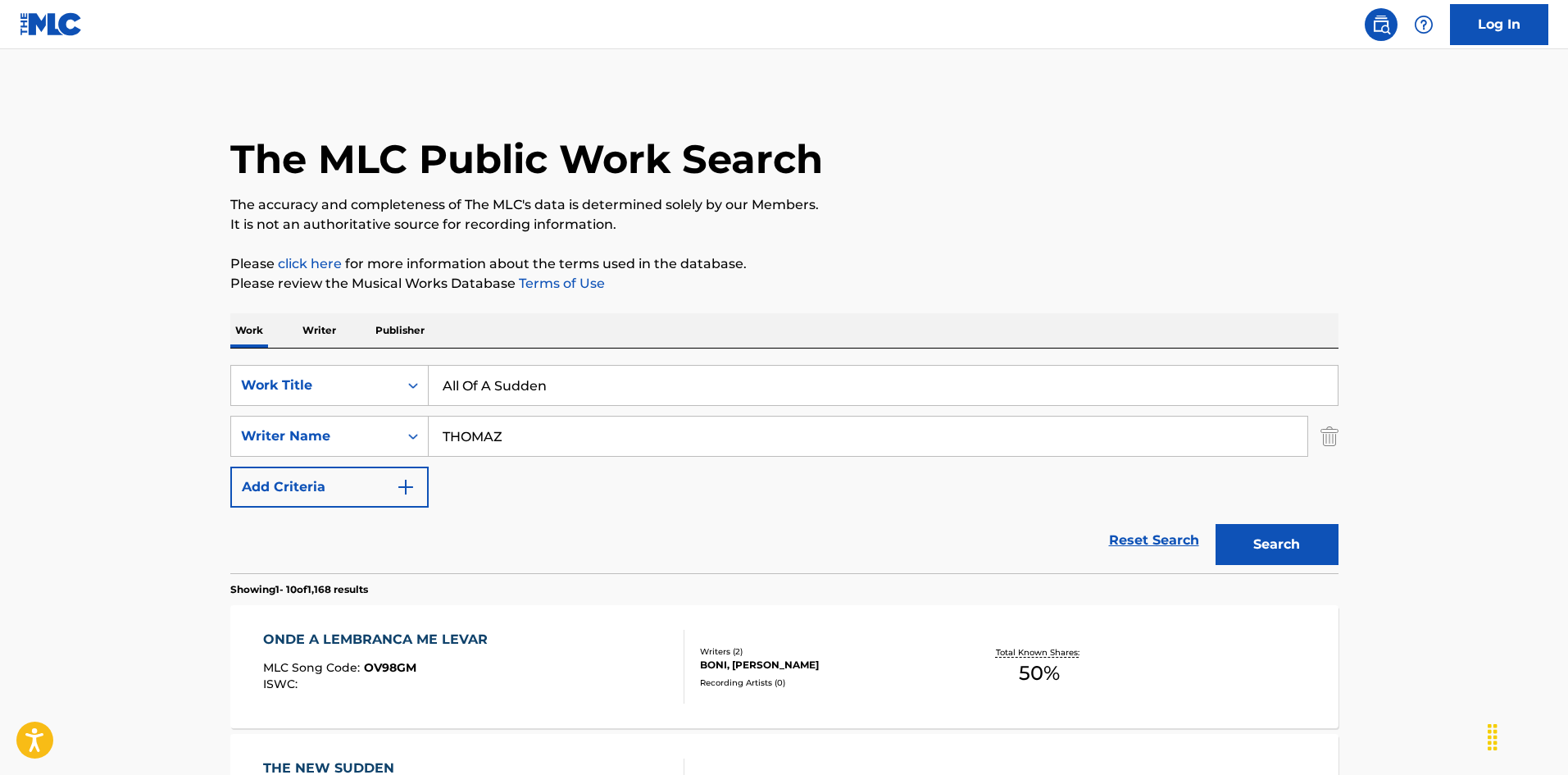
click at [545, 396] on input "All Of A Sudden" at bounding box center [883, 385] width 909 height 39
paste input "ss Drop"
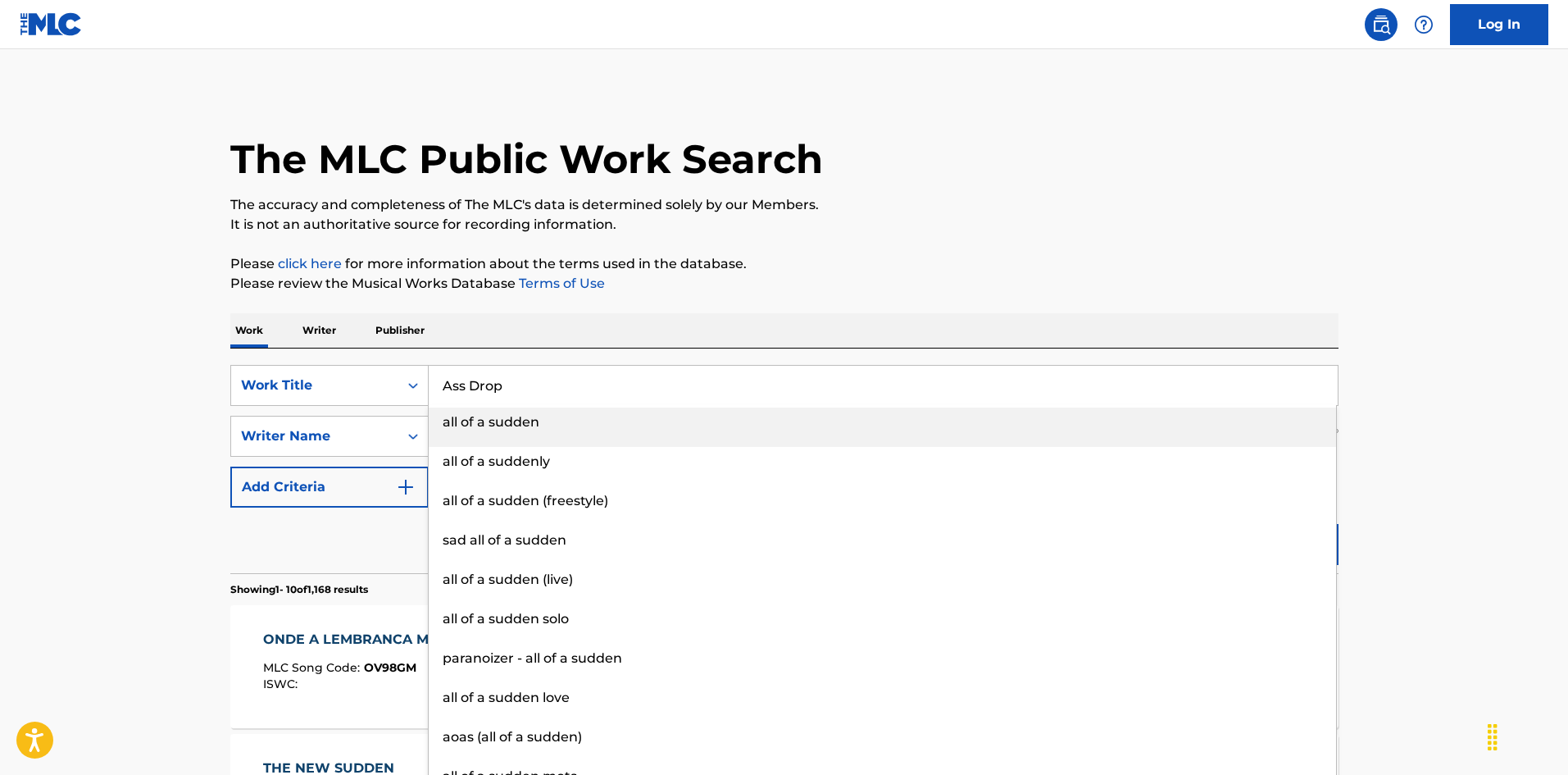
type input "Ass Drop"
click at [1338, 554] on button "Search" at bounding box center [1277, 544] width 123 height 41
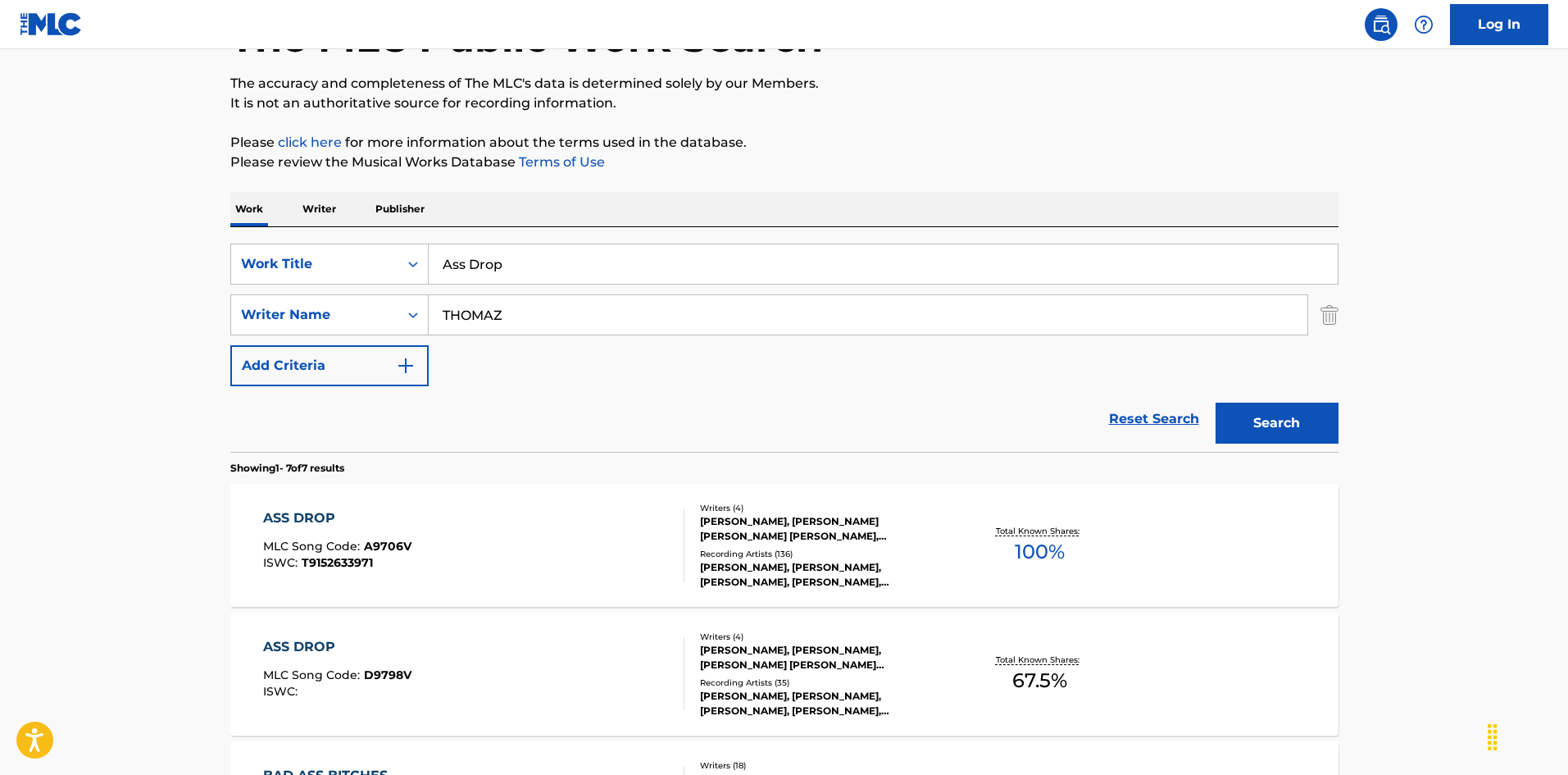
scroll to position [246, 0]
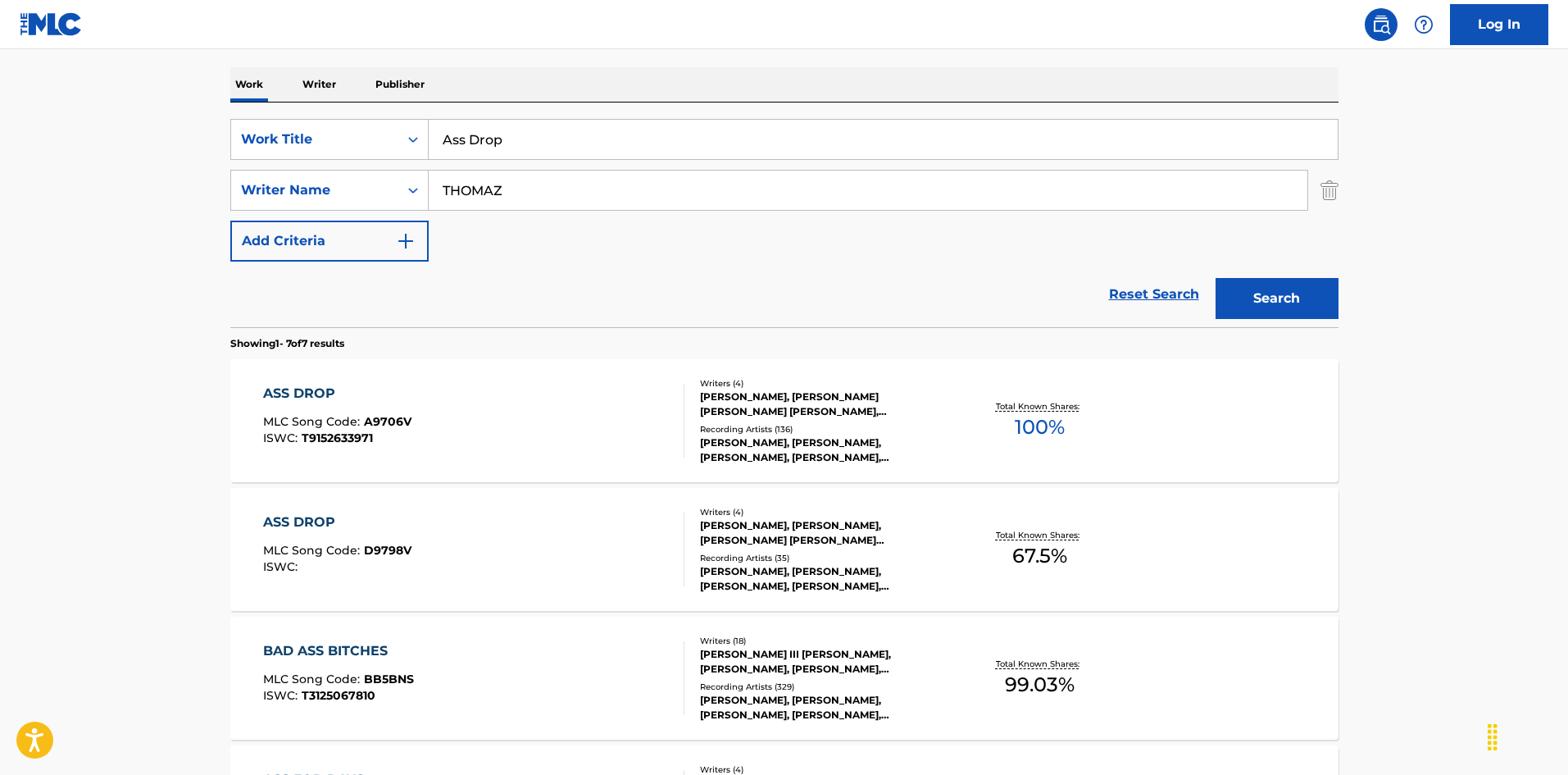
click at [563, 432] on div "ASS DROP MLC Song Code : A9706V ISWC : T9152633971" at bounding box center [473, 420] width 422 height 74
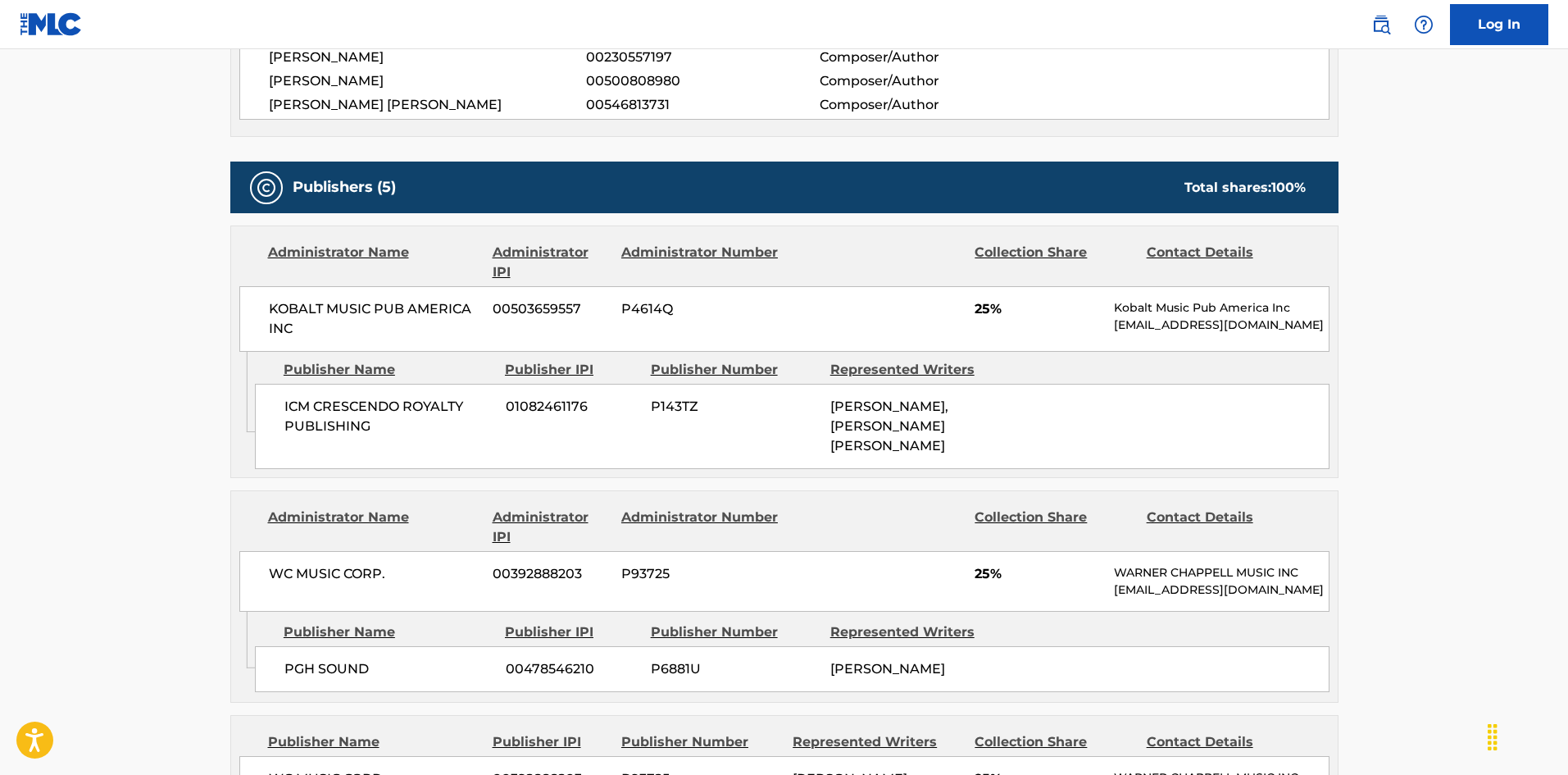
scroll to position [738, 0]
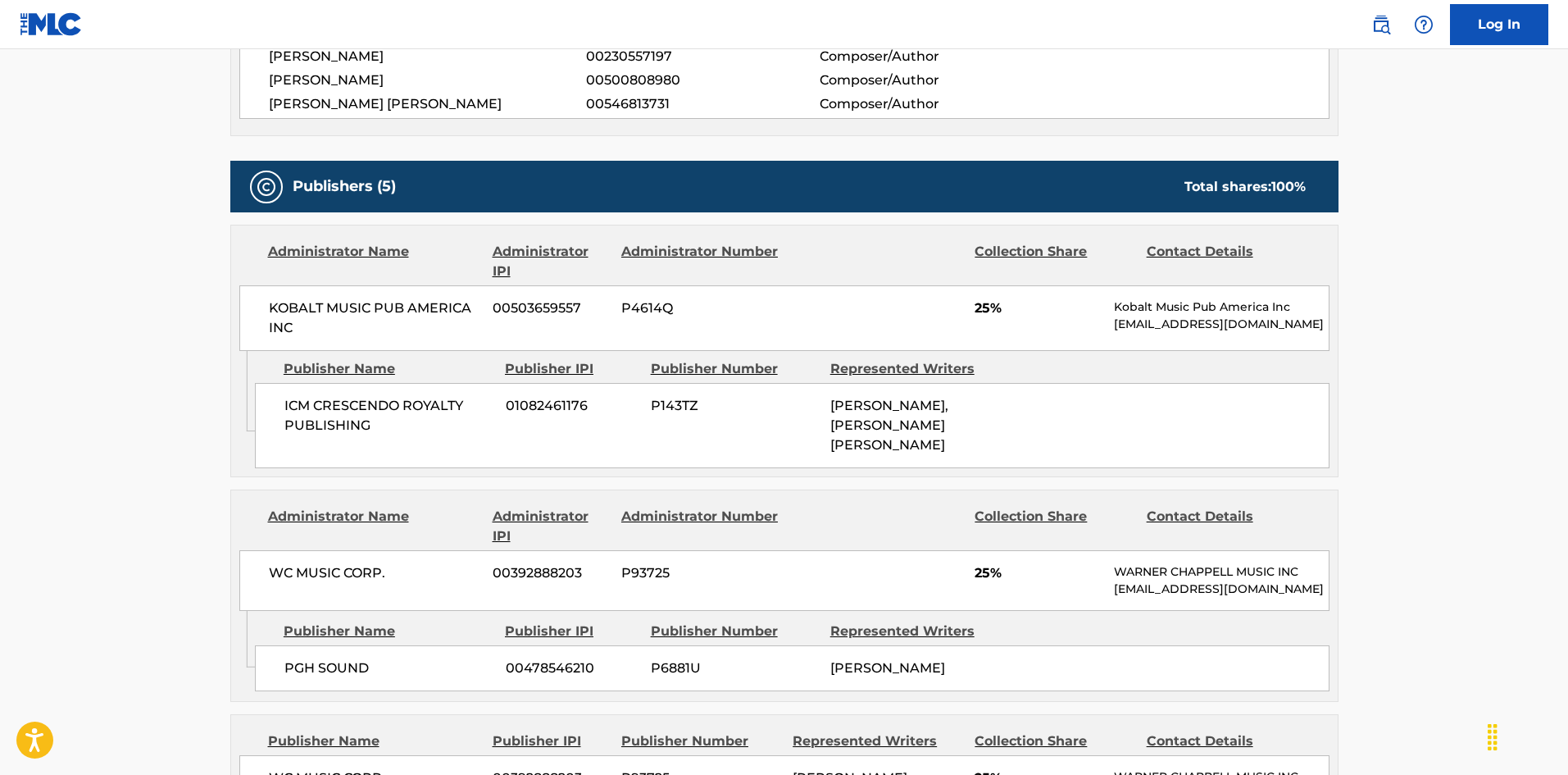
click at [304, 396] on span "ICM CRESCENDO ROYALTY PUBLISHING" at bounding box center [388, 415] width 209 height 39
drag, startPoint x: 304, startPoint y: 396, endPoint x: 353, endPoint y: 412, distance: 51.5
click at [353, 412] on span "ICM CRESCENDO ROYALTY PUBLISHING" at bounding box center [388, 415] width 209 height 39
click at [308, 406] on span "ICM CRESCENDO ROYALTY PUBLISHING" at bounding box center [388, 415] width 209 height 39
drag, startPoint x: 308, startPoint y: 406, endPoint x: 359, endPoint y: 425, distance: 54.4
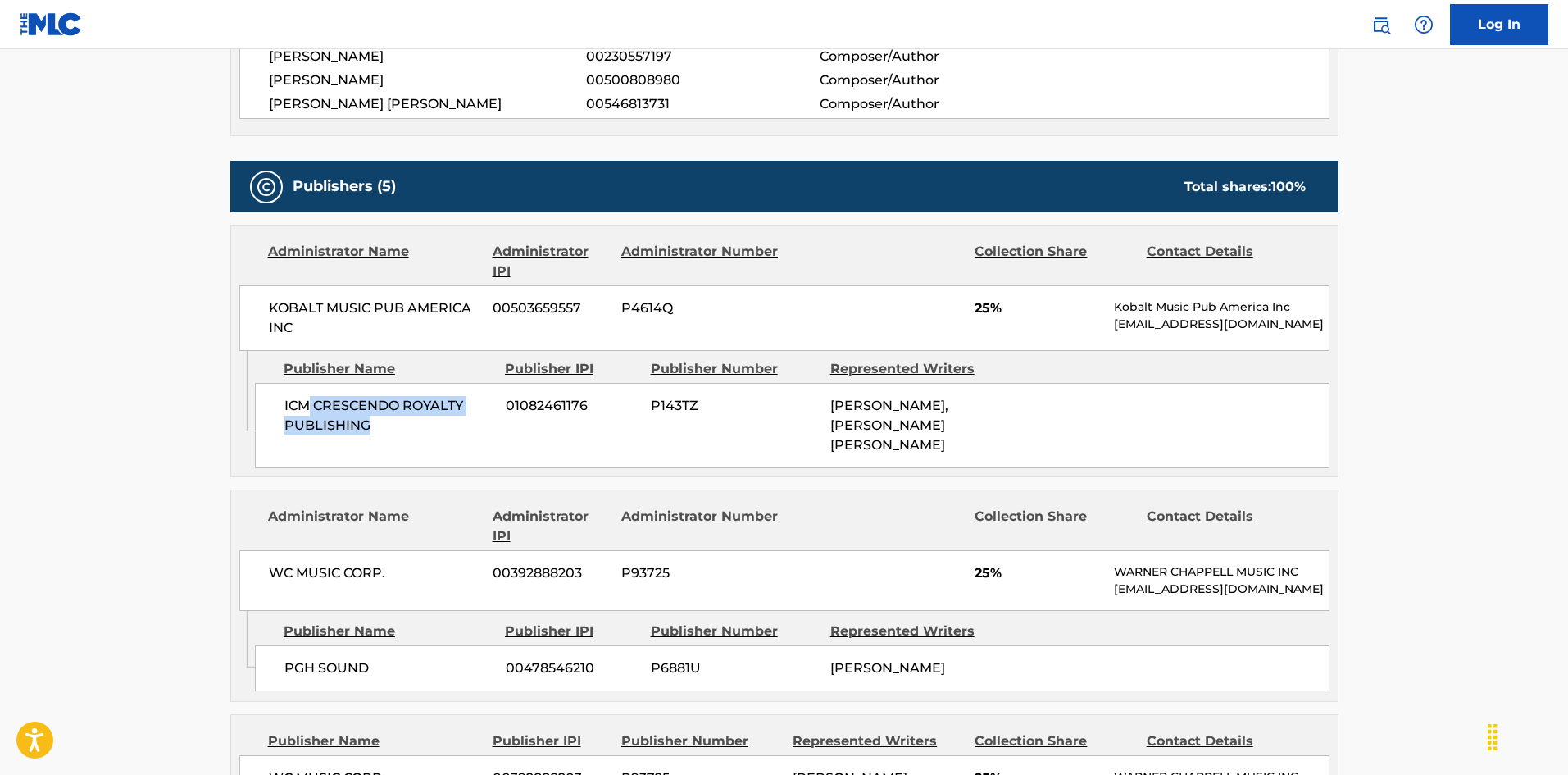
click at [359, 425] on span "ICM CRESCENDO ROYALTY PUBLISHING" at bounding box center [388, 415] width 209 height 39
click at [285, 408] on span "ICM CRESCENDO ROYALTY PUBLISHING" at bounding box center [388, 415] width 209 height 39
drag, startPoint x: 285, startPoint y: 408, endPoint x: 373, endPoint y: 426, distance: 89.8
click at [373, 426] on span "ICM CRESCENDO ROYALTY PUBLISHING" at bounding box center [388, 415] width 209 height 39
drag, startPoint x: 45, startPoint y: 580, endPoint x: 315, endPoint y: 678, distance: 287.2
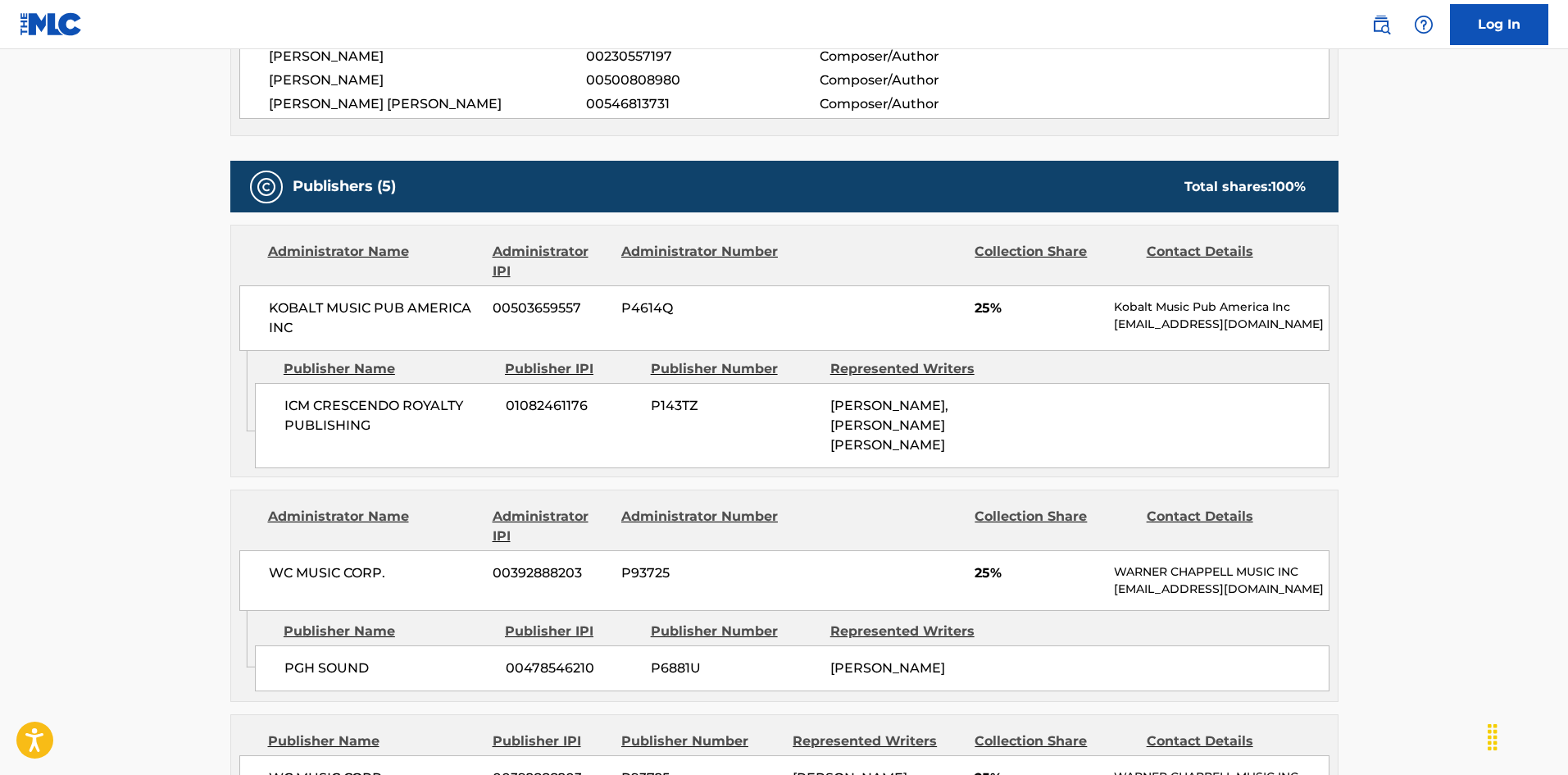
click at [48, 580] on main "< Back to public search results Copy work link ASS DROP Work Detail Member Work…" at bounding box center [784, 689] width 1568 height 2754
click at [292, 659] on span "PGH SOUND" at bounding box center [388, 669] width 209 height 20
drag, startPoint x: 292, startPoint y: 659, endPoint x: 357, endPoint y: 659, distance: 65.0
click at [357, 659] on span "PGH SOUND" at bounding box center [388, 669] width 209 height 20
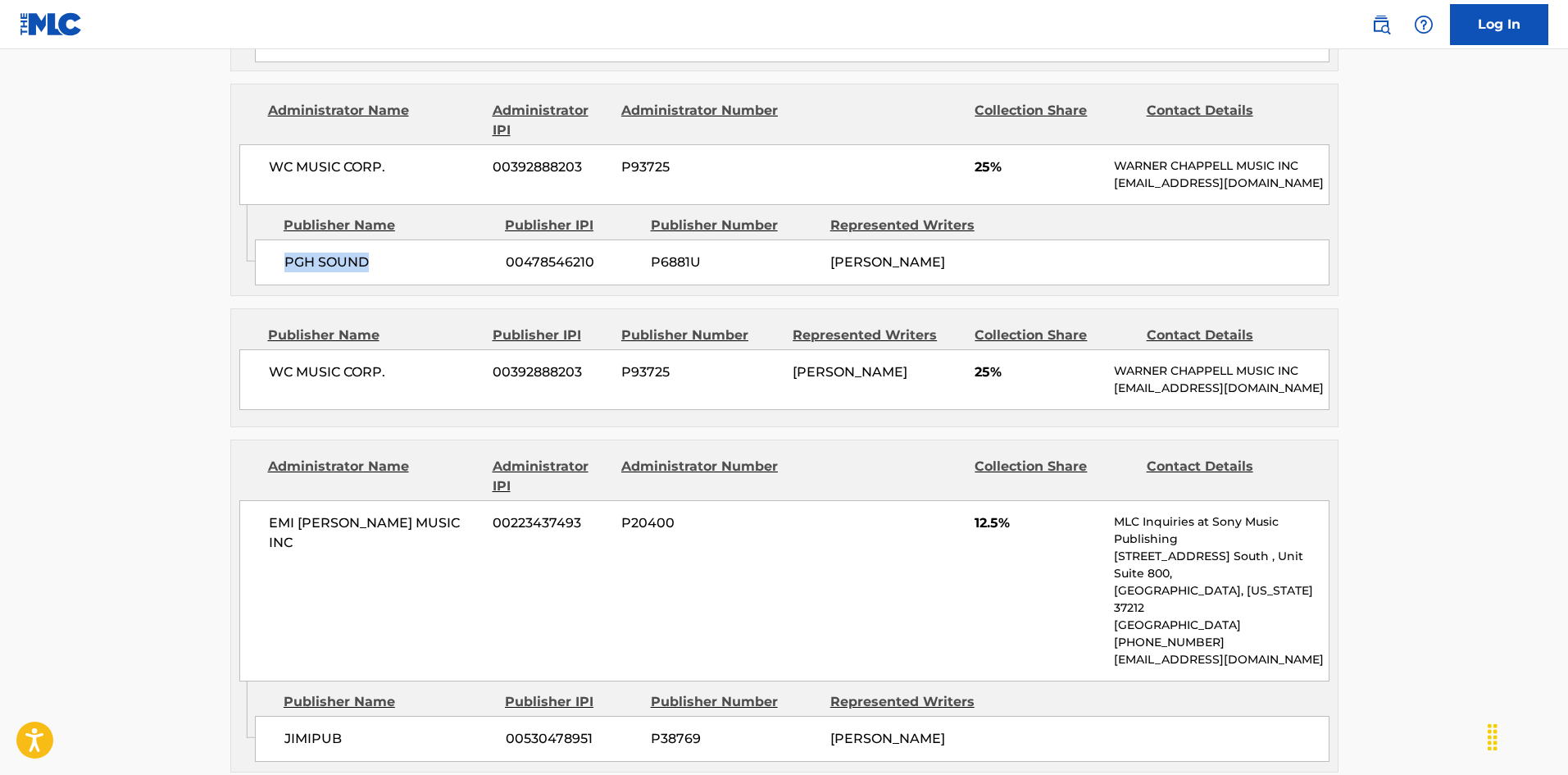
scroll to position [1148, 0]
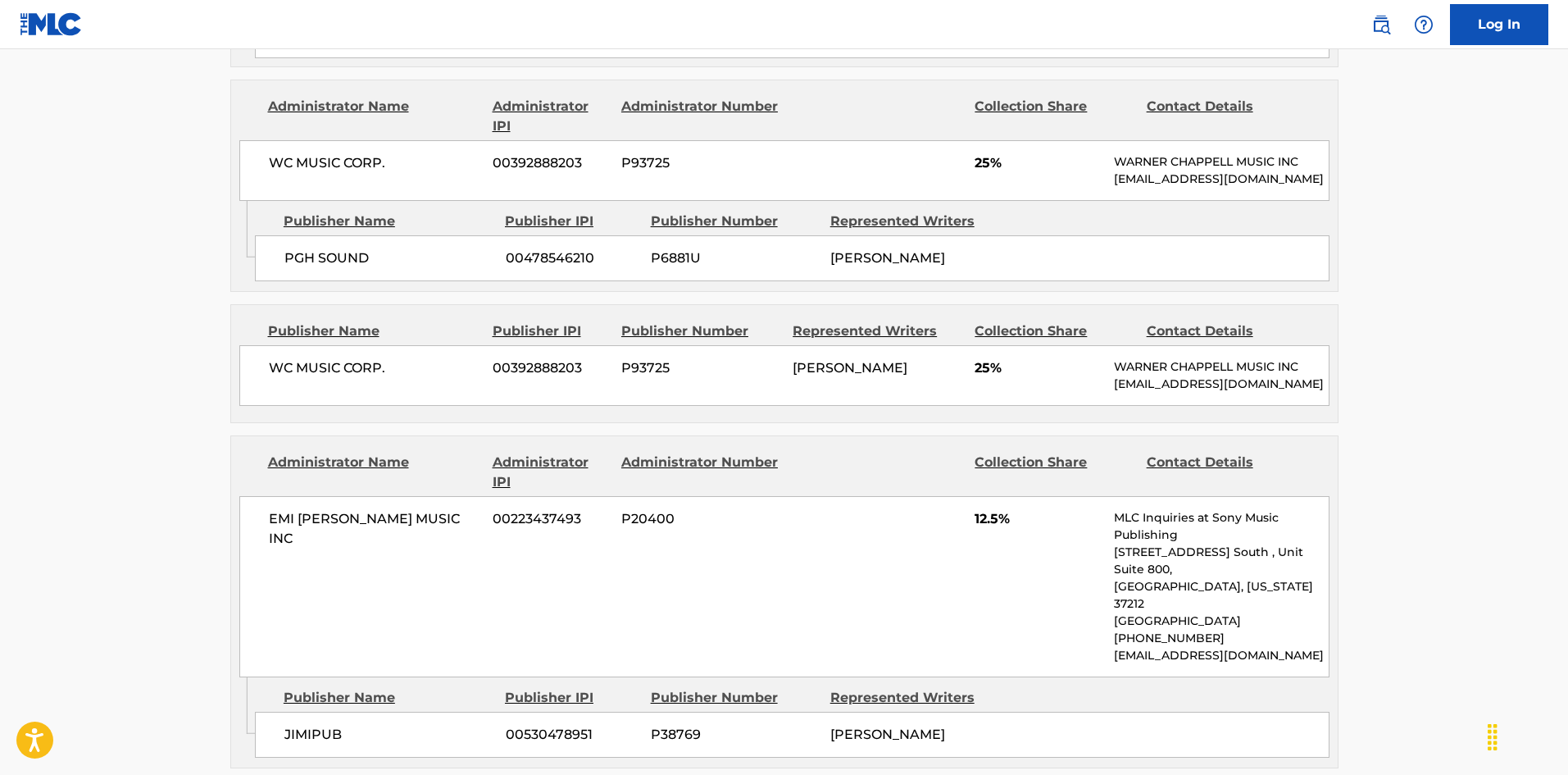
click at [279, 378] on span "WC MUSIC CORP." at bounding box center [374, 368] width 212 height 20
drag, startPoint x: 279, startPoint y: 382, endPoint x: 351, endPoint y: 378, distance: 72.1
click at [351, 378] on span "WC MUSIC CORP." at bounding box center [374, 368] width 212 height 20
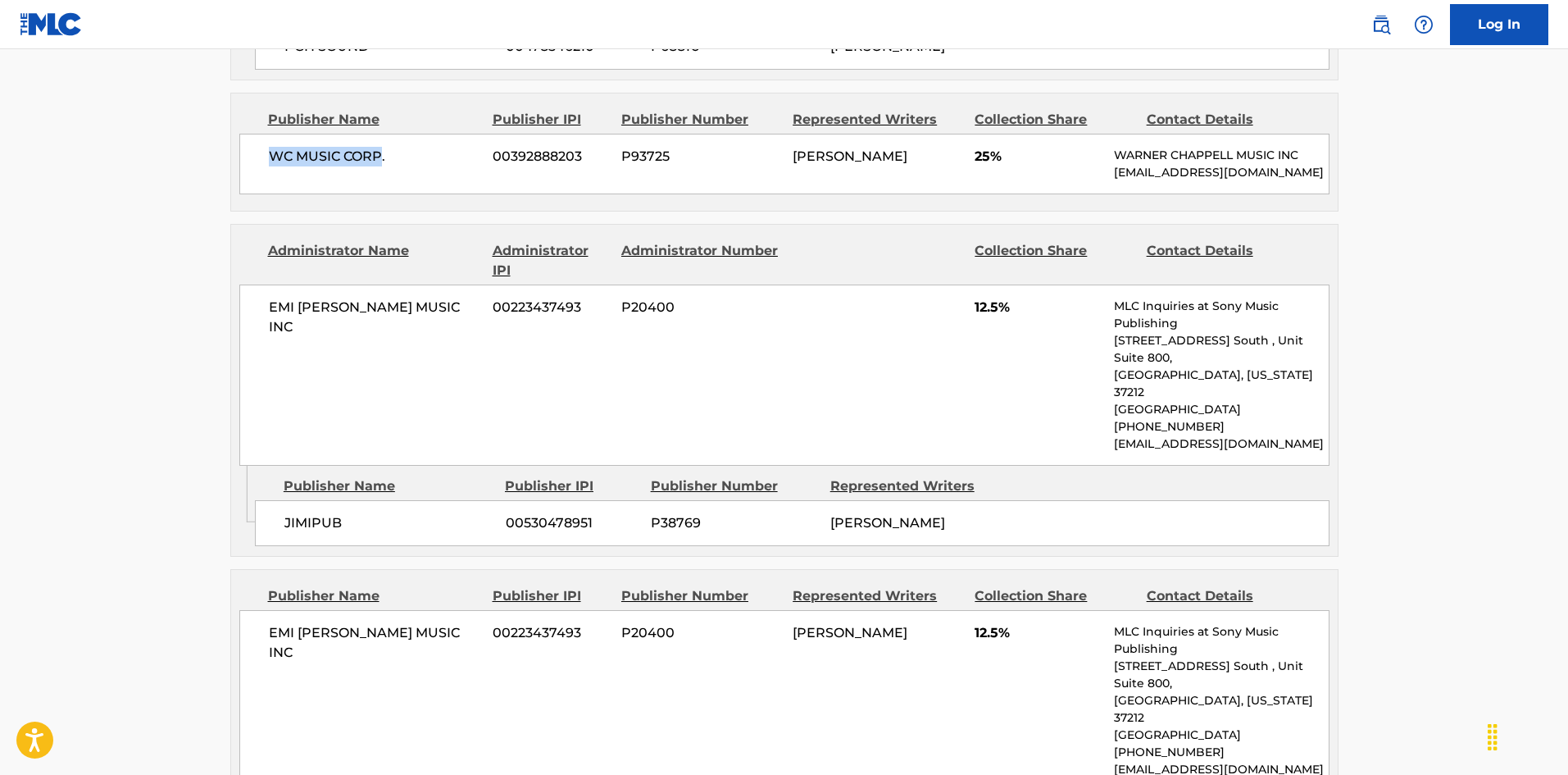
scroll to position [1394, 0]
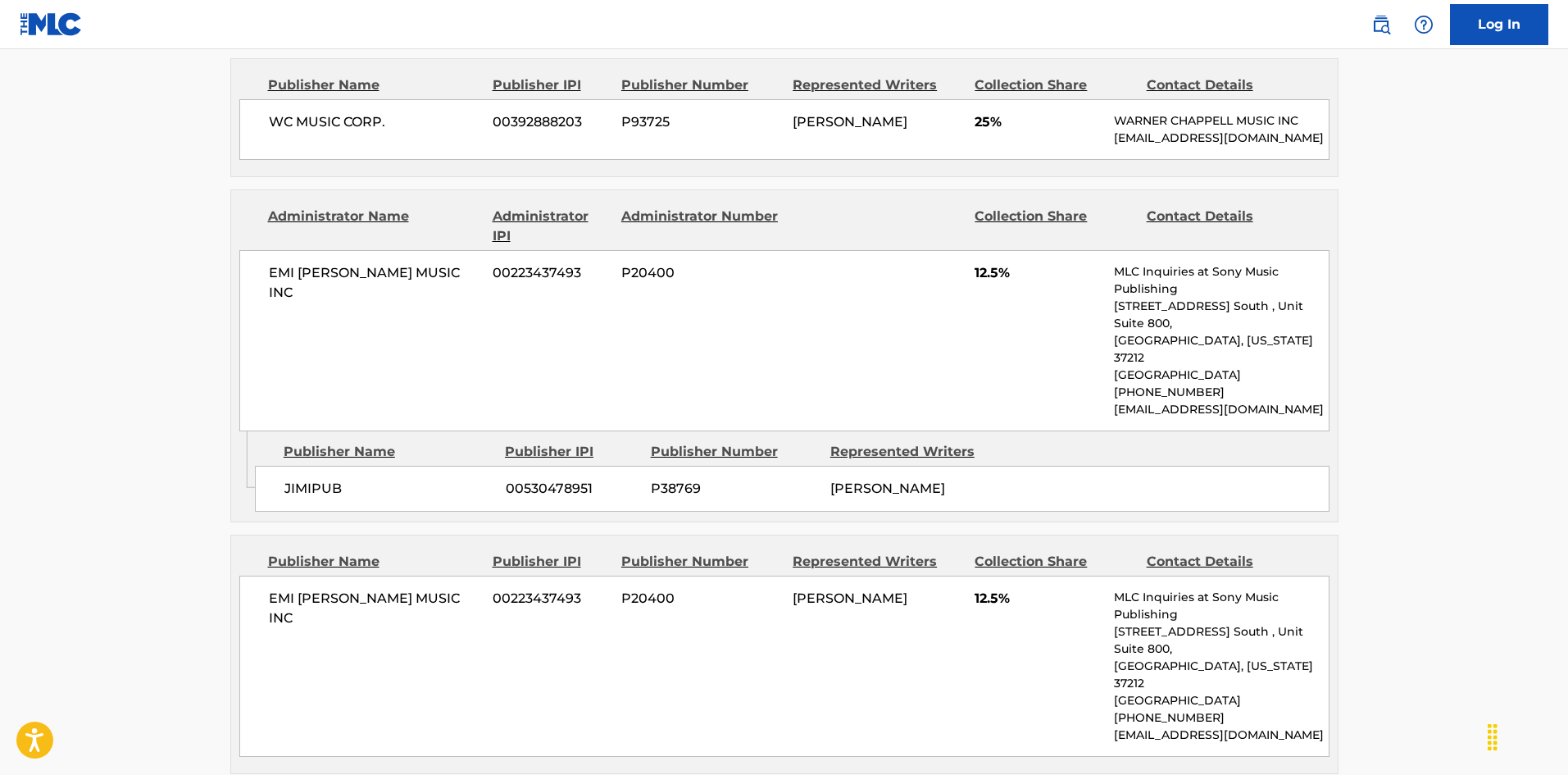
click at [330, 481] on span "JIMIPUB" at bounding box center [388, 489] width 209 height 20
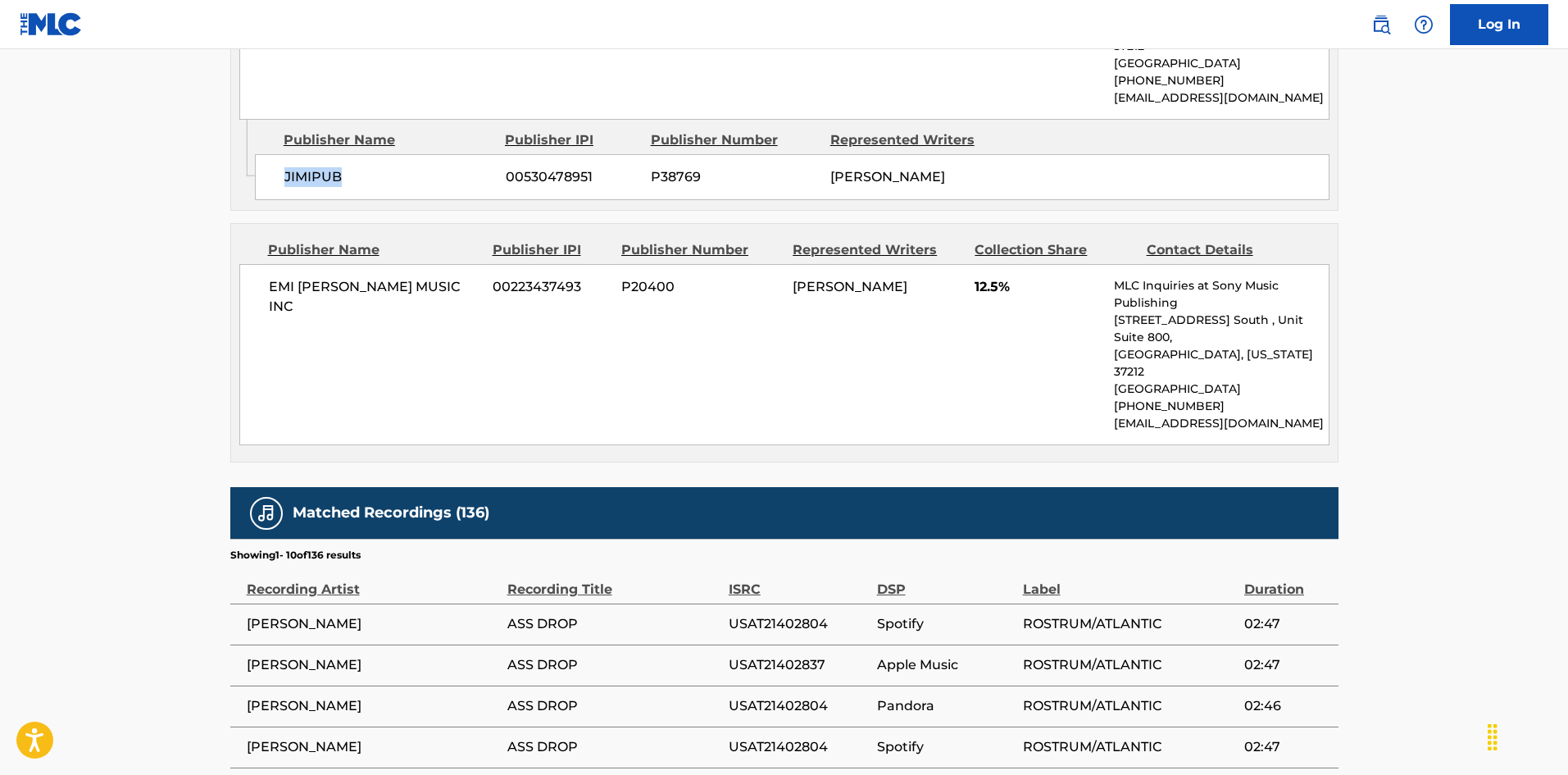
scroll to position [1804, 0]
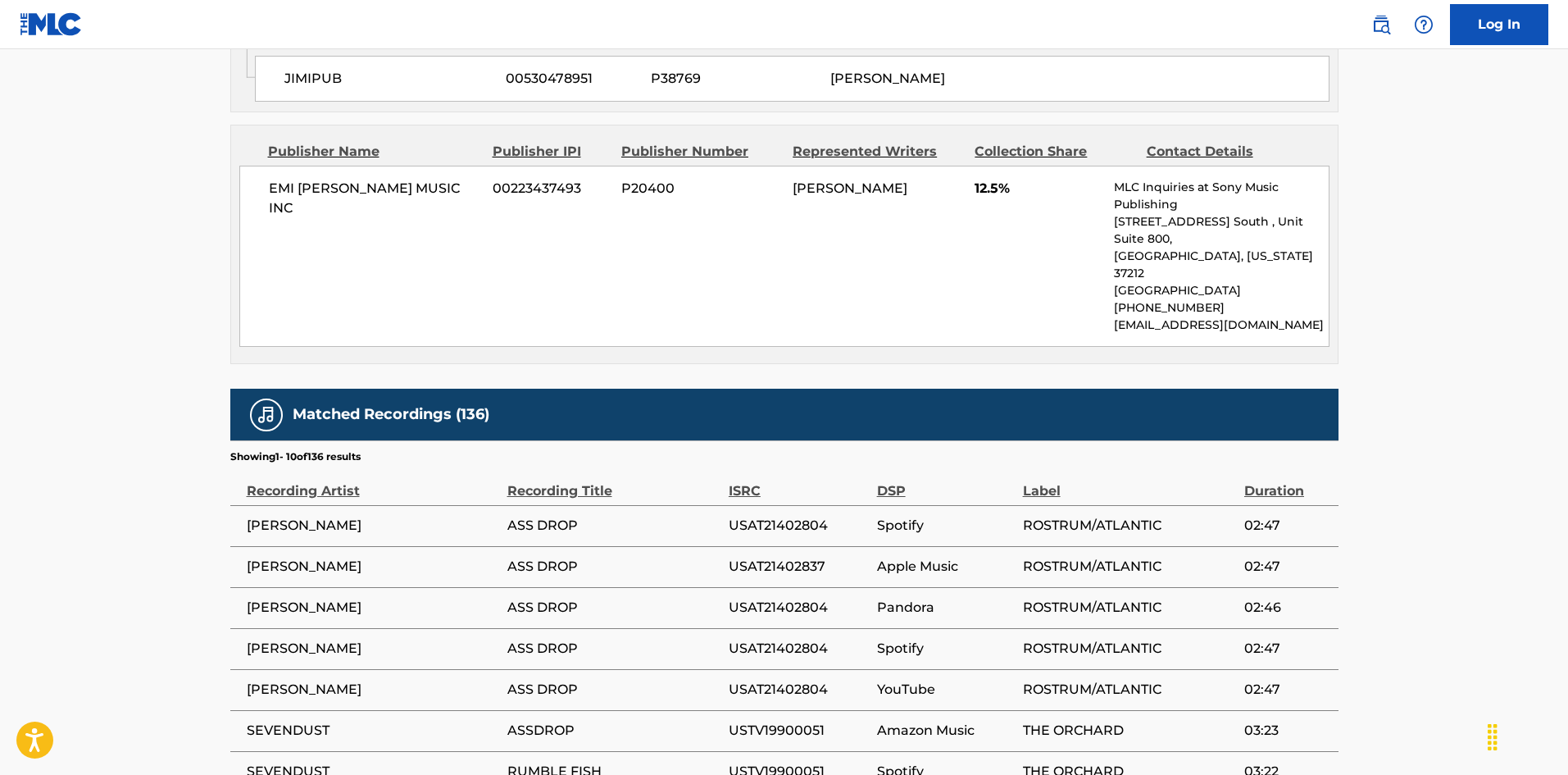
click at [259, 197] on div "EMI [PERSON_NAME] MUSIC INC 00223437493 P20400 [PERSON_NAME] 12.5% MLC Inquirie…" at bounding box center [784, 256] width 1090 height 181
drag, startPoint x: 259, startPoint y: 197, endPoint x: 446, endPoint y: 190, distance: 187.1
click at [446, 190] on div "EMI [PERSON_NAME] MUSIC INC 00223437493 P20400 [PERSON_NAME] 12.5% MLC Inquirie…" at bounding box center [784, 256] width 1090 height 181
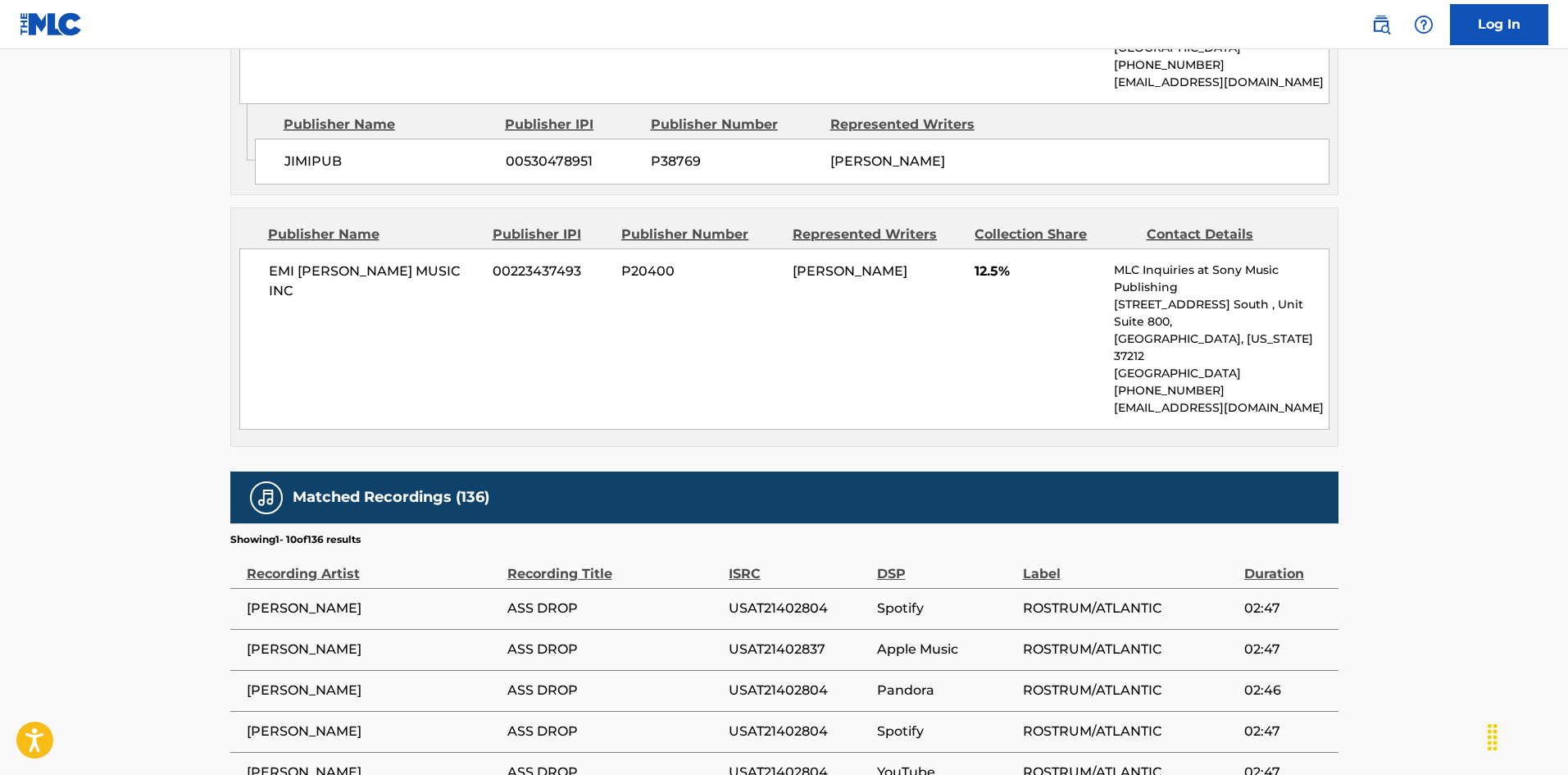
scroll to position [1721, 0]
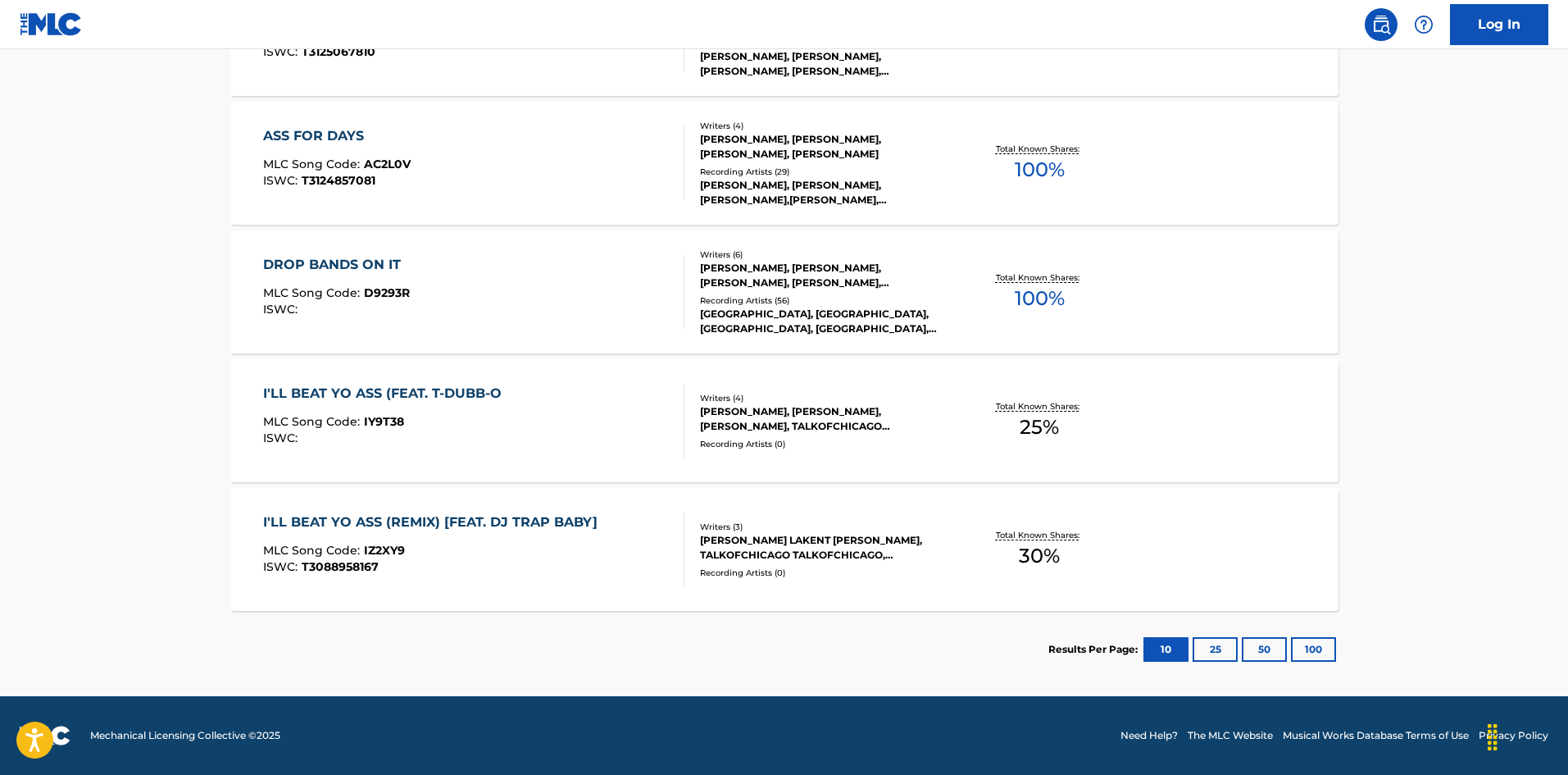
scroll to position [246, 0]
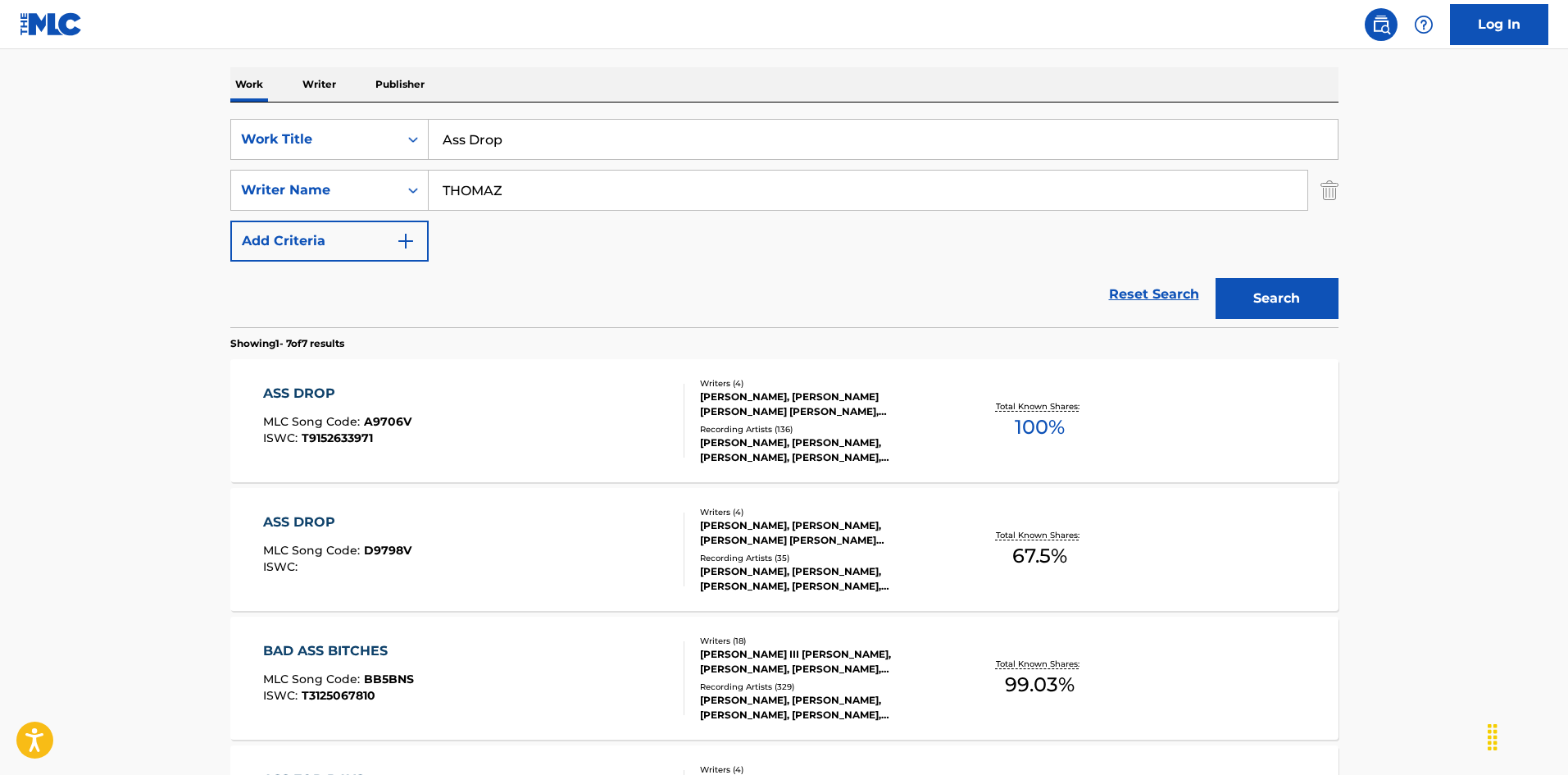
click at [584, 148] on input "Ass Drop" at bounding box center [883, 139] width 909 height 39
paste input "B Ok"
type input "B Ok"
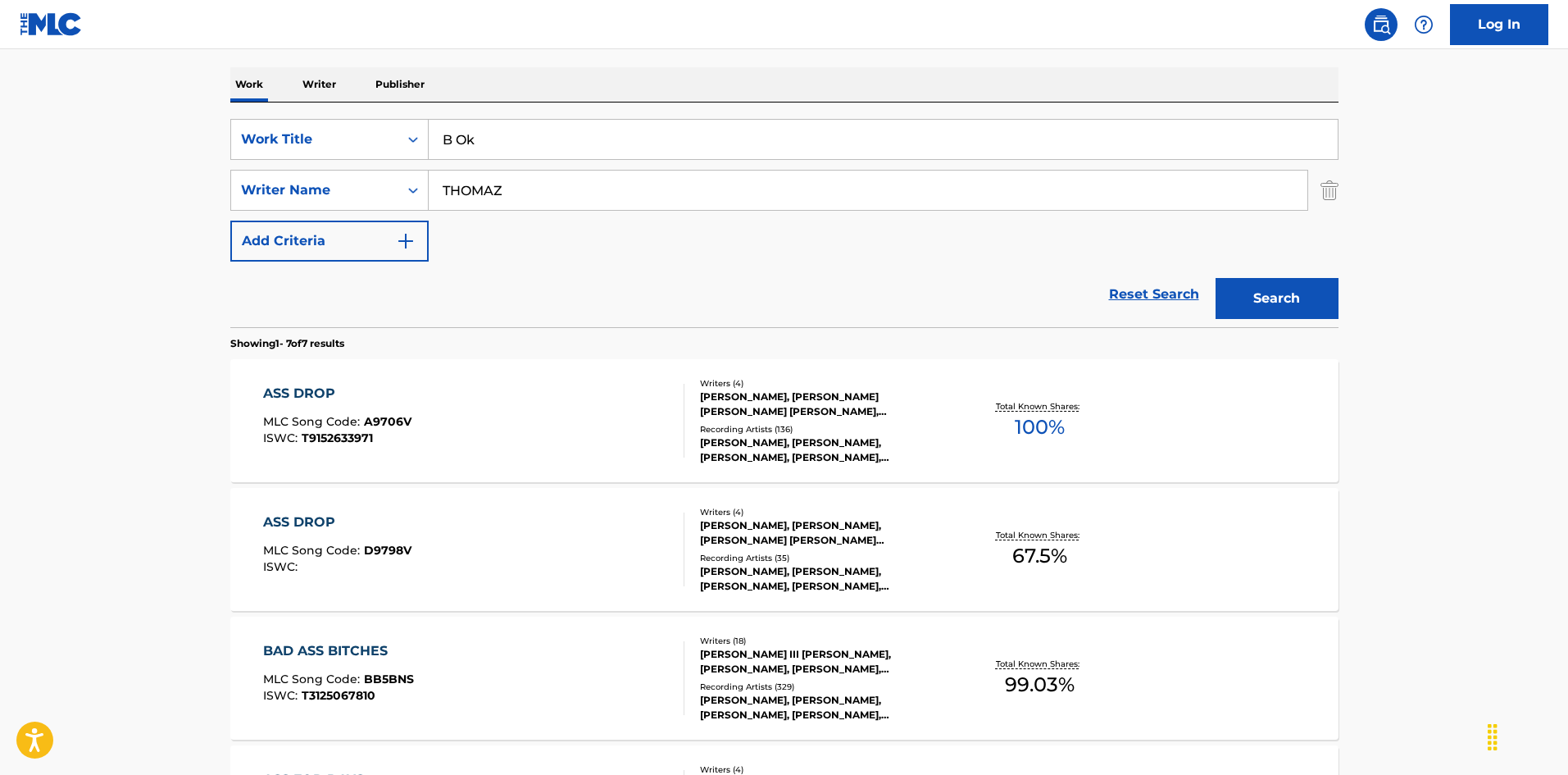
click at [565, 184] on input "THOMAZ" at bounding box center [868, 190] width 879 height 39
click at [567, 185] on input "THOMAZ" at bounding box center [868, 190] width 879 height 39
click at [568, 185] on input "THOMAZ" at bounding box center [868, 190] width 879 height 39
type input "[PERSON_NAME]"
click at [1215, 278] on button "Search" at bounding box center [1277, 298] width 123 height 41
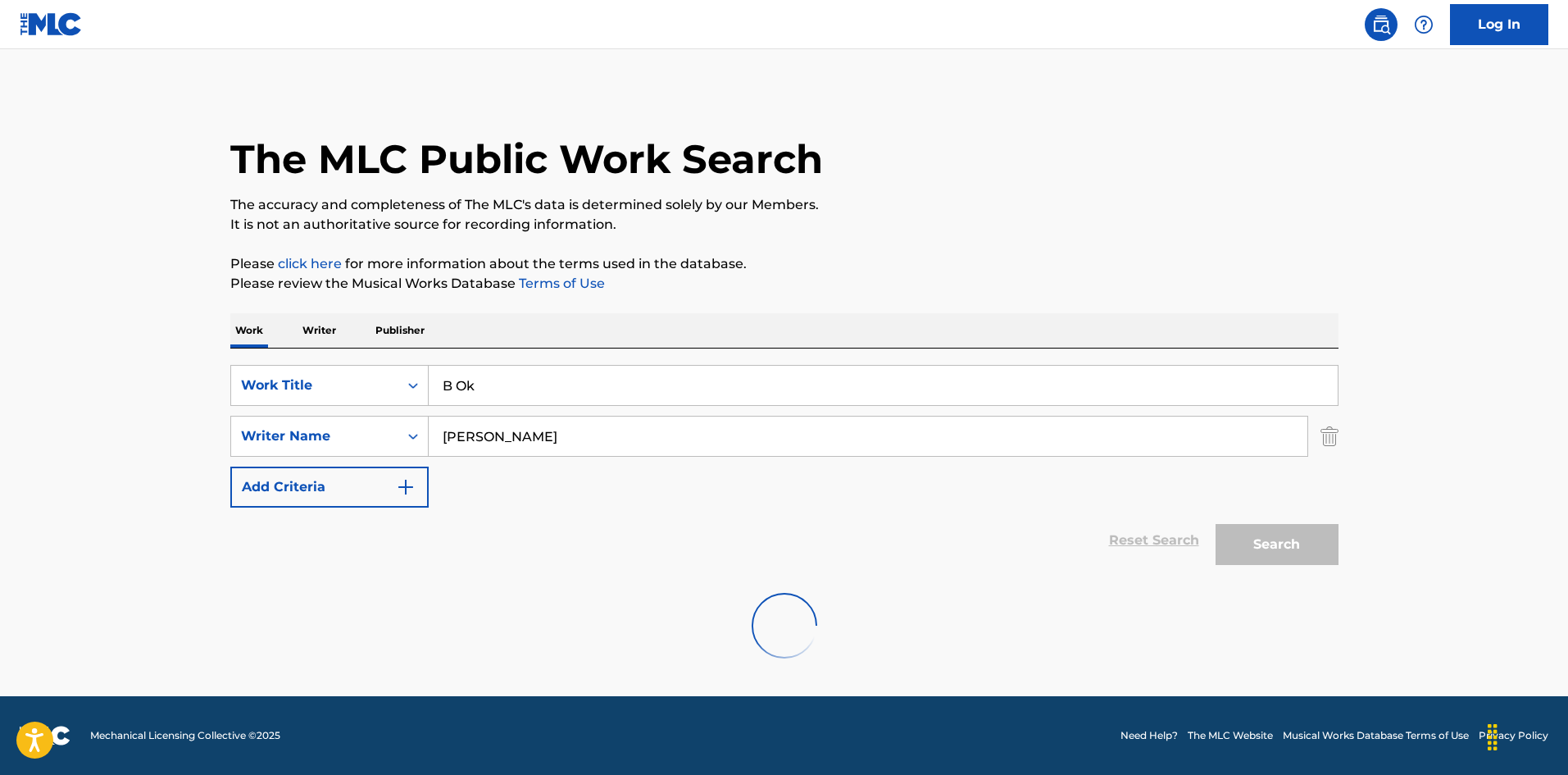
scroll to position [0, 0]
click at [635, 446] on input "[PERSON_NAME]" at bounding box center [868, 436] width 879 height 39
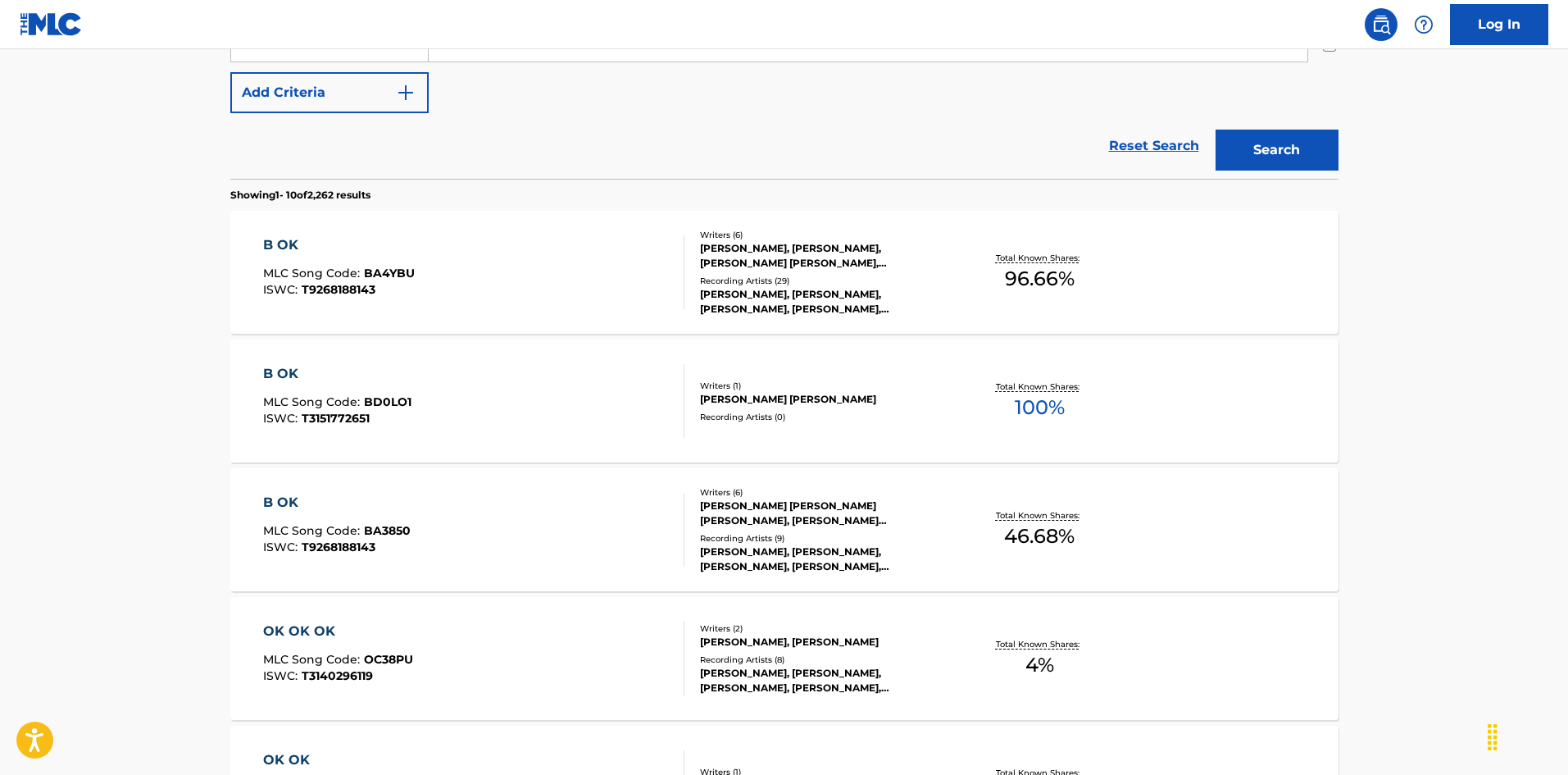
scroll to position [410, 0]
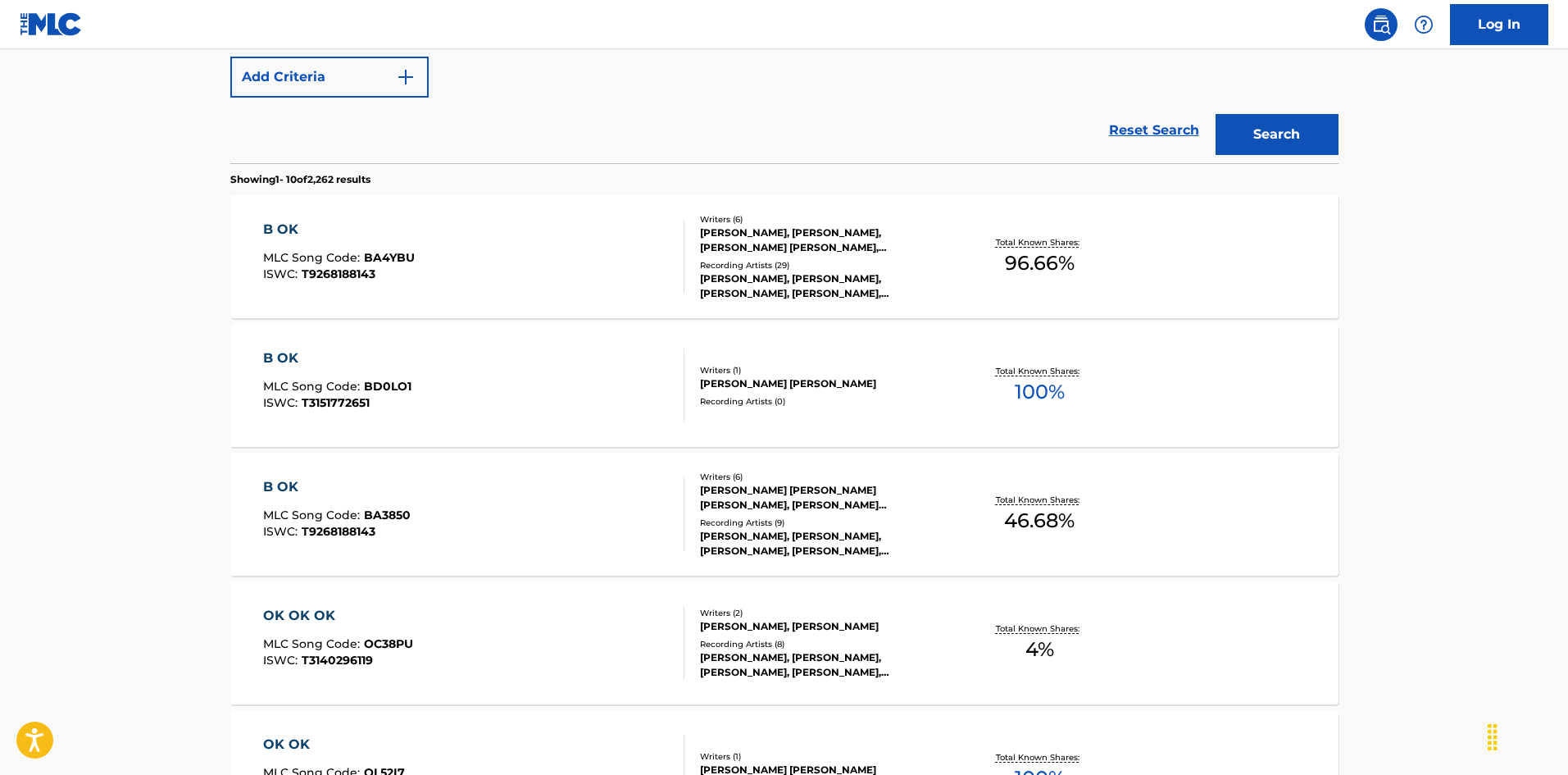
click at [415, 272] on div "B OK MLC Song Code : BA4YBU ISWC : T9268188143" at bounding box center [473, 256] width 422 height 74
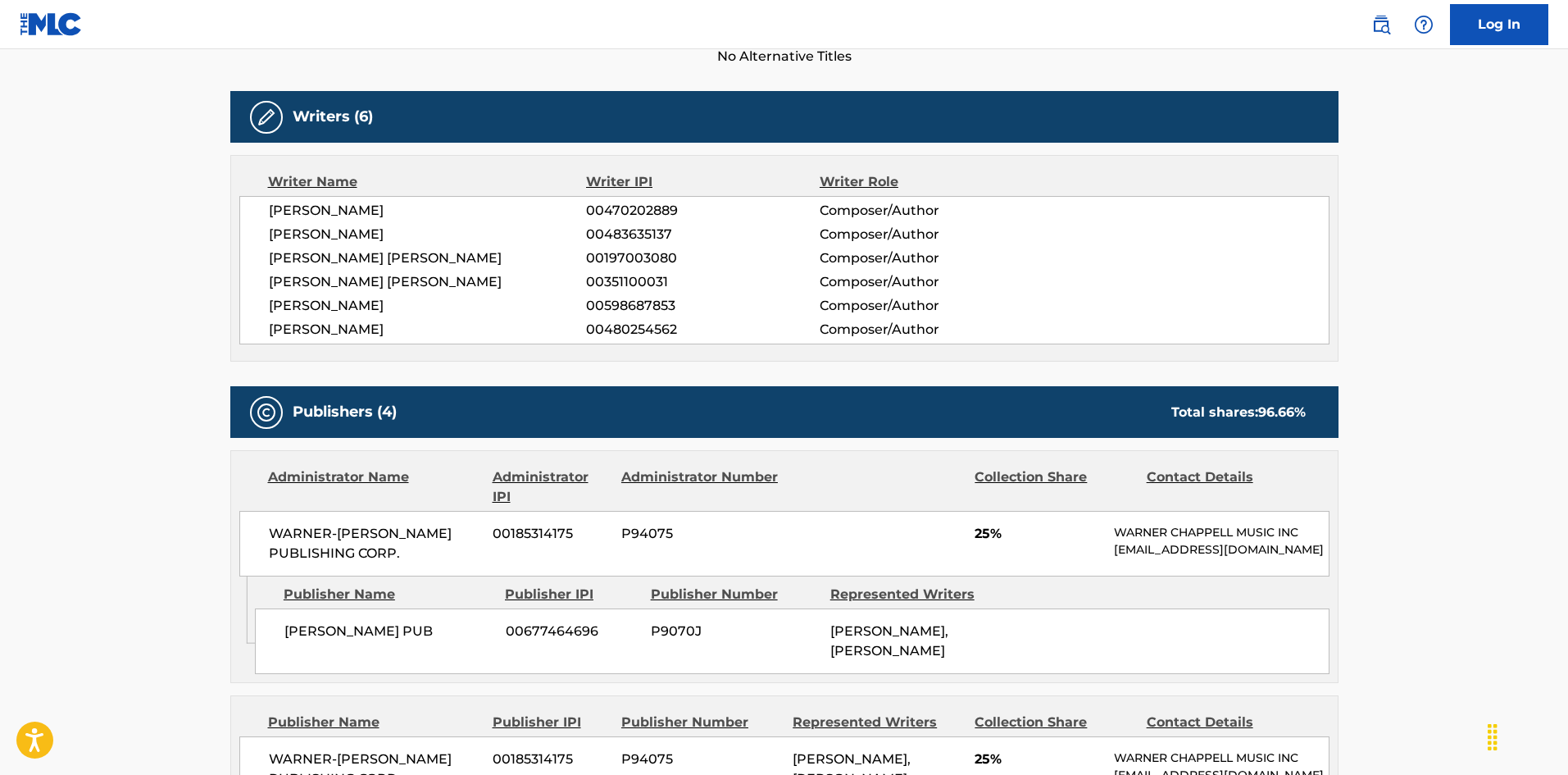
scroll to position [736, 0]
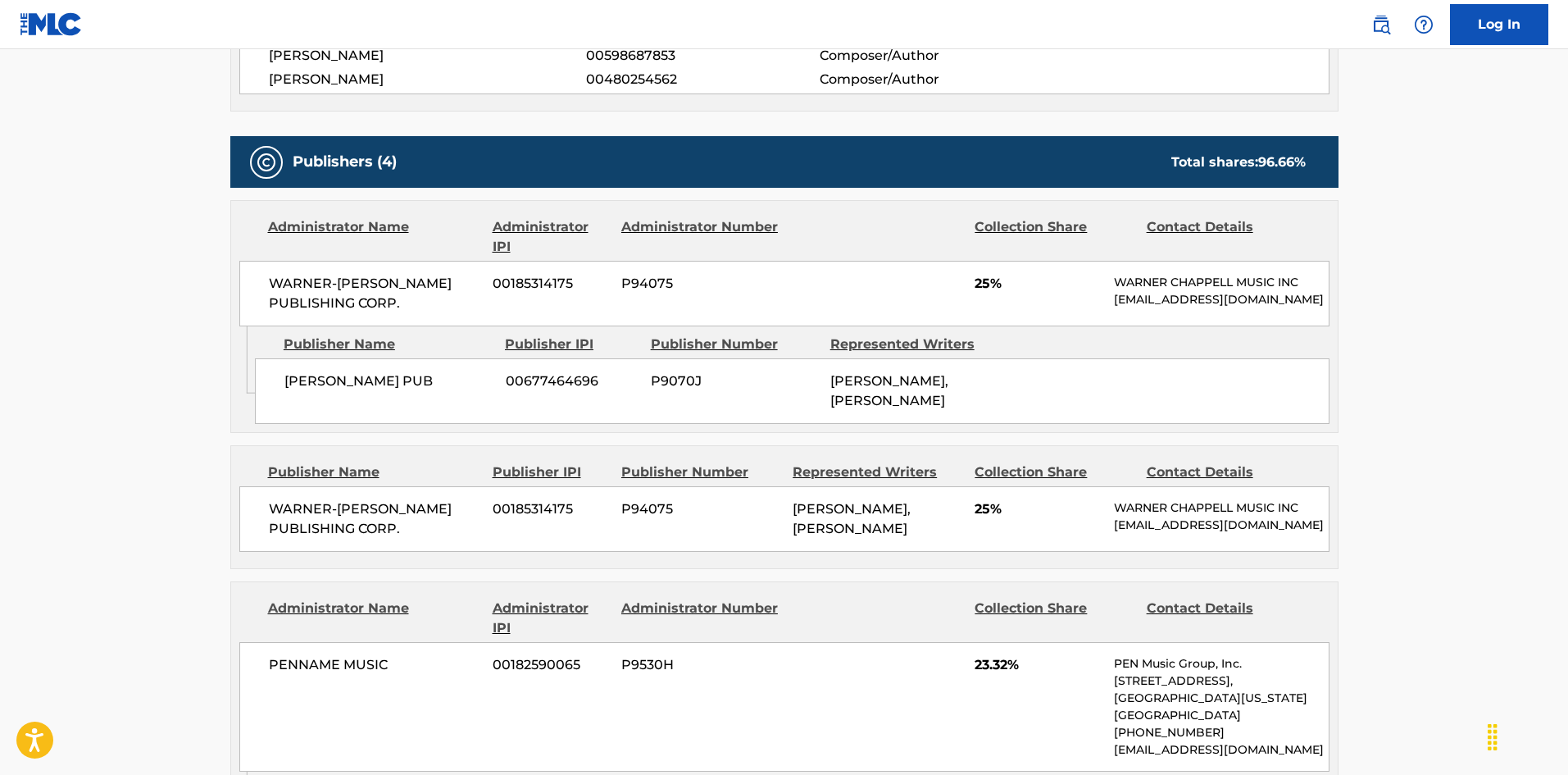
click at [294, 385] on span "[PERSON_NAME] PUB" at bounding box center [388, 382] width 209 height 20
drag, startPoint x: 294, startPoint y: 385, endPoint x: 366, endPoint y: 398, distance: 73.2
click at [366, 391] on span "[PERSON_NAME] PUB" at bounding box center [388, 382] width 209 height 20
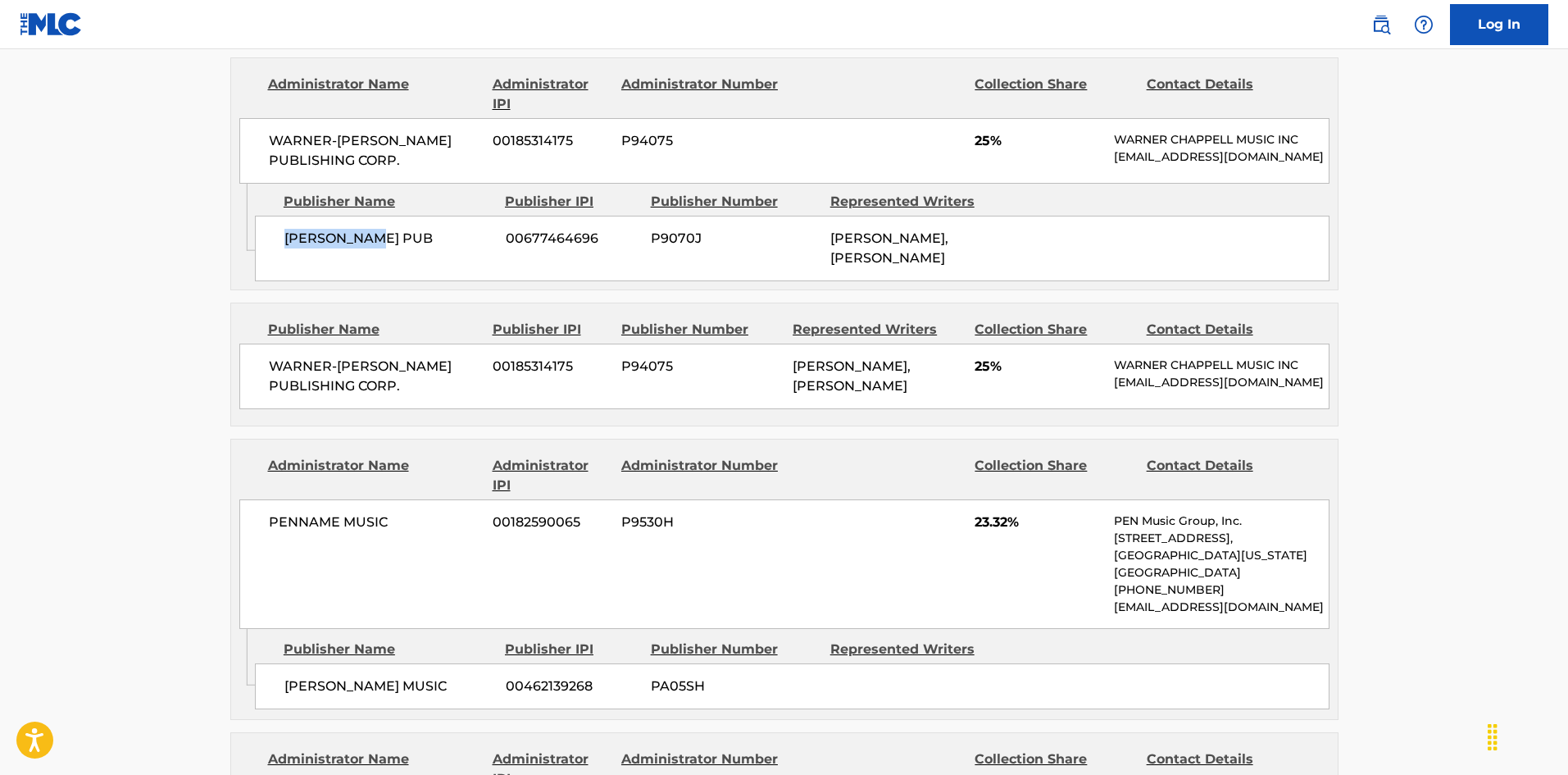
scroll to position [900, 0]
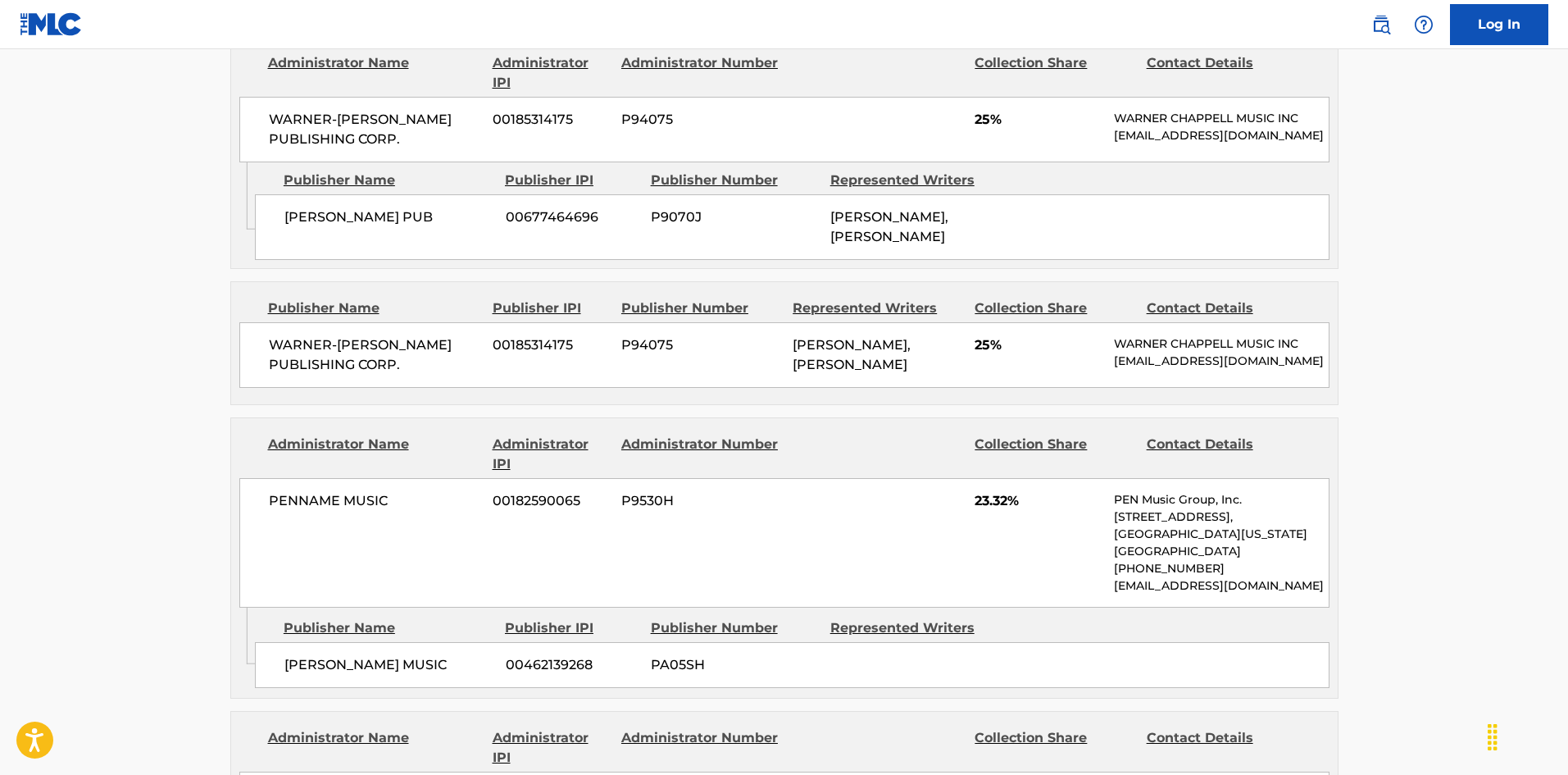
click at [286, 374] on span "WARNER-[PERSON_NAME] PUBLISHING CORP." at bounding box center [374, 354] width 212 height 39
drag, startPoint x: 286, startPoint y: 383, endPoint x: 402, endPoint y: 402, distance: 117.5
click at [402, 374] on span "WARNER-[PERSON_NAME] PUBLISHING CORP." at bounding box center [374, 354] width 212 height 39
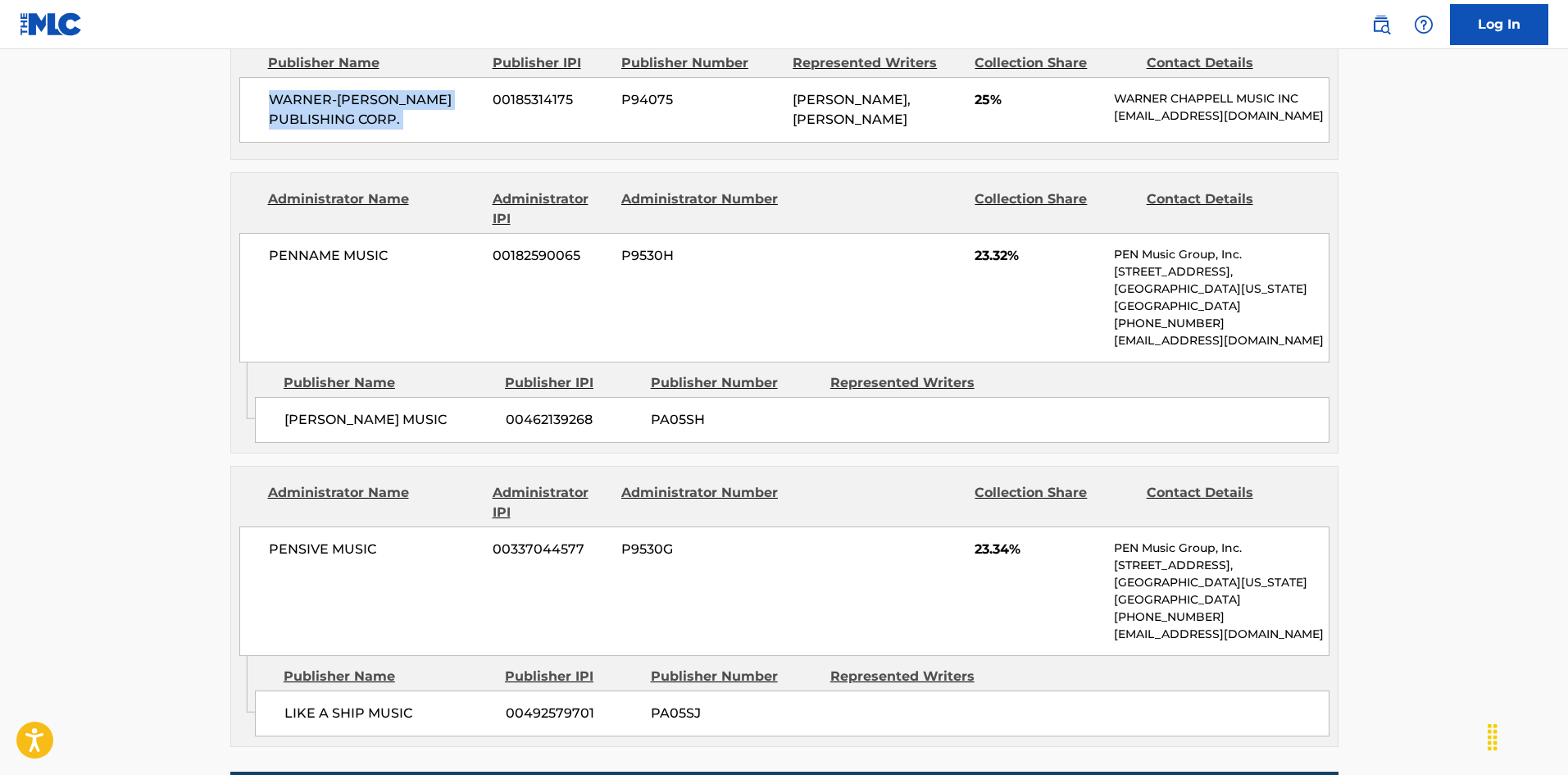
scroll to position [1146, 0]
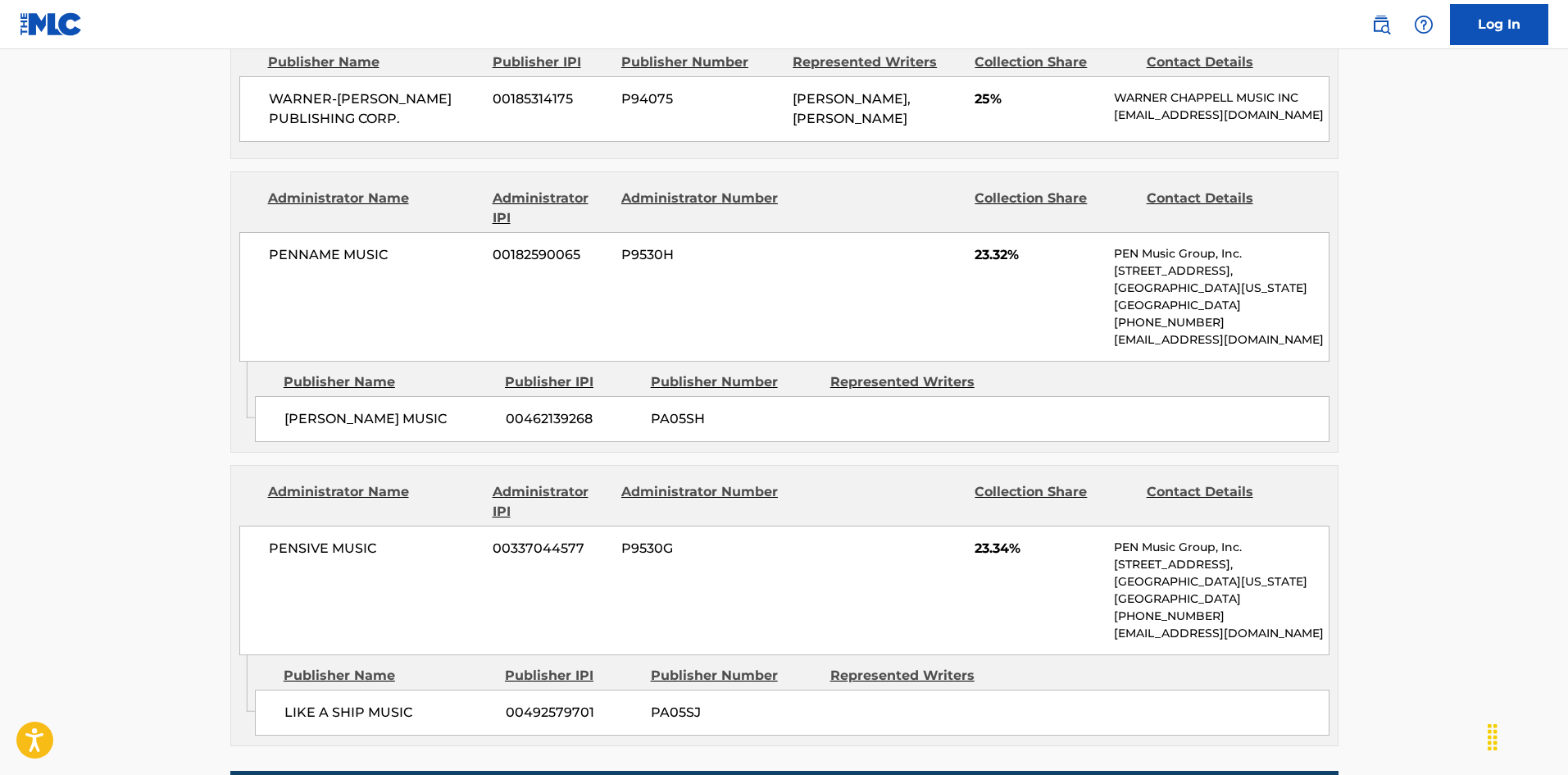
click at [285, 442] on div "[PERSON_NAME] MUSIC 00462139268 PA05SH" at bounding box center [792, 418] width 1074 height 46
drag, startPoint x: 285, startPoint y: 447, endPoint x: 315, endPoint y: 462, distance: 33.5
click at [315, 442] on div "[PERSON_NAME] MUSIC 00462139268 PA05SH" at bounding box center [792, 418] width 1074 height 46
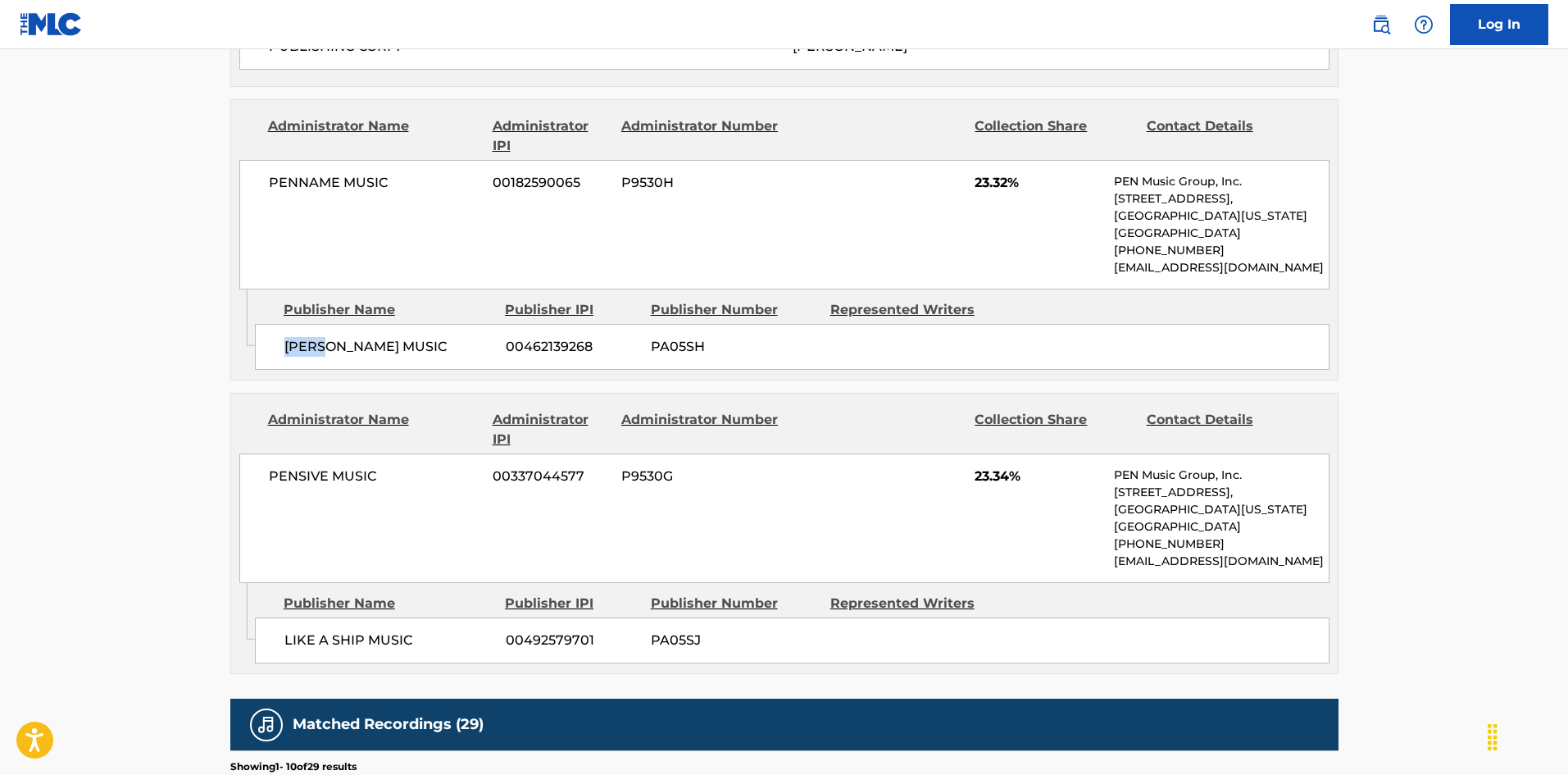
scroll to position [1310, 0]
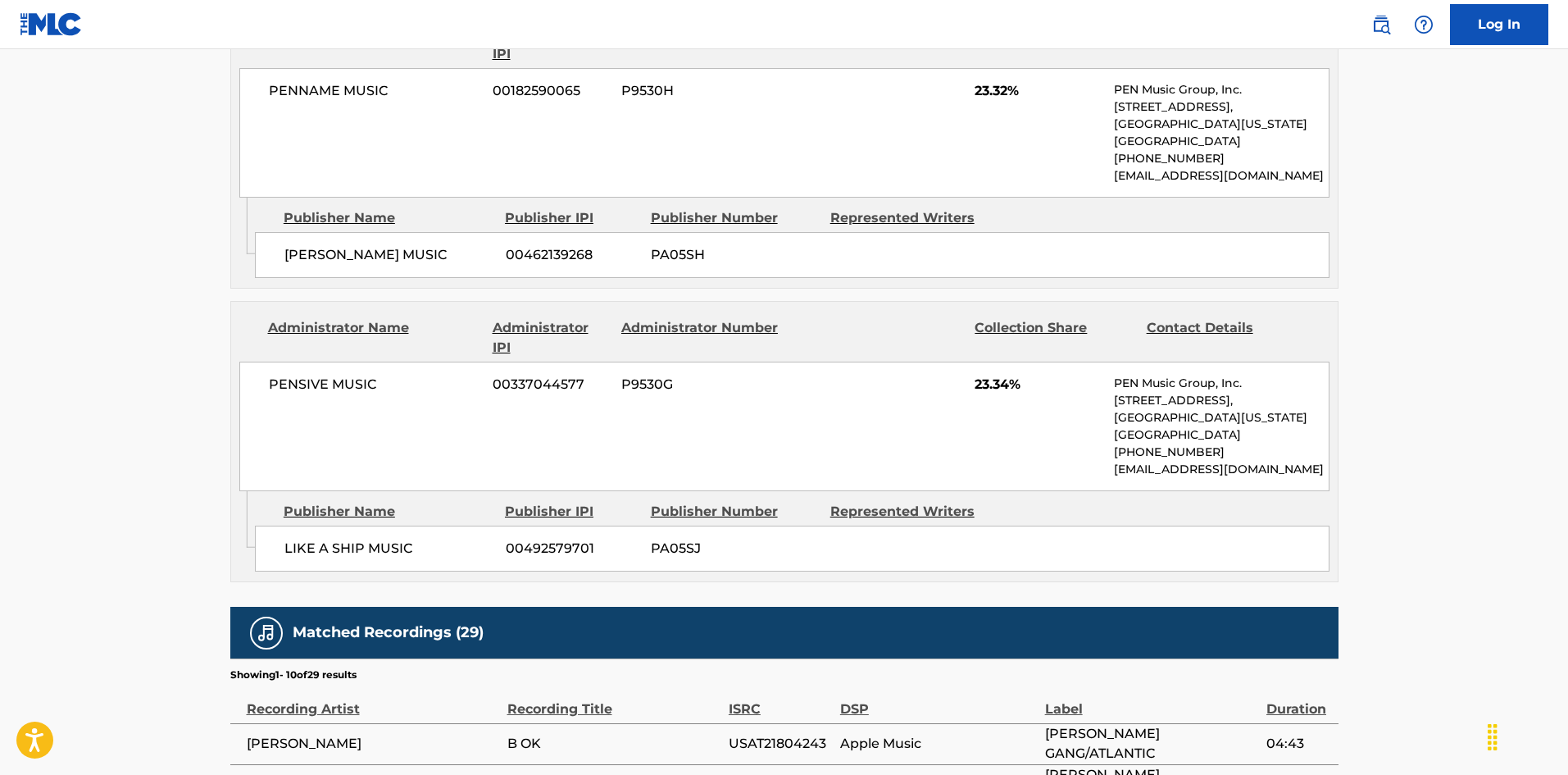
click at [284, 558] on span "LIKE A SHIP MUSIC" at bounding box center [388, 549] width 209 height 20
drag, startPoint x: 308, startPoint y: 610, endPoint x: 357, endPoint y: 613, distance: 49.1
click at [357, 571] on div "LIKE A SHIP MUSIC 00492579701 PA05SJ" at bounding box center [792, 548] width 1074 height 46
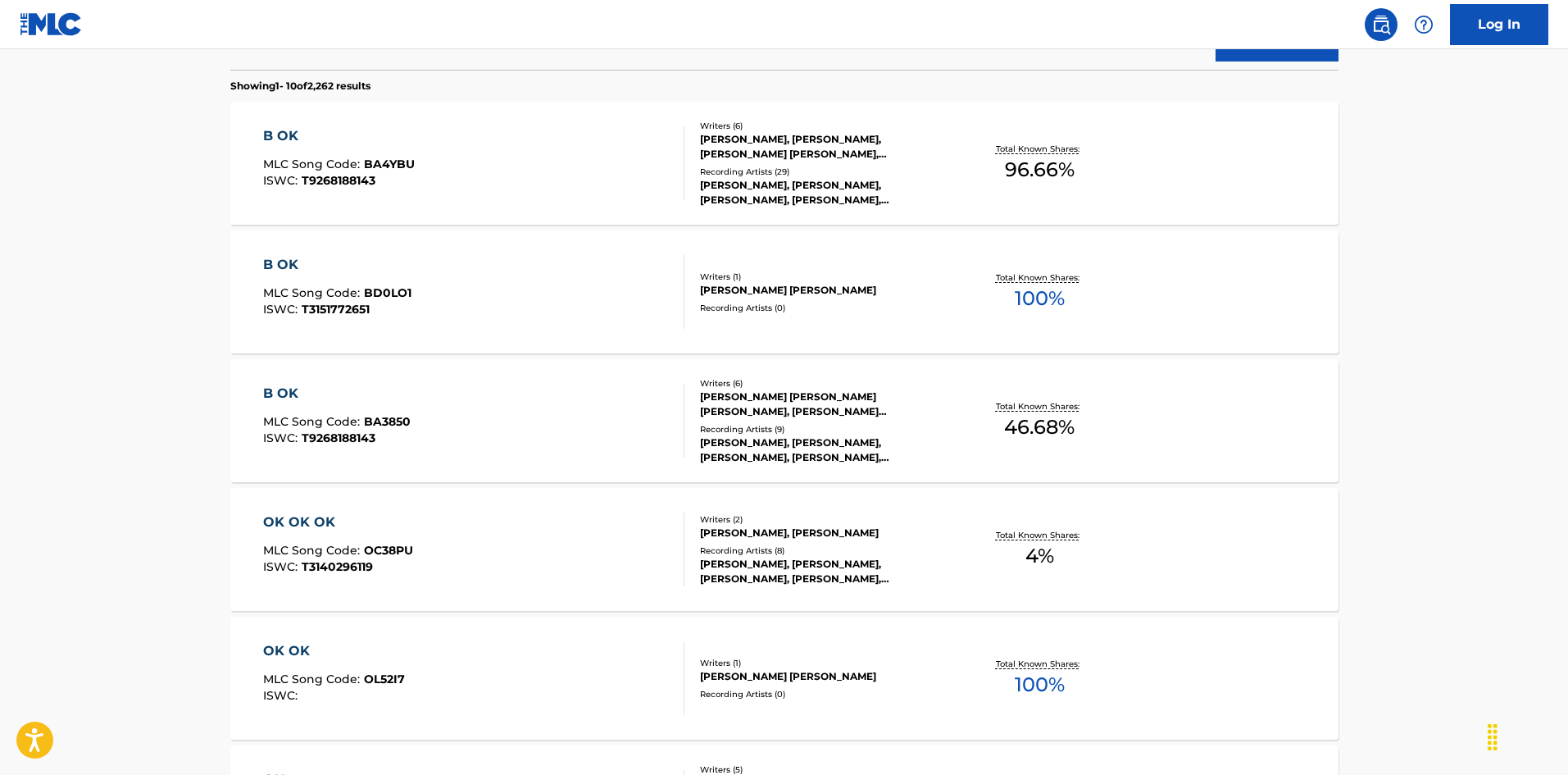
click at [328, 190] on div "B OK MLC Song Code : BA4YBU ISWC : T9268188143" at bounding box center [338, 163] width 151 height 74
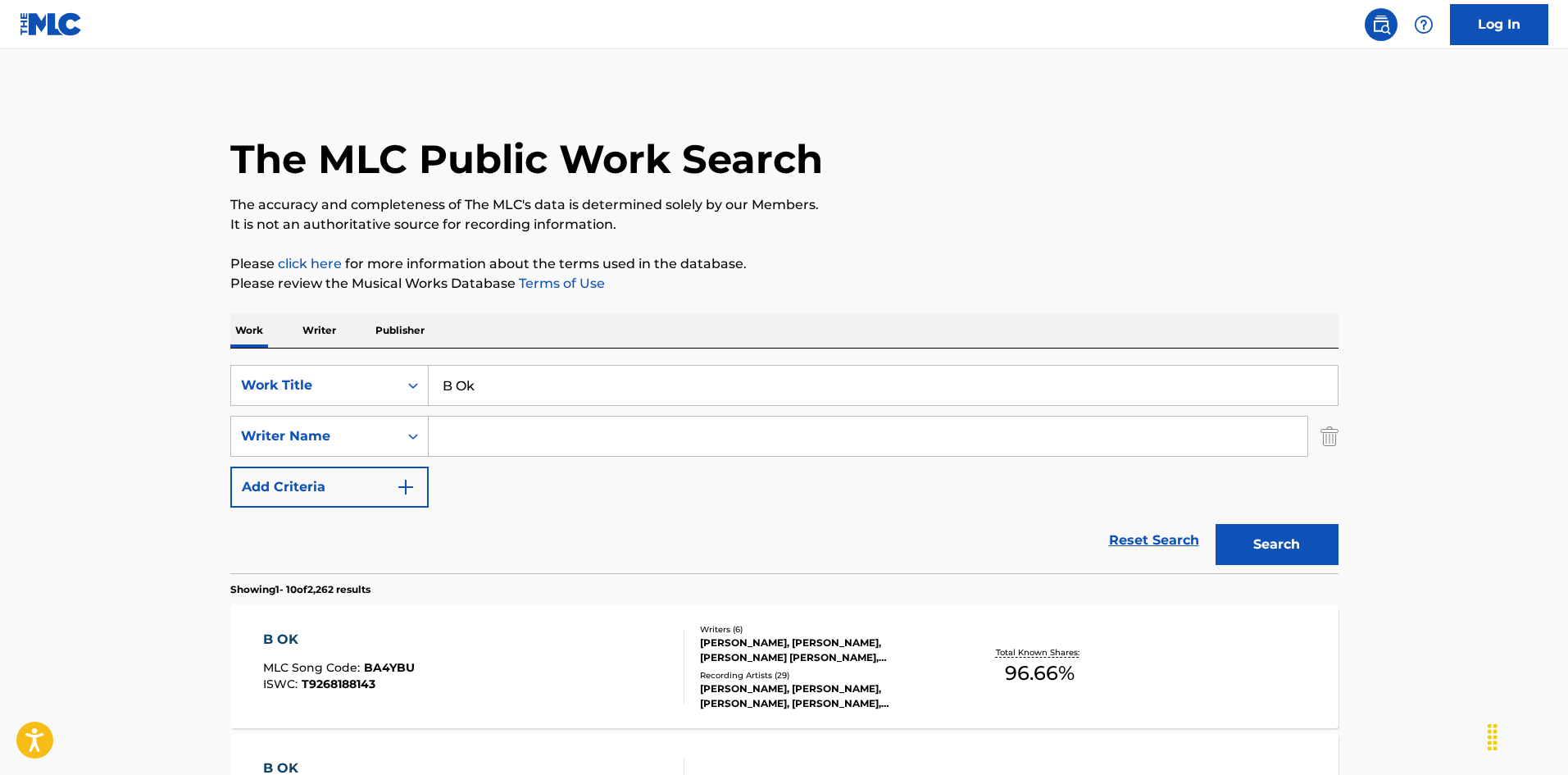
click at [463, 368] on input "B Ok" at bounding box center [883, 385] width 909 height 39
paste input "ake Sale"
type input "Bake Sale"
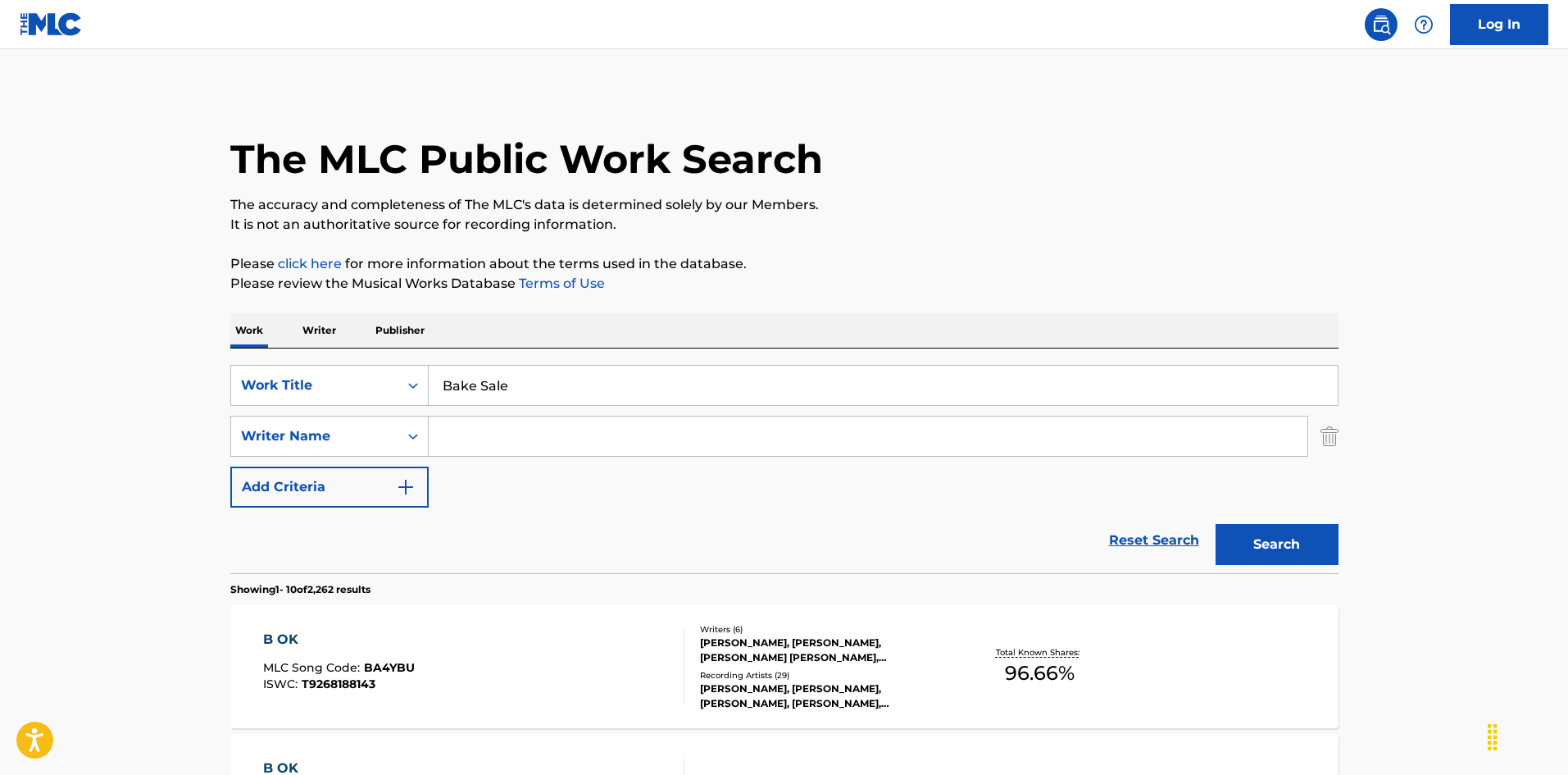
click at [1238, 539] on button "Search" at bounding box center [1277, 544] width 123 height 41
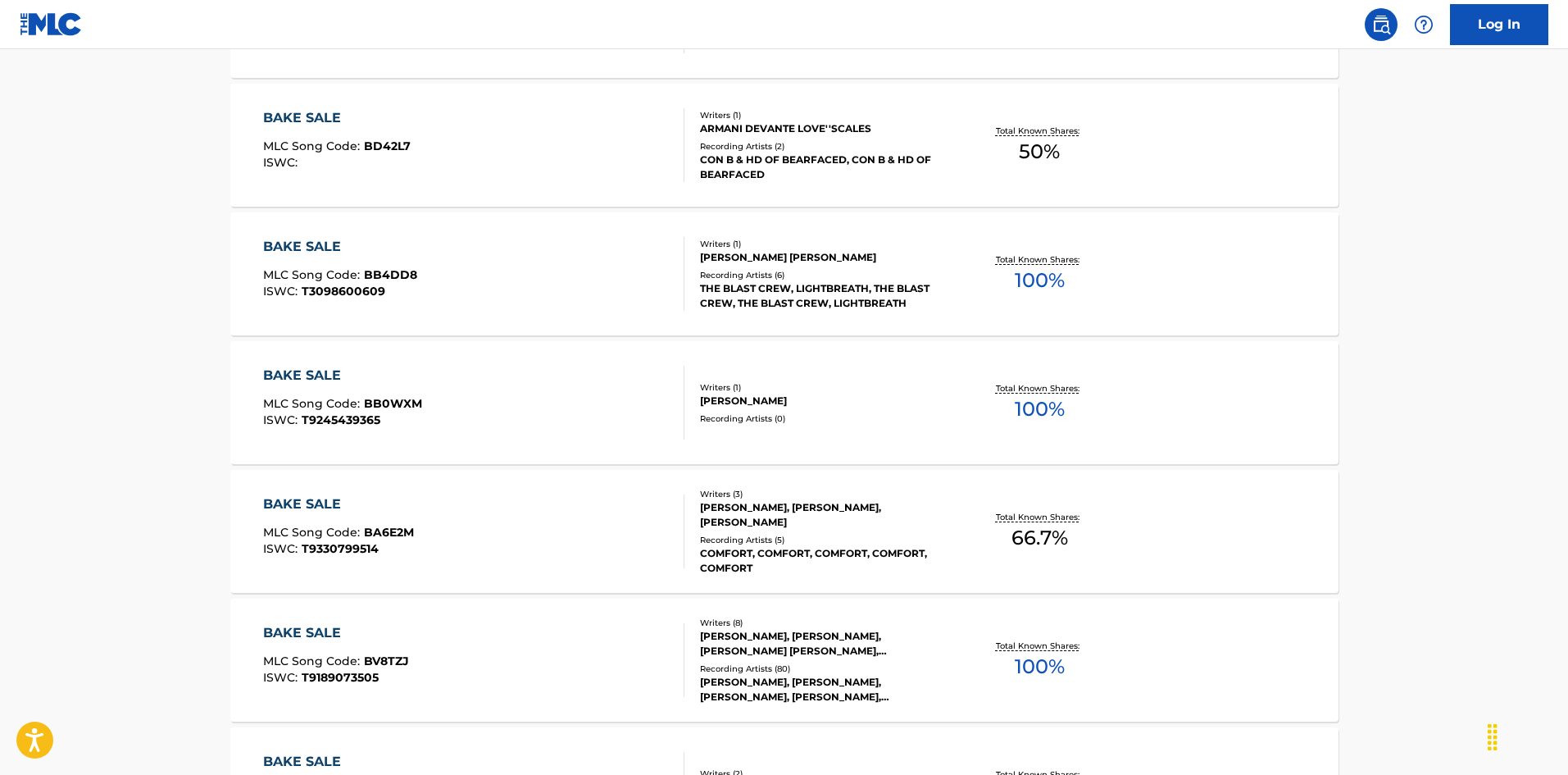
scroll to position [1283, 0]
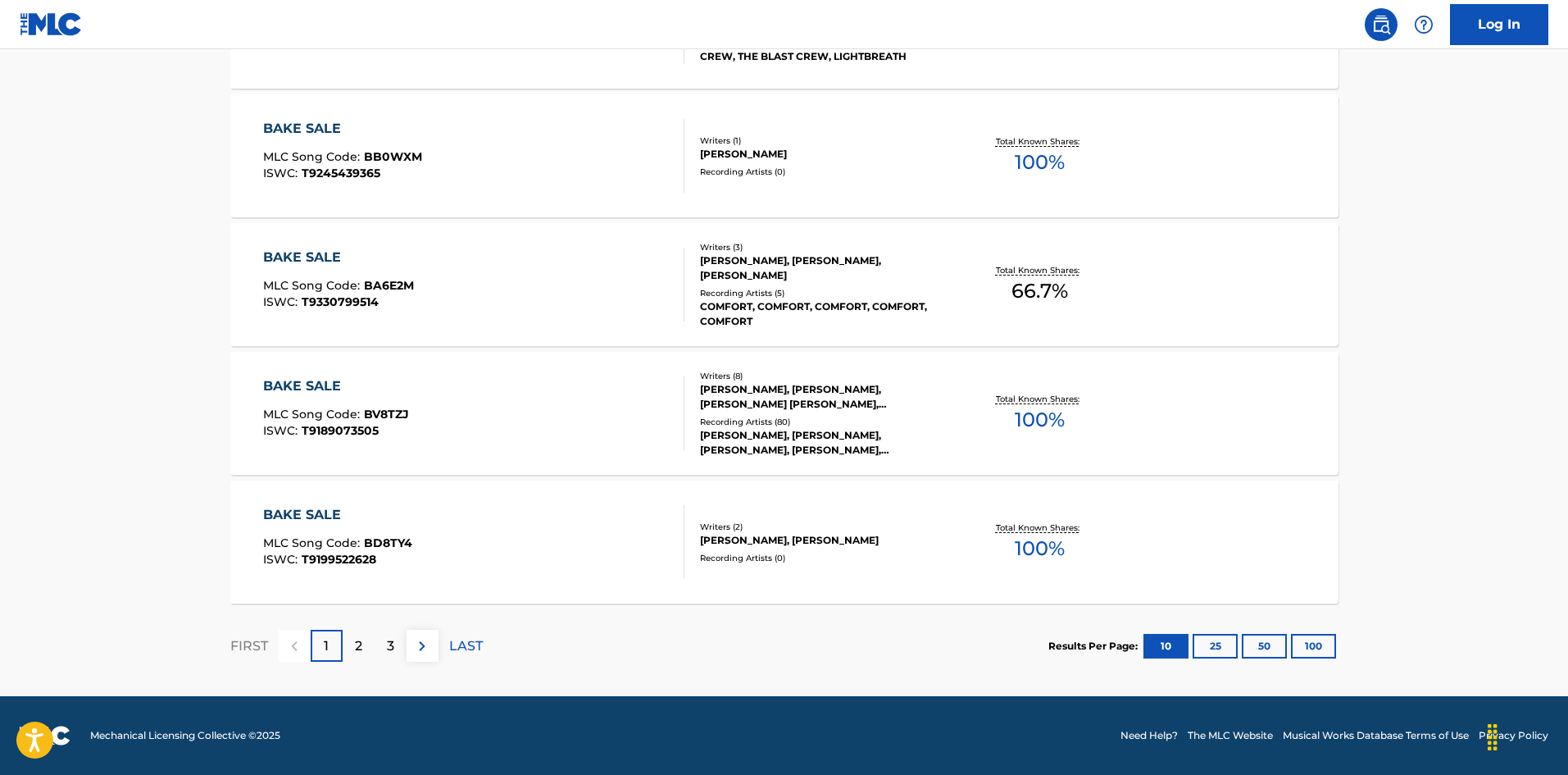
click at [525, 391] on div "BAKE SALE MLC Song Code : BV8TZJ ISWC : T9189073505" at bounding box center [473, 412] width 422 height 74
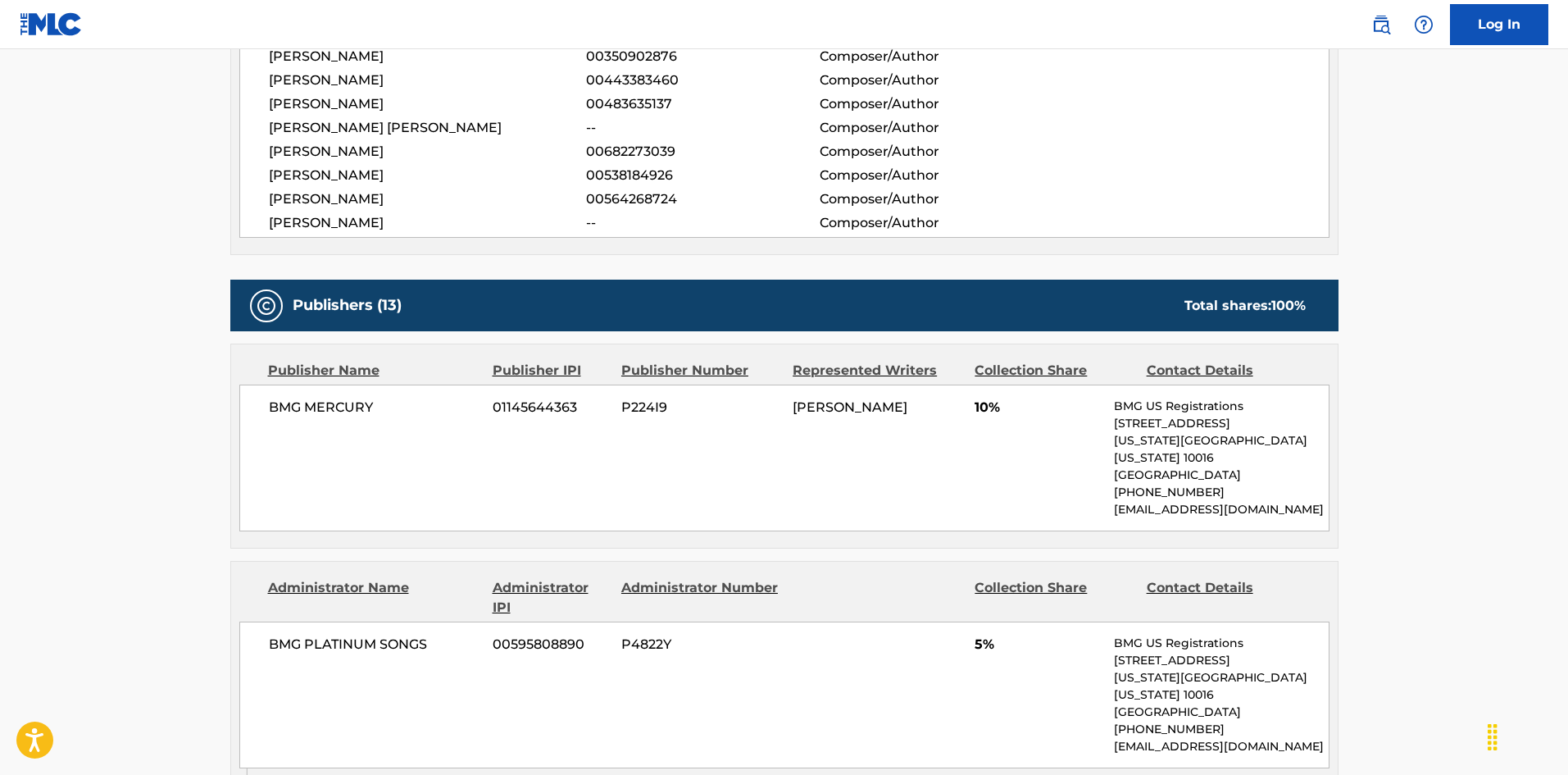
scroll to position [753, 0]
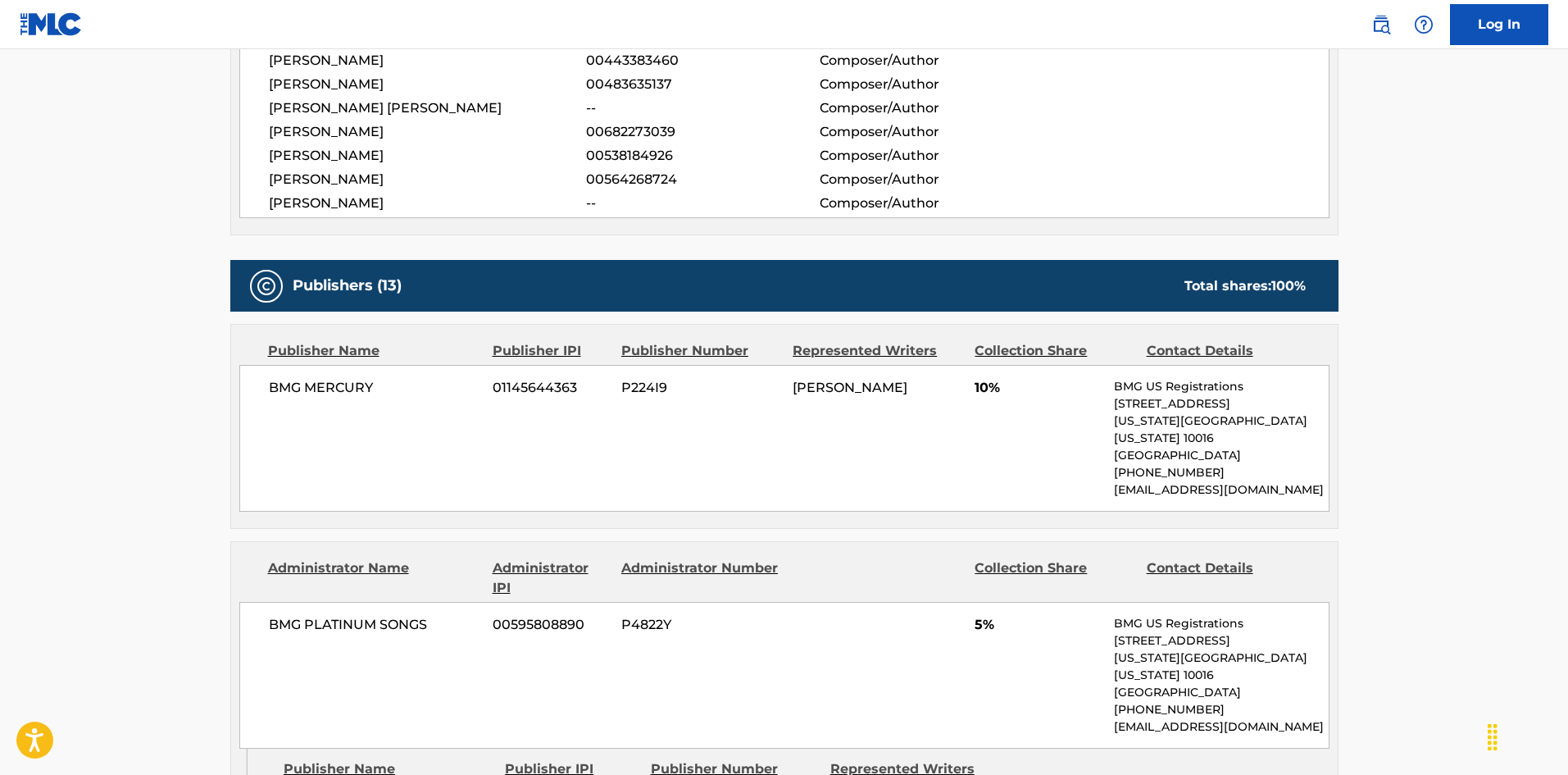
click at [258, 384] on div "BMG MERCURY 01145644363 P224I9 [PERSON_NAME][GEOGRAPHIC_DATA] 10% BMG US Regist…" at bounding box center [784, 438] width 1090 height 146
drag, startPoint x: 258, startPoint y: 384, endPoint x: 363, endPoint y: 384, distance: 105.0
click at [363, 384] on div "BMG MERCURY 01145644363 P224I9 [PERSON_NAME][GEOGRAPHIC_DATA] 10% BMG US Regist…" at bounding box center [784, 438] width 1090 height 146
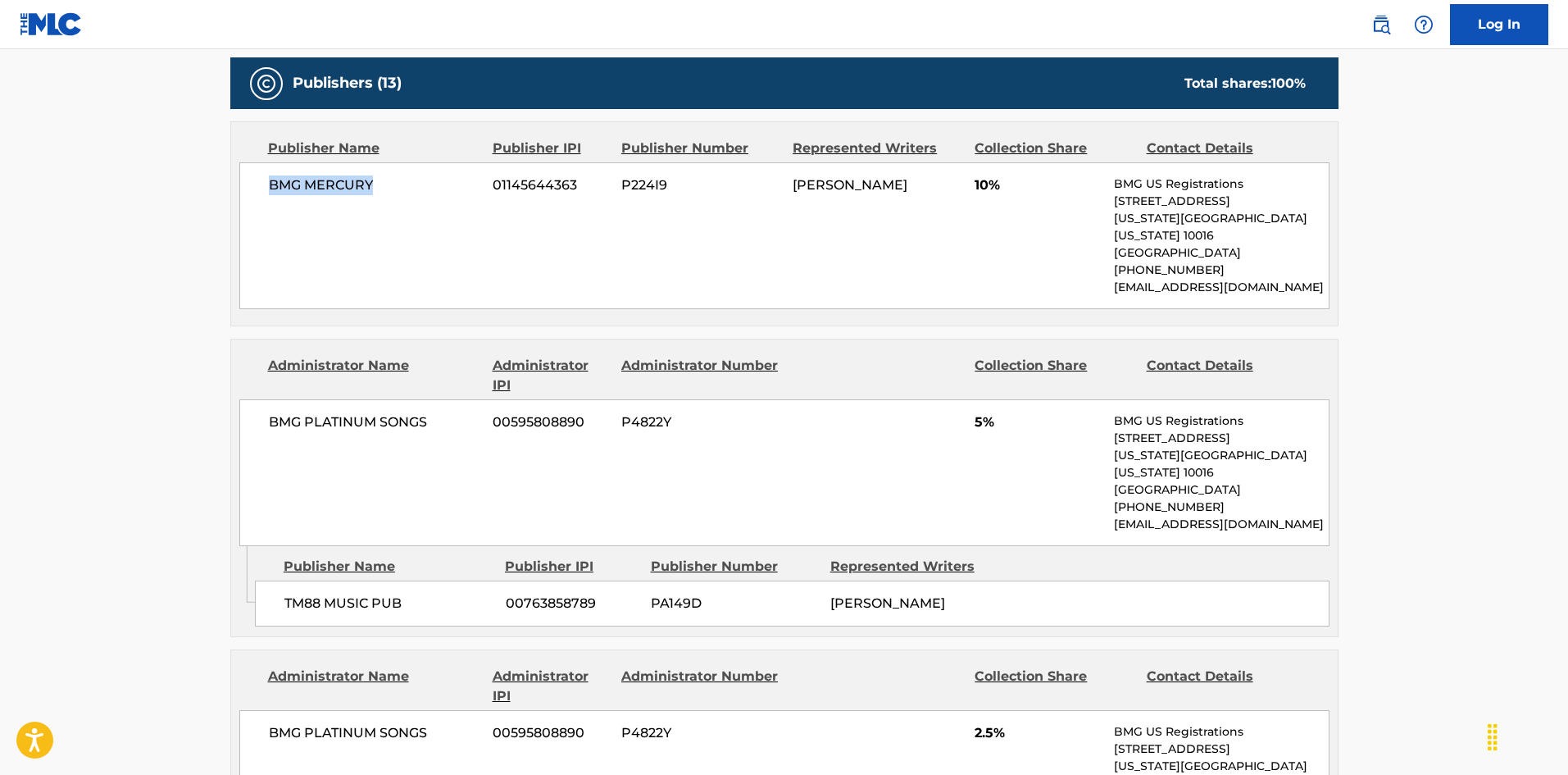
scroll to position [1000, 0]
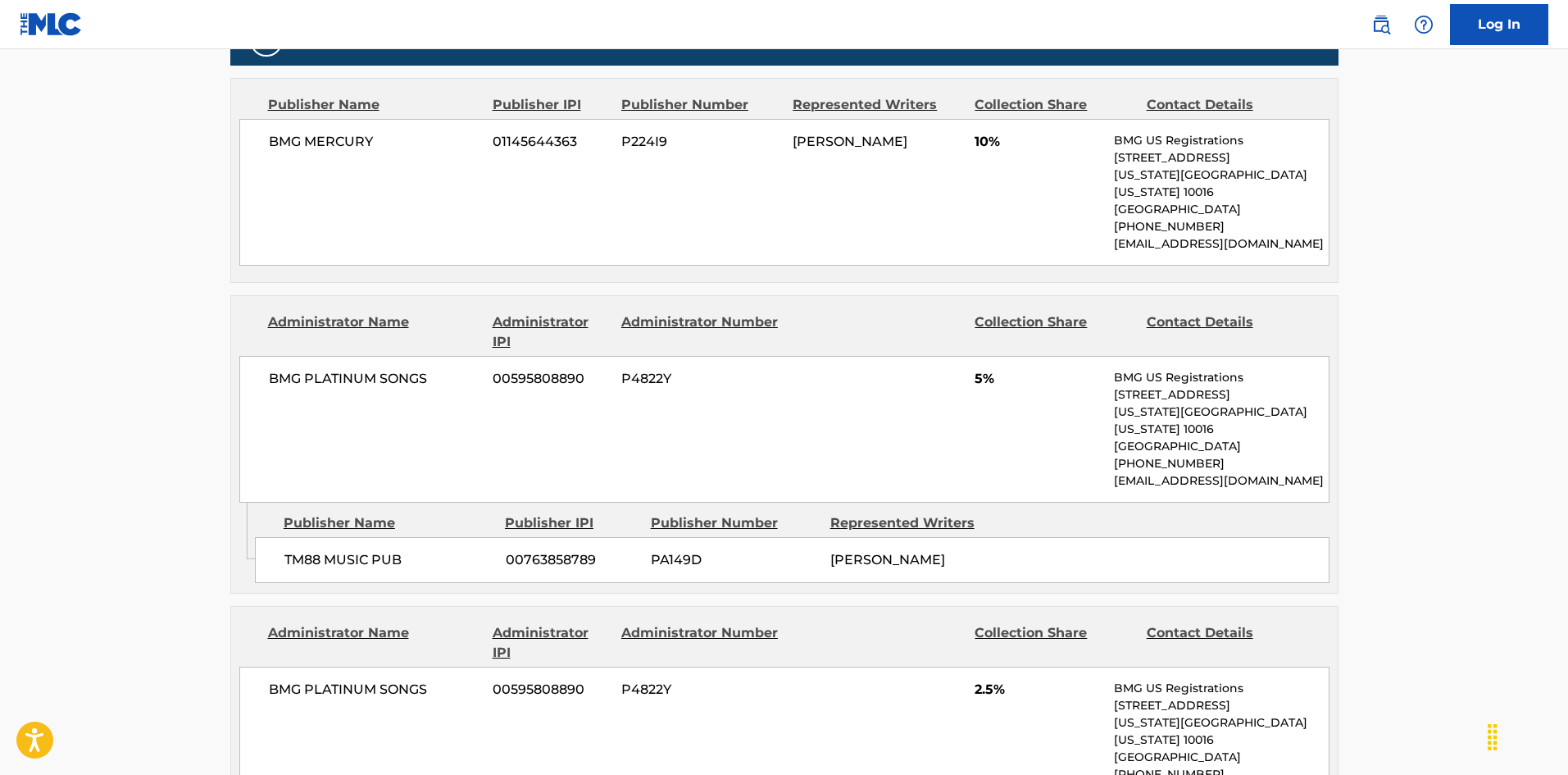
click at [296, 550] on span "TM88 MUSIC PUB" at bounding box center [388, 560] width 209 height 20
drag, startPoint x: 296, startPoint y: 524, endPoint x: 329, endPoint y: 521, distance: 33.1
click at [329, 550] on span "TM88 MUSIC PUB" at bounding box center [388, 560] width 209 height 20
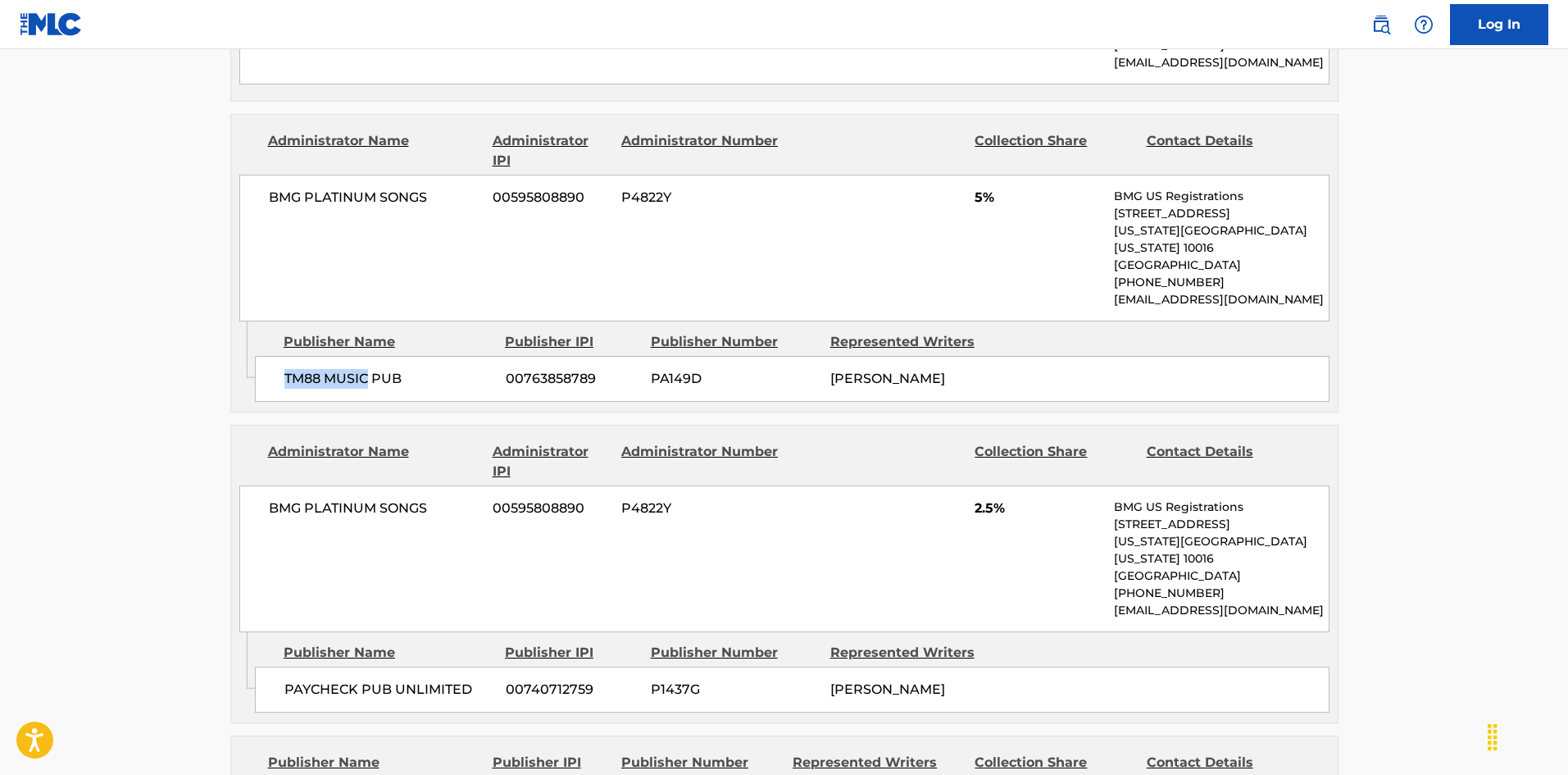
scroll to position [1409, 0]
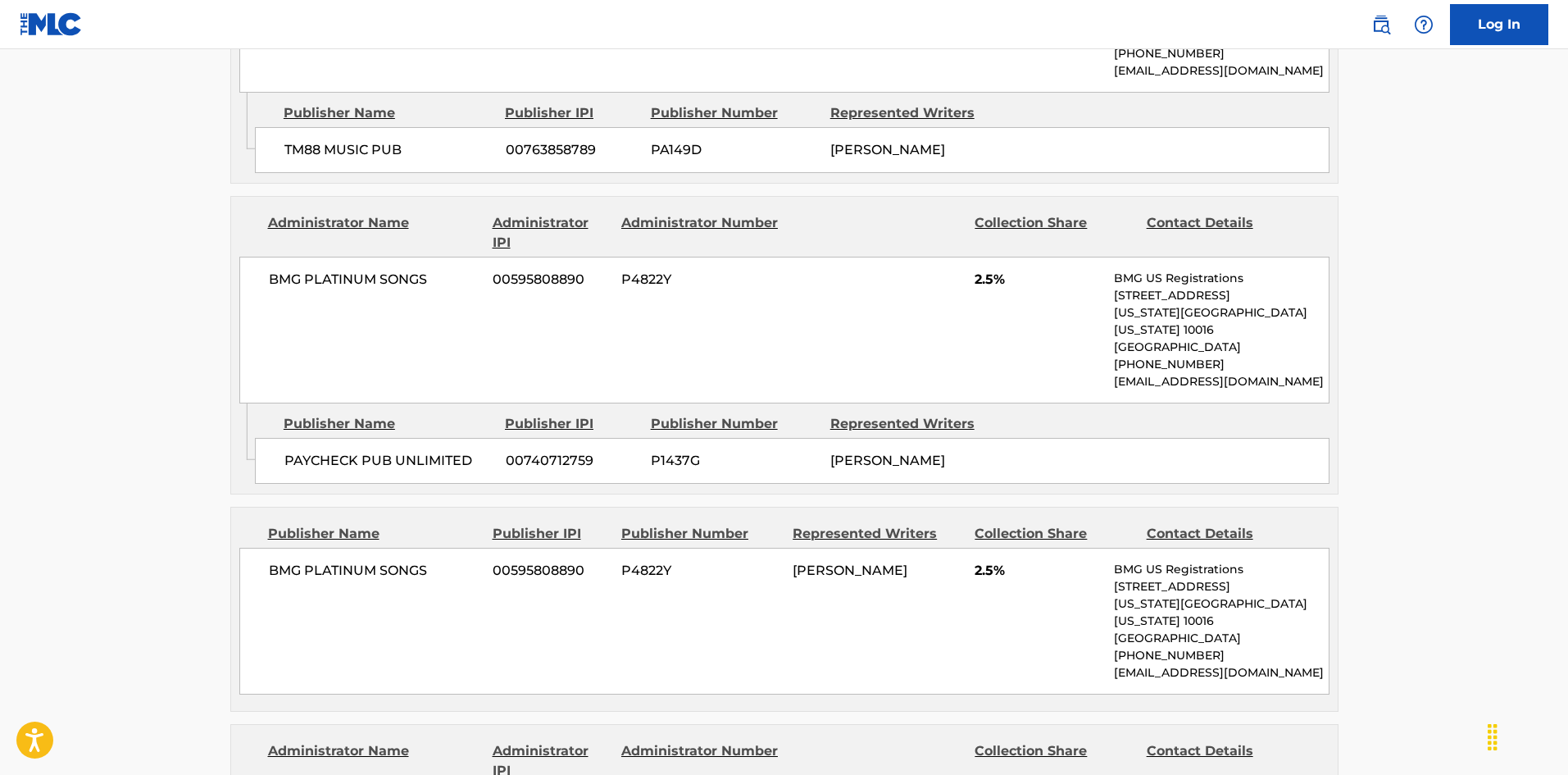
click at [290, 451] on span "PAYCHECK PUB UNLIMITED" at bounding box center [388, 461] width 209 height 20
drag, startPoint x: 290, startPoint y: 419, endPoint x: 321, endPoint y: 419, distance: 31.0
click at [321, 451] on span "PAYCHECK PUB UNLIMITED" at bounding box center [388, 461] width 209 height 20
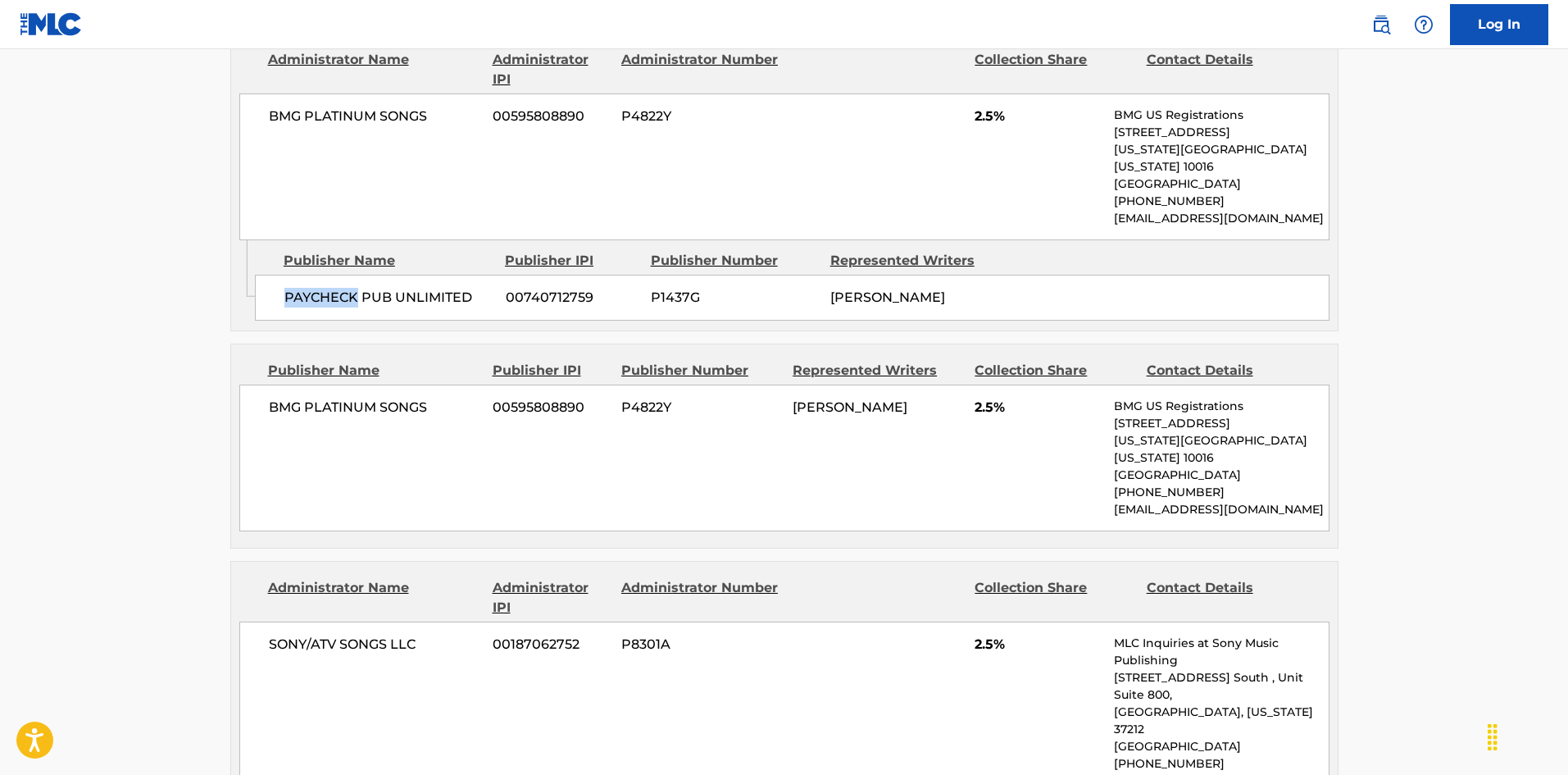
scroll to position [1573, 0]
click at [285, 397] on span "BMG PLATINUM SONGS" at bounding box center [374, 407] width 212 height 20
drag, startPoint x: 285, startPoint y: 378, endPoint x: 402, endPoint y: 373, distance: 117.1
click at [402, 383] on div "BMG PLATINUM SONGS 00595808890 P4822Y [PERSON_NAME] 2.5% BMG US Registrations […" at bounding box center [784, 457] width 1090 height 146
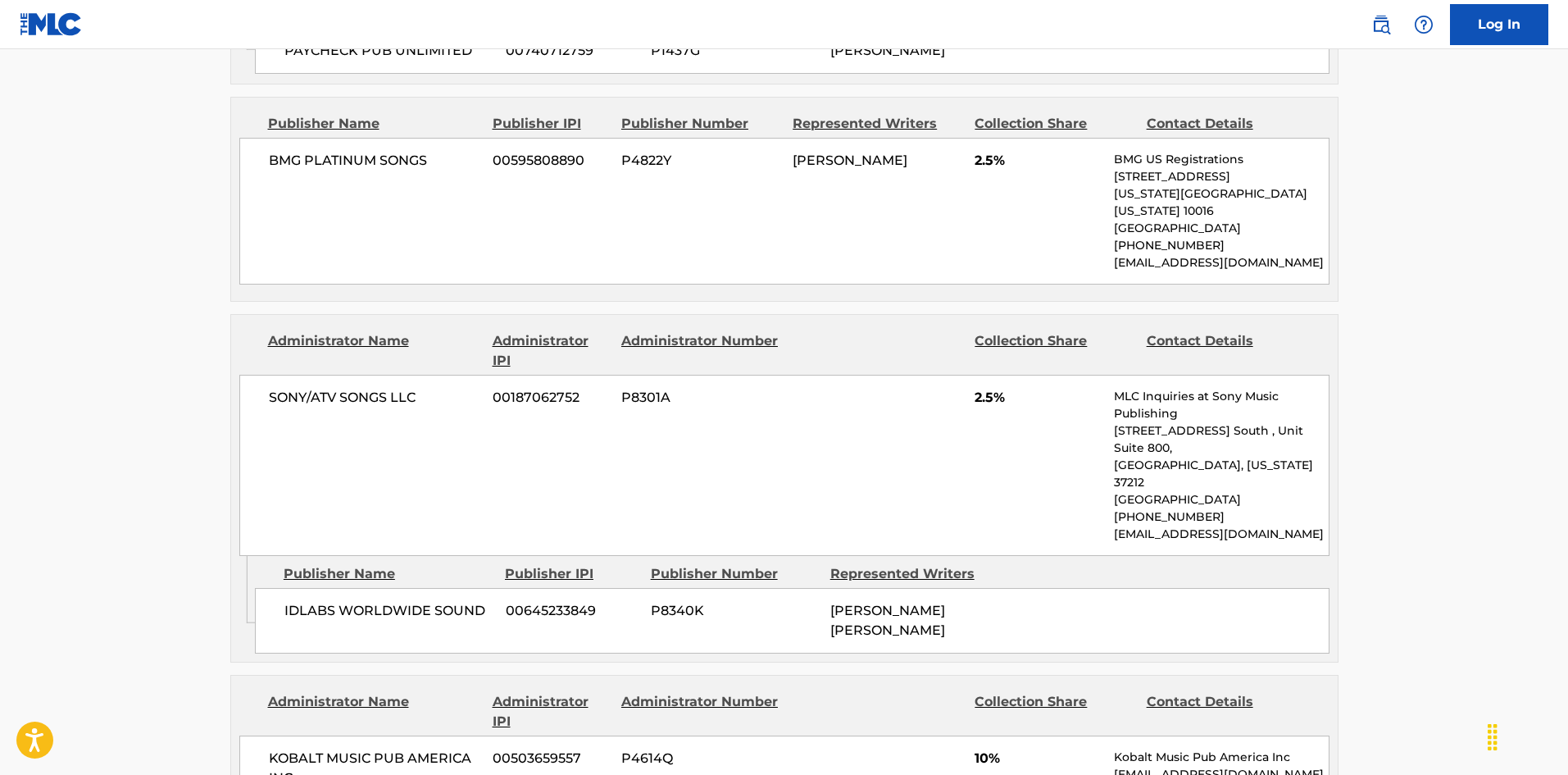
click at [285, 601] on span "IDLABS WORLDWIDE SOUND" at bounding box center [388, 611] width 209 height 20
drag, startPoint x: 285, startPoint y: 535, endPoint x: 360, endPoint y: 543, distance: 75.4
click at [360, 601] on span "IDLABS WORLDWIDE SOUND" at bounding box center [388, 611] width 209 height 20
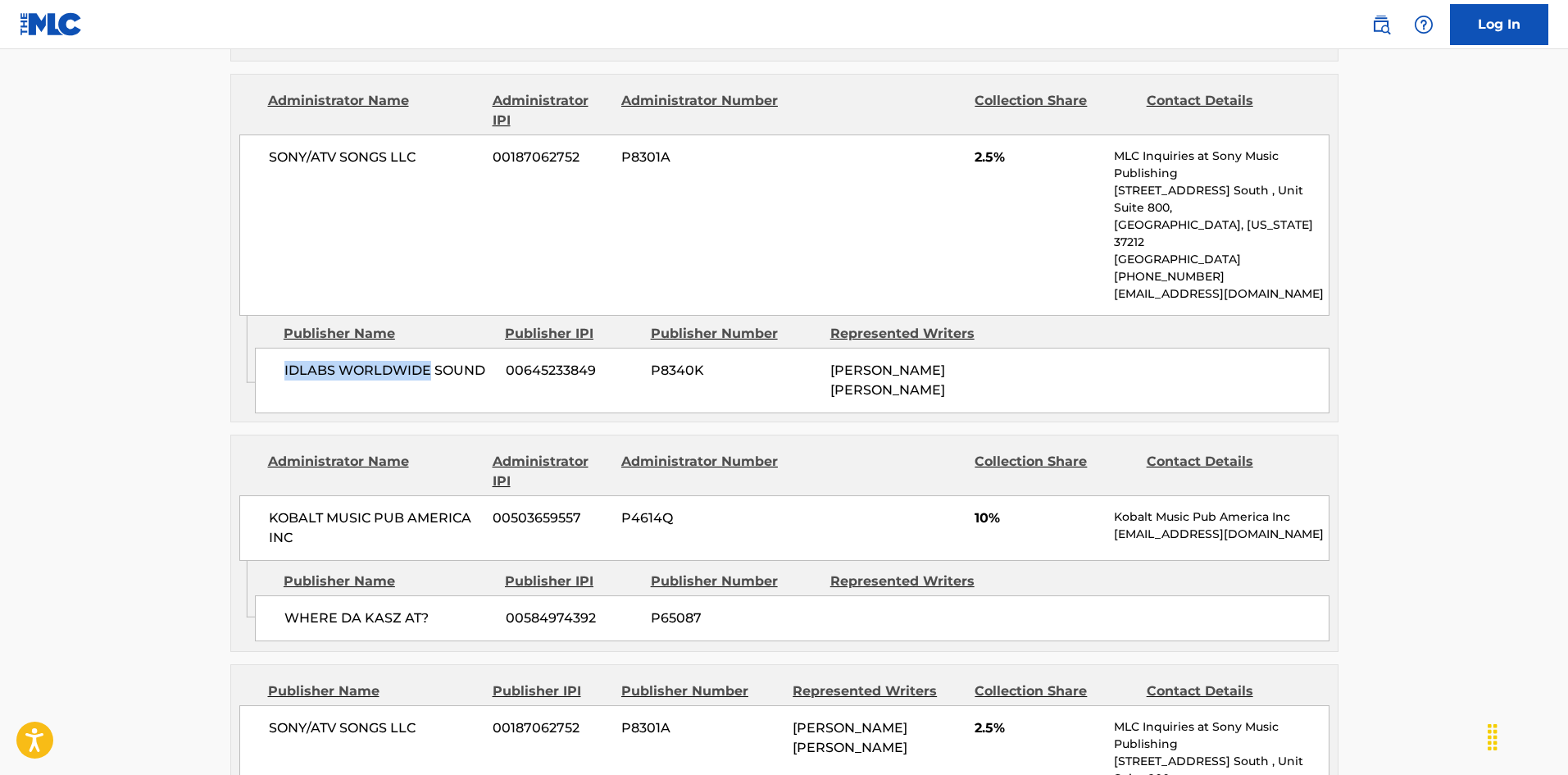
scroll to position [2065, 0]
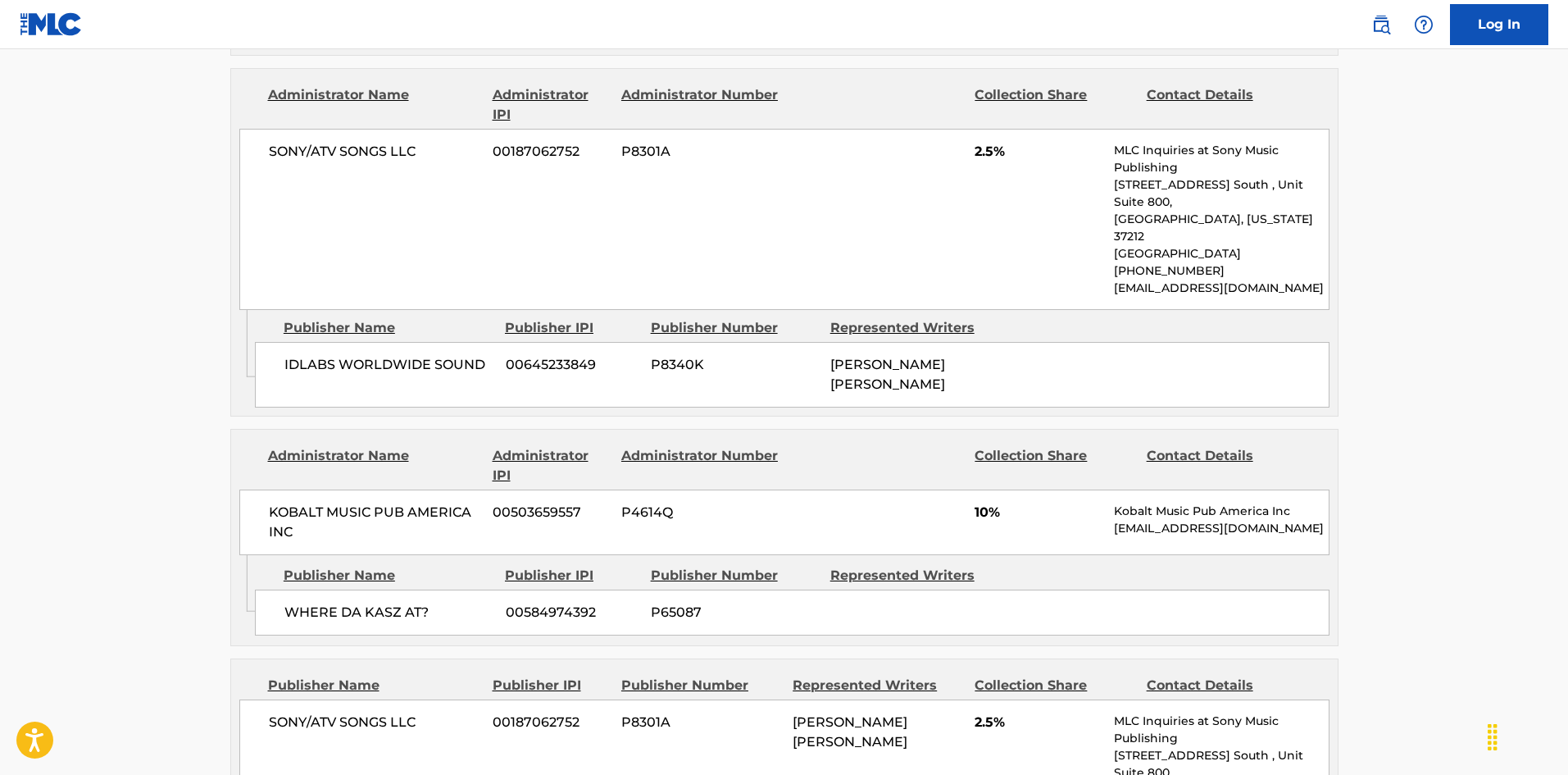
click at [283, 590] on div "WHERE DA KASZ AT? 00584974392 P65087" at bounding box center [792, 612] width 1074 height 46
drag, startPoint x: 283, startPoint y: 507, endPoint x: 413, endPoint y: 511, distance: 130.1
click at [413, 590] on div "WHERE DA KASZ AT? 00584974392 P65087" at bounding box center [792, 612] width 1074 height 46
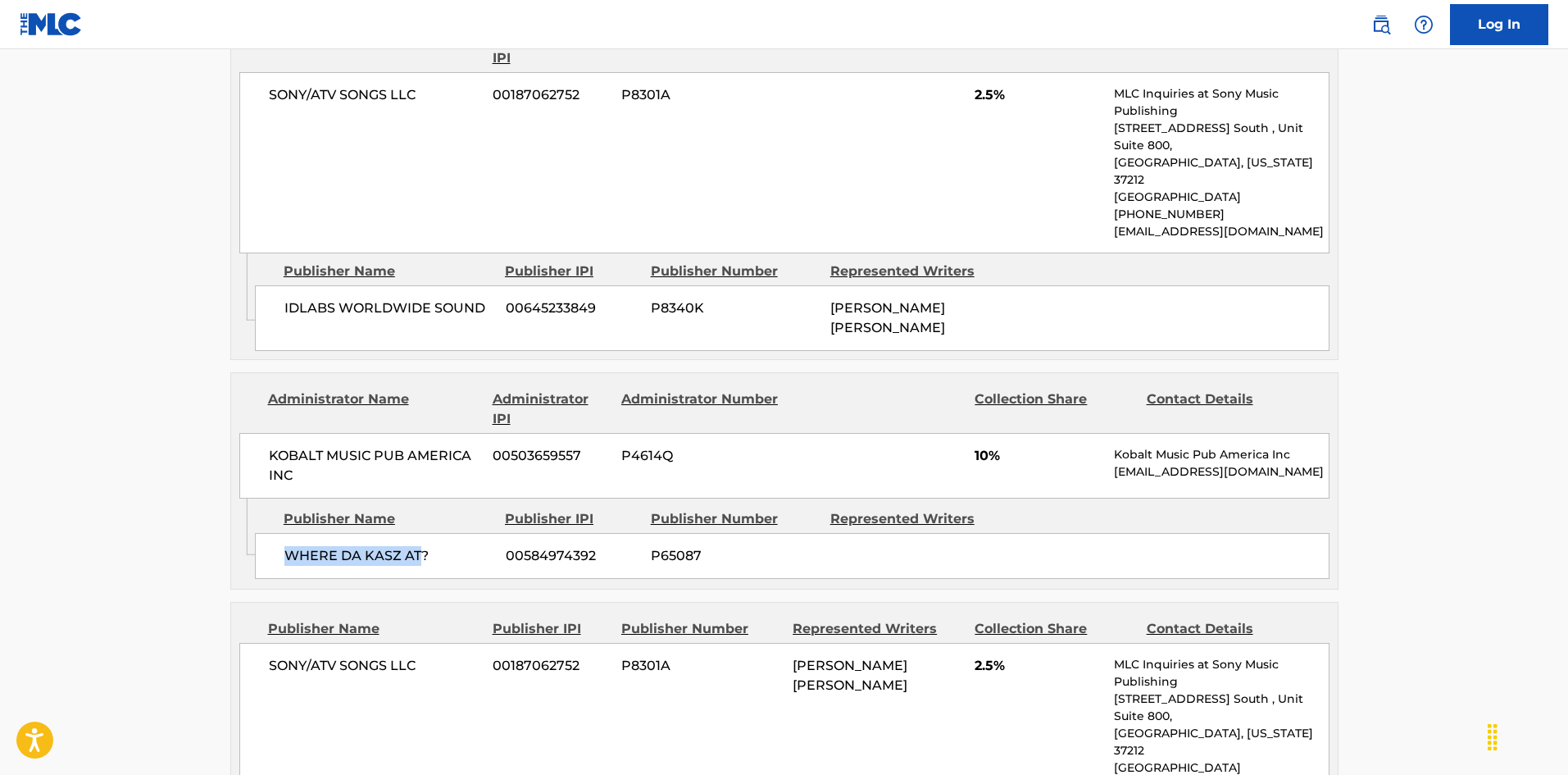
scroll to position [2392, 0]
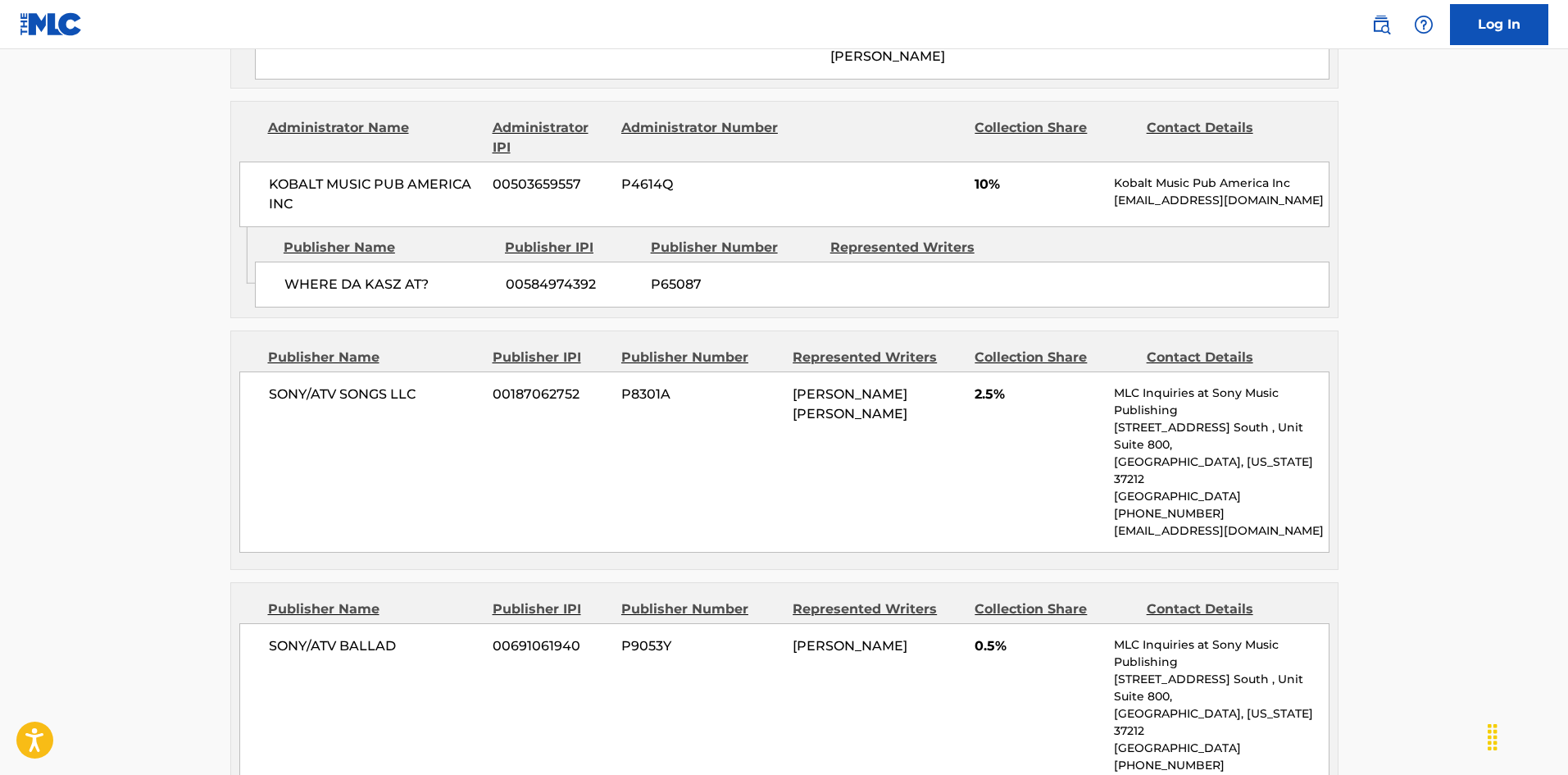
click at [293, 384] on span "SONY/ATV SONGS LLC" at bounding box center [374, 394] width 212 height 20
drag, startPoint x: 293, startPoint y: 304, endPoint x: 425, endPoint y: 301, distance: 132.0
click at [425, 384] on span "SONY/ATV SONGS LLC" at bounding box center [374, 394] width 212 height 20
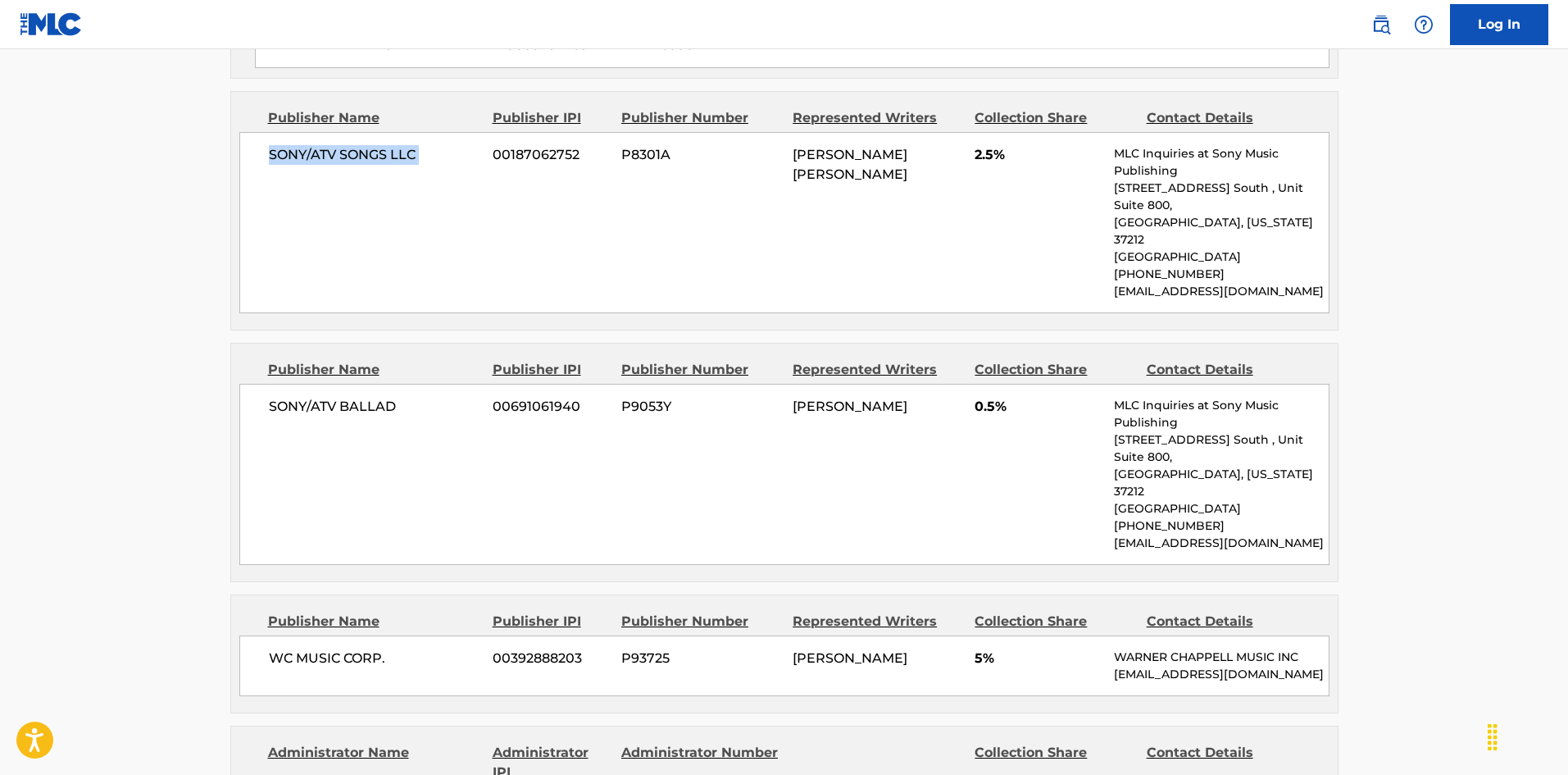
scroll to position [2638, 0]
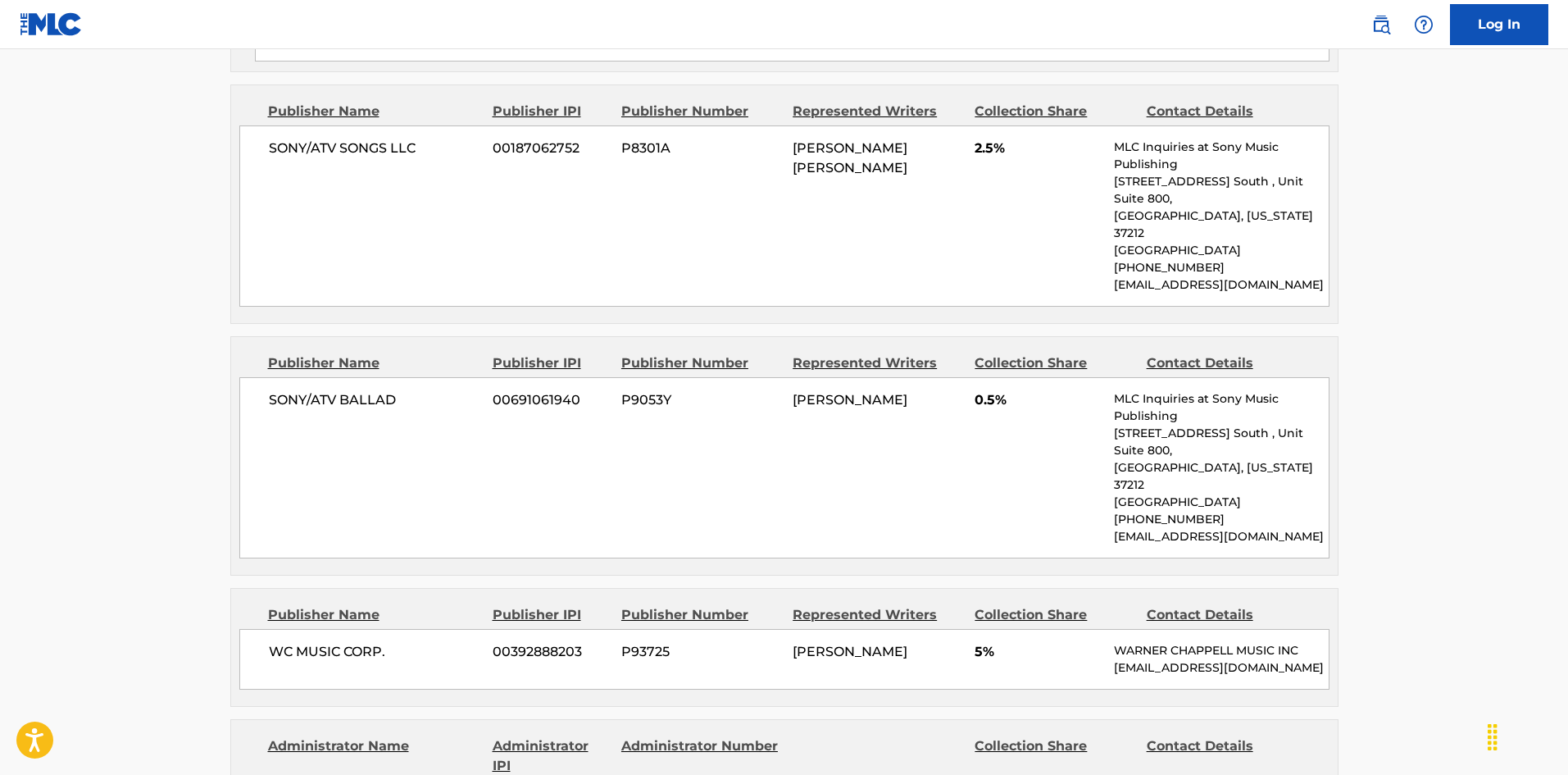
click at [298, 390] on span "SONY/ATV BALLAD" at bounding box center [374, 400] width 212 height 20
drag, startPoint x: 298, startPoint y: 273, endPoint x: 366, endPoint y: 271, distance: 68.0
click at [366, 390] on span "SONY/ATV BALLAD" at bounding box center [374, 400] width 212 height 20
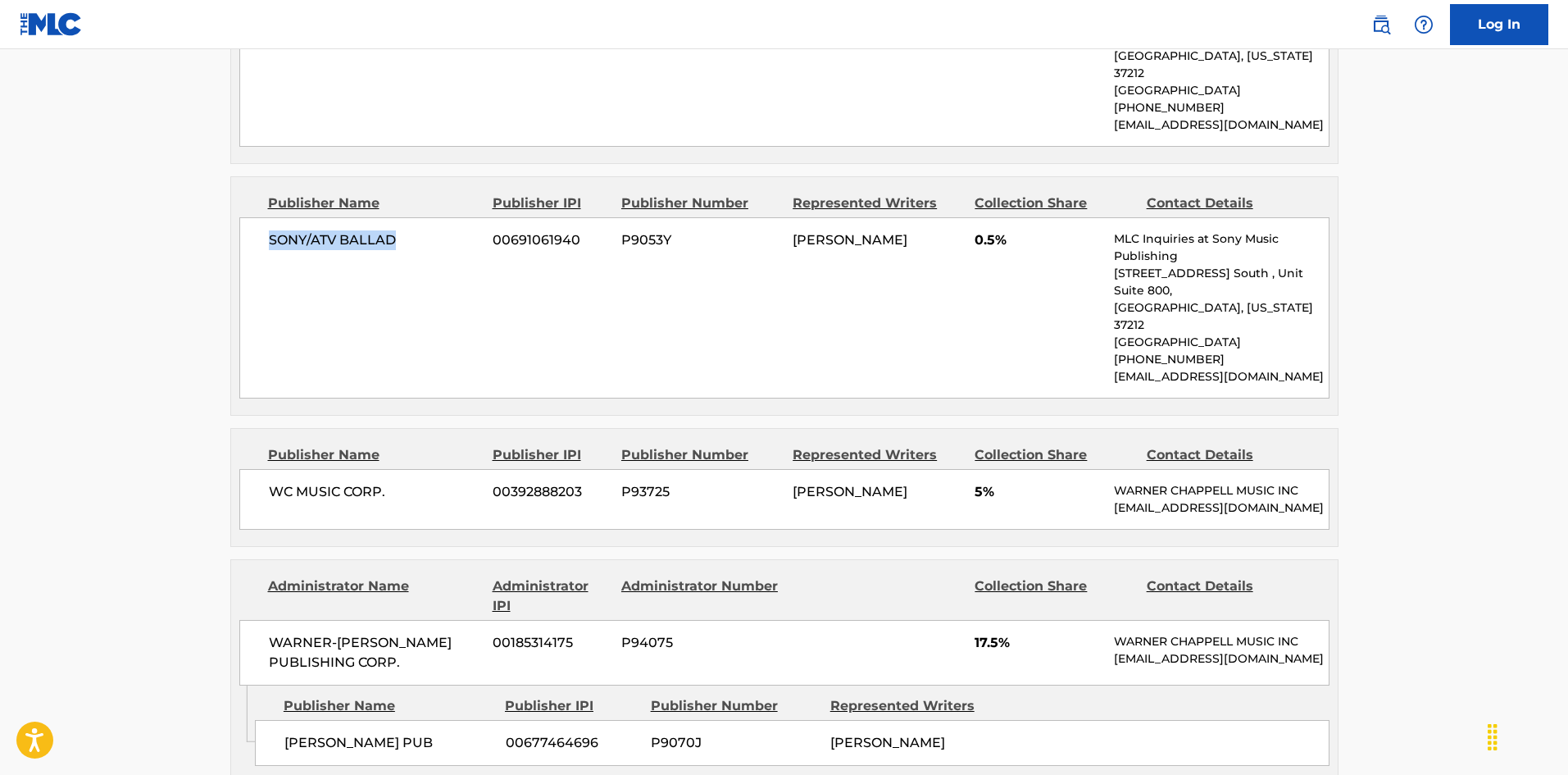
scroll to position [2802, 0]
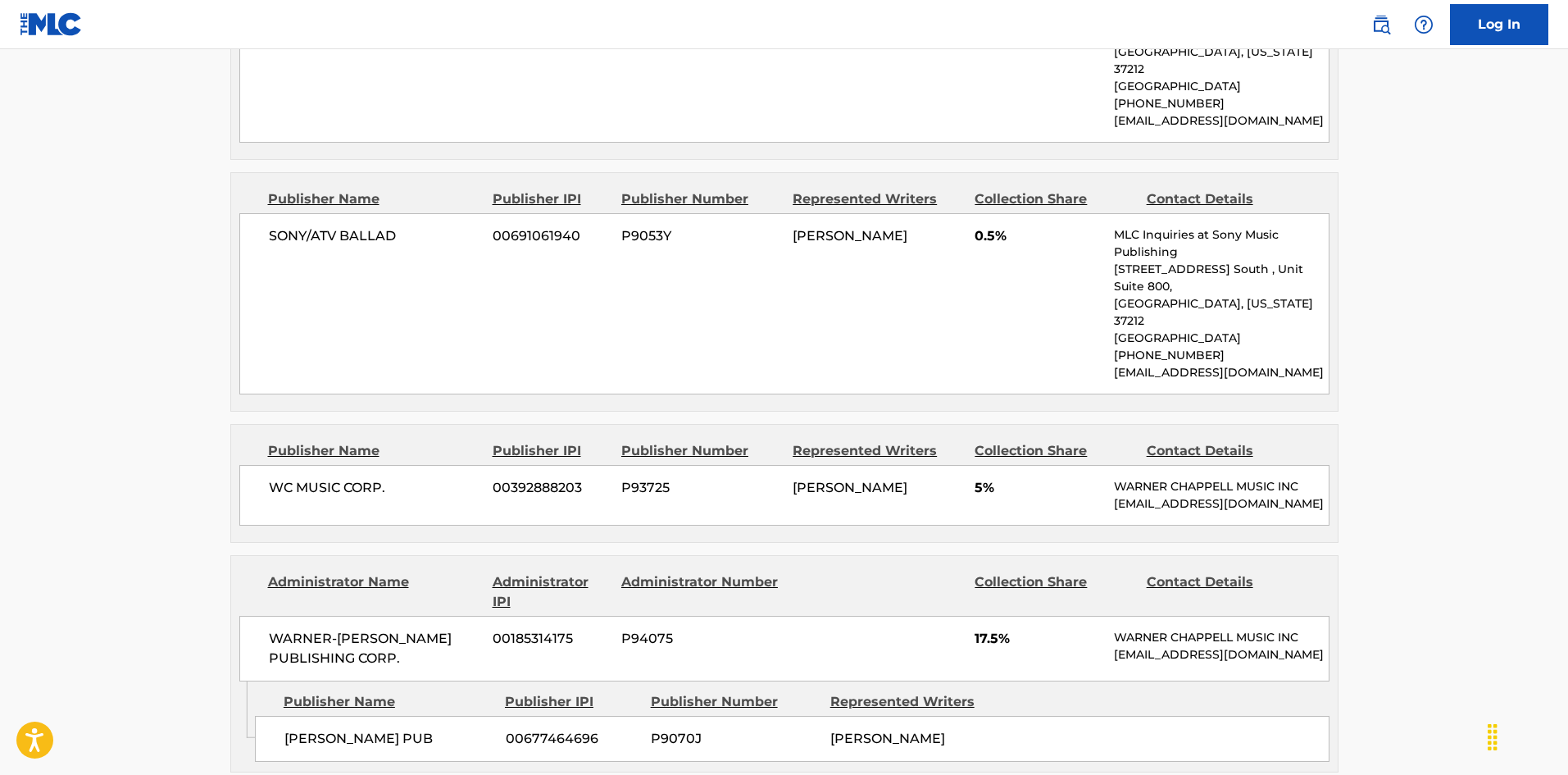
click at [276, 478] on span "WC MUSIC CORP." at bounding box center [374, 488] width 212 height 20
drag, startPoint x: 276, startPoint y: 338, endPoint x: 395, endPoint y: 338, distance: 119.0
click at [395, 478] on span "WC MUSIC CORP." at bounding box center [374, 488] width 212 height 20
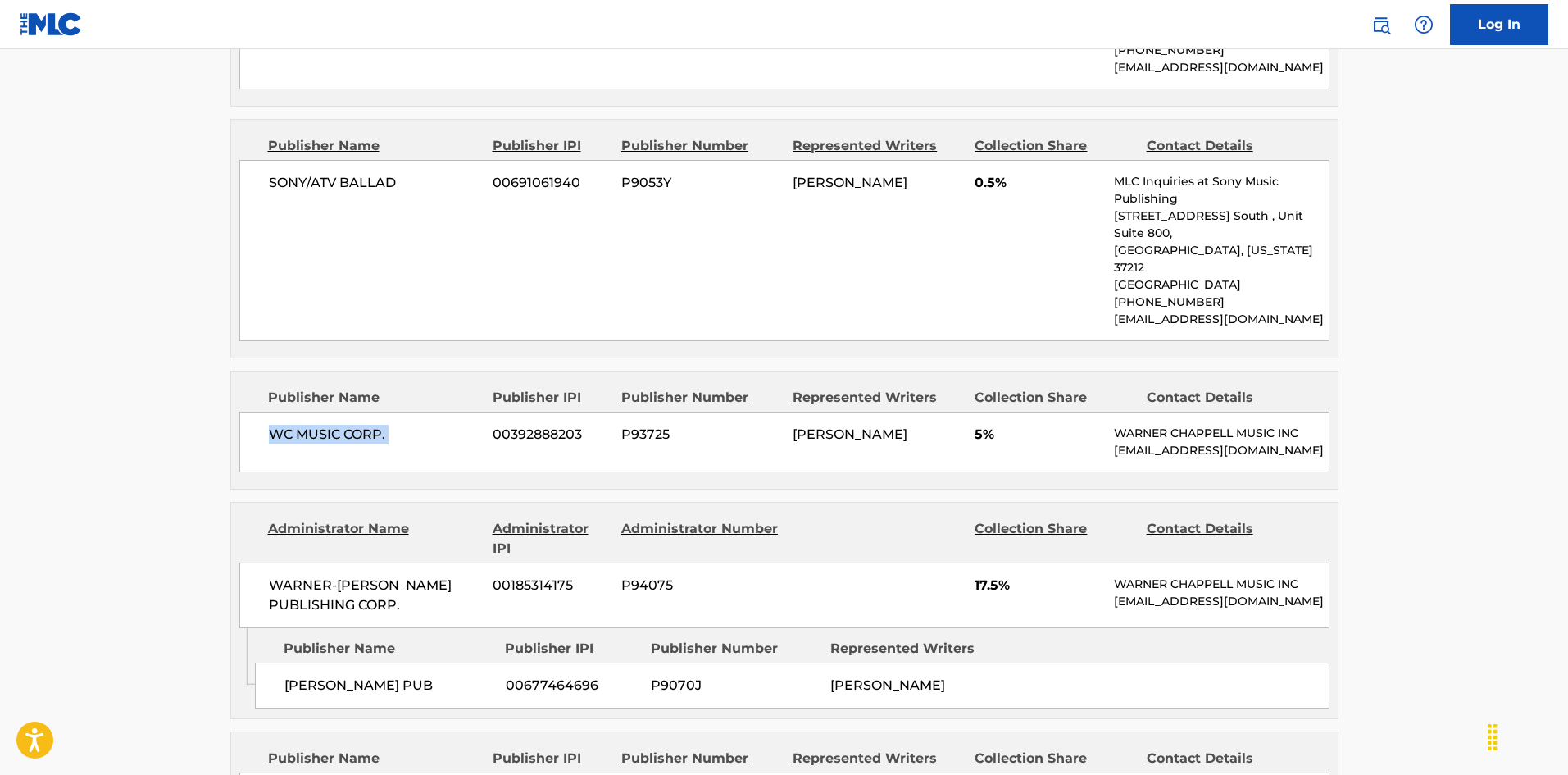
scroll to position [2966, 0]
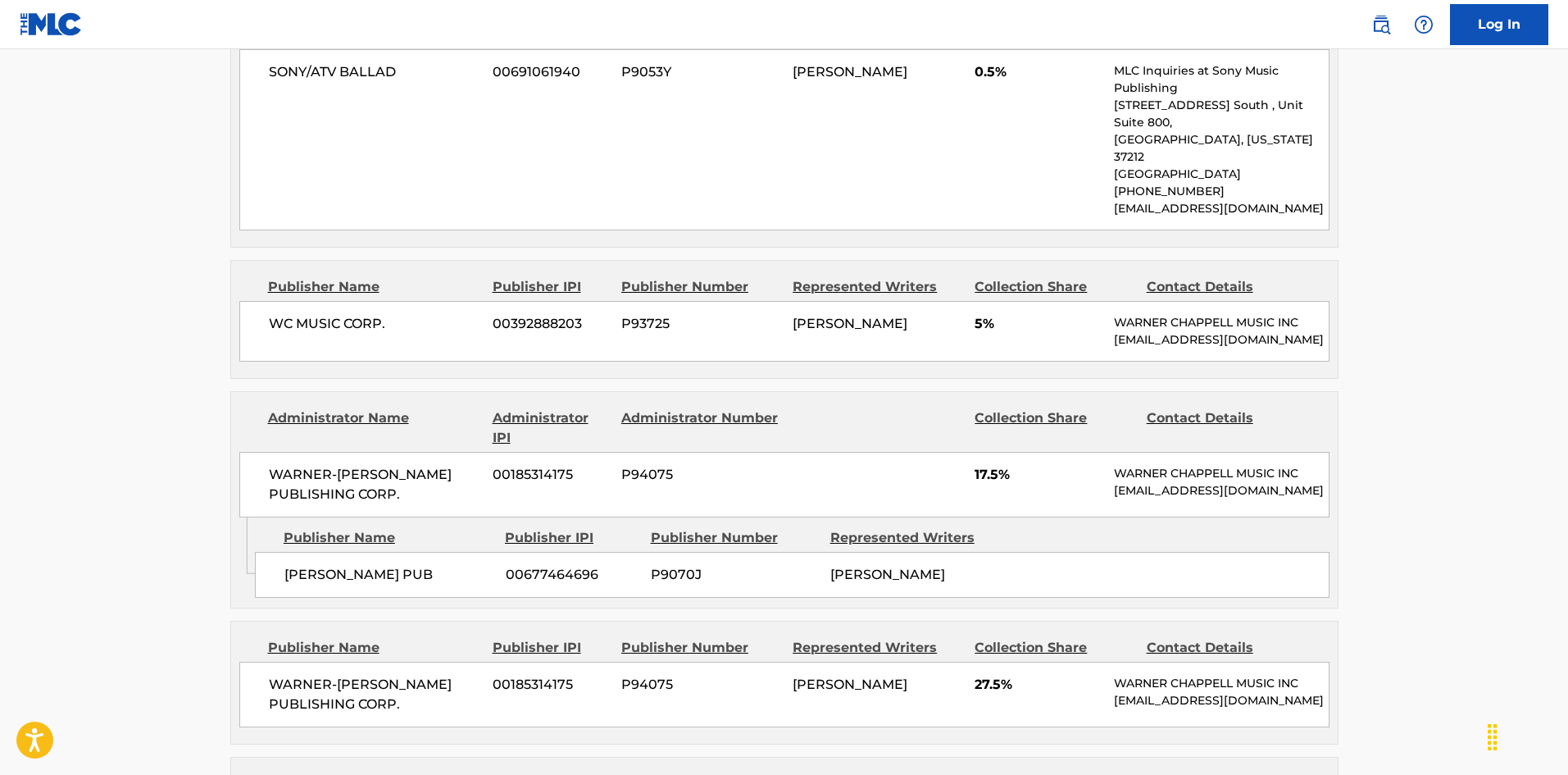
click at [291, 551] on div "[PERSON_NAME] PUB 00677464696 P9070J [PERSON_NAME]" at bounding box center [792, 574] width 1074 height 46
drag, startPoint x: 291, startPoint y: 432, endPoint x: 333, endPoint y: 417, distance: 44.6
click at [346, 551] on div "[PERSON_NAME] PUB 00677464696 P9070J [PERSON_NAME]" at bounding box center [792, 574] width 1074 height 46
click at [299, 528] on div "Publisher Name" at bounding box center [387, 538] width 209 height 20
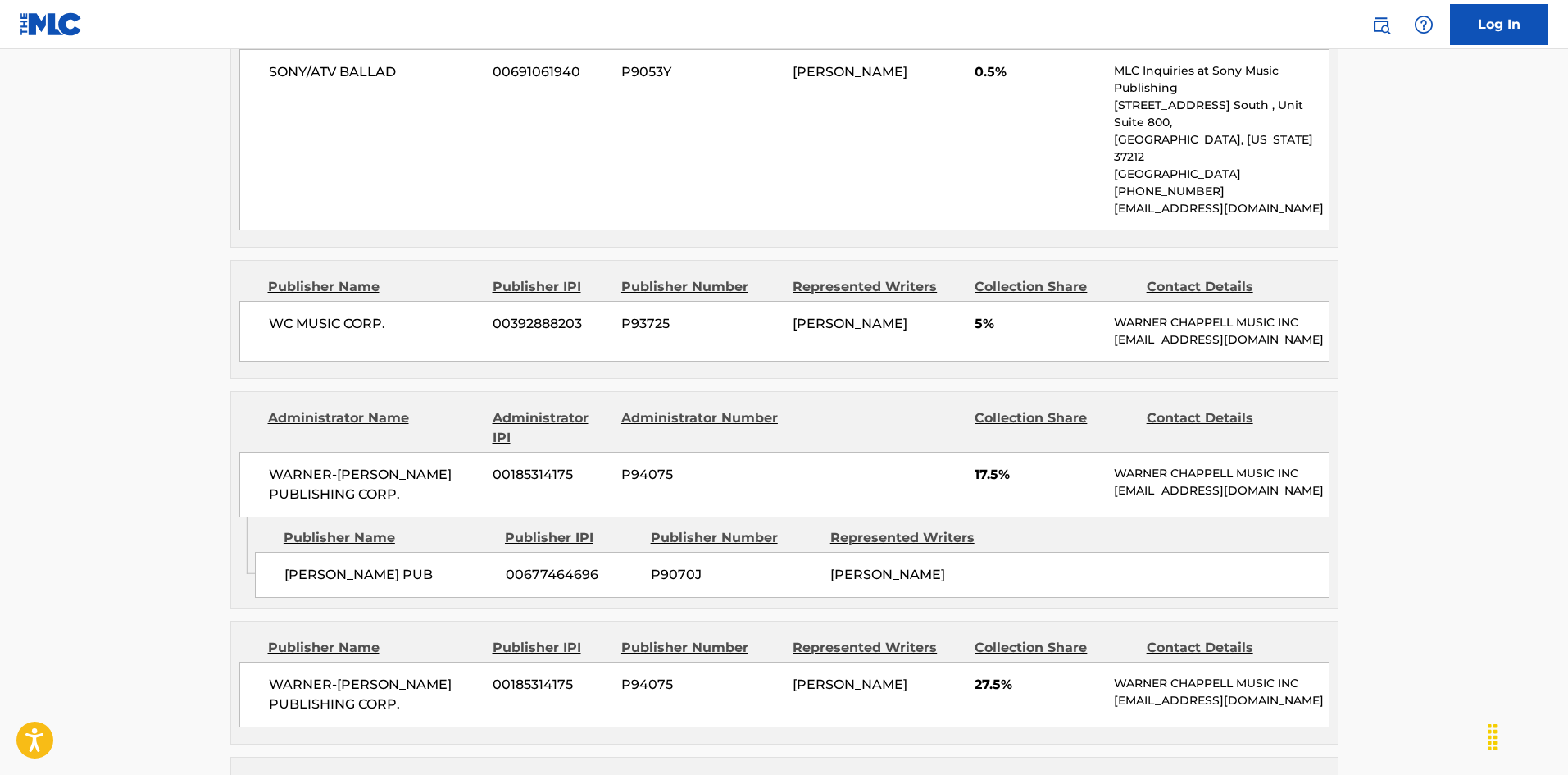
click at [299, 551] on div "[PERSON_NAME] PUB 00677464696 P9070J [PERSON_NAME]" at bounding box center [792, 574] width 1074 height 46
drag, startPoint x: 299, startPoint y: 433, endPoint x: 380, endPoint y: 447, distance: 82.2
click at [380, 551] on div "[PERSON_NAME] PUB 00677464696 P9070J [PERSON_NAME]" at bounding box center [792, 574] width 1074 height 46
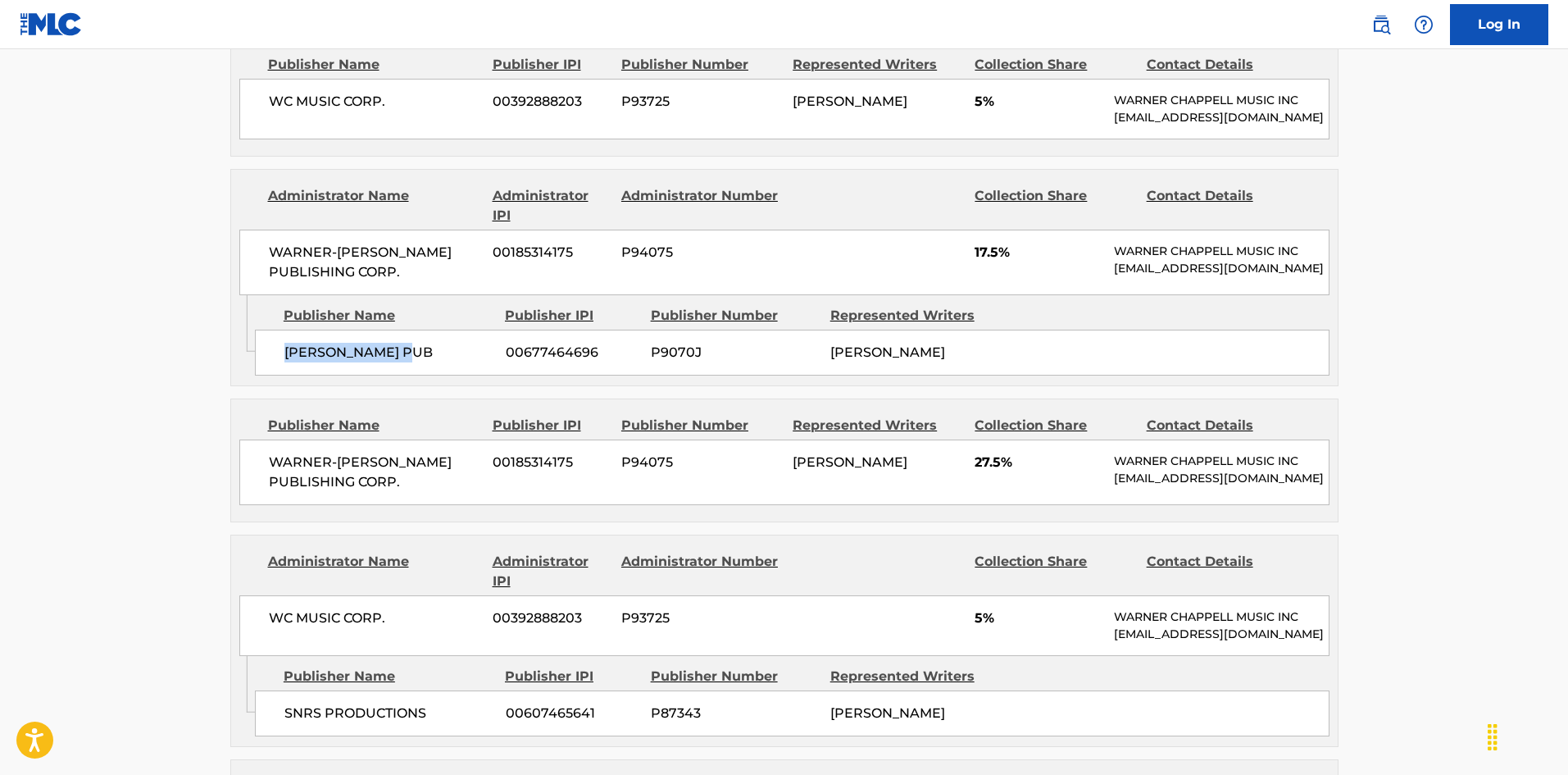
scroll to position [3212, 0]
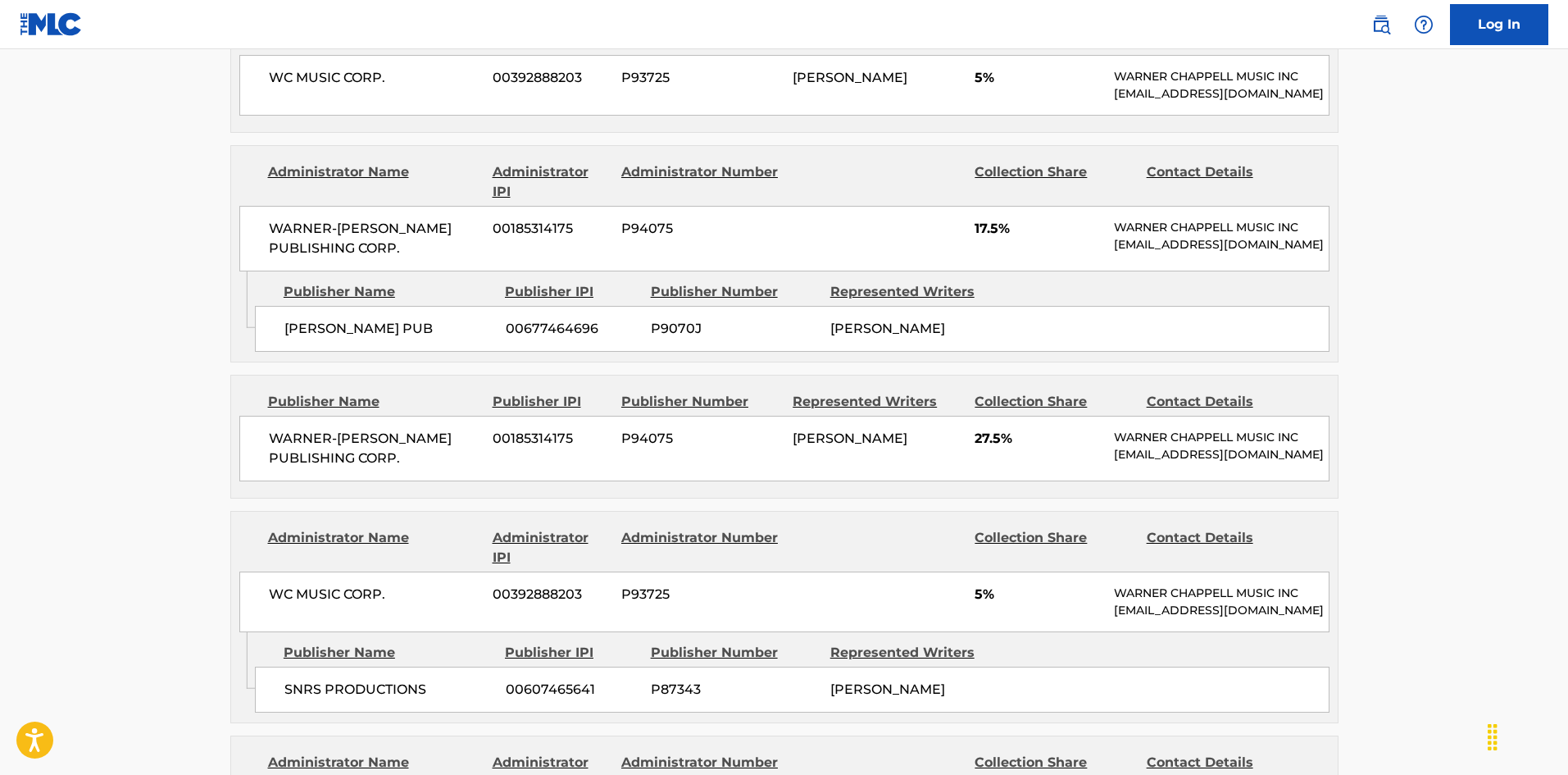
click at [308, 429] on span "WARNER-[PERSON_NAME] PUBLISHING CORP." at bounding box center [374, 448] width 212 height 39
drag, startPoint x: 308, startPoint y: 318, endPoint x: 432, endPoint y: 357, distance: 130.0
click at [432, 416] on div "WARNER-[PERSON_NAME] PUBLISHING CORP. 00185314175 P94075 [PERSON_NAME] 27.5% [P…" at bounding box center [784, 448] width 1090 height 66
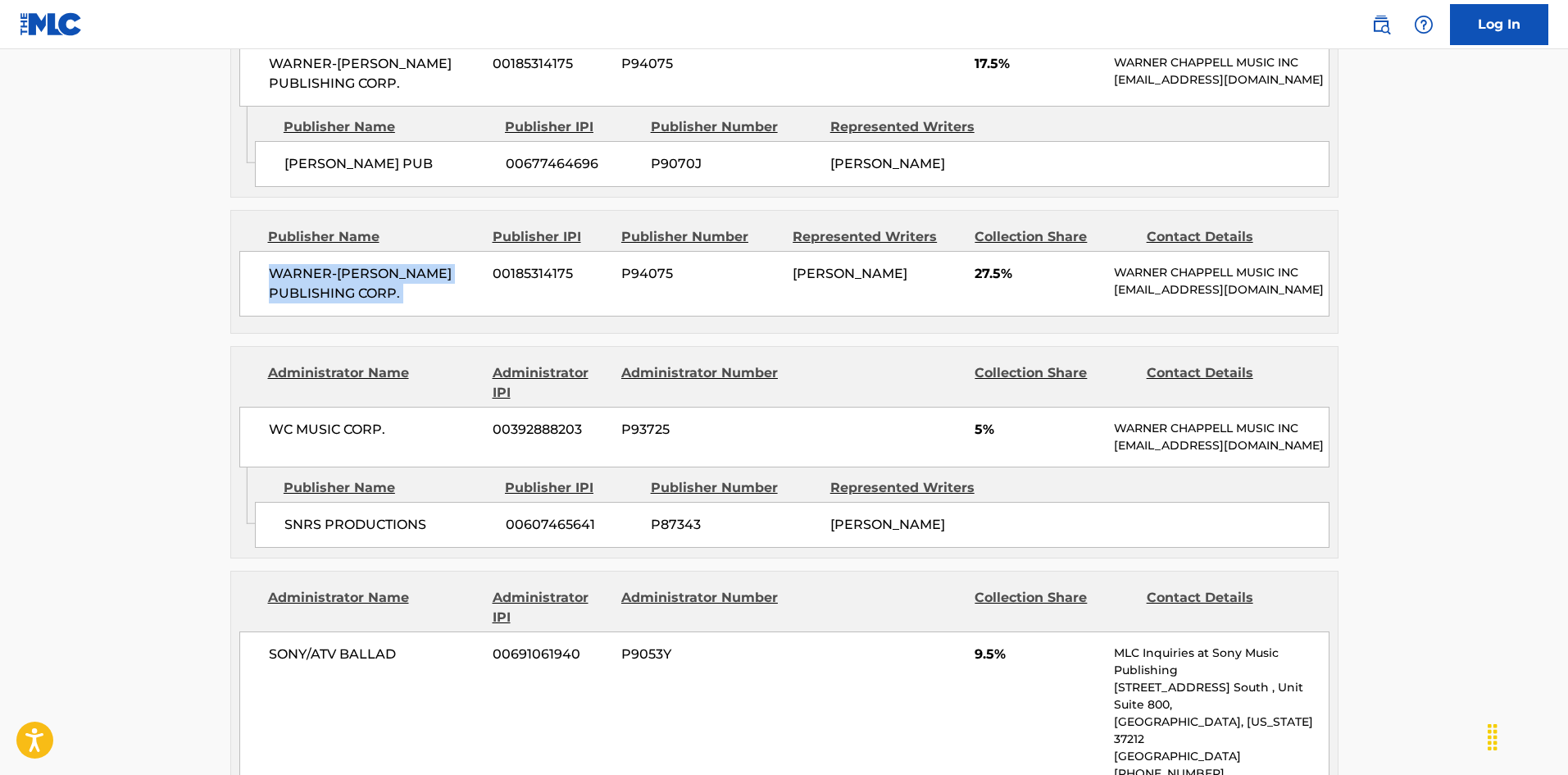
scroll to position [3376, 0]
click at [287, 516] on span "SNRS PRODUCTIONS" at bounding box center [388, 526] width 209 height 20
drag, startPoint x: 287, startPoint y: 450, endPoint x: 377, endPoint y: 442, distance: 90.4
click at [377, 516] on span "SNRS PRODUCTIONS" at bounding box center [388, 526] width 209 height 20
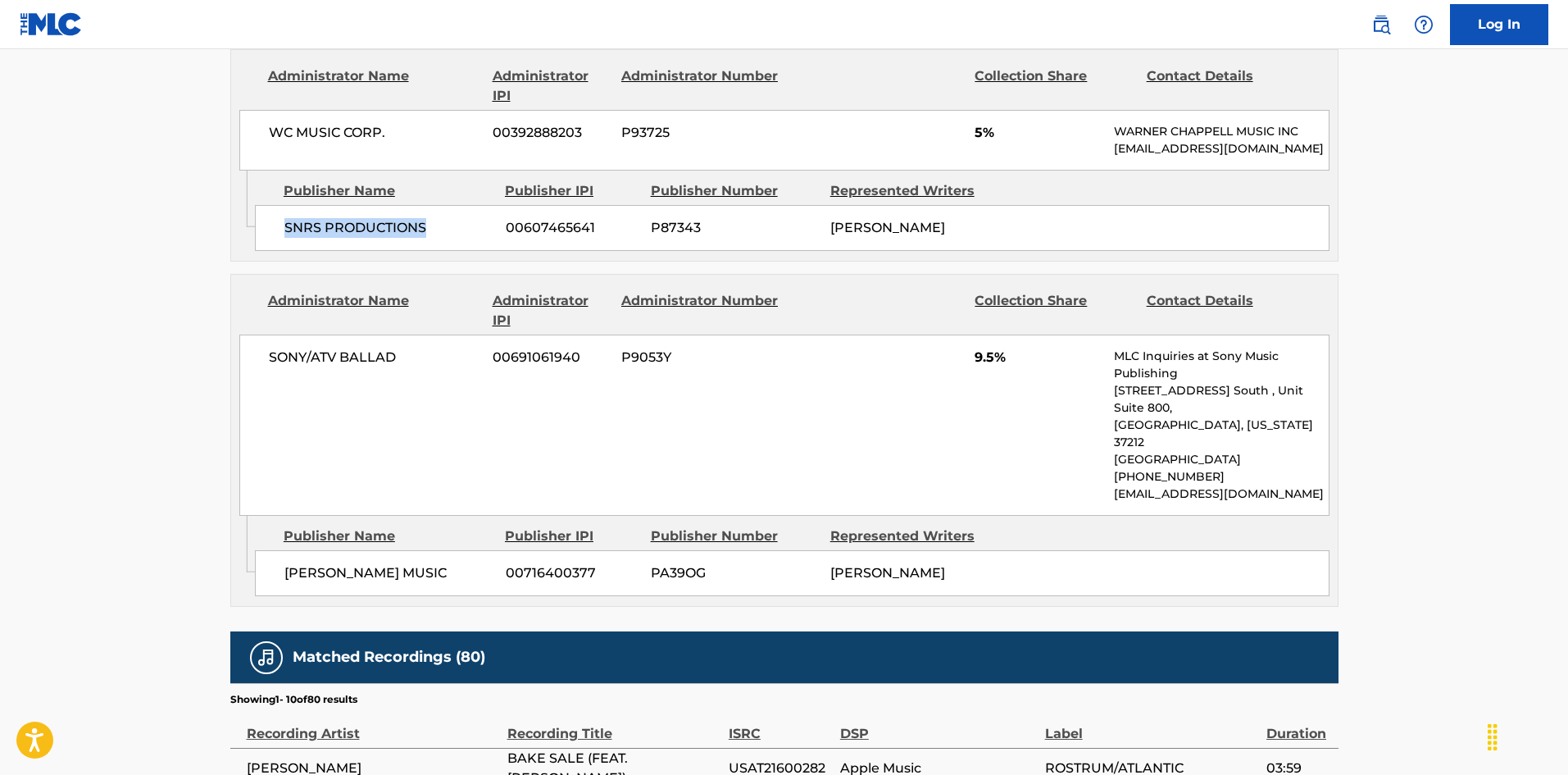
scroll to position [3704, 0]
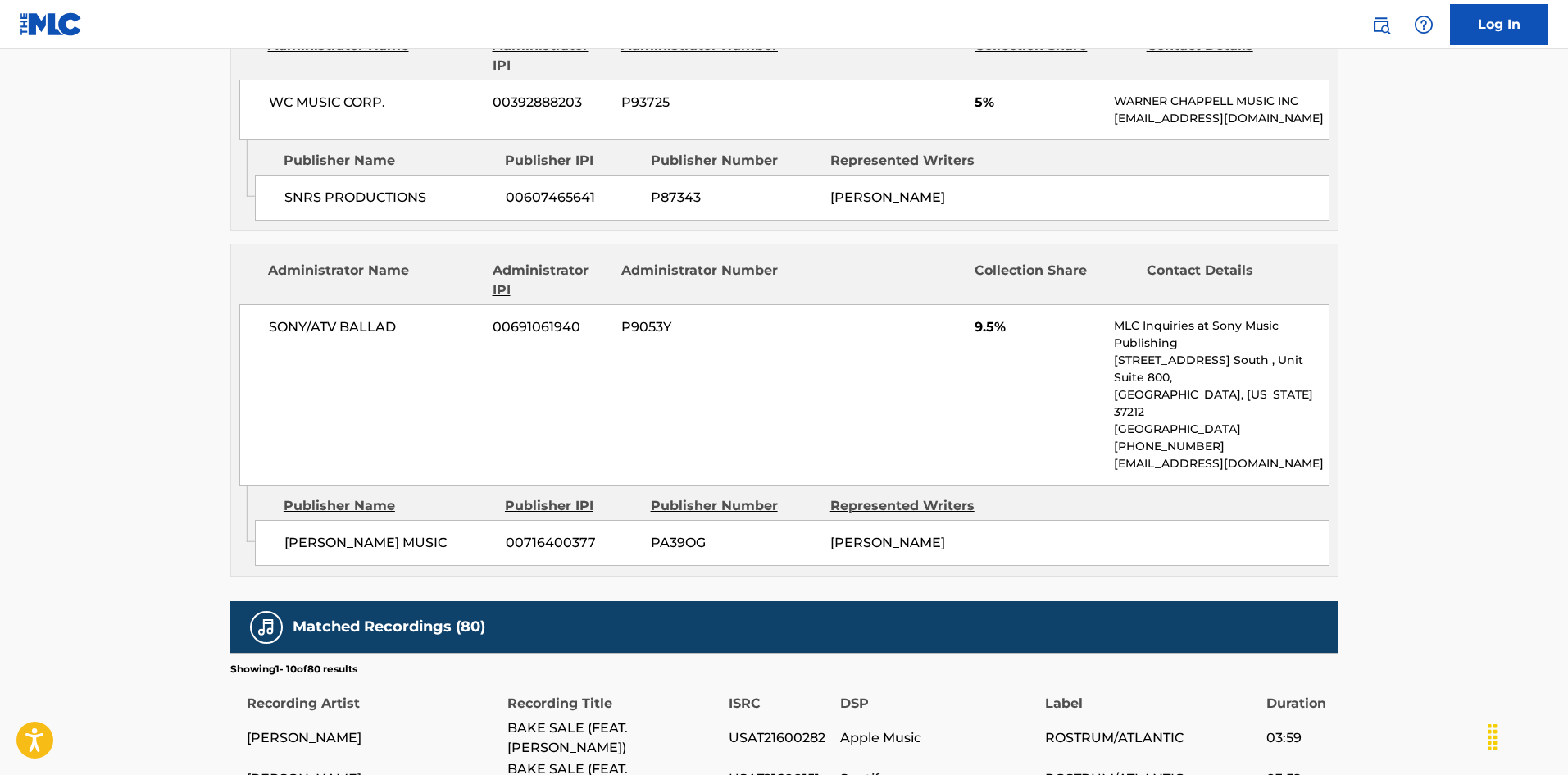
click at [302, 533] on span "[PERSON_NAME] MUSIC" at bounding box center [388, 543] width 209 height 20
drag, startPoint x: 302, startPoint y: 422, endPoint x: 356, endPoint y: 414, distance: 54.6
click at [356, 520] on div "[PERSON_NAME] MUSIC 00716400377 PA39OG [PERSON_NAME]" at bounding box center [792, 542] width 1074 height 46
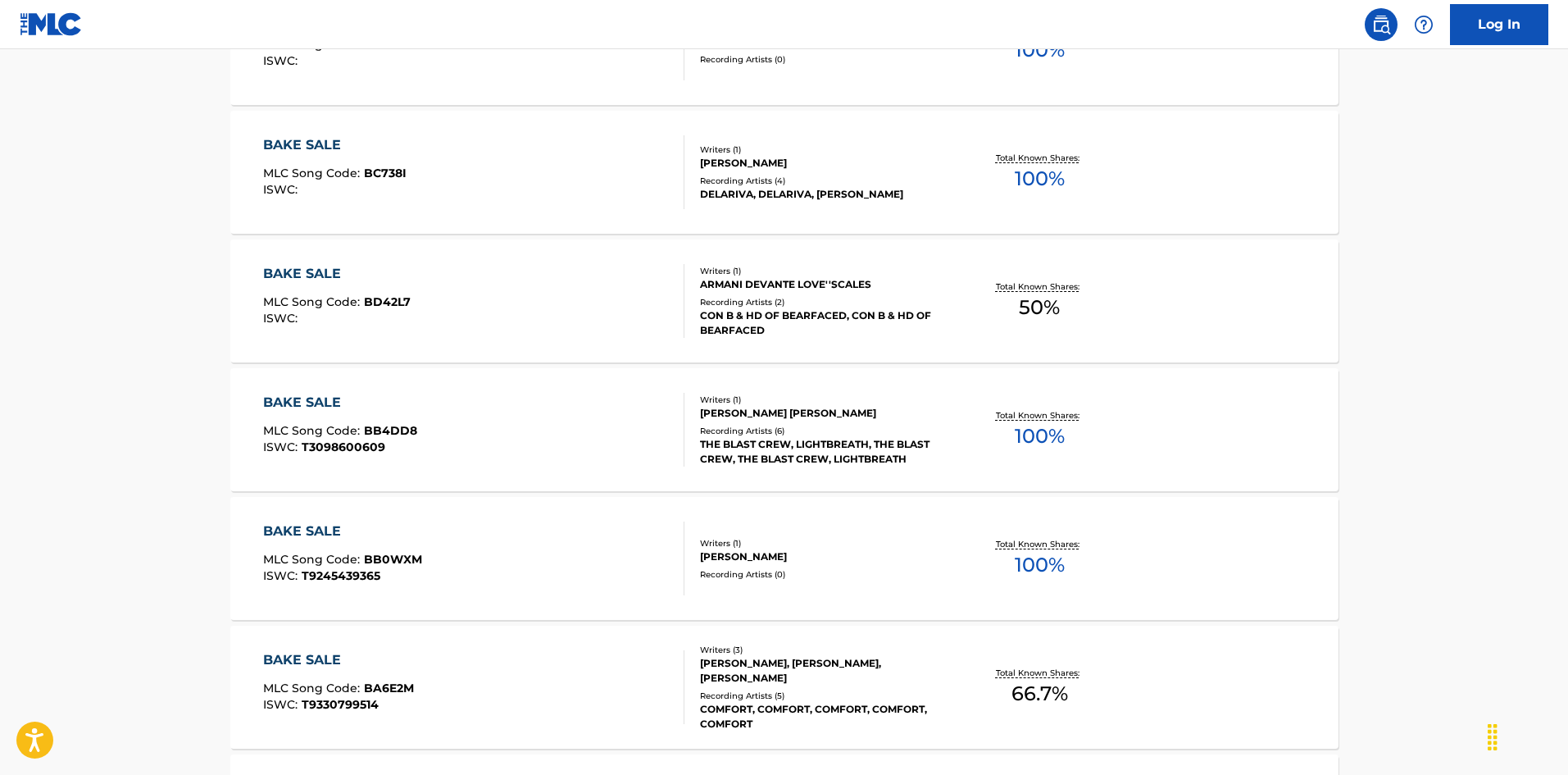
scroll to position [1119, 0]
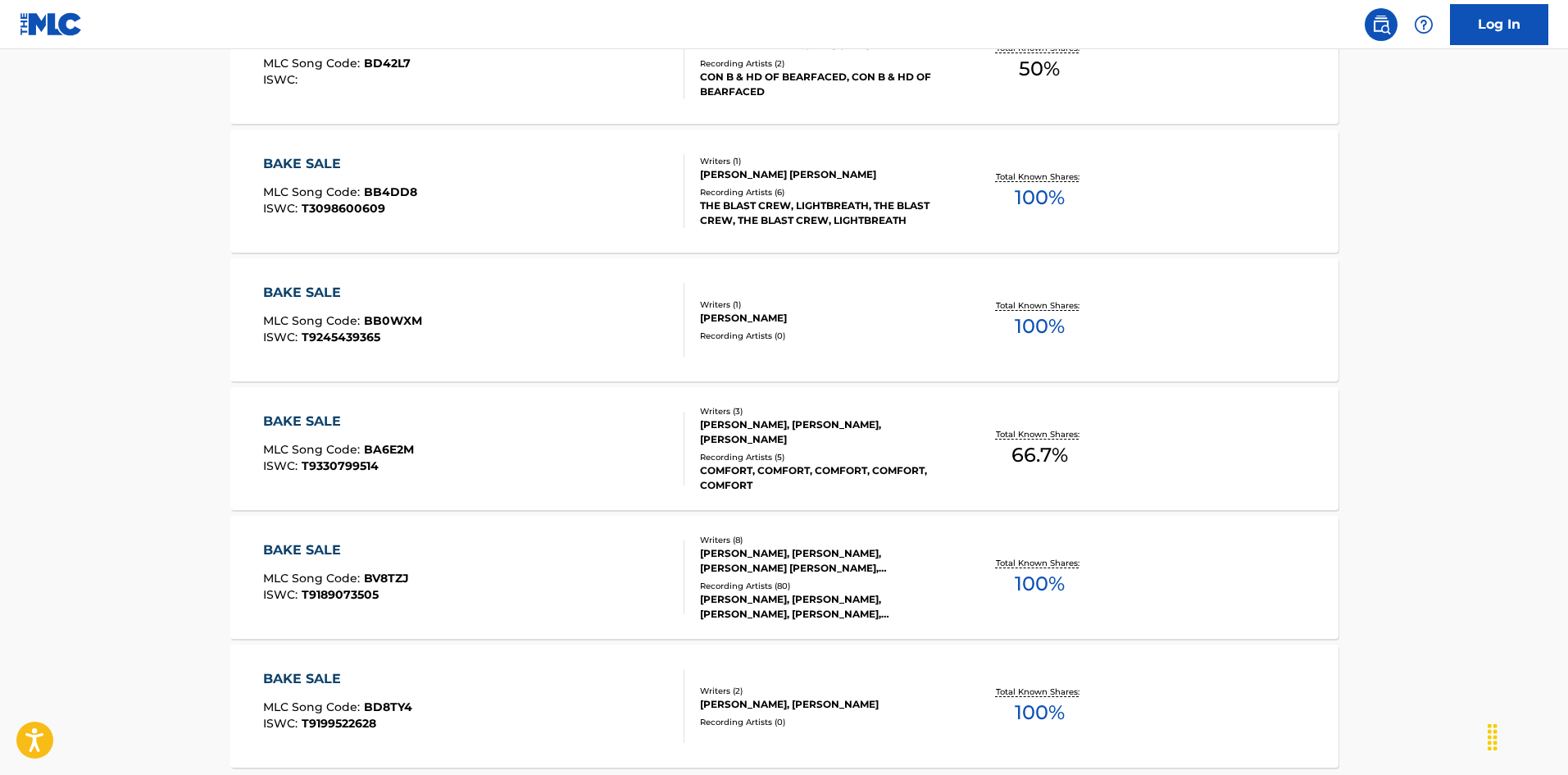
click at [545, 540] on div "BAKE SALE MLC Song Code : BV8TZJ ISWC : T9189073505 Writers ( 8 ) [PERSON_NAME]…" at bounding box center [784, 577] width 1108 height 123
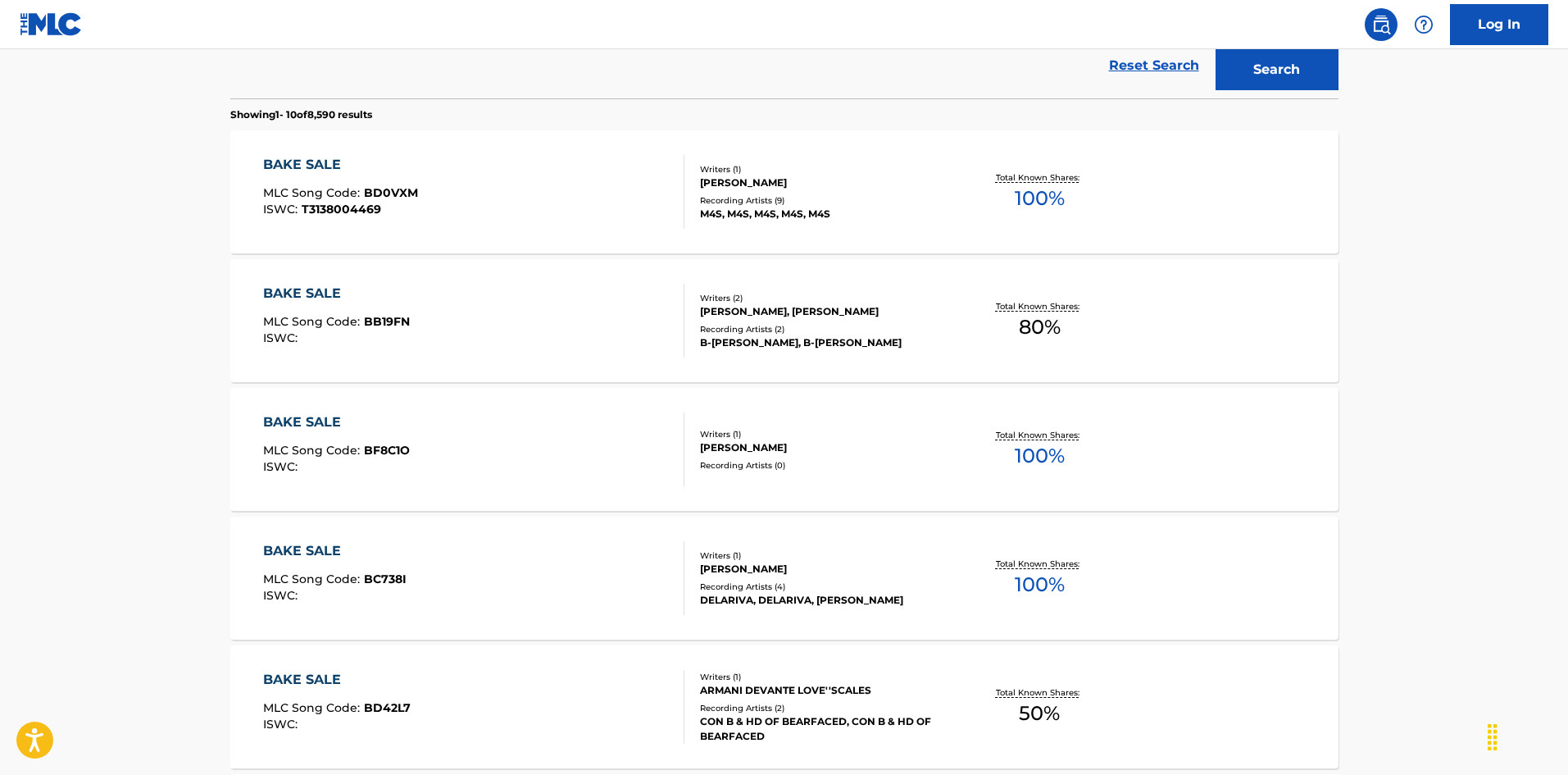
scroll to position [65, 0]
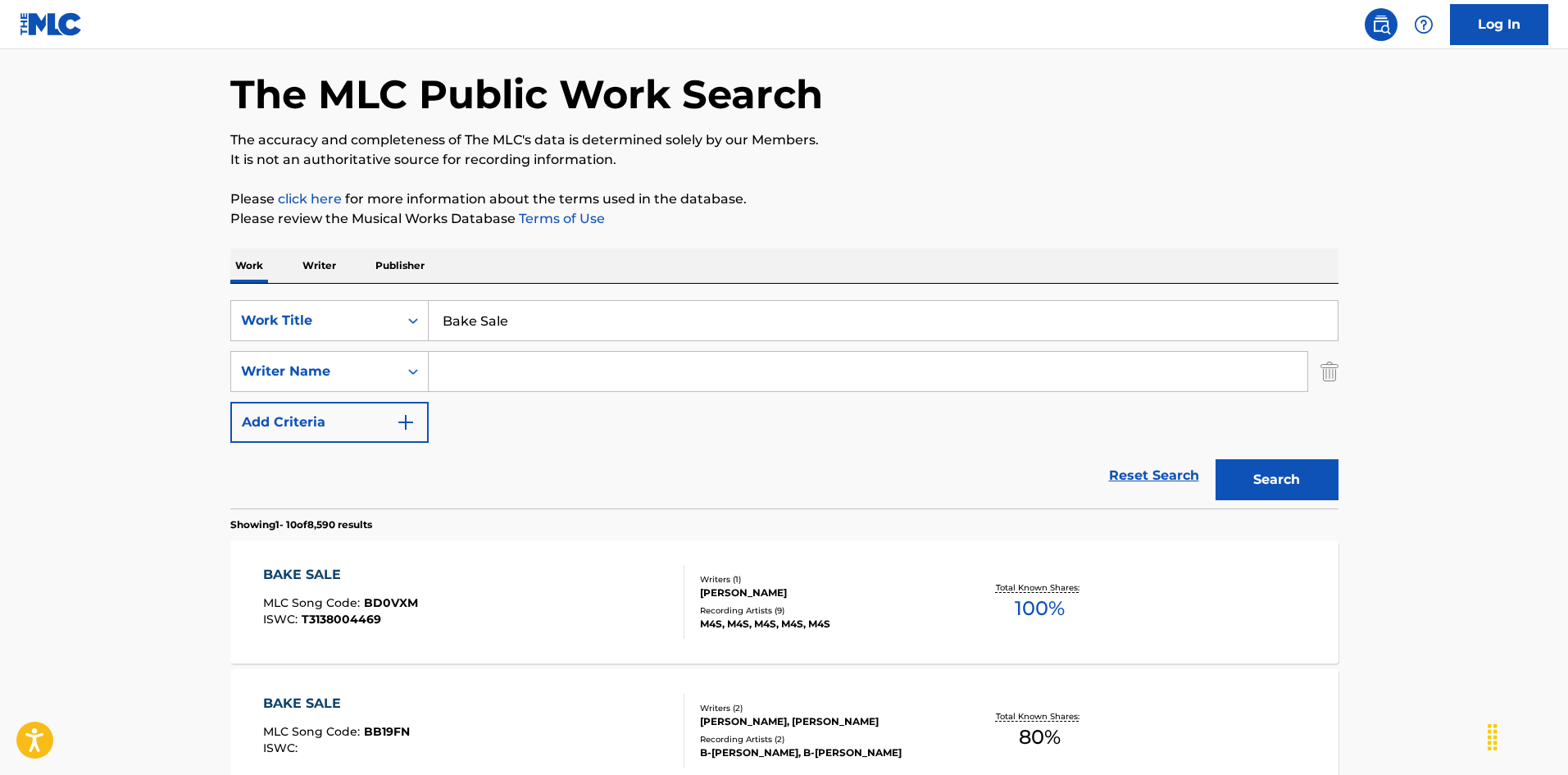
click at [581, 304] on input "Bake Sale" at bounding box center [883, 320] width 909 height 39
paste input "ig Daddy Wiz"
type input "Big Daddy Wiz"
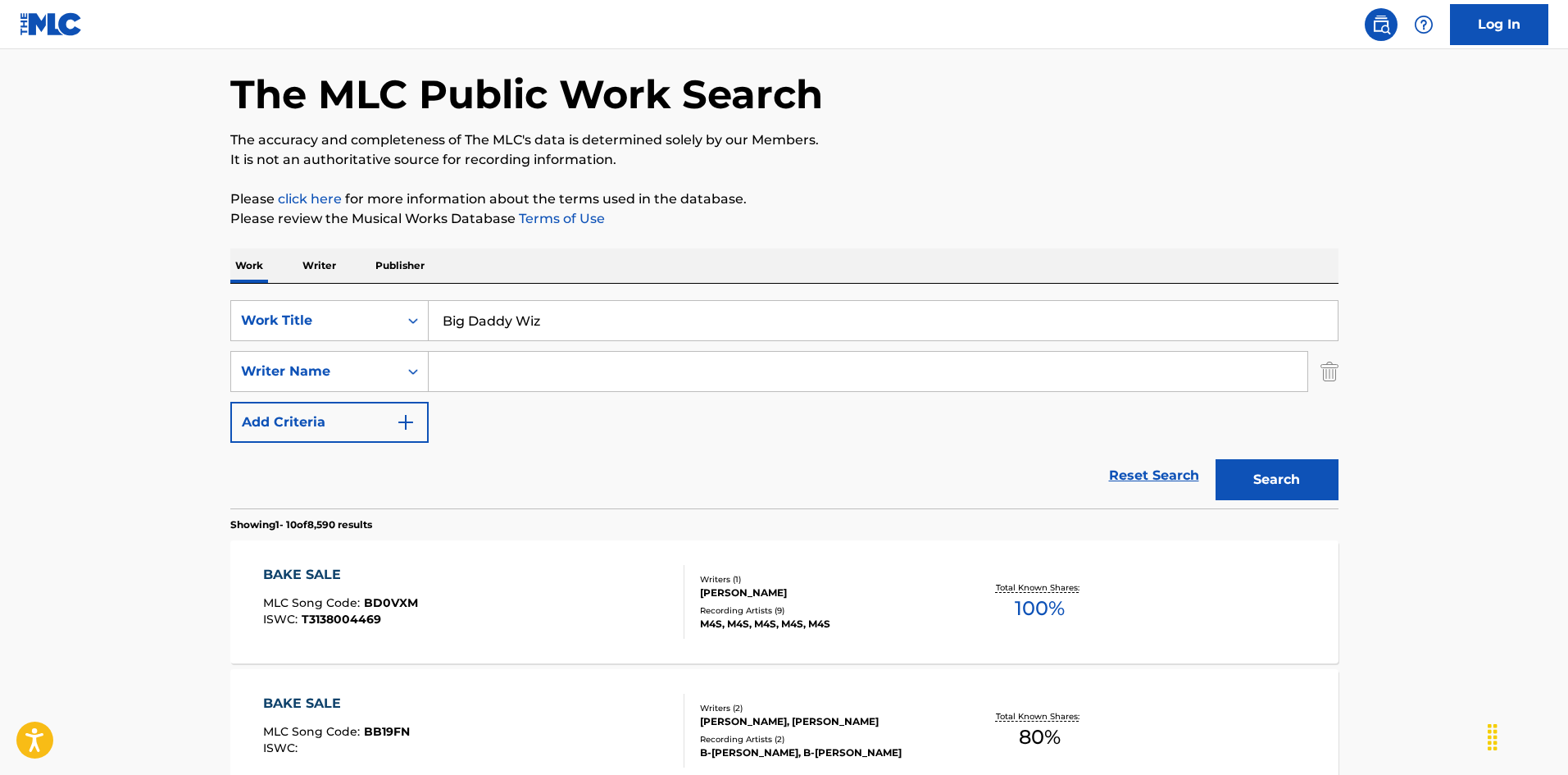
click at [1314, 478] on button "Search" at bounding box center [1277, 479] width 123 height 41
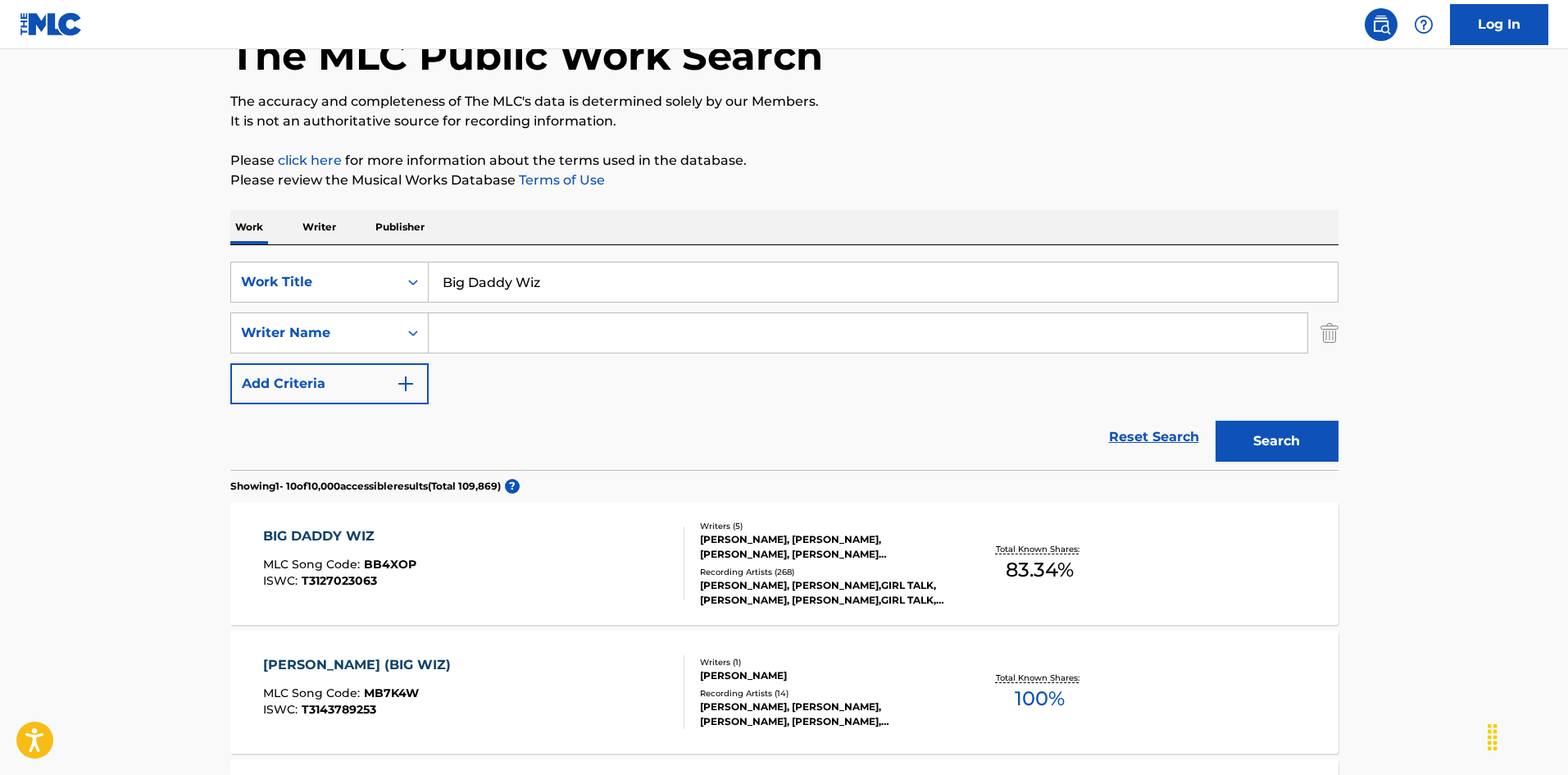
scroll to position [328, 0]
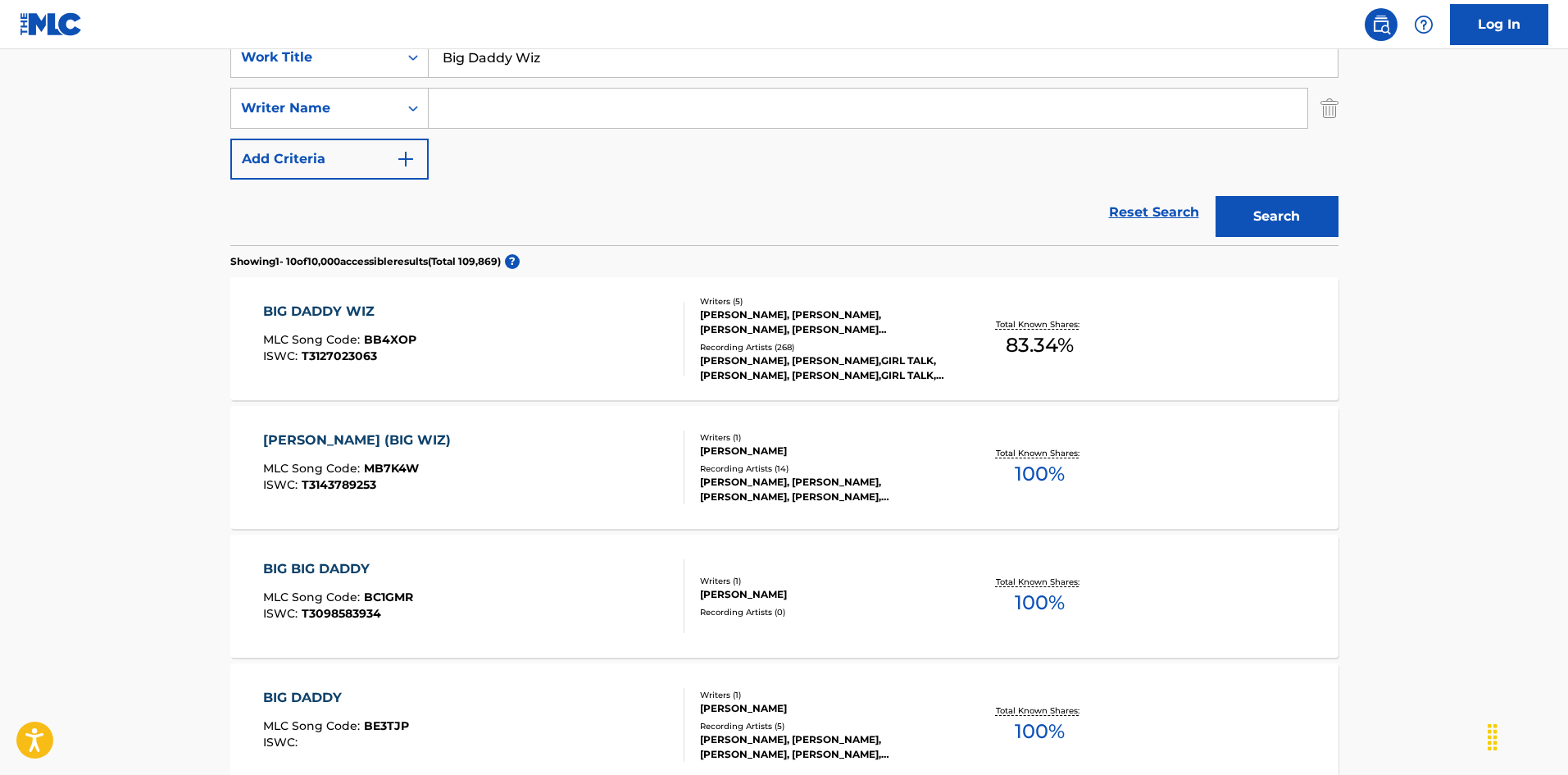
click at [432, 357] on div "BIG DADDY WIZ MLC Song Code : BB4XOP ISWC : T3127023063" at bounding box center [473, 338] width 422 height 74
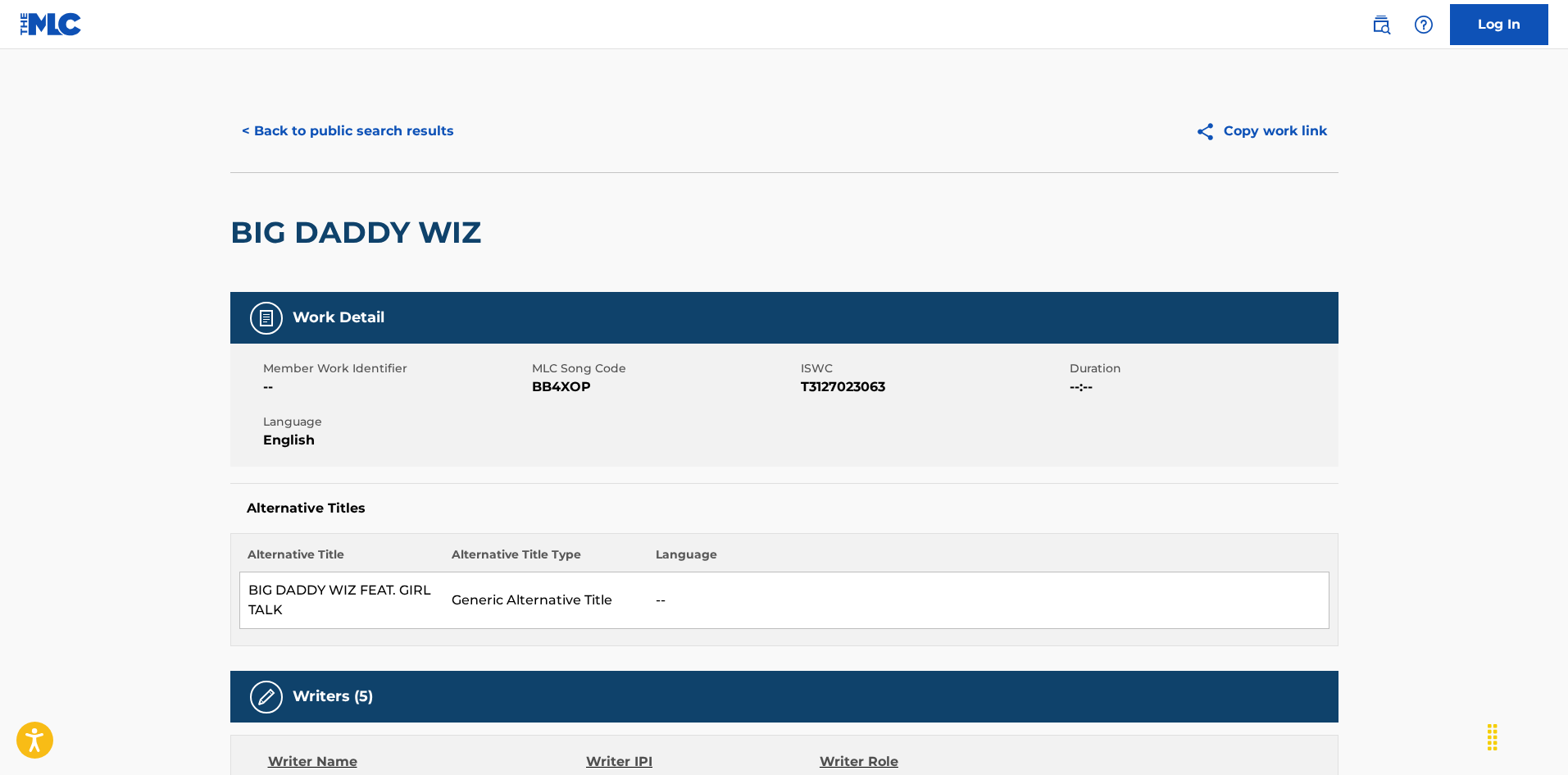
scroll to position [328, 0]
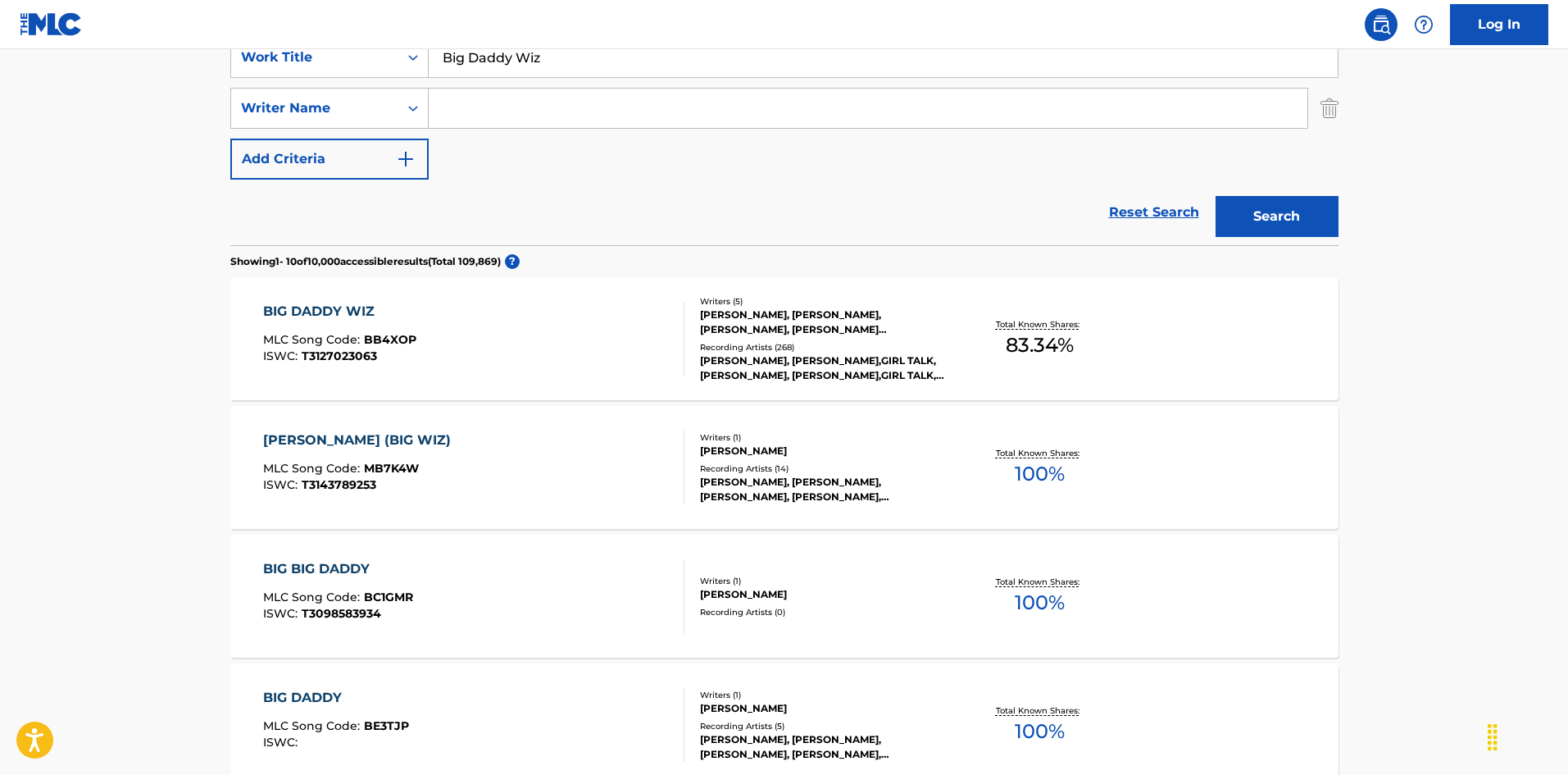
click at [476, 325] on div "BIG DADDY WIZ MLC Song Code : BB4XOP ISWC : T3127023063" at bounding box center [473, 338] width 422 height 74
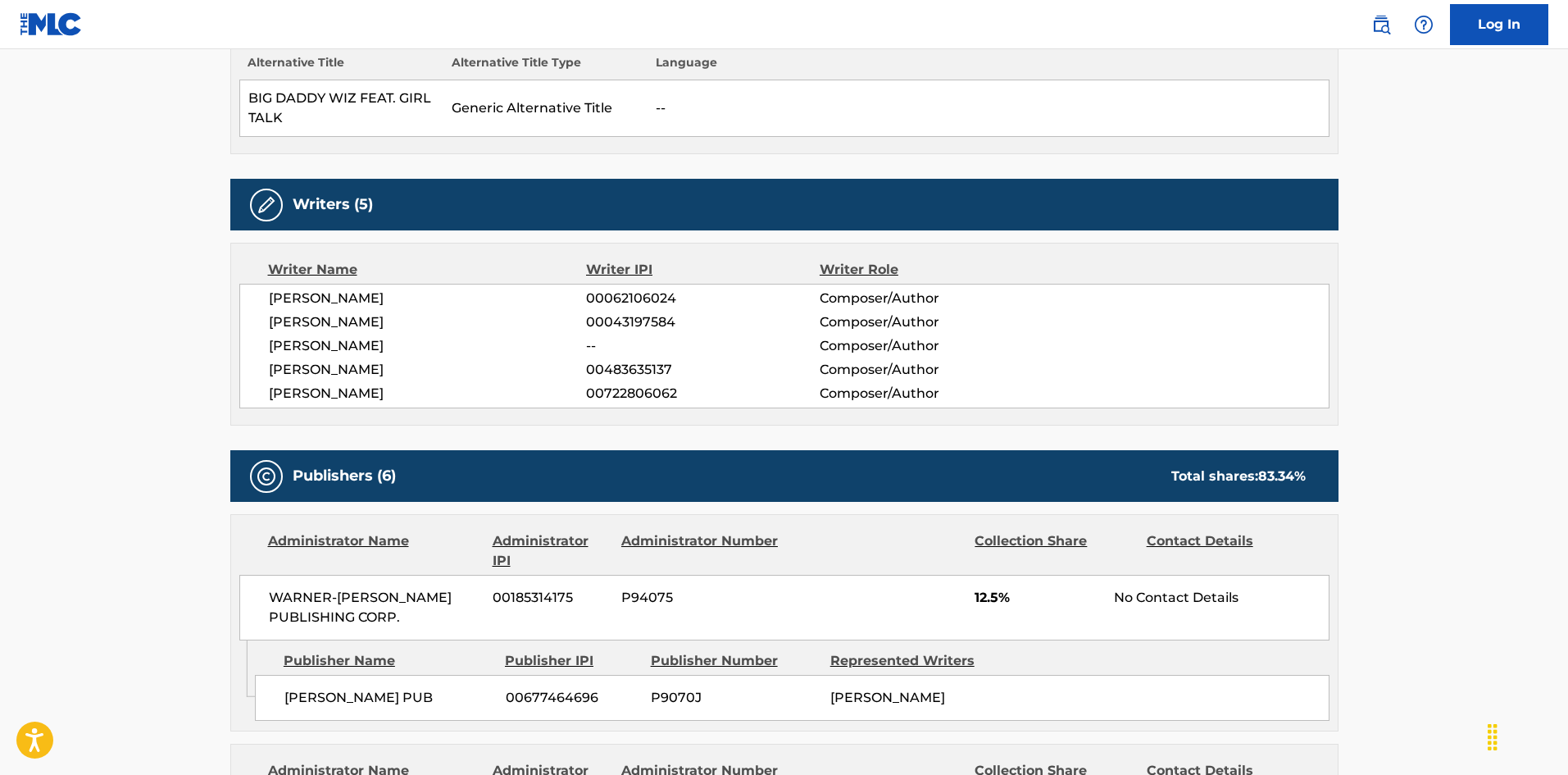
scroll to position [656, 0]
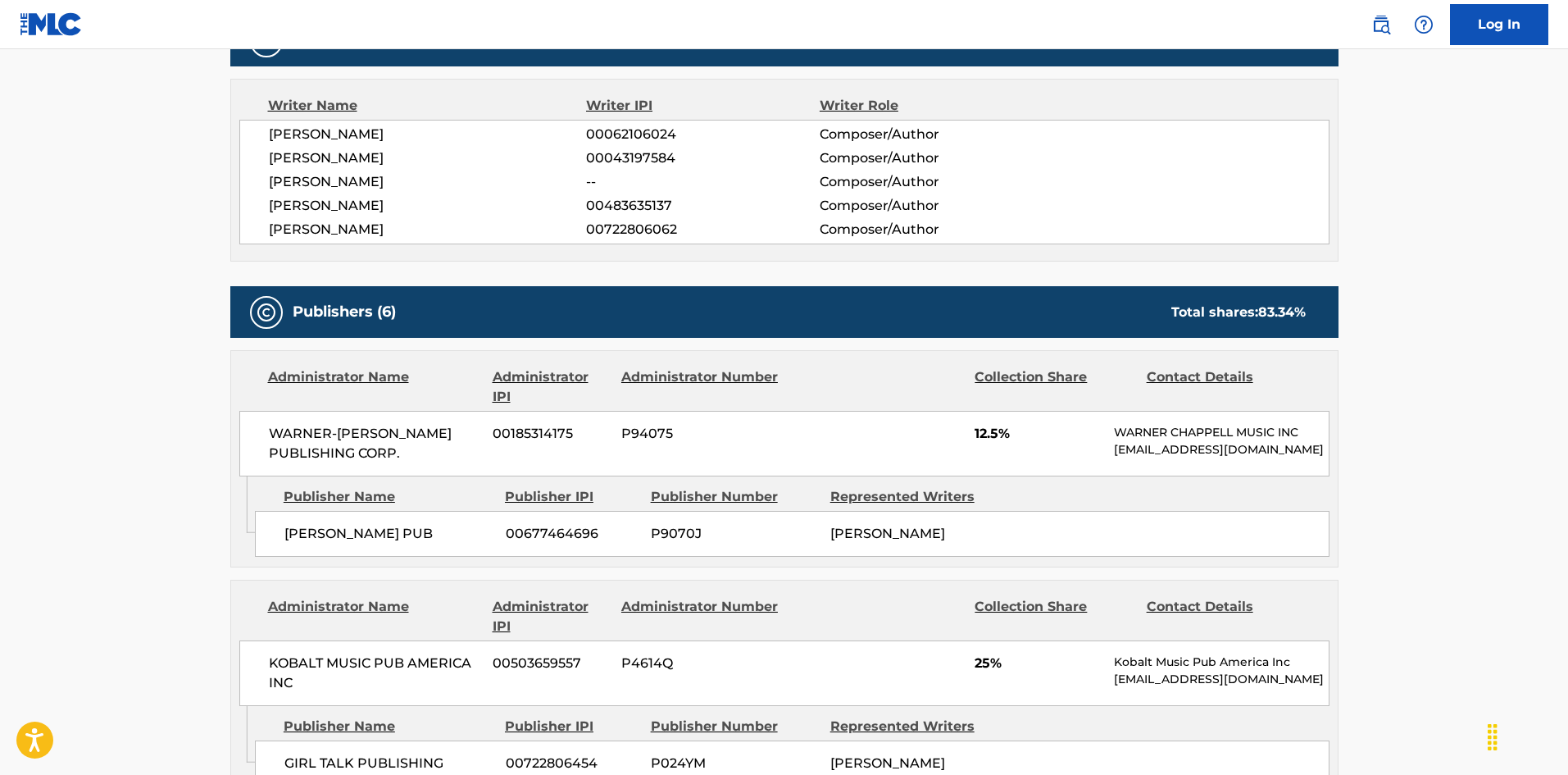
click at [306, 534] on span "[PERSON_NAME] PUB" at bounding box center [388, 534] width 209 height 20
drag, startPoint x: 306, startPoint y: 534, endPoint x: 355, endPoint y: 29, distance: 507.4
click at [364, 528] on div "[PERSON_NAME] PUB 00677464696 P9070J [PERSON_NAME]" at bounding box center [792, 533] width 1074 height 46
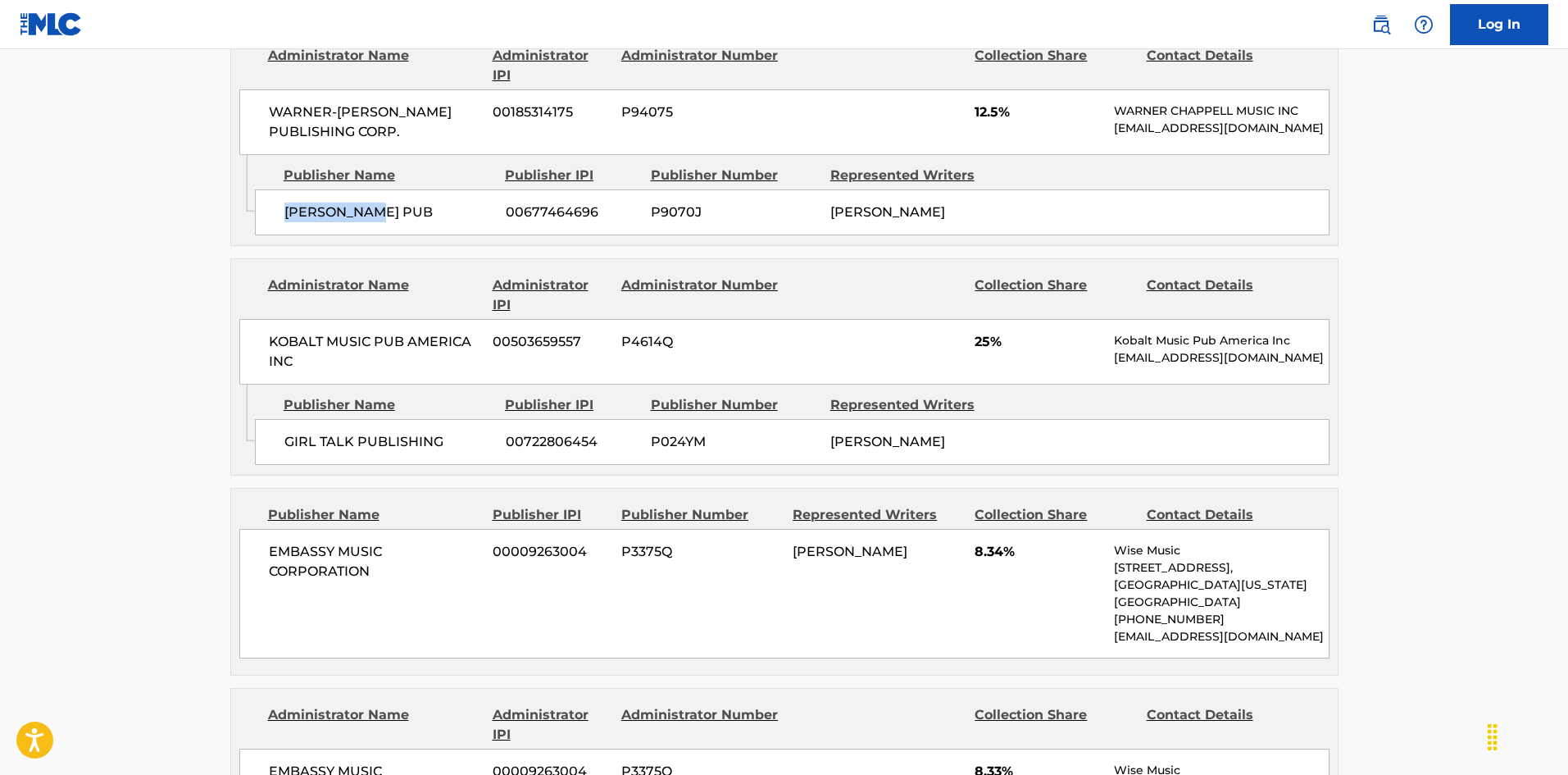
scroll to position [984, 0]
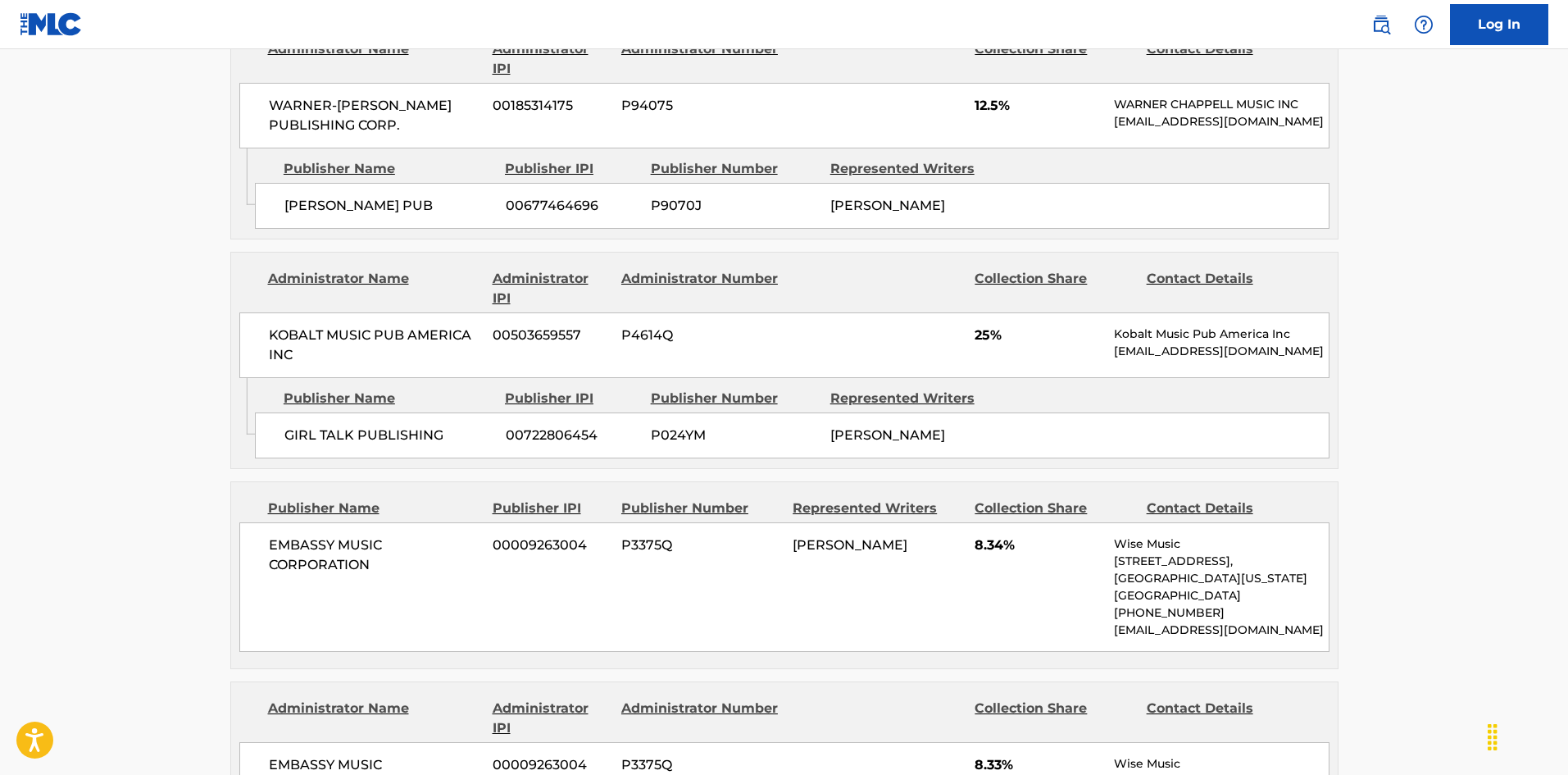
click at [282, 452] on div "GIRL TALK PUBLISHING 00722806454 P024YM [PERSON_NAME]" at bounding box center [792, 435] width 1074 height 46
drag, startPoint x: 282, startPoint y: 452, endPoint x: 333, endPoint y: 456, distance: 51.2
click at [333, 456] on div "GIRL TALK PUBLISHING 00722806454 P024YM [PERSON_NAME]" at bounding box center [792, 435] width 1074 height 46
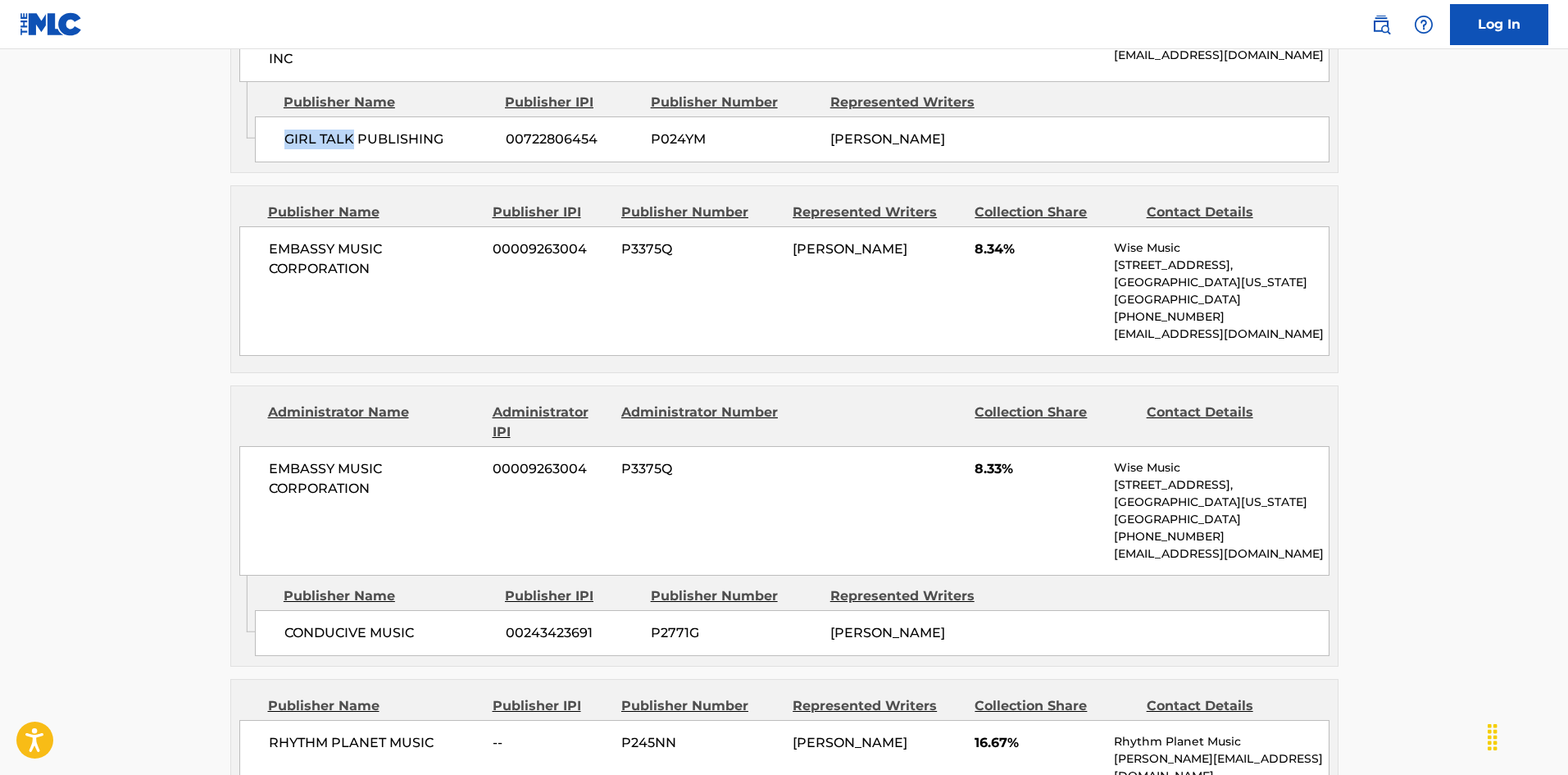
scroll to position [1311, 0]
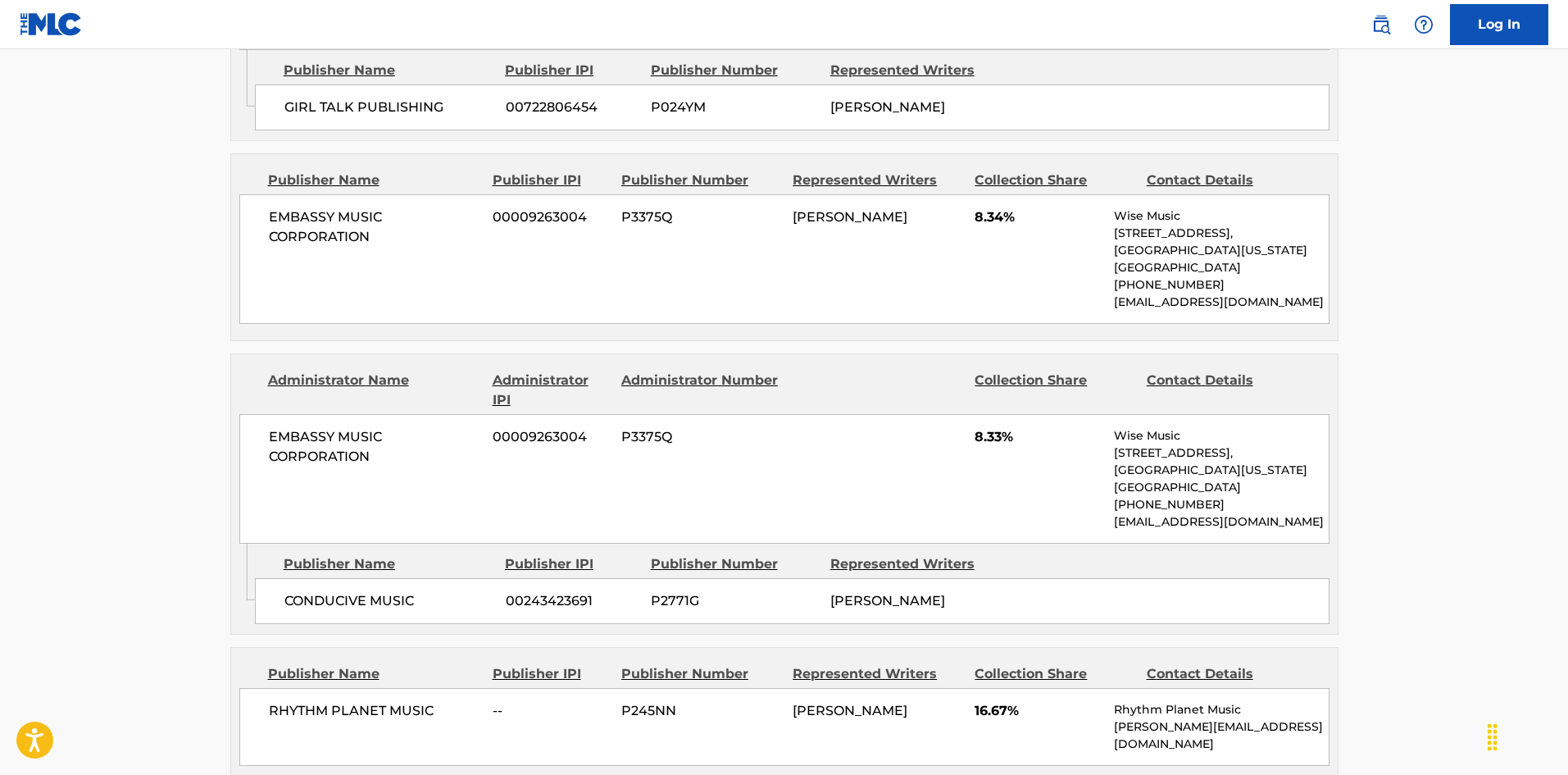
click at [273, 247] on span "EMBASSY MUSIC CORPORATION" at bounding box center [374, 226] width 212 height 39
drag, startPoint x: 273, startPoint y: 248, endPoint x: 346, endPoint y: 264, distance: 74.7
click at [346, 247] on span "EMBASSY MUSIC CORPORATION" at bounding box center [374, 226] width 212 height 39
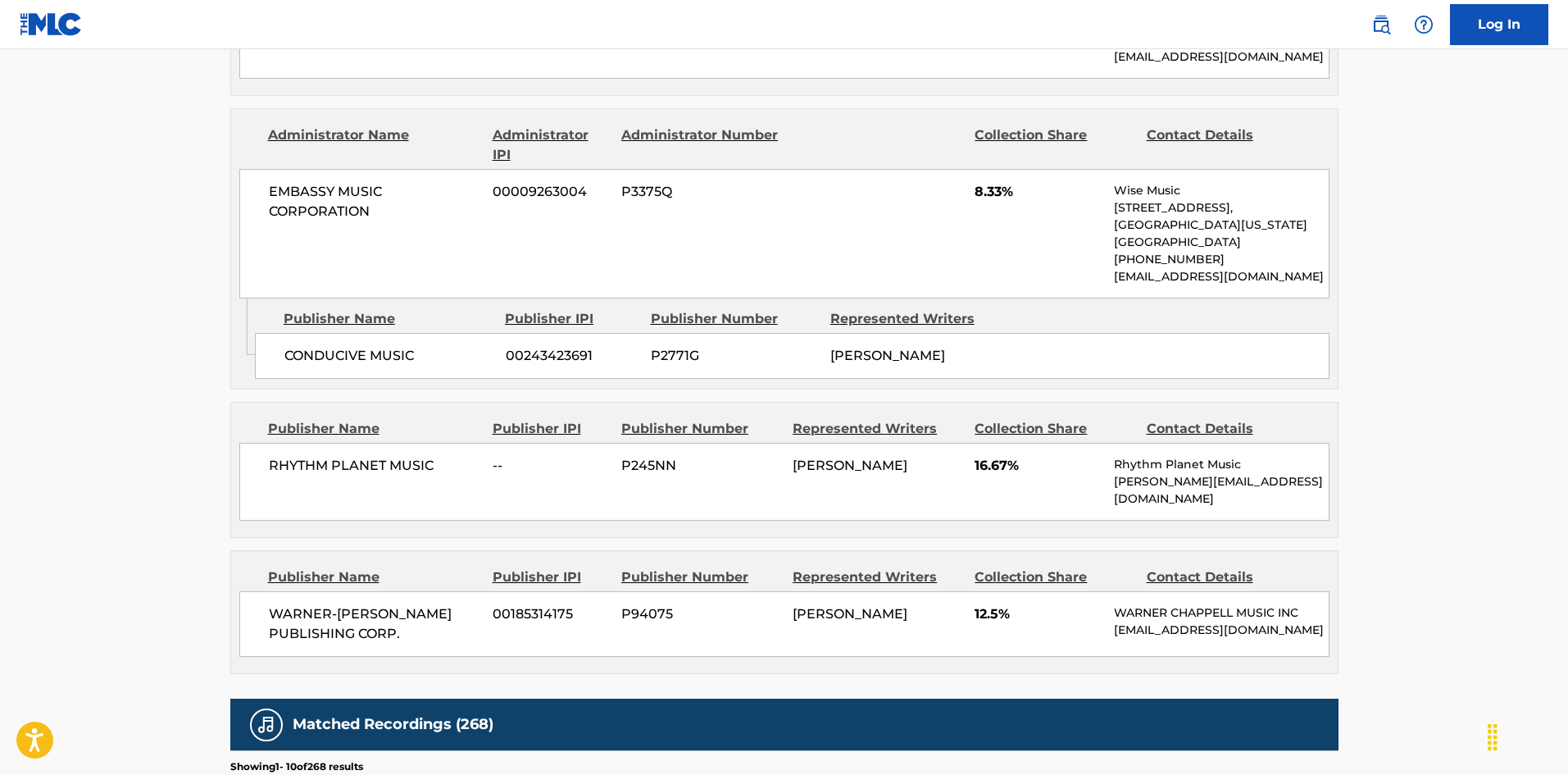
scroll to position [1557, 0]
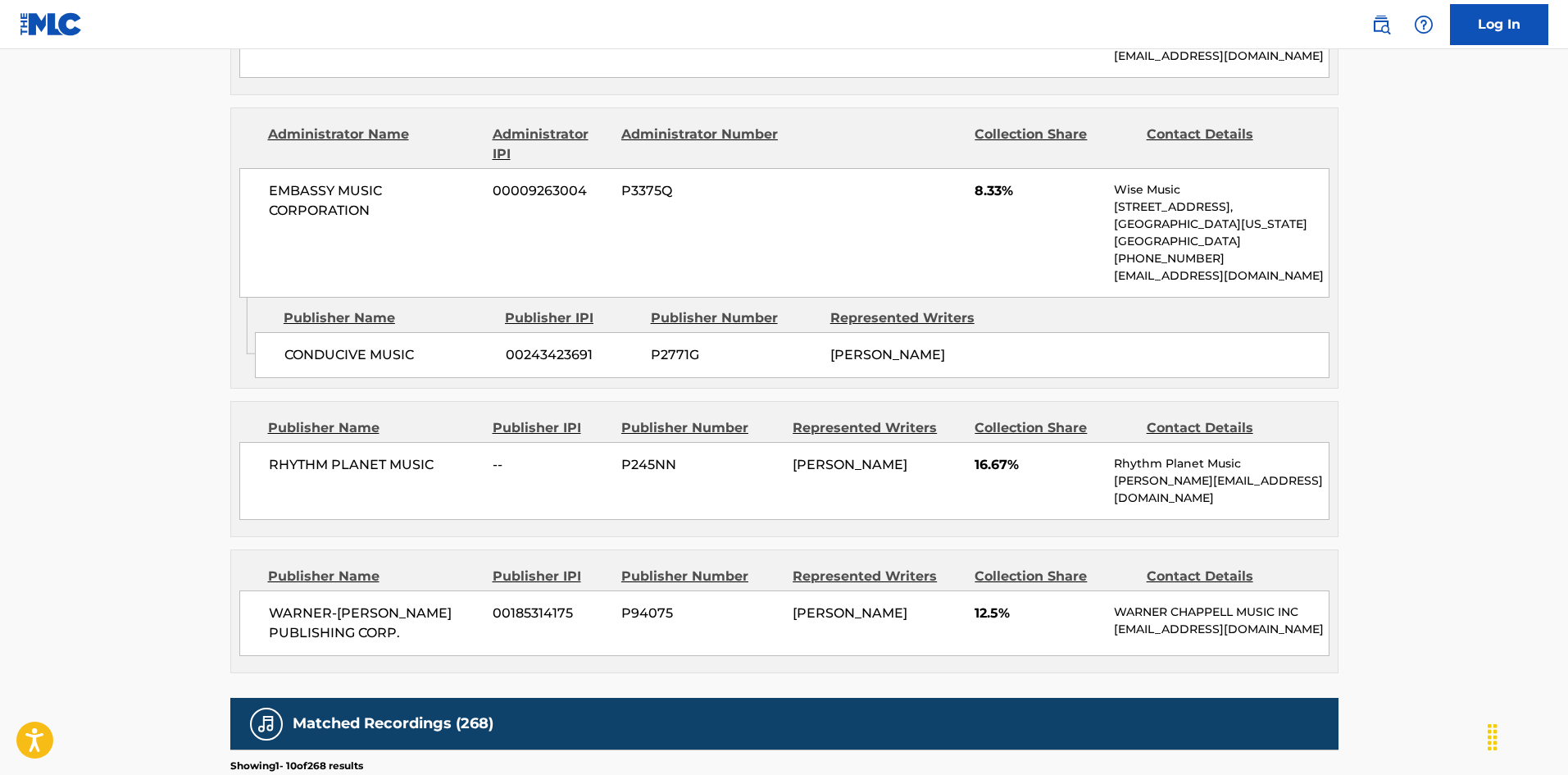
click at [288, 365] on span "CONDUCIVE MUSIC" at bounding box center [388, 355] width 209 height 20
drag, startPoint x: 288, startPoint y: 383, endPoint x: 339, endPoint y: 393, distance: 52.0
click at [339, 378] on div "CONDUCIVE MUSIC 00243423691 P2771G [PERSON_NAME]" at bounding box center [792, 354] width 1074 height 46
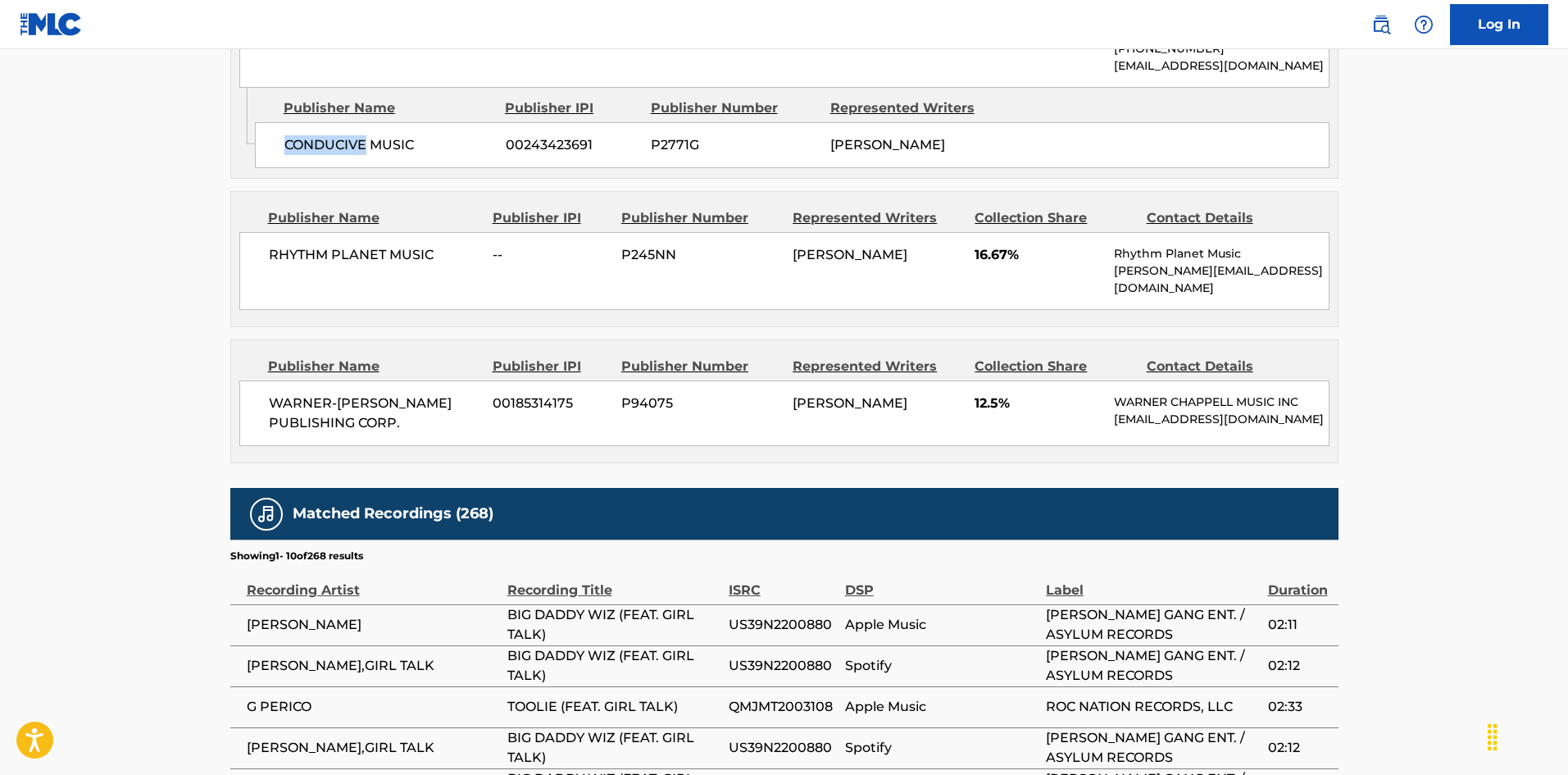
scroll to position [1804, 0]
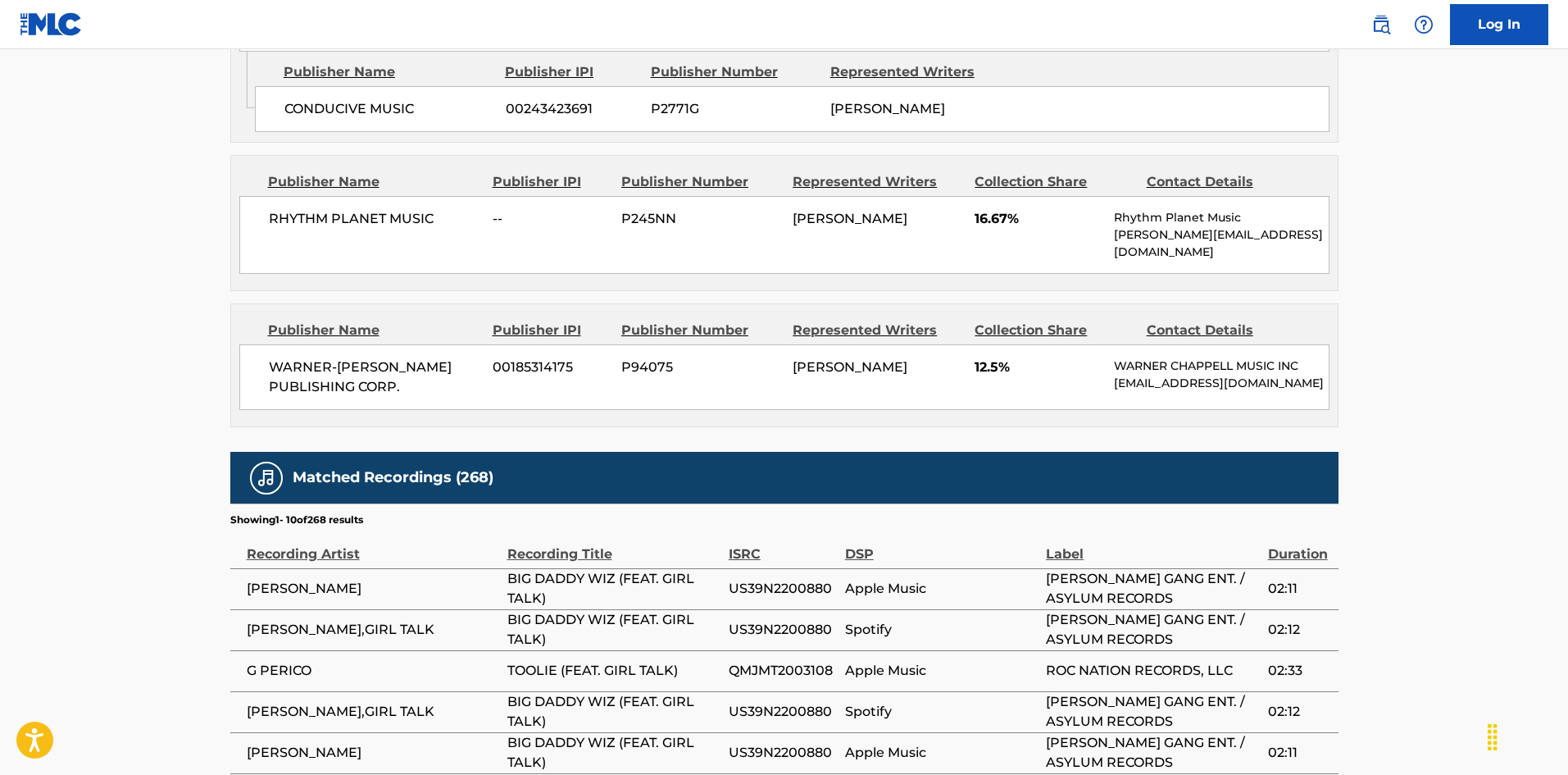
click at [307, 229] on span "RHYTHM PLANET MUSIC" at bounding box center [374, 219] width 212 height 20
drag, startPoint x: 307, startPoint y: 270, endPoint x: 367, endPoint y: 259, distance: 61.0
click at [367, 229] on span "RHYTHM PLANET MUSIC" at bounding box center [374, 219] width 212 height 20
click at [284, 397] on span "WARNER-[PERSON_NAME] PUBLISHING CORP." at bounding box center [374, 377] width 212 height 39
drag, startPoint x: 284, startPoint y: 397, endPoint x: 388, endPoint y: 426, distance: 108.0
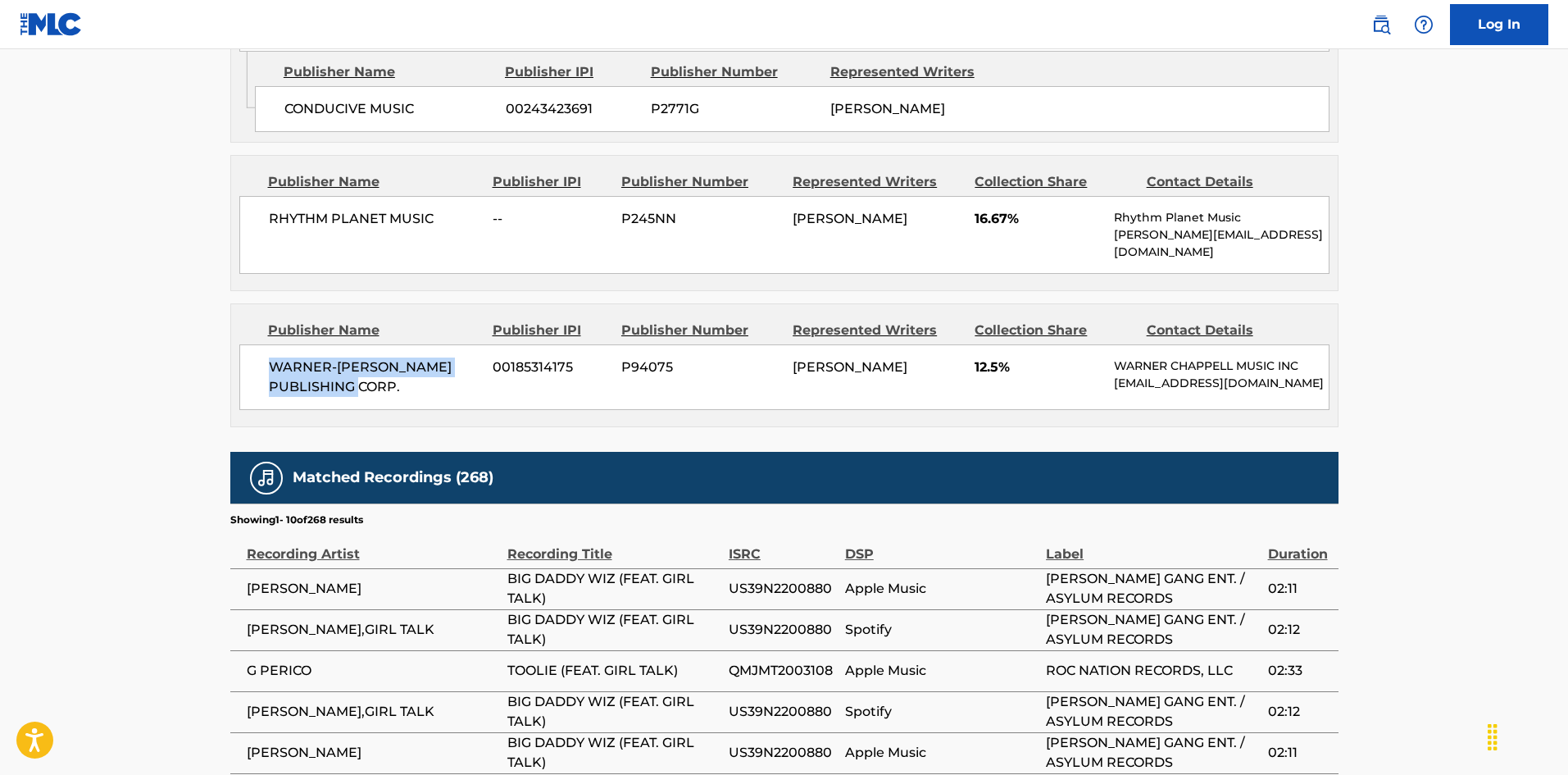
click at [388, 410] on div "WARNER-[PERSON_NAME] PUBLISHING CORP. 00185314175 P94075 [PERSON_NAME] 12.5% [P…" at bounding box center [784, 377] width 1090 height 66
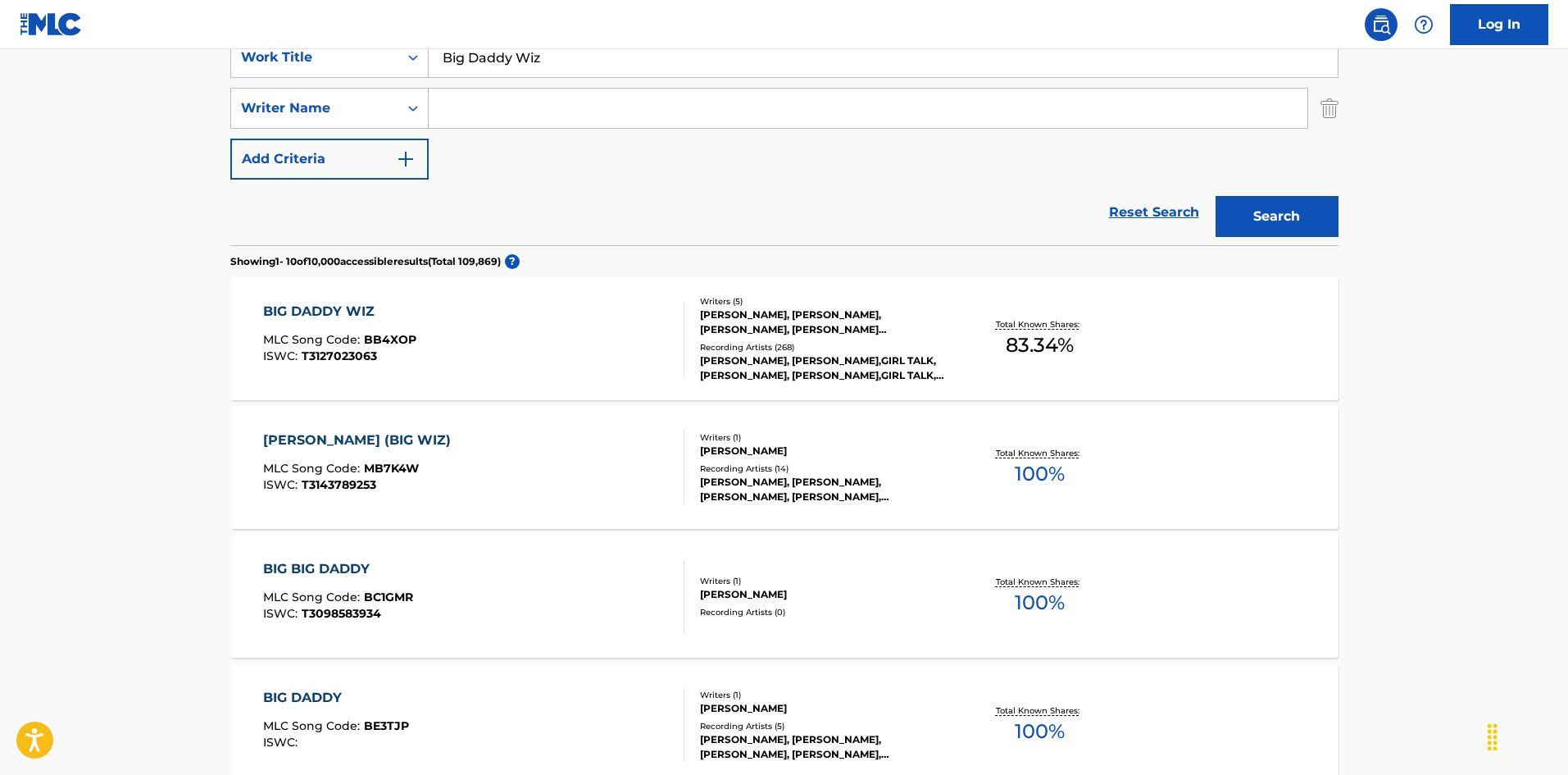
click at [437, 315] on div "BIG DADDY WIZ MLC Song Code : BB4XOP ISWC : T3127023063" at bounding box center [473, 338] width 422 height 74
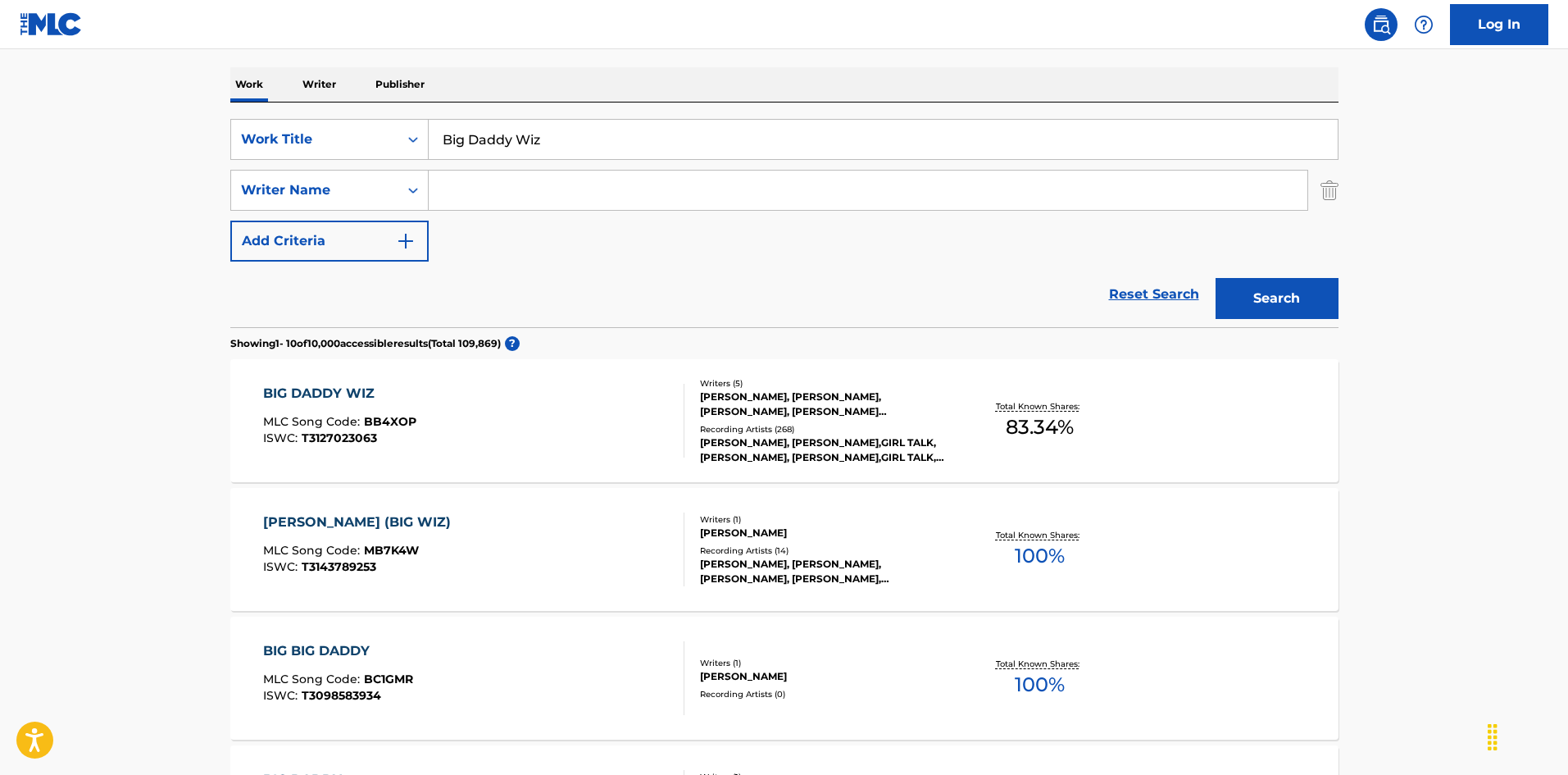
click at [587, 131] on input "Big Daddy Wiz" at bounding box center [883, 139] width 909 height 39
paste input "lack And Yellow"
click at [1277, 309] on button "Search" at bounding box center [1277, 298] width 123 height 41
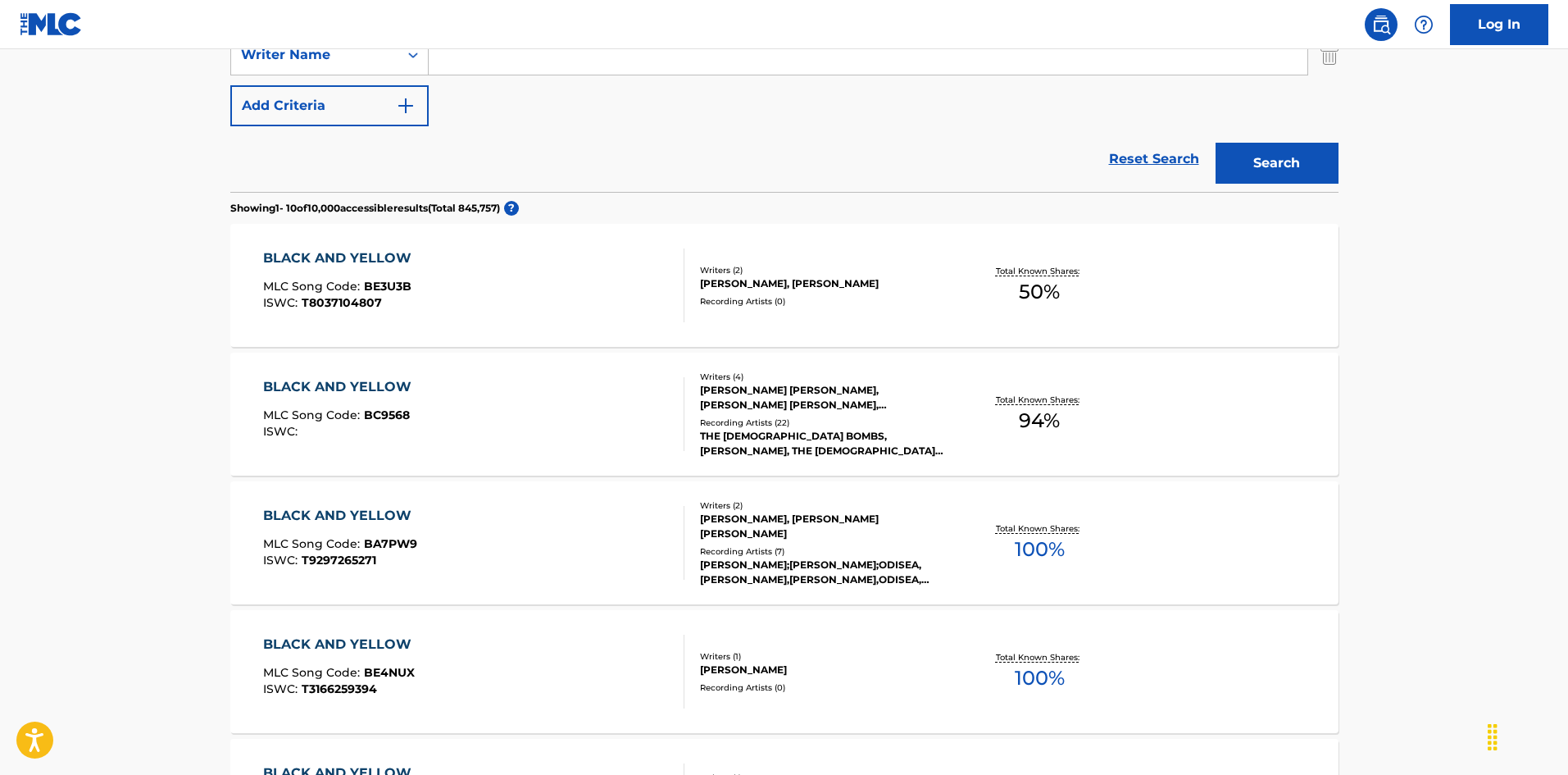
scroll to position [0, 0]
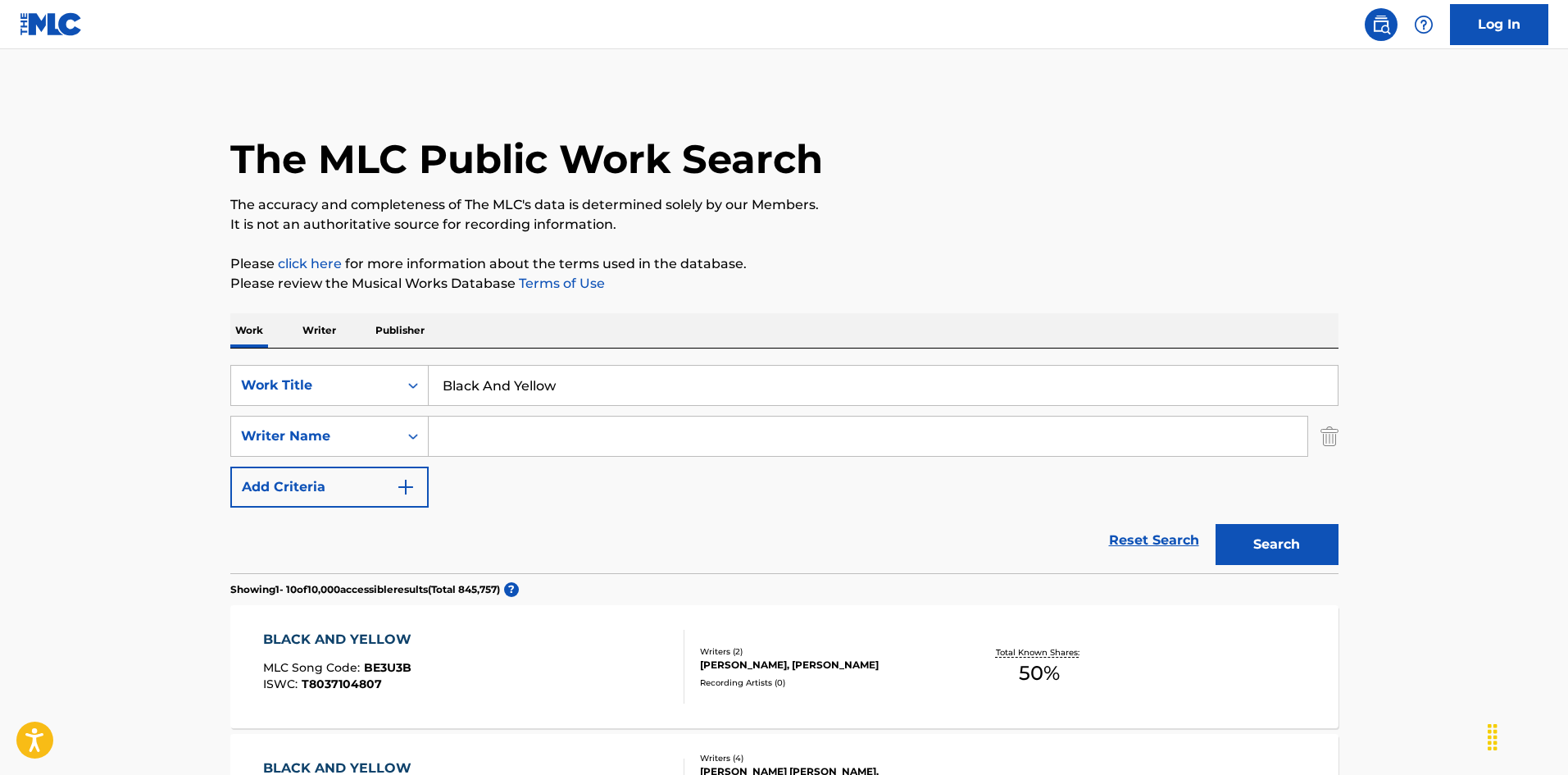
click at [609, 387] on input "Black And Yellow" at bounding box center [883, 385] width 909 height 39
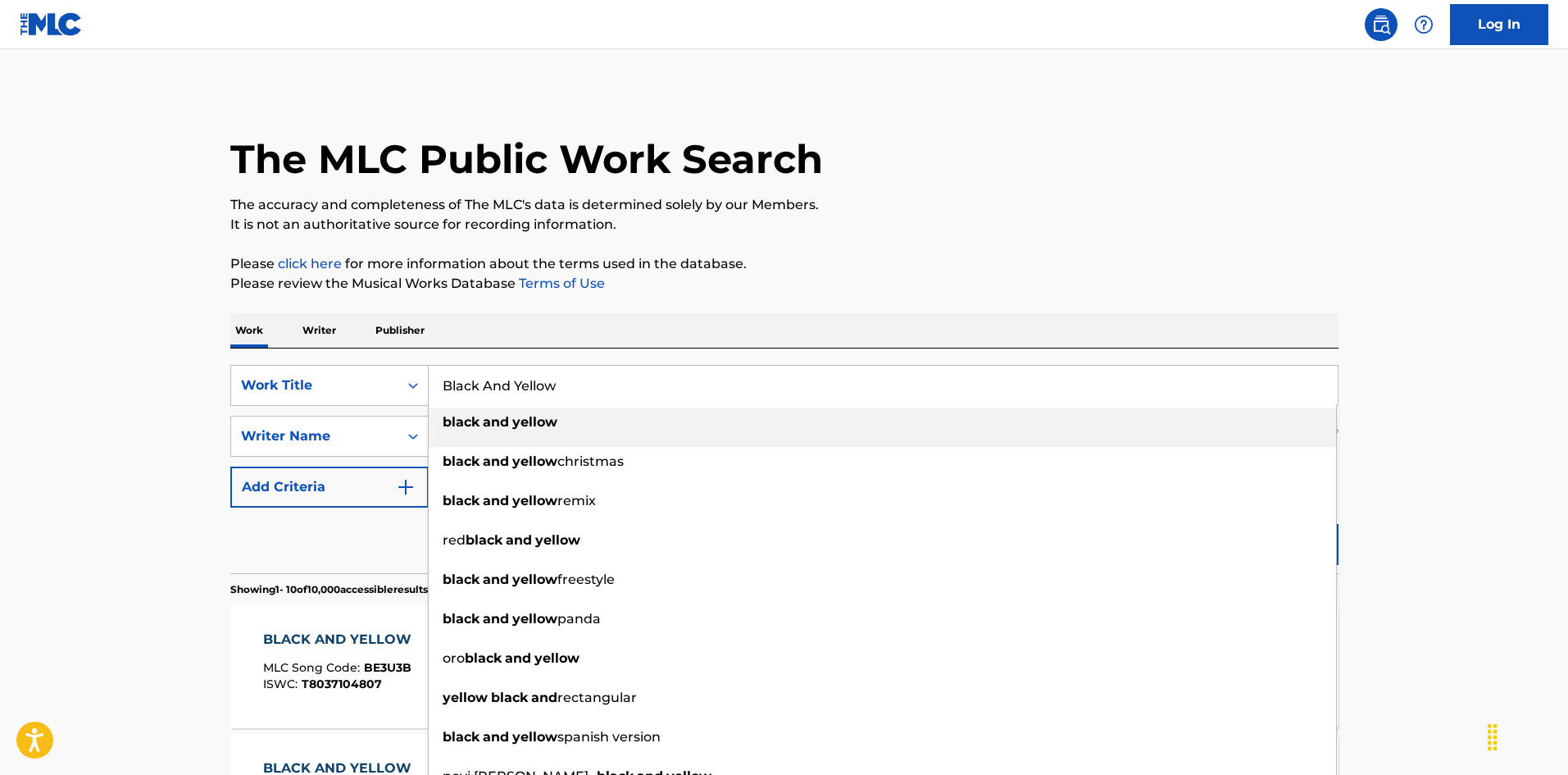
click at [609, 387] on input "Black And Yellow" at bounding box center [883, 385] width 909 height 39
paste input "[PERSON_NAME]"
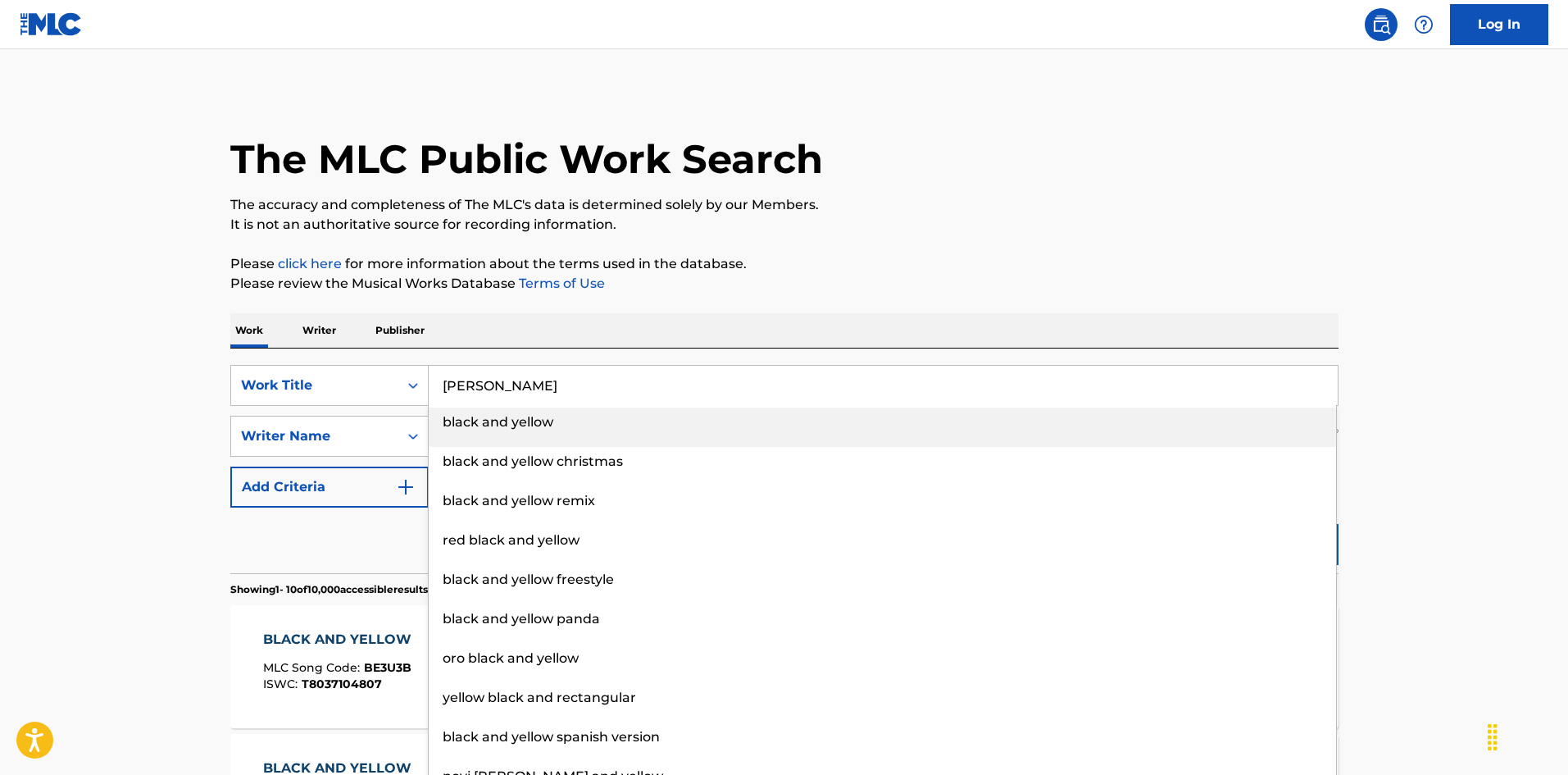
type input "[PERSON_NAME]"
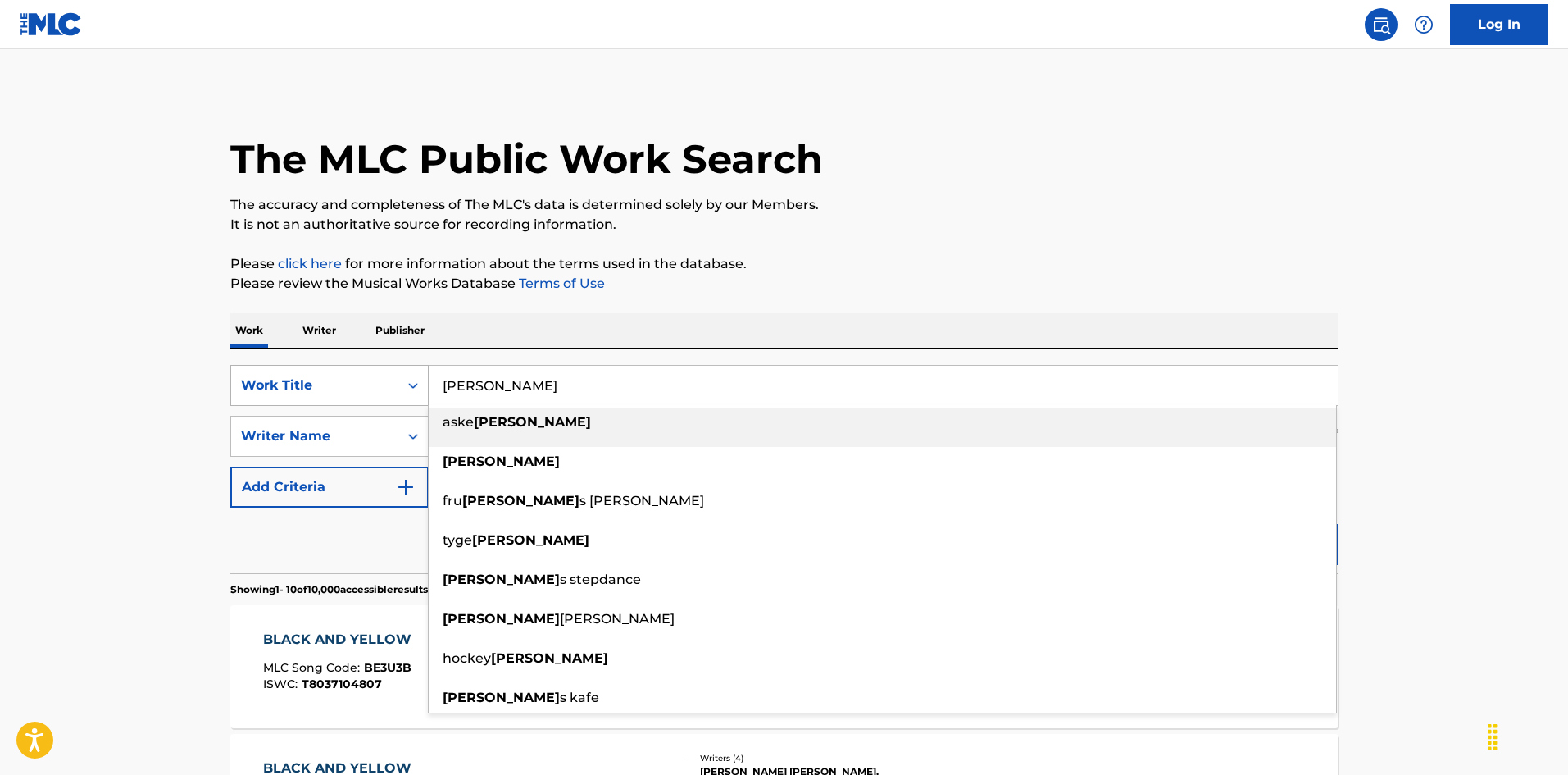
drag, startPoint x: 0, startPoint y: 343, endPoint x: 356, endPoint y: 401, distance: 360.7
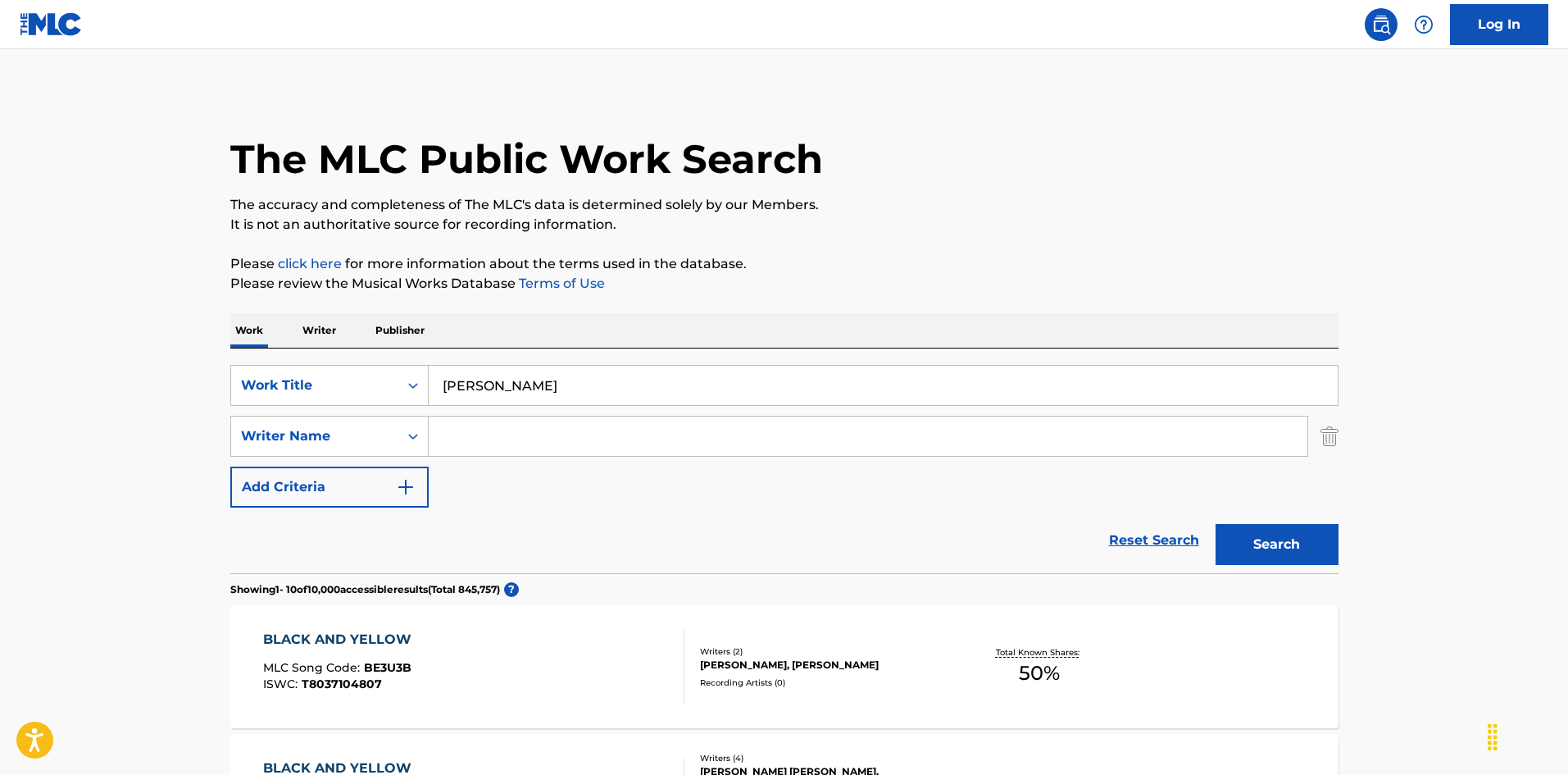
click at [450, 417] on input "Search Form" at bounding box center [868, 436] width 879 height 39
paste input "Black And Yellow"
type input "Black And Yellow"
click at [669, 382] on input "[PERSON_NAME]" at bounding box center [883, 385] width 909 height 39
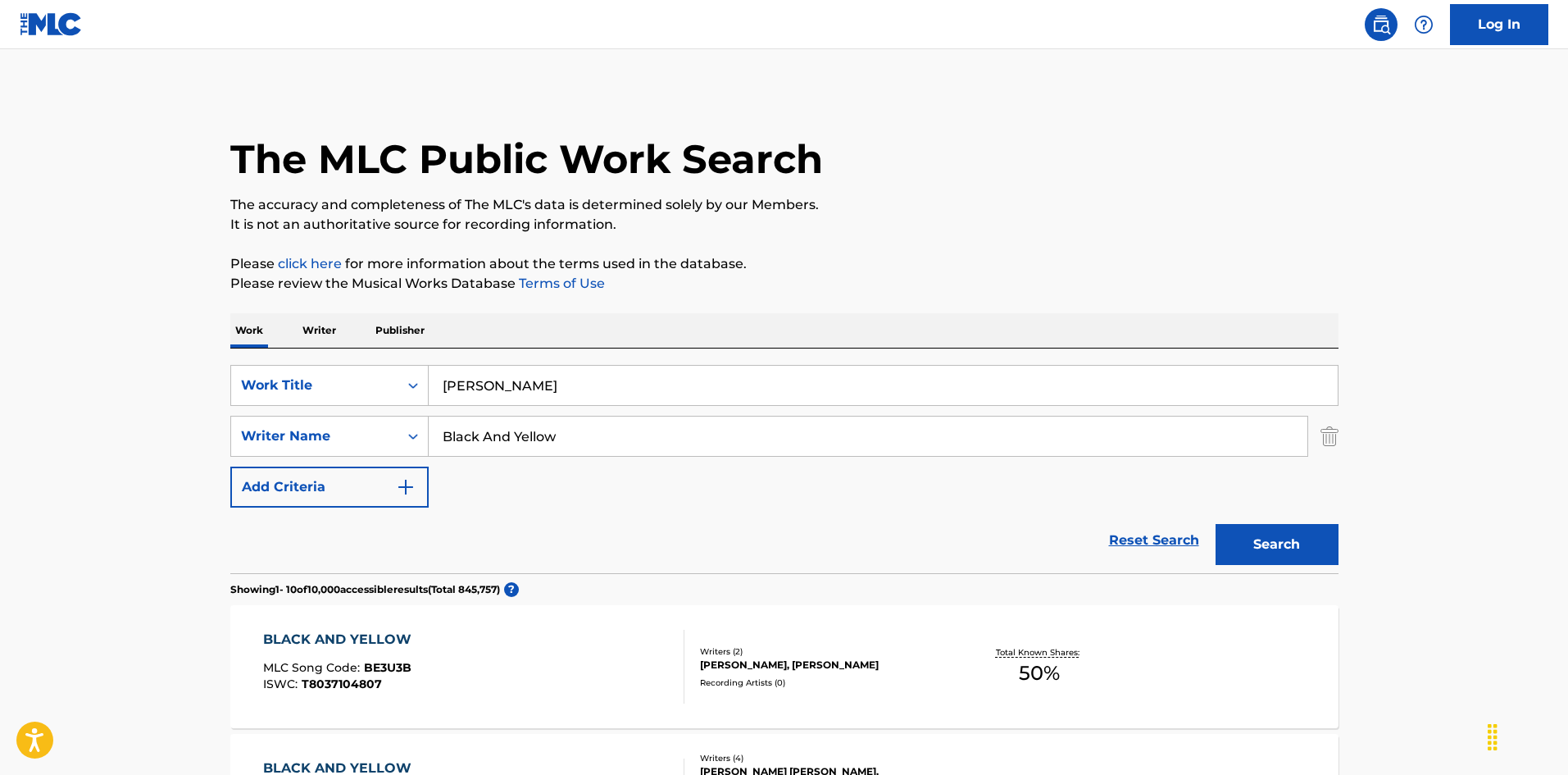
click at [669, 382] on input "[PERSON_NAME]" at bounding box center [883, 385] width 909 height 39
paste input "Black And Yellow"
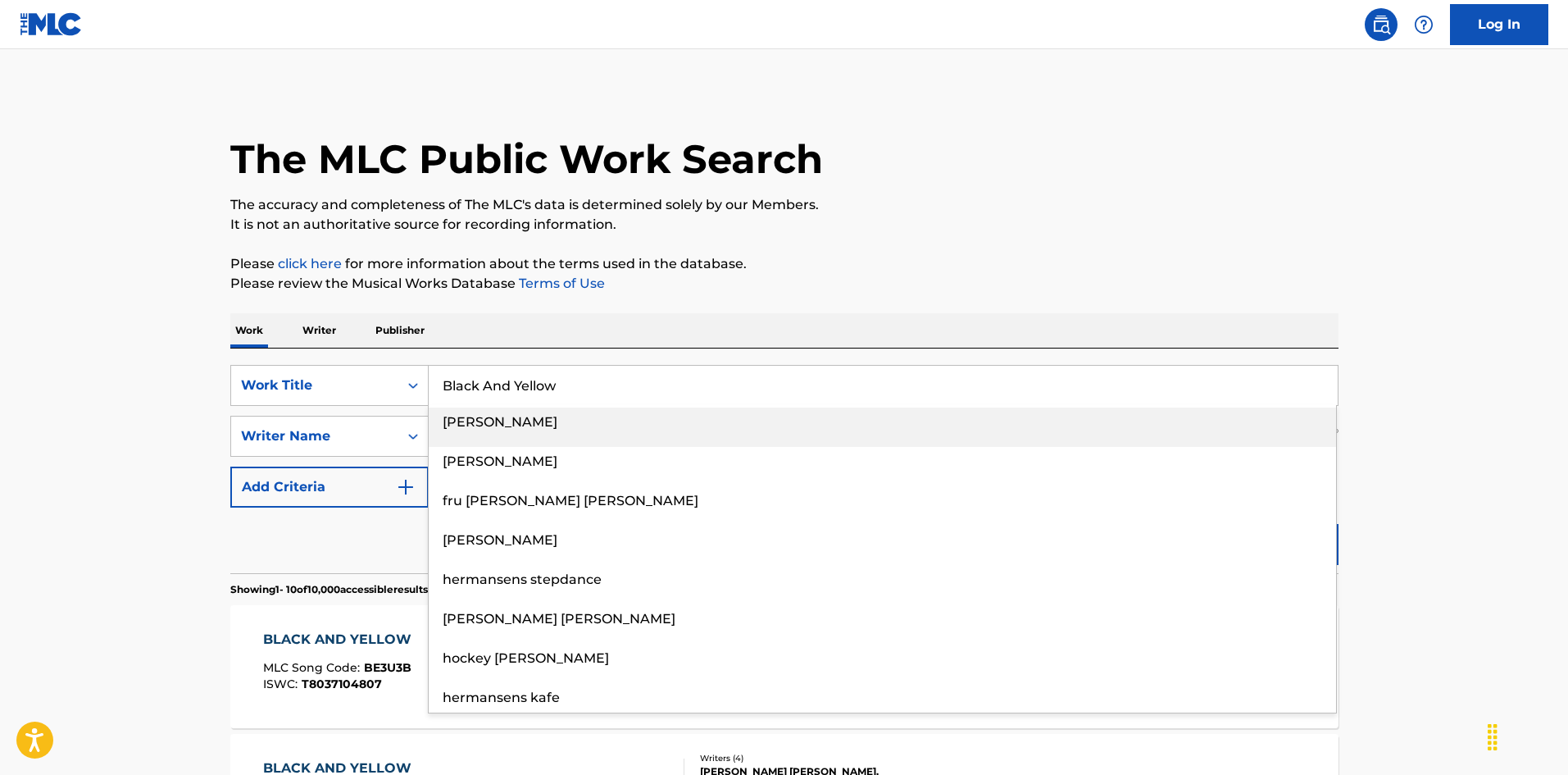
type input "Black And Yellow"
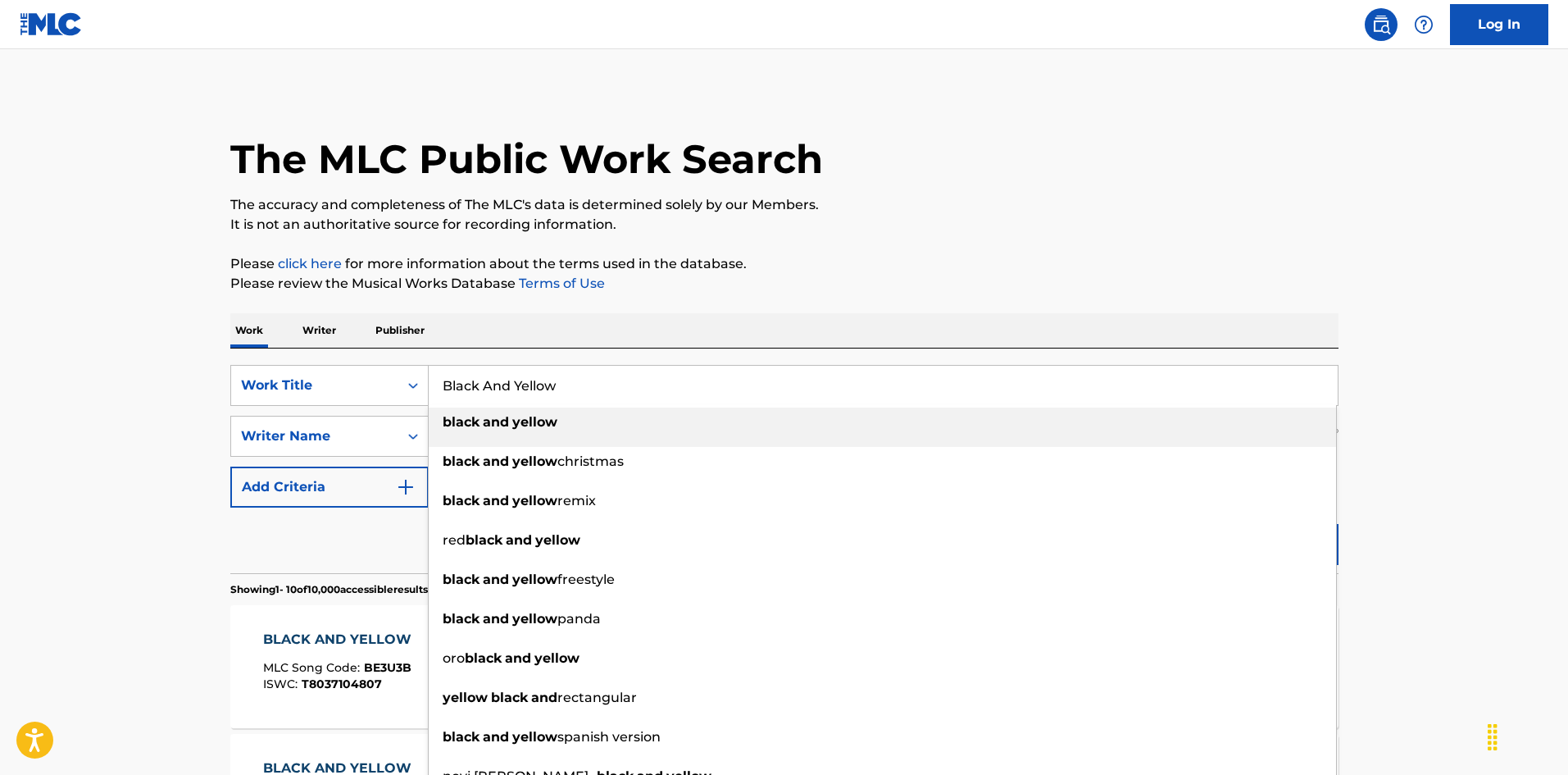
click at [544, 326] on div "Work Writer Publisher" at bounding box center [784, 330] width 1108 height 34
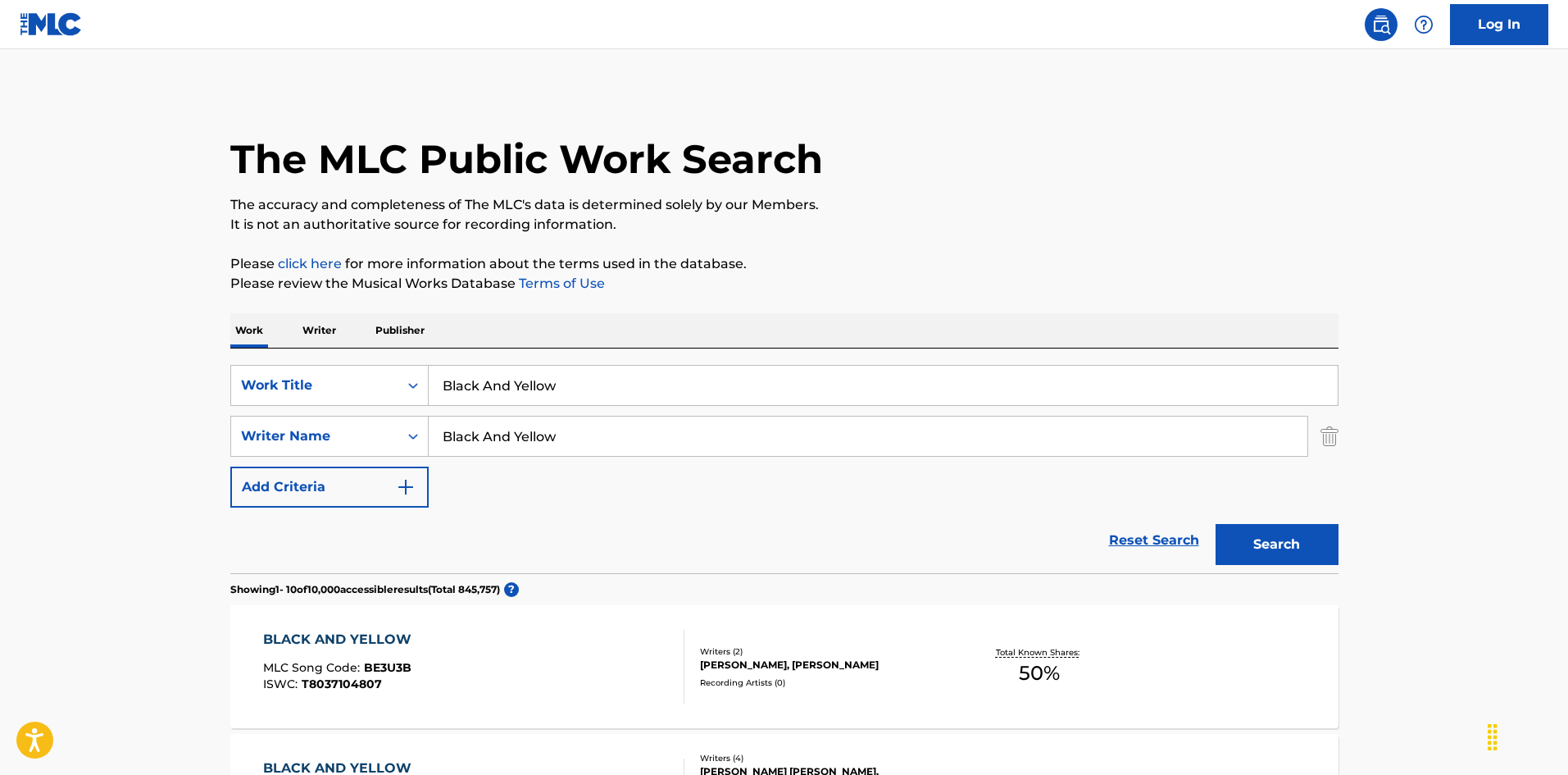
click at [569, 438] on input "Black And Yellow" at bounding box center [868, 436] width 879 height 39
paste input "[PERSON_NAME]"
type input "[PERSON_NAME]"
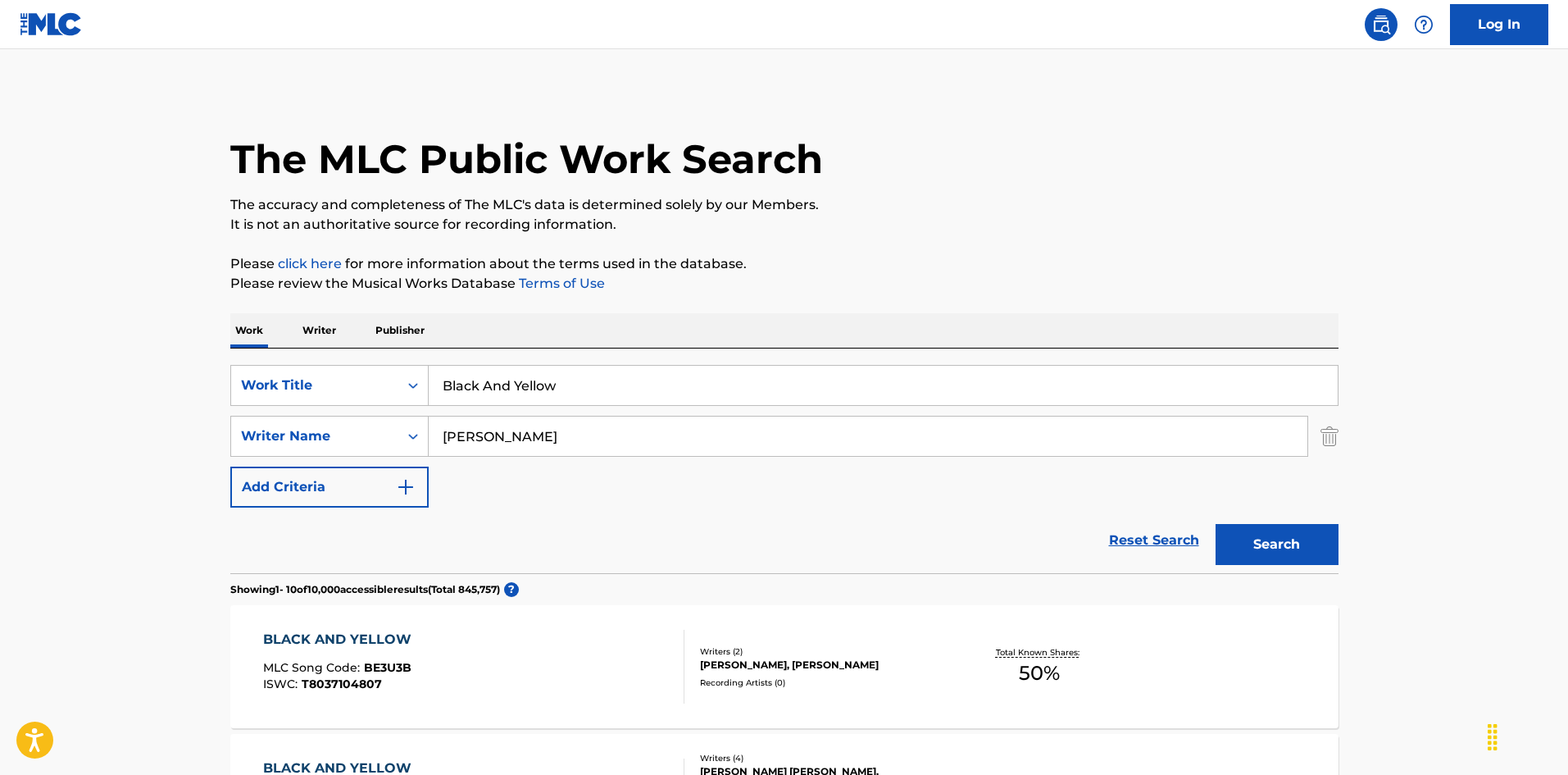
click at [1287, 534] on button "Search" at bounding box center [1277, 544] width 123 height 41
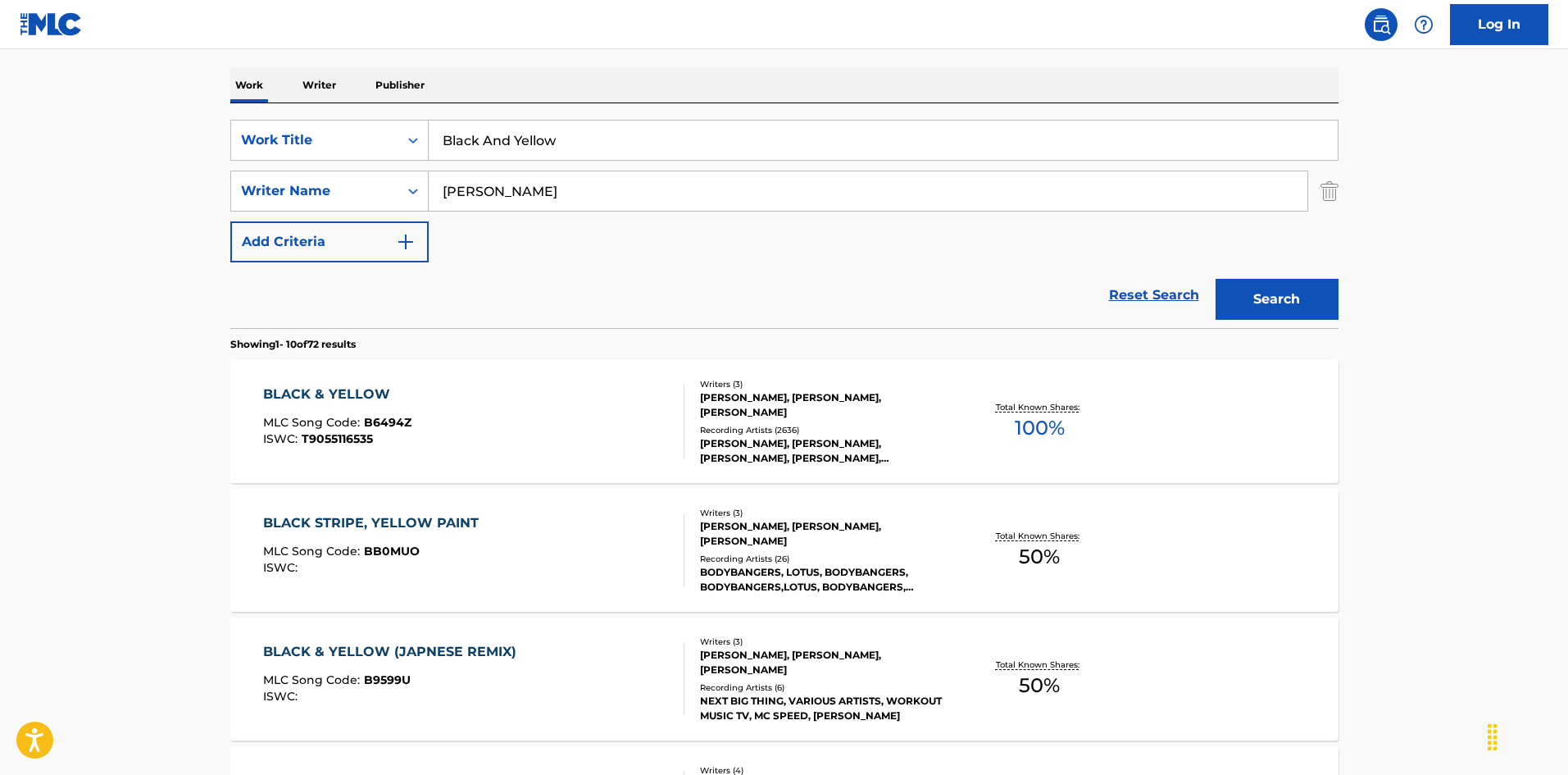
scroll to position [246, 0]
click at [483, 419] on div "BLACK & YELLOW MLC Song Code : B6494Z ISWC : T9055116535" at bounding box center [473, 420] width 422 height 74
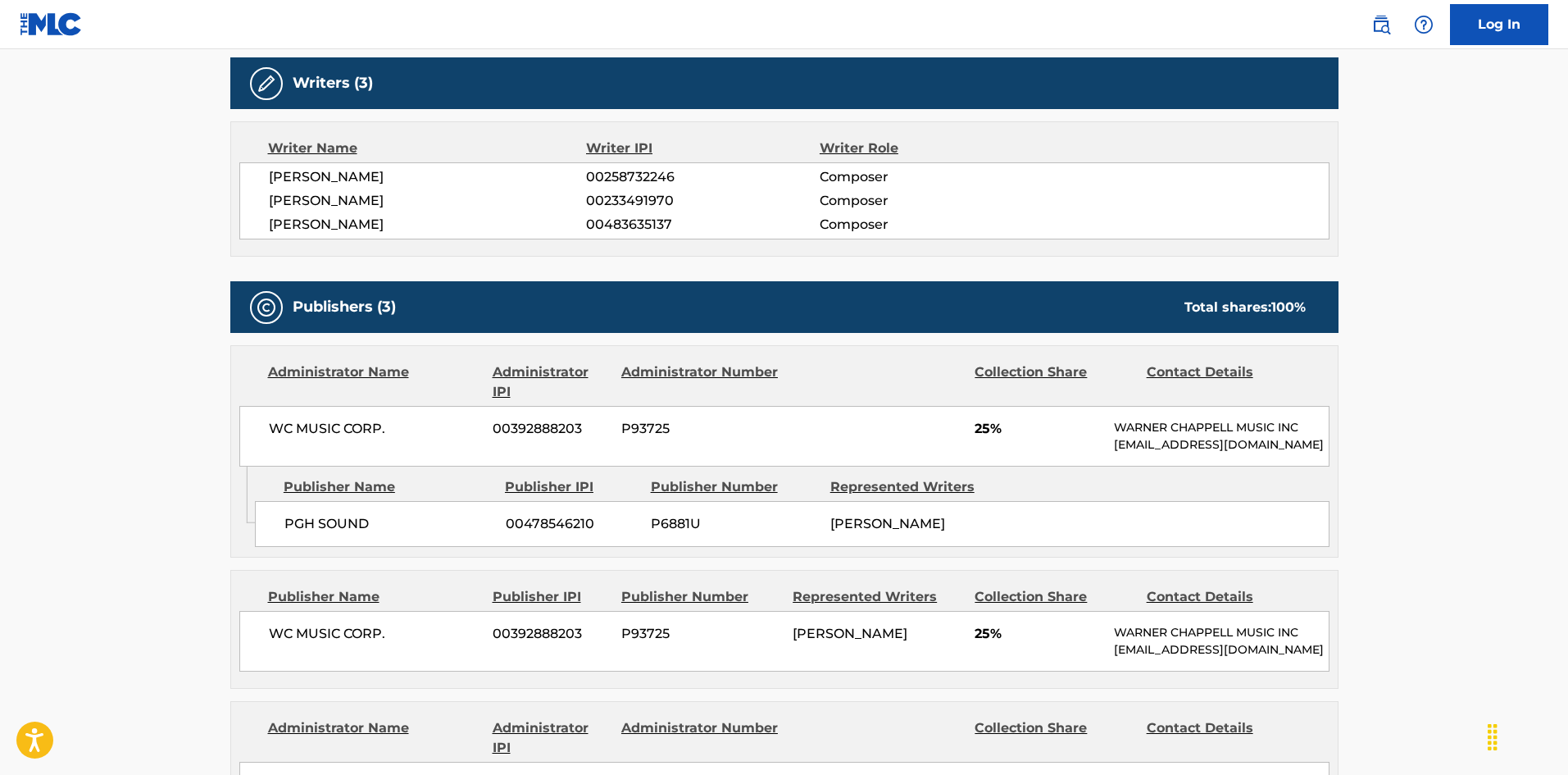
scroll to position [901, 0]
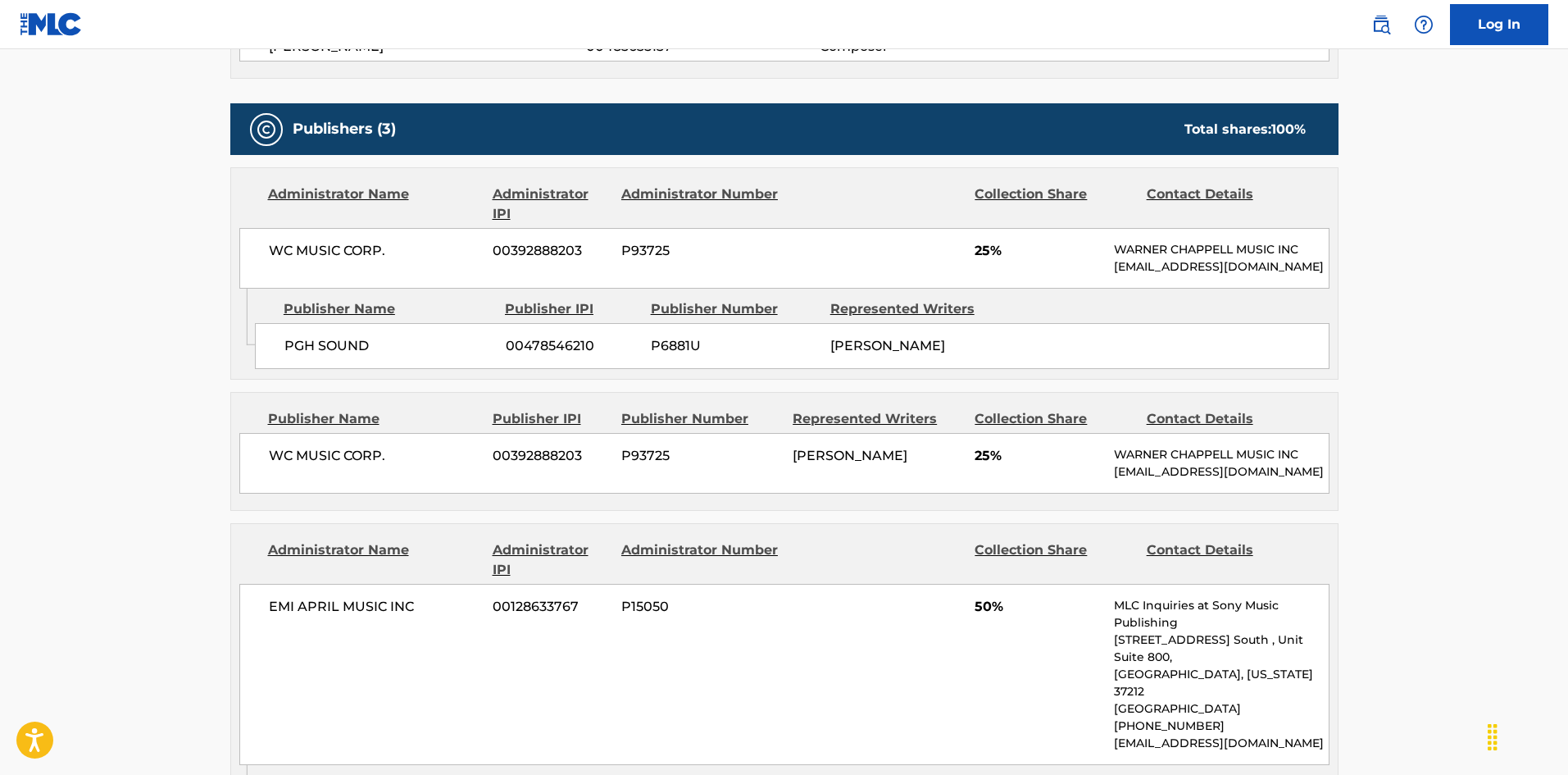
click at [280, 335] on div "Publisher Name Publisher IPI Publisher Number Represented Writers PGH SOUND 004…" at bounding box center [796, 329] width 1082 height 82
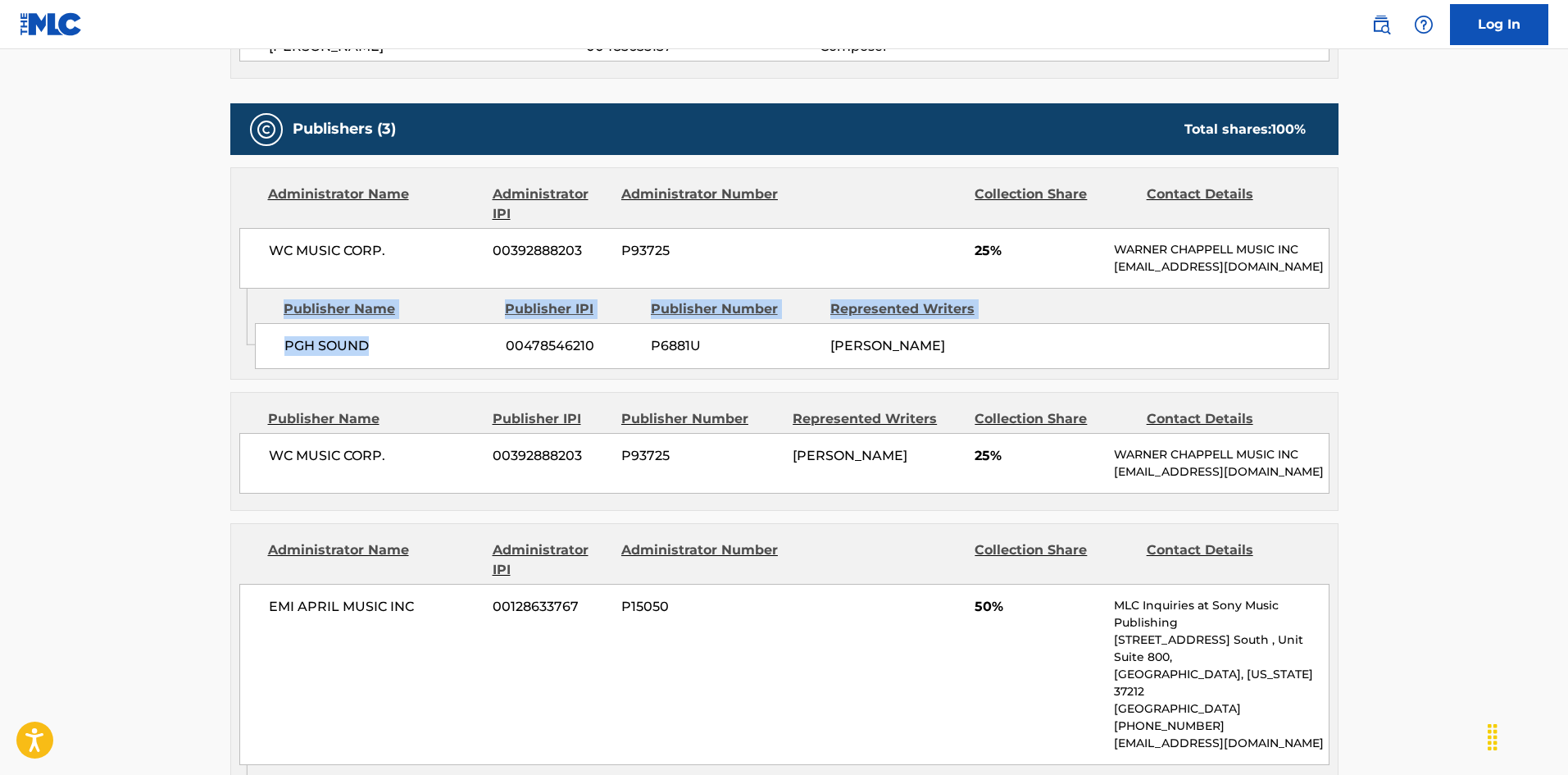
drag, startPoint x: 280, startPoint y: 335, endPoint x: 337, endPoint y: 353, distance: 59.8
click at [337, 353] on div "Publisher Name Publisher IPI Publisher Number Represented Writers PGH SOUND 004…" at bounding box center [796, 329] width 1082 height 82
click at [302, 355] on span "PGH SOUND" at bounding box center [388, 346] width 209 height 20
drag, startPoint x: 302, startPoint y: 355, endPoint x: 323, endPoint y: 359, distance: 21.4
click at [323, 356] on span "PGH SOUND" at bounding box center [388, 346] width 209 height 20
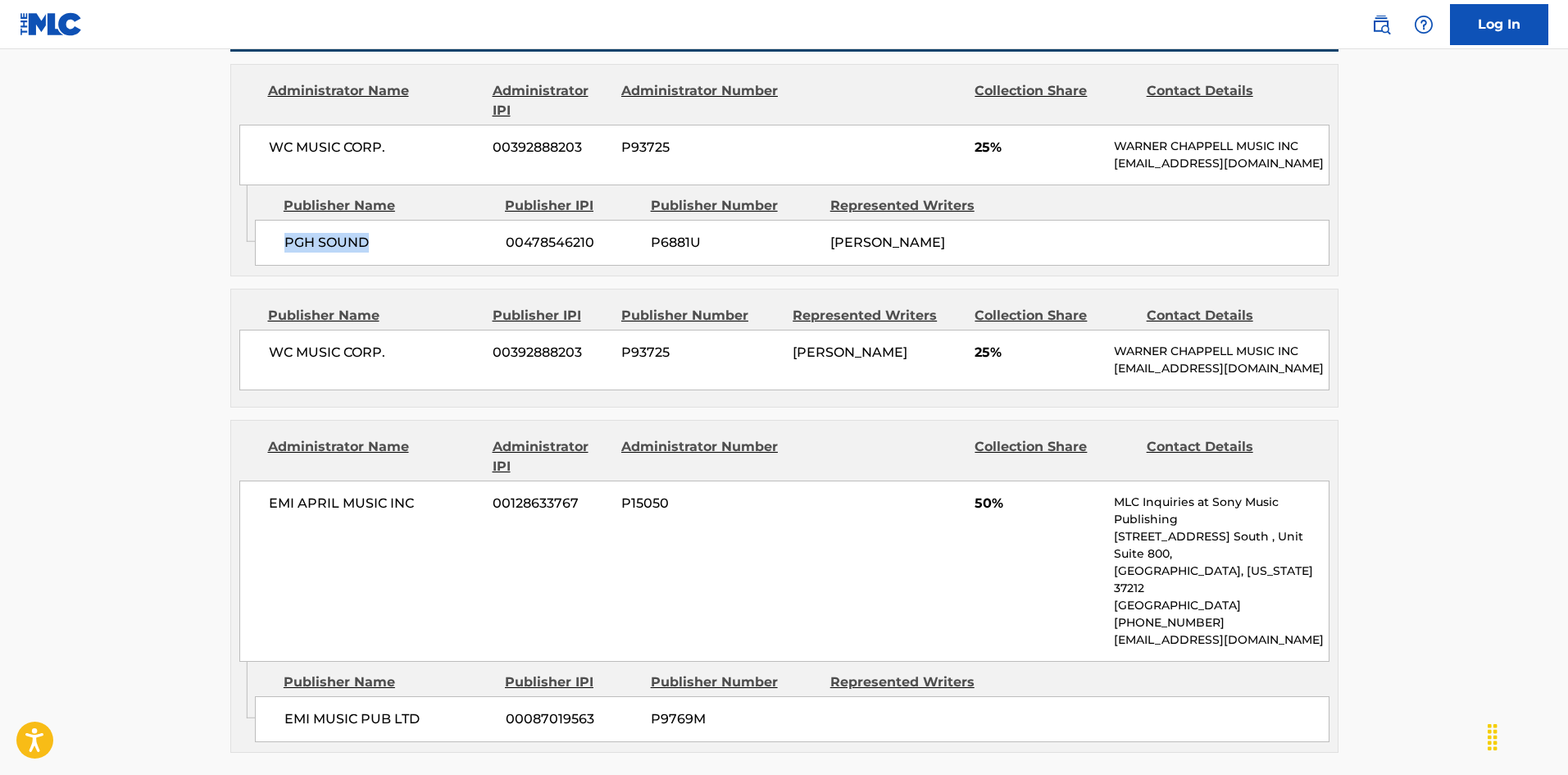
scroll to position [1148, 0]
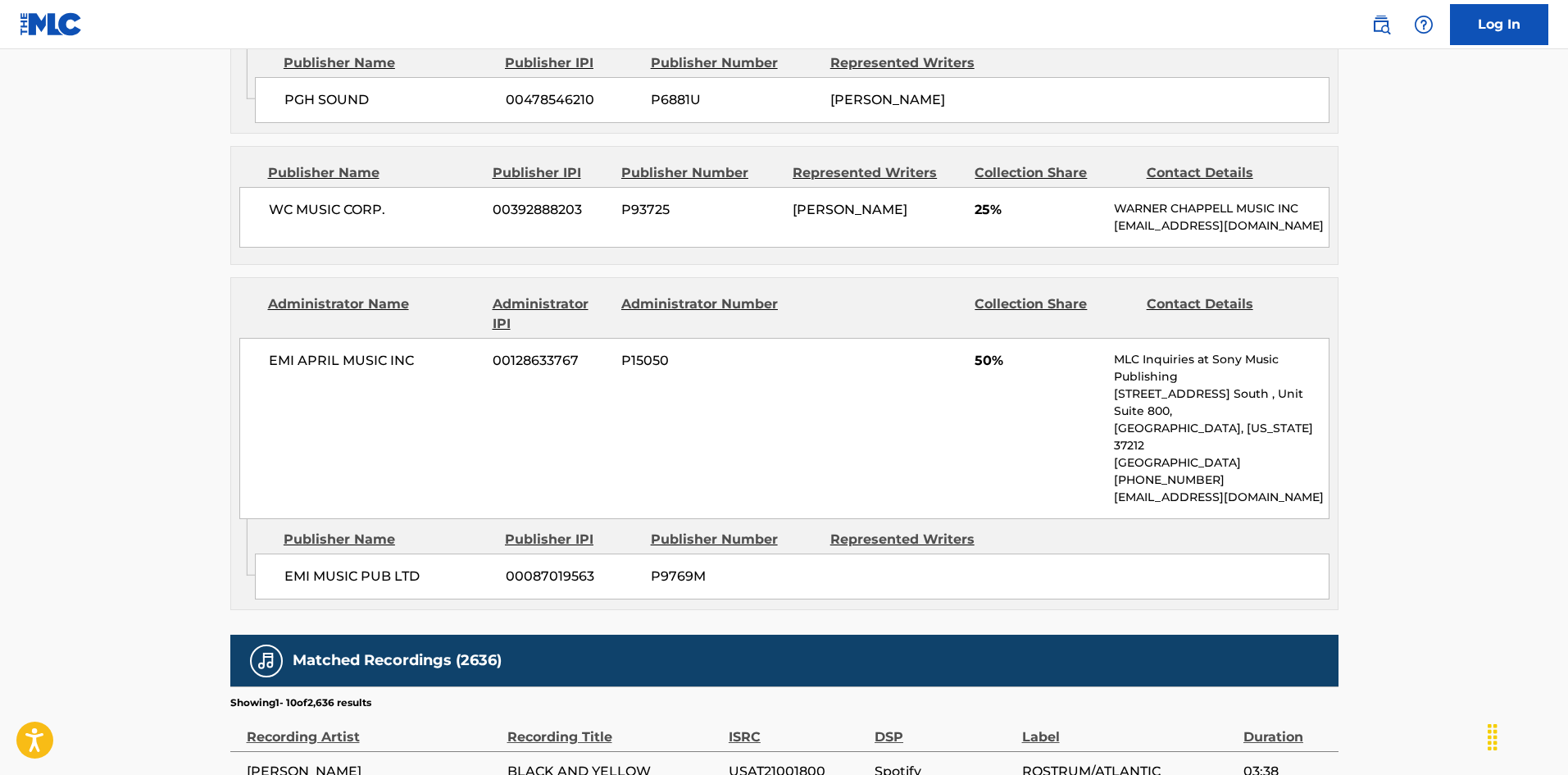
click at [258, 236] on div "WC MUSIC CORP. 00392888203 P93725 [PERSON_NAME] 25% [PERSON_NAME] MUSIC INC [EM…" at bounding box center [784, 217] width 1090 height 61
drag, startPoint x: 258, startPoint y: 236, endPoint x: 392, endPoint y: 236, distance: 134.0
click at [392, 236] on div "WC MUSIC CORP. 00392888203 P93725 [PERSON_NAME] 25% [PERSON_NAME] MUSIC INC [EM…" at bounding box center [784, 217] width 1090 height 61
click at [307, 586] on span "EMI MUSIC PUB LTD" at bounding box center [388, 576] width 209 height 20
drag, startPoint x: 307, startPoint y: 598, endPoint x: 405, endPoint y: 595, distance: 98.0
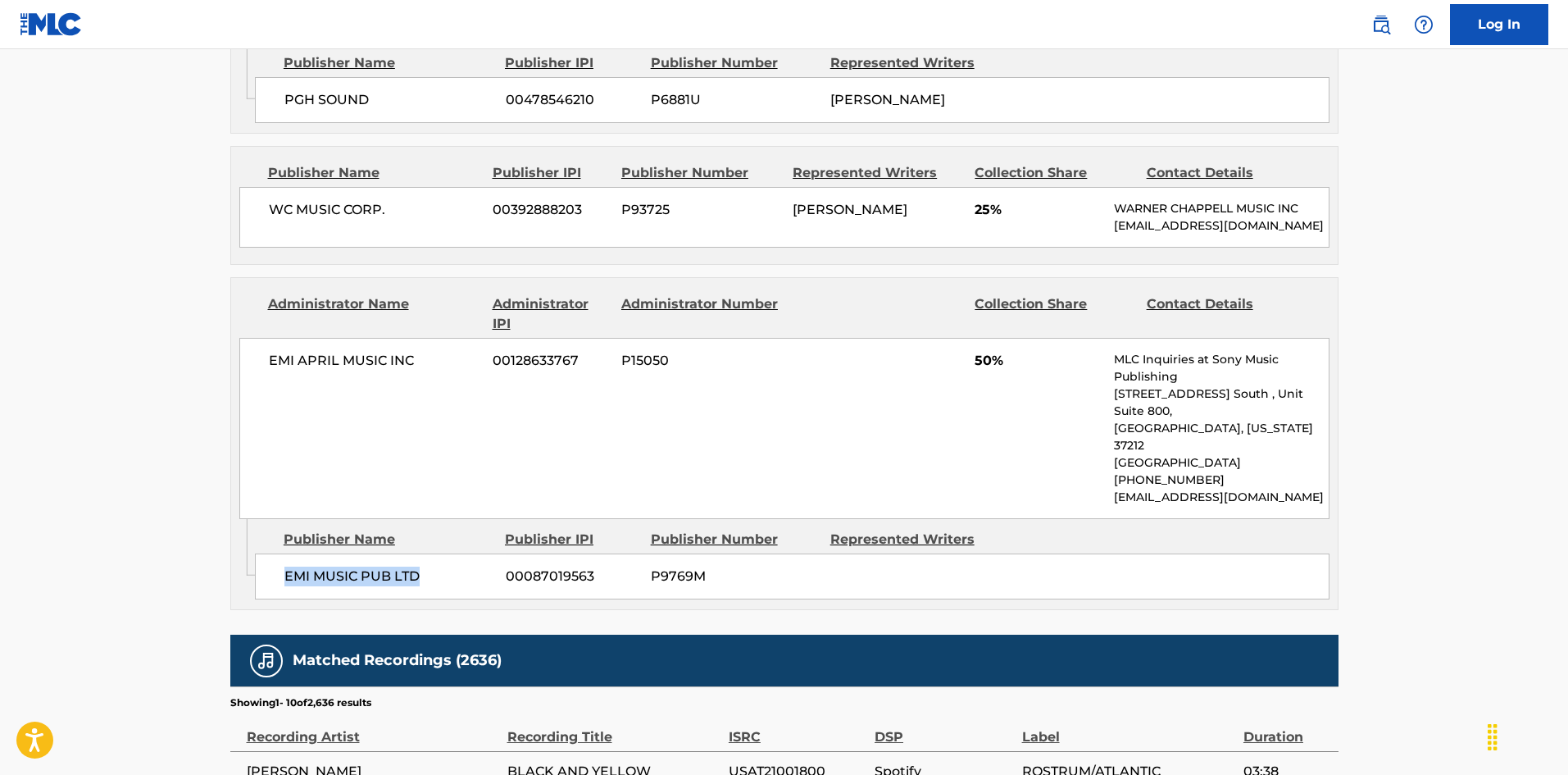
click at [405, 586] on span "EMI MUSIC PUB LTD" at bounding box center [388, 576] width 209 height 20
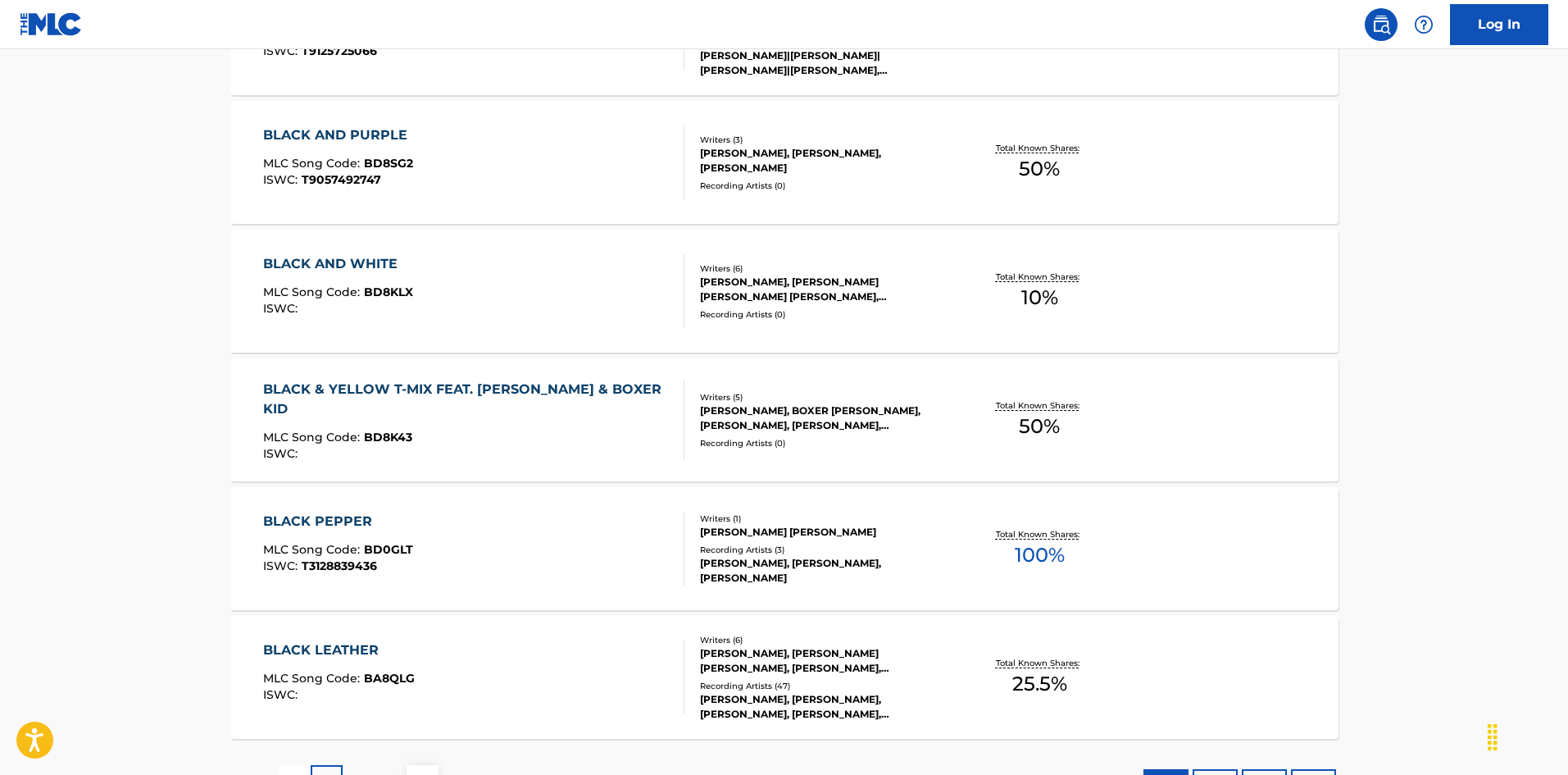
scroll to position [246, 0]
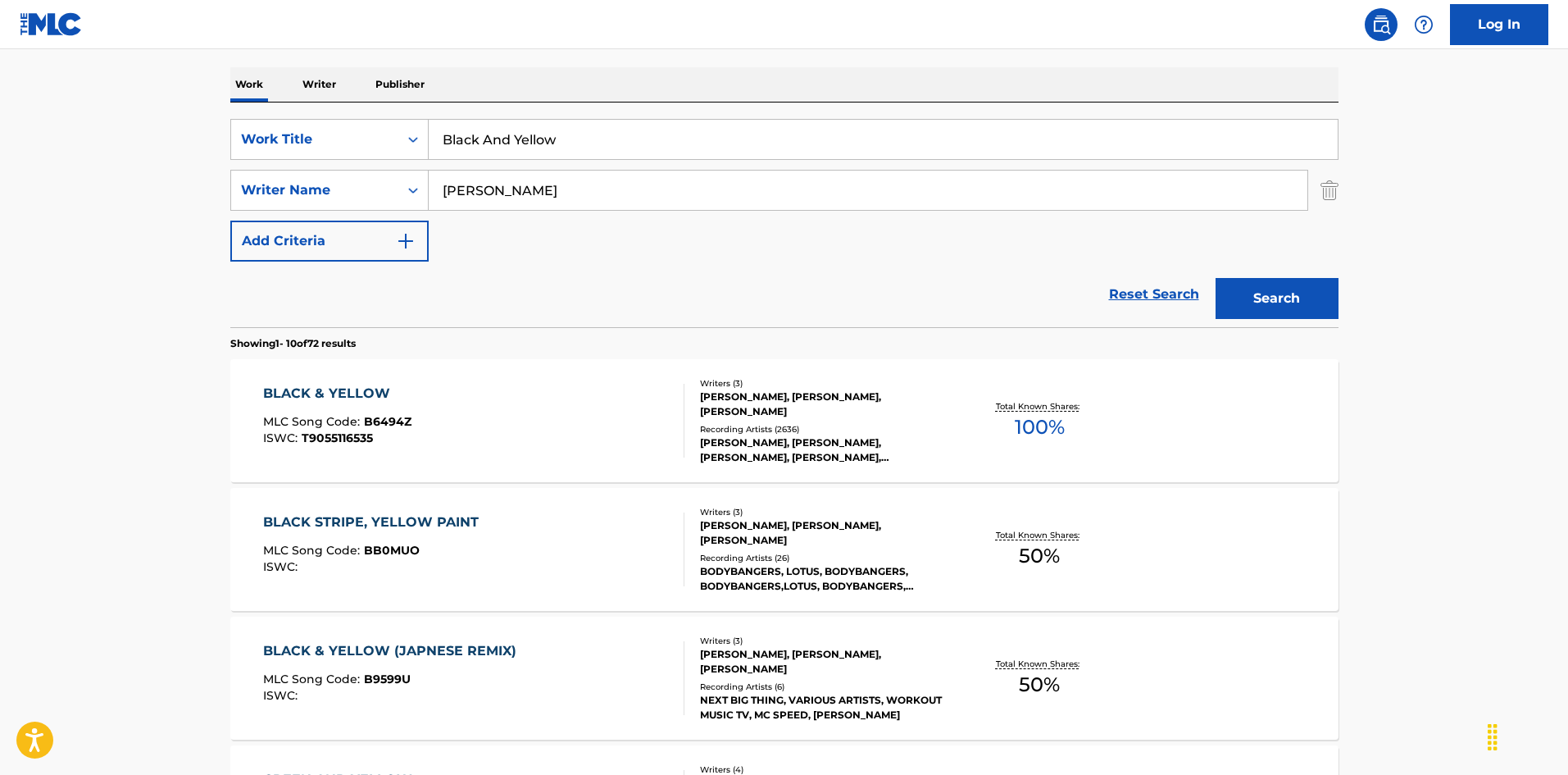
click at [512, 155] on input "Black And Yellow" at bounding box center [883, 139] width 909 height 39
click at [515, 152] on input "Black And Yellow" at bounding box center [883, 139] width 909 height 39
paste input "out Me (Feat. Problem, Iamsu!)"
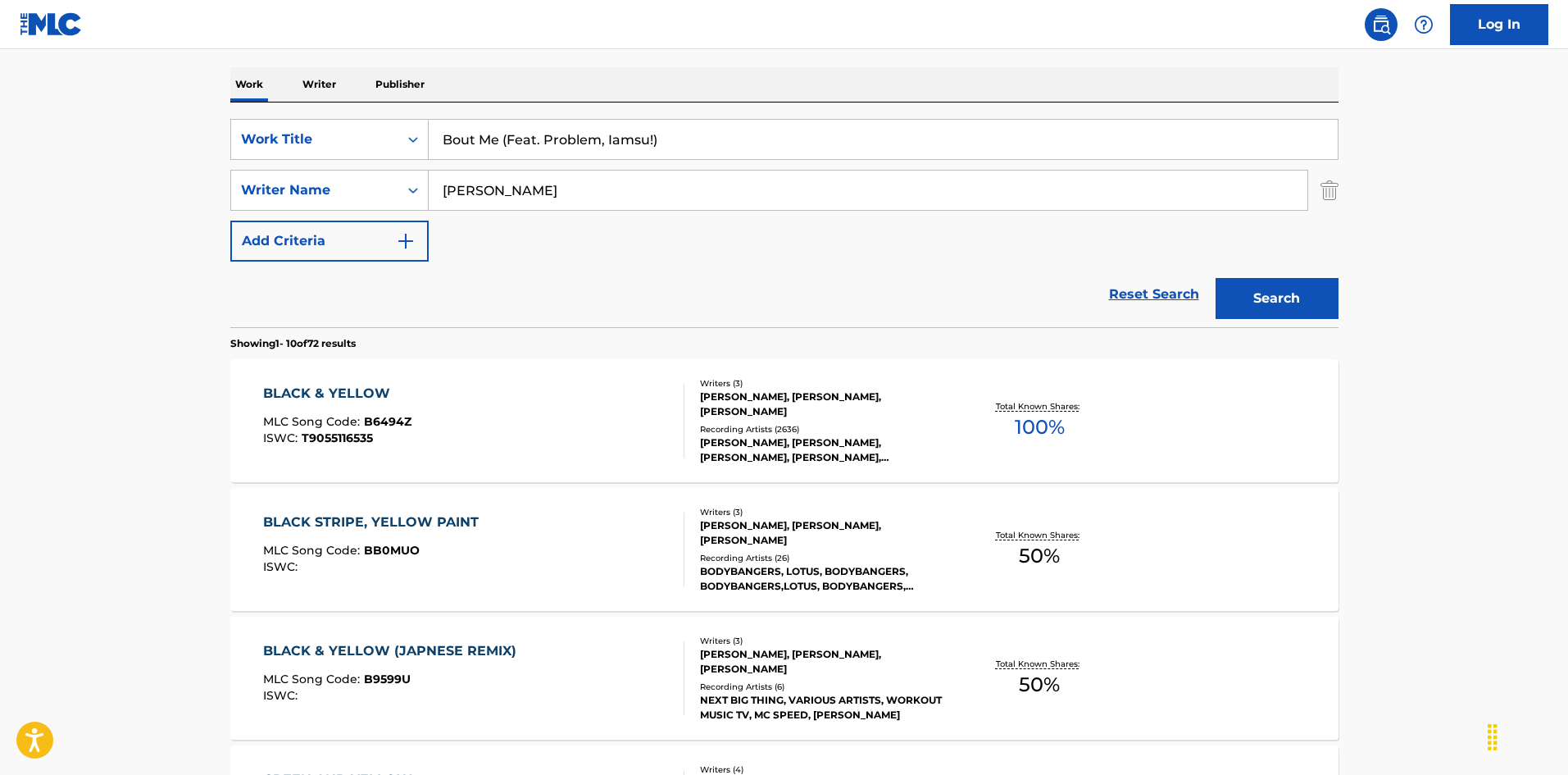
drag, startPoint x: 498, startPoint y: 148, endPoint x: 873, endPoint y: 113, distance: 376.6
click at [873, 113] on div "SearchWithCriteria52f480d4-f273-419a-962d-ab9672138eb8 Work Title Bout Me (Feat…" at bounding box center [784, 215] width 1108 height 225
type input "Bout Me"
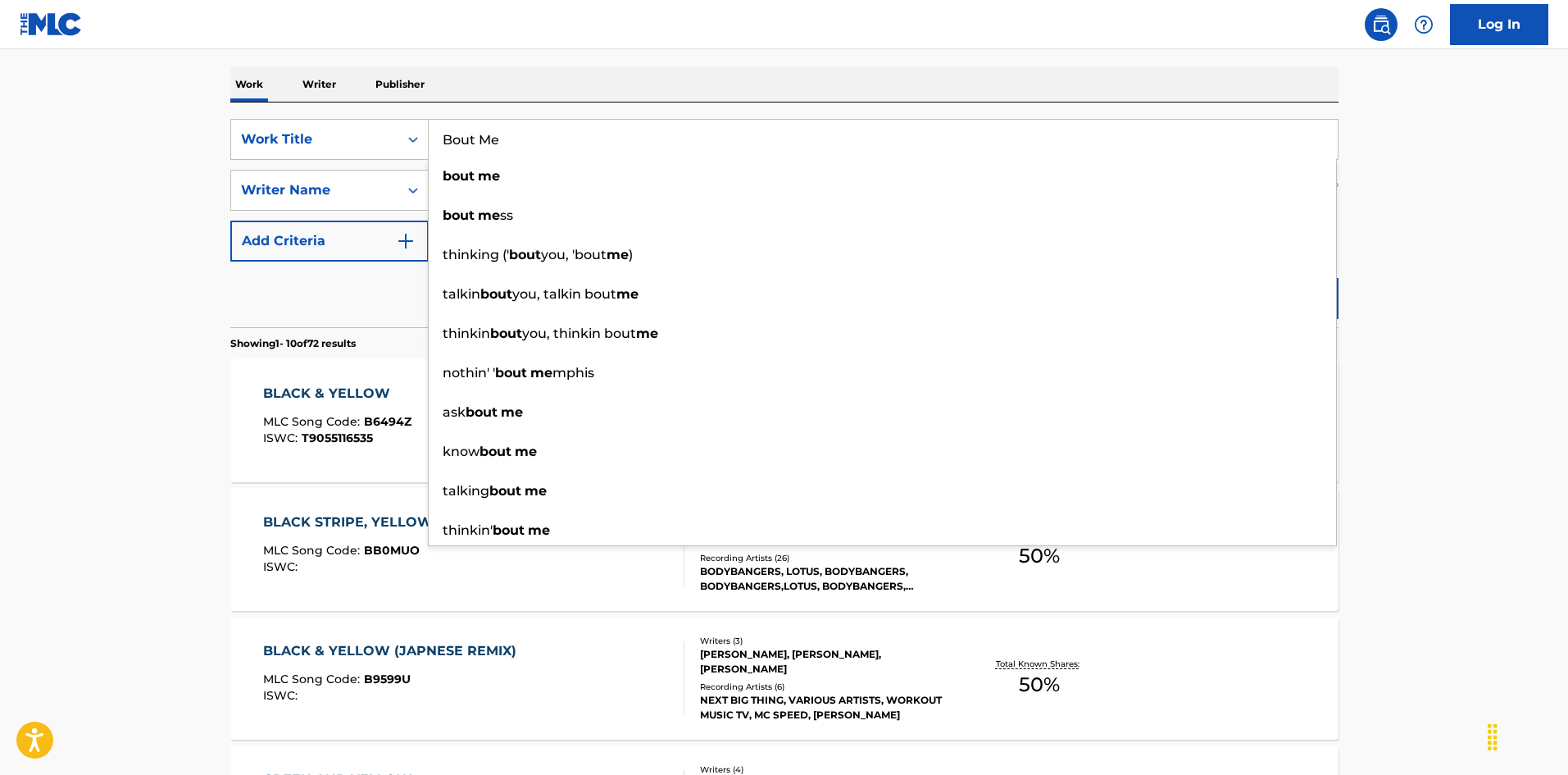
click at [0, 227] on main "The MLC Public Work Search The accuracy and completeness of The MLC's data is d…" at bounding box center [784, 768] width 1568 height 1929
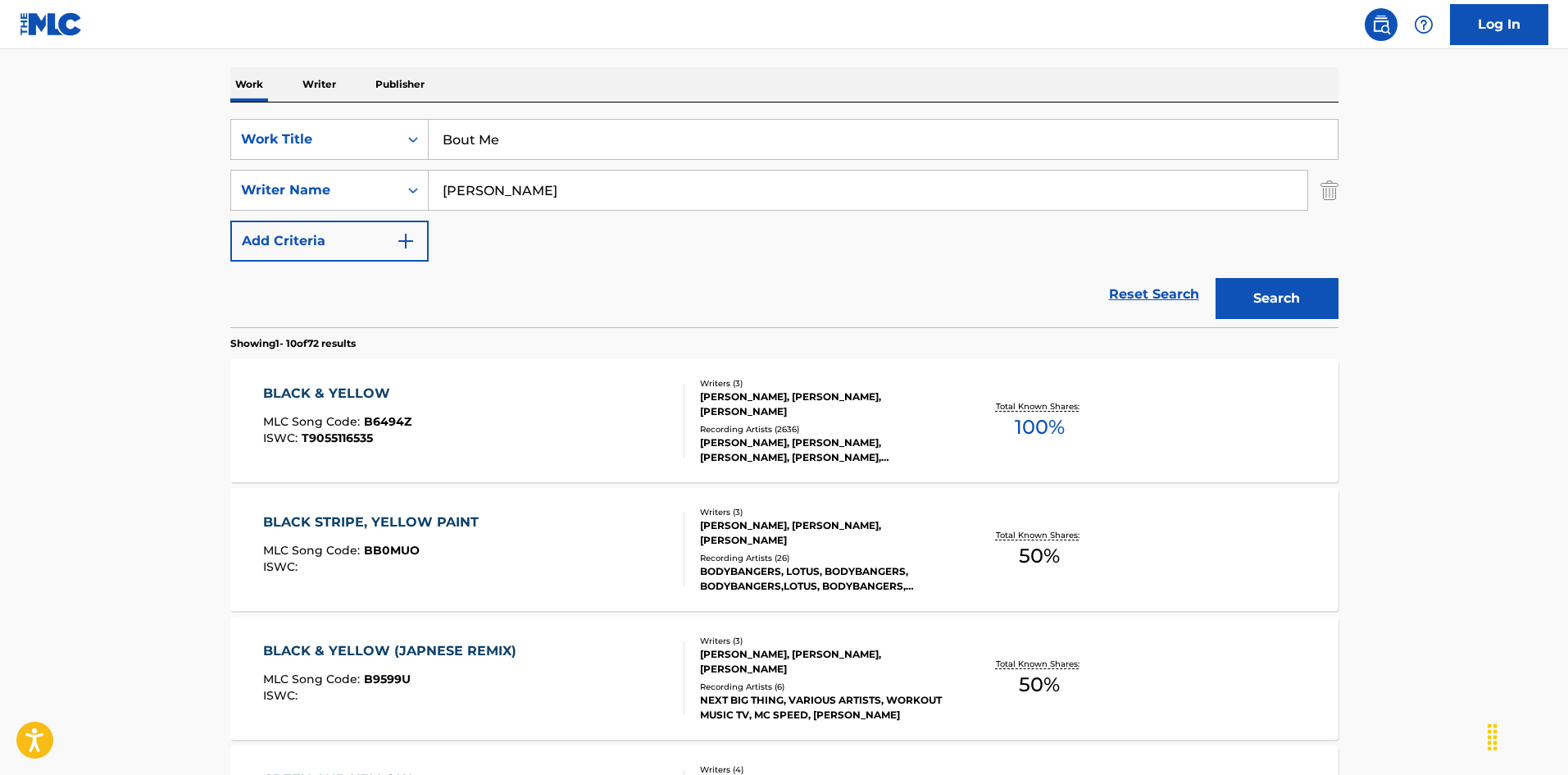
click at [592, 217] on div "SearchWithCriteria52f480d4-f273-419a-962d-ab9672138eb8 Work Title Bout Me Searc…" at bounding box center [784, 190] width 1108 height 143
click at [610, 192] on input "[PERSON_NAME]" at bounding box center [868, 190] width 879 height 39
paste input "[PERSON_NAME]"
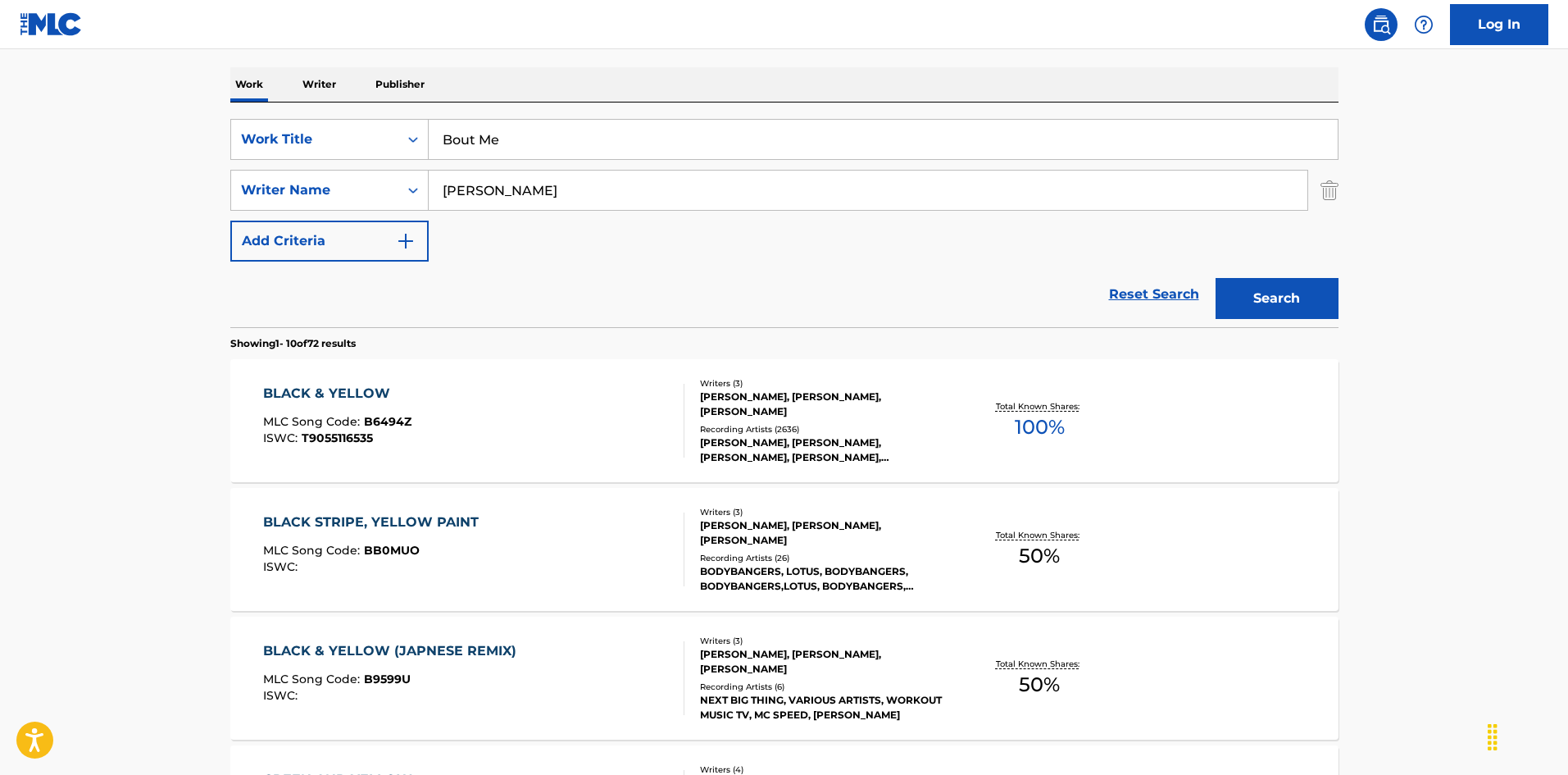
type input "[PERSON_NAME]"
click at [1322, 316] on button "Search" at bounding box center [1277, 298] width 123 height 41
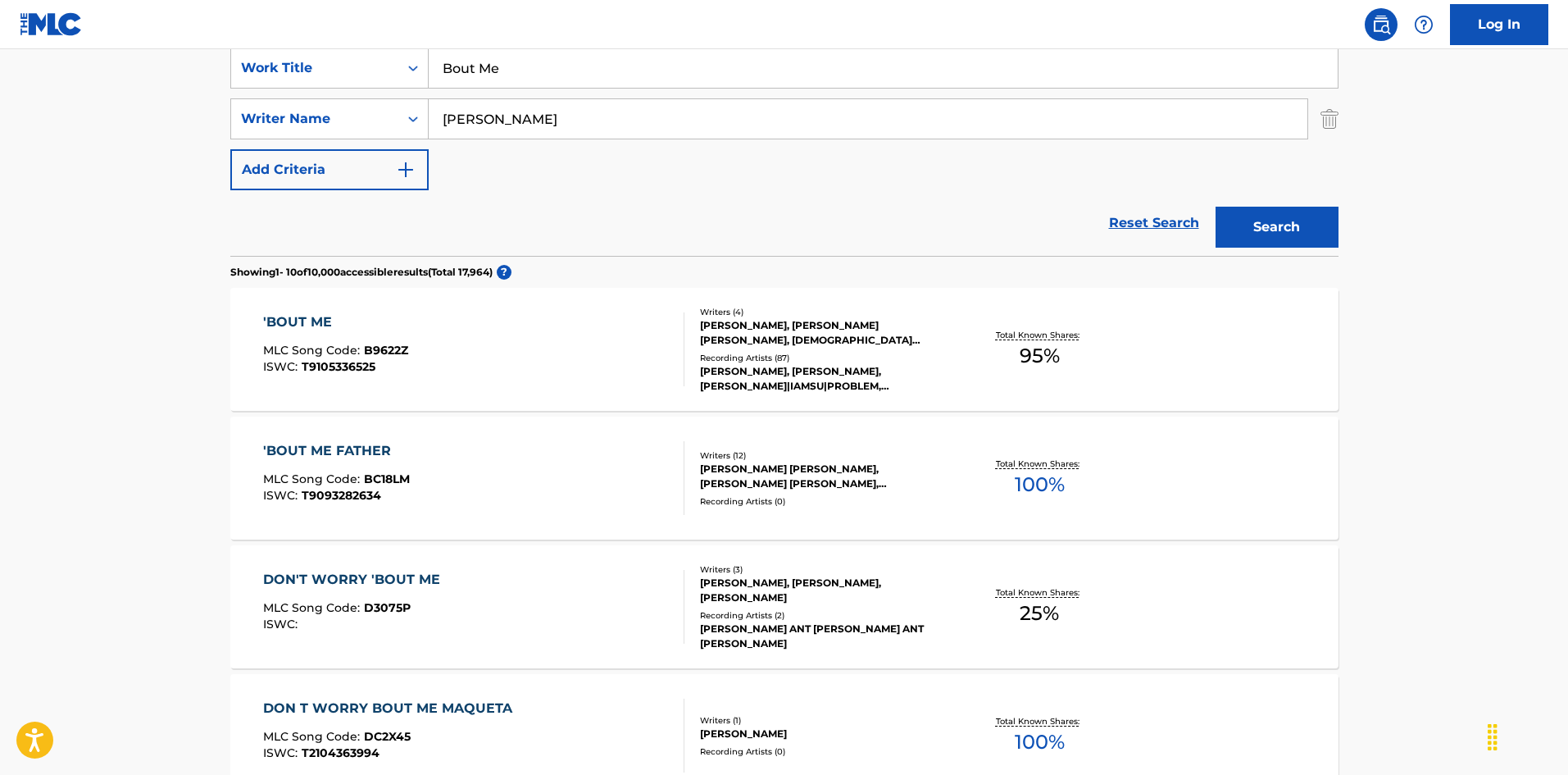
scroll to position [328, 0]
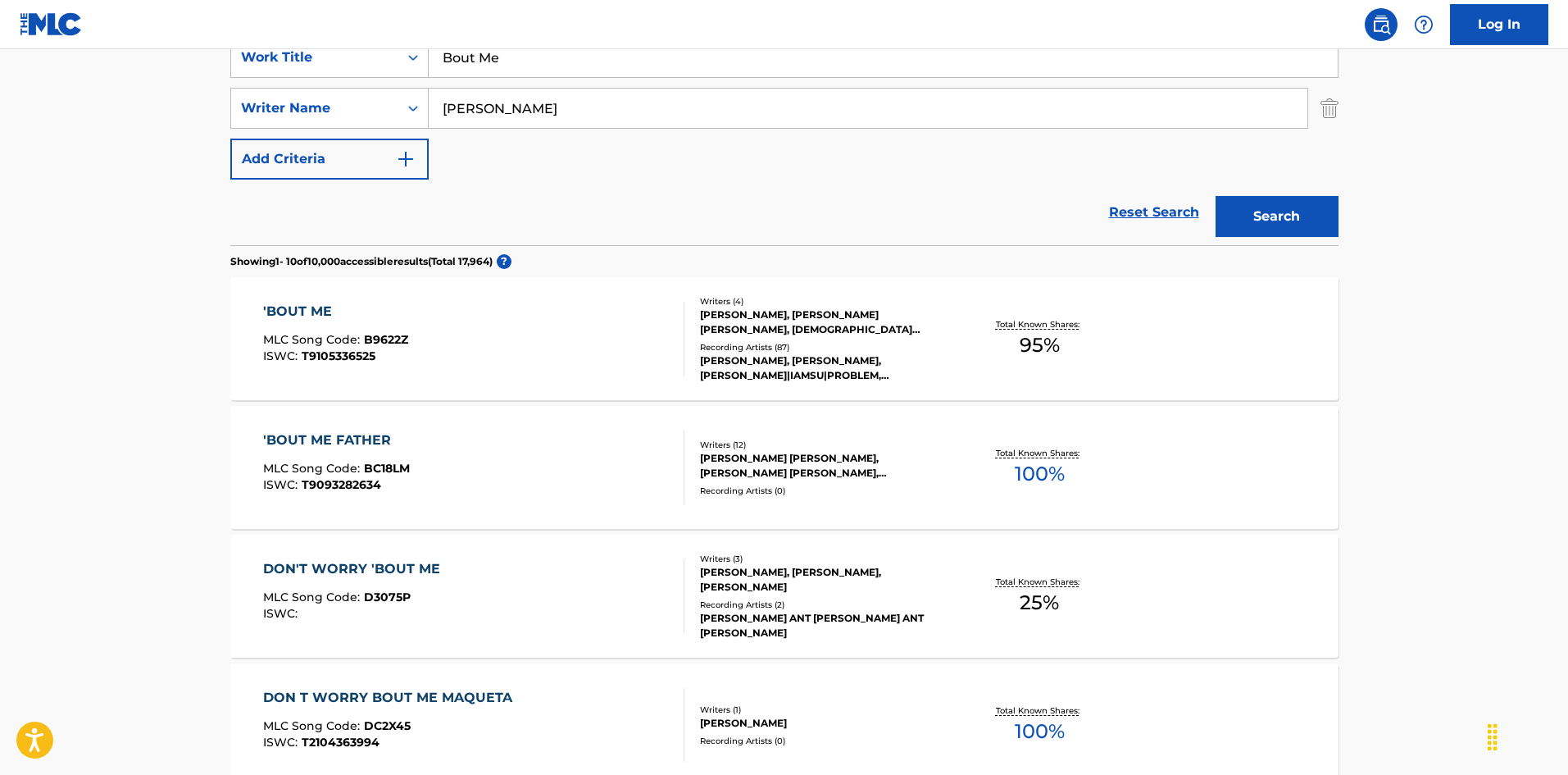
click at [506, 348] on div "'BOUT ME MLC Song Code : B9622Z ISWC : T9105336525" at bounding box center [473, 338] width 422 height 74
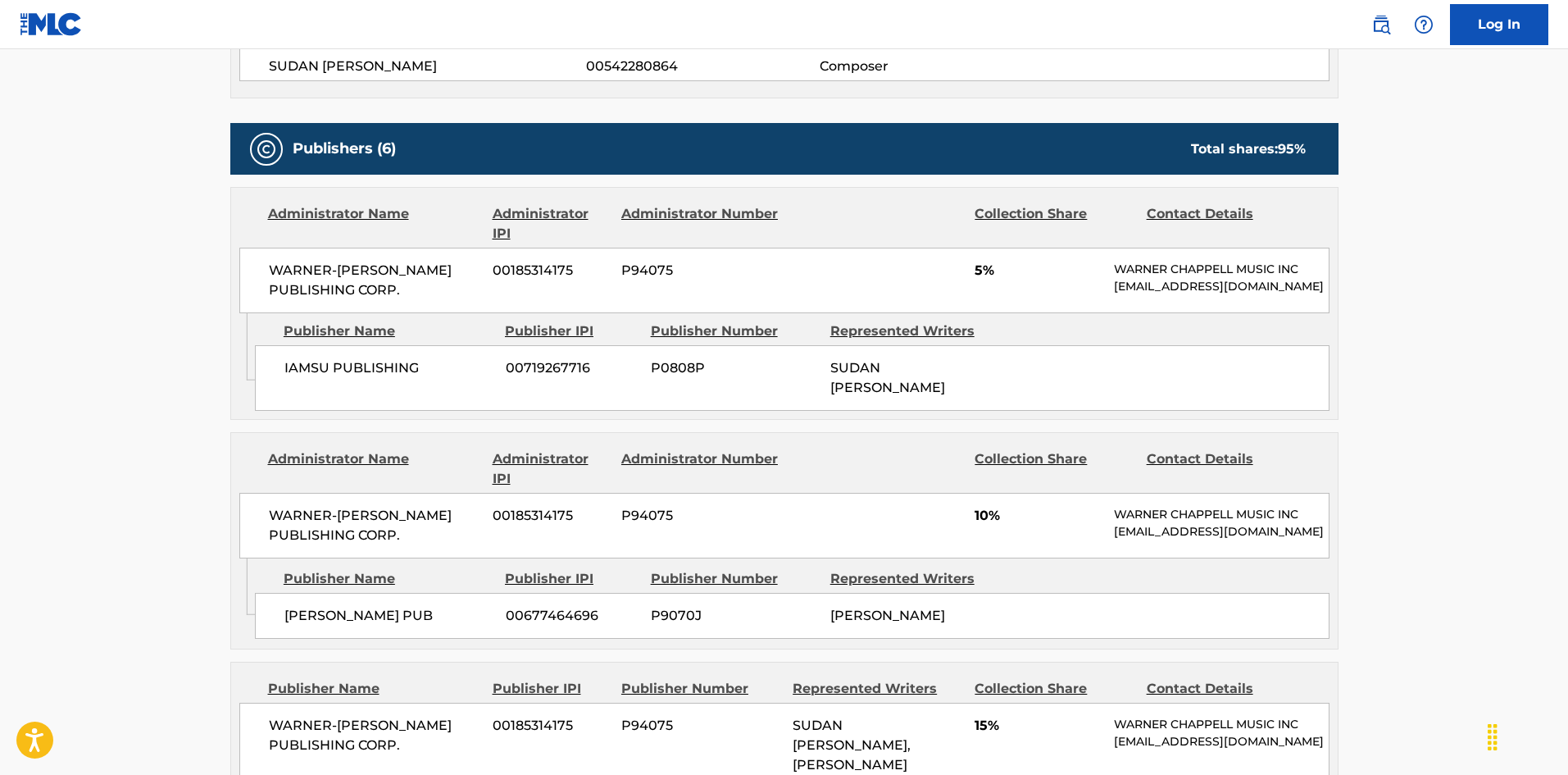
scroll to position [820, 0]
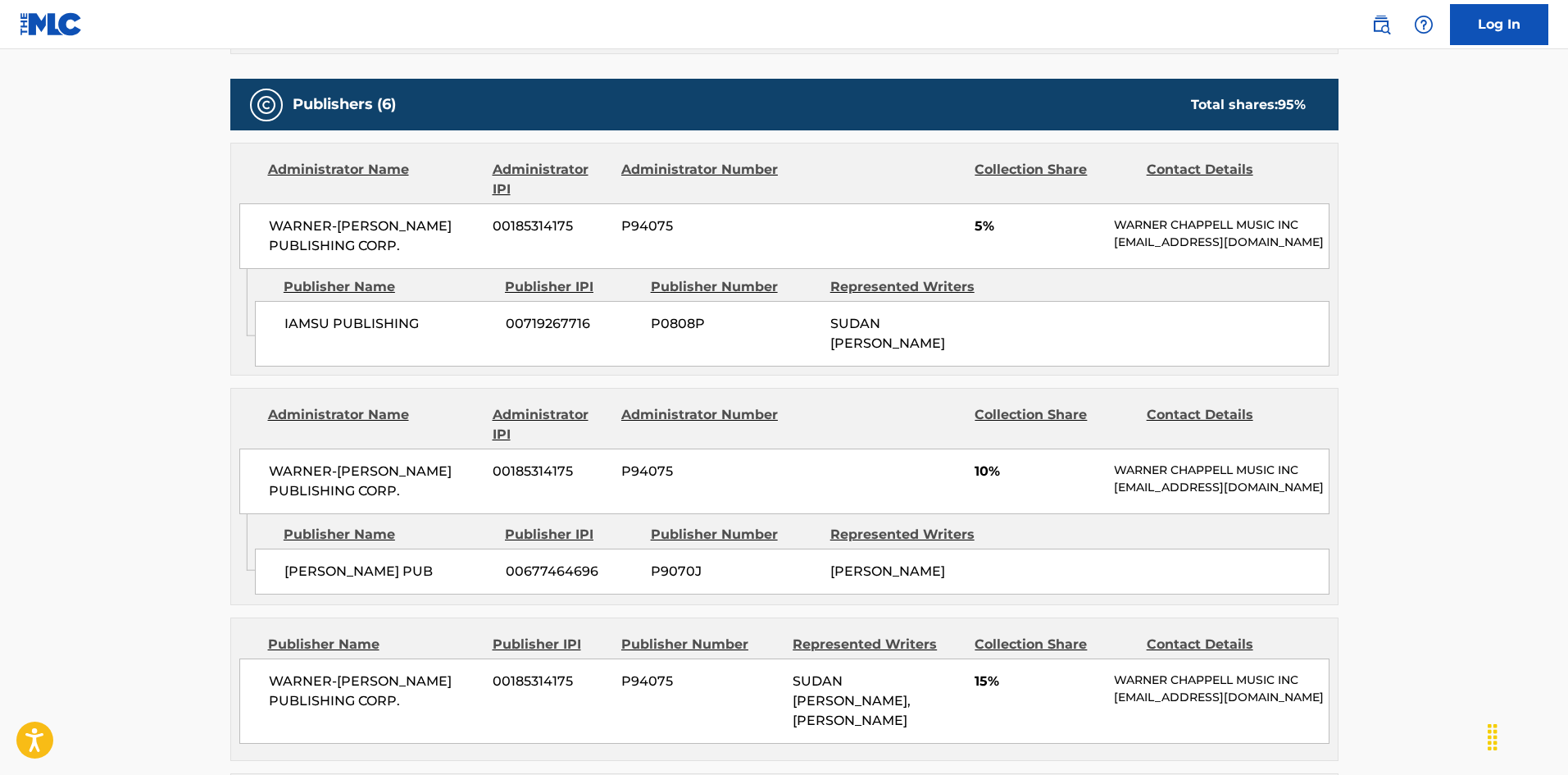
click at [284, 330] on span "IAMSU PUBLISHING" at bounding box center [388, 324] width 209 height 20
drag, startPoint x: 284, startPoint y: 330, endPoint x: 382, endPoint y: 327, distance: 98.0
click at [382, 327] on span "IAMSU PUBLISHING" at bounding box center [388, 324] width 209 height 20
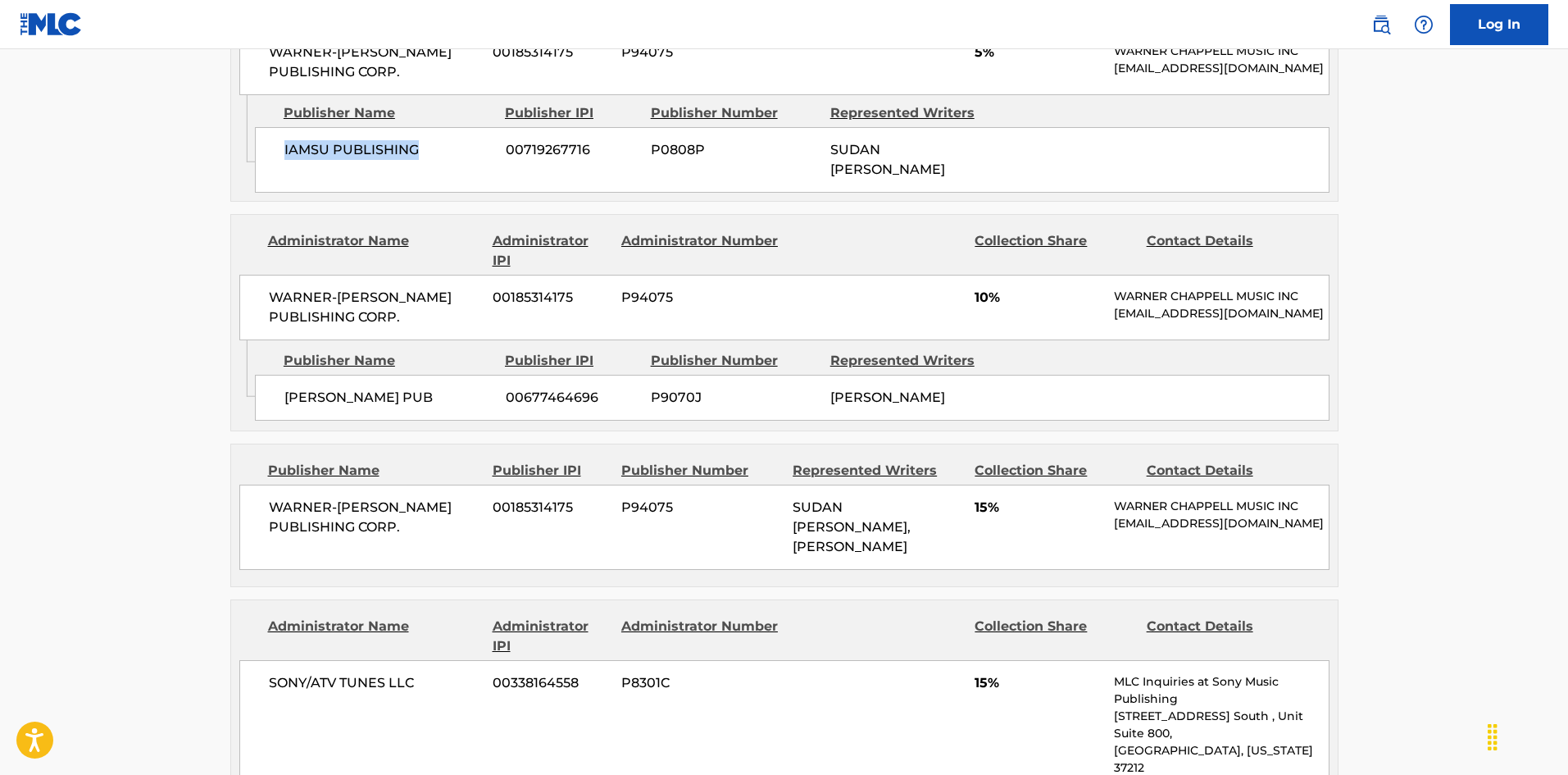
scroll to position [1065, 0]
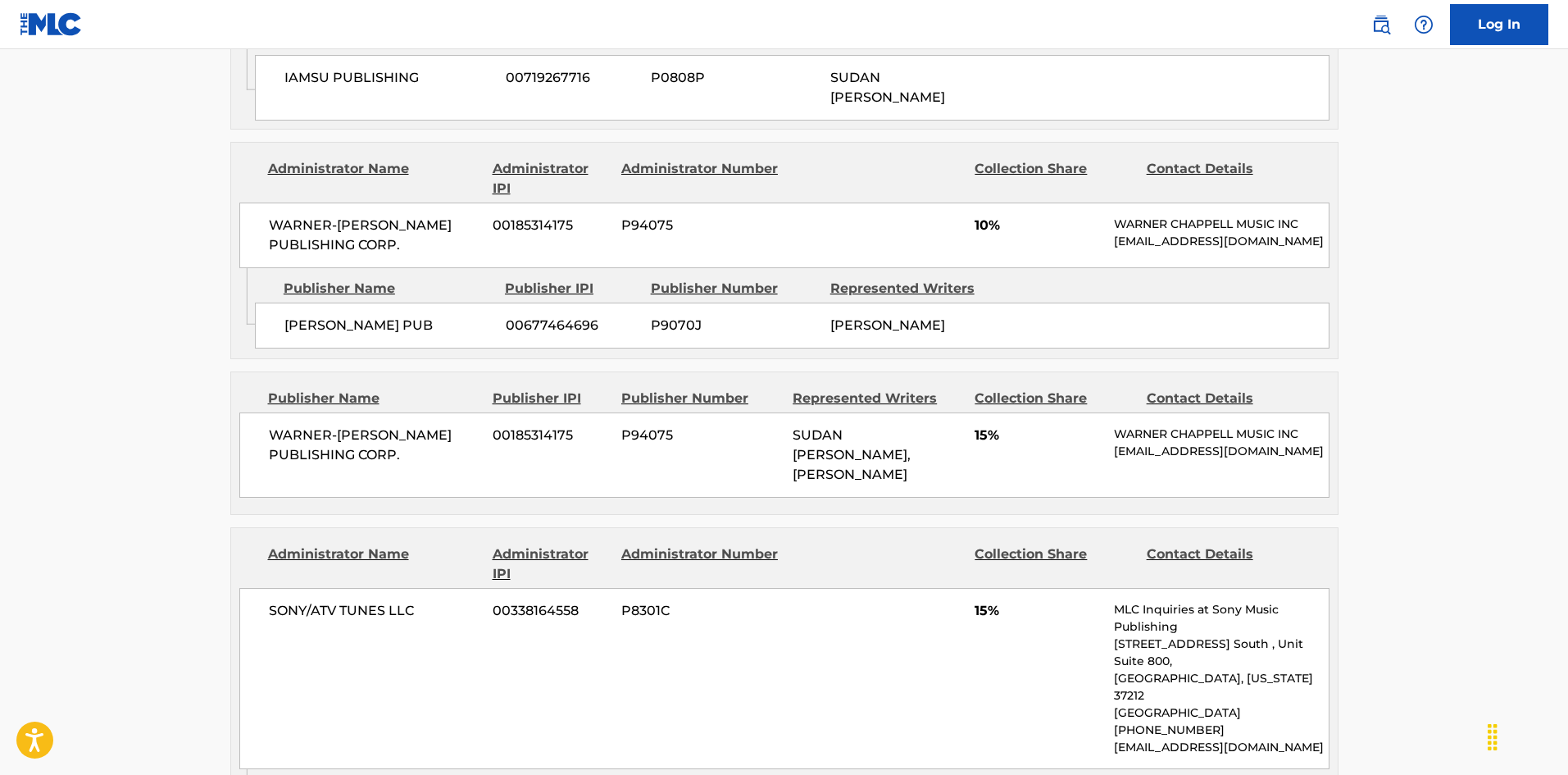
click at [289, 348] on div "[PERSON_NAME] PUB 00677464696 P9070J [PERSON_NAME]" at bounding box center [792, 325] width 1074 height 46
drag, startPoint x: 289, startPoint y: 371, endPoint x: 353, endPoint y: 363, distance: 64.5
click at [353, 348] on div "[PERSON_NAME] PUB 00677464696 P9070J [PERSON_NAME]" at bounding box center [792, 325] width 1074 height 46
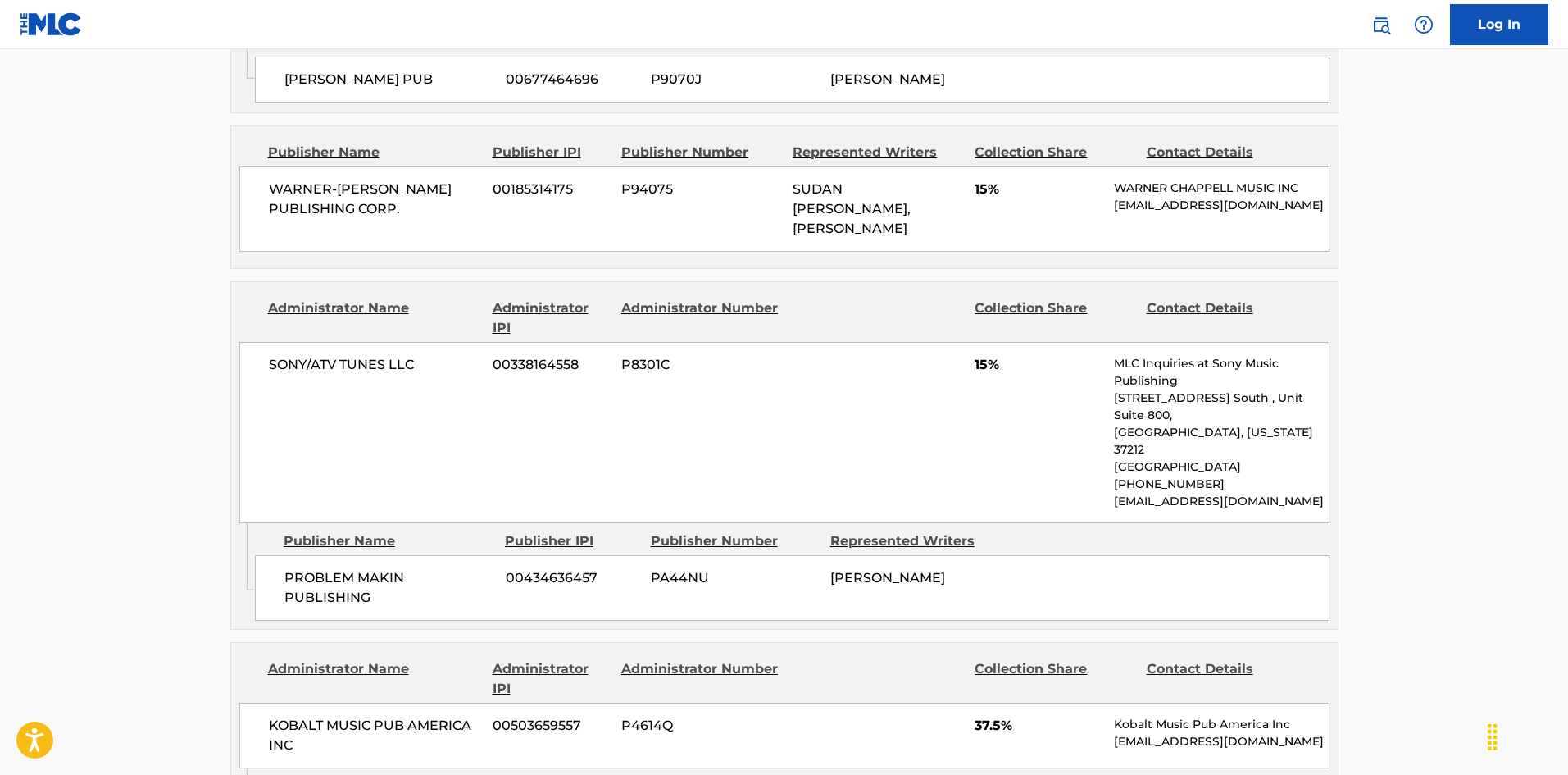
click at [298, 219] on span "WARNER-[PERSON_NAME] PUBLISHING CORP." at bounding box center [374, 199] width 212 height 39
drag, startPoint x: 298, startPoint y: 234, endPoint x: 464, endPoint y: 246, distance: 166.4
click at [464, 219] on span "WARNER-[PERSON_NAME] PUBLISHING CORP." at bounding box center [374, 199] width 212 height 39
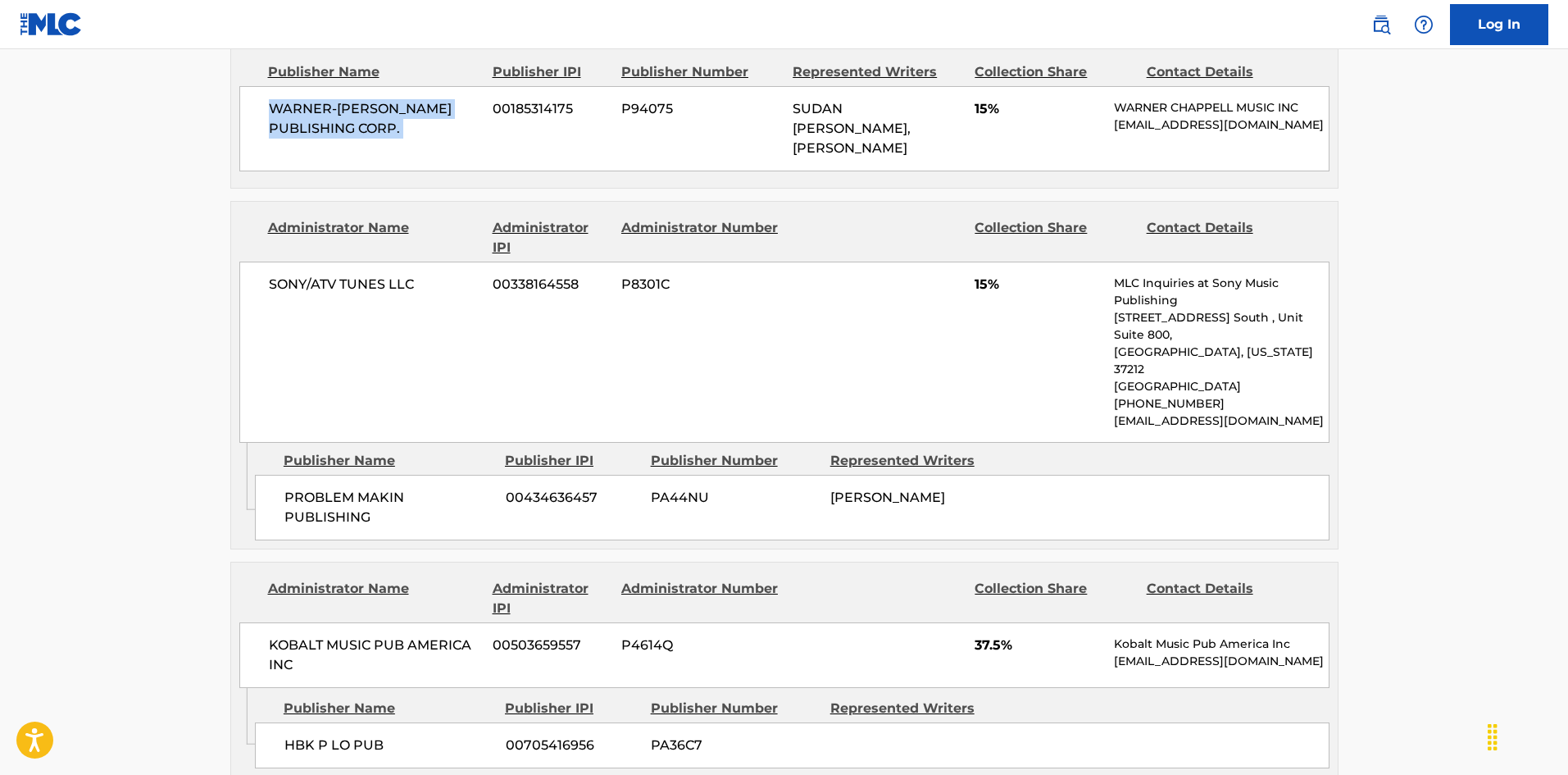
scroll to position [1557, 0]
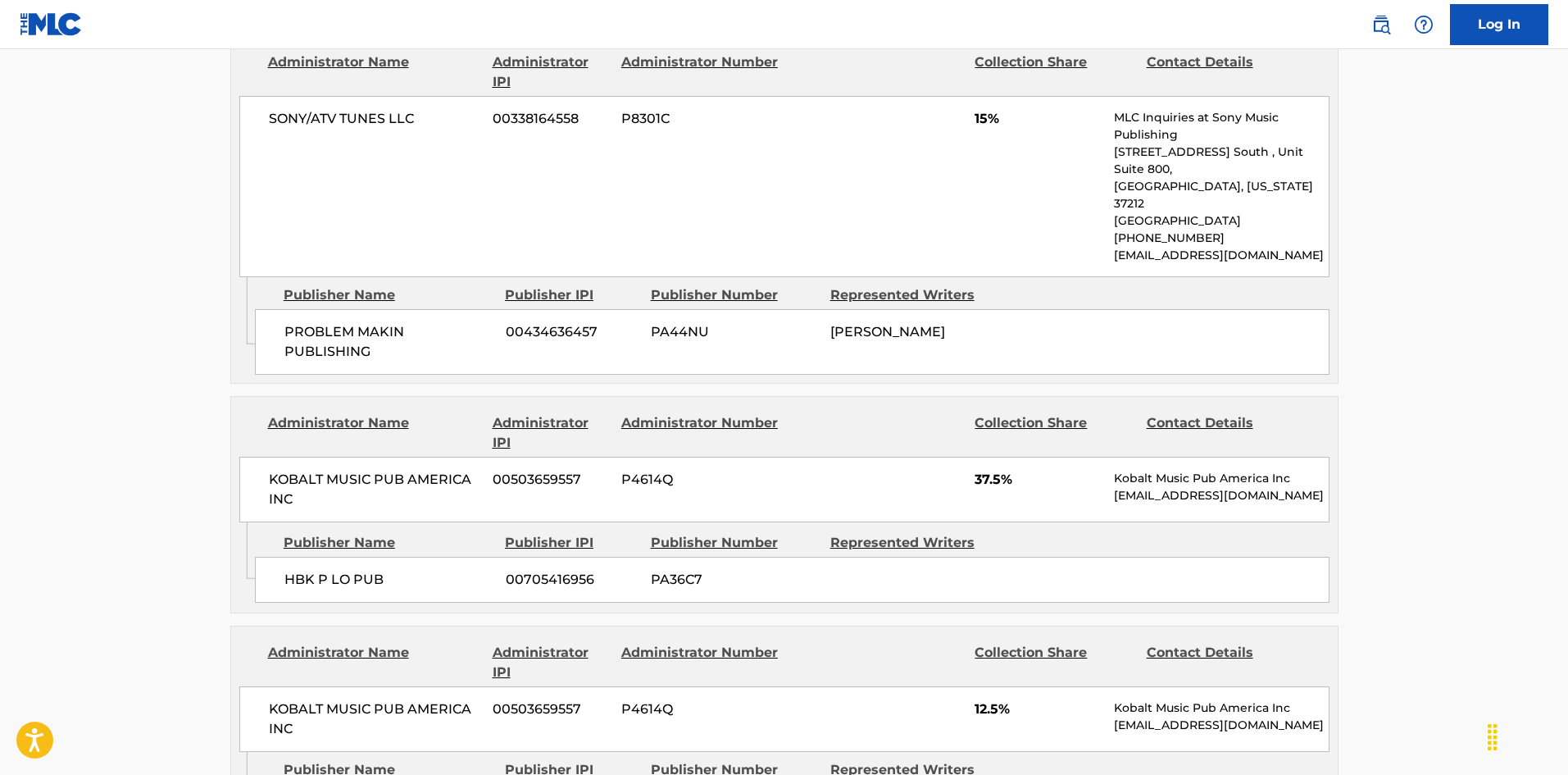
click at [279, 324] on div "PROBLEM MAKIN PUBLISHING 00434636457 PA44NU [PERSON_NAME]" at bounding box center [792, 342] width 1074 height 66
drag, startPoint x: 279, startPoint y: 324, endPoint x: 381, endPoint y: 337, distance: 102.8
click at [381, 337] on div "PROBLEM MAKIN PUBLISHING 00434636457 PA44NU [PERSON_NAME]" at bounding box center [792, 342] width 1074 height 66
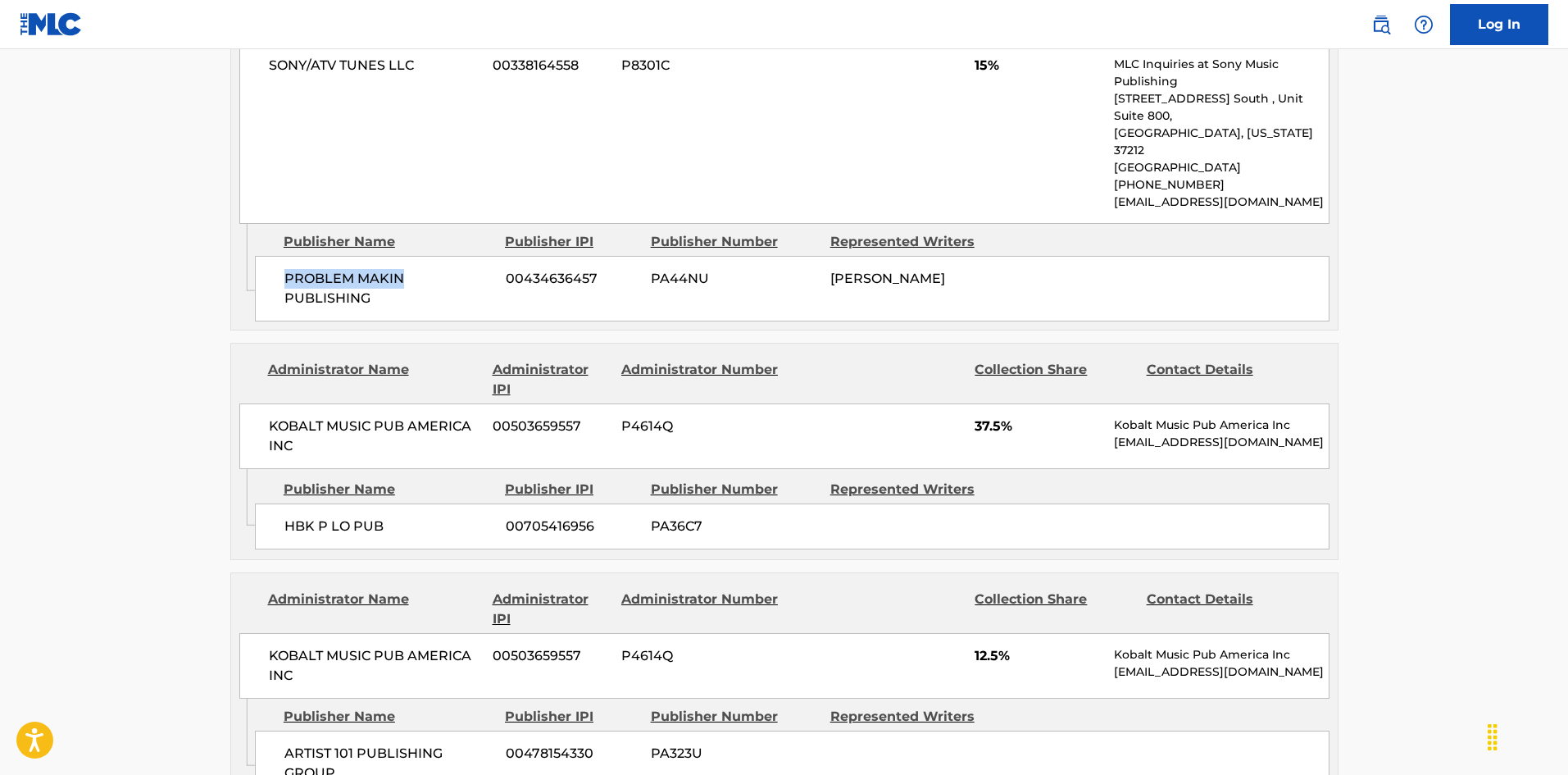
scroll to position [1639, 0]
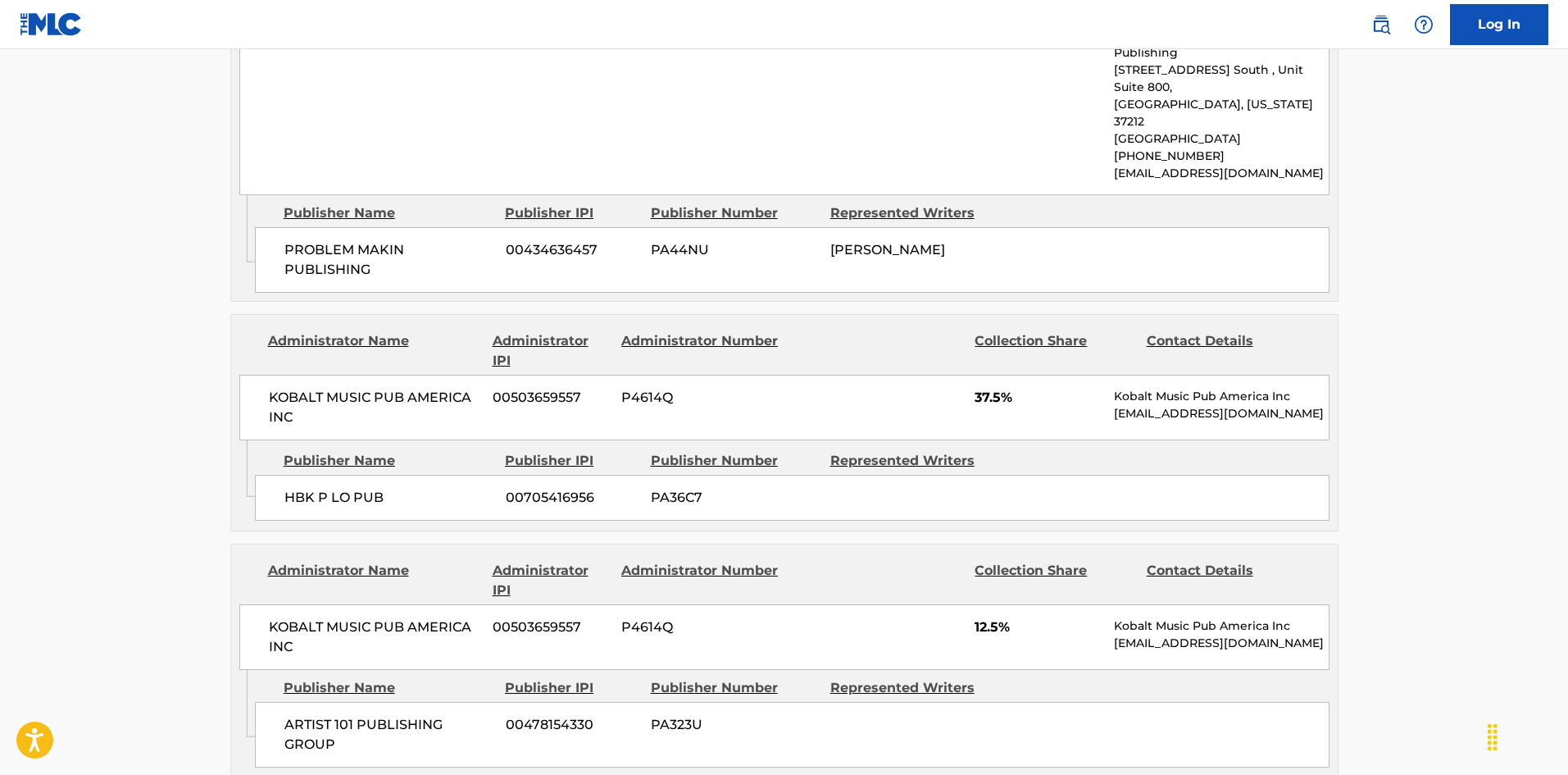
click at [305, 488] on span "HBK P LO PUB" at bounding box center [388, 498] width 209 height 20
click at [288, 488] on span "HBK P LO PUB" at bounding box center [388, 498] width 209 height 20
drag, startPoint x: 307, startPoint y: 492, endPoint x: 302, endPoint y: 378, distance: 114.1
click at [303, 489] on span "HBK P LO PUB" at bounding box center [388, 498] width 209 height 20
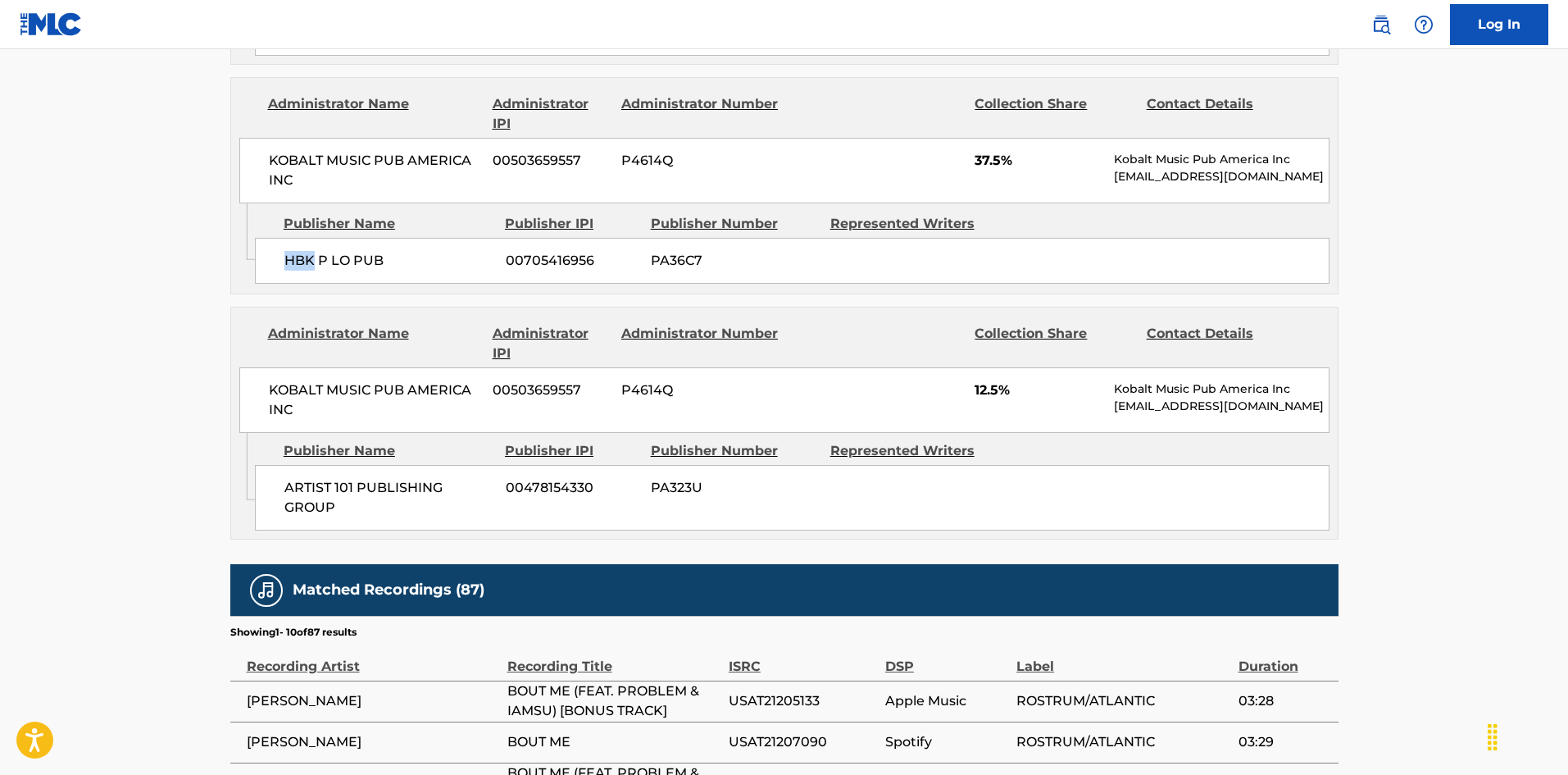
scroll to position [1885, 0]
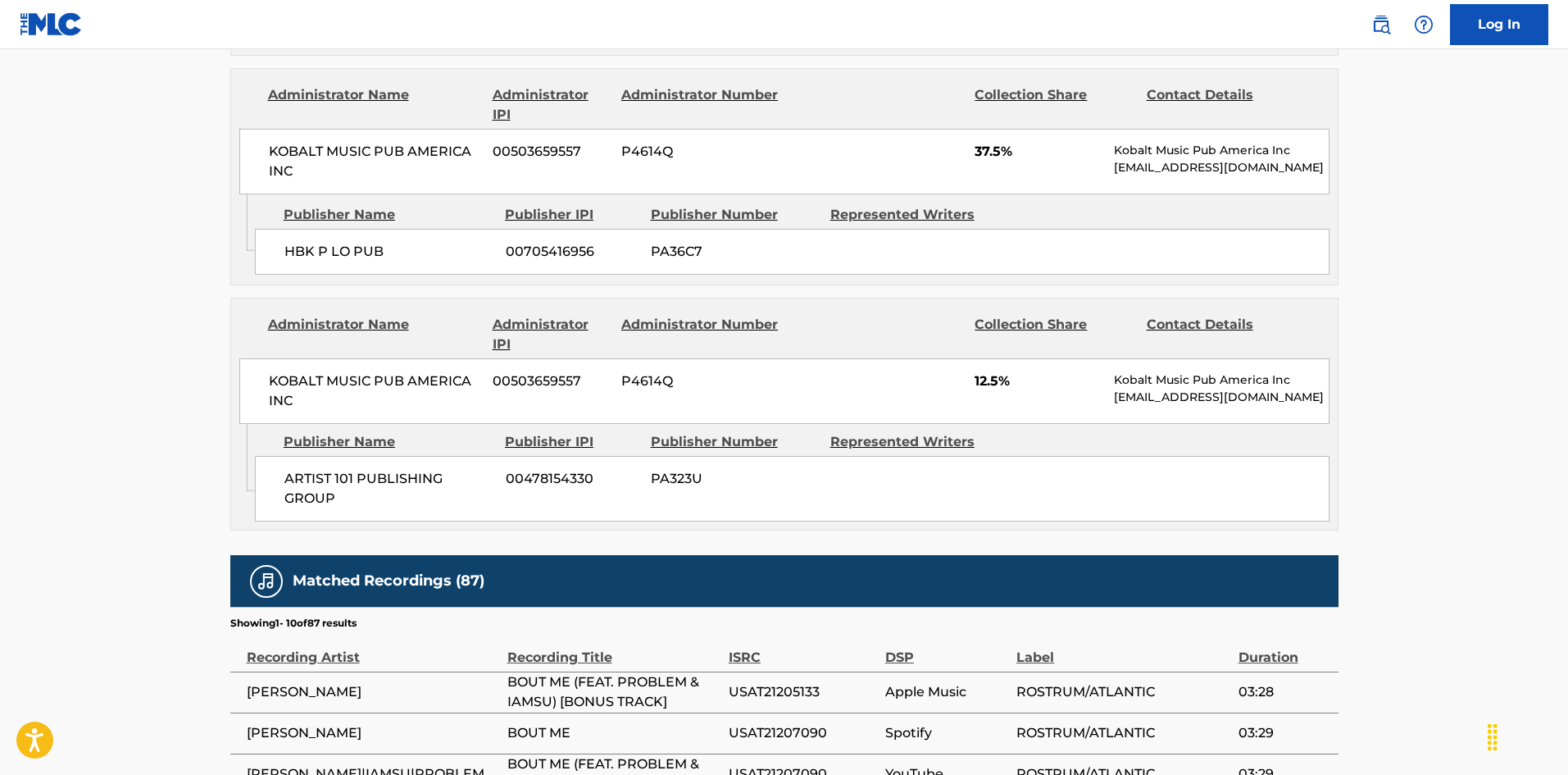
click at [289, 456] on div "ARTIST 101 PUBLISHING GROUP 00478154330 PA323U" at bounding box center [792, 488] width 1074 height 66
drag, startPoint x: 289, startPoint y: 448, endPoint x: 338, endPoint y: 484, distance: 60.8
click at [338, 484] on div "ARTIST 101 PUBLISHING GROUP 00478154330 PA323U" at bounding box center [792, 488] width 1074 height 66
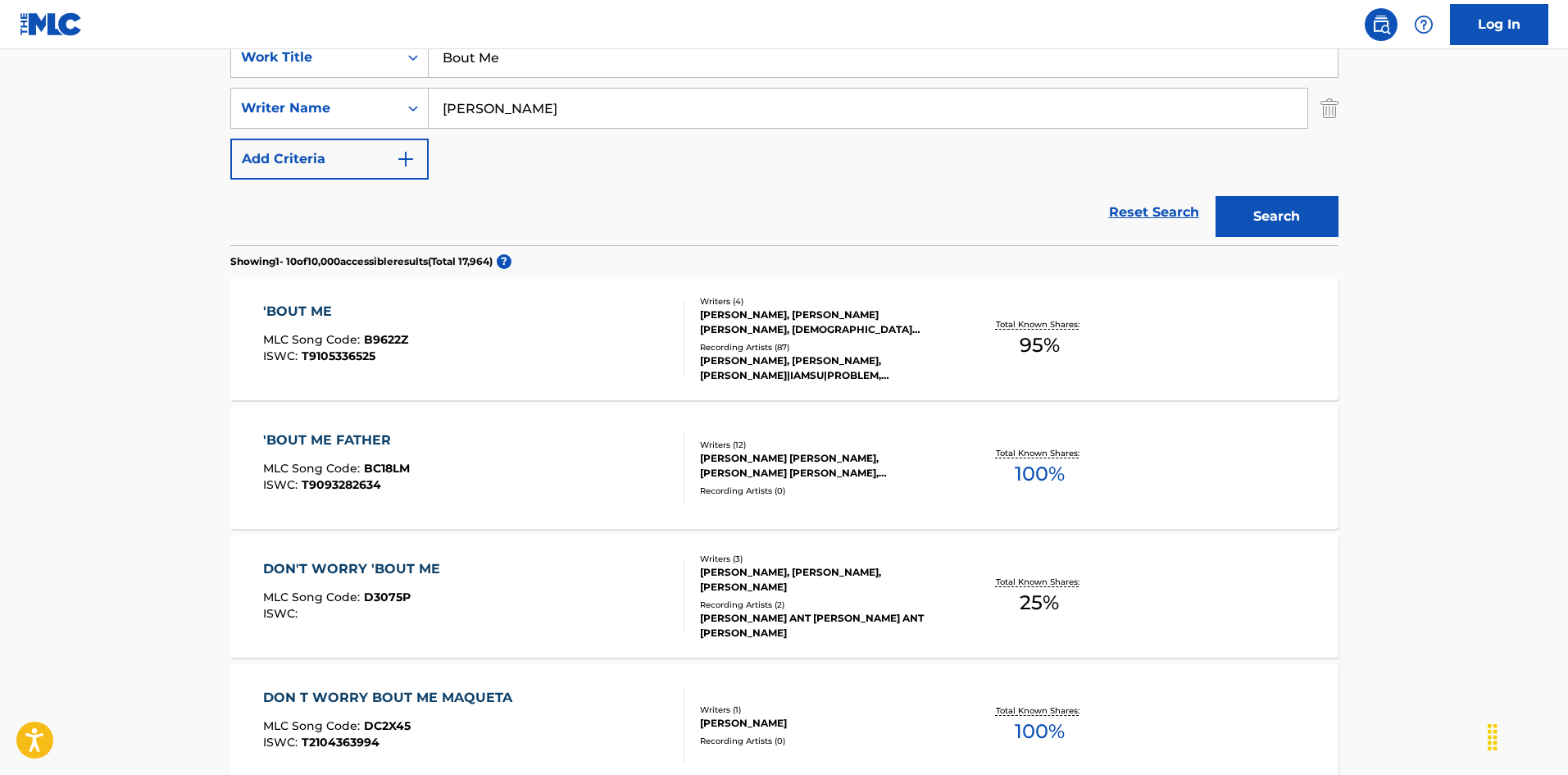
click at [455, 57] on input "Bout Me" at bounding box center [883, 57] width 909 height 39
paste input "Ya'll (Feat. [PERSON_NAME])"
drag, startPoint x: 504, startPoint y: 55, endPoint x: 1062, endPoint y: 107, distance: 560.4
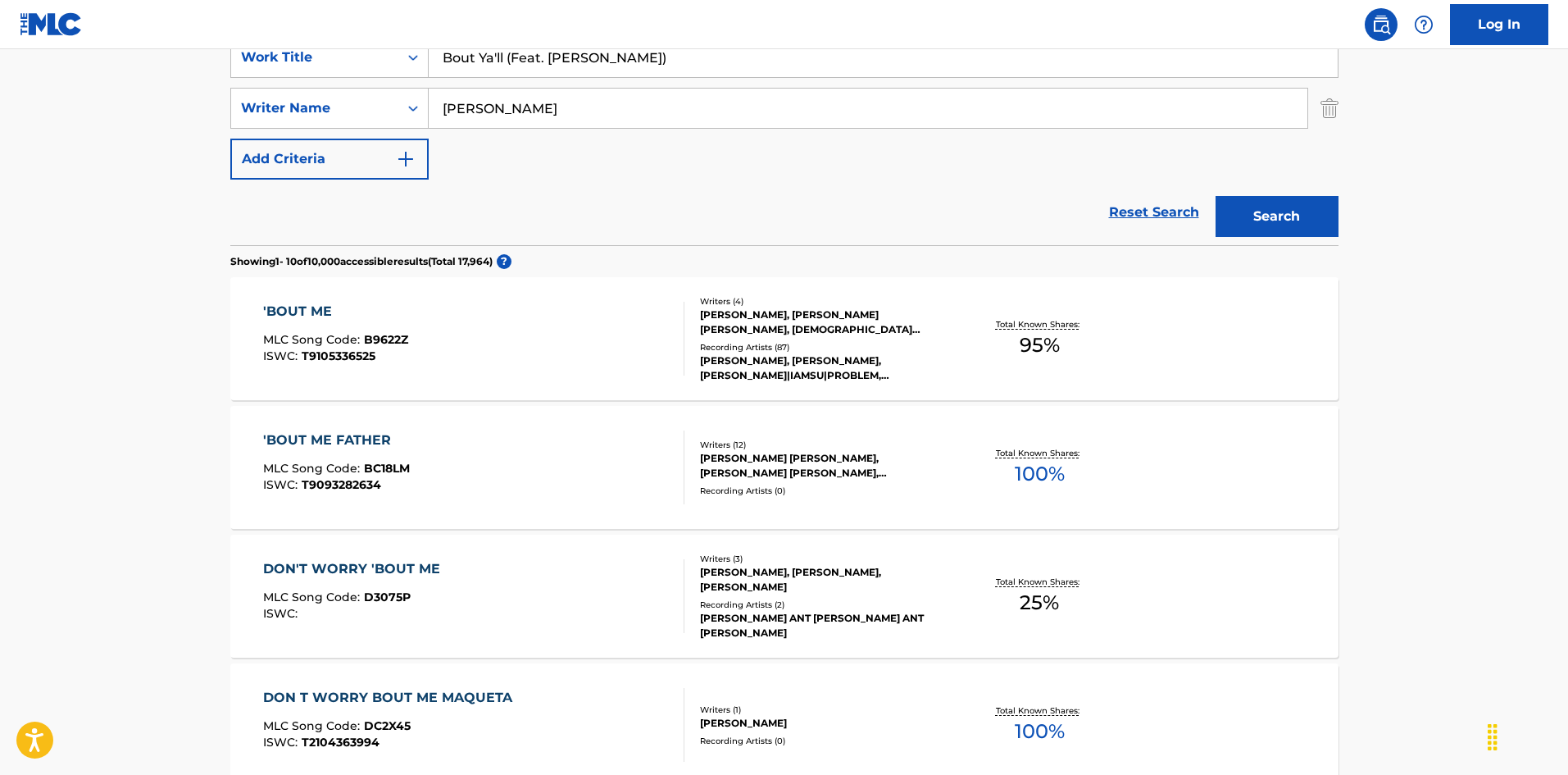
click at [1062, 107] on div "SearchWithCriteria52f480d4-f273-419a-962d-ab9672138eb8 Work Title Bout Ya'll (F…" at bounding box center [784, 108] width 1108 height 143
type input "Bout Ya'll"
click at [1215, 196] on button "Search" at bounding box center [1277, 216] width 123 height 41
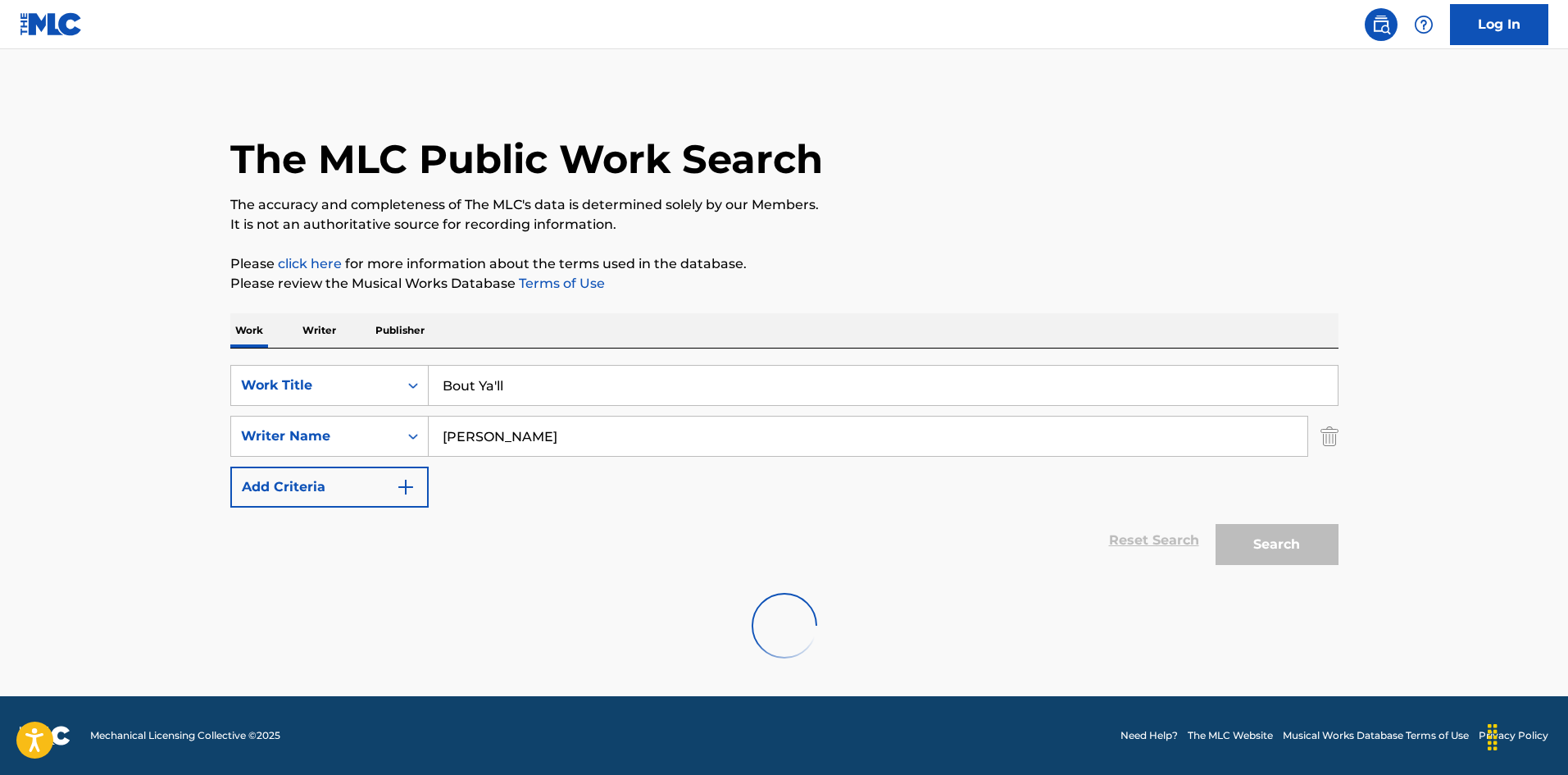
scroll to position [0, 0]
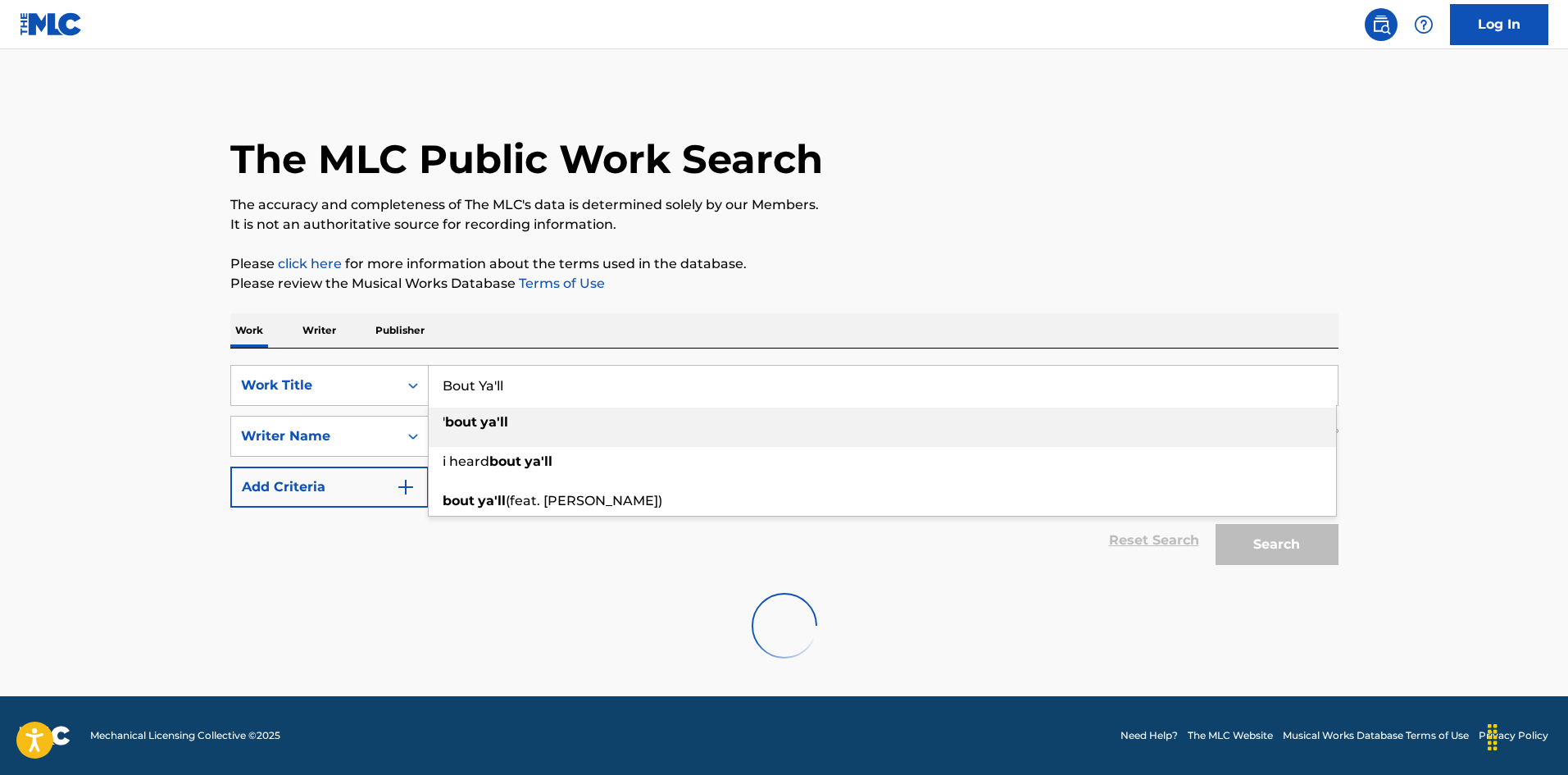
click at [948, 246] on div "The MLC Public Work Search The accuracy and completeness of The MLC's data is d…" at bounding box center [784, 383] width 1147 height 588
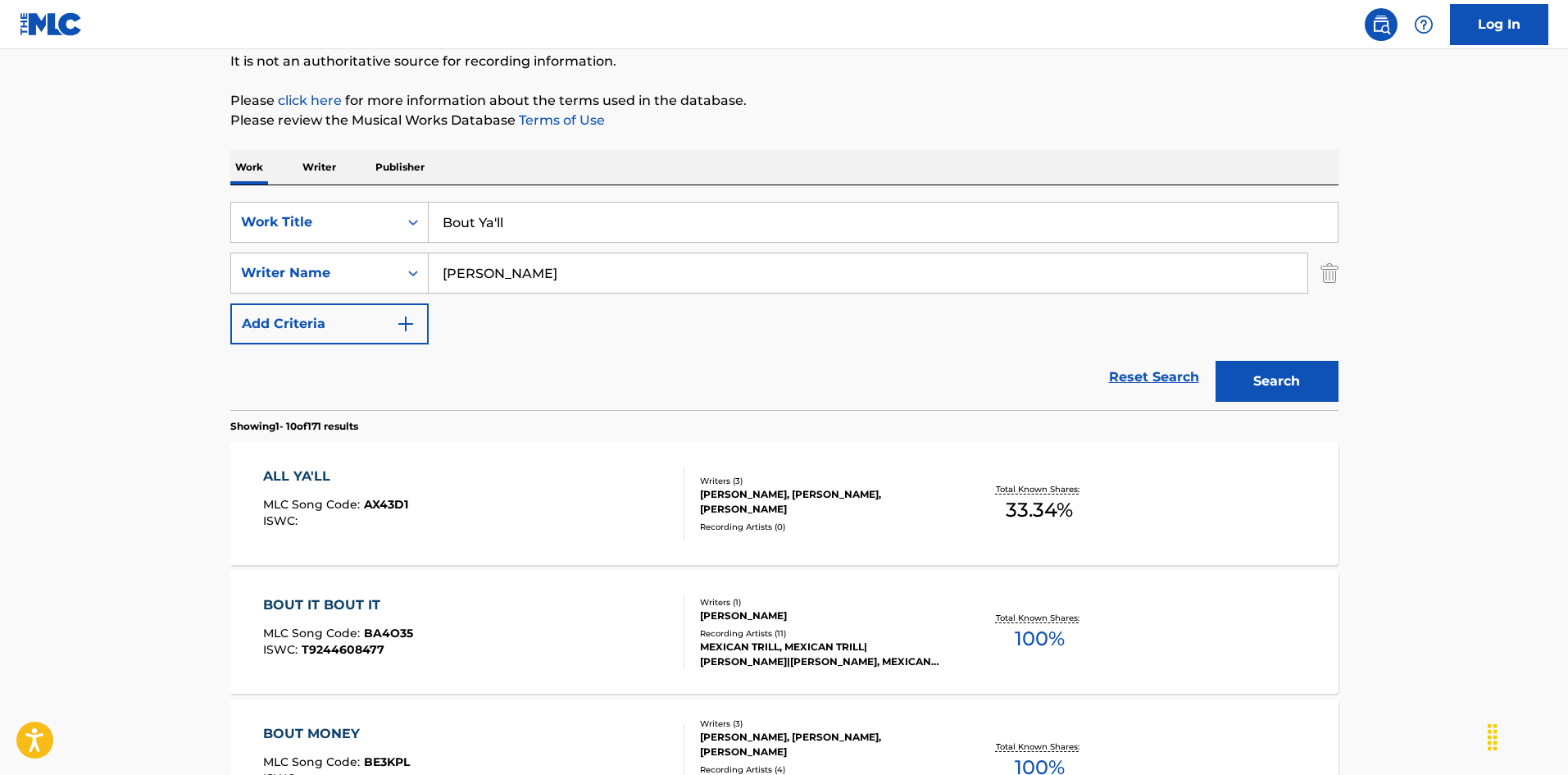
scroll to position [164, 0]
click at [481, 266] on input "[PERSON_NAME]" at bounding box center [868, 272] width 879 height 39
click at [1215, 360] on button "Search" at bounding box center [1277, 380] width 123 height 41
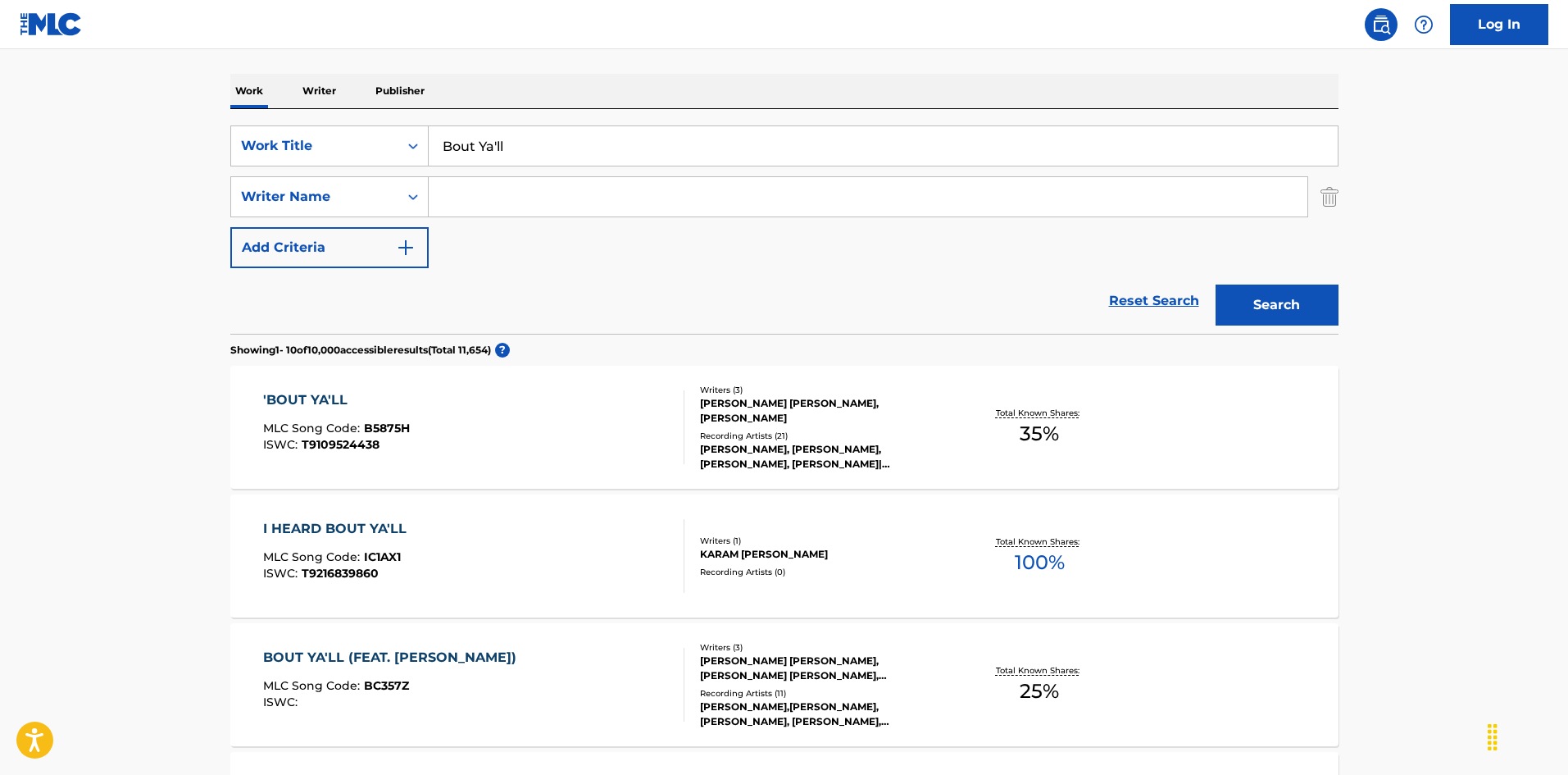
scroll to position [246, 0]
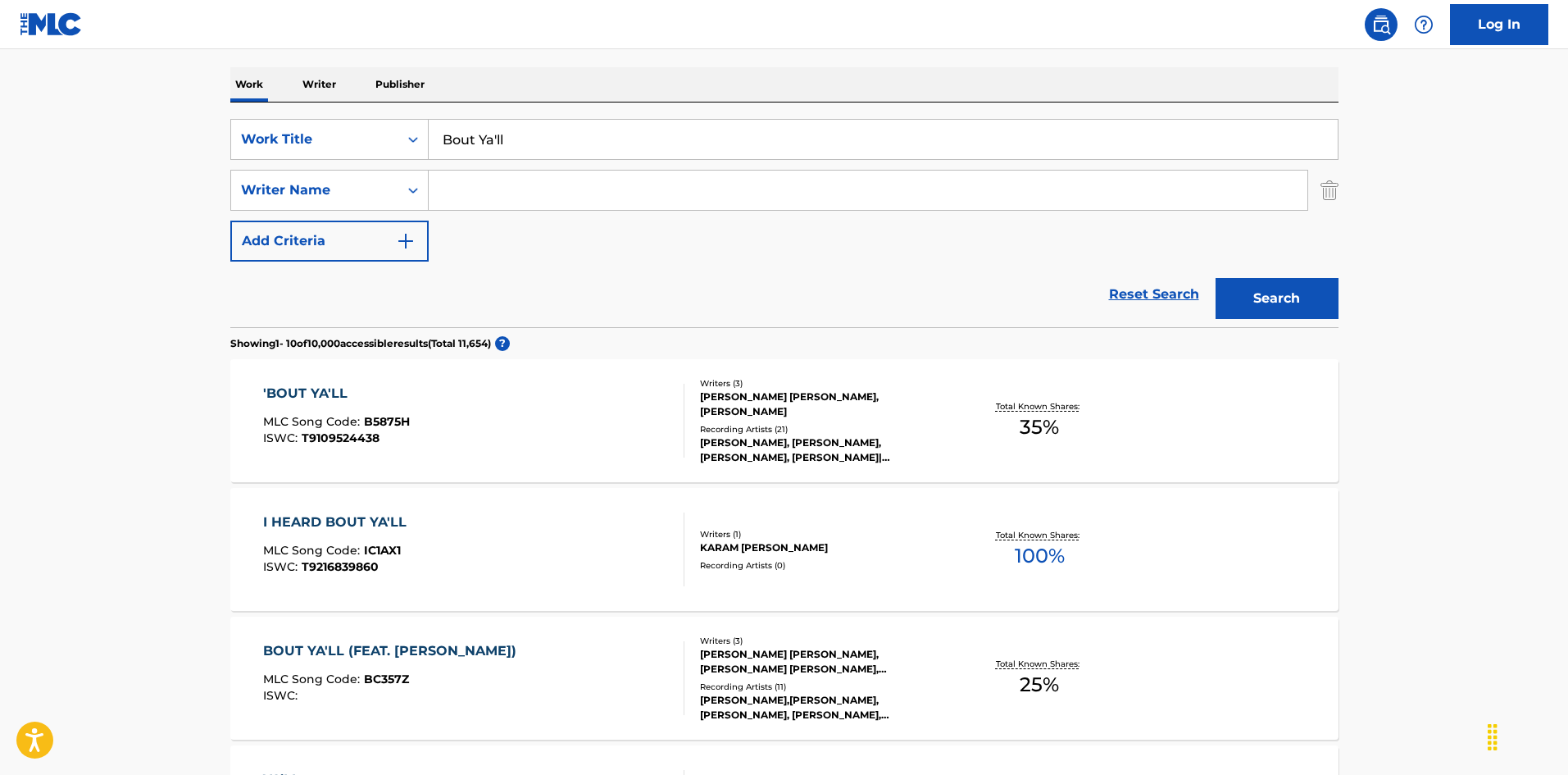
click at [587, 442] on div "'BOUT YA'LL MLC Song Code : B5875H ISWC : T9109524438" at bounding box center [473, 420] width 422 height 74
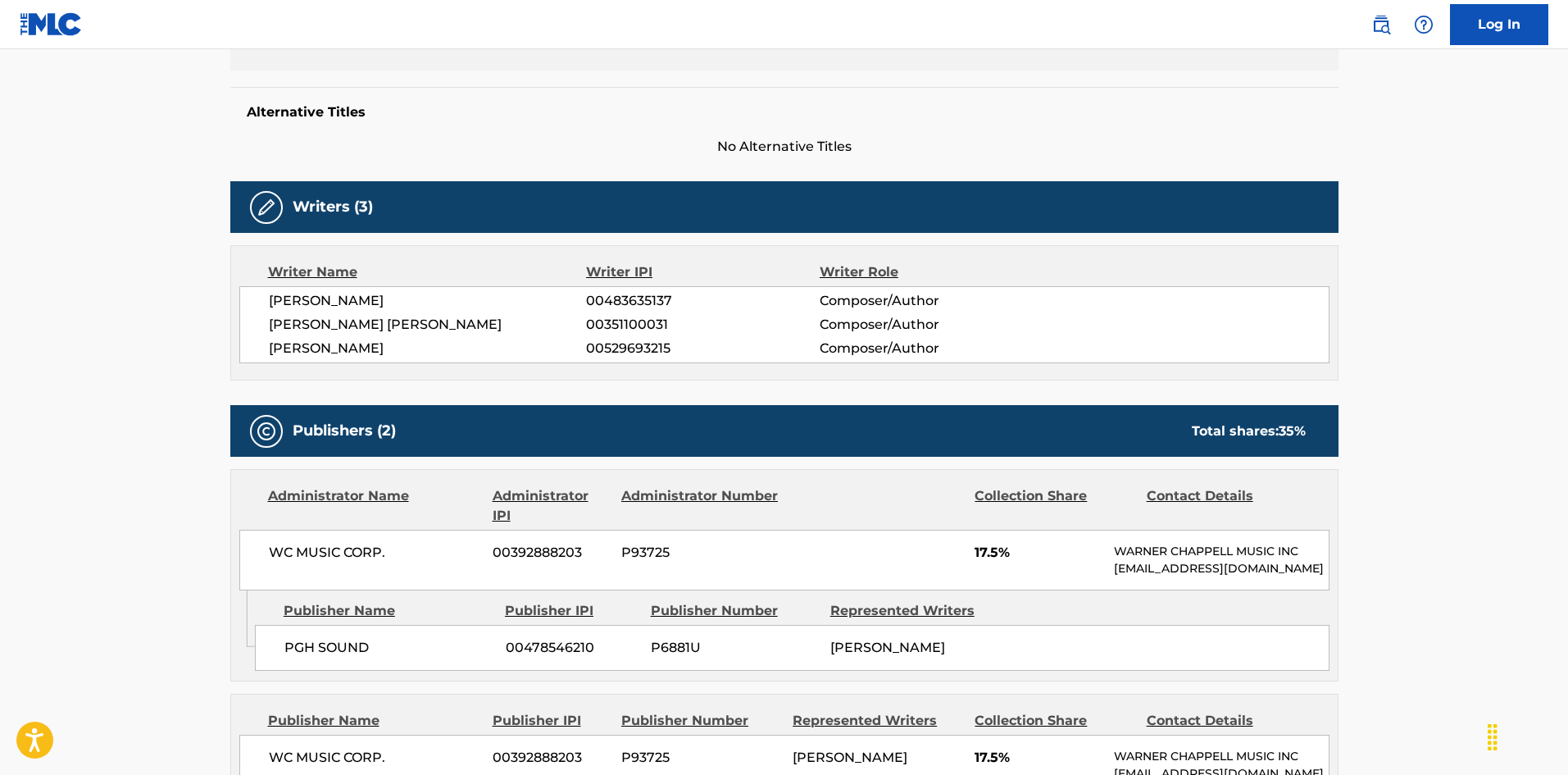
scroll to position [150, 0]
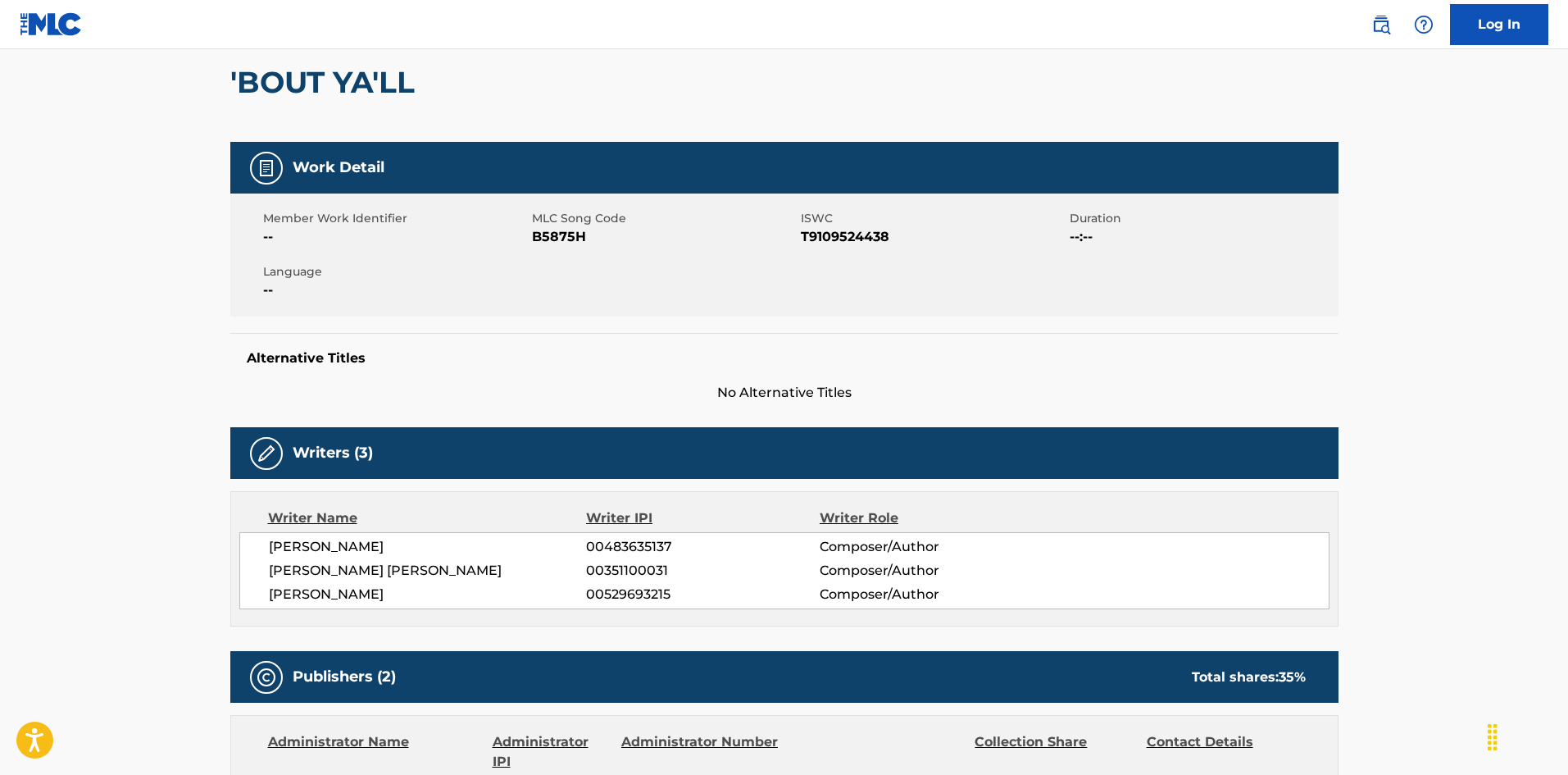
scroll to position [246, 0]
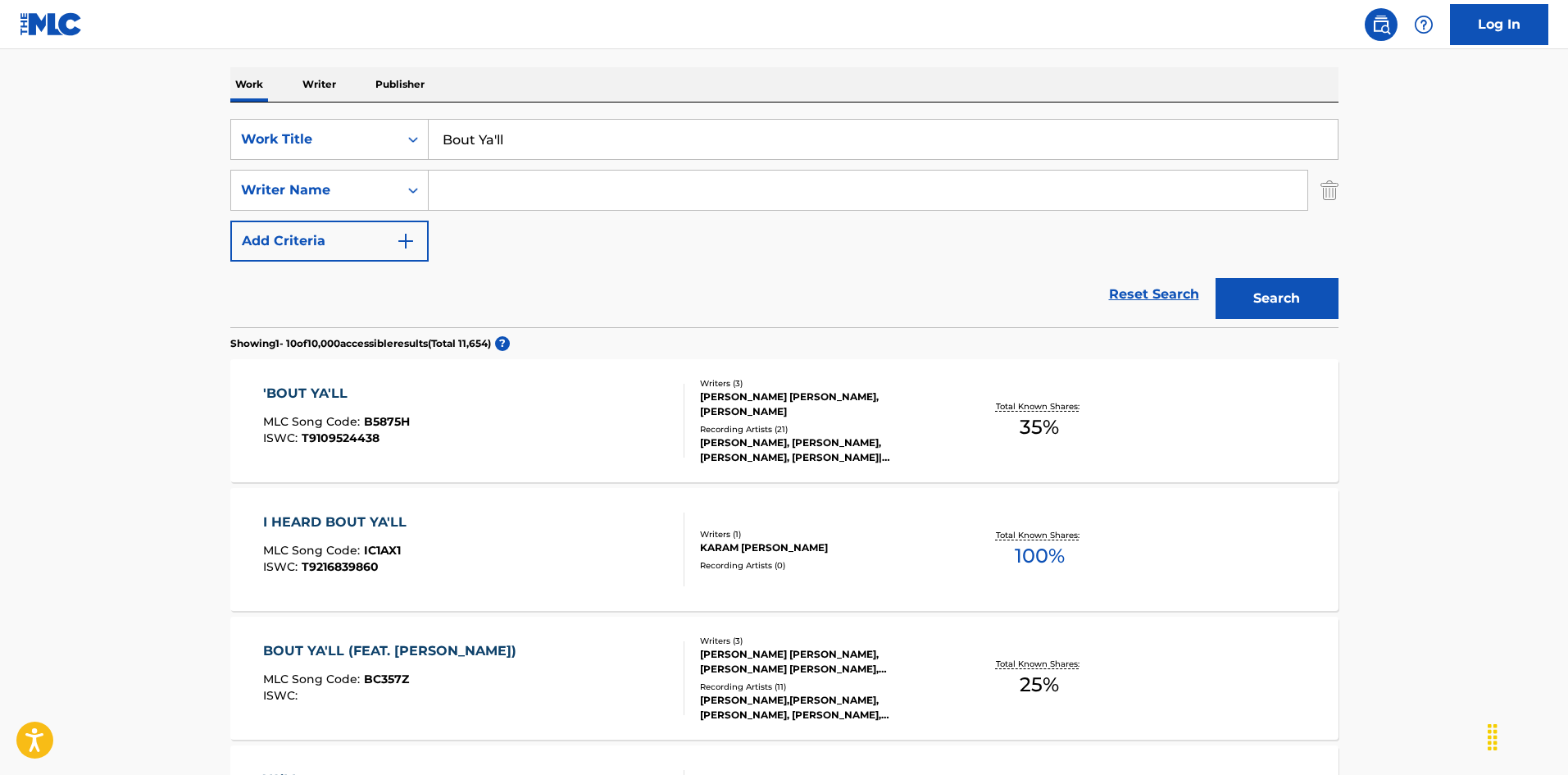
click at [530, 190] on input "Search Form" at bounding box center [868, 190] width 879 height 39
paste input "[PERSON_NAME]"
type input "[PERSON_NAME]"
click at [1314, 285] on button "Search" at bounding box center [1277, 298] width 123 height 41
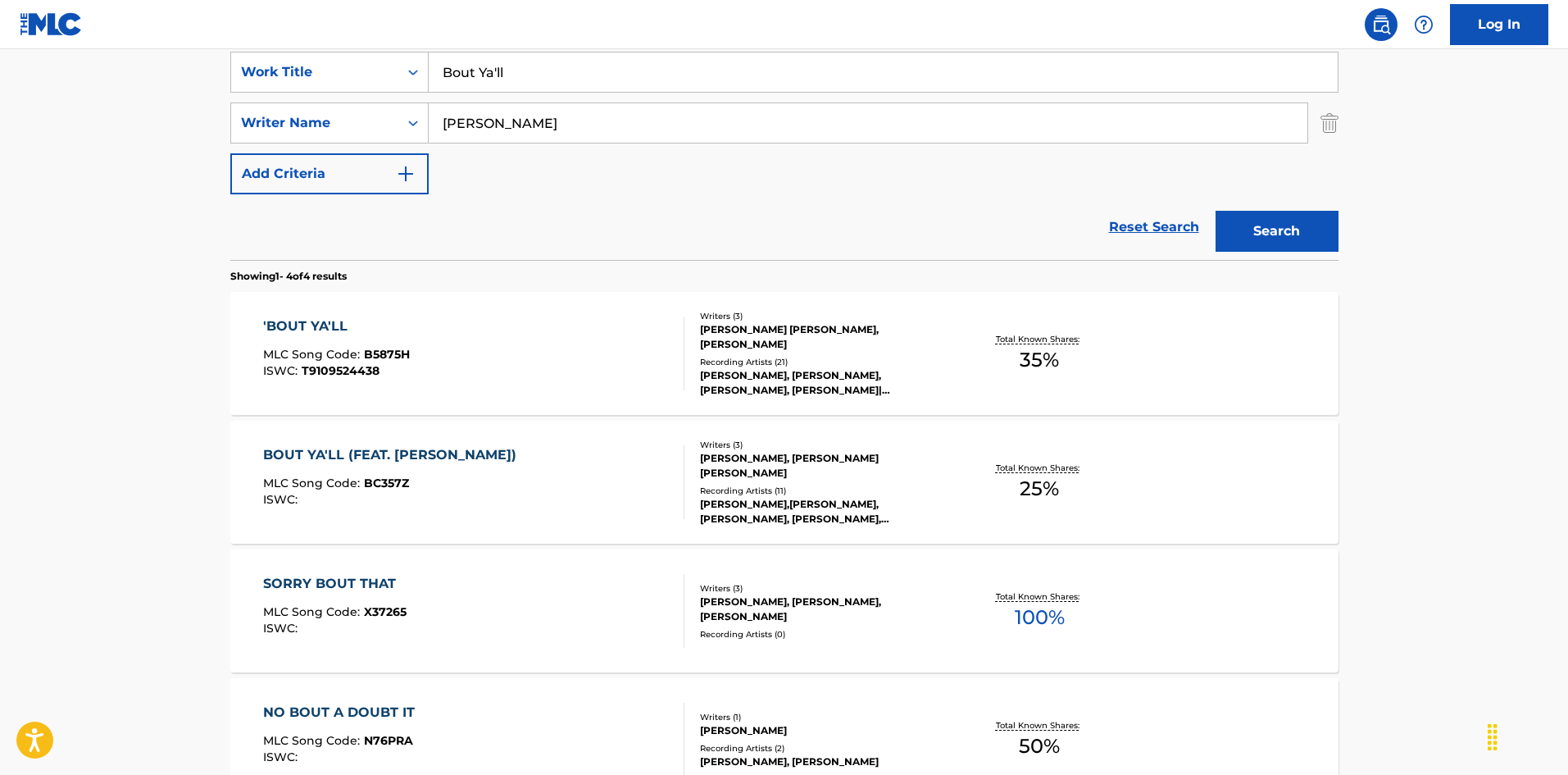
scroll to position [328, 0]
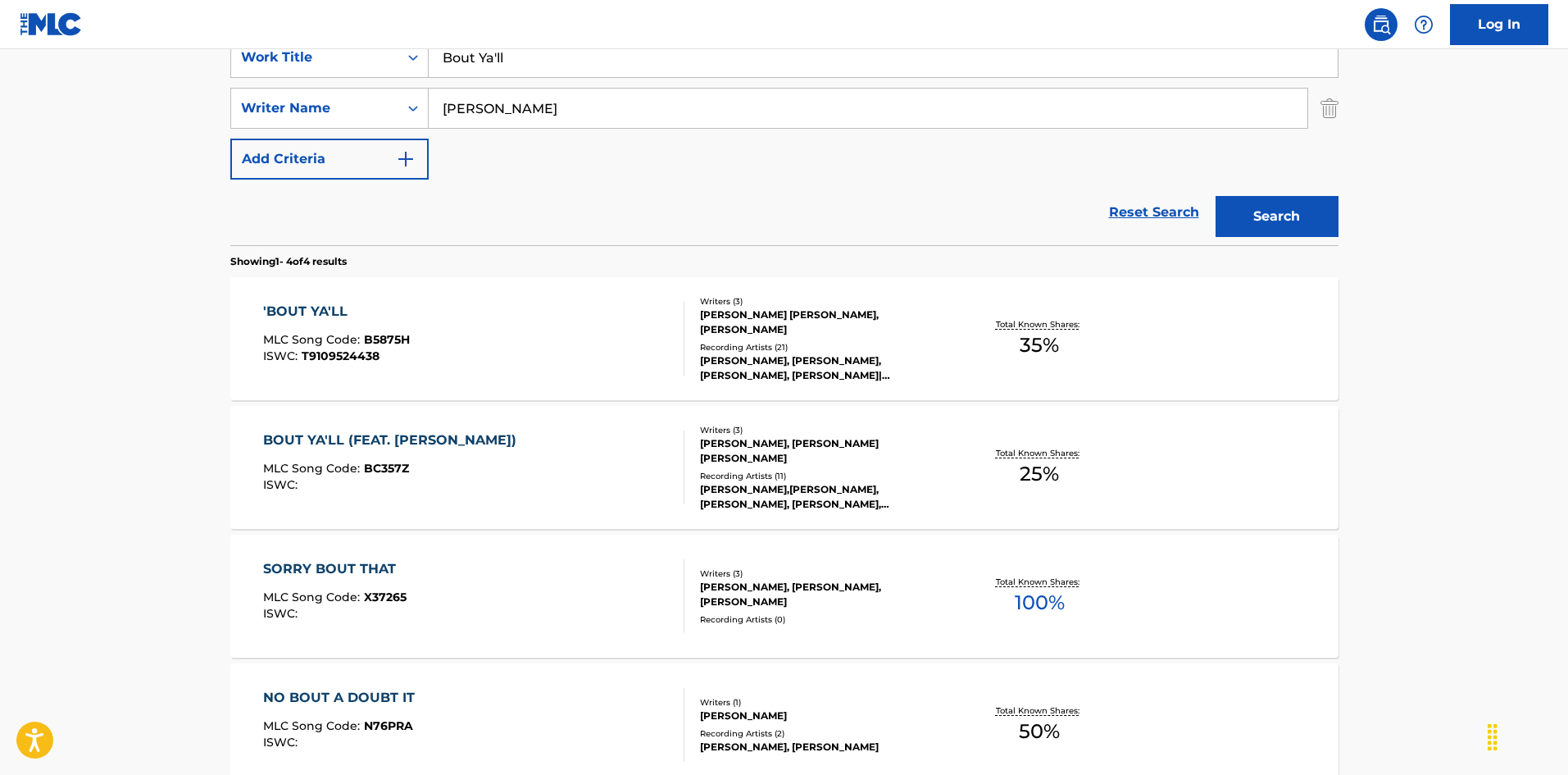
click at [420, 363] on div "'BOUT YA'LL MLC Song Code : B5875H ISWC : T9109524438" at bounding box center [473, 338] width 422 height 74
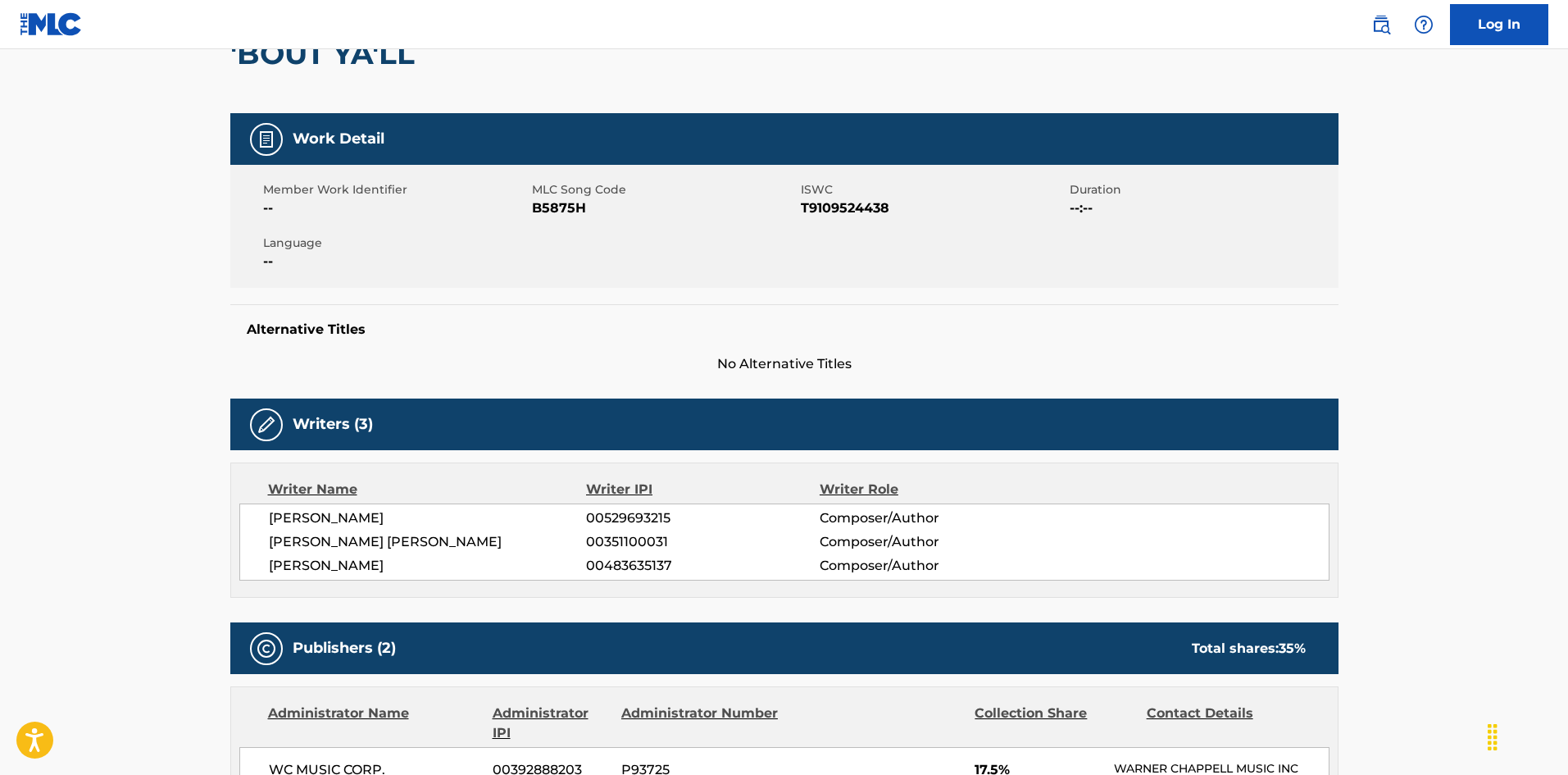
scroll to position [410, 0]
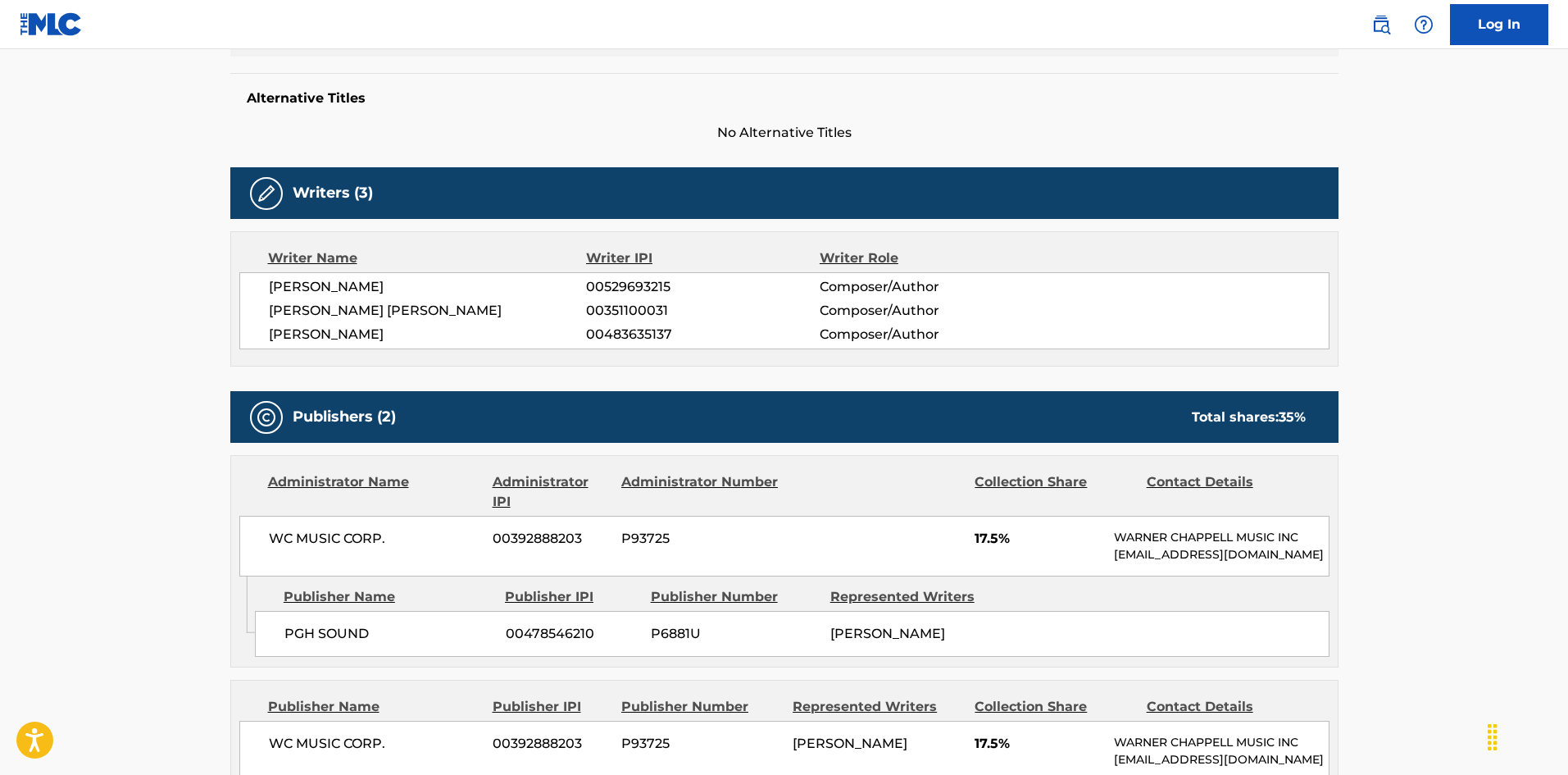
click at [286, 644] on span "PGH SOUND" at bounding box center [388, 634] width 209 height 20
drag, startPoint x: 286, startPoint y: 644, endPoint x: 371, endPoint y: 655, distance: 85.7
click at [371, 644] on span "PGH SOUND" at bounding box center [388, 634] width 209 height 20
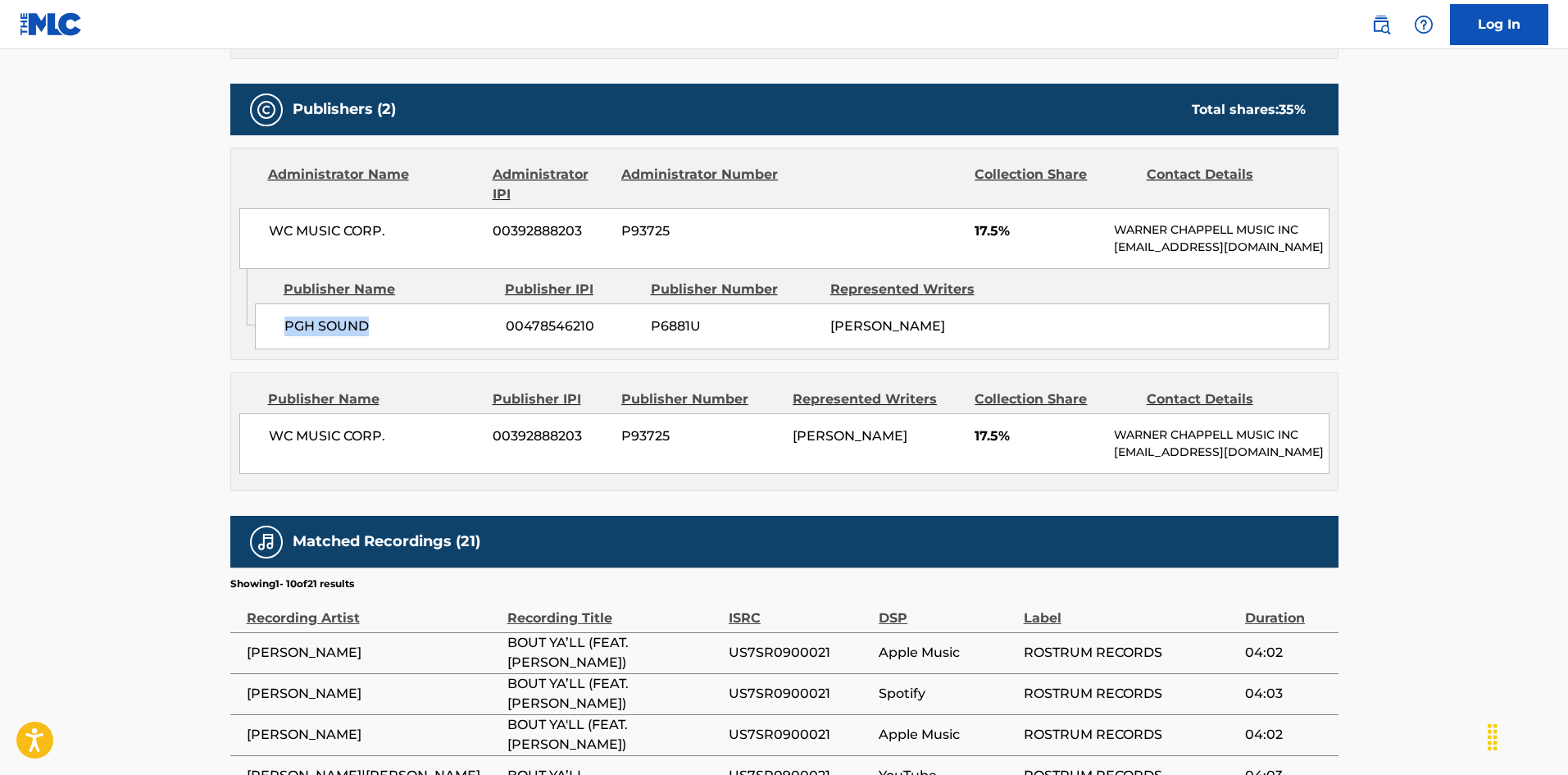
scroll to position [820, 0]
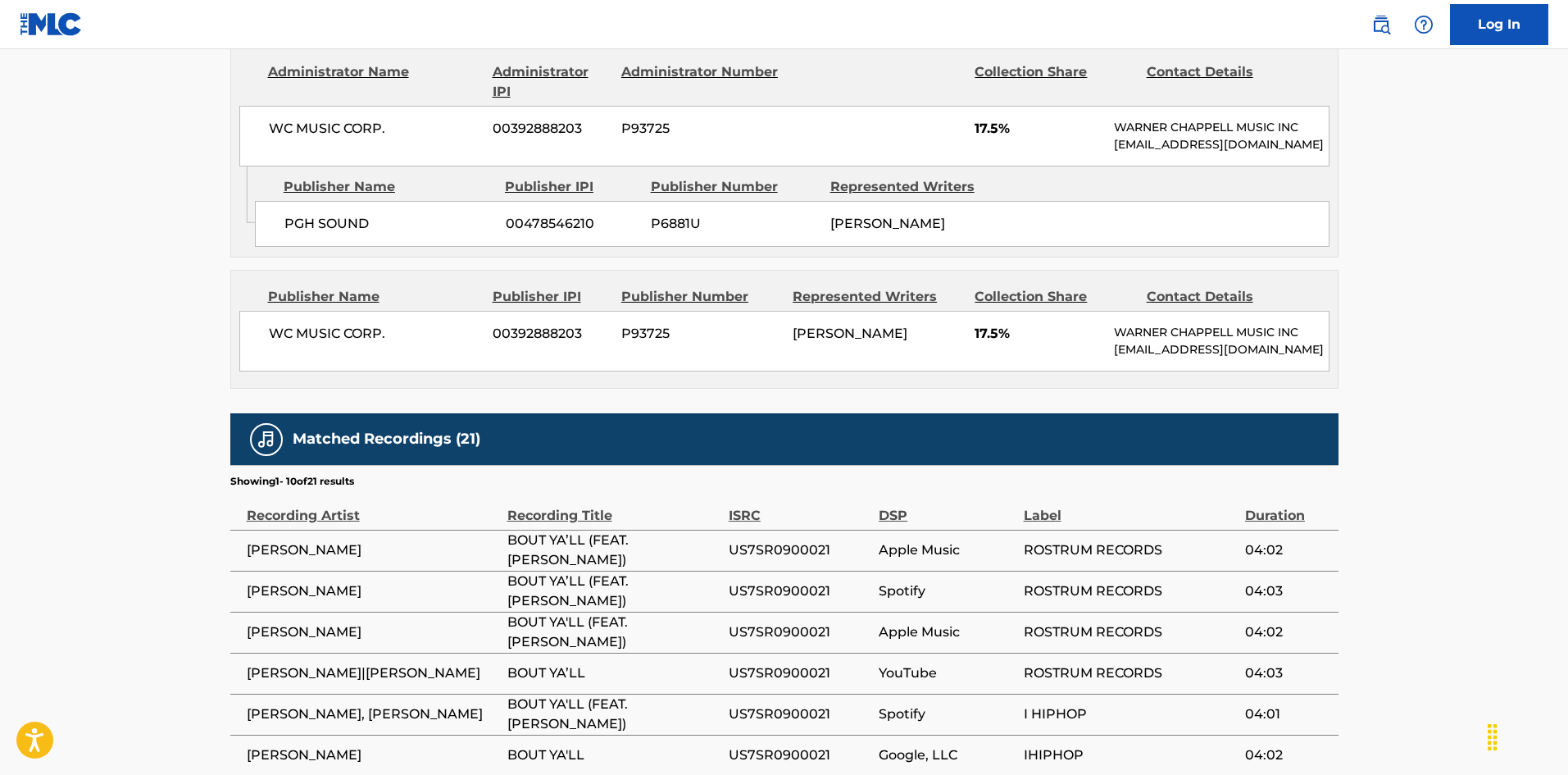
click at [275, 343] on span "WC MUSIC CORP." at bounding box center [374, 333] width 212 height 20
drag, startPoint x: 275, startPoint y: 373, endPoint x: 390, endPoint y: 376, distance: 115.0
click at [390, 372] on div "WC MUSIC CORP. 00392888203 P93725 [PERSON_NAME] 17.5% [PERSON_NAME] MUSIC INC […" at bounding box center [784, 341] width 1090 height 61
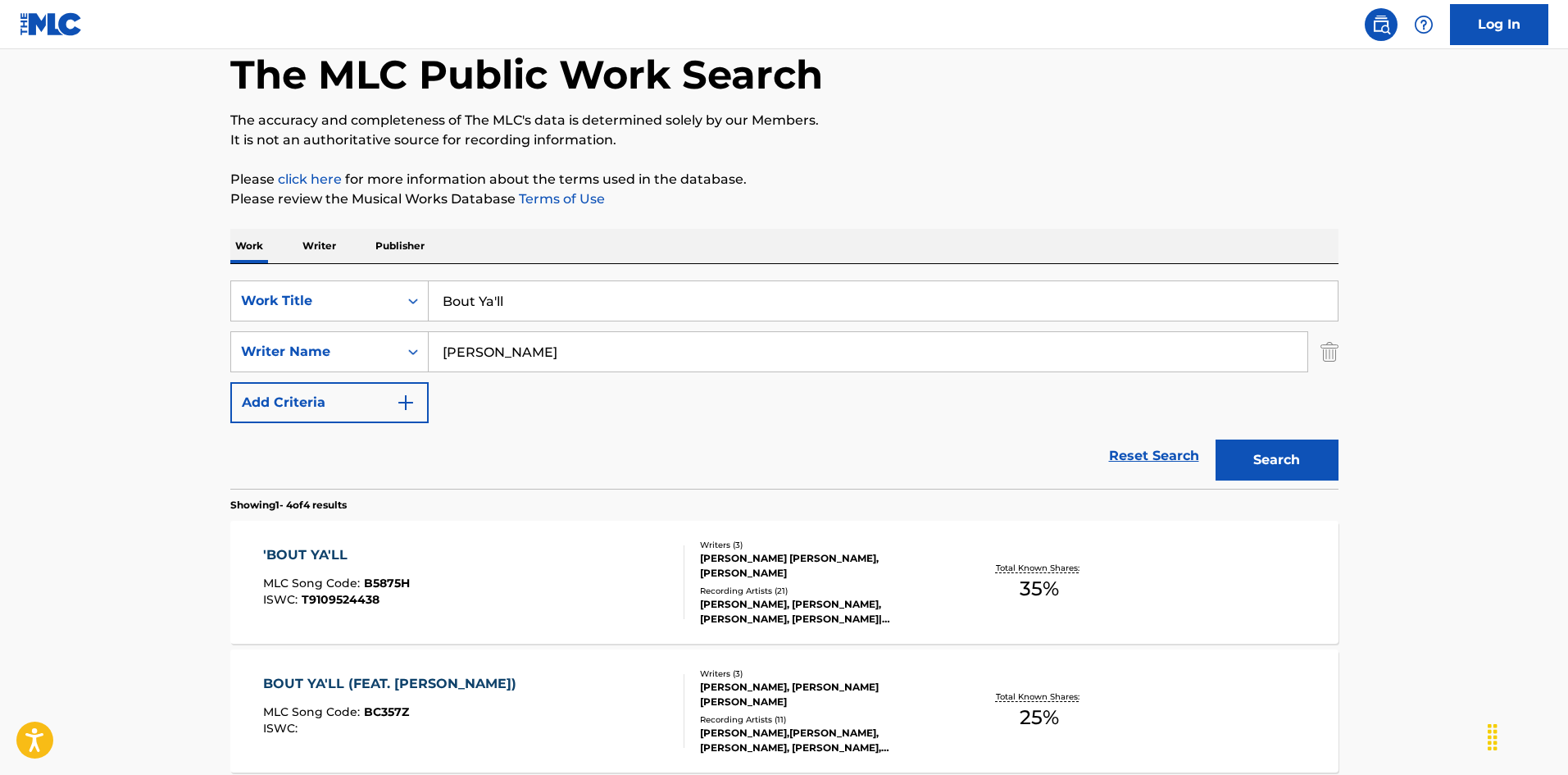
scroll to position [82, 0]
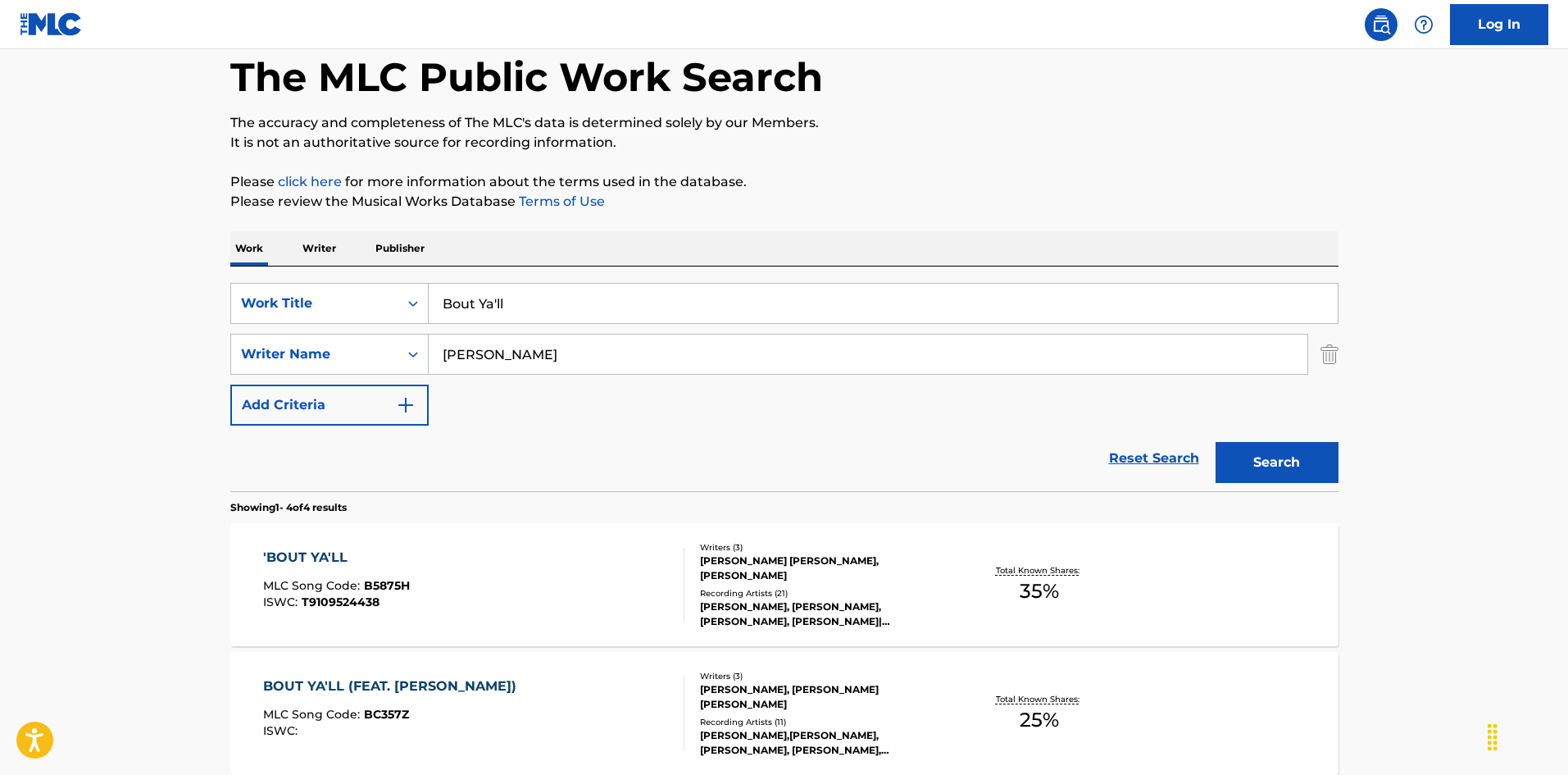
click at [496, 311] on input "Bout Ya'll" at bounding box center [883, 303] width 909 height 39
paste input "urn Slow"
type input "Burn Slow"
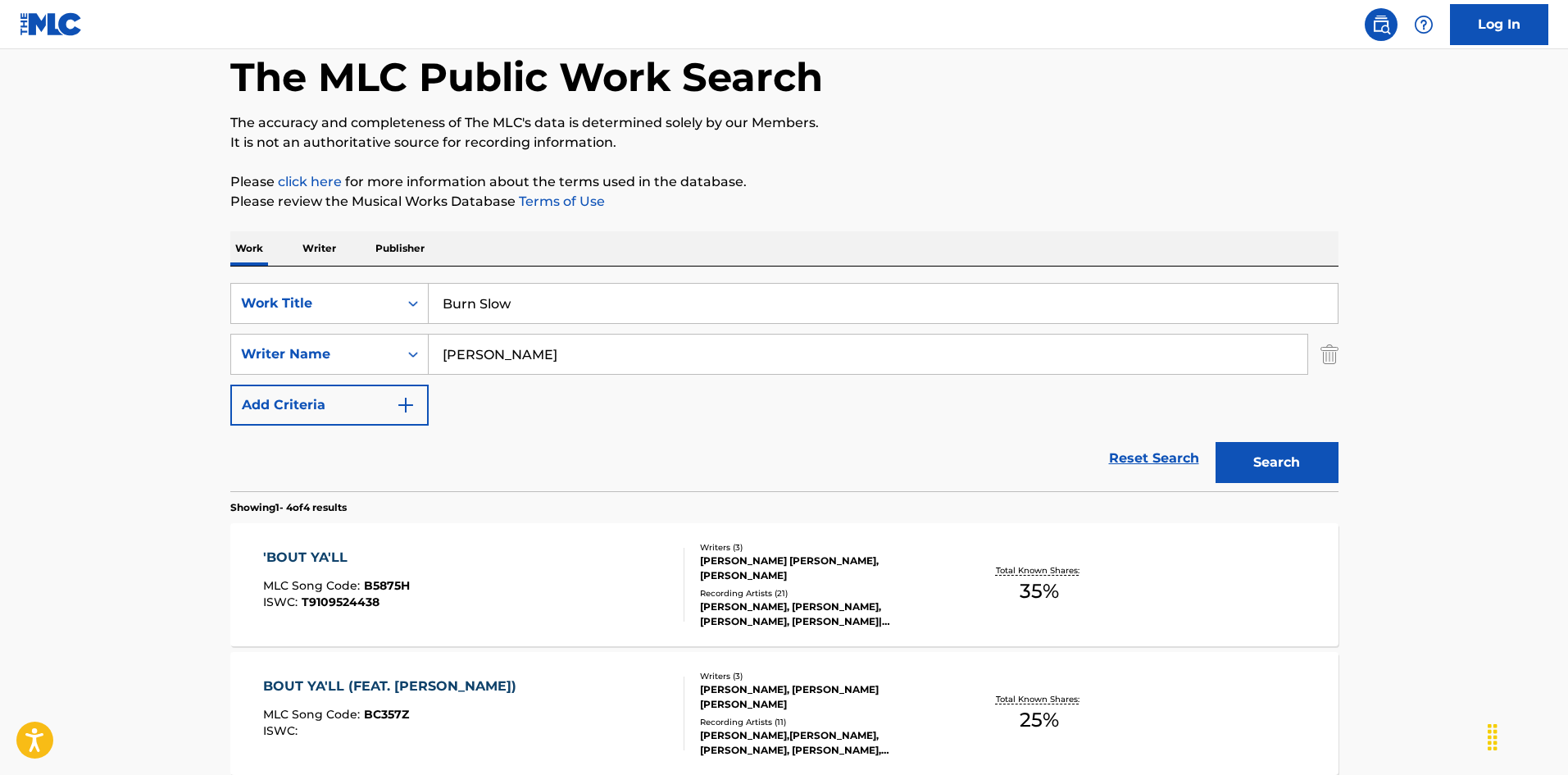
click at [1280, 449] on button "Search" at bounding box center [1277, 462] width 123 height 41
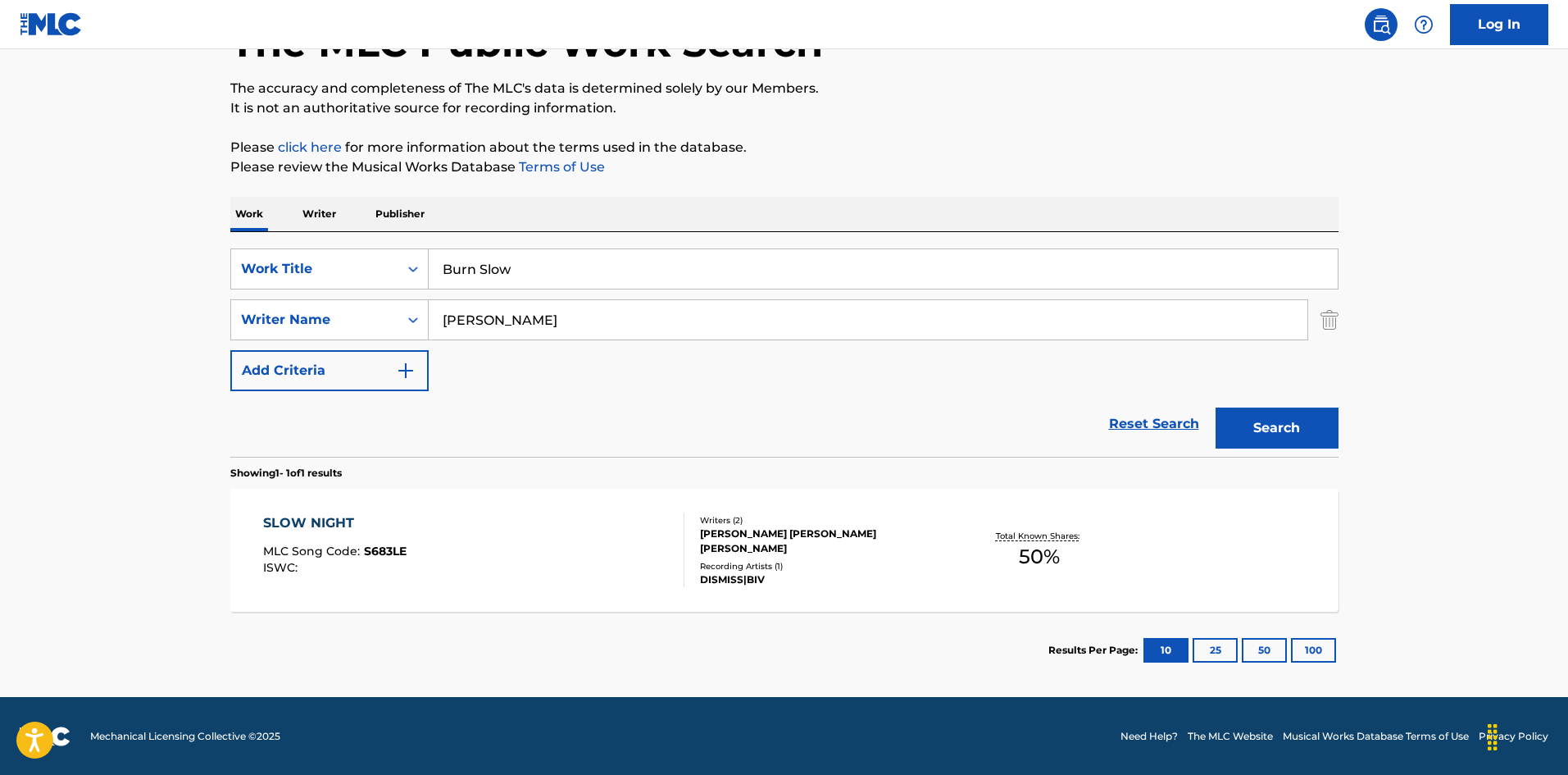
scroll to position [117, 0]
click at [546, 317] on input "[PERSON_NAME]" at bounding box center [868, 318] width 879 height 39
paste input "NG LOS FEAT. [PERSON_NAME] [PERSON_NAME] THOMAZ"
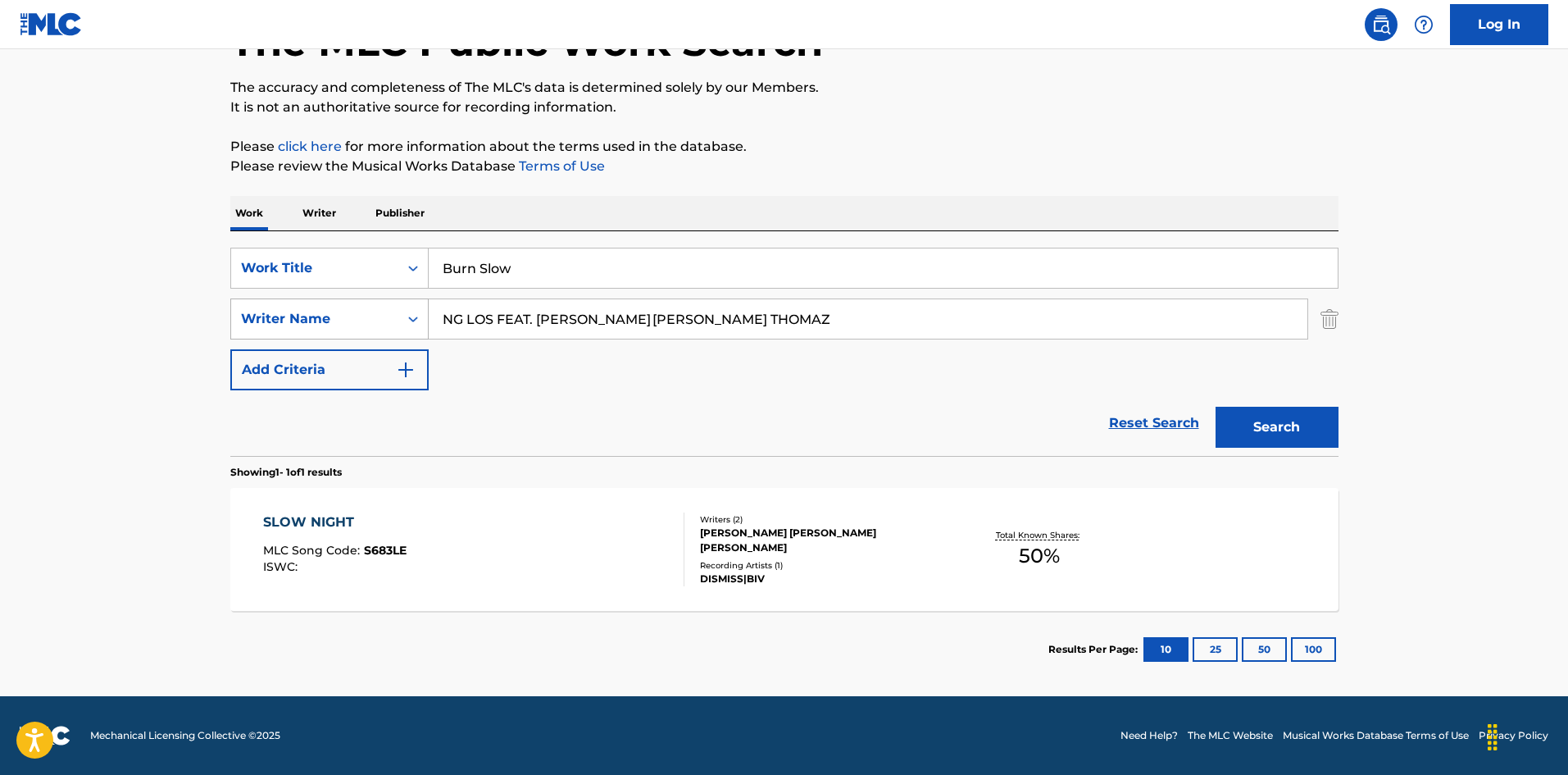
drag, startPoint x: 760, startPoint y: 320, endPoint x: 362, endPoint y: 306, distance: 398.2
click at [362, 306] on div "SearchWithCriteriad9bf841c-aec5-4c66-b3ca-3172cb94cacd Writer Name [PERSON_NAME…" at bounding box center [784, 318] width 1108 height 41
type input "THOMAZ"
click at [1215, 407] on button "Search" at bounding box center [1277, 427] width 123 height 41
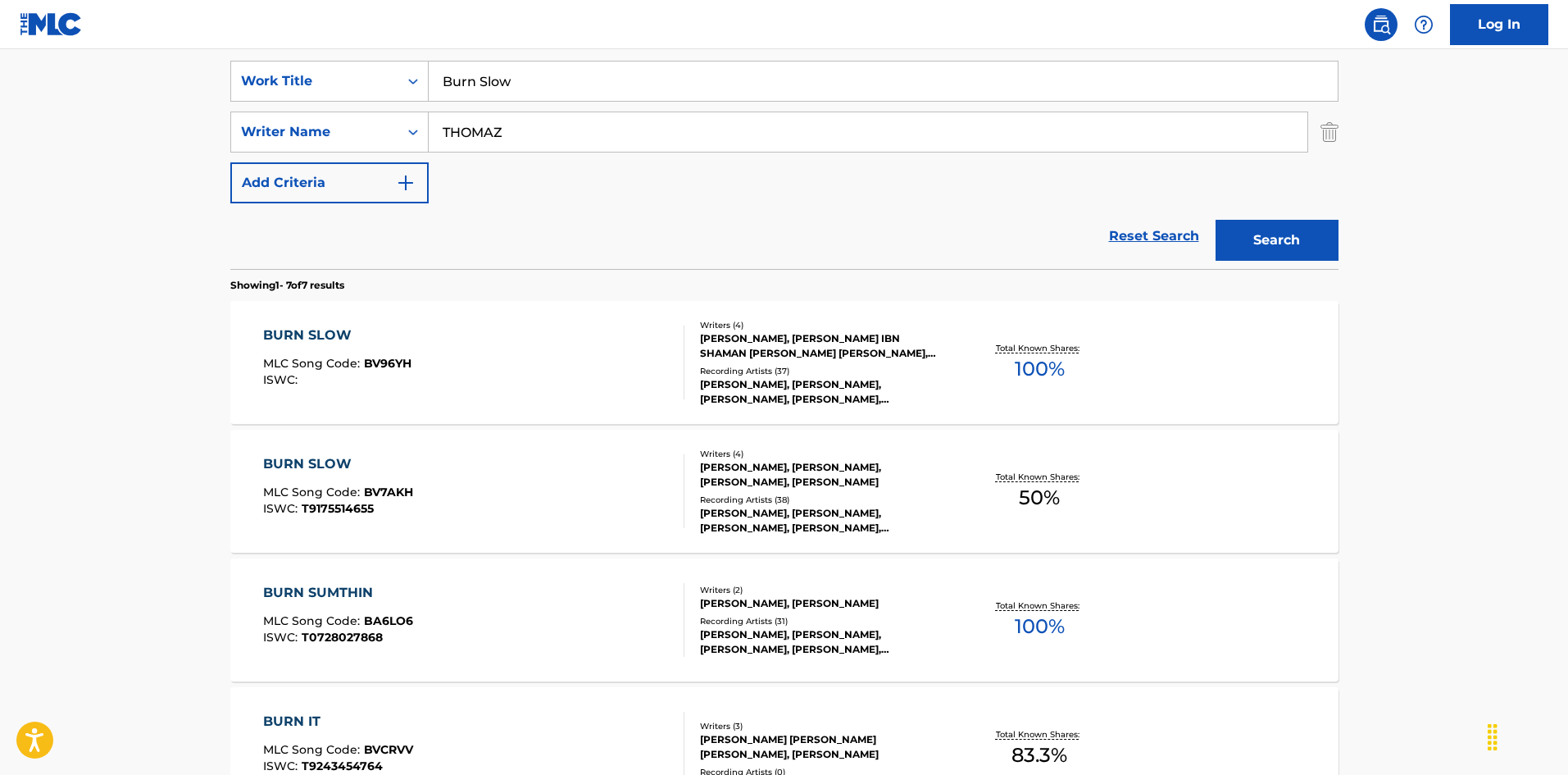
scroll to position [328, 0]
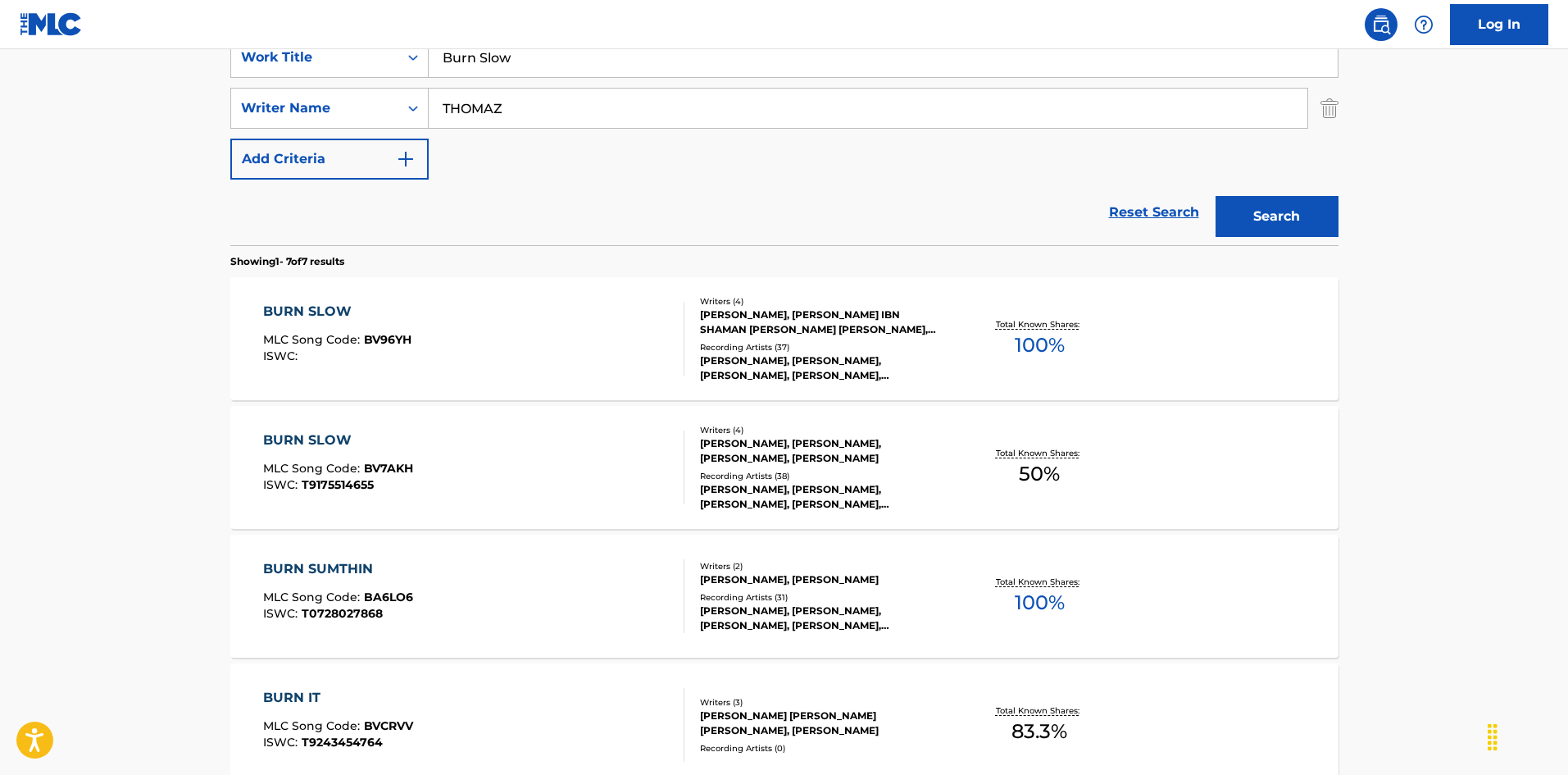
click at [411, 359] on div "BURN SLOW MLC Song Code : BV96YH ISWC :" at bounding box center [473, 338] width 422 height 74
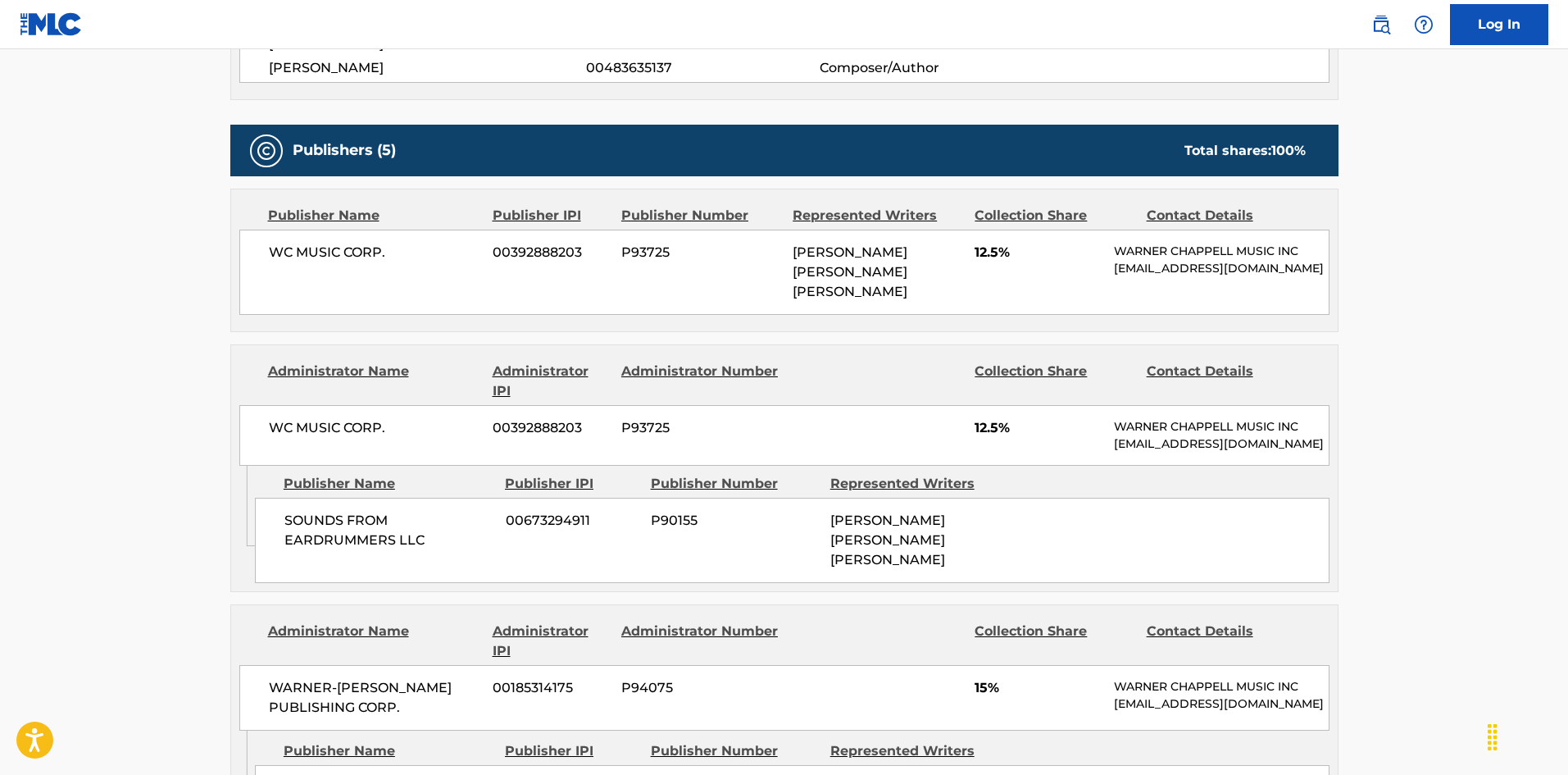
scroll to position [738, 0]
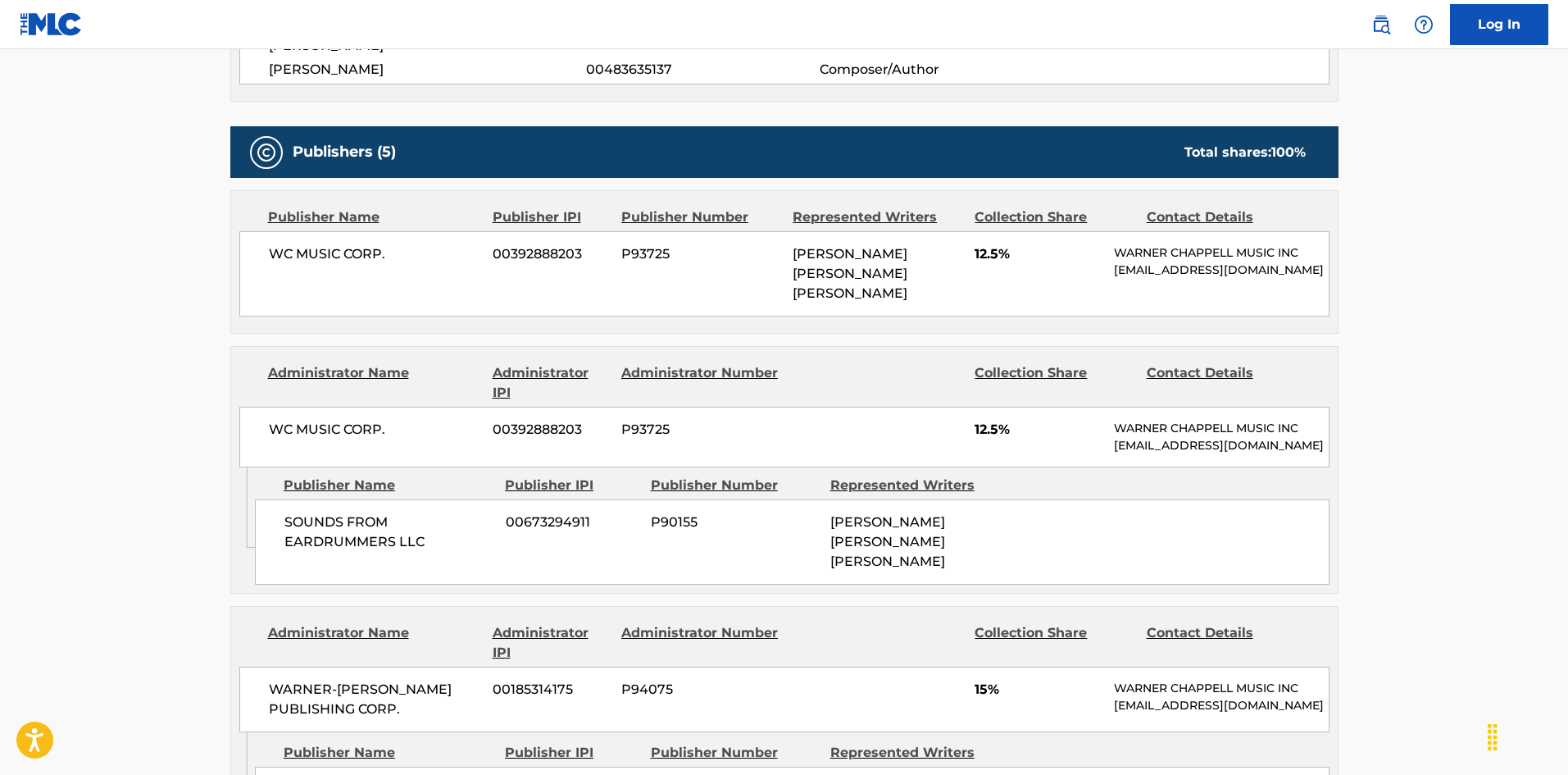
click at [292, 512] on span "SOUNDS FROM EARDRUMMERS LLC" at bounding box center [388, 531] width 209 height 39
drag, startPoint x: 292, startPoint y: 486, endPoint x: 407, endPoint y: 510, distance: 117.5
click at [407, 512] on span "SOUNDS FROM EARDRUMMERS LLC" at bounding box center [388, 531] width 209 height 39
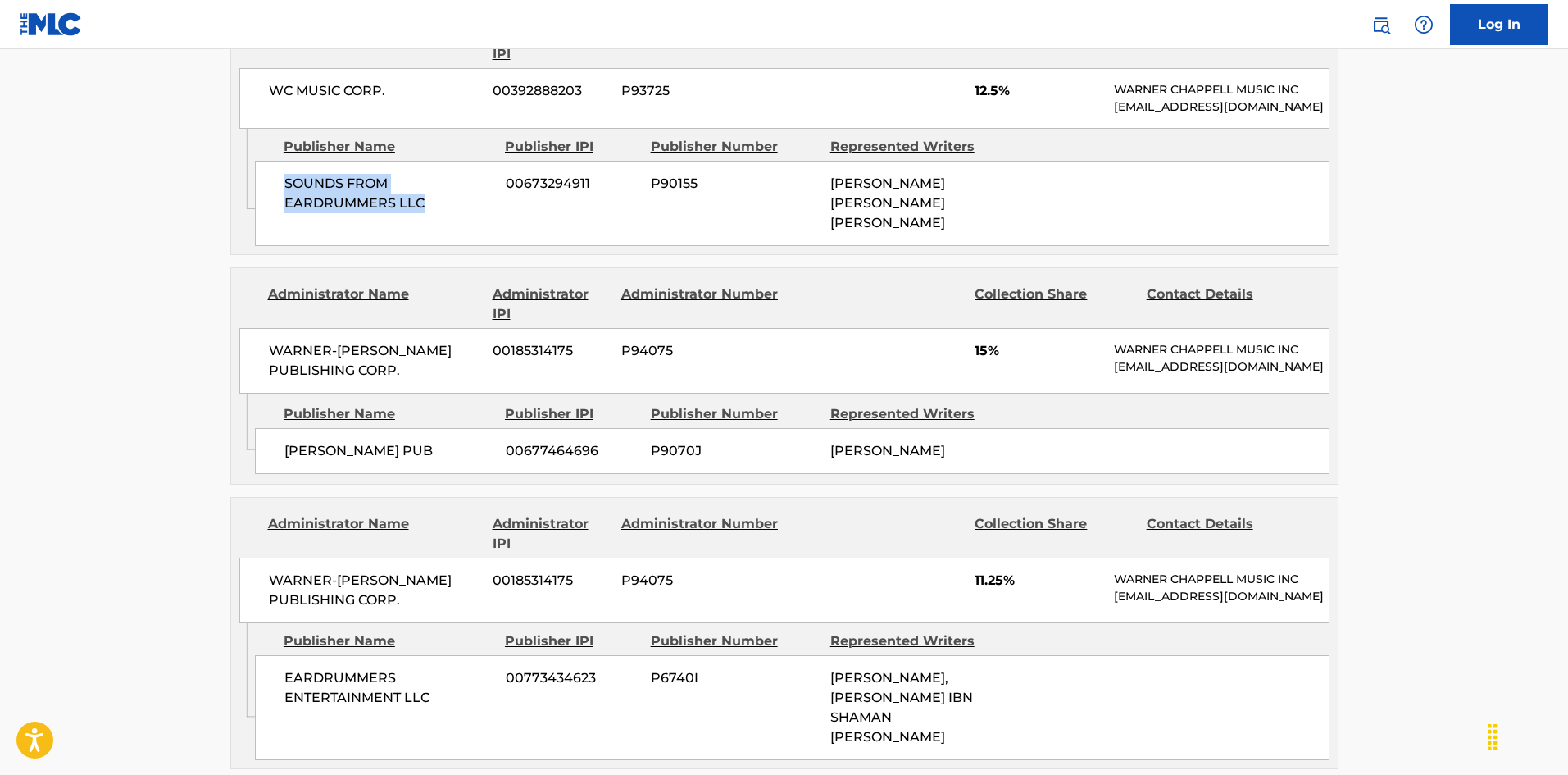
scroll to position [1065, 0]
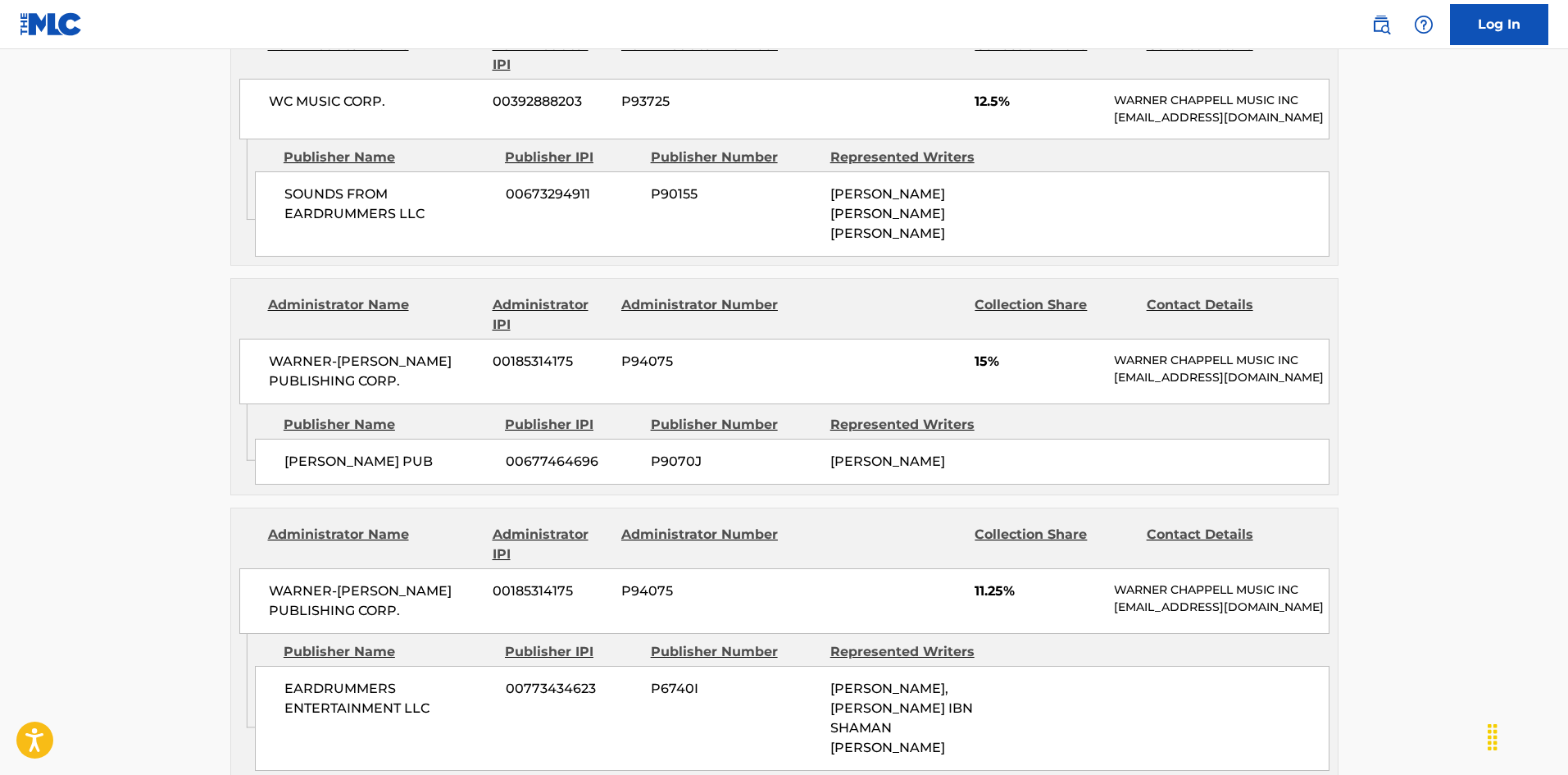
click at [295, 452] on span "[PERSON_NAME] PUB" at bounding box center [388, 462] width 209 height 20
drag, startPoint x: 295, startPoint y: 424, endPoint x: 337, endPoint y: 424, distance: 42.0
click at [337, 452] on span "[PERSON_NAME] PUB" at bounding box center [388, 462] width 209 height 20
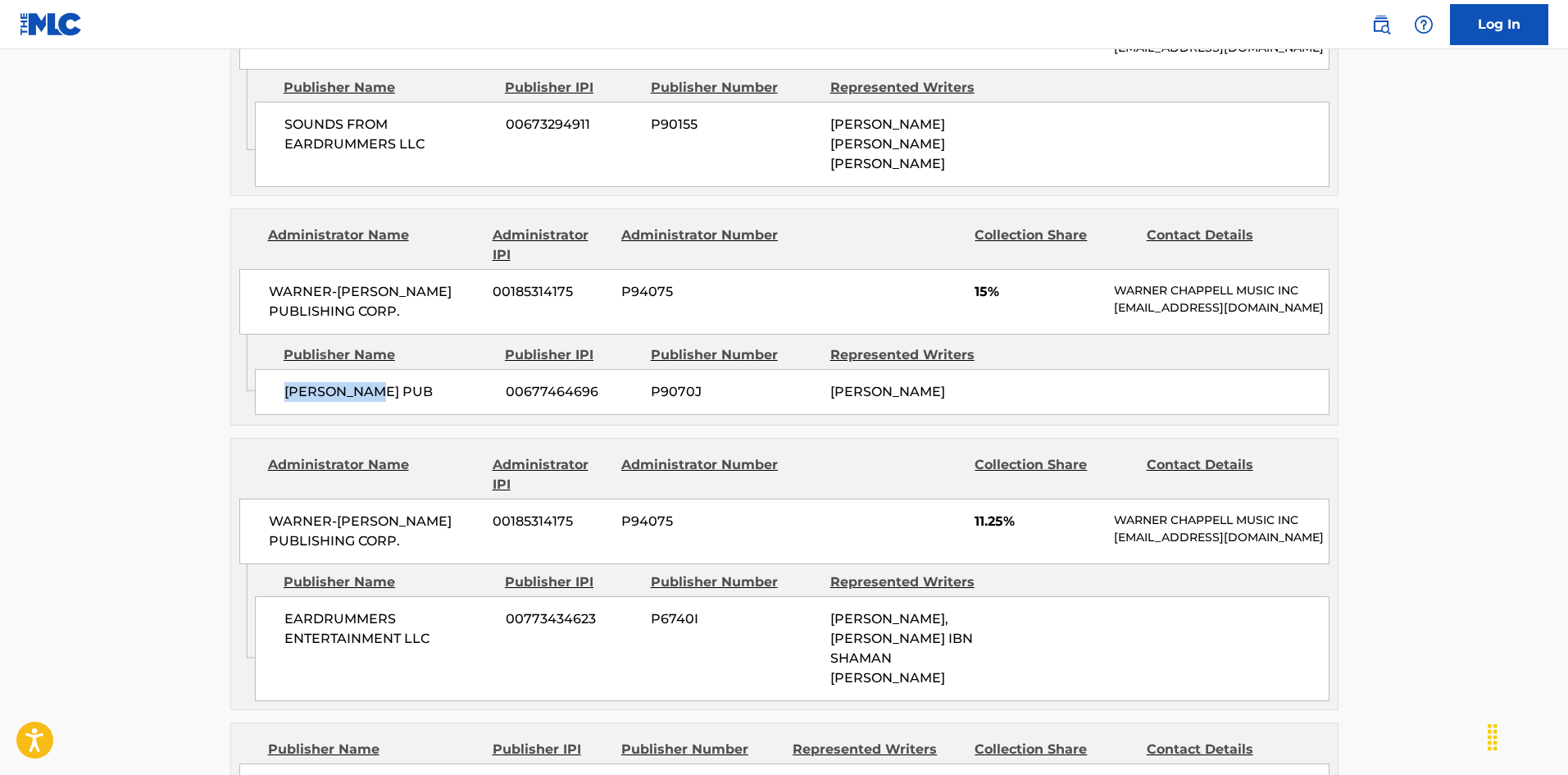
scroll to position [1230, 0]
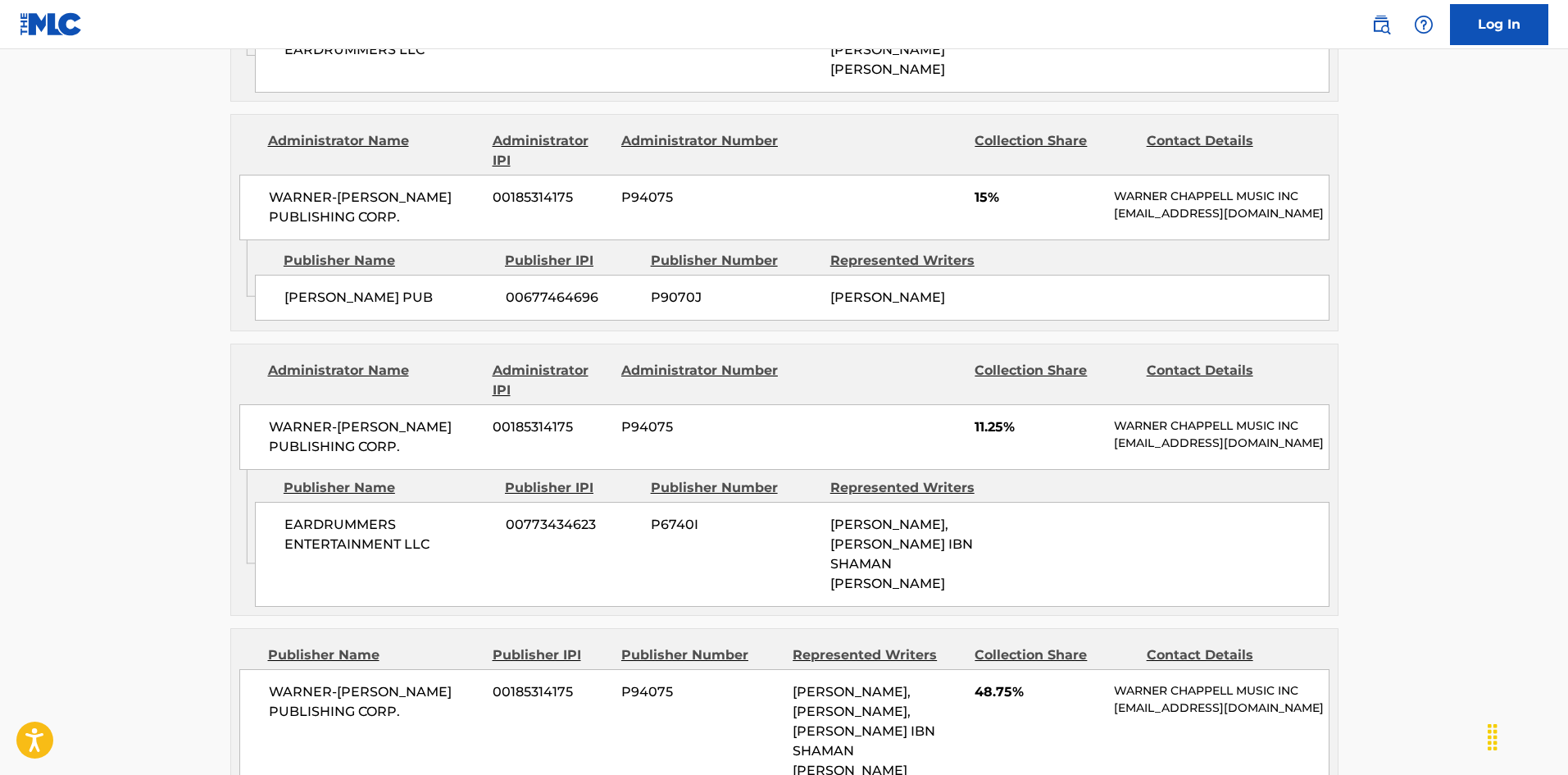
click at [275, 511] on div "EARDRUMMERS ENTERTAINMENT LLC 00773434623 P6740I [PERSON_NAME], [PERSON_NAME] I…" at bounding box center [792, 554] width 1074 height 105
drag, startPoint x: 275, startPoint y: 511, endPoint x: 400, endPoint y: 543, distance: 129.0
click at [400, 543] on div "EARDRUMMERS ENTERTAINMENT LLC 00773434623 P6740I [PERSON_NAME], [PERSON_NAME] I…" at bounding box center [792, 554] width 1074 height 105
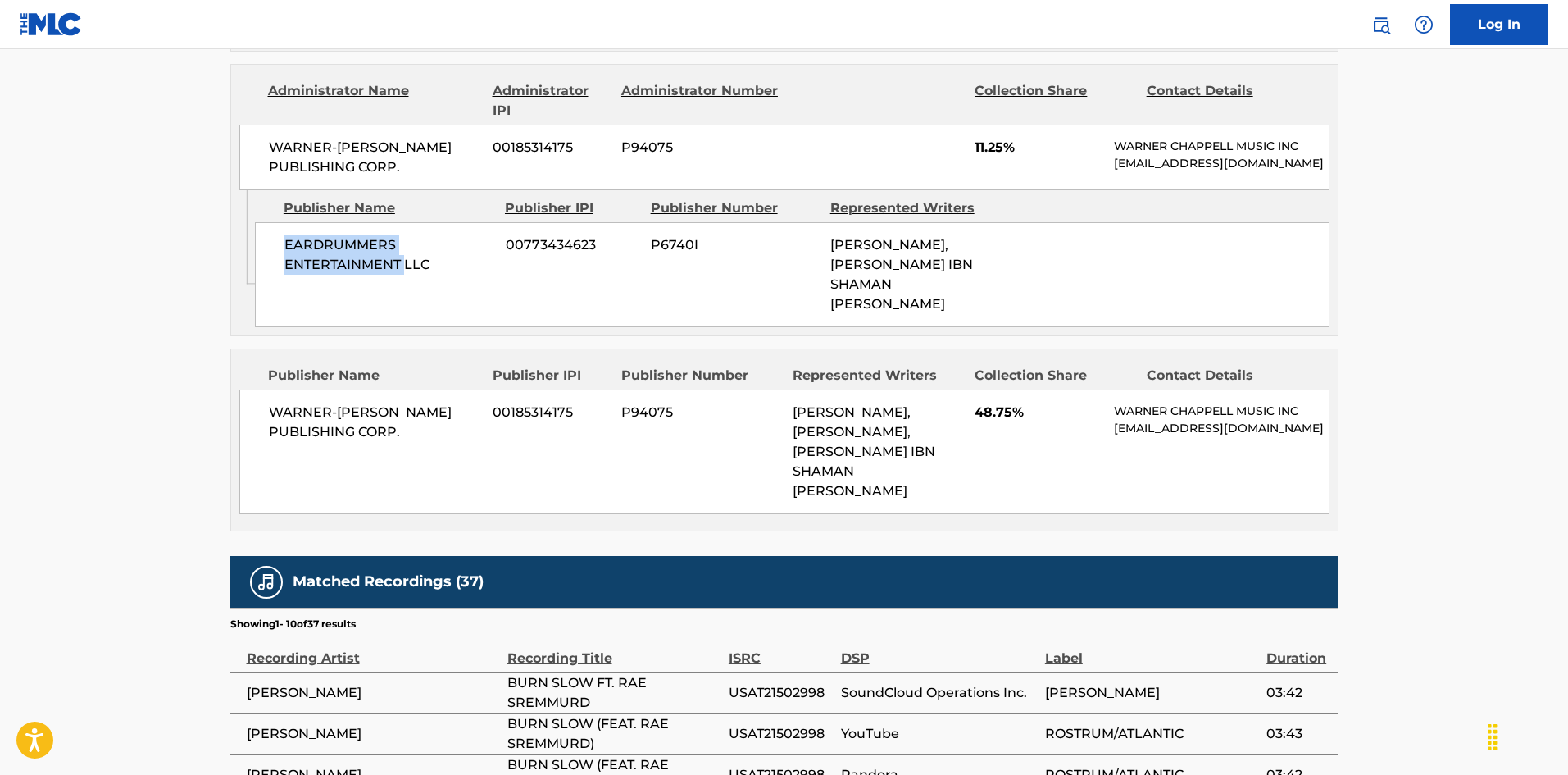
scroll to position [1557, 0]
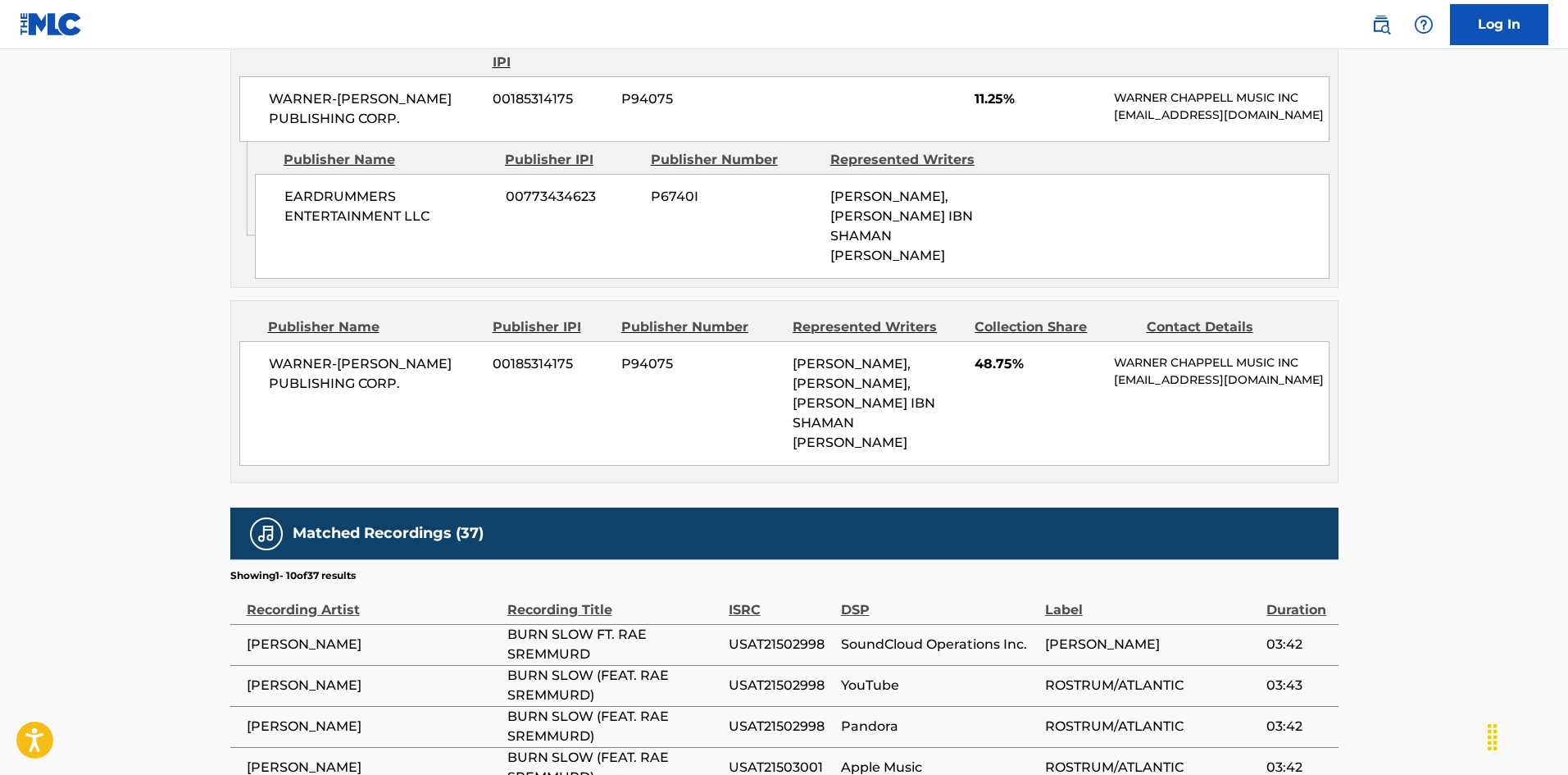
click at [254, 356] on div "WARNER-[PERSON_NAME] PUBLISHING CORP. 00185314175 P94075 [PERSON_NAME], [PERSON…" at bounding box center [784, 403] width 1090 height 125
drag, startPoint x: 254, startPoint y: 356, endPoint x: 405, endPoint y: 386, distance: 154.0
click at [405, 386] on div "WARNER-[PERSON_NAME] PUBLISHING CORP. 00185314175 P94075 [PERSON_NAME], [PERSON…" at bounding box center [784, 403] width 1090 height 125
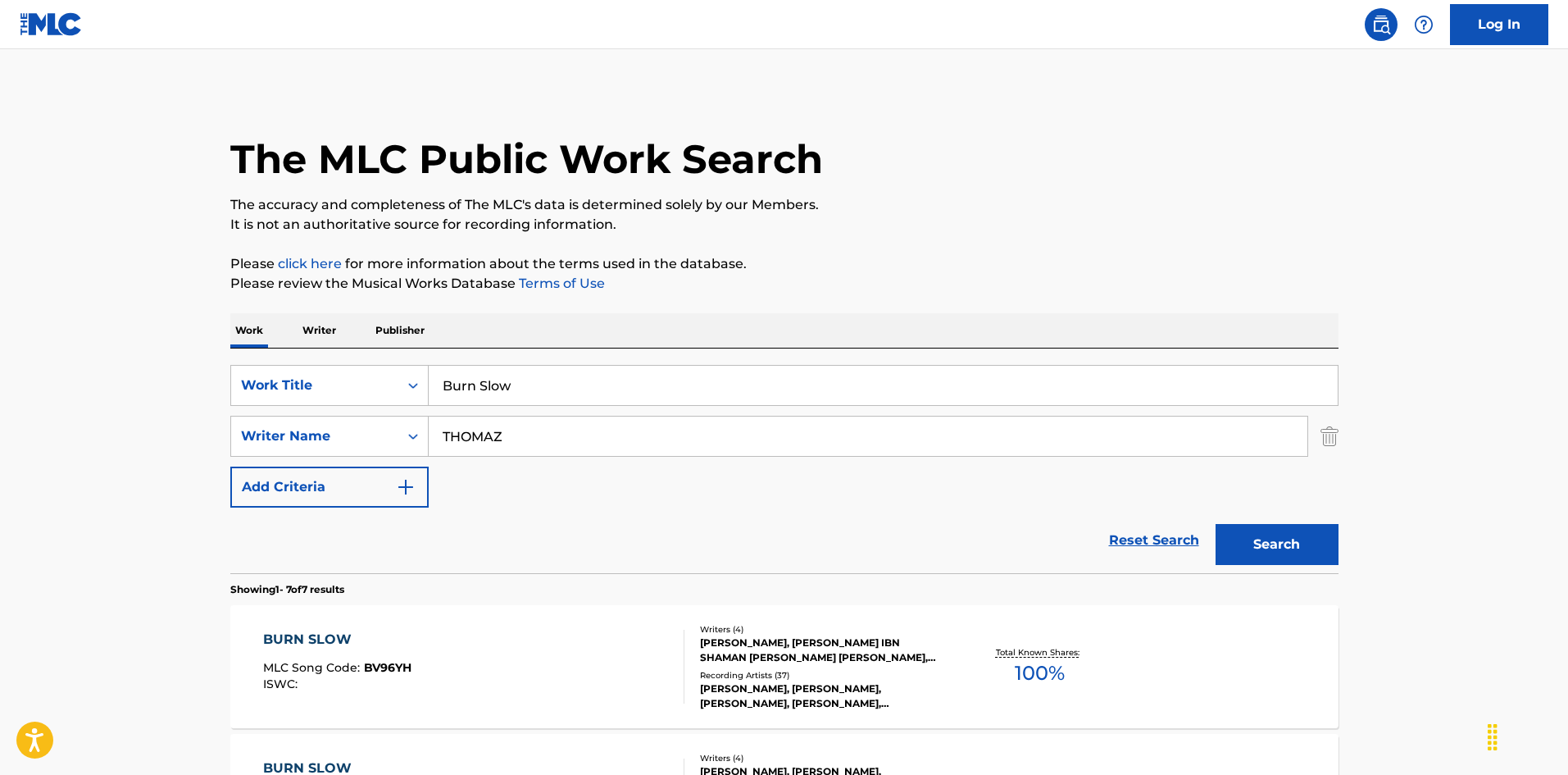
click at [589, 360] on div "SearchWithCriteria52f480d4-f273-419a-962d-ab9672138eb8 Work Title Burn Slow Sea…" at bounding box center [784, 461] width 1108 height 225
click at [584, 386] on input "Burn Slow" at bounding box center [883, 385] width 909 height 39
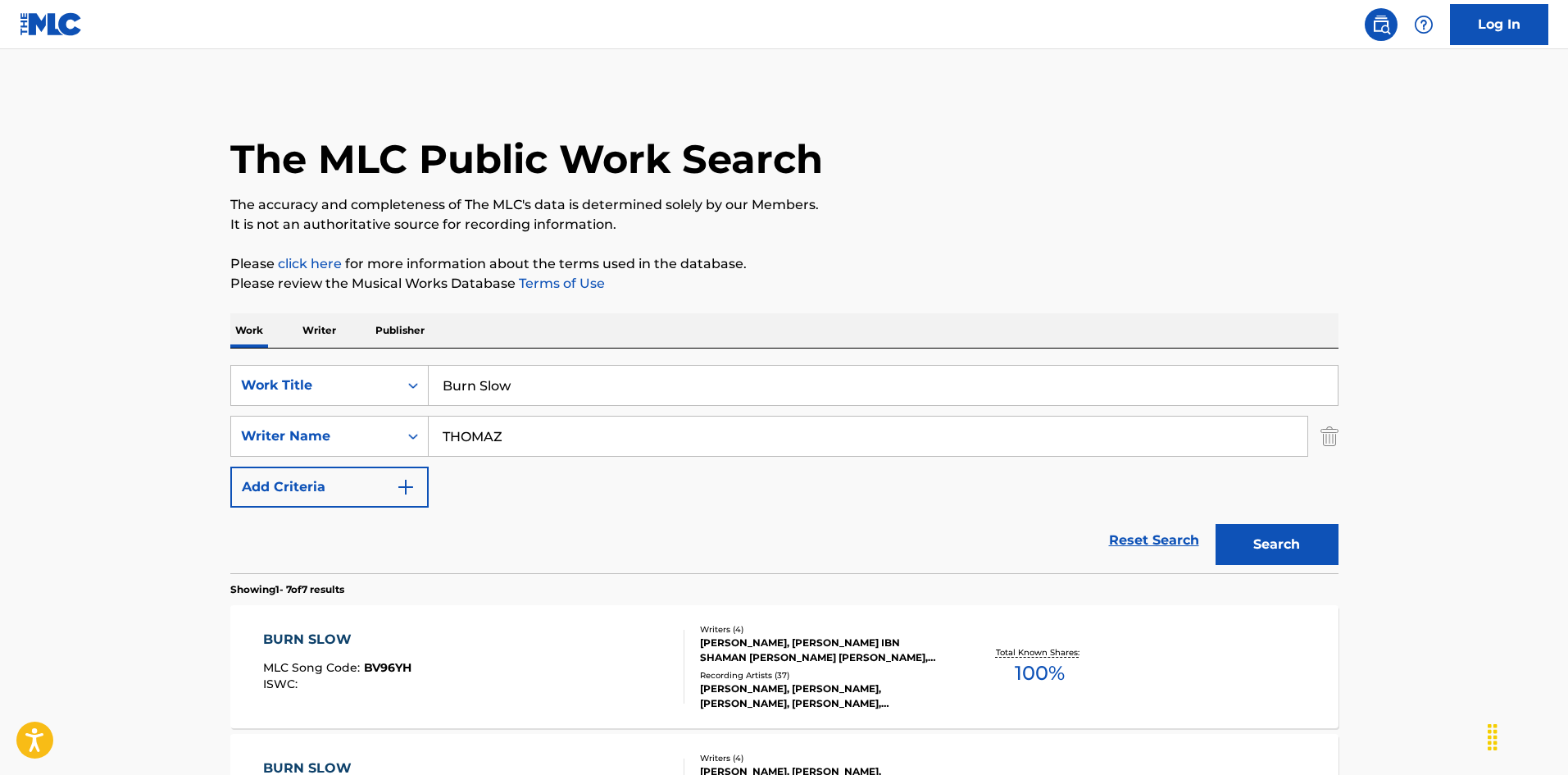
paste input "Cabin Fever"
type input "Cabin Fever"
click at [1234, 542] on button "Search" at bounding box center [1277, 544] width 123 height 41
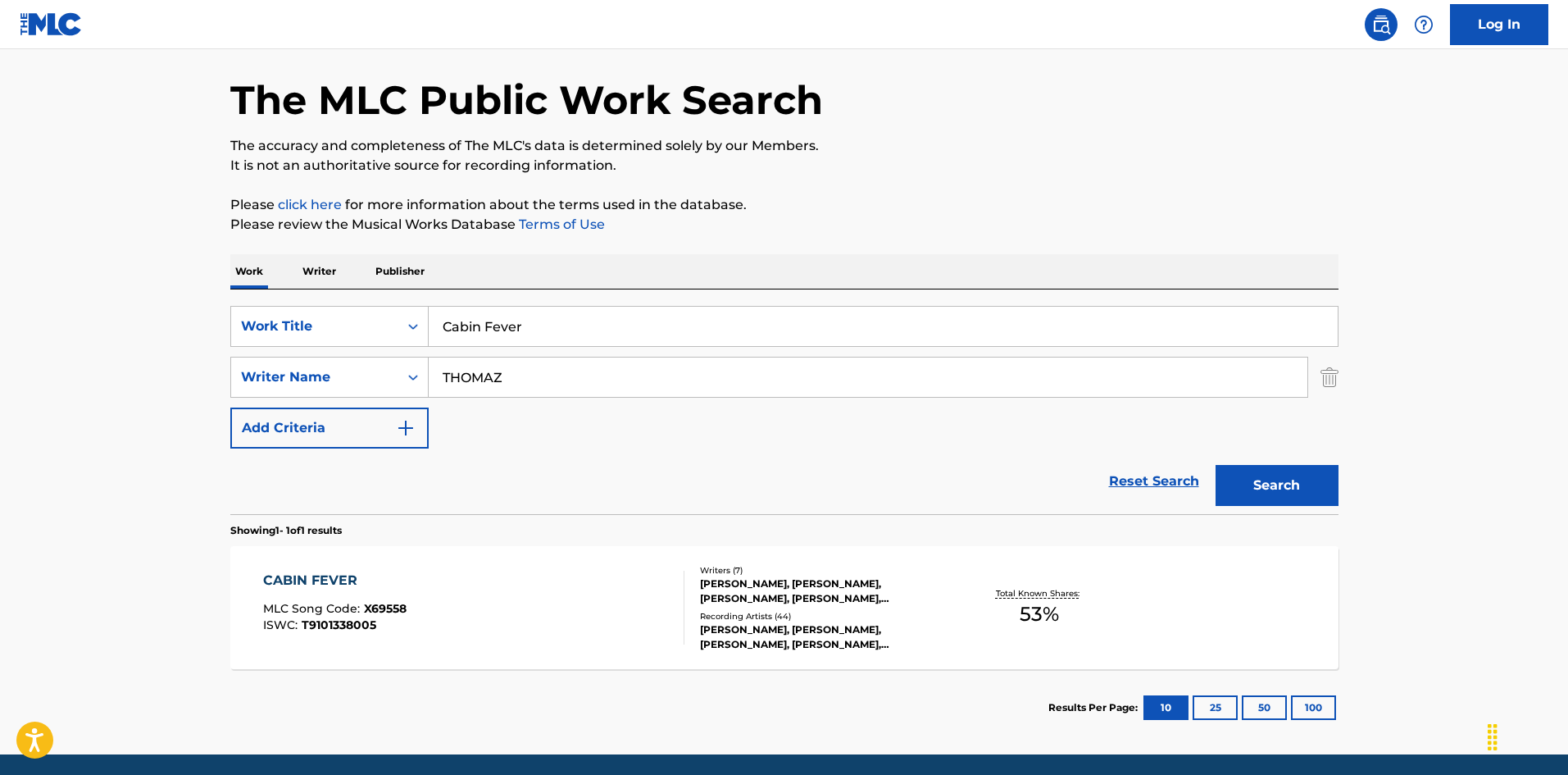
scroll to position [117, 0]
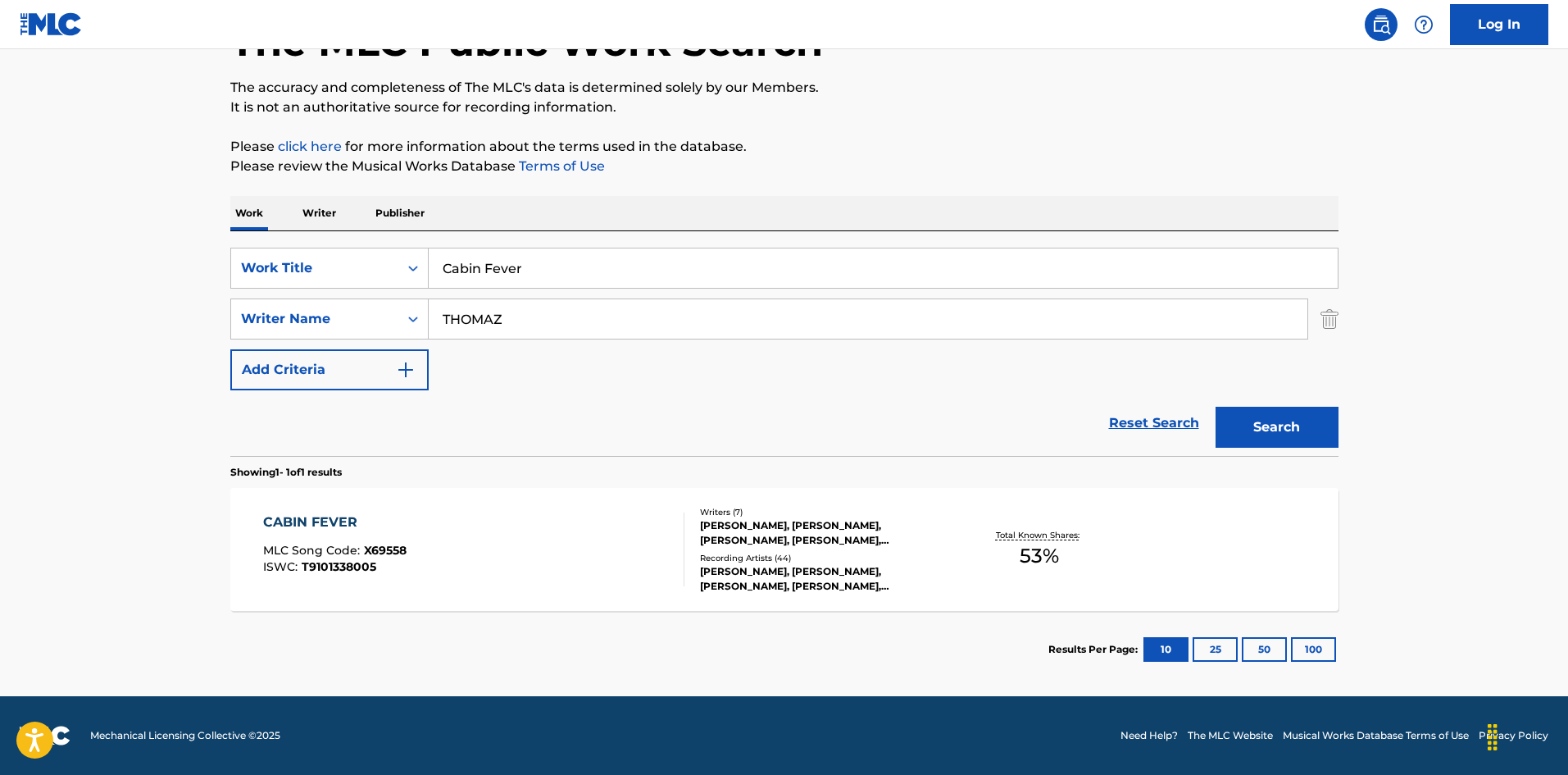
click at [510, 541] on div "CABIN FEVER MLC Song Code : X69558 ISWC : T9101338005" at bounding box center [473, 549] width 422 height 74
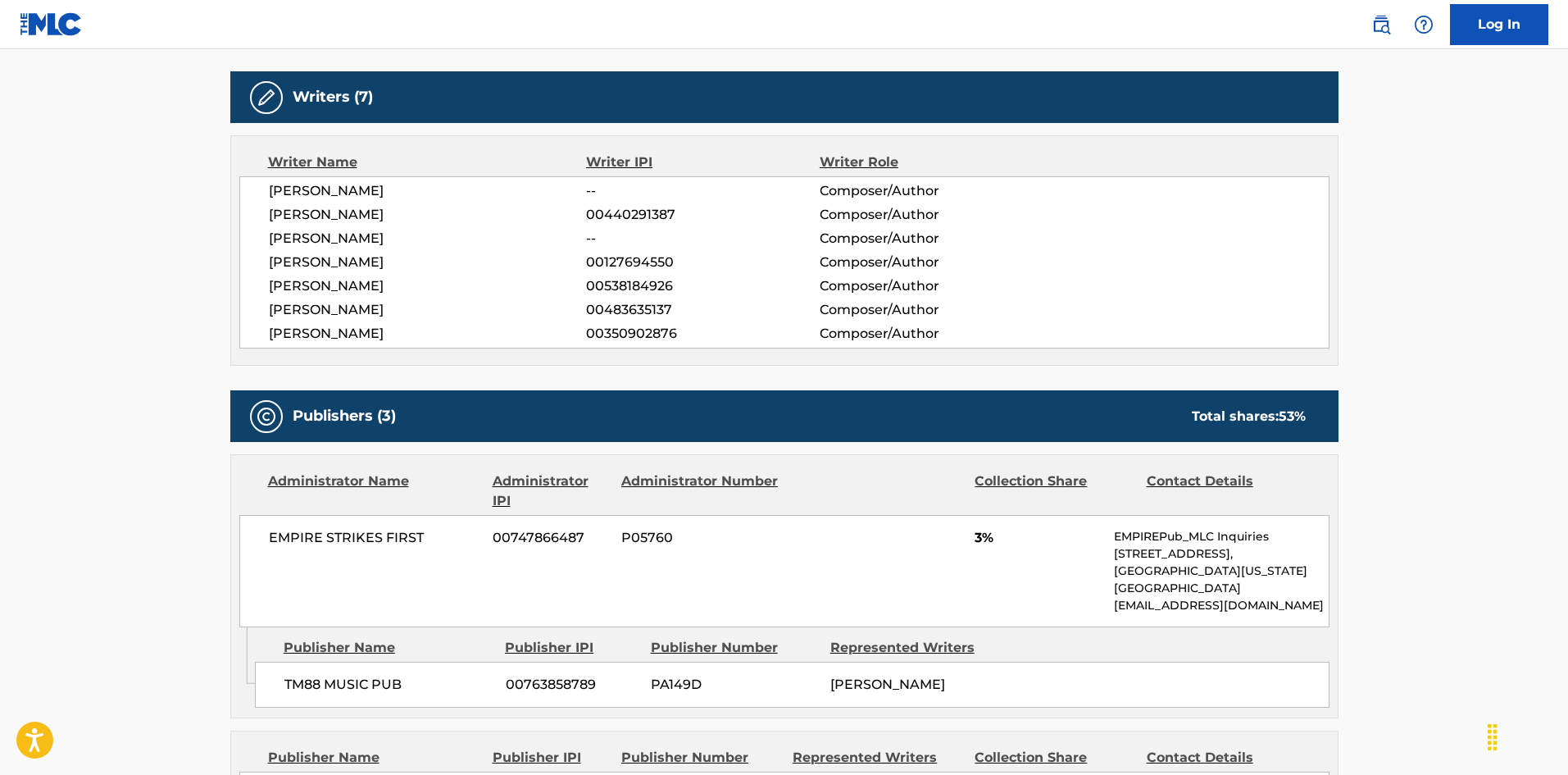
scroll to position [738, 0]
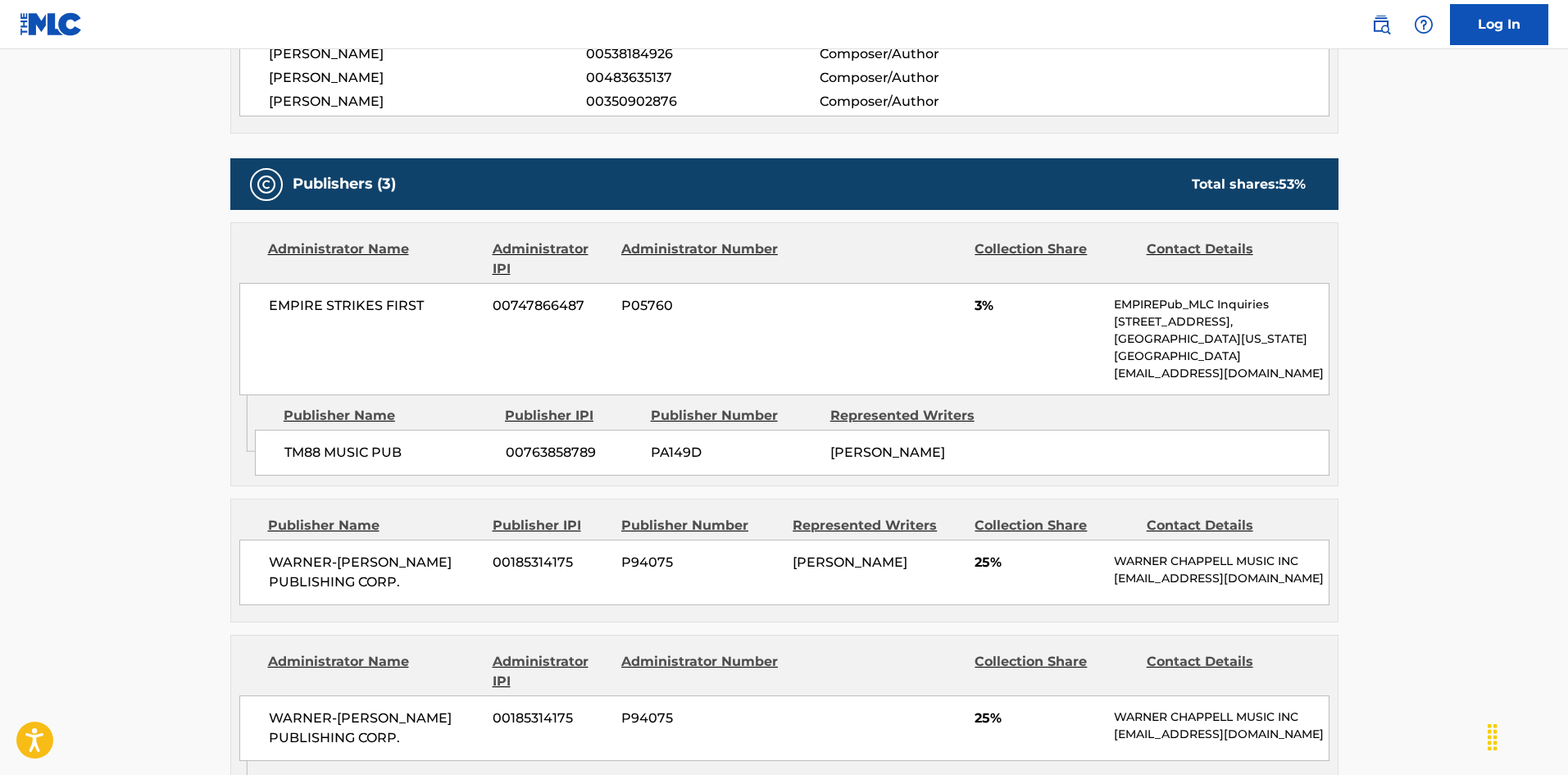
click at [308, 455] on span "TM88 MUSIC PUB" at bounding box center [388, 452] width 209 height 20
click at [308, 452] on span "TM88 MUSIC PUB" at bounding box center [388, 452] width 209 height 20
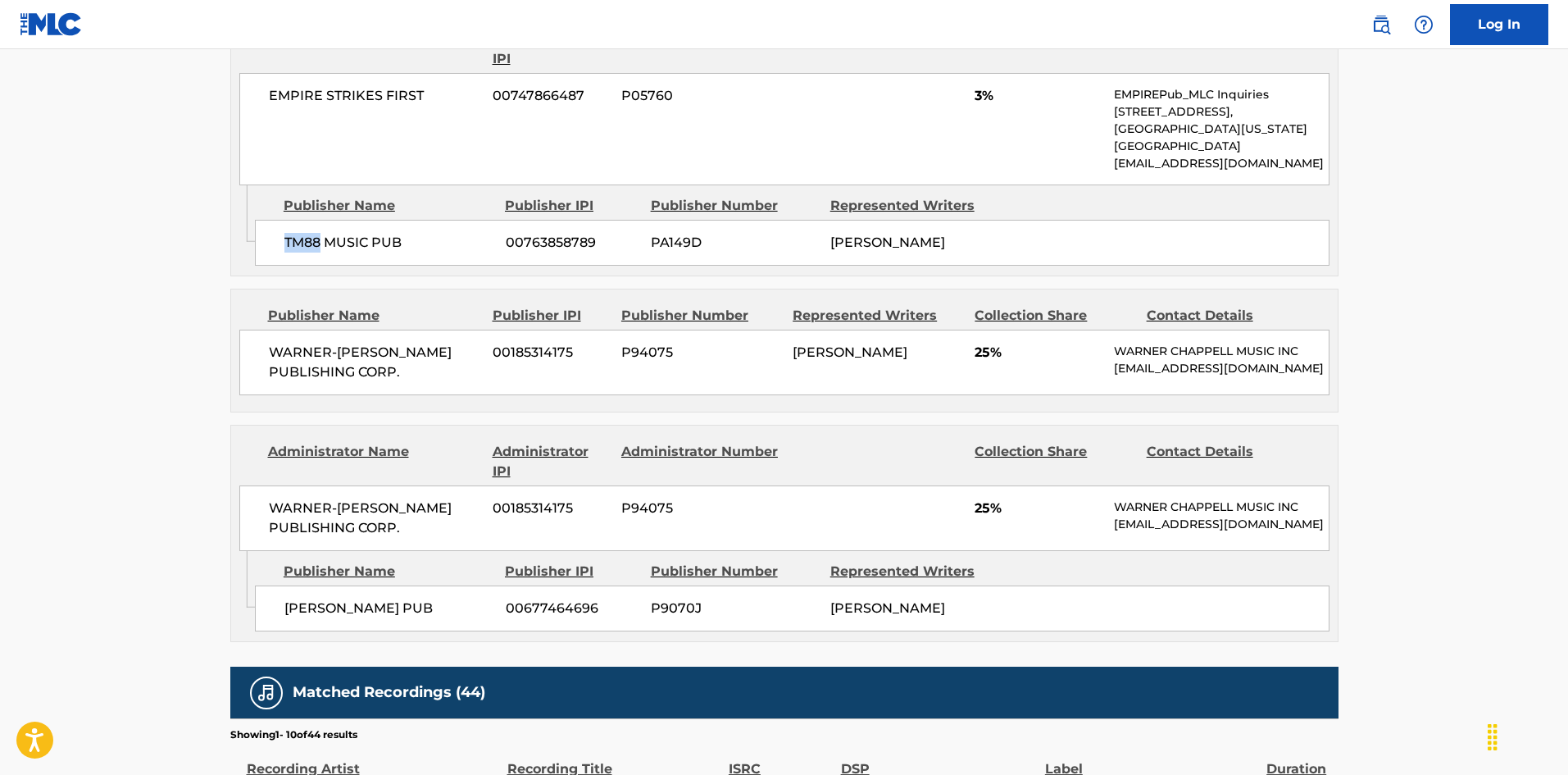
scroll to position [984, 0]
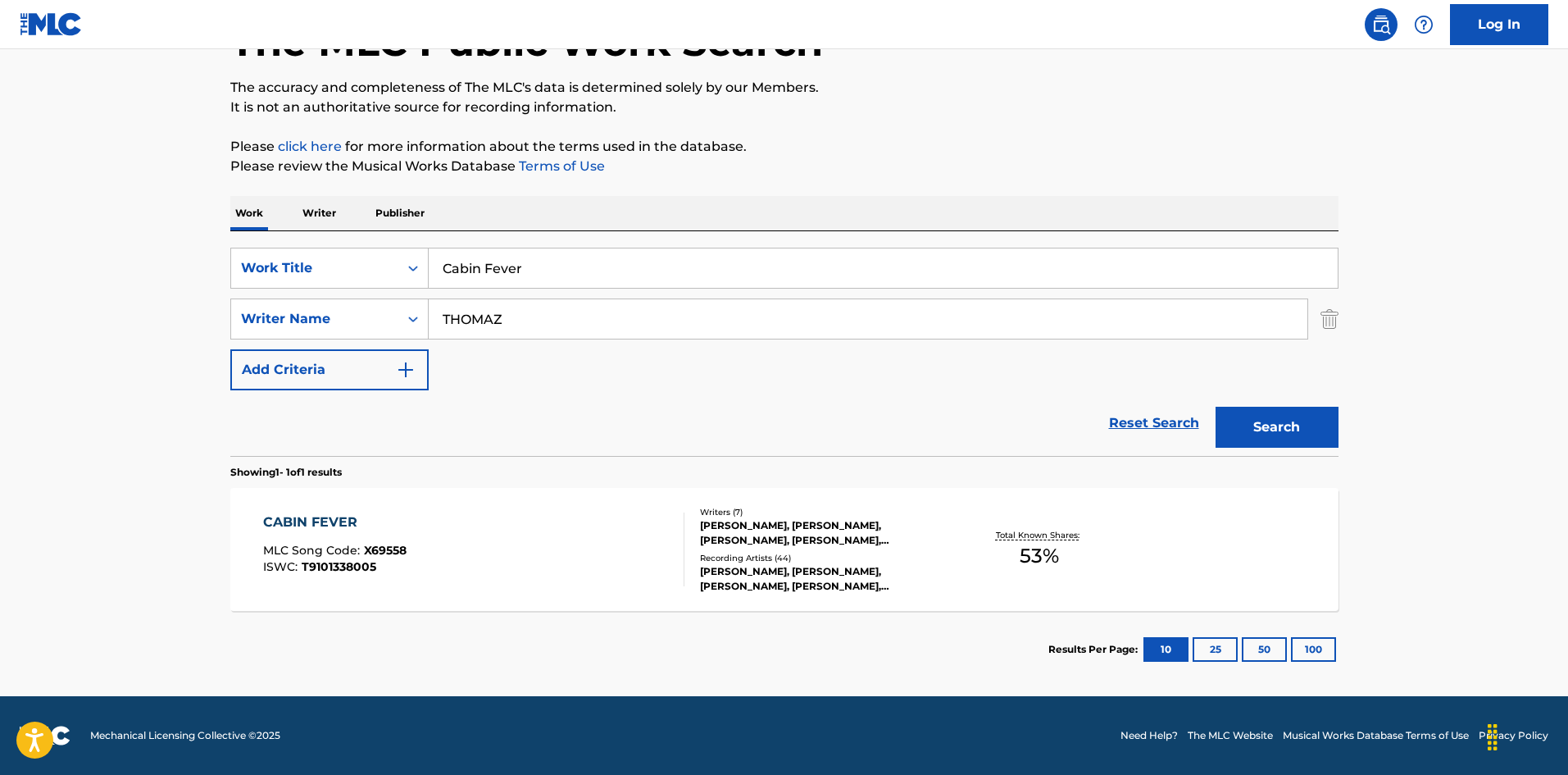
scroll to position [117, 0]
click at [608, 336] on input "THOMAZ" at bounding box center [868, 318] width 879 height 39
paste input "[PERSON_NAME]"
type input "[PERSON_NAME]"
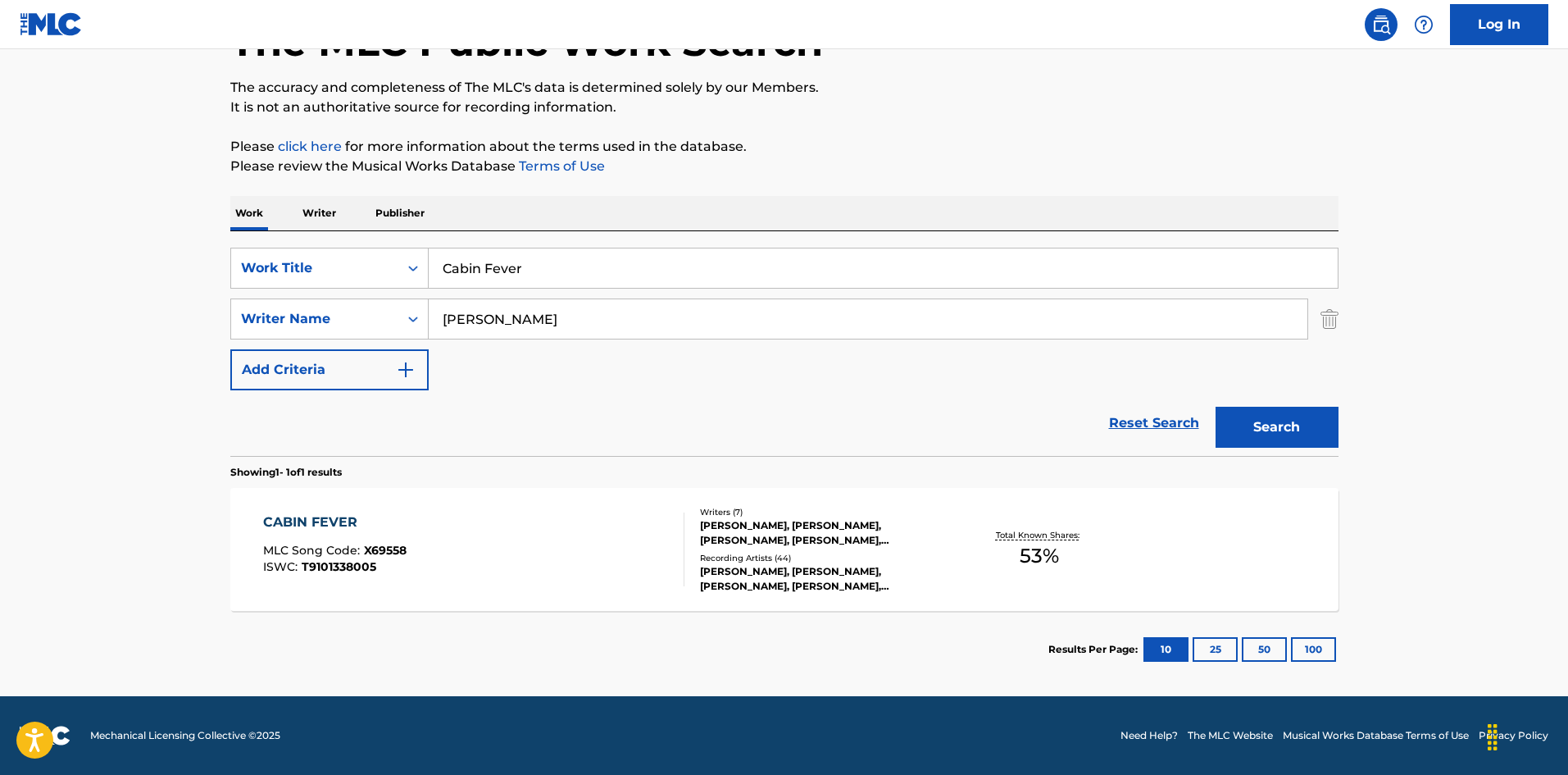
click at [1275, 408] on button "Search" at bounding box center [1277, 427] width 123 height 41
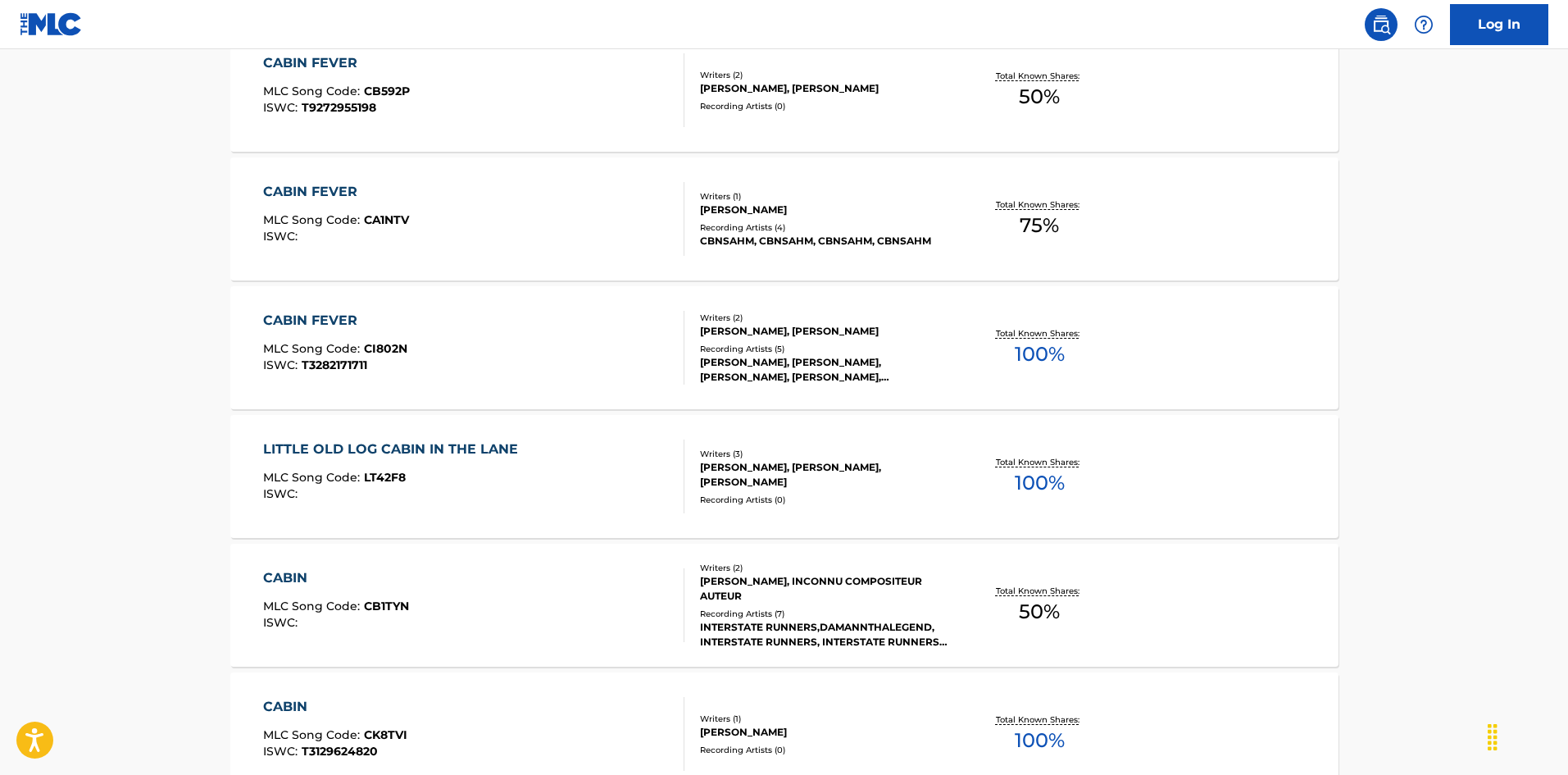
scroll to position [738, 0]
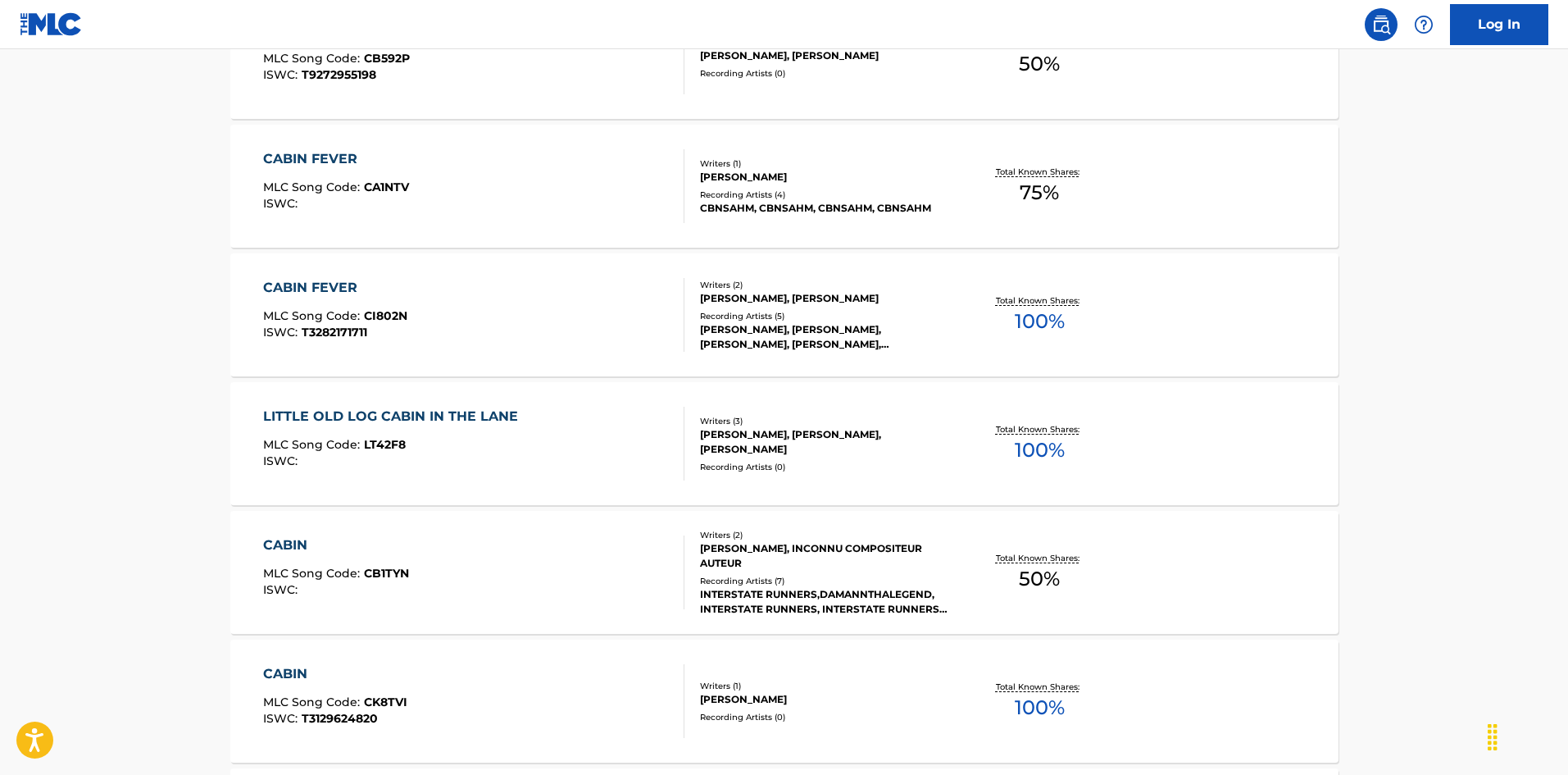
click at [464, 353] on div "CABIN FEVER MLC Song Code : CI802N ISWC : T3282171711 Writers ( 2 ) [PERSON_NAM…" at bounding box center [784, 315] width 1108 height 123
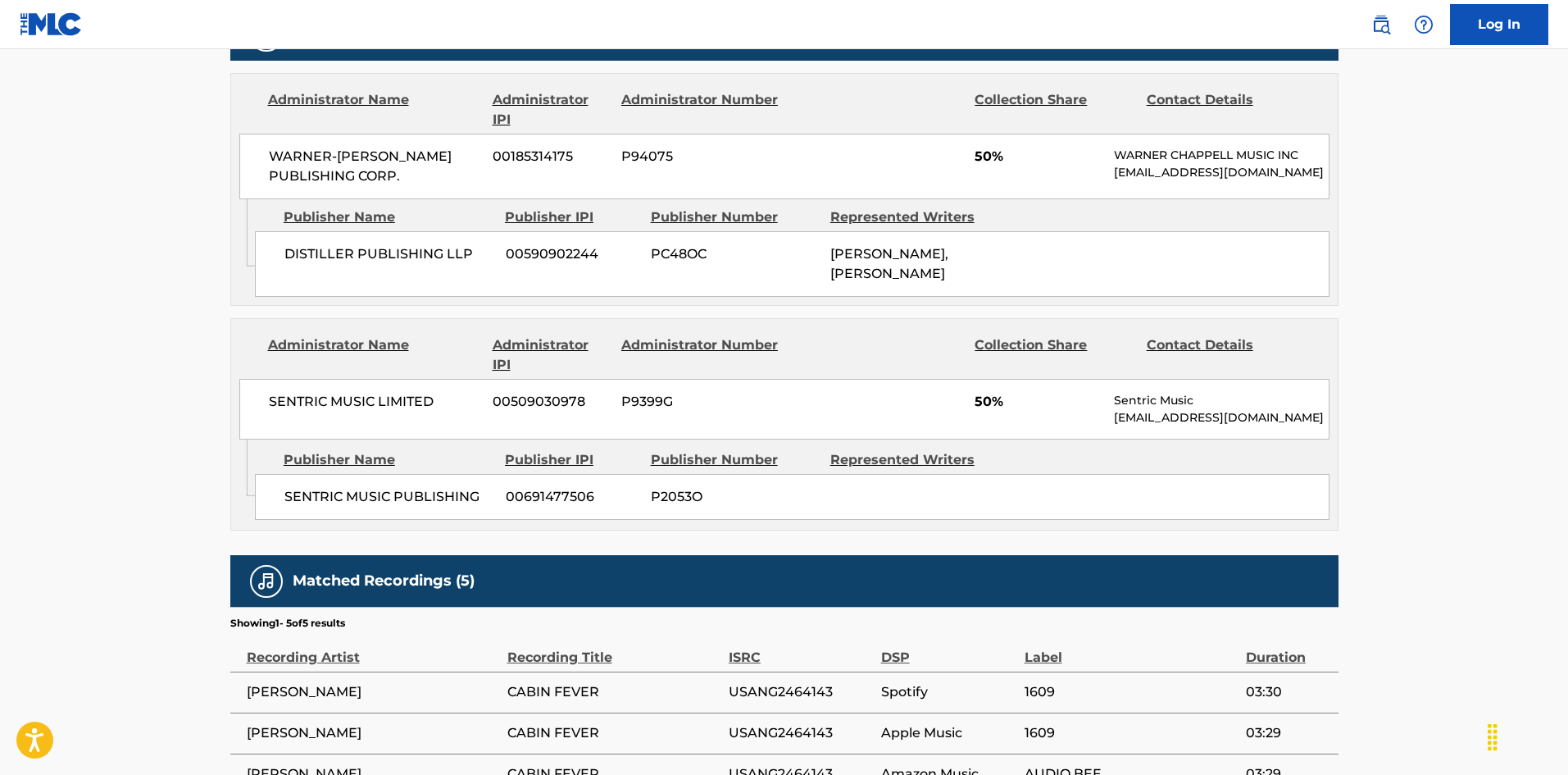
scroll to position [491, 0]
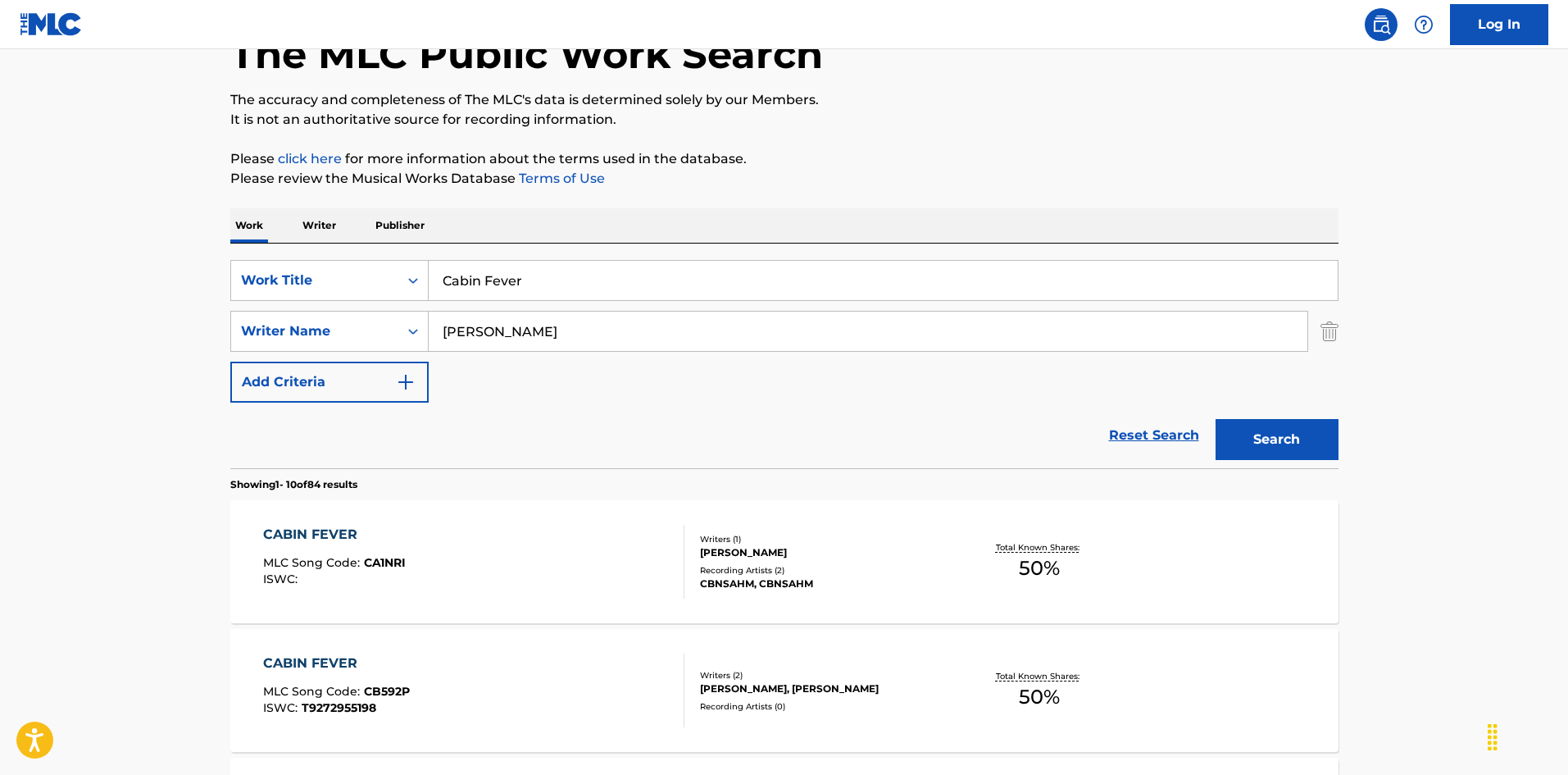
scroll to position [93, 0]
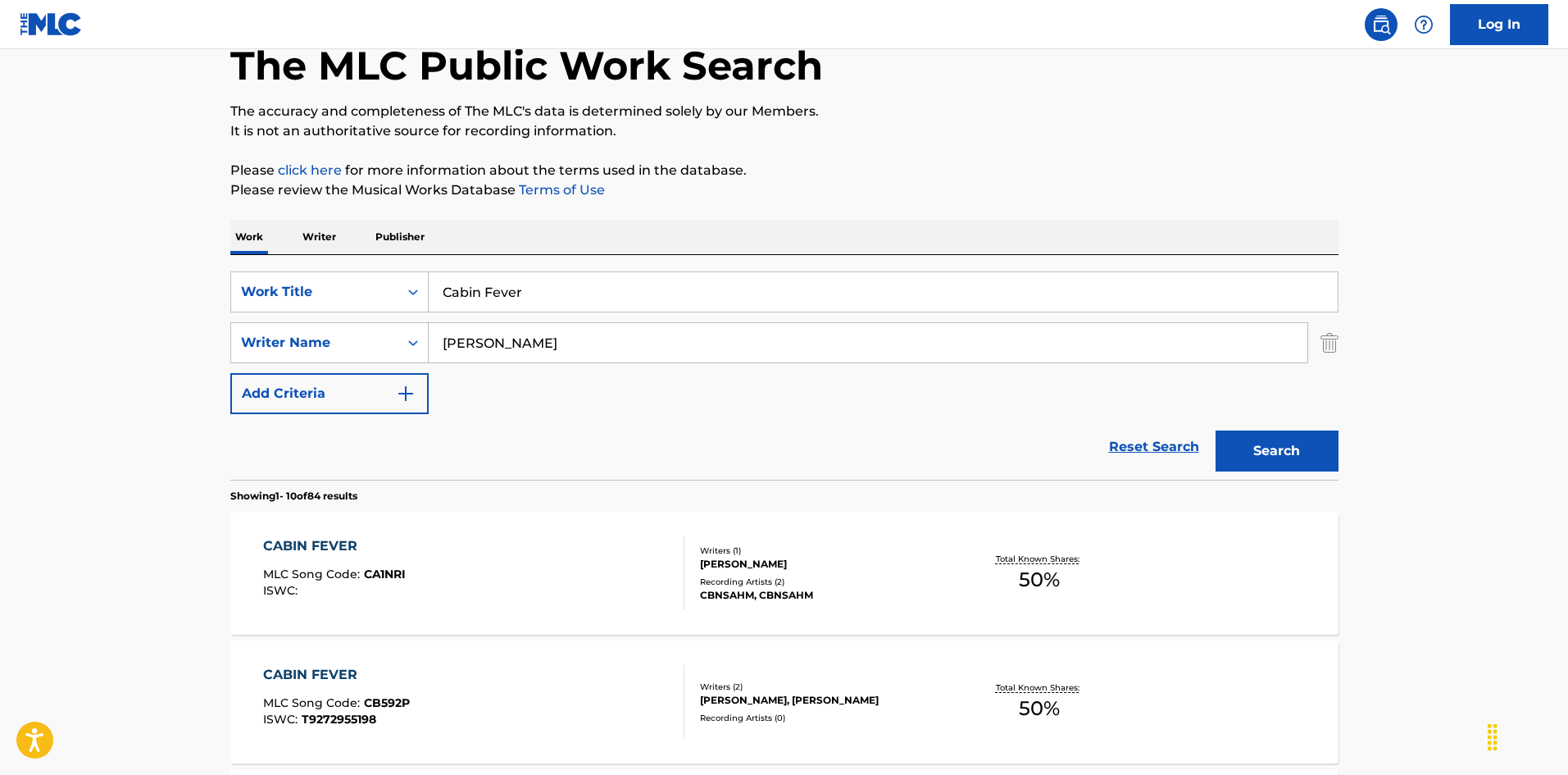
click at [588, 293] on input "Cabin Fever" at bounding box center [883, 291] width 909 height 39
paste input "[PERSON_NAME]"
type input "Cameras"
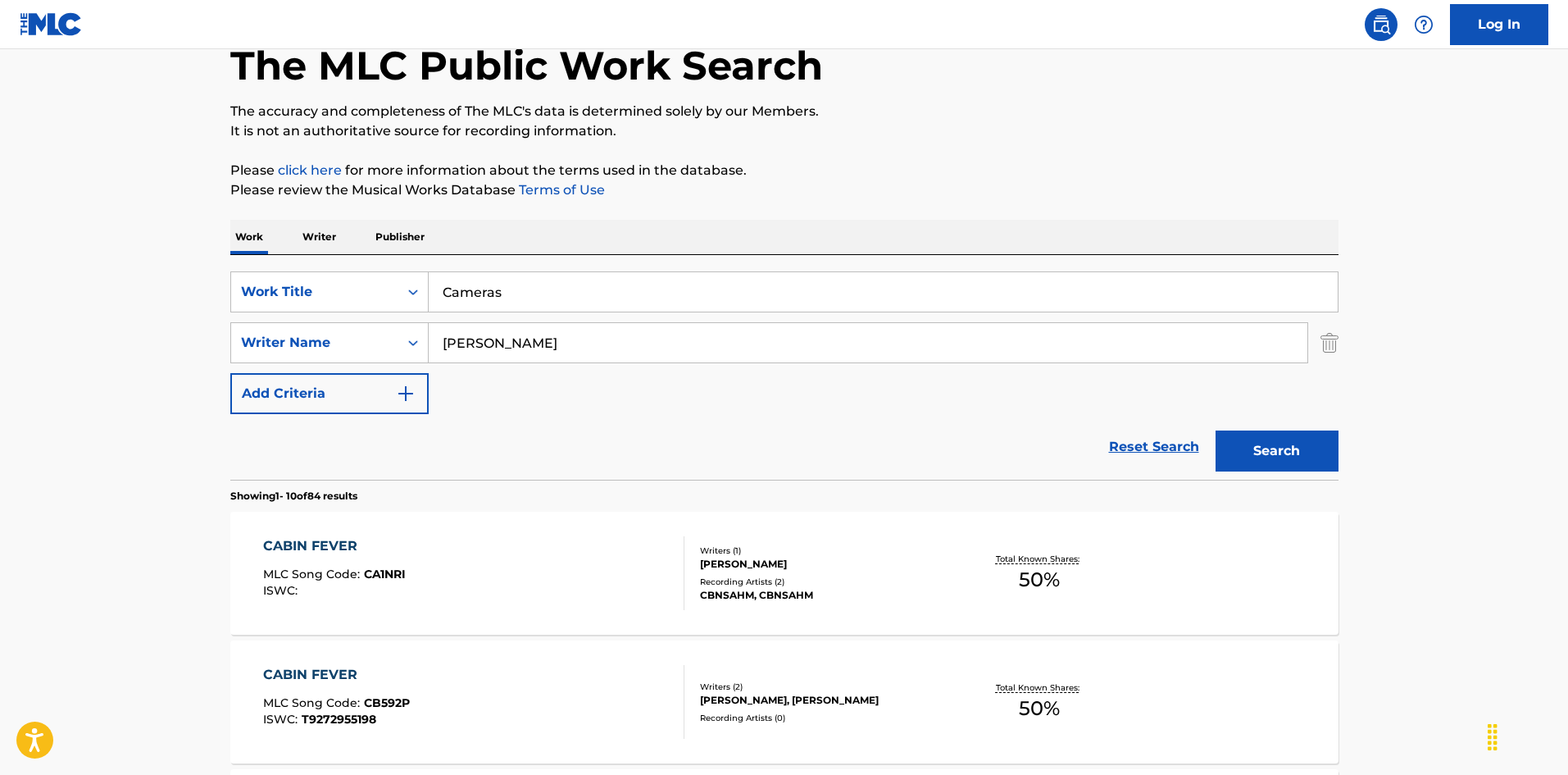
click at [1254, 438] on button "Search" at bounding box center [1277, 451] width 123 height 41
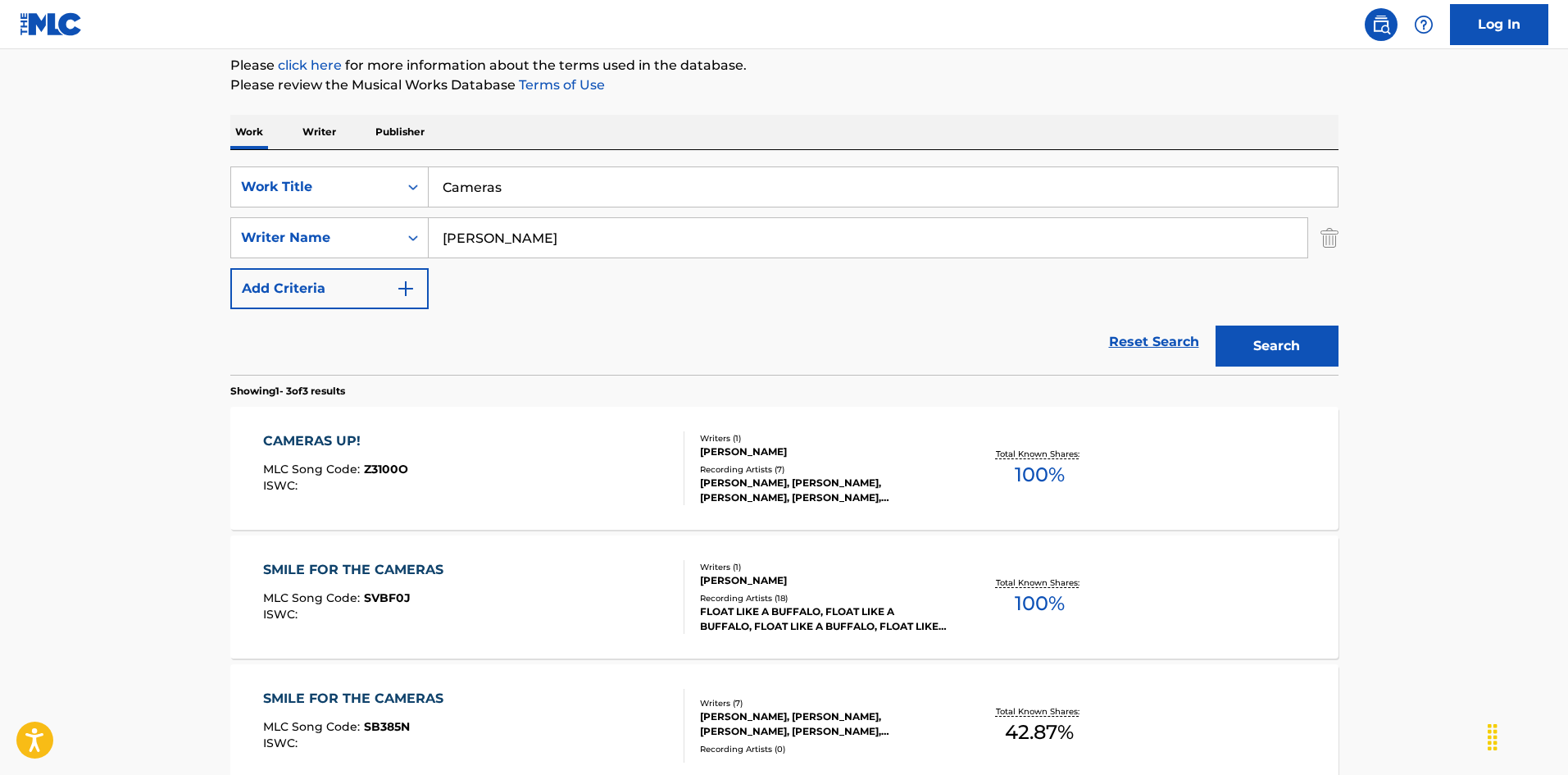
scroll to position [246, 0]
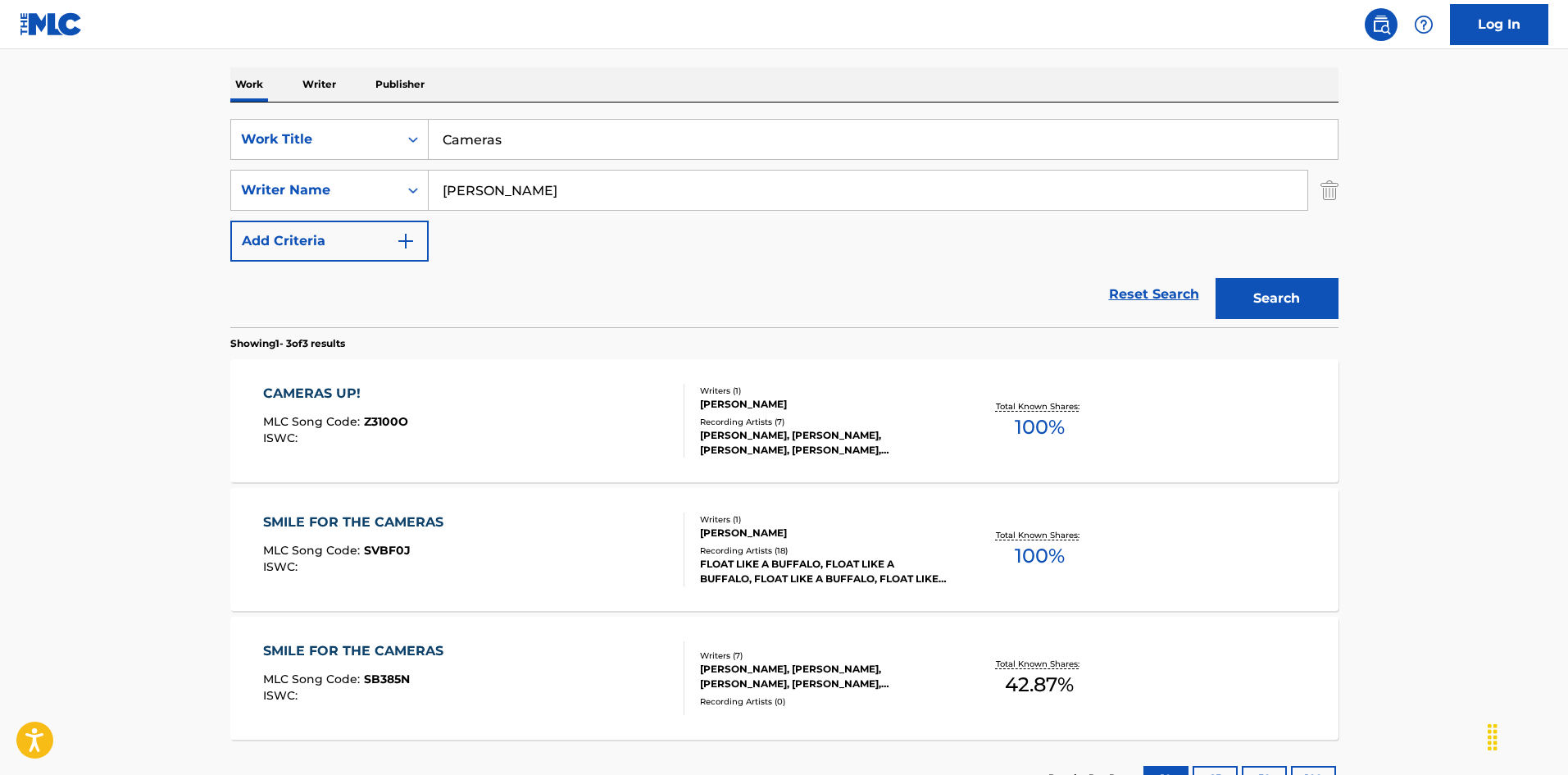
click at [600, 192] on input "[PERSON_NAME]" at bounding box center [868, 190] width 879 height 39
paste input "[PERSON_NAME]"
type input "[PERSON_NAME]"
click at [1320, 297] on button "Search" at bounding box center [1277, 298] width 123 height 41
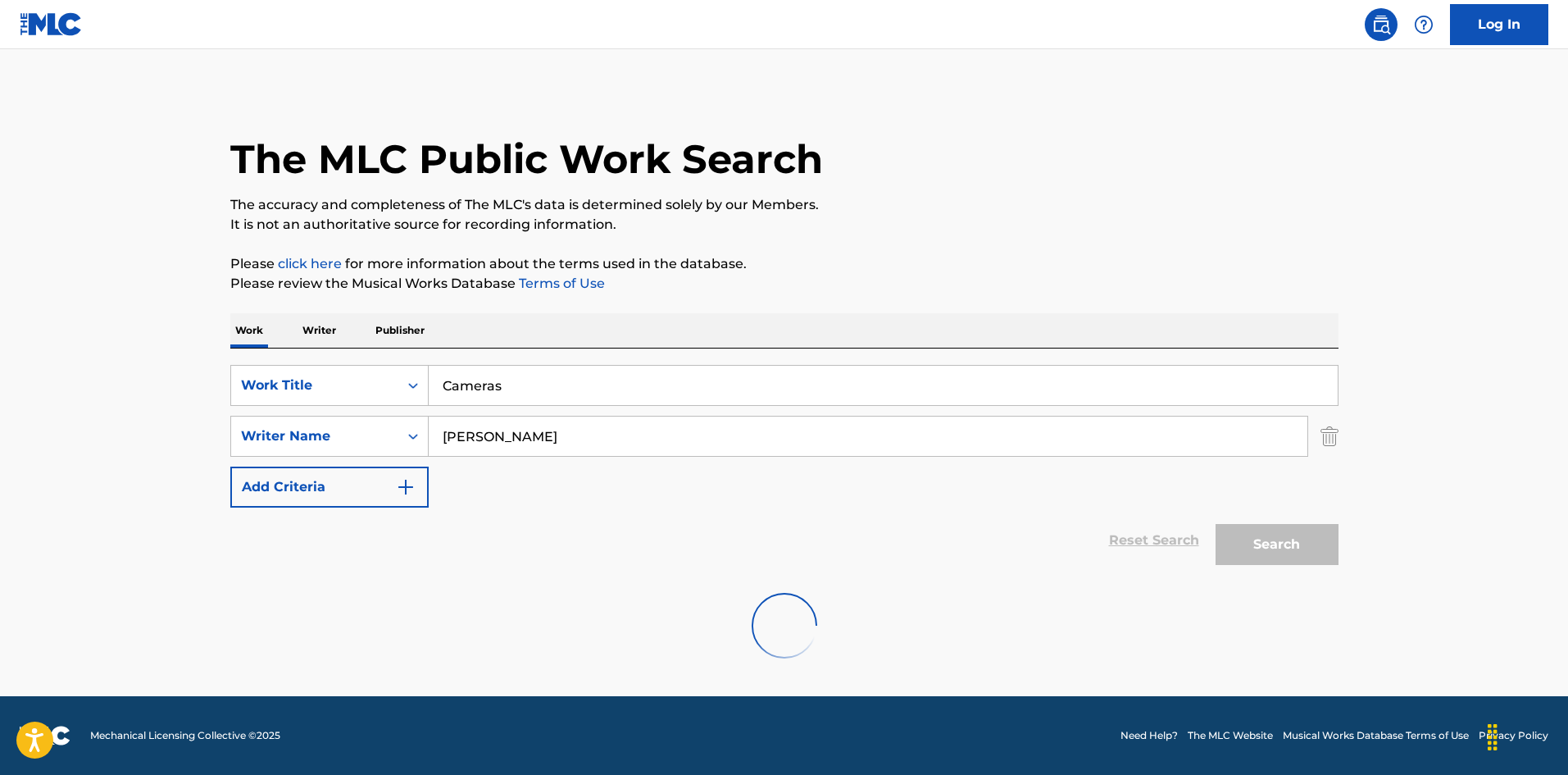
scroll to position [0, 0]
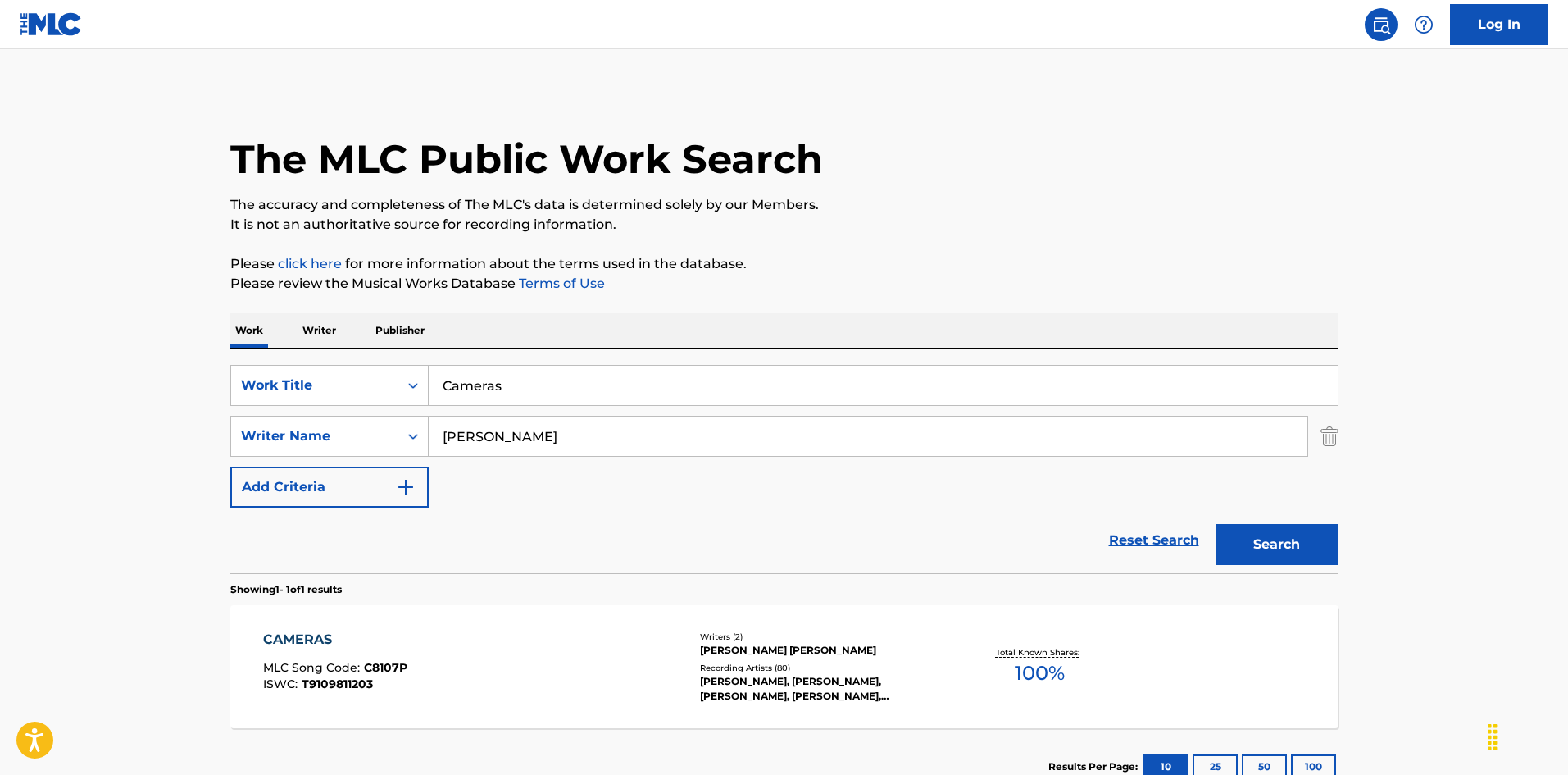
click at [530, 646] on div "CAMERAS MLC Song Code : C8107P ISWC : T9109811203" at bounding box center [473, 666] width 422 height 74
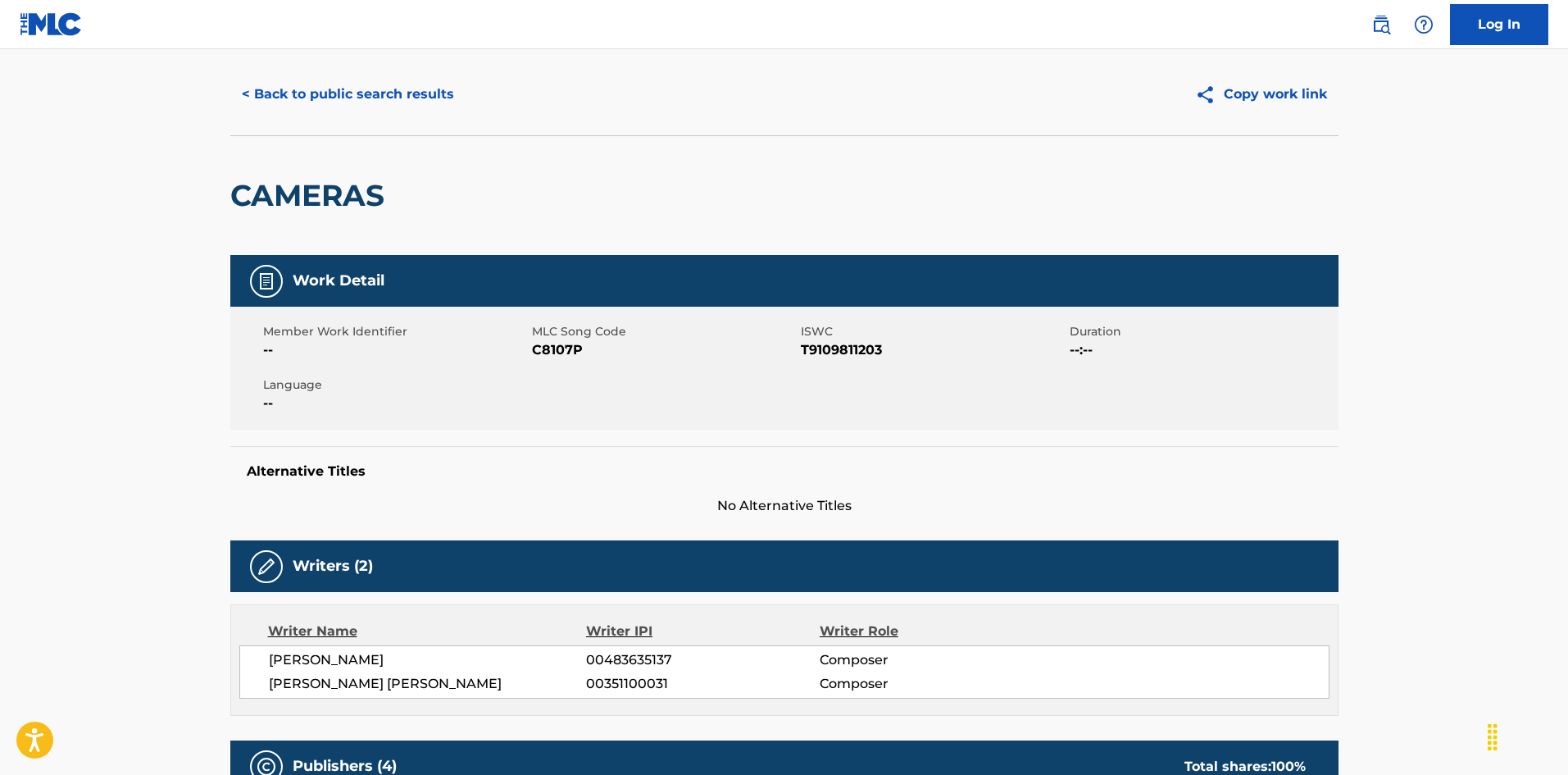
scroll to position [410, 0]
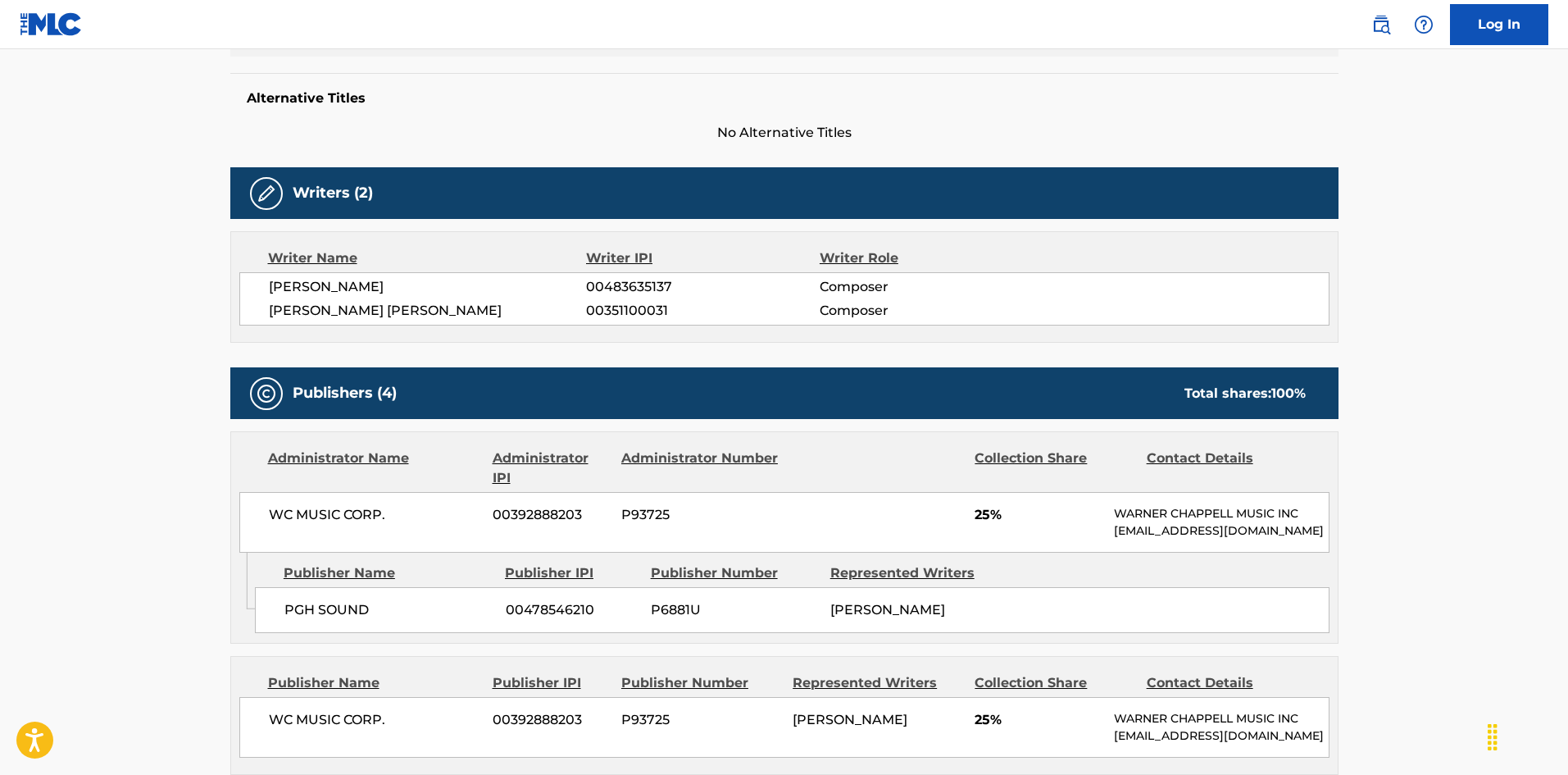
click at [293, 633] on div "PGH SOUND 00478546210 P6881U [PERSON_NAME]" at bounding box center [792, 610] width 1074 height 46
drag, startPoint x: 293, startPoint y: 639, endPoint x: 327, endPoint y: 634, distance: 34.4
click at [327, 633] on div "PGH SOUND 00478546210 P6881U [PERSON_NAME]" at bounding box center [792, 610] width 1074 height 46
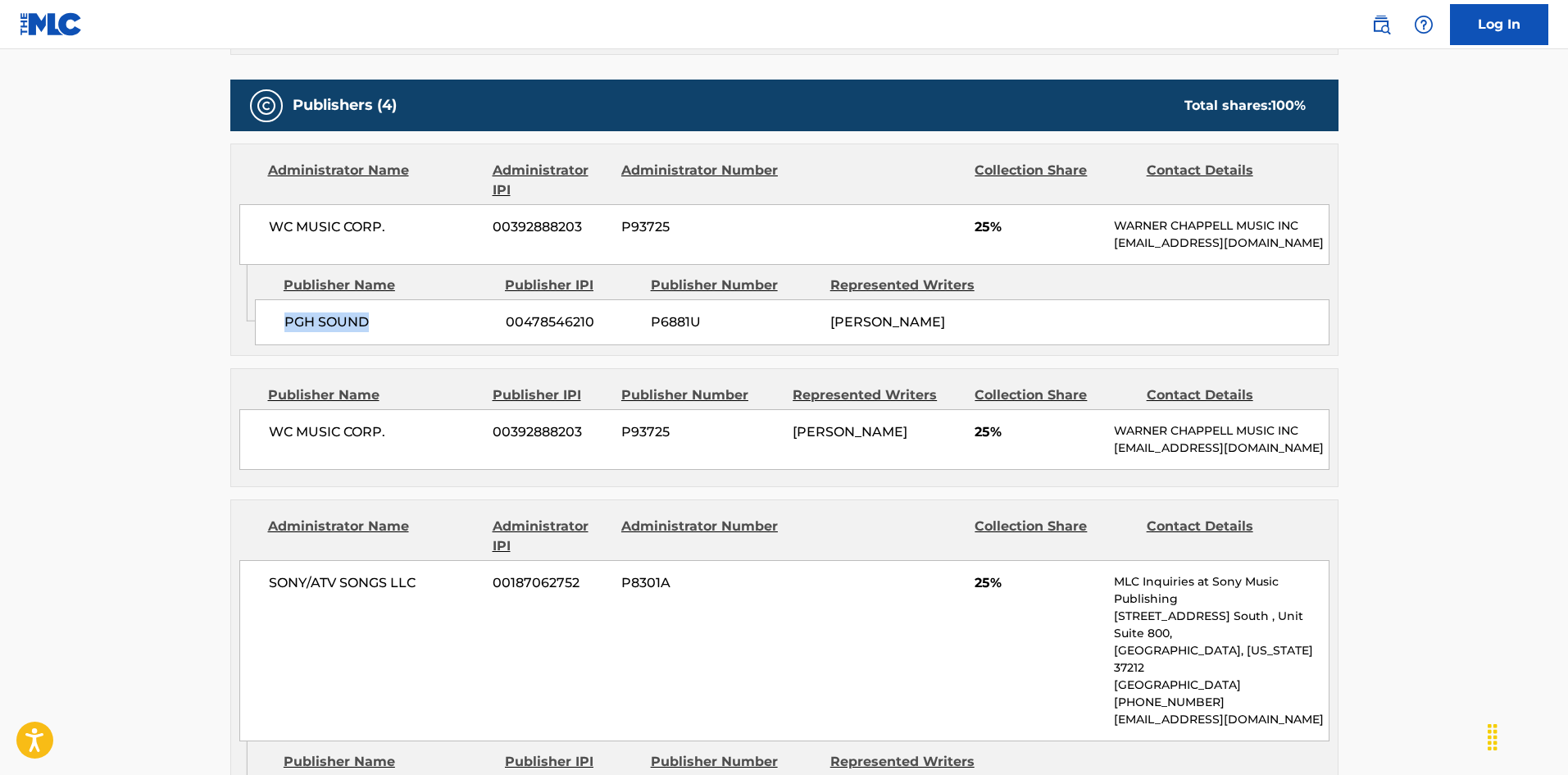
scroll to position [738, 0]
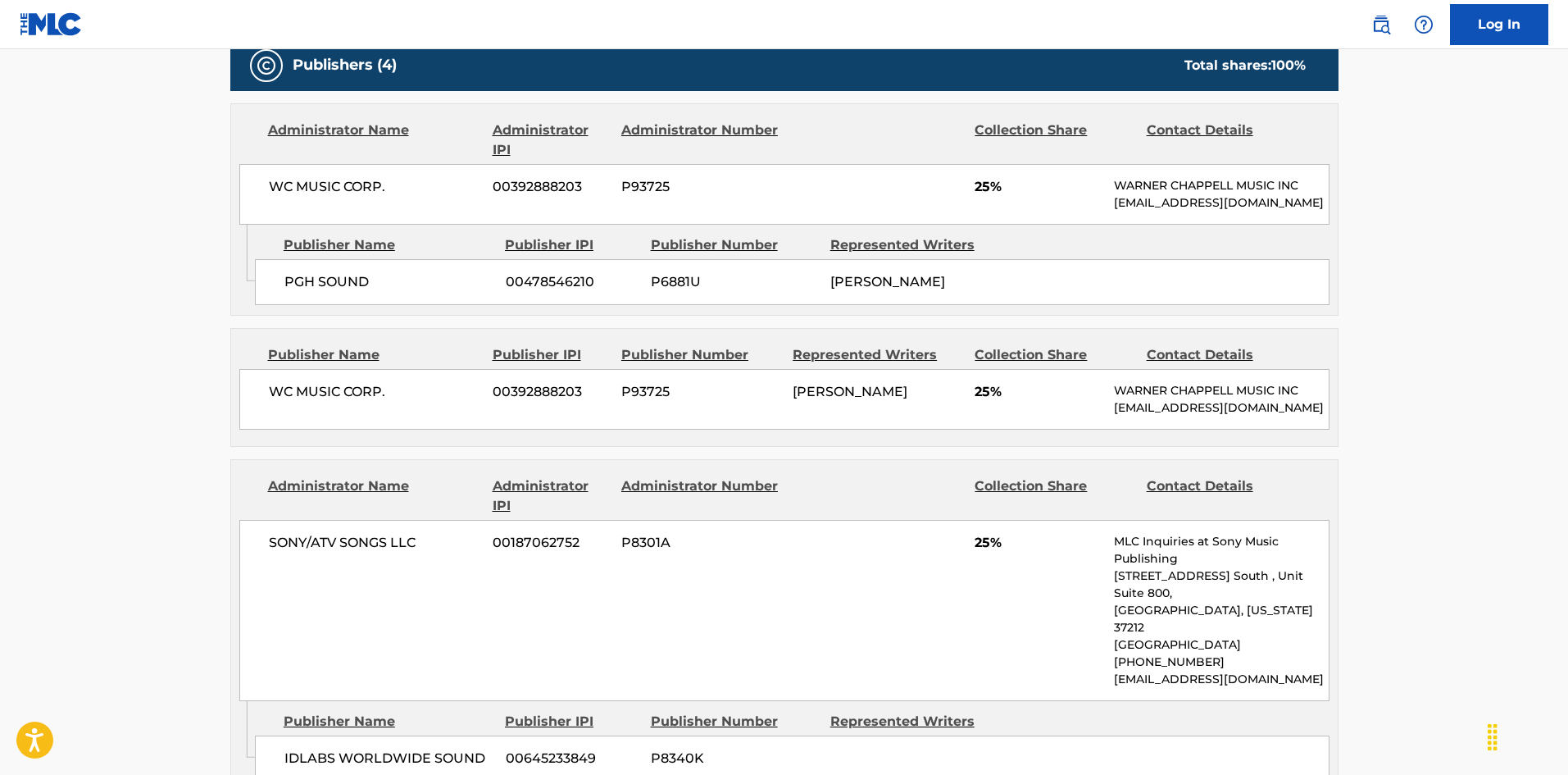
click at [284, 402] on span "WC MUSIC CORP." at bounding box center [374, 392] width 212 height 20
drag, startPoint x: 284, startPoint y: 419, endPoint x: 384, endPoint y: 418, distance: 100.0
click at [384, 402] on span "WC MUSIC CORP." at bounding box center [374, 392] width 212 height 20
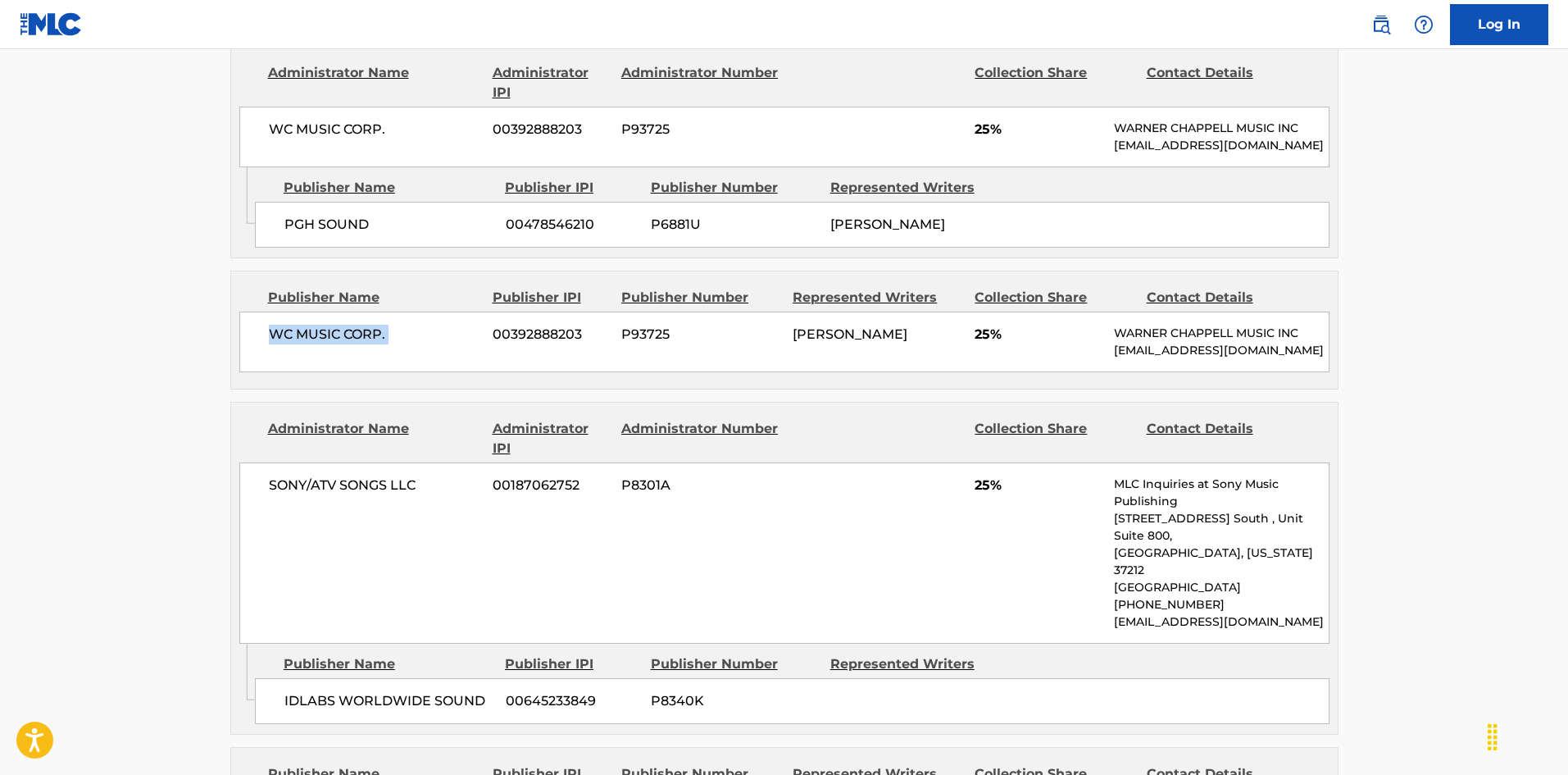
scroll to position [984, 0]
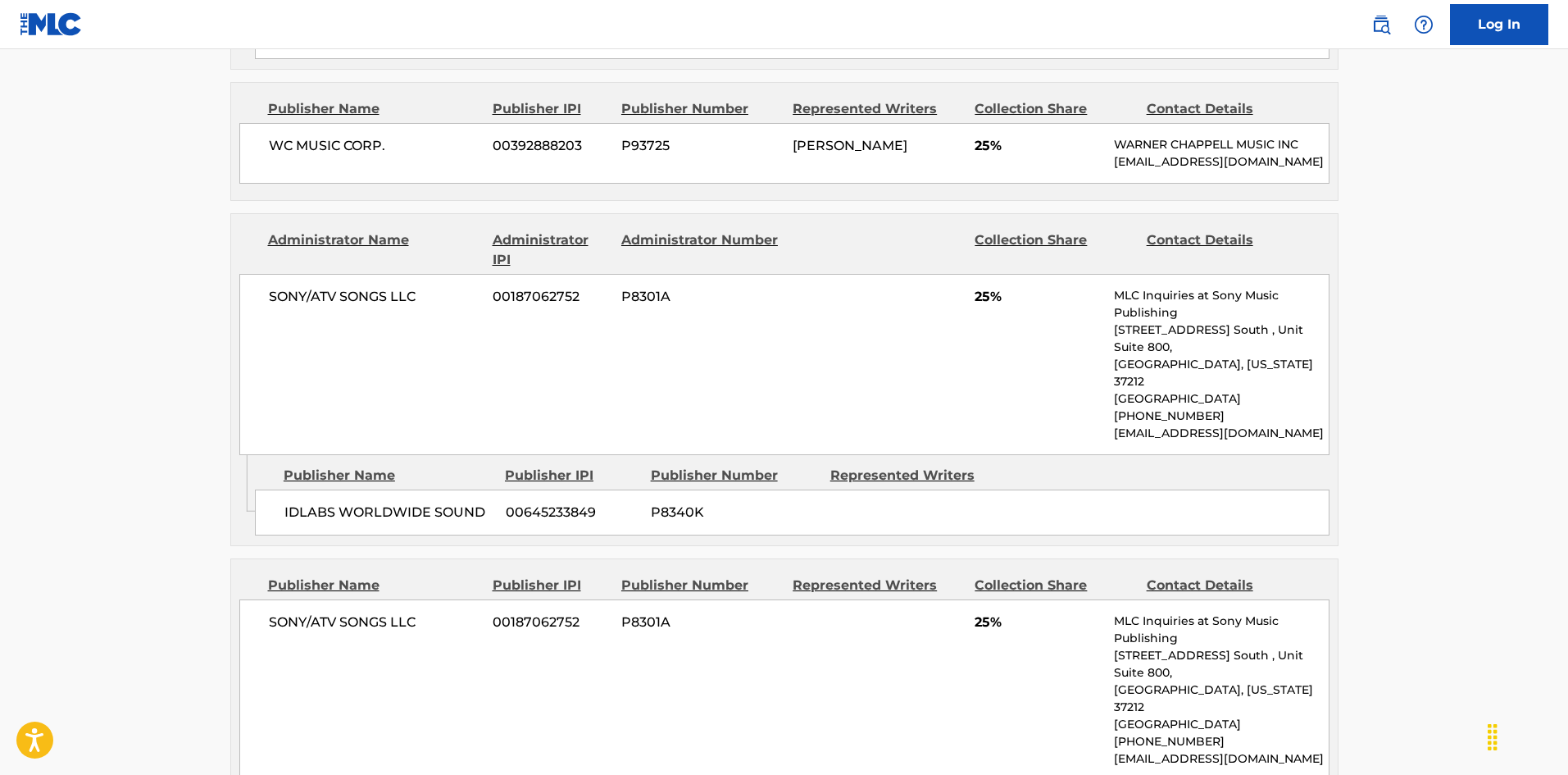
click at [301, 522] on span "IDLABS WORLDWIDE SOUND" at bounding box center [388, 512] width 209 height 20
drag, startPoint x: 301, startPoint y: 532, endPoint x: 369, endPoint y: 17, distance: 519.5
click at [402, 522] on span "IDLABS WORLDWIDE SOUND" at bounding box center [388, 512] width 209 height 20
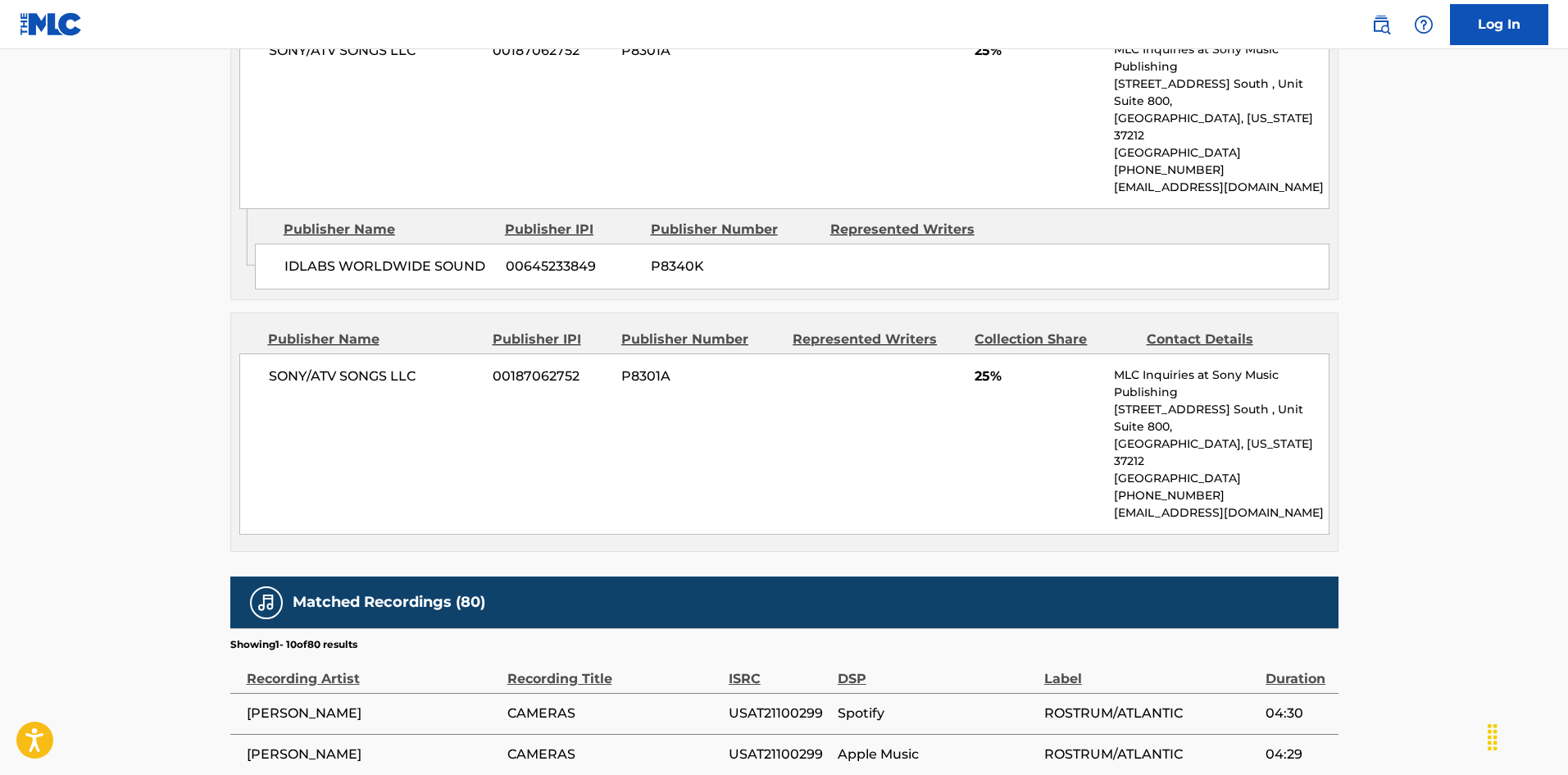
click at [281, 386] on span "SONY/ATV SONGS LLC" at bounding box center [374, 377] width 212 height 20
drag, startPoint x: 281, startPoint y: 392, endPoint x: 401, endPoint y: 385, distance: 120.2
click at [401, 385] on span "SONY/ATV SONGS LLC" at bounding box center [374, 377] width 212 height 20
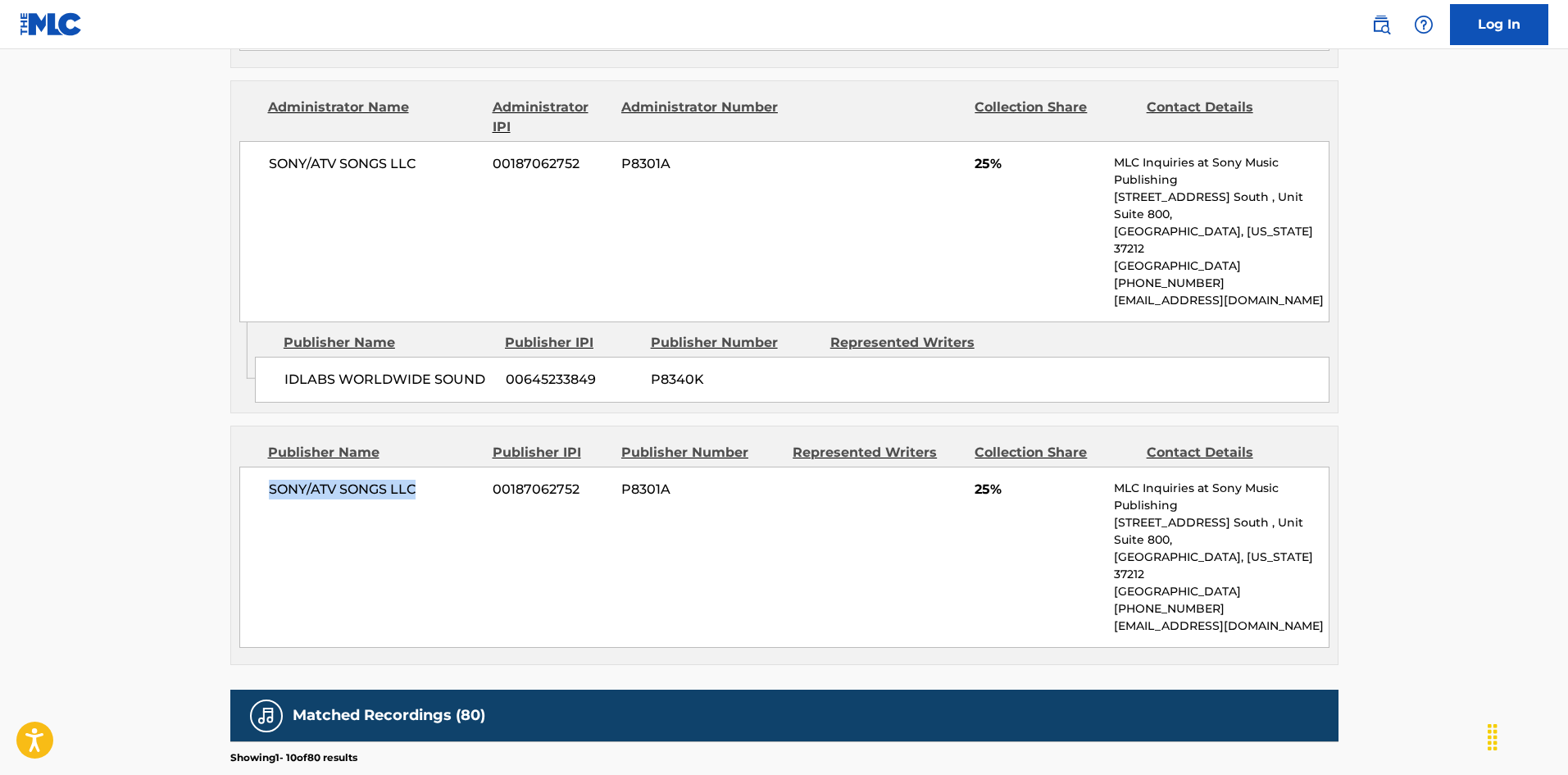
scroll to position [901, 0]
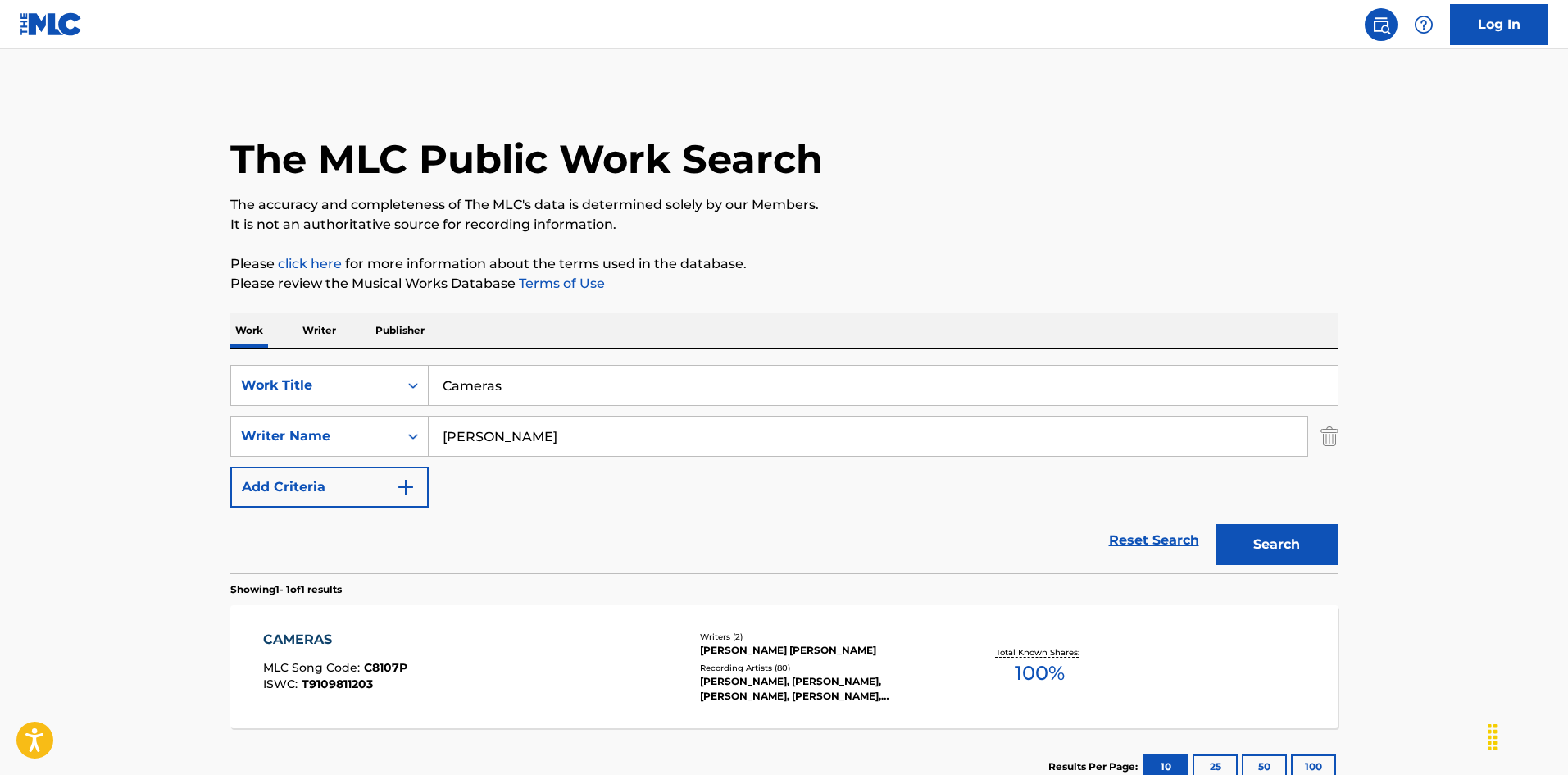
click at [522, 388] on input "Cameras" at bounding box center [883, 385] width 909 height 39
paste input "elebrate (Feat. [PERSON_NAME])"
drag, startPoint x: 503, startPoint y: 380, endPoint x: 1111, endPoint y: 458, distance: 613.0
click at [1048, 437] on div "SearchWithCriteria52f480d4-f273-419a-962d-ab9672138eb8 Work Title Celebrate (Fe…" at bounding box center [784, 437] width 1108 height 143
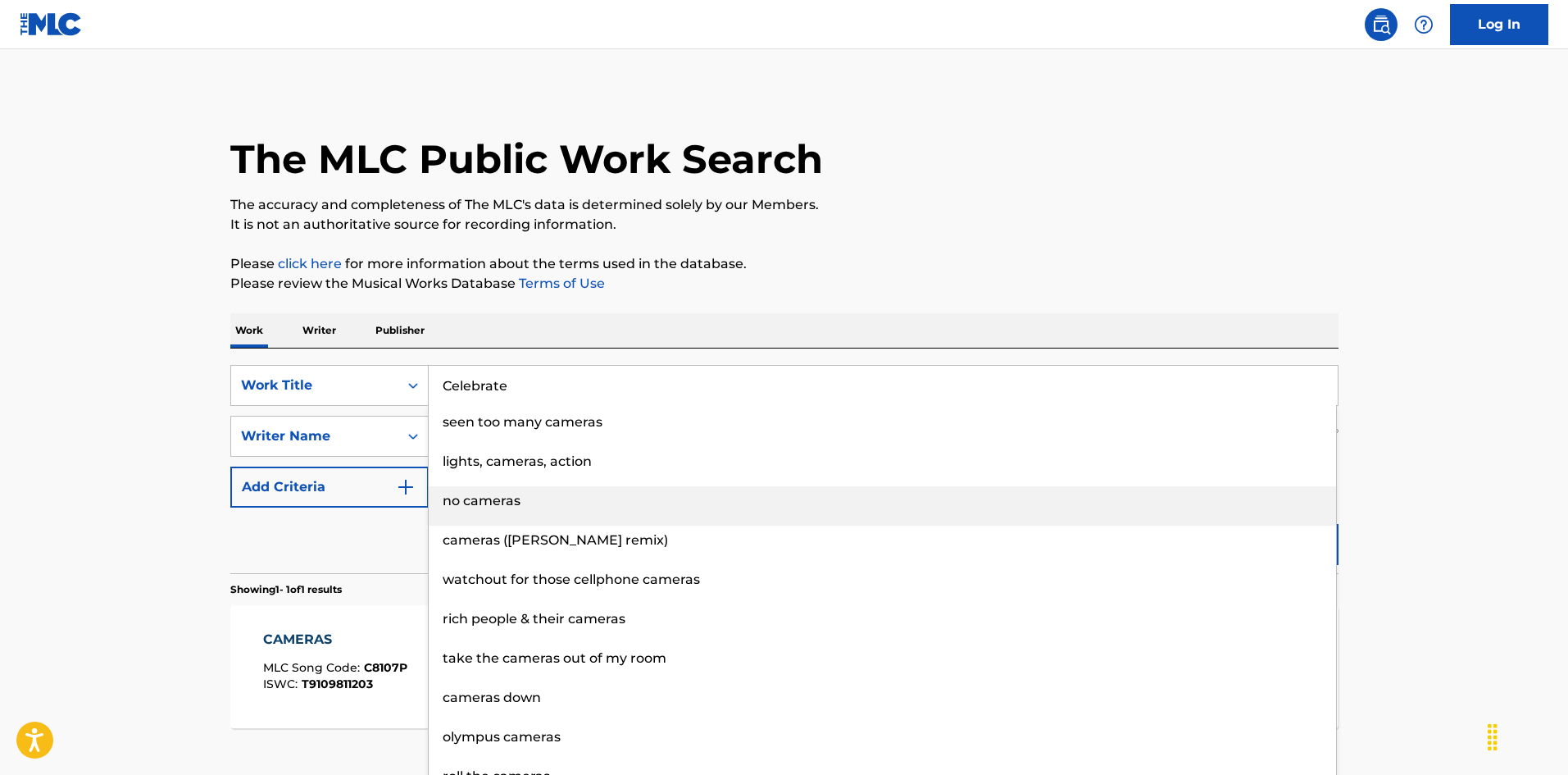
type input "Celebrate"
click at [1215, 524] on button "Search" at bounding box center [1277, 544] width 123 height 41
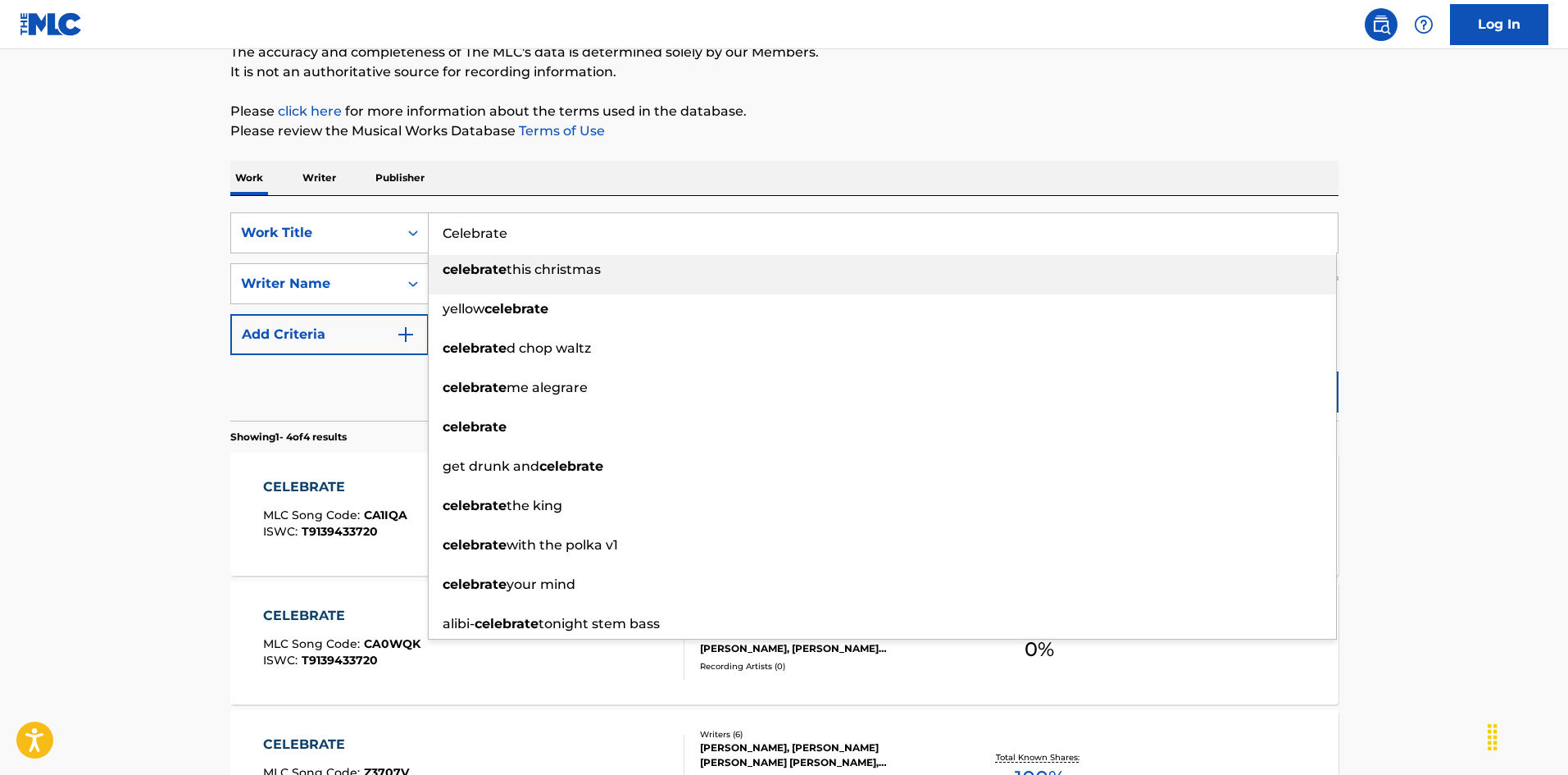
scroll to position [328, 0]
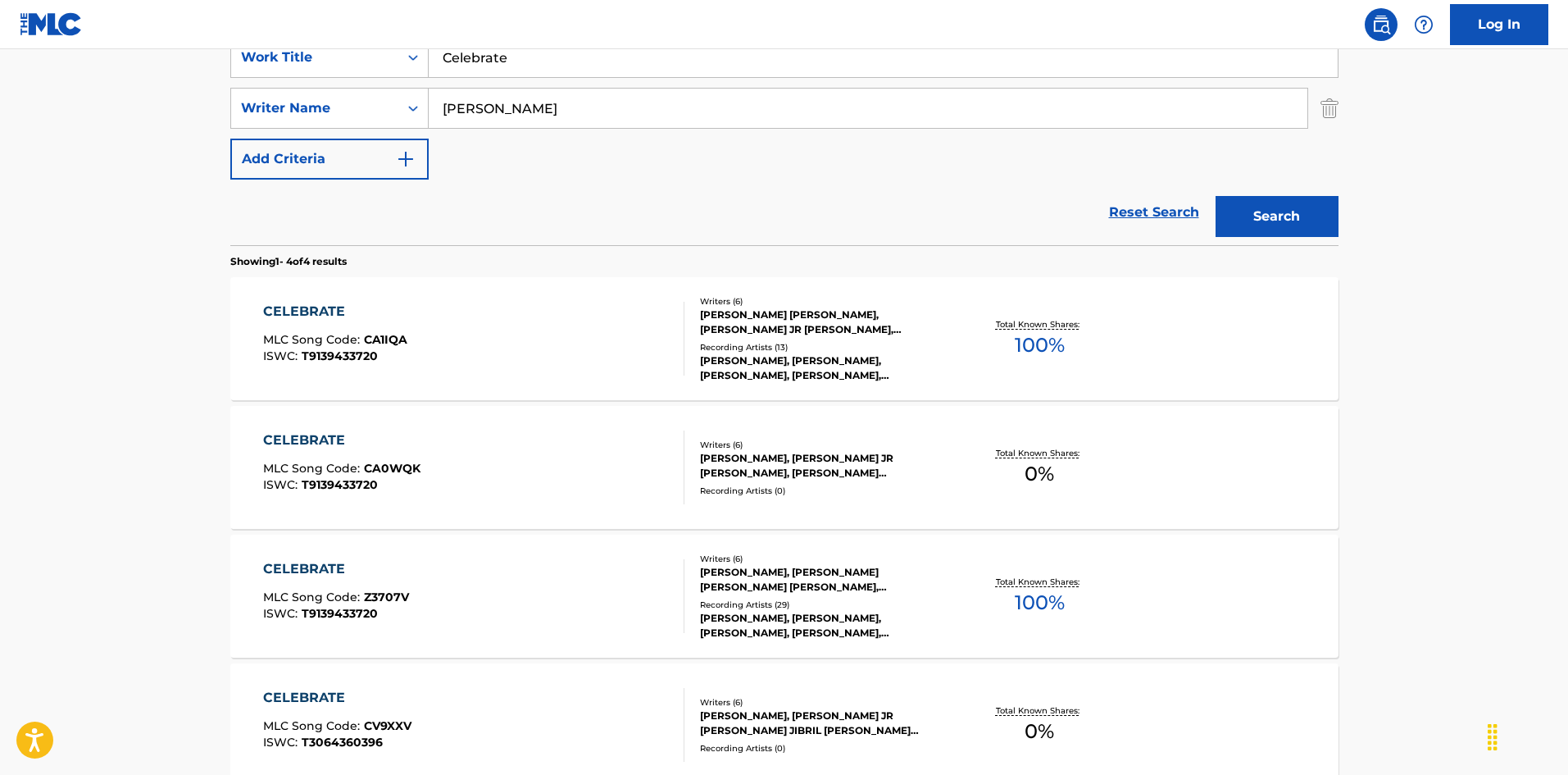
click at [0, 445] on main "The MLC Public Work Search The accuracy and completeness of The MLC's data is d…" at bounding box center [784, 296] width 1568 height 1150
click at [455, 579] on div "CELEBRATE MLC Song Code : Z3707V ISWC : T9139433720" at bounding box center [473, 595] width 422 height 74
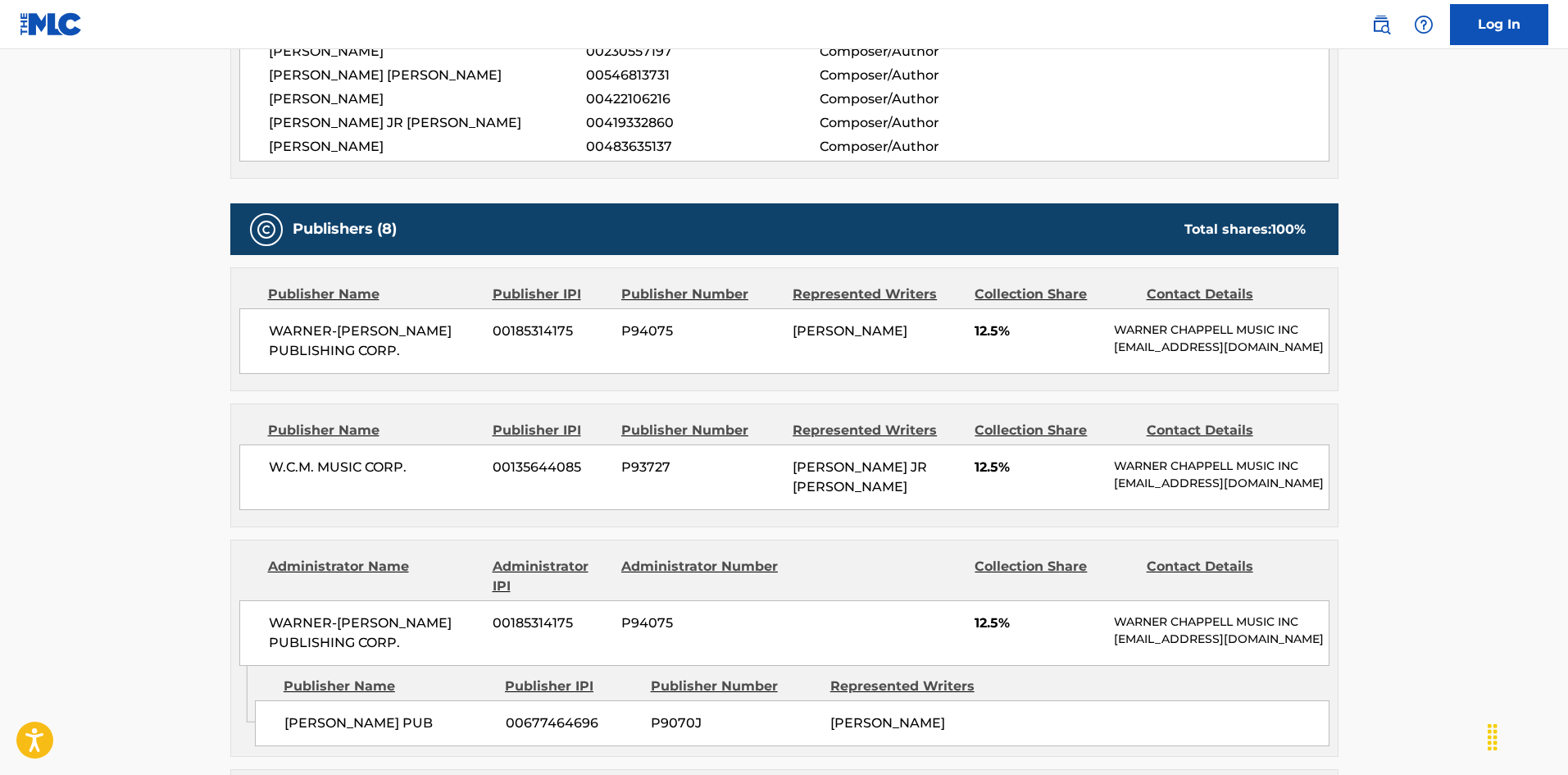
scroll to position [820, 0]
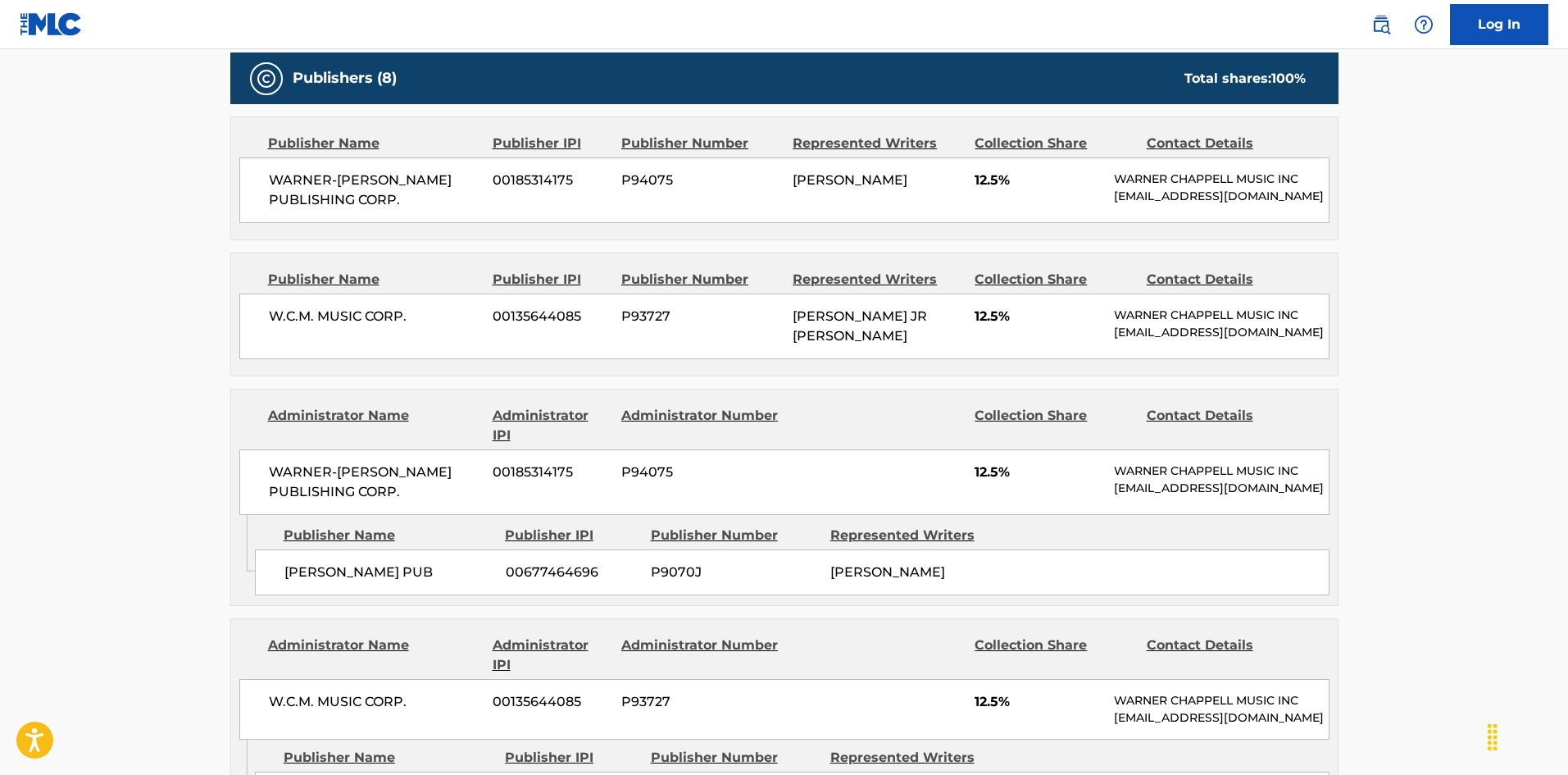
click at [243, 313] on div "W.C.M. MUSIC CORP. 00135644085 P93727 [PERSON_NAME] JR [PERSON_NAME] 12.5% [PER…" at bounding box center [784, 326] width 1090 height 66
drag, startPoint x: 249, startPoint y: 316, endPoint x: 481, endPoint y: 323, distance: 232.1
click at [481, 323] on div "W.C.M. MUSIC CORP. 00135644085 P93727 [PERSON_NAME] JR [PERSON_NAME] 12.5% [PER…" at bounding box center [784, 326] width 1090 height 66
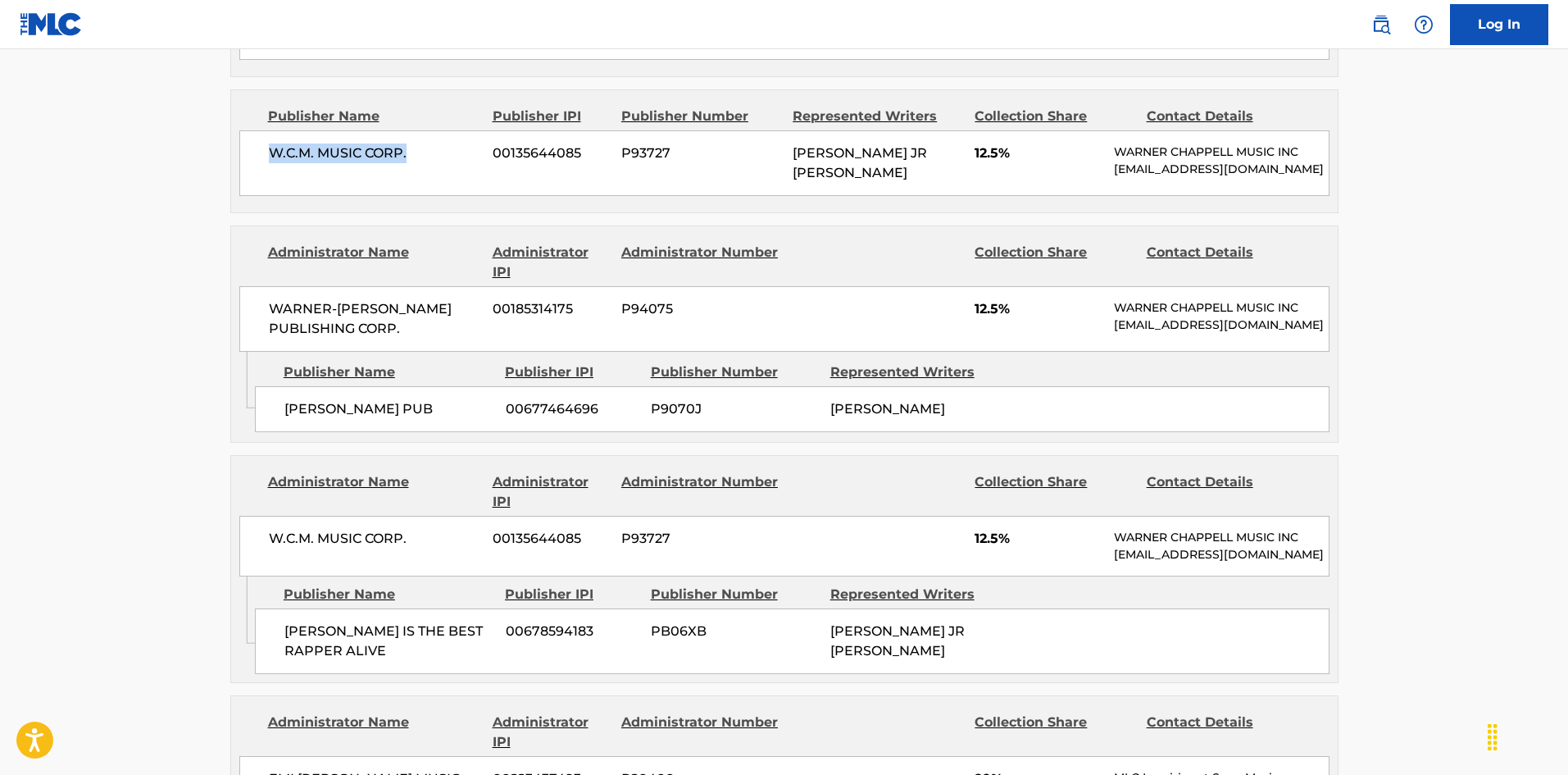
scroll to position [984, 0]
click at [277, 431] on div "[PERSON_NAME] PUB 00677464696 P9070J [PERSON_NAME]" at bounding box center [792, 407] width 1074 height 46
drag, startPoint x: 277, startPoint y: 447, endPoint x: 339, endPoint y: 442, distance: 62.2
click at [339, 431] on div "[PERSON_NAME] PUB 00677464696 P9070J [PERSON_NAME]" at bounding box center [792, 407] width 1074 height 46
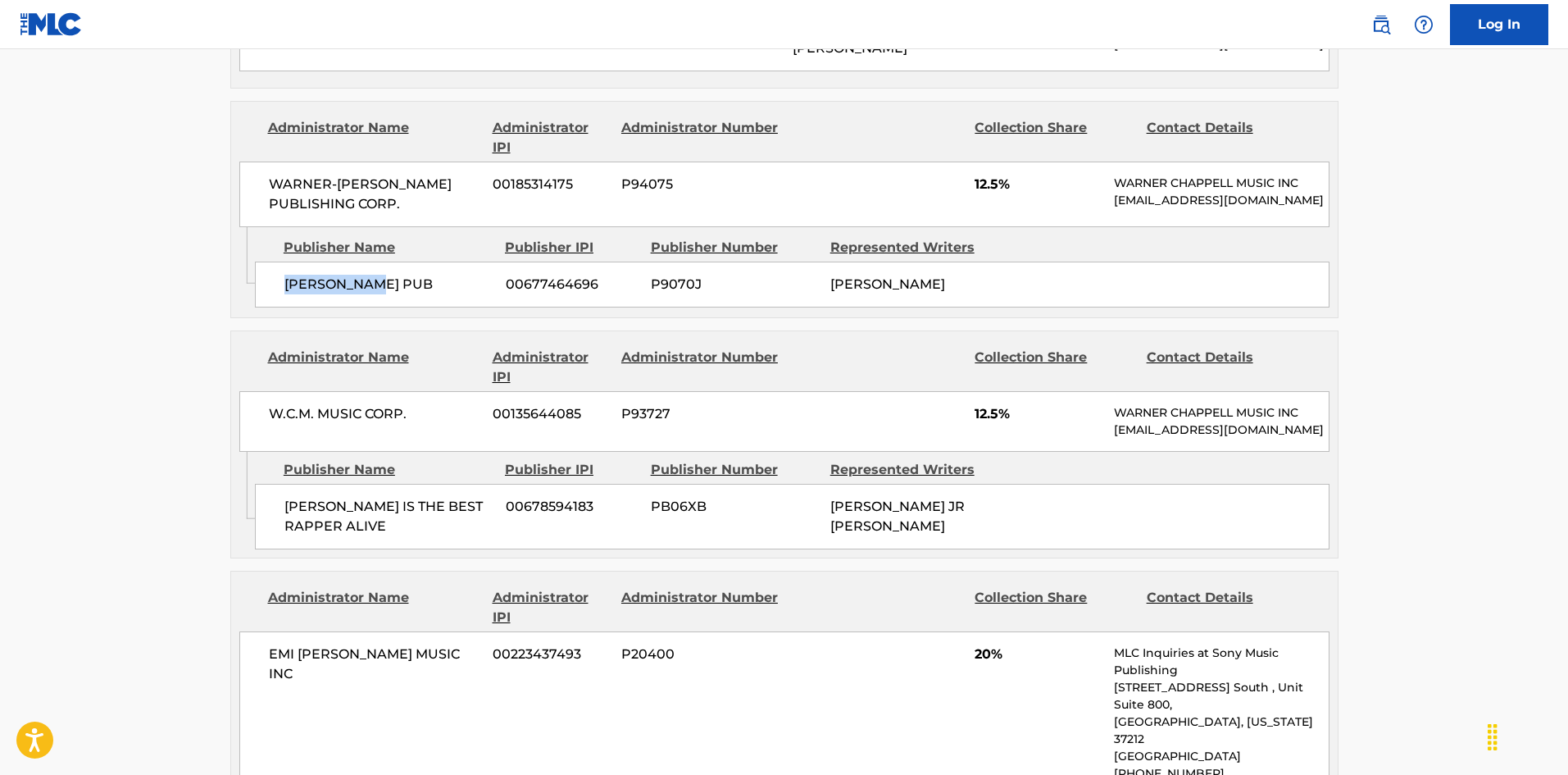
scroll to position [1148, 0]
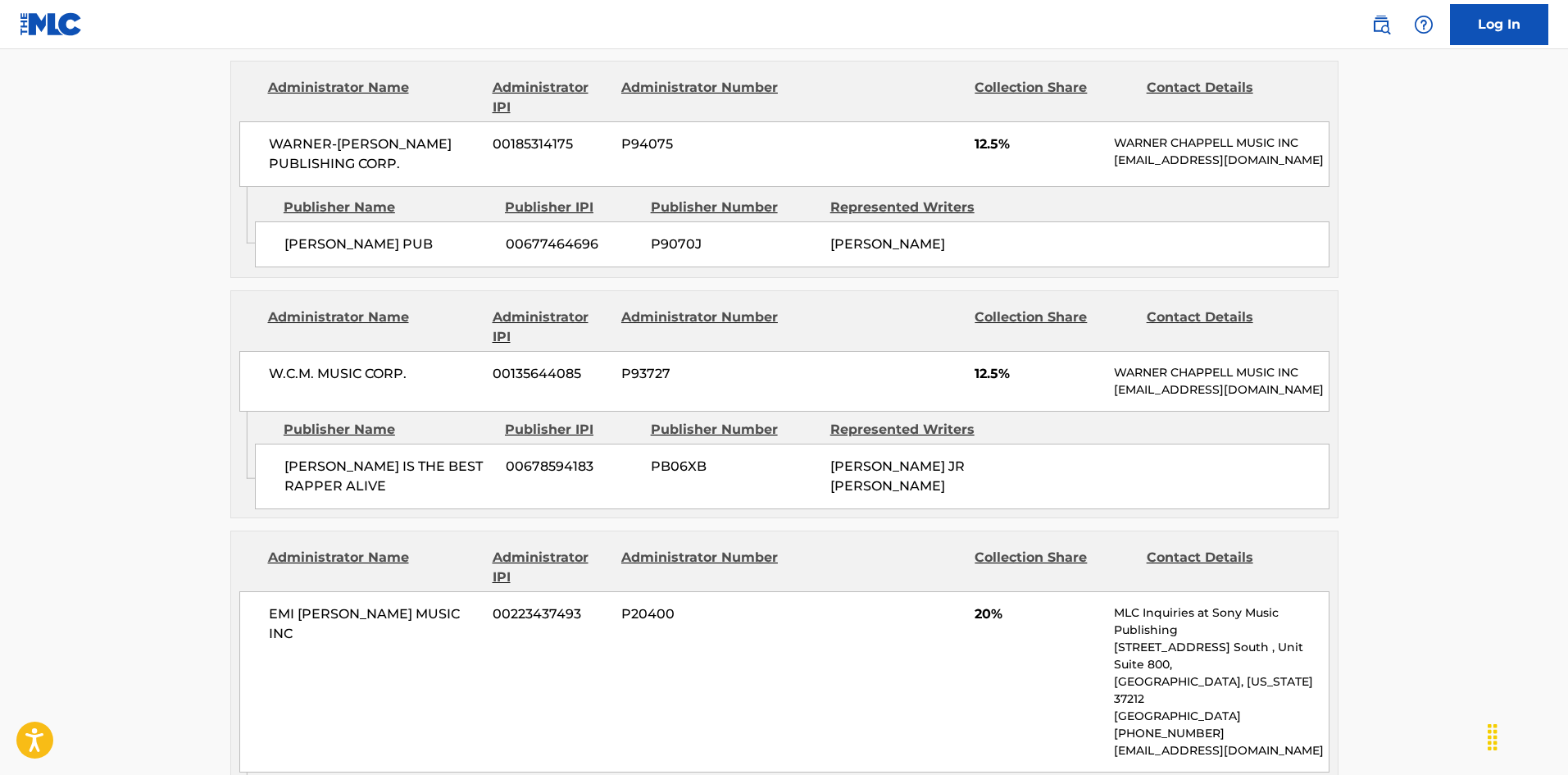
click at [290, 496] on span "[PERSON_NAME] IS THE BEST RAPPER ALIVE" at bounding box center [388, 476] width 209 height 39
drag, startPoint x: 290, startPoint y: 531, endPoint x: 327, endPoint y: 531, distance: 37.0
click at [327, 496] on span "[PERSON_NAME] IS THE BEST RAPPER ALIVE" at bounding box center [388, 476] width 209 height 39
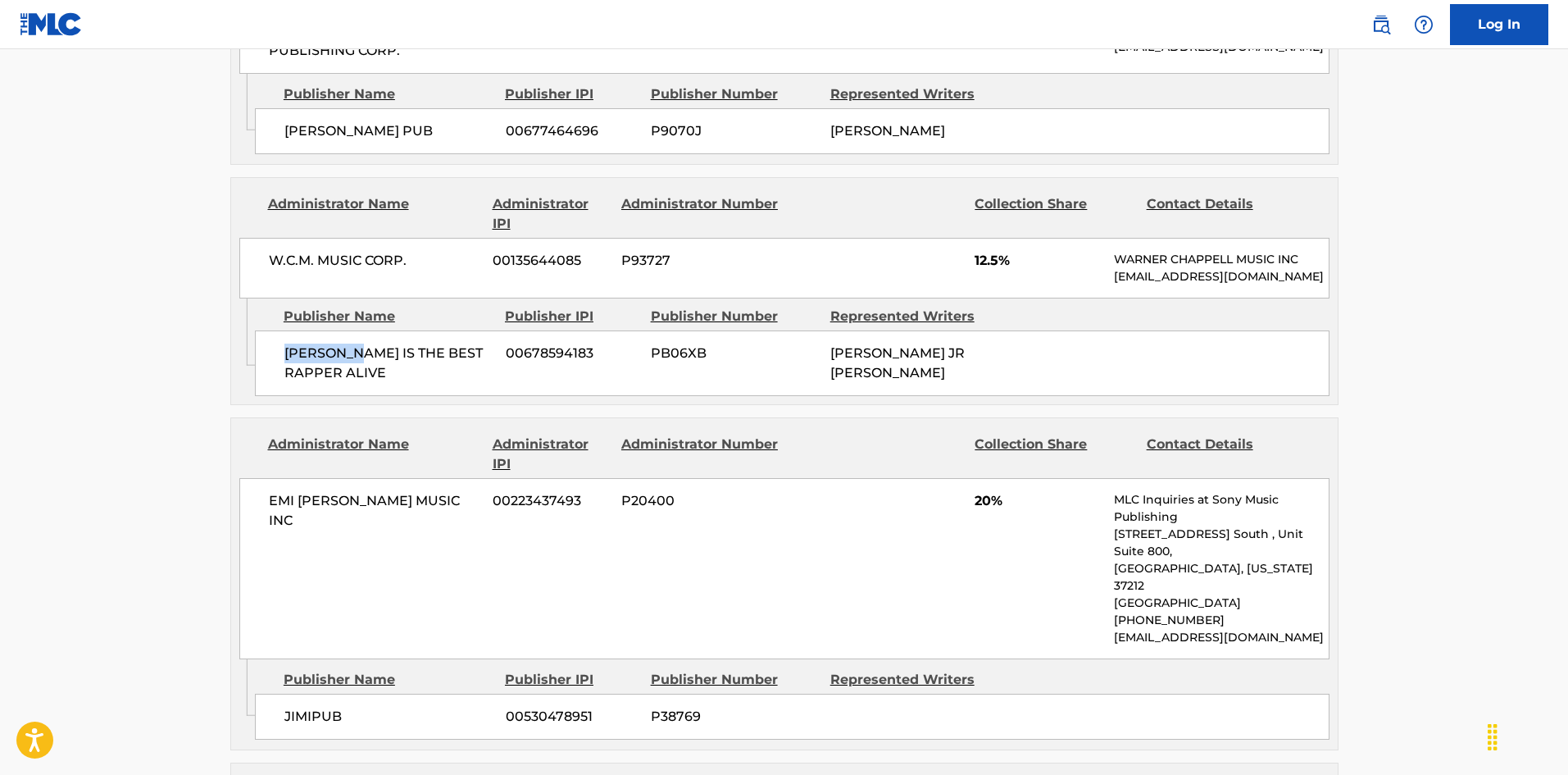
scroll to position [1475, 0]
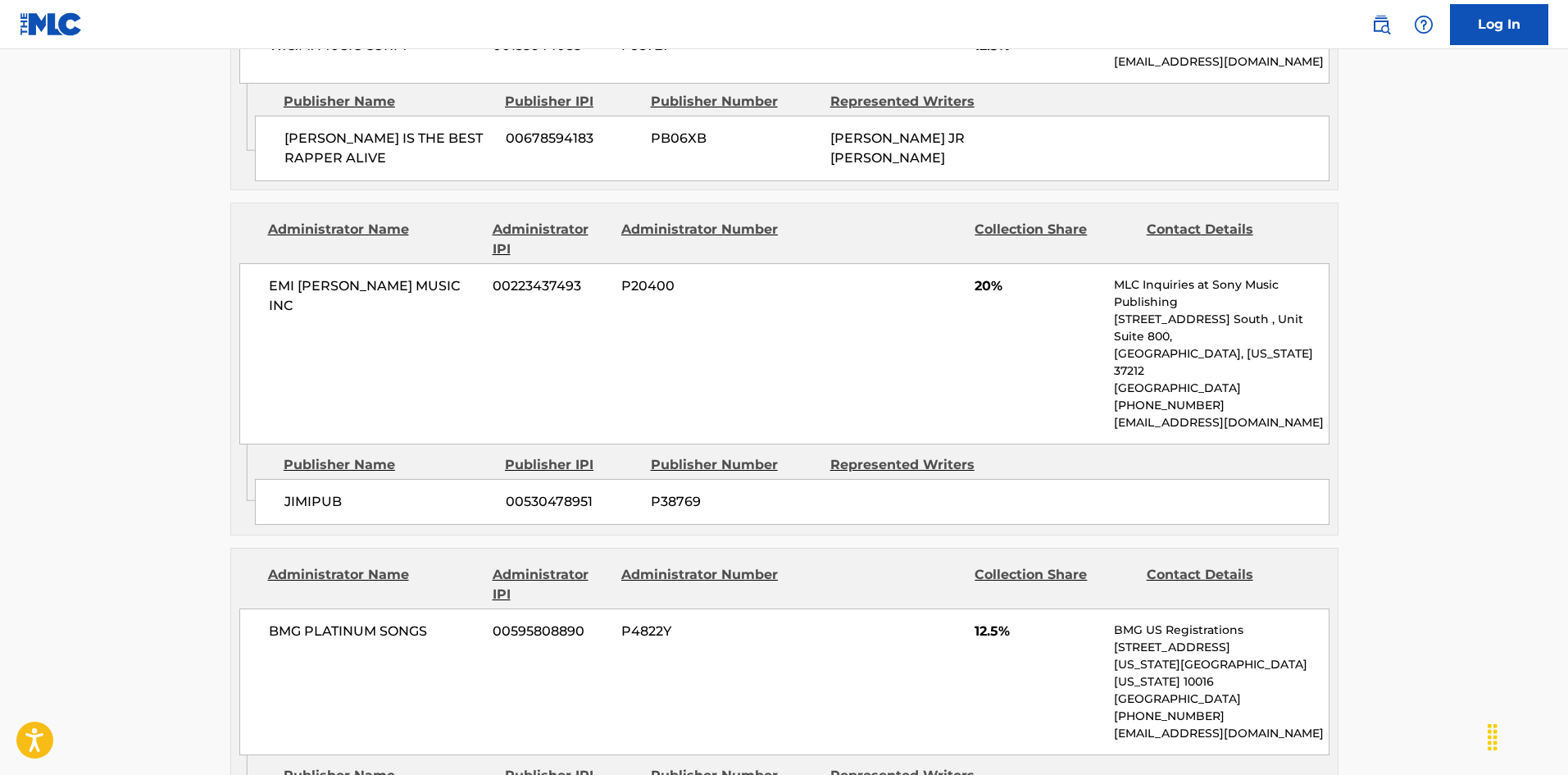
click at [303, 511] on span "JIMIPUB" at bounding box center [388, 501] width 209 height 20
drag, startPoint x: 303, startPoint y: 538, endPoint x: 313, endPoint y: 536, distance: 10.2
click at [313, 511] on span "JIMIPUB" at bounding box center [388, 501] width 209 height 20
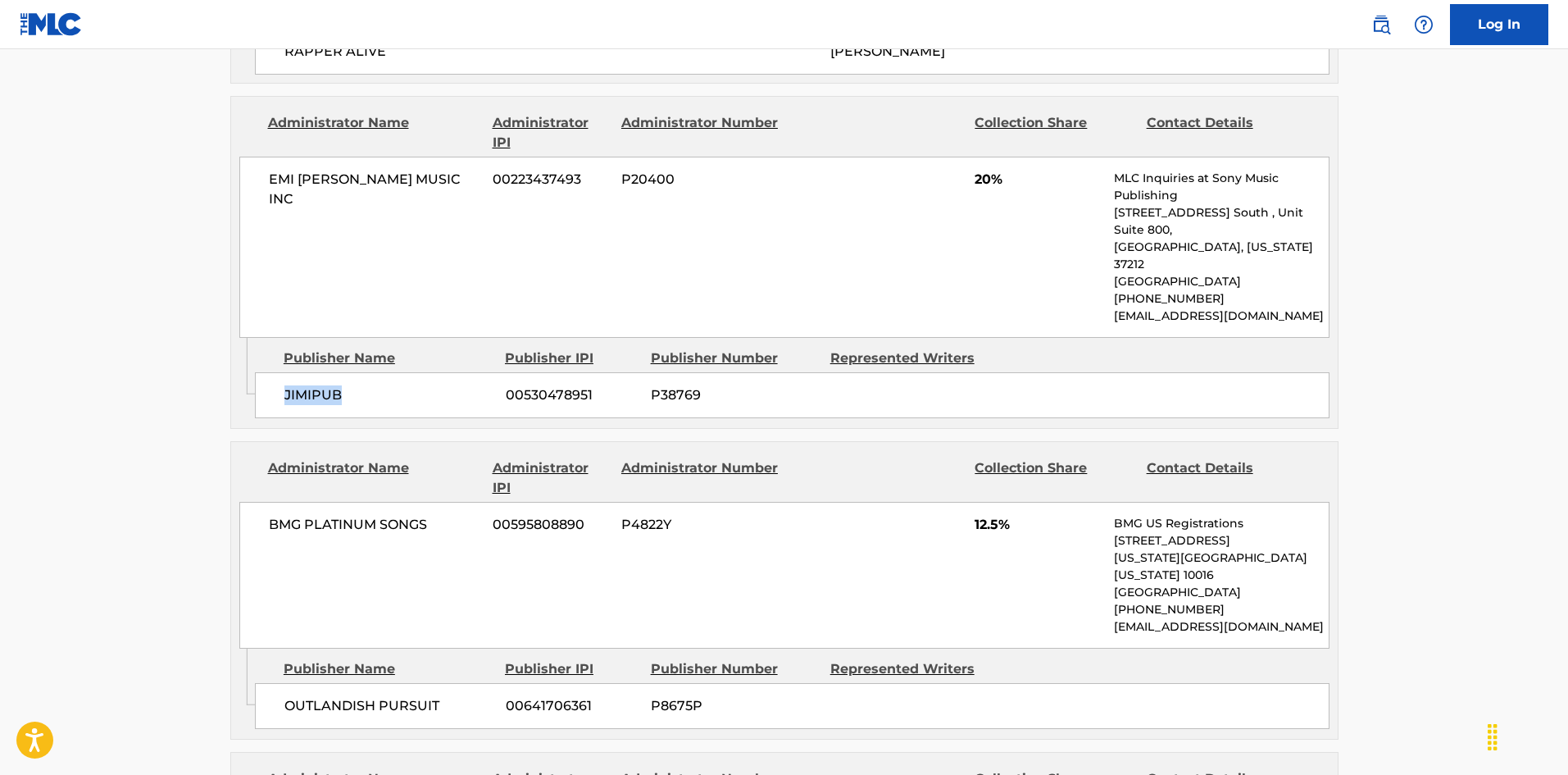
scroll to position [1804, 0]
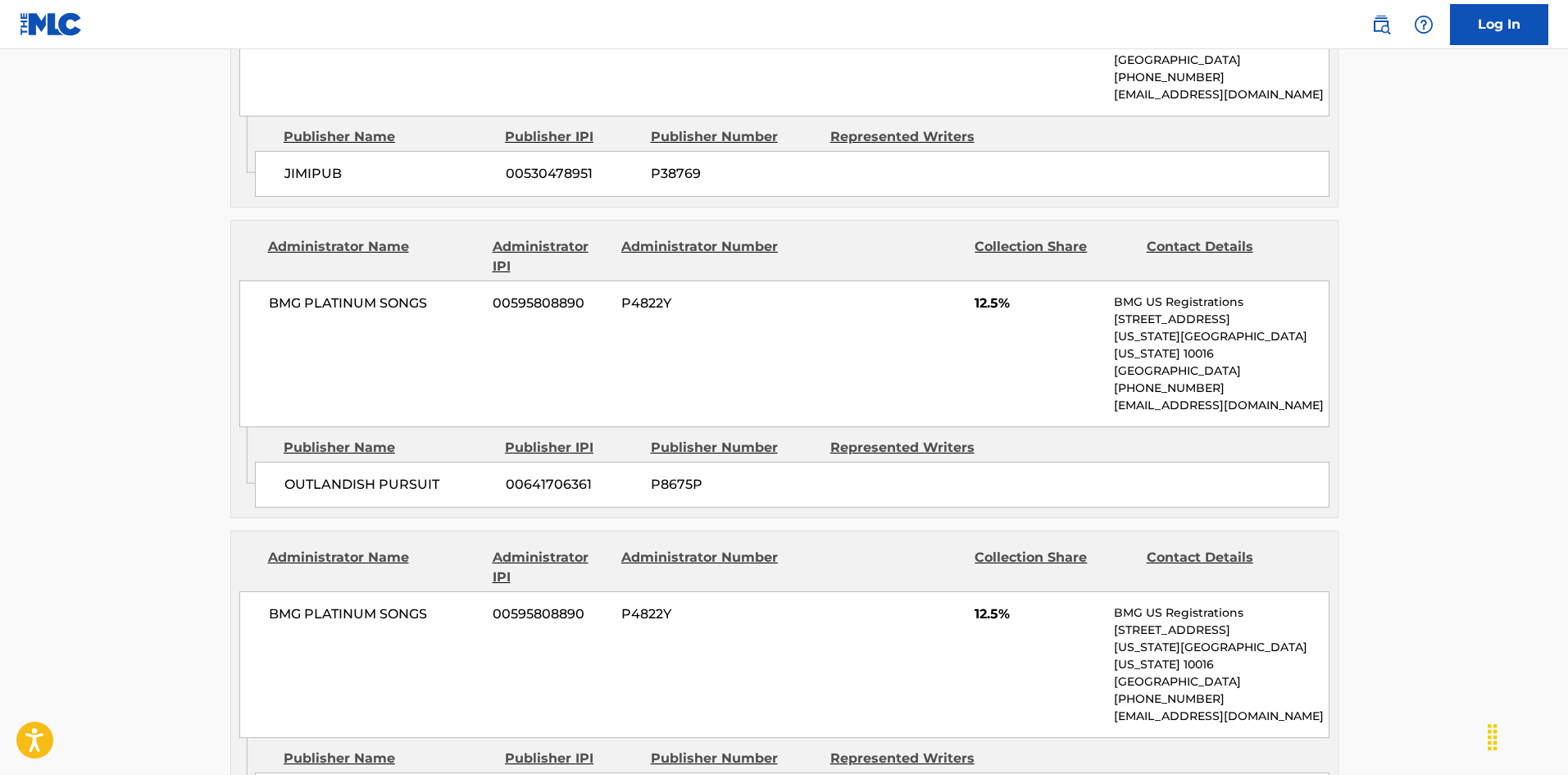
click at [277, 496] on div "OUTLANDISH PURSUIT 00641706361 P8675P" at bounding box center [792, 484] width 1074 height 46
drag, startPoint x: 277, startPoint y: 496, endPoint x: 391, endPoint y: 488, distance: 114.3
click at [391, 488] on div "OUTLANDISH PURSUIT 00641706361 P8675P" at bounding box center [792, 484] width 1074 height 46
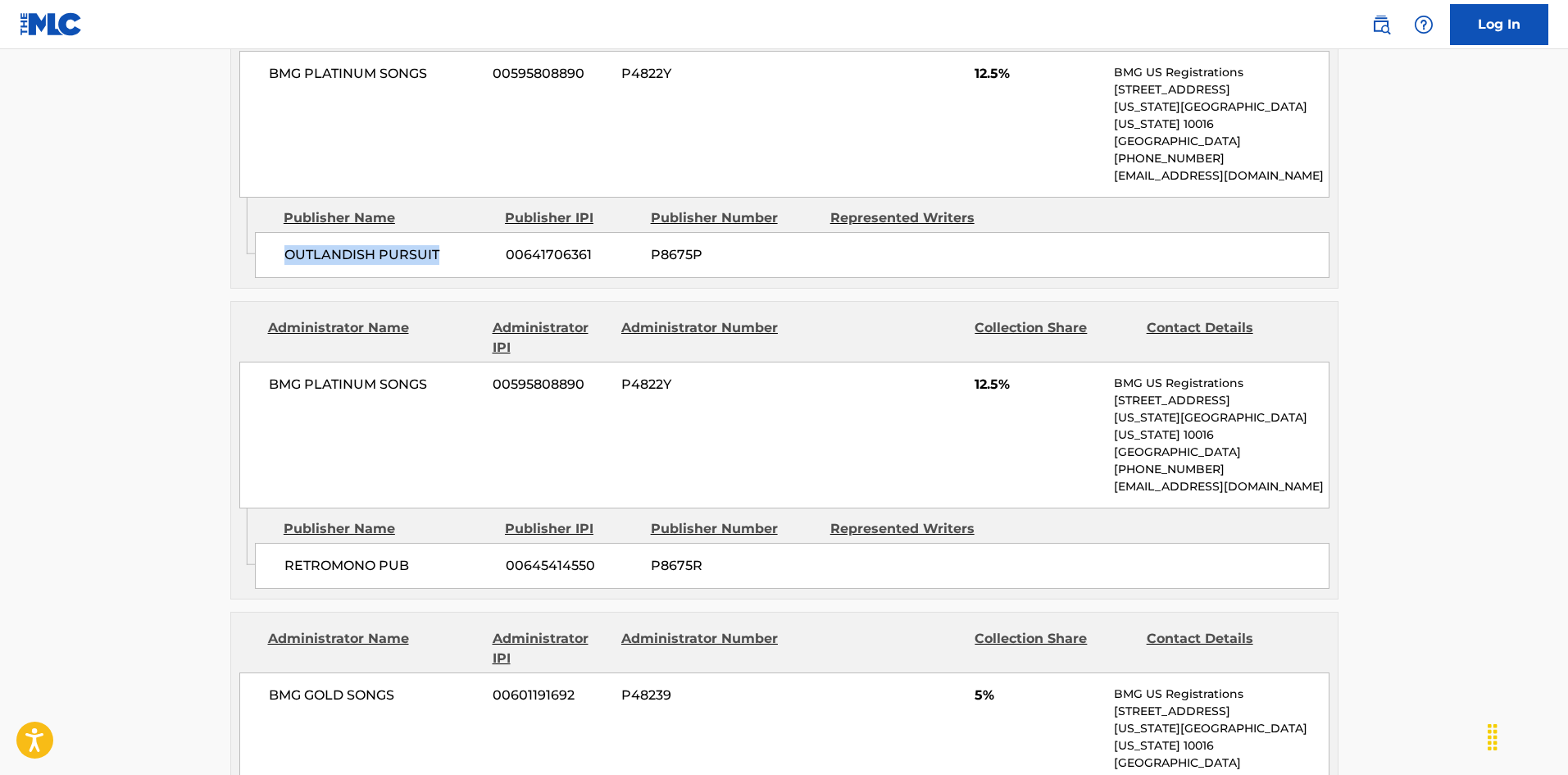
scroll to position [2049, 0]
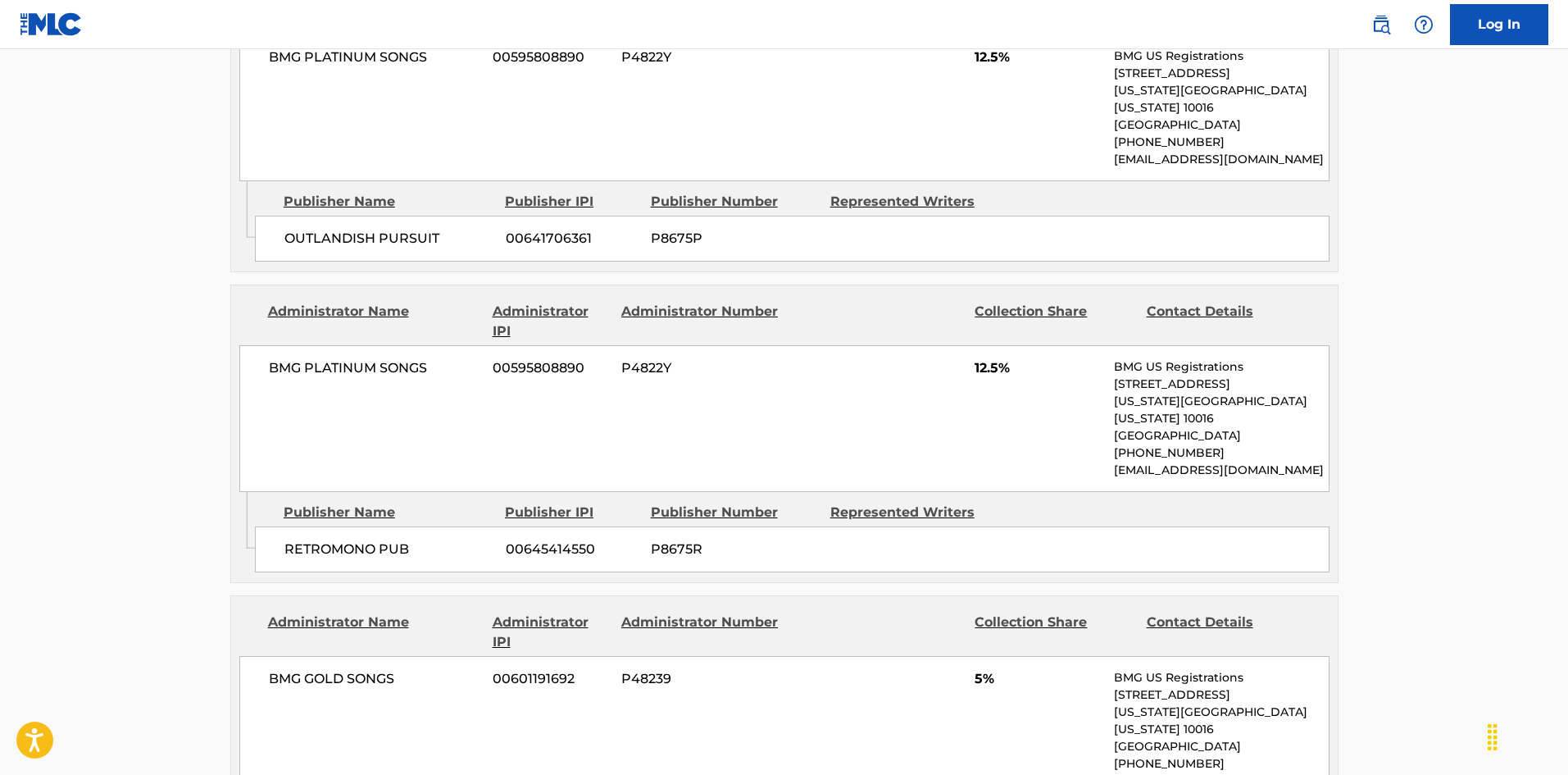
click at [288, 534] on div "RETROMONO PUB 00645414550 P8675R" at bounding box center [792, 549] width 1074 height 46
drag, startPoint x: 288, startPoint y: 534, endPoint x: 318, endPoint y: 307, distance: 229.0
click at [337, 537] on div "RETROMONO PUB 00645414550 P8675R" at bounding box center [792, 549] width 1074 height 46
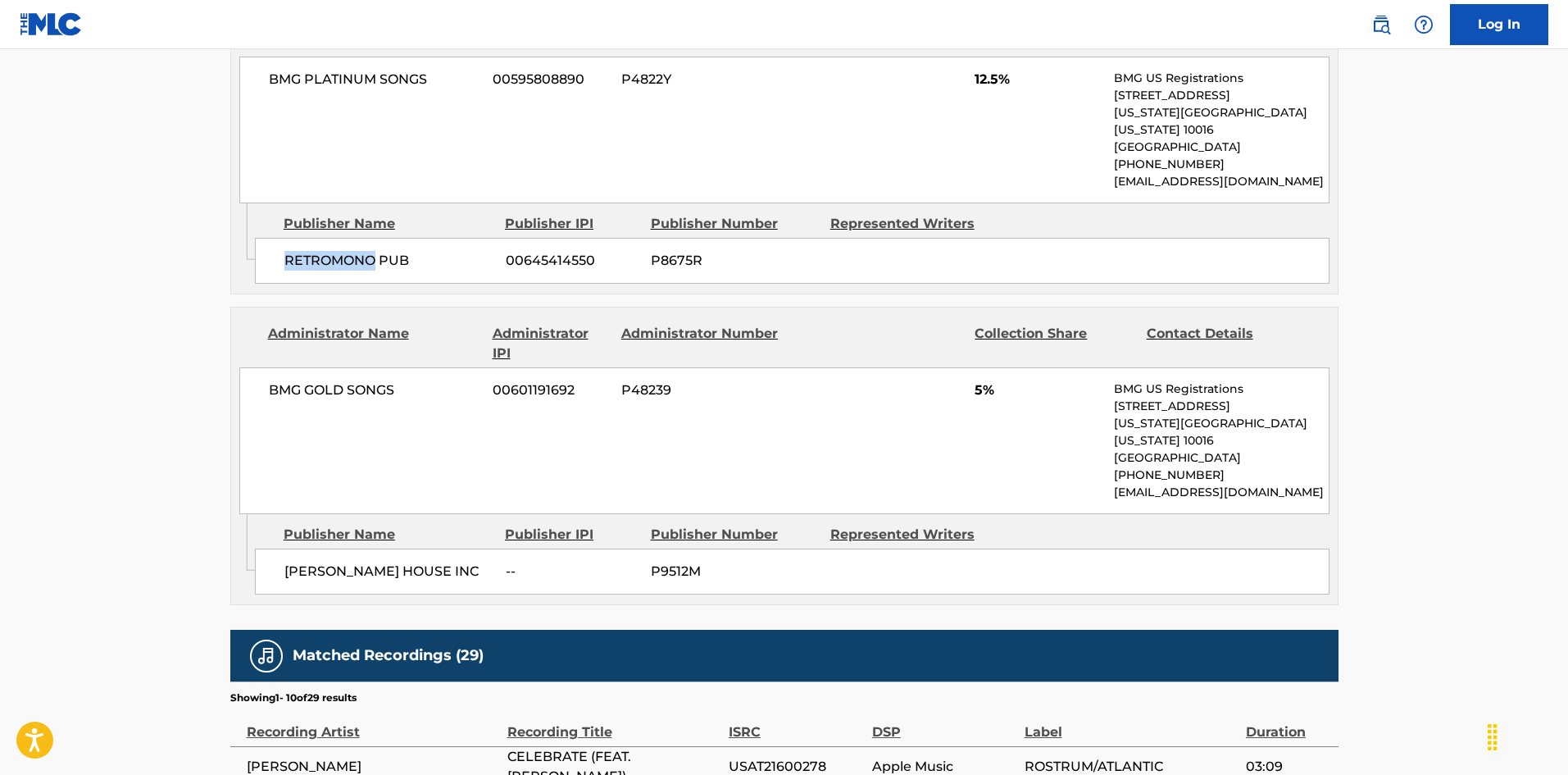
scroll to position [2377, 0]
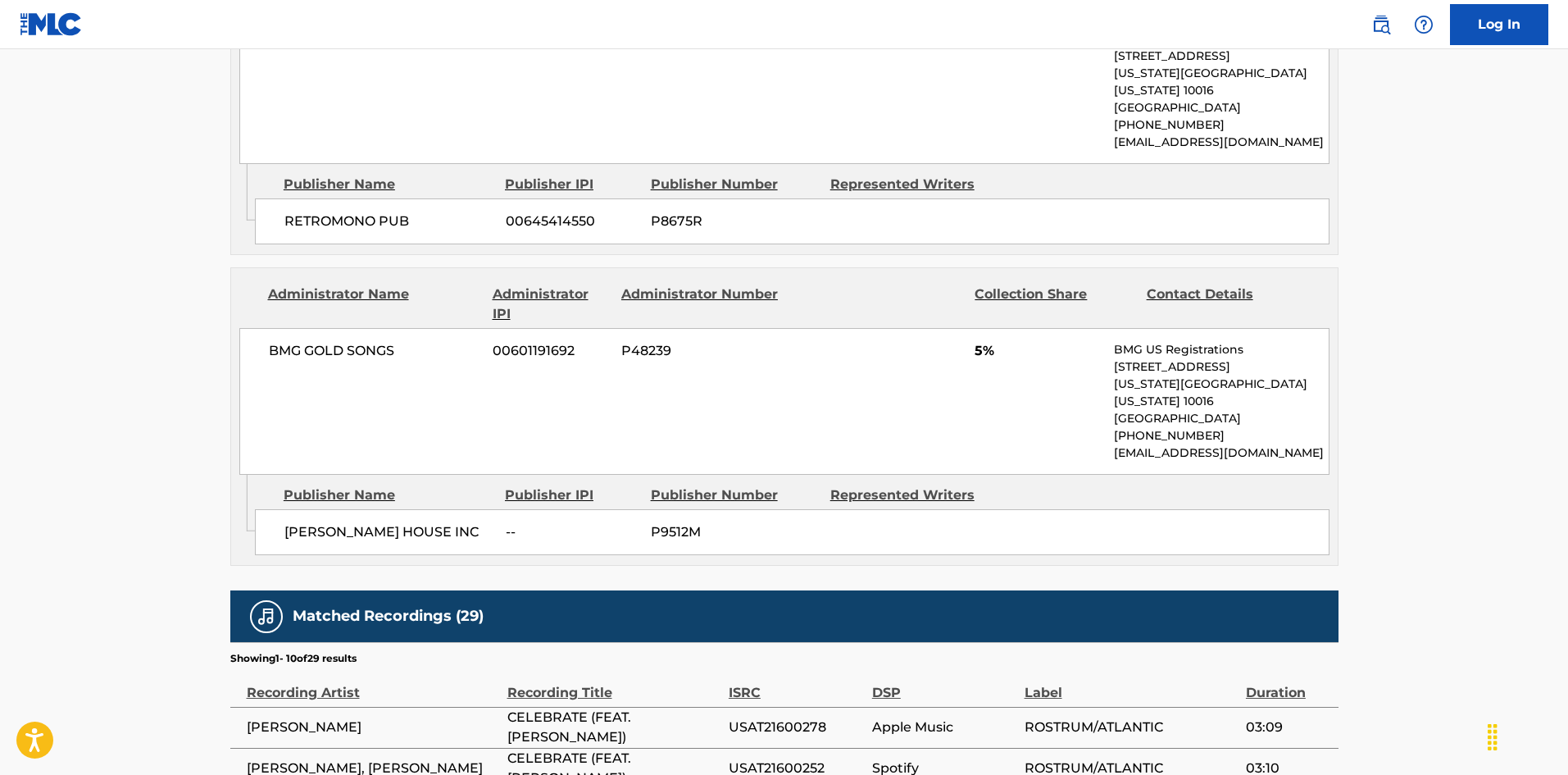
click at [285, 522] on span "[PERSON_NAME] HOUSE INC" at bounding box center [388, 532] width 209 height 20
drag, startPoint x: 285, startPoint y: 506, endPoint x: 351, endPoint y: 397, distance: 127.4
click at [374, 522] on span "[PERSON_NAME] HOUSE INC" at bounding box center [388, 532] width 209 height 20
click at [300, 509] on div "[PERSON_NAME] HOUSE INC -- P9512M" at bounding box center [792, 531] width 1074 height 46
drag, startPoint x: 300, startPoint y: 504, endPoint x: 399, endPoint y: 506, distance: 99.0
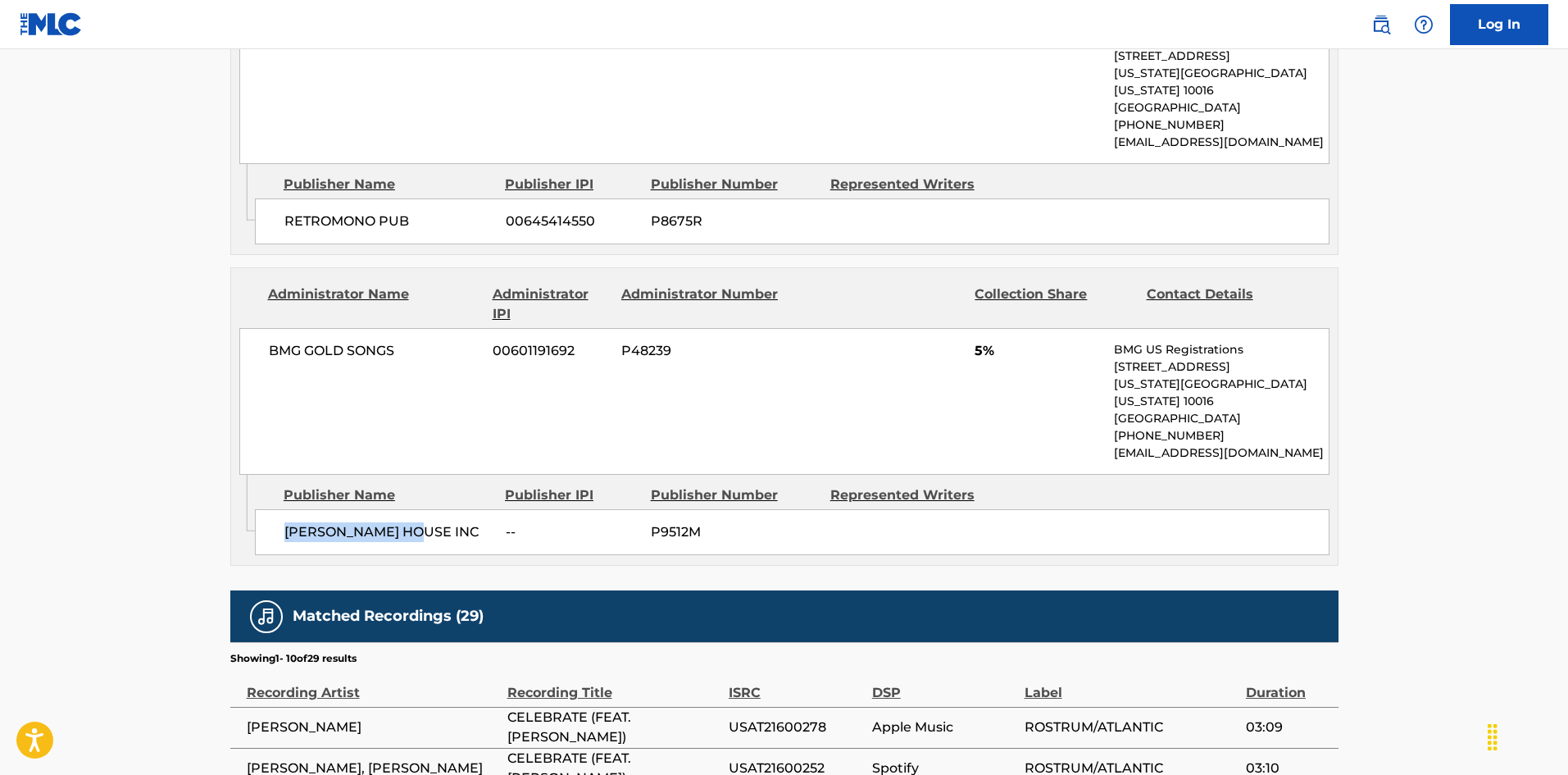
click at [399, 509] on div "[PERSON_NAME] HOUSE INC -- P9512M" at bounding box center [792, 531] width 1074 height 46
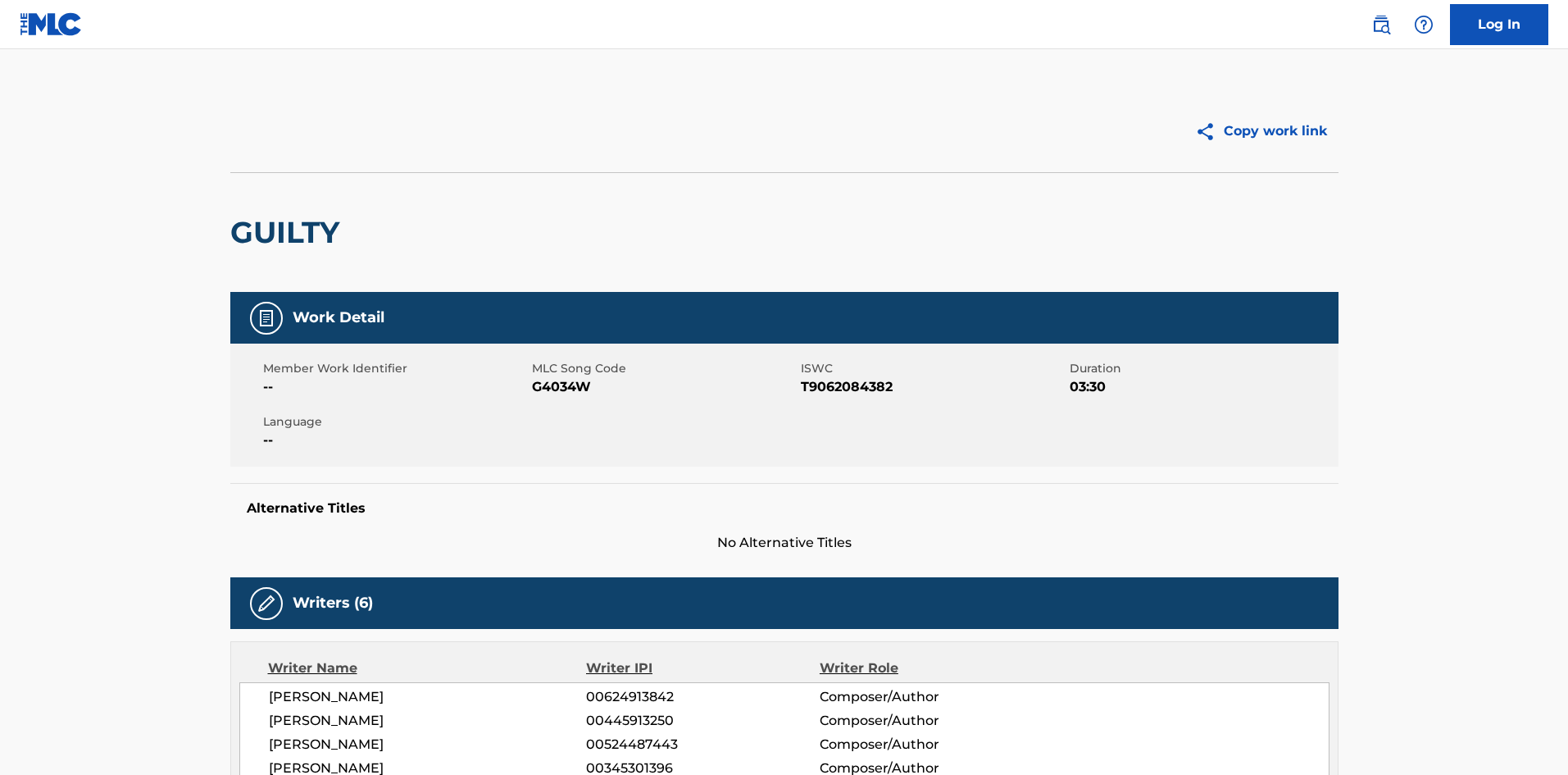
click at [251, 240] on h2 "GUILTY" at bounding box center [288, 232] width 117 height 37
drag, startPoint x: 251, startPoint y: 240, endPoint x: 286, endPoint y: 230, distance: 36.4
click at [286, 230] on h2 "GUILTY" at bounding box center [288, 232] width 117 height 37
copy h2 "GUILTY"
